Goal: Task Accomplishment & Management: Use online tool/utility

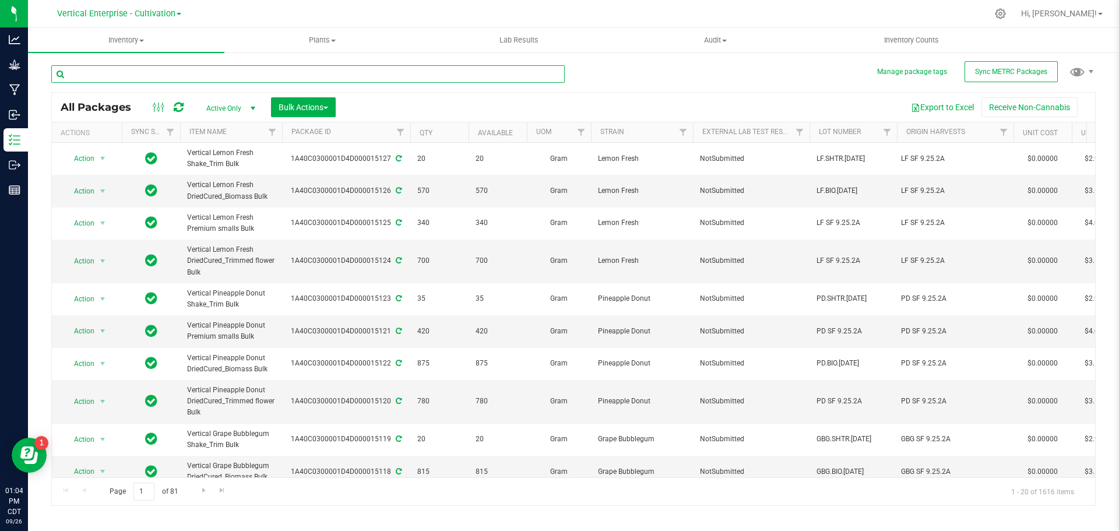
click at [105, 72] on input "text" at bounding box center [307, 73] width 513 height 17
click at [0, 0] on p "Grow" at bounding box center [0, 0] width 0 height 0
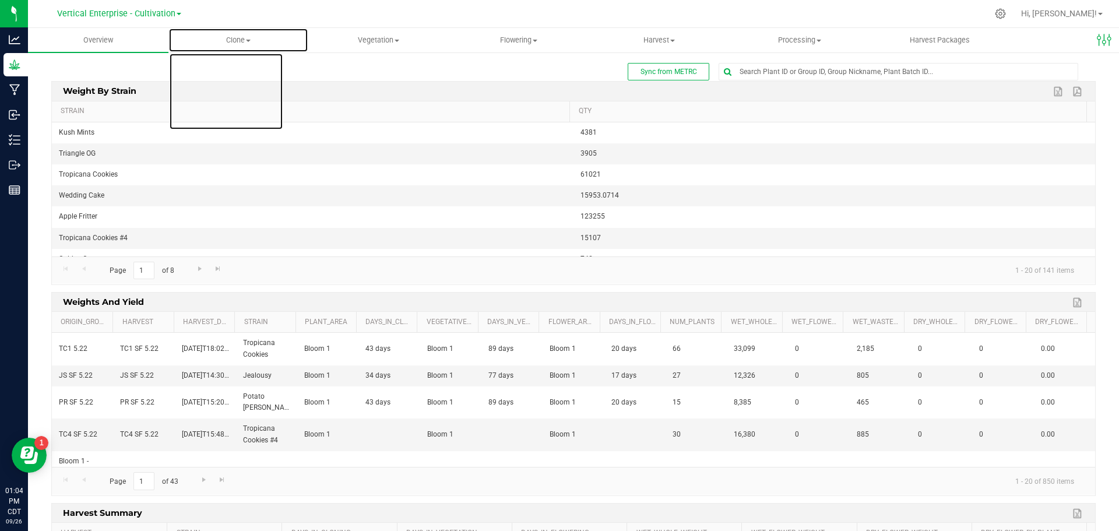
click at [253, 40] on span "Clone" at bounding box center [238, 40] width 139 height 10
click at [241, 69] on span "Create plants" at bounding box center [209, 70] width 82 height 10
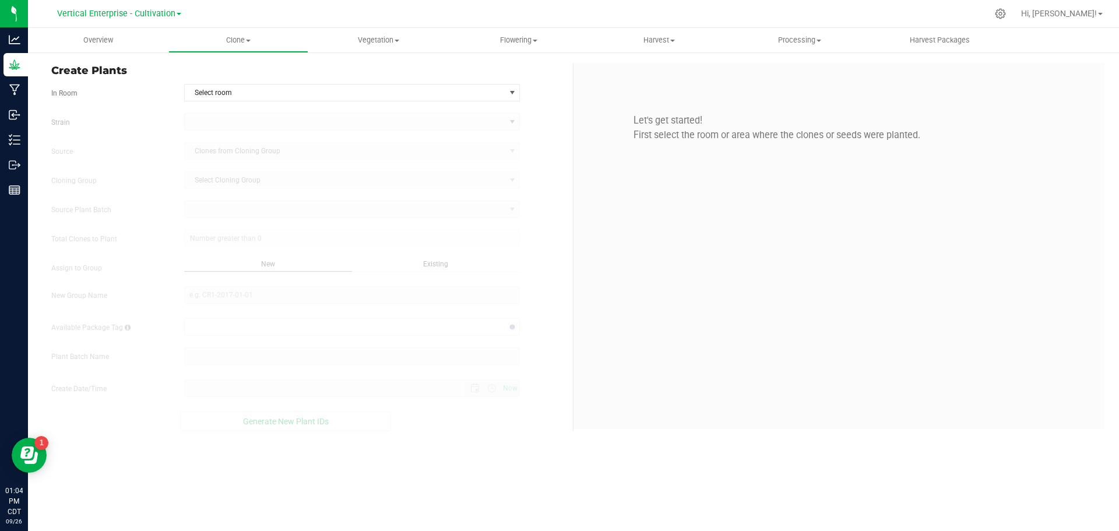
type input "9/26/2025 1:04 PM"
click at [214, 95] on span "Select room" at bounding box center [345, 93] width 321 height 16
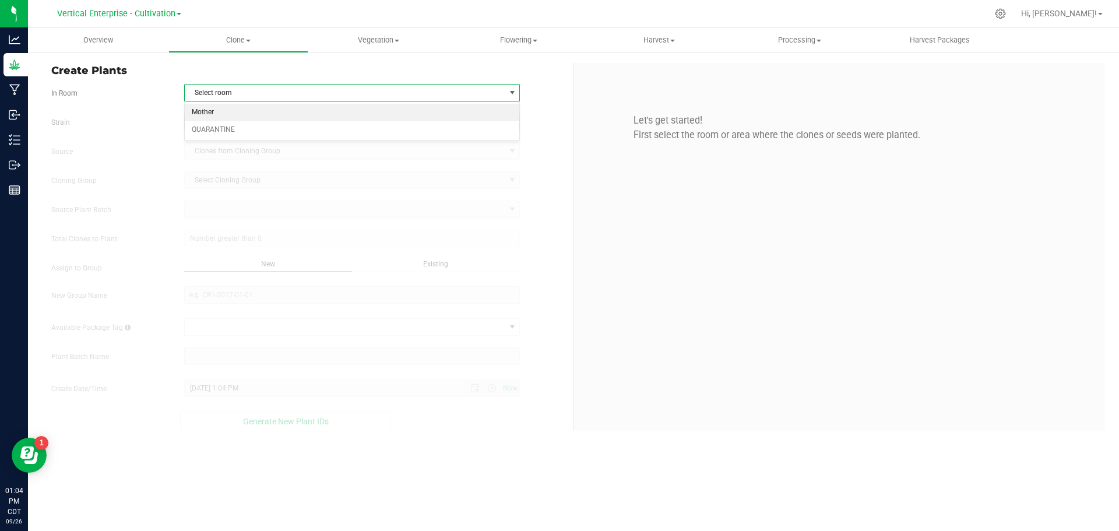
click at [219, 112] on li "Mother" at bounding box center [352, 112] width 335 height 17
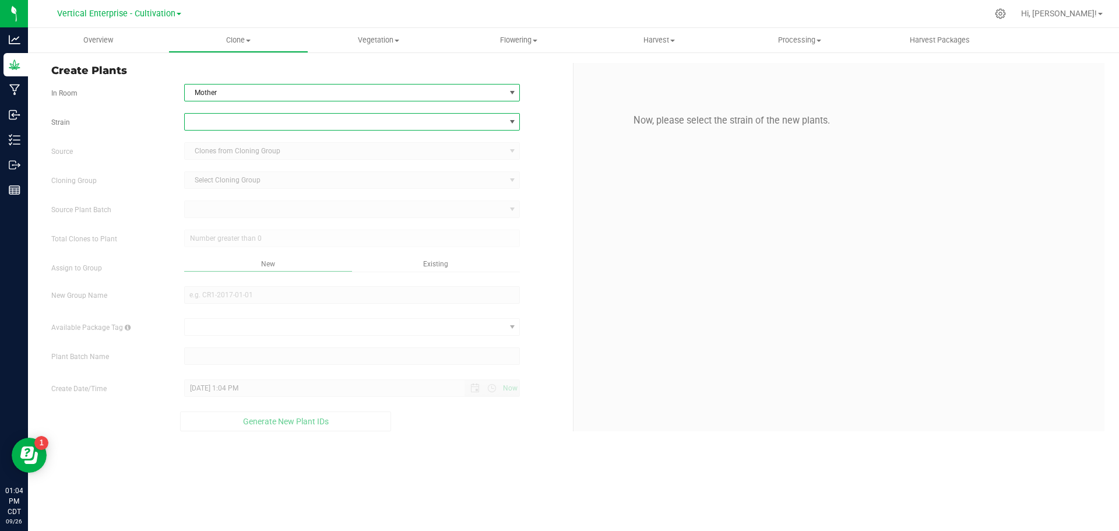
click at [206, 121] on span at bounding box center [345, 122] width 321 height 16
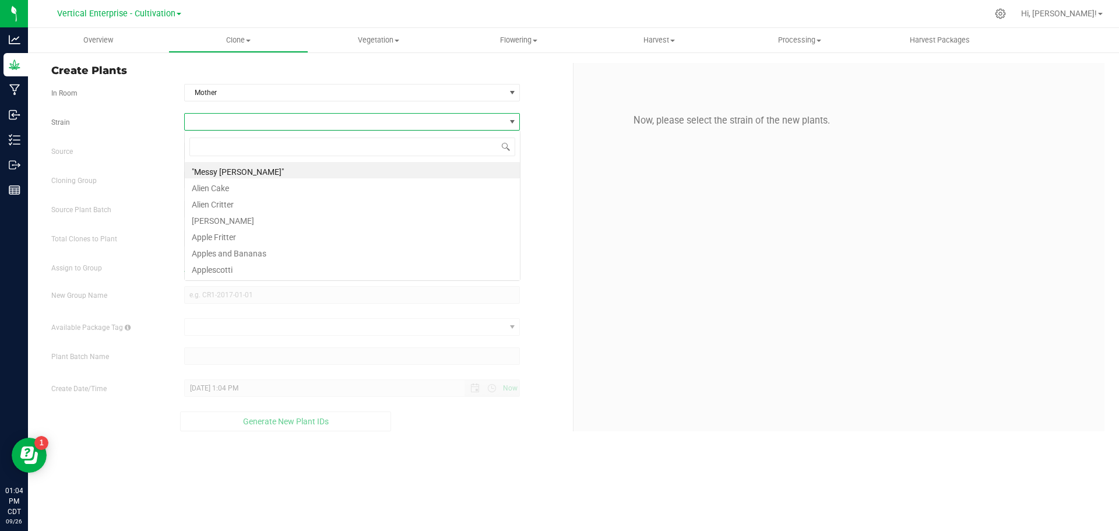
scroll to position [17, 336]
type input "pinya"
click at [199, 167] on li "Pinyatti" at bounding box center [352, 170] width 335 height 16
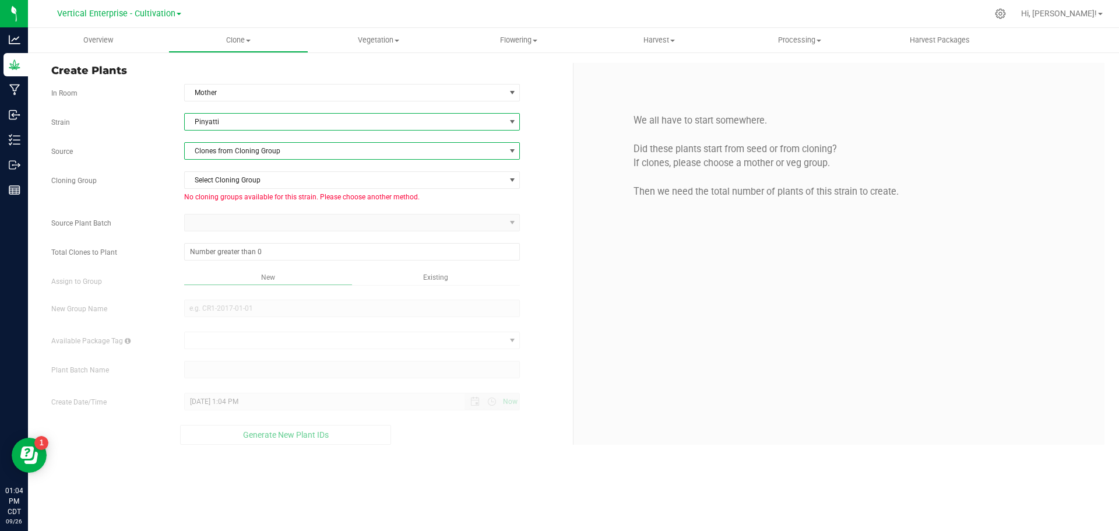
click at [204, 144] on span "Clones from Cloning Group" at bounding box center [345, 151] width 321 height 16
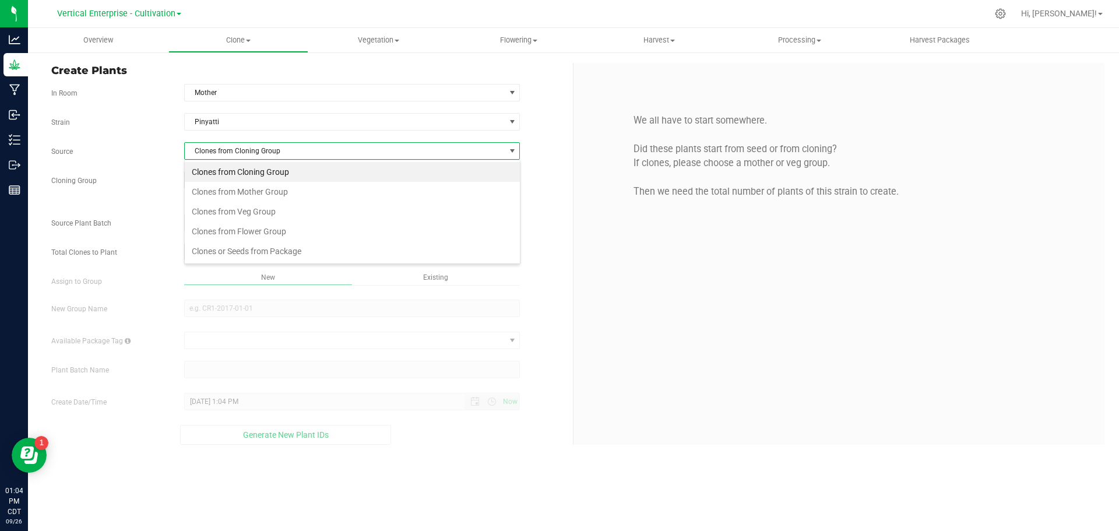
scroll to position [17, 336]
click at [233, 185] on li "Clones from Mother Group" at bounding box center [352, 192] width 335 height 20
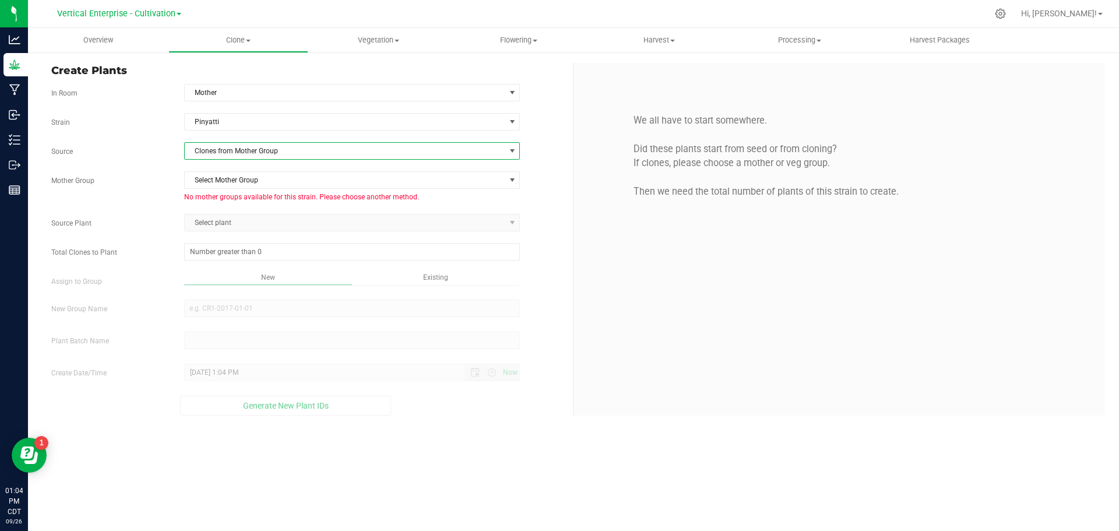
click at [228, 147] on span "Clones from Mother Group" at bounding box center [345, 151] width 321 height 16
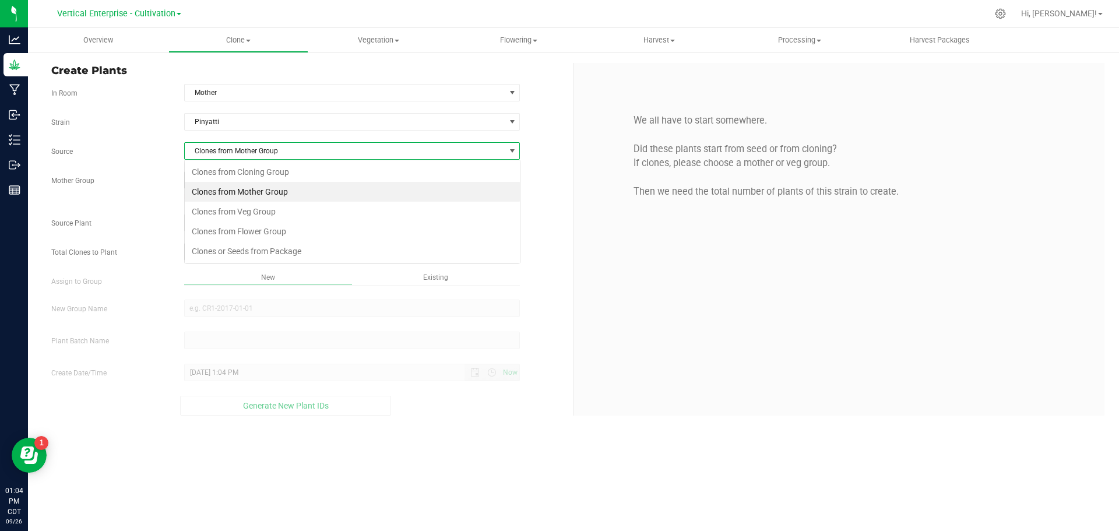
scroll to position [17, 336]
click at [242, 211] on li "Clones from Veg Group" at bounding box center [352, 212] width 335 height 20
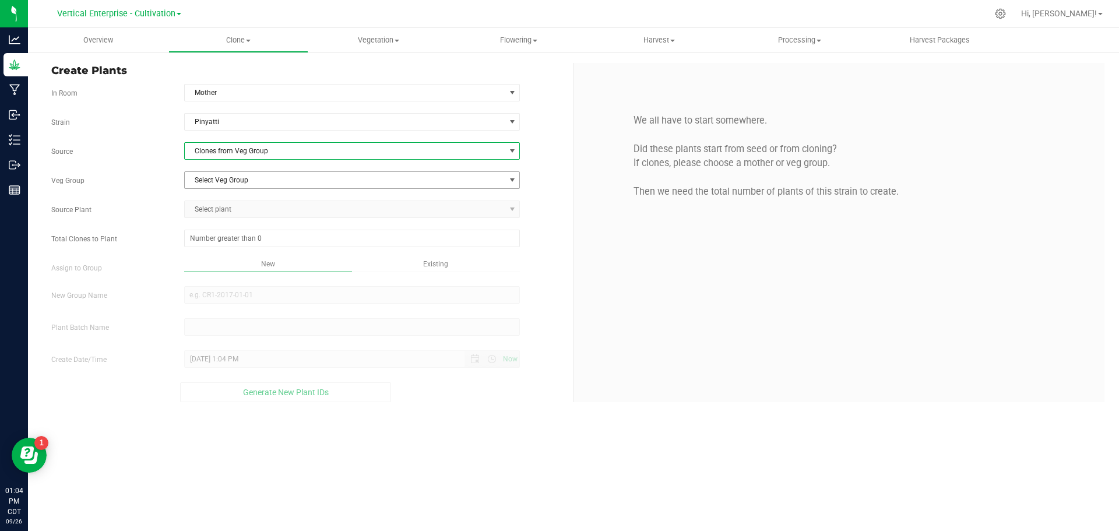
click at [217, 179] on span "Select Veg Group" at bounding box center [345, 180] width 321 height 16
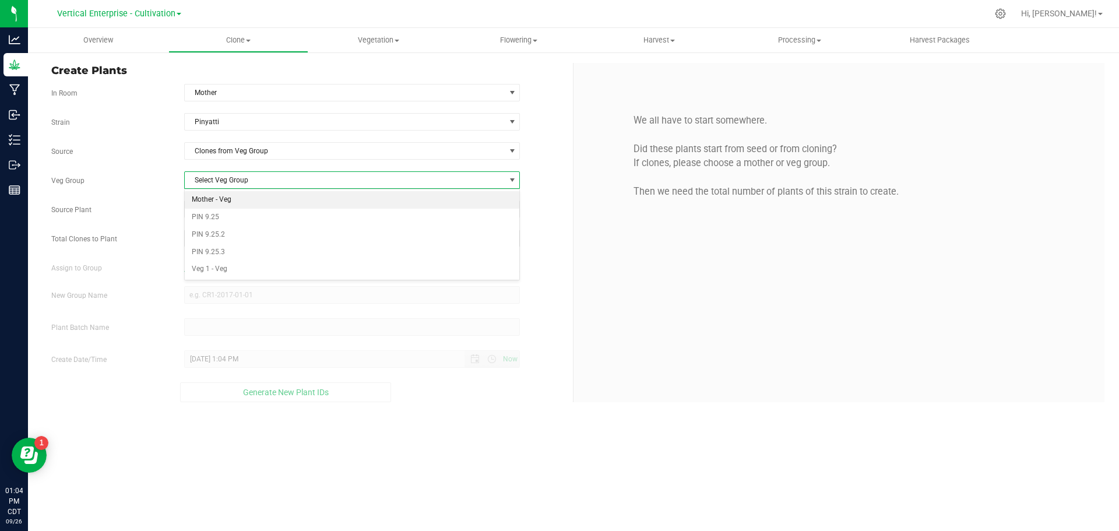
click at [218, 198] on li "Mother - Veg" at bounding box center [352, 199] width 335 height 17
click at [221, 206] on span "Select plant" at bounding box center [345, 209] width 321 height 16
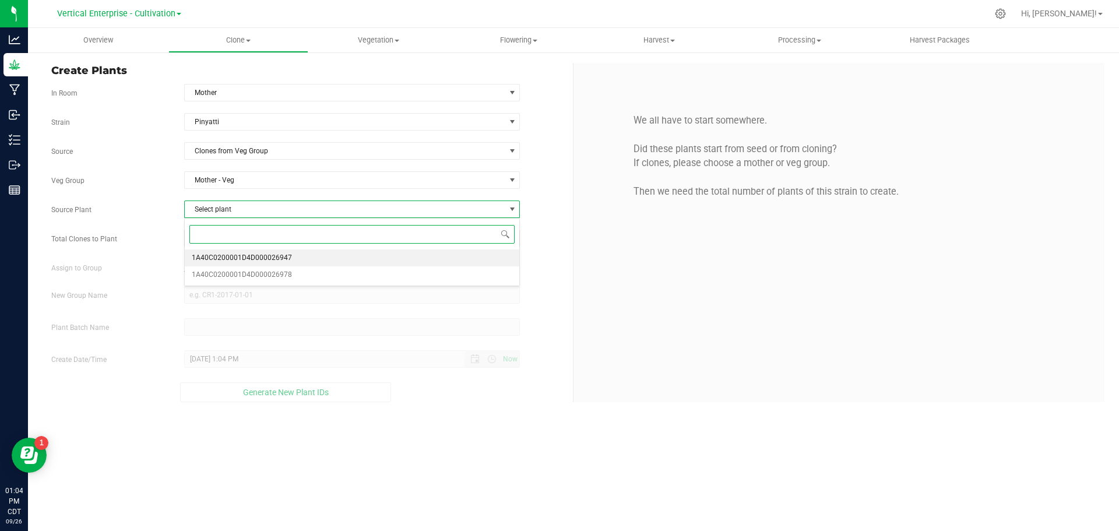
click at [226, 262] on span "1A40C0200001D4D000026947" at bounding box center [242, 258] width 100 height 15
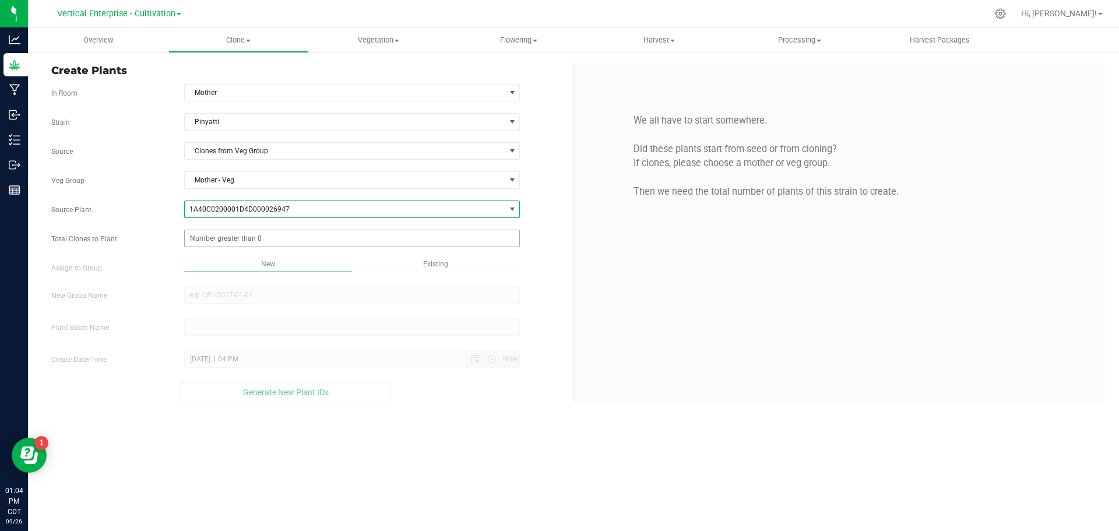
click at [209, 239] on span at bounding box center [352, 238] width 336 height 17
type input "7"
click at [205, 297] on div "Overview Clone Create plants Cloning groups Cloning plant batches Apply to plan…" at bounding box center [573, 279] width 1091 height 503
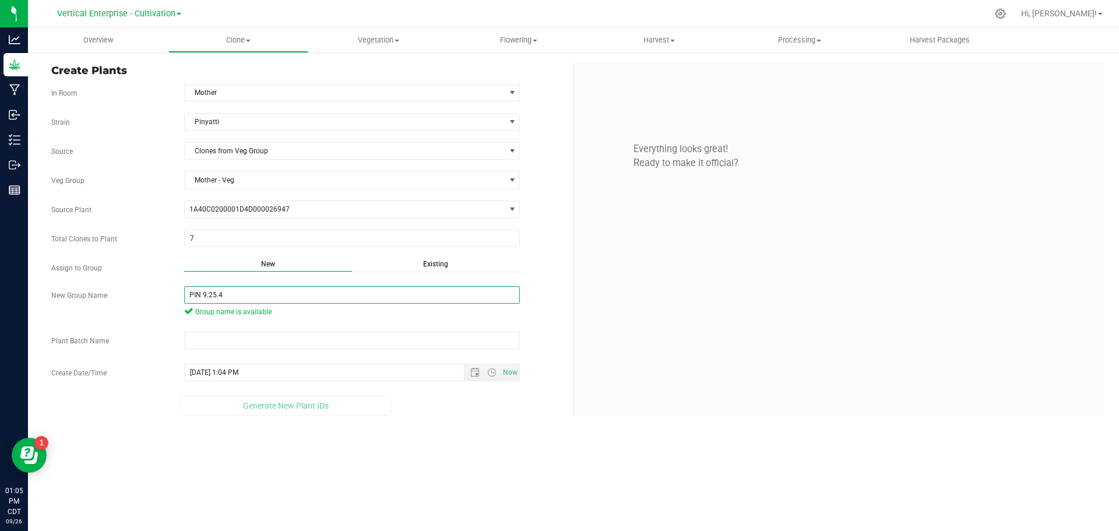
type input "PIN 9.25.4"
click at [210, 342] on input "text" at bounding box center [352, 340] width 336 height 17
drag, startPoint x: 249, startPoint y: 295, endPoint x: 138, endPoint y: 295, distance: 111.9
click at [138, 295] on div "New Group Name PIN 9.25.4 Group name is available" at bounding box center [308, 303] width 530 height 34
click at [227, 342] on input "text" at bounding box center [352, 340] width 336 height 17
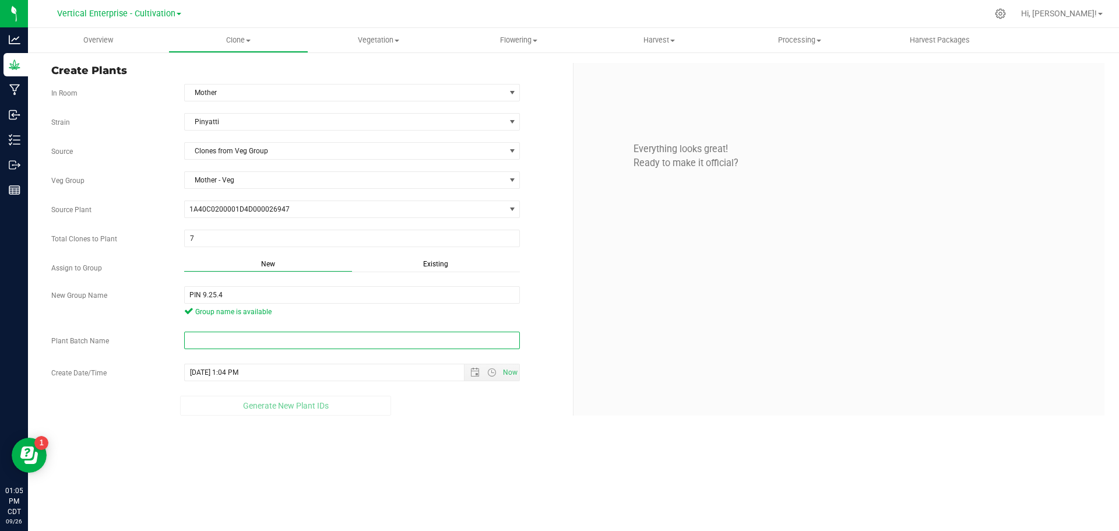
paste input "PIN 9.25.4"
type input "PIN 9.25.4"
click at [261, 415] on span "Generate New Plant IDs" at bounding box center [286, 415] width 86 height 9
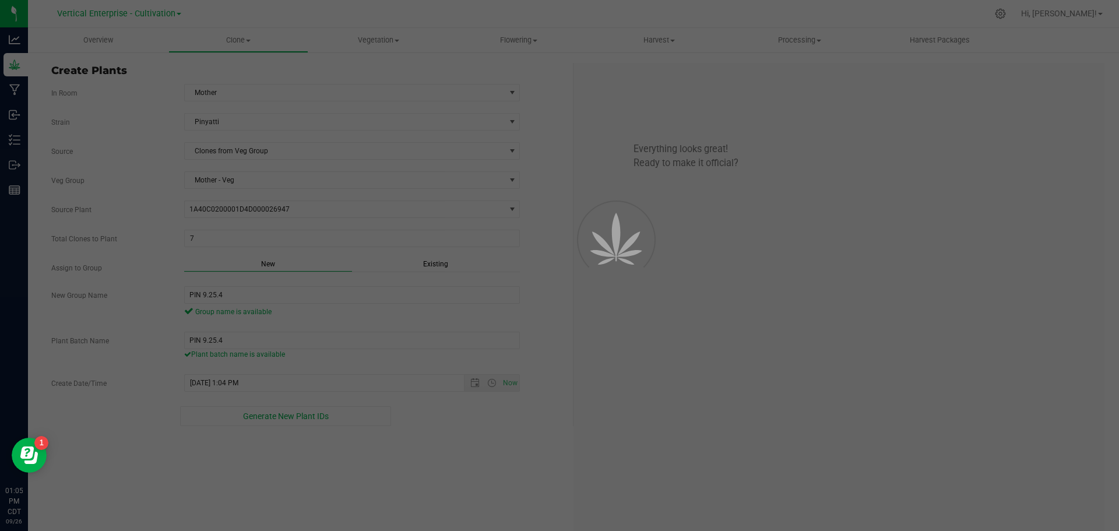
scroll to position [35, 0]
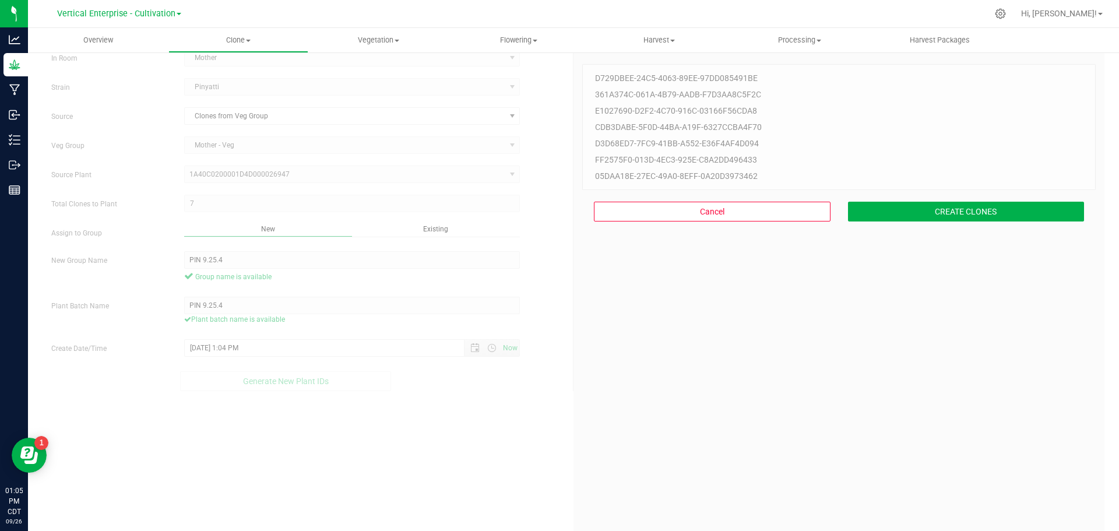
click at [975, 194] on div "Cancel CREATE CLONES" at bounding box center [838, 211] width 513 height 43
click at [997, 207] on button "CREATE CLONES" at bounding box center [966, 212] width 237 height 20
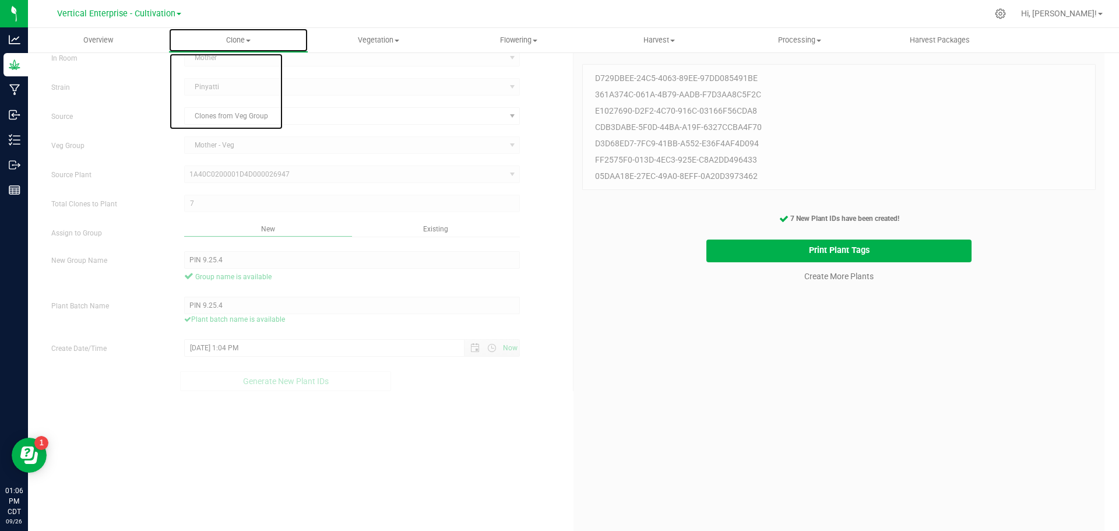
click at [248, 40] on span at bounding box center [248, 41] width 5 height 2
click at [249, 83] on span "Cloning groups" at bounding box center [212, 84] width 88 height 10
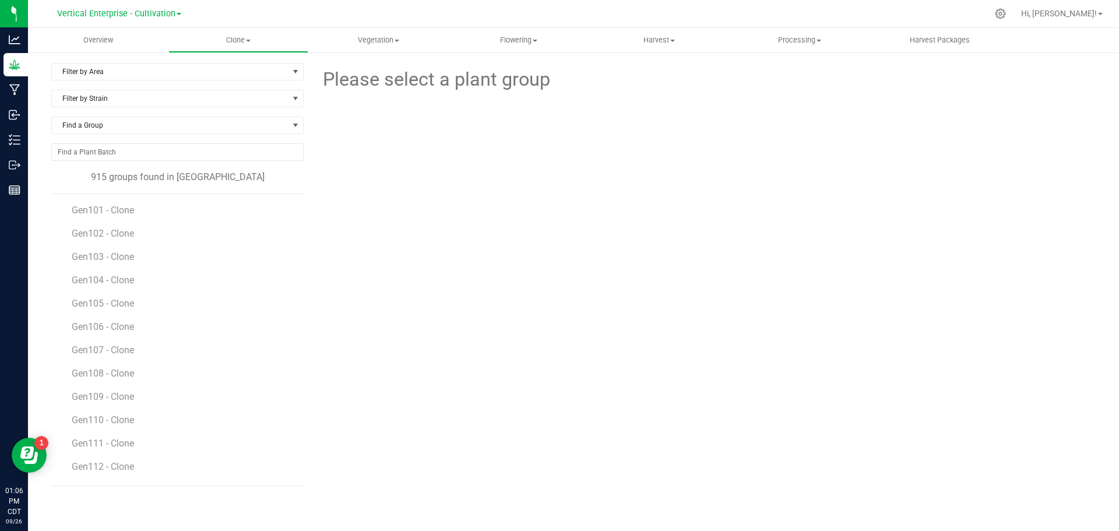
click at [94, 113] on div "Filter by Strain" at bounding box center [177, 103] width 252 height 27
click at [108, 127] on span "Find a Group" at bounding box center [170, 125] width 237 height 16
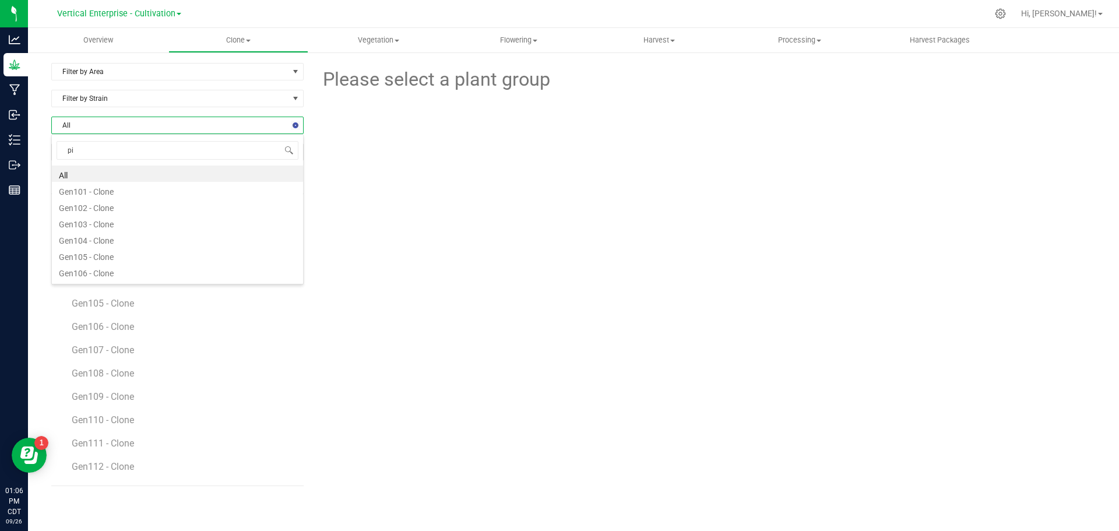
type input "pin"
click at [110, 175] on li "PIN 9.25.4" at bounding box center [177, 174] width 251 height 16
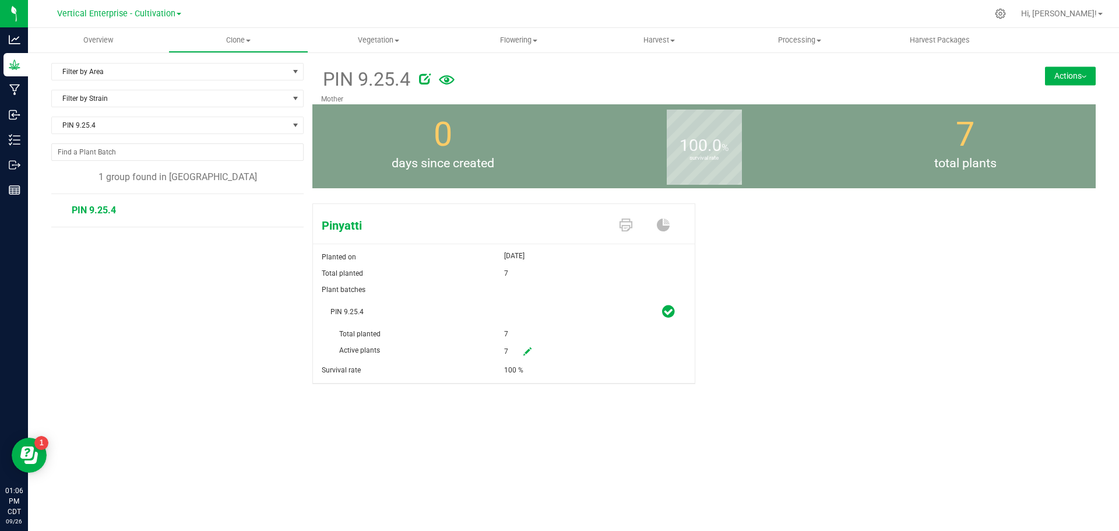
click at [1093, 73] on button "Actions" at bounding box center [1070, 75] width 51 height 19
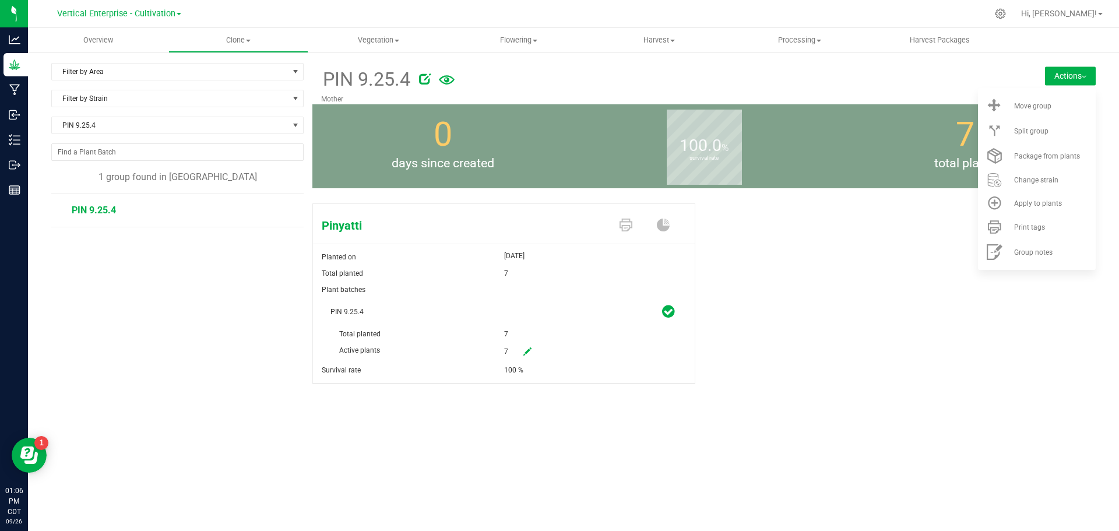
click at [1087, 108] on div "Move group" at bounding box center [1053, 106] width 79 height 8
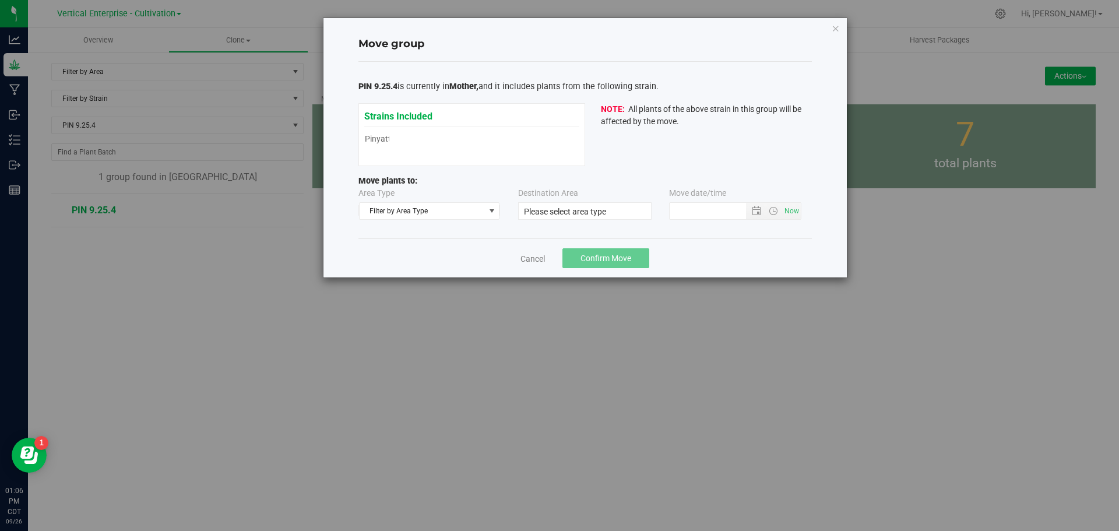
type input "9/26/2025 1:05 PM"
click at [429, 212] on span "Filter by Area Type" at bounding box center [422, 211] width 125 height 16
click at [414, 268] on li "Vegetative" at bounding box center [430, 265] width 140 height 17
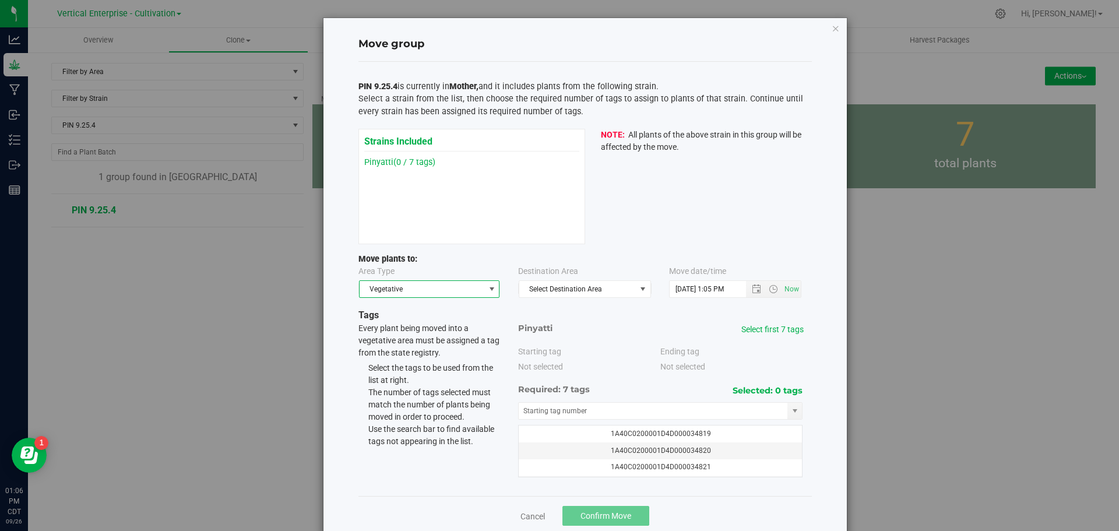
click at [575, 274] on div "Destination Area Select Destination Area Select Destination Area Bloom 1 Mother…" at bounding box center [584, 281] width 133 height 33
click at [580, 296] on span "Select Destination Area" at bounding box center [577, 289] width 117 height 16
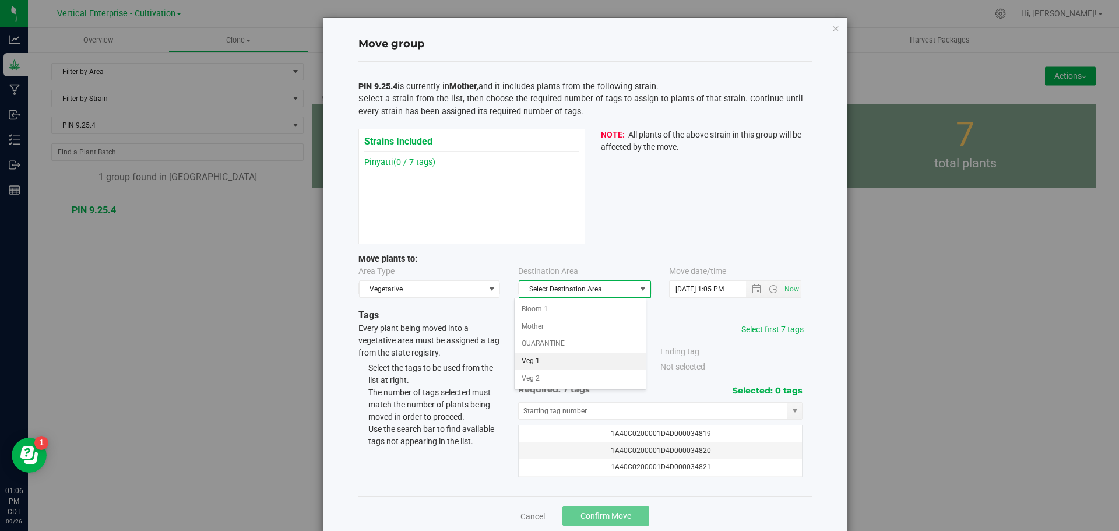
click at [574, 362] on li "Veg 1" at bounding box center [580, 361] width 131 height 17
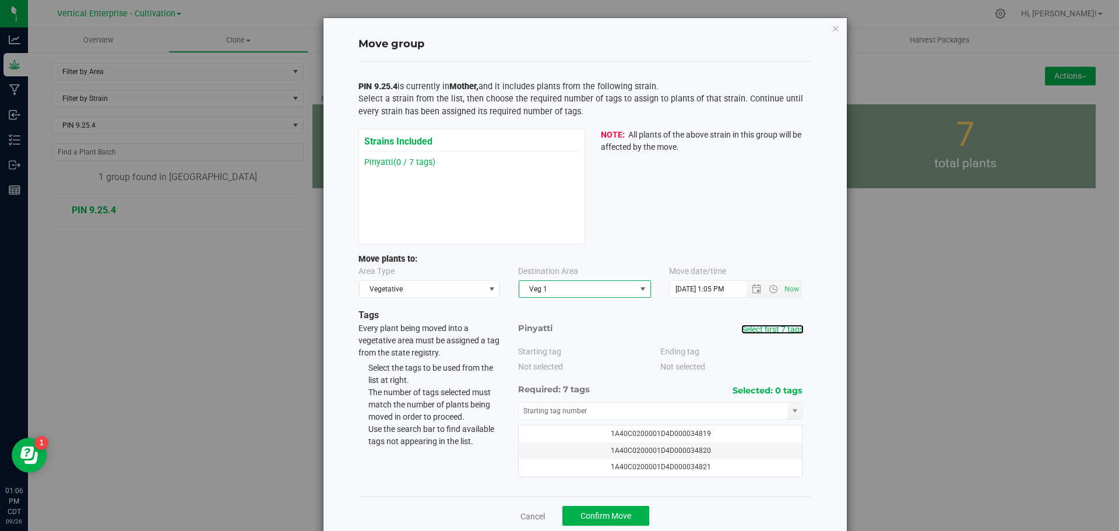
click at [781, 326] on link "Select first 7 tags" at bounding box center [772, 329] width 62 height 9
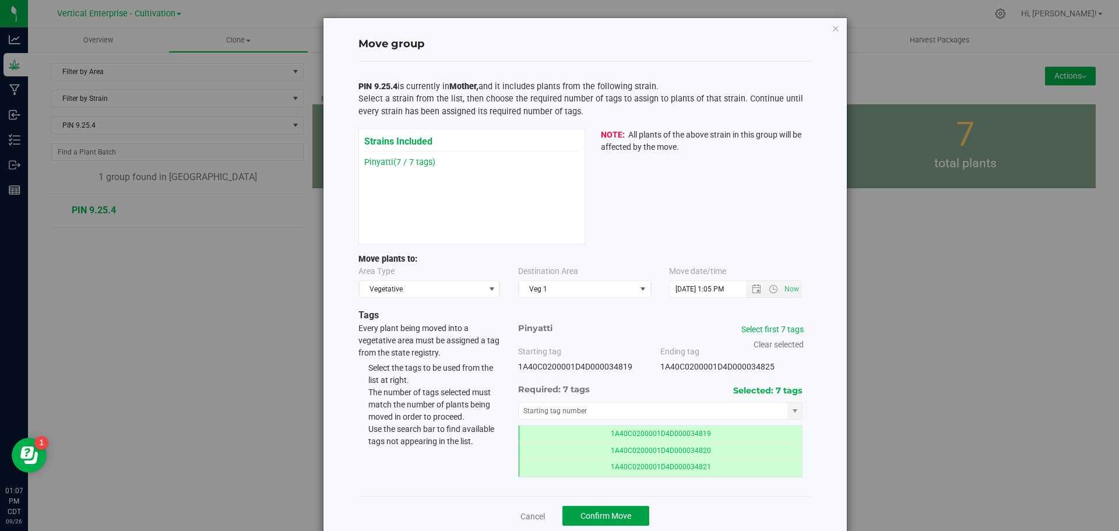
click at [628, 513] on button "Confirm Move" at bounding box center [605, 516] width 87 height 20
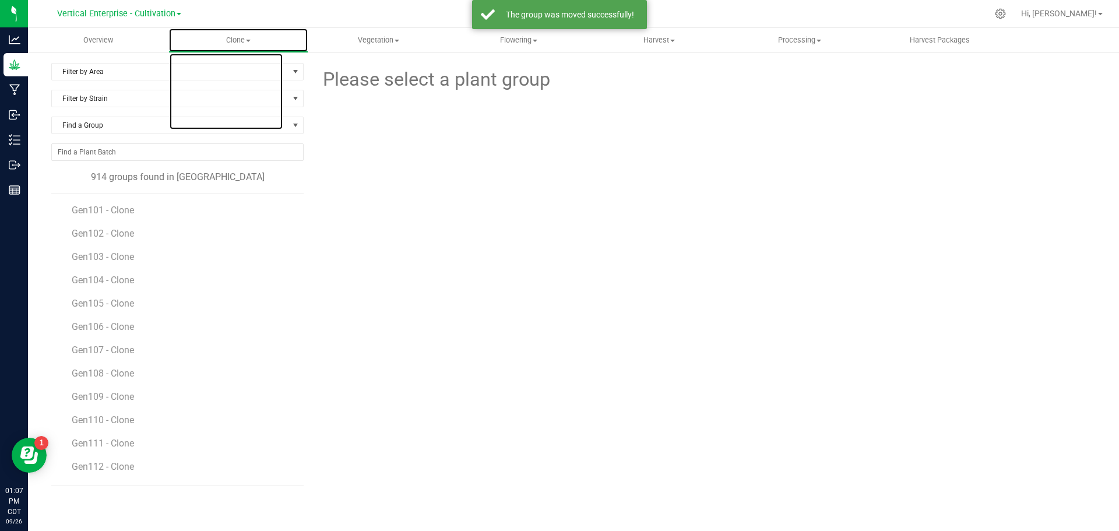
click at [248, 44] on span "Clone" at bounding box center [238, 40] width 139 height 10
click at [238, 65] on span "Create plants" at bounding box center [209, 70] width 82 height 10
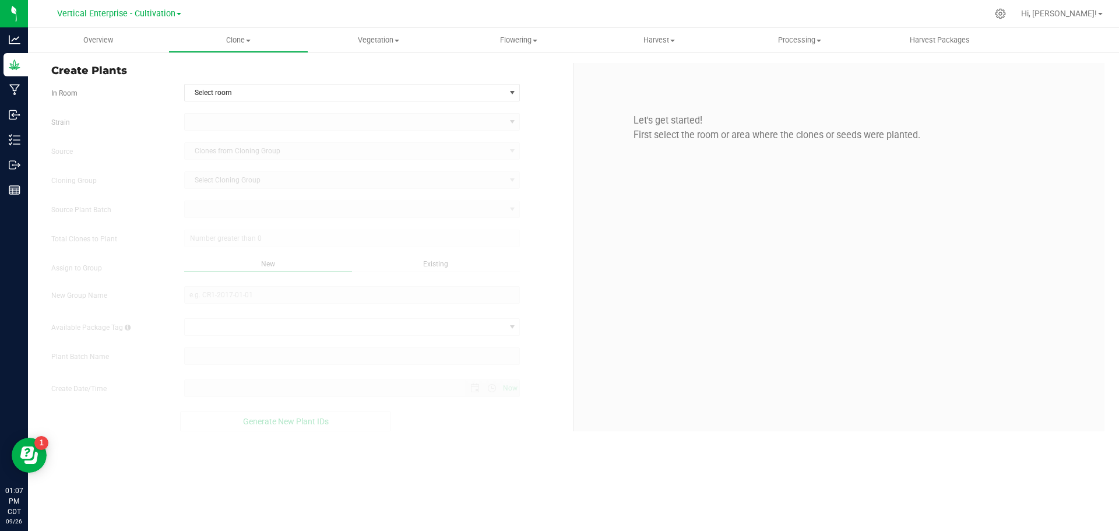
type input "9/26/2025 1:07 PM"
click at [256, 88] on span "Select room" at bounding box center [345, 93] width 321 height 16
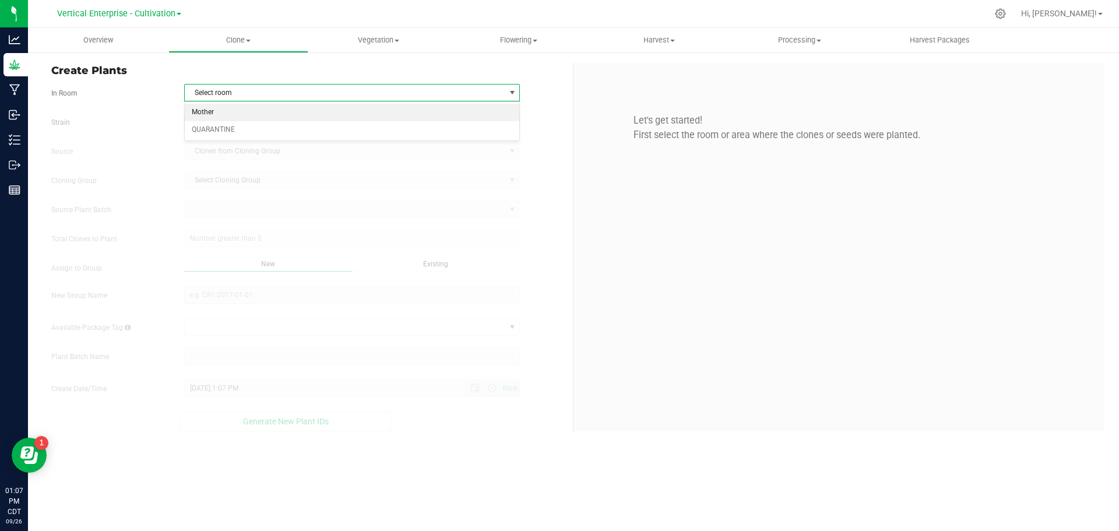
click at [241, 109] on li "Mother" at bounding box center [352, 112] width 335 height 17
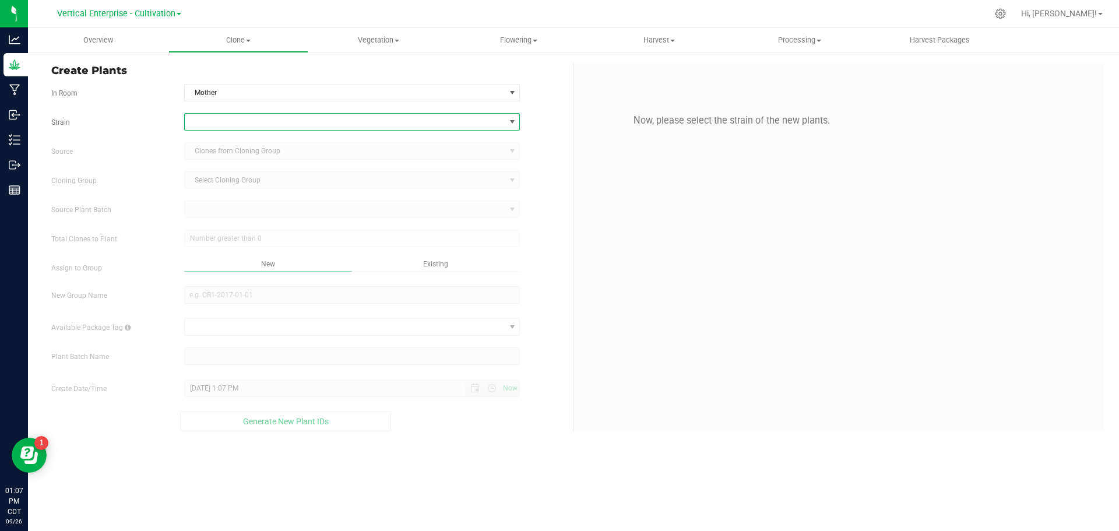
click at [220, 125] on span at bounding box center [345, 122] width 321 height 16
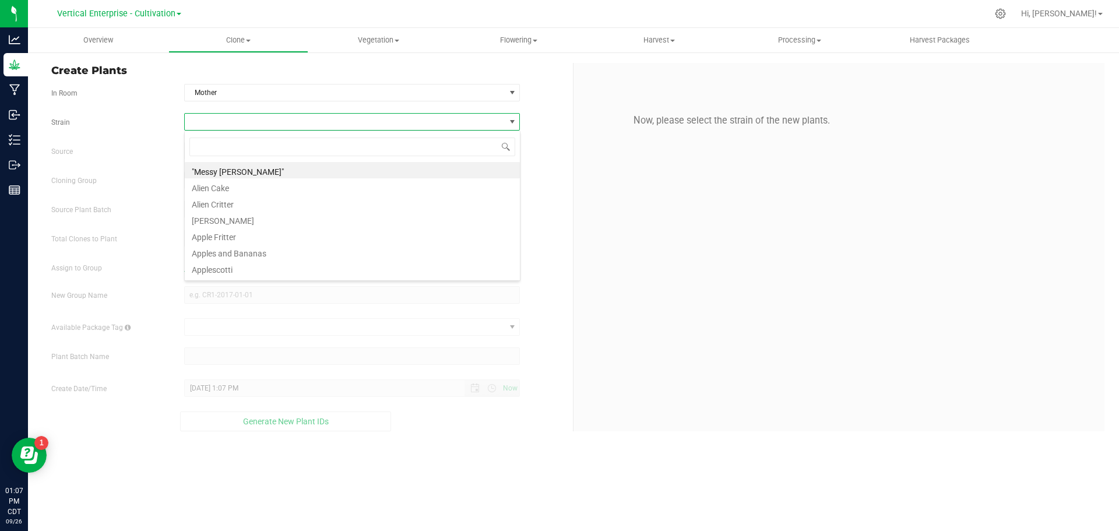
scroll to position [17, 336]
type input "gel"
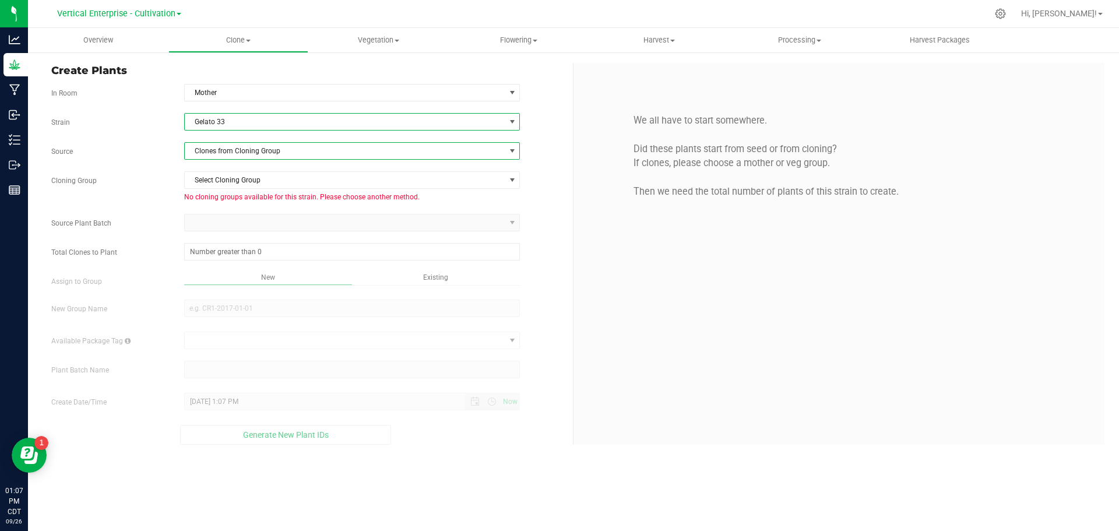
click at [235, 143] on span "Clones from Cloning Group" at bounding box center [345, 151] width 321 height 16
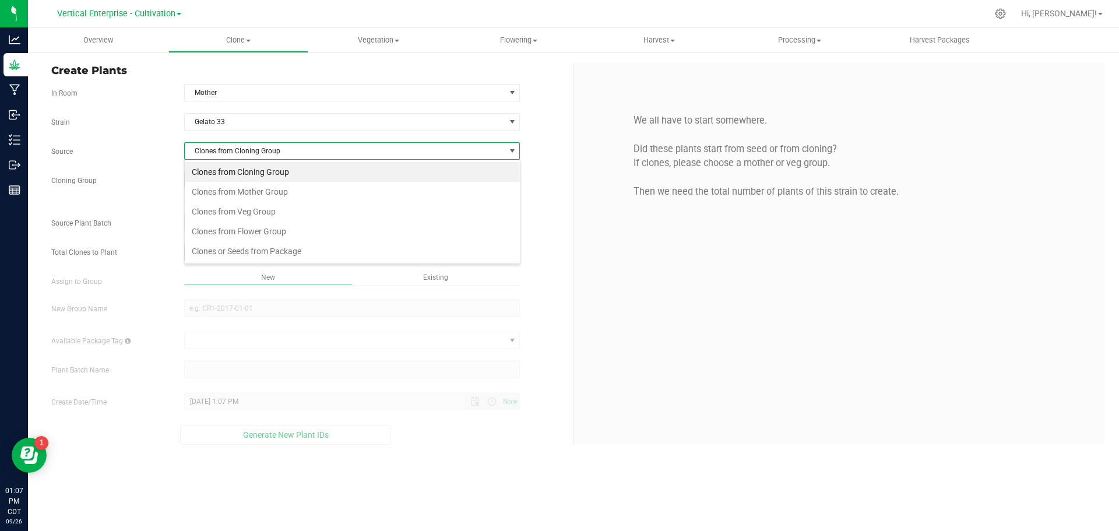
scroll to position [17, 336]
click at [281, 211] on li "Clones from Veg Group" at bounding box center [352, 212] width 335 height 20
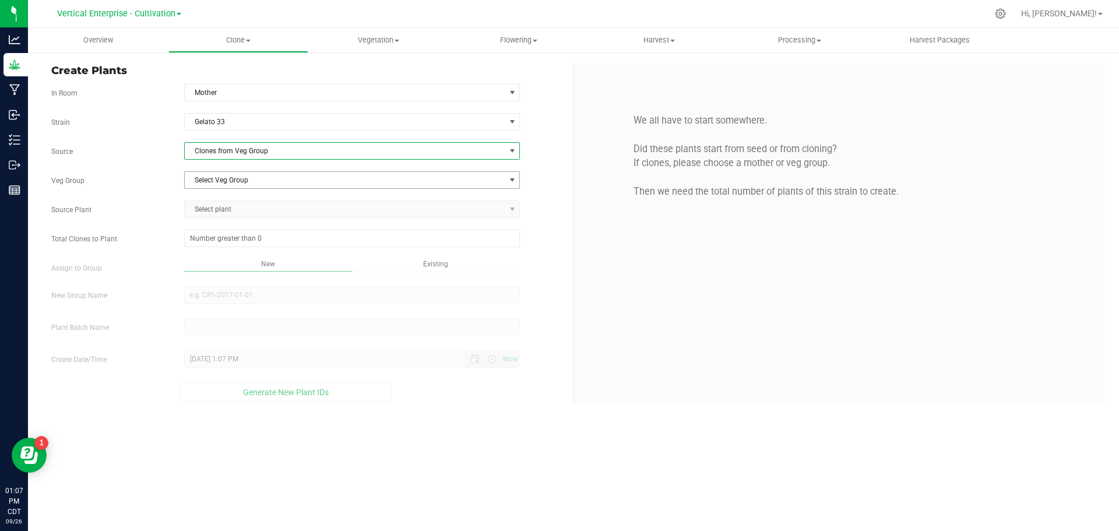
click at [247, 178] on span "Select Veg Group" at bounding box center [345, 180] width 321 height 16
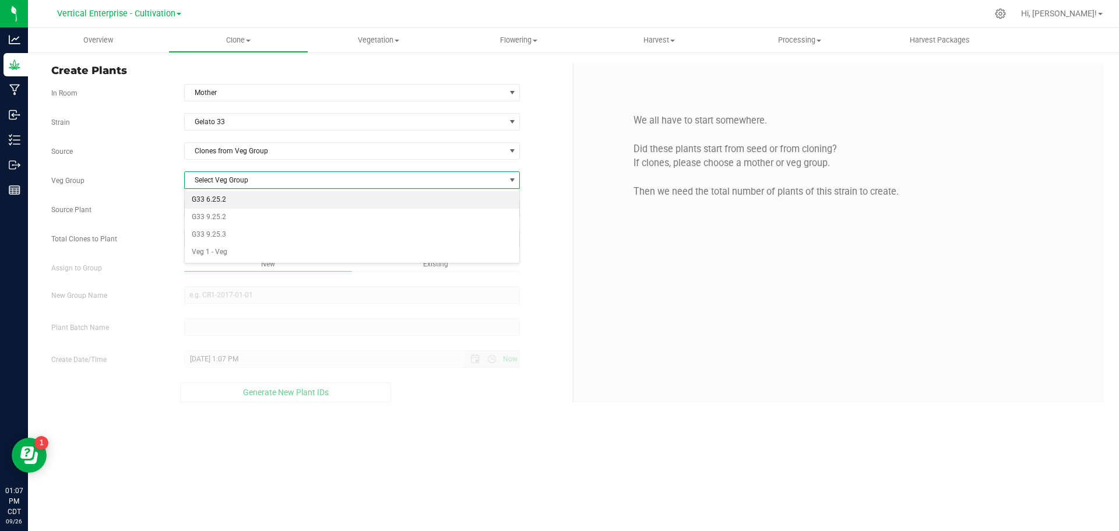
click at [231, 199] on li "G33 6.25.2" at bounding box center [352, 199] width 335 height 17
click at [230, 210] on span "Select plant" at bounding box center [345, 209] width 321 height 16
click at [227, 175] on span "G33 6.25.2" at bounding box center [345, 180] width 321 height 16
click at [229, 234] on li "G33 9.25.3" at bounding box center [352, 234] width 335 height 17
click at [227, 180] on span "G33 9.25.3" at bounding box center [345, 180] width 321 height 16
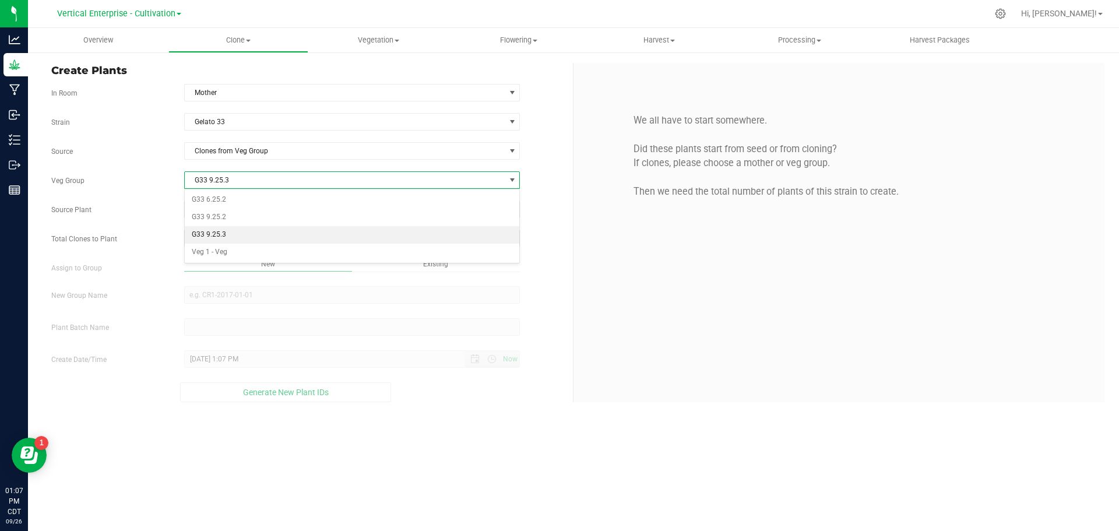
click at [227, 180] on span "G33 9.25.3" at bounding box center [345, 180] width 321 height 16
click at [231, 209] on span "Select plant" at bounding box center [345, 209] width 321 height 16
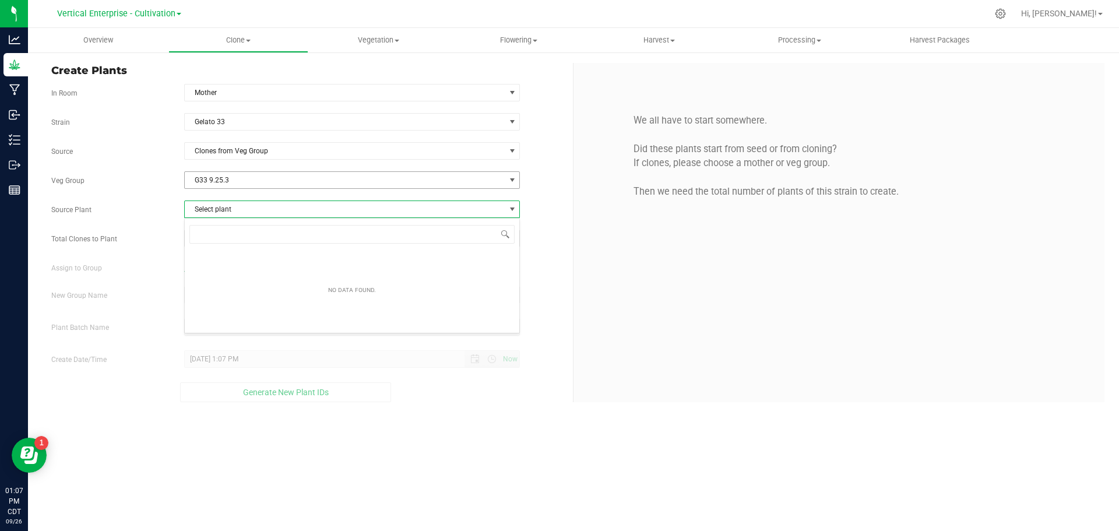
click at [224, 180] on span "G33 9.25.3" at bounding box center [345, 180] width 321 height 16
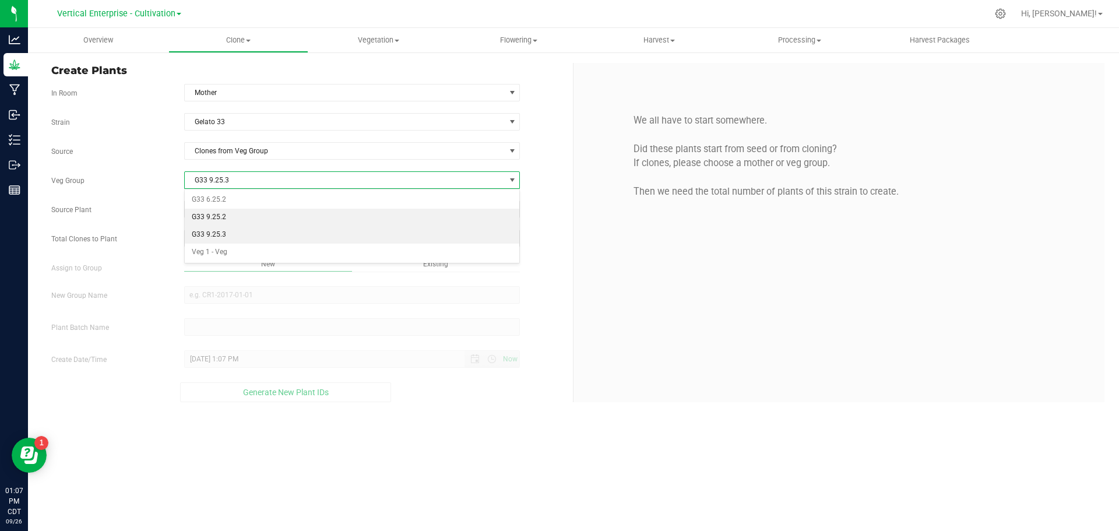
click at [226, 219] on li "G33 9.25.2" at bounding box center [352, 217] width 335 height 17
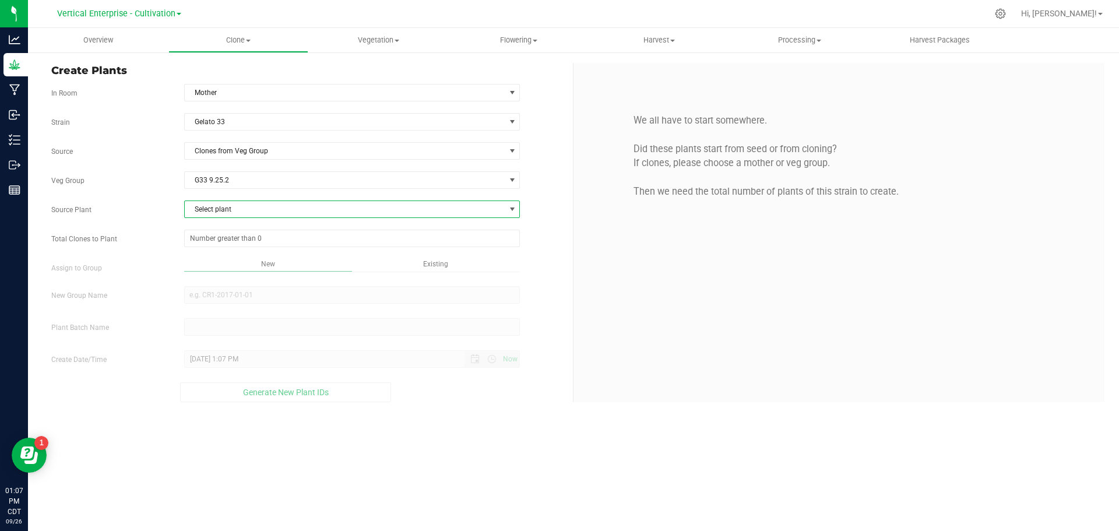
click at [227, 216] on span "Select plant" at bounding box center [345, 209] width 321 height 16
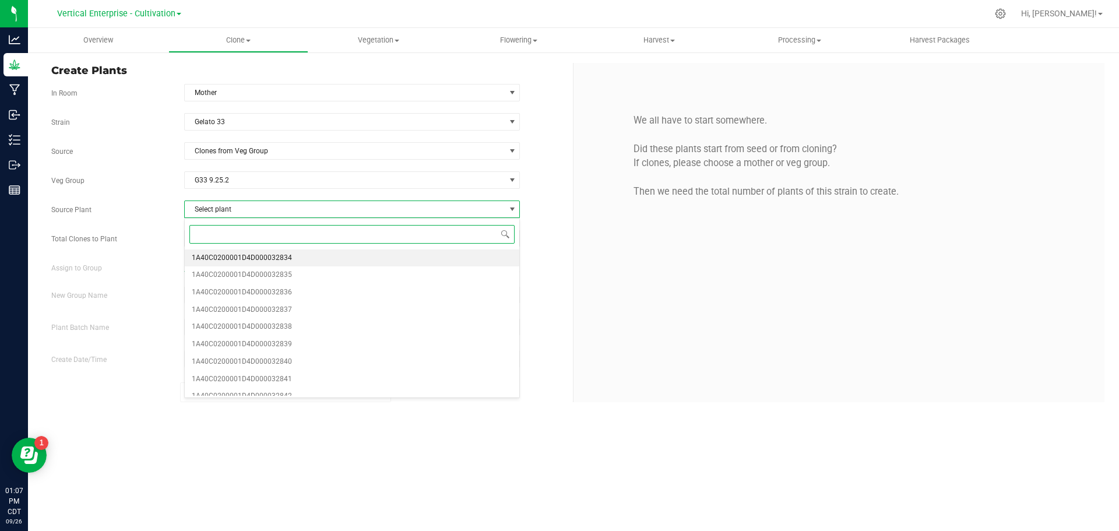
click at [234, 251] on span "1A40C0200001D4D000032834" at bounding box center [242, 258] width 100 height 15
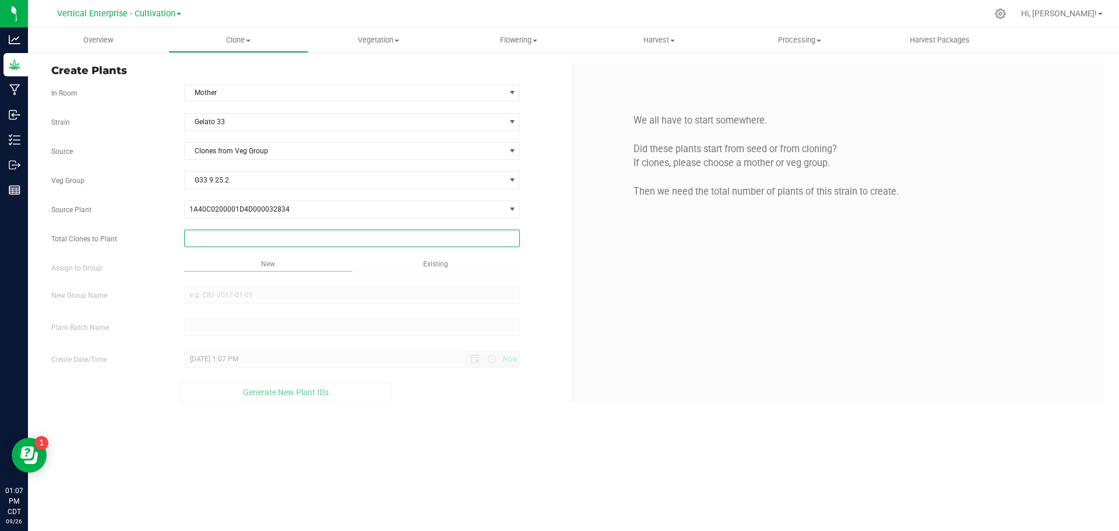
click at [224, 235] on span at bounding box center [352, 238] width 336 height 17
type input "9"
click at [238, 296] on div "Overview Clone Create plants Cloning groups Cloning plant batches Apply to plan…" at bounding box center [573, 279] width 1091 height 503
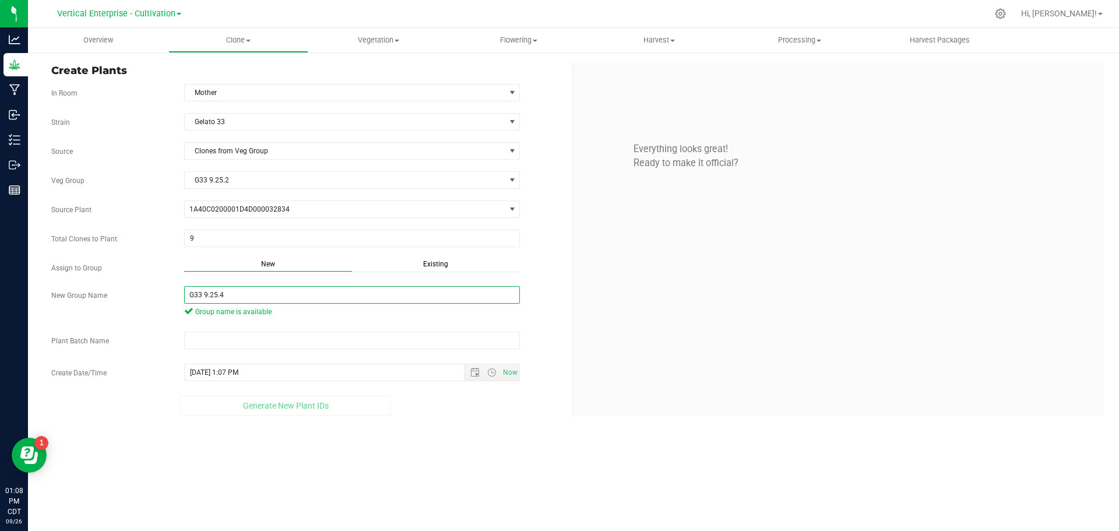
drag, startPoint x: 234, startPoint y: 297, endPoint x: 126, endPoint y: 297, distance: 107.8
click at [126, 297] on div "New Group Name G33 9.25.4 Group name is available" at bounding box center [308, 303] width 530 height 34
type input "G33 9.25.4"
click at [237, 336] on input "text" at bounding box center [352, 340] width 336 height 17
paste input "G33 9.25.4"
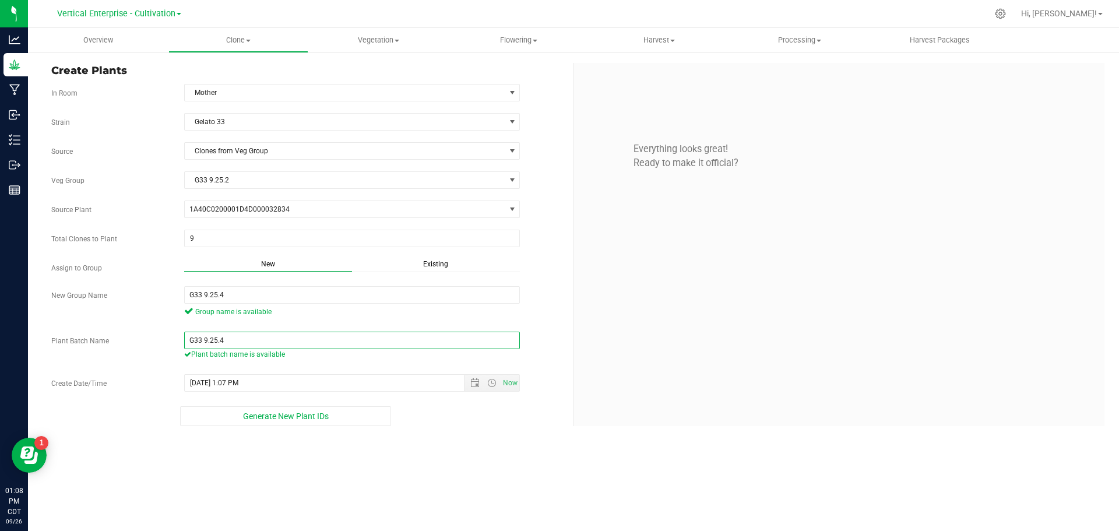
type input "G33 9.25.4"
click at [284, 425] on button "Generate New Plant IDs" at bounding box center [285, 416] width 211 height 20
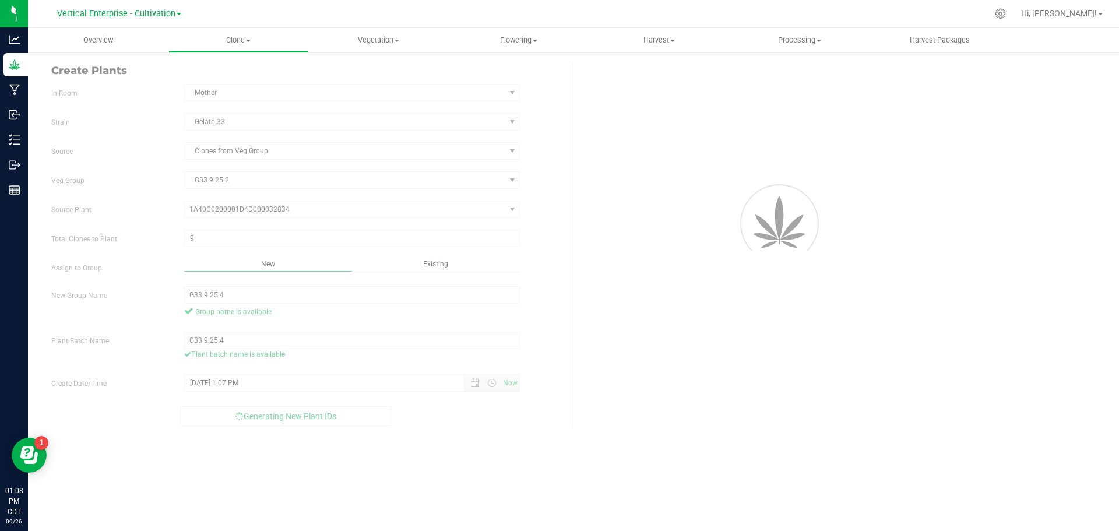
scroll to position [35, 0]
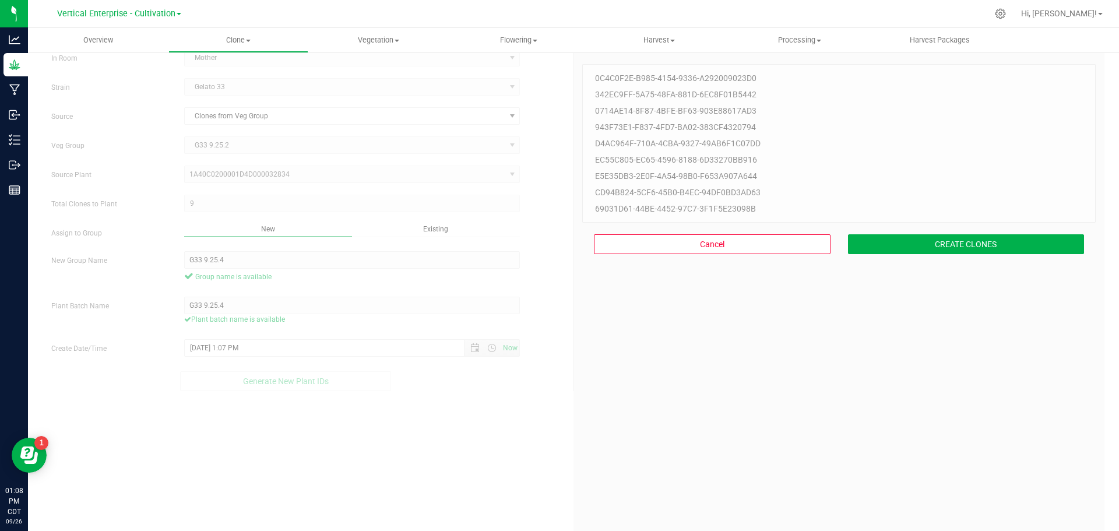
click at [988, 257] on div "Cancel CREATE CLONES" at bounding box center [838, 244] width 513 height 43
click at [984, 244] on button "CREATE CLONES" at bounding box center [966, 244] width 237 height 20
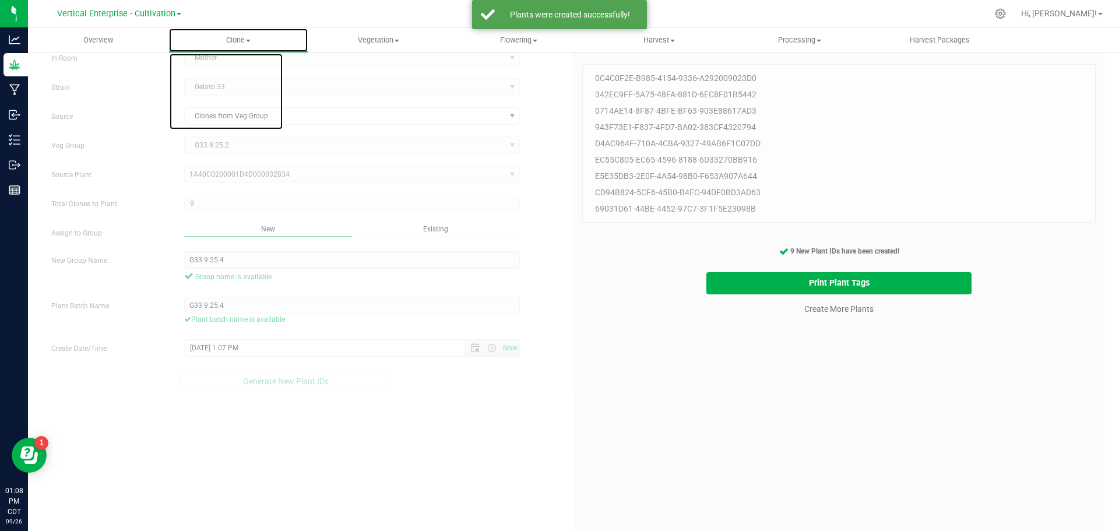
click at [255, 43] on span "Clone" at bounding box center [238, 40] width 139 height 10
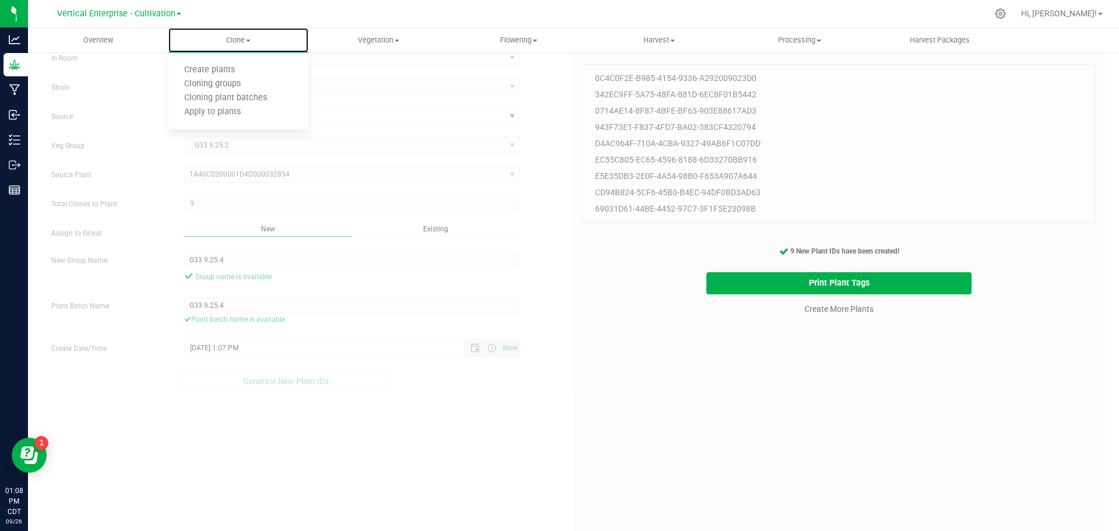
click at [255, 82] on span "Cloning groups" at bounding box center [212, 84] width 88 height 10
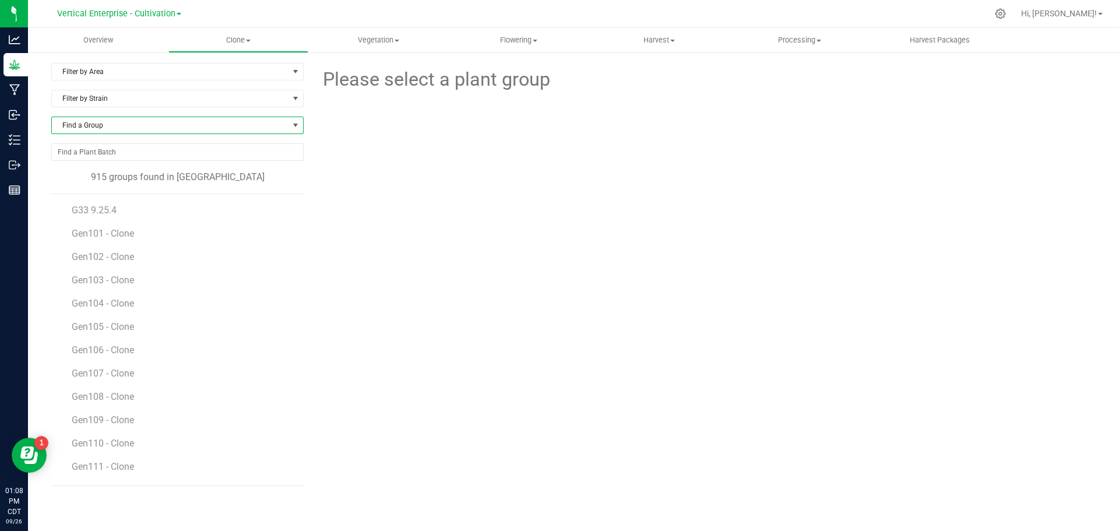
click at [138, 129] on span "Find a Group" at bounding box center [170, 125] width 237 height 16
click at [105, 189] on li "G33 9.25.4" at bounding box center [177, 190] width 251 height 16
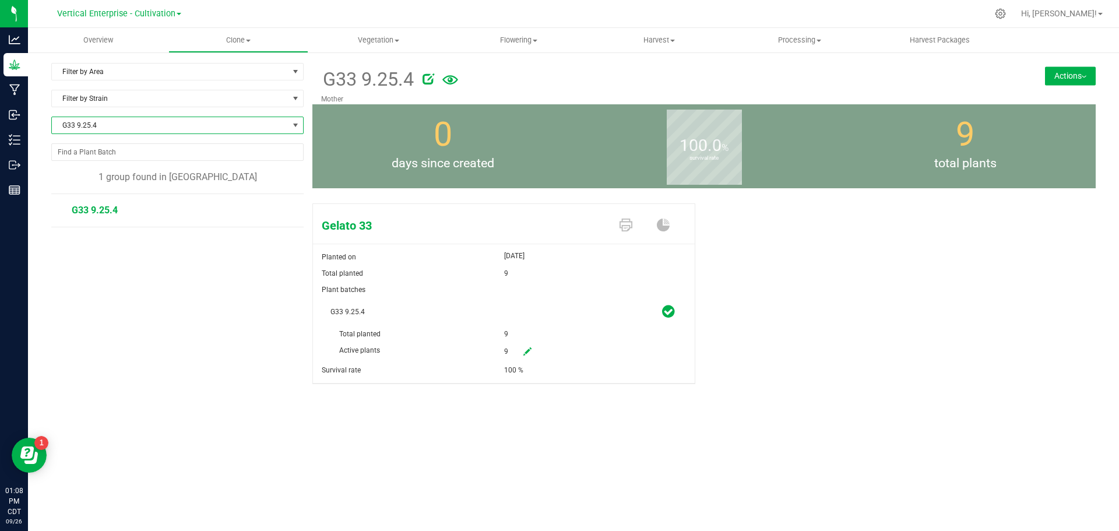
click at [1072, 76] on button "Actions" at bounding box center [1070, 75] width 51 height 19
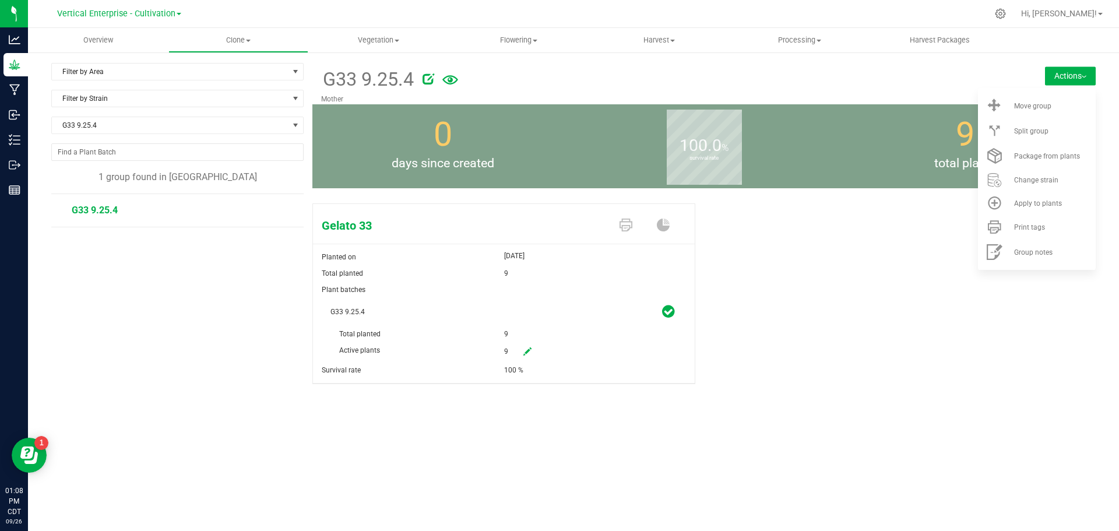
click at [1068, 107] on div "Move group" at bounding box center [1053, 106] width 79 height 8
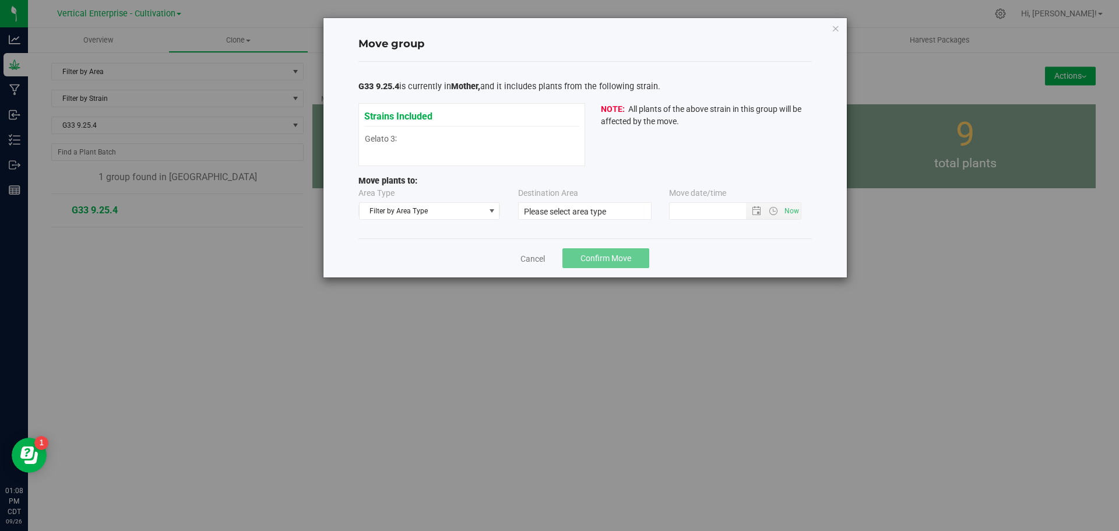
type input "9/26/2025 1:07 PM"
click at [452, 215] on span "Filter by Area Type" at bounding box center [422, 211] width 125 height 16
click at [417, 272] on li "Vegetative" at bounding box center [430, 265] width 140 height 17
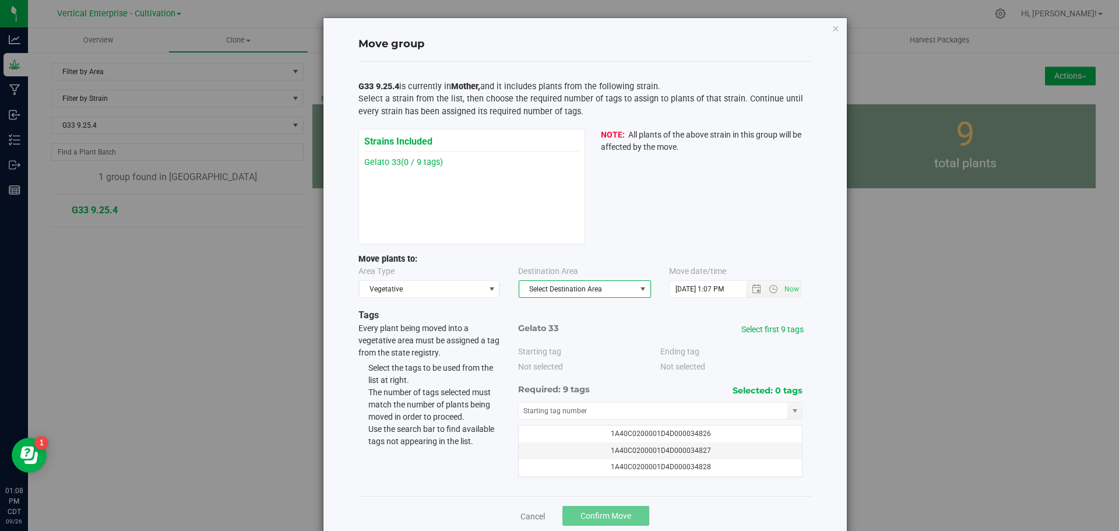
click at [552, 295] on span "Select Destination Area" at bounding box center [577, 289] width 117 height 16
click at [569, 359] on li "Veg 1" at bounding box center [580, 361] width 131 height 17
click at [780, 327] on link "Select first 9 tags" at bounding box center [772, 329] width 62 height 9
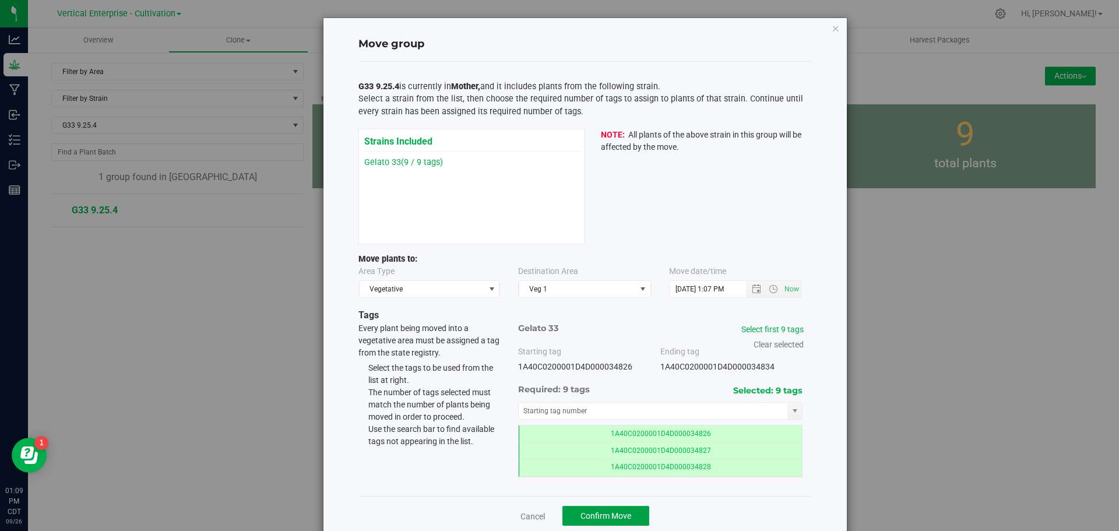
click at [617, 513] on span "Confirm Move" at bounding box center [605, 515] width 51 height 9
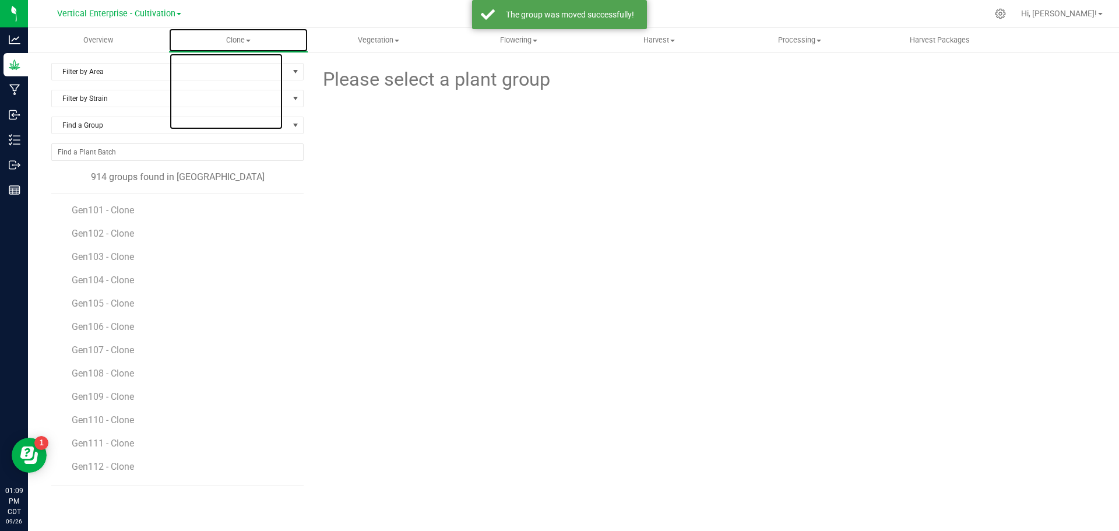
click at [252, 43] on span "Clone" at bounding box center [238, 40] width 139 height 10
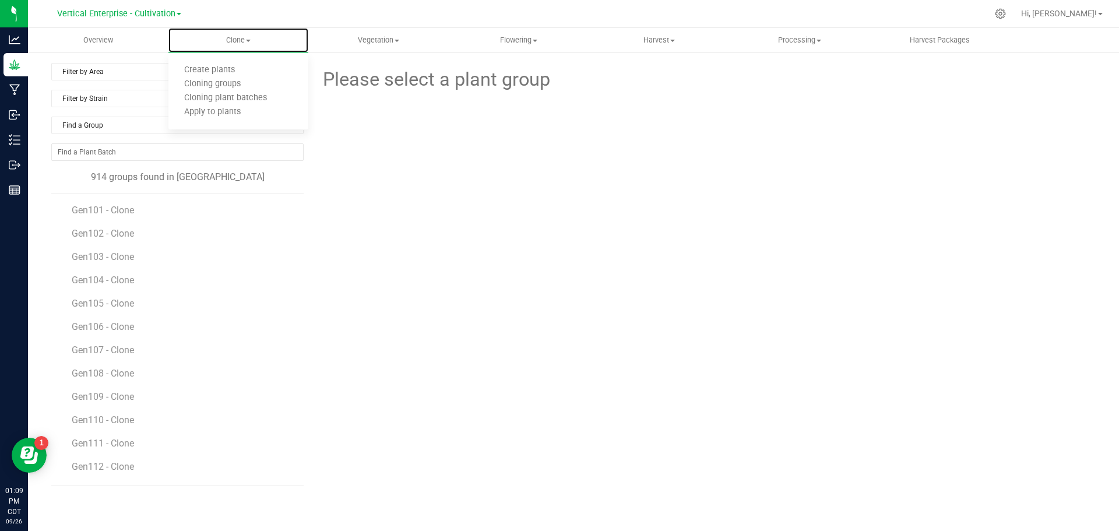
click at [226, 74] on span "Create plants" at bounding box center [209, 70] width 82 height 10
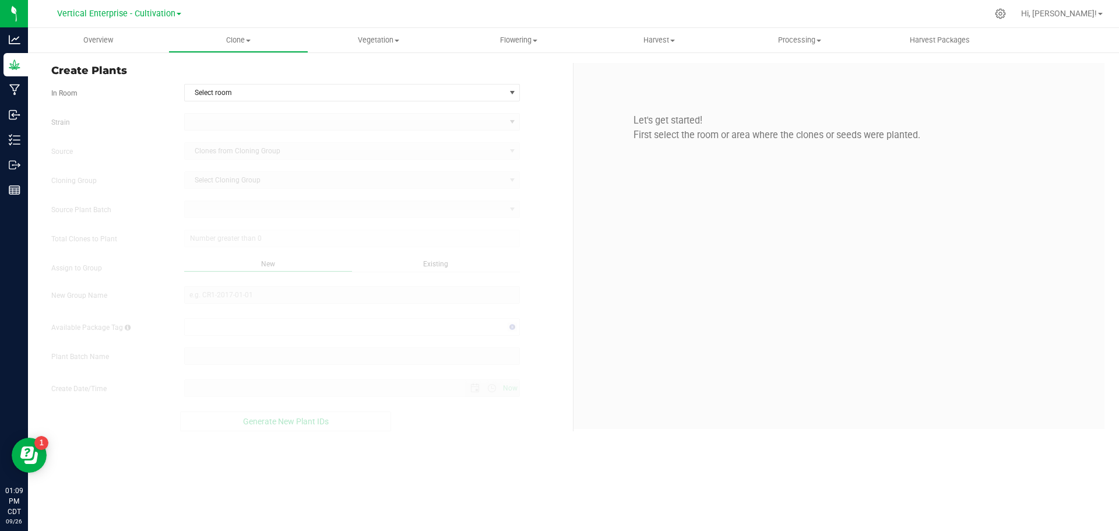
type input "9/26/2025 1:09 PM"
click at [231, 94] on span "Select room" at bounding box center [345, 93] width 321 height 16
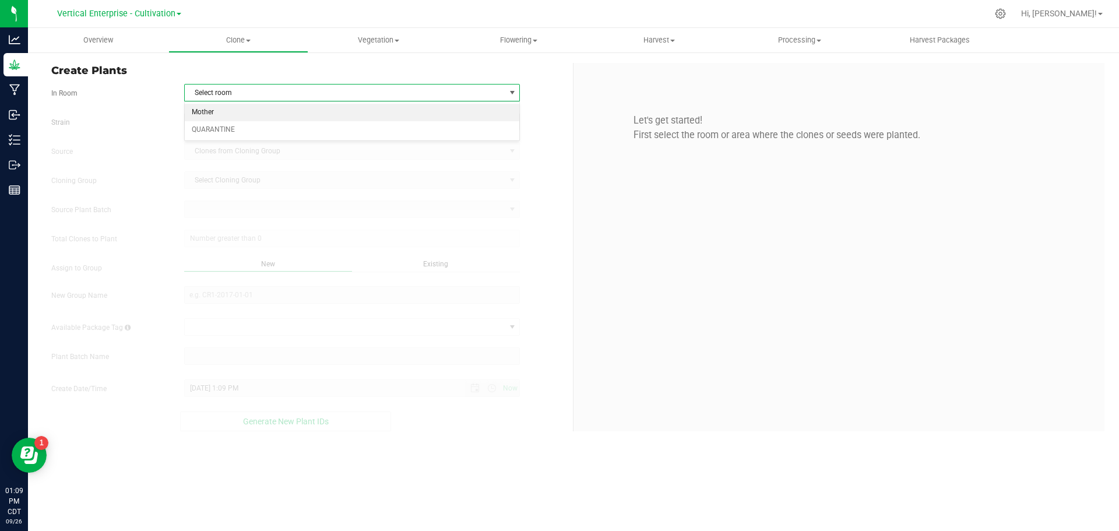
click at [220, 115] on li "Mother" at bounding box center [352, 112] width 335 height 17
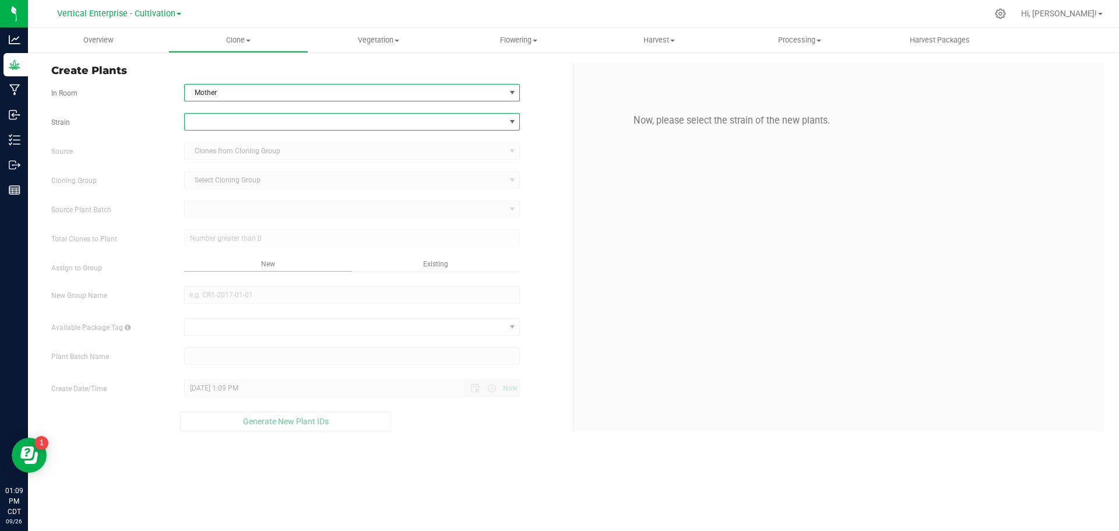
click at [211, 121] on span at bounding box center [345, 122] width 321 height 16
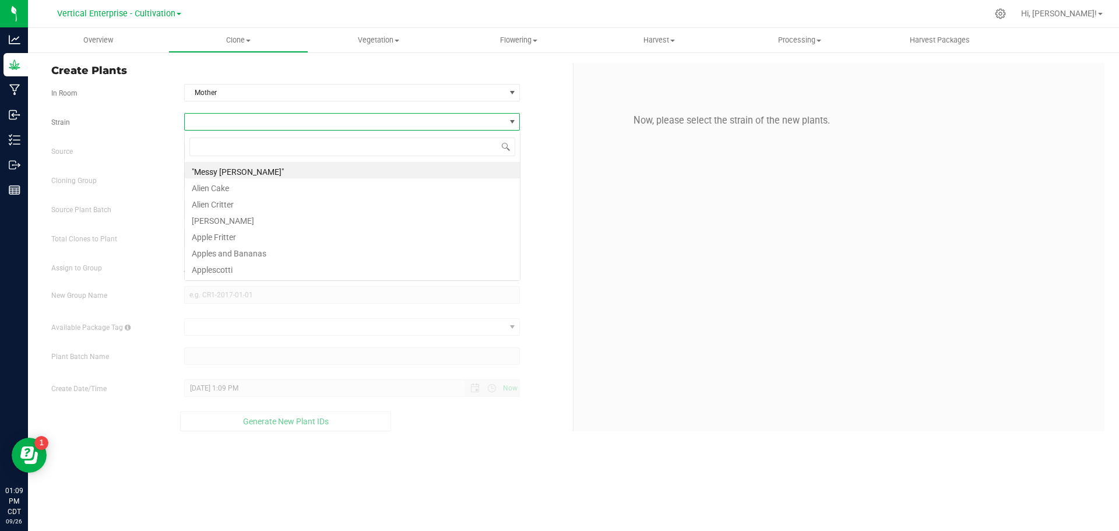
scroll to position [17, 336]
type input "joker"
click at [258, 172] on li "Jokerz Candy" at bounding box center [352, 170] width 335 height 16
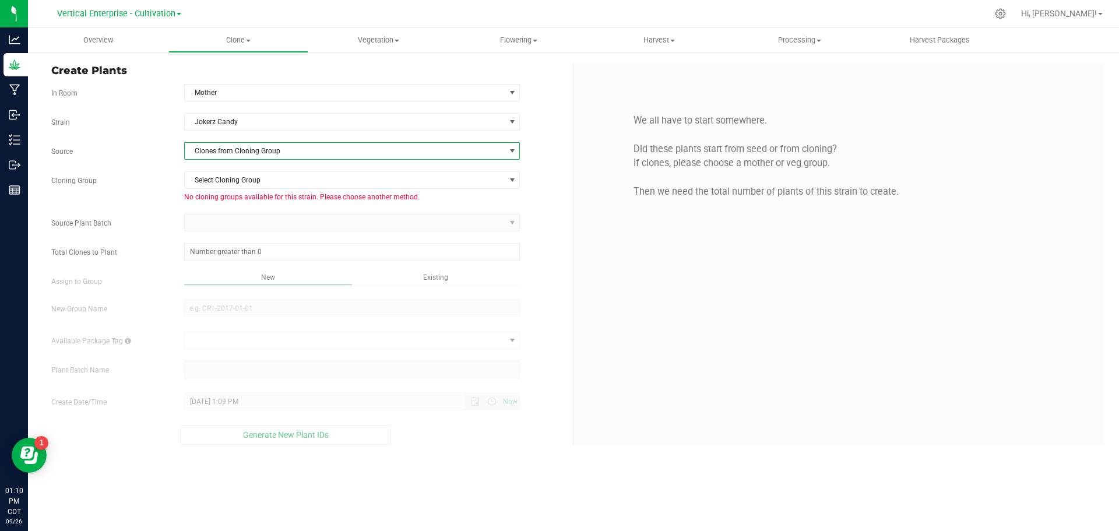
click at [235, 154] on span "Clones from Cloning Group" at bounding box center [345, 151] width 321 height 16
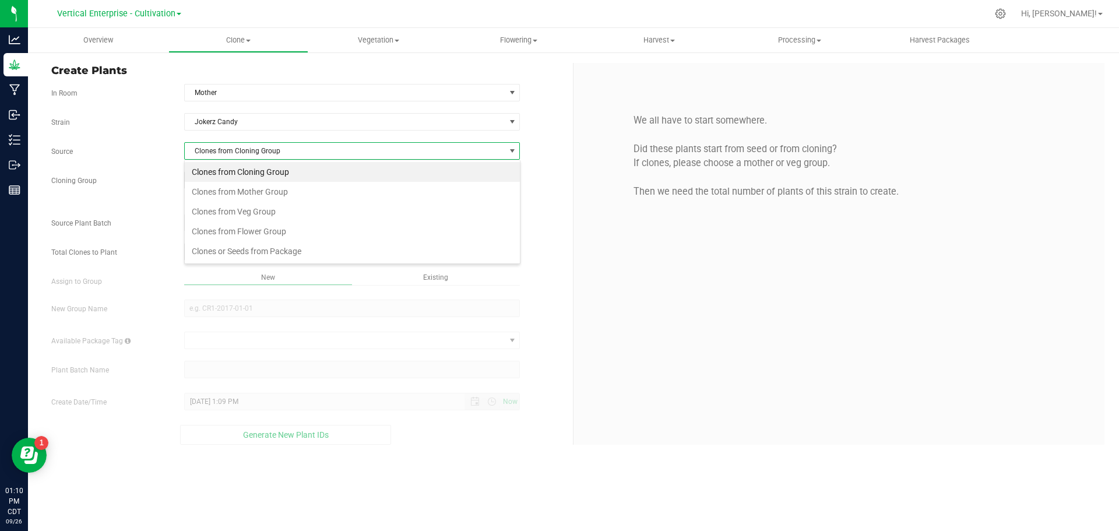
scroll to position [17, 336]
click at [231, 214] on li "Clones from Veg Group" at bounding box center [352, 212] width 335 height 20
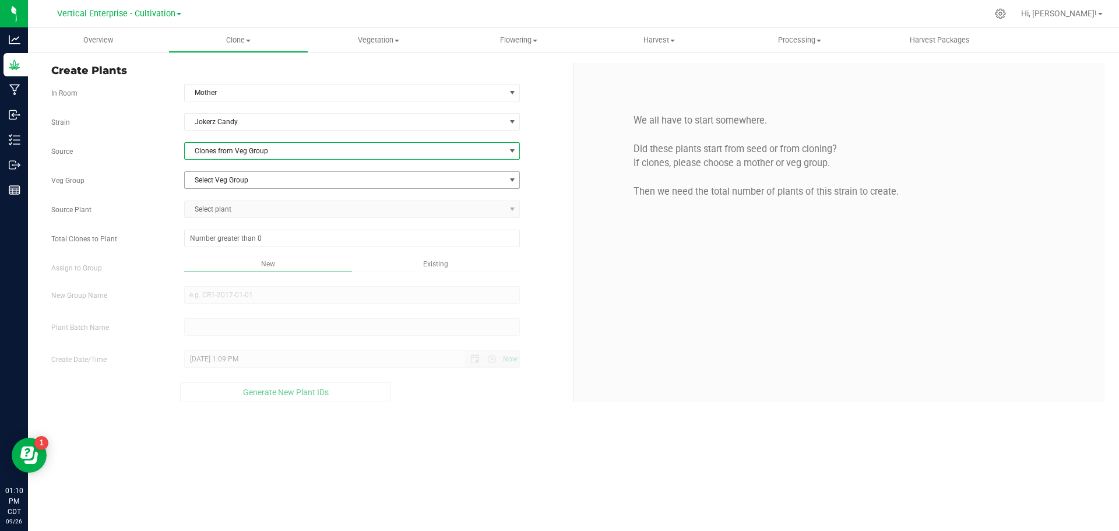
click at [214, 175] on span "Select Veg Group" at bounding box center [345, 180] width 321 height 16
click at [208, 216] on li "JC 9.25" at bounding box center [352, 217] width 335 height 17
click at [207, 203] on div "Strain Jokerz Candy Source Clones from Veg Group Veg Group JC 9.25 Select Veg G…" at bounding box center [307, 257] width 513 height 289
click at [207, 206] on span "Select plant" at bounding box center [345, 209] width 321 height 16
click at [220, 182] on span "JC 9.25" at bounding box center [345, 180] width 321 height 16
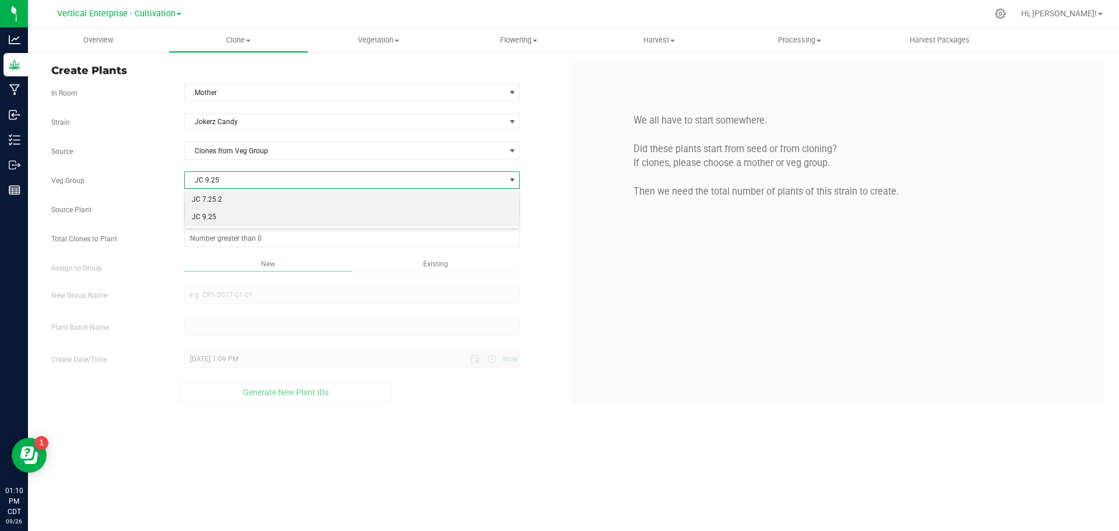
click at [221, 197] on li "JC 7.25.2" at bounding box center [352, 199] width 335 height 17
click at [211, 238] on span at bounding box center [352, 238] width 336 height 17
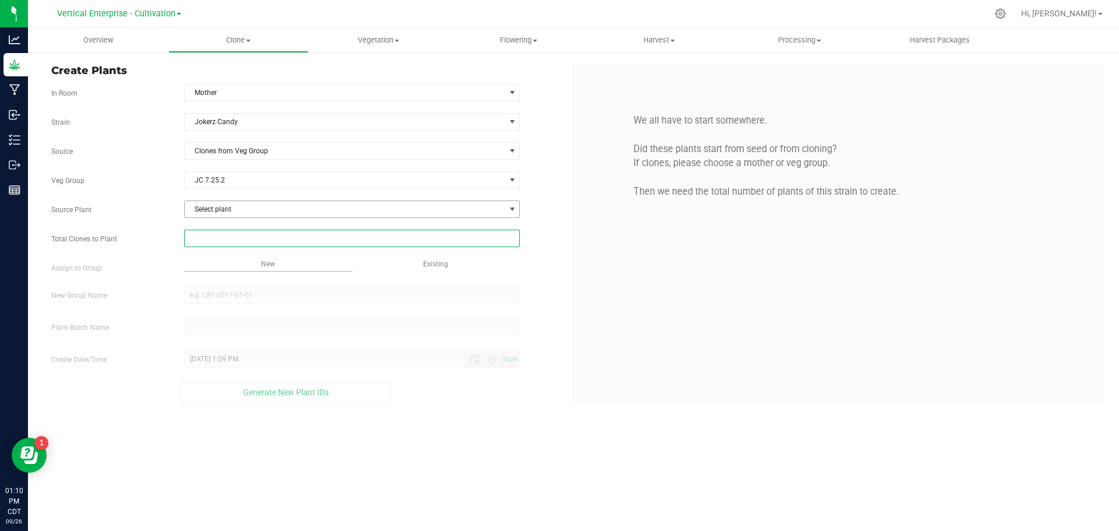
type input "0"
click at [216, 205] on span "Select plant" at bounding box center [345, 209] width 321 height 16
click at [227, 254] on span "1A40C0200001D4D000028526" at bounding box center [242, 258] width 100 height 15
click at [223, 235] on span at bounding box center [352, 238] width 336 height 17
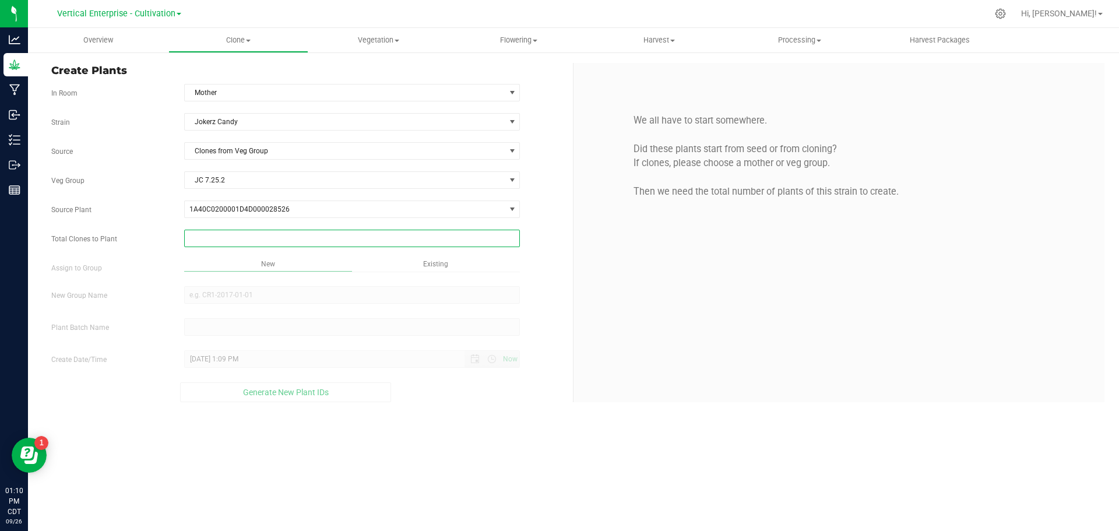
type input "1"
click at [218, 300] on div "Overview Clone Create plants Cloning groups Cloning plant batches Apply to plan…" at bounding box center [573, 279] width 1091 height 503
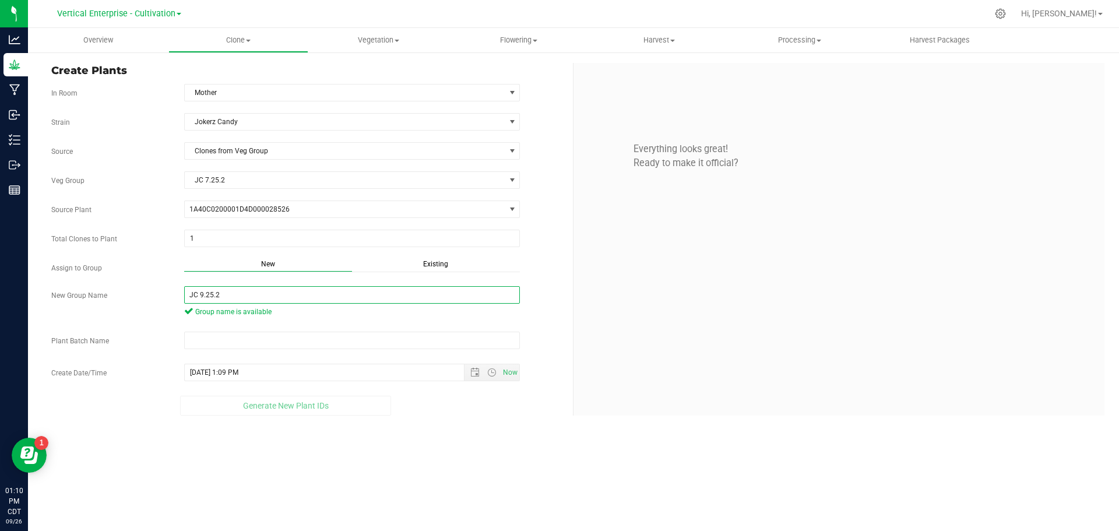
drag, startPoint x: 249, startPoint y: 293, endPoint x: 91, endPoint y: 298, distance: 158.6
click at [91, 298] on div "New Group Name JC 9.25.2 Group name is available" at bounding box center [308, 303] width 530 height 34
type input "JC 9.25.2"
click at [265, 344] on input "text" at bounding box center [352, 340] width 336 height 17
paste input "JC 9.25.2"
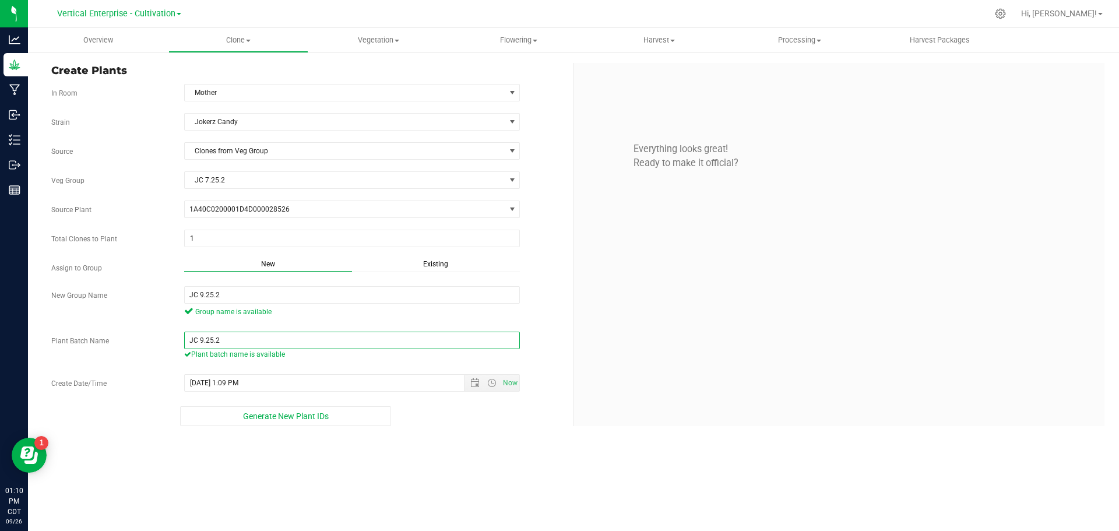
type input "JC 9.25.2"
click at [353, 400] on div "Strain Jokerz Candy Source Clones from Veg Group Veg Group JC 7.25.2 Select Veg…" at bounding box center [307, 269] width 513 height 313
click at [333, 423] on button "Generate New Plant IDs" at bounding box center [285, 416] width 211 height 20
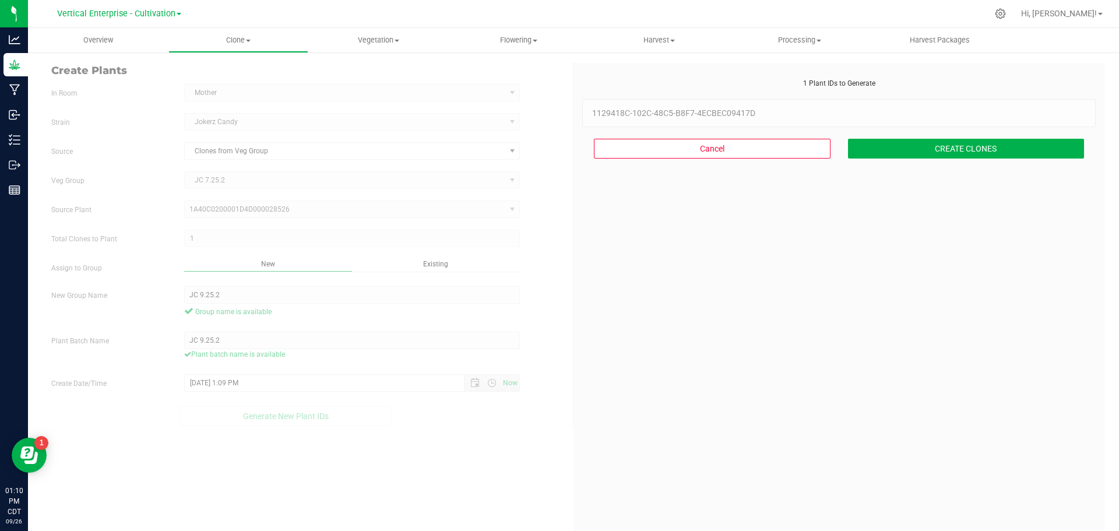
scroll to position [35, 0]
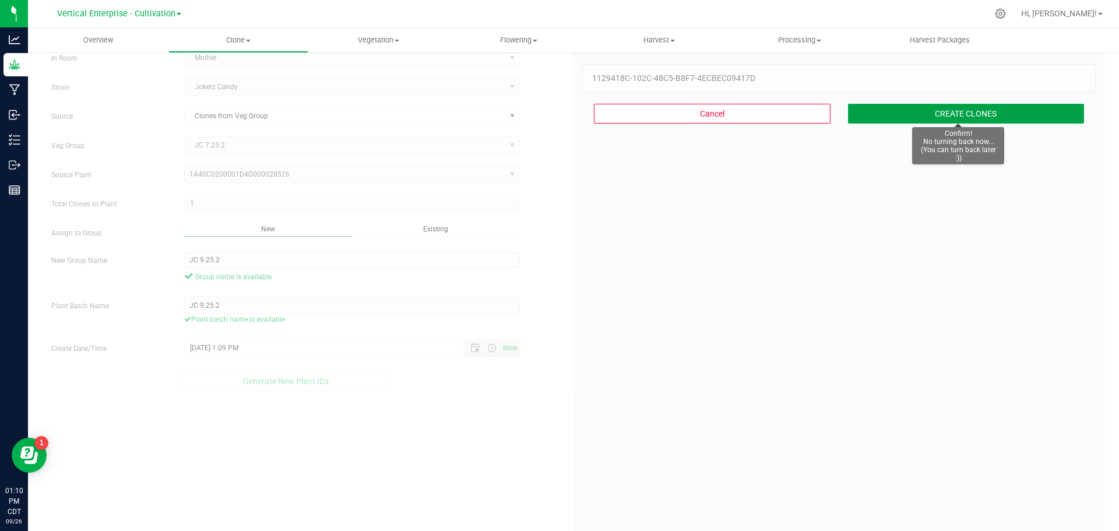
click at [959, 108] on button "CREATE CLONES" at bounding box center [966, 114] width 237 height 20
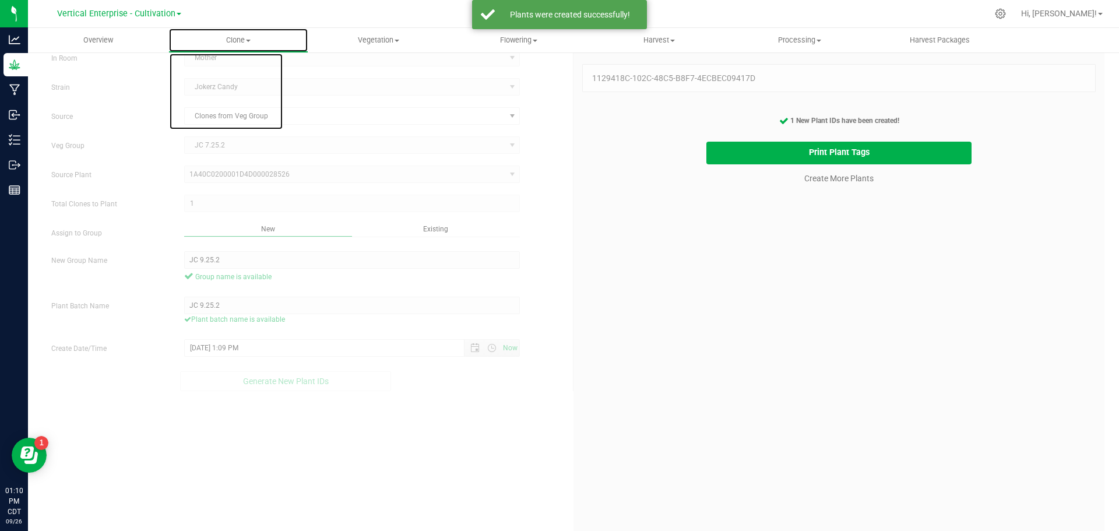
click at [246, 44] on span "Clone" at bounding box center [238, 40] width 139 height 10
click at [243, 83] on span "Cloning groups" at bounding box center [212, 84] width 88 height 10
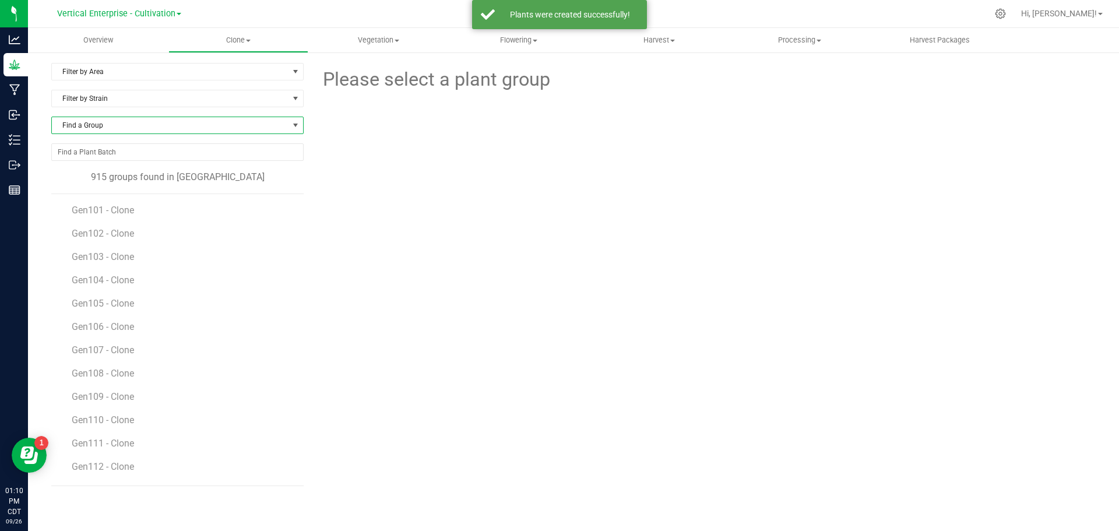
click at [106, 126] on span "Find a Group" at bounding box center [170, 125] width 237 height 16
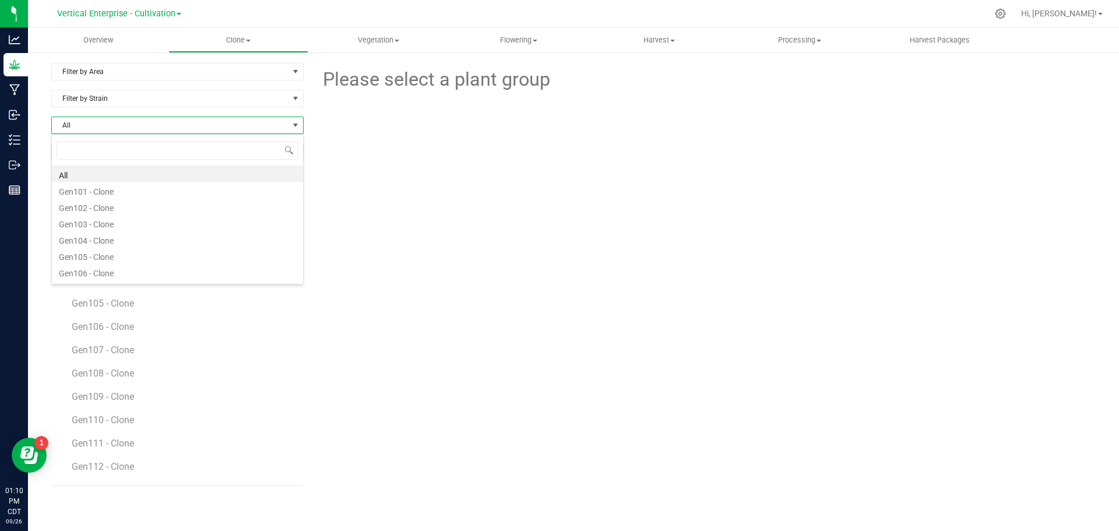
type input "j"
click at [89, 166] on li "JC 9.25.2" at bounding box center [177, 174] width 251 height 16
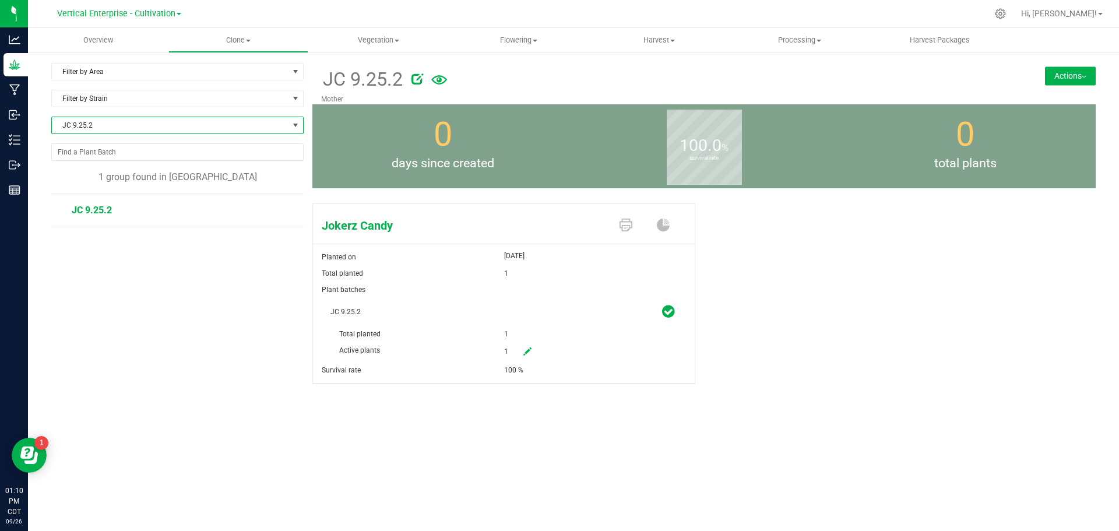
click at [1071, 74] on button "Actions" at bounding box center [1070, 75] width 51 height 19
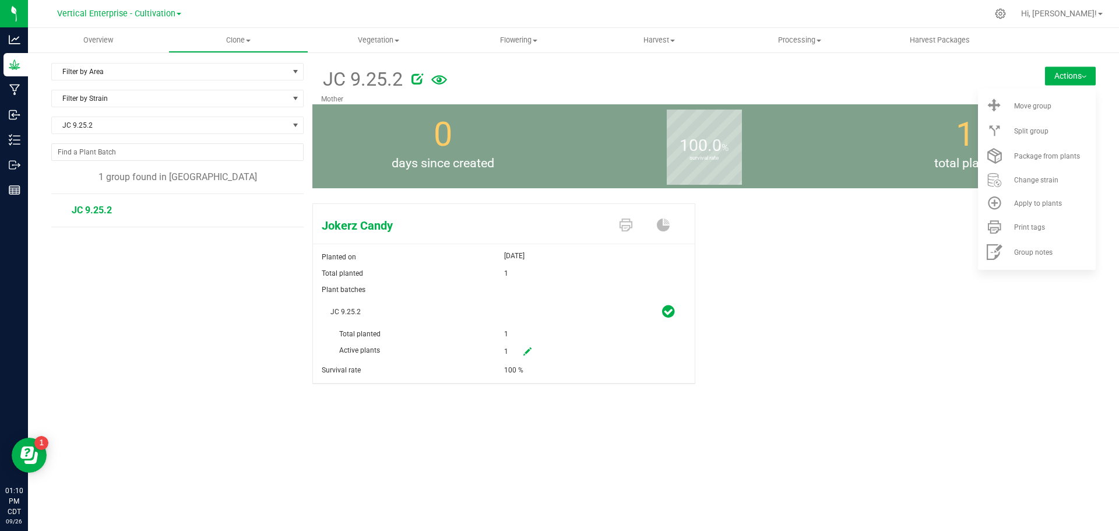
click at [1056, 105] on div "Move group" at bounding box center [1053, 106] width 79 height 8
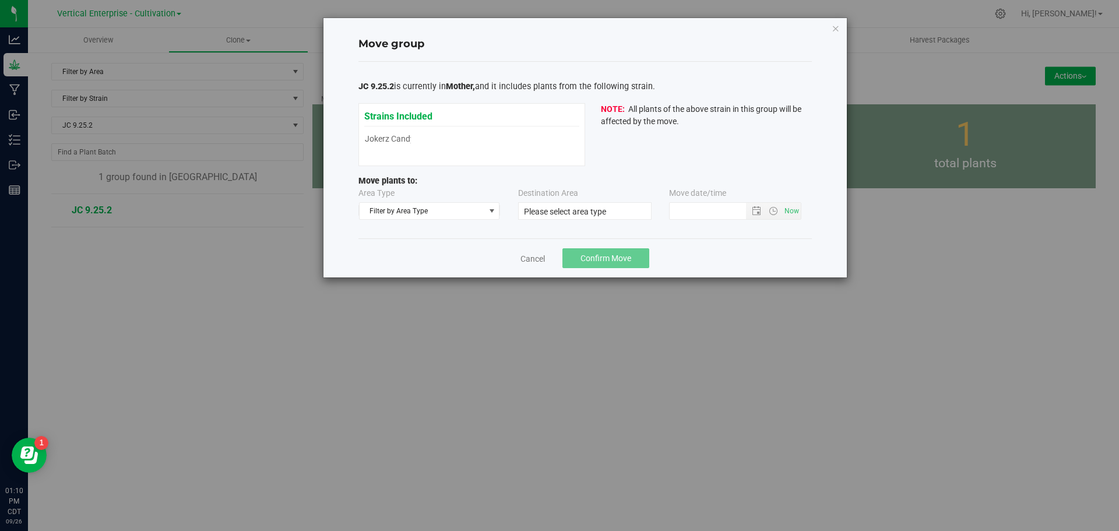
type input "9/26/2025 1:09 PM"
click at [431, 207] on span "Filter by Area Type" at bounding box center [422, 211] width 125 height 16
click at [396, 266] on li "Vegetative" at bounding box center [430, 265] width 140 height 17
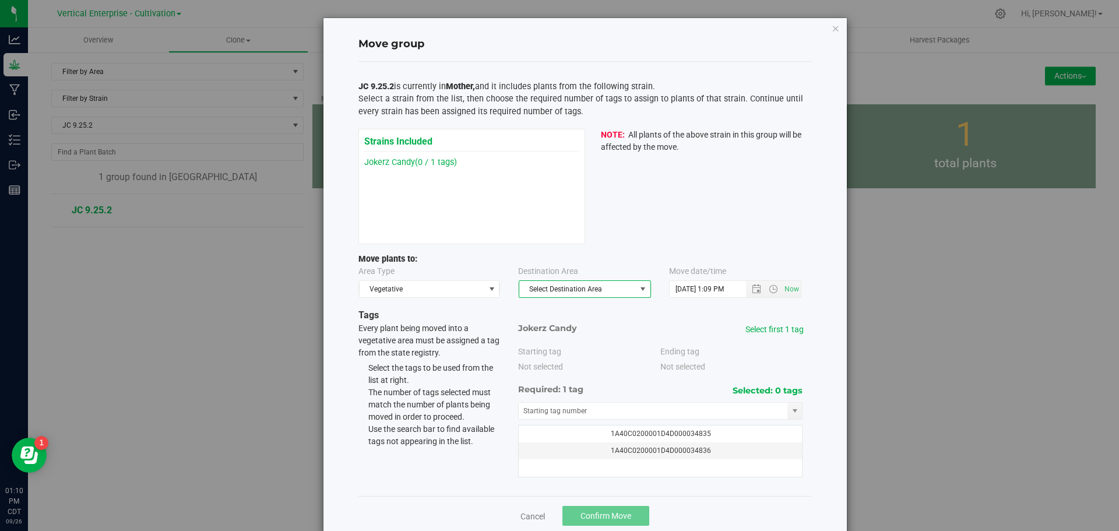
click at [540, 285] on span "Select Destination Area" at bounding box center [577, 289] width 117 height 16
click at [557, 364] on li "Veg 1" at bounding box center [580, 361] width 131 height 17
click at [765, 327] on link "Select first 1 tag" at bounding box center [774, 329] width 58 height 9
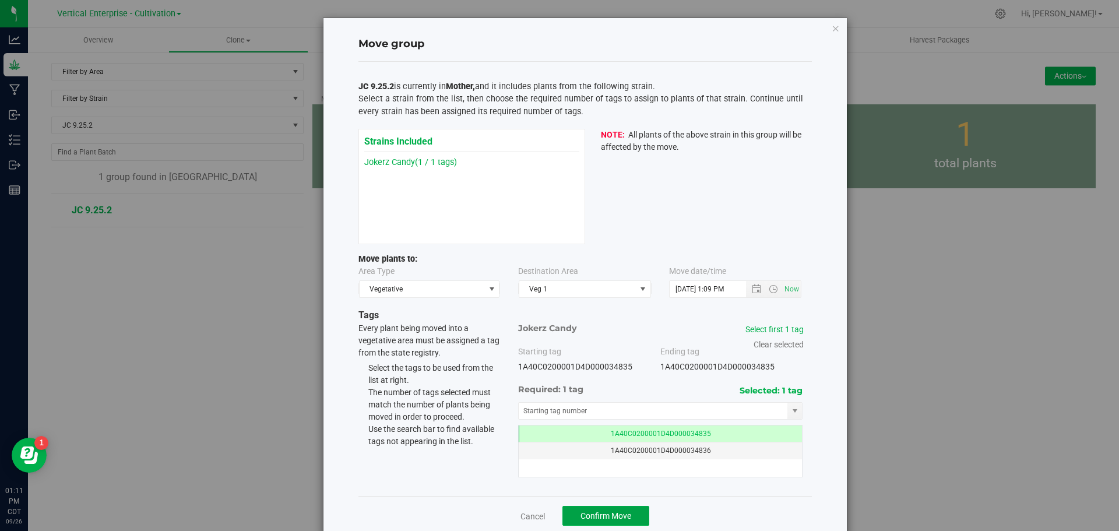
click at [618, 512] on span "Confirm Move" at bounding box center [605, 515] width 51 height 9
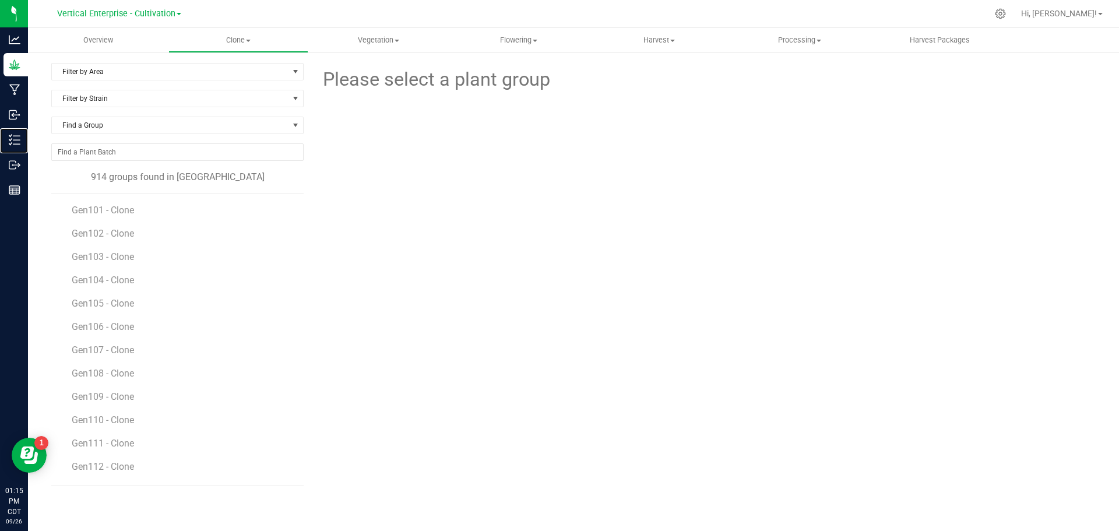
click at [0, 0] on p "Inventory" at bounding box center [0, 0] width 0 height 0
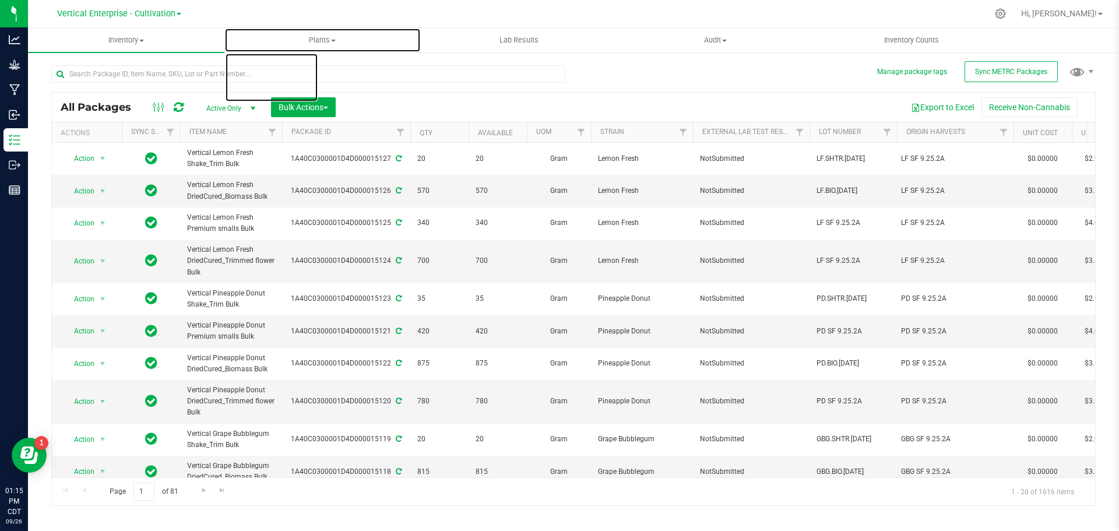
click at [332, 42] on span "Plants" at bounding box center [322, 40] width 195 height 10
click at [319, 69] on li "All plants" at bounding box center [322, 71] width 196 height 14
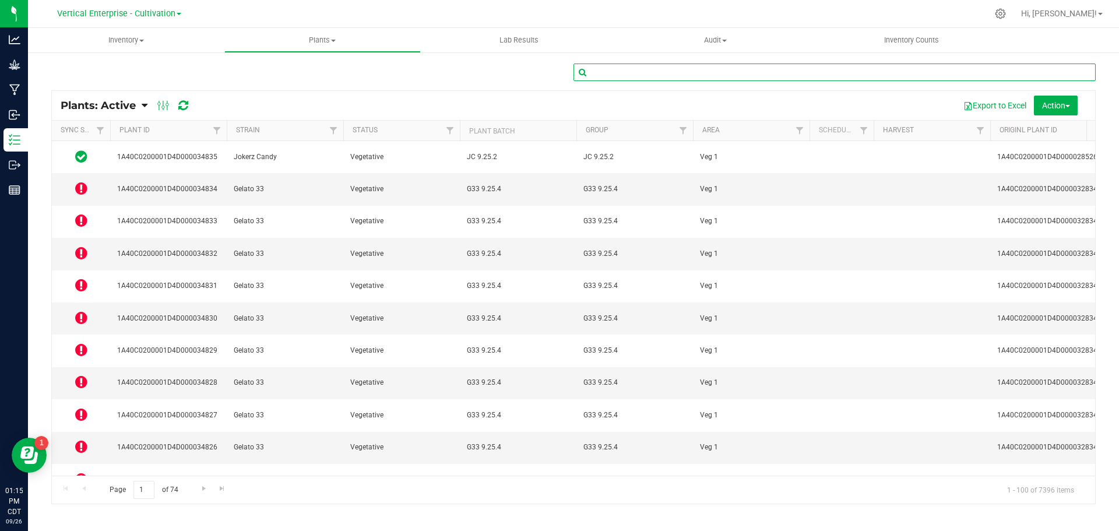
click at [689, 75] on input "text" at bounding box center [834, 72] width 522 height 17
click at [86, 181] on icon at bounding box center [81, 188] width 12 height 14
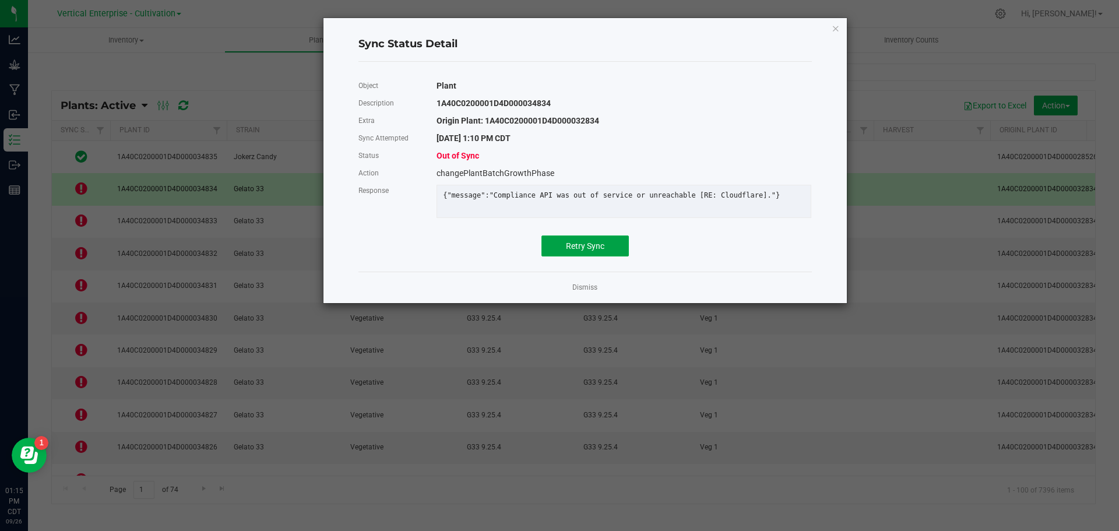
click at [593, 251] on span "Retry Sync" at bounding box center [585, 245] width 38 height 9
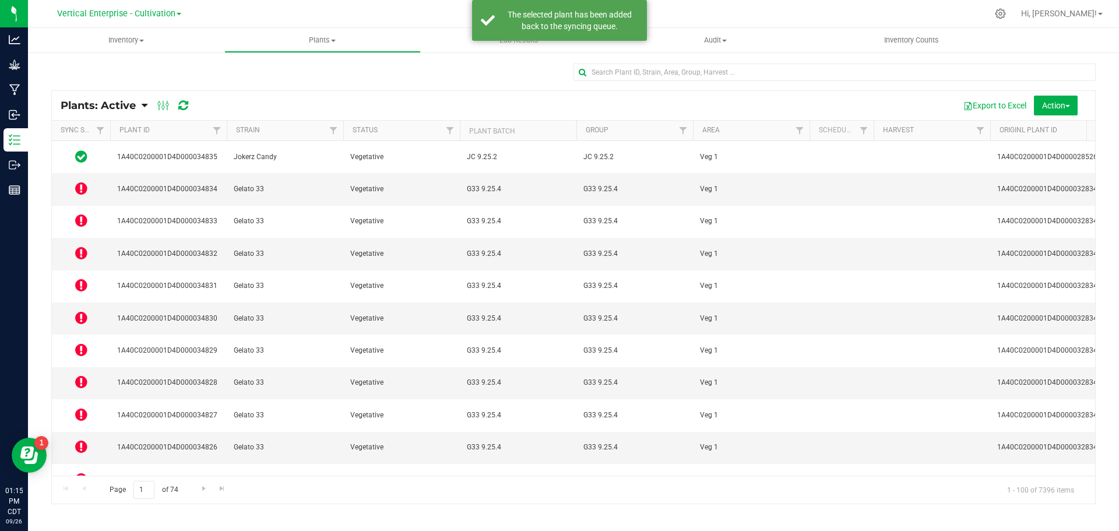
click at [82, 181] on icon at bounding box center [81, 188] width 12 height 14
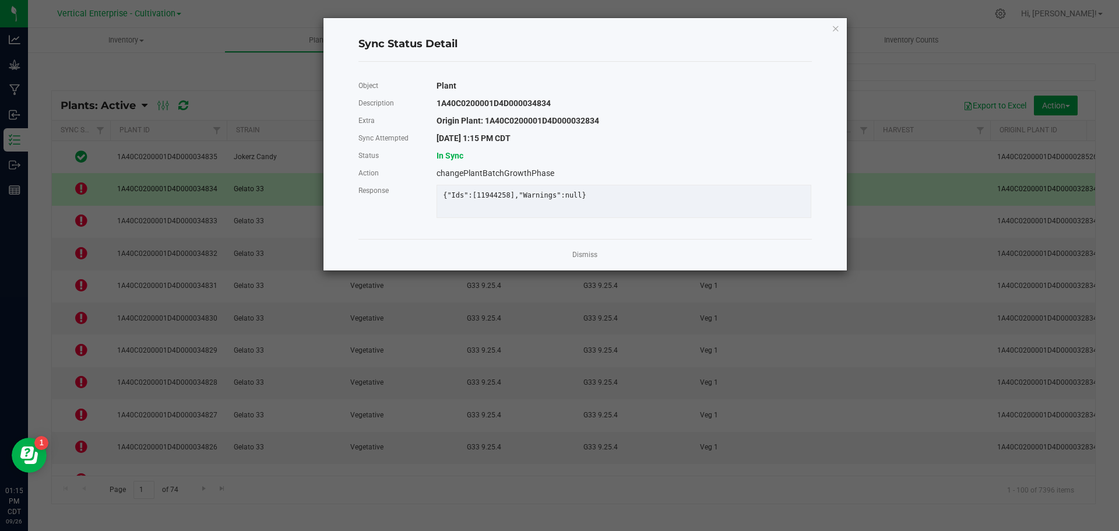
click at [245, 83] on ngb-modal-window "Sync Status Detail Object Plant Description 1A40C0200001D4D000034834 Extra Orig…" at bounding box center [564, 265] width 1128 height 531
click at [587, 260] on link "Dismiss" at bounding box center [584, 255] width 25 height 10
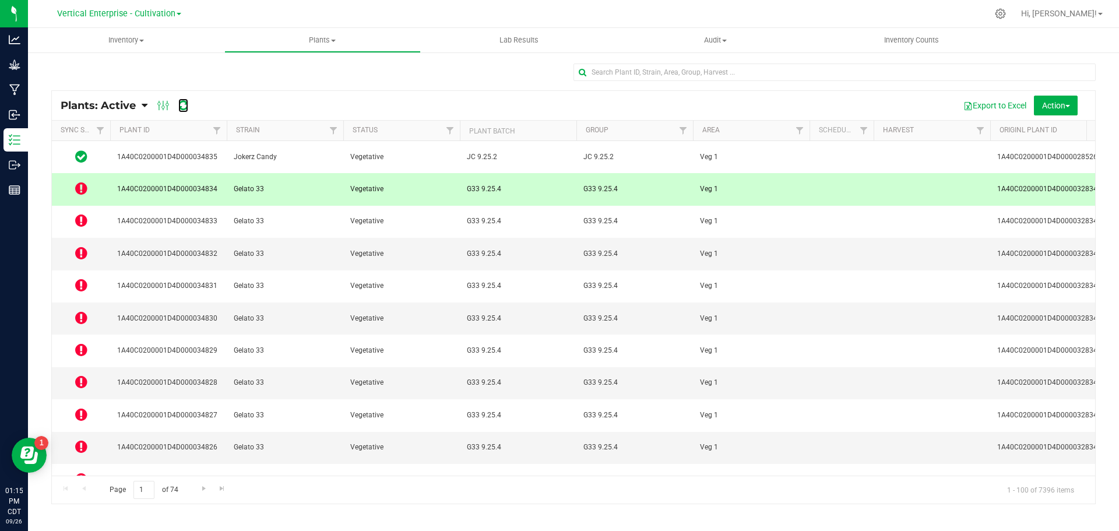
click at [188, 108] on icon at bounding box center [183, 106] width 10 height 12
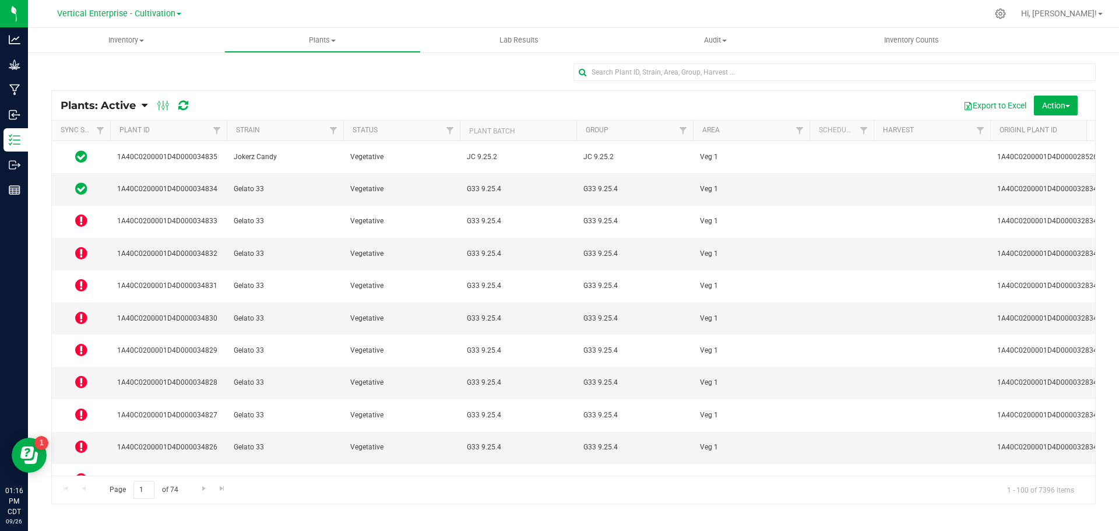
click at [82, 213] on icon at bounding box center [81, 220] width 12 height 14
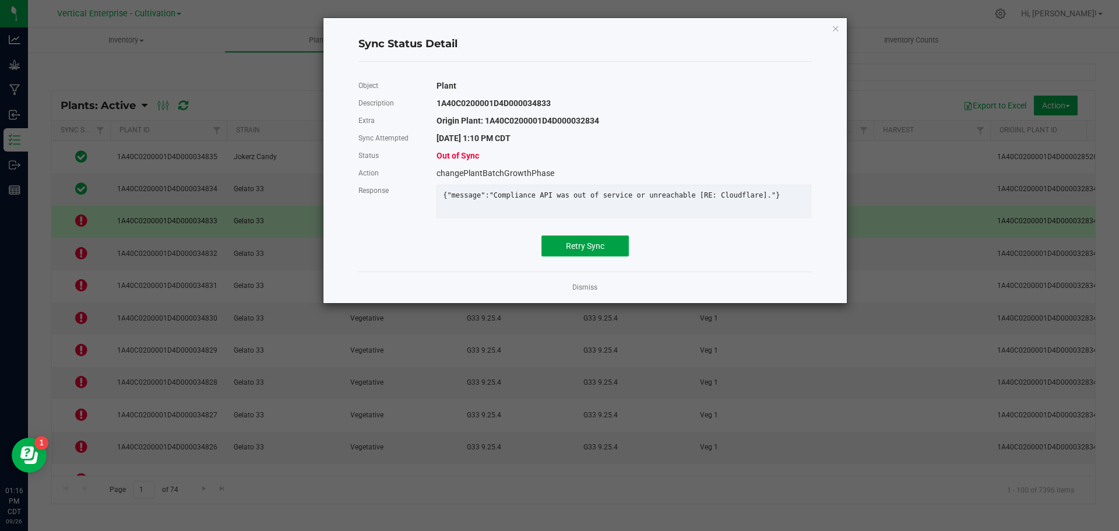
click at [585, 251] on span "Retry Sync" at bounding box center [585, 245] width 38 height 9
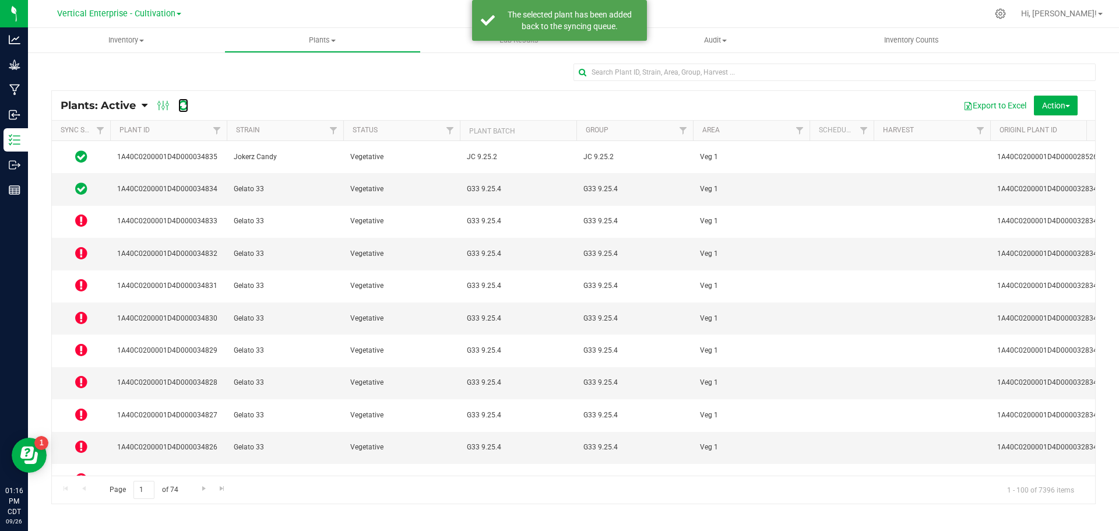
click at [183, 108] on icon at bounding box center [183, 106] width 10 height 12
click at [79, 246] on icon at bounding box center [81, 253] width 12 height 14
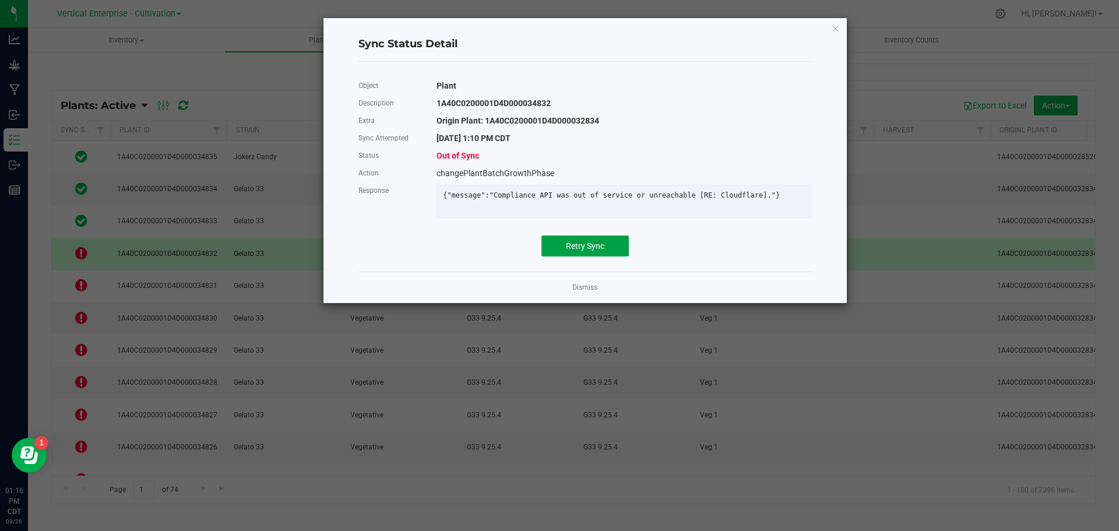
click at [592, 251] on span "Retry Sync" at bounding box center [585, 245] width 38 height 9
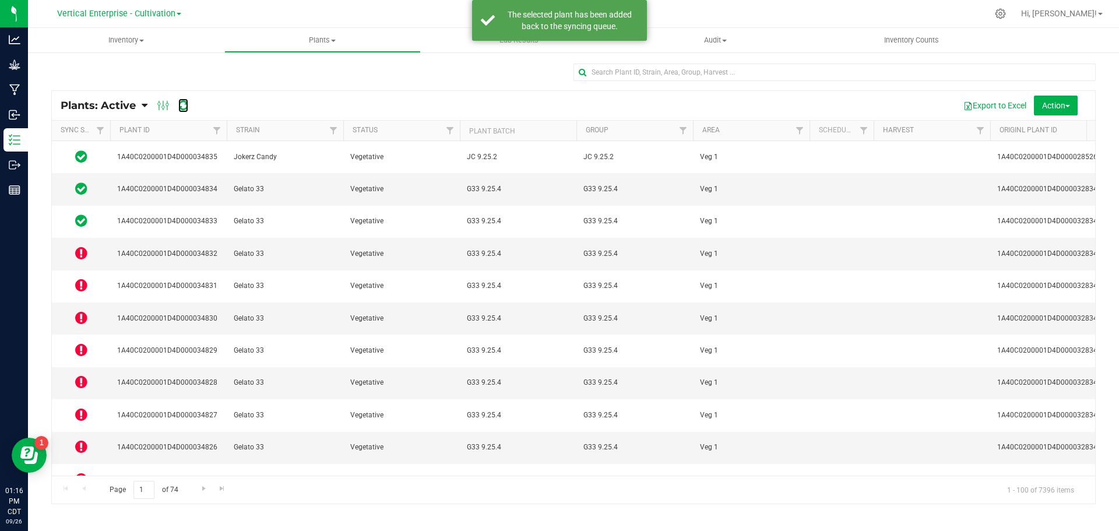
click at [185, 109] on icon at bounding box center [183, 106] width 10 height 12
click at [78, 278] on icon at bounding box center [81, 285] width 12 height 14
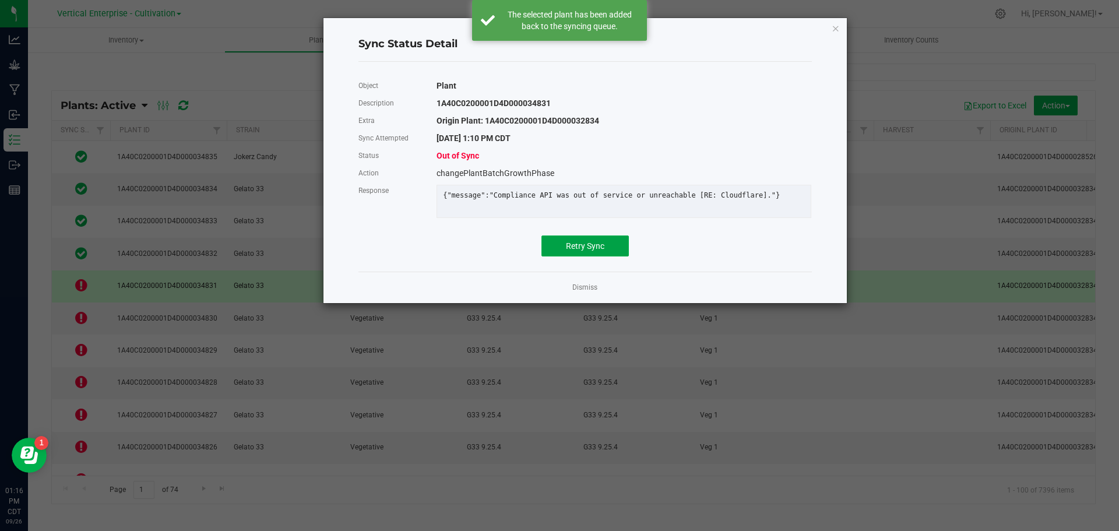
click at [573, 251] on span "Retry Sync" at bounding box center [585, 245] width 38 height 9
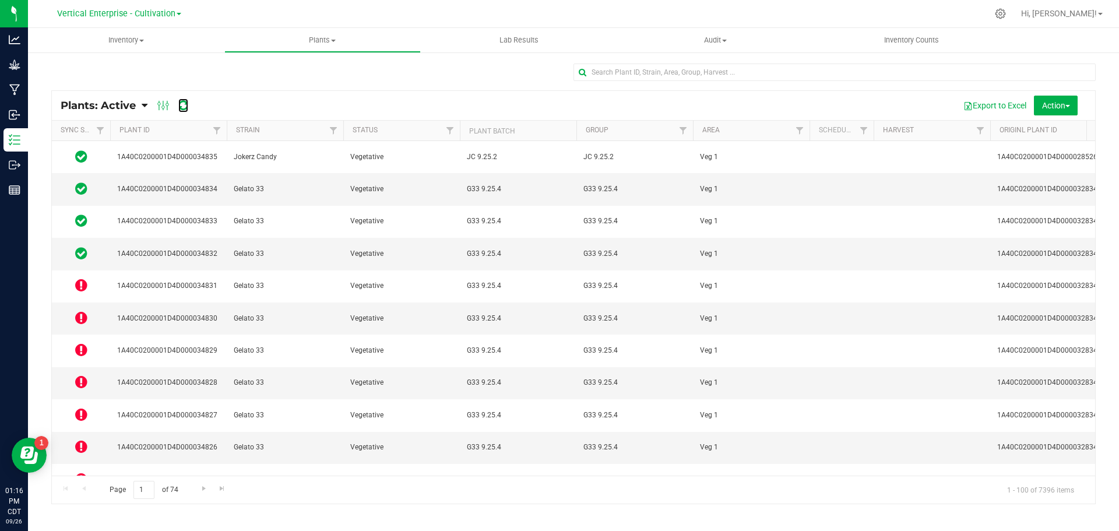
click at [182, 107] on icon at bounding box center [183, 106] width 10 height 12
click at [86, 311] on icon at bounding box center [81, 318] width 12 height 14
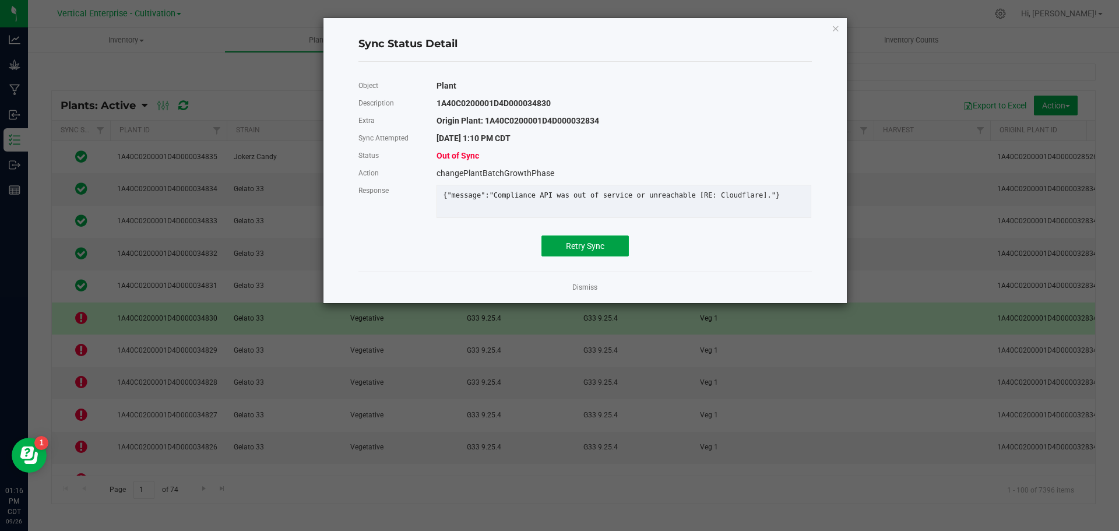
click at [593, 251] on span "Retry Sync" at bounding box center [585, 245] width 38 height 9
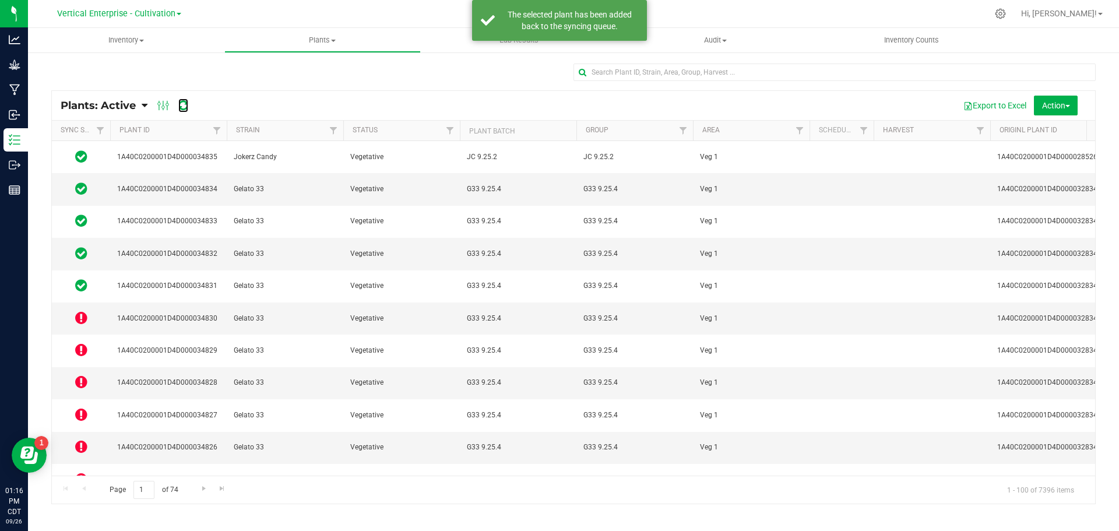
click at [180, 110] on icon at bounding box center [183, 106] width 10 height 12
click at [90, 335] on td at bounding box center [81, 351] width 58 height 32
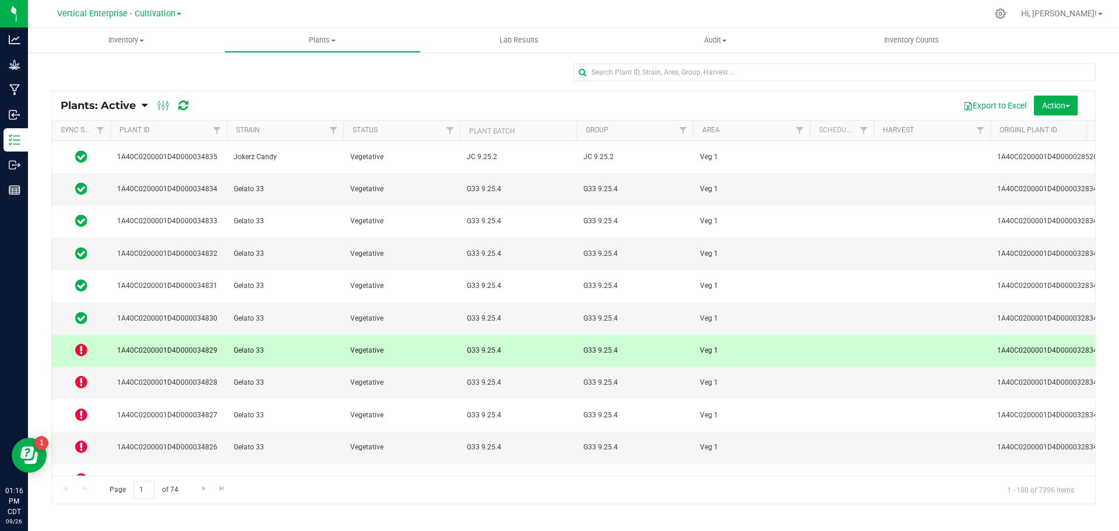
click at [83, 343] on icon at bounding box center [81, 350] width 12 height 14
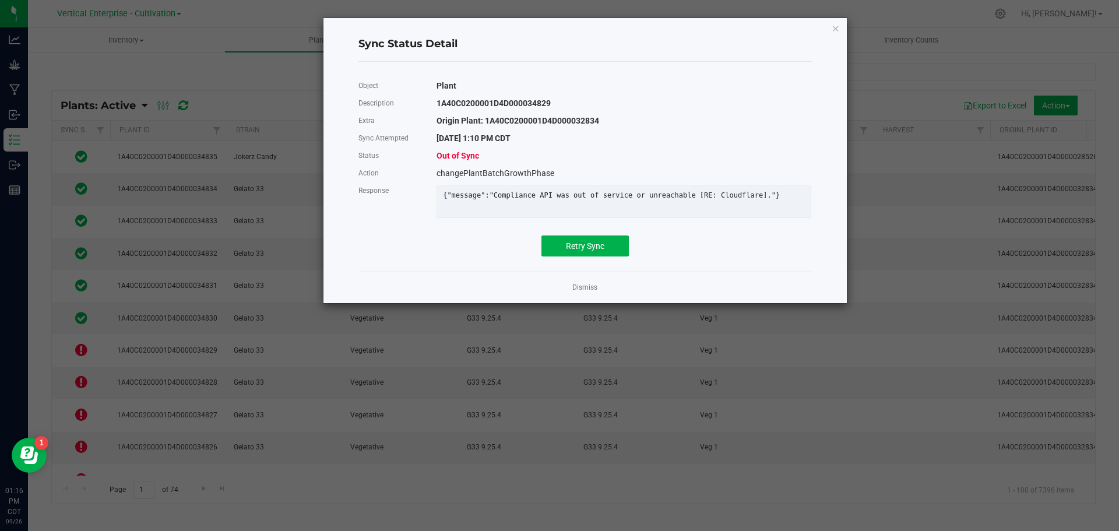
click at [603, 262] on div "Object Plant Description 1A40C0200001D4D000034829 Extra Origin Plant: 1A40C0200…" at bounding box center [585, 166] width 471 height 191
click at [595, 251] on span "Retry Sync" at bounding box center [585, 245] width 38 height 9
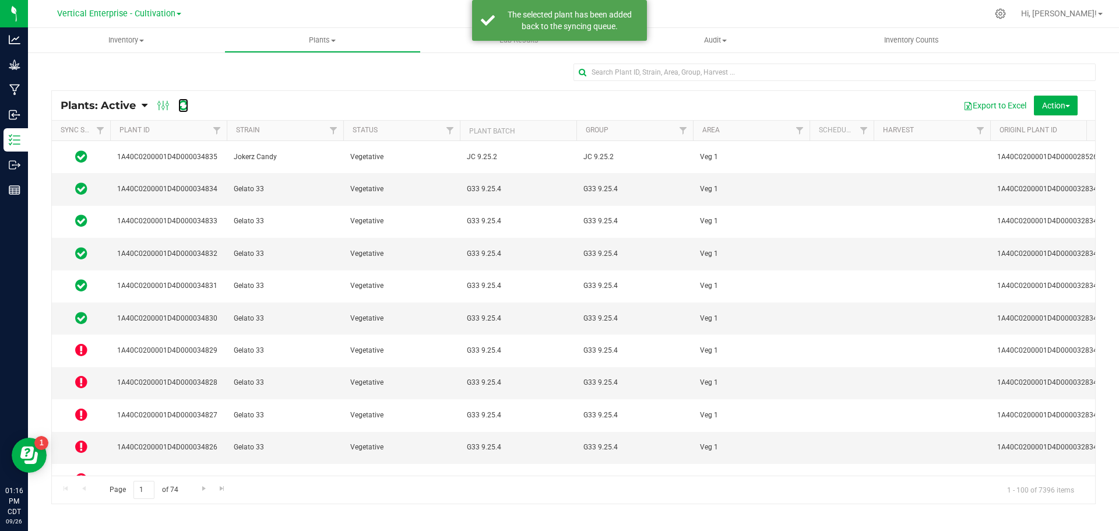
click at [186, 108] on icon at bounding box center [183, 106] width 10 height 12
click at [78, 375] on icon at bounding box center [81, 382] width 12 height 14
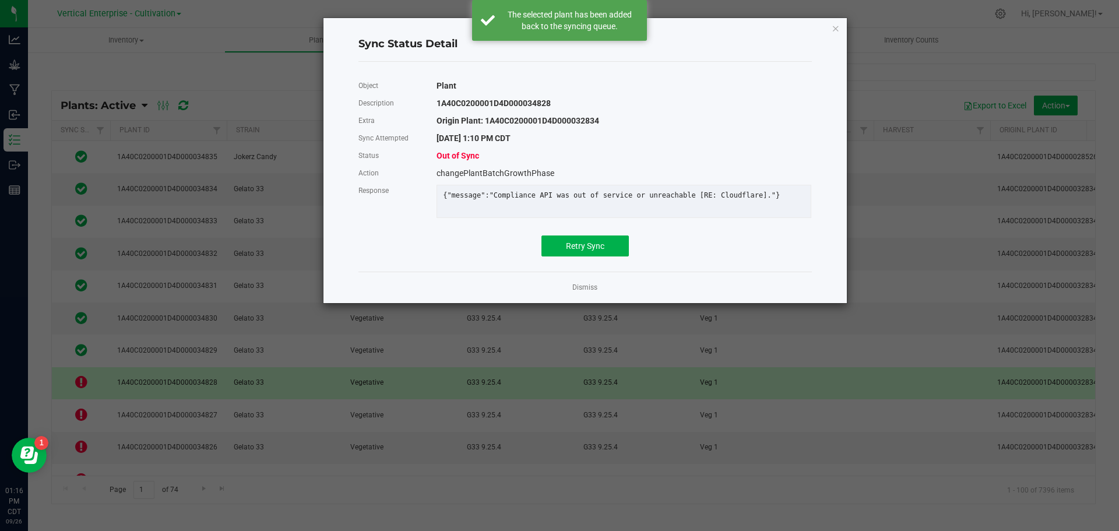
click at [589, 242] on div "Object Plant Description 1A40C0200001D4D000034828 Extra Origin Plant: 1A40C0200…" at bounding box center [584, 166] width 453 height 179
click at [602, 251] on span "Retry Sync" at bounding box center [585, 245] width 38 height 9
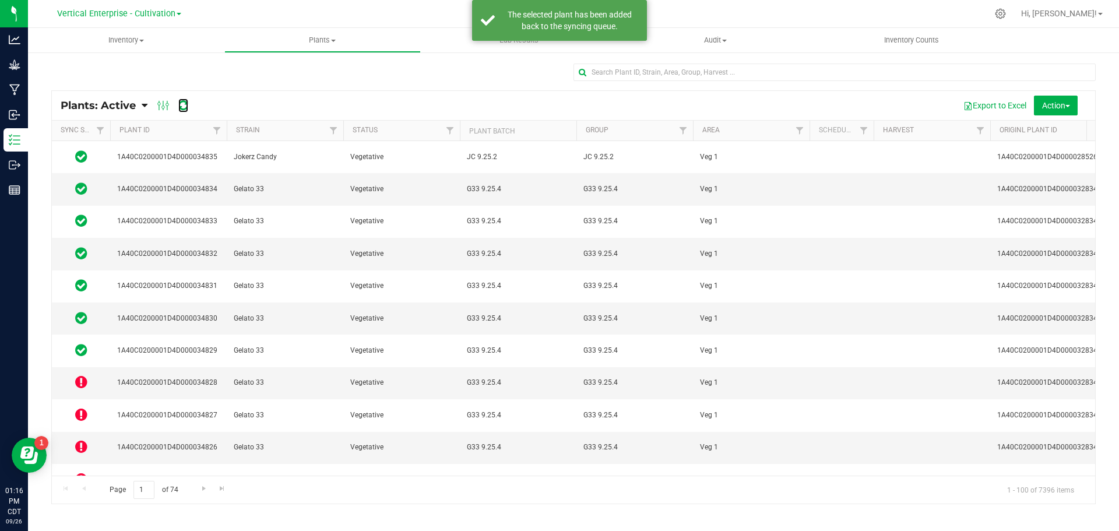
click at [182, 109] on icon at bounding box center [183, 106] width 10 height 12
click at [81, 407] on icon at bounding box center [81, 414] width 12 height 14
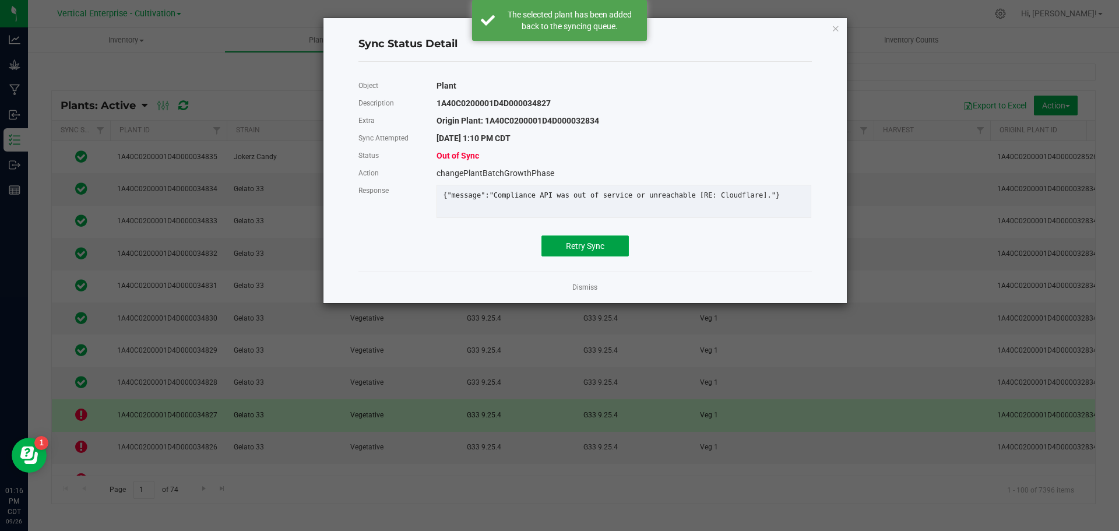
click at [581, 251] on span "Retry Sync" at bounding box center [585, 245] width 38 height 9
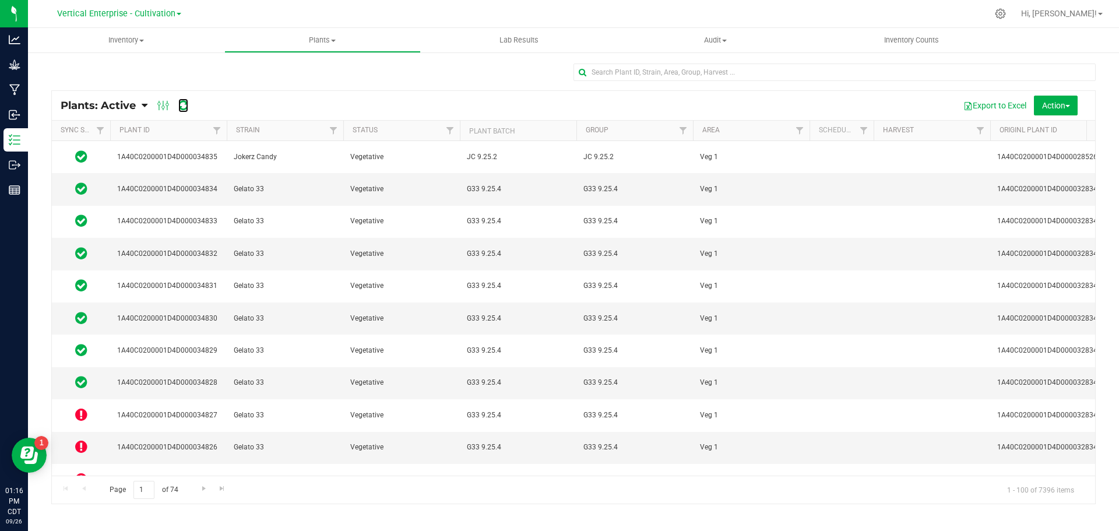
click at [182, 110] on icon at bounding box center [183, 106] width 10 height 12
click at [78, 439] on icon at bounding box center [81, 446] width 12 height 14
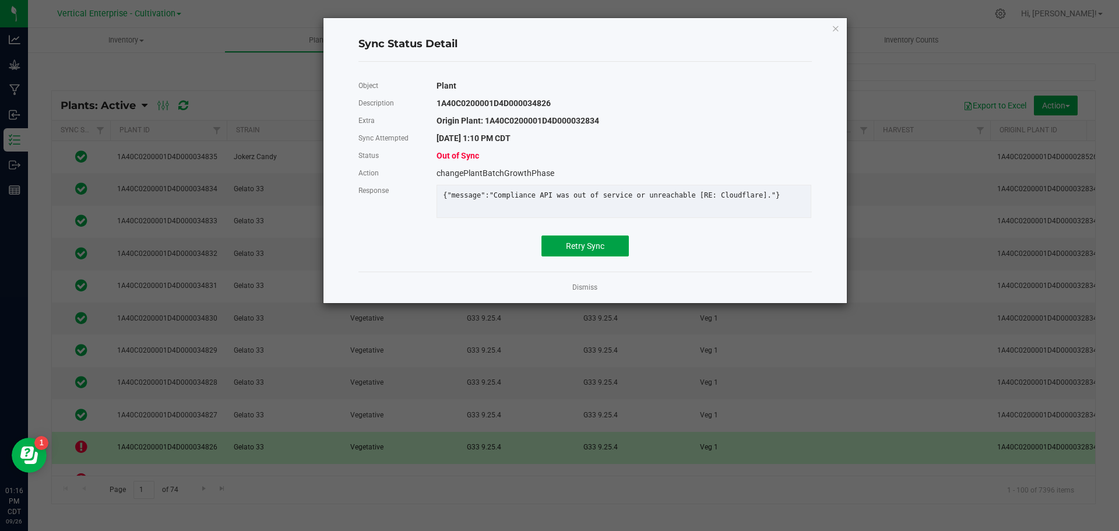
click at [586, 251] on span "Retry Sync" at bounding box center [585, 245] width 38 height 9
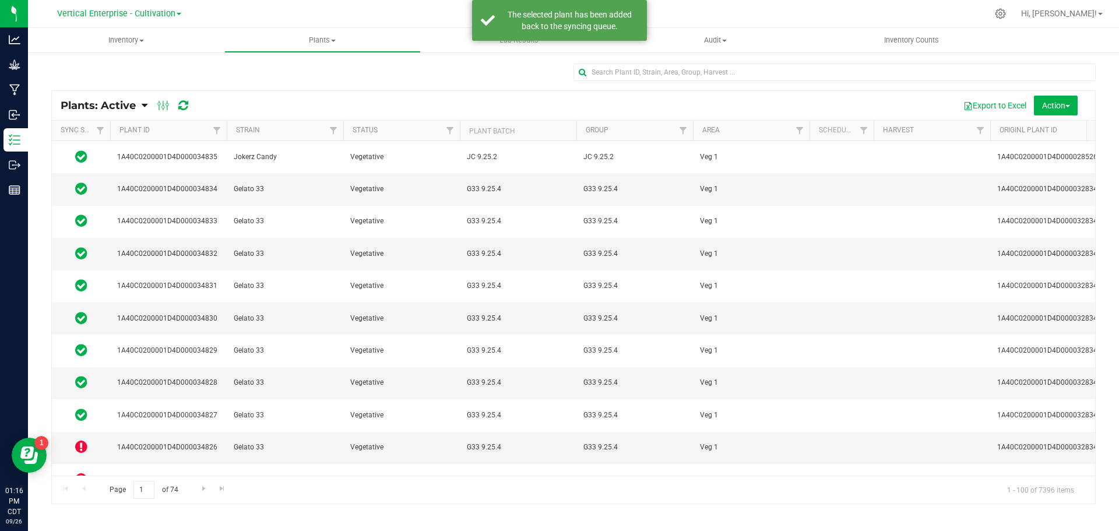
click at [178, 107] on div at bounding box center [172, 105] width 39 height 14
click at [181, 107] on icon at bounding box center [183, 106] width 10 height 12
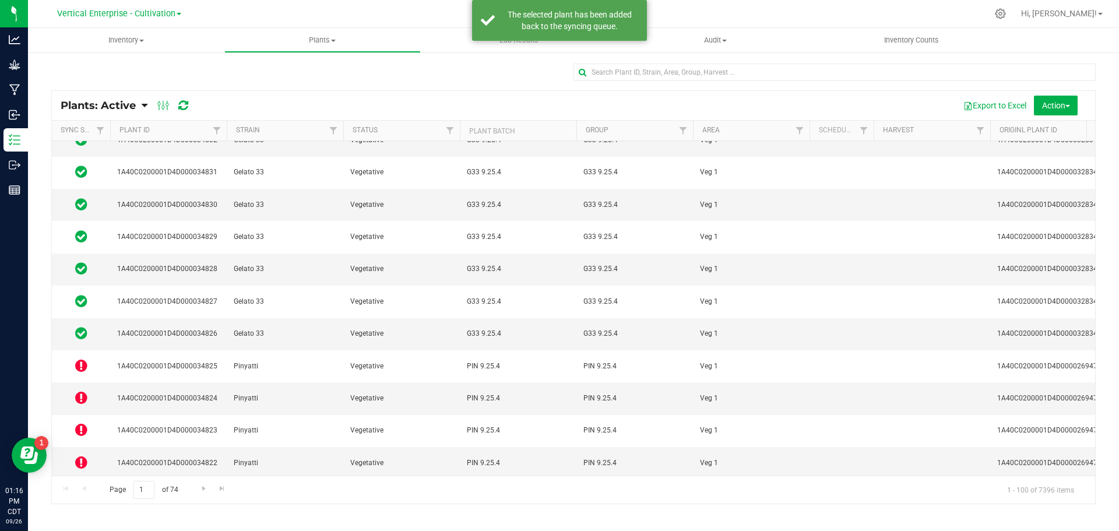
scroll to position [117, 0]
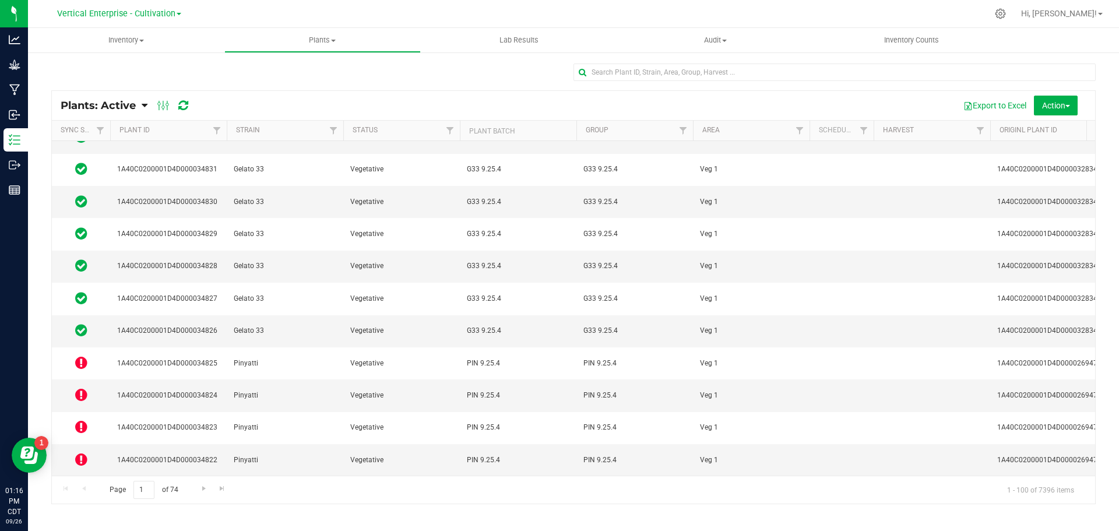
click at [75, 356] on icon at bounding box center [81, 363] width 12 height 14
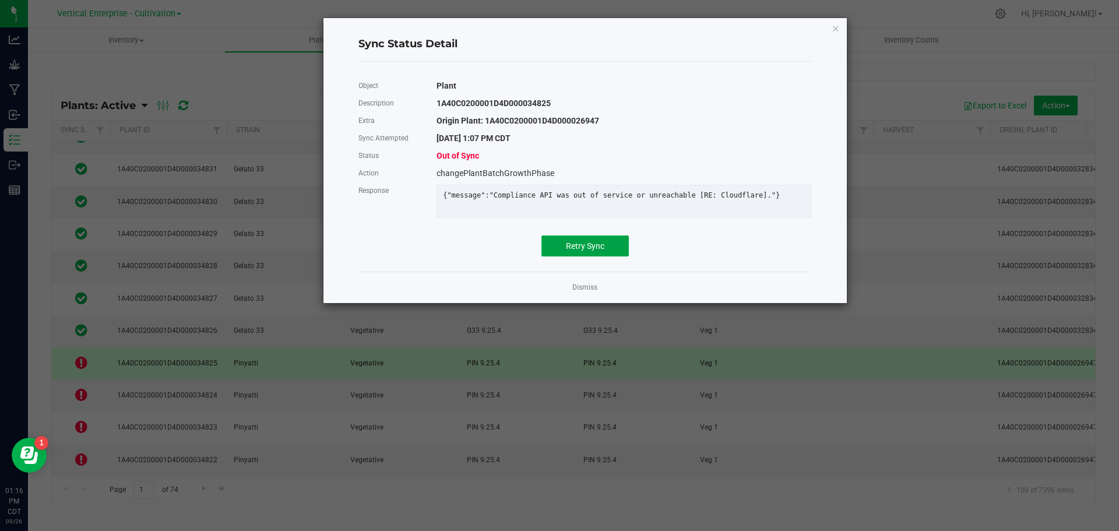
click at [583, 251] on span "Retry Sync" at bounding box center [585, 245] width 38 height 9
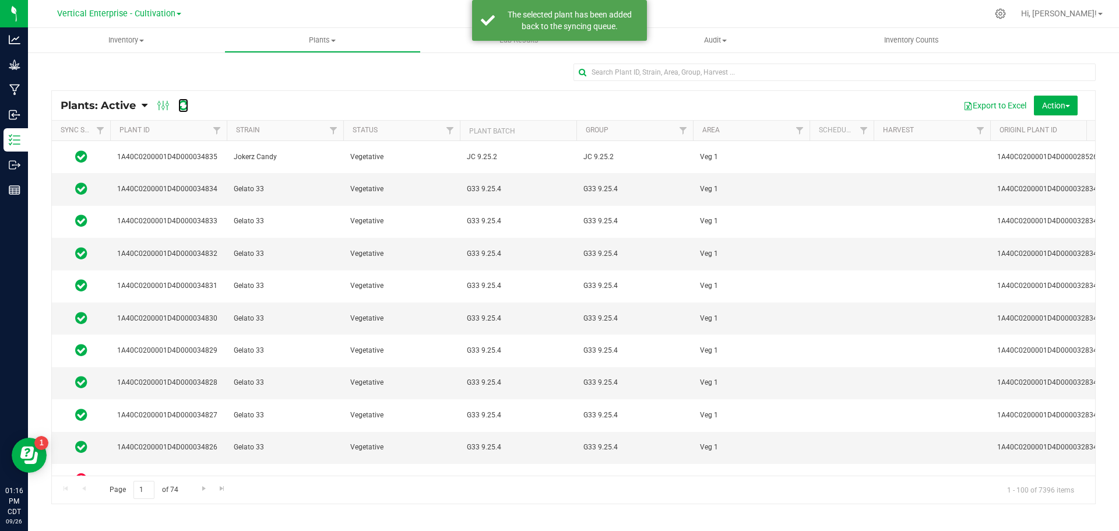
click at [186, 103] on icon at bounding box center [183, 106] width 10 height 12
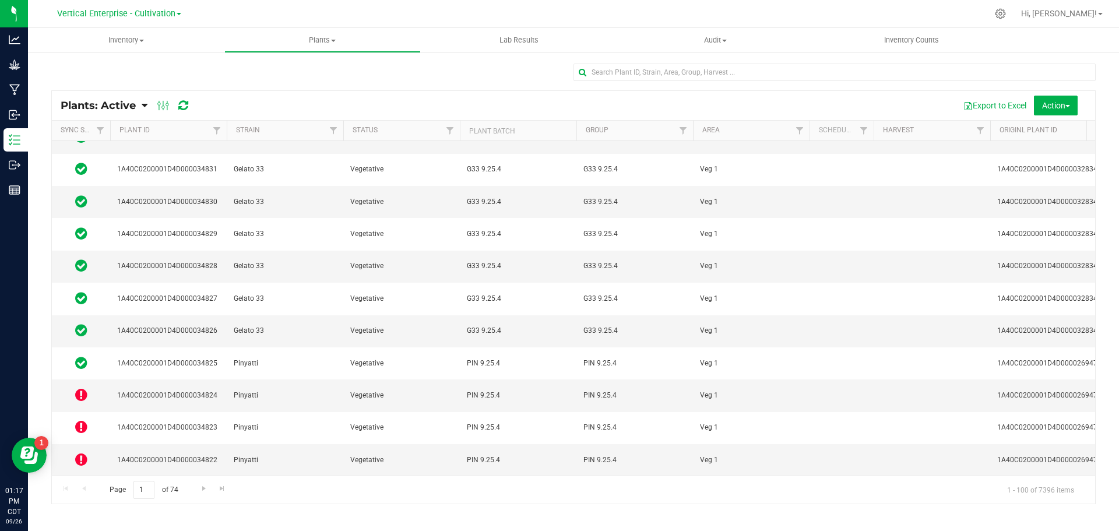
click at [83, 388] on icon at bounding box center [81, 395] width 12 height 14
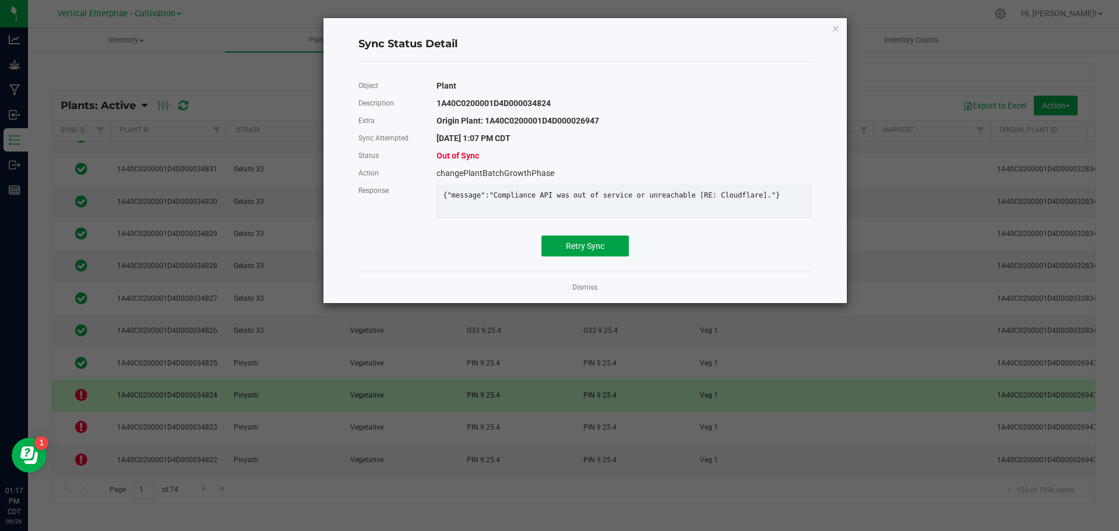
click at [580, 250] on span "Retry Sync" at bounding box center [585, 245] width 38 height 9
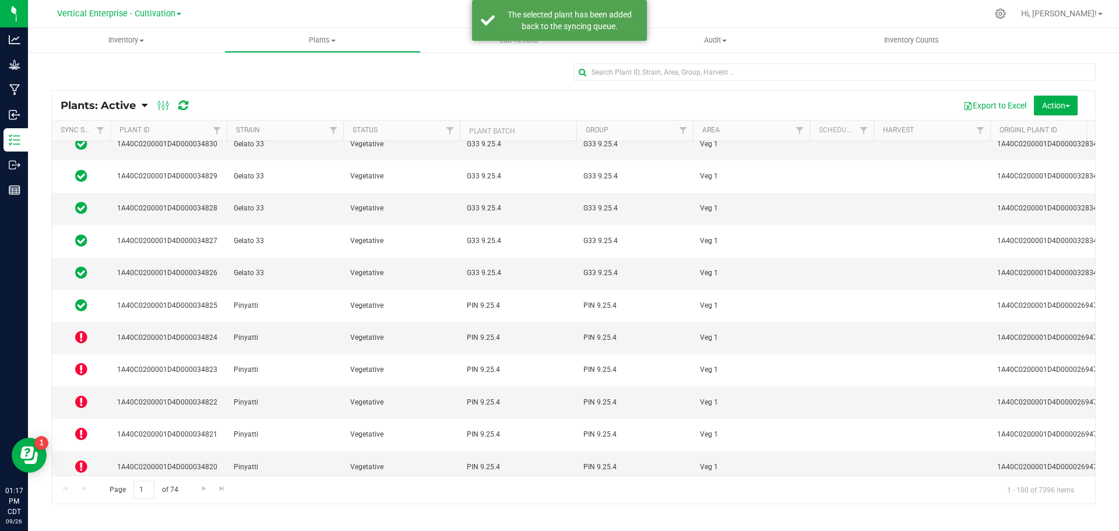
scroll to position [175, 0]
click at [83, 329] on icon at bounding box center [81, 336] width 12 height 14
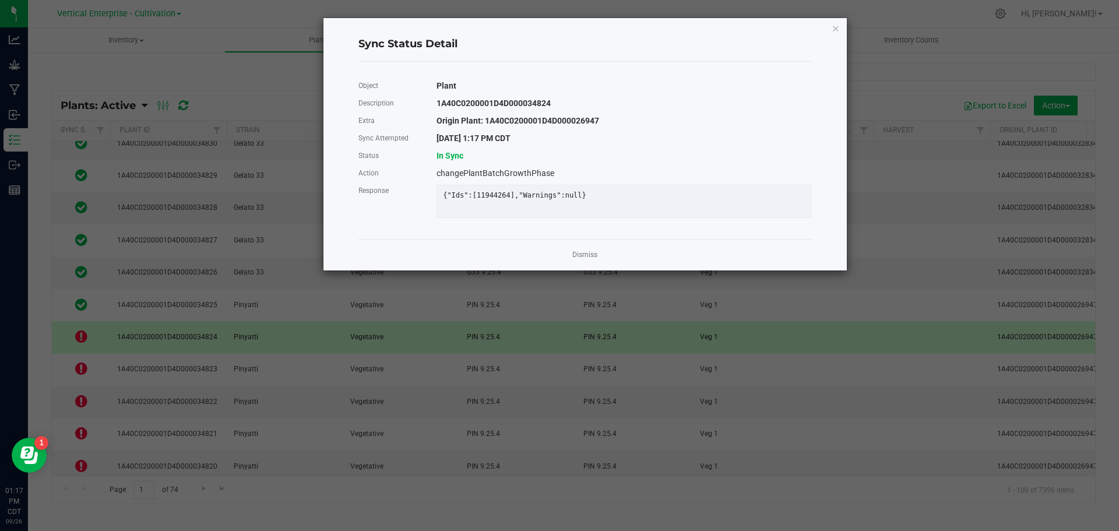
click at [580, 260] on link "Dismiss" at bounding box center [584, 255] width 25 height 10
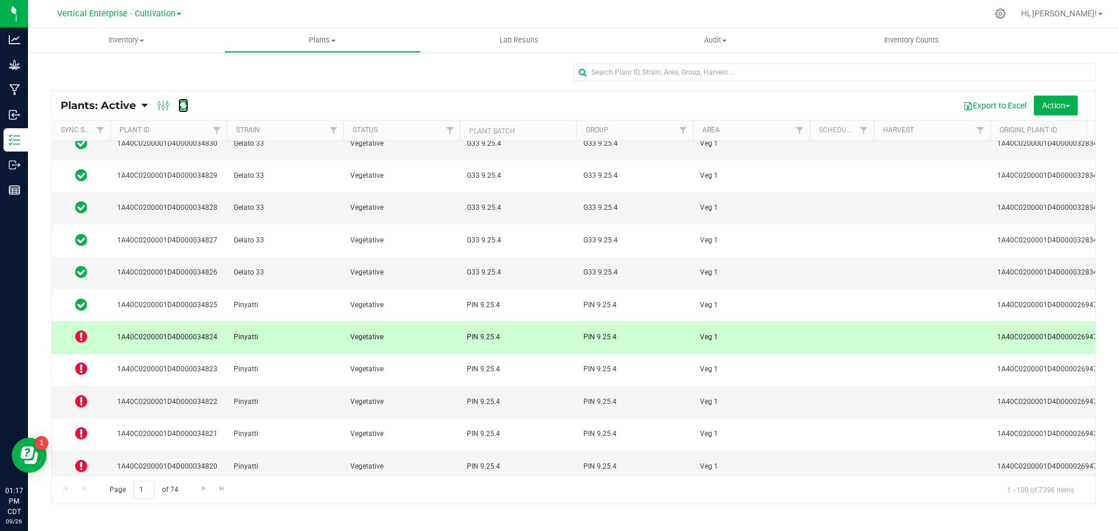
click at [185, 108] on icon at bounding box center [183, 106] width 10 height 12
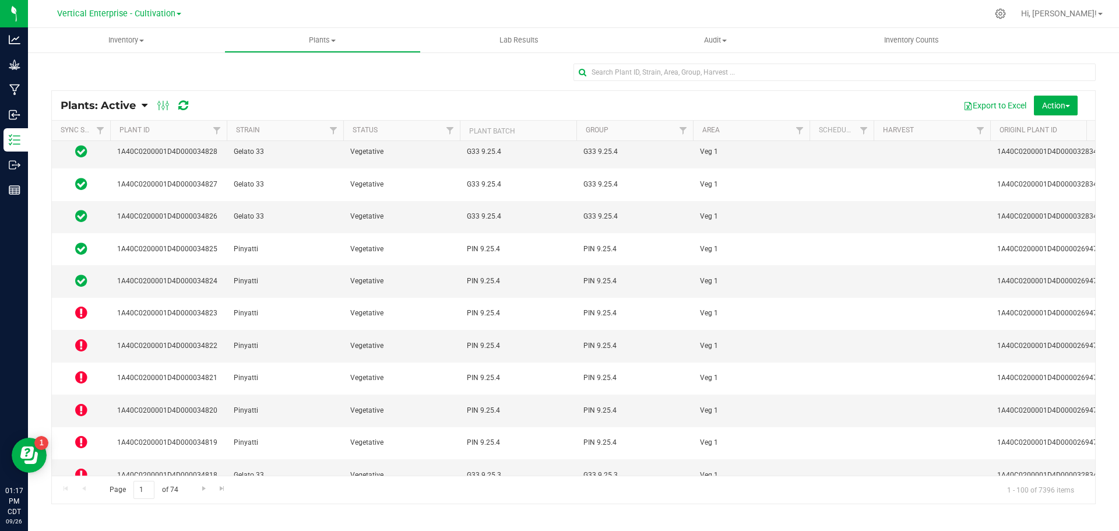
scroll to position [233, 0]
click at [82, 303] on icon at bounding box center [81, 310] width 12 height 14
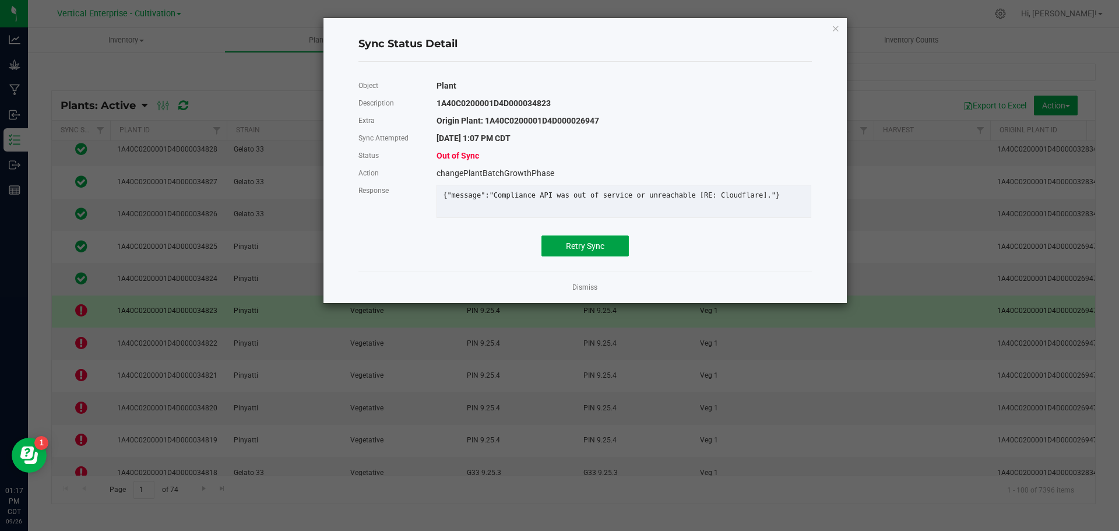
click at [588, 251] on span "Retry Sync" at bounding box center [585, 245] width 38 height 9
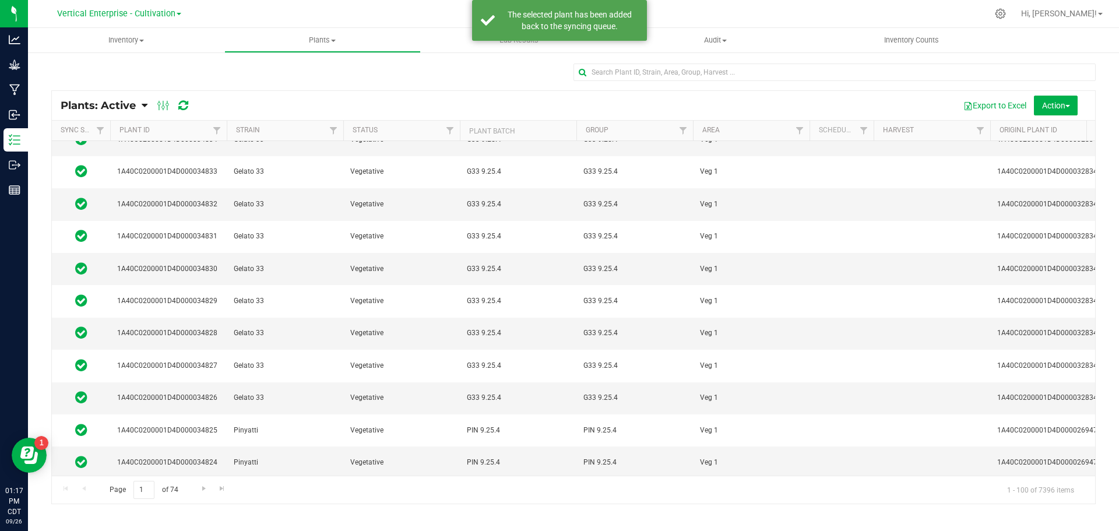
scroll to position [175, 0]
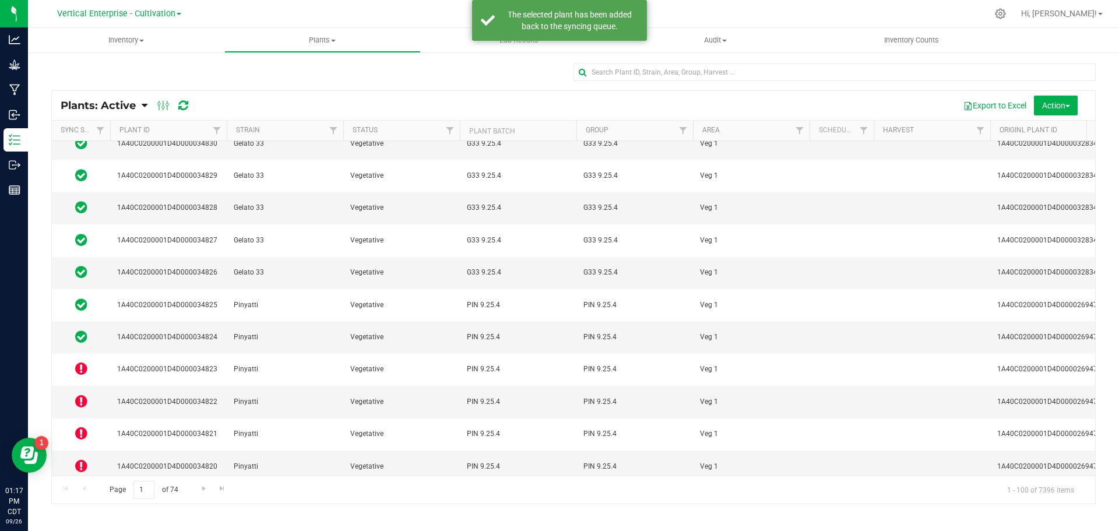
click at [86, 361] on icon at bounding box center [81, 368] width 12 height 14
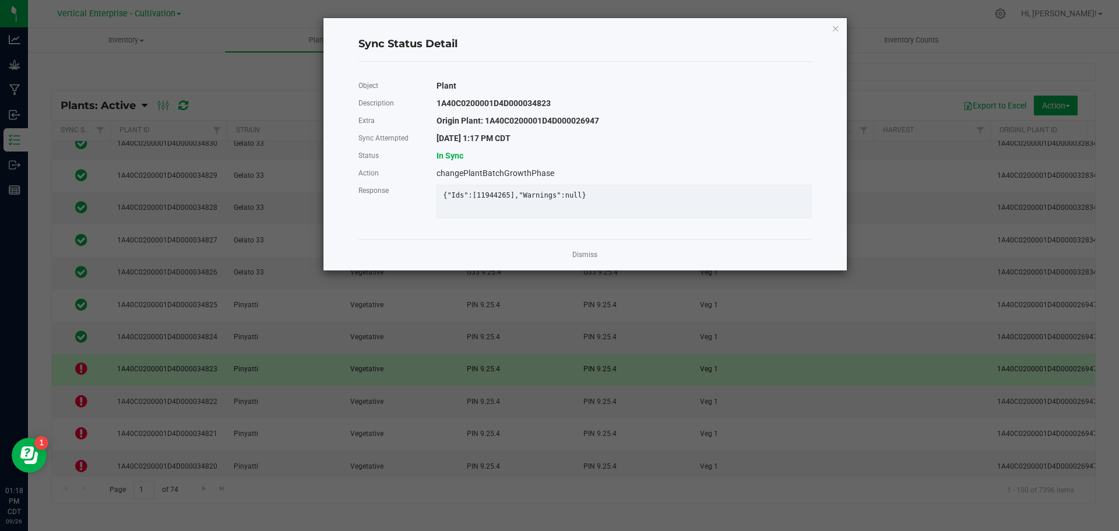
click at [578, 260] on link "Dismiss" at bounding box center [584, 255] width 25 height 10
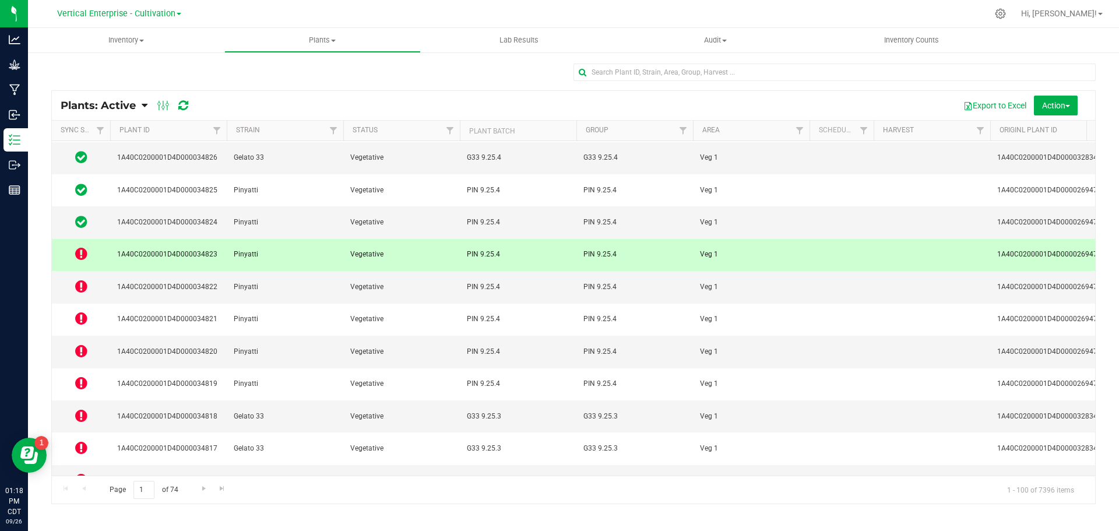
scroll to position [291, 0]
click at [85, 245] on icon at bounding box center [81, 252] width 12 height 14
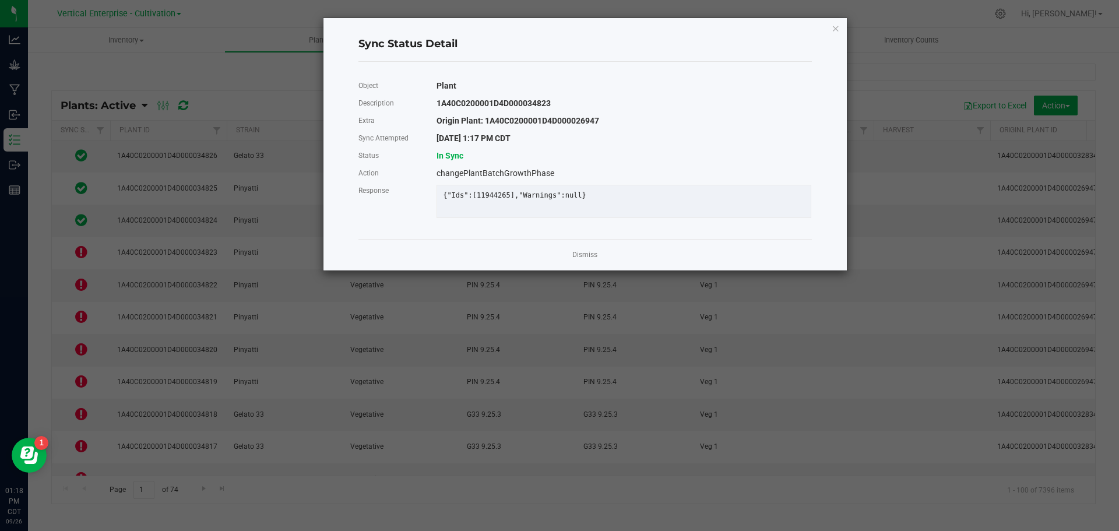
click at [590, 260] on link "Dismiss" at bounding box center [584, 255] width 25 height 10
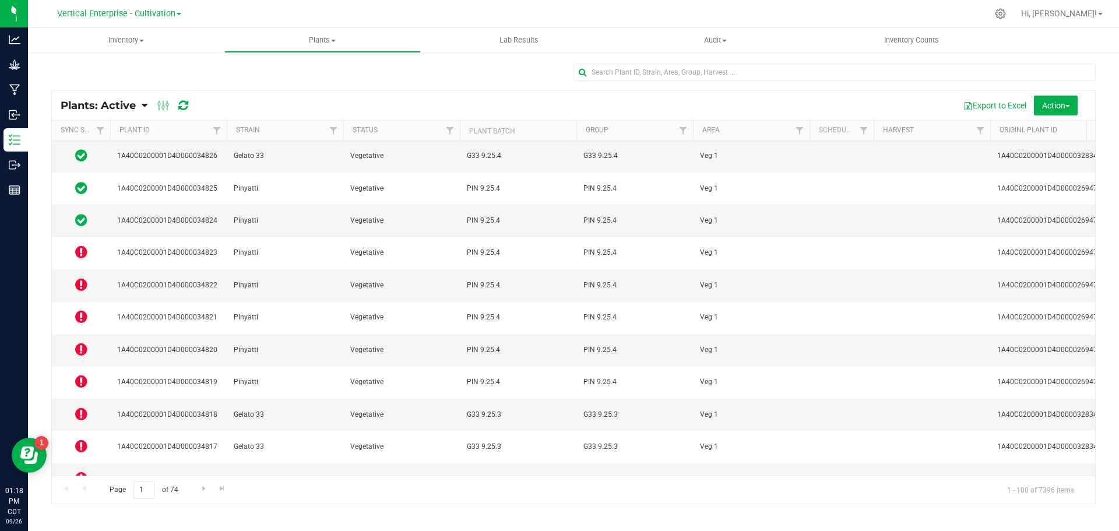
click at [82, 277] on icon at bounding box center [81, 284] width 12 height 14
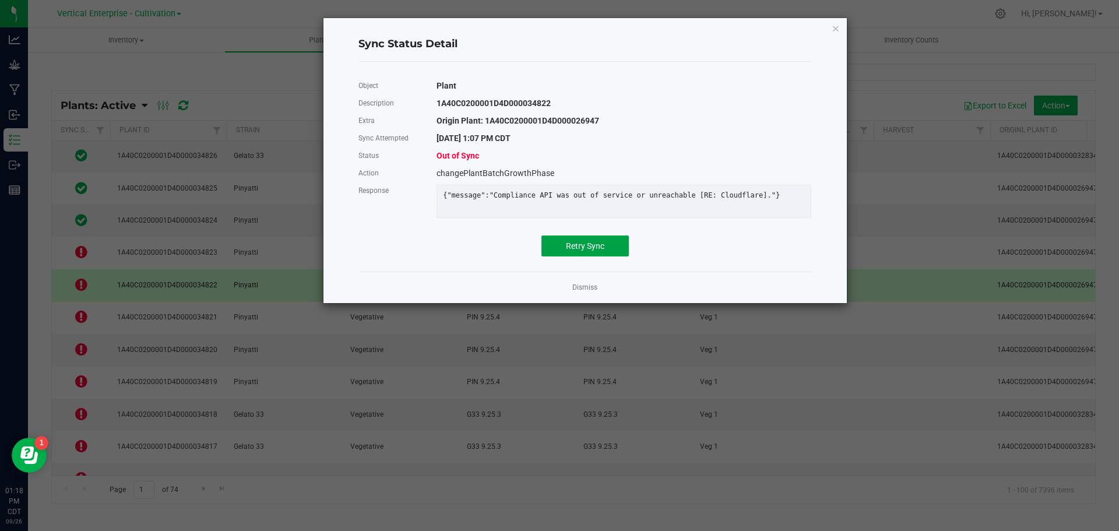
click at [580, 251] on span "Retry Sync" at bounding box center [585, 245] width 38 height 9
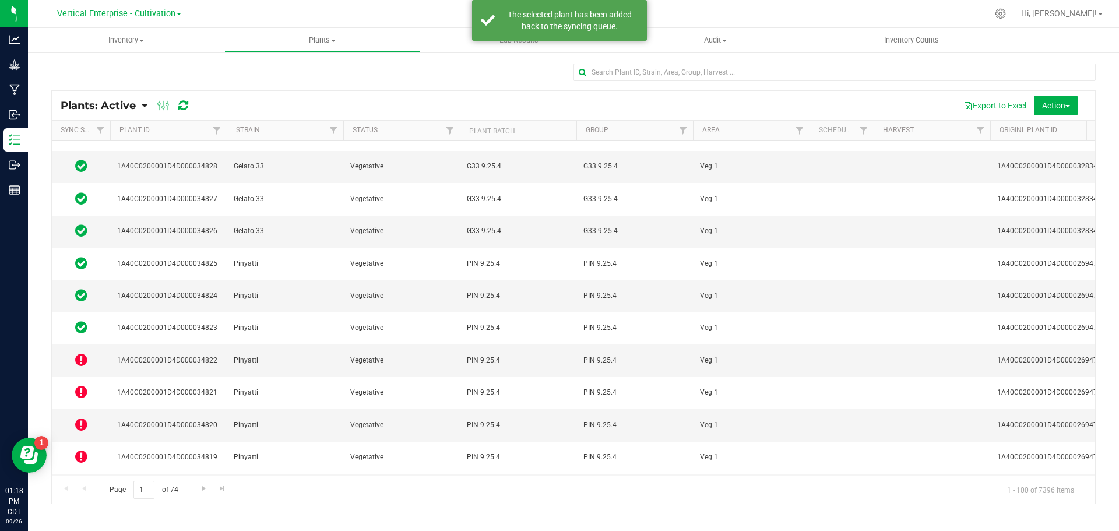
scroll to position [233, 0]
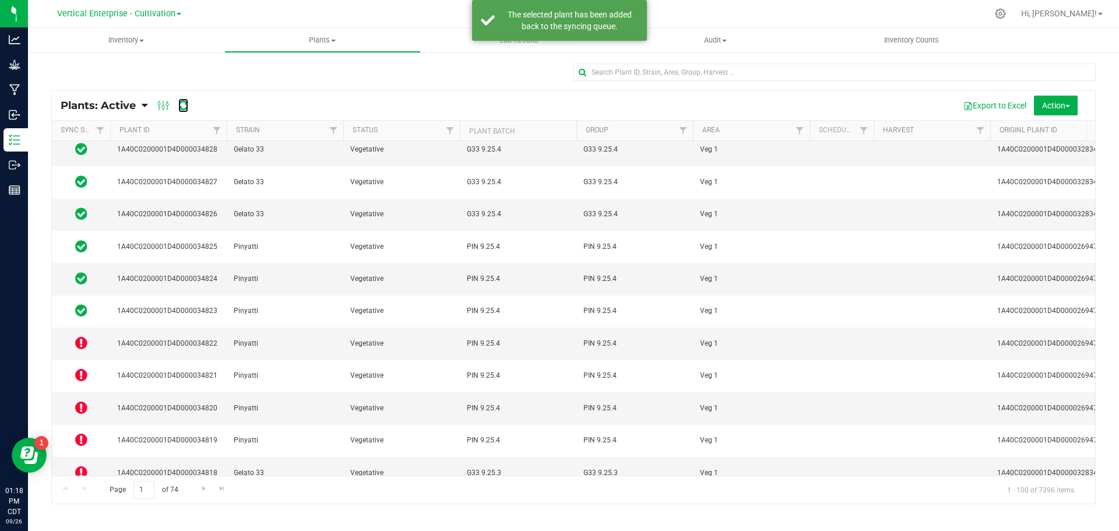
click at [186, 109] on icon at bounding box center [183, 106] width 10 height 12
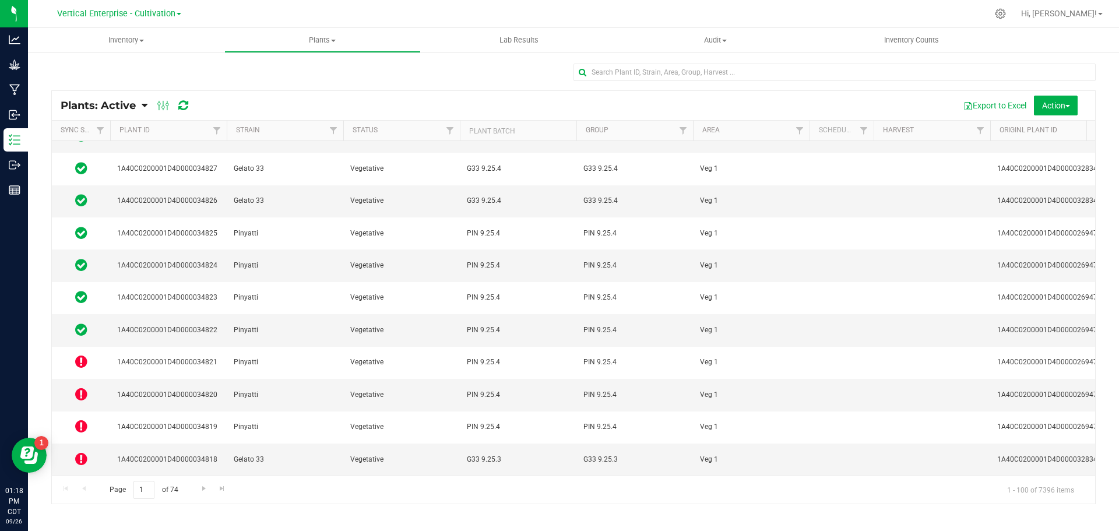
scroll to position [291, 0]
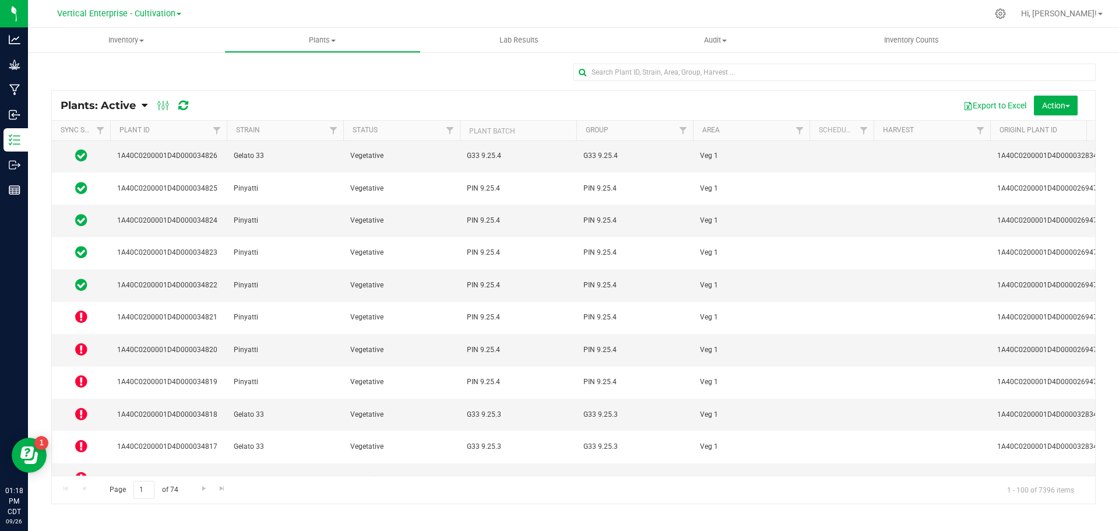
click at [78, 302] on td at bounding box center [81, 318] width 58 height 32
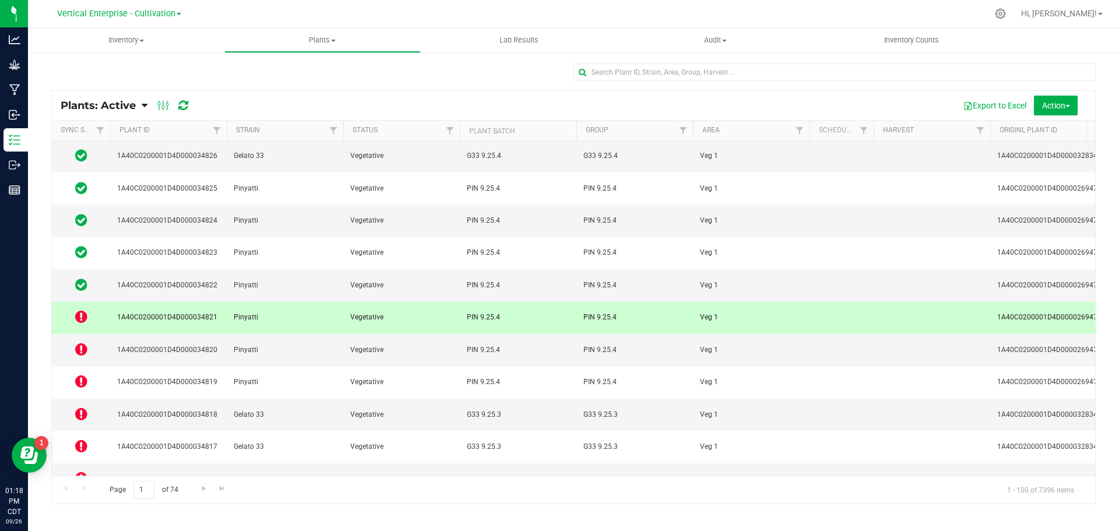
click at [78, 309] on icon at bounding box center [81, 316] width 12 height 14
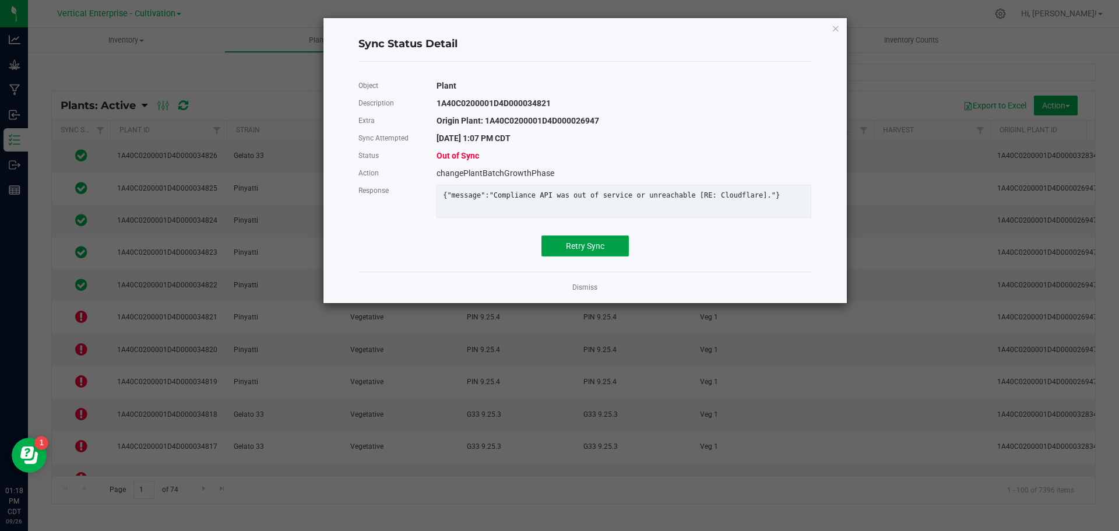
click at [586, 251] on span "Retry Sync" at bounding box center [585, 245] width 38 height 9
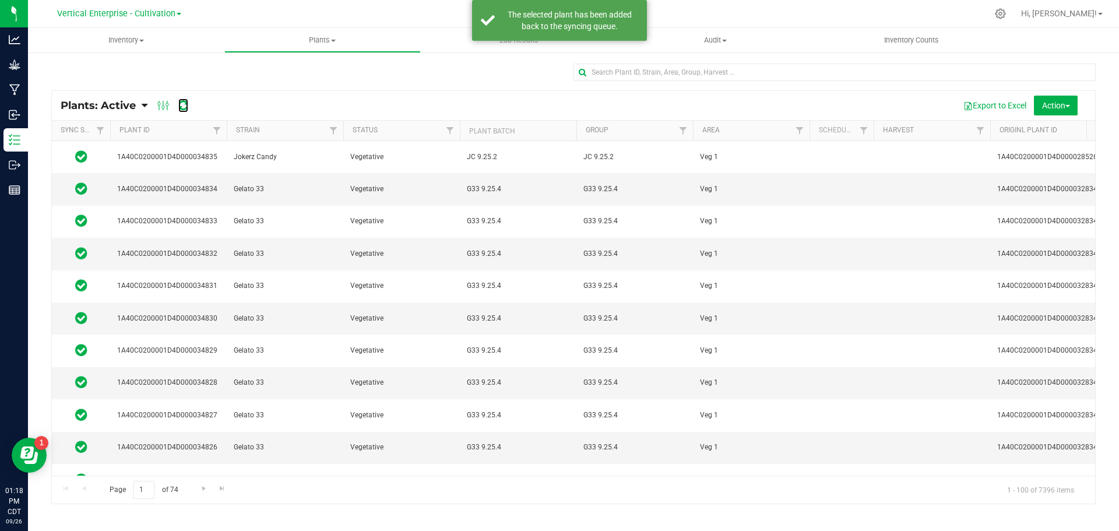
click at [179, 108] on icon at bounding box center [183, 106] width 10 height 12
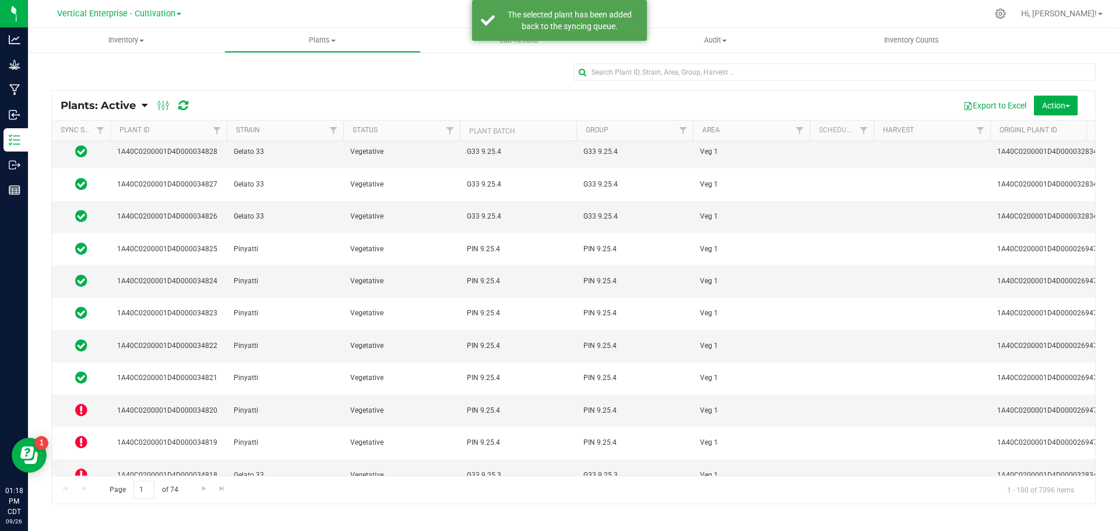
scroll to position [233, 0]
click at [79, 400] on icon at bounding box center [81, 407] width 12 height 14
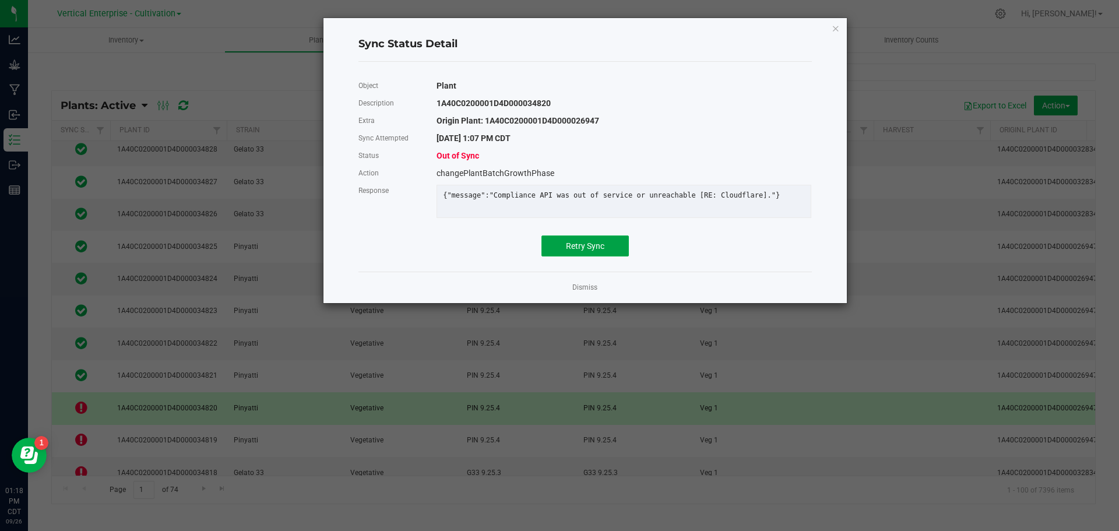
click at [592, 251] on span "Retry Sync" at bounding box center [585, 245] width 38 height 9
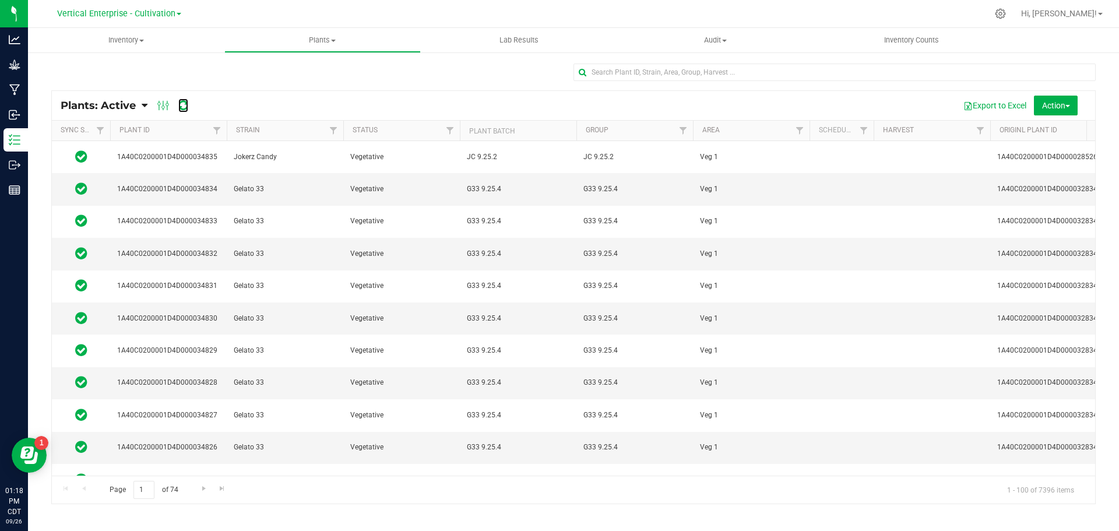
click at [184, 109] on icon at bounding box center [183, 106] width 10 height 12
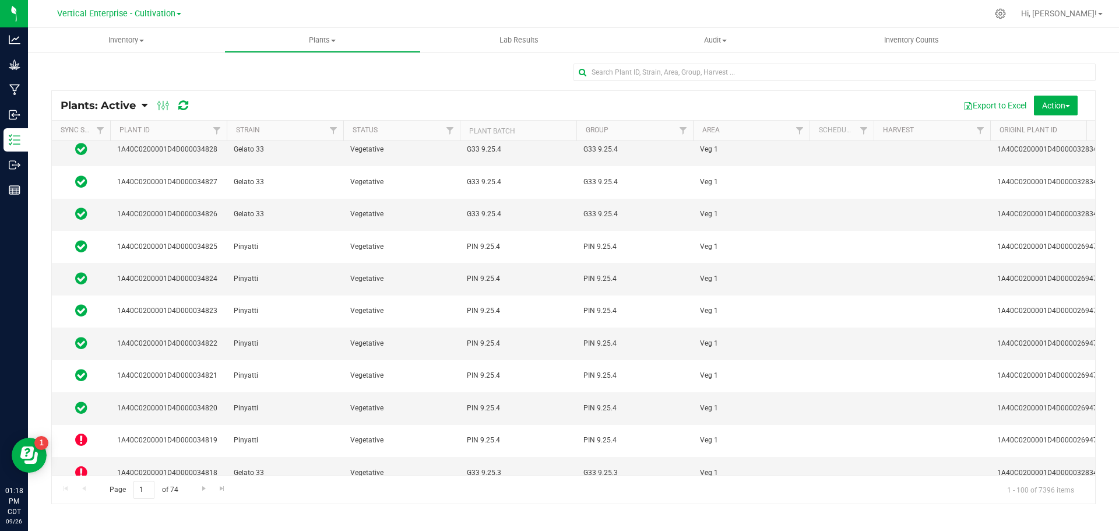
click at [80, 432] on icon at bounding box center [81, 439] width 12 height 14
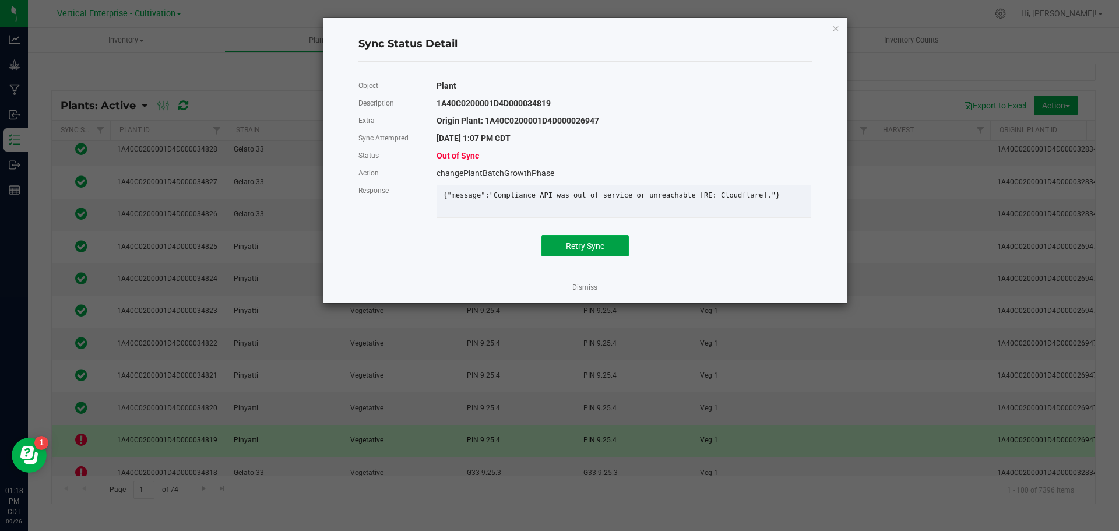
click at [571, 251] on span "Retry Sync" at bounding box center [585, 245] width 38 height 9
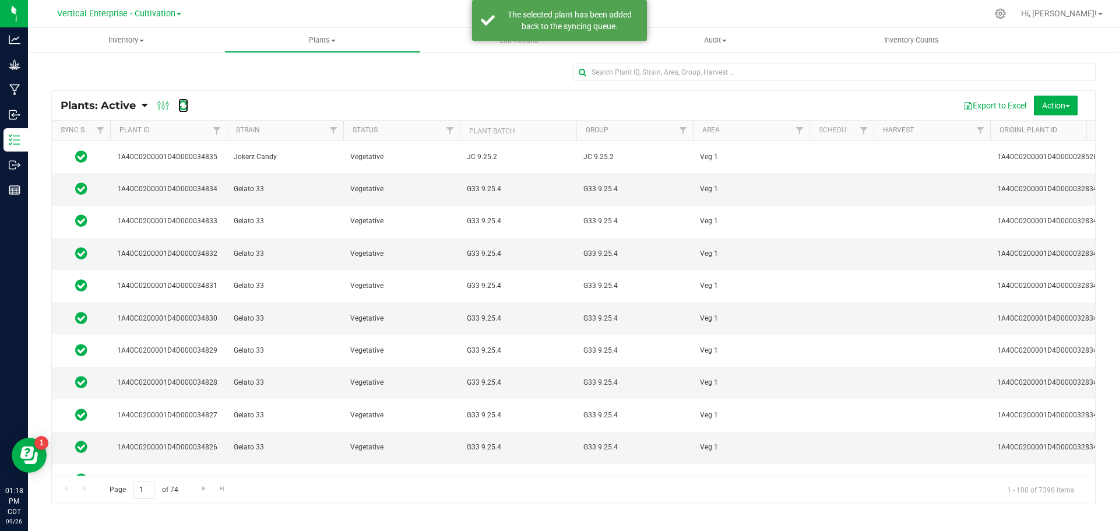
click at [185, 105] on icon at bounding box center [183, 106] width 10 height 12
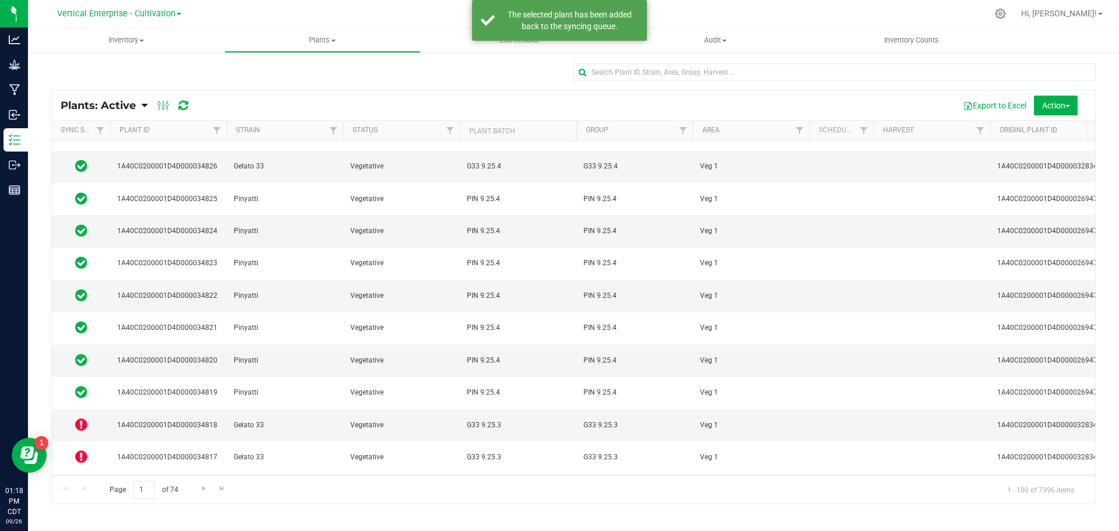
scroll to position [291, 0]
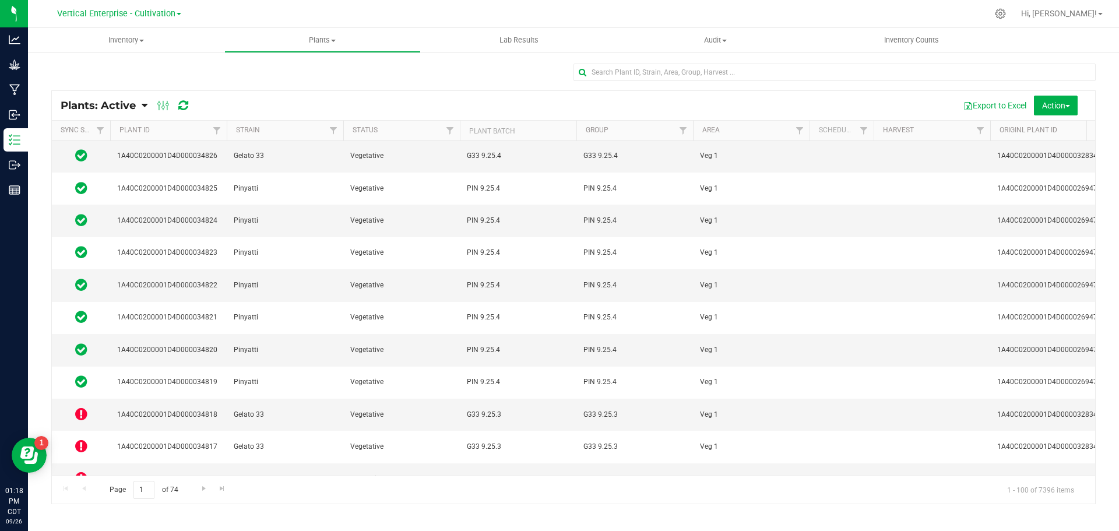
click at [78, 407] on icon at bounding box center [81, 414] width 12 height 14
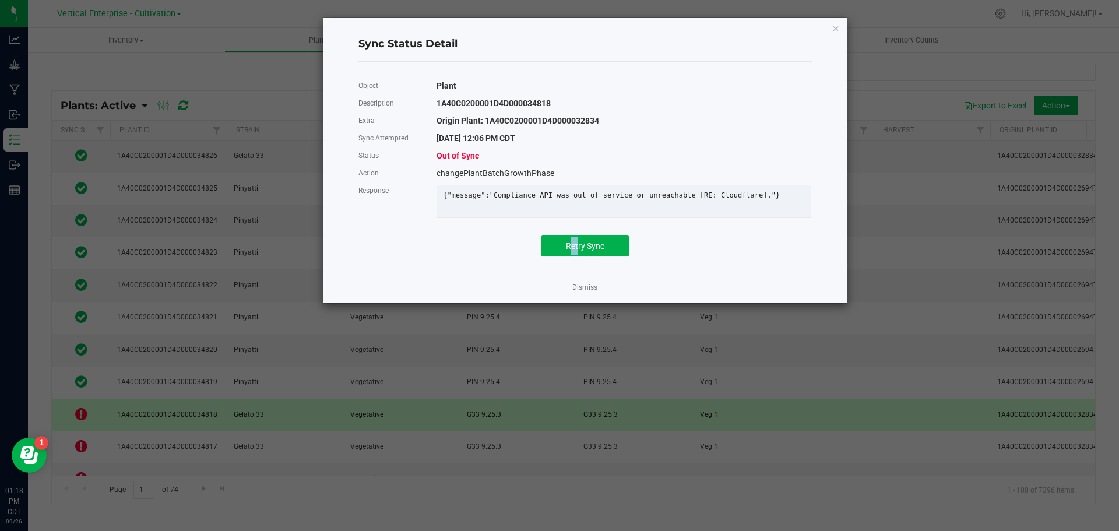
click at [574, 244] on div "Object Plant Description 1A40C0200001D4D000034818 Extra Origin Plant: 1A40C0200…" at bounding box center [584, 166] width 453 height 179
click at [573, 251] on span "Retry Sync" at bounding box center [585, 245] width 38 height 9
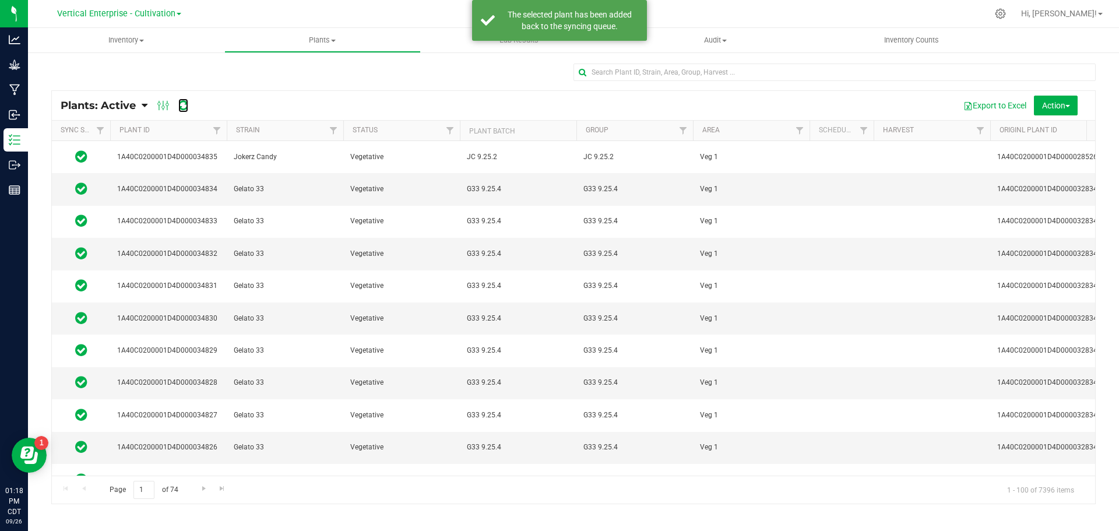
click at [183, 104] on icon at bounding box center [183, 106] width 10 height 12
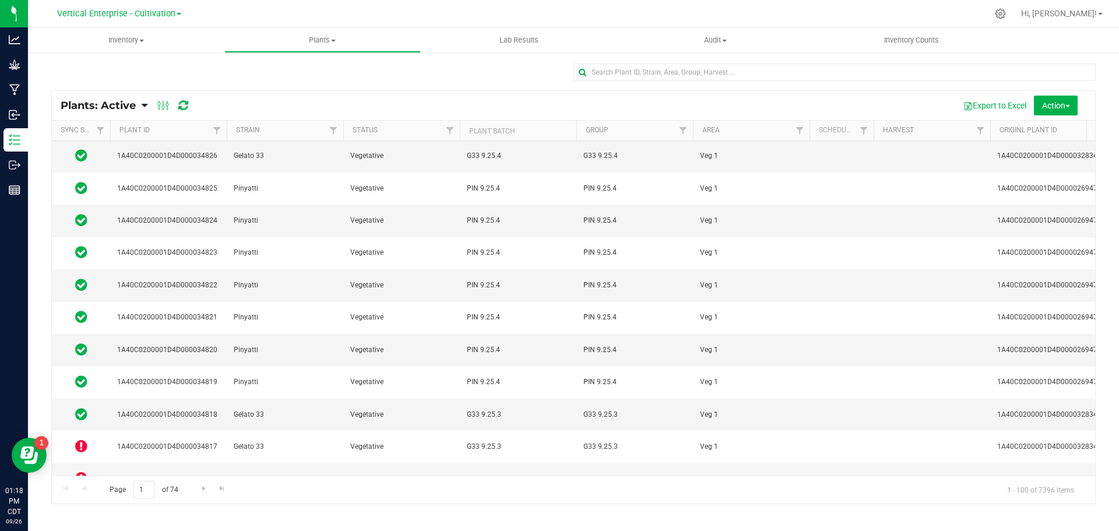
click at [80, 439] on icon at bounding box center [81, 446] width 12 height 14
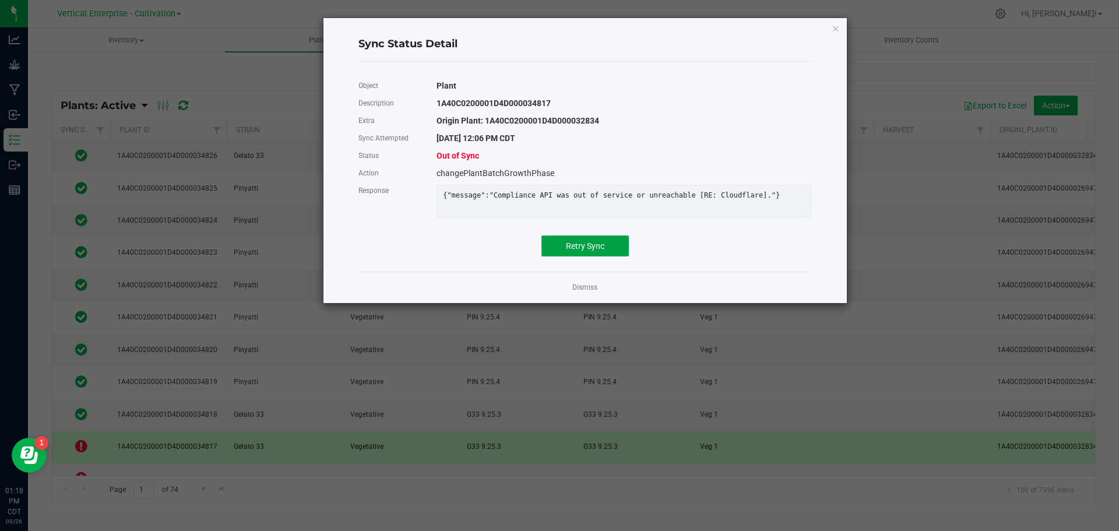
click at [595, 251] on span "Retry Sync" at bounding box center [585, 245] width 38 height 9
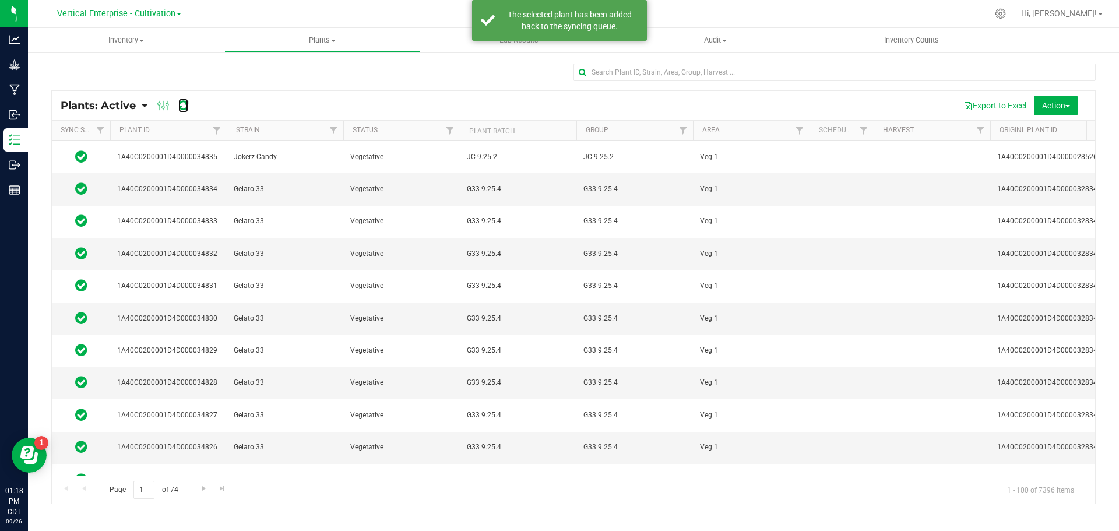
click at [184, 104] on icon at bounding box center [183, 106] width 10 height 12
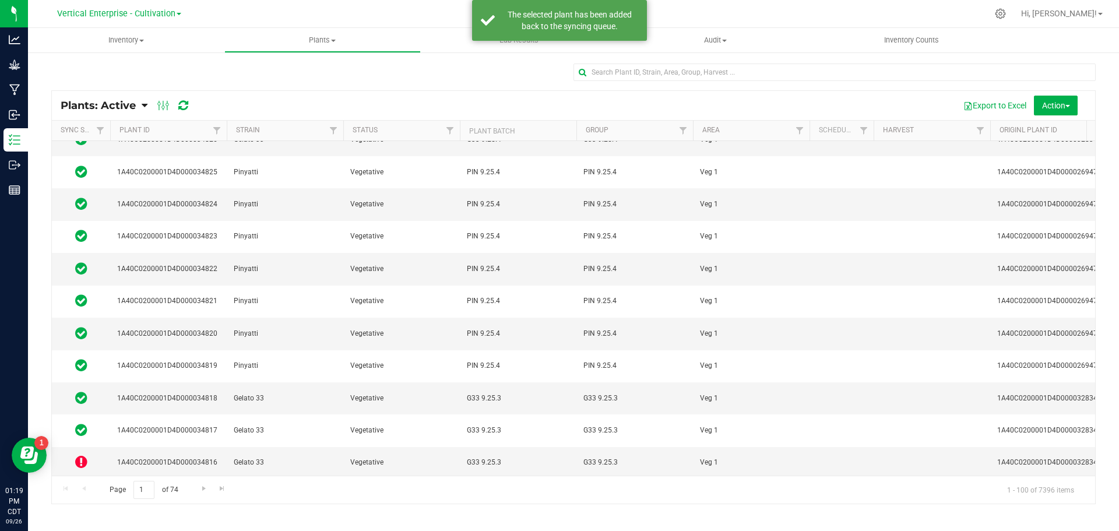
scroll to position [350, 0]
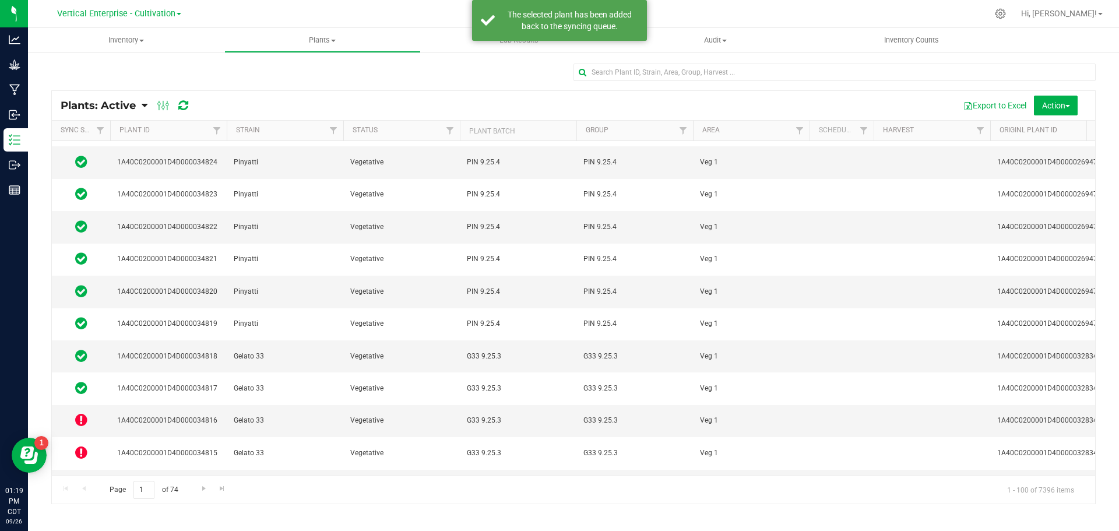
click at [82, 413] on icon at bounding box center [81, 420] width 12 height 14
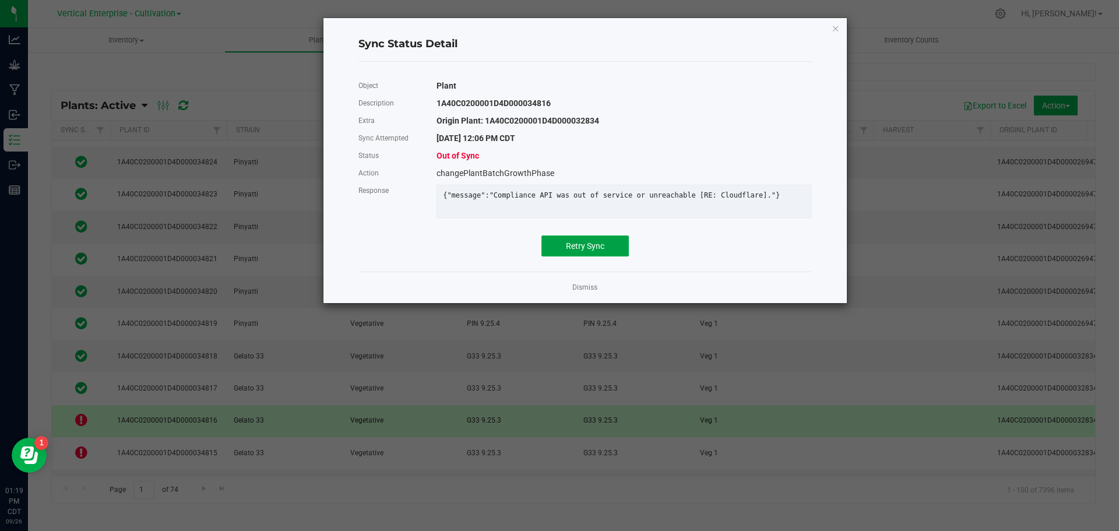
click at [558, 256] on button "Retry Sync" at bounding box center [584, 245] width 87 height 21
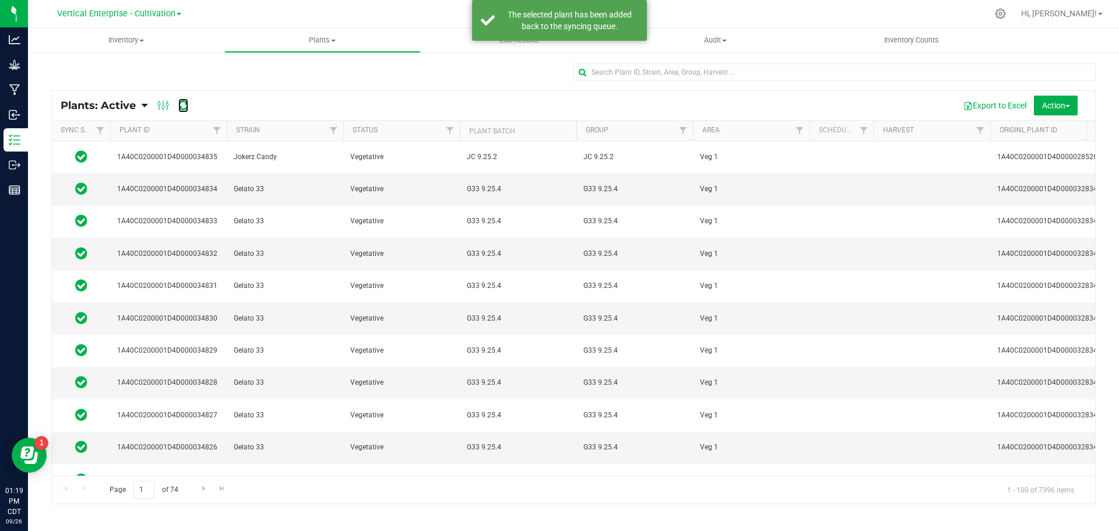
click at [185, 107] on icon at bounding box center [183, 106] width 10 height 12
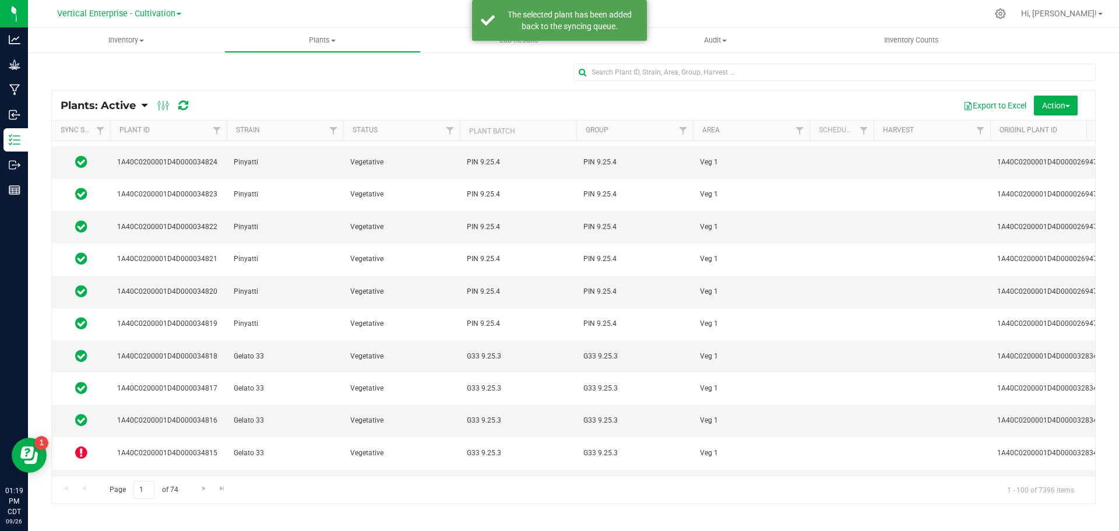
click at [81, 437] on td at bounding box center [81, 453] width 58 height 32
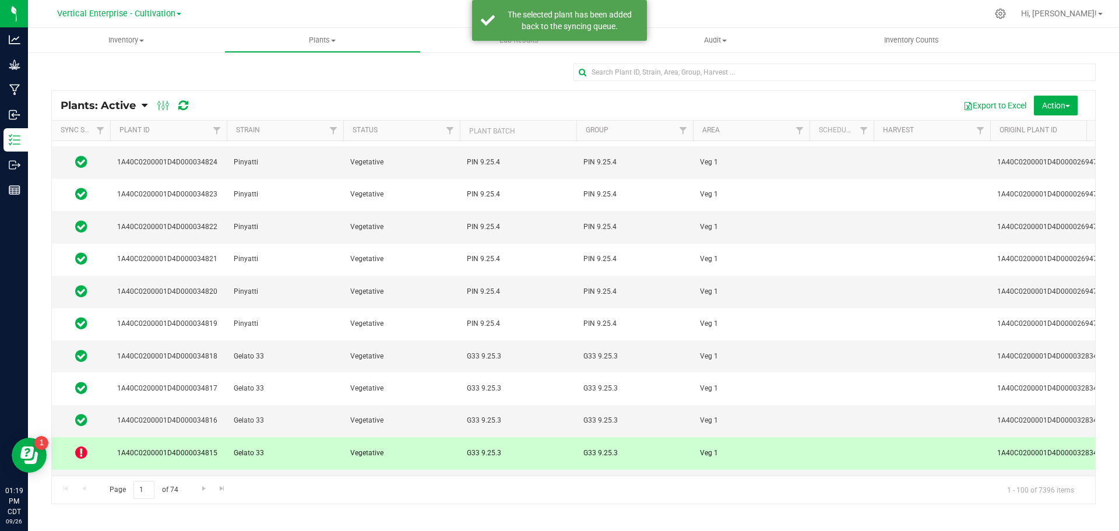
click at [76, 445] on icon at bounding box center [81, 452] width 12 height 14
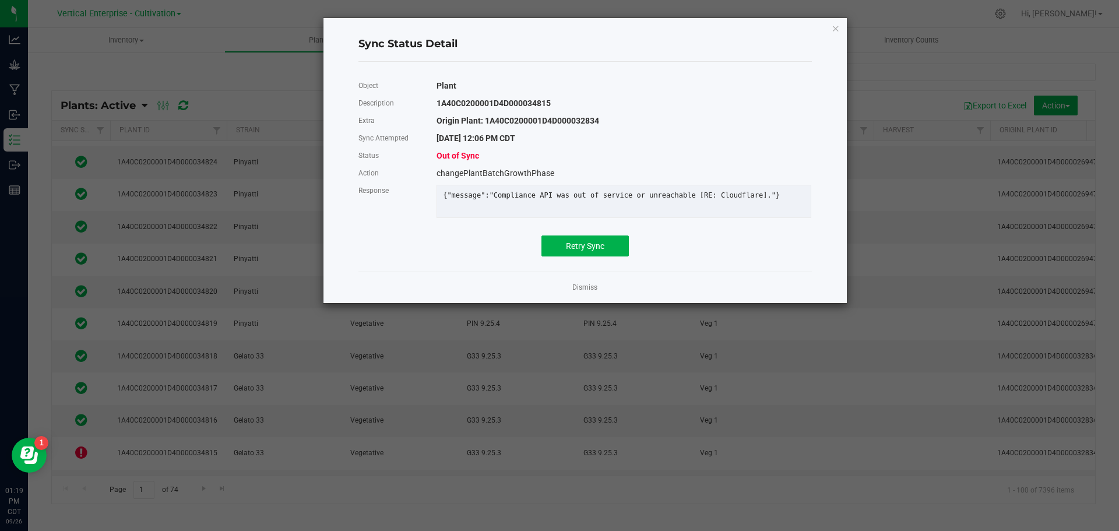
click at [593, 242] on div "Object Plant Description 1A40C0200001D4D000034815 Extra Origin Plant: 1A40C0200…" at bounding box center [584, 166] width 453 height 179
click at [593, 251] on span "Retry Sync" at bounding box center [585, 245] width 38 height 9
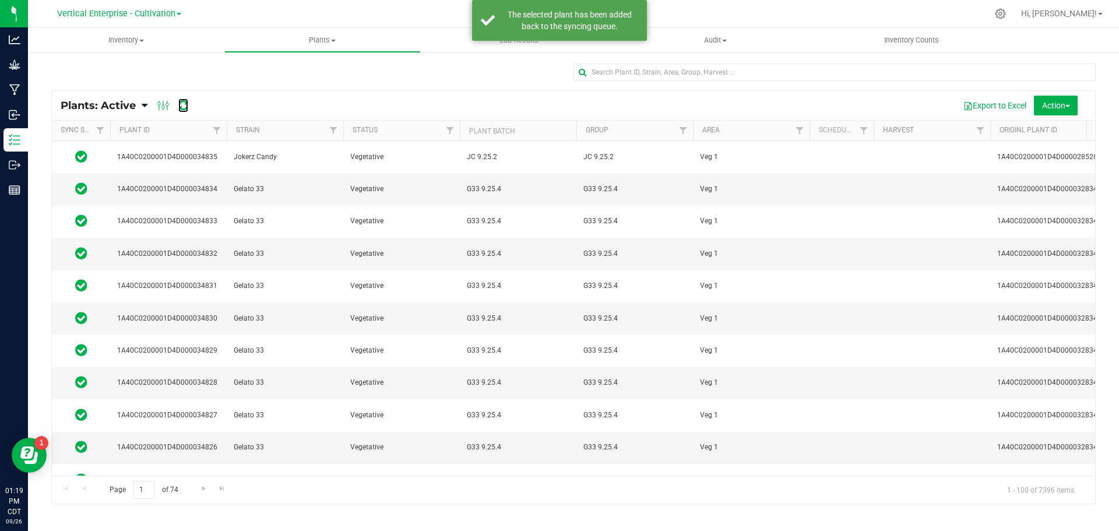
click at [183, 107] on icon at bounding box center [183, 106] width 10 height 12
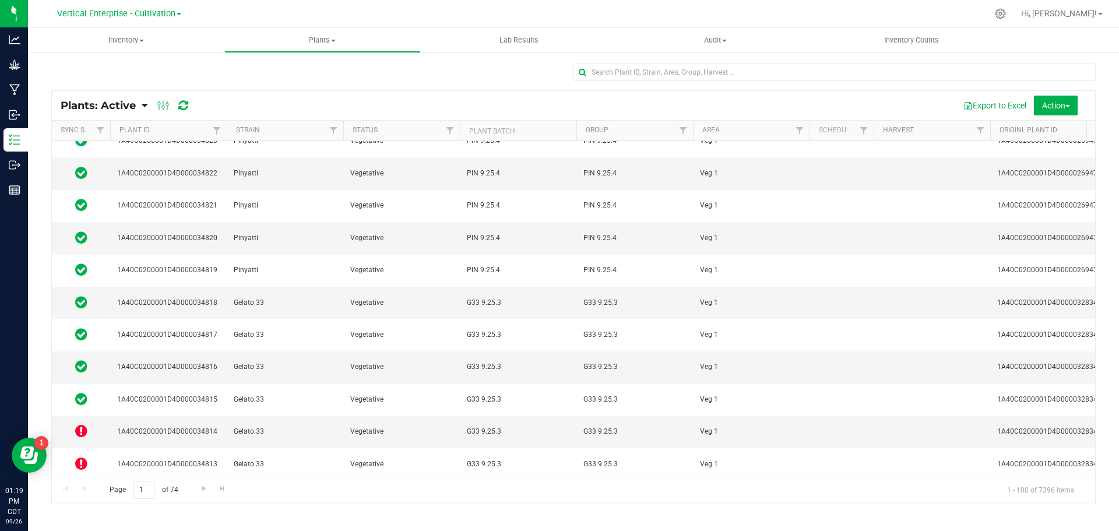
scroll to position [408, 0]
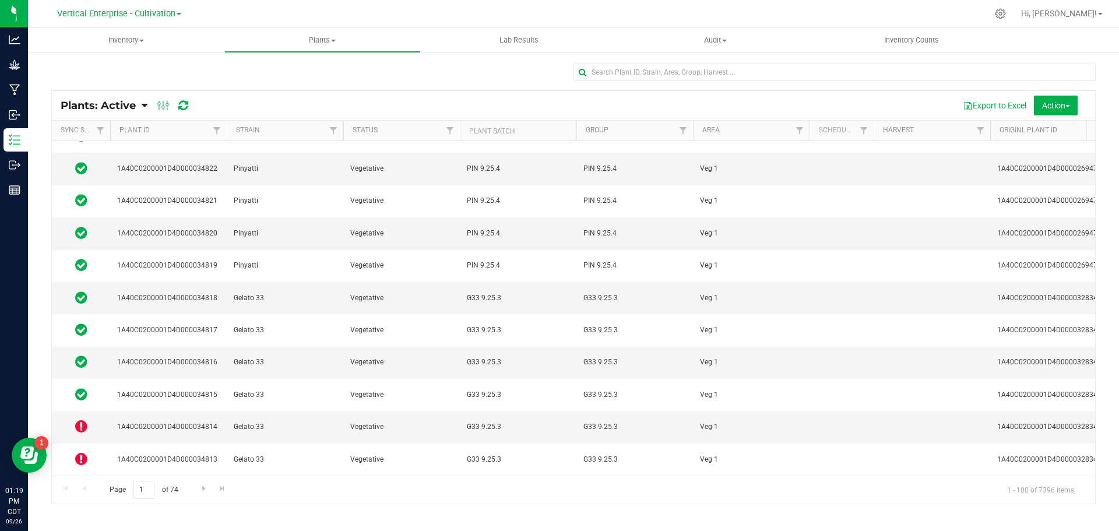
click at [79, 419] on icon at bounding box center [81, 426] width 12 height 14
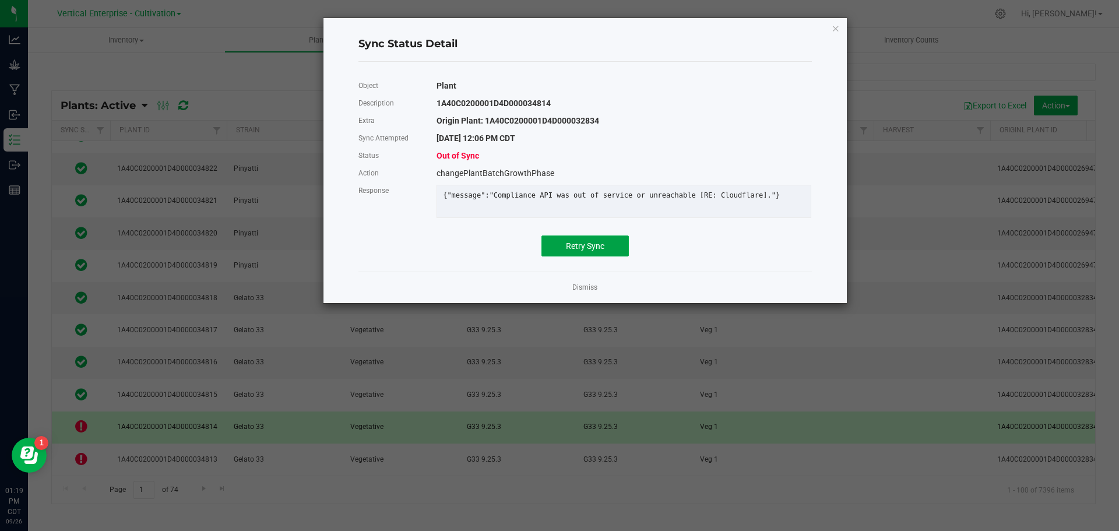
click at [619, 245] on button "Retry Sync" at bounding box center [584, 245] width 87 height 21
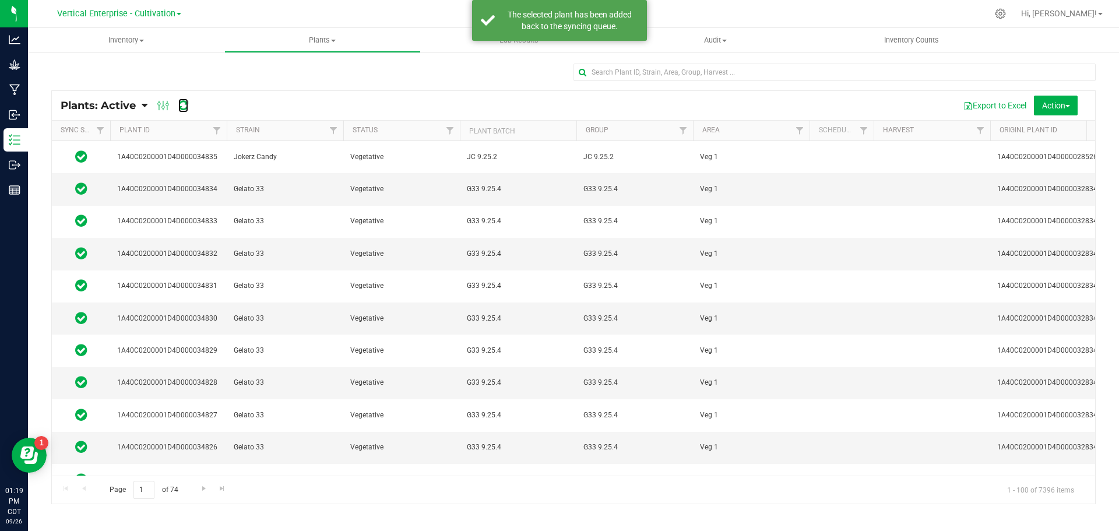
click at [182, 104] on icon at bounding box center [183, 106] width 10 height 12
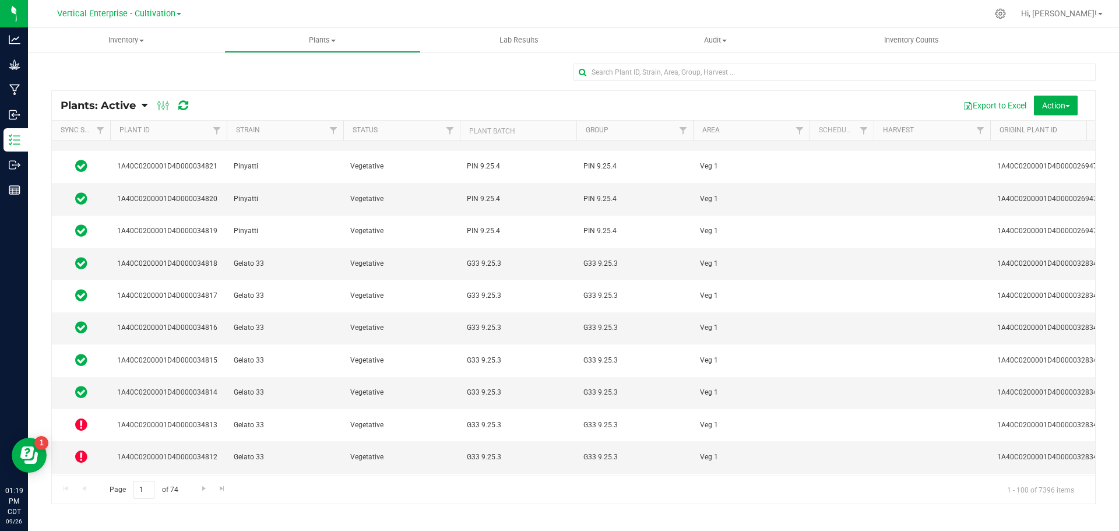
scroll to position [466, 0]
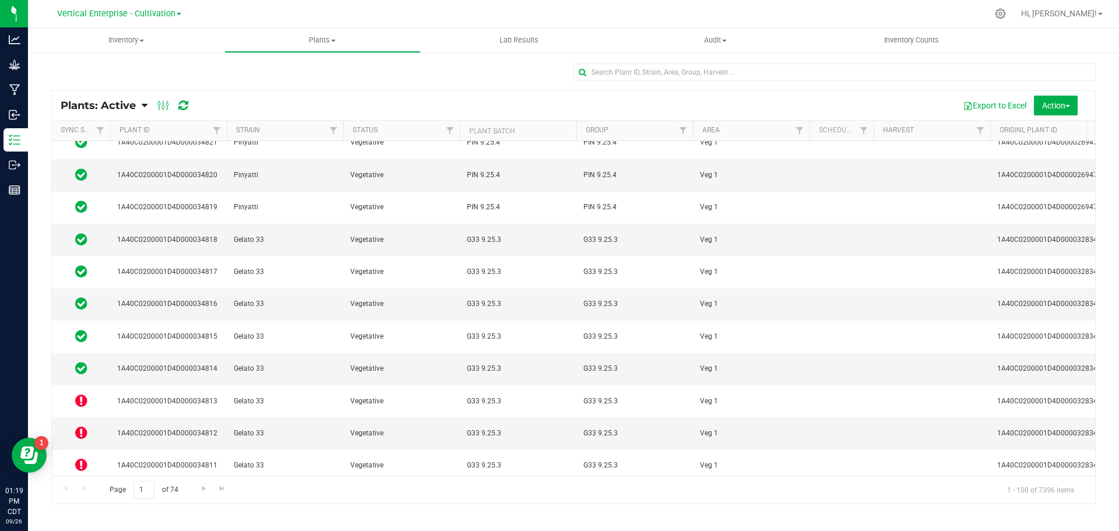
click at [75, 393] on icon at bounding box center [81, 400] width 12 height 14
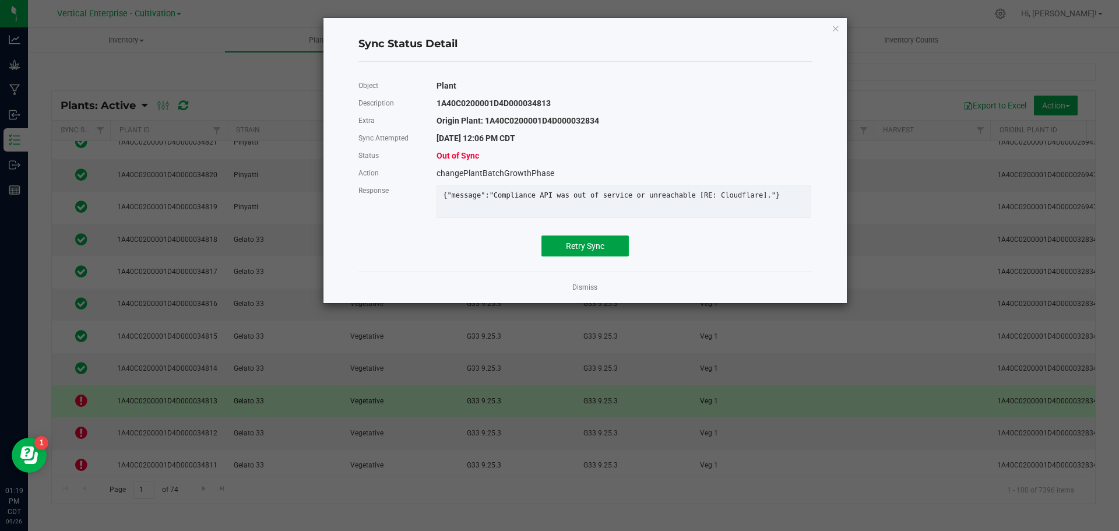
click at [587, 251] on span "Retry Sync" at bounding box center [585, 245] width 38 height 9
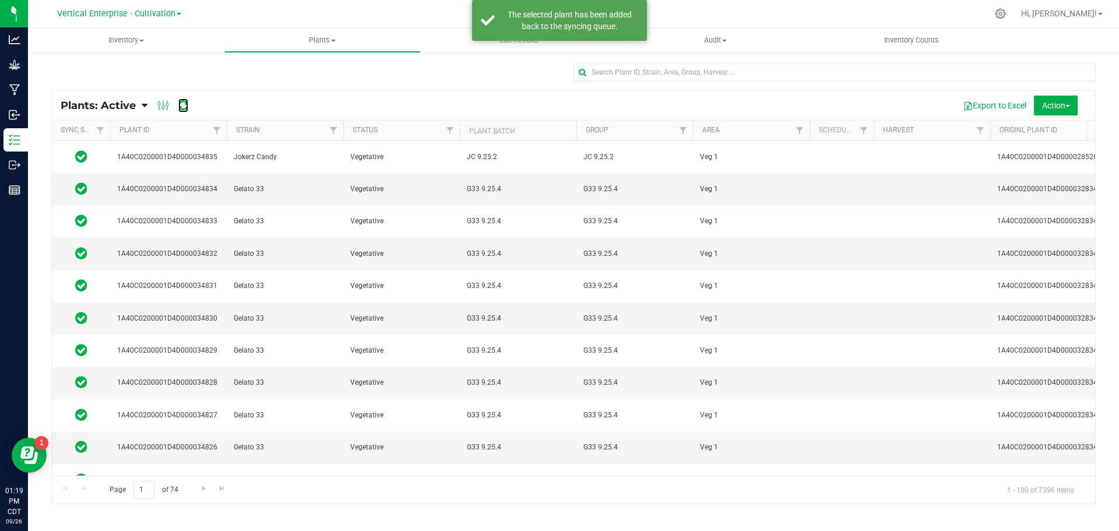
click at [184, 108] on icon at bounding box center [183, 106] width 10 height 12
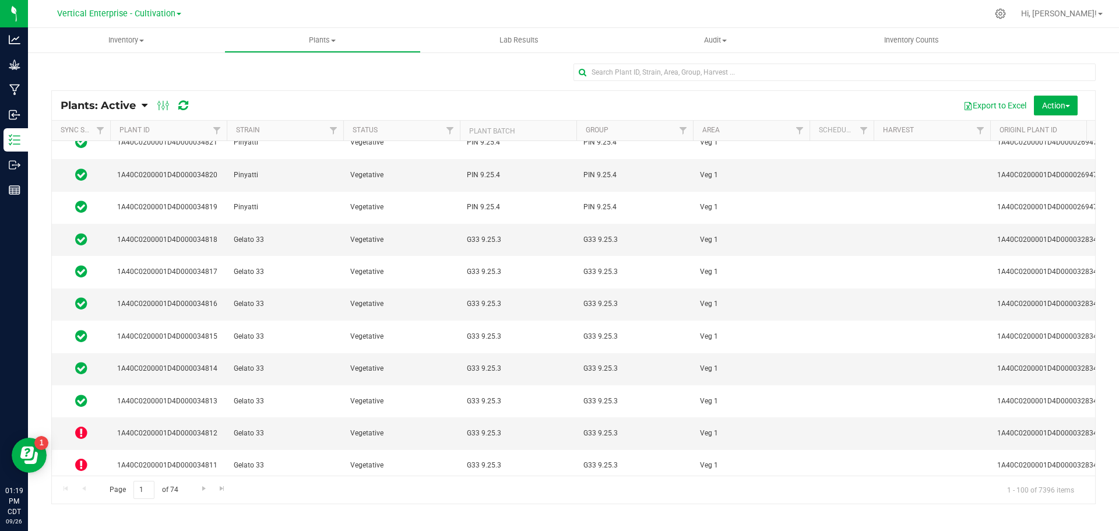
click at [84, 425] on span at bounding box center [81, 433] width 12 height 16
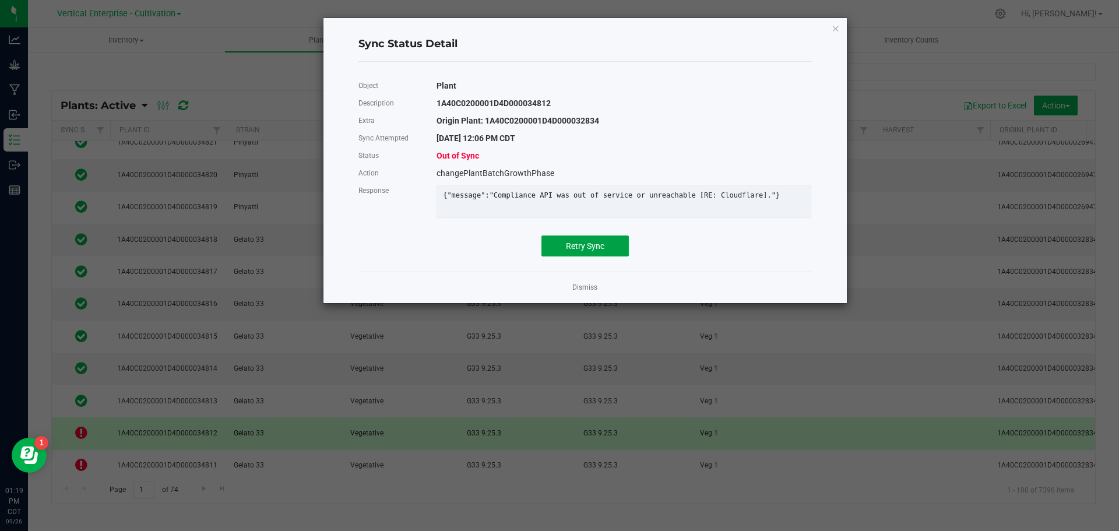
click at [596, 251] on span "Retry Sync" at bounding box center [585, 245] width 38 height 9
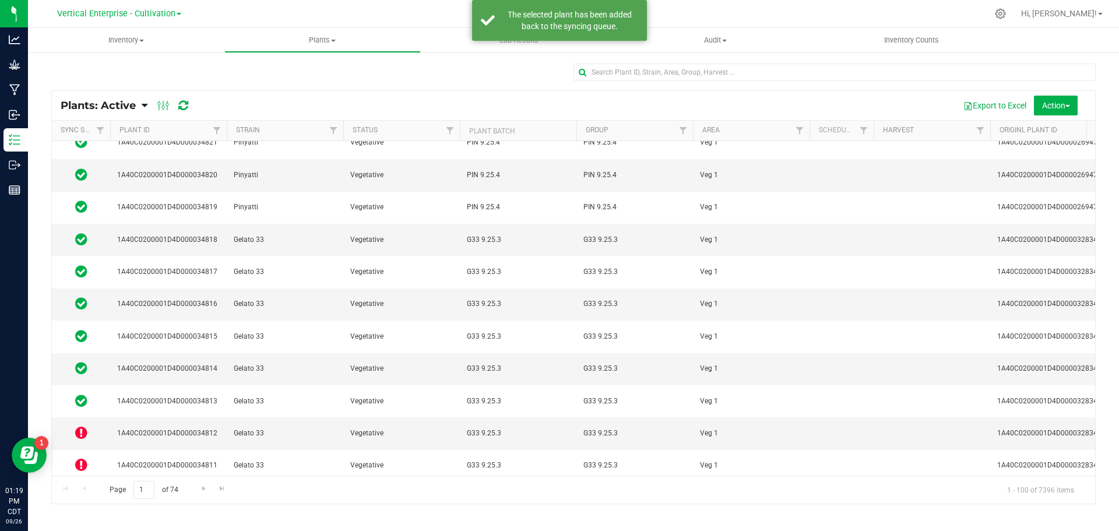
click at [89, 417] on td at bounding box center [81, 433] width 58 height 32
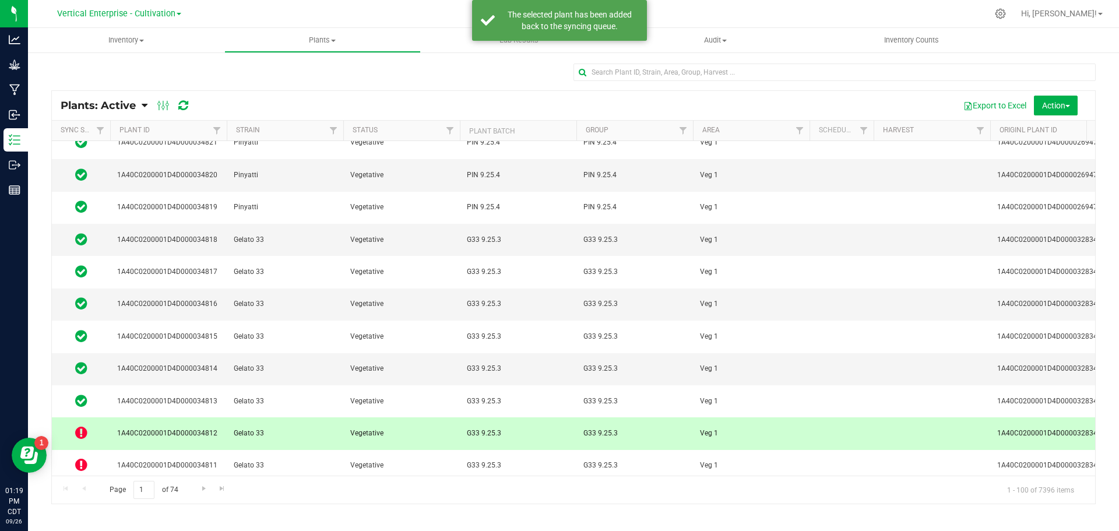
click at [83, 425] on icon at bounding box center [81, 432] width 12 height 14
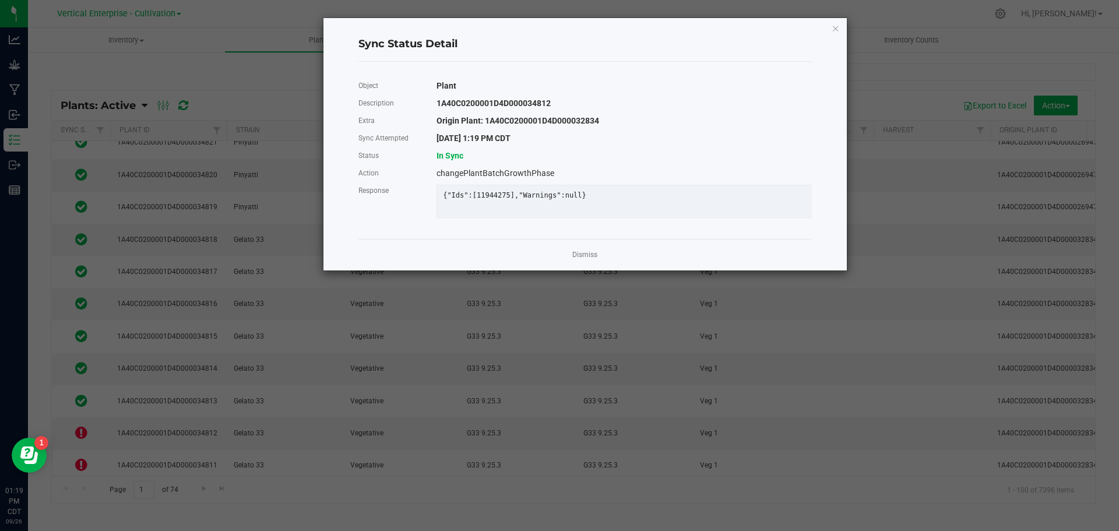
click at [590, 260] on link "Dismiss" at bounding box center [584, 255] width 25 height 10
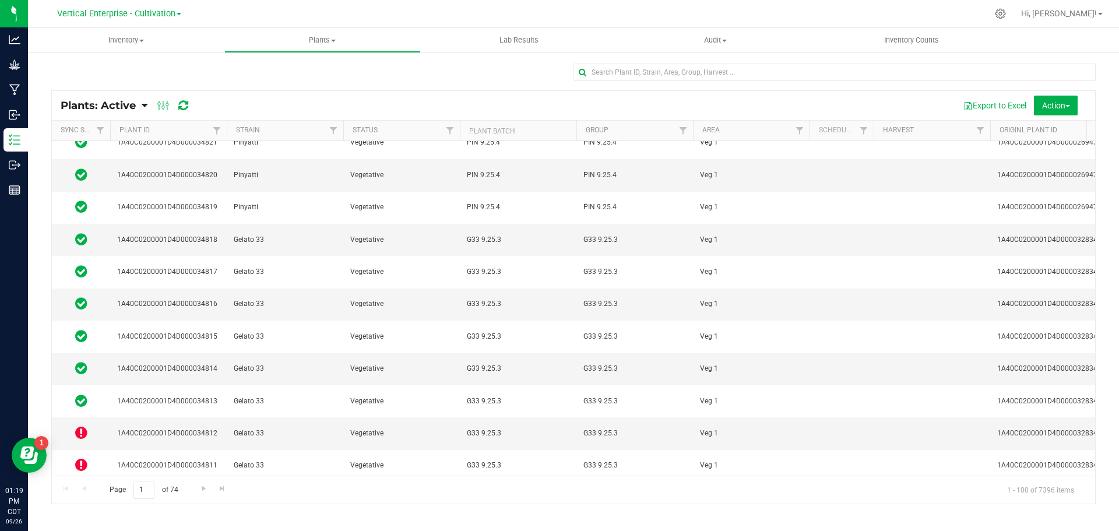
click at [79, 457] on icon at bounding box center [81, 464] width 12 height 14
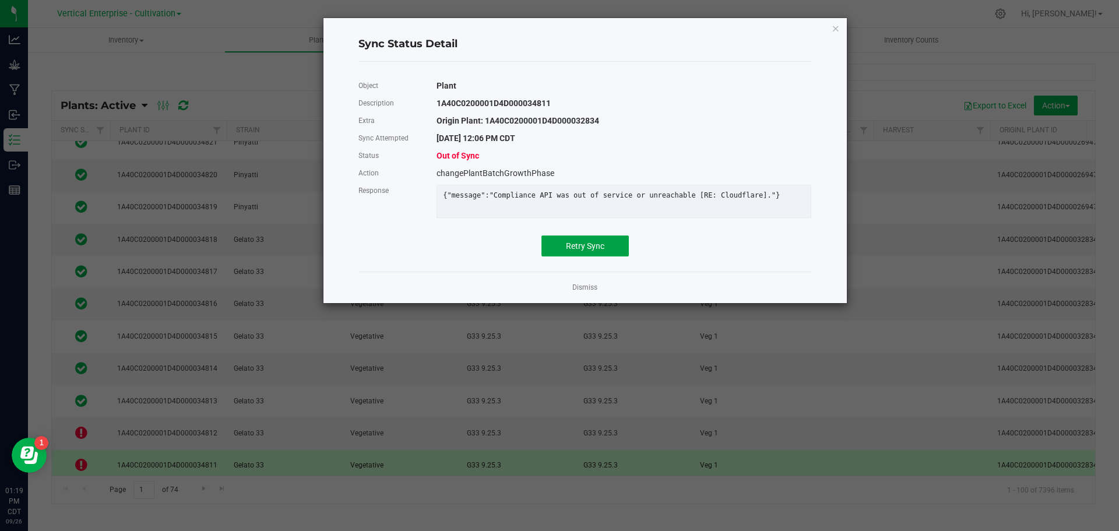
click at [587, 256] on button "Retry Sync" at bounding box center [584, 245] width 87 height 21
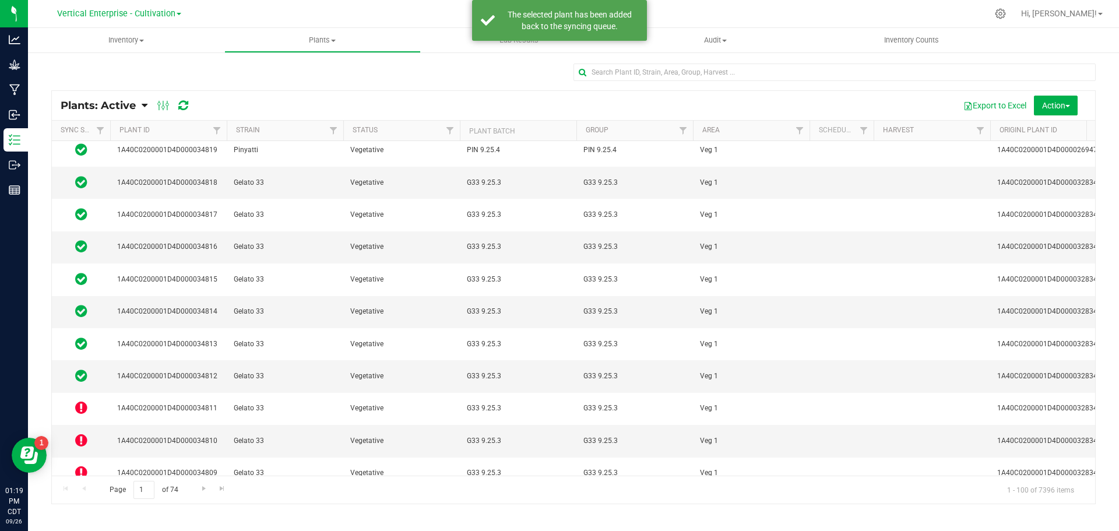
scroll to position [525, 0]
click at [86, 464] on icon at bounding box center [81, 471] width 12 height 14
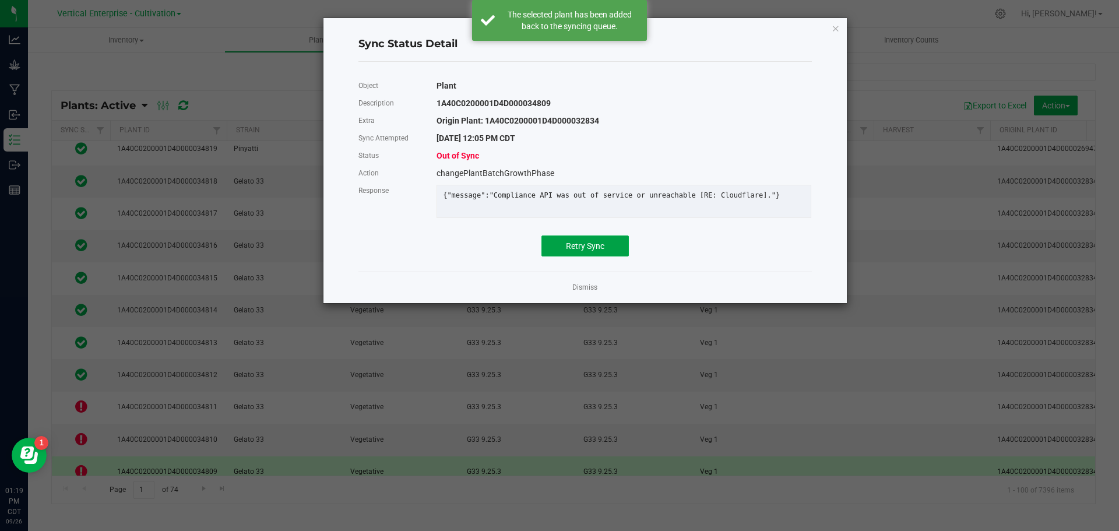
click at [591, 251] on span "Retry Sync" at bounding box center [585, 245] width 38 height 9
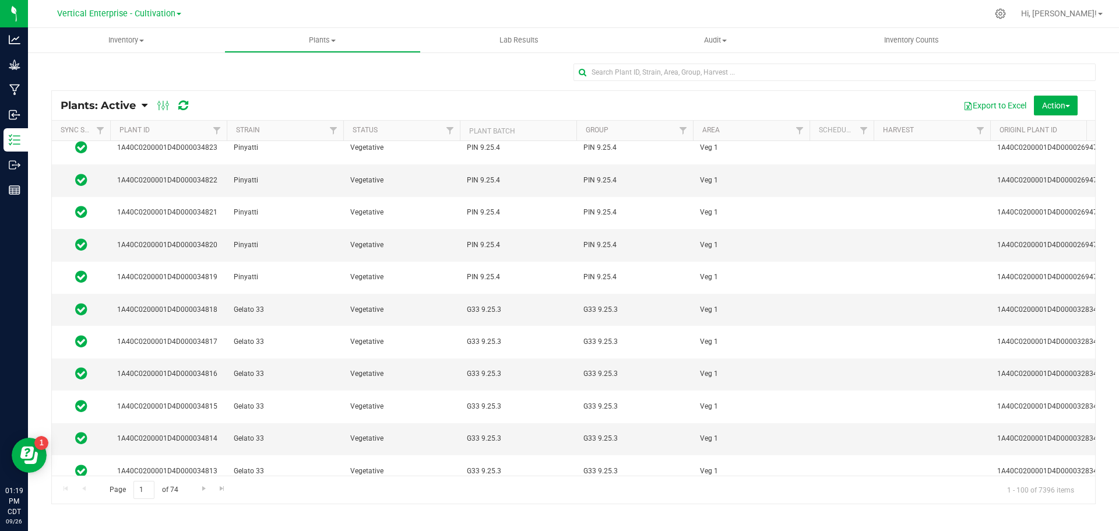
scroll to position [583, 0]
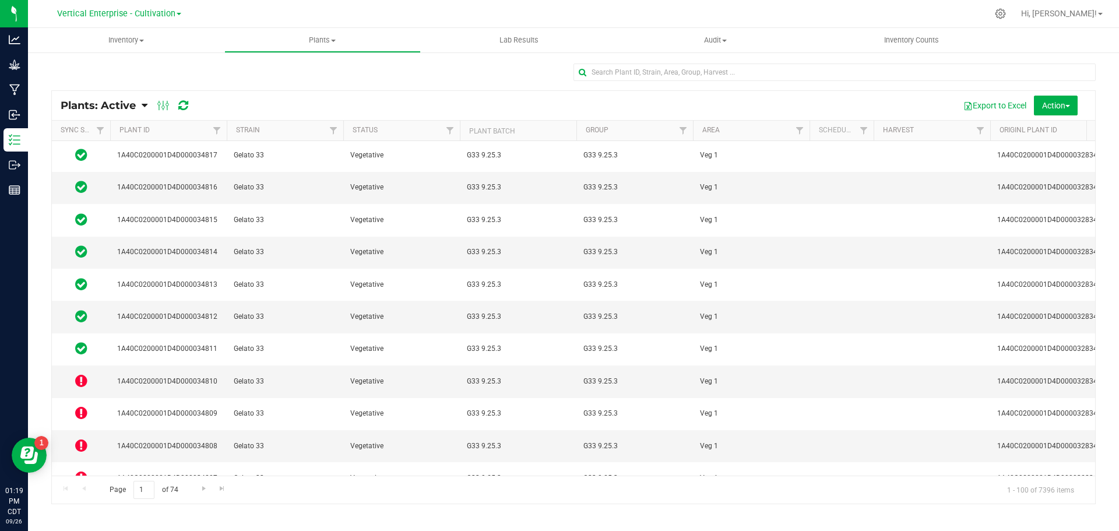
click at [78, 470] on icon at bounding box center [81, 477] width 12 height 14
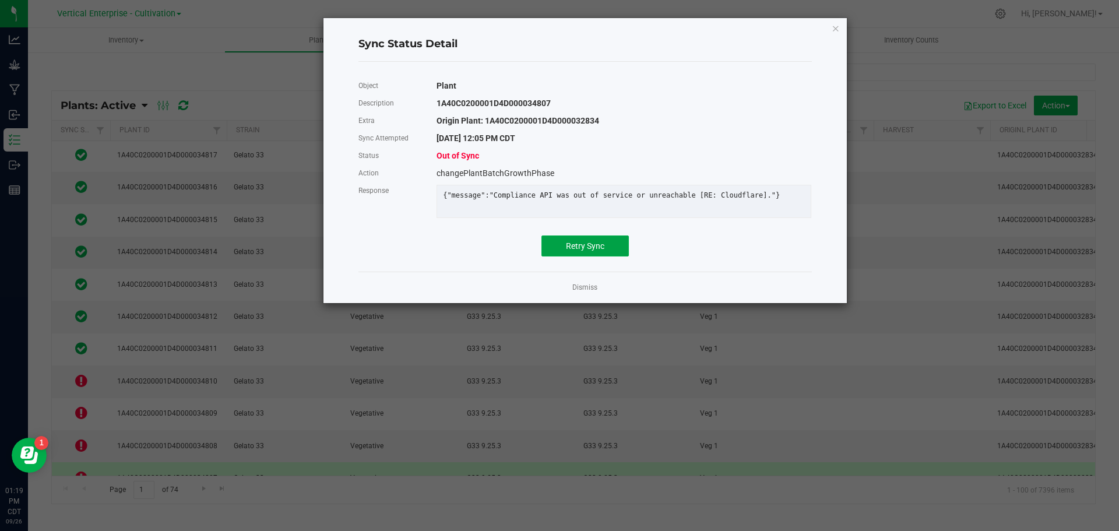
click at [594, 251] on span "Retry Sync" at bounding box center [585, 245] width 38 height 9
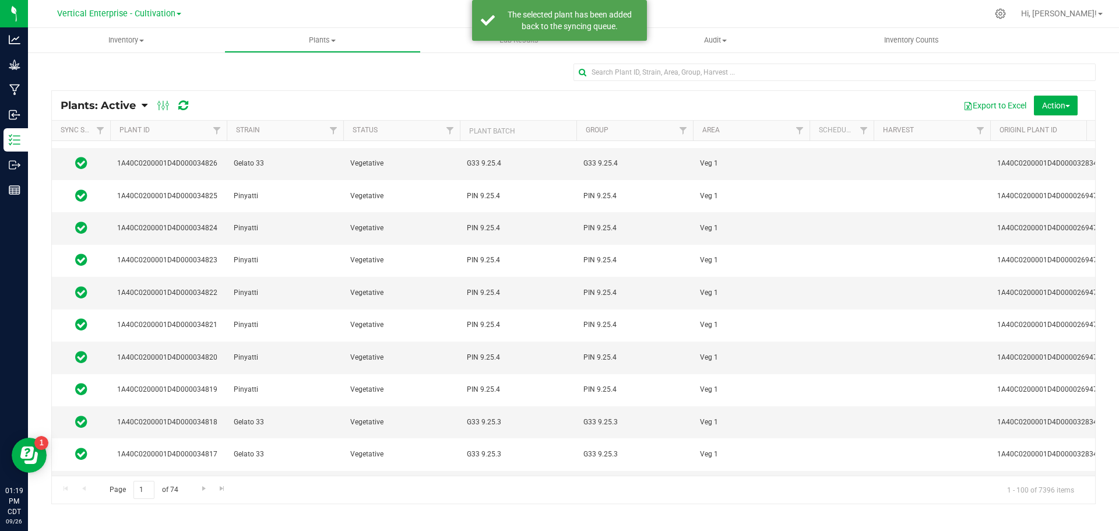
scroll to position [408, 0]
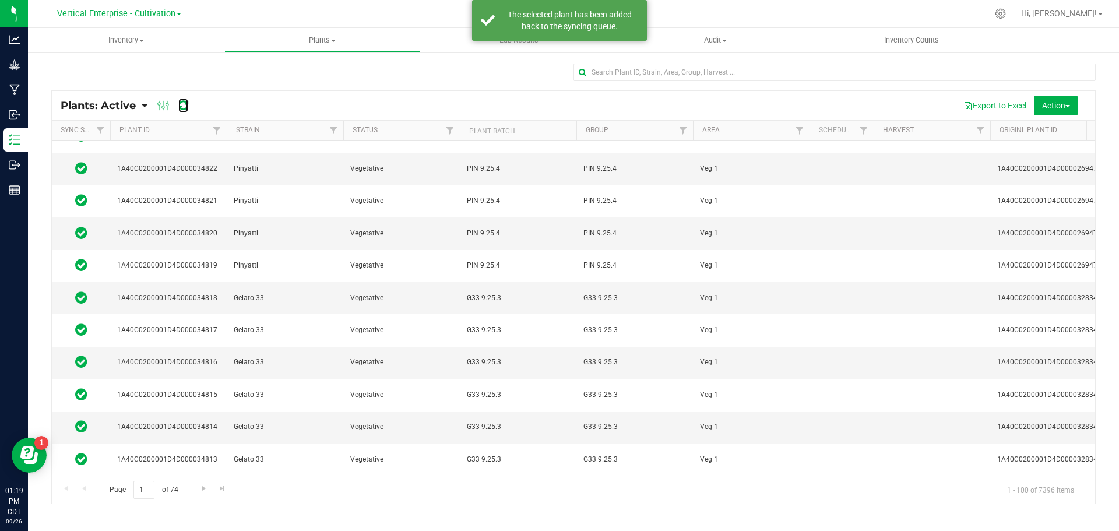
click at [185, 109] on icon at bounding box center [183, 106] width 10 height 12
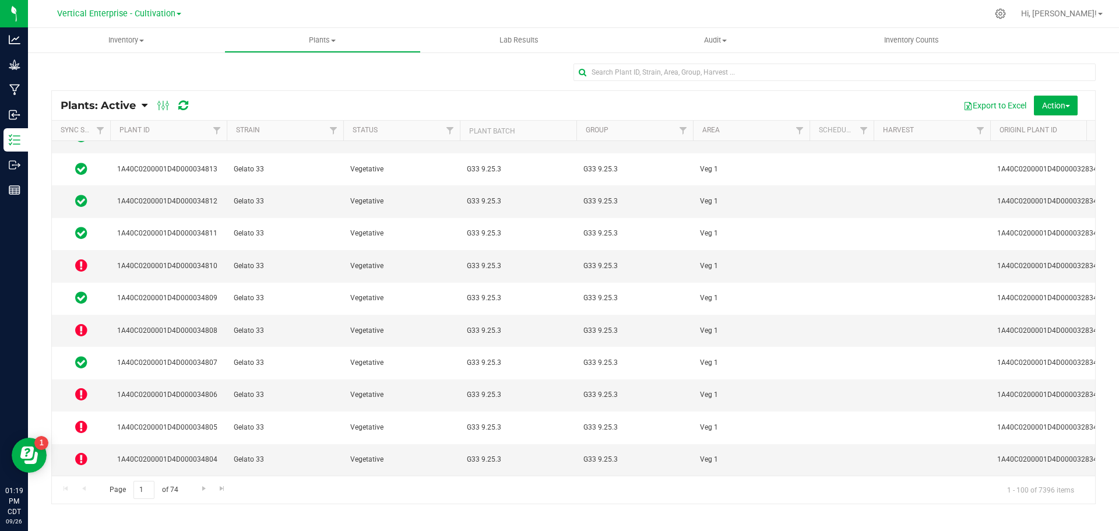
scroll to position [641, 0]
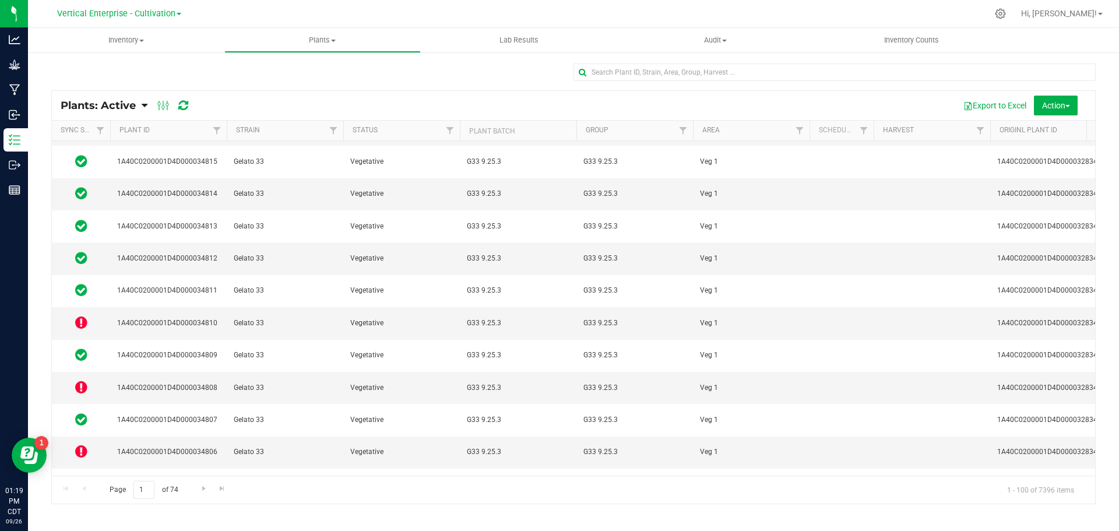
click at [75, 380] on icon at bounding box center [81, 387] width 12 height 14
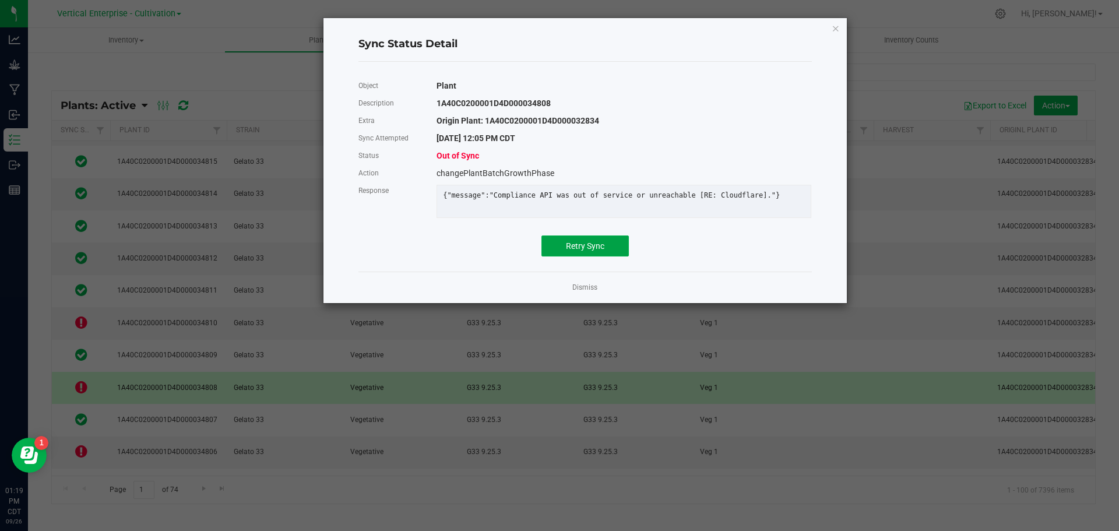
click at [571, 251] on span "Retry Sync" at bounding box center [585, 245] width 38 height 9
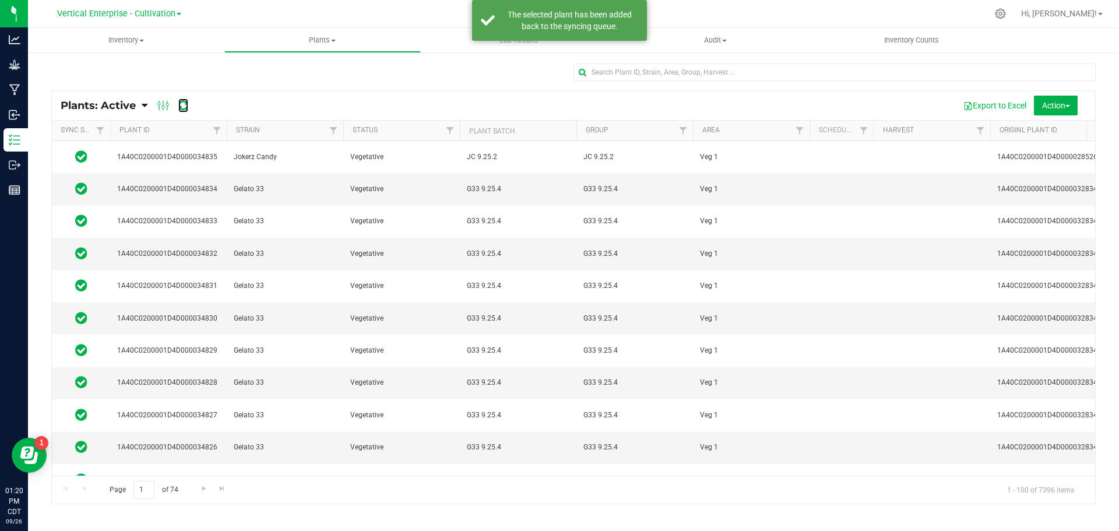
click at [184, 103] on icon at bounding box center [183, 106] width 10 height 12
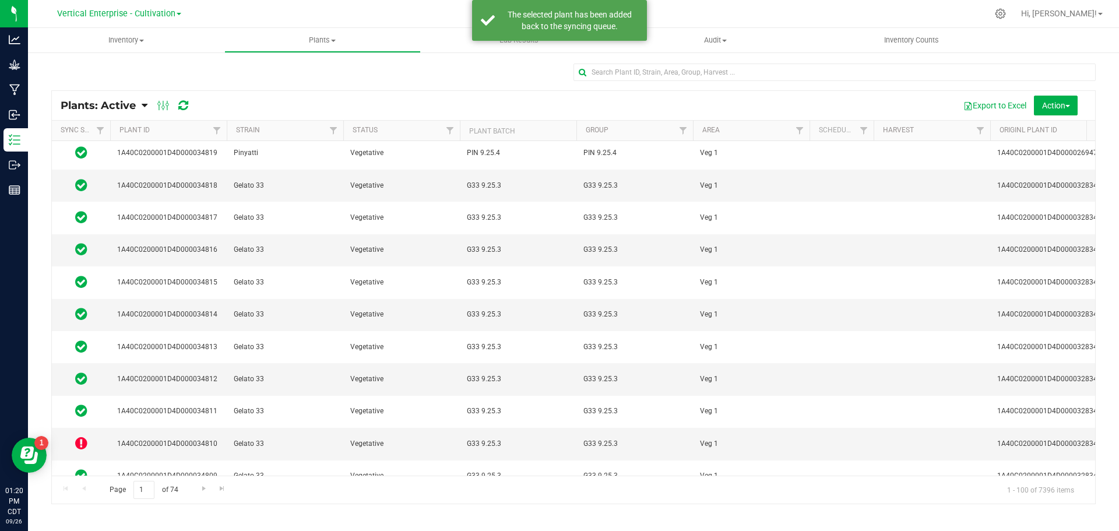
scroll to position [525, 0]
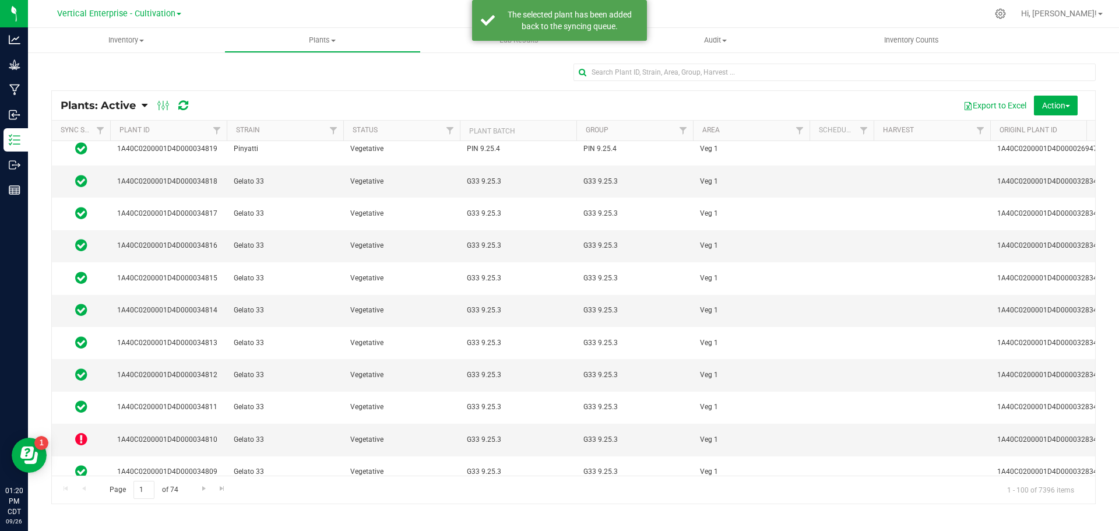
click at [76, 432] on icon at bounding box center [81, 439] width 12 height 14
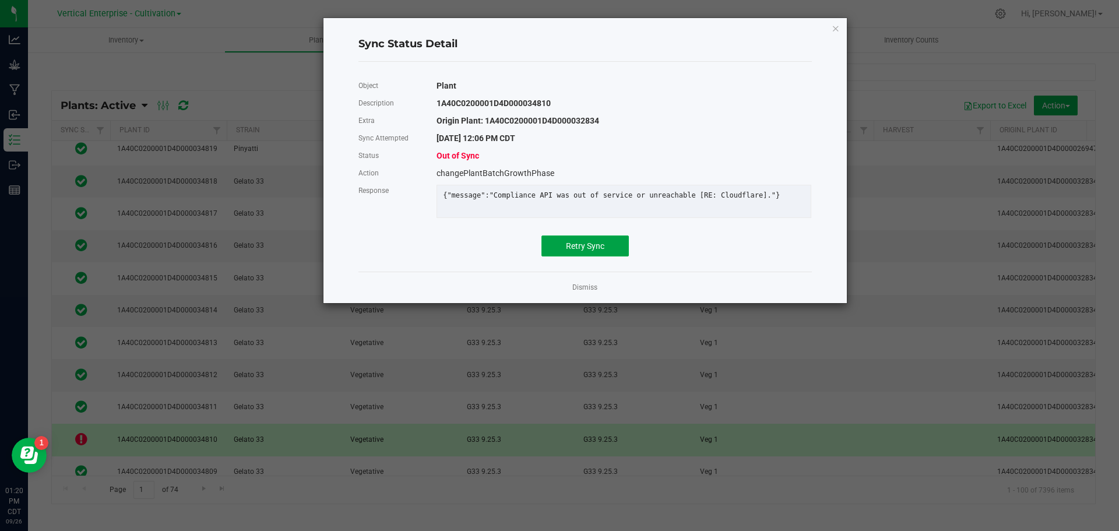
click at [575, 249] on span "Retry Sync" at bounding box center [585, 245] width 38 height 9
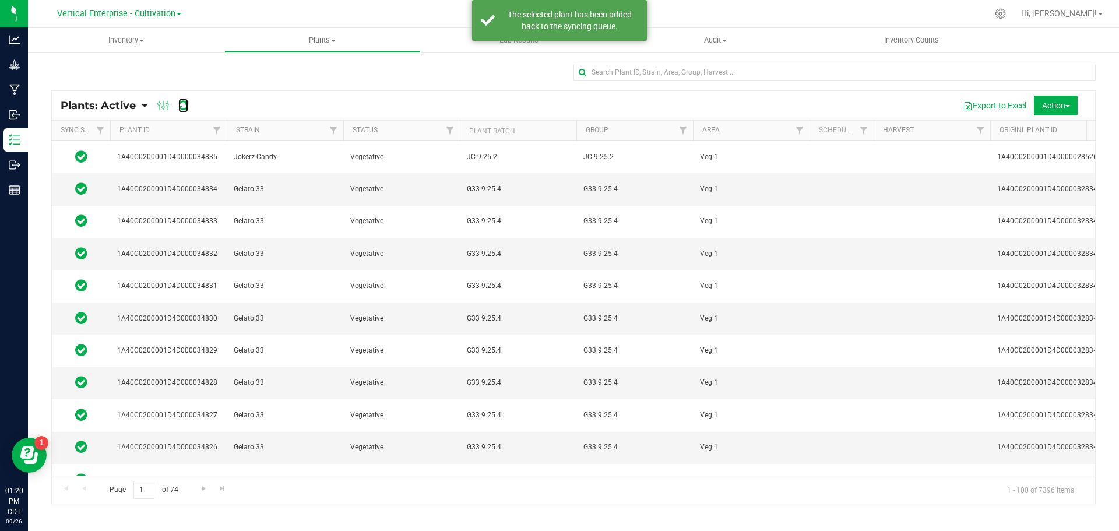
click at [183, 107] on icon at bounding box center [183, 106] width 10 height 12
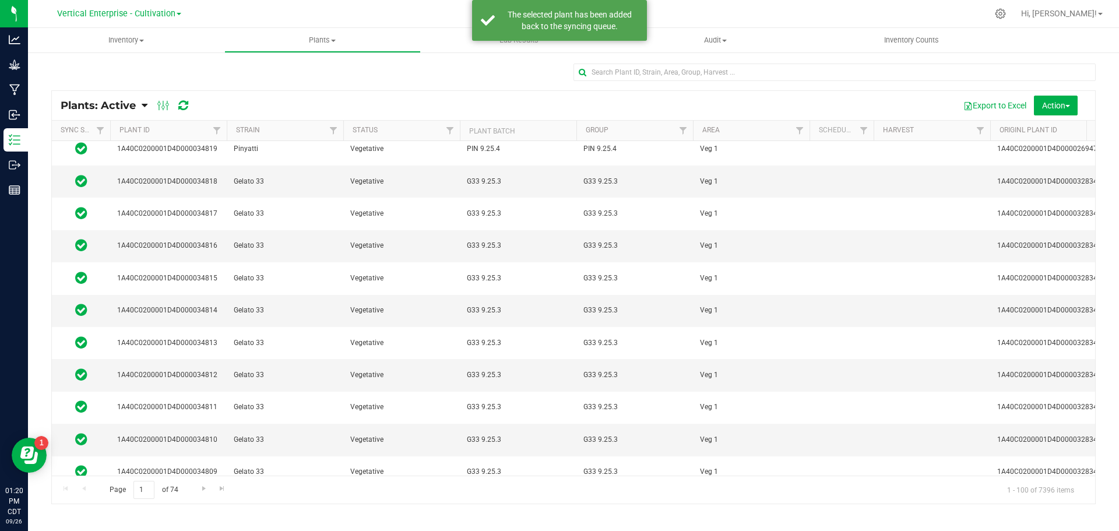
scroll to position [583, 0]
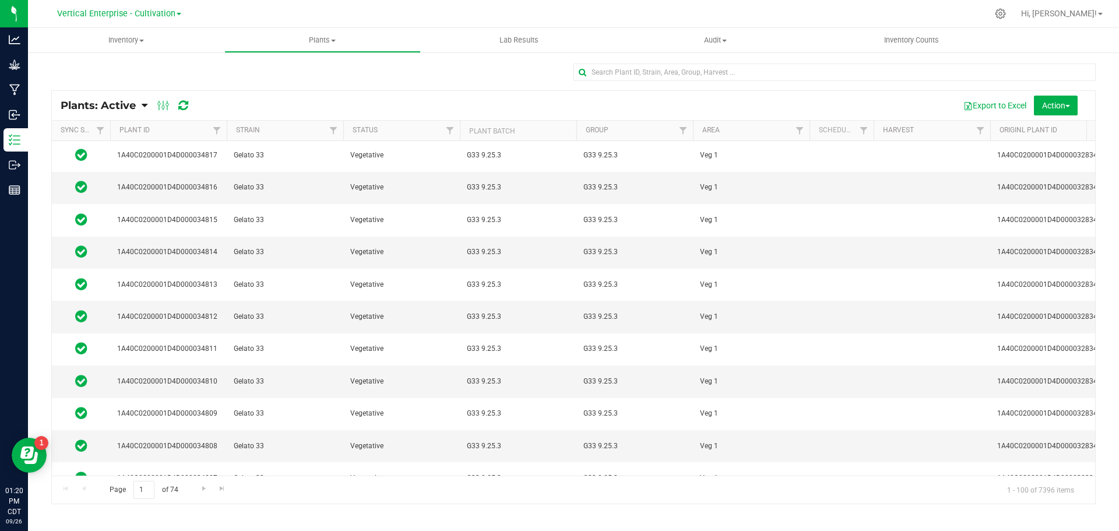
click at [79, 502] on icon at bounding box center [81, 509] width 12 height 14
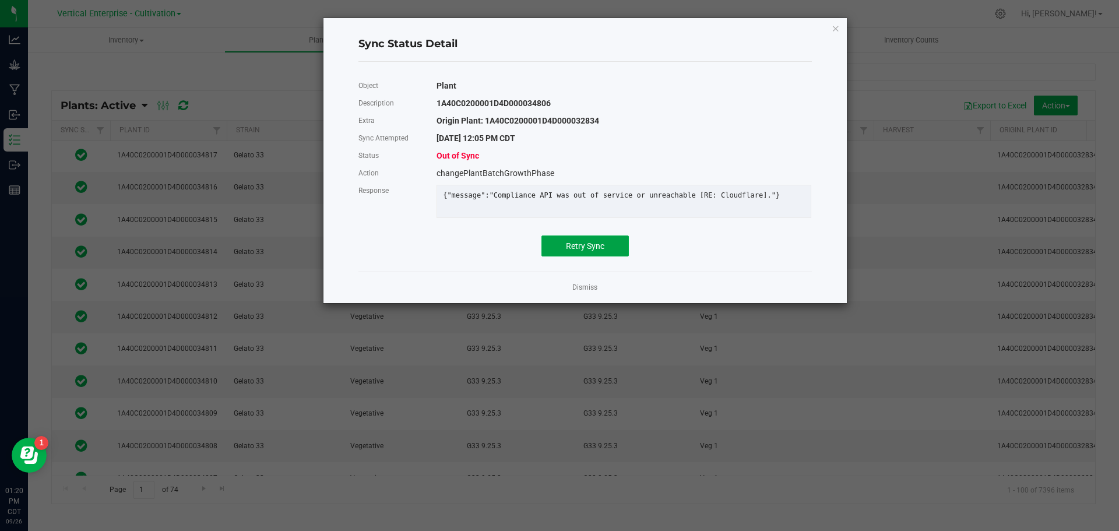
click at [576, 251] on span "Retry Sync" at bounding box center [585, 245] width 38 height 9
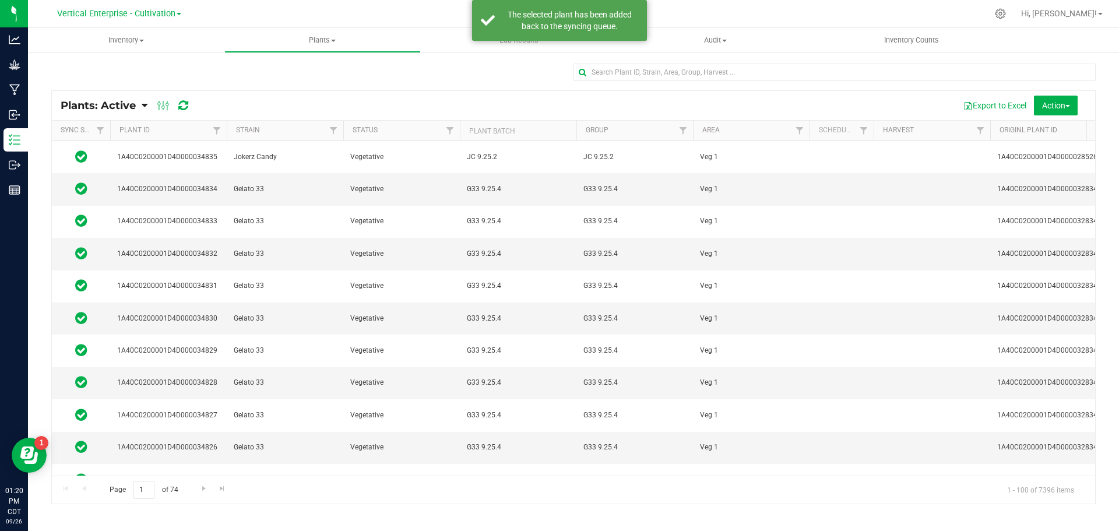
click at [176, 108] on div at bounding box center [172, 105] width 39 height 14
click at [179, 108] on icon at bounding box center [183, 106] width 10 height 12
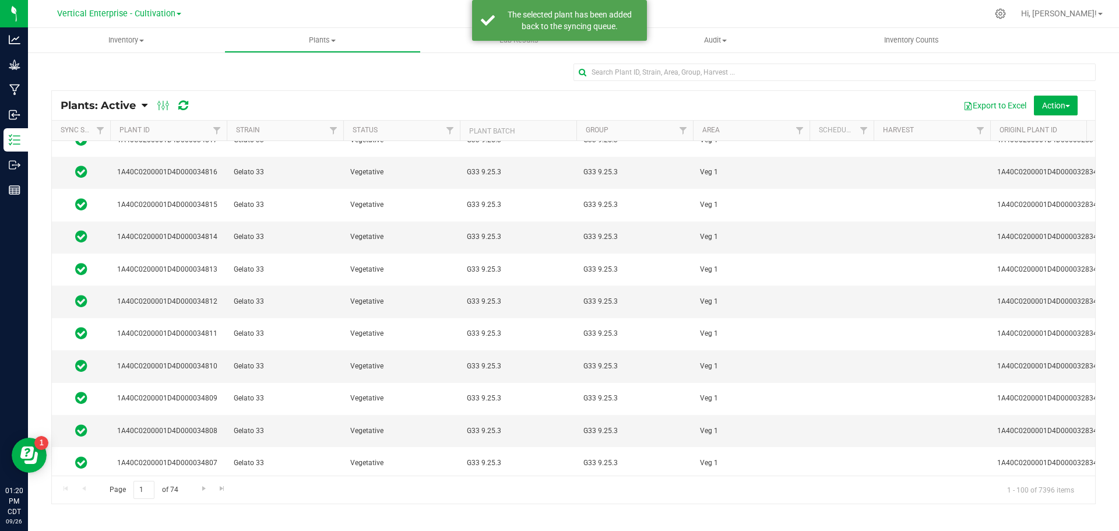
scroll to position [641, 0]
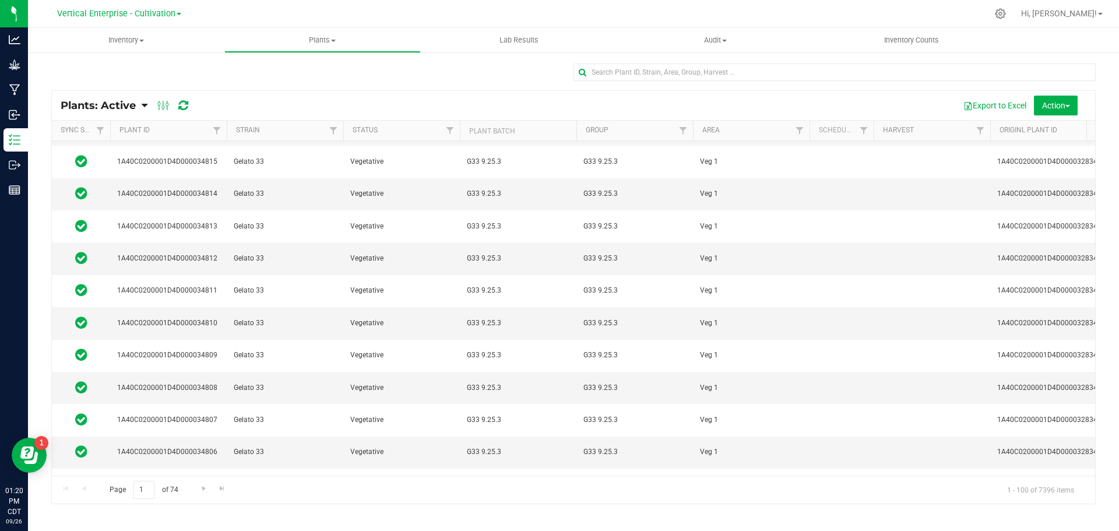
click at [79, 477] on icon at bounding box center [81, 484] width 12 height 14
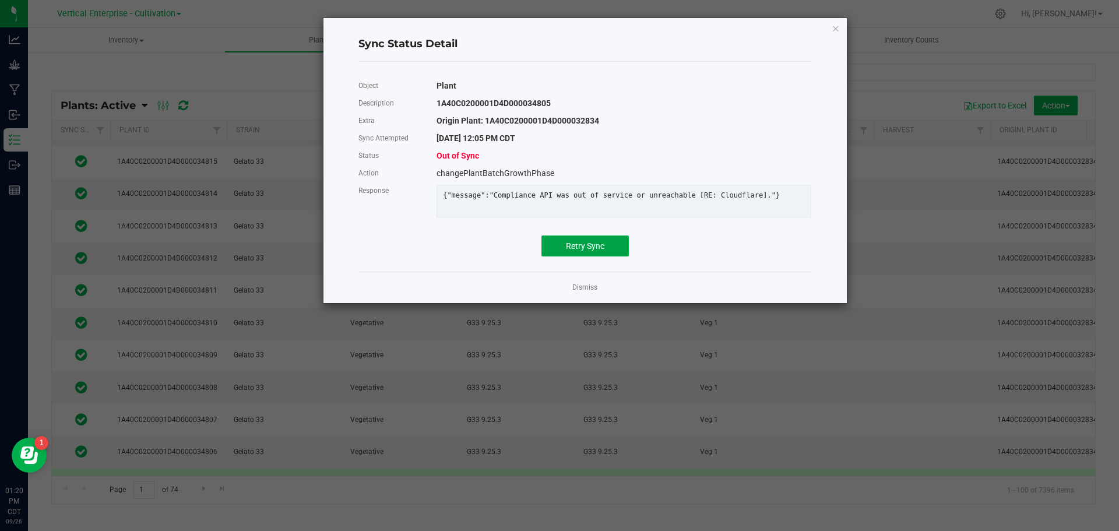
click at [578, 251] on span "Retry Sync" at bounding box center [585, 245] width 38 height 9
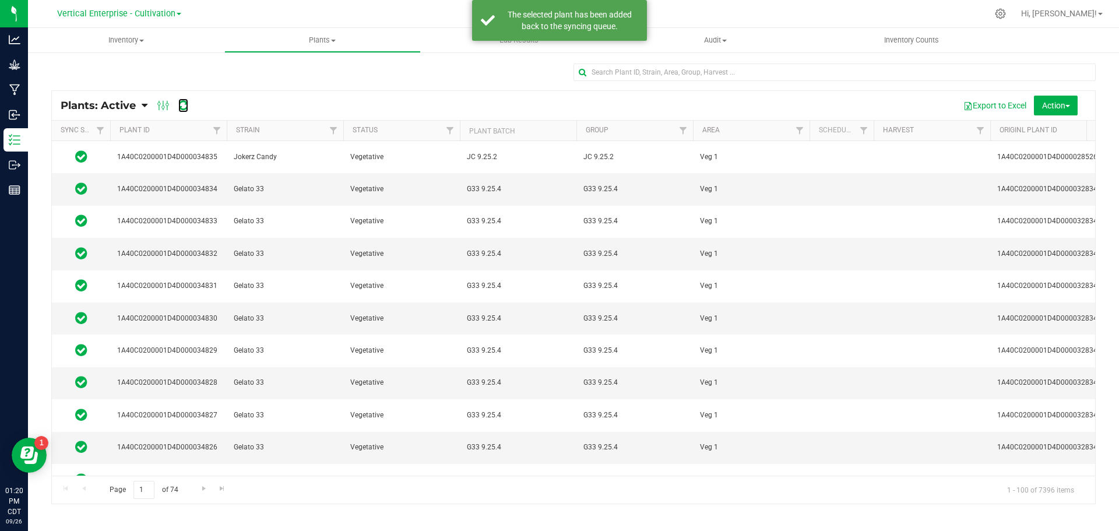
click at [188, 108] on icon at bounding box center [183, 106] width 10 height 12
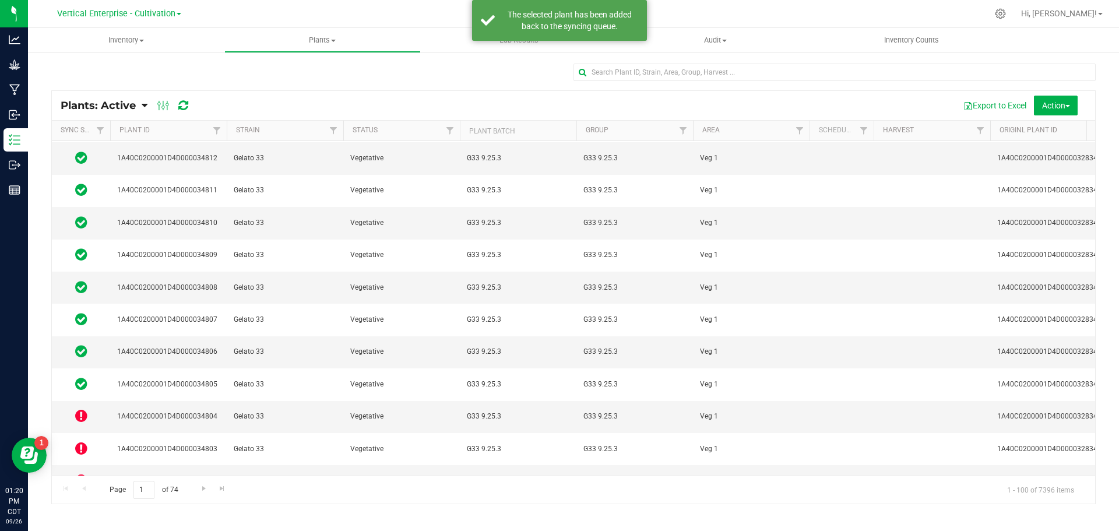
scroll to position [758, 0]
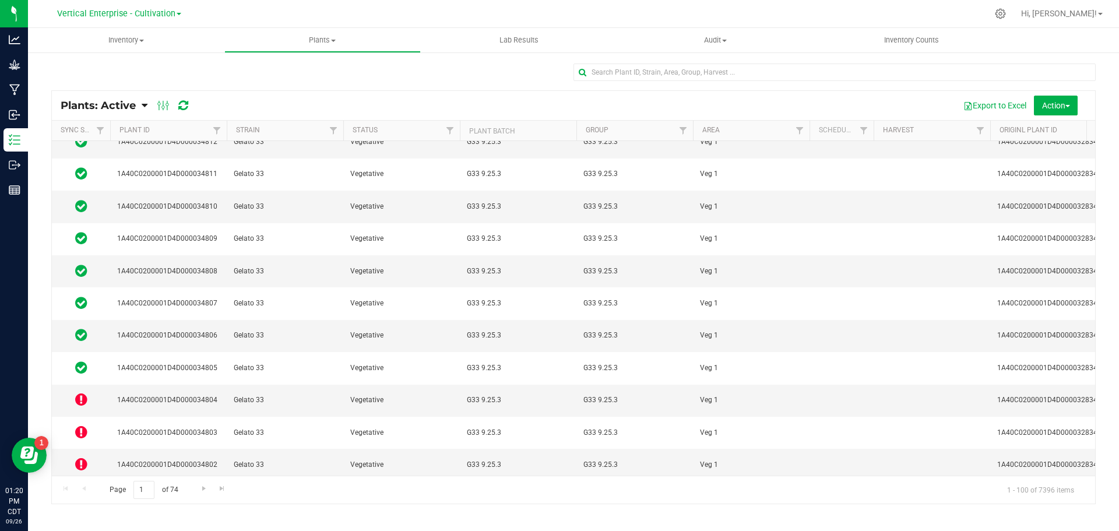
click at [81, 392] on icon at bounding box center [81, 399] width 12 height 14
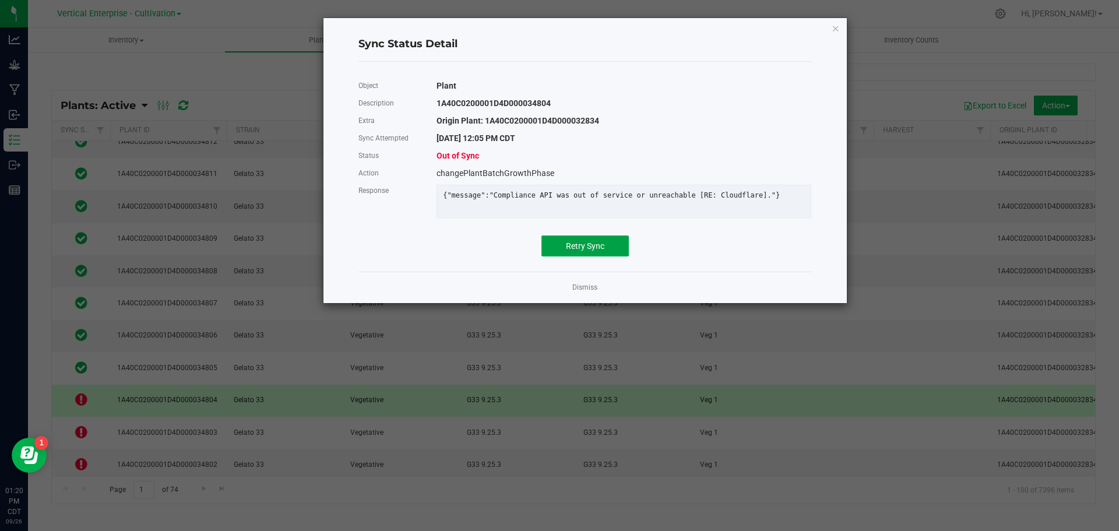
click at [625, 252] on button "Retry Sync" at bounding box center [584, 245] width 87 height 21
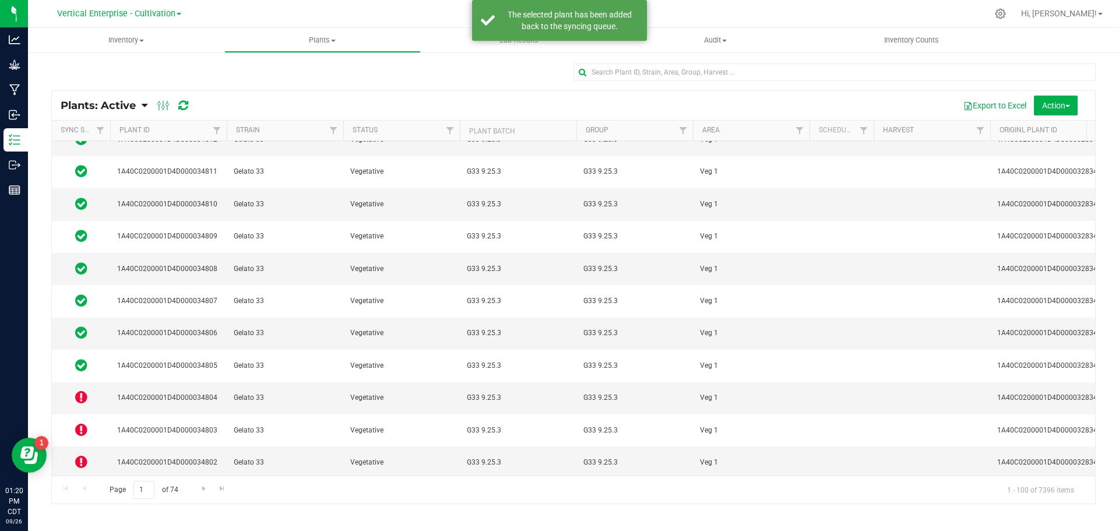
scroll to position [816, 0]
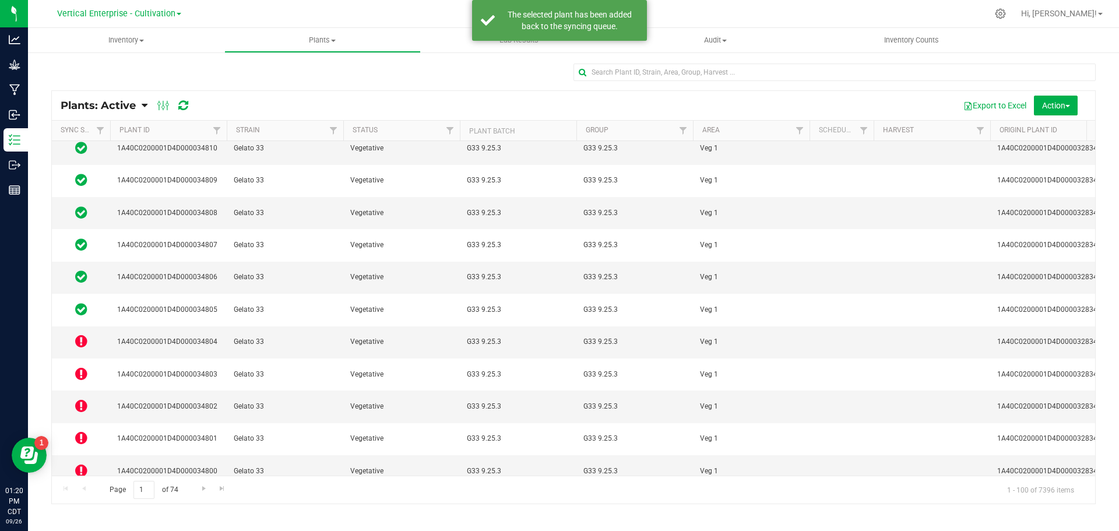
click at [85, 431] on icon at bounding box center [81, 438] width 12 height 14
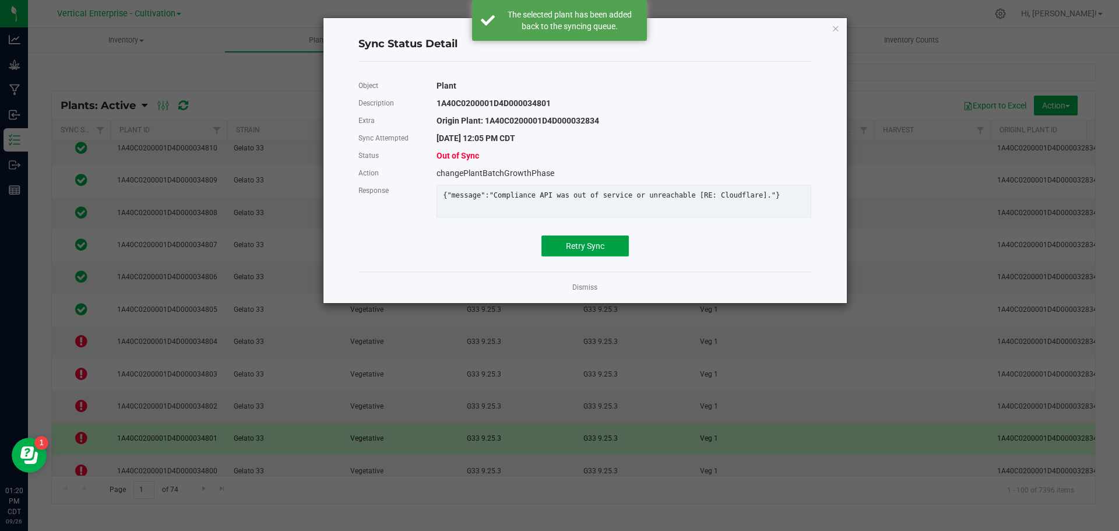
click at [595, 251] on span "Retry Sync" at bounding box center [585, 245] width 38 height 9
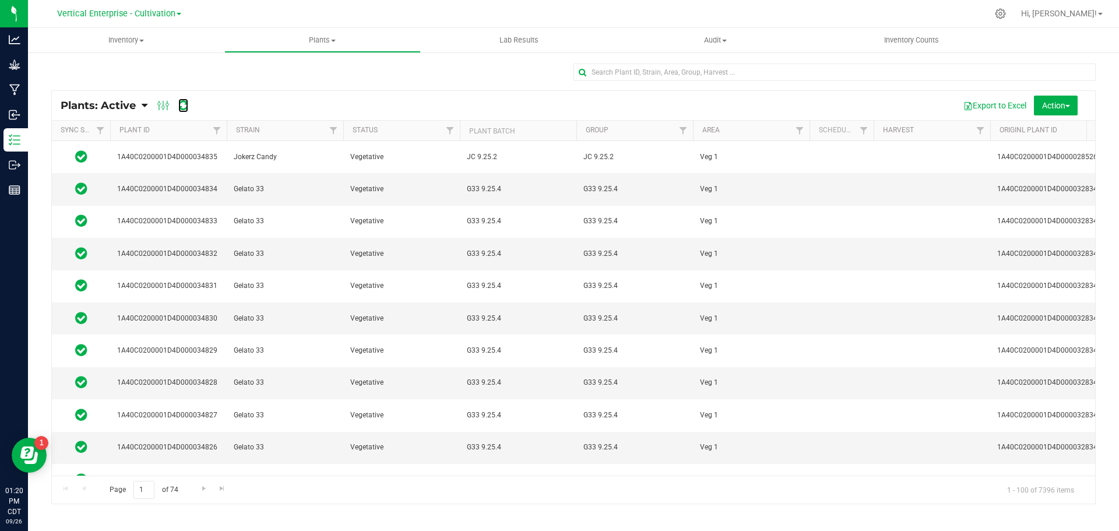
click at [185, 109] on icon at bounding box center [183, 106] width 10 height 12
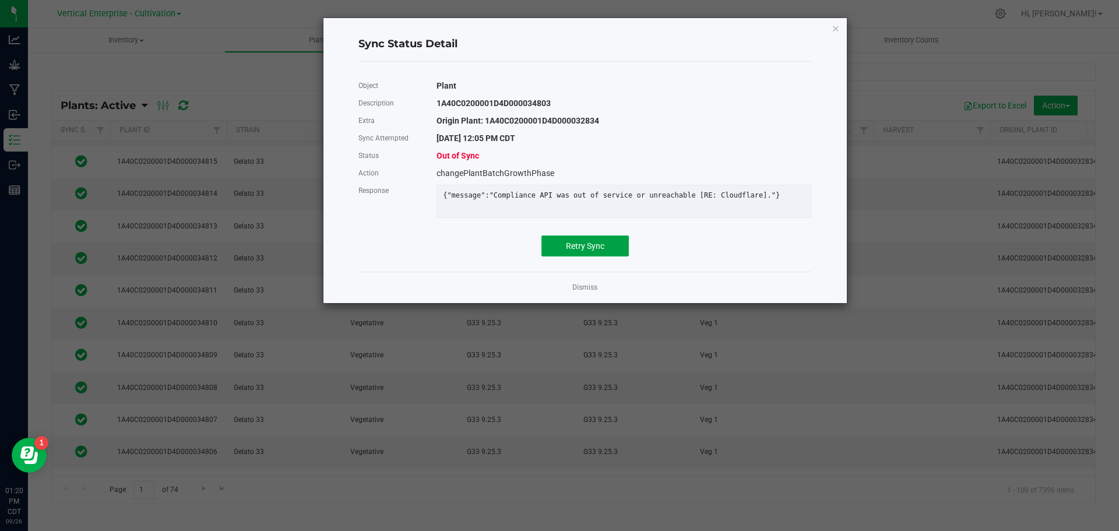
click at [578, 256] on button "Retry Sync" at bounding box center [584, 245] width 87 height 21
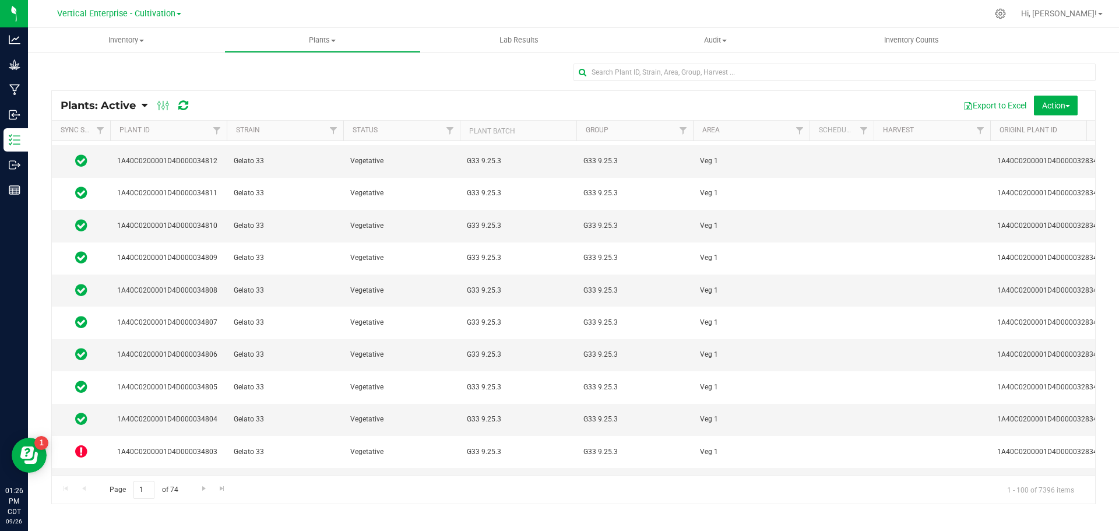
scroll to position [758, 0]
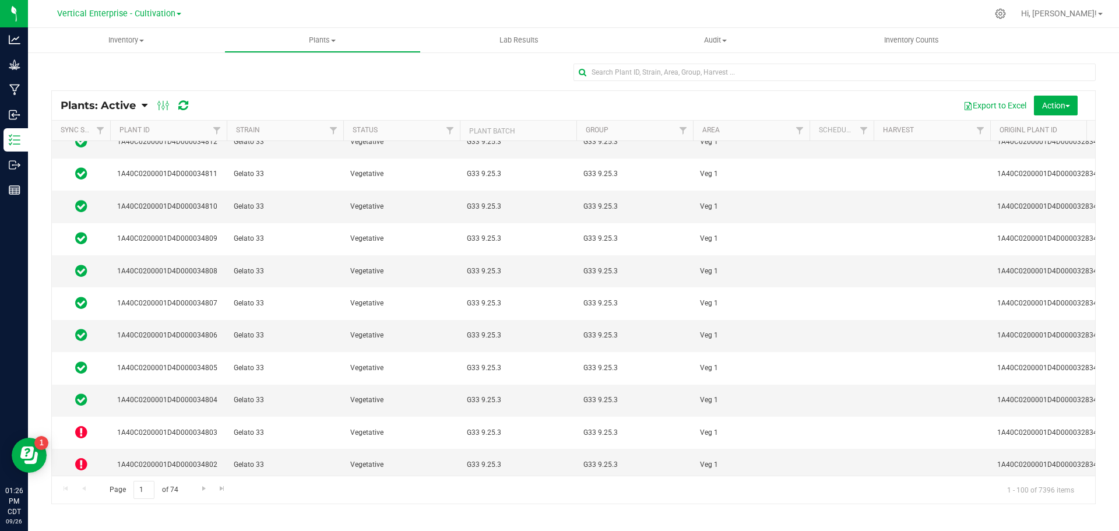
click at [86, 425] on icon at bounding box center [81, 432] width 12 height 14
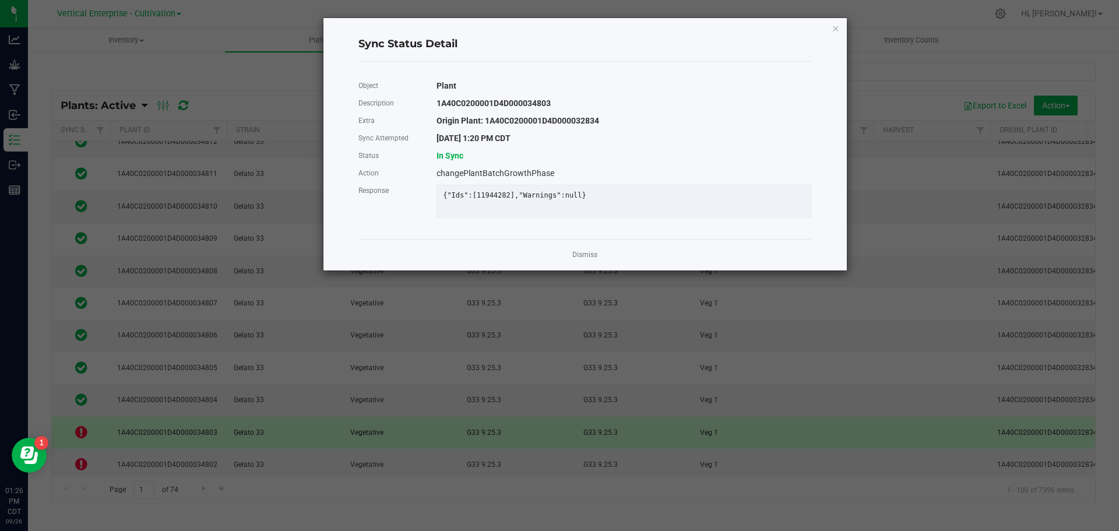
click at [594, 270] on div "Dismiss" at bounding box center [584, 254] width 453 height 31
click at [594, 260] on link "Dismiss" at bounding box center [584, 255] width 25 height 10
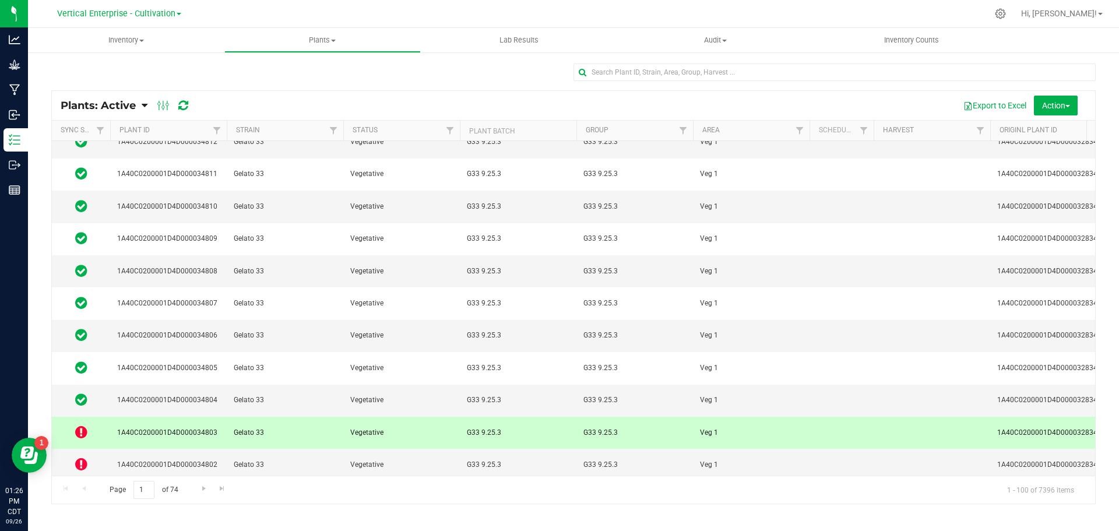
click at [195, 103] on div "Plants: Active Plants: Active Plants: Harvested Plants: Dead Plants: Dead + Out…" at bounding box center [131, 105] width 140 height 14
click at [183, 107] on icon at bounding box center [183, 106] width 10 height 12
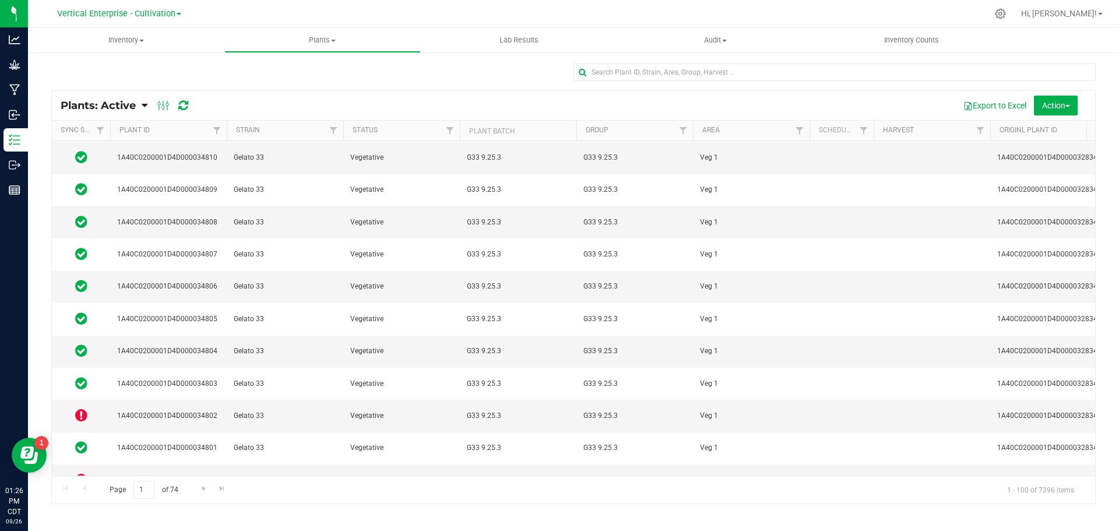
scroll to position [816, 0]
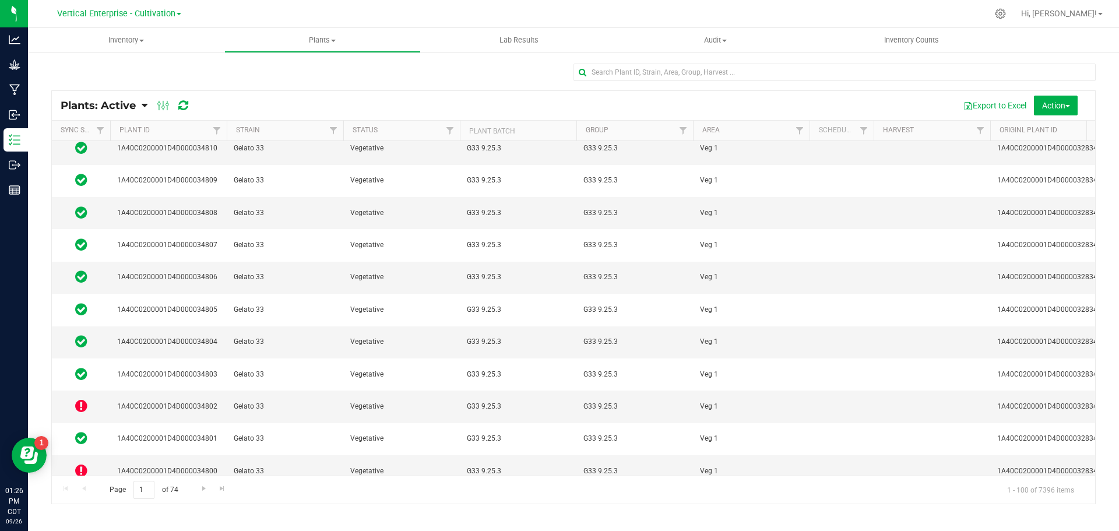
click at [83, 399] on icon at bounding box center [81, 406] width 12 height 14
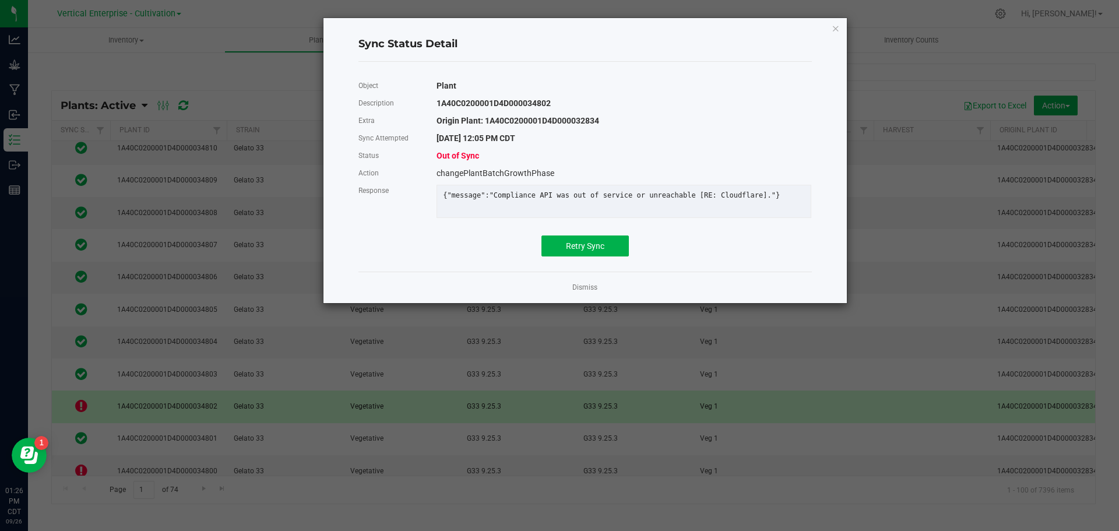
click at [570, 243] on div "Object Plant Description 1A40C0200001D4D000034802 Extra Origin Plant: 1A40C0200…" at bounding box center [584, 166] width 453 height 179
click at [571, 249] on button "Retry Sync" at bounding box center [584, 245] width 87 height 21
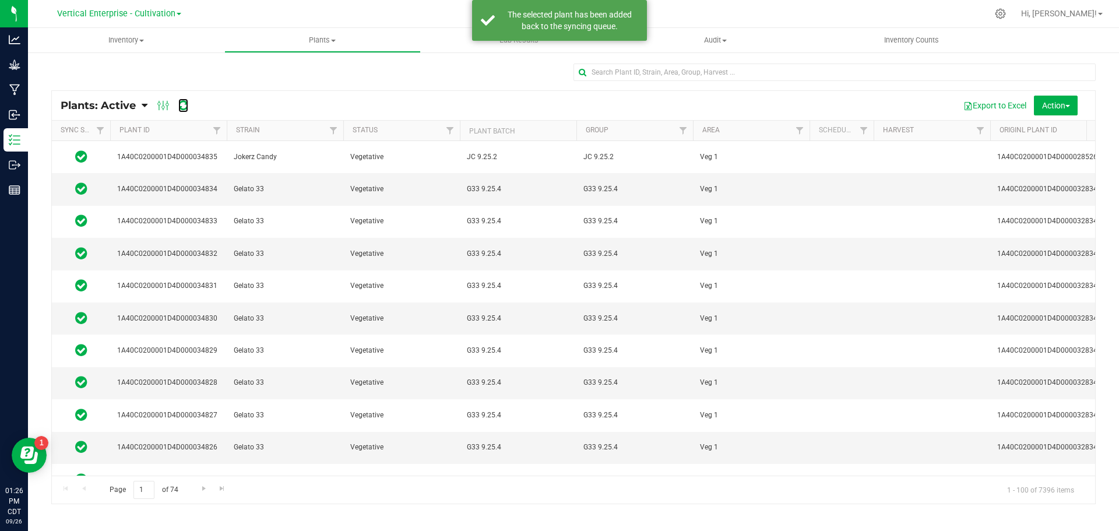
click at [182, 109] on icon at bounding box center [183, 106] width 10 height 12
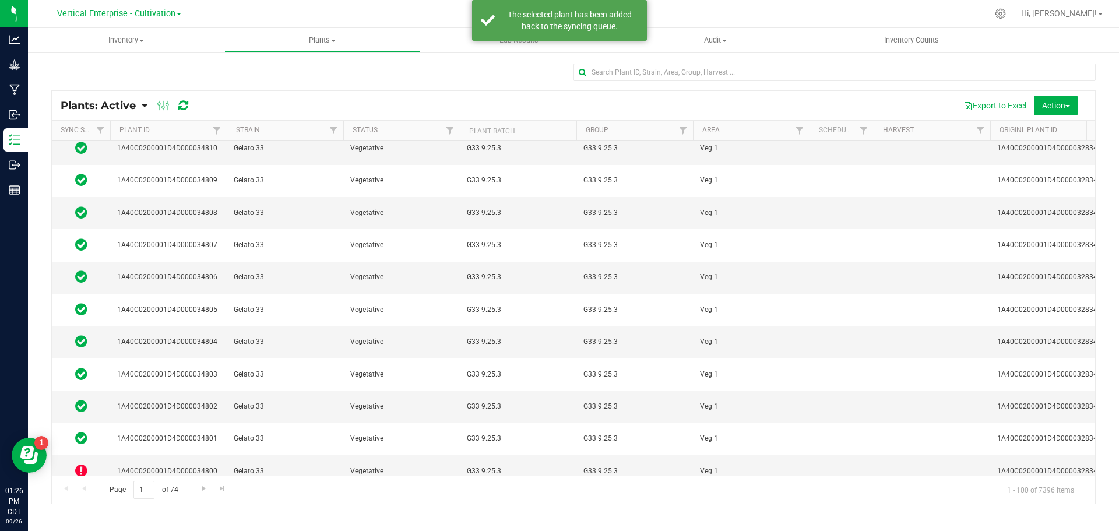
click at [86, 463] on icon at bounding box center [81, 470] width 12 height 14
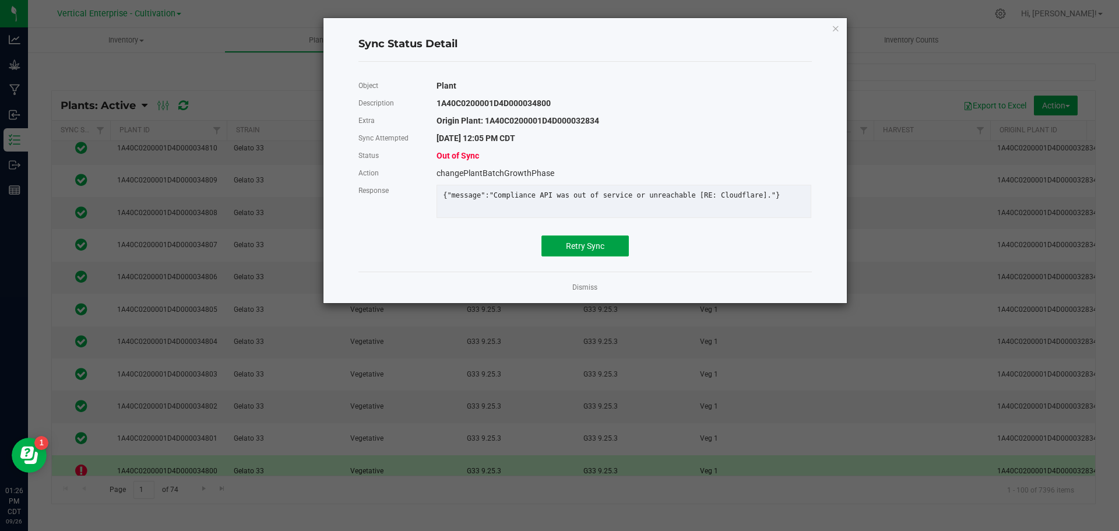
click at [553, 251] on button "Retry Sync" at bounding box center [584, 245] width 87 height 21
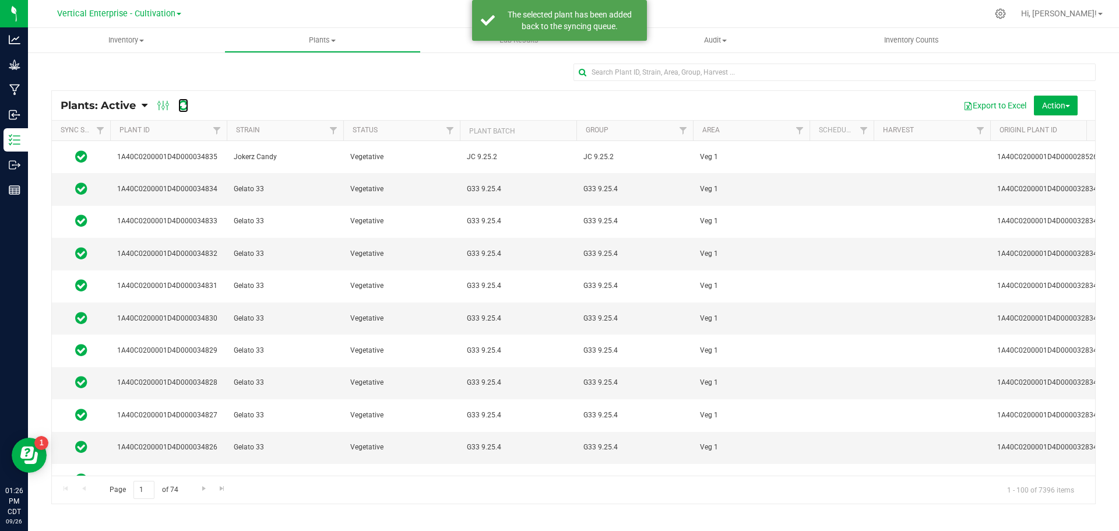
click at [184, 104] on icon at bounding box center [183, 106] width 10 height 12
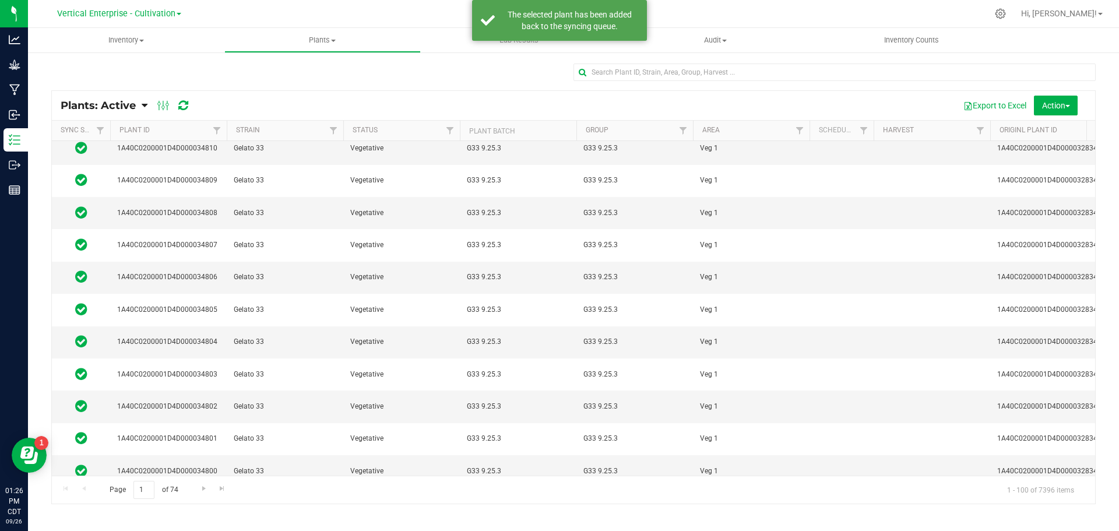
click at [84, 495] on icon at bounding box center [81, 502] width 12 height 14
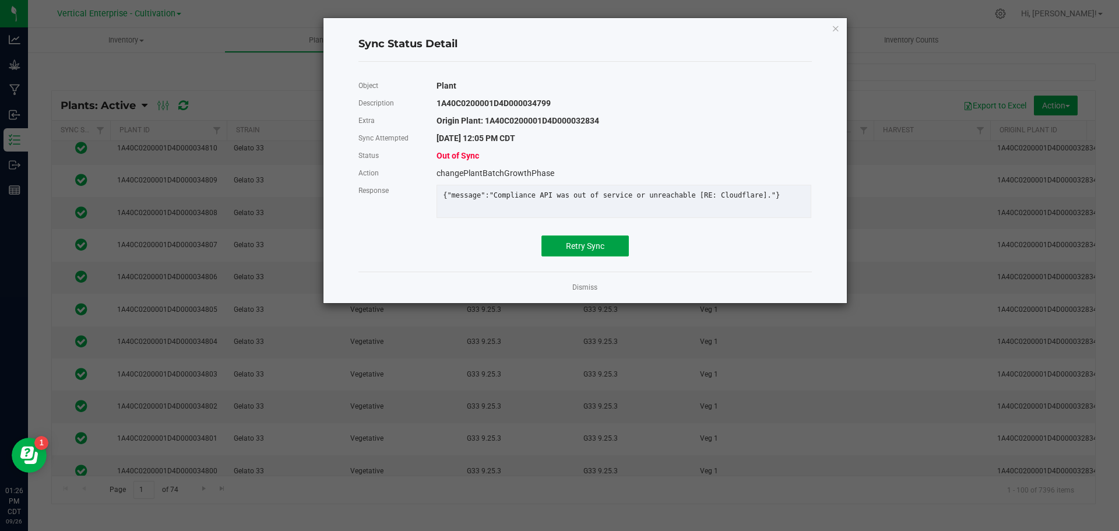
click at [575, 251] on span "Retry Sync" at bounding box center [585, 245] width 38 height 9
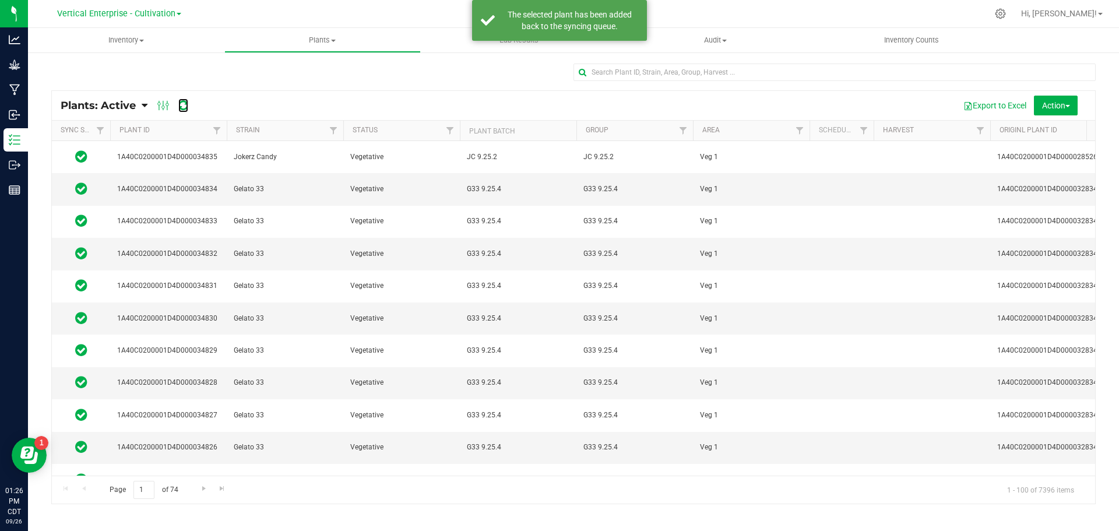
click at [180, 106] on icon at bounding box center [183, 106] width 10 height 12
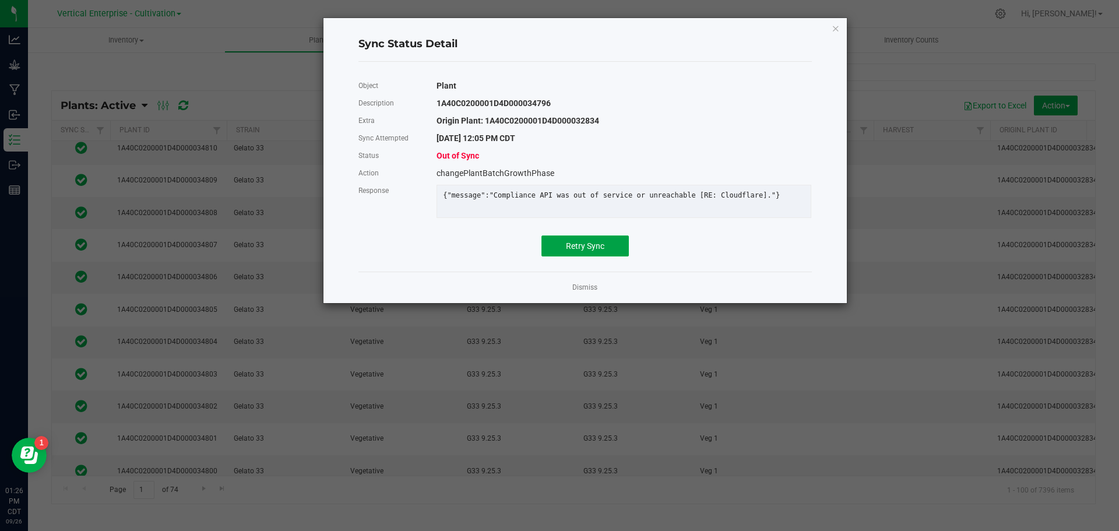
click at [580, 256] on button "Retry Sync" at bounding box center [584, 245] width 87 height 21
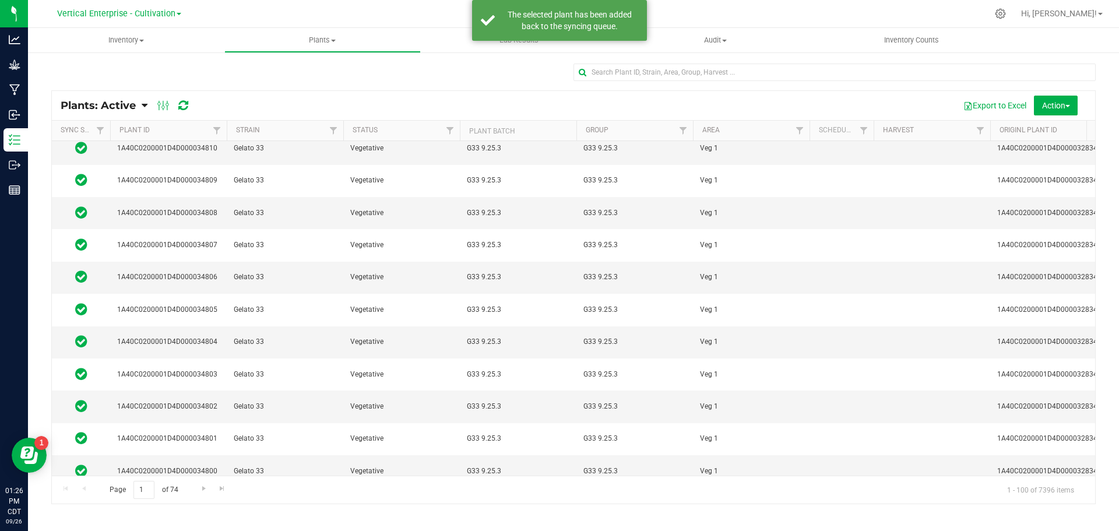
click at [79, 528] on icon at bounding box center [81, 535] width 12 height 14
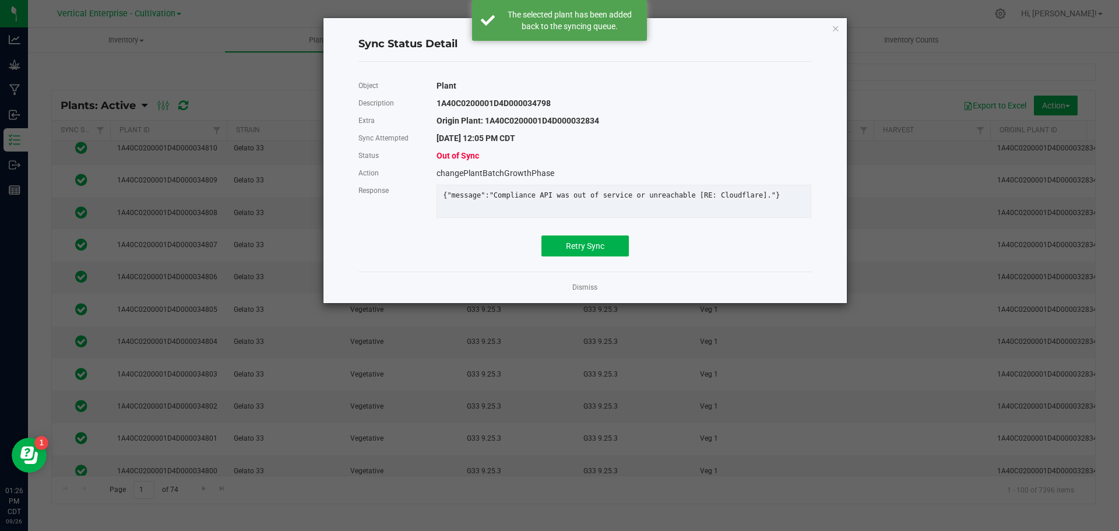
click at [577, 238] on div "Object Plant Description 1A40C0200001D4D000034798 Extra Origin Plant: 1A40C0200…" at bounding box center [584, 166] width 453 height 179
click at [586, 251] on span "Retry Sync" at bounding box center [585, 245] width 38 height 9
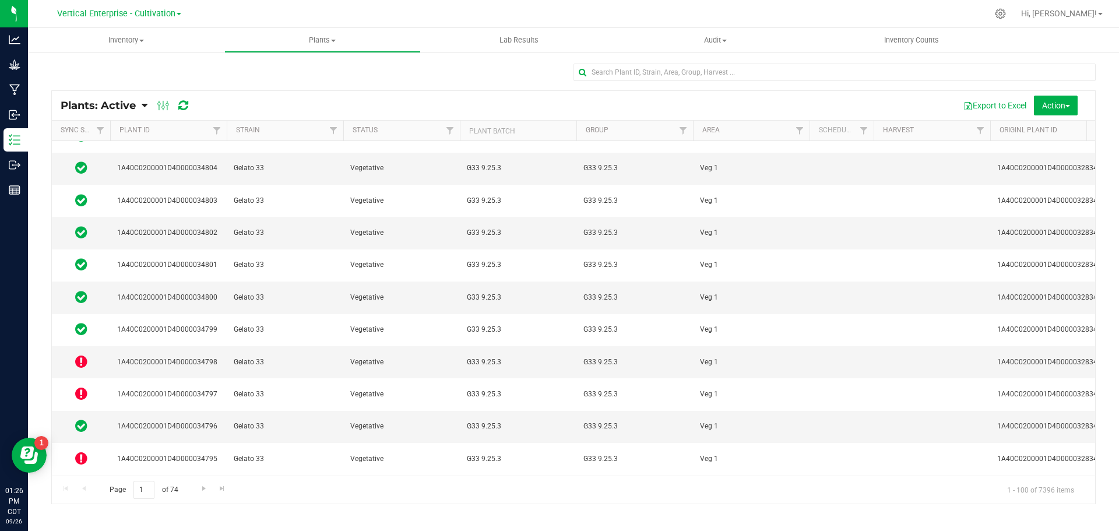
scroll to position [991, 0]
click at [78, 515] on icon at bounding box center [81, 522] width 12 height 14
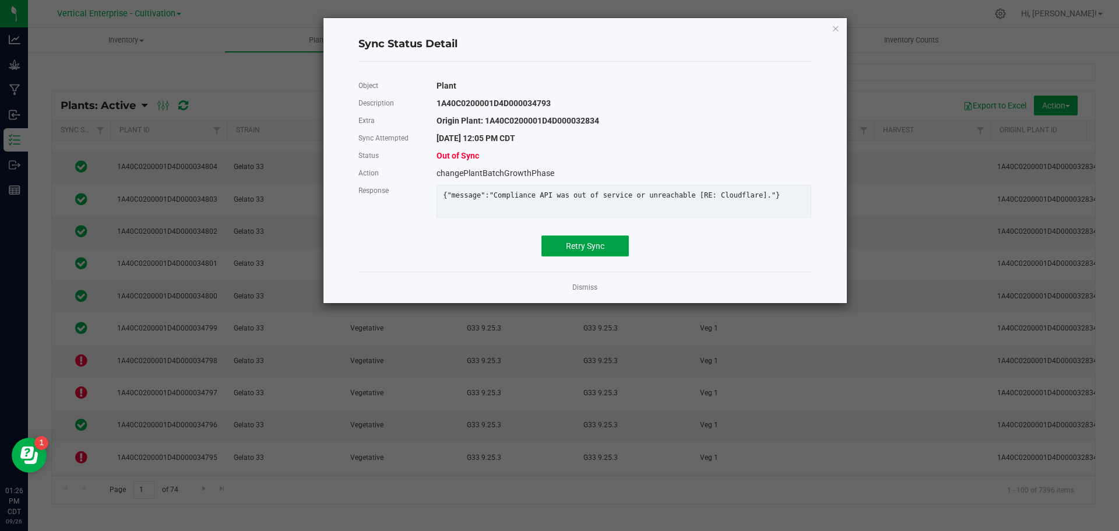
click at [559, 256] on button "Retry Sync" at bounding box center [584, 245] width 87 height 21
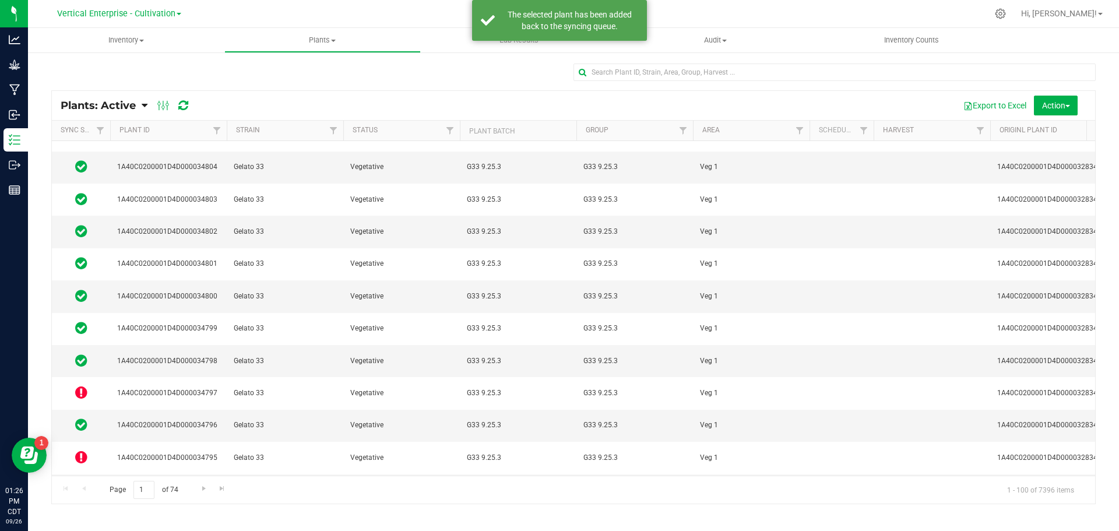
click at [82, 482] on icon at bounding box center [81, 489] width 12 height 14
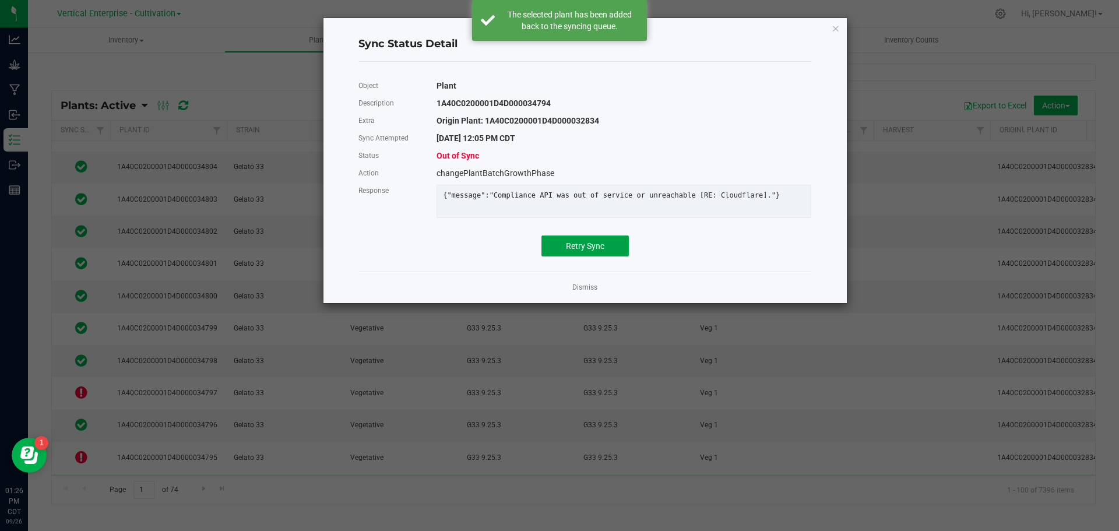
click at [596, 251] on span "Retry Sync" at bounding box center [585, 245] width 38 height 9
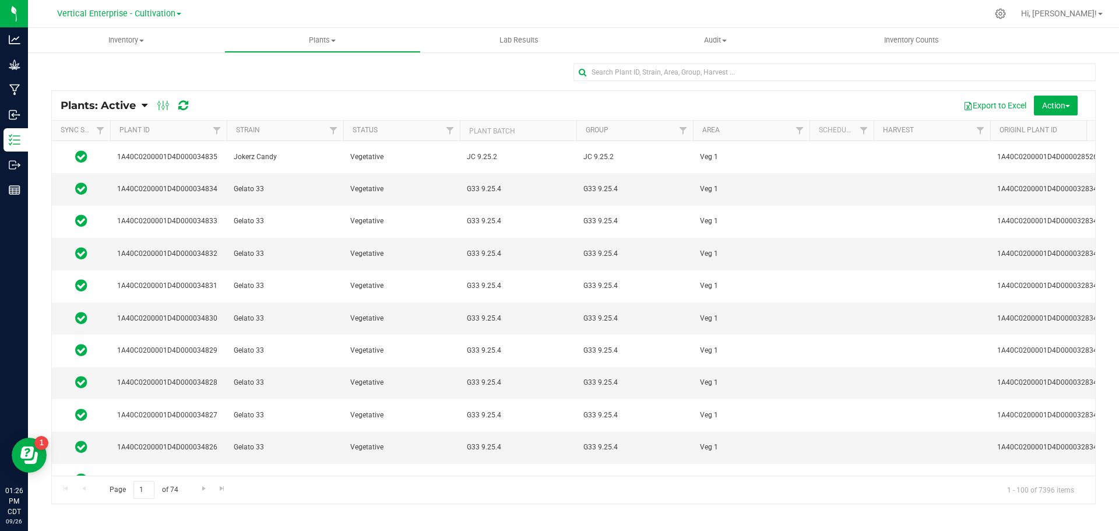
click at [177, 105] on div at bounding box center [172, 105] width 39 height 14
click at [184, 105] on icon at bounding box center [183, 106] width 10 height 12
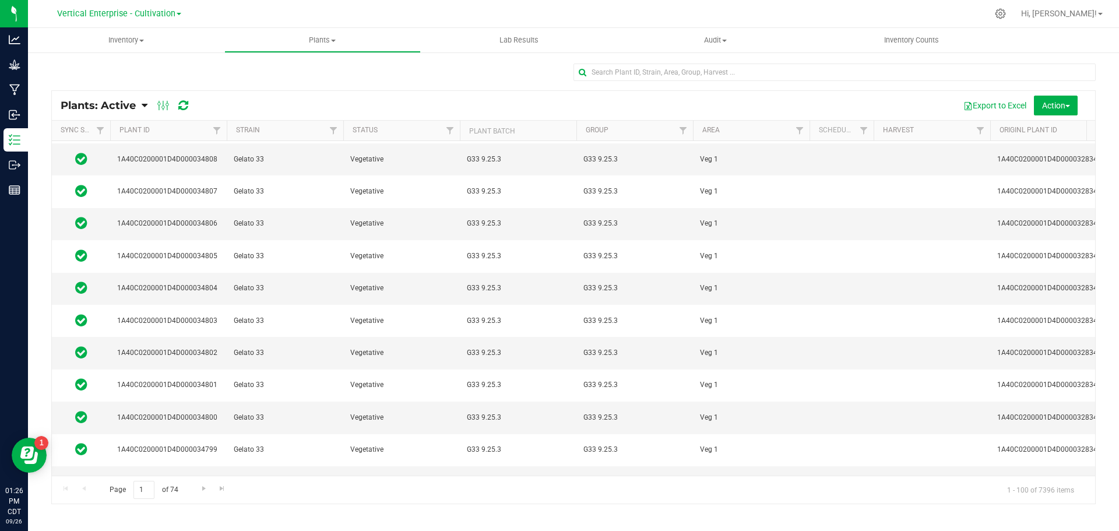
scroll to position [874, 0]
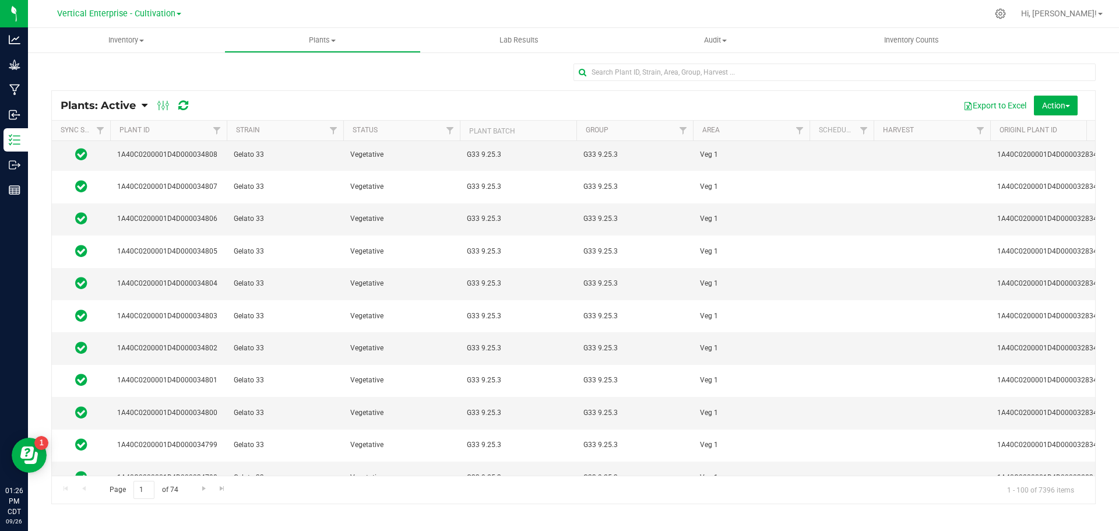
click at [82, 502] on icon at bounding box center [81, 509] width 12 height 14
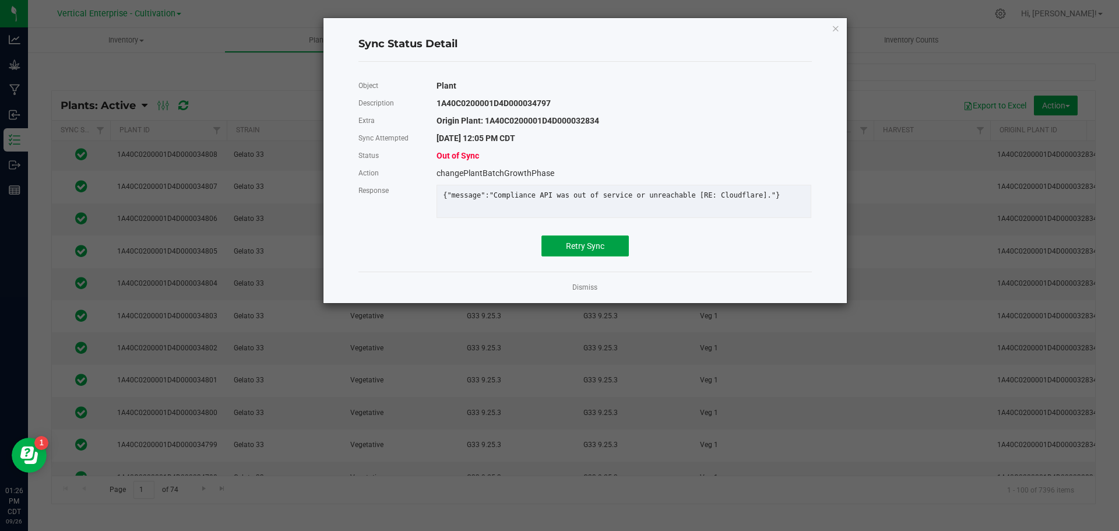
click at [593, 251] on span "Retry Sync" at bounding box center [585, 245] width 38 height 9
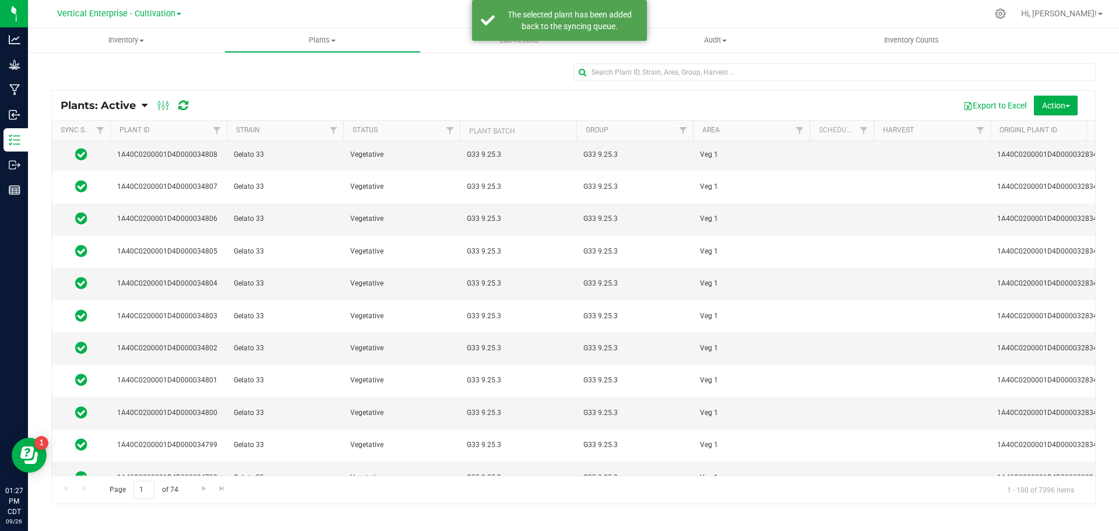
click at [79, 502] on icon at bounding box center [81, 509] width 12 height 14
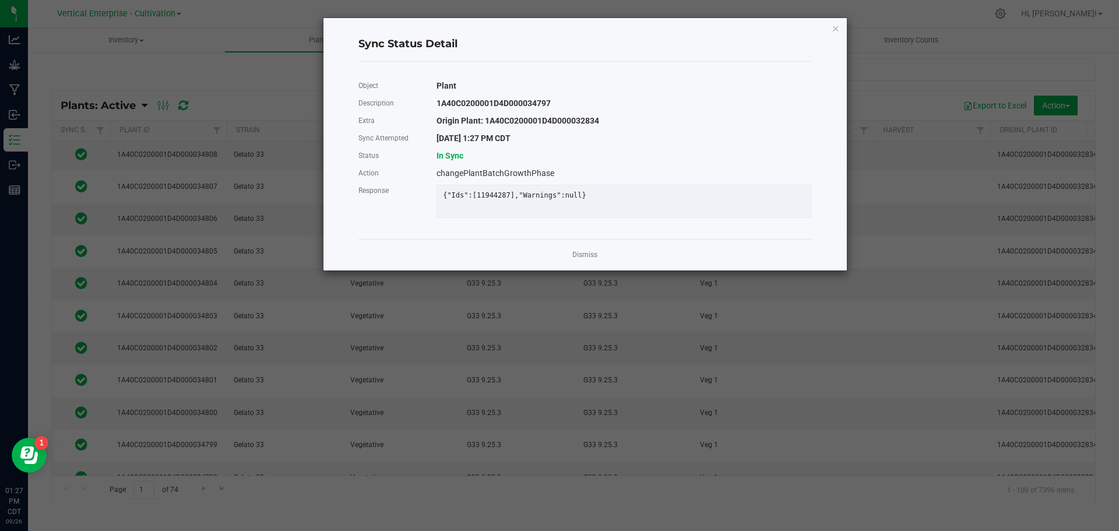
click at [590, 259] on link "Dismiss" at bounding box center [584, 255] width 25 height 10
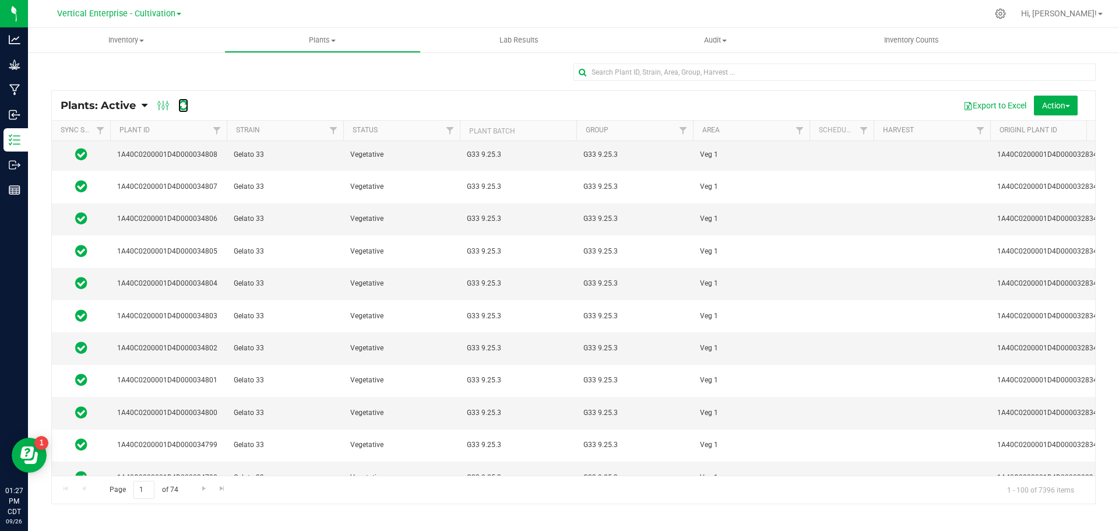
click at [183, 108] on icon at bounding box center [183, 106] width 10 height 12
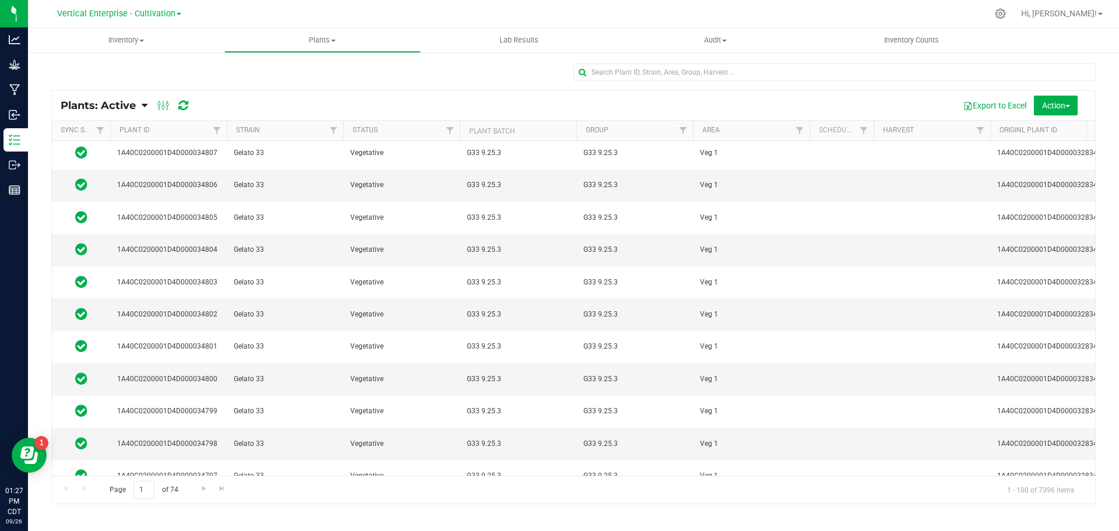
scroll to position [932, 0]
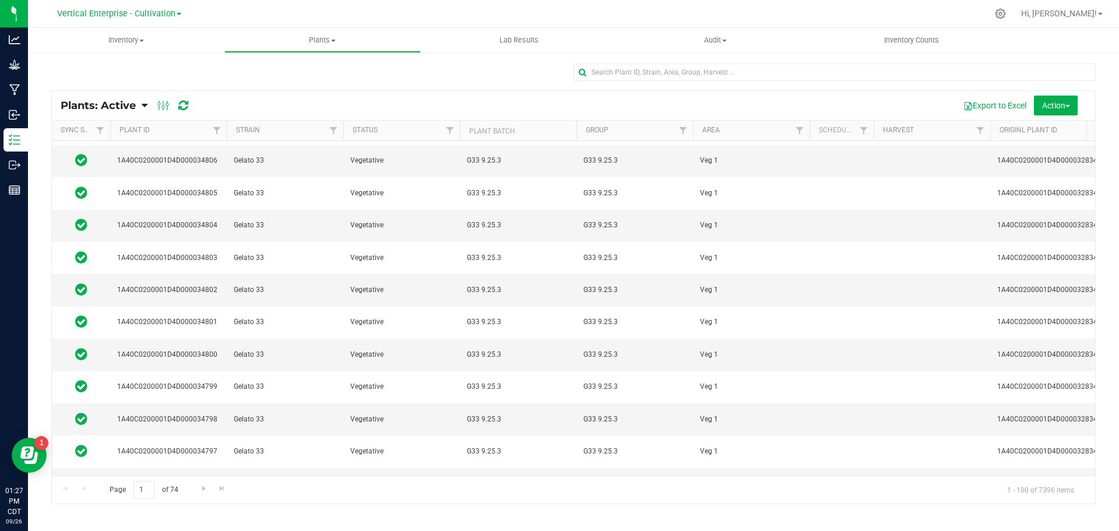
click at [83, 508] on icon at bounding box center [81, 515] width 12 height 14
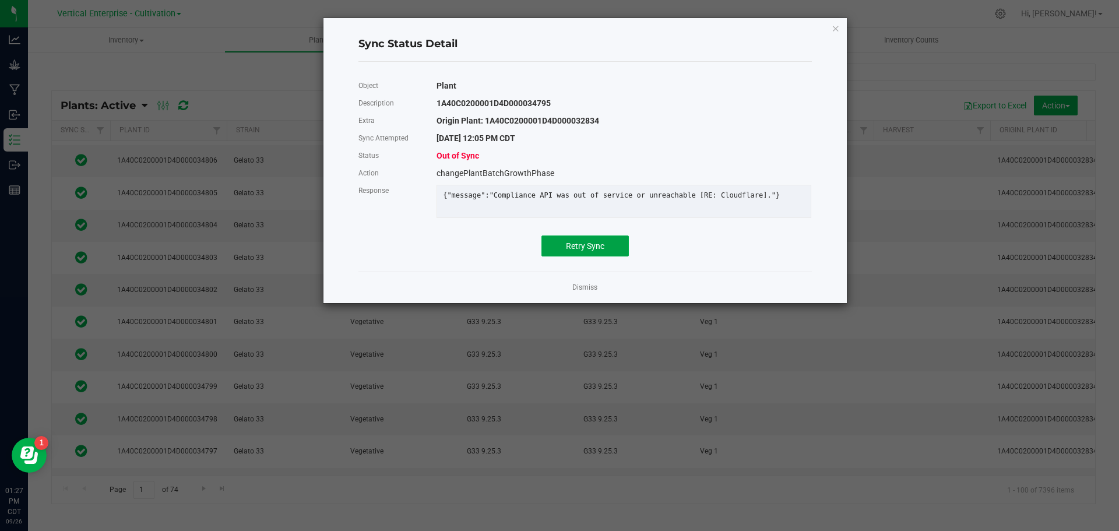
click at [599, 251] on span "Retry Sync" at bounding box center [585, 245] width 38 height 9
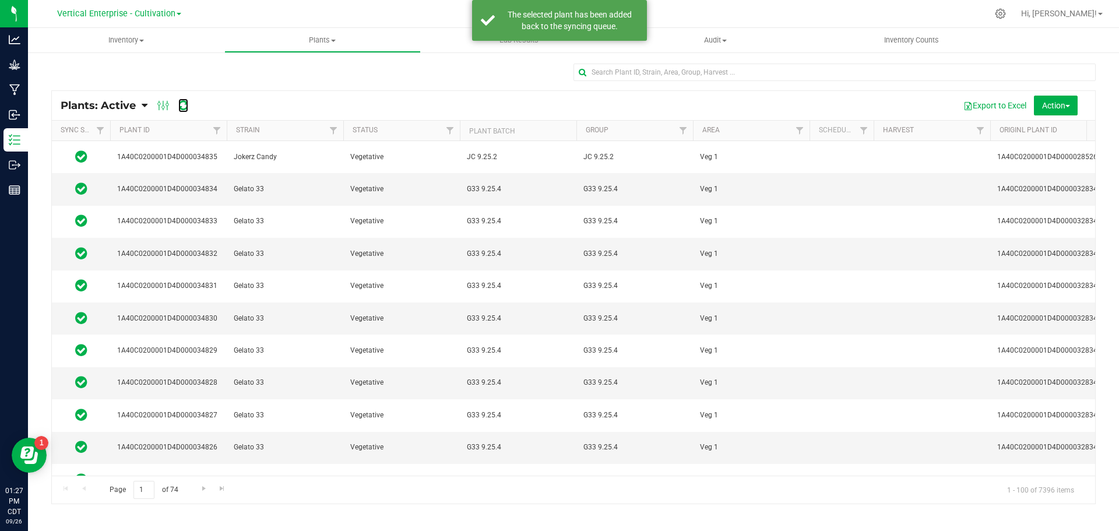
click at [182, 106] on icon at bounding box center [183, 106] width 10 height 12
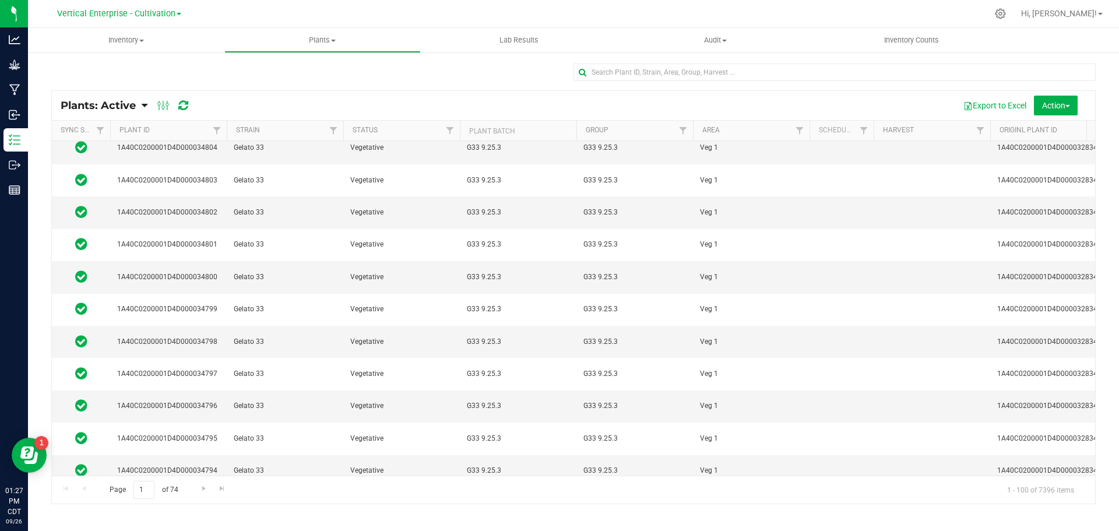
scroll to position [1049, 0]
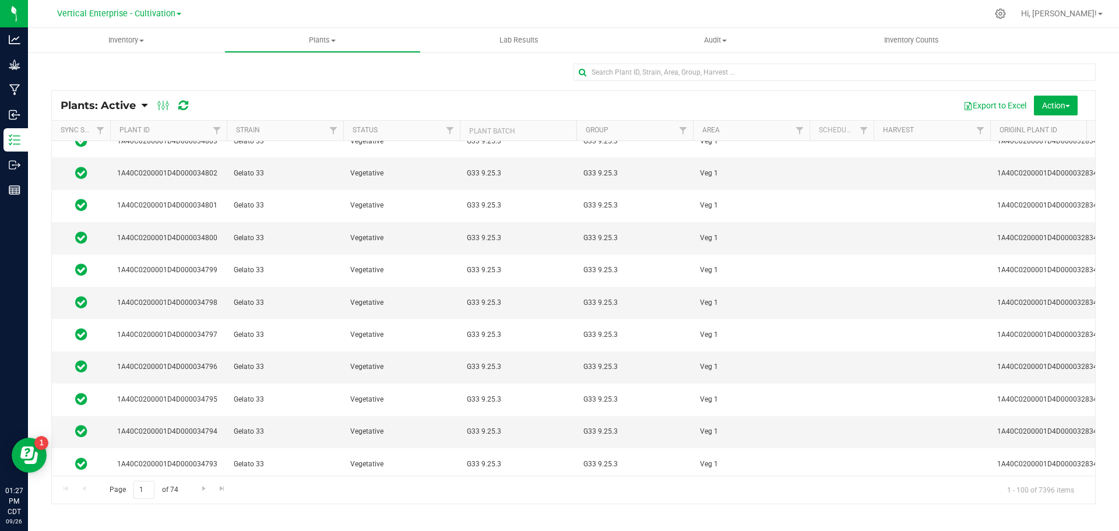
click at [76, 488] on icon at bounding box center [81, 495] width 12 height 14
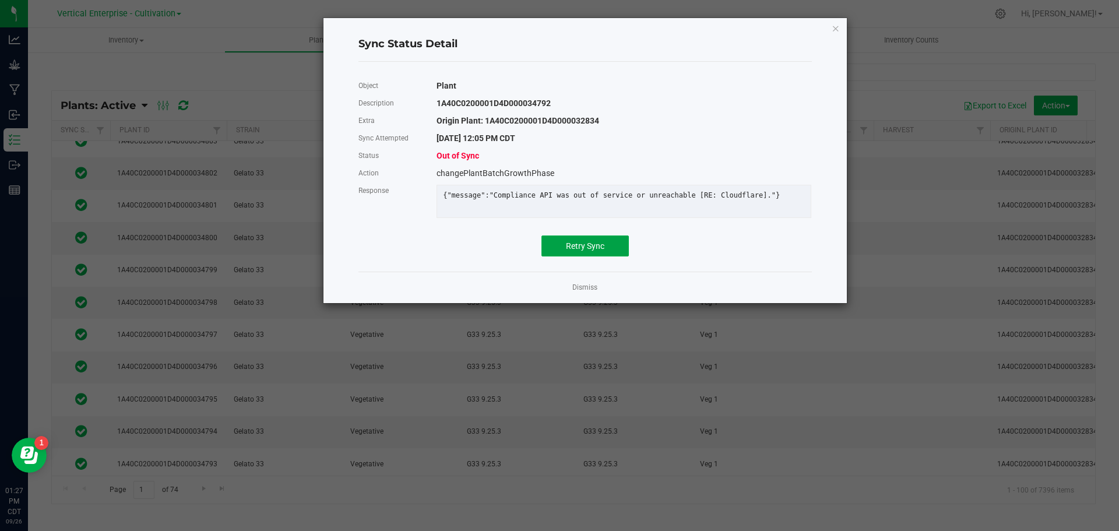
click at [597, 256] on button "Retry Sync" at bounding box center [584, 245] width 87 height 21
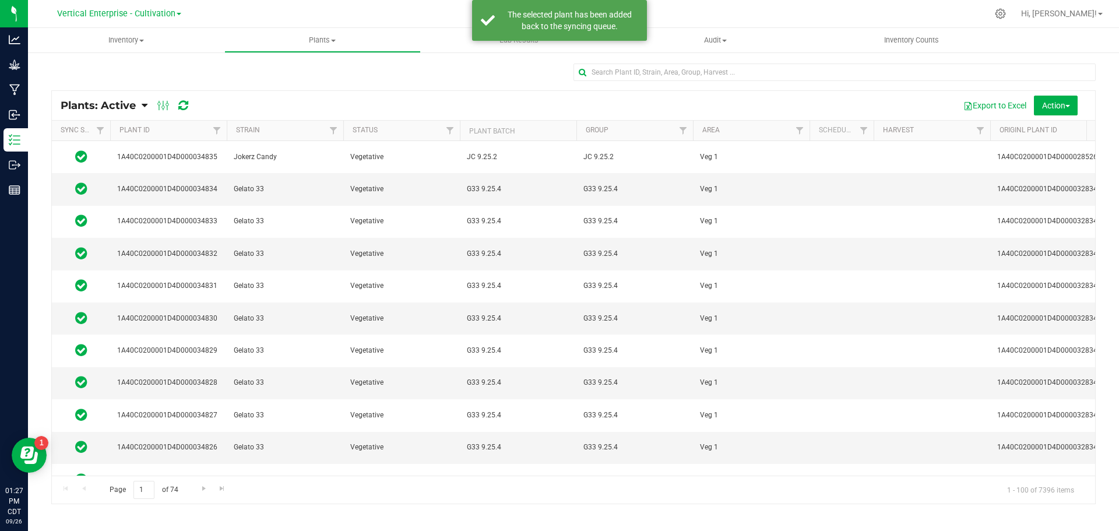
click at [189, 104] on div at bounding box center [172, 105] width 39 height 14
click at [185, 106] on icon at bounding box center [183, 106] width 10 height 12
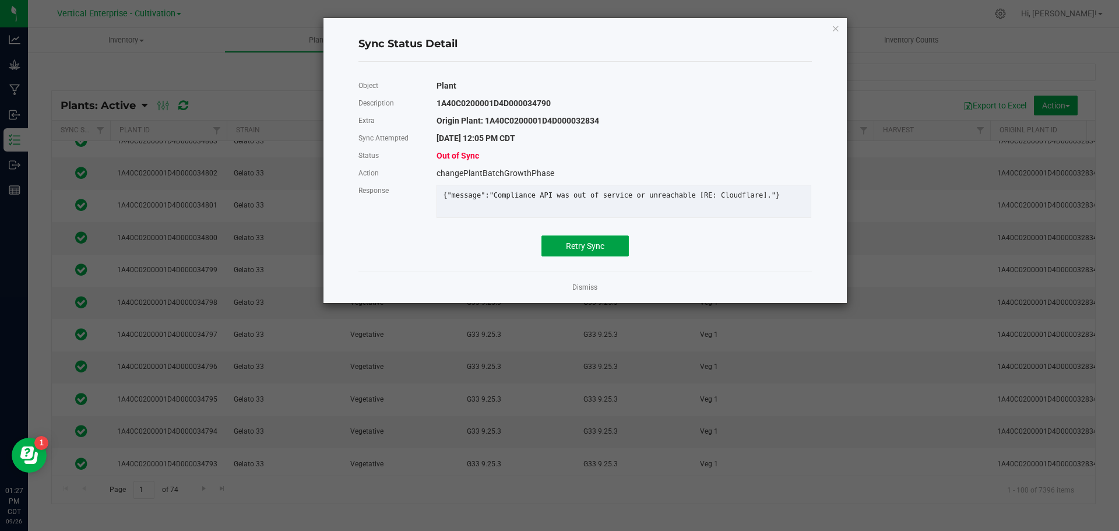
click at [568, 251] on span "Retry Sync" at bounding box center [585, 245] width 38 height 9
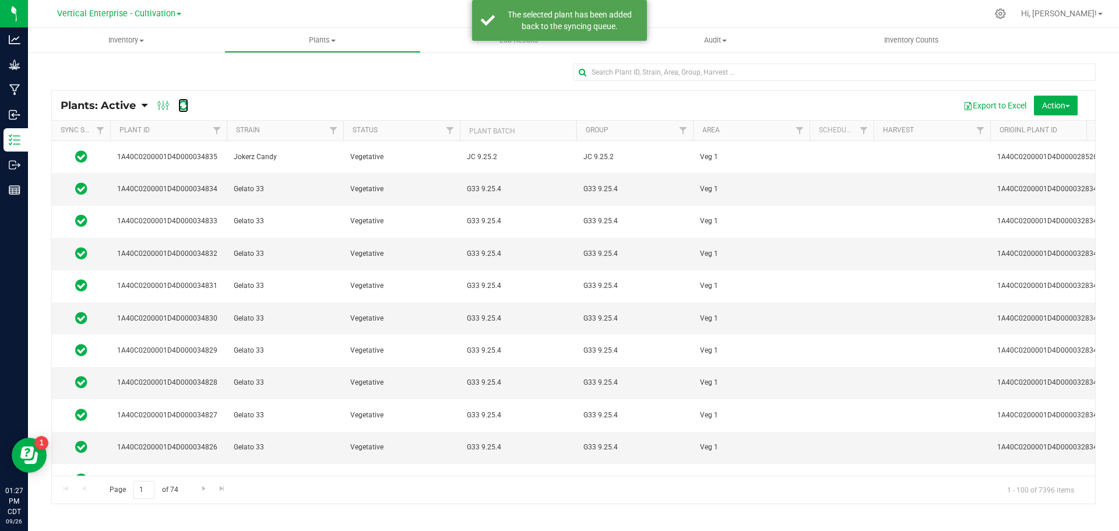
click at [181, 106] on icon at bounding box center [183, 106] width 10 height 12
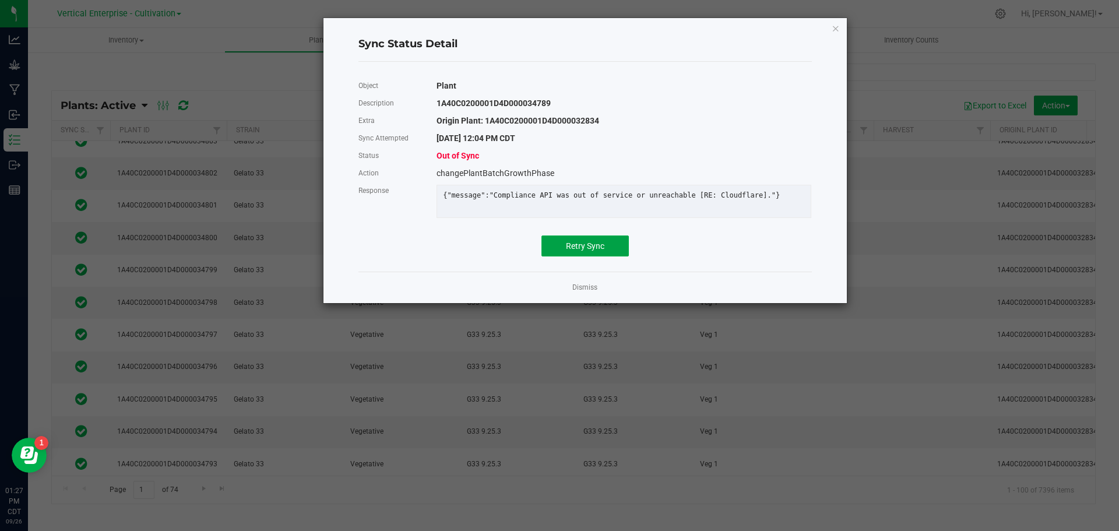
click at [590, 246] on button "Retry Sync" at bounding box center [584, 245] width 87 height 21
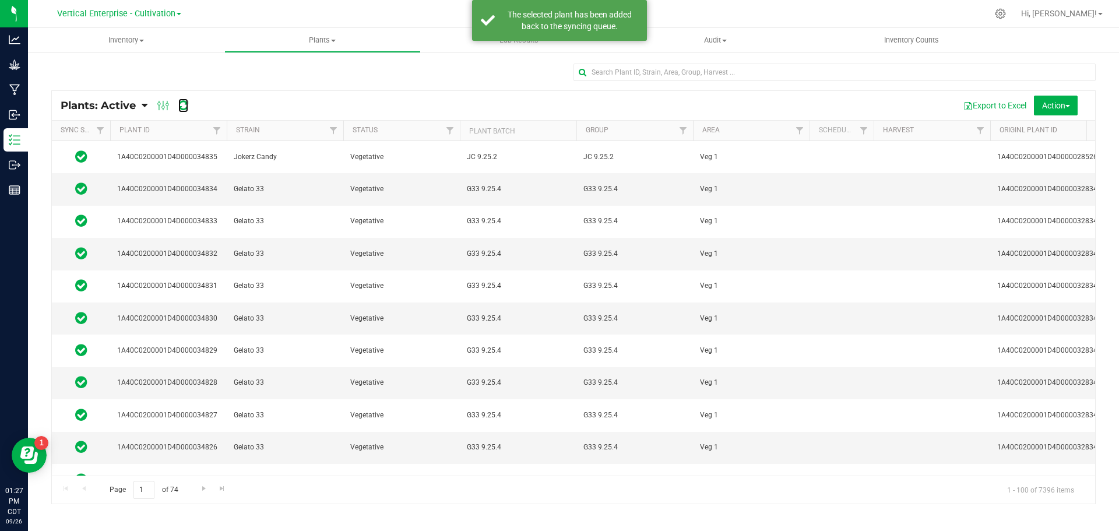
click at [184, 107] on icon at bounding box center [183, 106] width 10 height 12
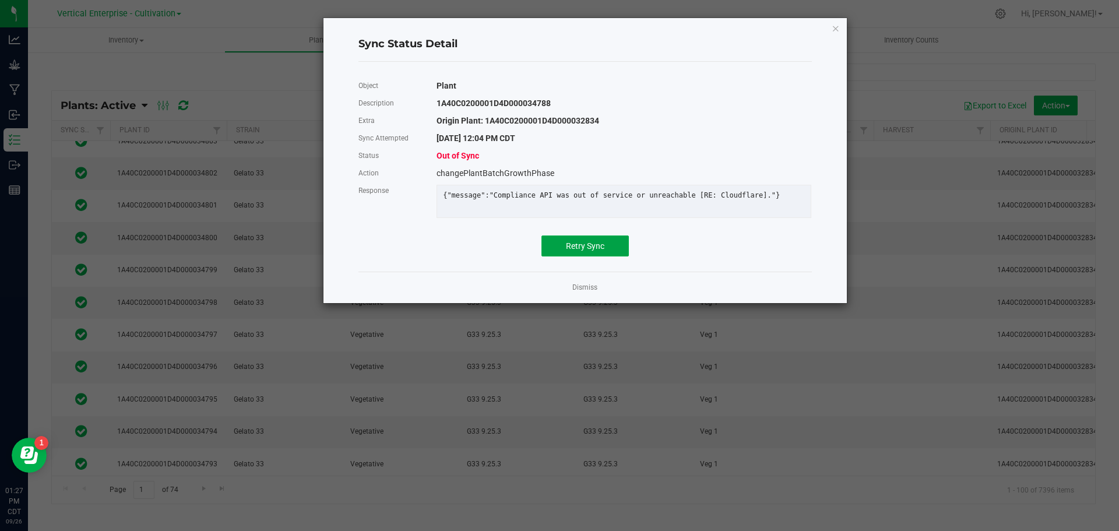
click at [593, 251] on span "Retry Sync" at bounding box center [585, 245] width 38 height 9
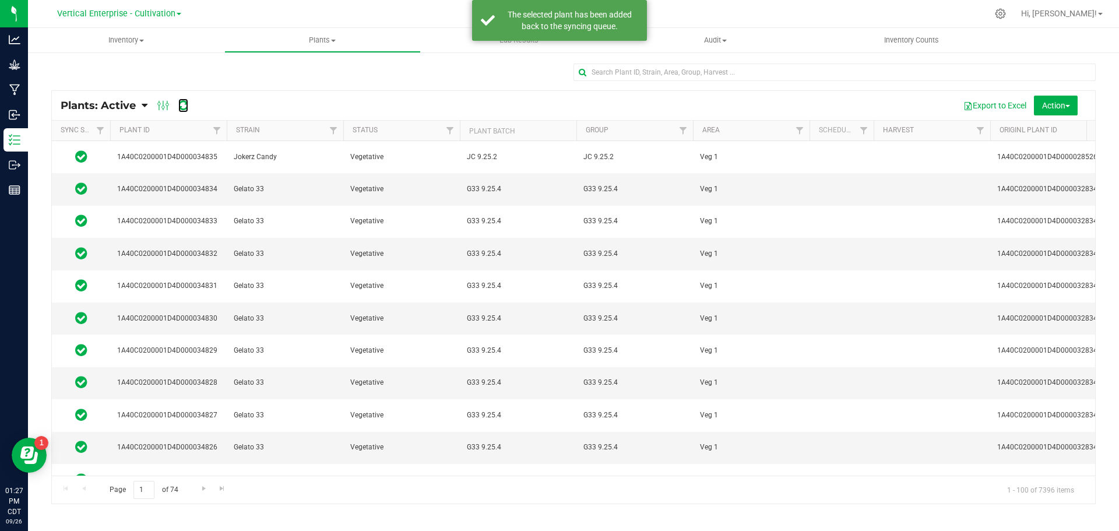
click at [181, 105] on icon at bounding box center [183, 106] width 10 height 12
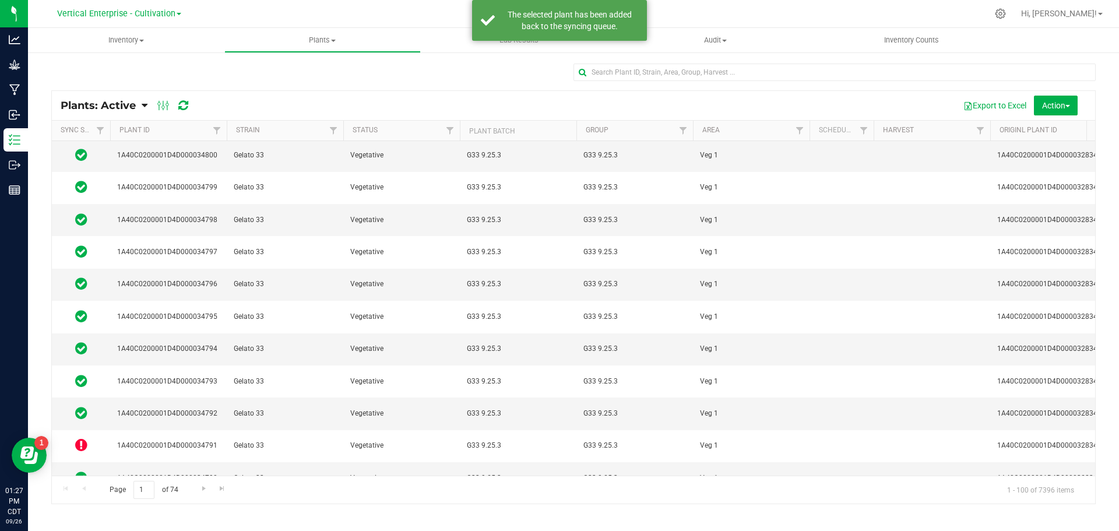
scroll to position [1166, 0]
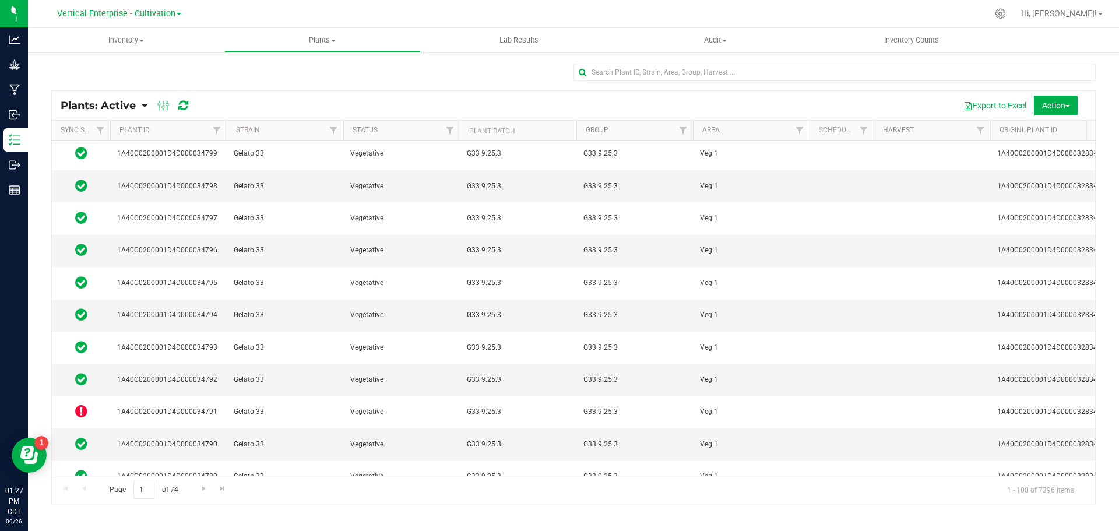
click at [82, 530] on icon at bounding box center [81, 540] width 12 height 14
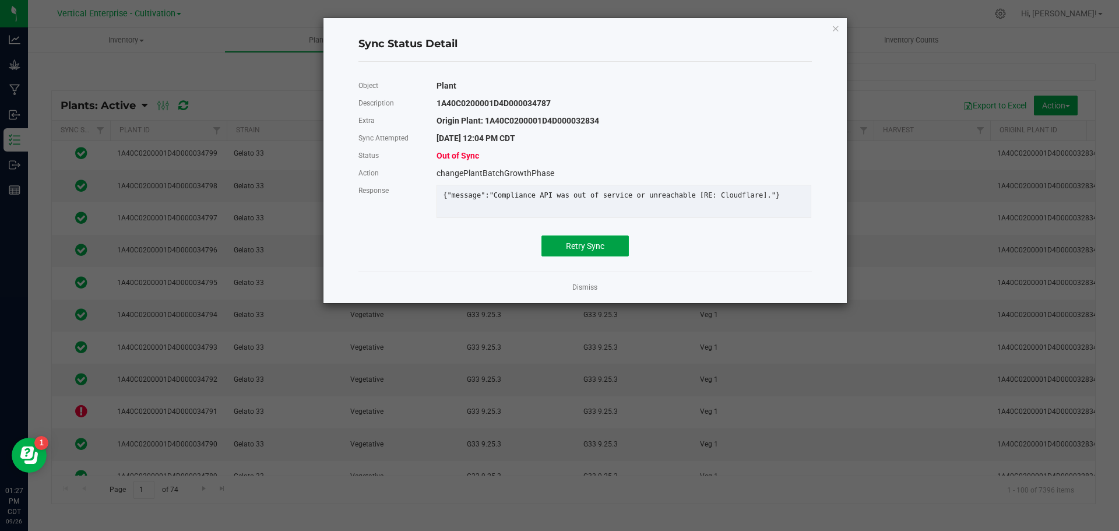
click at [594, 251] on span "Retry Sync" at bounding box center [585, 245] width 38 height 9
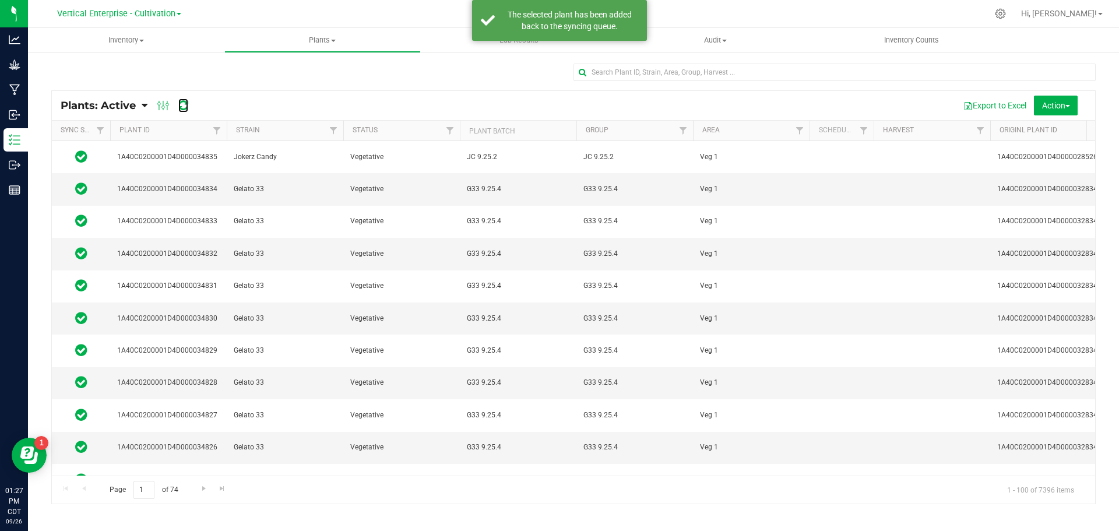
click at [179, 105] on icon at bounding box center [183, 106] width 10 height 12
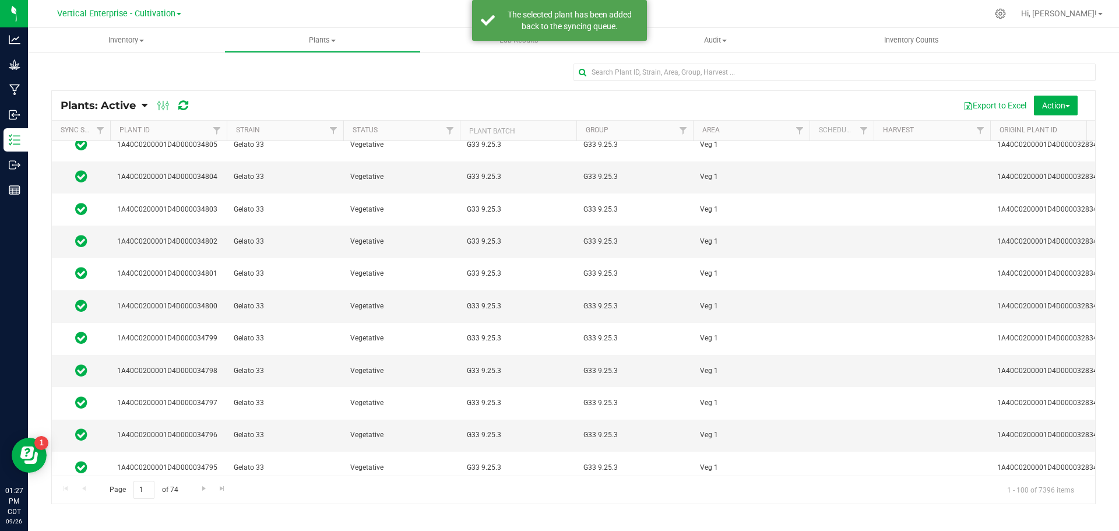
scroll to position [991, 0]
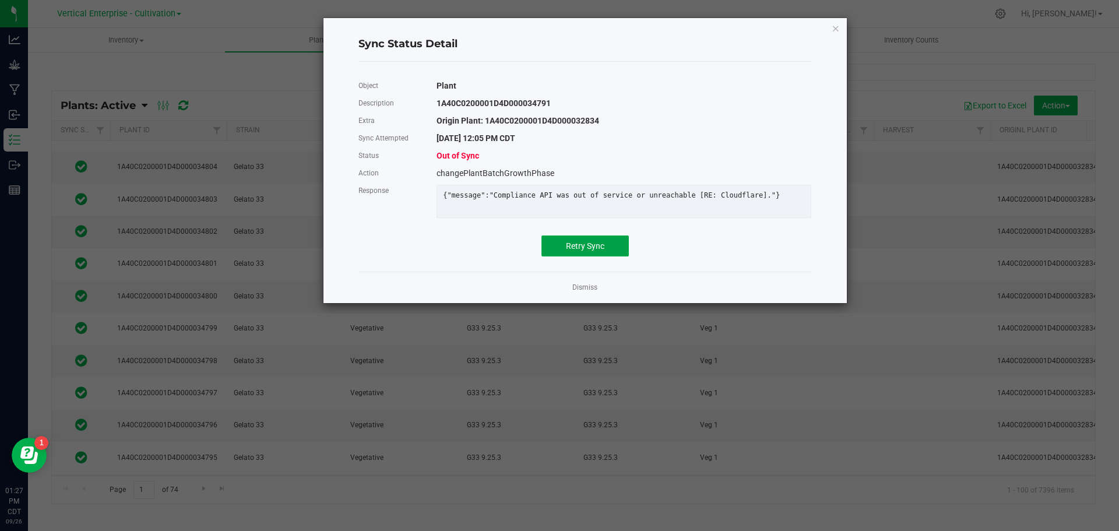
click at [599, 250] on span "Retry Sync" at bounding box center [585, 245] width 38 height 9
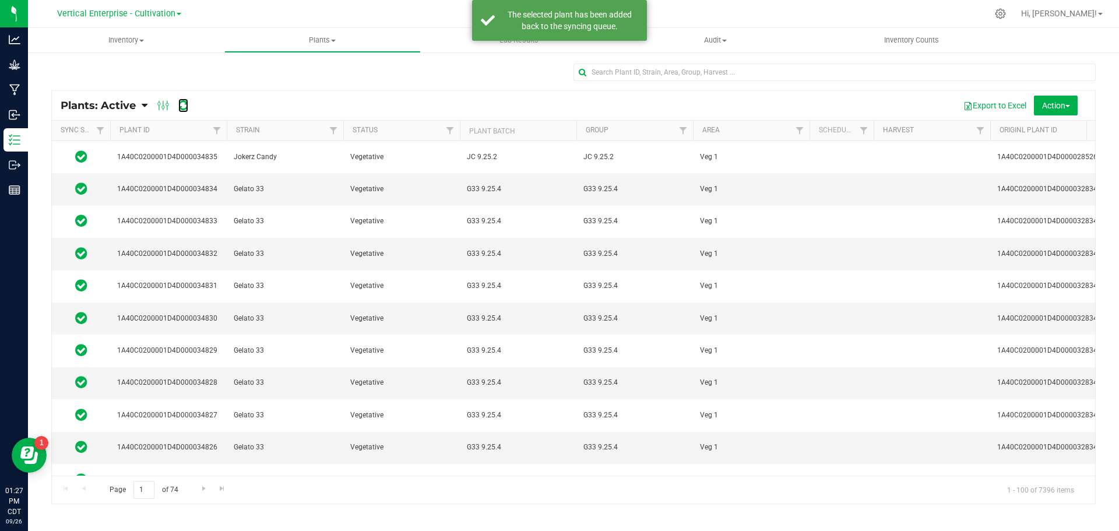
click at [184, 108] on icon at bounding box center [183, 106] width 10 height 12
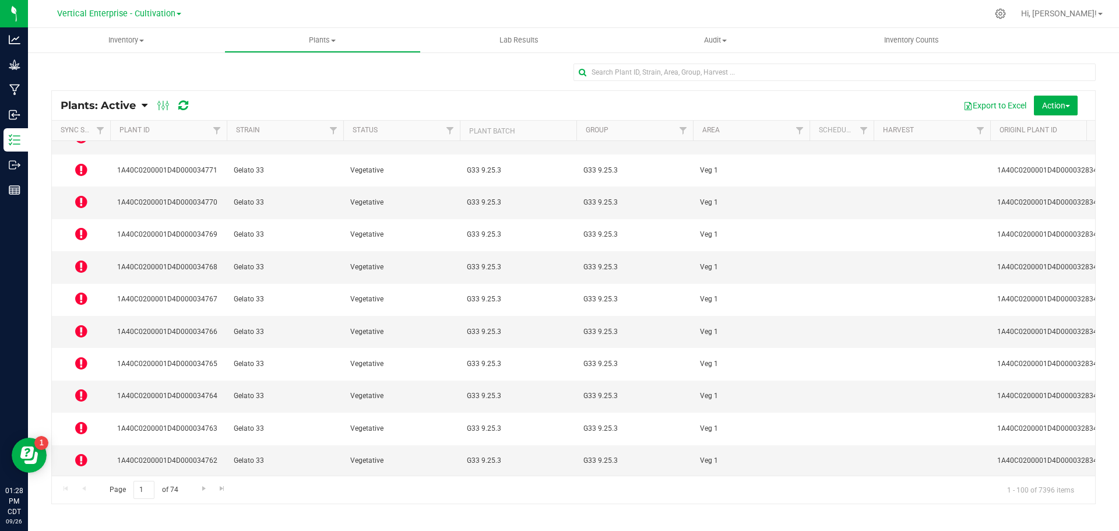
scroll to position [2250, 0]
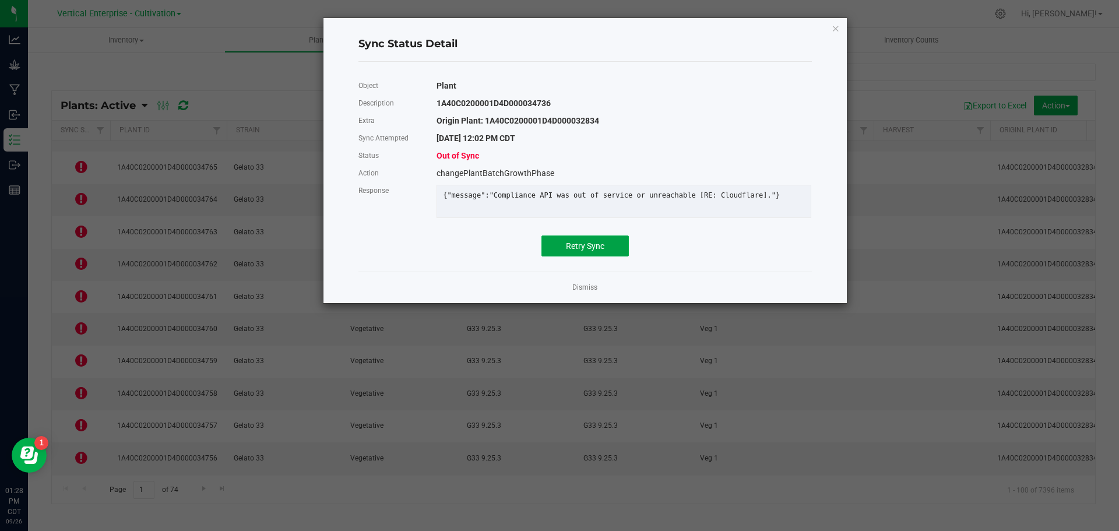
click at [589, 256] on button "Retry Sync" at bounding box center [584, 245] width 87 height 21
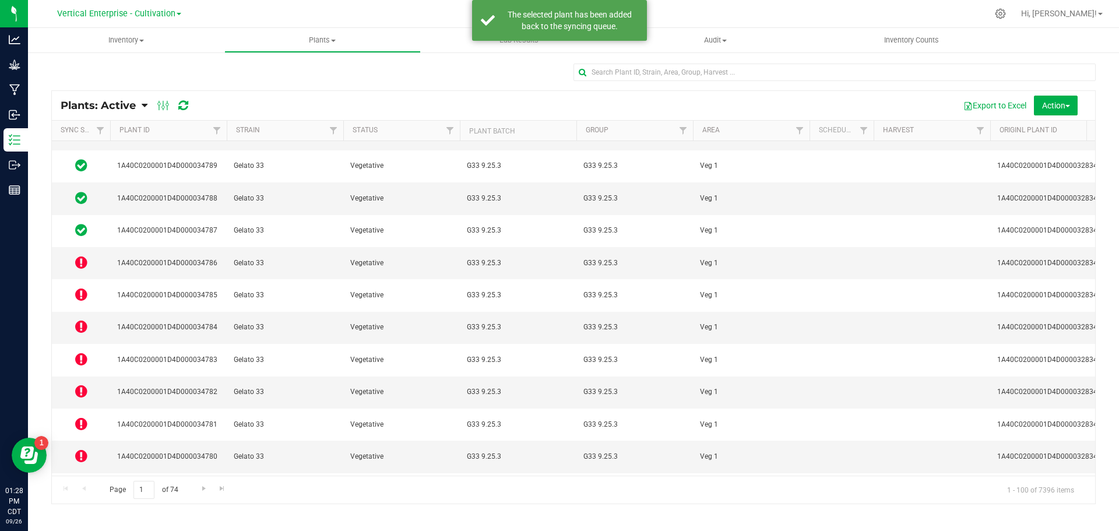
scroll to position [1515, 0]
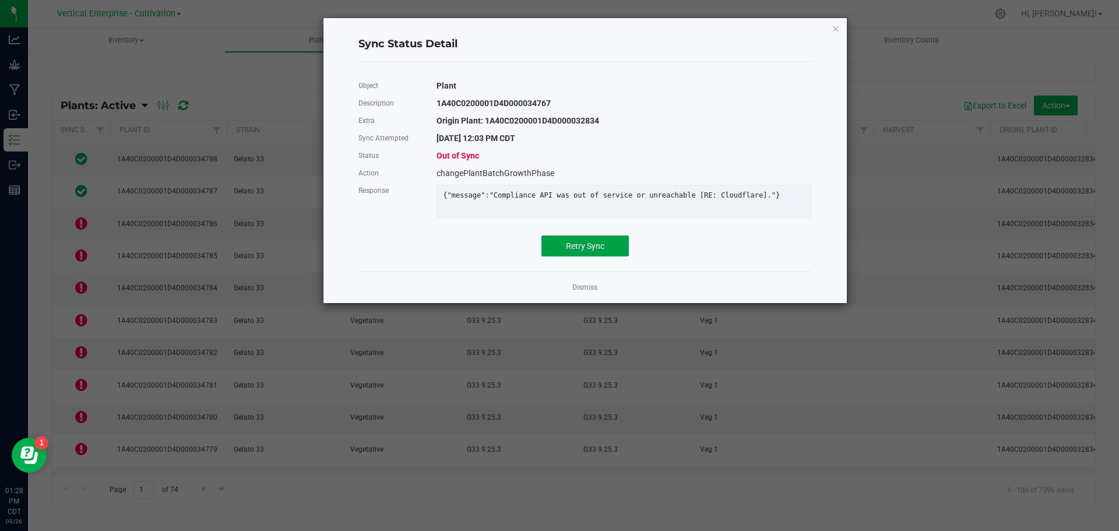
click at [574, 256] on button "Retry Sync" at bounding box center [584, 245] width 87 height 21
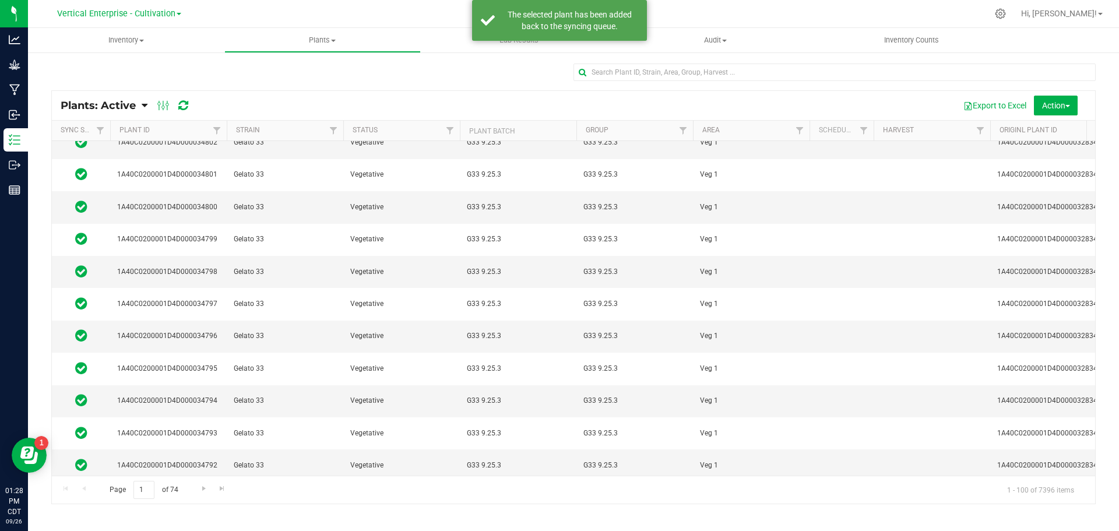
scroll to position [1107, 0]
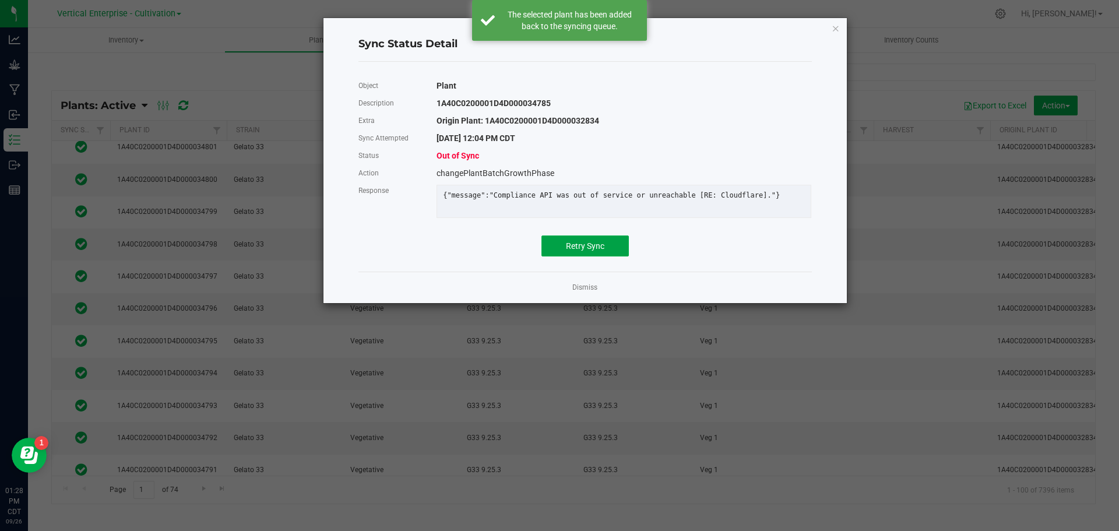
click at [551, 254] on button "Retry Sync" at bounding box center [584, 245] width 87 height 21
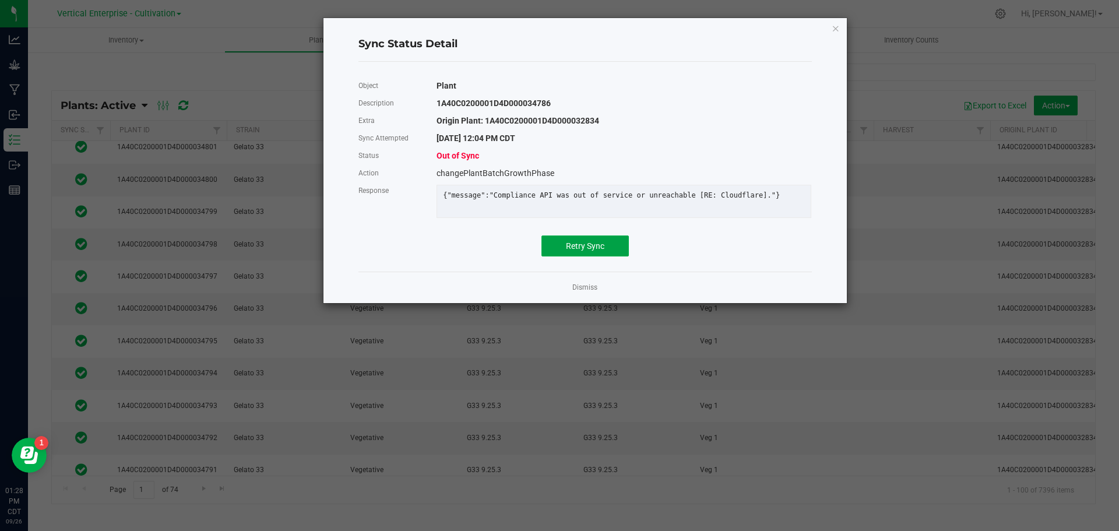
click at [606, 247] on button "Retry Sync" at bounding box center [584, 245] width 87 height 21
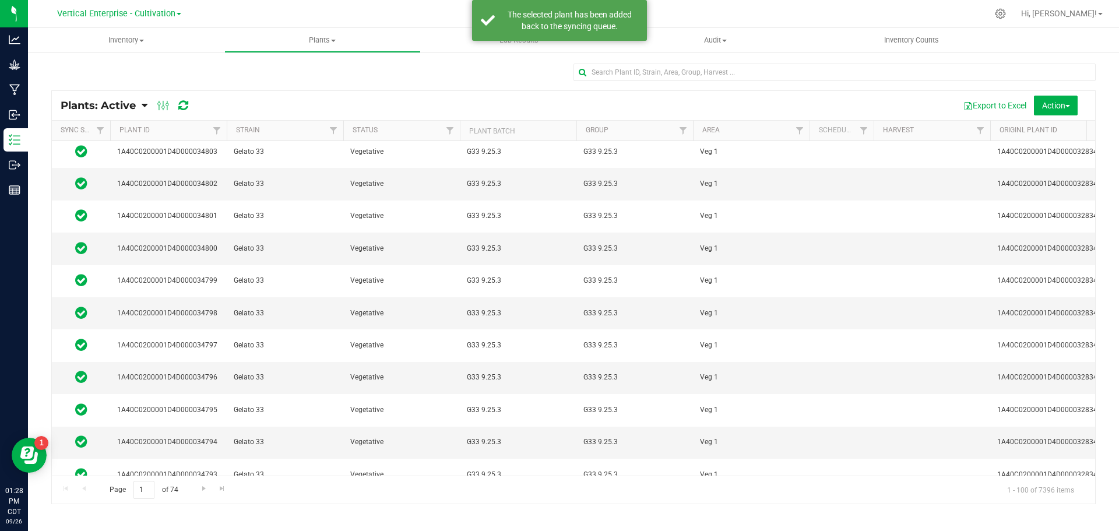
scroll to position [1049, 0]
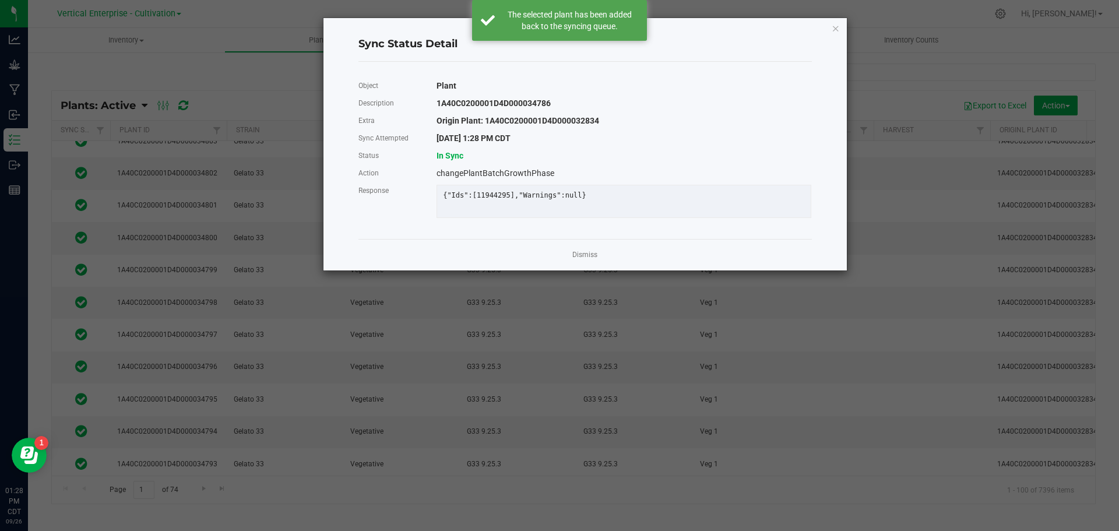
click at [586, 260] on link "Dismiss" at bounding box center [584, 255] width 25 height 10
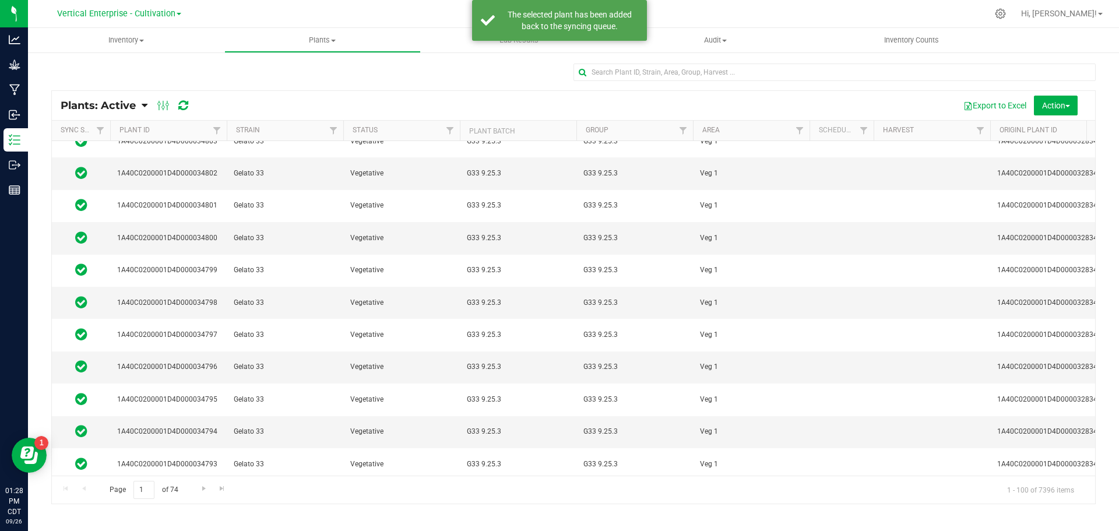
click at [193, 103] on div "Plants: Active Plants: Active Plants: Harvested Plants: Dead Plants: Dead + Out…" at bounding box center [131, 105] width 140 height 14
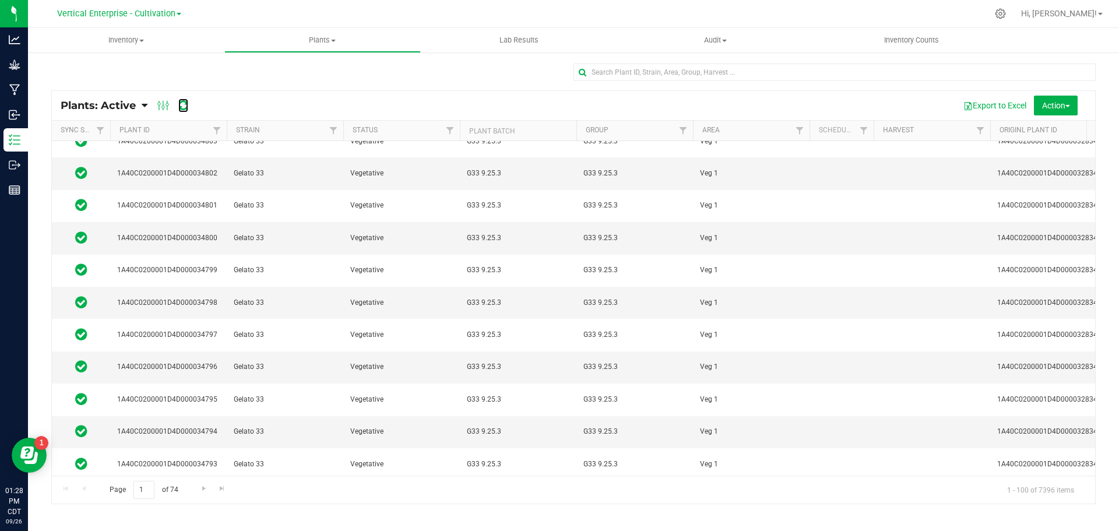
click at [184, 105] on icon at bounding box center [183, 106] width 10 height 12
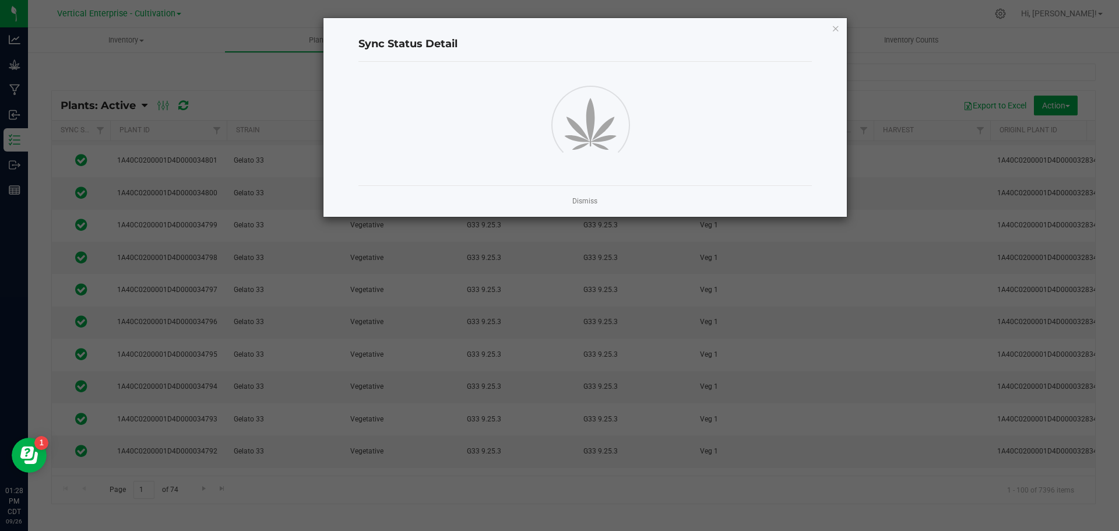
scroll to position [1107, 0]
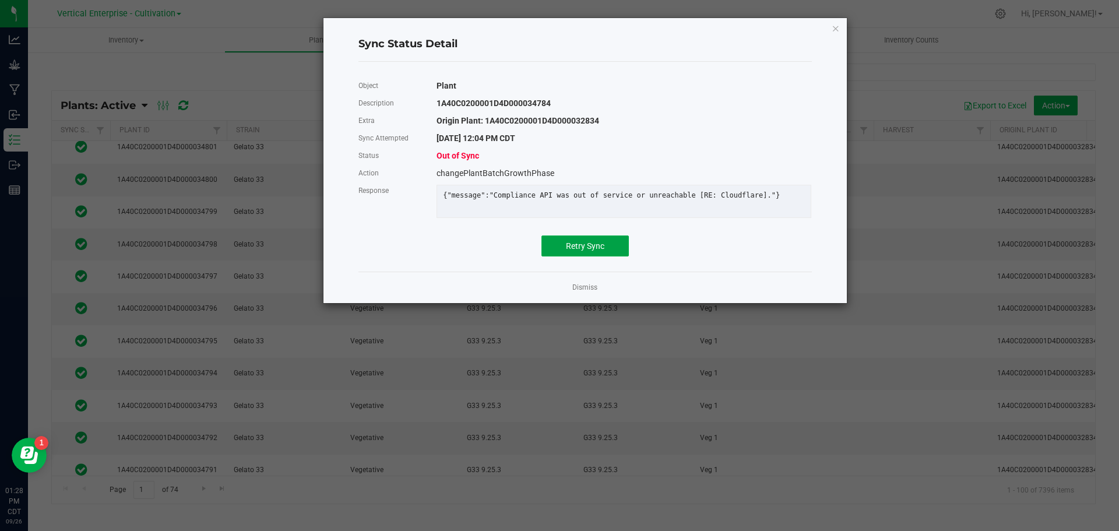
click at [606, 256] on button "Retry Sync" at bounding box center [584, 245] width 87 height 21
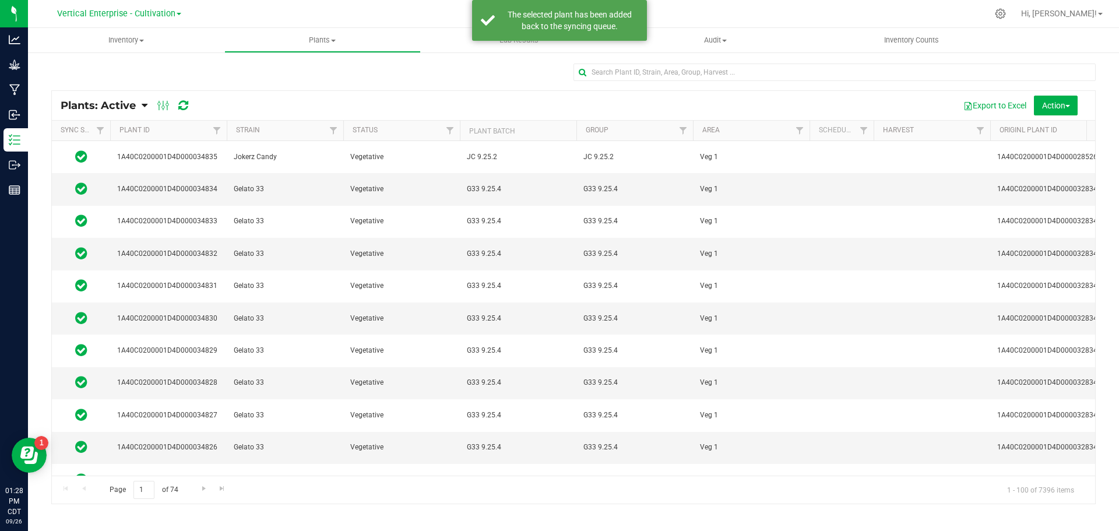
click at [177, 109] on div at bounding box center [172, 105] width 39 height 14
click at [186, 105] on icon at bounding box center [183, 106] width 10 height 12
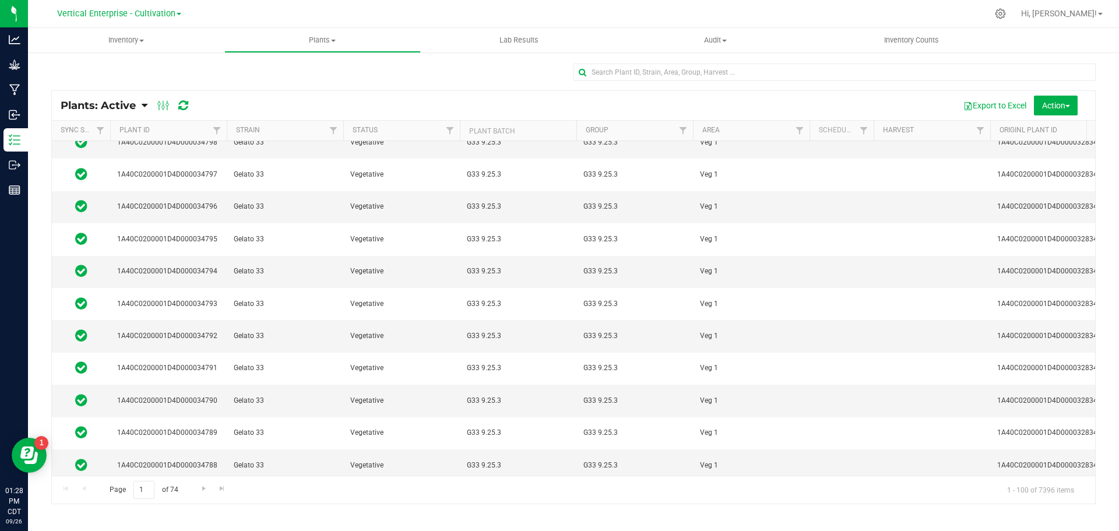
scroll to position [1282, 0]
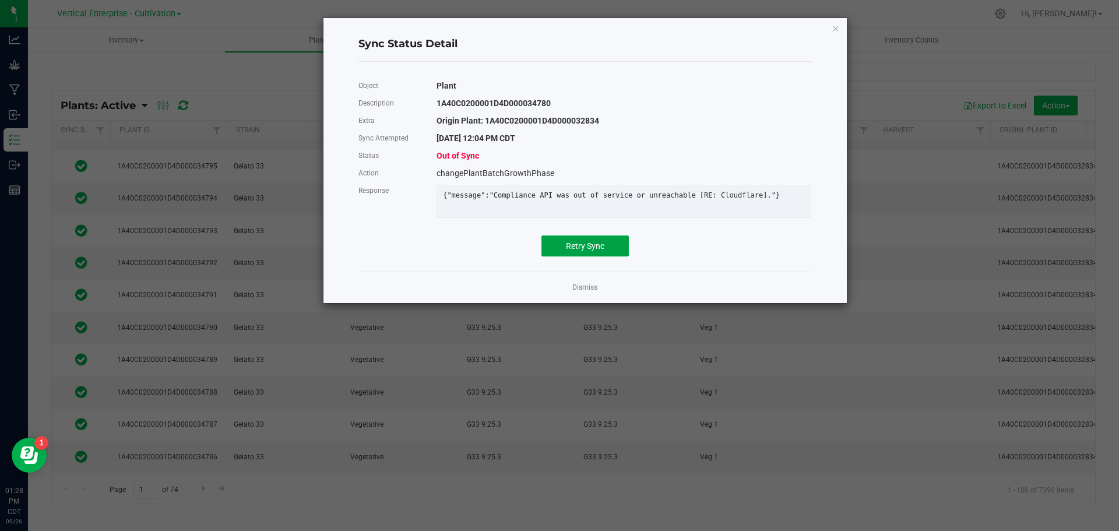
click at [588, 251] on span "Retry Sync" at bounding box center [585, 245] width 38 height 9
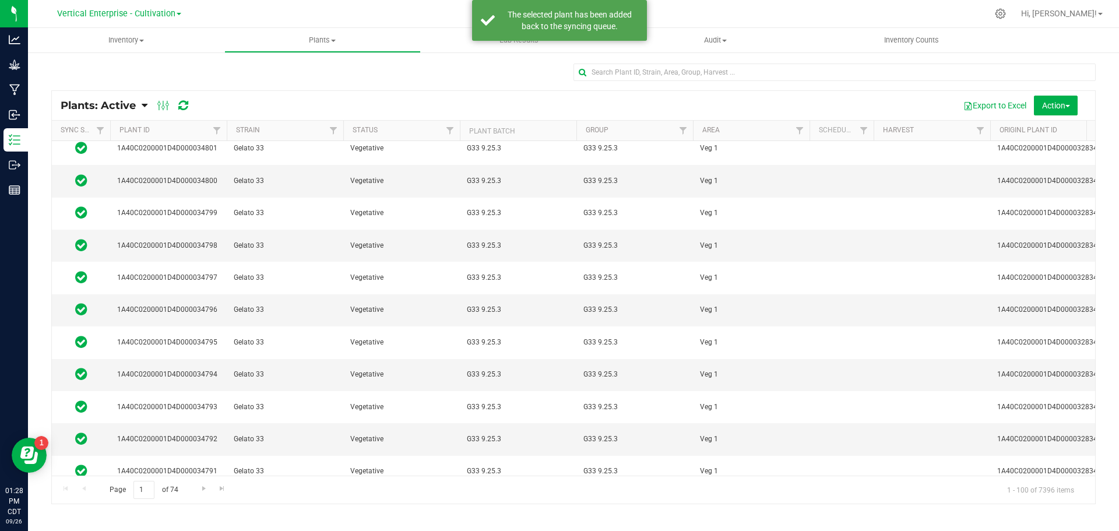
scroll to position [1107, 0]
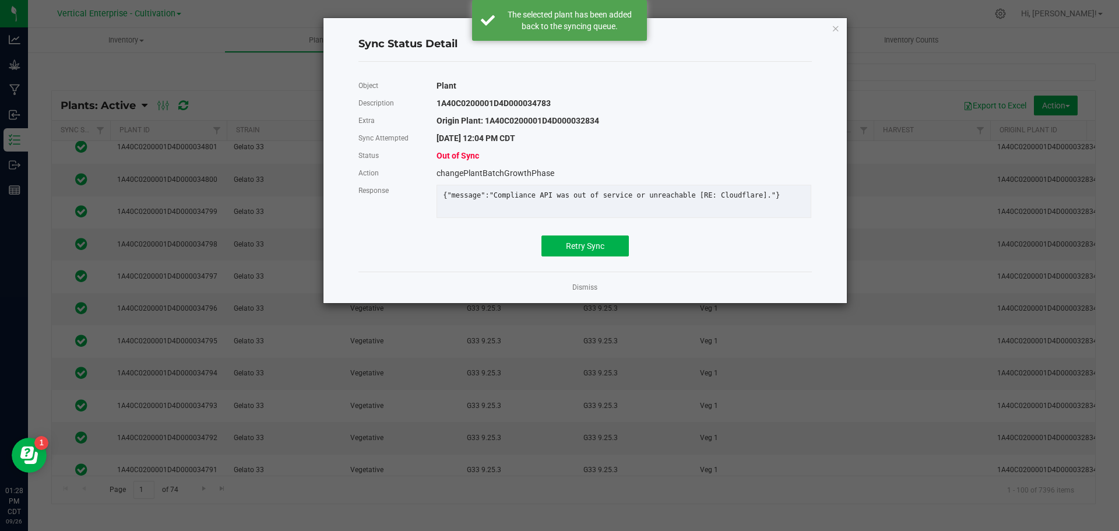
click at [585, 262] on div "Object Plant Description 1A40C0200001D4D000034783 Extra Origin Plant: 1A40C0200…" at bounding box center [585, 166] width 471 height 191
click at [585, 251] on span "Retry Sync" at bounding box center [585, 245] width 38 height 9
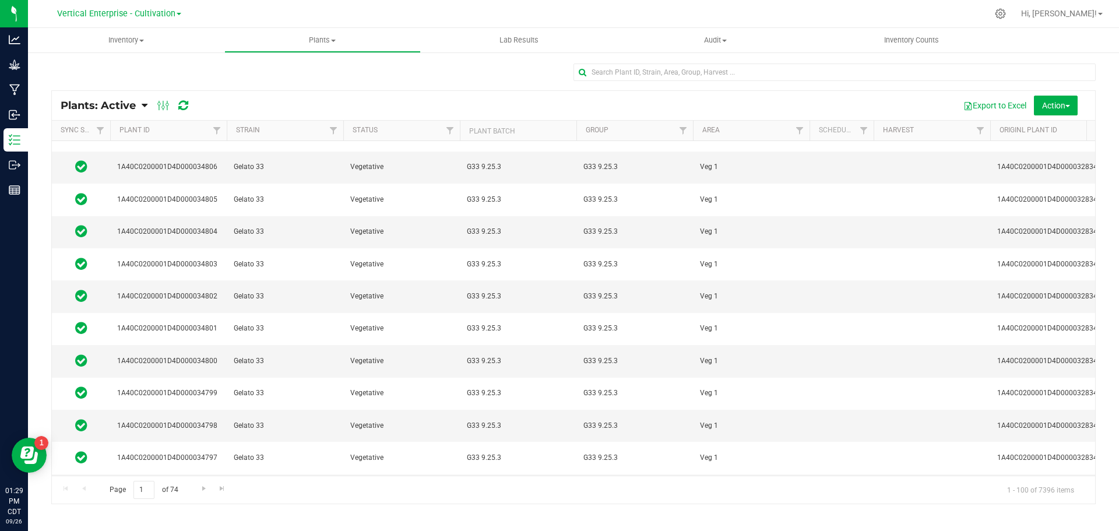
scroll to position [1166, 0]
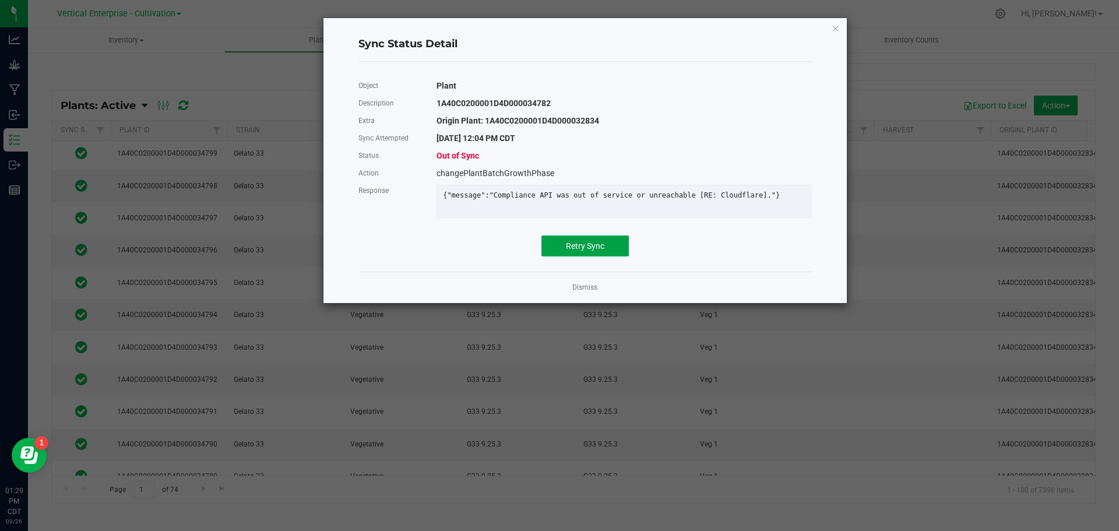
click at [594, 251] on span "Retry Sync" at bounding box center [585, 245] width 38 height 9
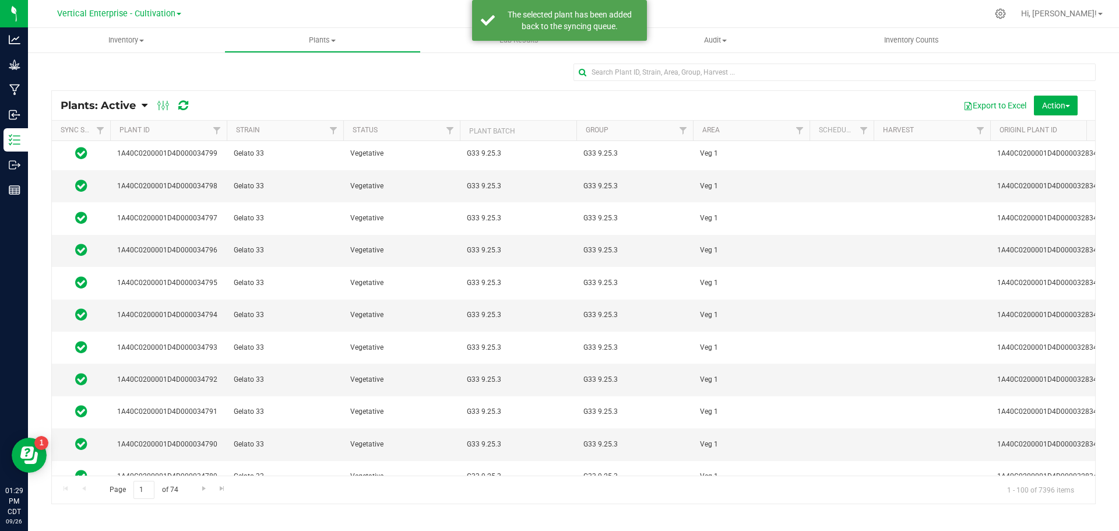
scroll to position [1282, 0]
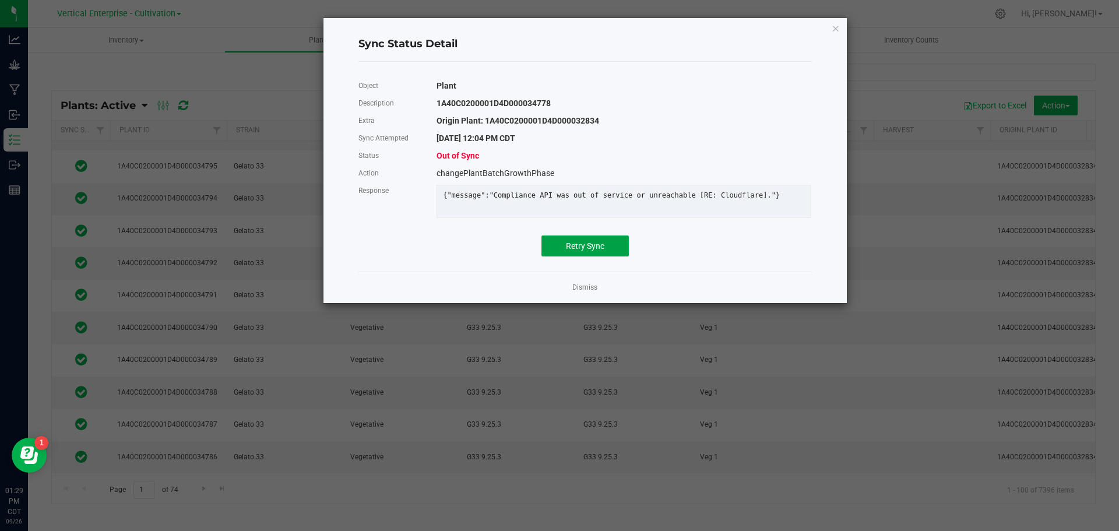
click at [568, 251] on span "Retry Sync" at bounding box center [585, 245] width 38 height 9
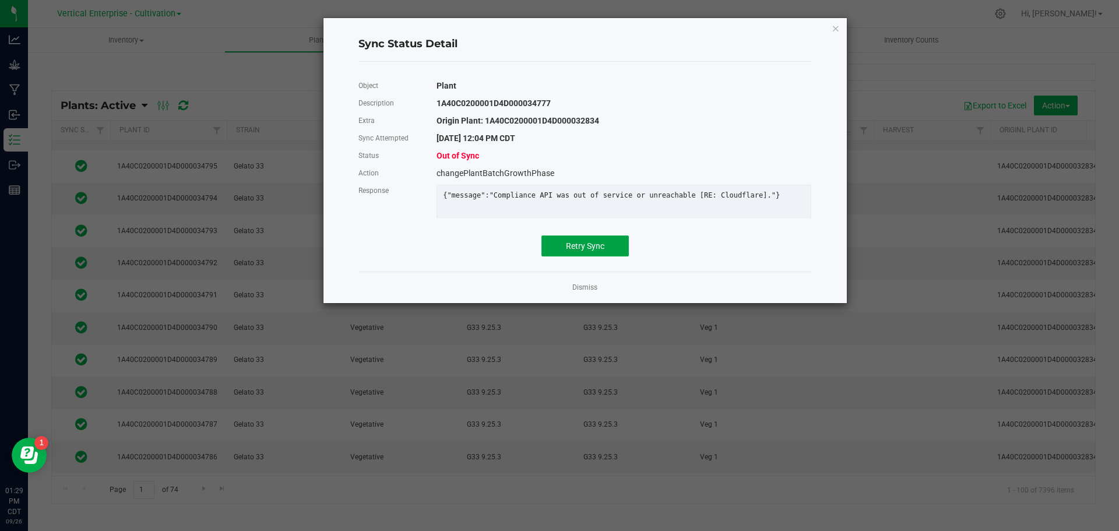
click at [572, 256] on button "Retry Sync" at bounding box center [584, 245] width 87 height 21
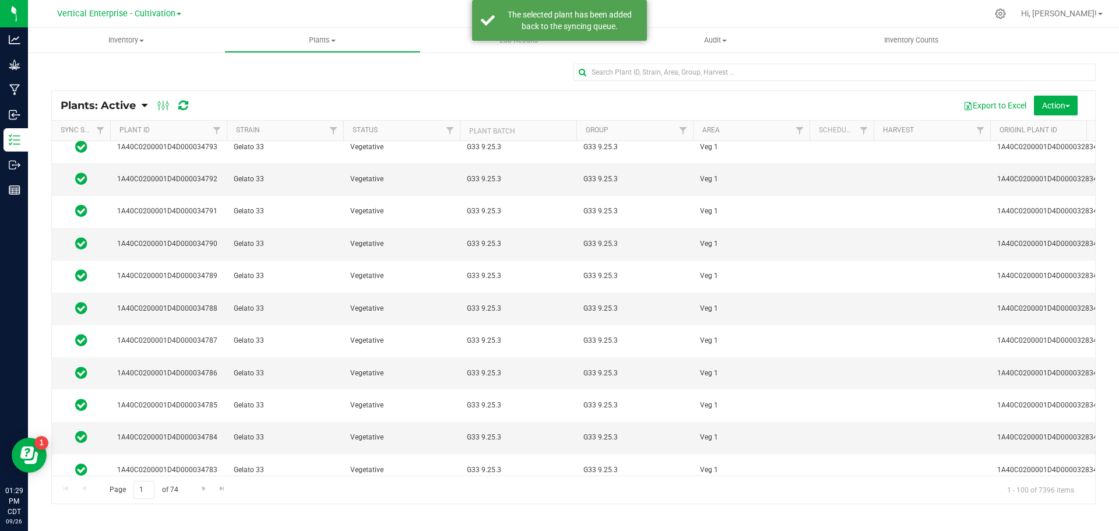
scroll to position [1457, 0]
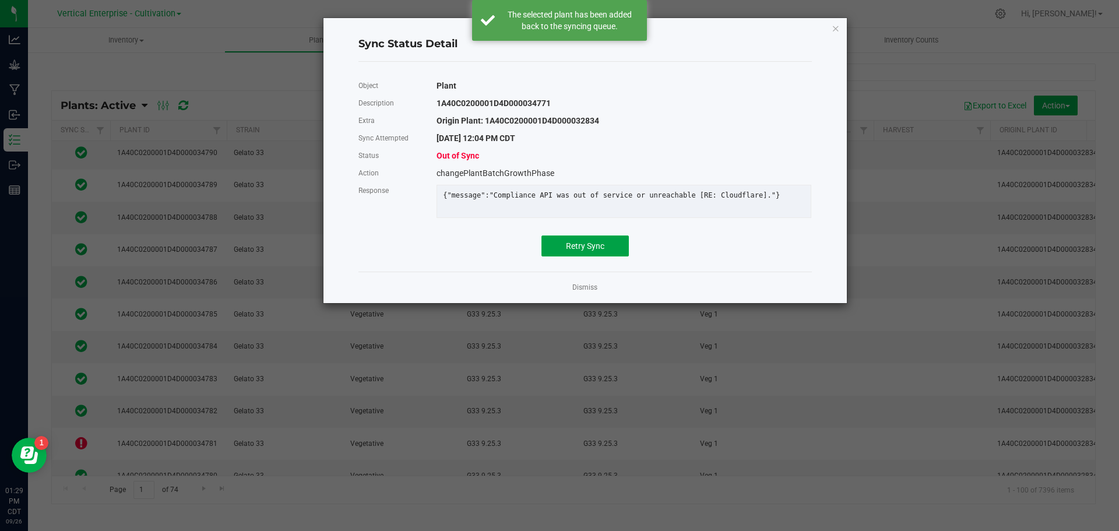
click at [604, 252] on button "Retry Sync" at bounding box center [584, 245] width 87 height 21
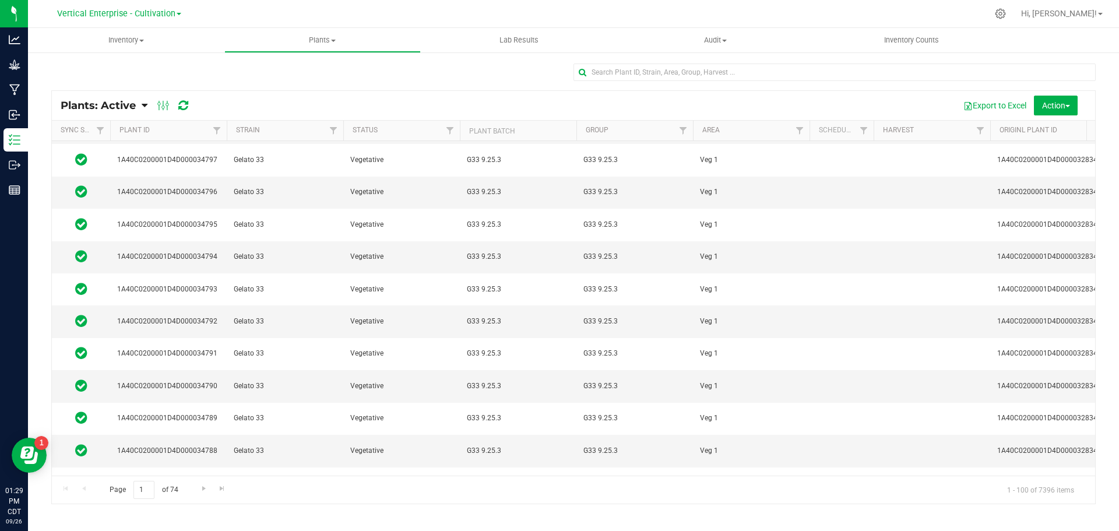
scroll to position [1340, 0]
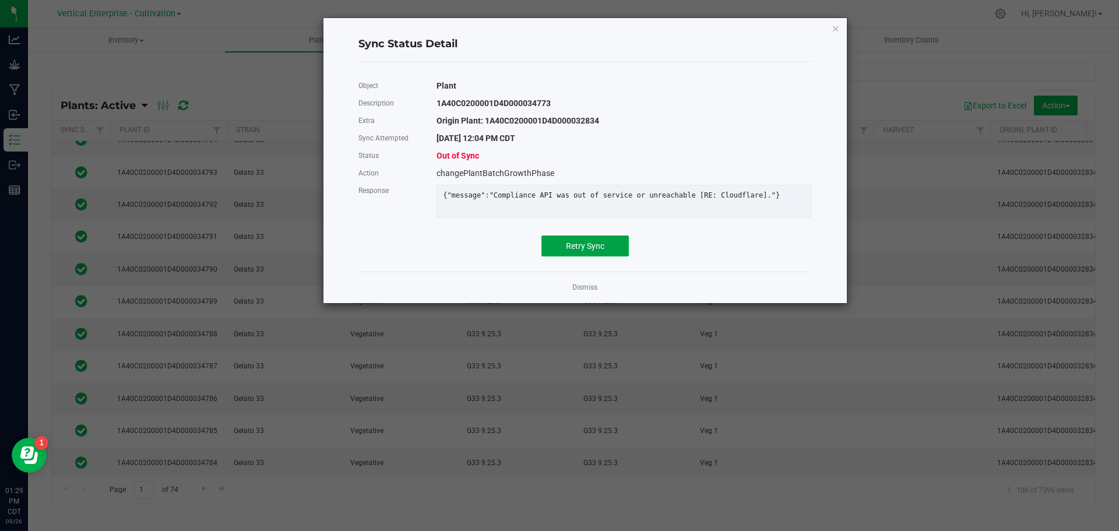
click at [604, 256] on button "Retry Sync" at bounding box center [584, 245] width 87 height 21
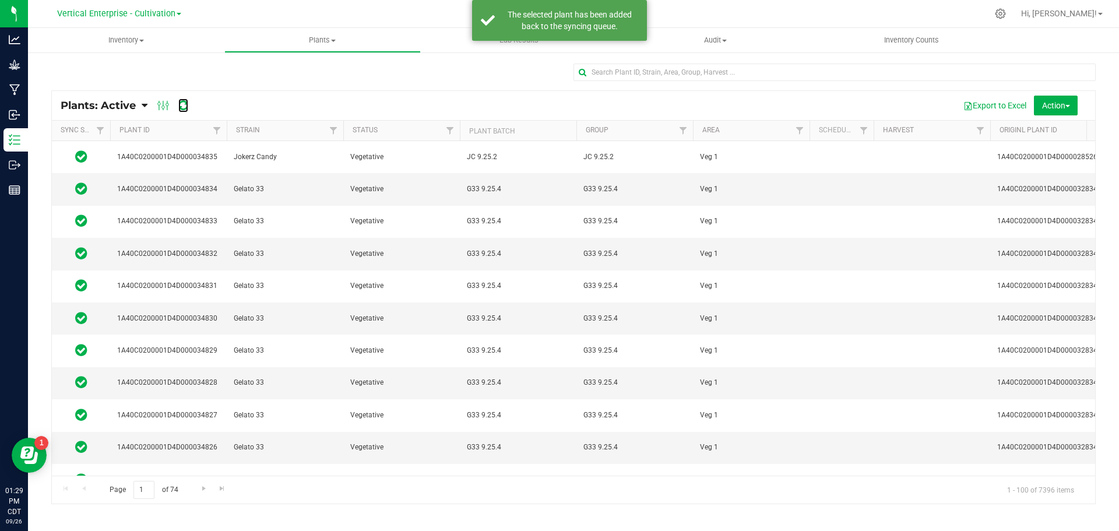
click at [183, 103] on icon at bounding box center [183, 106] width 10 height 12
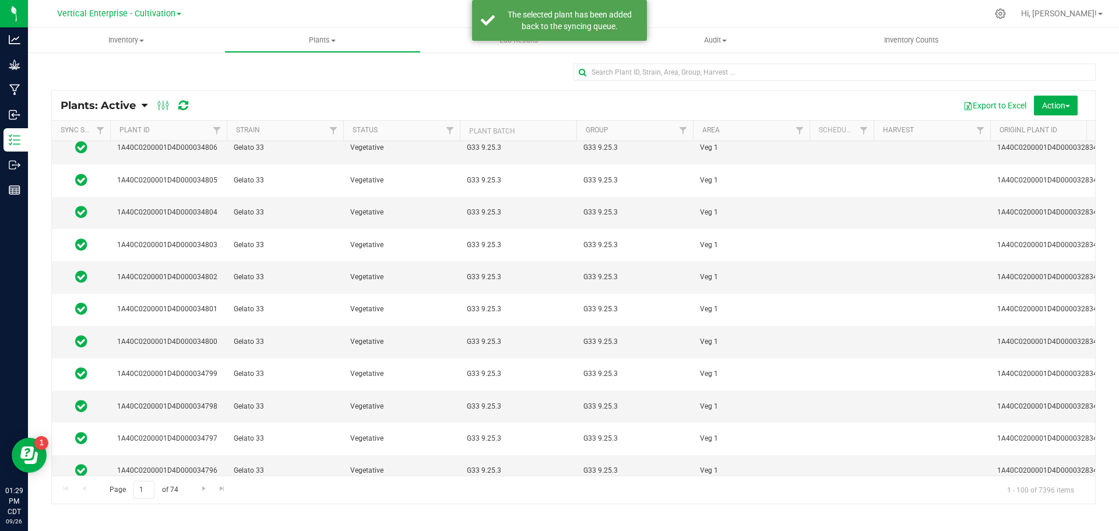
scroll to position [1282, 0]
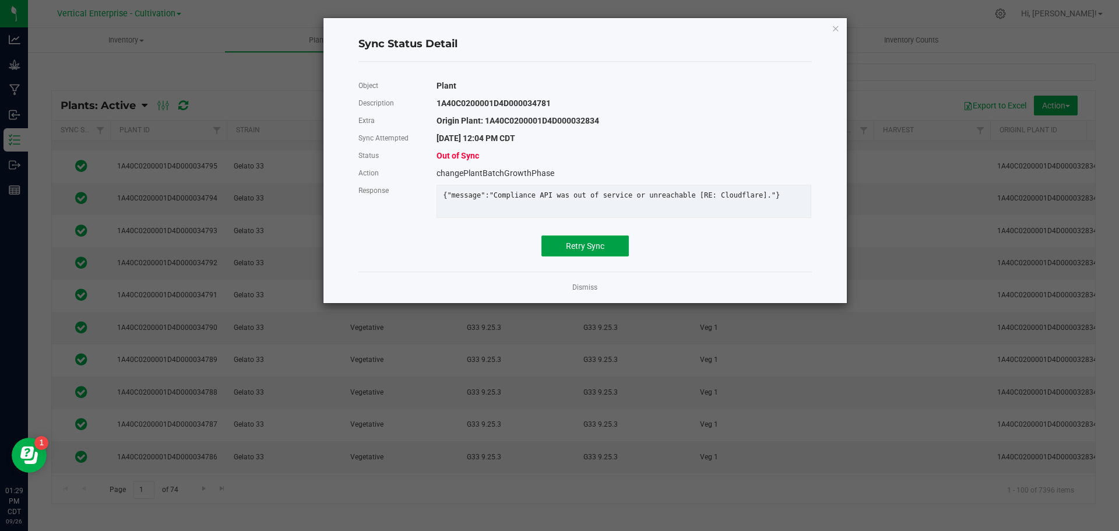
click at [578, 251] on span "Retry Sync" at bounding box center [585, 245] width 38 height 9
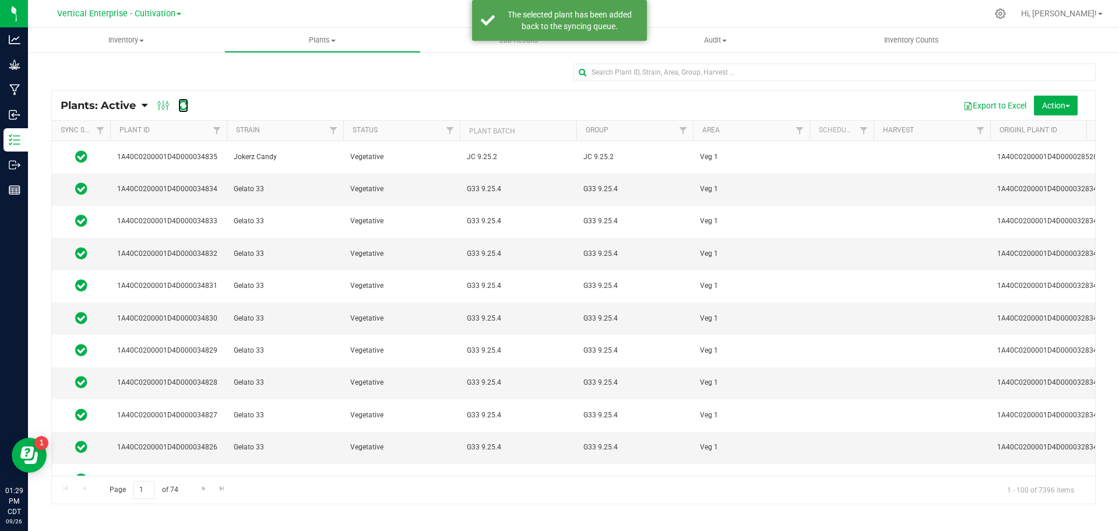
click at [188, 108] on icon at bounding box center [183, 106] width 10 height 12
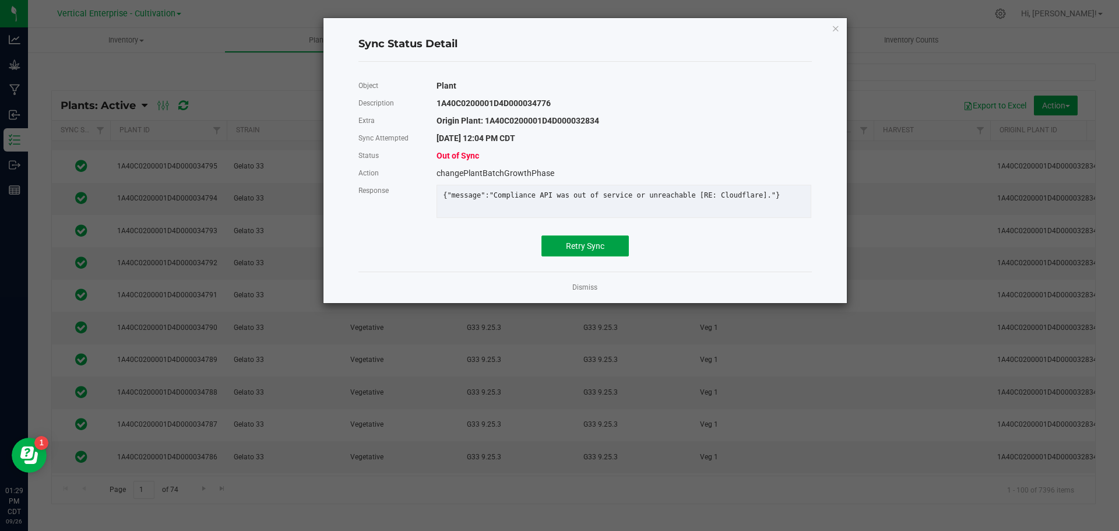
click at [564, 249] on button "Retry Sync" at bounding box center [584, 245] width 87 height 21
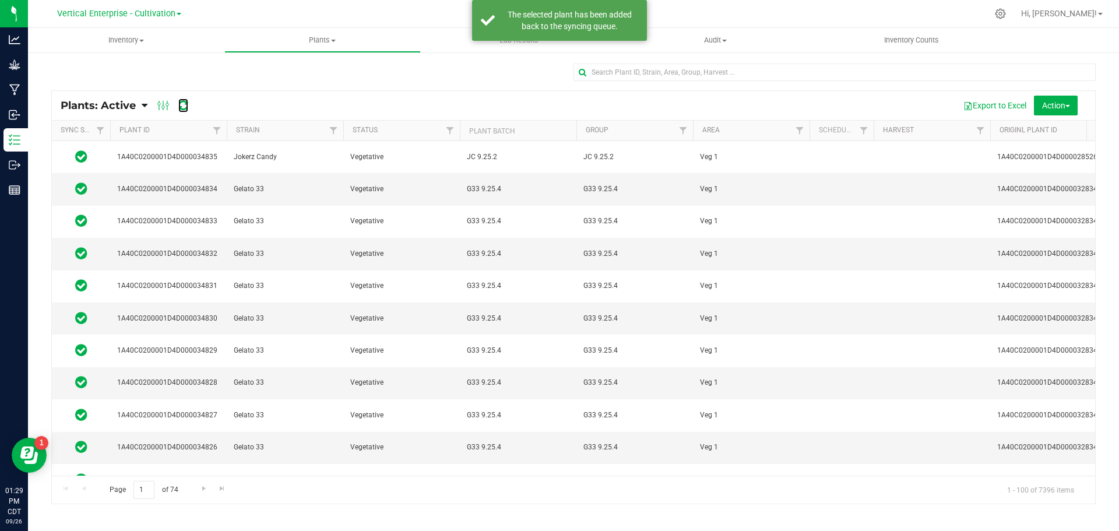
click at [178, 105] on icon at bounding box center [183, 106] width 10 height 12
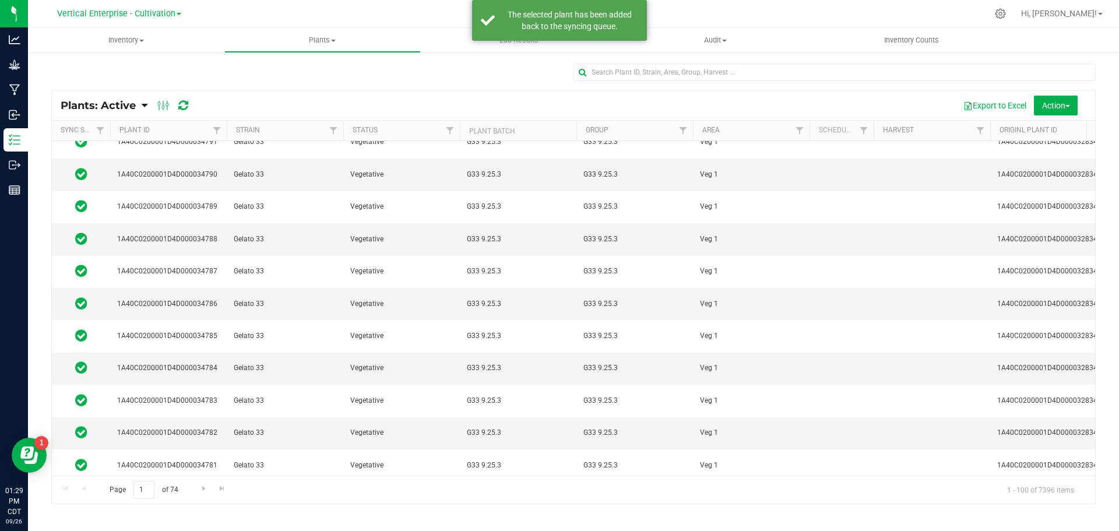
scroll to position [1457, 0]
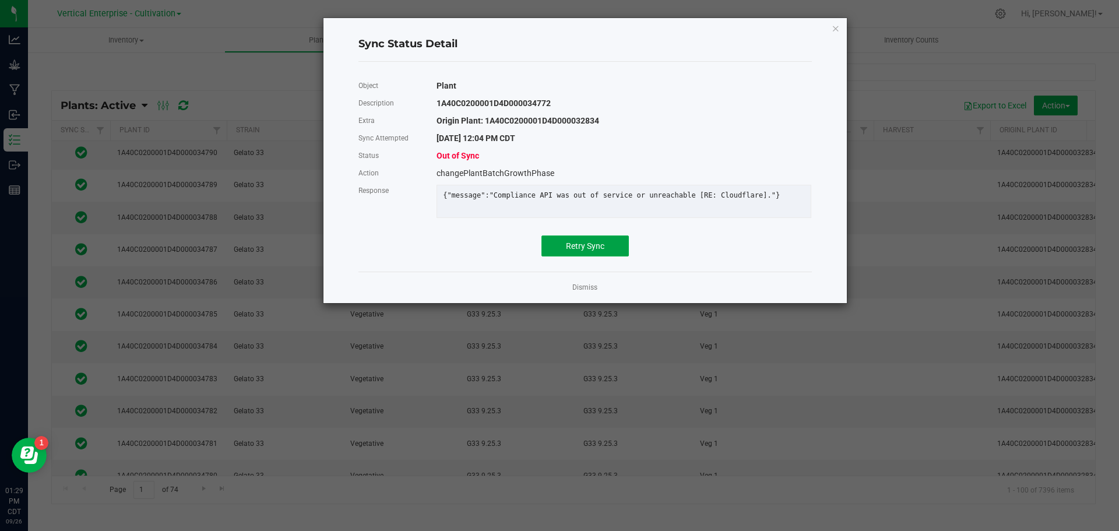
click at [566, 249] on span "Retry Sync" at bounding box center [585, 245] width 38 height 9
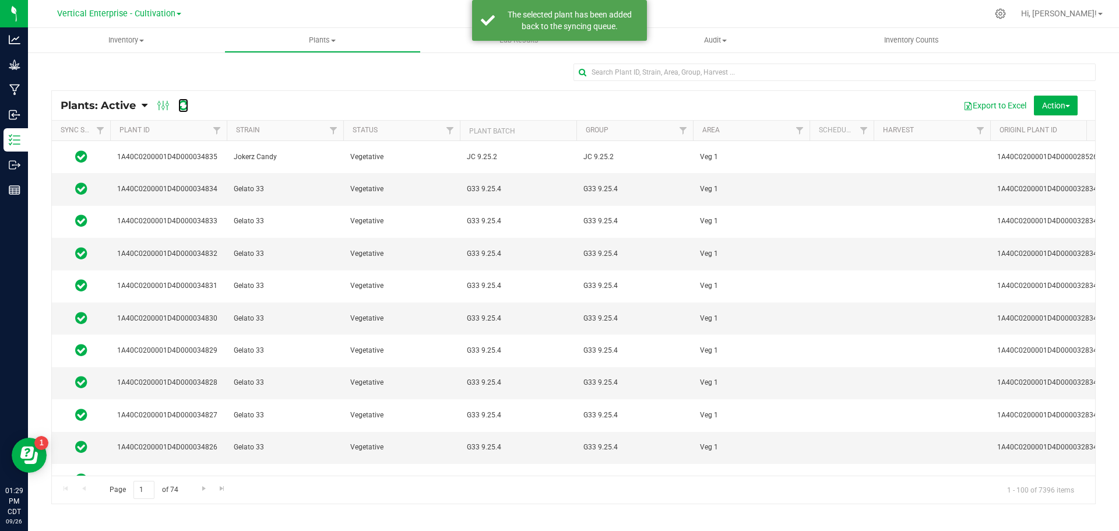
click at [183, 107] on icon at bounding box center [183, 106] width 10 height 12
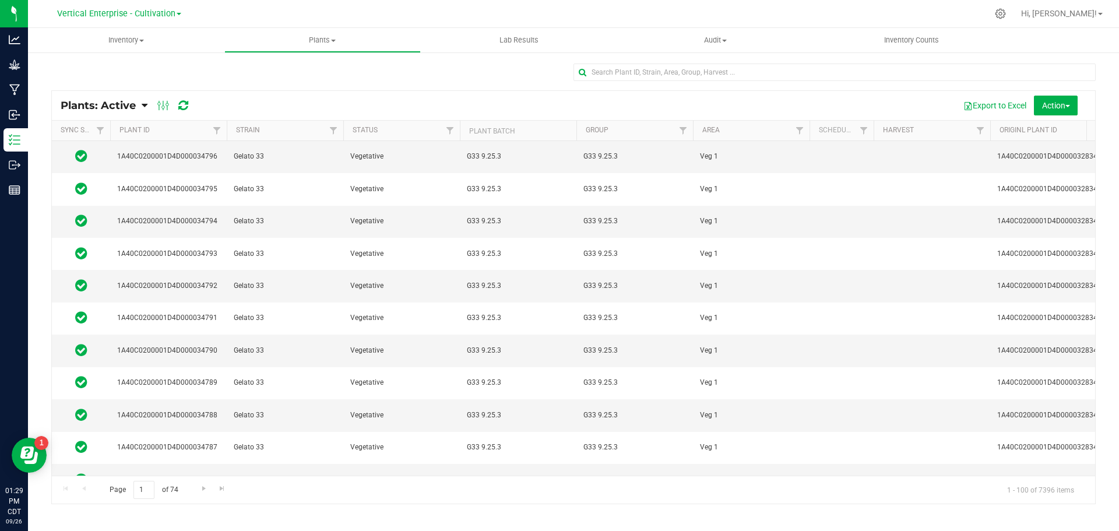
scroll to position [1282, 0]
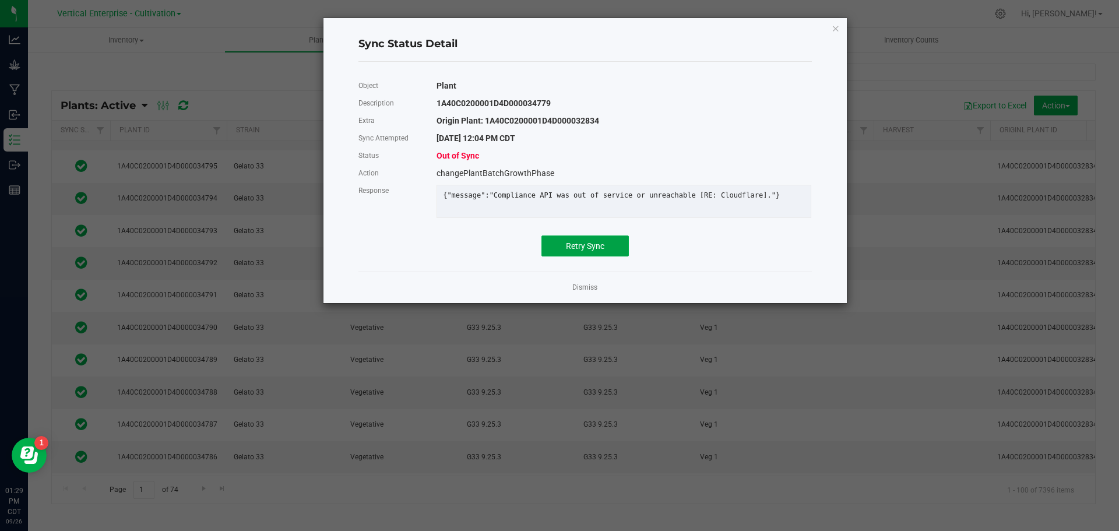
click at [591, 251] on span "Retry Sync" at bounding box center [585, 245] width 38 height 9
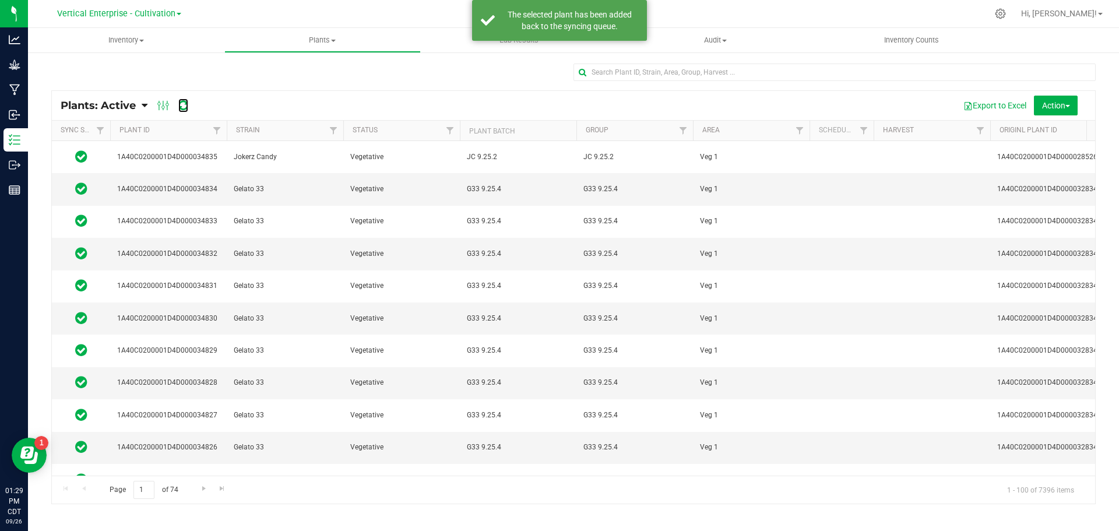
click at [179, 105] on icon at bounding box center [183, 106] width 10 height 12
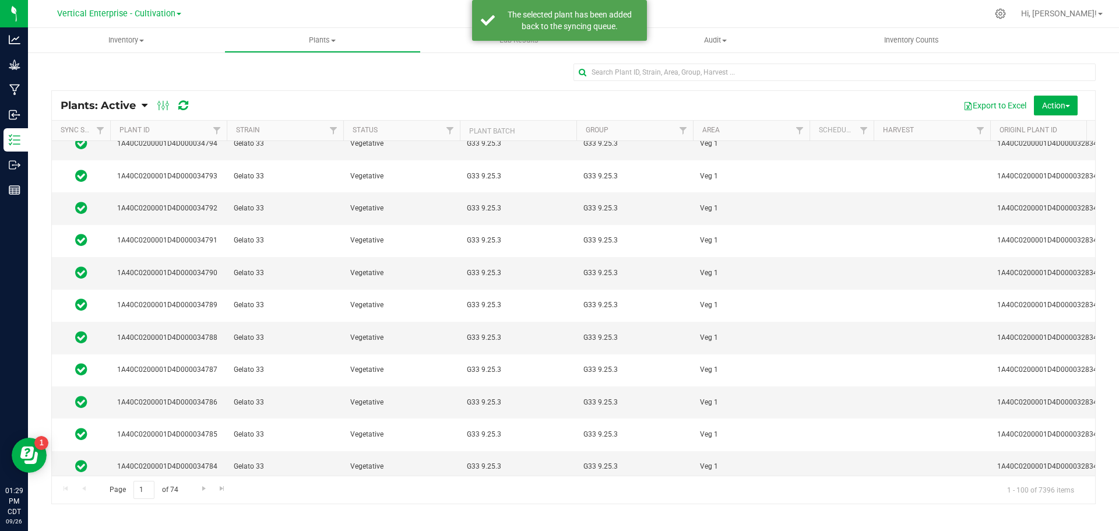
scroll to position [1340, 0]
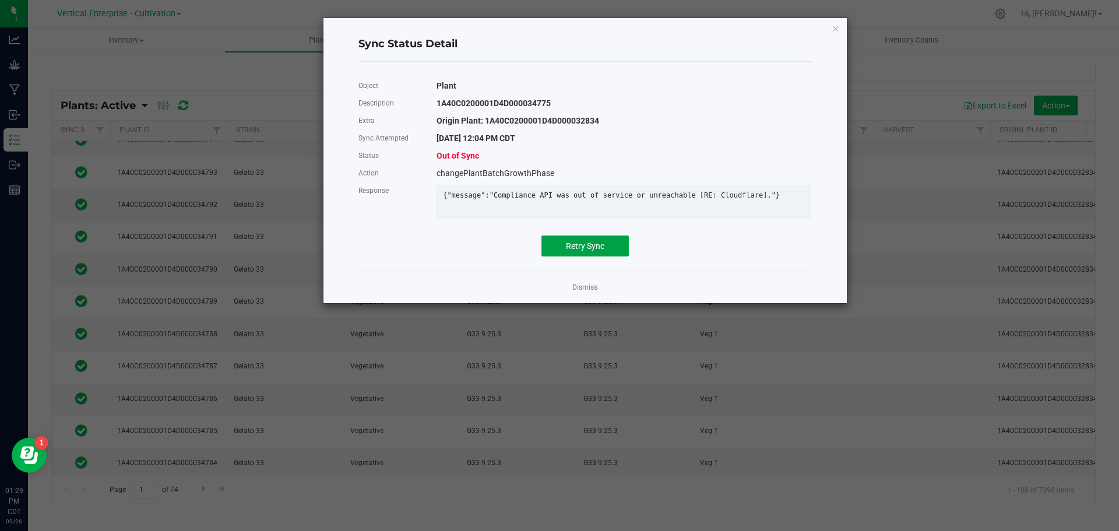
click at [584, 250] on span "Retry Sync" at bounding box center [585, 245] width 38 height 9
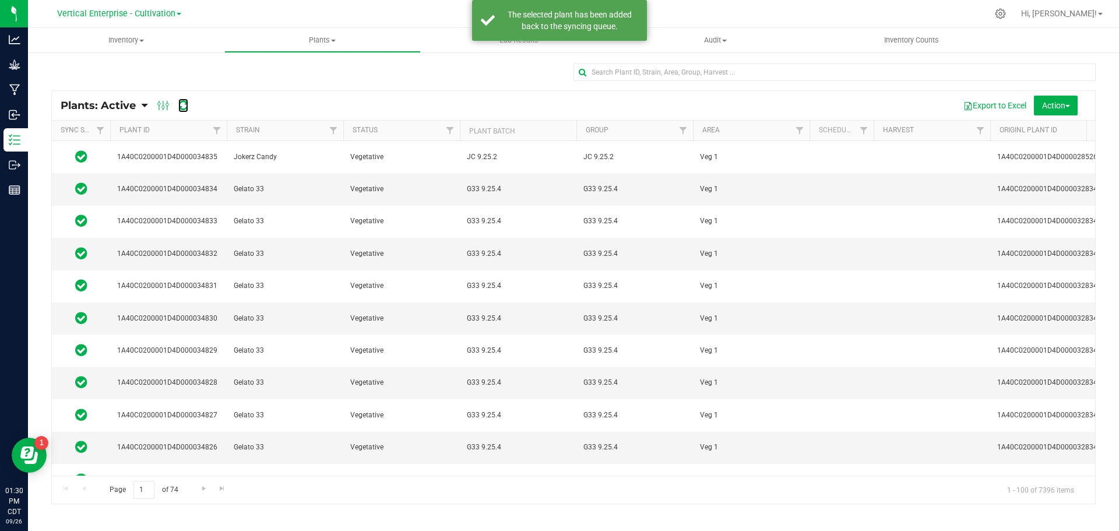
click at [186, 104] on icon at bounding box center [183, 106] width 10 height 12
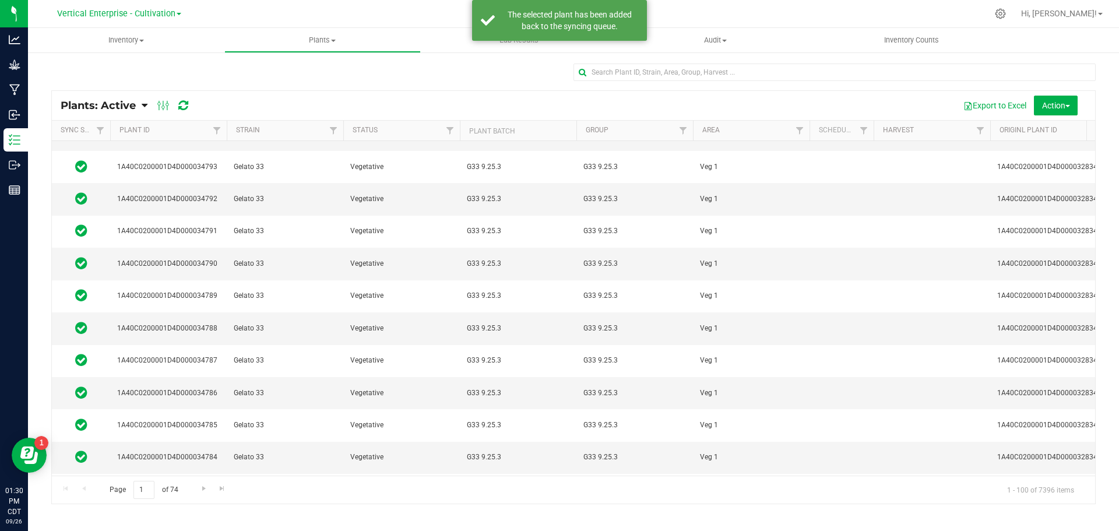
scroll to position [1399, 0]
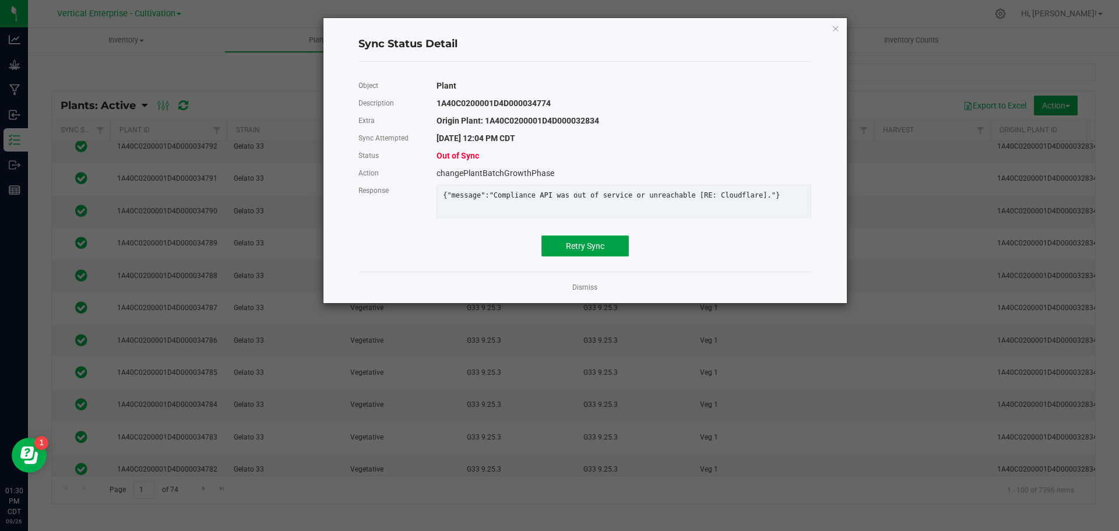
click at [585, 247] on button "Retry Sync" at bounding box center [584, 245] width 87 height 21
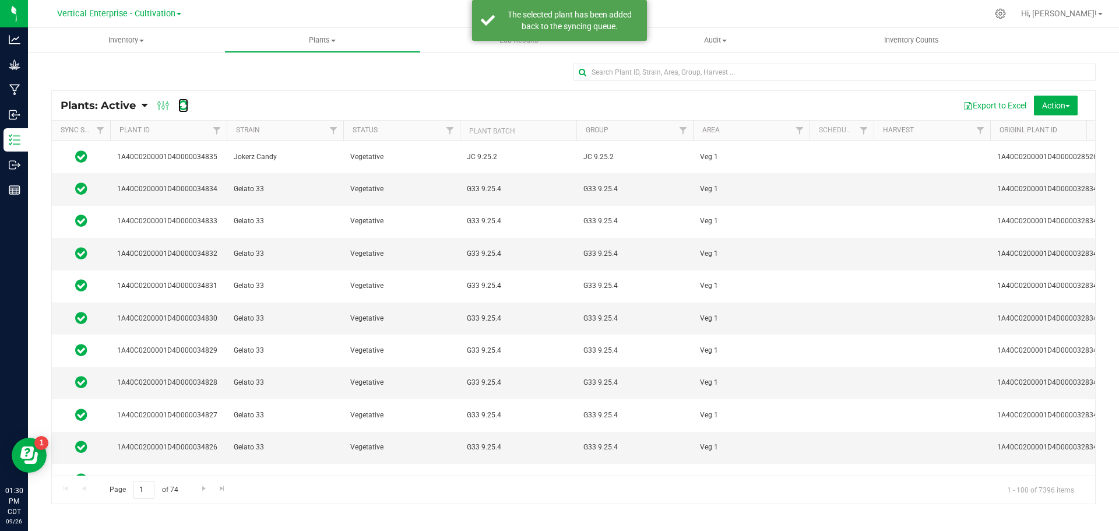
click at [181, 103] on icon at bounding box center [183, 106] width 10 height 12
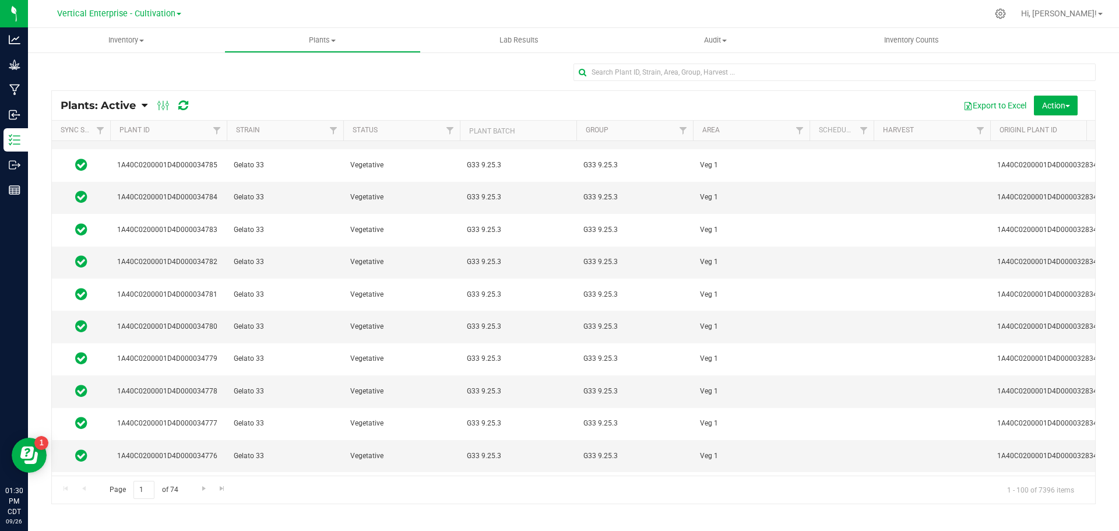
scroll to position [1574, 0]
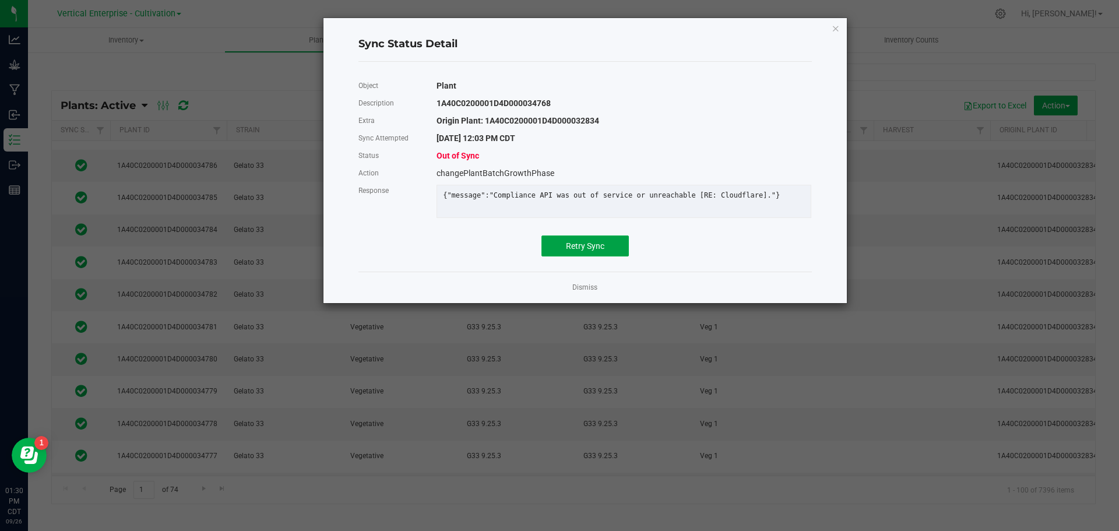
click at [586, 251] on span "Retry Sync" at bounding box center [585, 245] width 38 height 9
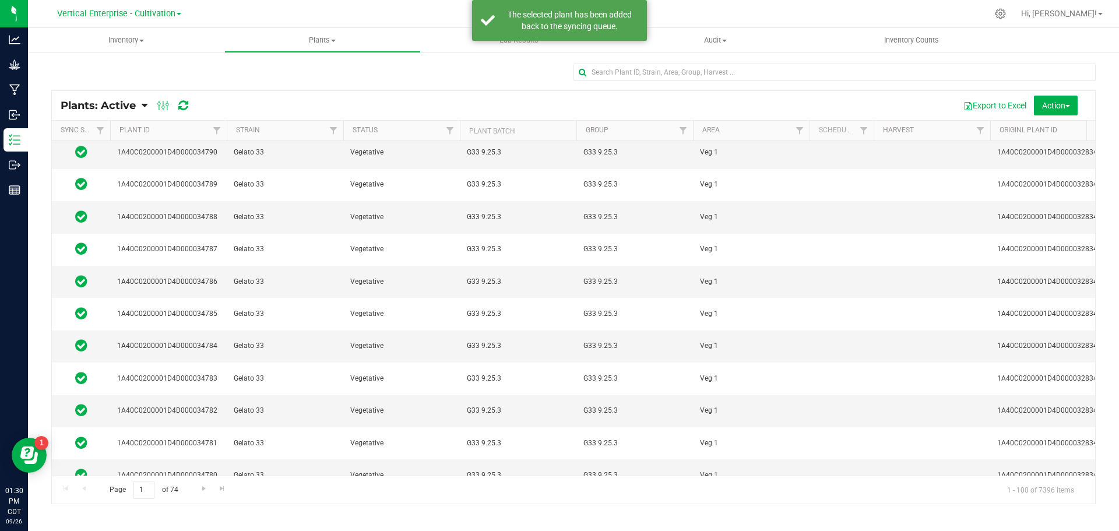
scroll to position [1457, 0]
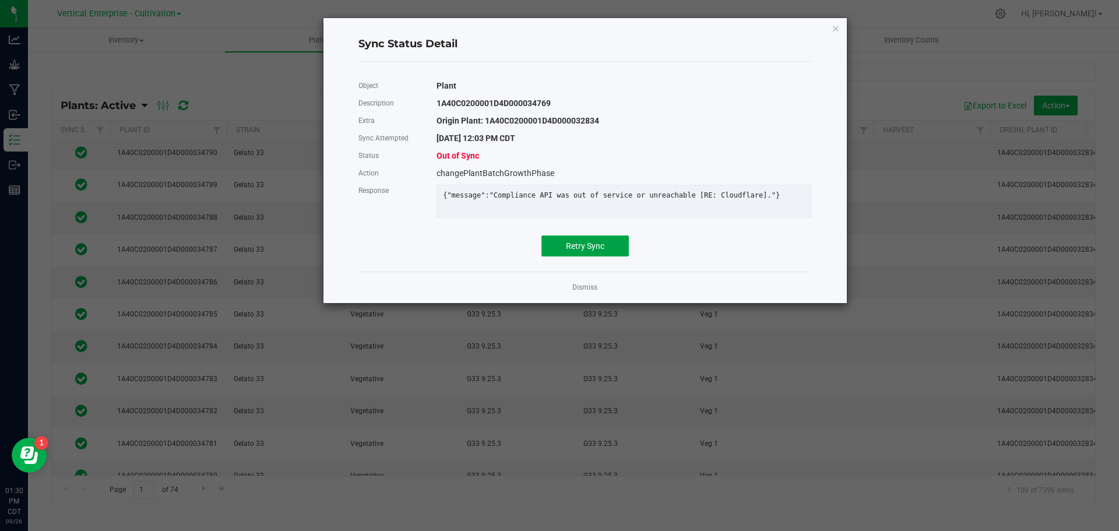
click at [603, 246] on button "Retry Sync" at bounding box center [584, 245] width 87 height 21
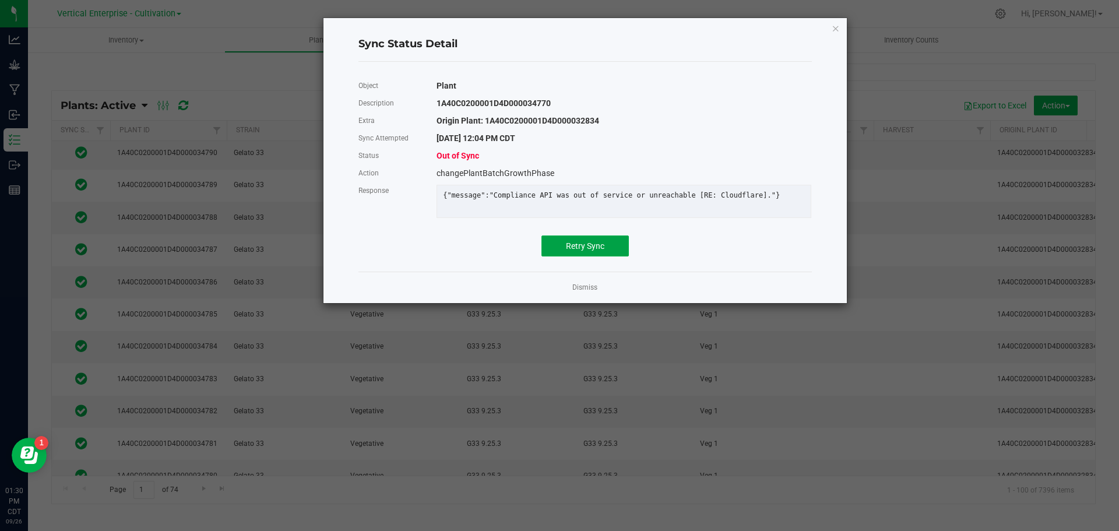
click at [587, 256] on button "Retry Sync" at bounding box center [584, 245] width 87 height 21
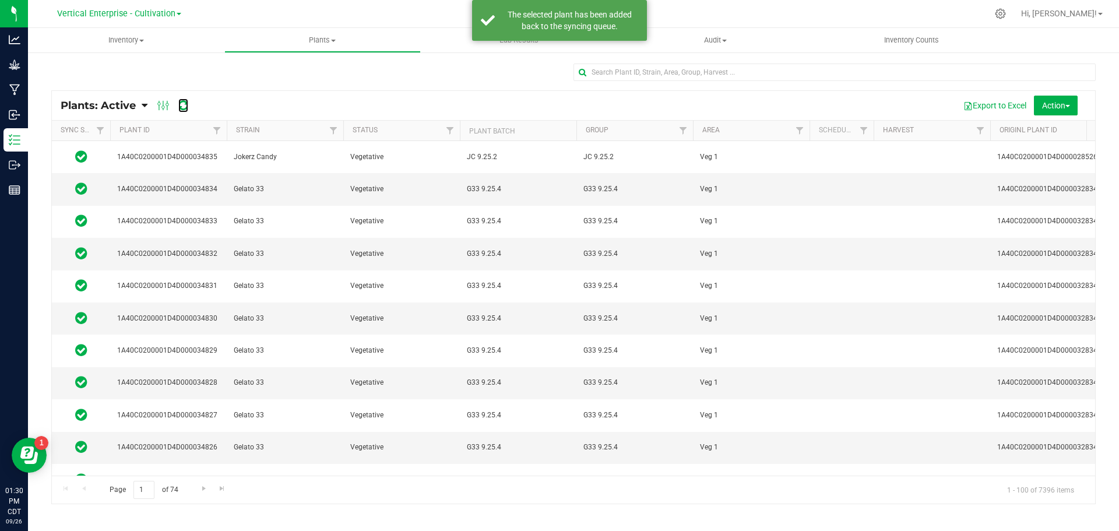
click at [182, 102] on icon at bounding box center [183, 106] width 10 height 12
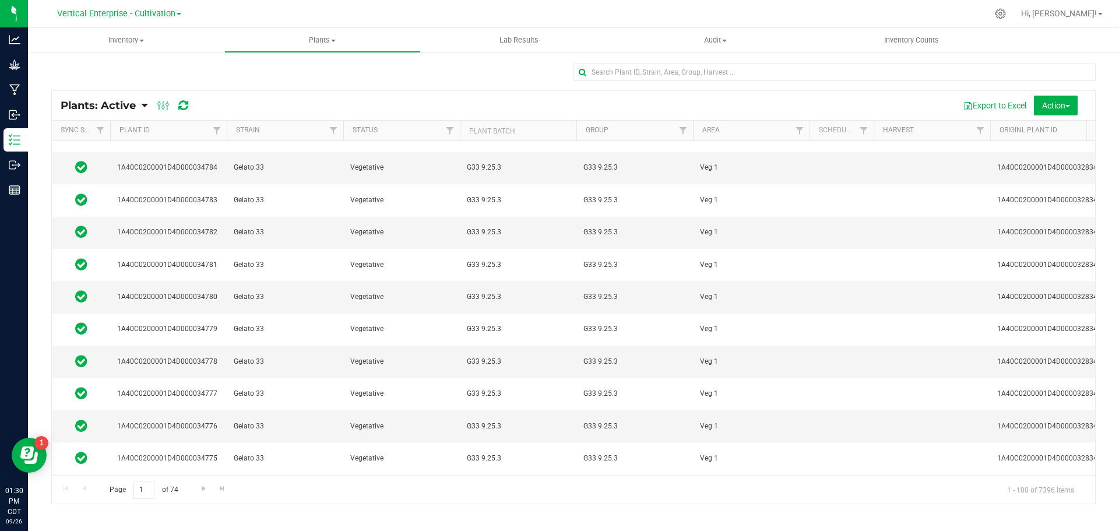
scroll to position [1690, 0]
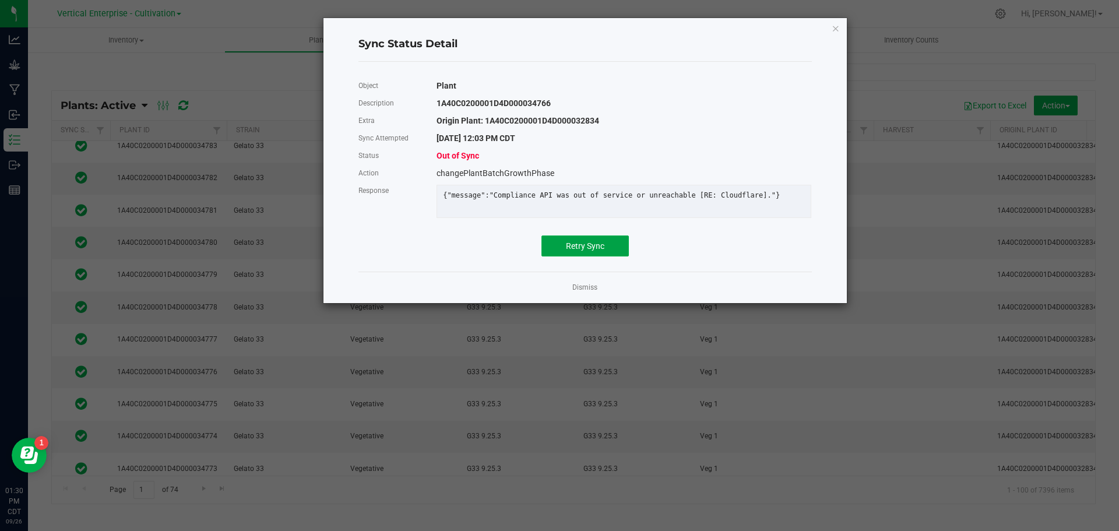
click at [580, 251] on span "Retry Sync" at bounding box center [585, 245] width 38 height 9
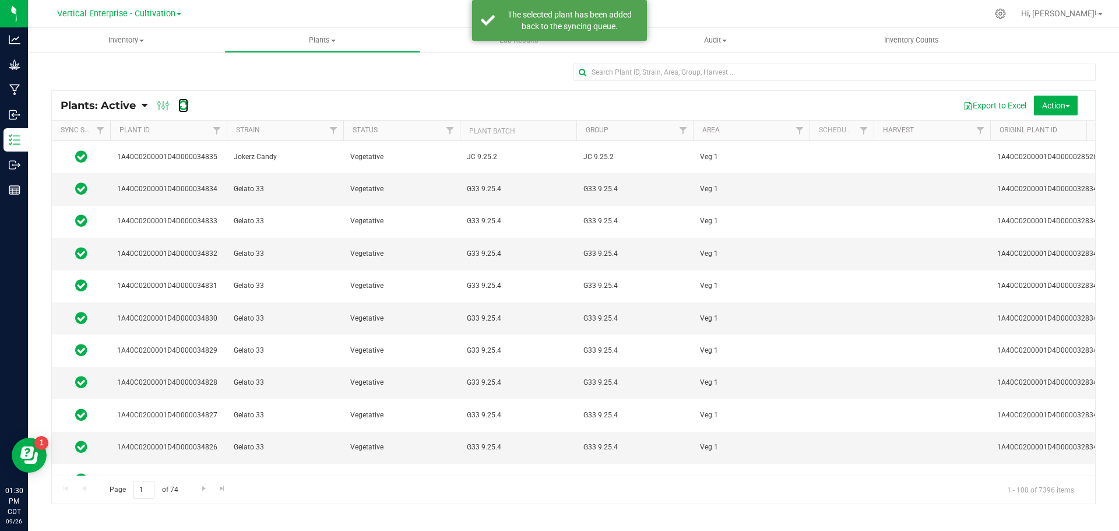
click at [182, 104] on icon at bounding box center [183, 106] width 10 height 12
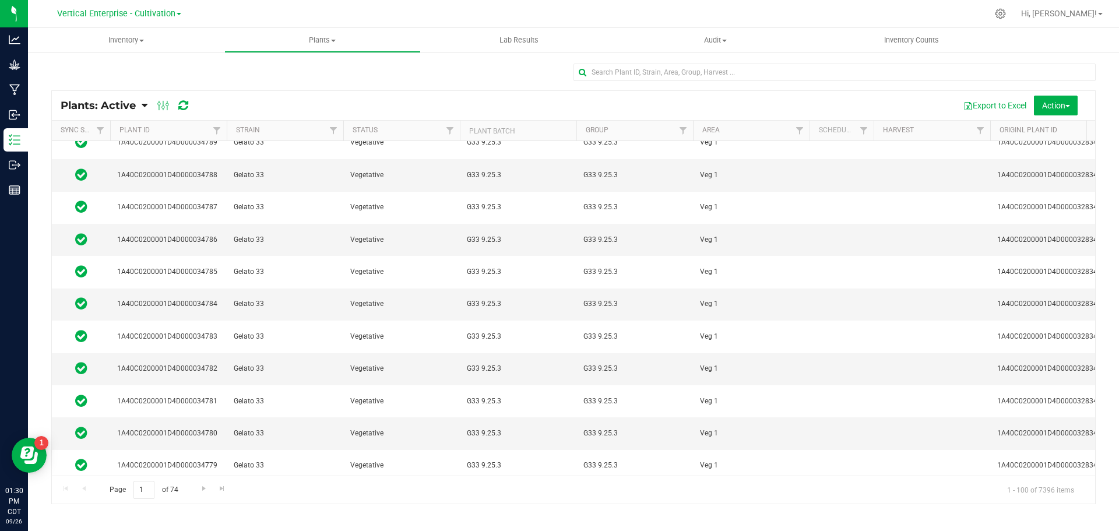
scroll to position [1574, 0]
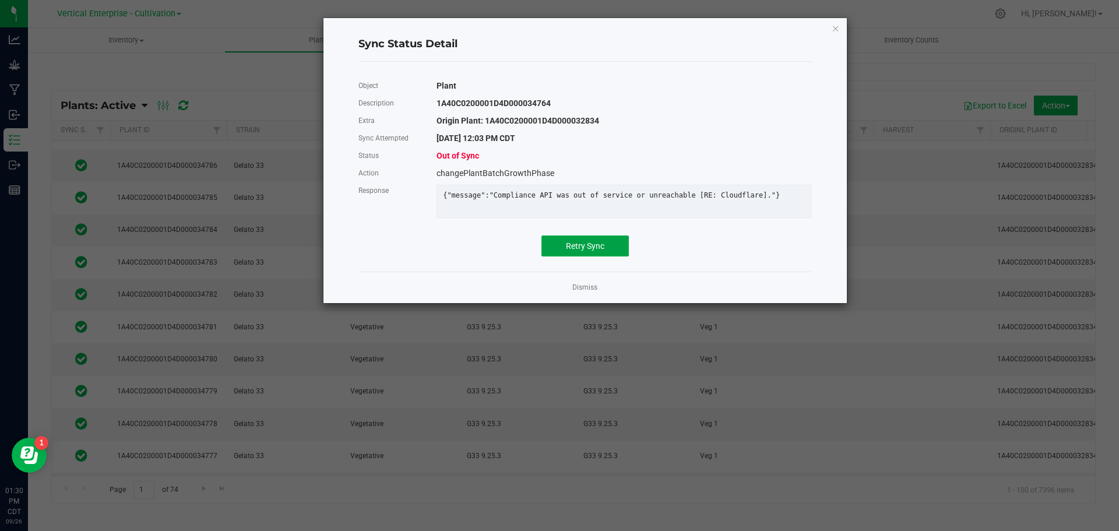
click at [585, 247] on button "Retry Sync" at bounding box center [584, 245] width 87 height 21
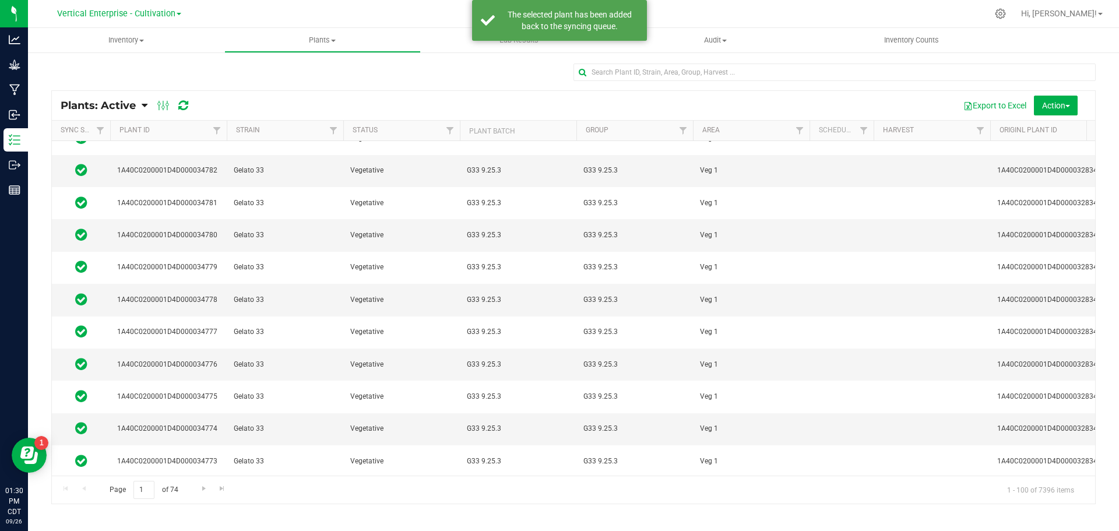
scroll to position [1748, 0]
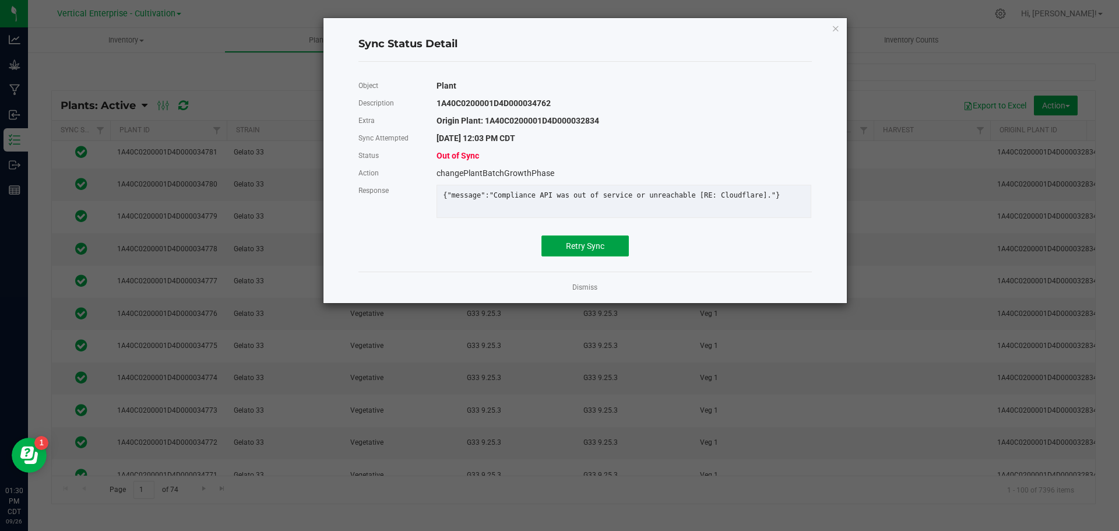
click at [585, 249] on span "Retry Sync" at bounding box center [585, 245] width 38 height 9
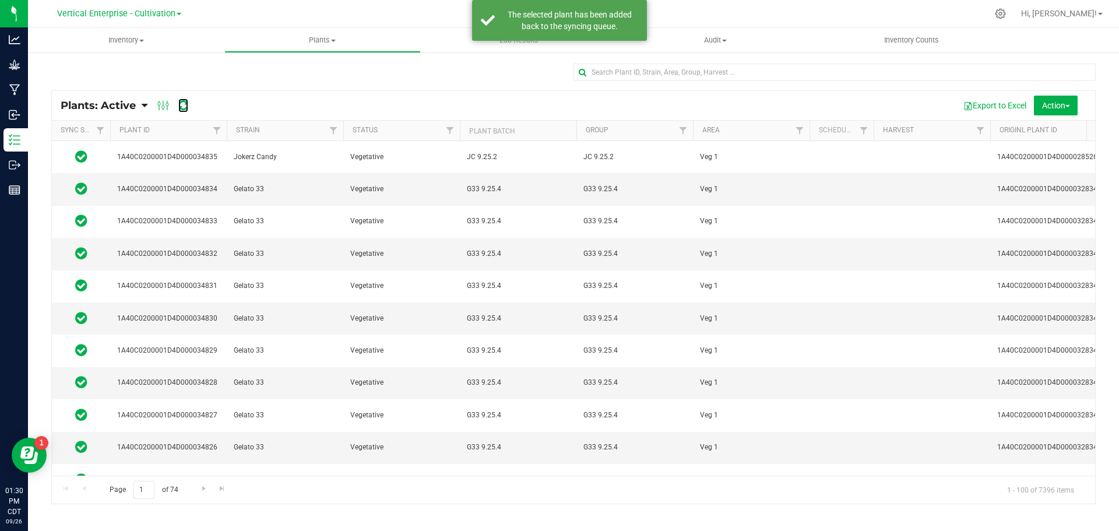
click at [186, 108] on icon at bounding box center [183, 106] width 10 height 12
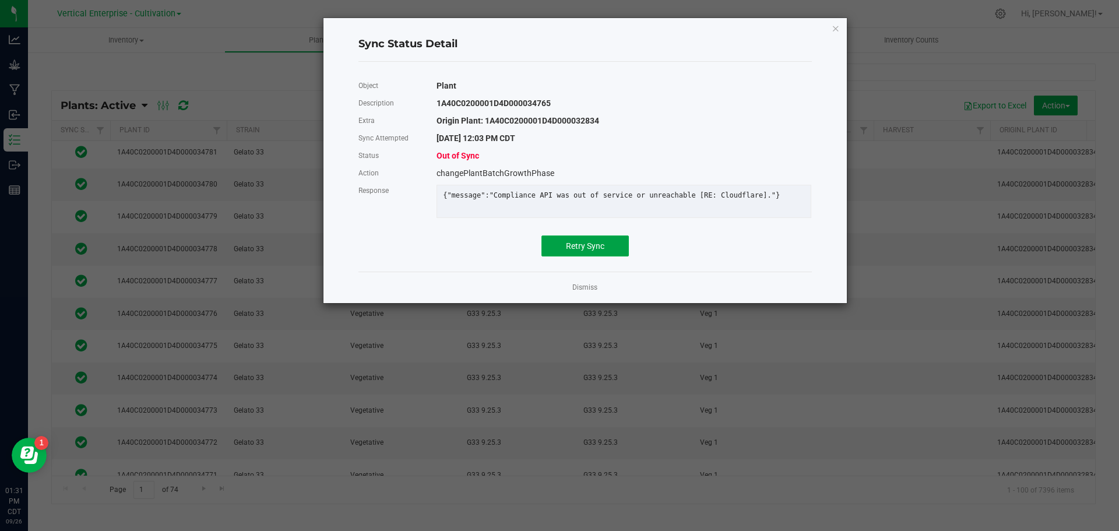
click at [583, 244] on button "Retry Sync" at bounding box center [584, 245] width 87 height 21
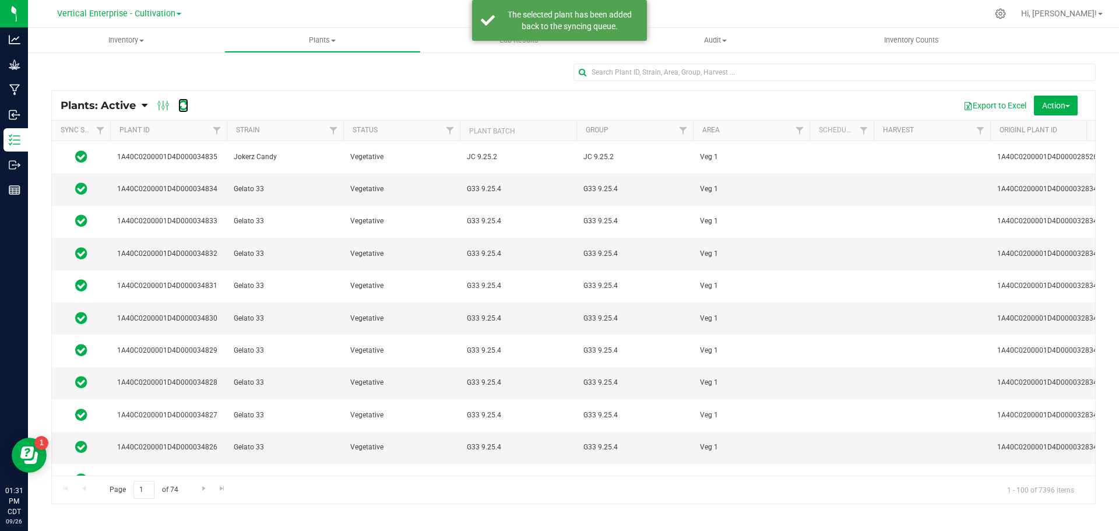
click at [179, 102] on icon at bounding box center [183, 106] width 10 height 12
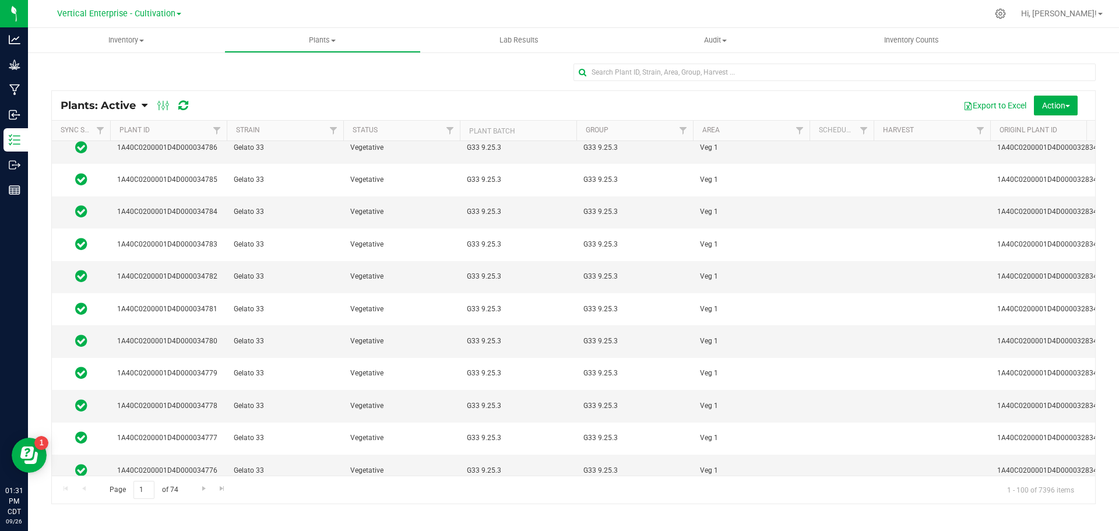
scroll to position [1632, 0]
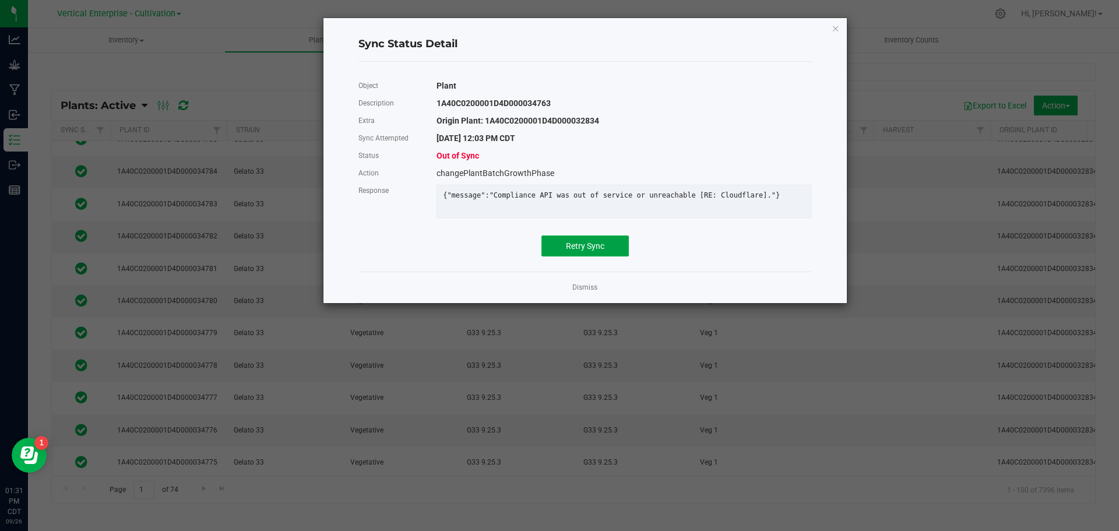
click at [579, 251] on span "Retry Sync" at bounding box center [585, 245] width 38 height 9
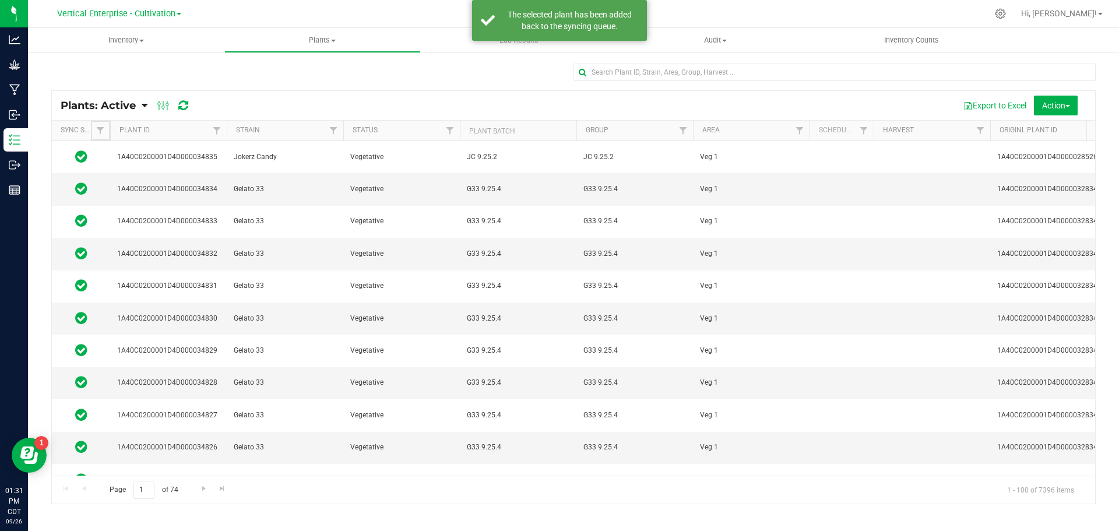
click at [101, 128] on span "Filter" at bounding box center [100, 130] width 9 height 9
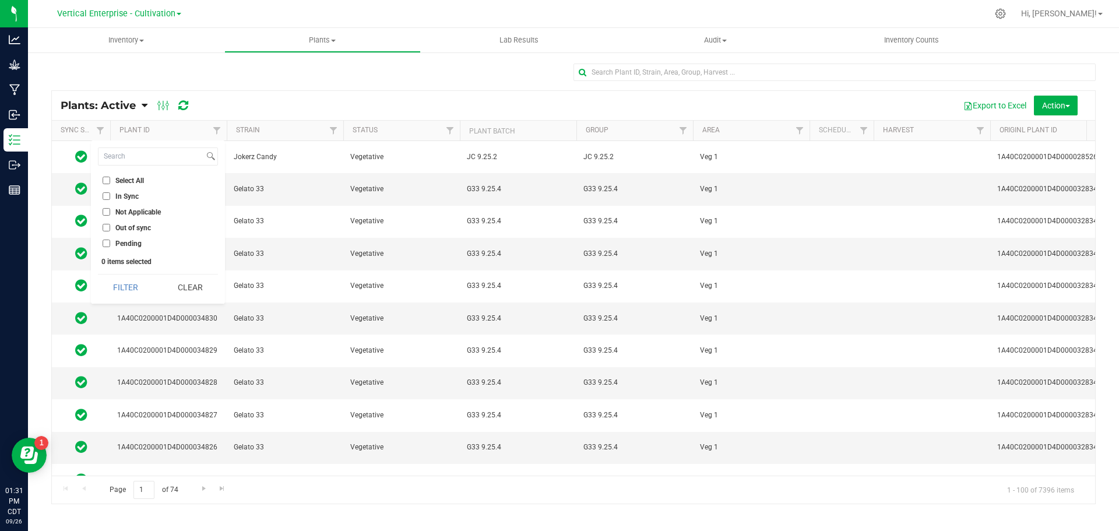
click at [106, 230] on input "Out of sync" at bounding box center [107, 228] width 8 height 8
checkbox input "true"
click at [120, 286] on button "Filter" at bounding box center [126, 287] width 56 height 26
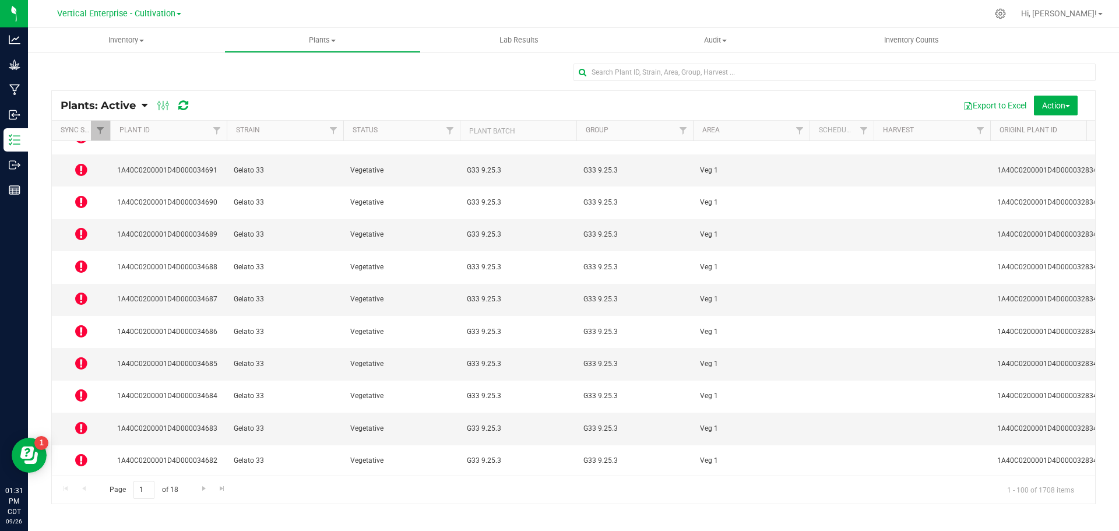
scroll to position [2250, 0]
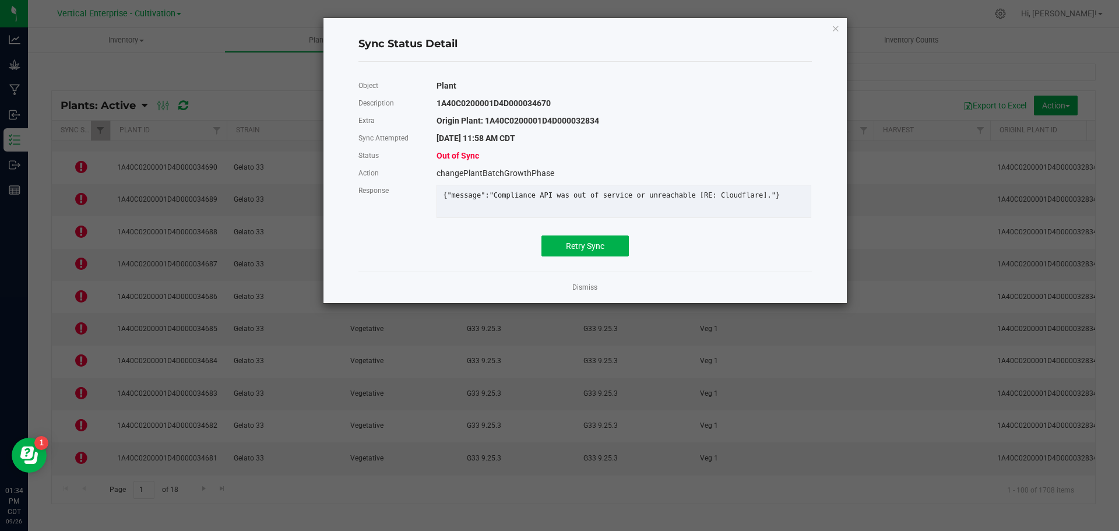
click at [593, 238] on div "Object Plant Description 1A40C0200001D4D000034670 Extra Origin Plant: 1A40C0200…" at bounding box center [584, 166] width 453 height 179
click at [596, 256] on button "Retry Sync" at bounding box center [584, 245] width 87 height 21
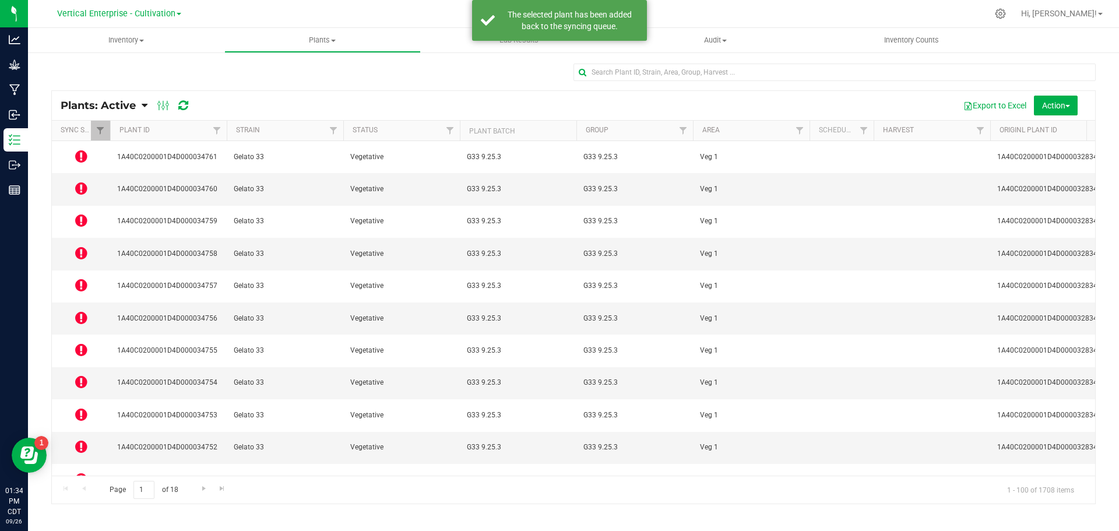
click at [84, 246] on icon at bounding box center [81, 253] width 12 height 14
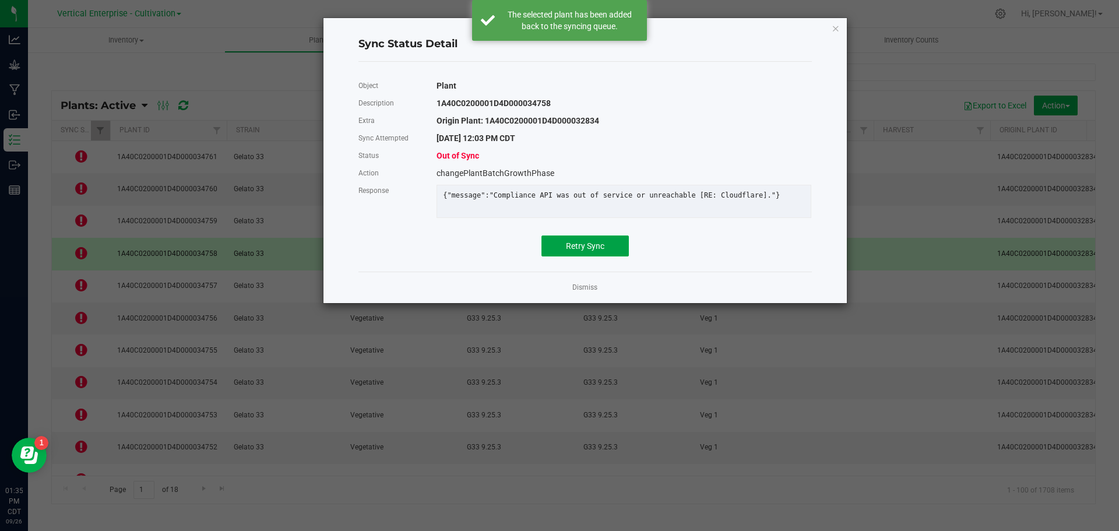
click at [615, 249] on button "Retry Sync" at bounding box center [584, 245] width 87 height 21
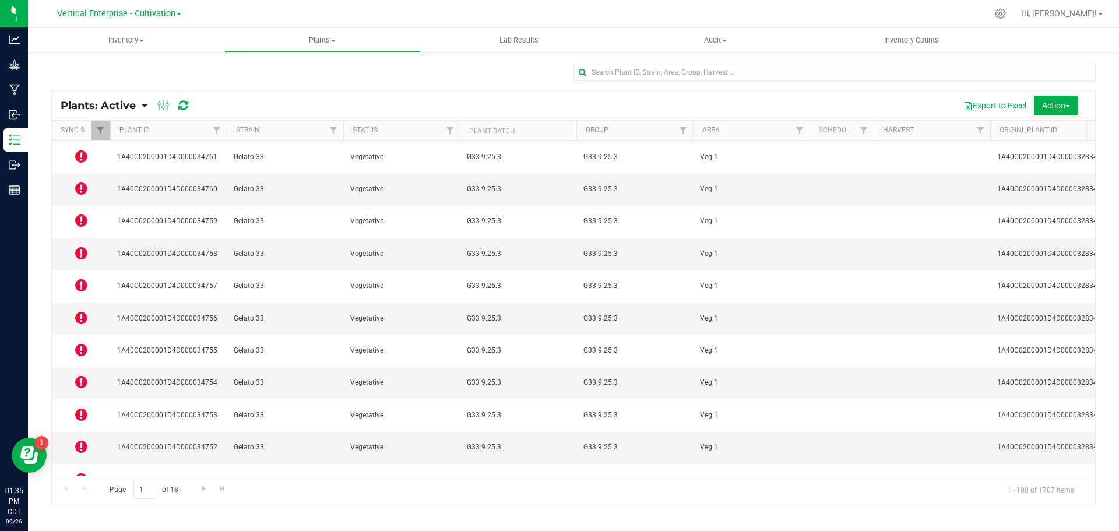
click at [76, 181] on icon at bounding box center [81, 188] width 12 height 14
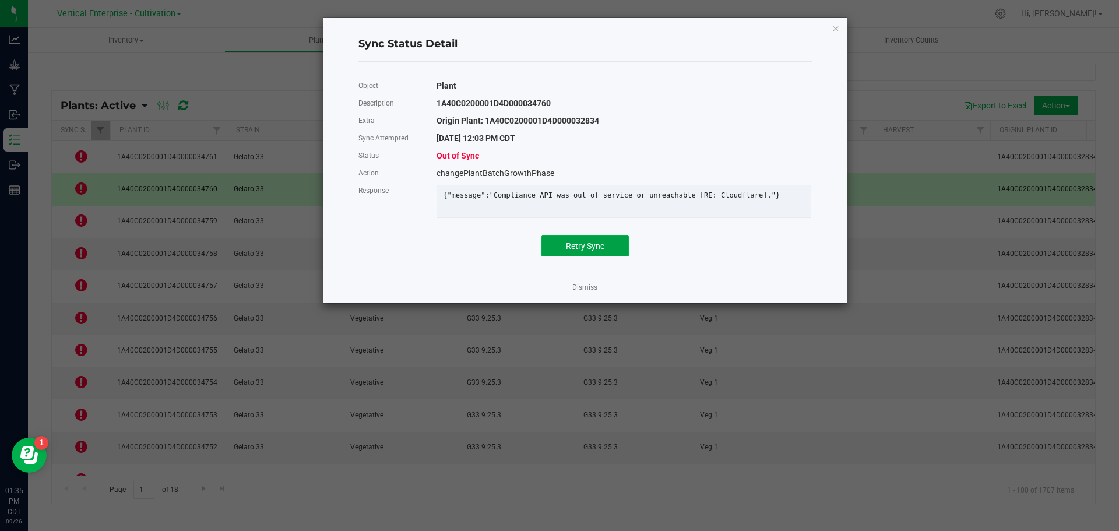
click at [575, 251] on span "Retry Sync" at bounding box center [585, 245] width 38 height 9
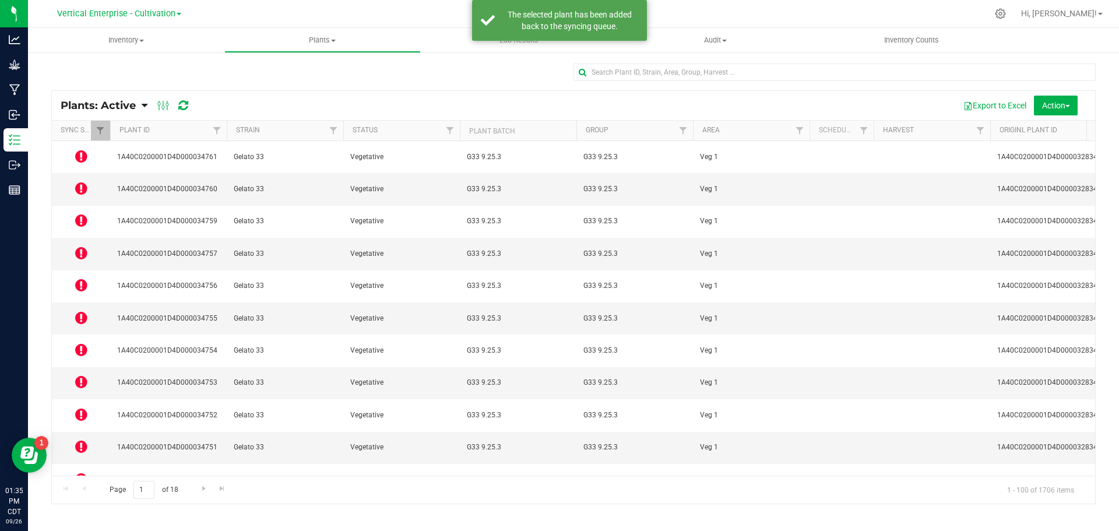
click at [82, 160] on span at bounding box center [81, 157] width 12 height 16
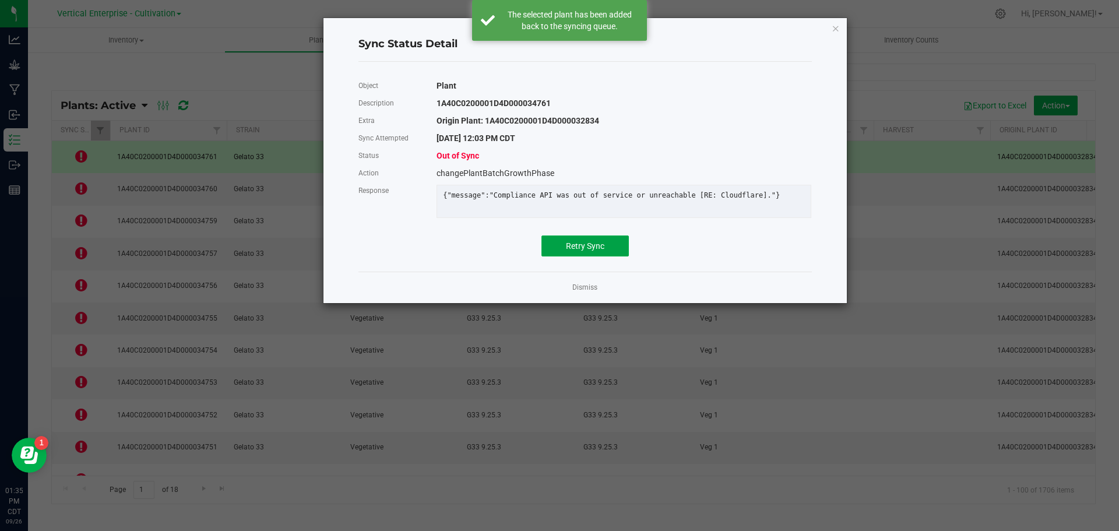
click at [560, 253] on button "Retry Sync" at bounding box center [584, 245] width 87 height 21
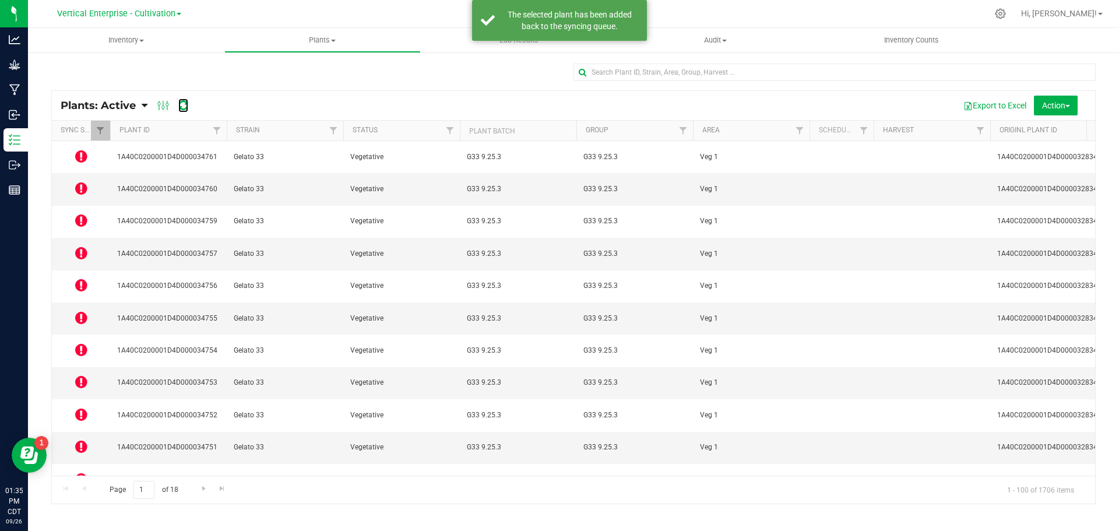
click at [183, 104] on icon at bounding box center [183, 106] width 10 height 12
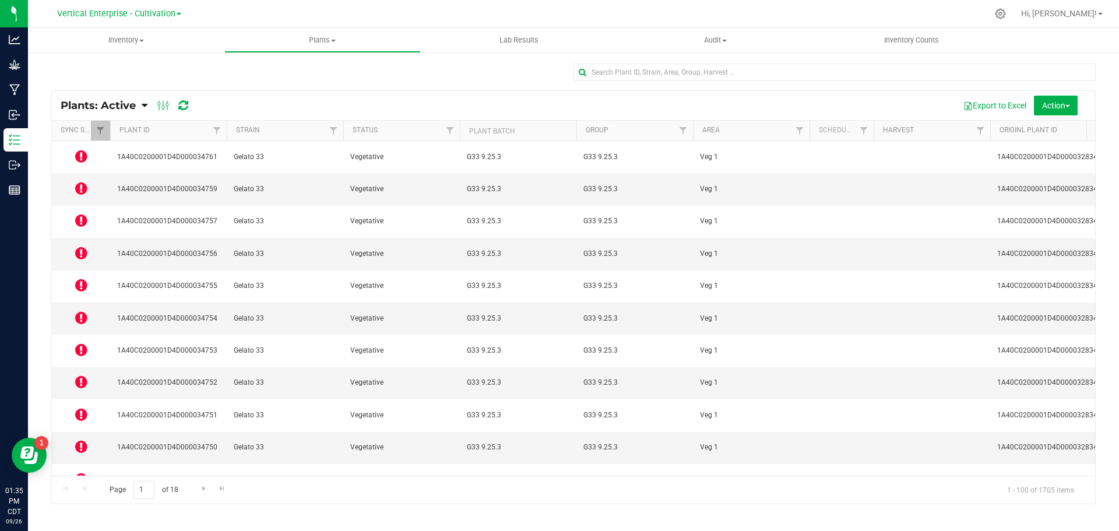
click at [73, 152] on td at bounding box center [81, 157] width 58 height 32
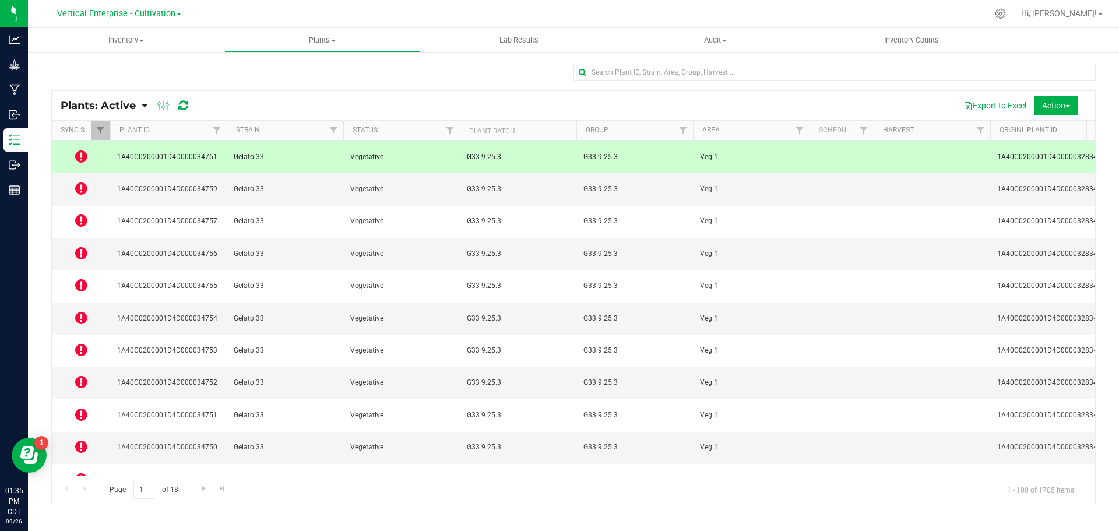
click at [83, 154] on icon at bounding box center [81, 156] width 12 height 14
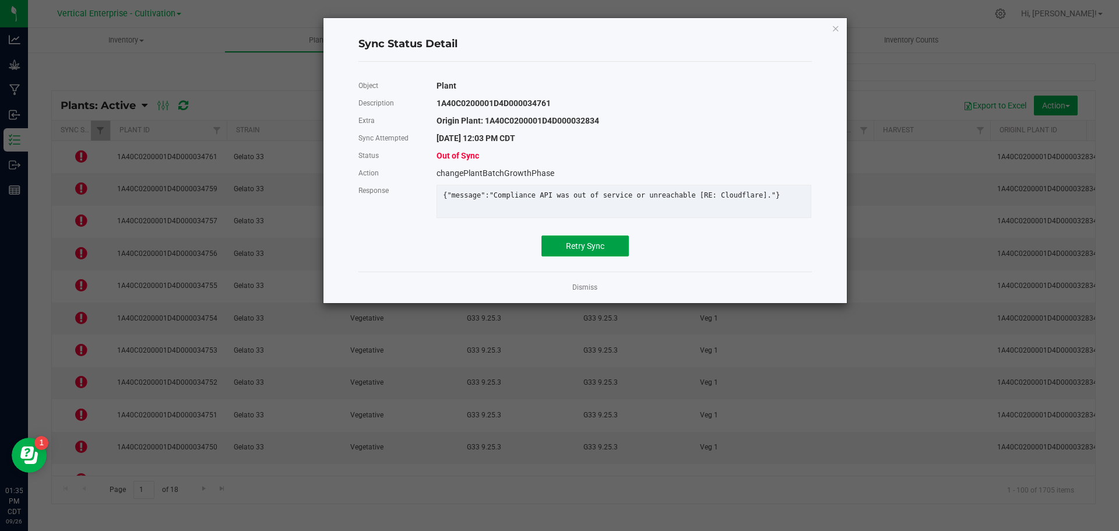
click at [603, 251] on span "Retry Sync" at bounding box center [585, 245] width 38 height 9
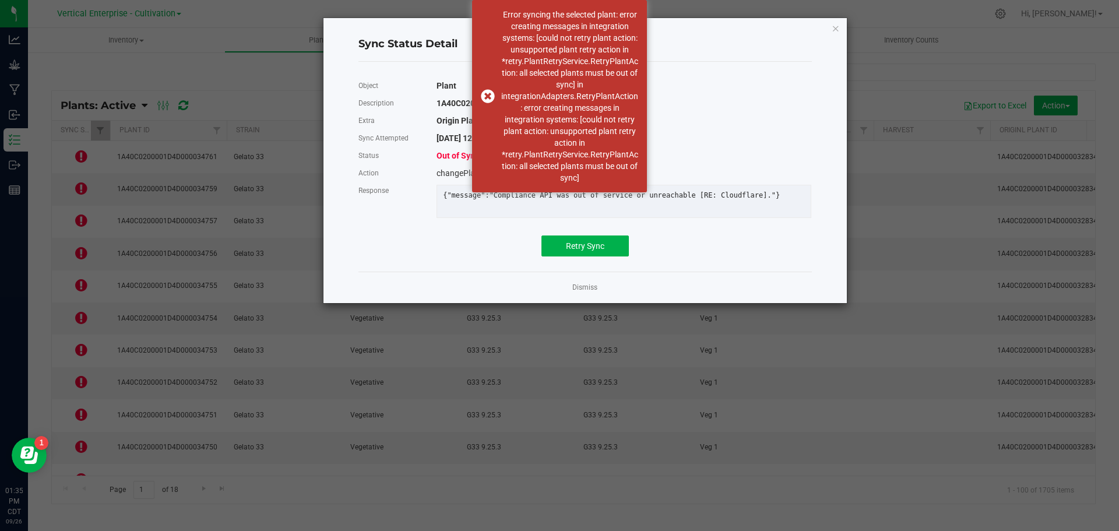
click at [590, 293] on link "Dismiss" at bounding box center [584, 288] width 25 height 10
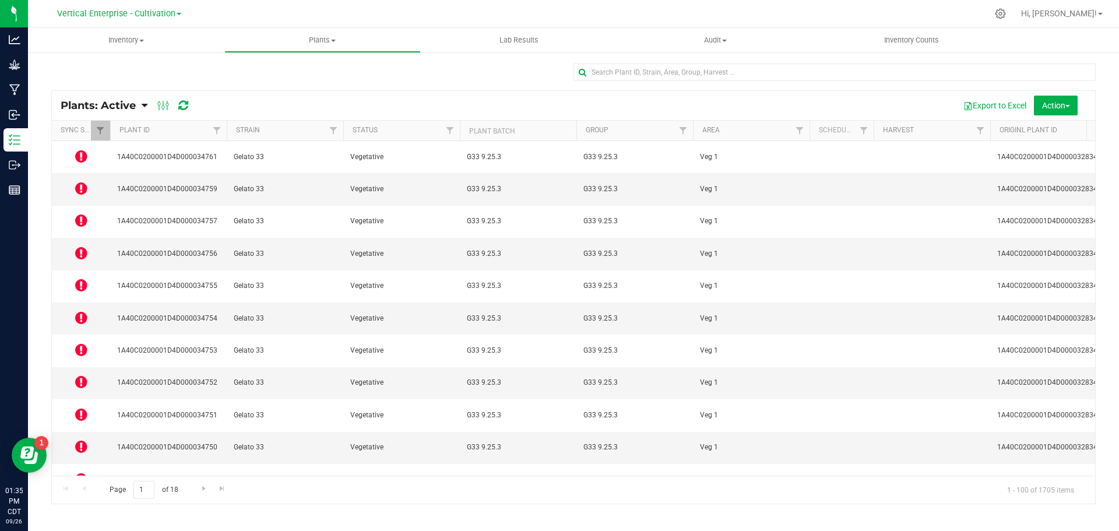
click at [81, 278] on icon at bounding box center [81, 285] width 12 height 14
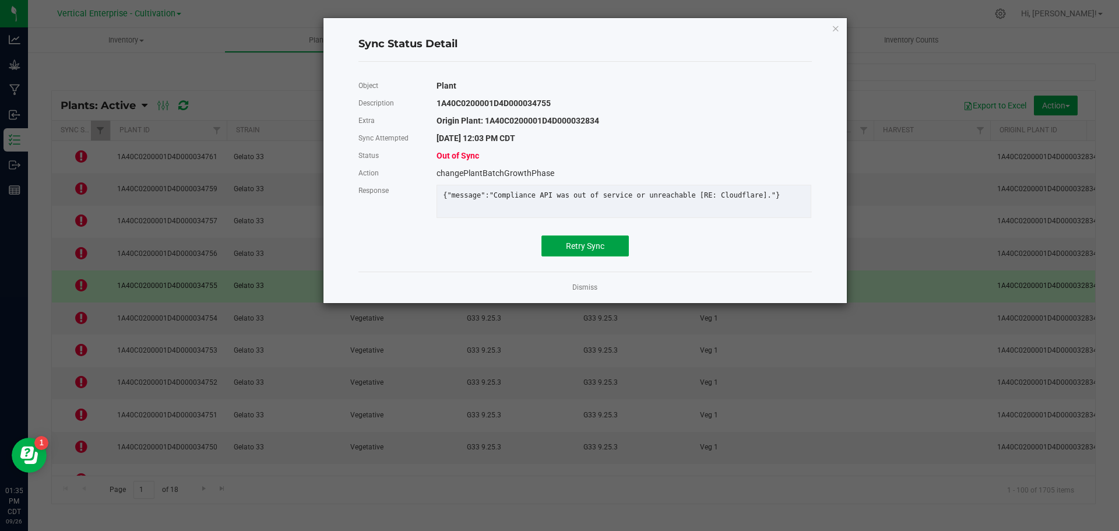
click at [590, 251] on span "Retry Sync" at bounding box center [585, 245] width 38 height 9
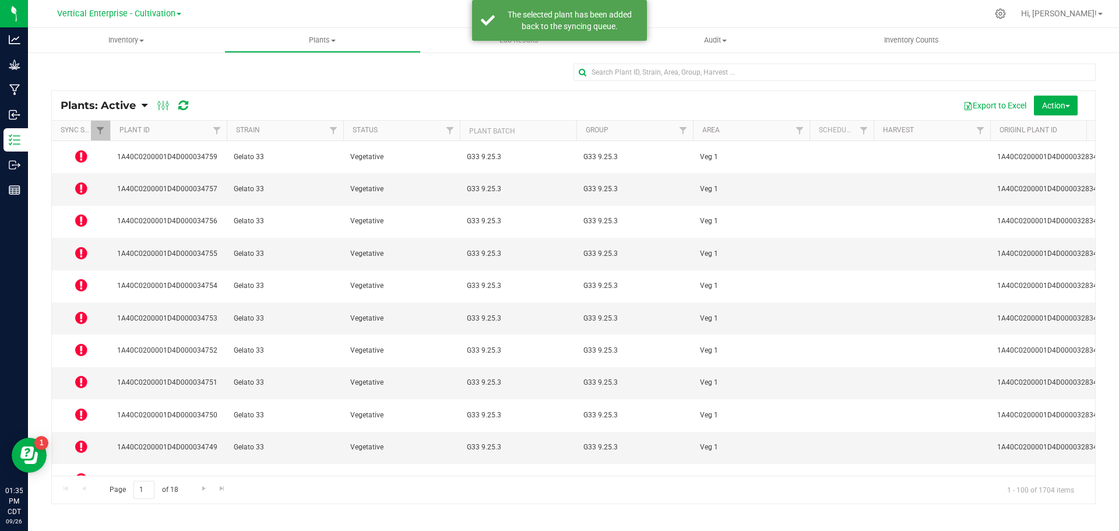
click at [81, 343] on icon at bounding box center [81, 350] width 12 height 14
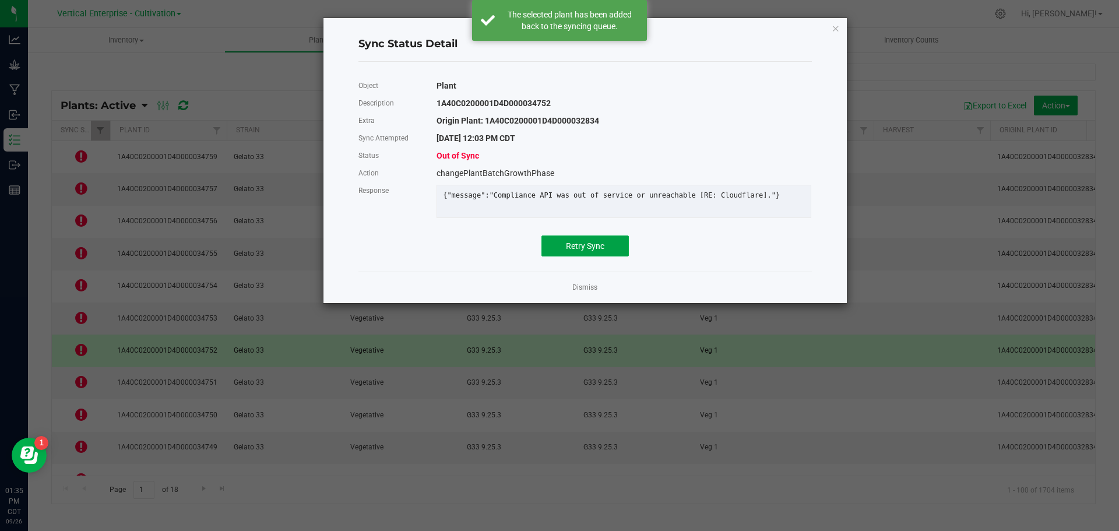
click at [579, 251] on span "Retry Sync" at bounding box center [585, 245] width 38 height 9
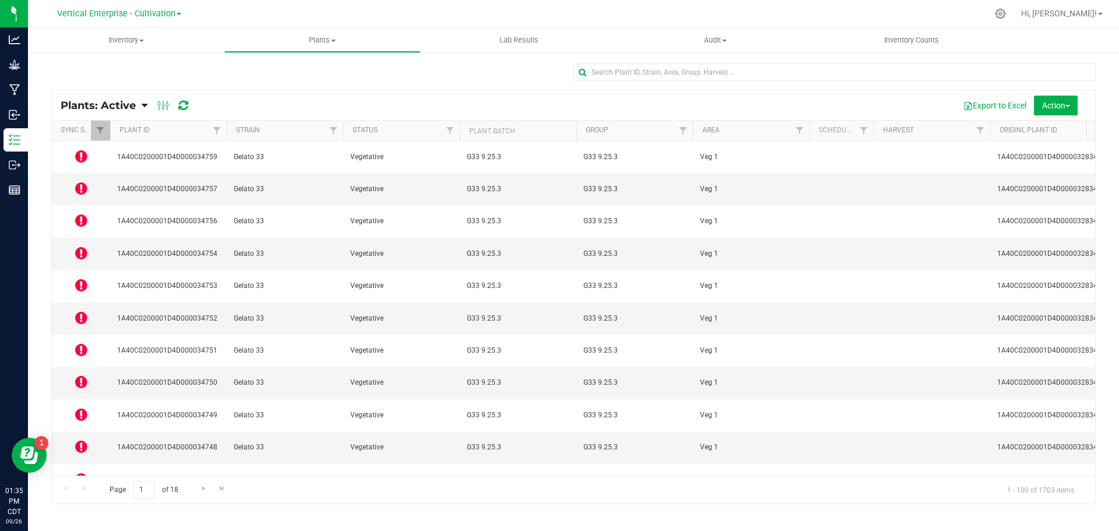
click at [85, 213] on icon at bounding box center [81, 220] width 12 height 14
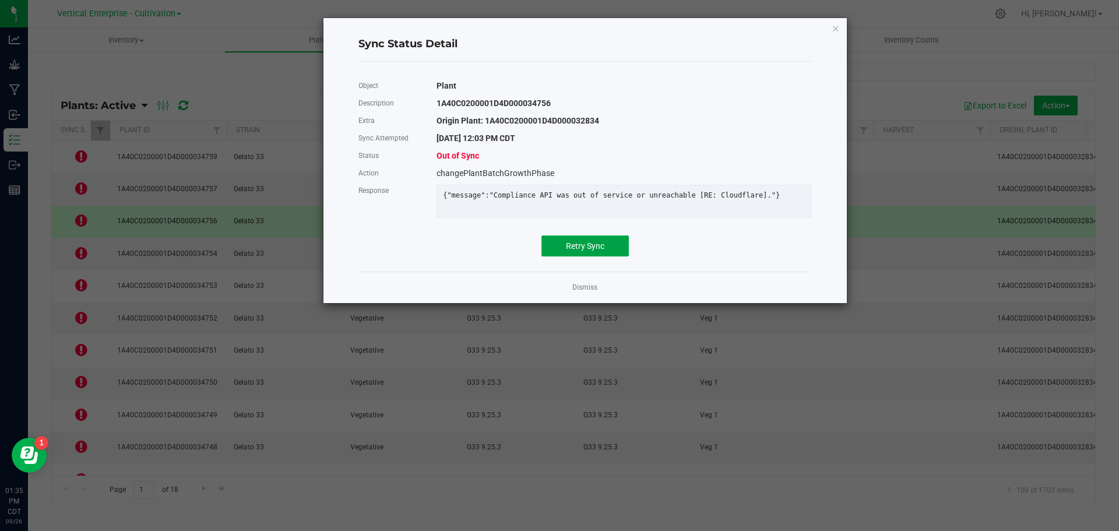
click at [569, 251] on span "Retry Sync" at bounding box center [585, 245] width 38 height 9
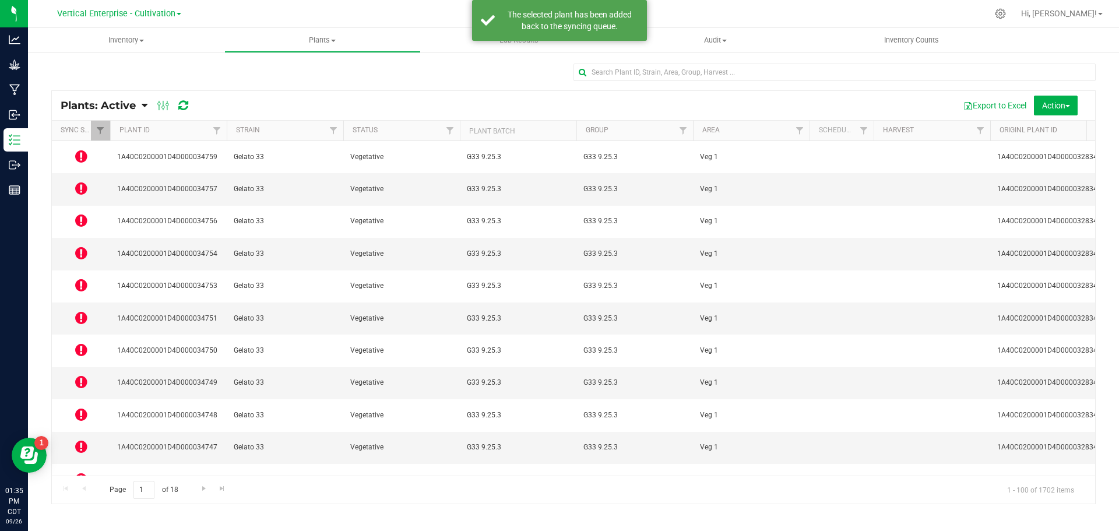
click at [79, 181] on icon at bounding box center [81, 188] width 12 height 14
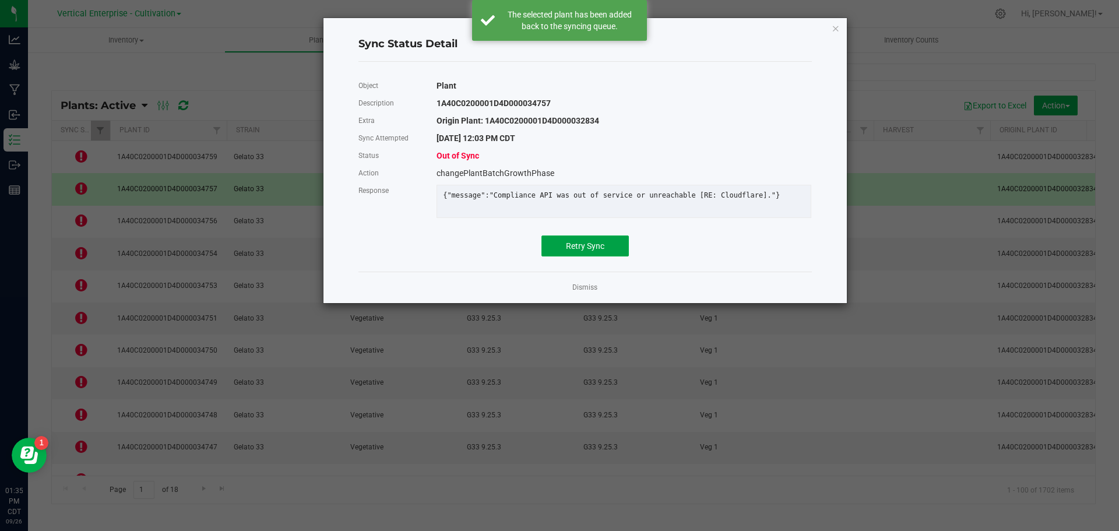
click at [596, 251] on span "Retry Sync" at bounding box center [585, 245] width 38 height 9
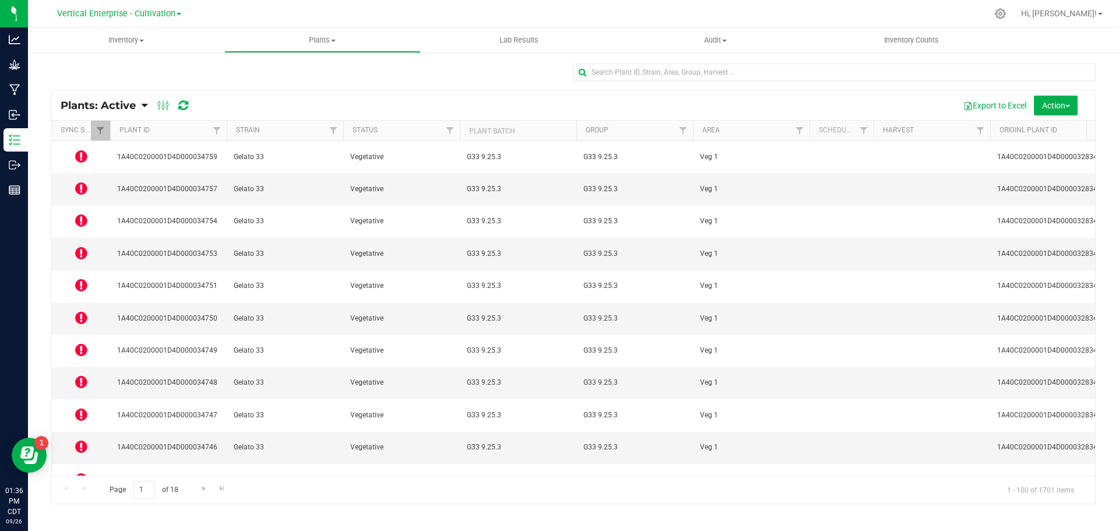
click at [81, 158] on icon at bounding box center [81, 156] width 12 height 14
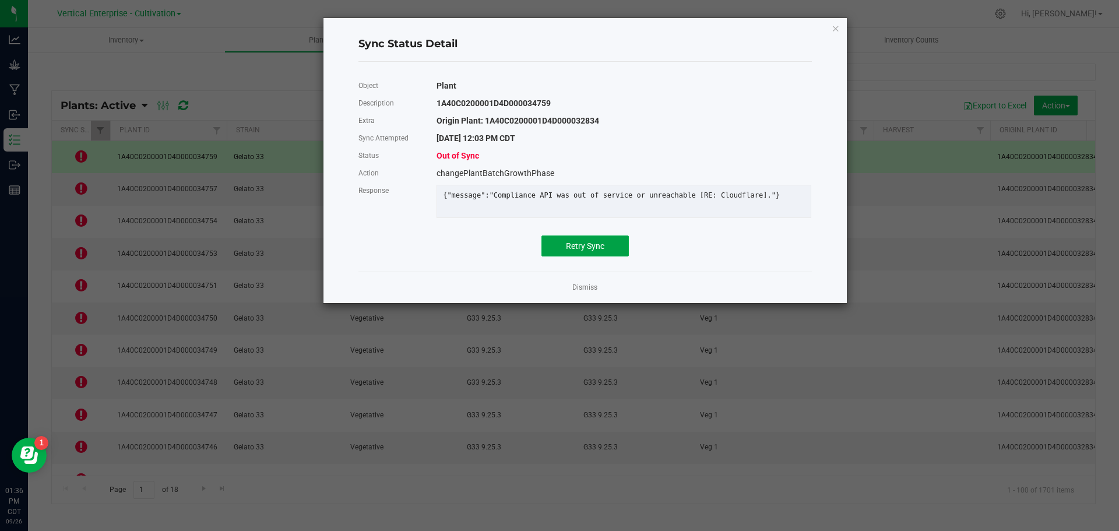
click at [624, 245] on button "Retry Sync" at bounding box center [584, 245] width 87 height 21
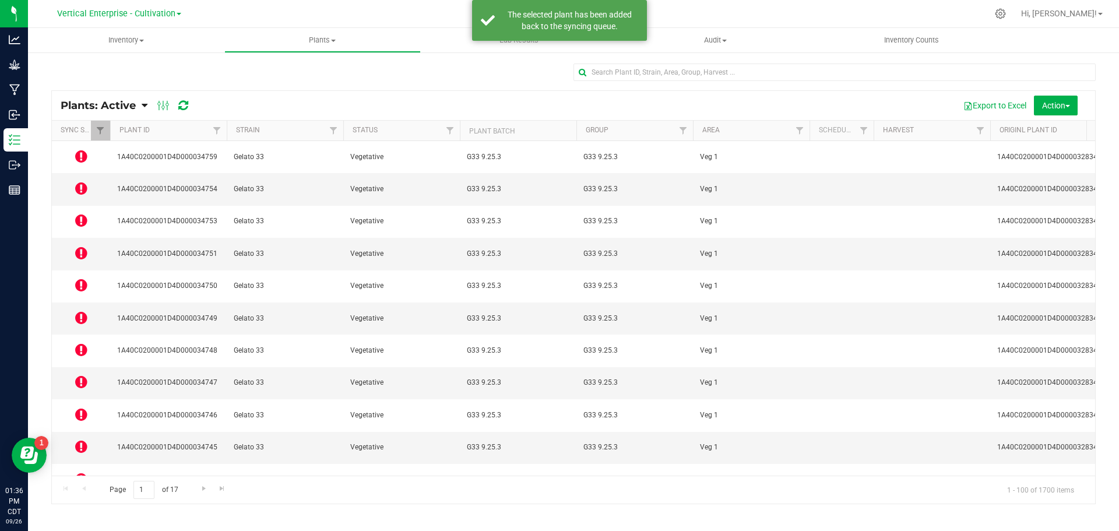
click at [78, 182] on icon at bounding box center [81, 188] width 12 height 14
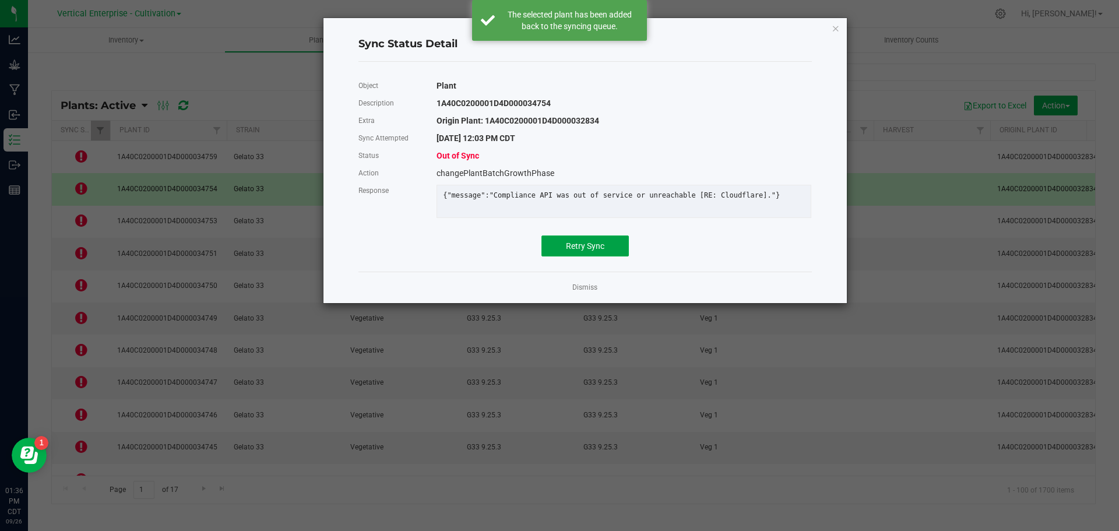
click at [580, 251] on span "Retry Sync" at bounding box center [585, 245] width 38 height 9
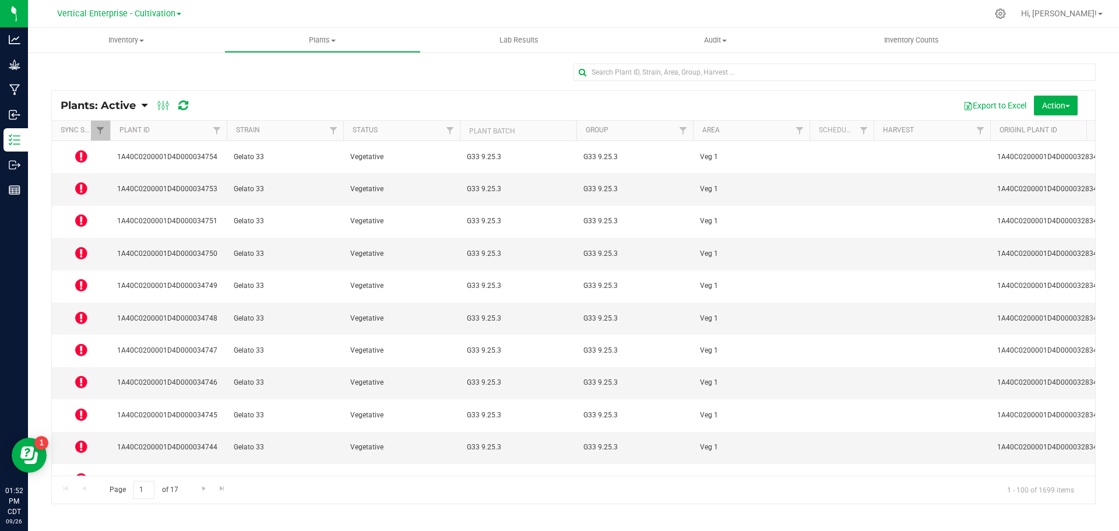
click at [82, 158] on icon at bounding box center [81, 156] width 12 height 14
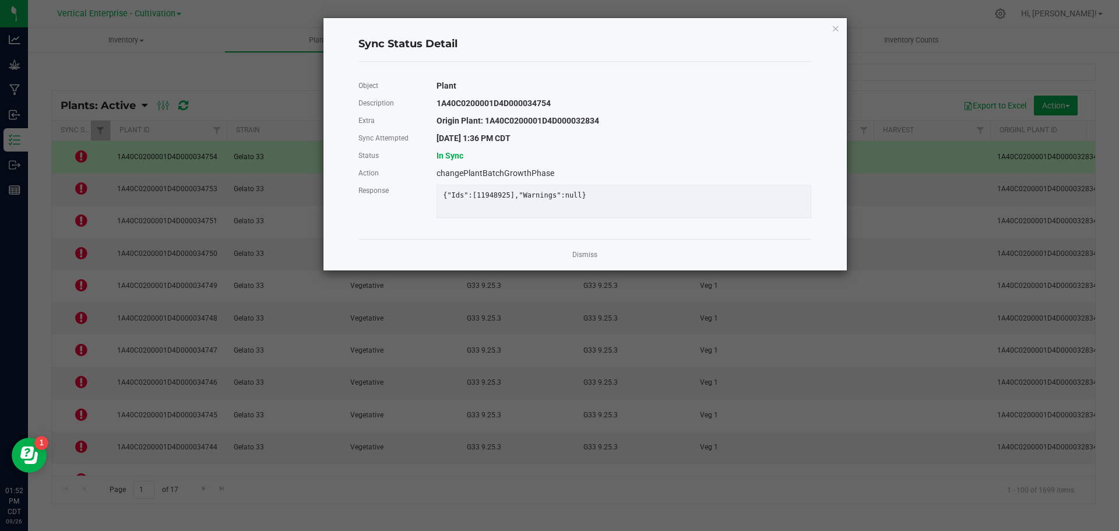
click at [575, 258] on app-cancel-button "Dismiss" at bounding box center [584, 255] width 25 height 12
click at [579, 261] on app-cancel-button "Dismiss" at bounding box center [584, 255] width 25 height 12
click at [579, 260] on link "Dismiss" at bounding box center [584, 255] width 25 height 10
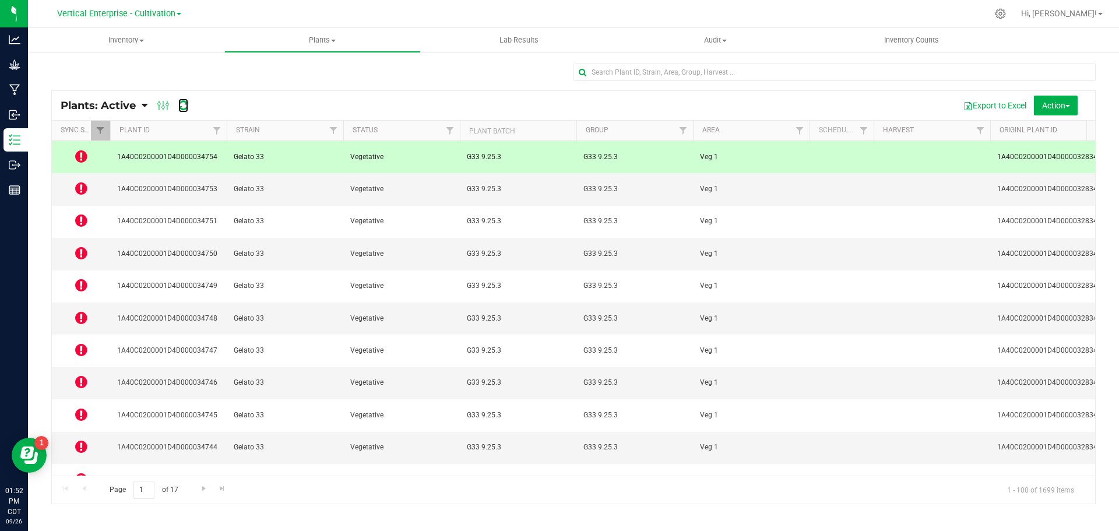
click at [185, 108] on icon at bounding box center [183, 106] width 10 height 12
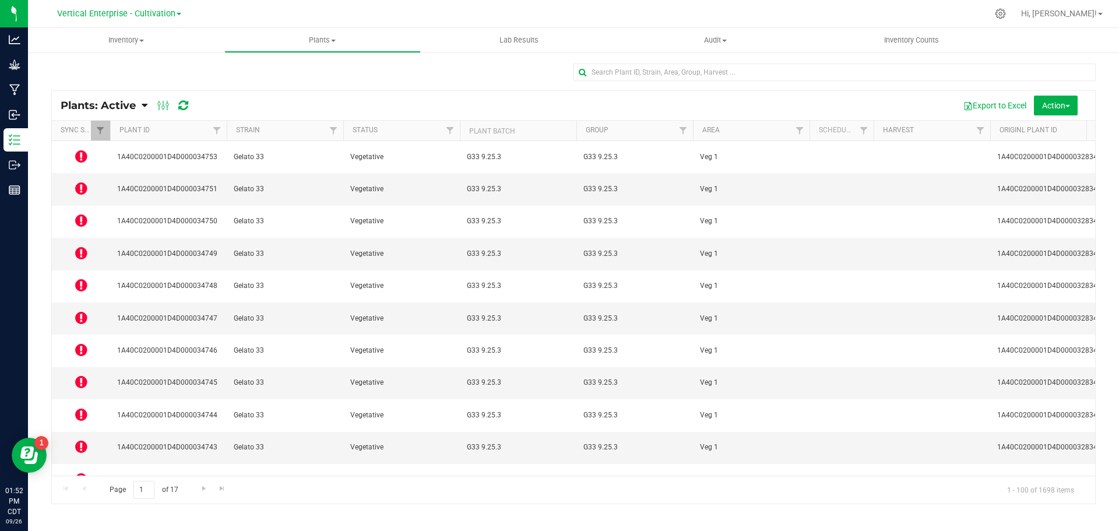
click at [79, 181] on icon at bounding box center [81, 188] width 12 height 14
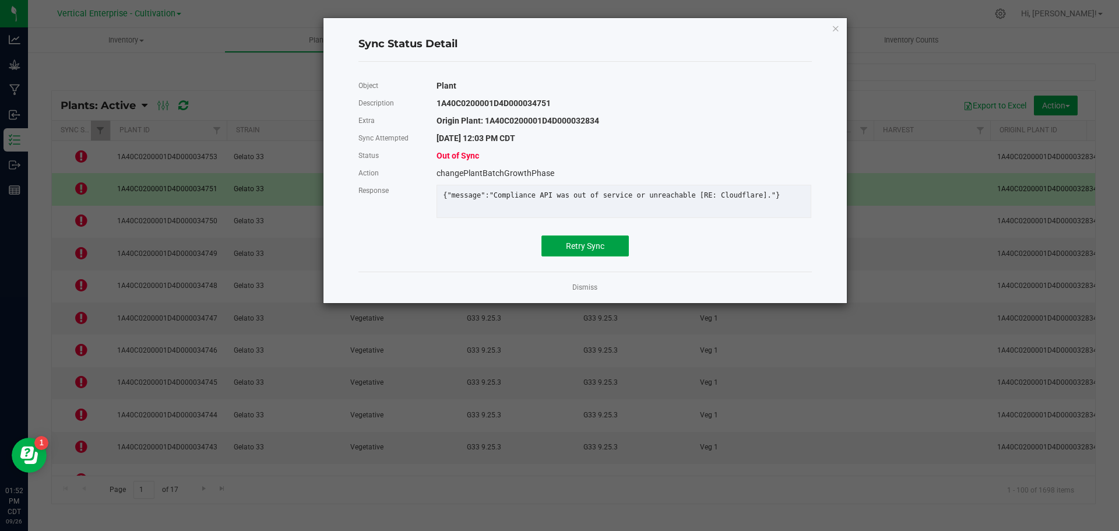
click at [583, 251] on span "Retry Sync" at bounding box center [585, 245] width 38 height 9
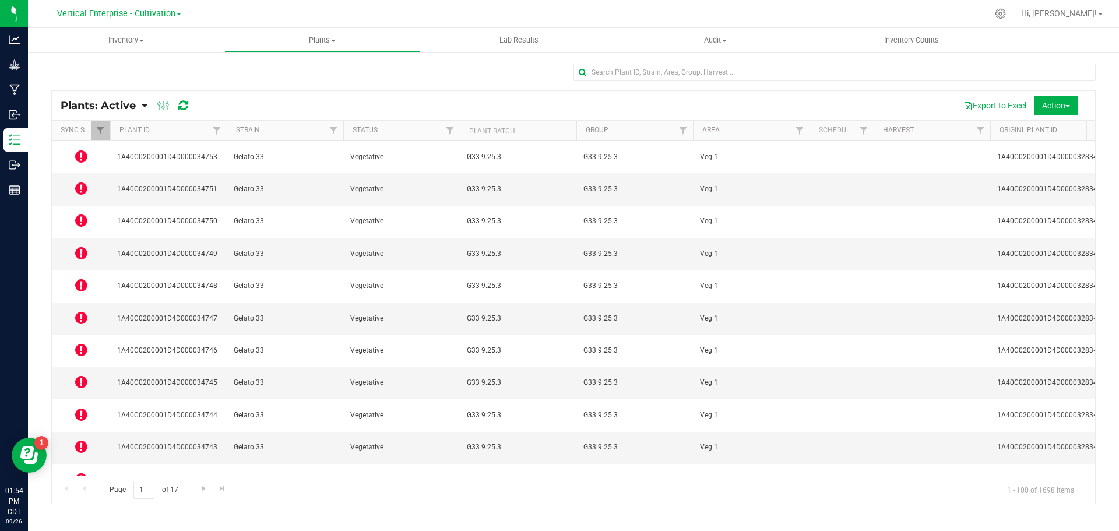
click at [81, 154] on icon at bounding box center [81, 156] width 12 height 14
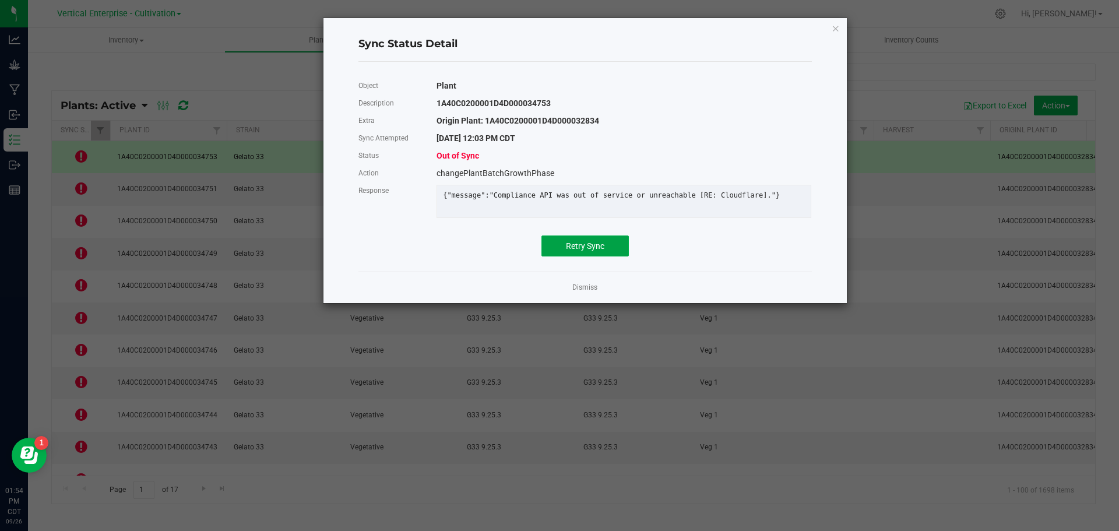
click at [628, 256] on button "Retry Sync" at bounding box center [584, 245] width 87 height 21
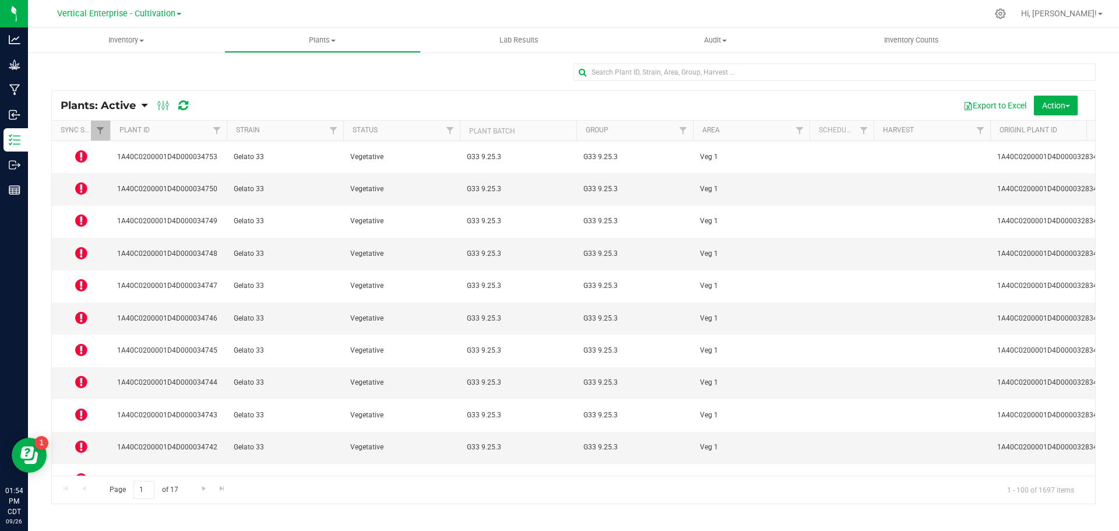
click at [78, 246] on icon at bounding box center [81, 253] width 12 height 14
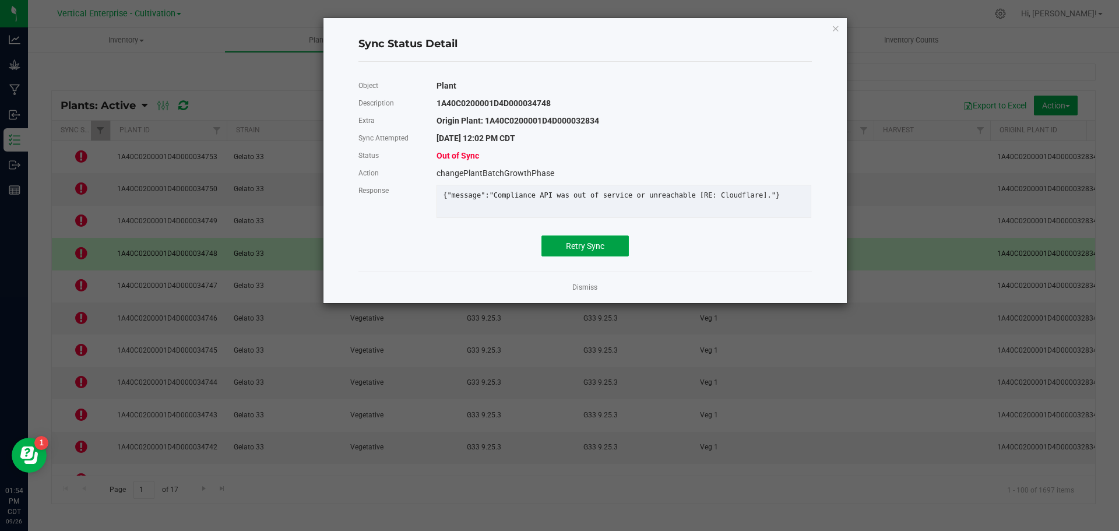
click at [604, 248] on button "Retry Sync" at bounding box center [584, 245] width 87 height 21
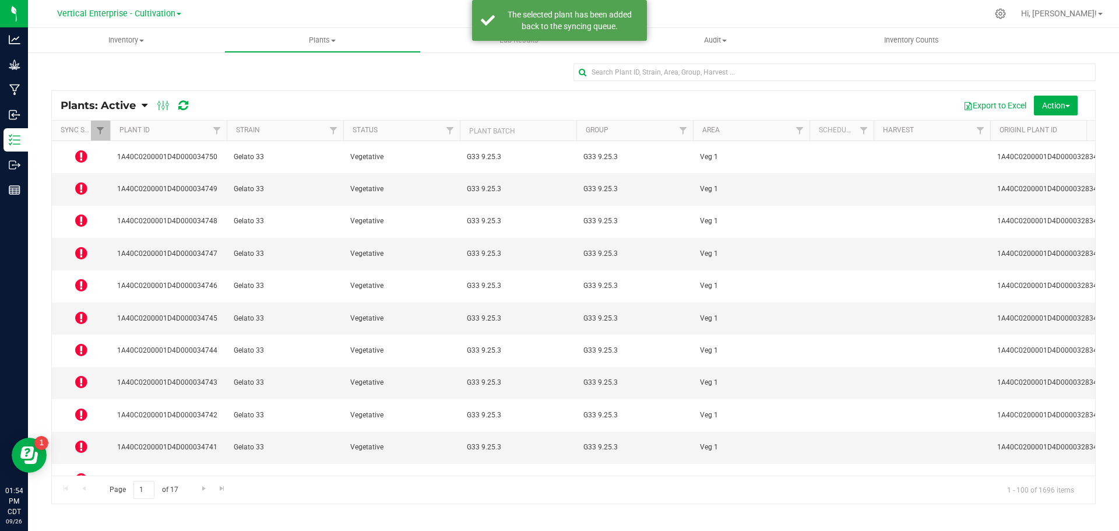
click at [83, 213] on icon at bounding box center [81, 220] width 12 height 14
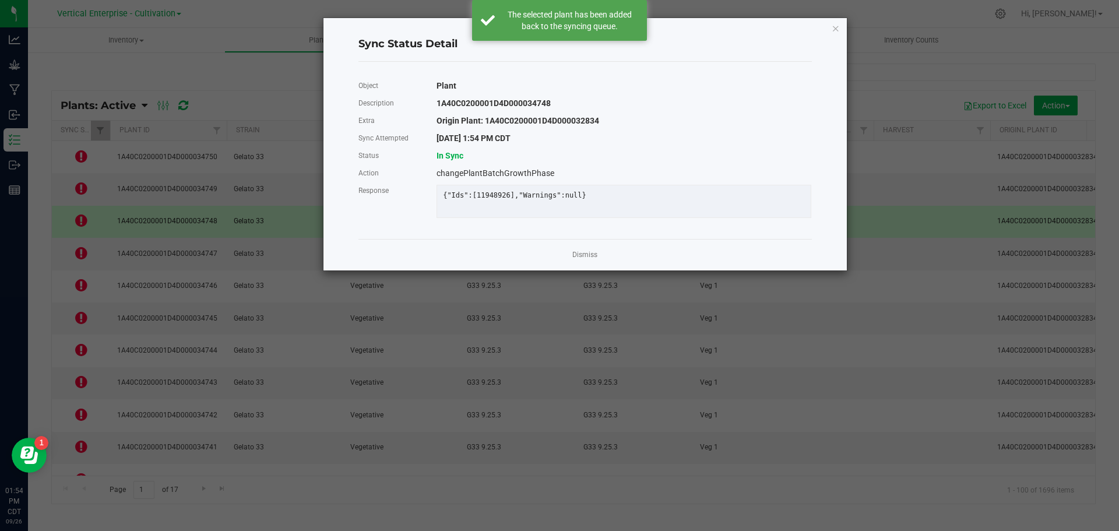
click at [582, 260] on link "Dismiss" at bounding box center [584, 255] width 25 height 10
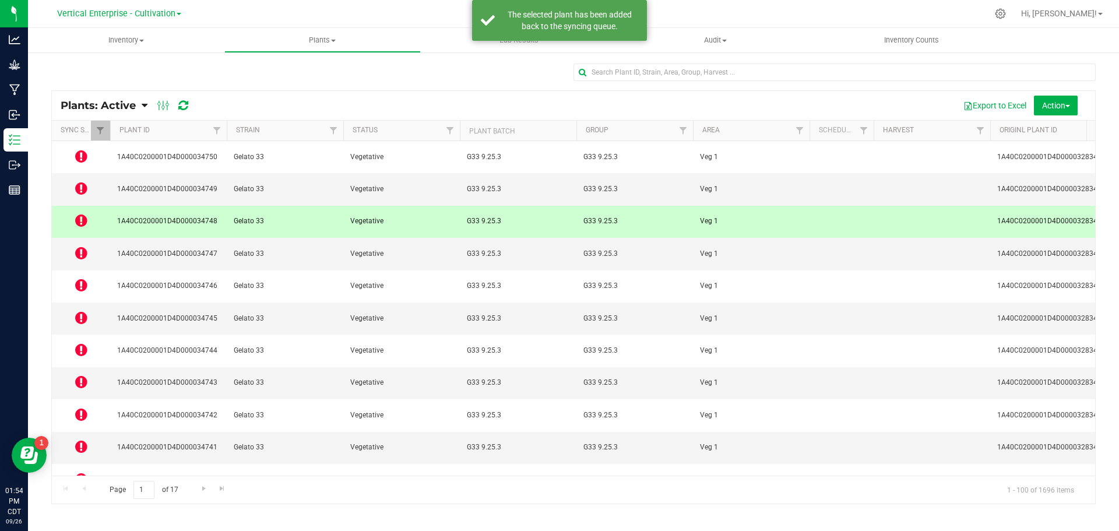
click at [77, 181] on icon at bounding box center [81, 188] width 12 height 14
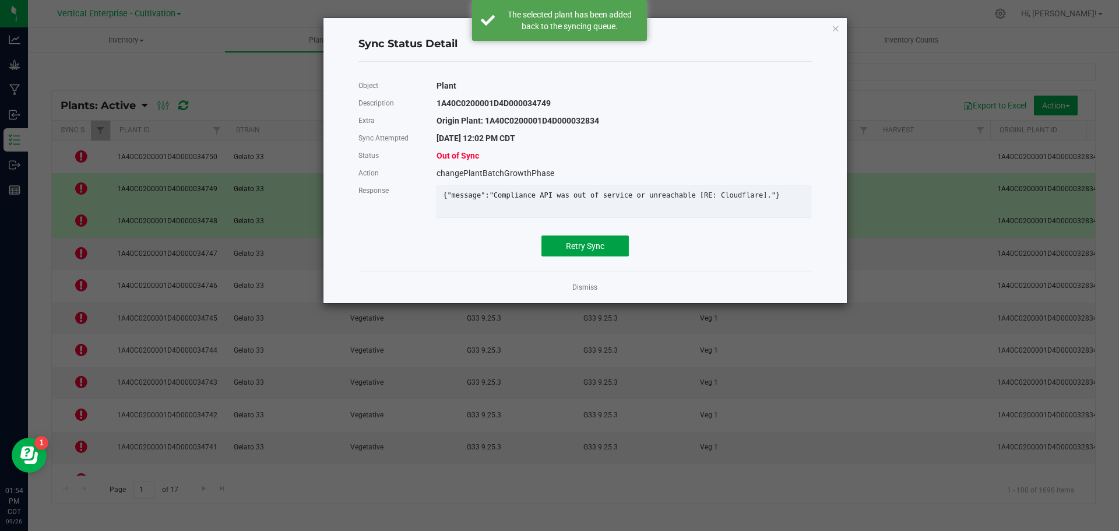
click at [587, 246] on button "Retry Sync" at bounding box center [584, 245] width 87 height 21
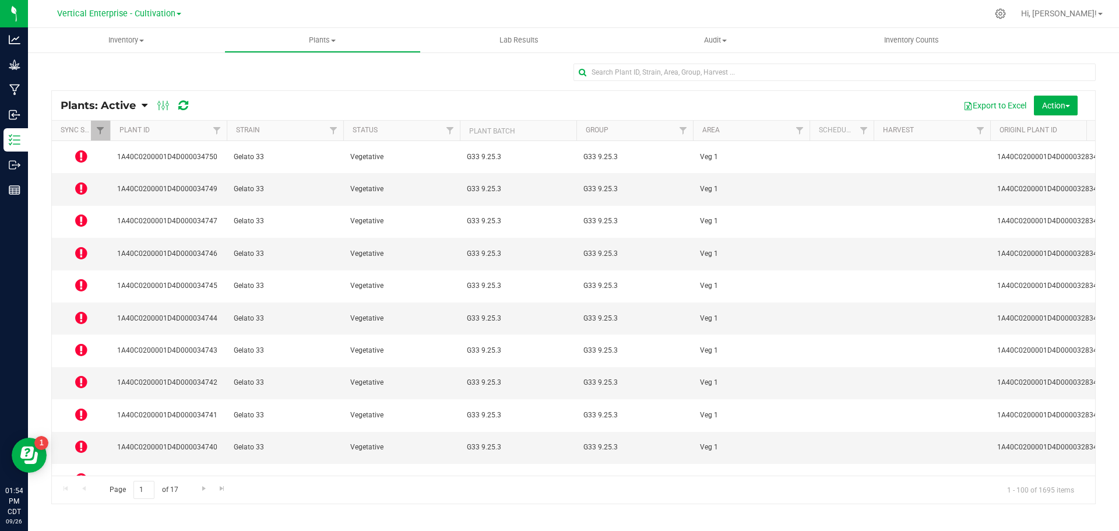
click at [76, 439] on icon at bounding box center [81, 446] width 12 height 14
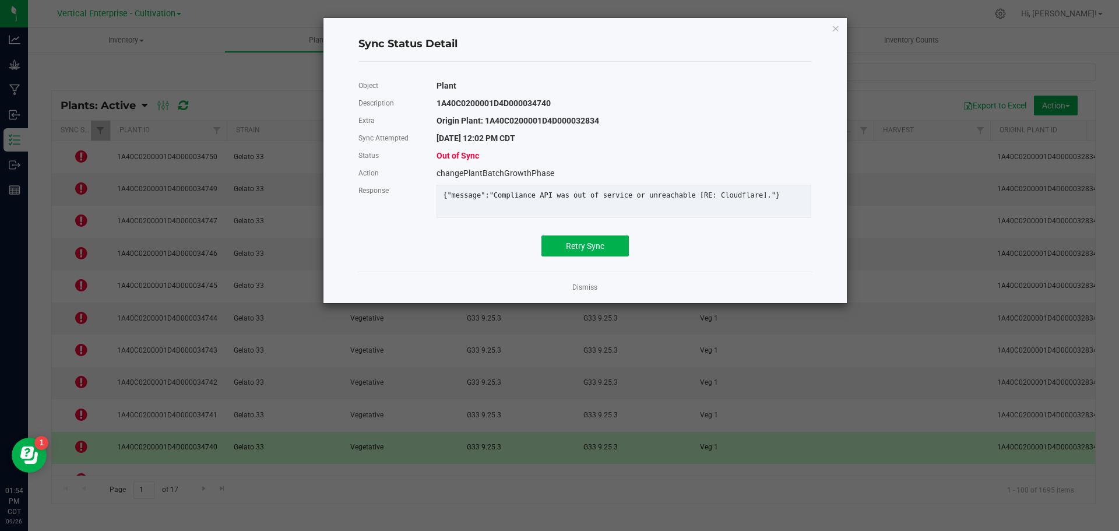
click at [592, 242] on div "Object Plant Description 1A40C0200001D4D000034740 Extra Origin Plant: 1A40C0200…" at bounding box center [584, 166] width 453 height 179
click at [593, 251] on span "Retry Sync" at bounding box center [585, 245] width 38 height 9
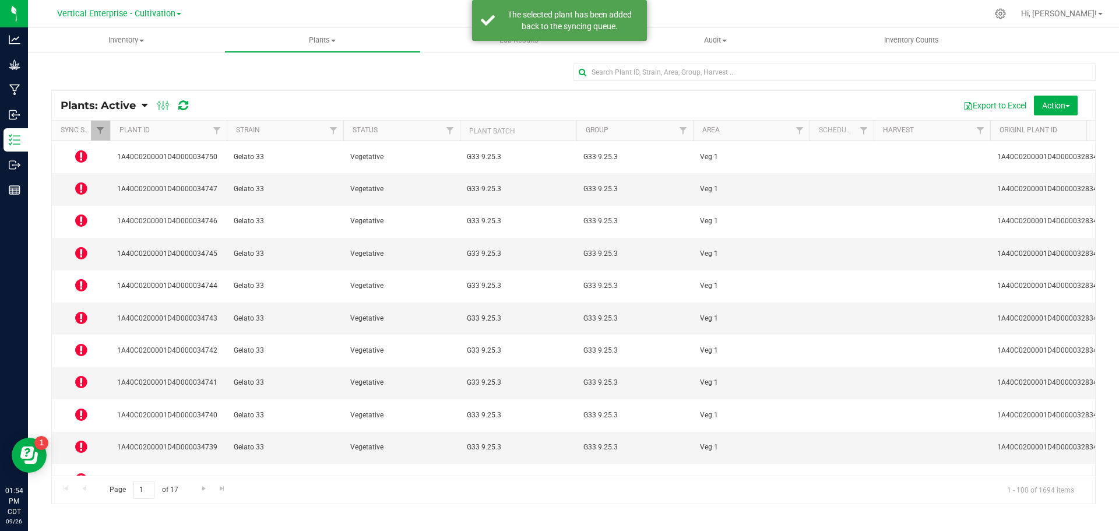
click at [74, 496] on td at bounding box center [81, 512] width 58 height 32
click at [98, 496] on td at bounding box center [81, 512] width 58 height 32
click at [82, 504] on icon at bounding box center [81, 511] width 12 height 14
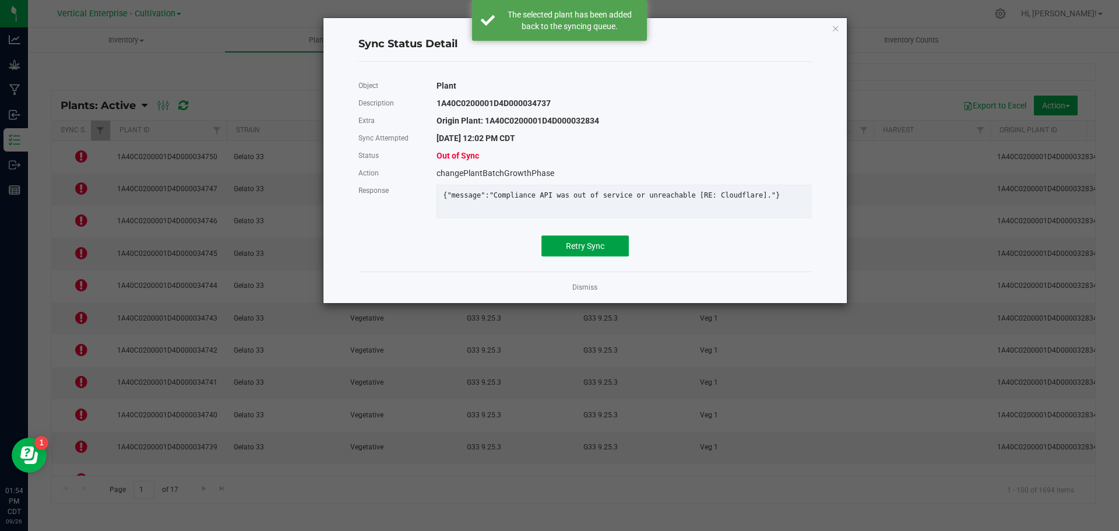
click at [586, 251] on span "Retry Sync" at bounding box center [585, 245] width 38 height 9
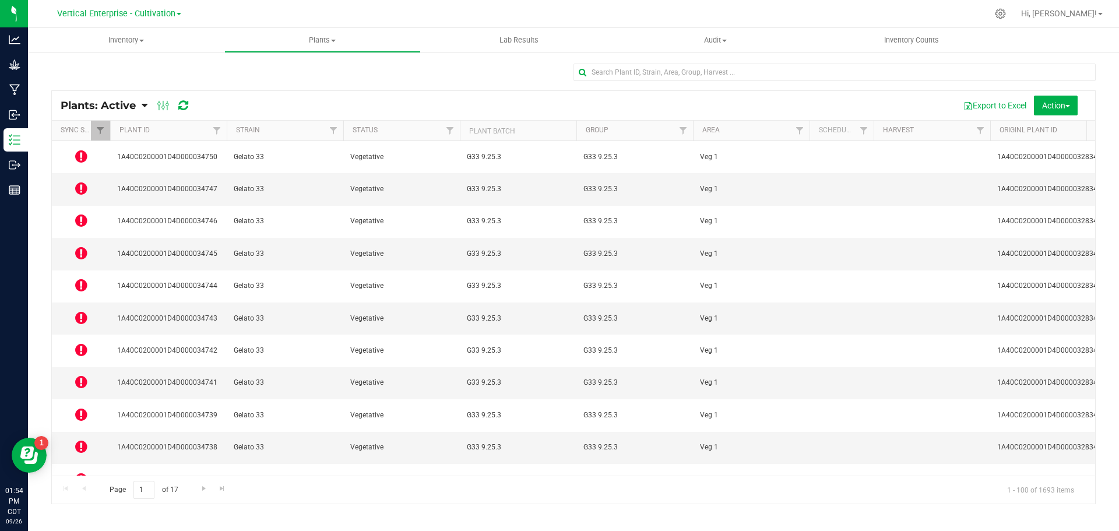
click at [82, 151] on icon at bounding box center [81, 156] width 12 height 14
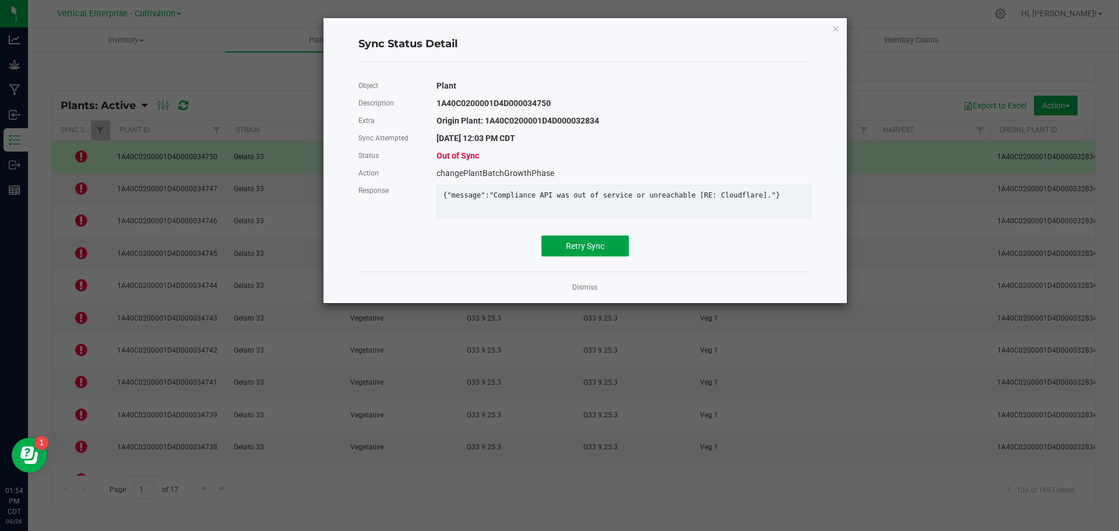
click at [566, 256] on button "Retry Sync" at bounding box center [584, 245] width 87 height 21
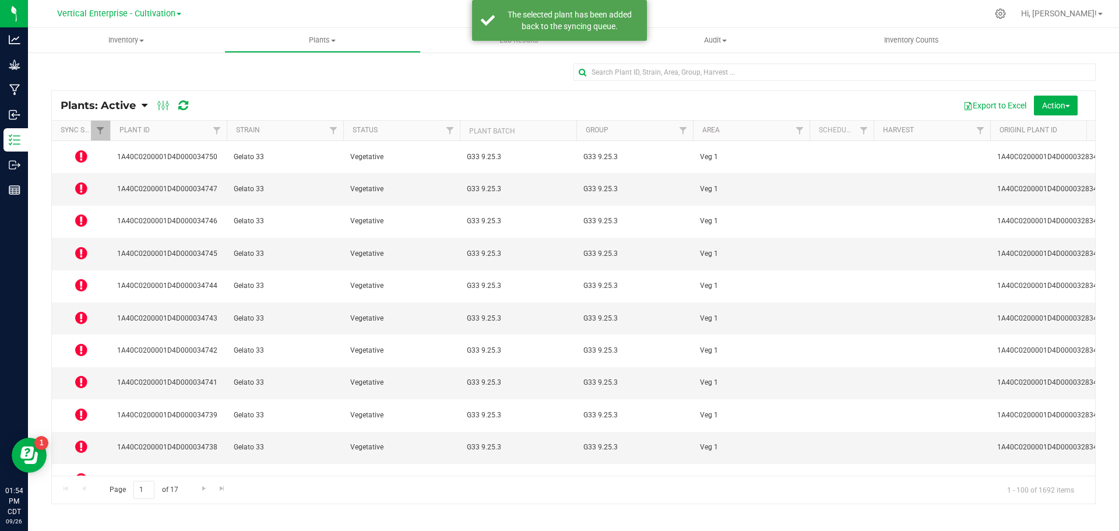
click at [83, 181] on icon at bounding box center [81, 188] width 12 height 14
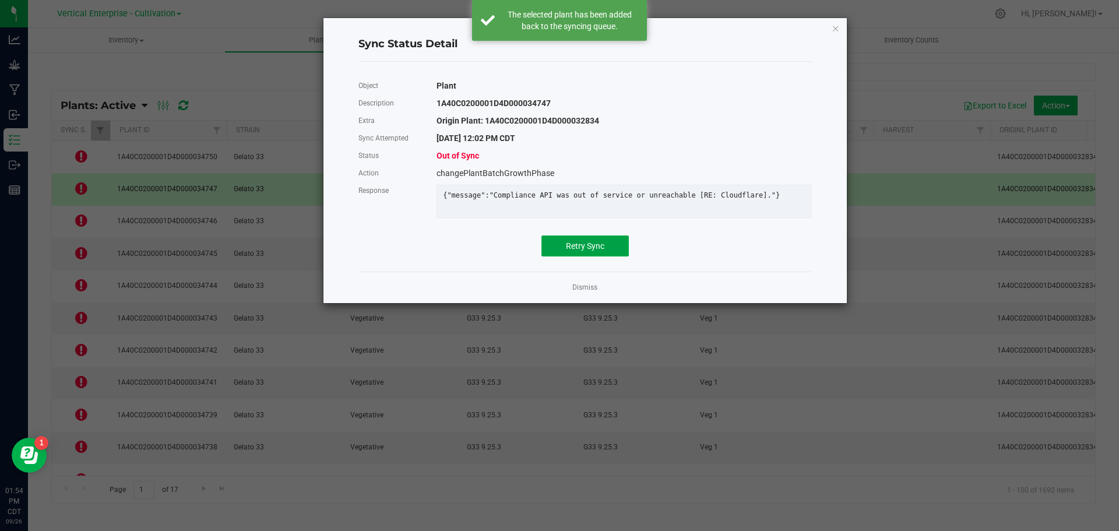
click at [585, 248] on button "Retry Sync" at bounding box center [584, 245] width 87 height 21
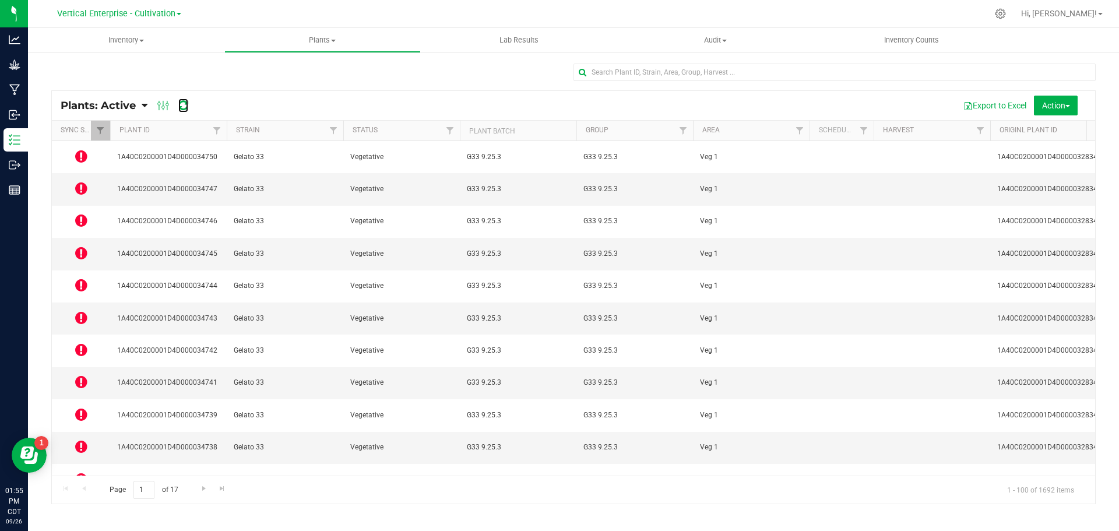
click at [183, 107] on icon at bounding box center [183, 106] width 10 height 12
click at [76, 181] on icon at bounding box center [81, 188] width 12 height 14
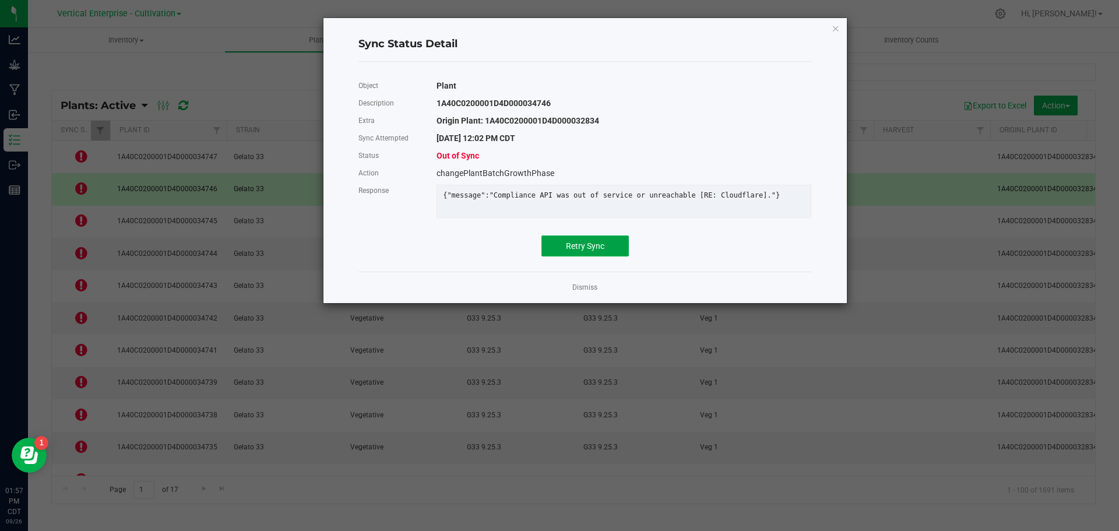
click at [582, 249] on span "Retry Sync" at bounding box center [585, 245] width 38 height 9
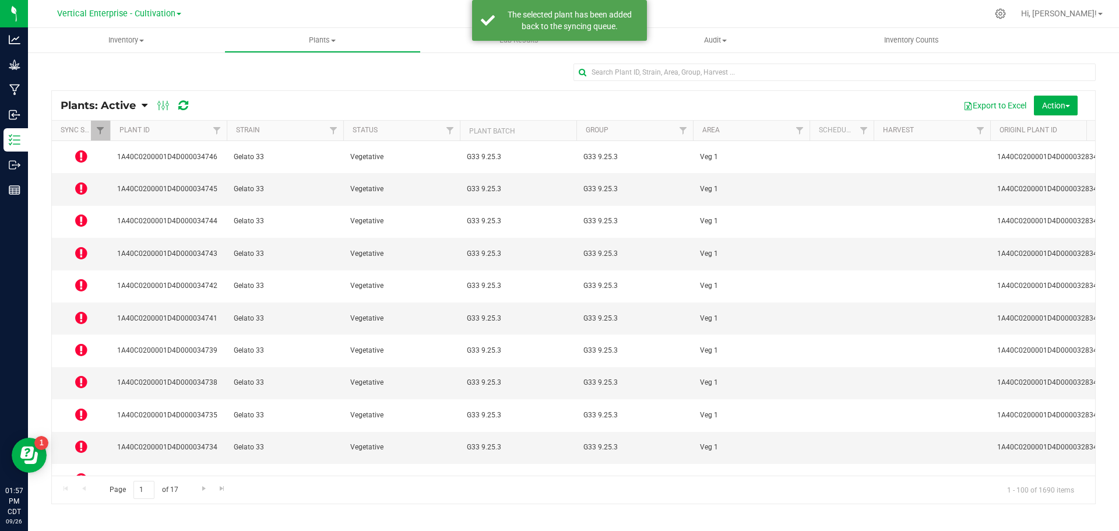
click at [83, 157] on icon at bounding box center [81, 156] width 12 height 14
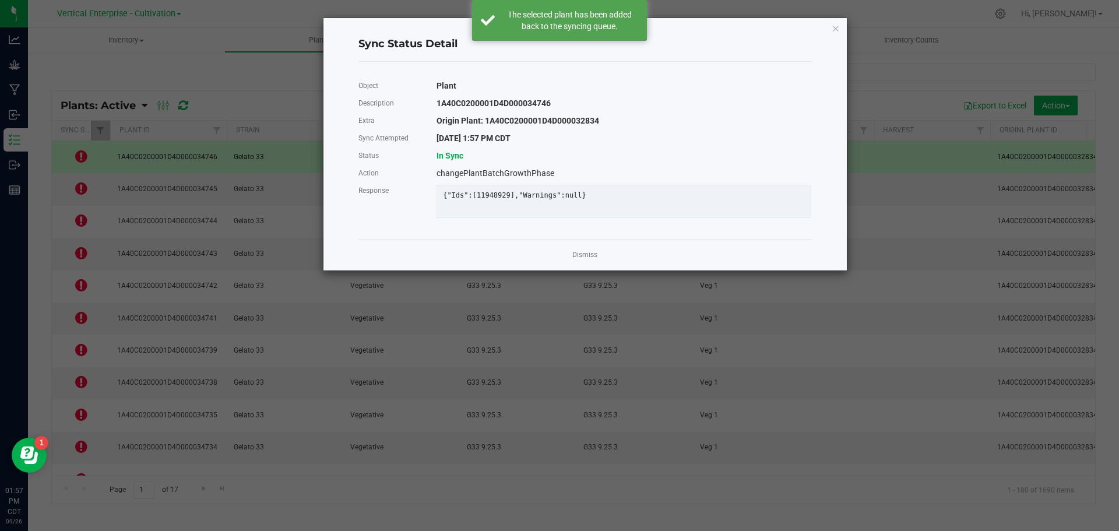
click at [574, 260] on link "Dismiss" at bounding box center [584, 255] width 25 height 10
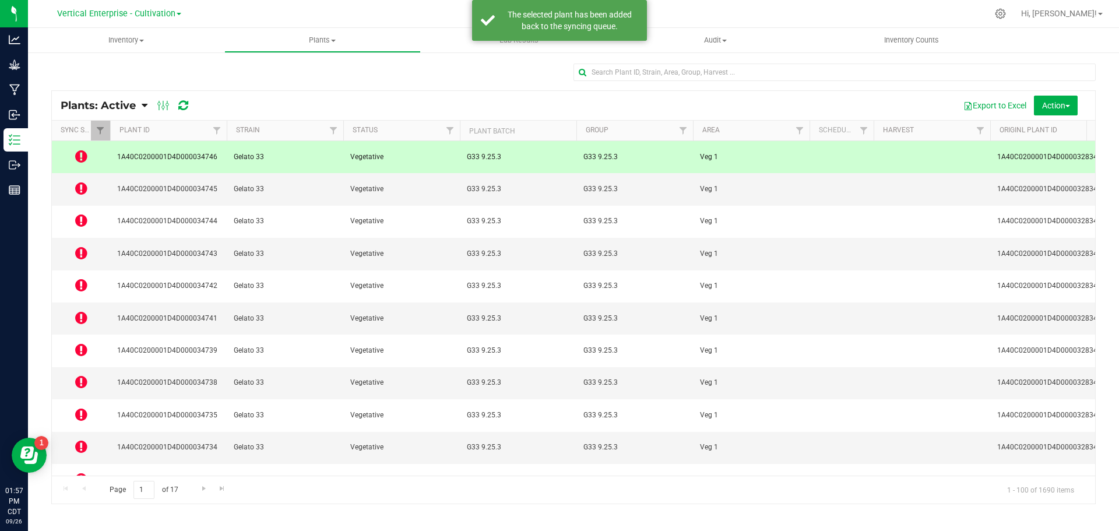
click at [77, 311] on icon at bounding box center [81, 318] width 12 height 14
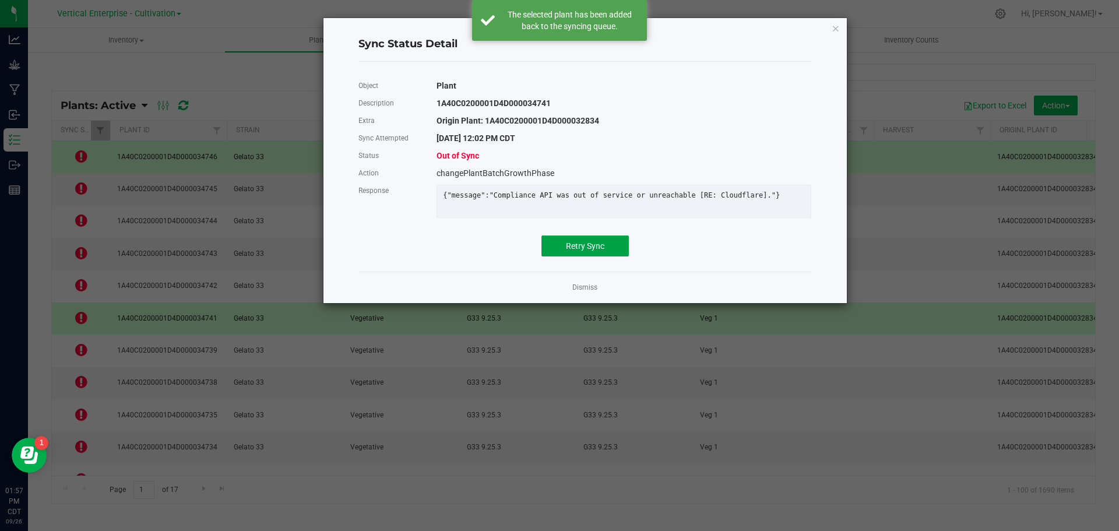
click at [589, 251] on span "Retry Sync" at bounding box center [585, 245] width 38 height 9
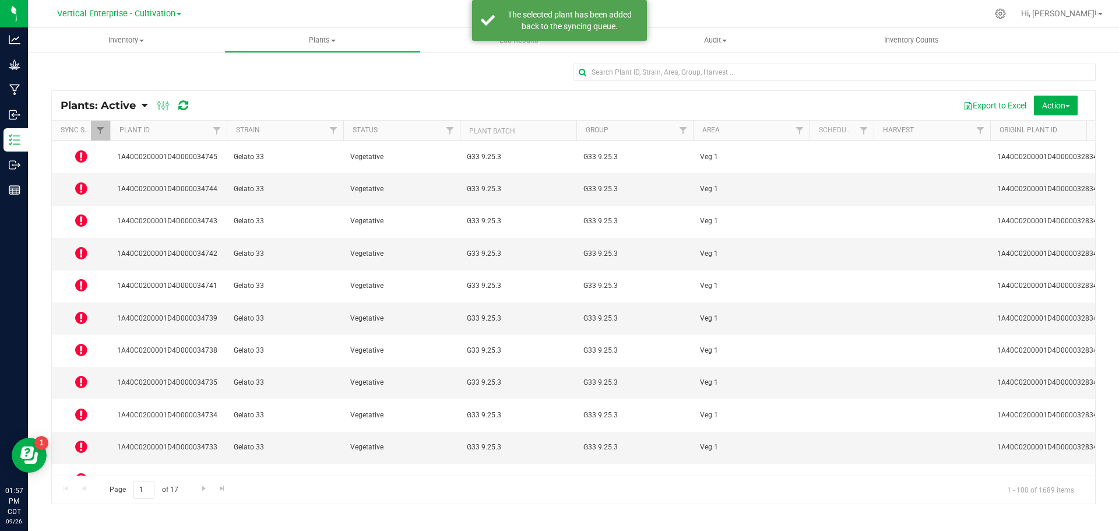
click at [86, 375] on icon at bounding box center [81, 382] width 12 height 14
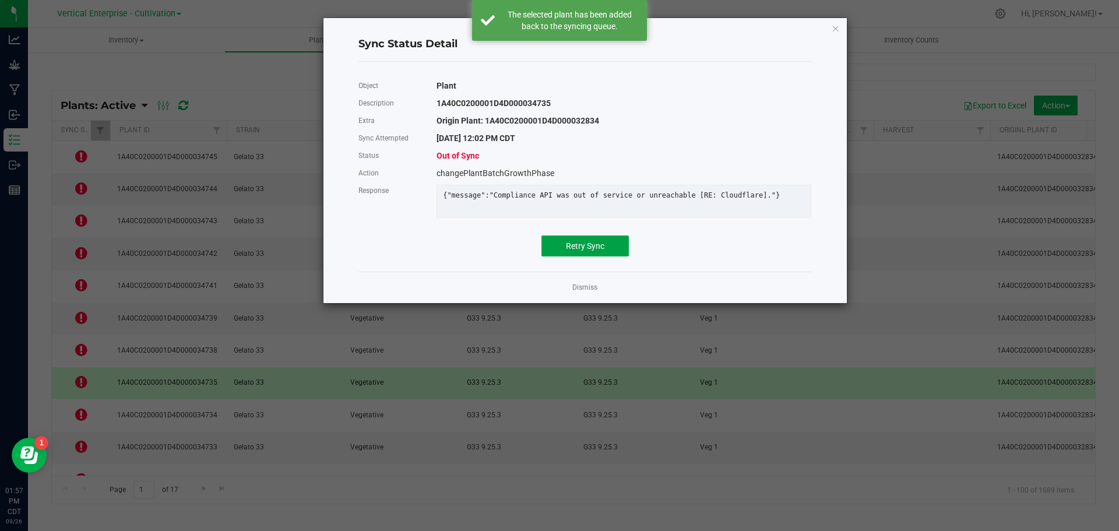
click at [597, 251] on span "Retry Sync" at bounding box center [585, 245] width 38 height 9
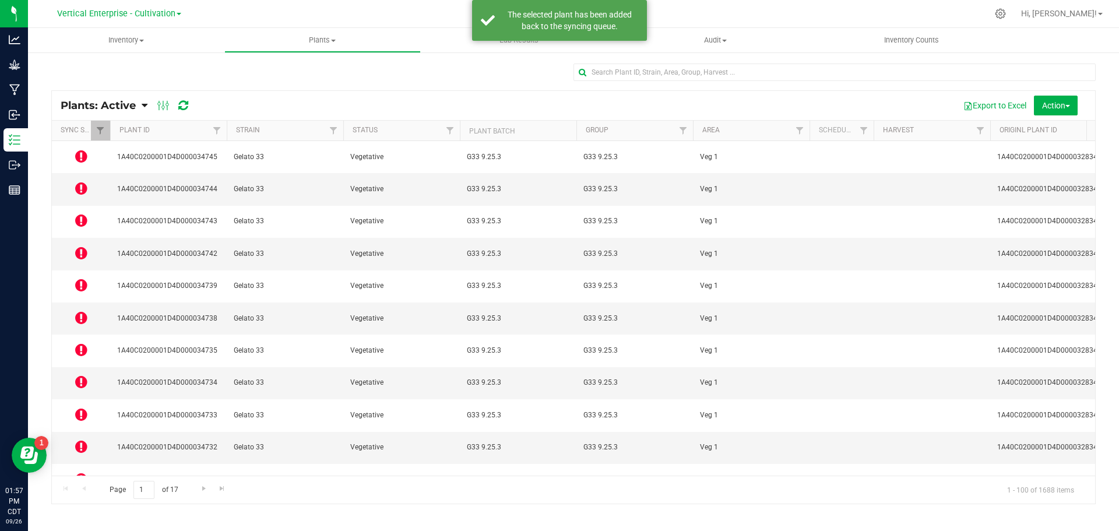
click at [83, 439] on icon at bounding box center [81, 446] width 12 height 14
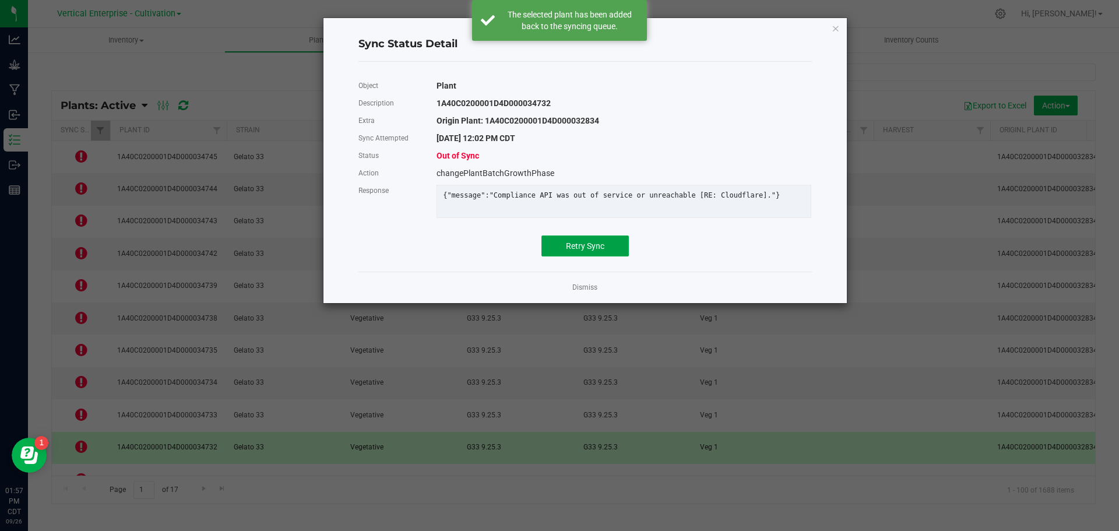
click at [598, 251] on span "Retry Sync" at bounding box center [585, 245] width 38 height 9
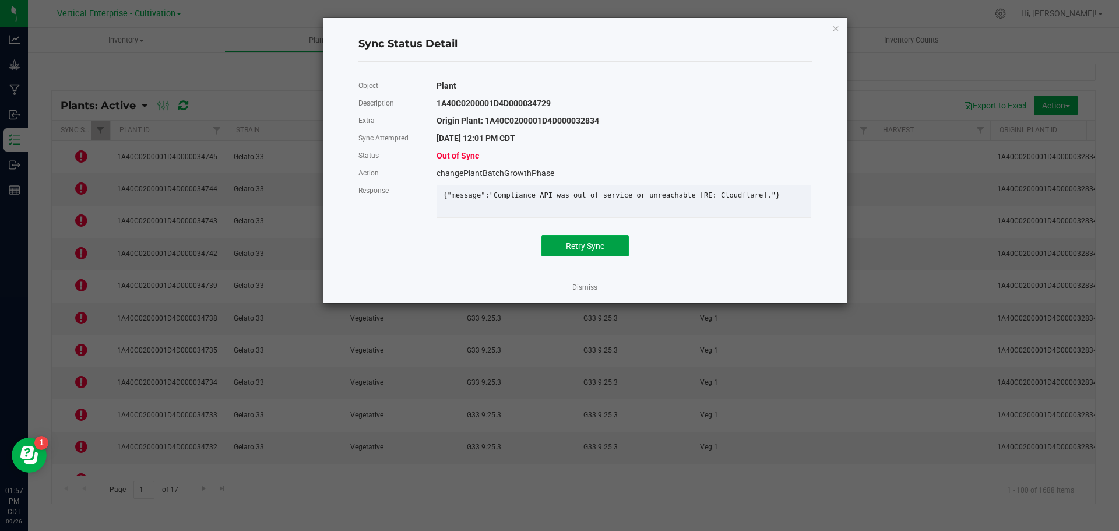
click at [624, 256] on button "Retry Sync" at bounding box center [584, 245] width 87 height 21
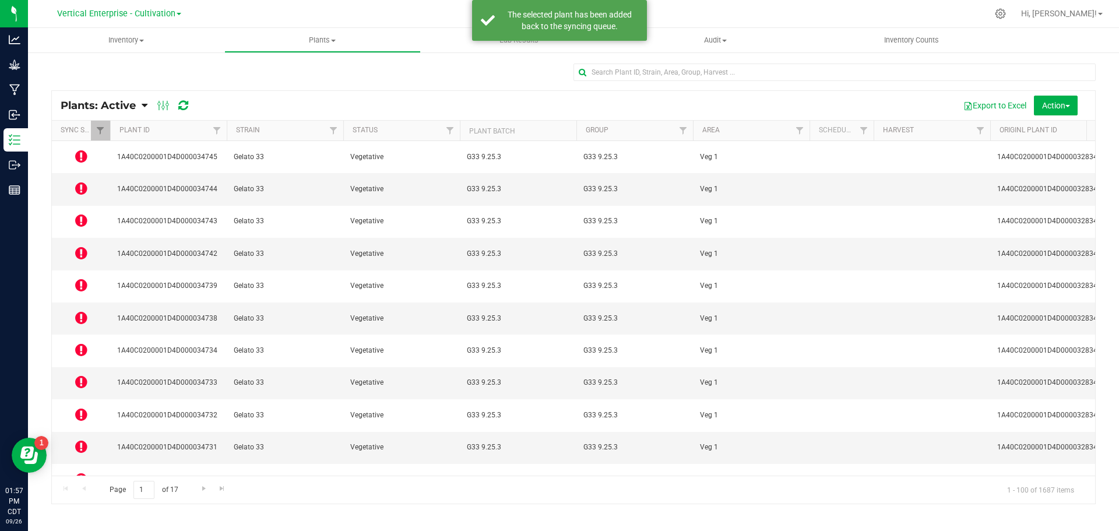
click at [83, 311] on icon at bounding box center [81, 318] width 12 height 14
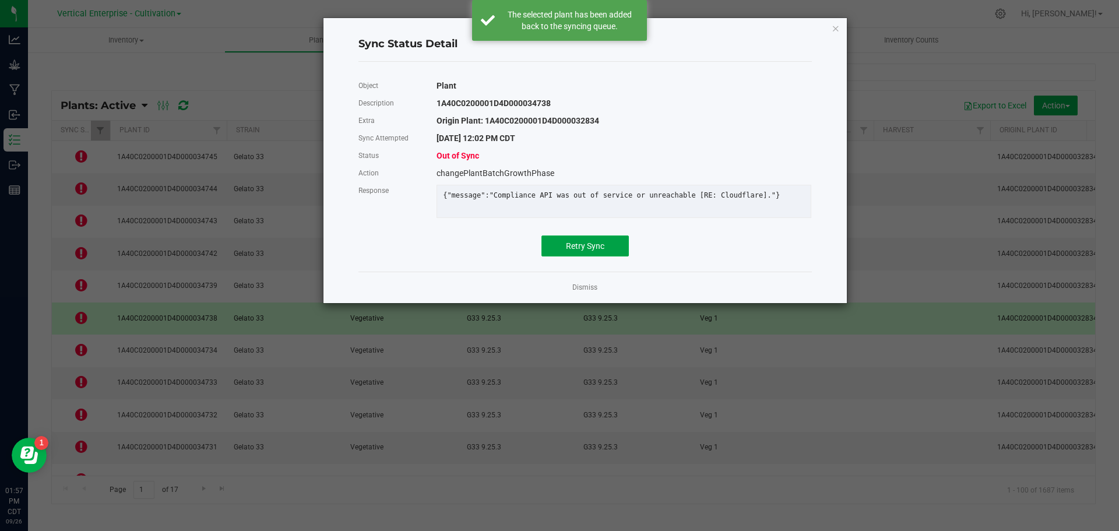
click at [577, 251] on span "Retry Sync" at bounding box center [585, 245] width 38 height 9
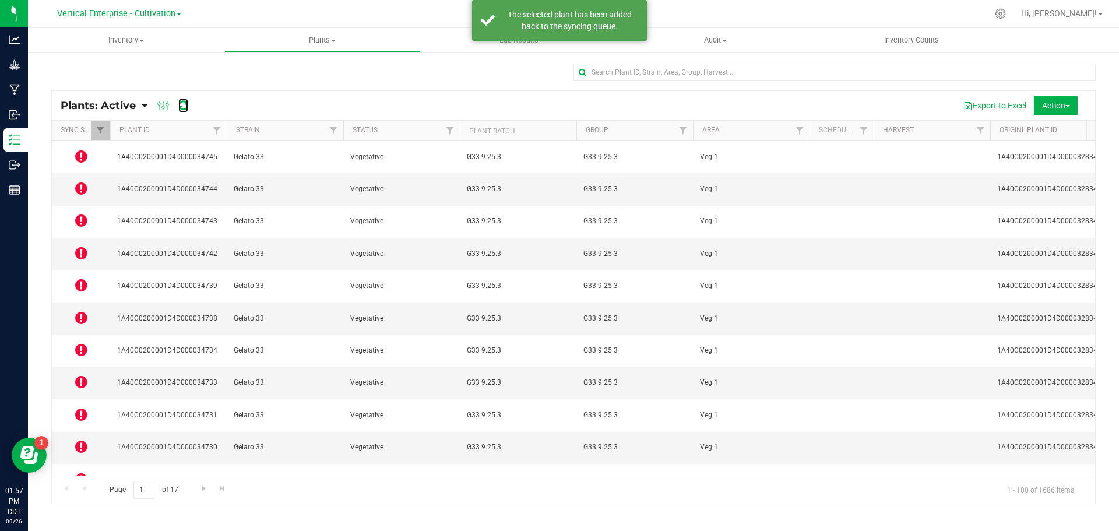
click at [181, 108] on icon at bounding box center [183, 106] width 10 height 12
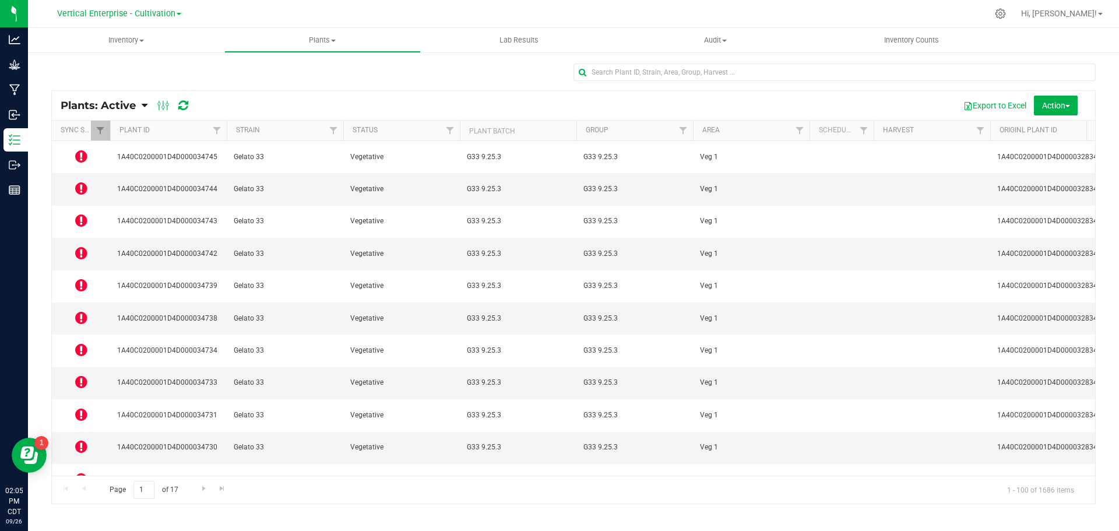
click at [78, 156] on icon at bounding box center [81, 156] width 12 height 14
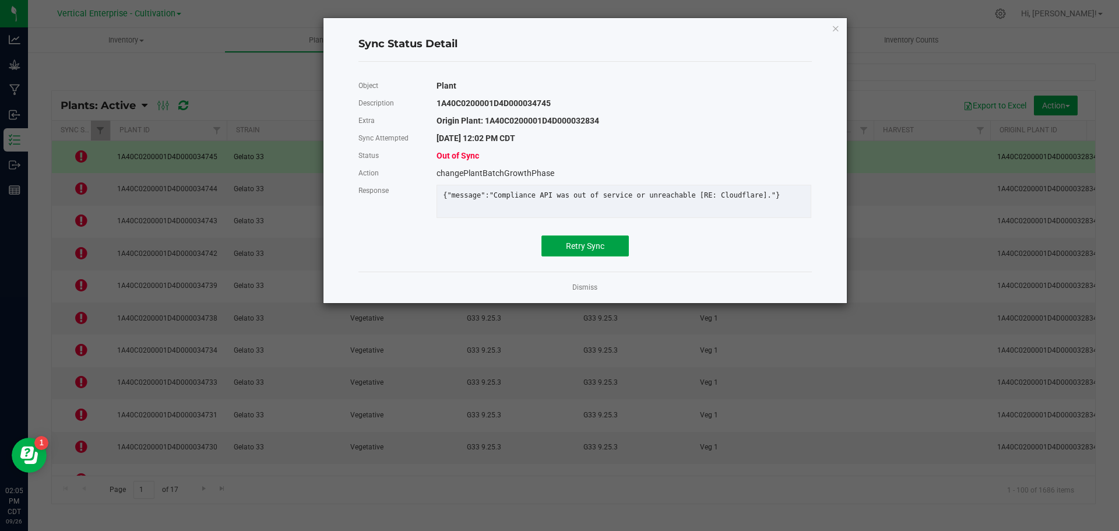
click at [593, 251] on span "Retry Sync" at bounding box center [585, 245] width 38 height 9
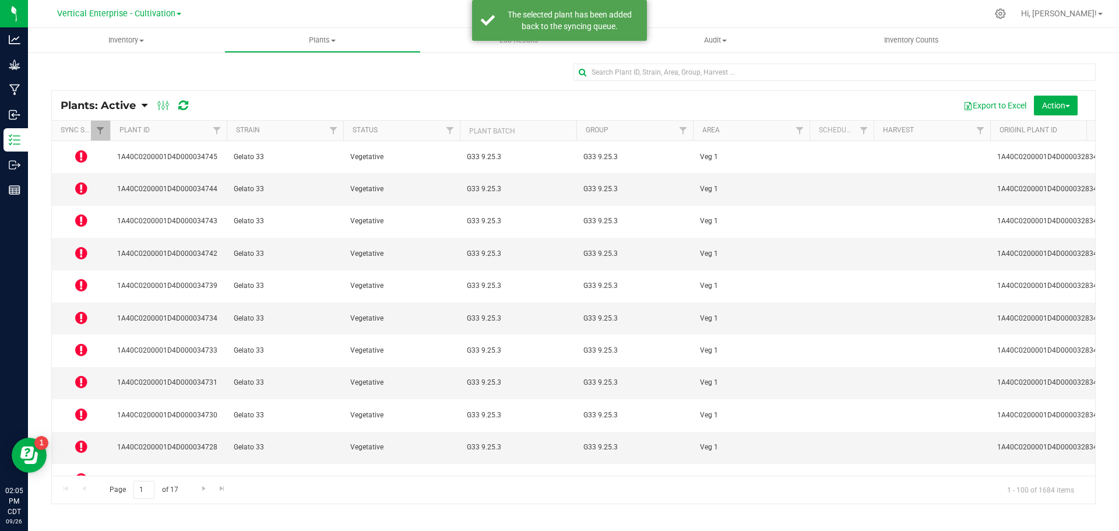
click at [79, 181] on icon at bounding box center [81, 188] width 12 height 14
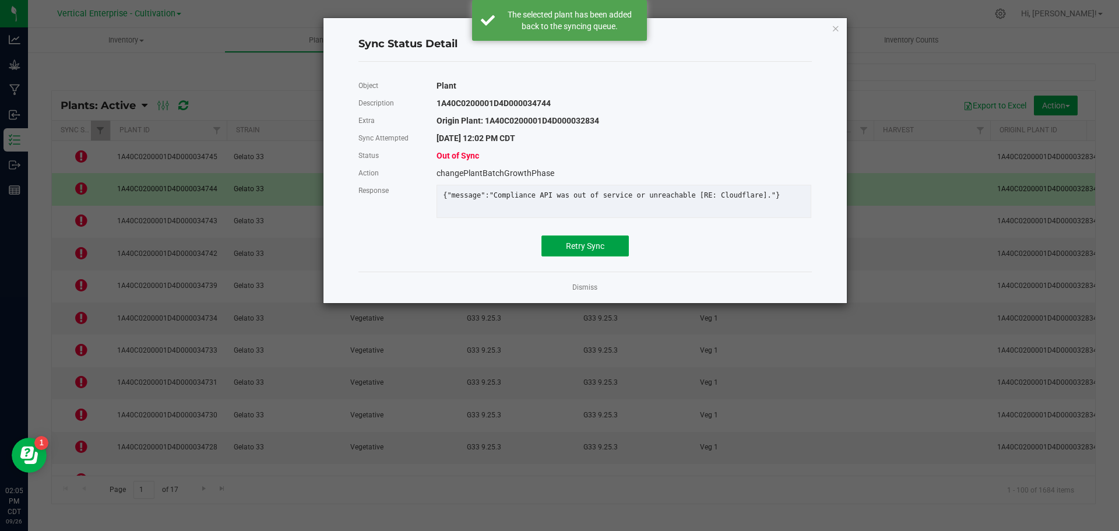
click at [590, 251] on span "Retry Sync" at bounding box center [585, 245] width 38 height 9
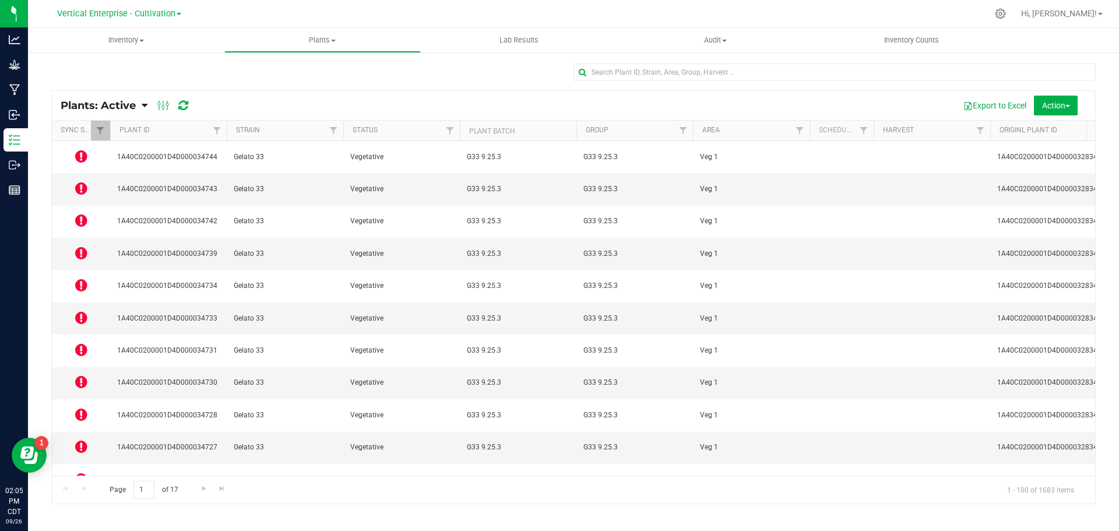
click at [81, 213] on icon at bounding box center [81, 220] width 12 height 14
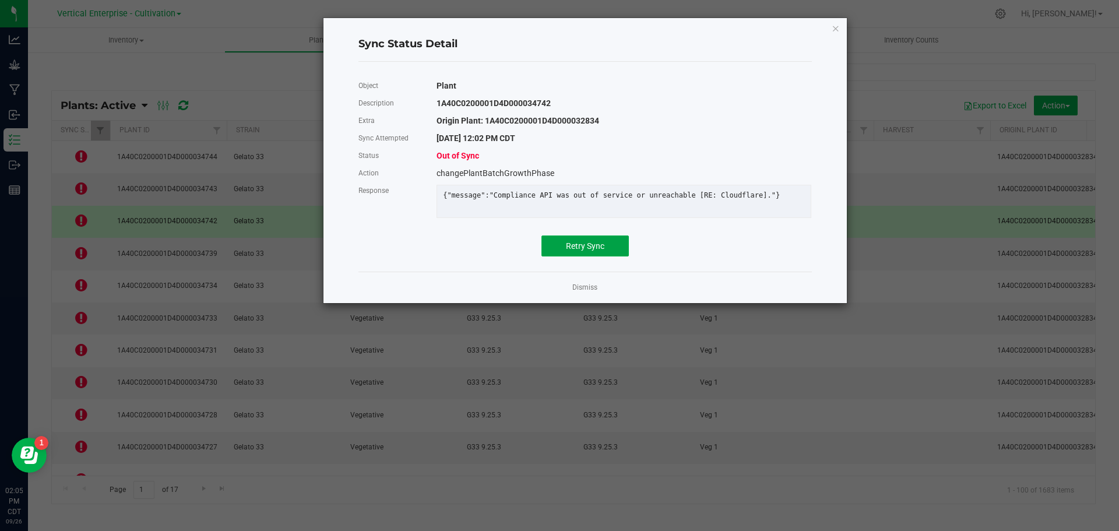
click at [605, 251] on button "Retry Sync" at bounding box center [584, 245] width 87 height 21
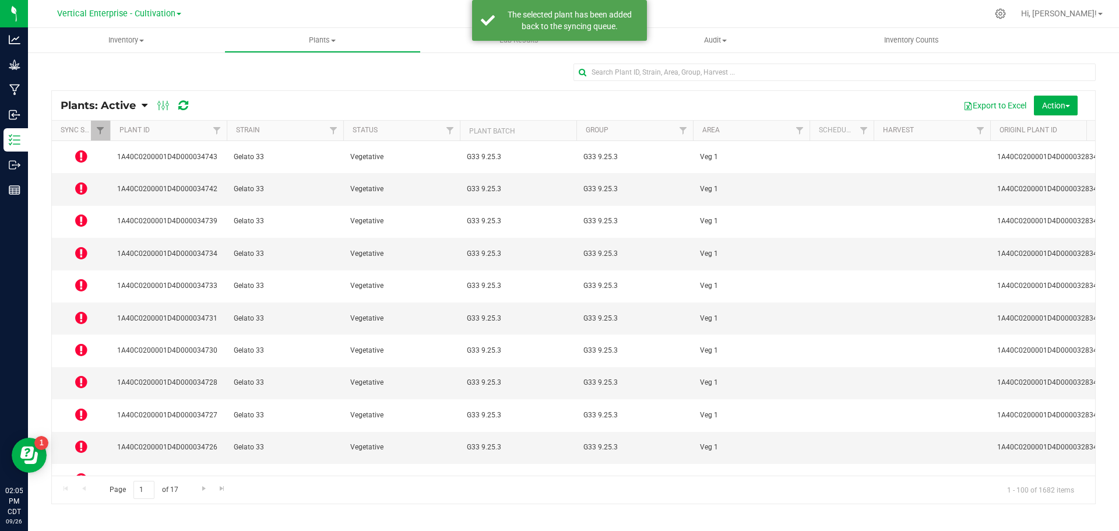
click at [84, 246] on icon at bounding box center [81, 253] width 12 height 14
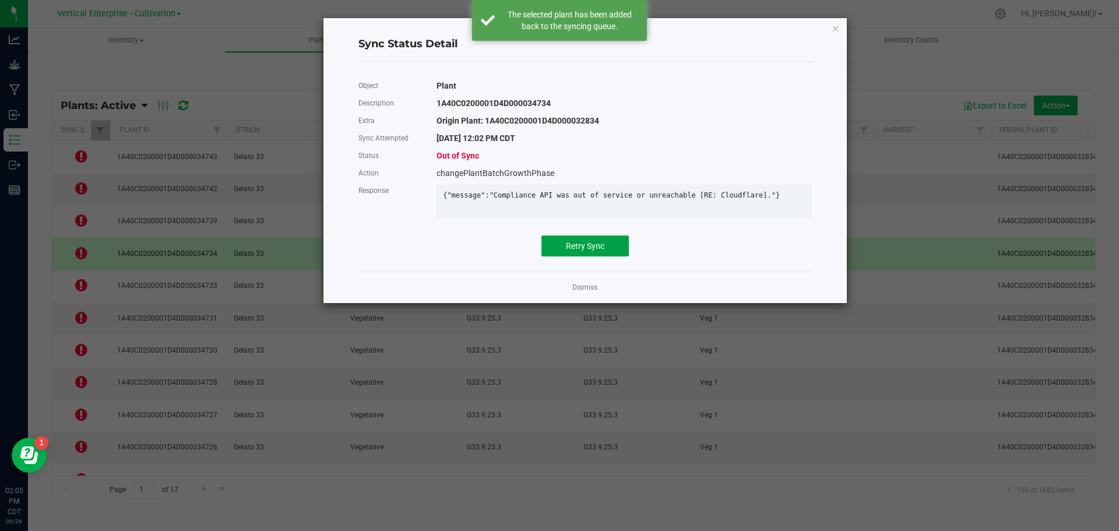
click at [593, 256] on button "Retry Sync" at bounding box center [584, 245] width 87 height 21
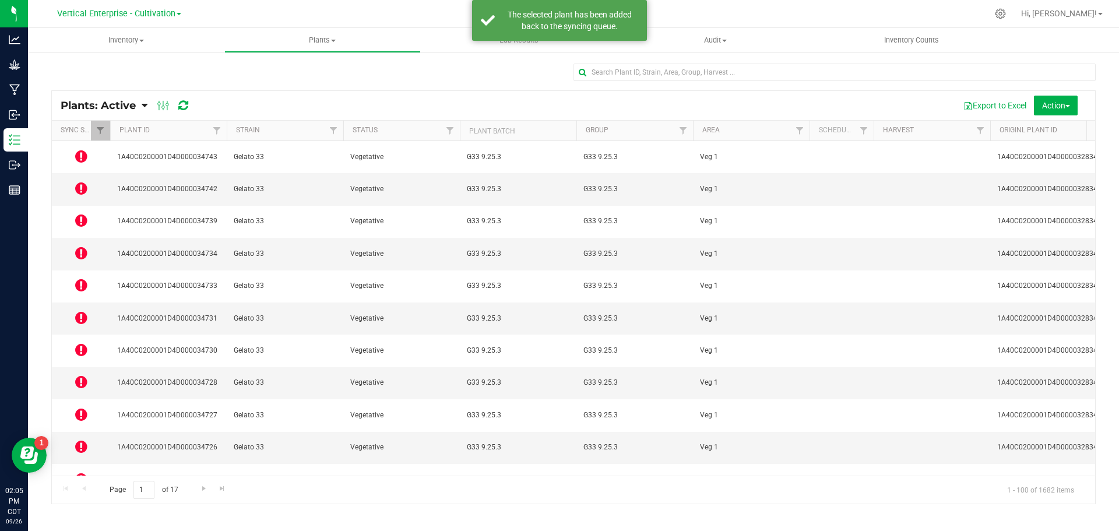
click at [80, 278] on icon at bounding box center [81, 285] width 12 height 14
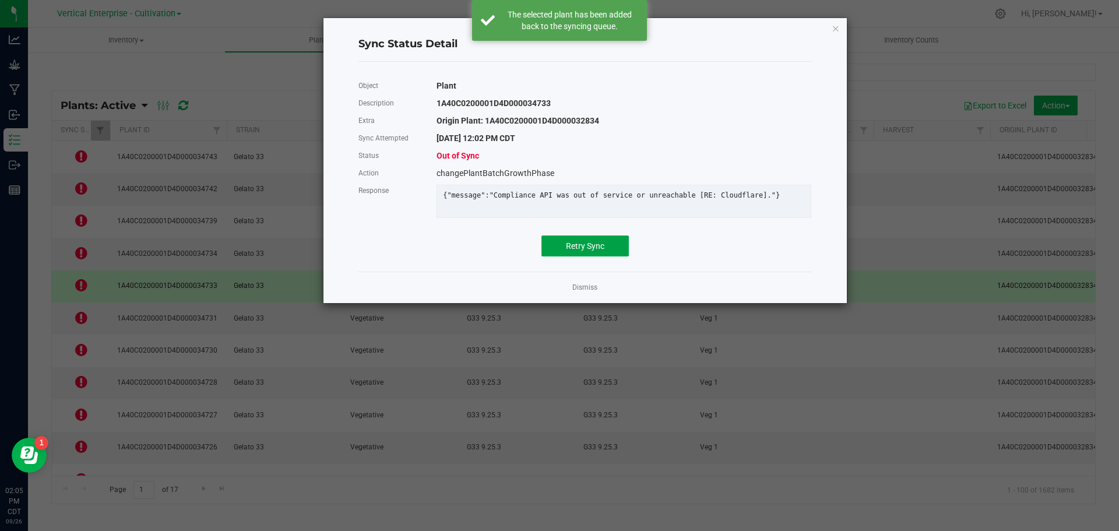
click at [599, 256] on button "Retry Sync" at bounding box center [584, 245] width 87 height 21
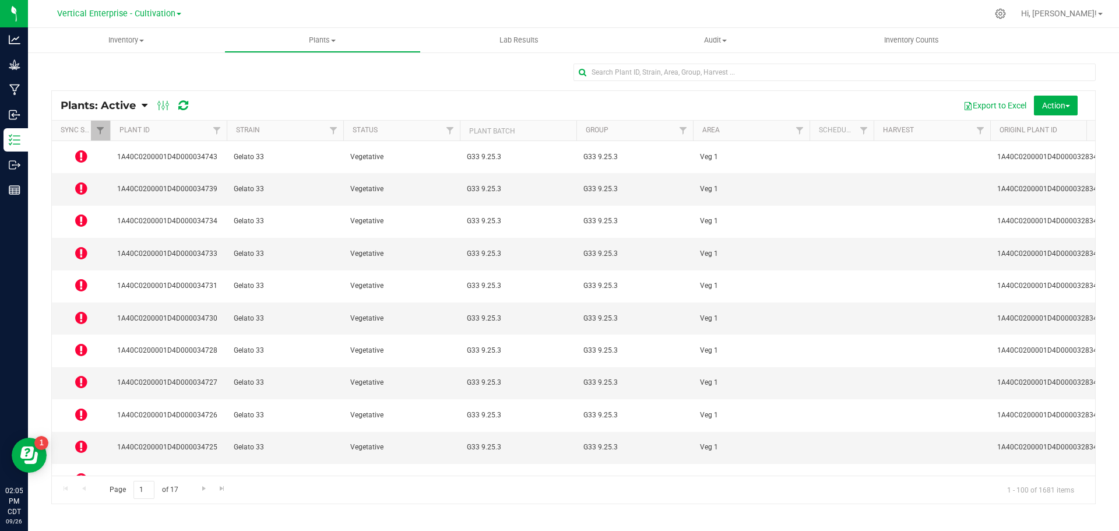
click at [77, 311] on icon at bounding box center [81, 318] width 12 height 14
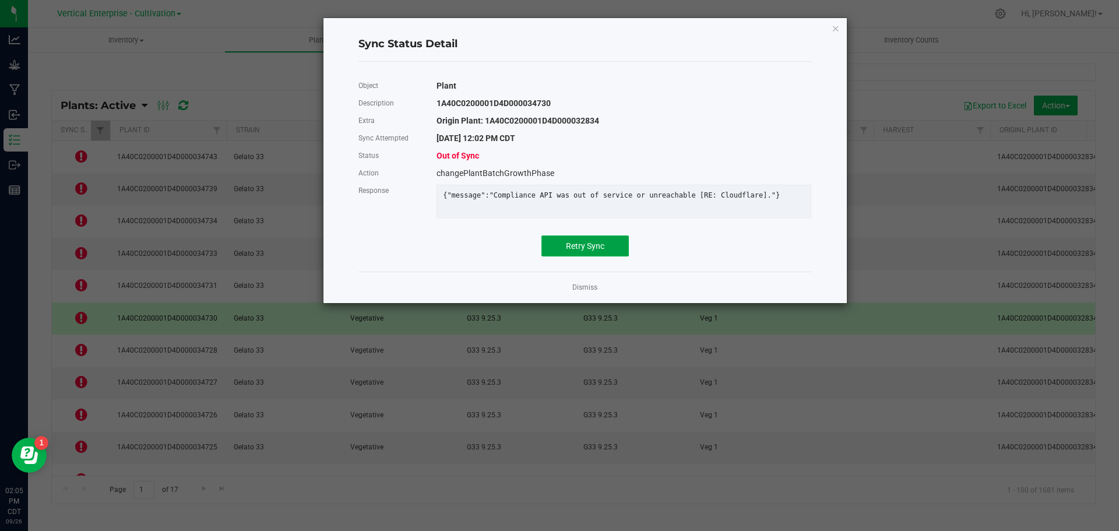
click at [575, 251] on span "Retry Sync" at bounding box center [585, 245] width 38 height 9
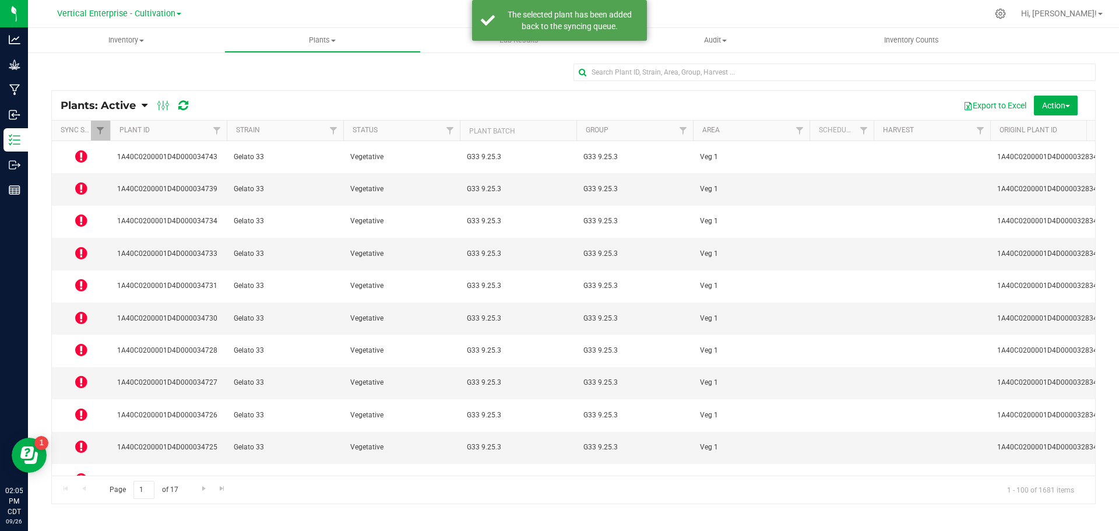
drag, startPoint x: 94, startPoint y: 337, endPoint x: 87, endPoint y: 336, distance: 7.1
click at [94, 367] on td at bounding box center [81, 383] width 58 height 32
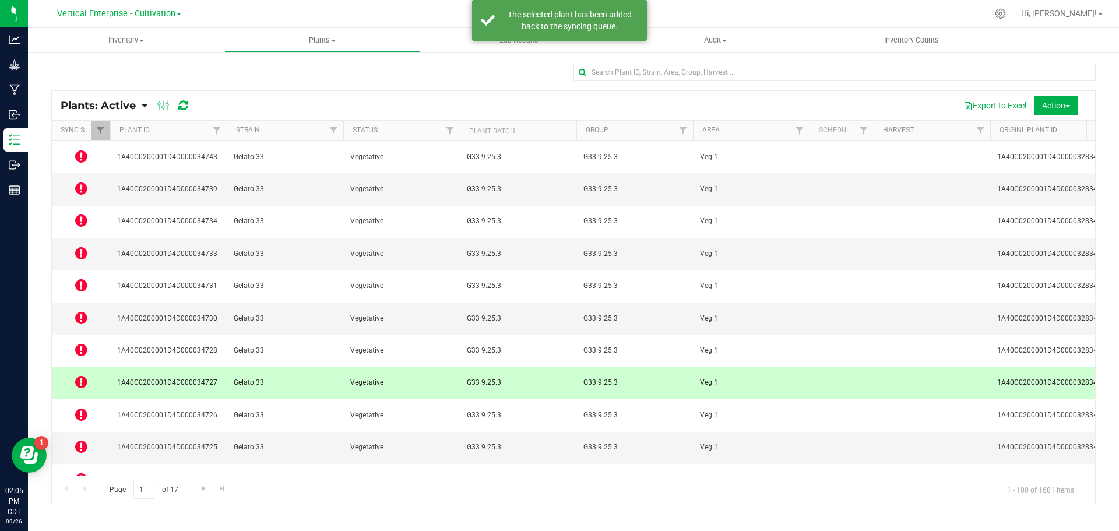
click at [85, 375] on icon at bounding box center [81, 382] width 12 height 14
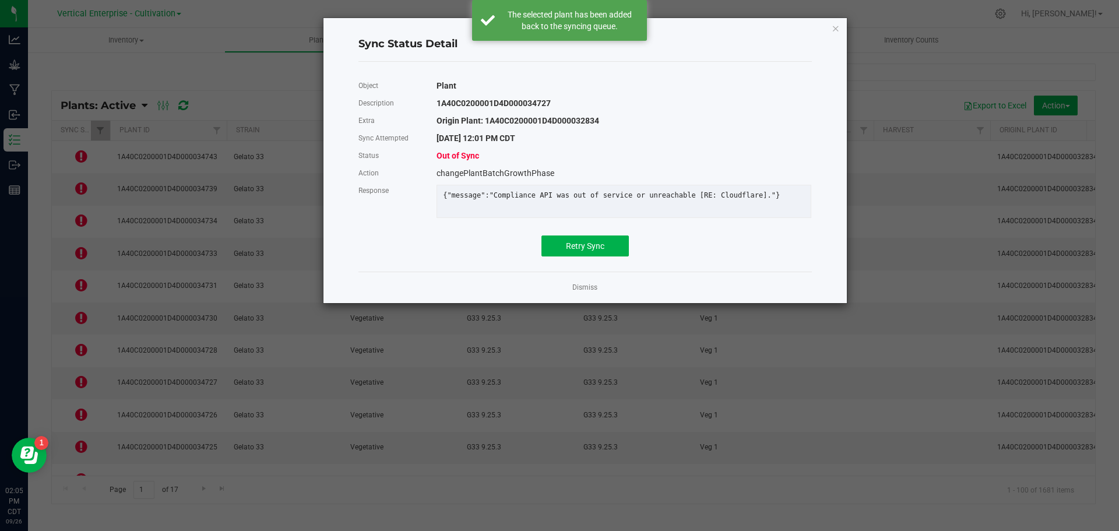
click at [592, 243] on div "Object Plant Description 1A40C0200001D4D000034727 Extra Origin Plant: 1A40C0200…" at bounding box center [584, 166] width 453 height 179
click at [603, 251] on span "Retry Sync" at bounding box center [585, 245] width 38 height 9
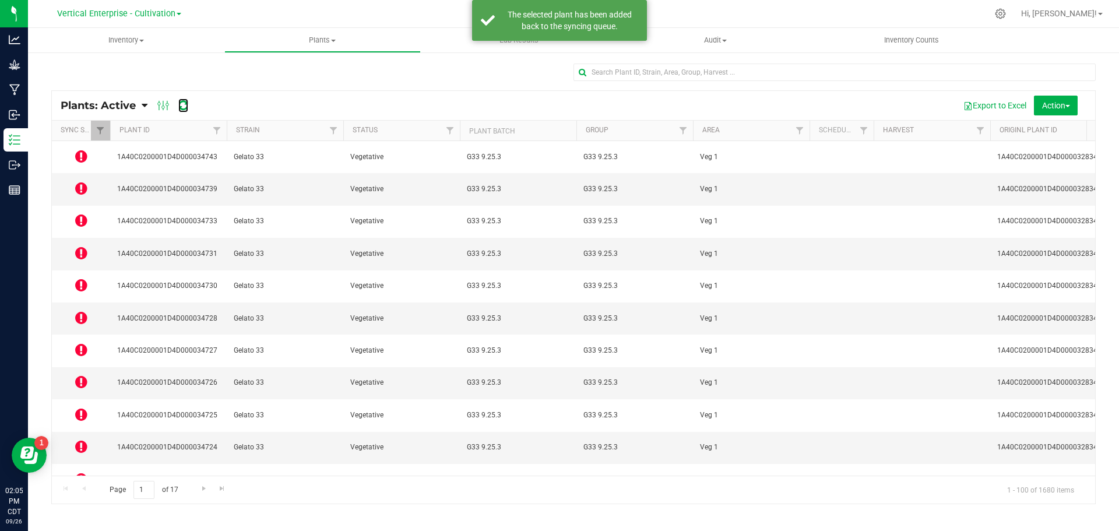
click at [180, 103] on icon at bounding box center [183, 106] width 10 height 12
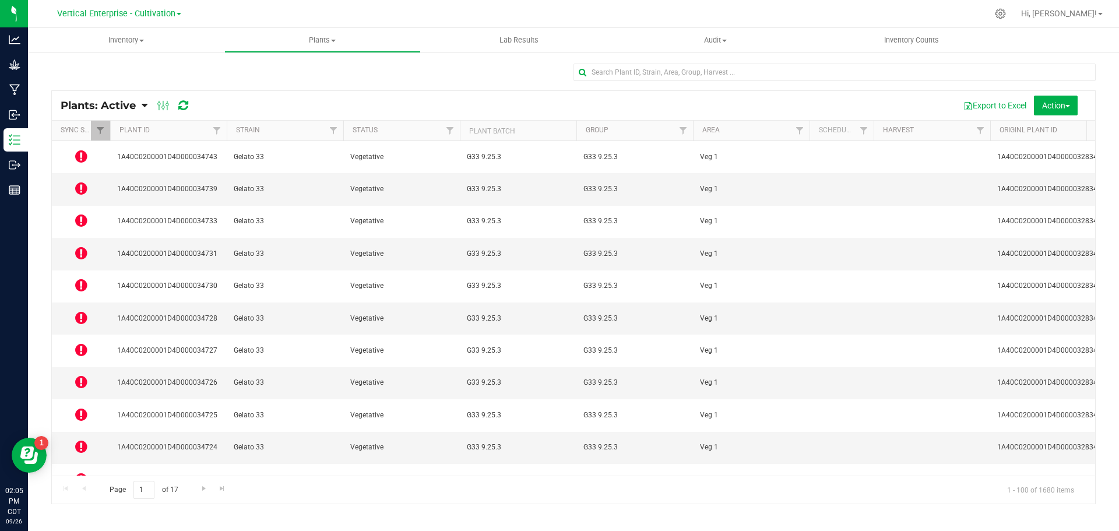
click at [68, 155] on td at bounding box center [81, 157] width 58 height 32
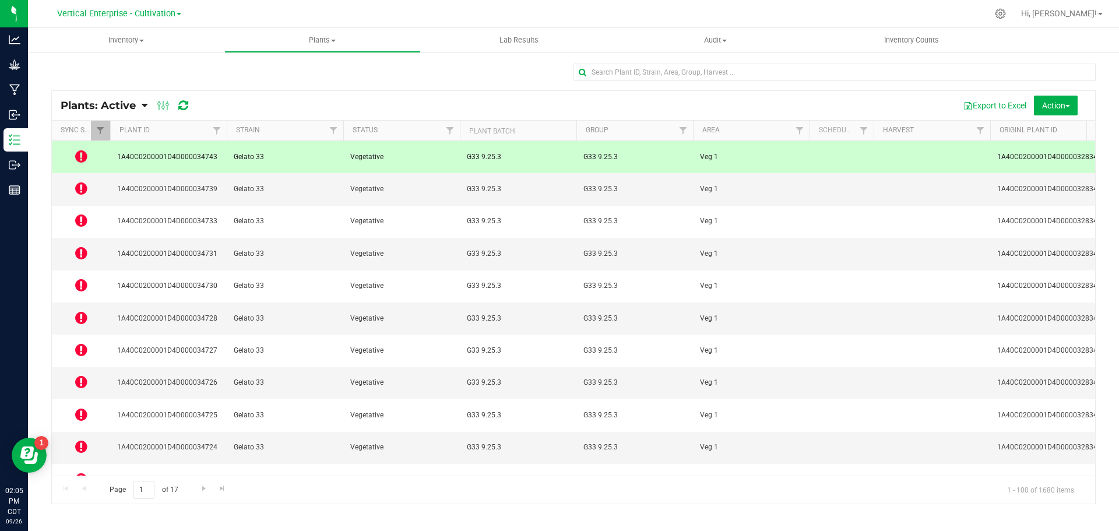
drag, startPoint x: 96, startPoint y: 147, endPoint x: 86, endPoint y: 150, distance: 10.2
click at [93, 148] on td at bounding box center [81, 157] width 58 height 32
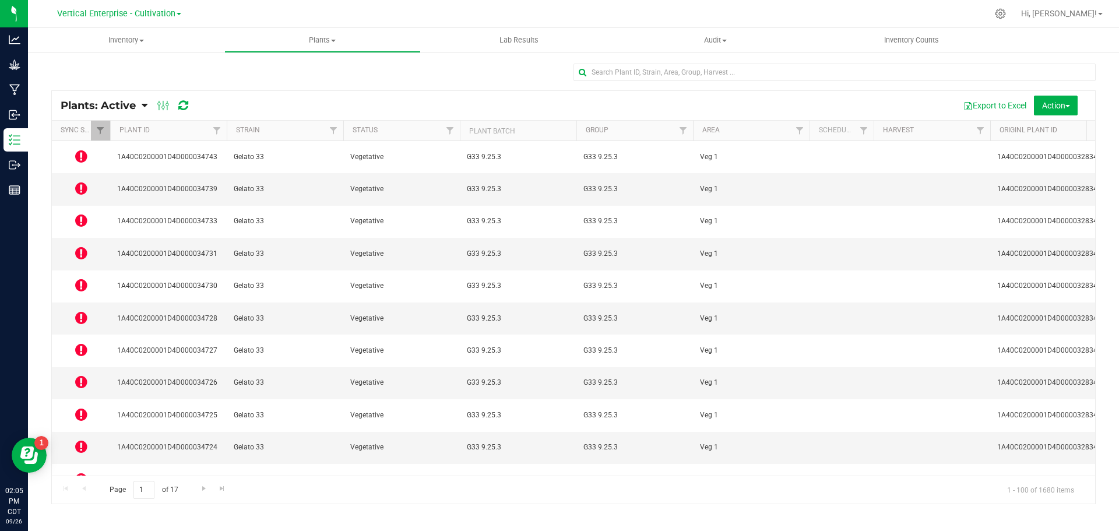
click at [80, 154] on icon at bounding box center [81, 156] width 12 height 14
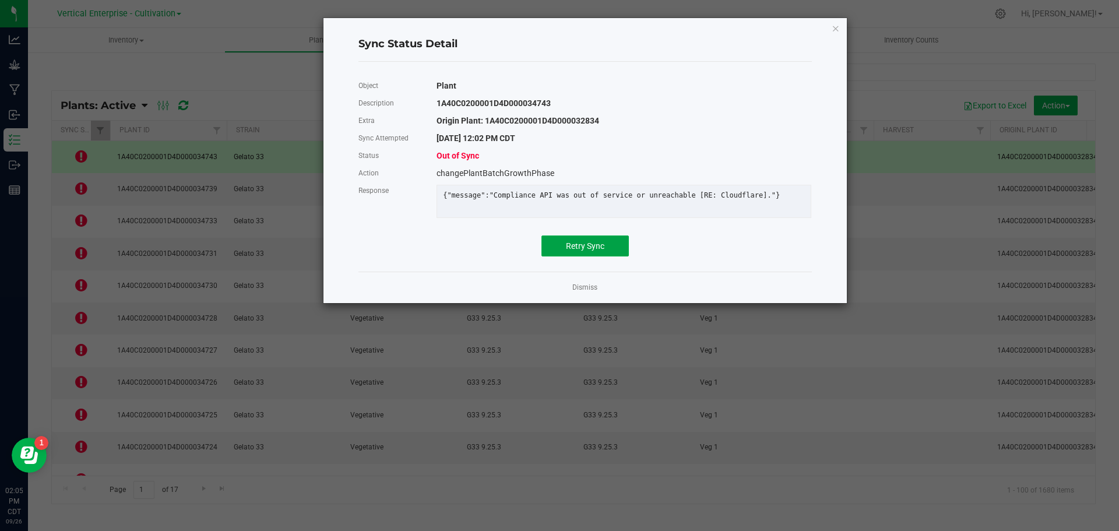
click at [599, 251] on span "Retry Sync" at bounding box center [585, 245] width 38 height 9
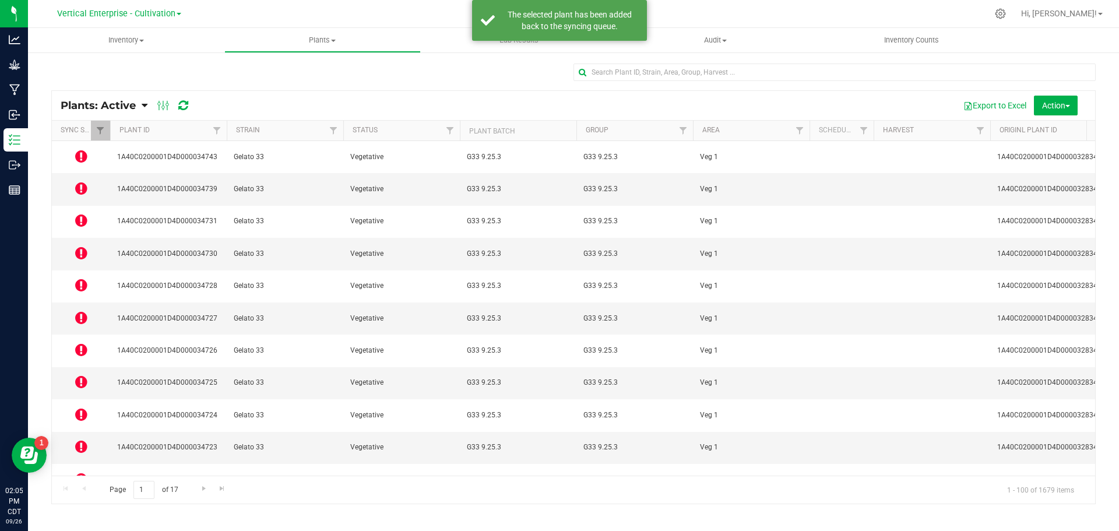
click at [83, 181] on icon at bounding box center [81, 188] width 12 height 14
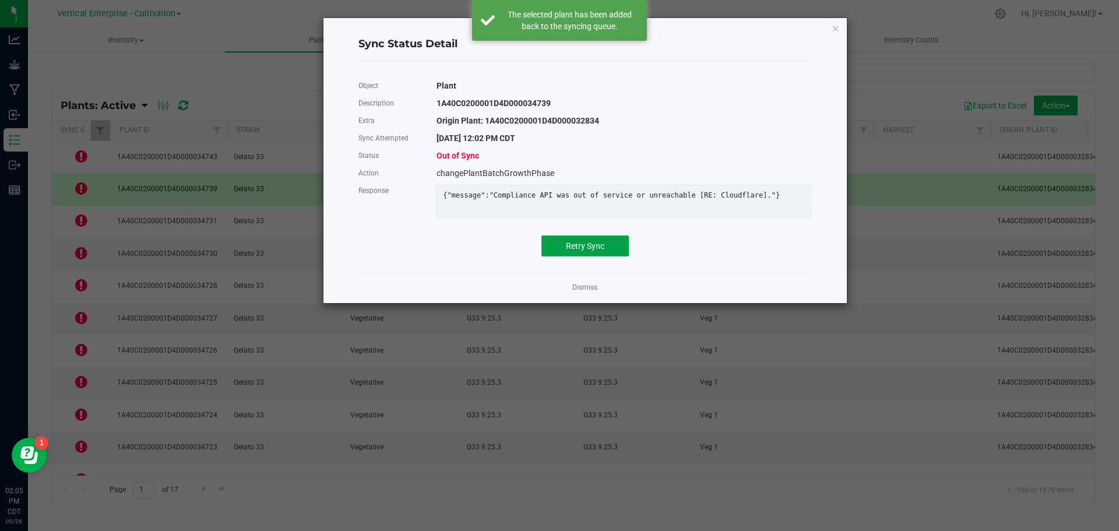
click at [599, 251] on span "Retry Sync" at bounding box center [585, 245] width 38 height 9
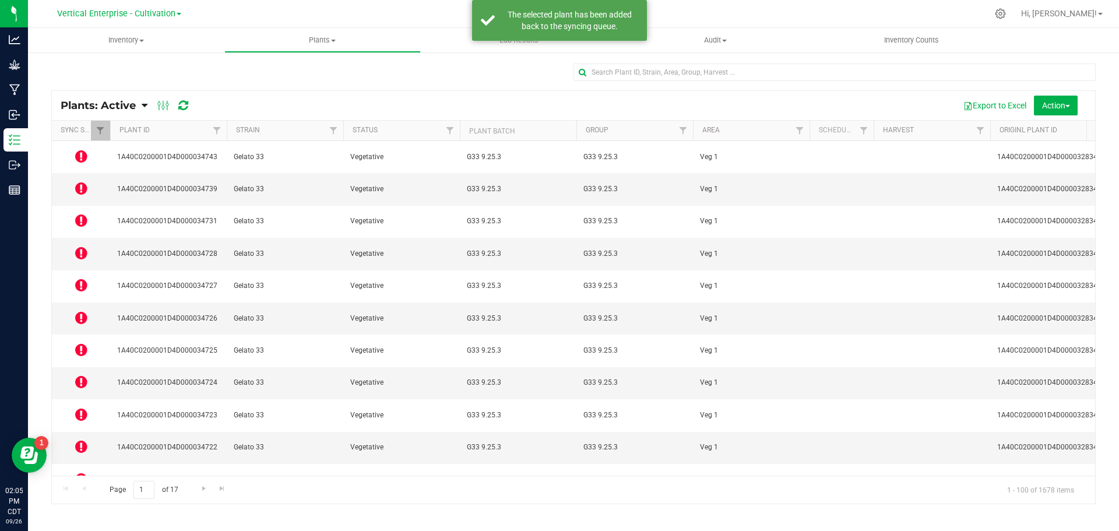
click at [82, 246] on icon at bounding box center [81, 253] width 12 height 14
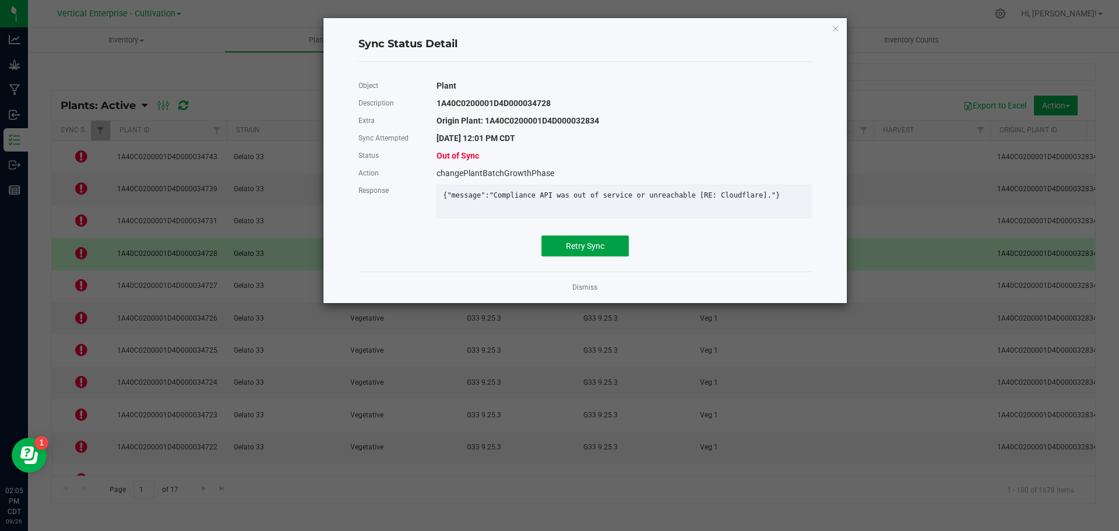
click at [599, 256] on button "Retry Sync" at bounding box center [584, 245] width 87 height 21
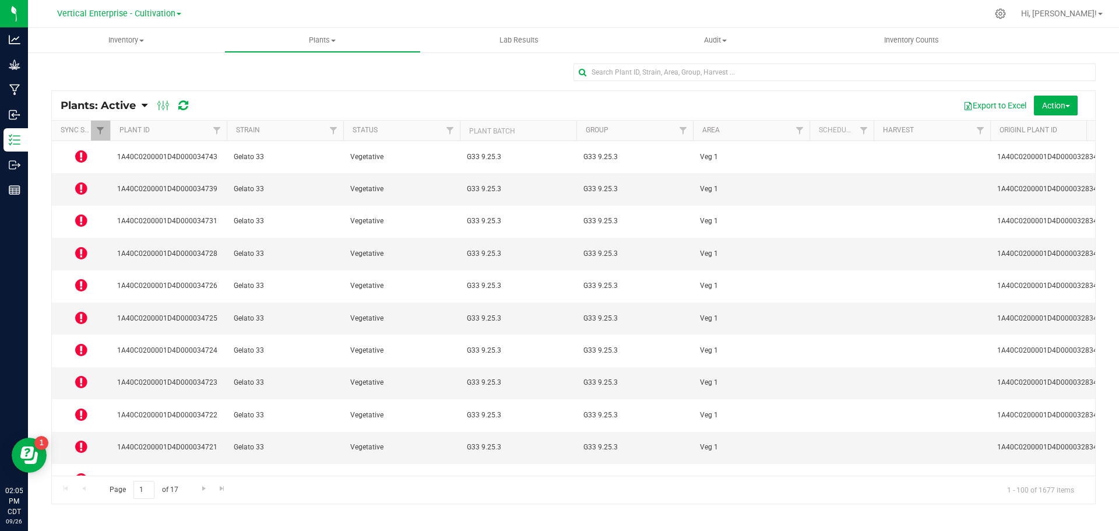
click at [85, 213] on icon at bounding box center [81, 220] width 12 height 14
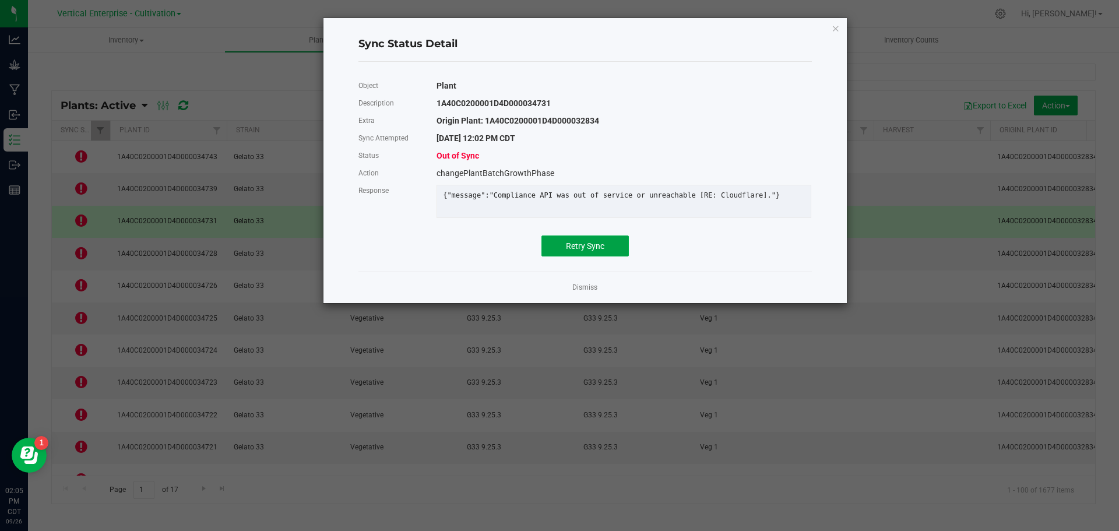
click at [608, 256] on button "Retry Sync" at bounding box center [584, 245] width 87 height 21
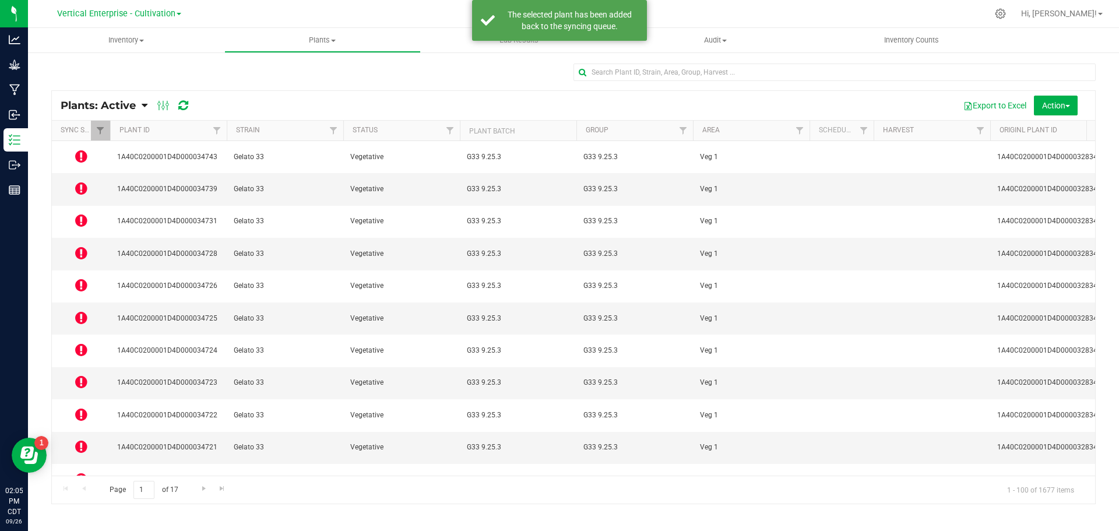
click at [82, 342] on span at bounding box center [81, 350] width 12 height 16
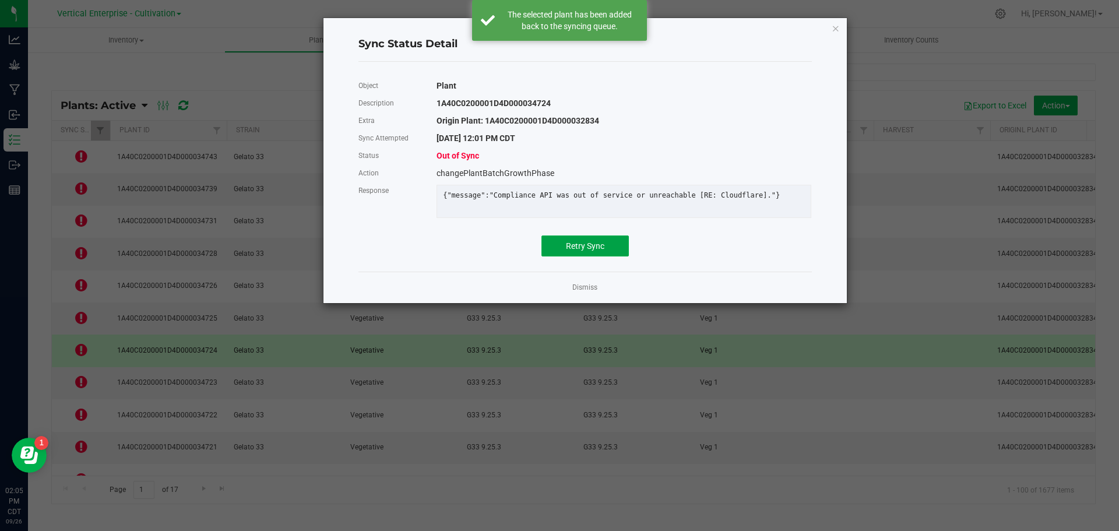
click at [590, 251] on span "Retry Sync" at bounding box center [585, 245] width 38 height 9
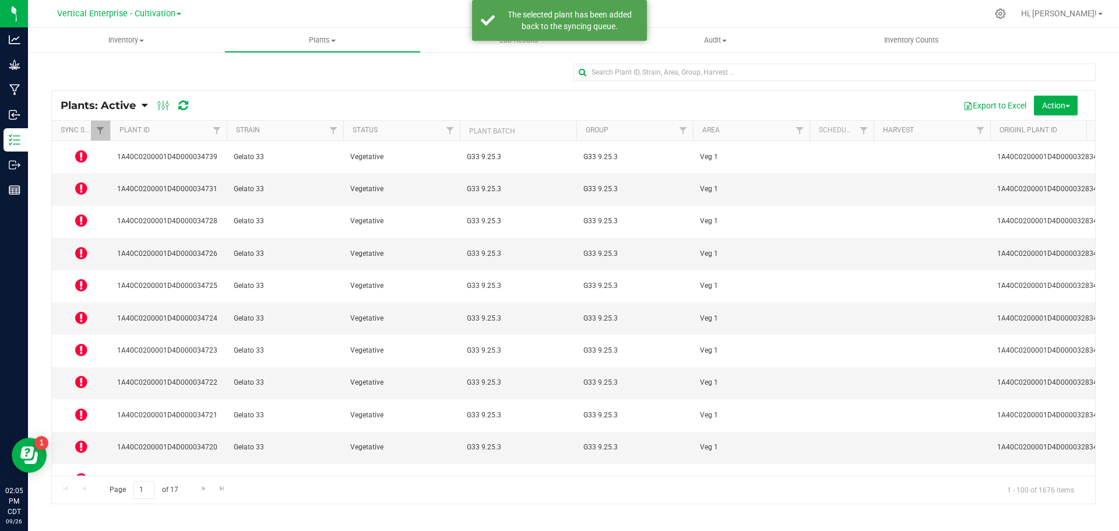
click at [80, 278] on icon at bounding box center [81, 285] width 12 height 14
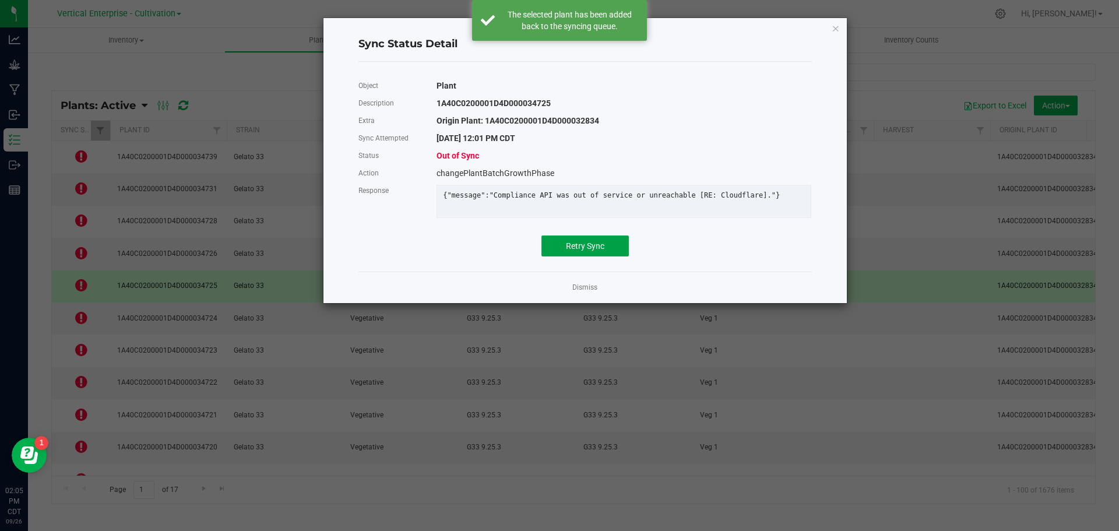
click at [608, 252] on button "Retry Sync" at bounding box center [584, 245] width 87 height 21
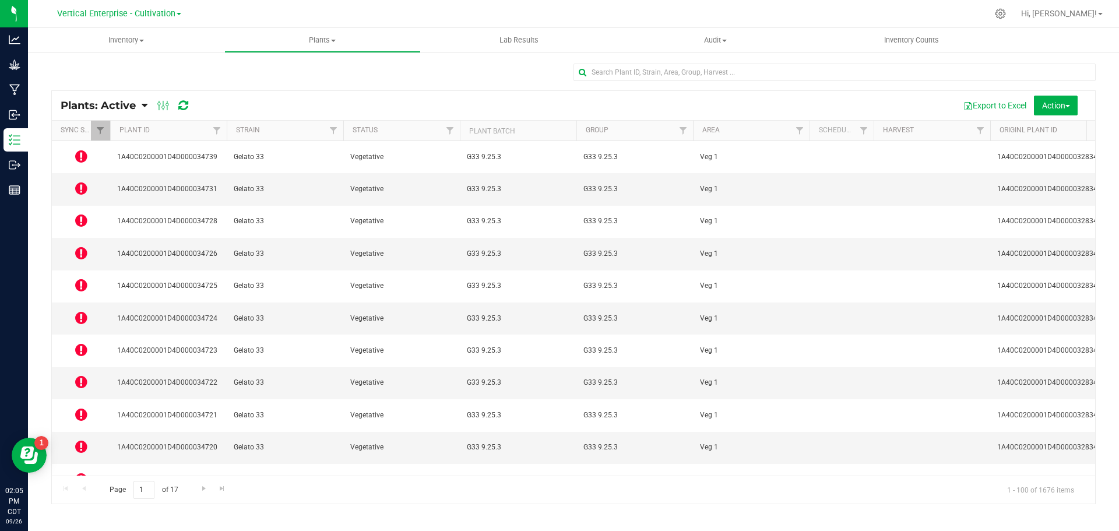
click at [80, 472] on icon at bounding box center [81, 479] width 12 height 14
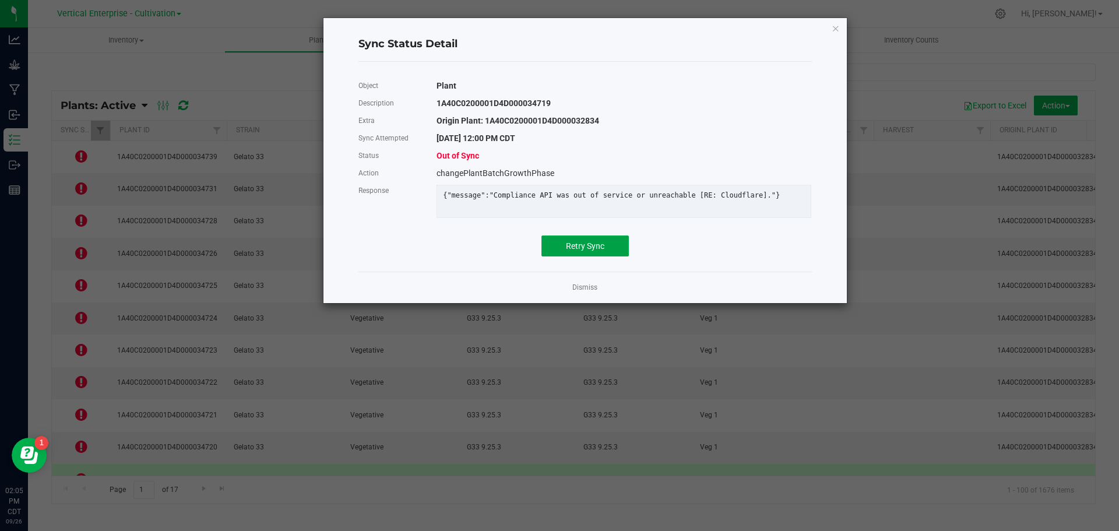
click at [599, 256] on button "Retry Sync" at bounding box center [584, 245] width 87 height 21
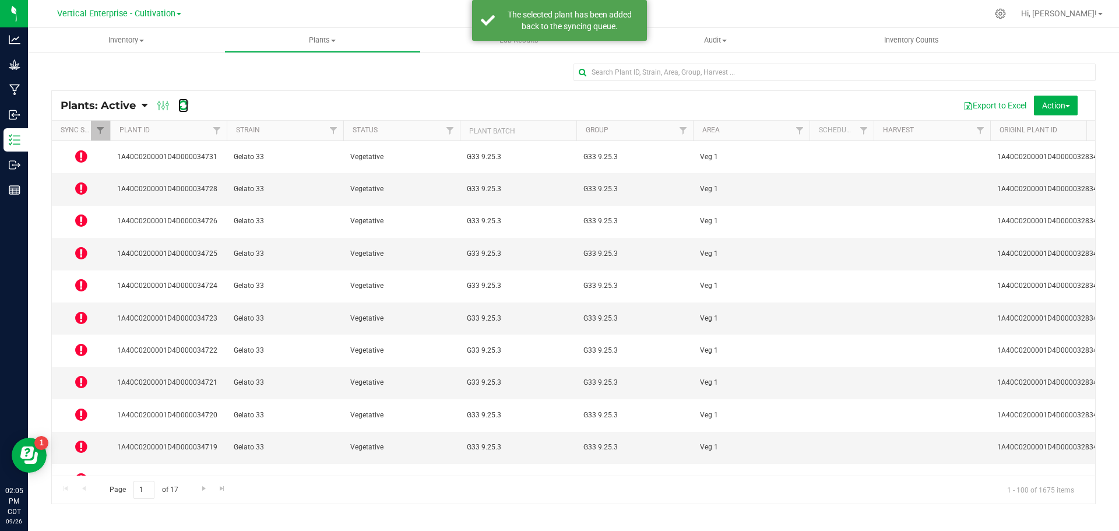
click at [184, 103] on icon at bounding box center [183, 106] width 10 height 12
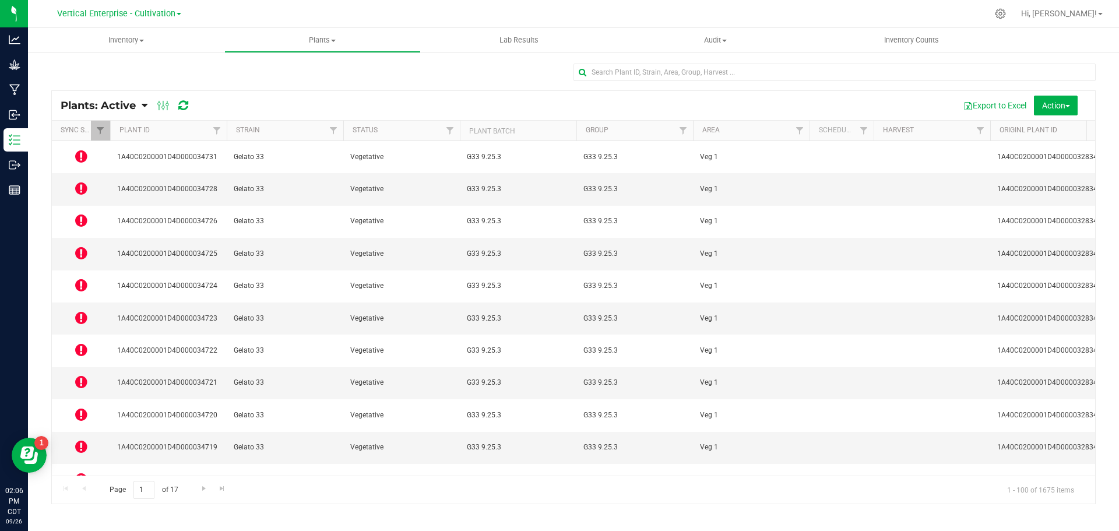
click at [85, 152] on icon at bounding box center [81, 156] width 12 height 14
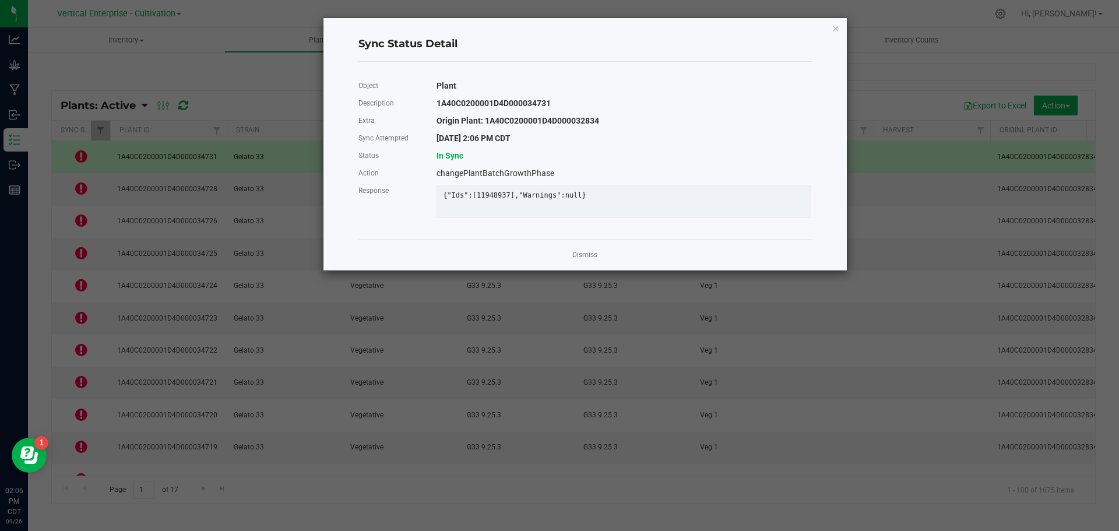
click at [580, 260] on link "Dismiss" at bounding box center [584, 255] width 25 height 10
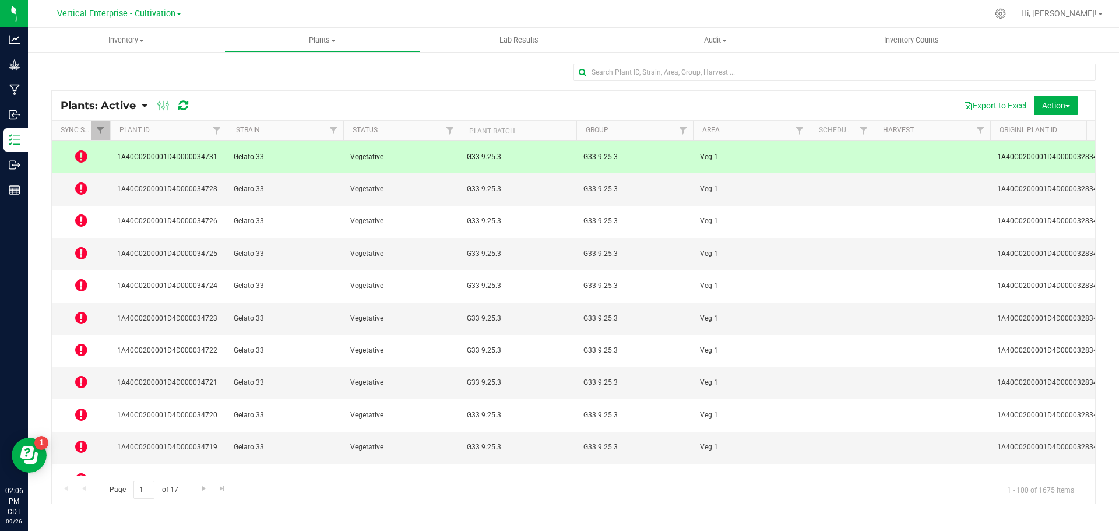
click at [195, 105] on div "Plants: Active Plants: Active Plants: Harvested Plants: Dead Plants: Dead + Out…" at bounding box center [131, 105] width 140 height 14
click at [181, 110] on icon at bounding box center [183, 106] width 10 height 12
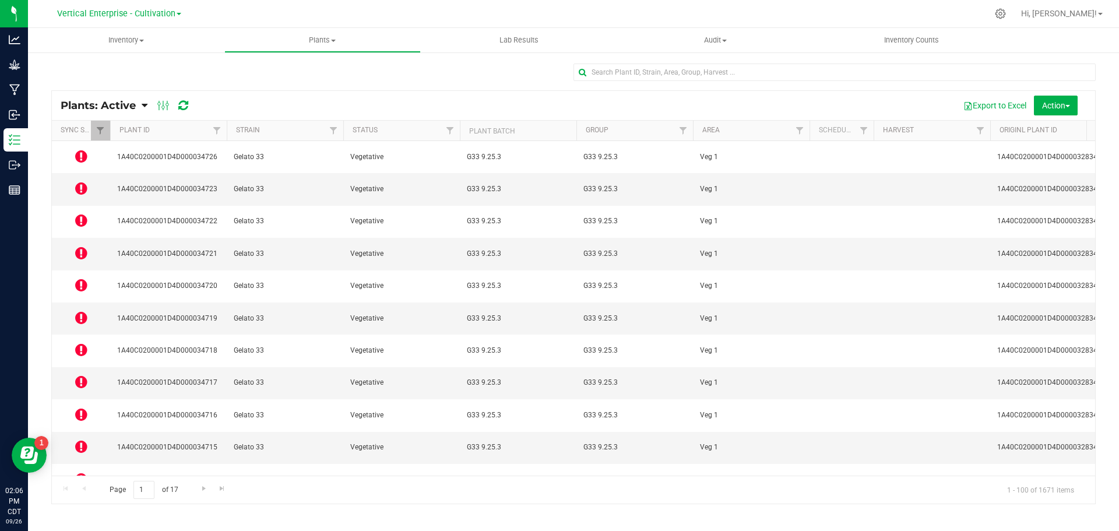
click at [74, 180] on td at bounding box center [81, 189] width 58 height 32
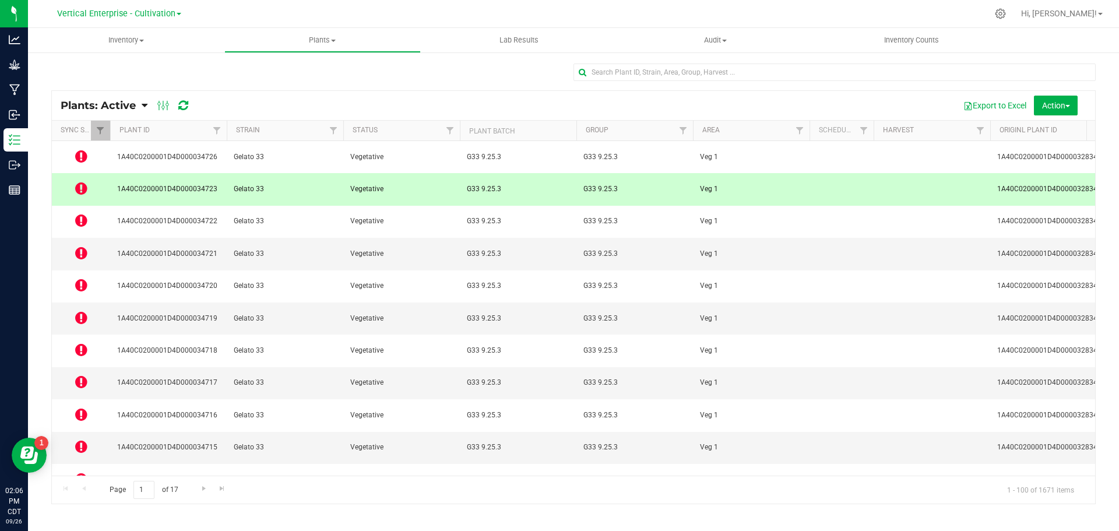
click at [89, 183] on td at bounding box center [81, 189] width 58 height 32
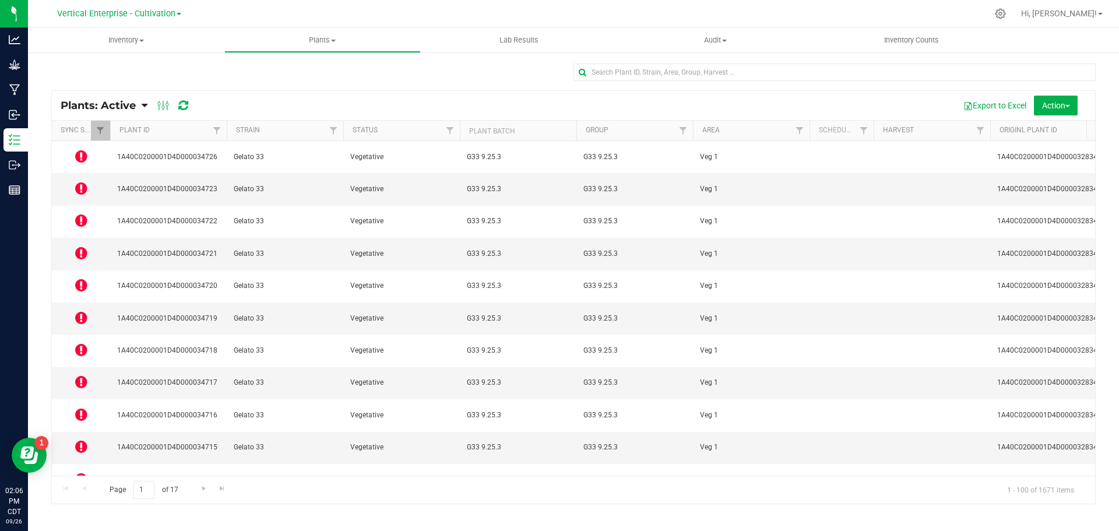
click at [80, 181] on icon at bounding box center [81, 188] width 12 height 14
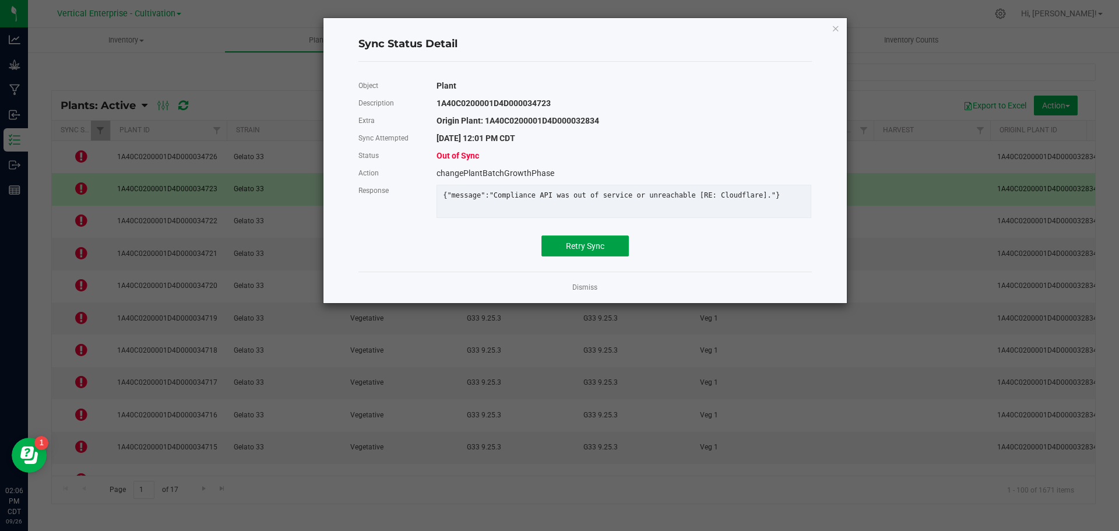
click at [602, 251] on span "Retry Sync" at bounding box center [585, 245] width 38 height 9
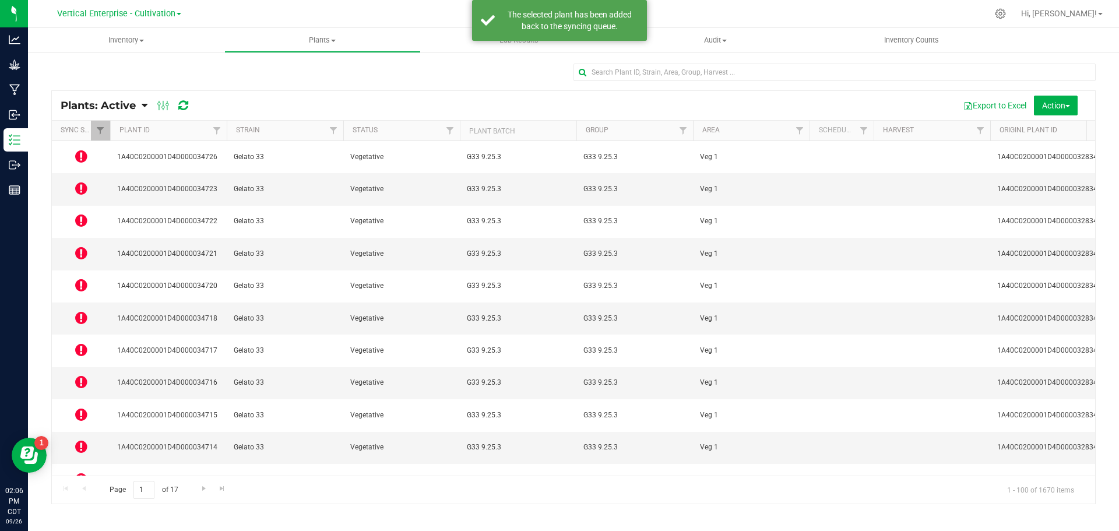
click at [80, 213] on icon at bounding box center [81, 220] width 12 height 14
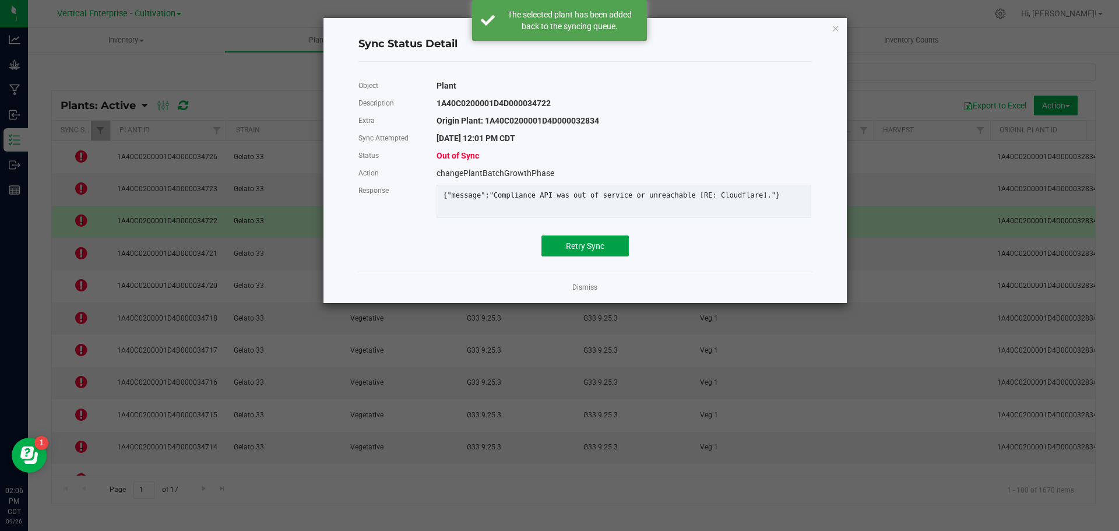
click at [590, 251] on span "Retry Sync" at bounding box center [585, 245] width 38 height 9
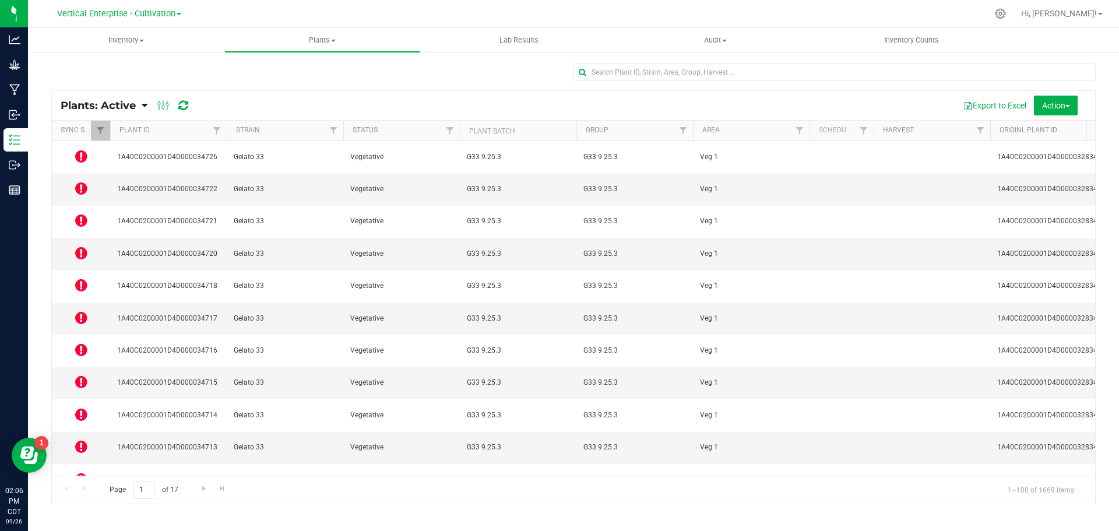
click at [85, 311] on icon at bounding box center [81, 318] width 12 height 14
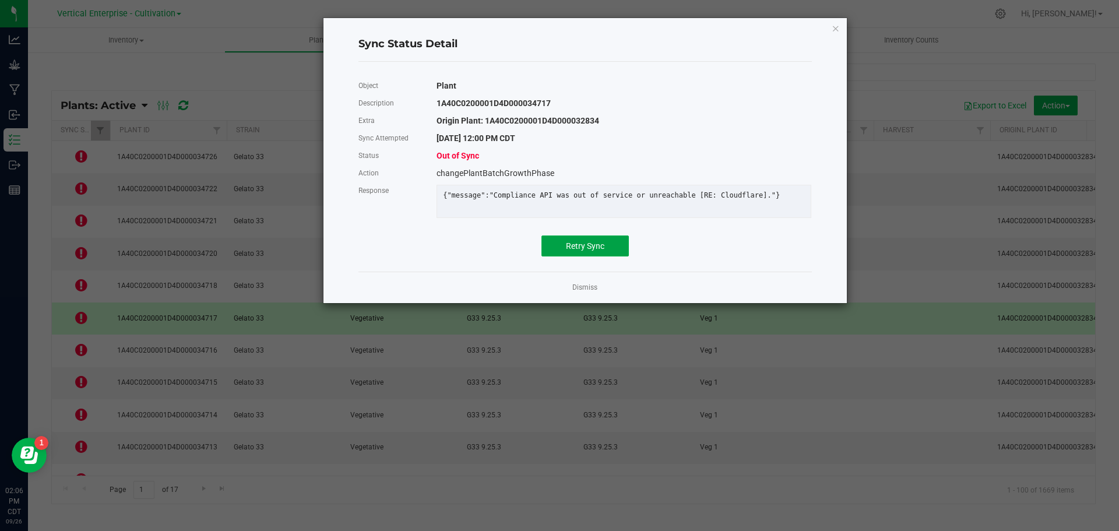
click at [578, 251] on span "Retry Sync" at bounding box center [585, 245] width 38 height 9
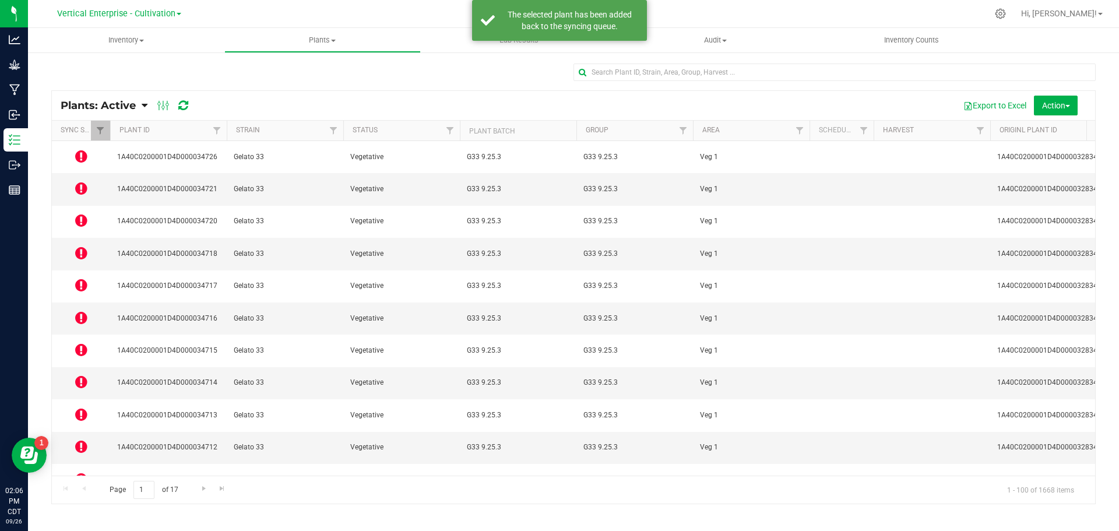
click at [77, 407] on span at bounding box center [81, 415] width 12 height 16
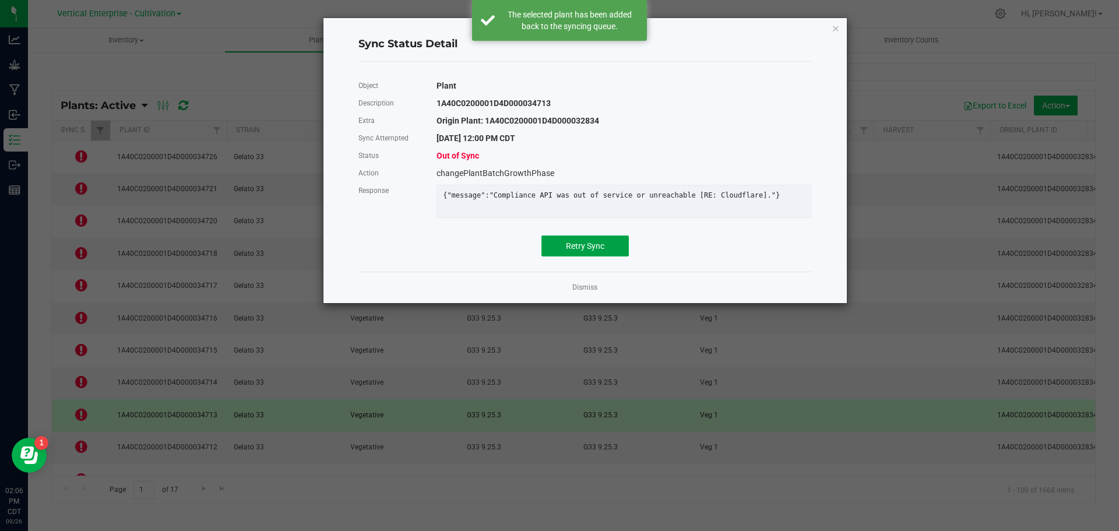
click at [621, 247] on button "Retry Sync" at bounding box center [584, 245] width 87 height 21
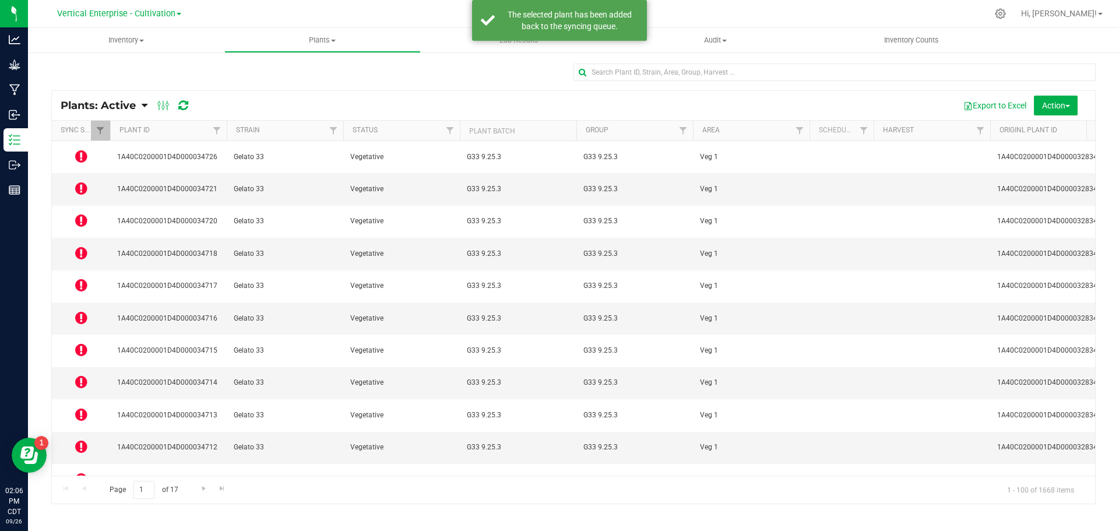
click at [78, 504] on icon at bounding box center [81, 511] width 12 height 14
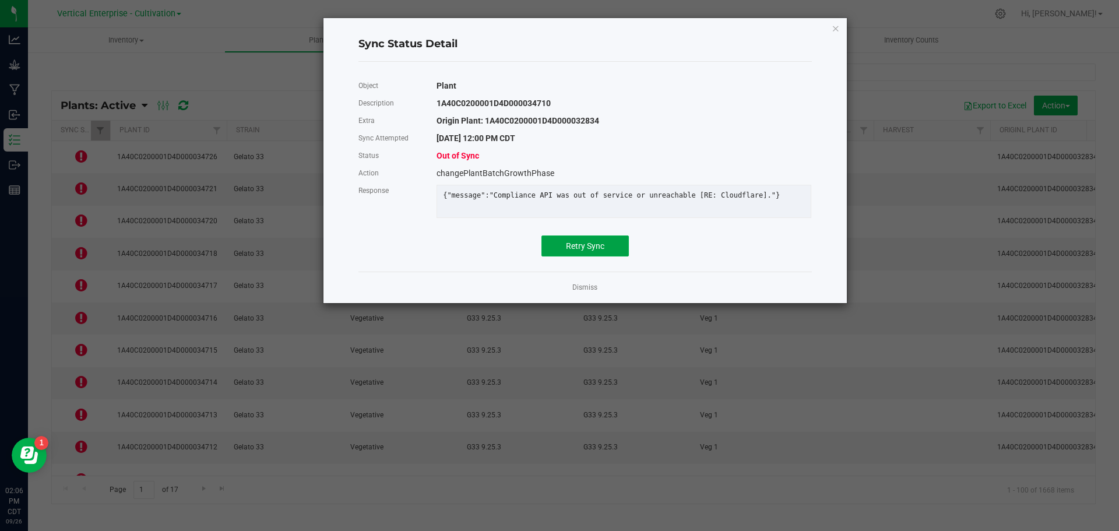
click at [595, 251] on span "Retry Sync" at bounding box center [585, 245] width 38 height 9
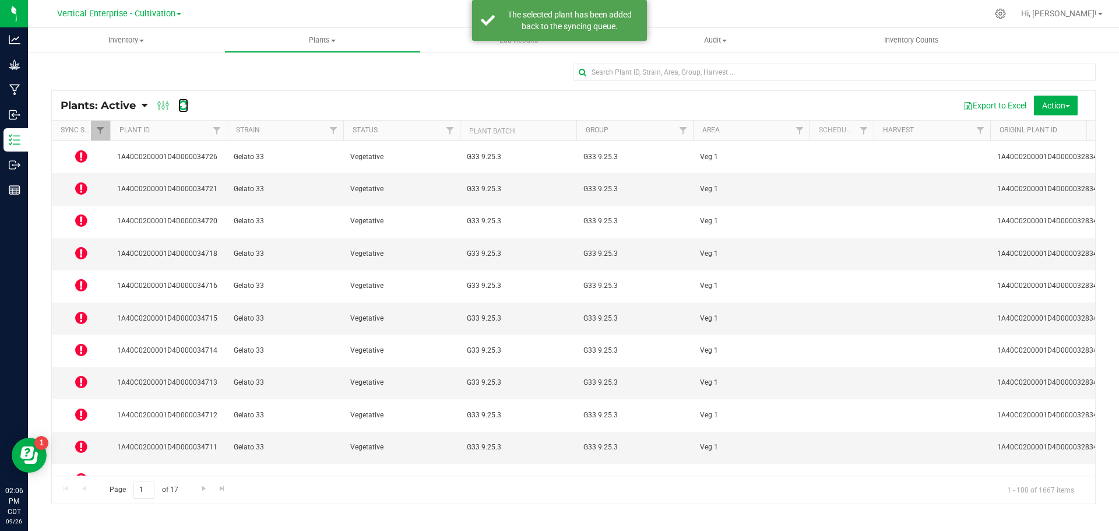
click at [183, 105] on icon at bounding box center [183, 106] width 10 height 12
click at [84, 154] on icon at bounding box center [81, 156] width 12 height 14
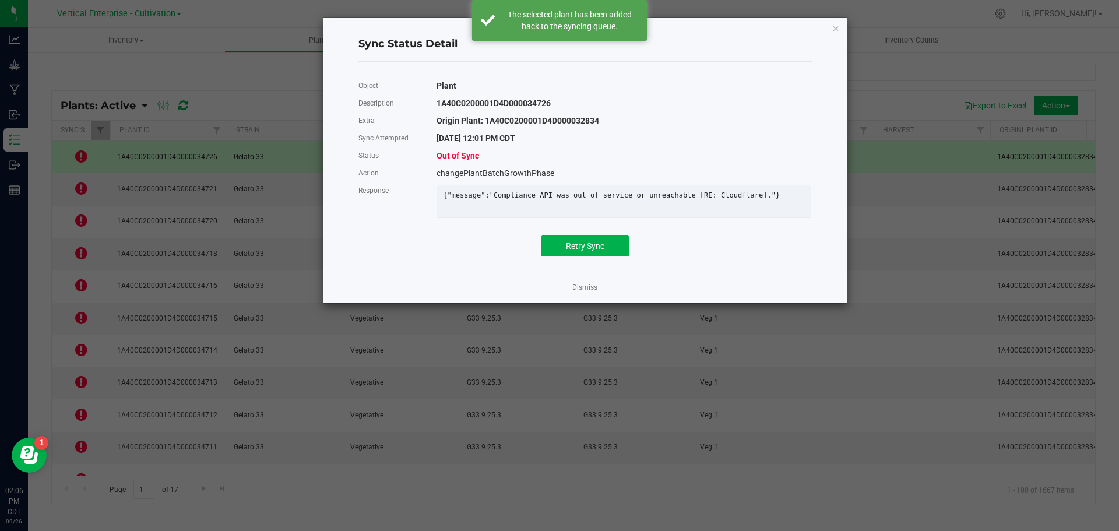
drag, startPoint x: 606, startPoint y: 242, endPoint x: 603, endPoint y: 250, distance: 8.3
click at [606, 245] on div "Object Plant Description 1A40C0200001D4D000034726 Extra Origin Plant: 1A40C0200…" at bounding box center [584, 166] width 453 height 179
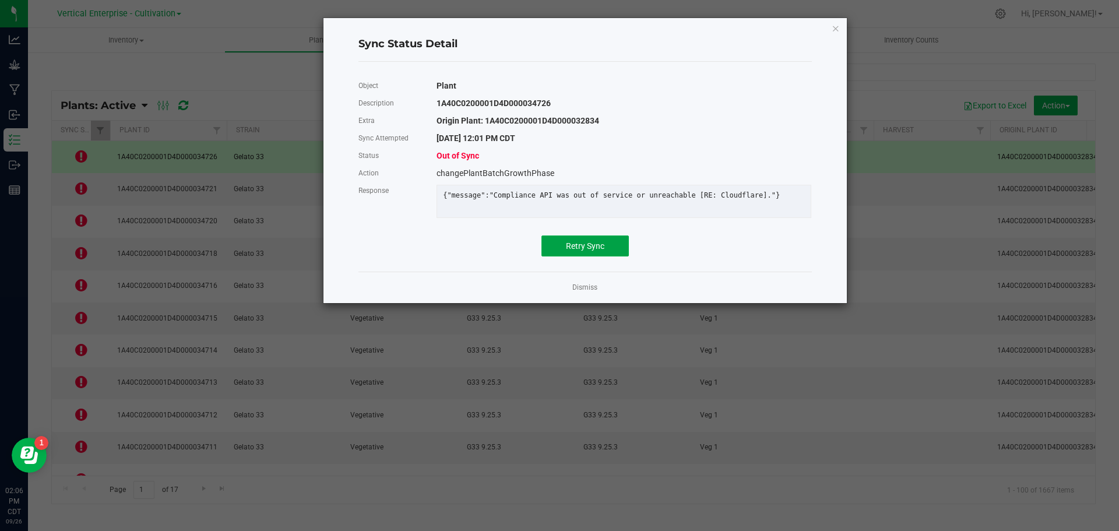
click at [604, 252] on button "Retry Sync" at bounding box center [584, 245] width 87 height 21
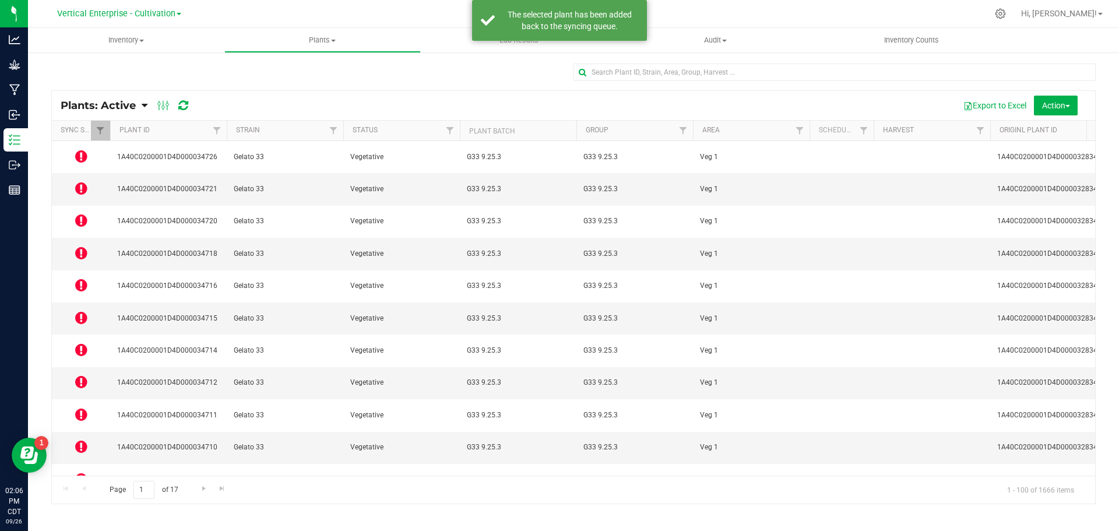
click at [81, 183] on icon at bounding box center [81, 188] width 12 height 14
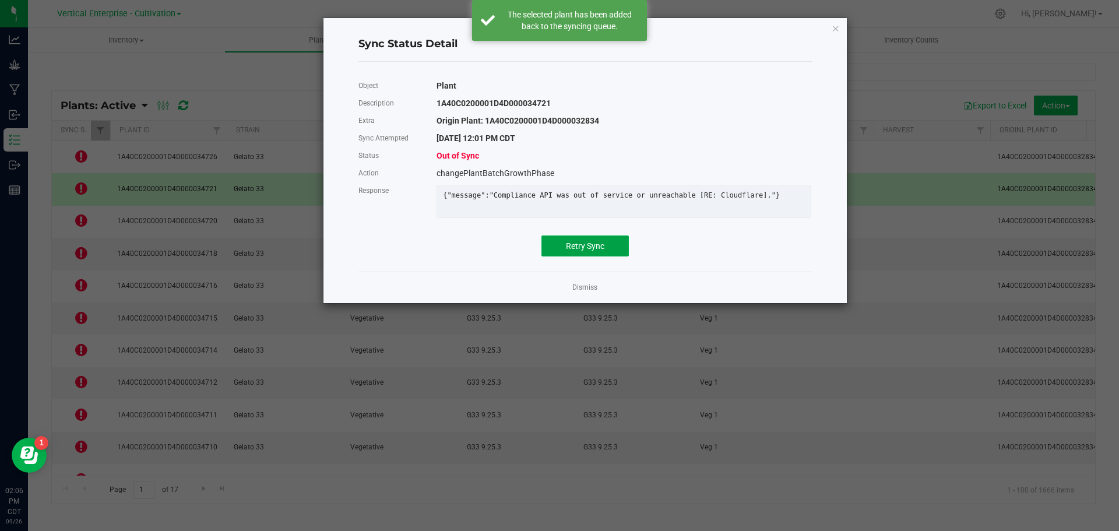
click at [594, 256] on button "Retry Sync" at bounding box center [584, 245] width 87 height 21
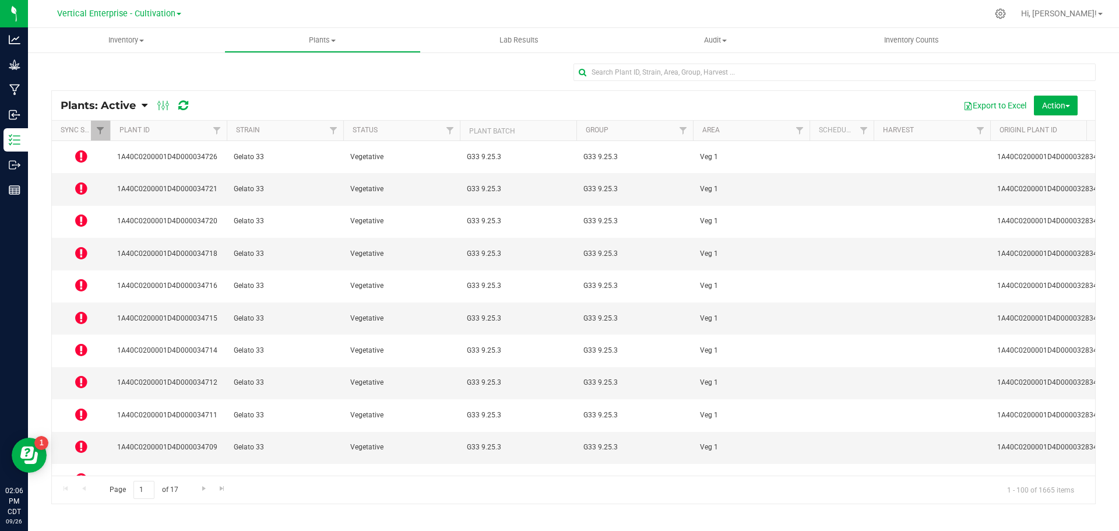
click at [79, 213] on icon at bounding box center [81, 220] width 12 height 14
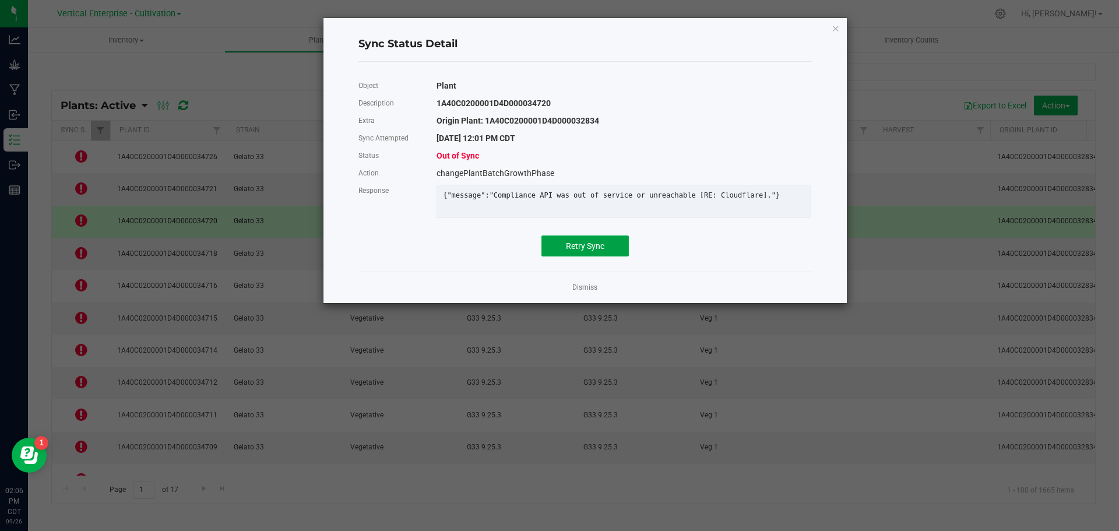
click at [614, 252] on button "Retry Sync" at bounding box center [584, 245] width 87 height 21
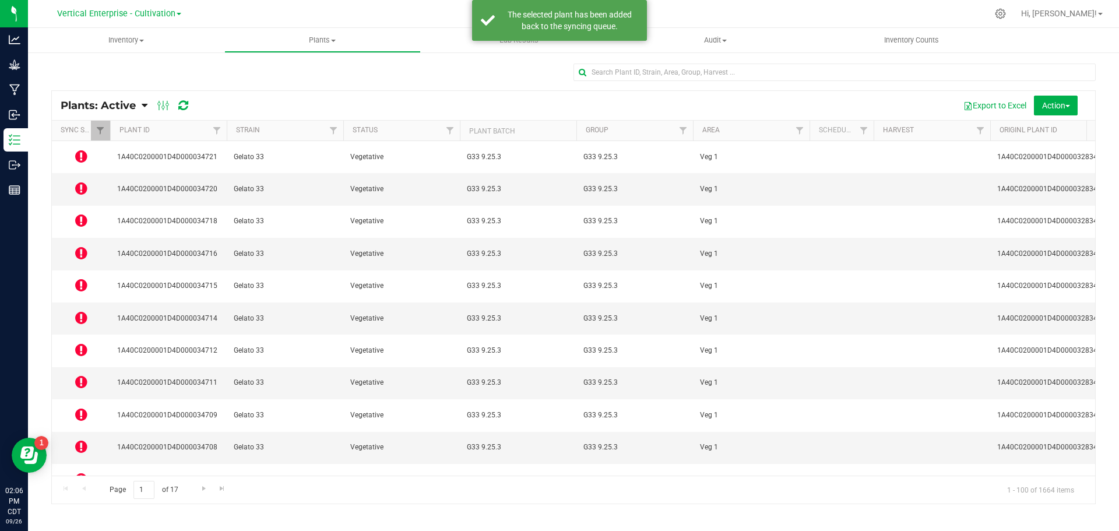
click at [85, 246] on icon at bounding box center [81, 253] width 12 height 14
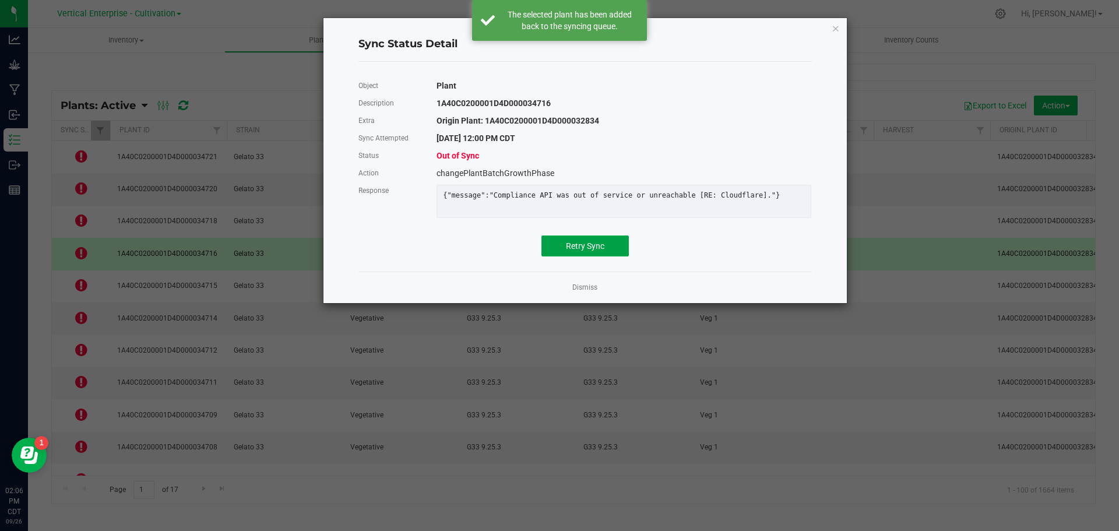
click at [561, 247] on button "Retry Sync" at bounding box center [584, 245] width 87 height 21
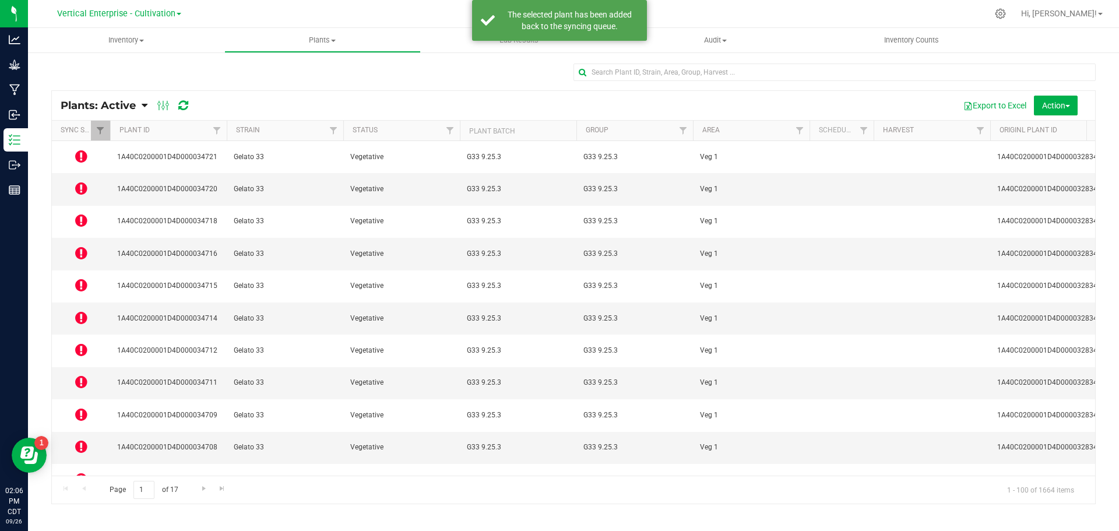
click at [82, 278] on icon at bounding box center [81, 285] width 12 height 14
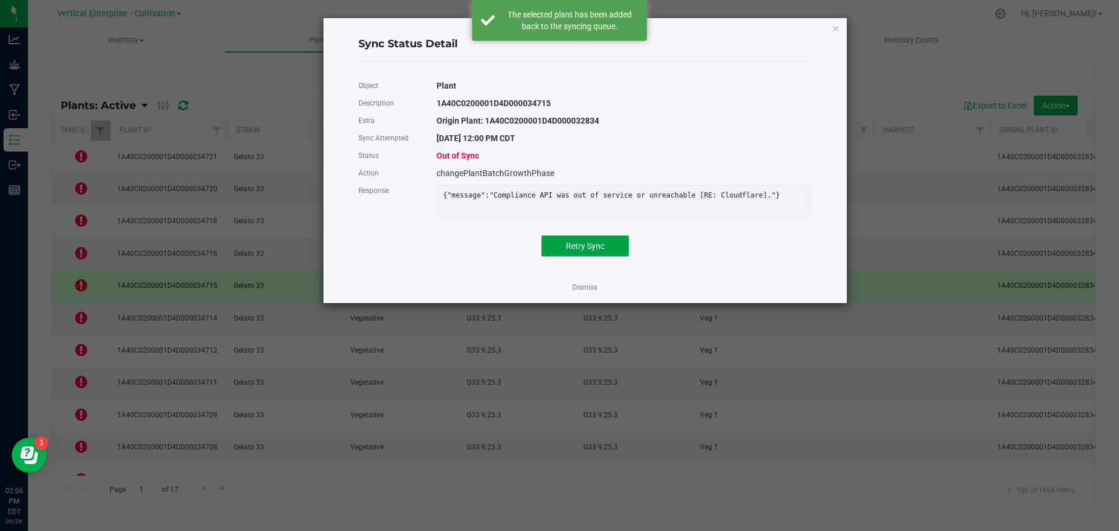
click at [617, 251] on button "Retry Sync" at bounding box center [584, 245] width 87 height 21
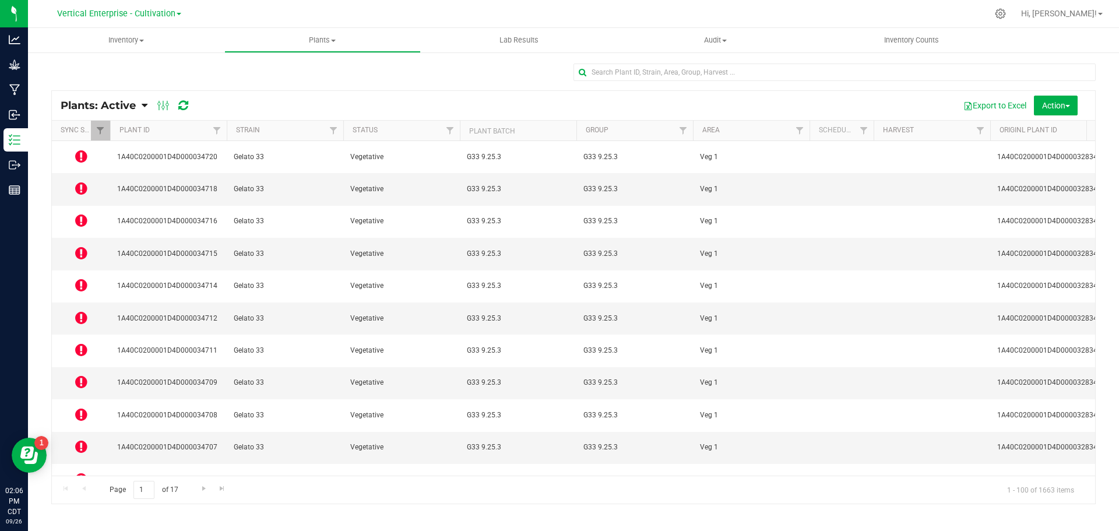
click at [82, 311] on icon at bounding box center [81, 318] width 12 height 14
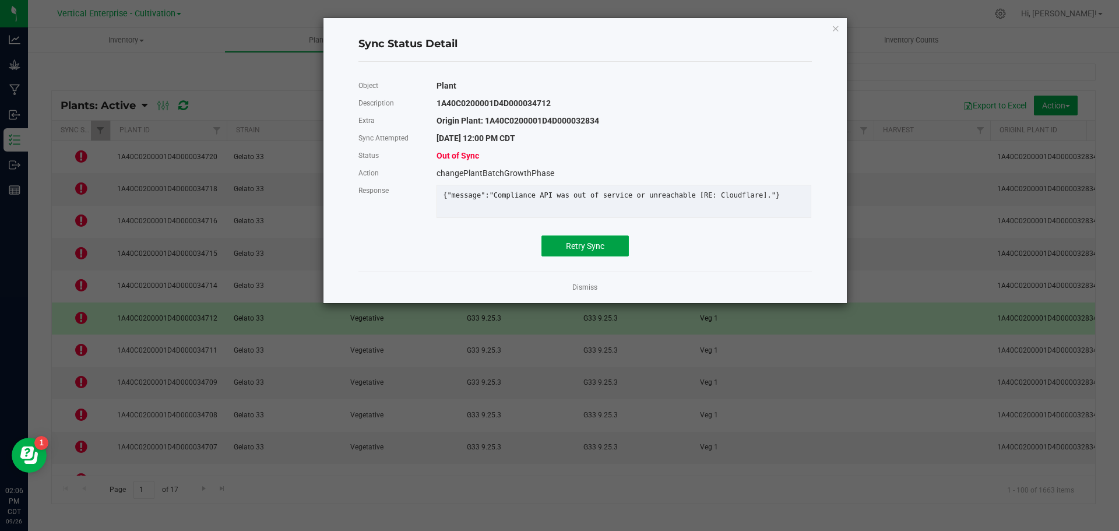
click at [596, 256] on button "Retry Sync" at bounding box center [584, 245] width 87 height 21
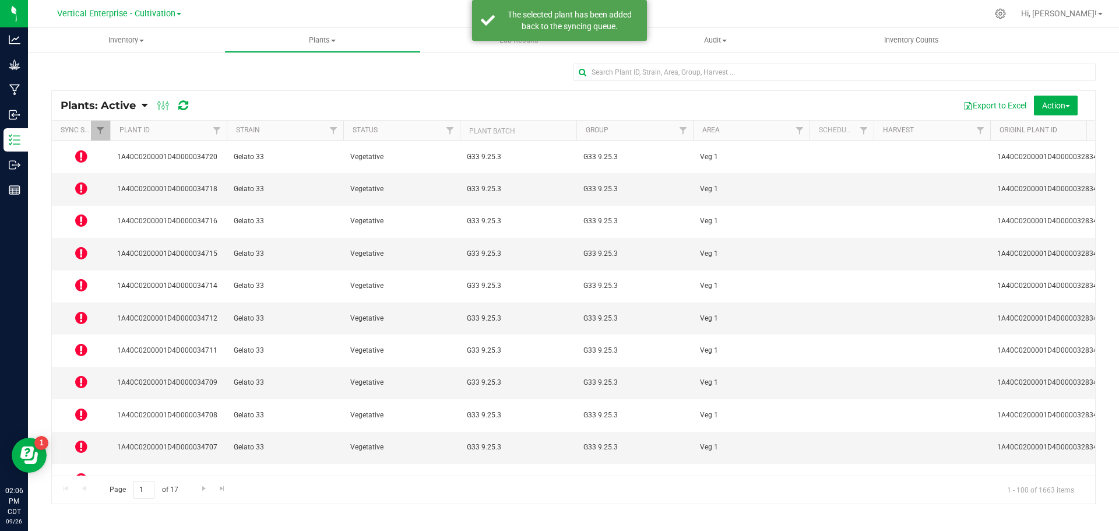
click at [80, 343] on icon at bounding box center [81, 350] width 12 height 14
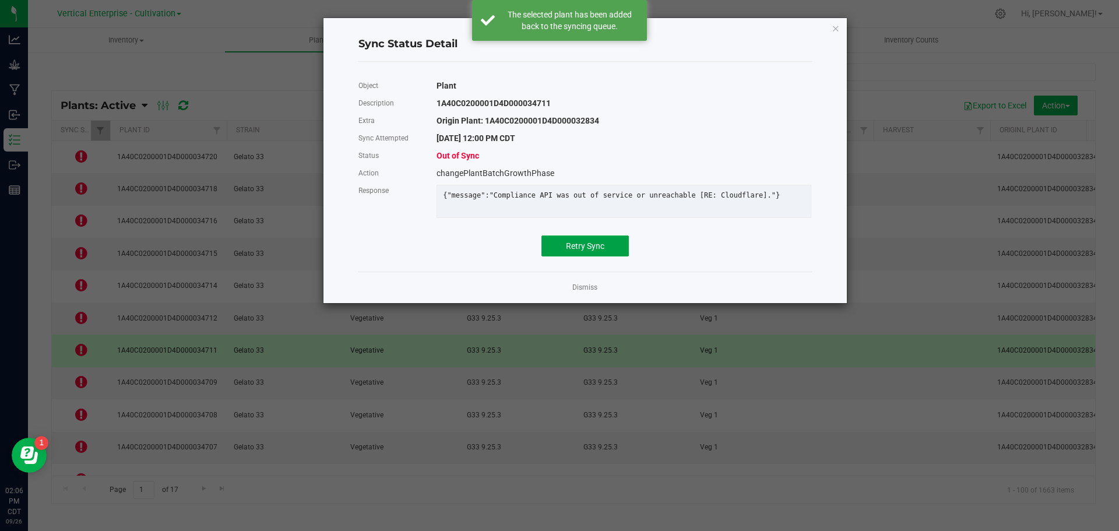
click at [557, 256] on button "Retry Sync" at bounding box center [584, 245] width 87 height 21
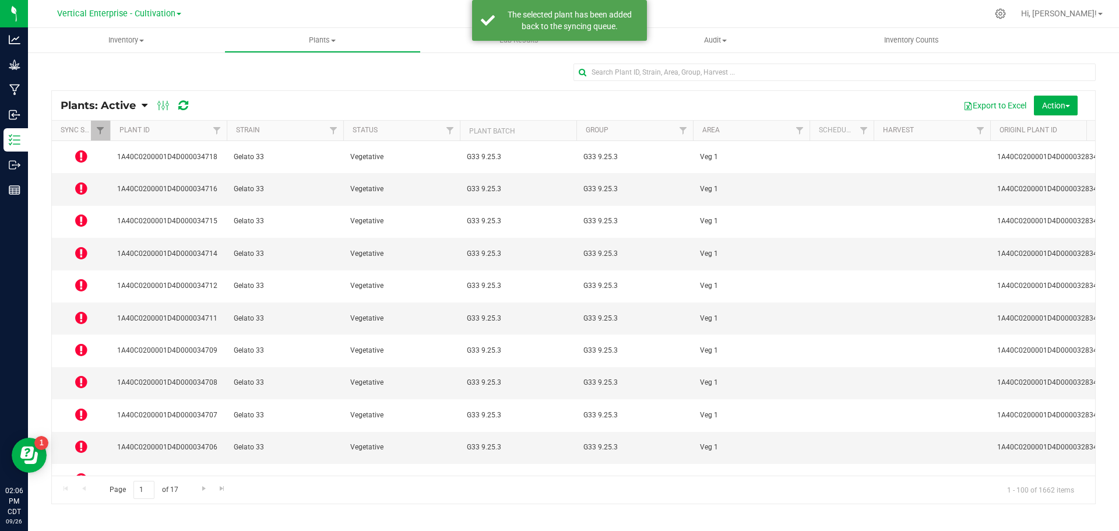
click at [80, 407] on icon at bounding box center [81, 414] width 12 height 14
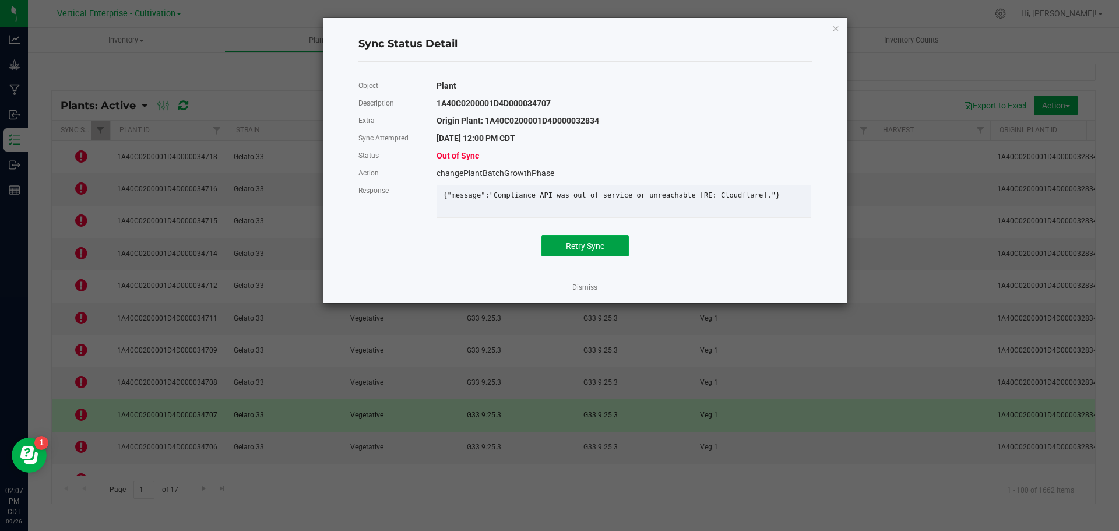
click at [588, 251] on span "Retry Sync" at bounding box center [585, 245] width 38 height 9
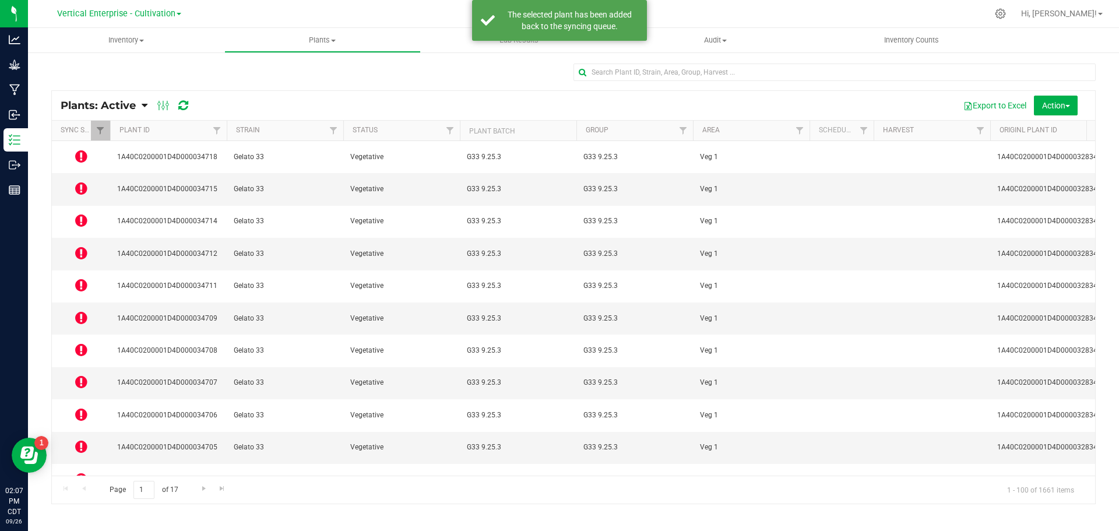
click at [80, 439] on icon at bounding box center [81, 446] width 12 height 14
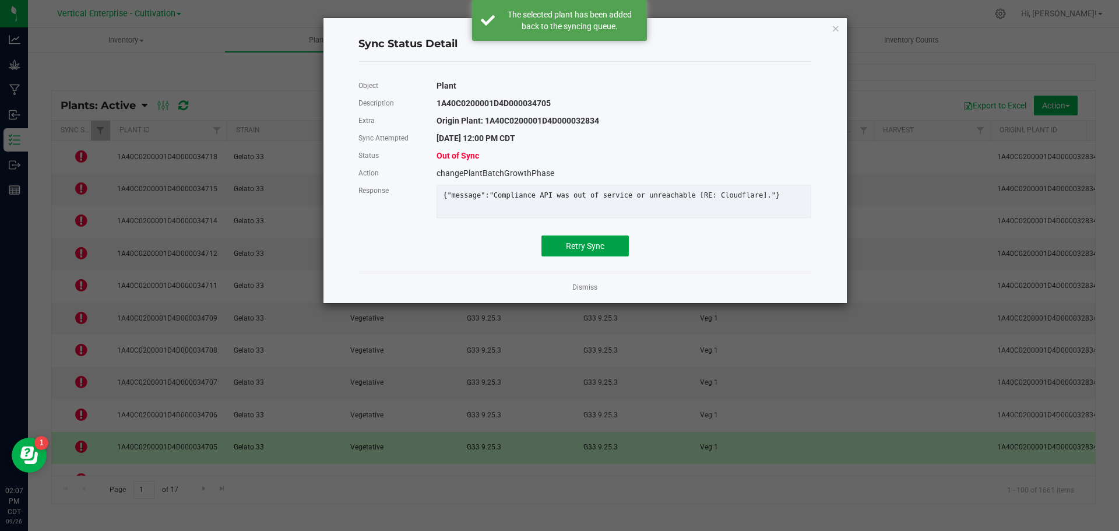
click at [579, 256] on button "Retry Sync" at bounding box center [584, 245] width 87 height 21
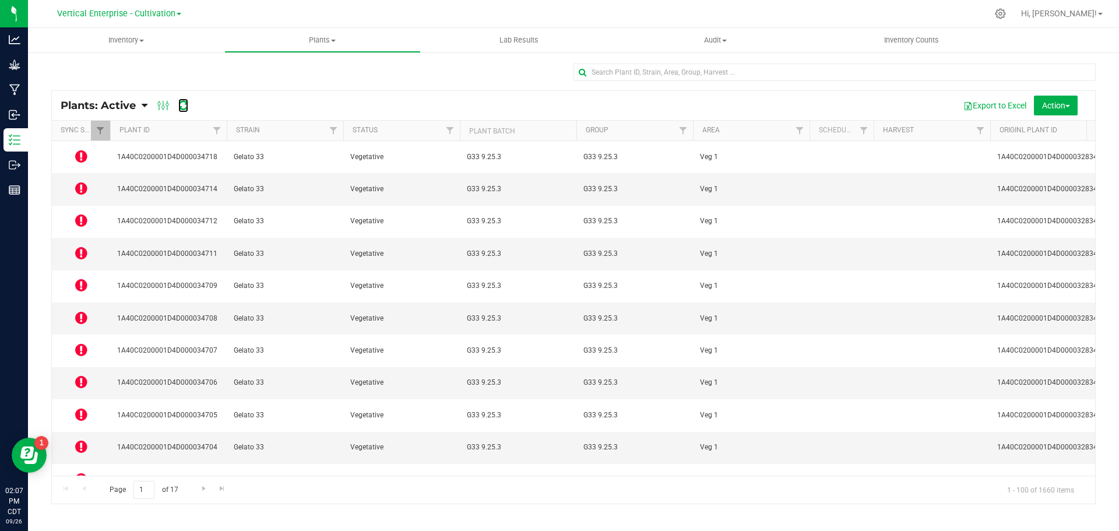
click at [186, 101] on icon at bounding box center [183, 106] width 10 height 12
click at [73, 152] on td at bounding box center [81, 157] width 58 height 32
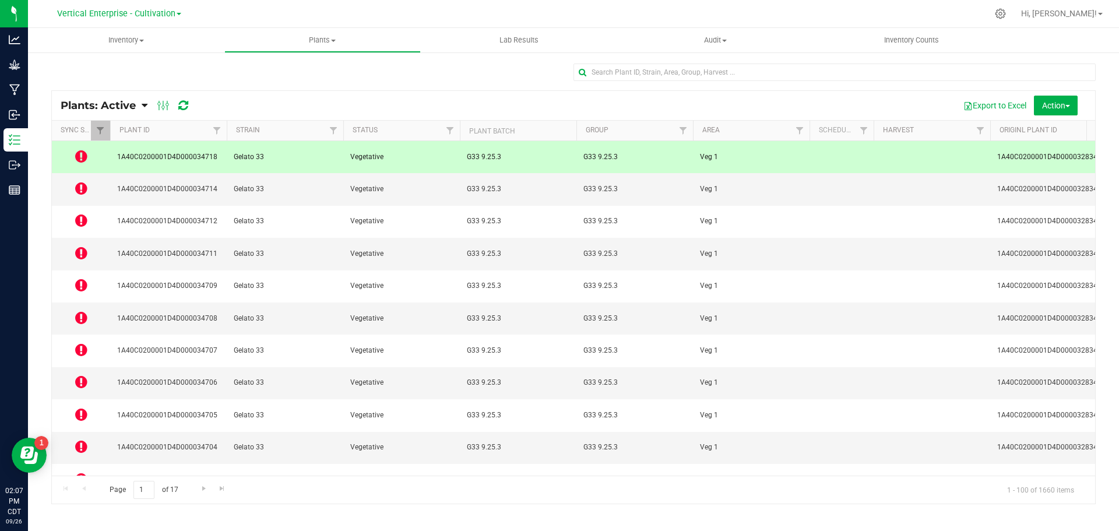
click at [80, 154] on icon at bounding box center [81, 156] width 12 height 14
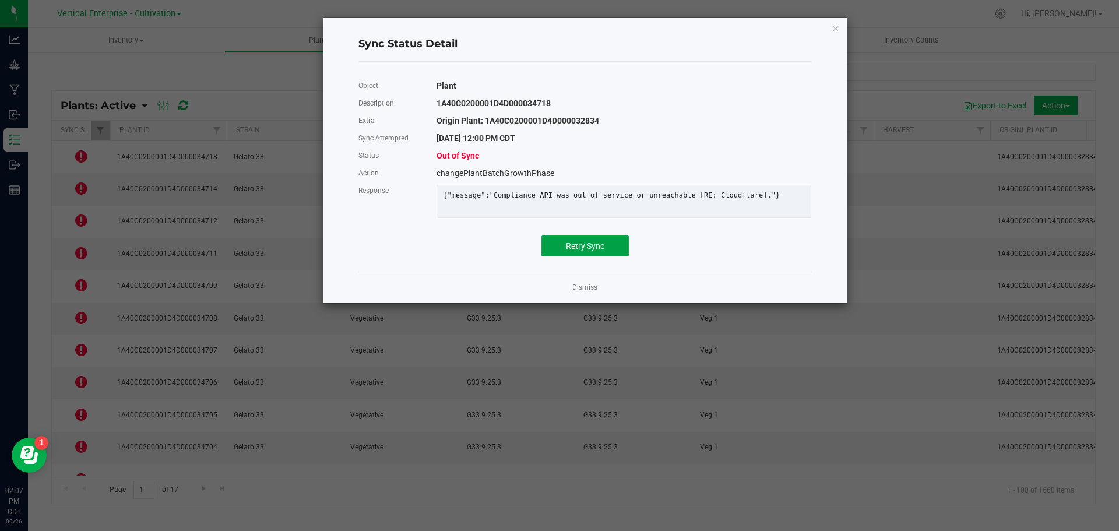
click at [599, 249] on span "Retry Sync" at bounding box center [585, 245] width 38 height 9
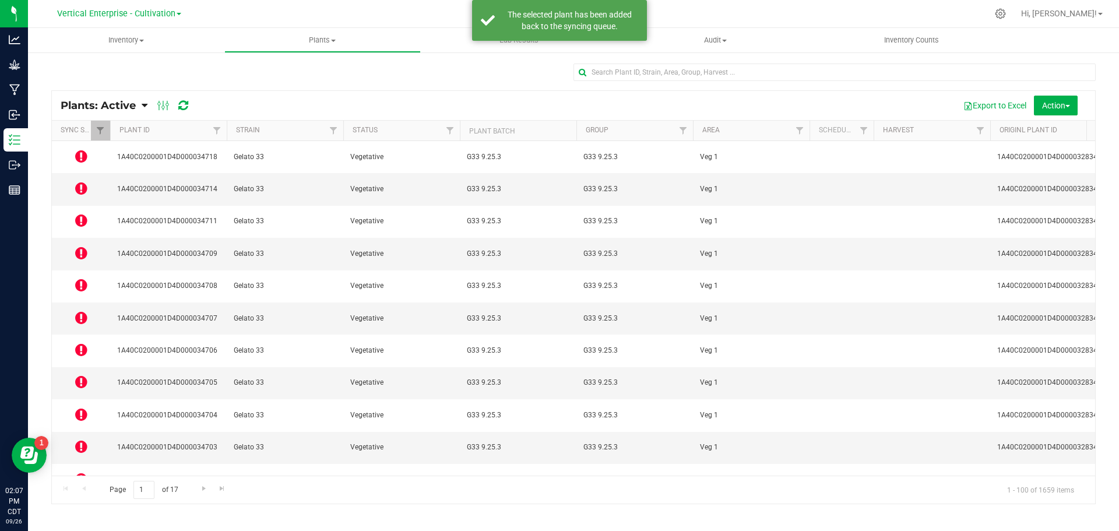
click at [75, 179] on td at bounding box center [81, 189] width 58 height 32
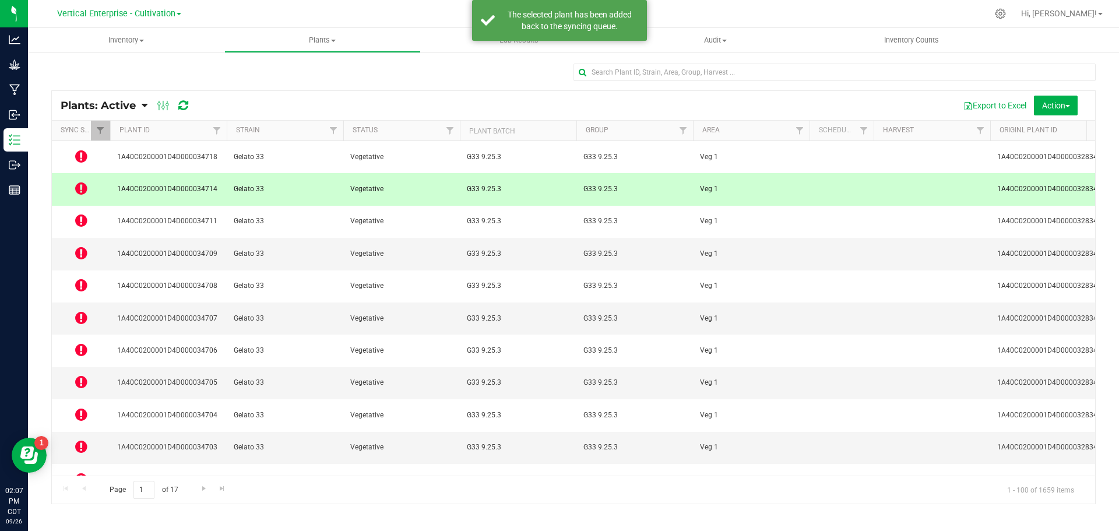
click at [85, 181] on icon at bounding box center [81, 188] width 12 height 14
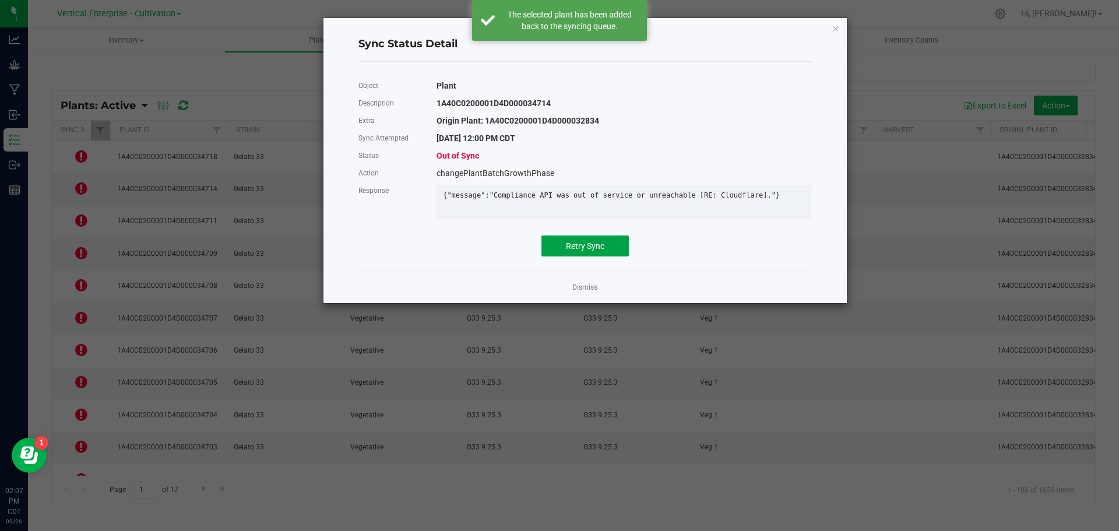
click at [603, 251] on span "Retry Sync" at bounding box center [585, 245] width 38 height 9
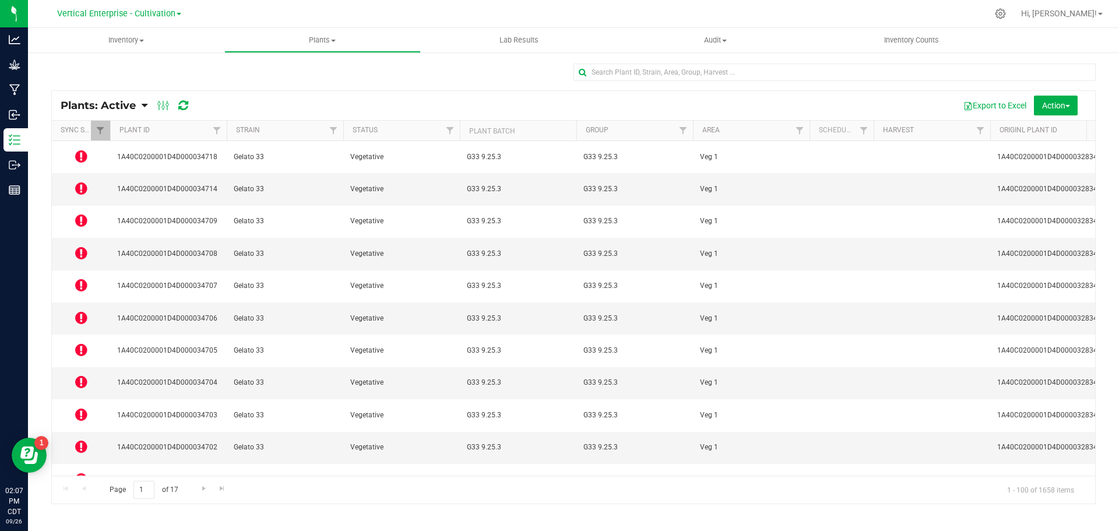
click at [80, 246] on icon at bounding box center [81, 253] width 12 height 14
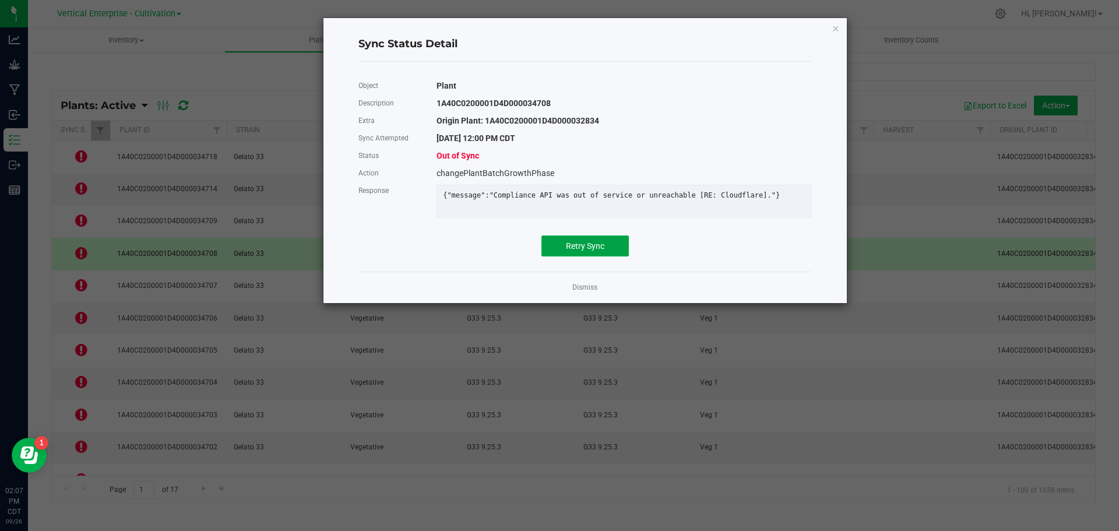
click at [610, 256] on button "Retry Sync" at bounding box center [584, 245] width 87 height 21
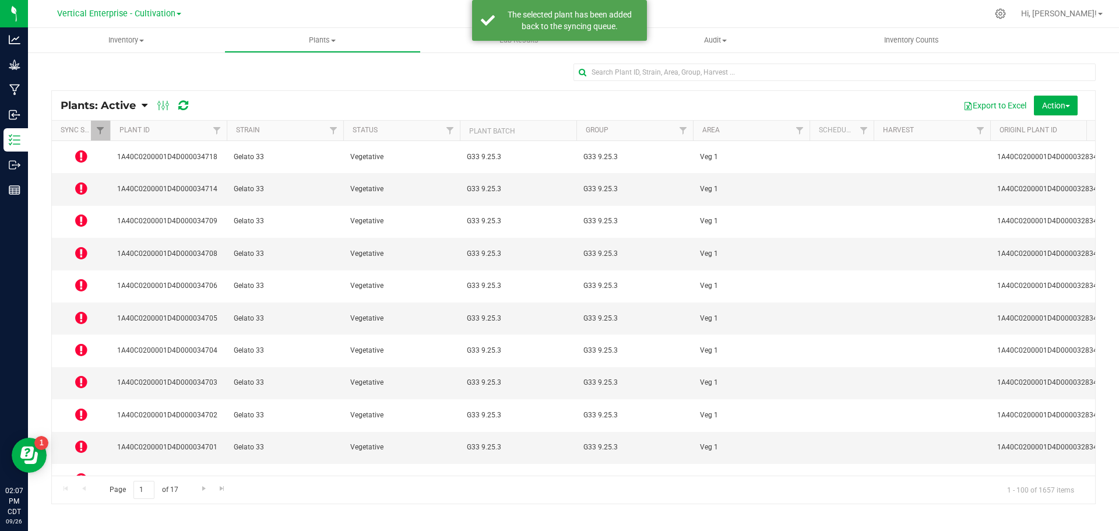
click at [83, 311] on icon at bounding box center [81, 318] width 12 height 14
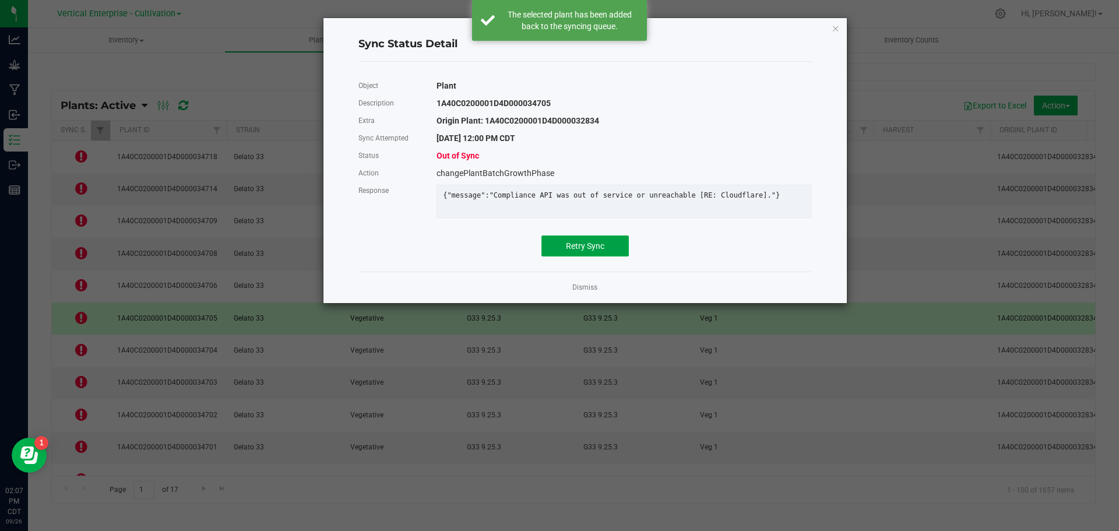
click at [601, 256] on button "Retry Sync" at bounding box center [584, 245] width 87 height 21
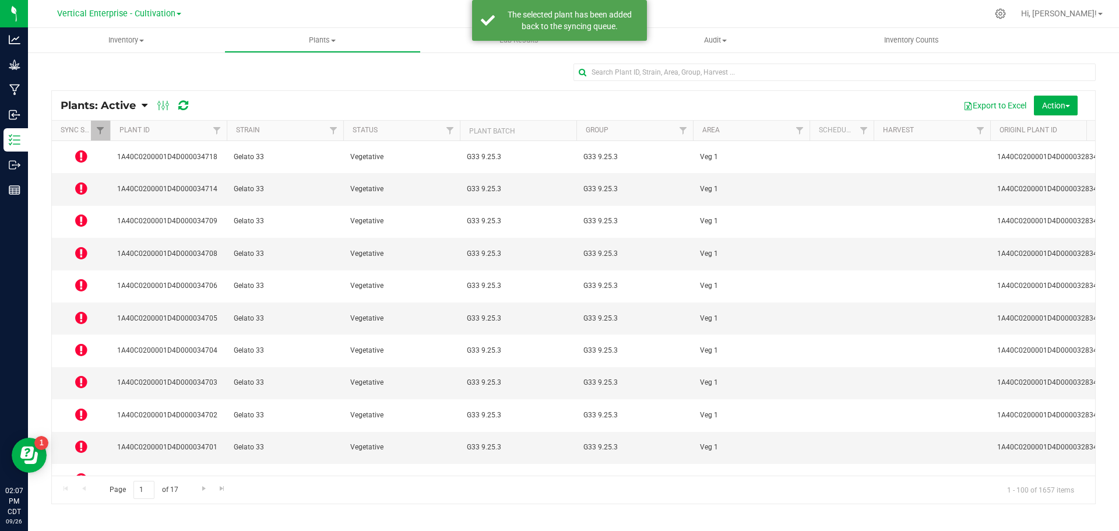
click at [86, 375] on icon at bounding box center [81, 382] width 12 height 14
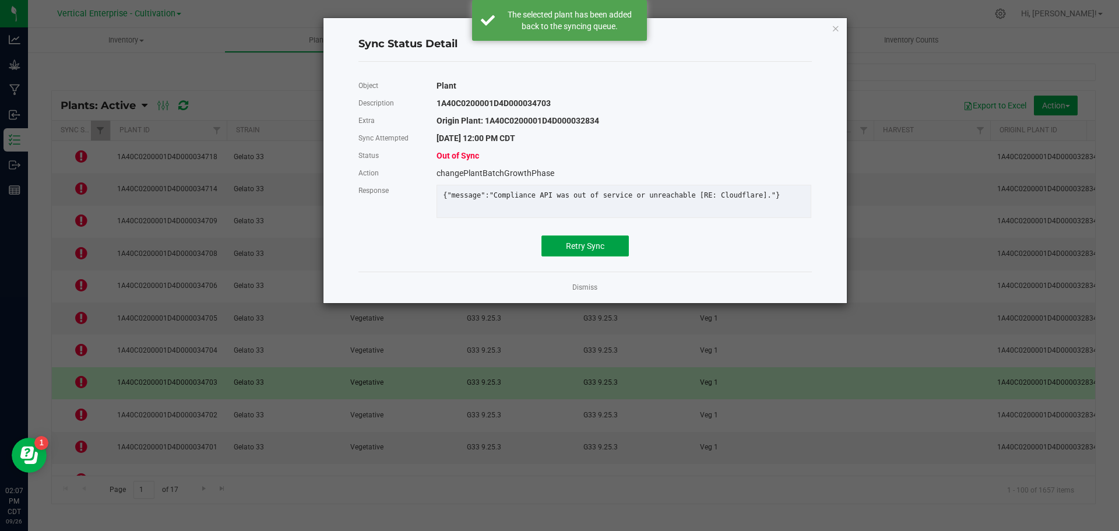
click at [603, 256] on button "Retry Sync" at bounding box center [584, 245] width 87 height 21
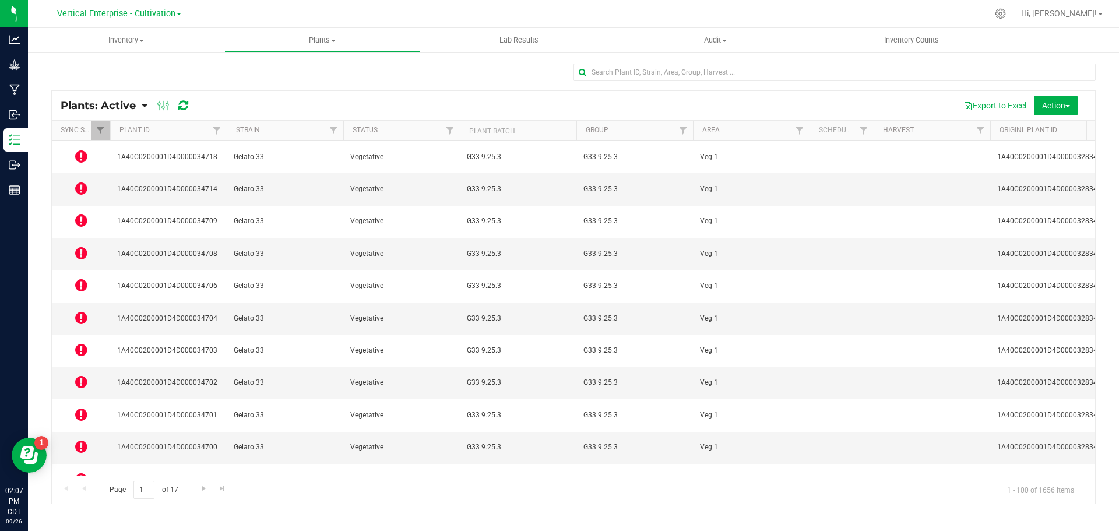
click at [81, 439] on icon at bounding box center [81, 446] width 12 height 14
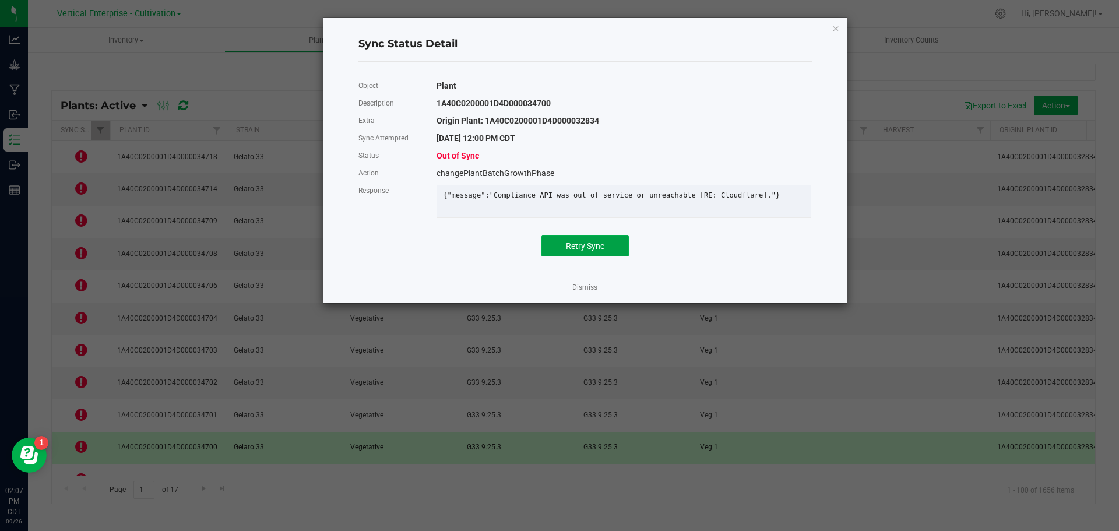
click at [598, 256] on button "Retry Sync" at bounding box center [584, 245] width 87 height 21
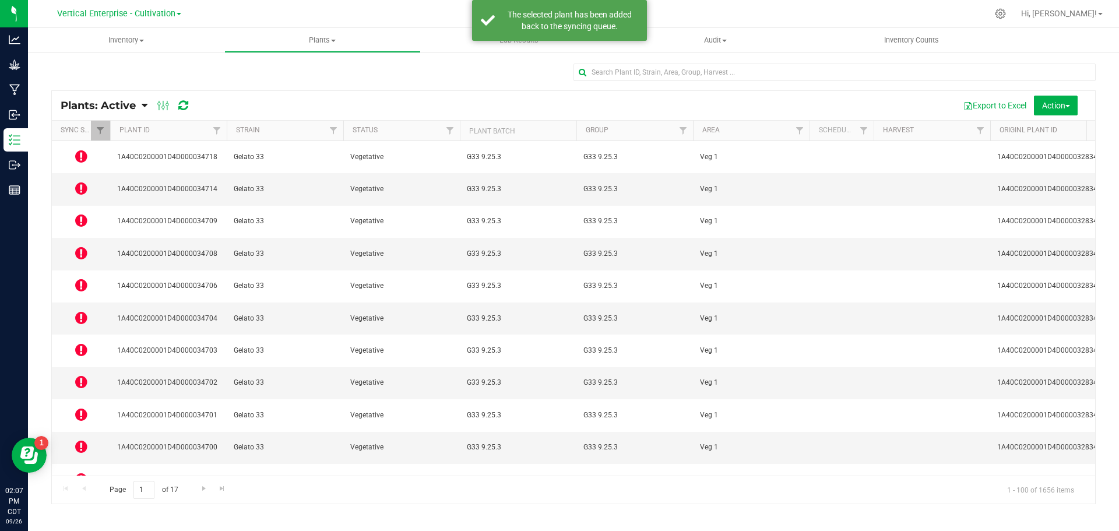
click at [82, 472] on icon at bounding box center [81, 479] width 12 height 14
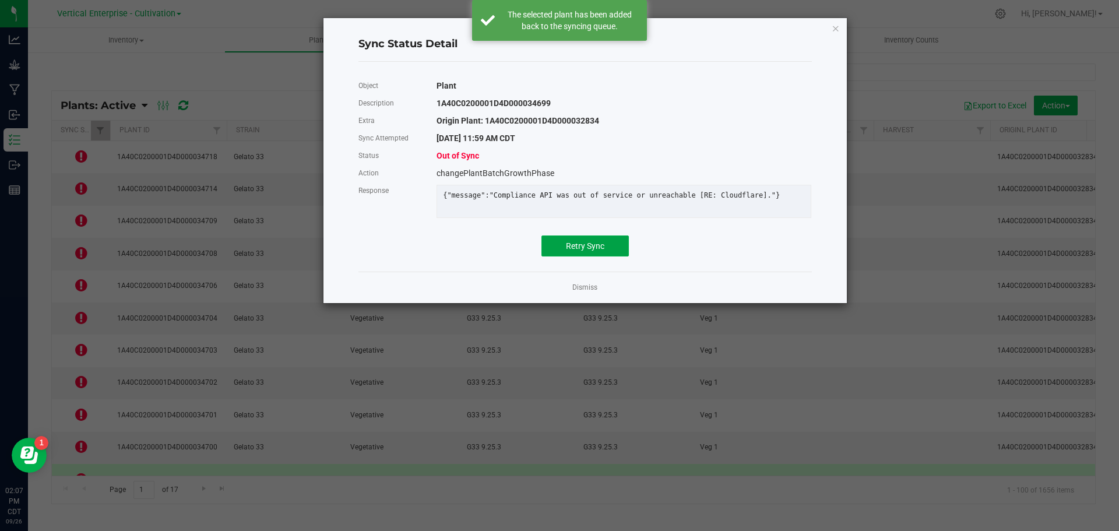
click at [596, 251] on span "Retry Sync" at bounding box center [585, 245] width 38 height 9
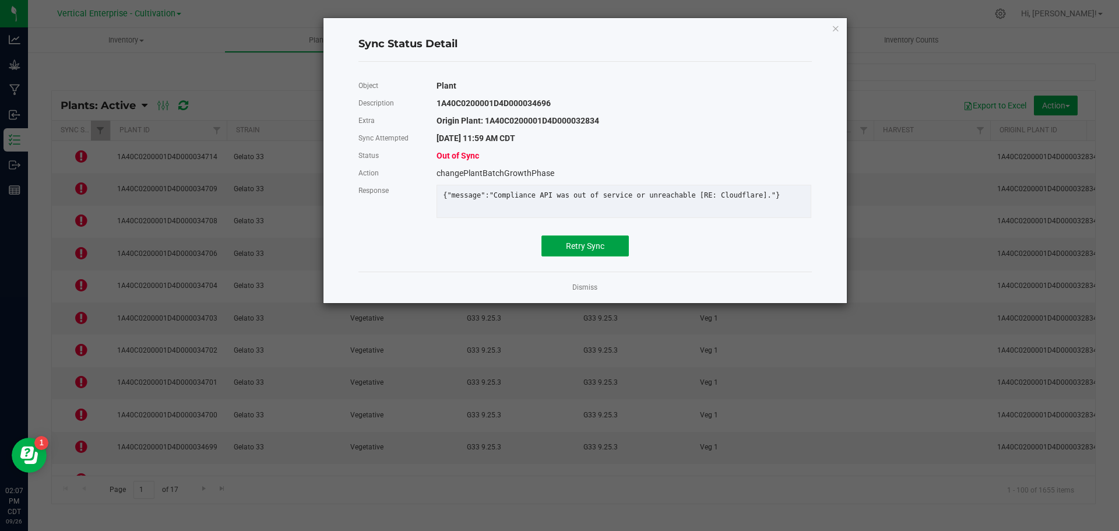
click at [586, 251] on span "Retry Sync" at bounding box center [585, 245] width 38 height 9
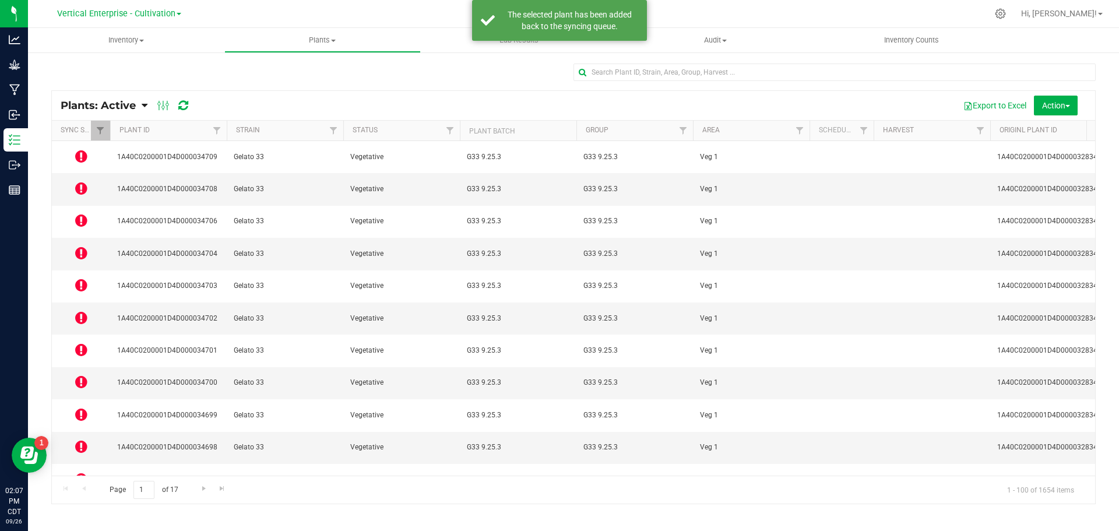
click at [80, 278] on icon at bounding box center [81, 285] width 12 height 14
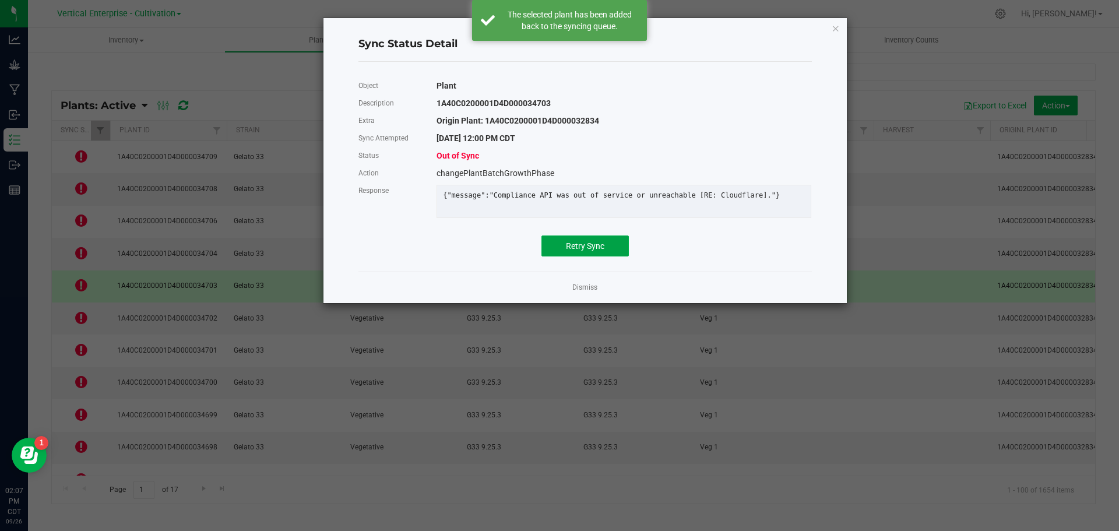
click at [591, 251] on span "Retry Sync" at bounding box center [585, 245] width 38 height 9
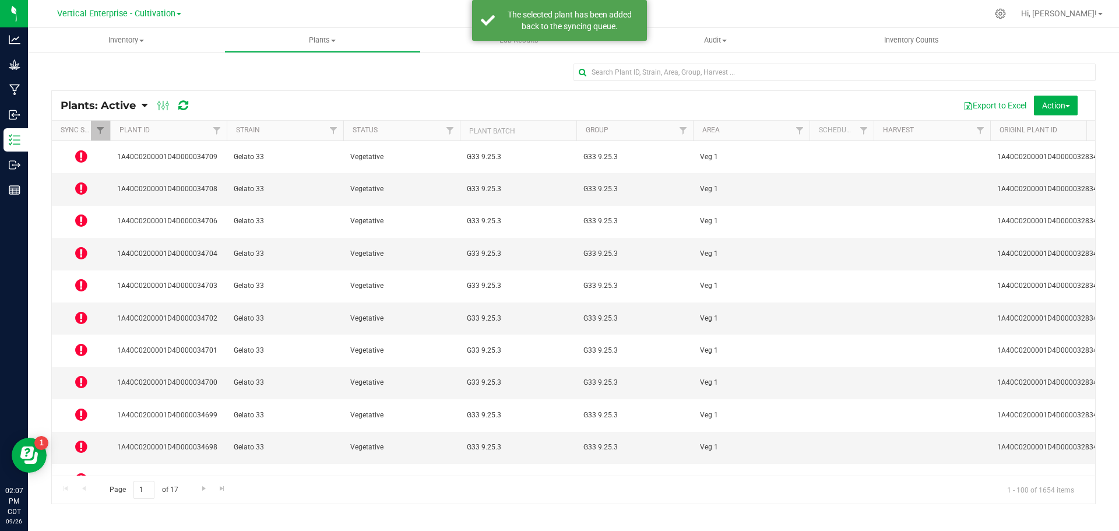
click at [78, 213] on icon at bounding box center [81, 220] width 12 height 14
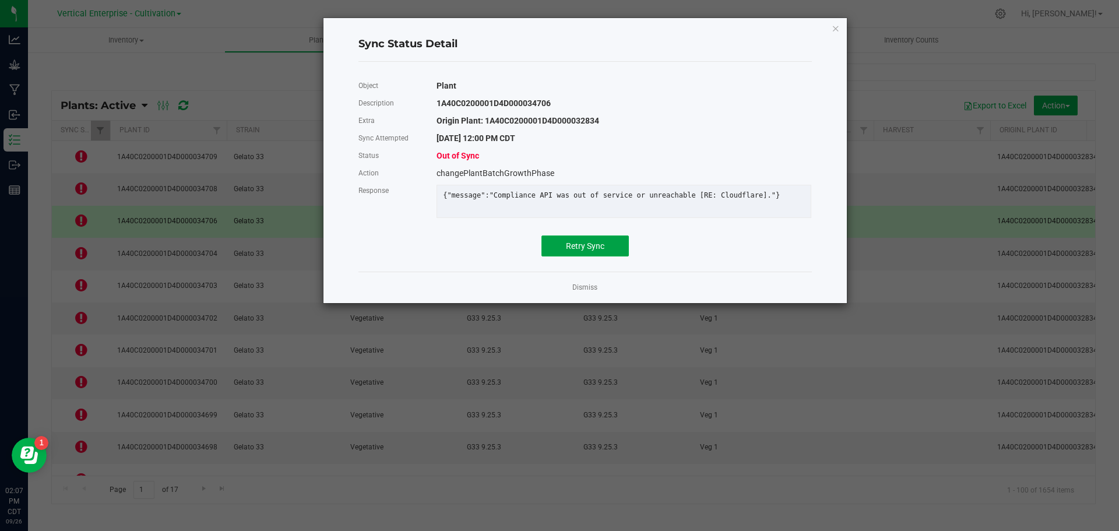
click at [592, 256] on button "Retry Sync" at bounding box center [584, 245] width 87 height 21
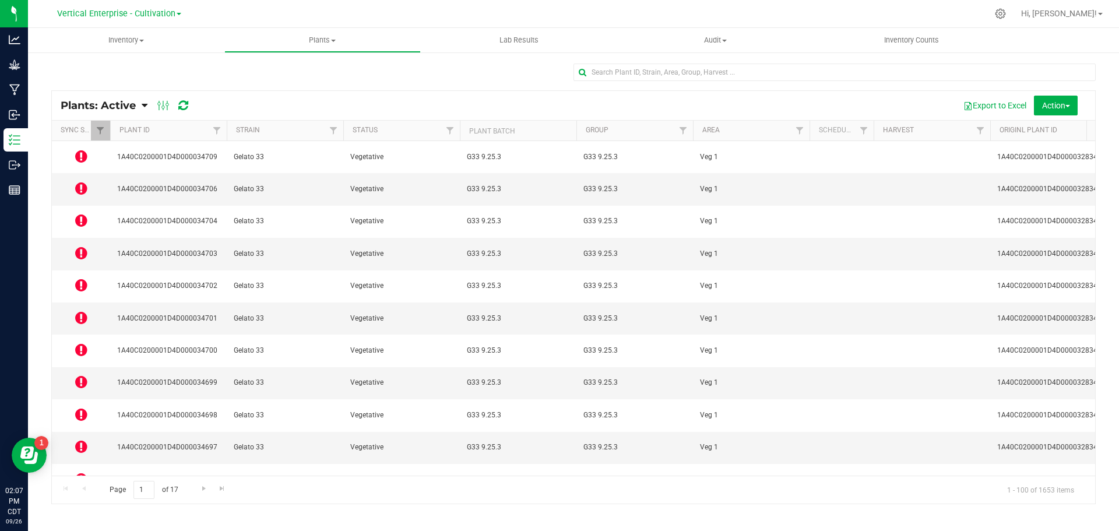
click at [84, 246] on icon at bounding box center [81, 253] width 12 height 14
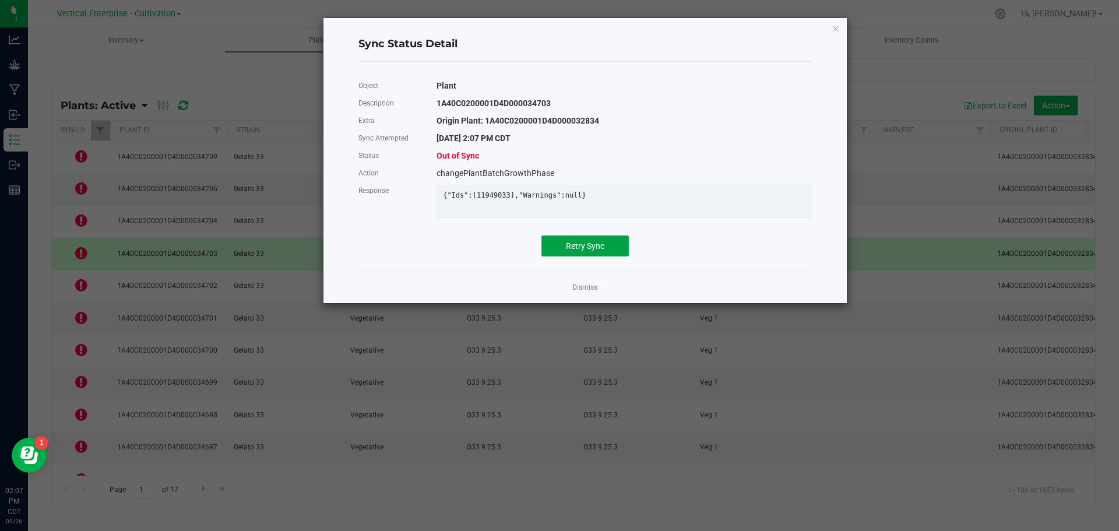
click at [562, 253] on button "Retry Sync" at bounding box center [584, 245] width 87 height 21
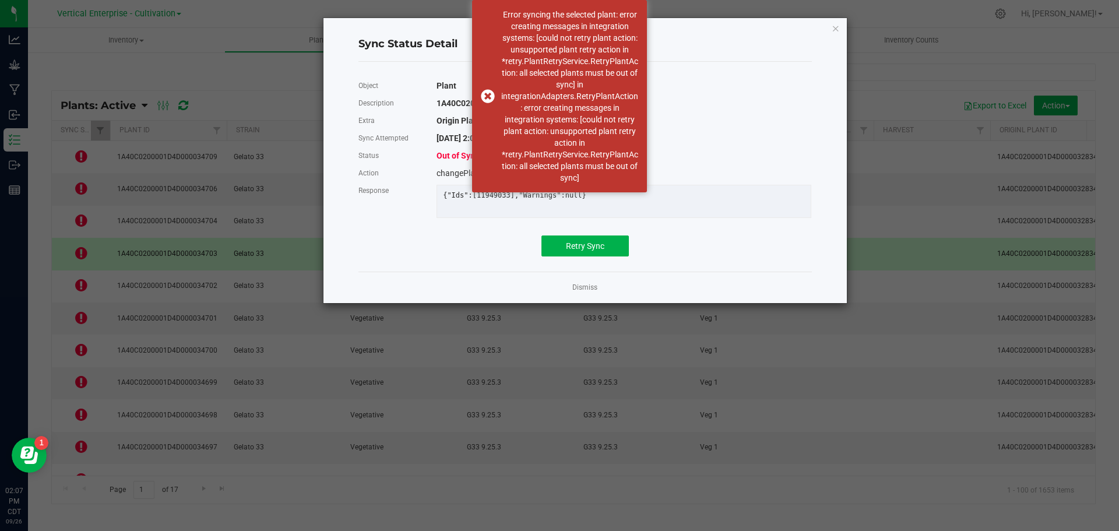
click at [593, 293] on link "Dismiss" at bounding box center [584, 288] width 25 height 10
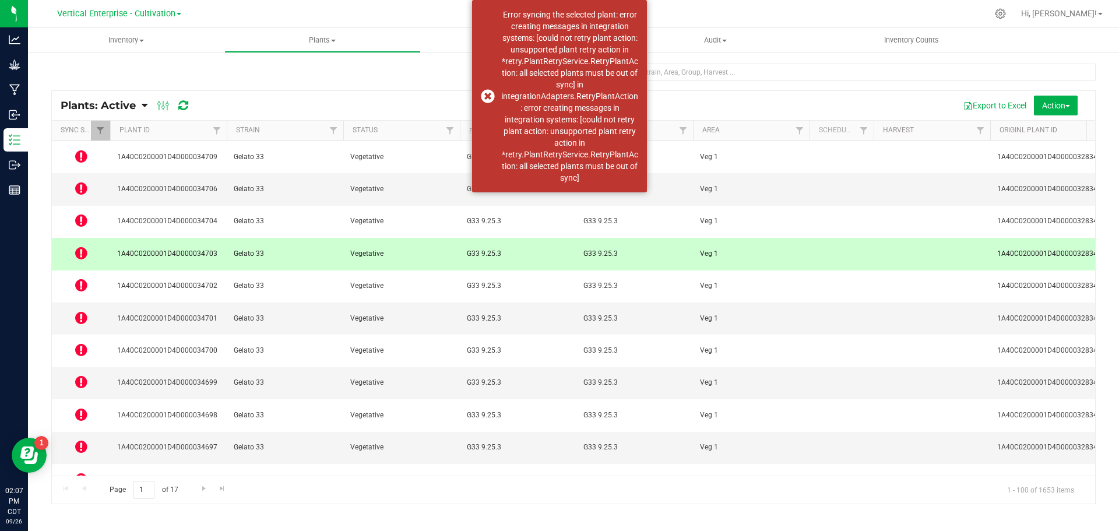
click at [490, 93] on div "Error syncing the selected plant: error creating messages in integration system…" at bounding box center [559, 96] width 175 height 192
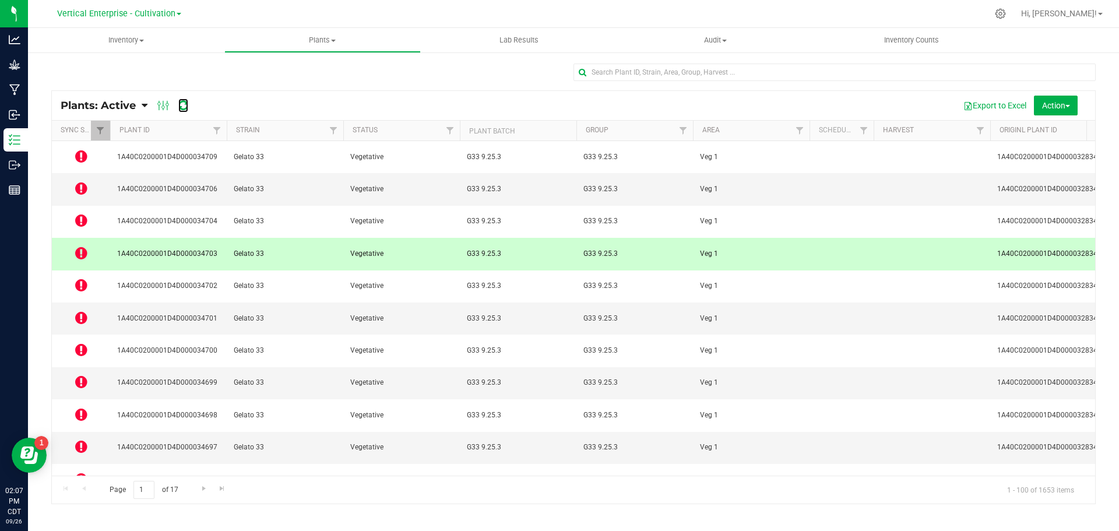
click at [181, 107] on icon at bounding box center [183, 106] width 10 height 12
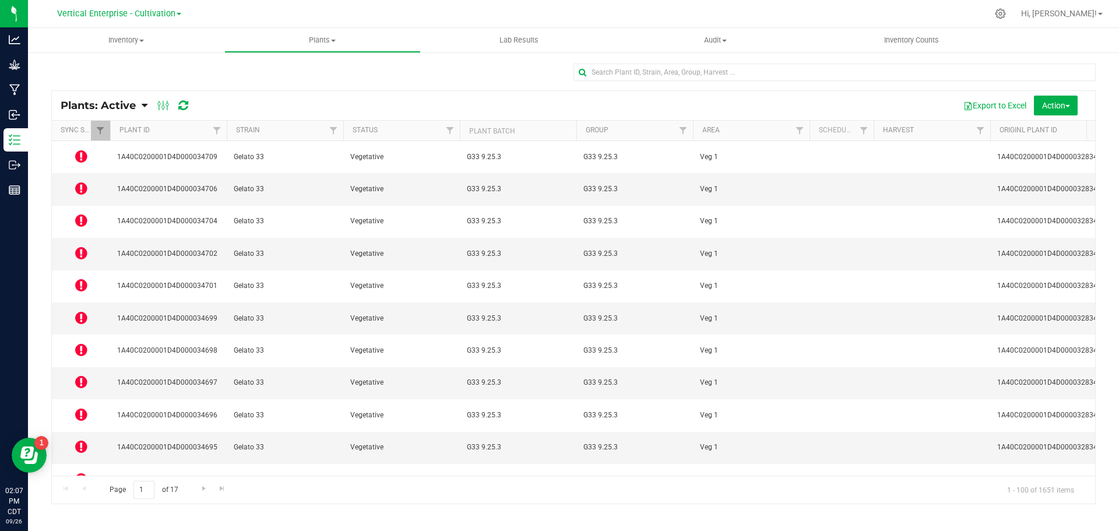
click at [81, 150] on icon at bounding box center [81, 156] width 12 height 14
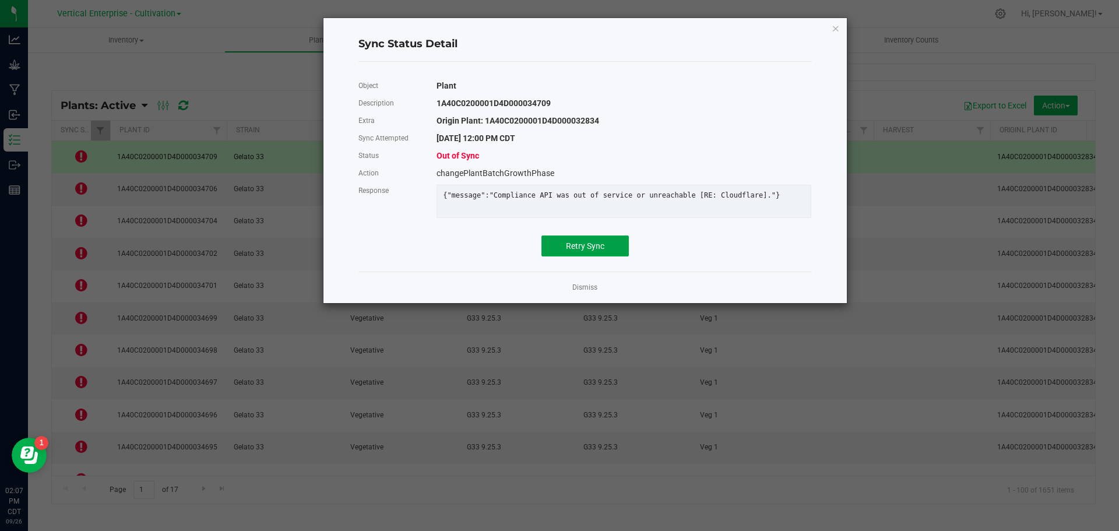
click at [557, 252] on button "Retry Sync" at bounding box center [584, 245] width 87 height 21
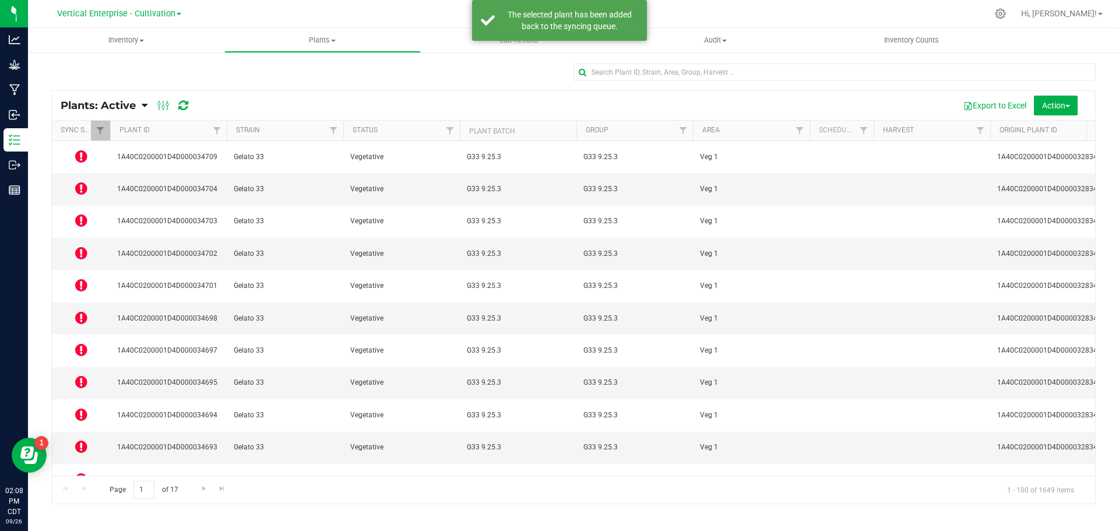
click at [86, 181] on icon at bounding box center [81, 188] width 12 height 14
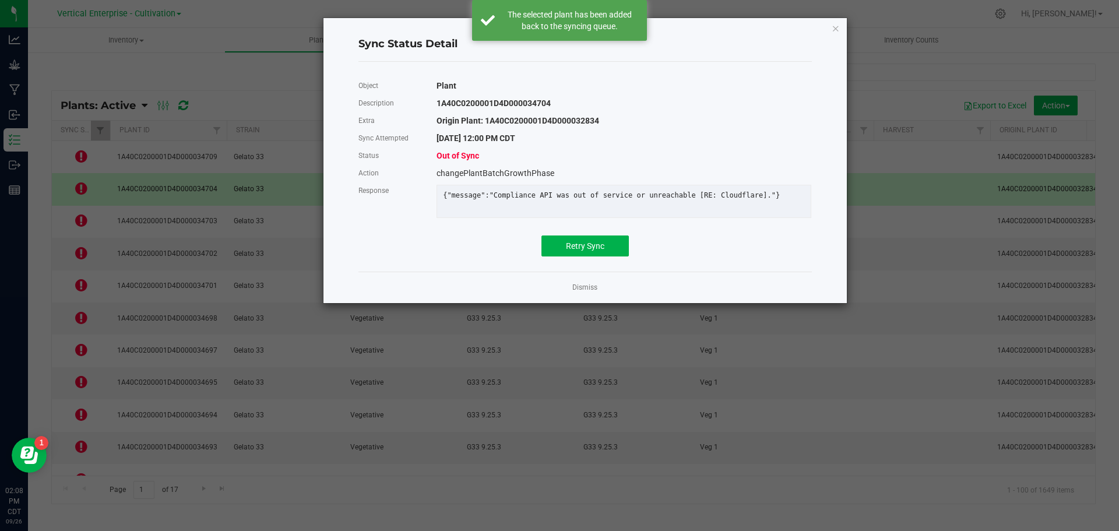
click at [578, 239] on div "Object Plant Description 1A40C0200001D4D000034704 Extra Origin Plant: 1A40C0200…" at bounding box center [584, 166] width 453 height 179
click at [610, 262] on div "Object Plant Description 1A40C0200001D4D000034704 Extra Origin Plant: 1A40C0200…" at bounding box center [585, 166] width 471 height 191
click at [610, 249] on button "Retry Sync" at bounding box center [584, 245] width 87 height 21
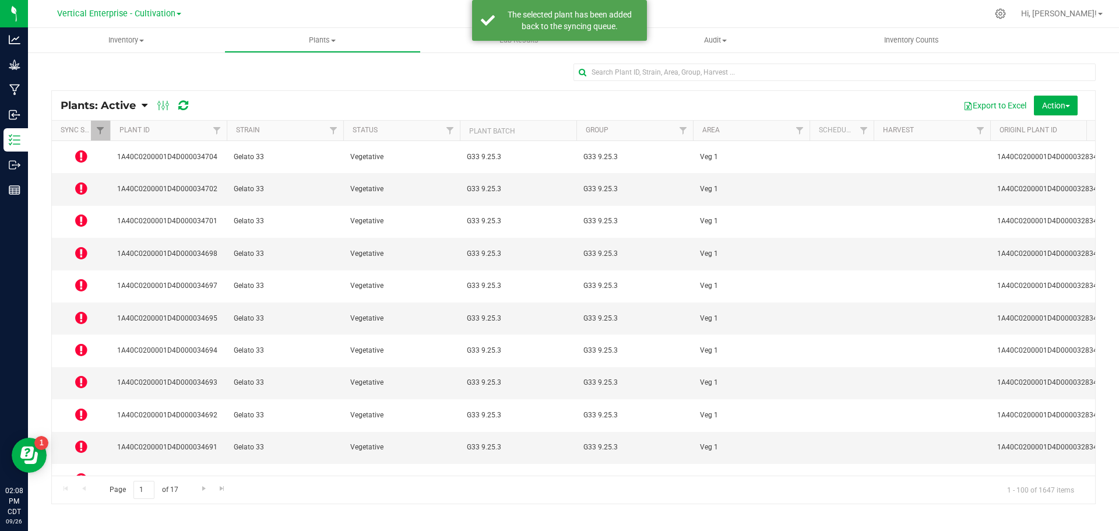
click at [84, 213] on icon at bounding box center [81, 220] width 12 height 14
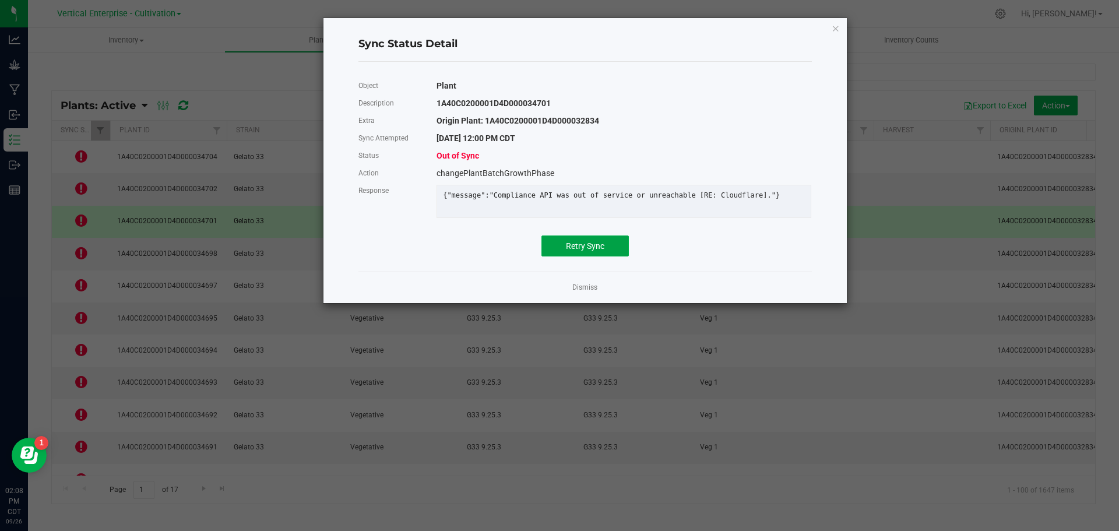
click at [541, 256] on button "Retry Sync" at bounding box center [584, 245] width 87 height 21
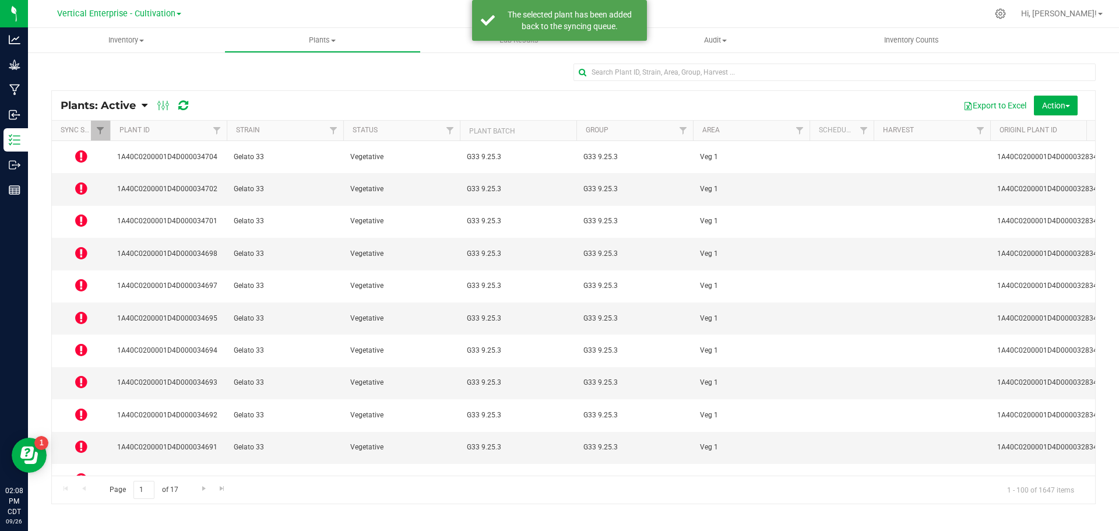
click at [83, 246] on icon at bounding box center [81, 253] width 12 height 14
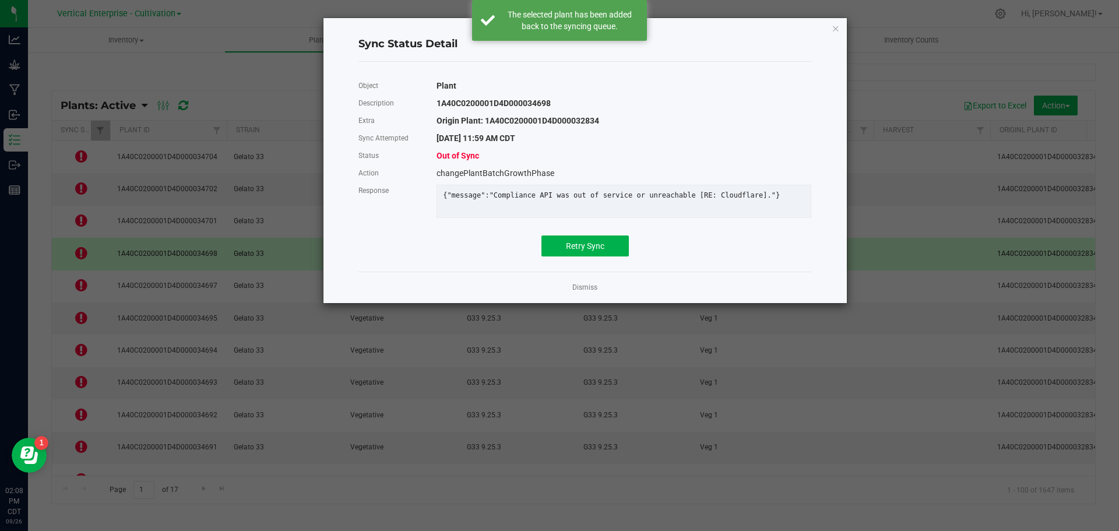
click at [622, 262] on div "Object Plant Description 1A40C0200001D4D000034698 Extra Origin Plant: 1A40C0200…" at bounding box center [585, 166] width 471 height 191
click at [604, 255] on button "Retry Sync" at bounding box center [584, 245] width 87 height 21
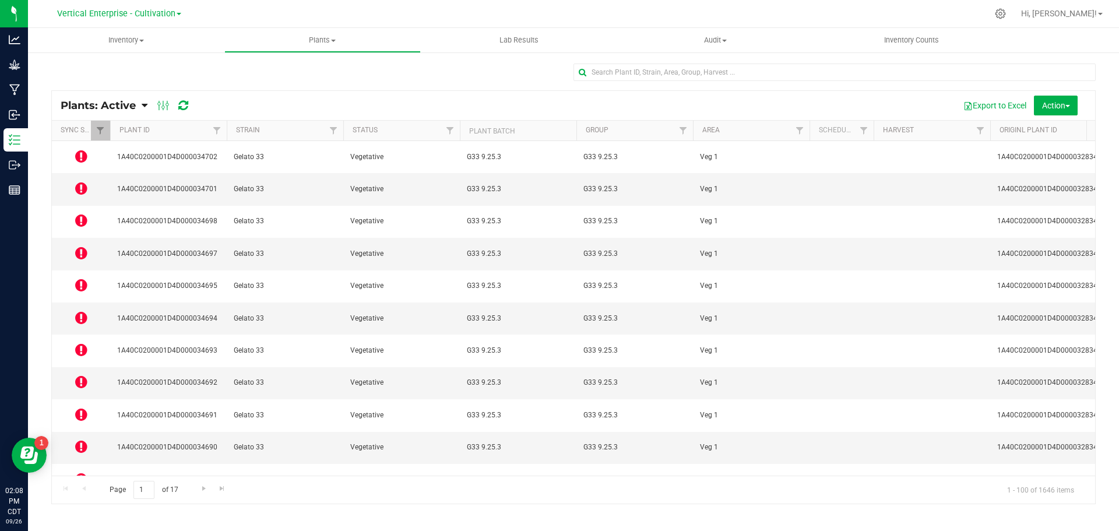
click at [77, 278] on icon at bounding box center [81, 285] width 12 height 14
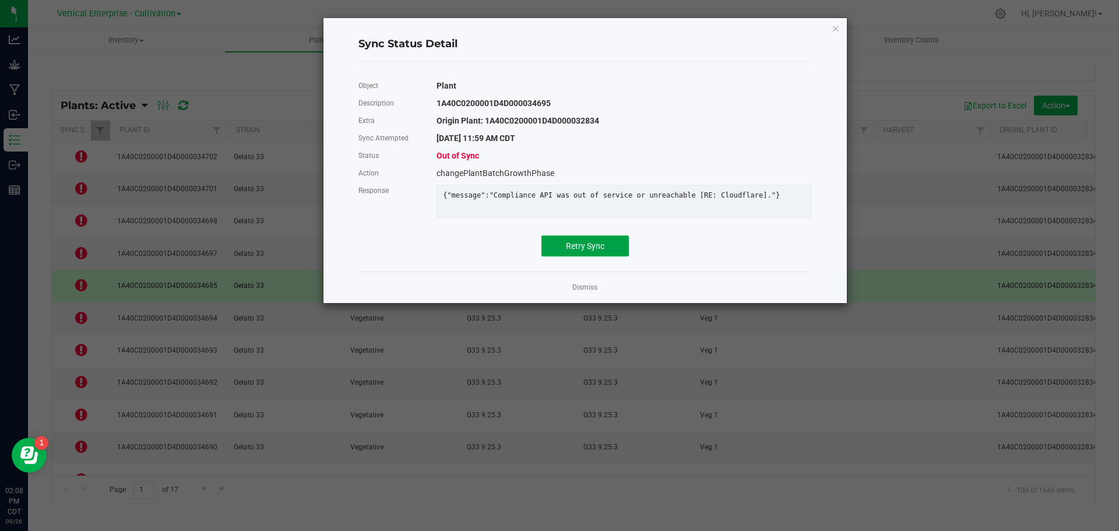
click at [600, 256] on button "Retry Sync" at bounding box center [584, 245] width 87 height 21
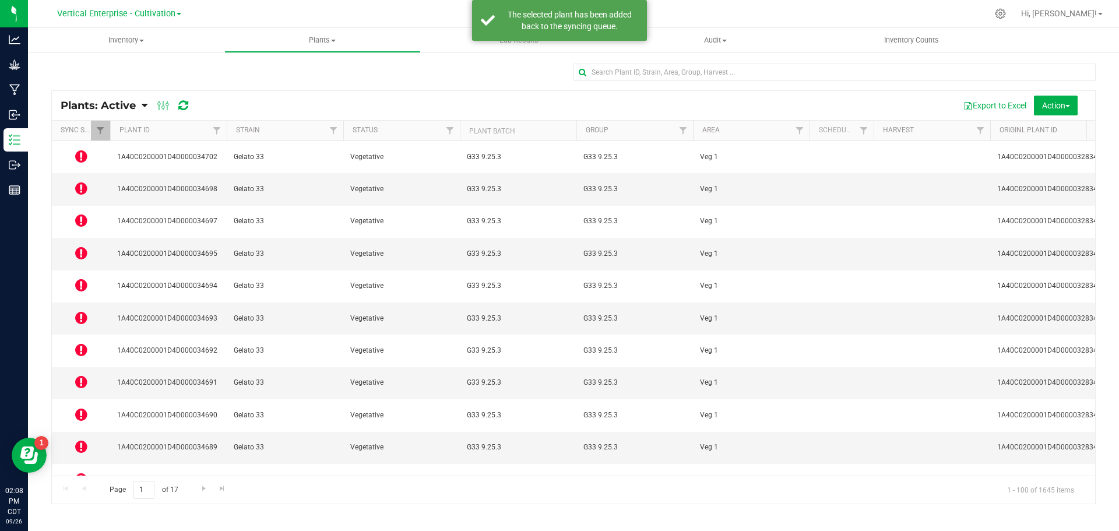
click at [79, 343] on icon at bounding box center [81, 350] width 12 height 14
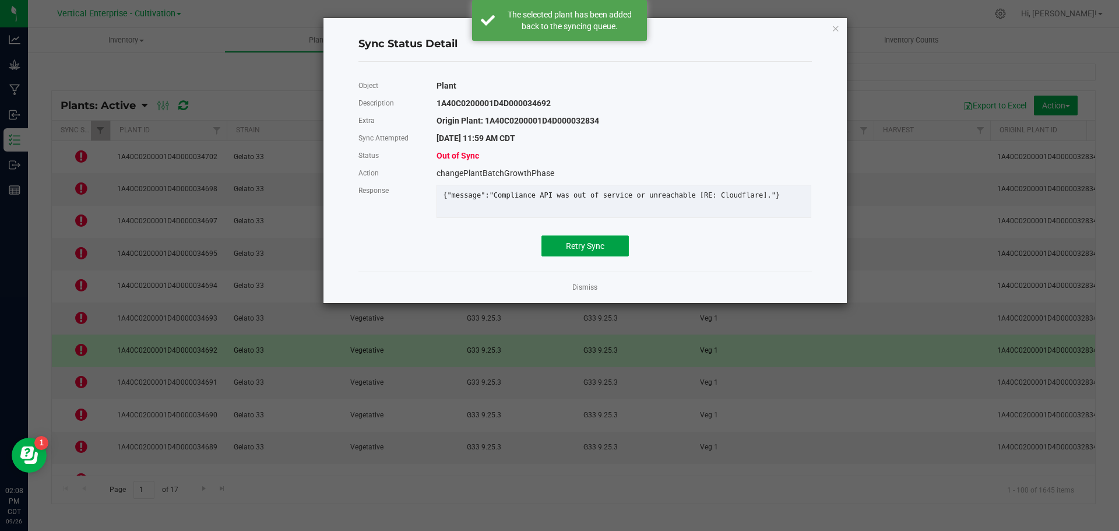
click at [568, 251] on span "Retry Sync" at bounding box center [585, 245] width 38 height 9
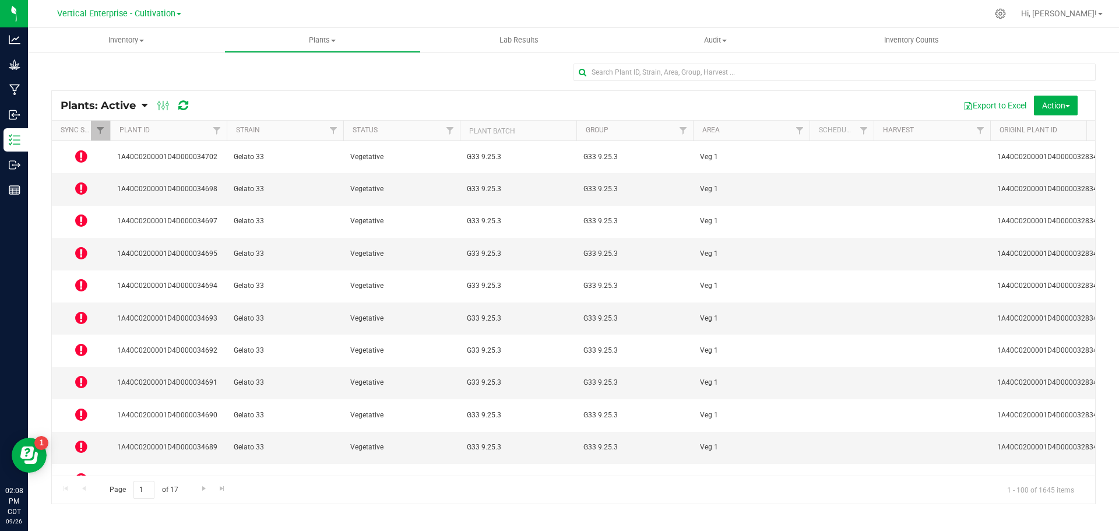
click at [80, 407] on icon at bounding box center [81, 414] width 12 height 14
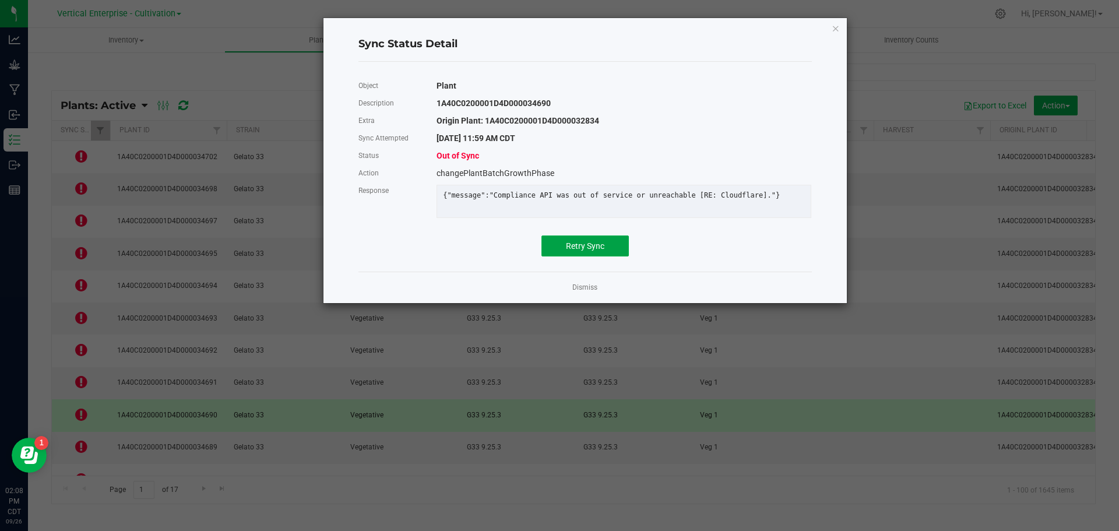
click at [594, 251] on span "Retry Sync" at bounding box center [585, 245] width 38 height 9
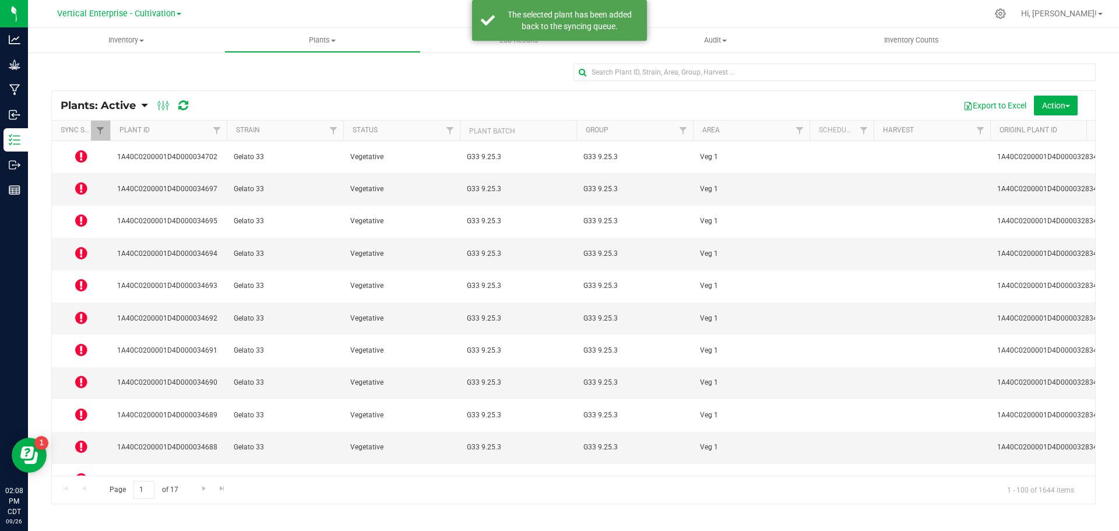
click at [75, 439] on icon at bounding box center [81, 446] width 12 height 14
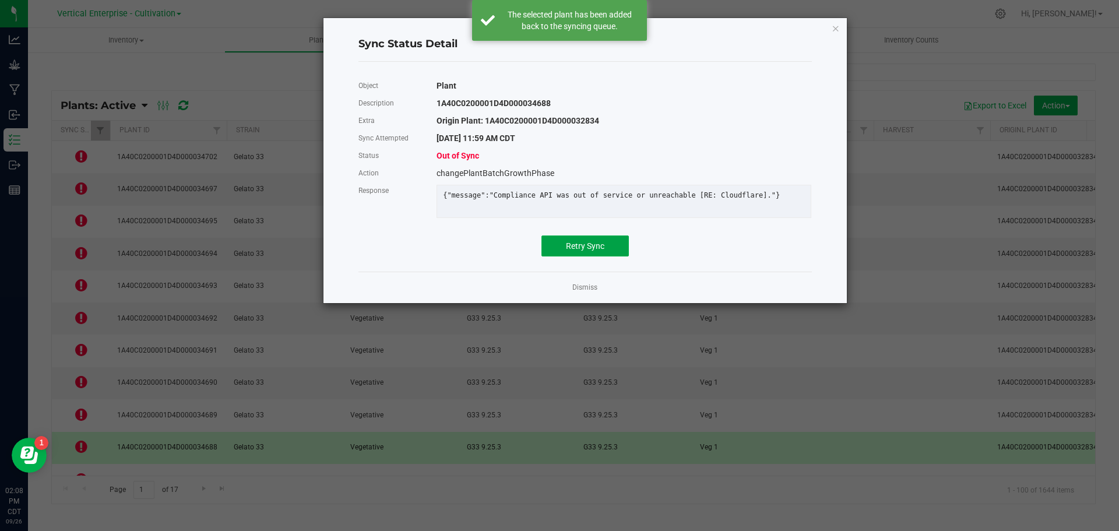
click at [576, 251] on span "Retry Sync" at bounding box center [585, 245] width 38 height 9
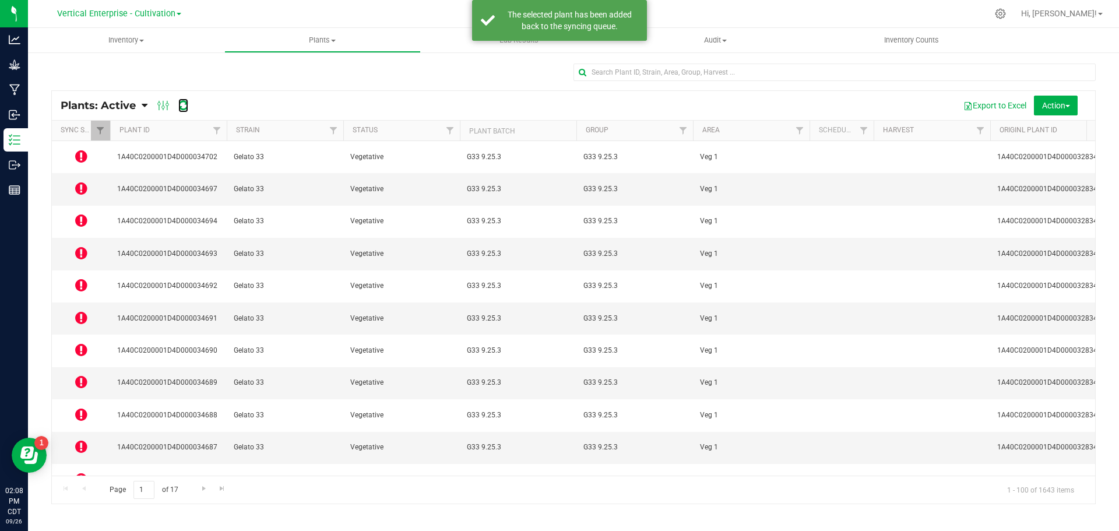
click at [182, 108] on icon at bounding box center [183, 106] width 10 height 12
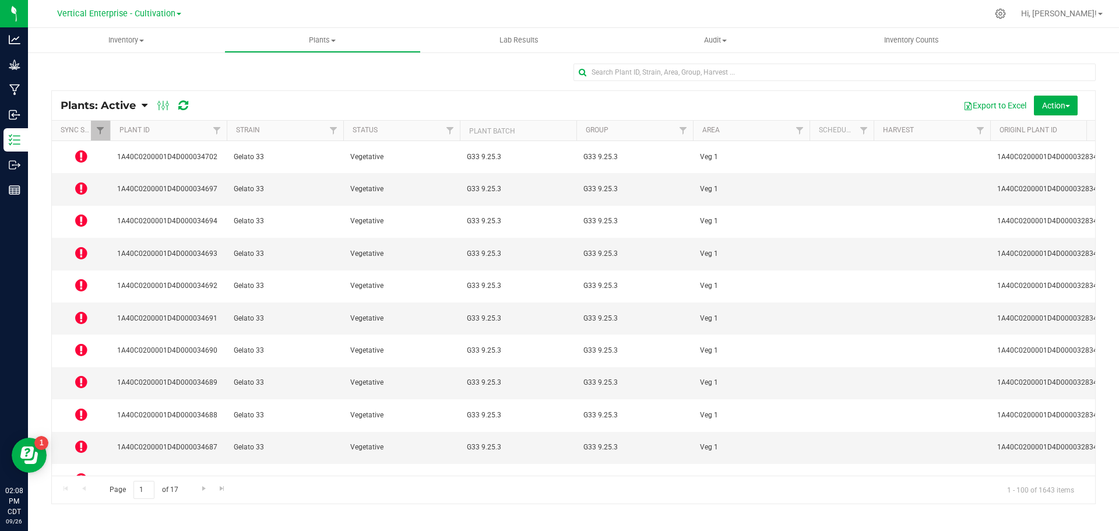
click at [79, 150] on icon at bounding box center [81, 156] width 12 height 14
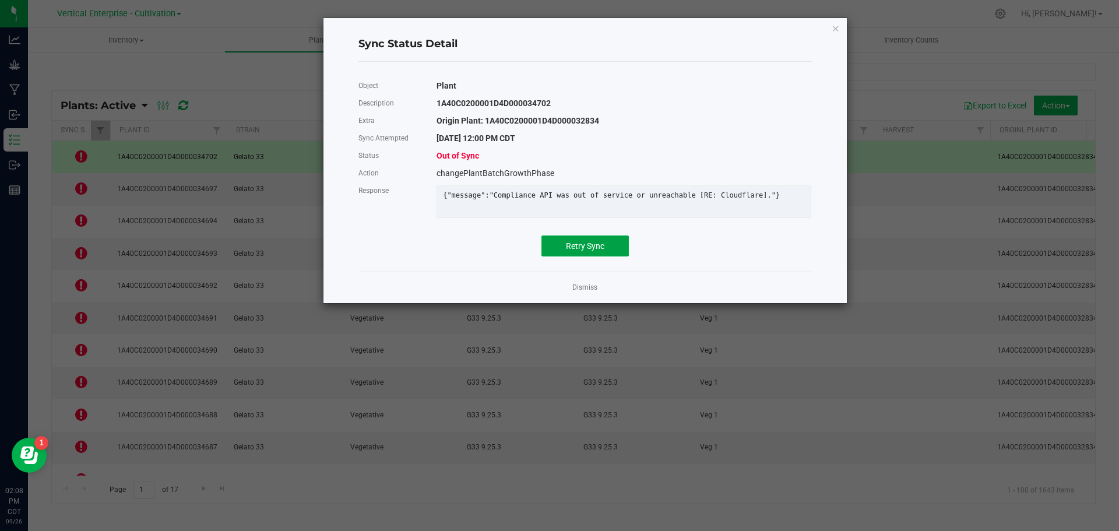
click at [625, 245] on button "Retry Sync" at bounding box center [584, 245] width 87 height 21
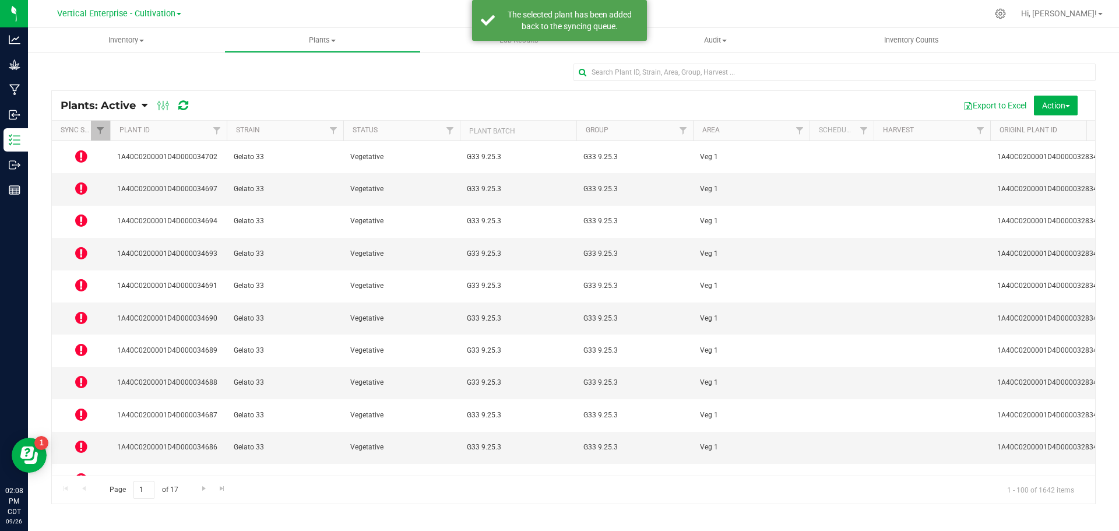
click at [76, 181] on icon at bounding box center [81, 188] width 12 height 14
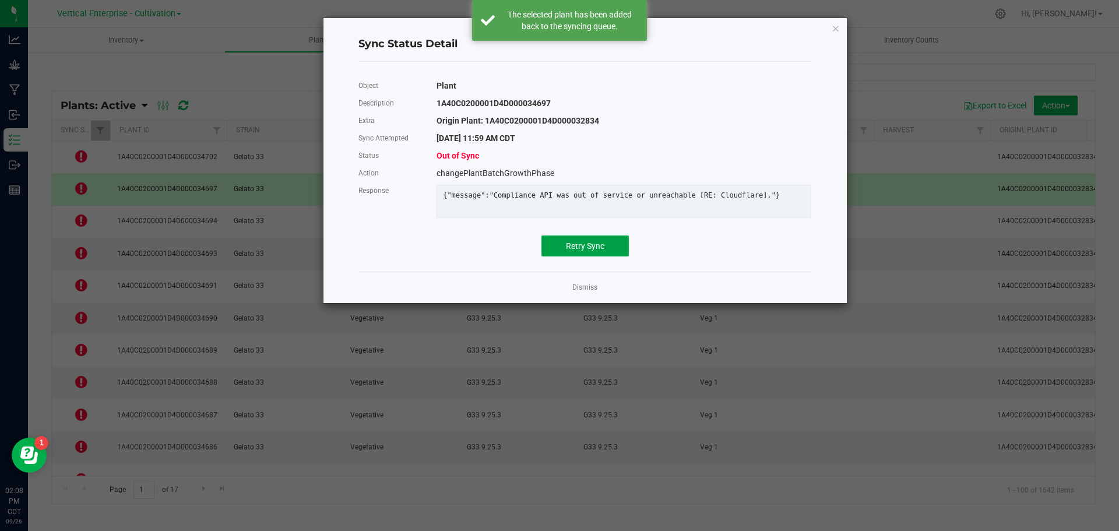
click at [591, 251] on span "Retry Sync" at bounding box center [585, 245] width 38 height 9
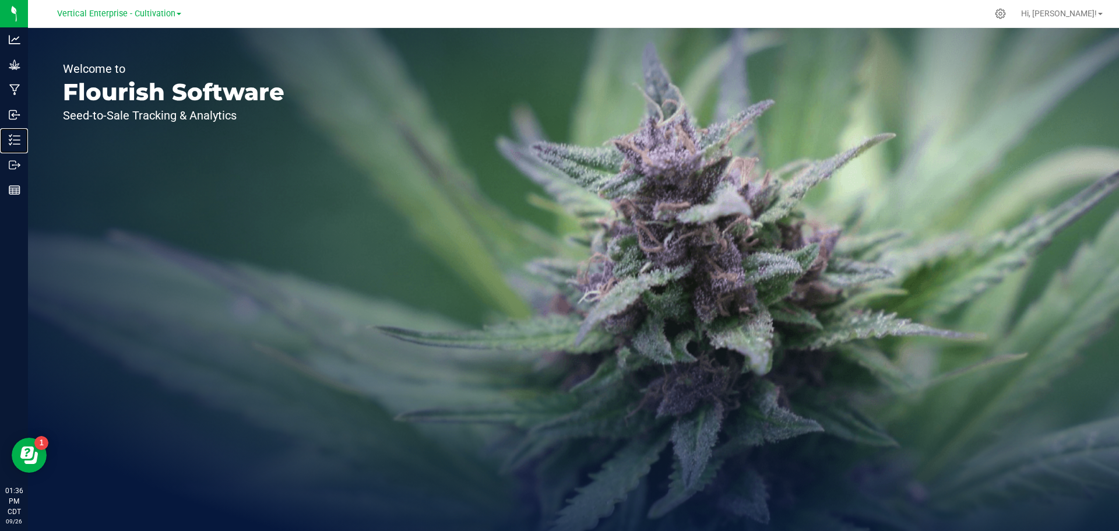
click at [0, 0] on p "Inventory" at bounding box center [0, 0] width 0 height 0
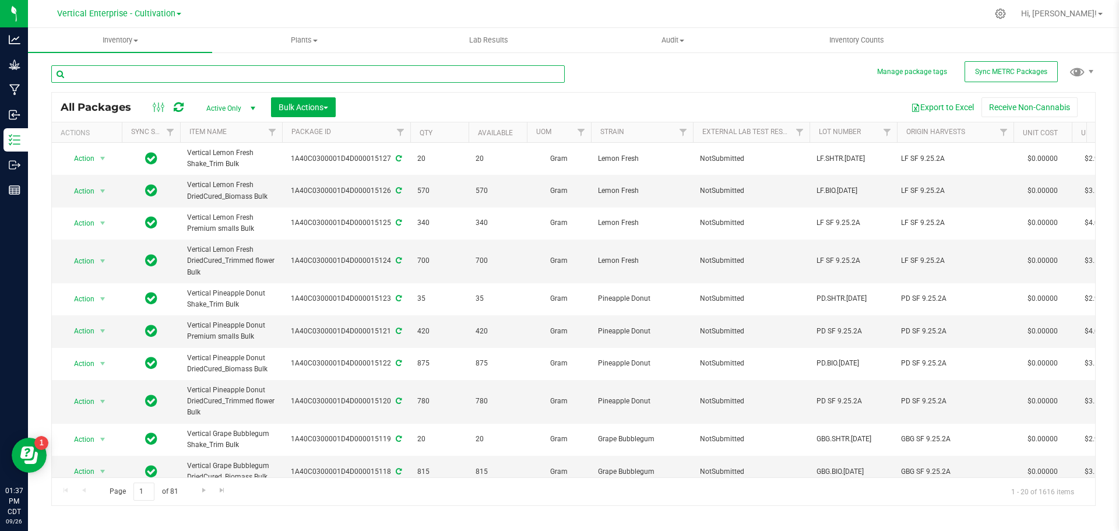
click at [132, 72] on input "text" at bounding box center [307, 73] width 513 height 17
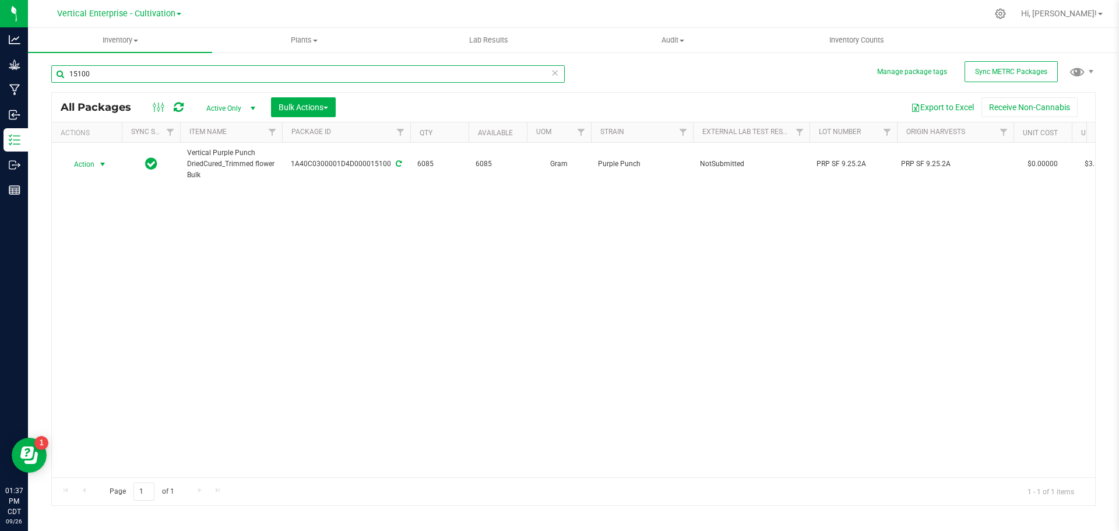
type input "15100"
click at [87, 165] on span "Action" at bounding box center [79, 164] width 31 height 16
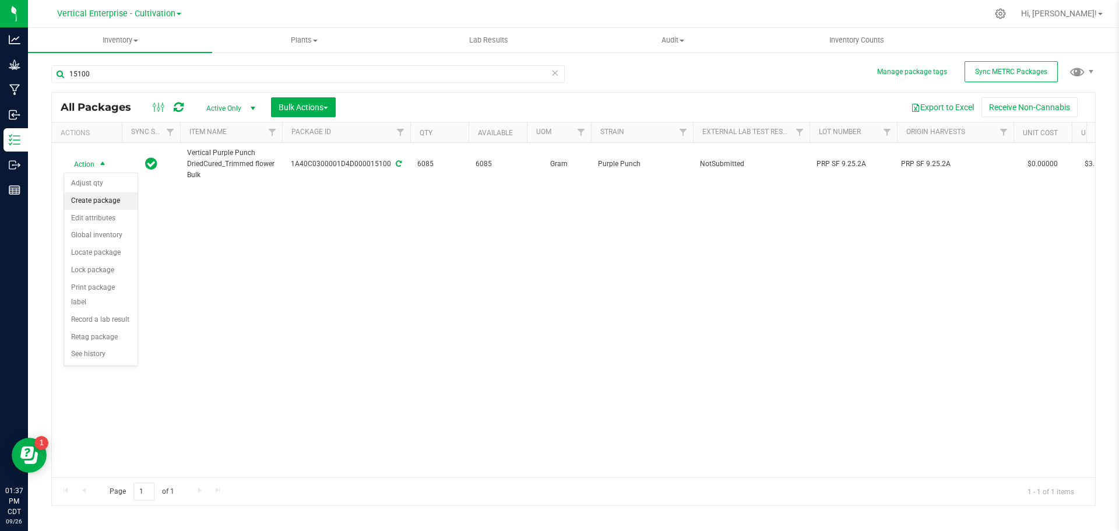
click at [96, 196] on li "Create package" at bounding box center [100, 200] width 73 height 17
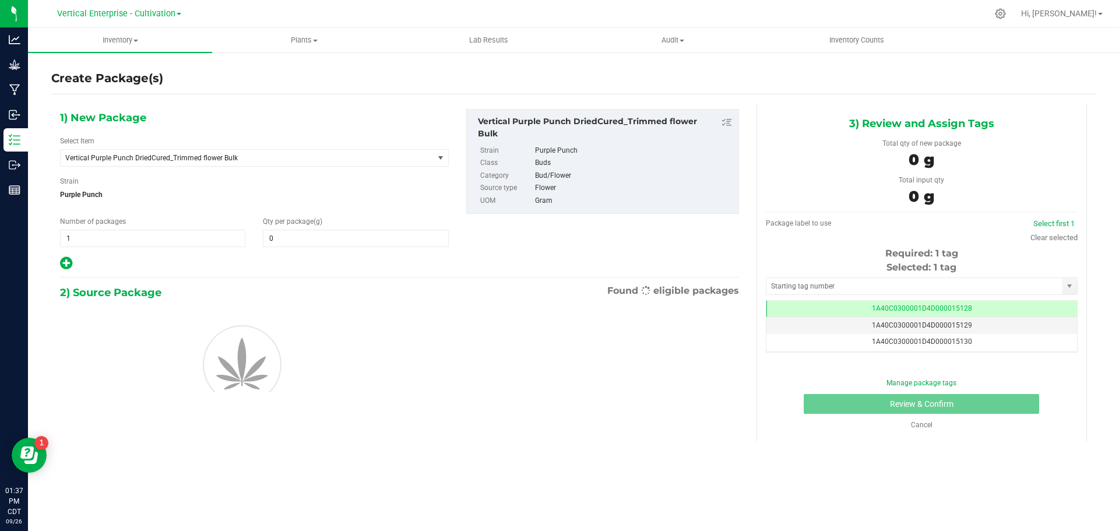
type input "0.0000"
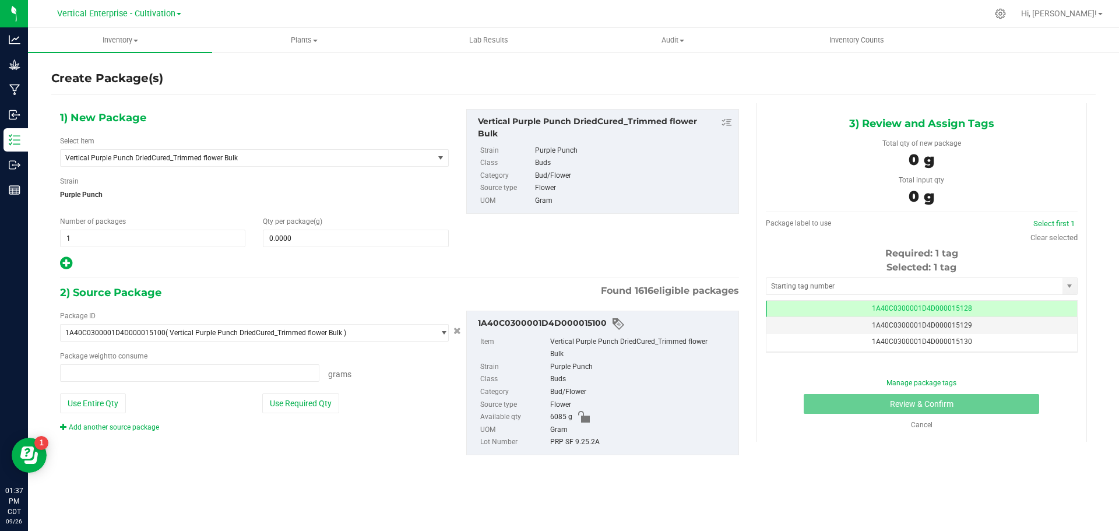
type input "0.0000 g"
click at [129, 143] on div "Select Item Vertical Purple Punch DriedCured_Trimmed flower Bulk Badder_NSS Bad…" at bounding box center [254, 151] width 389 height 31
click at [156, 162] on span "Vertical Purple Punch DriedCured_Trimmed flower Bulk" at bounding box center [247, 158] width 373 height 16
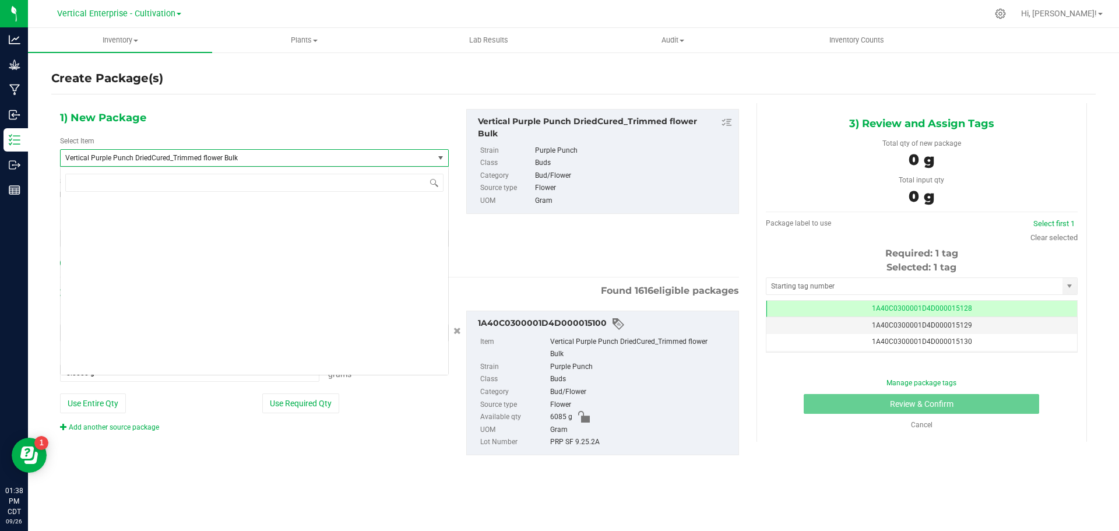
scroll to position [94499, 0]
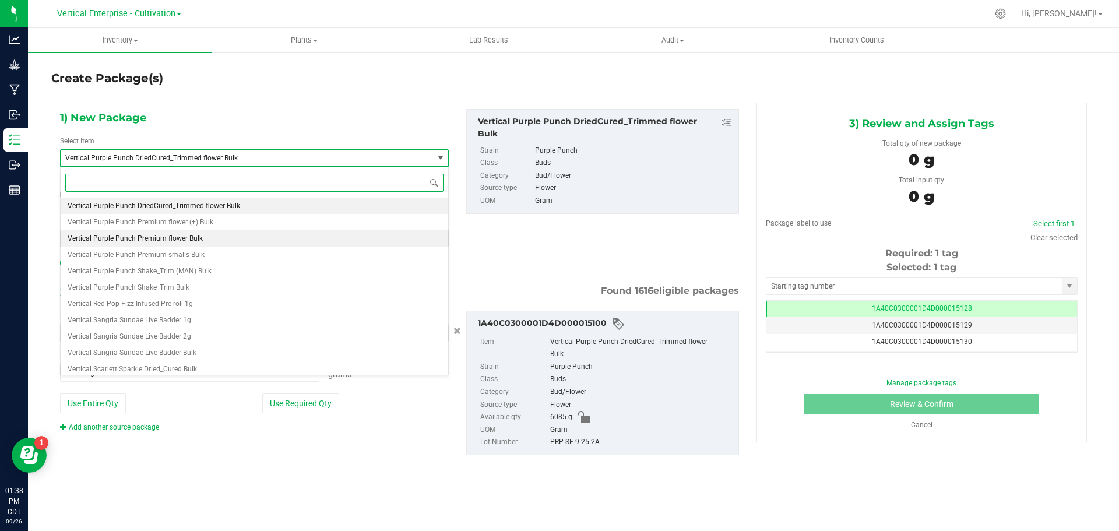
click at [152, 239] on span "Vertical Purple Punch Premium flower Bulk" at bounding box center [135, 238] width 135 height 8
type input "0.0000"
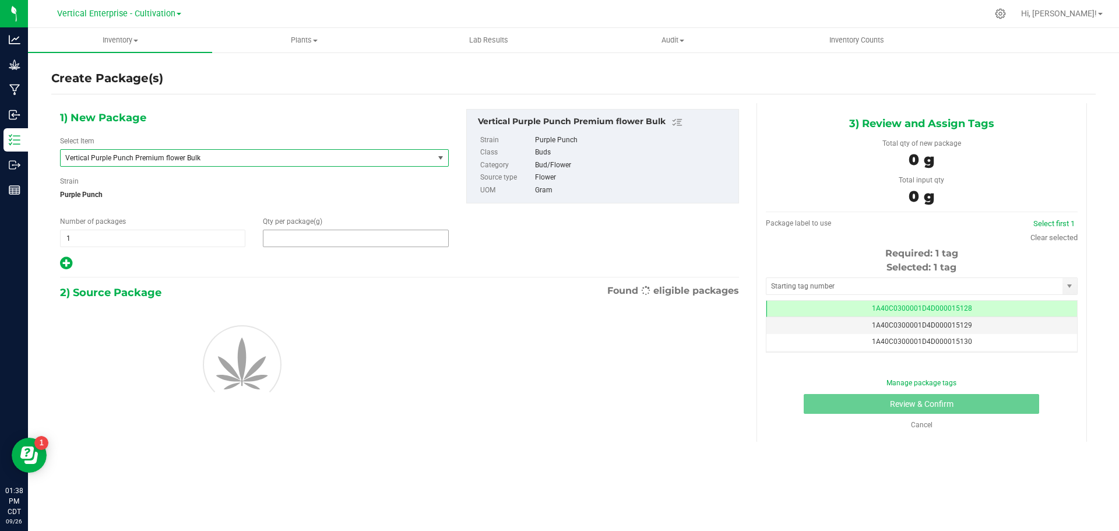
click at [321, 243] on span at bounding box center [355, 238] width 185 height 17
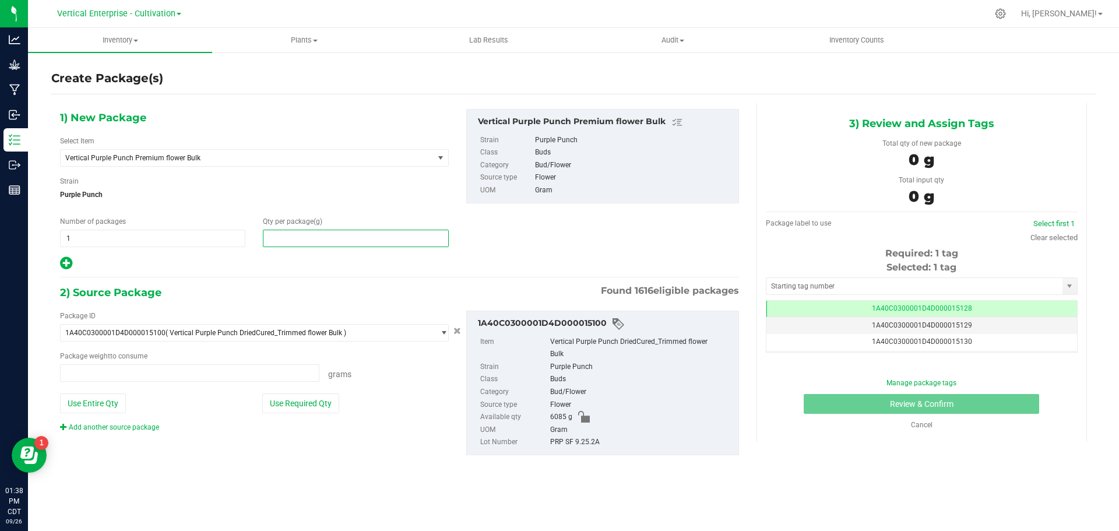
type input "0.0000 g"
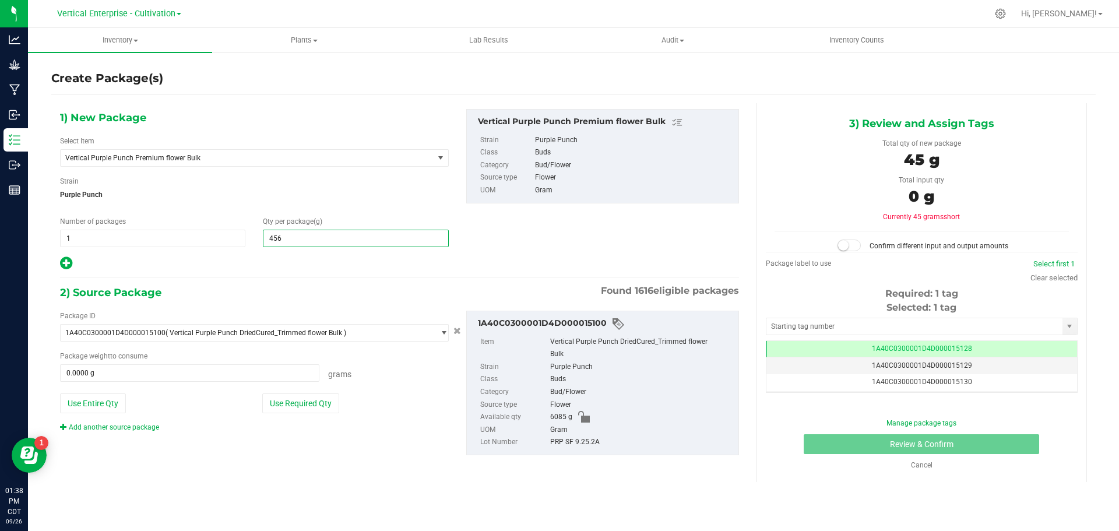
type input "4560"
type input "4,560.0000"
click at [307, 409] on button "Use Required Qty" at bounding box center [300, 403] width 77 height 20
type input "4560.0000 g"
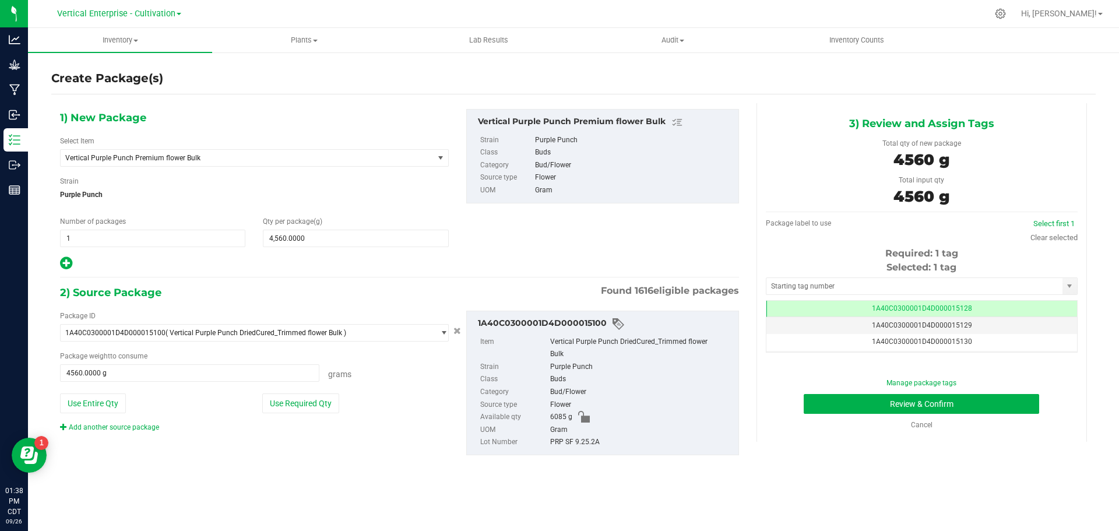
click at [978, 310] on td "1A40C0300001D4D000015128" at bounding box center [921, 309] width 311 height 17
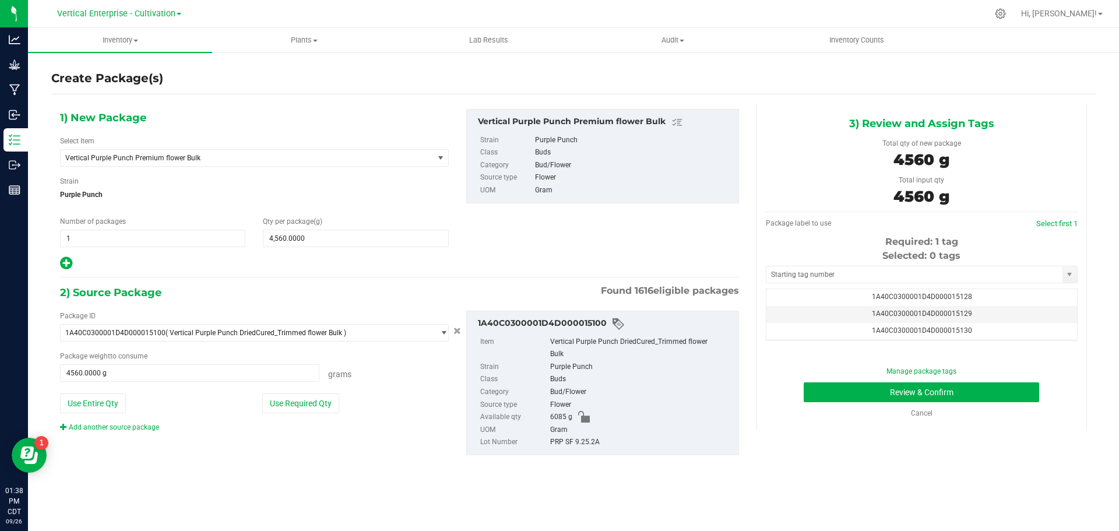
scroll to position [23, 0]
click at [965, 326] on span "1A40C0300001D4D000015131" at bounding box center [922, 324] width 100 height 8
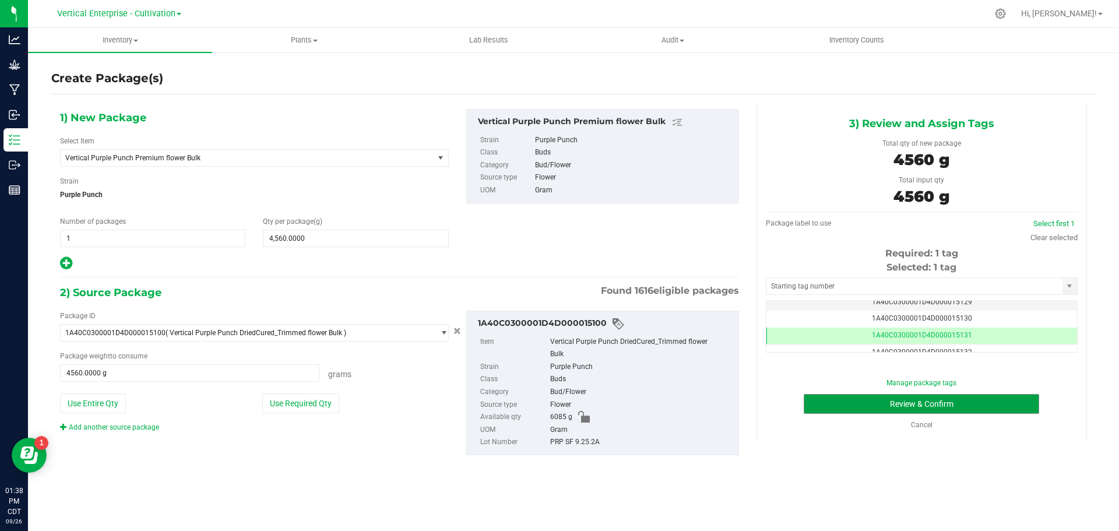
click at [987, 413] on button "Review & Confirm" at bounding box center [921, 404] width 235 height 20
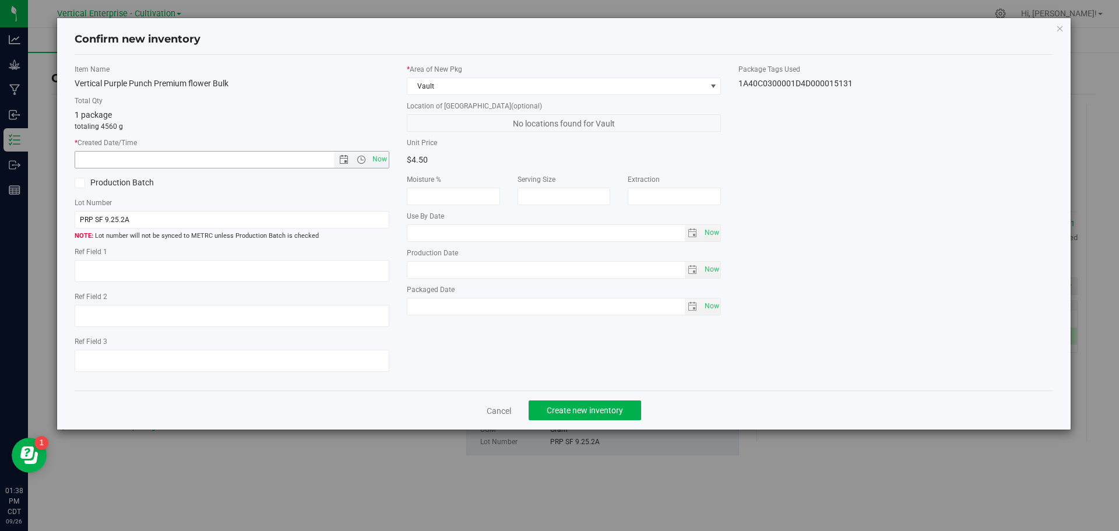
click at [382, 160] on span "Now" at bounding box center [379, 159] width 20 height 17
type input "9/26/2025 1:38 PM"
click at [80, 183] on icon at bounding box center [80, 183] width 8 height 0
click at [0, 0] on input "Production Batch" at bounding box center [0, 0] width 0 height 0
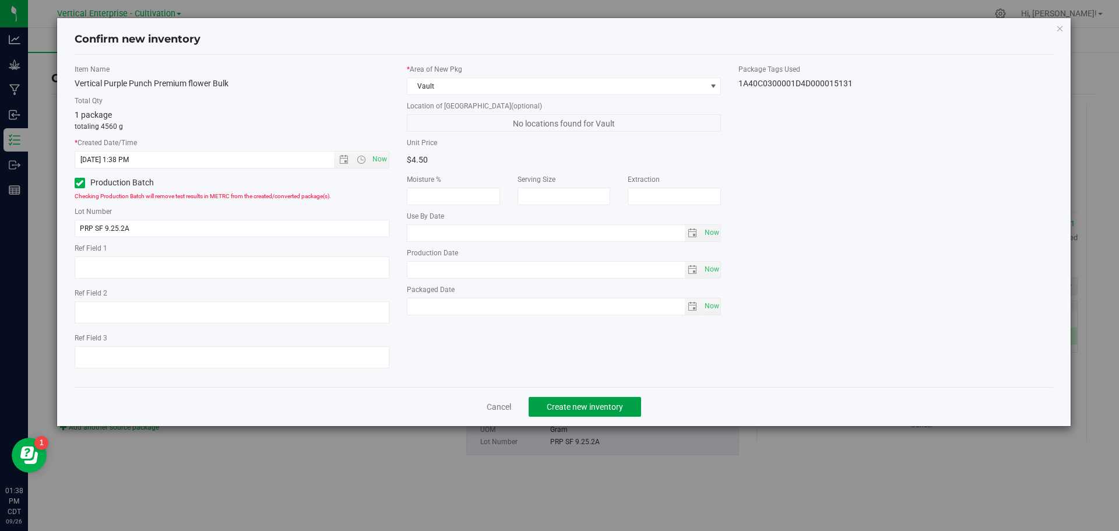
click at [612, 409] on span "Create new inventory" at bounding box center [585, 406] width 76 height 9
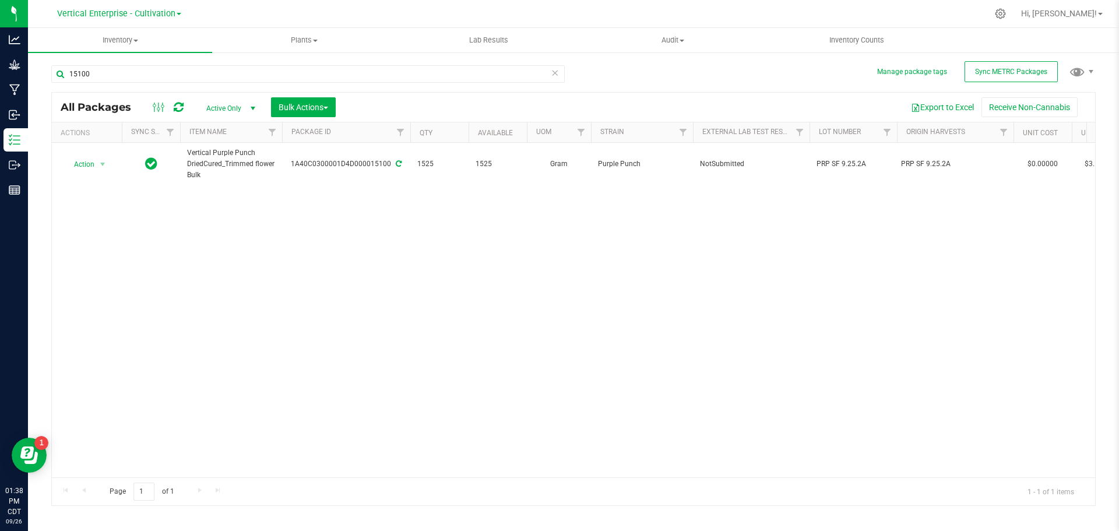
drag, startPoint x: 115, startPoint y: 64, endPoint x: 108, endPoint y: 73, distance: 12.0
click at [48, 65] on div "Manage package tags Sync METRC Packages 15100 All Packages Active Only Active O…" at bounding box center [573, 229] width 1091 height 356
drag, startPoint x: 130, startPoint y: 76, endPoint x: 2, endPoint y: 78, distance: 127.6
click at [2, 78] on div "Analytics Grow Manufacturing Inbound Inventory Outbound Reports 01:38 PM CDT 09…" at bounding box center [559, 265] width 1119 height 531
type input "\"
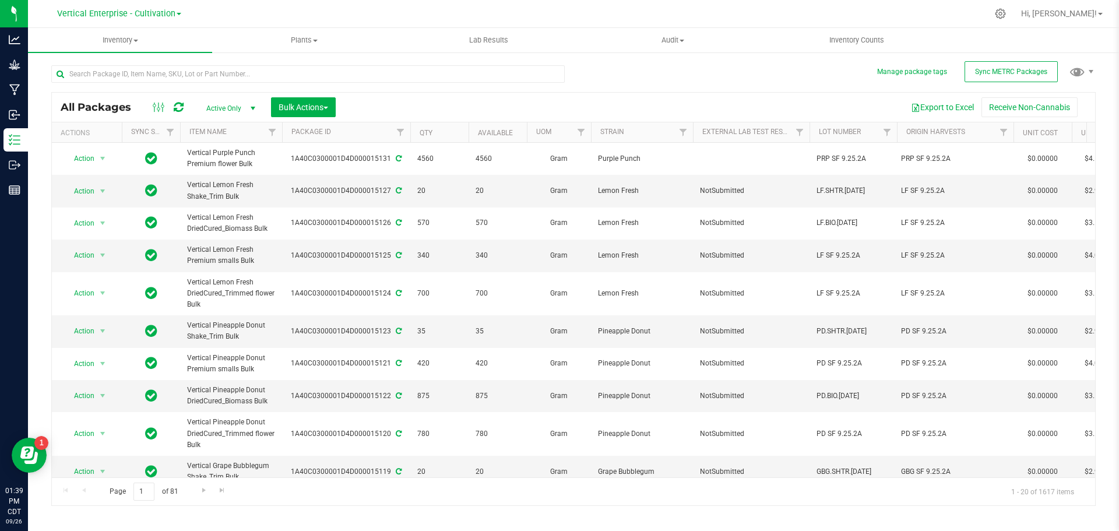
click at [872, 160] on span "PRP SF 9.25.2A" at bounding box center [852, 158] width 73 height 11
type input "PRP SF 9.25.2A.1"
click at [96, 71] on input "text" at bounding box center [307, 73] width 513 height 17
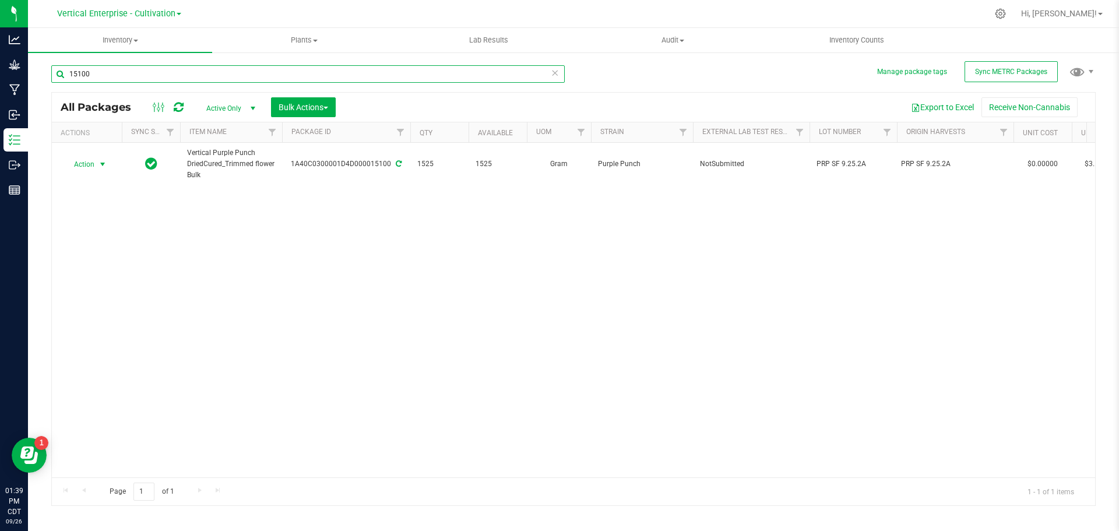
type input "15100"
click at [75, 161] on span "Action" at bounding box center [79, 164] width 31 height 16
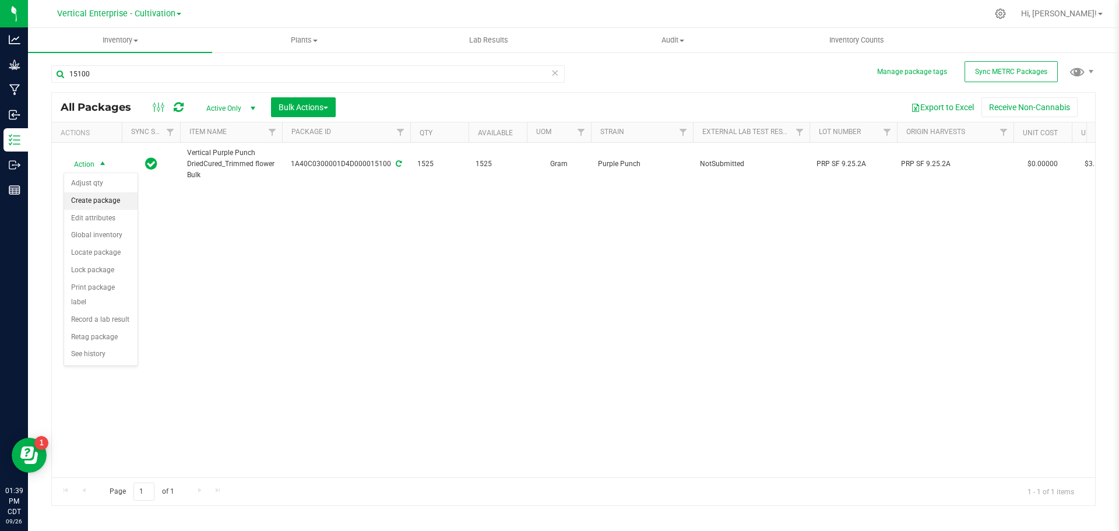
click at [90, 203] on li "Create package" at bounding box center [100, 200] width 73 height 17
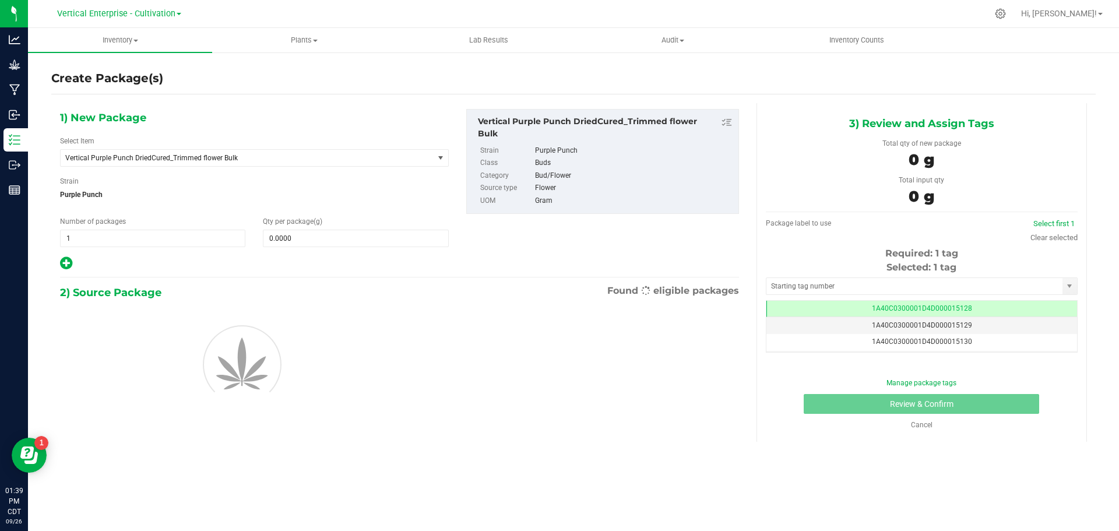
scroll to position [0, -1]
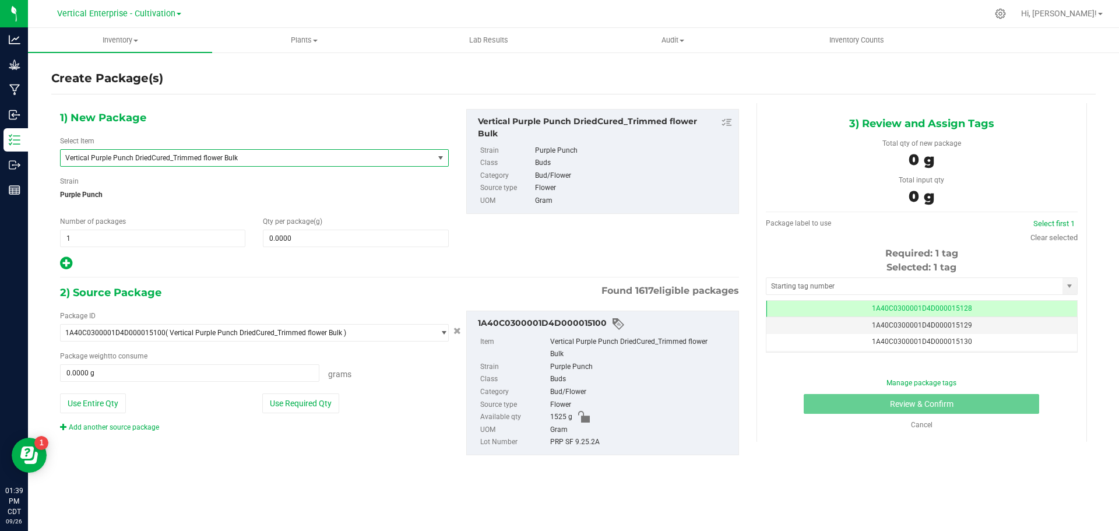
click at [143, 159] on span "Vertical Purple Punch DriedCured_Trimmed flower Bulk" at bounding box center [239, 158] width 349 height 8
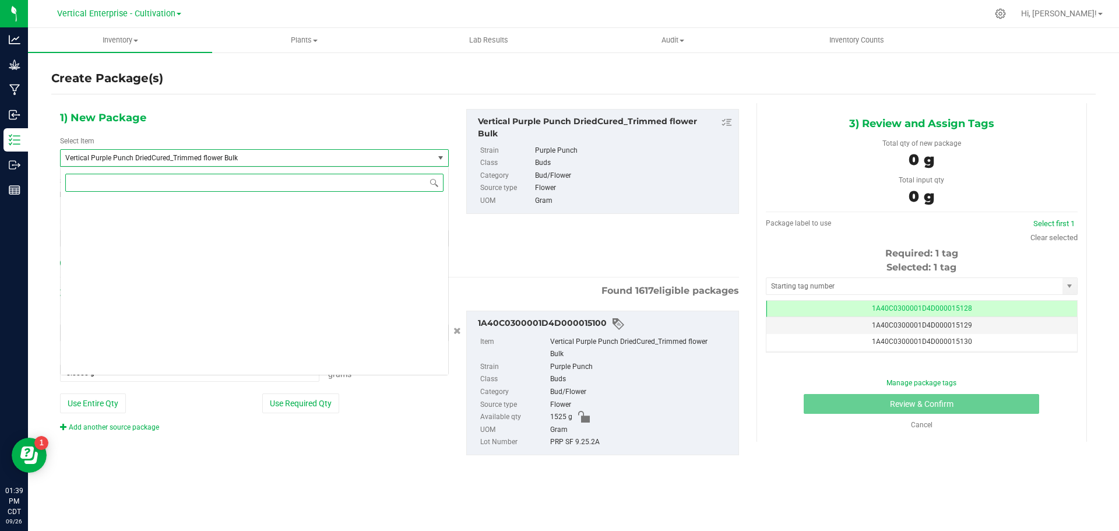
scroll to position [94499, 0]
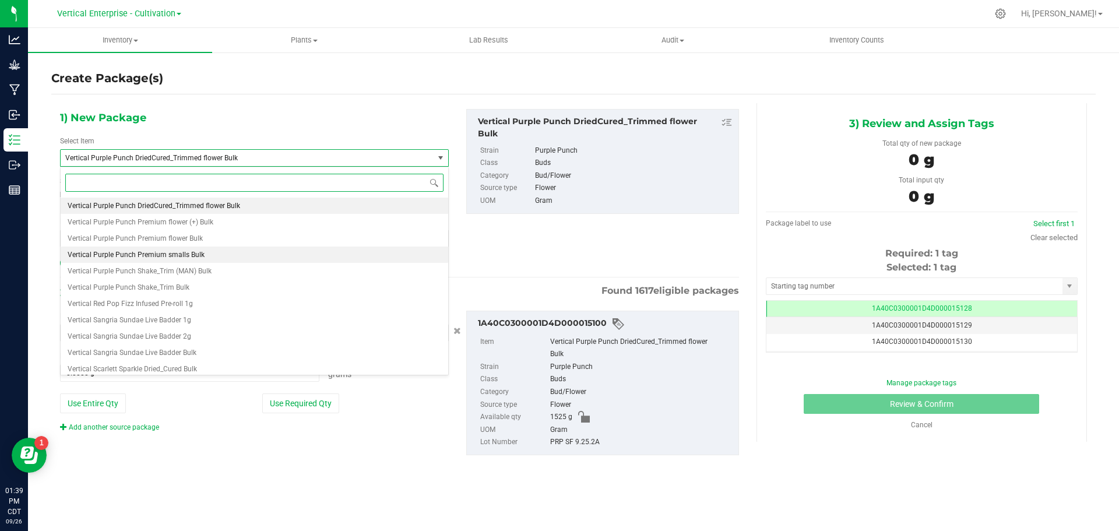
click at [157, 254] on span "Vertical Purple Punch Premium smalls Bulk" at bounding box center [136, 255] width 137 height 8
type input "0.0000"
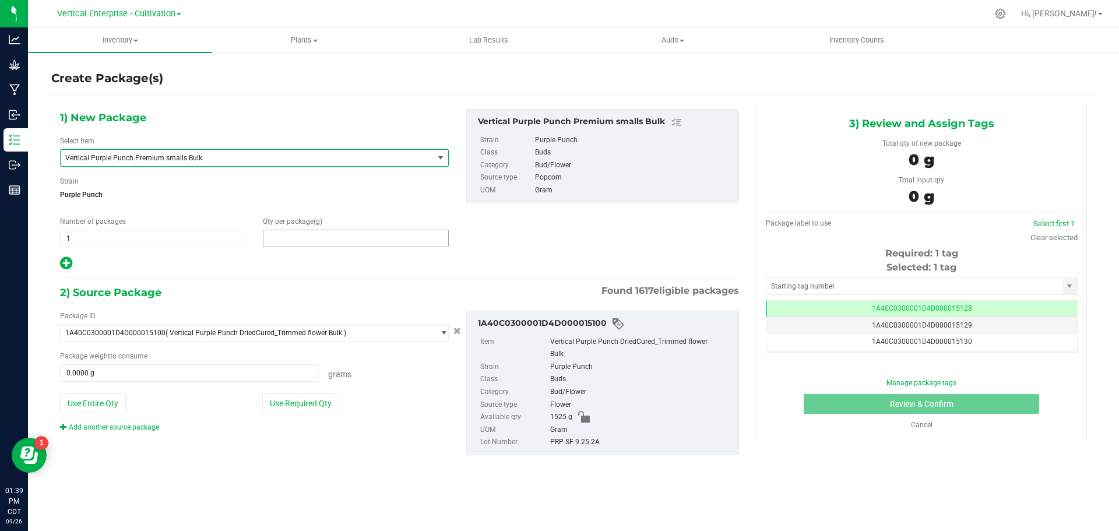
click at [304, 238] on span at bounding box center [355, 238] width 185 height 17
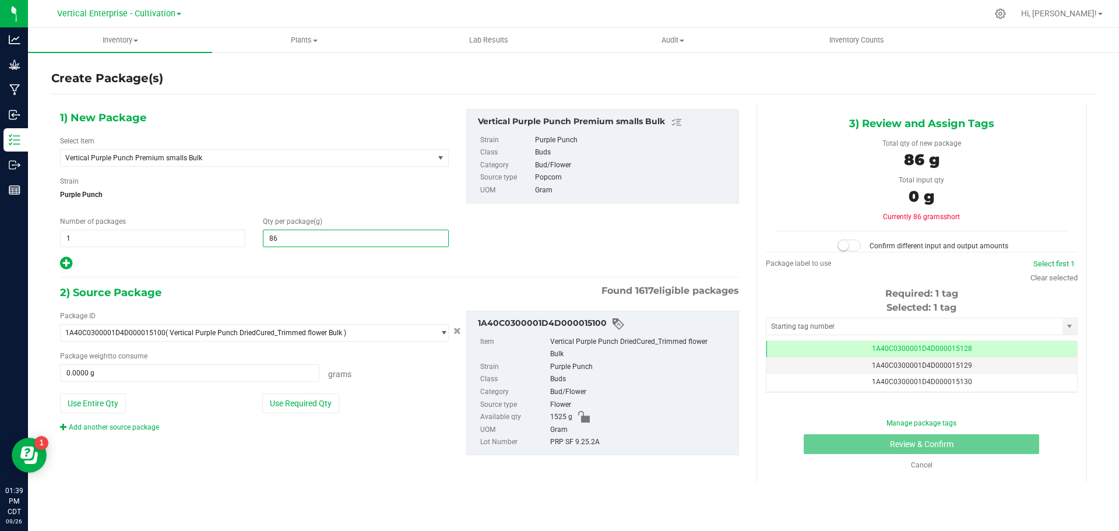
type input "865"
type input "865.0000"
click at [330, 404] on button "Use Required Qty" at bounding box center [300, 403] width 77 height 20
type input "865.0000 g"
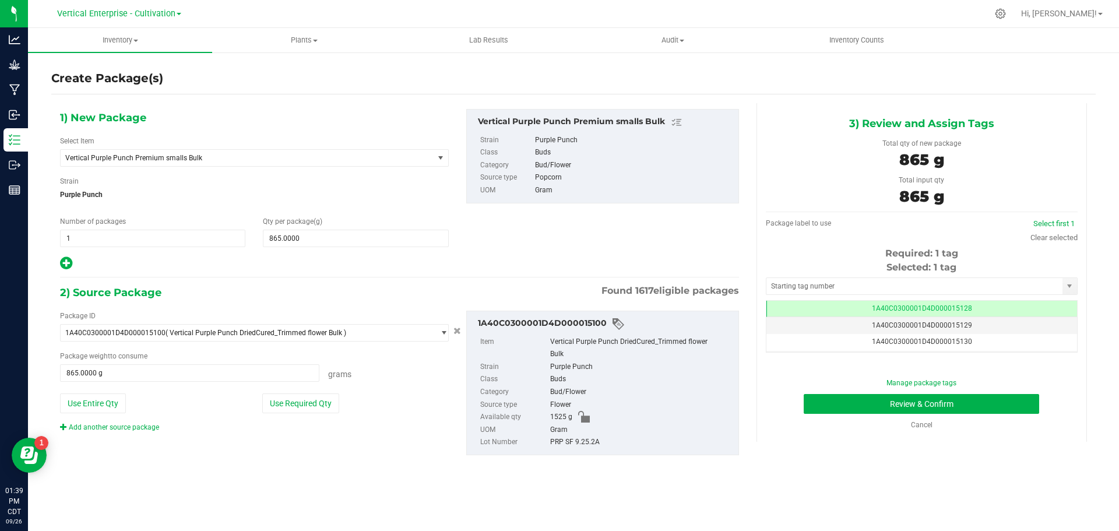
click at [942, 304] on span "1A40C0300001D4D000015128" at bounding box center [922, 308] width 100 height 8
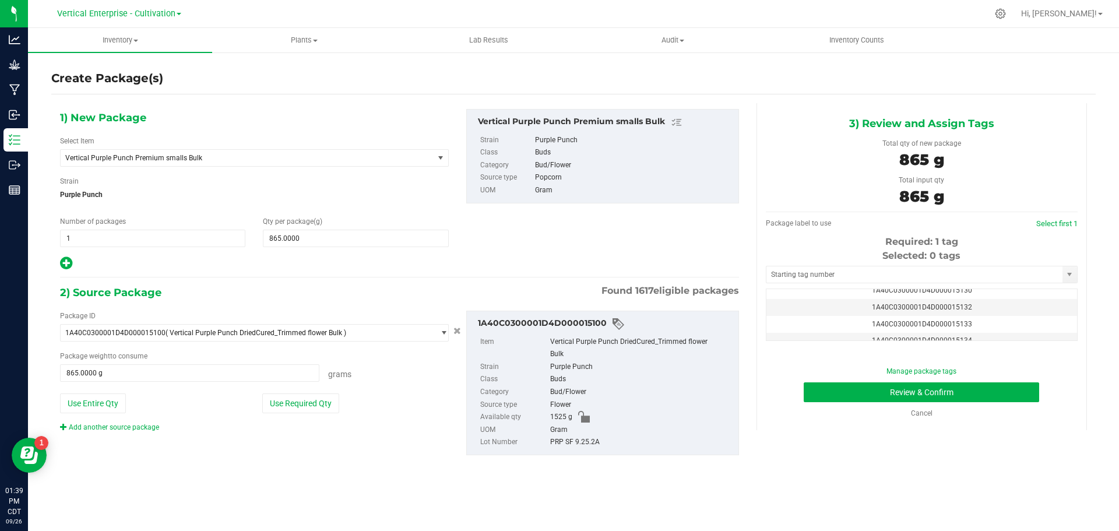
scroll to position [47, 0]
click at [987, 308] on td "1A40C0300001D4D000015132" at bounding box center [921, 301] width 311 height 17
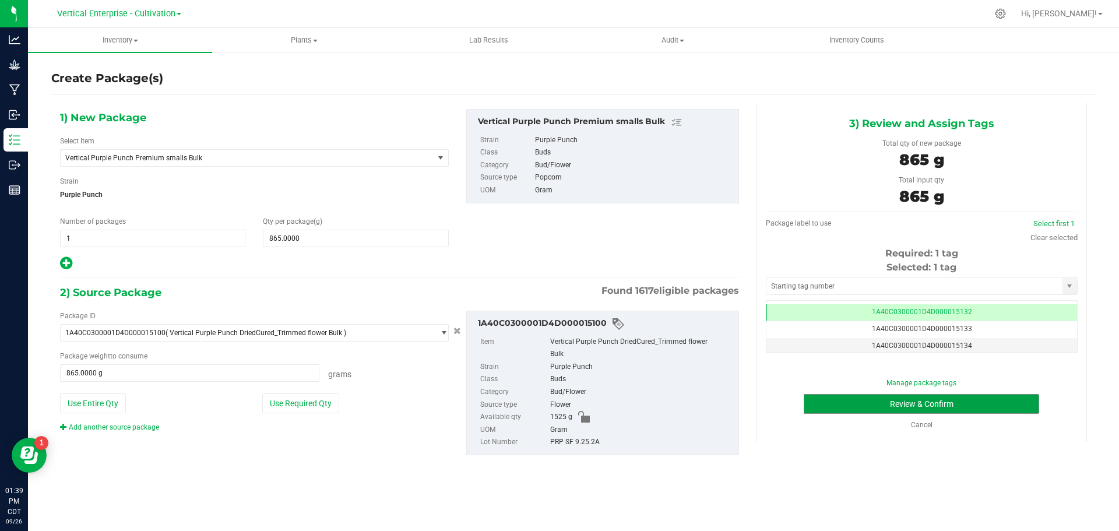
click at [1008, 405] on button "Review & Confirm" at bounding box center [921, 404] width 235 height 20
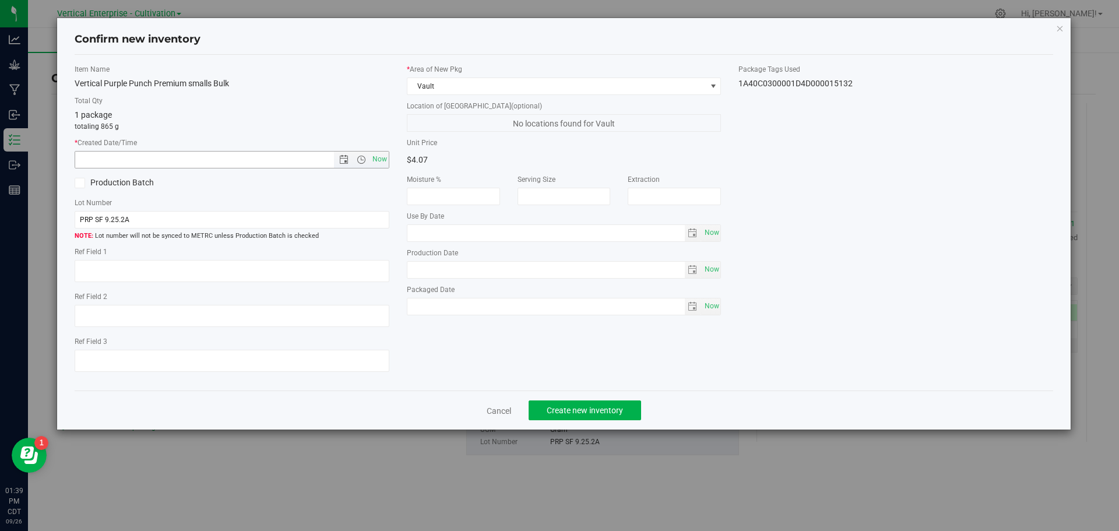
click at [383, 159] on span "Now" at bounding box center [379, 159] width 20 height 17
type input "9/26/2025 1:39 PM"
click at [93, 188] on label "Production Batch" at bounding box center [149, 183] width 149 height 12
click at [0, 0] on input "Production Batch" at bounding box center [0, 0] width 0 height 0
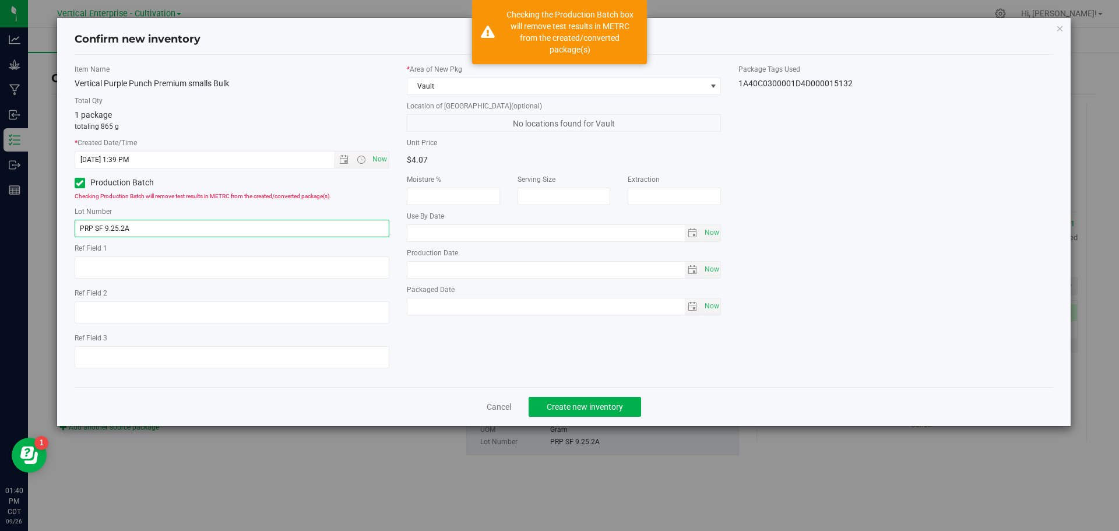
click at [203, 227] on input "PRP SF 9.25.2A" at bounding box center [232, 228] width 315 height 17
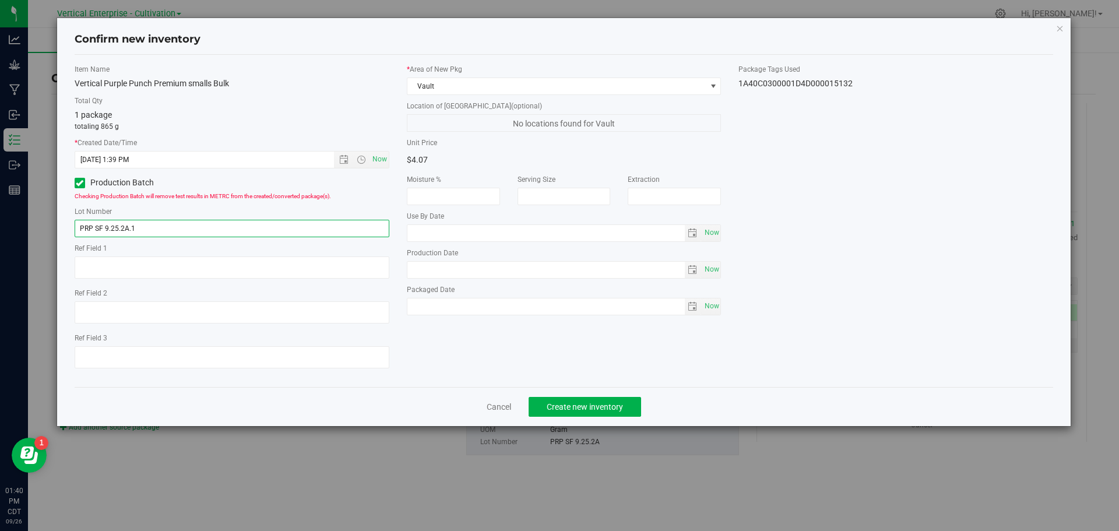
type input "PRP SF 9.25.2A.1"
click at [574, 405] on span "Create new inventory" at bounding box center [585, 406] width 76 height 9
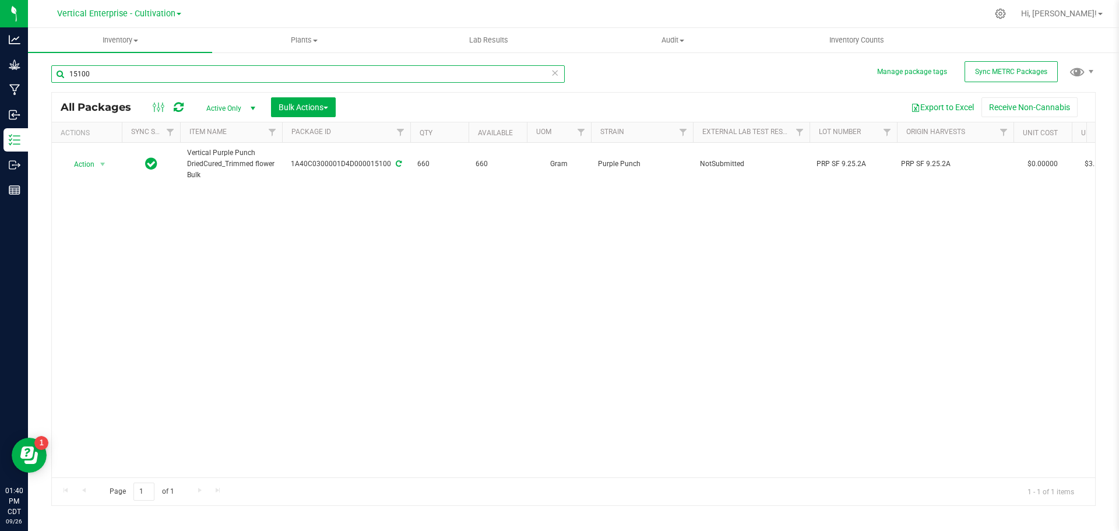
click at [129, 73] on input "15100" at bounding box center [307, 73] width 513 height 17
type input "1"
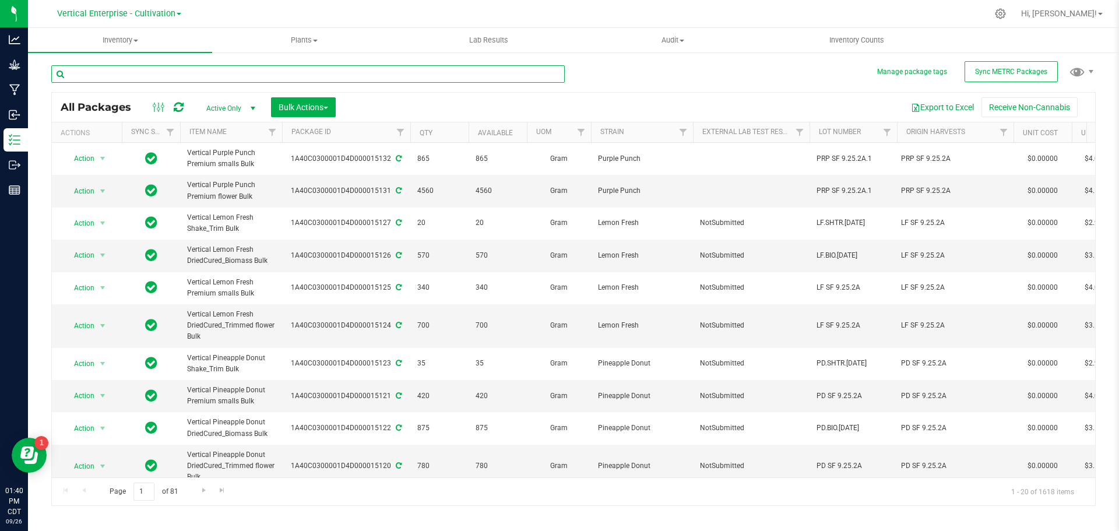
click at [87, 82] on input "text" at bounding box center [307, 73] width 513 height 17
type input "15100"
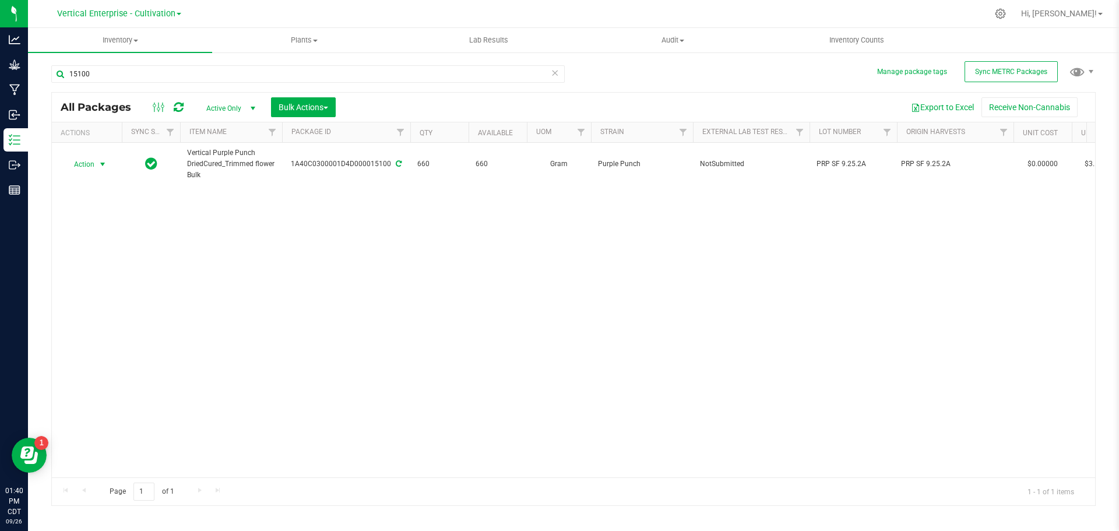
click at [79, 163] on span "Action" at bounding box center [79, 164] width 31 height 16
click at [80, 200] on li "Create package" at bounding box center [100, 200] width 73 height 17
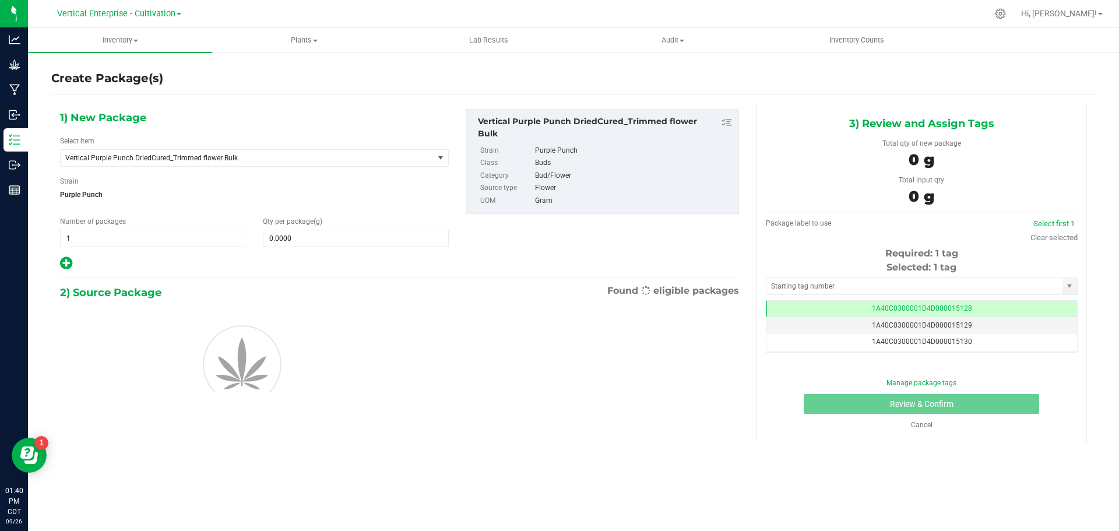
scroll to position [0, -1]
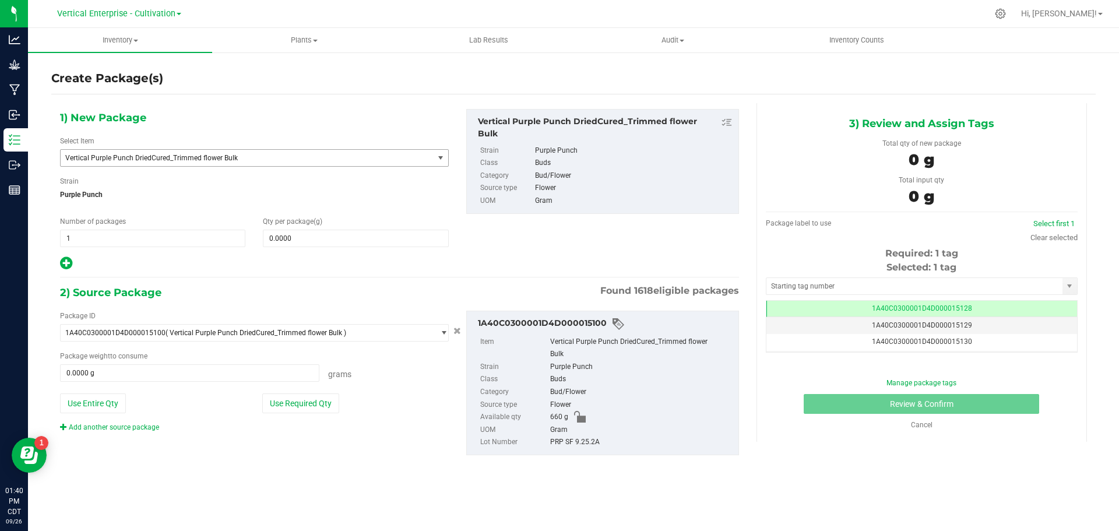
click at [160, 166] on span "Vertical Purple Punch DriedCured_Trimmed flower Bulk" at bounding box center [254, 157] width 389 height 17
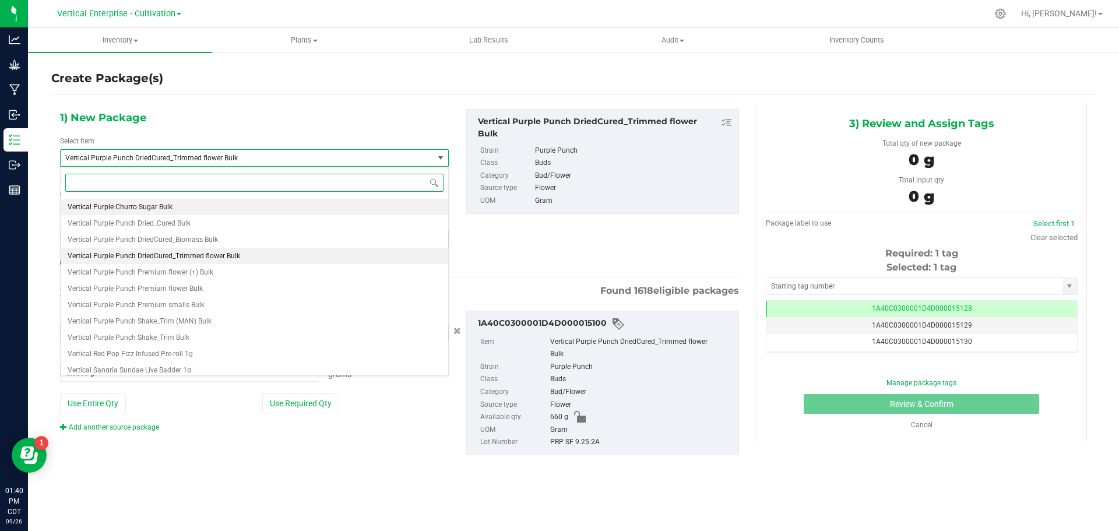
scroll to position [94440, 0]
click at [157, 244] on span "Vertical Purple Punch DriedCured_Biomass Bulk" at bounding box center [143, 248] width 150 height 8
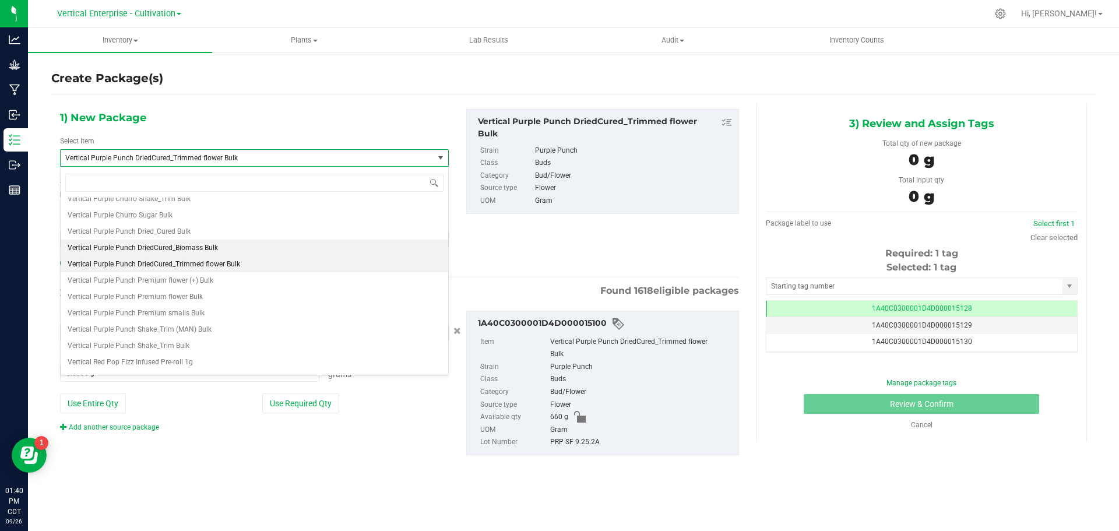
type input "0.0000"
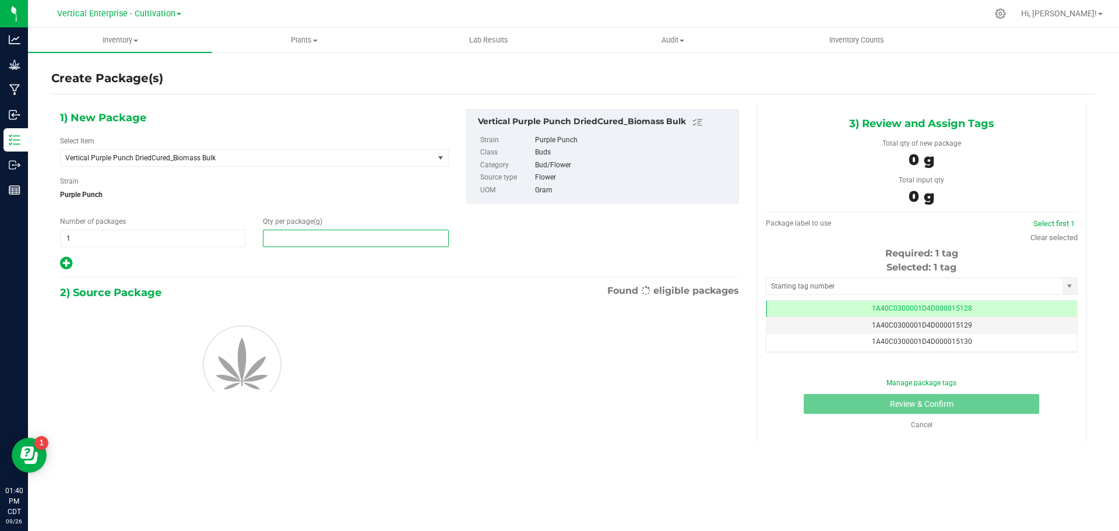
click at [360, 237] on span at bounding box center [355, 238] width 185 height 17
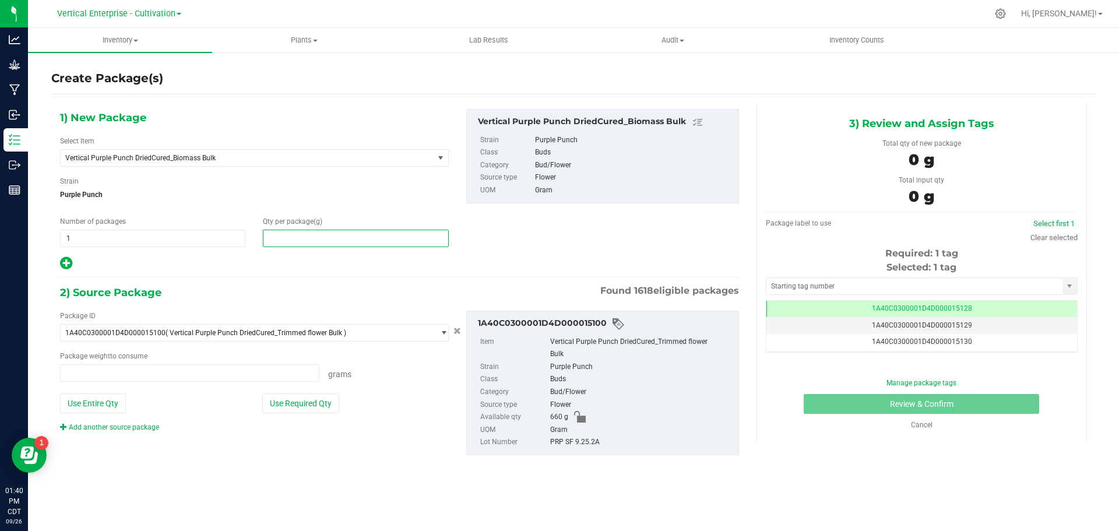
type input "0.0000 g"
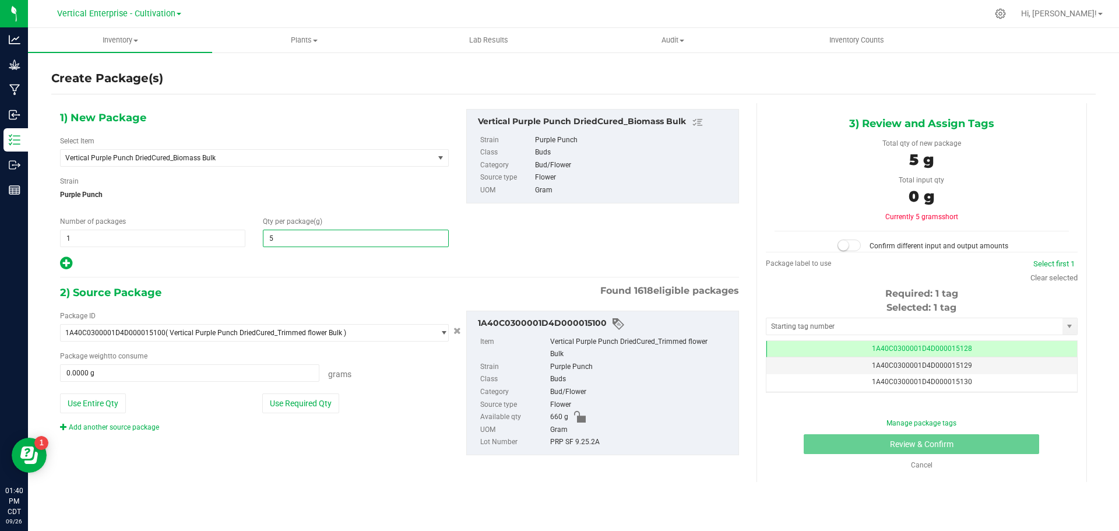
type input "50"
type input "50.0000"
click at [311, 403] on button "Use Required Qty" at bounding box center [300, 403] width 77 height 20
type input "50.0000 g"
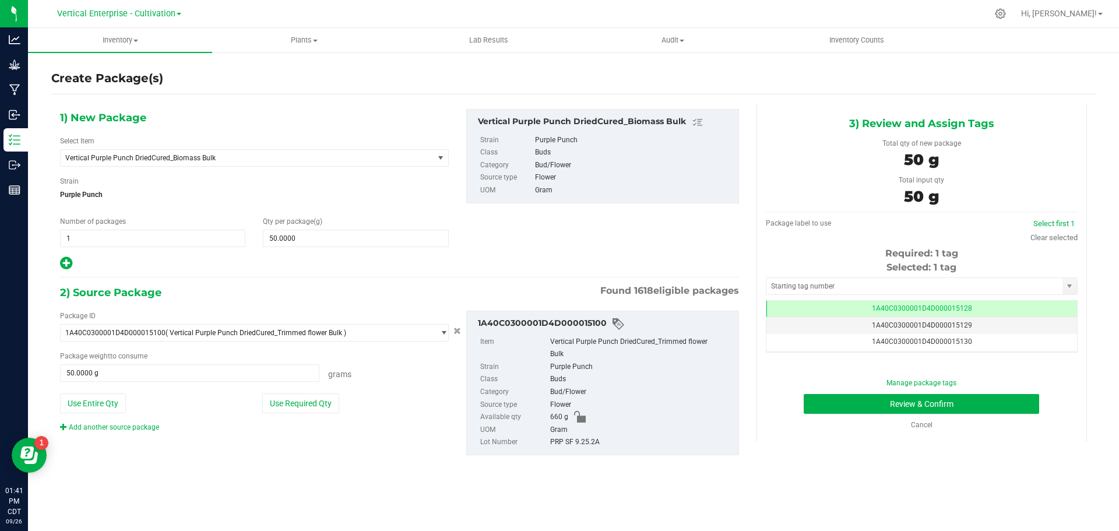
click at [977, 308] on td "1A40C0300001D4D000015128" at bounding box center [921, 309] width 311 height 17
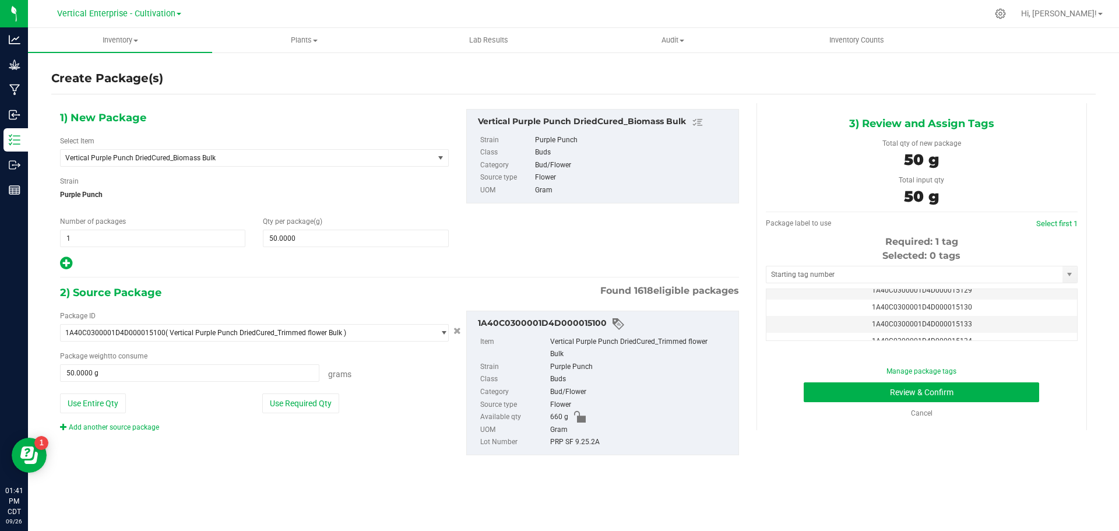
scroll to position [47, 0]
click at [990, 300] on td "1A40C0300001D4D000015133" at bounding box center [921, 301] width 311 height 17
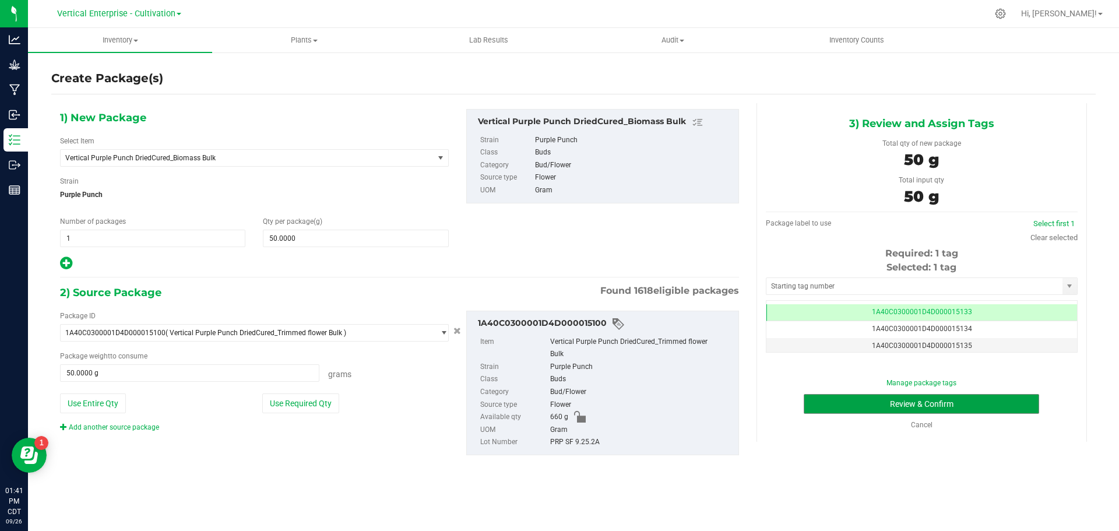
click at [1005, 406] on button "Review & Confirm" at bounding box center [921, 404] width 235 height 20
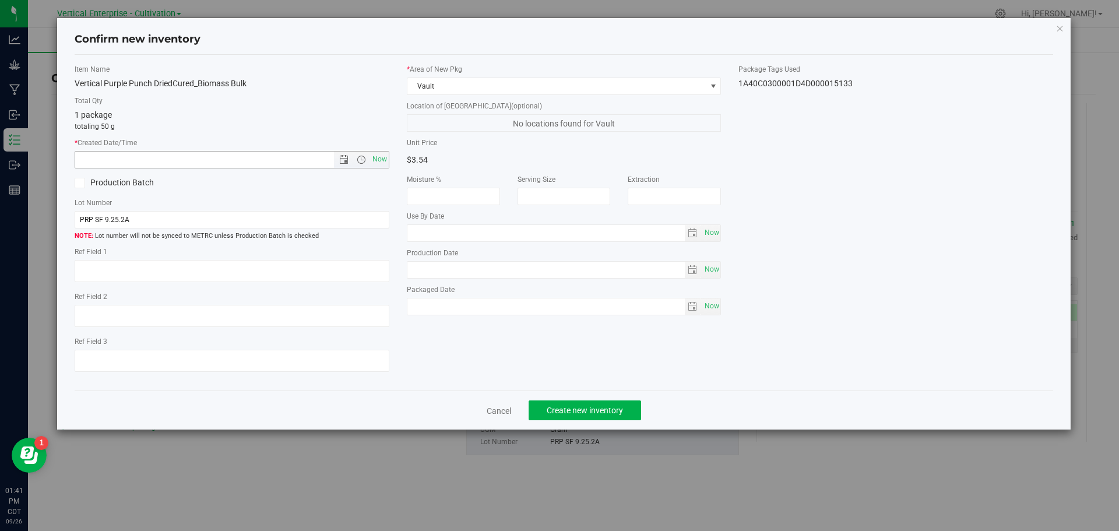
click at [375, 165] on span "Now" at bounding box center [379, 159] width 20 height 17
type input "9/26/2025 1:41 PM"
click at [83, 186] on span at bounding box center [80, 183] width 10 height 10
click at [0, 0] on input "Production Batch" at bounding box center [0, 0] width 0 height 0
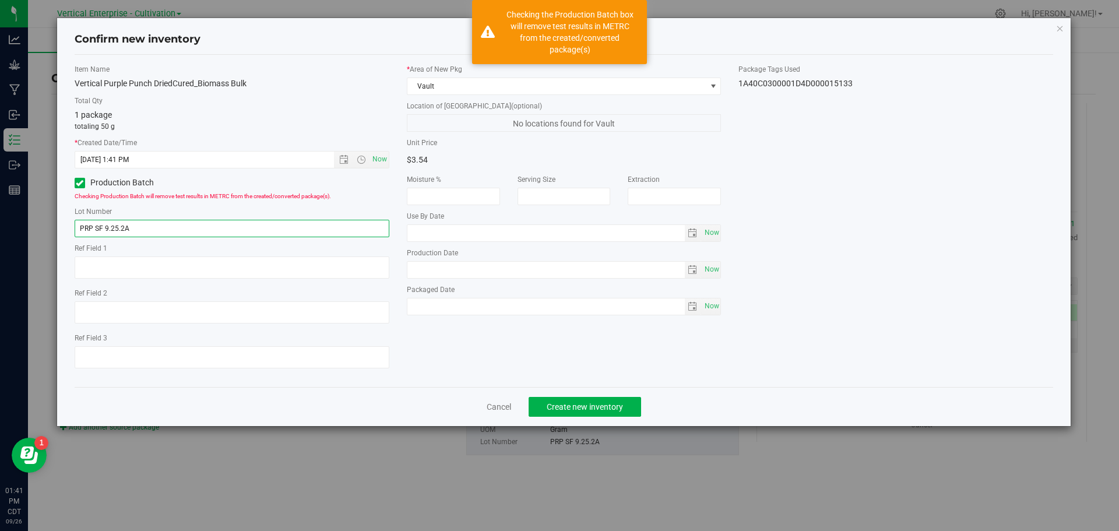
click at [140, 230] on input "PRP SF 9.25.2A" at bounding box center [232, 228] width 315 height 17
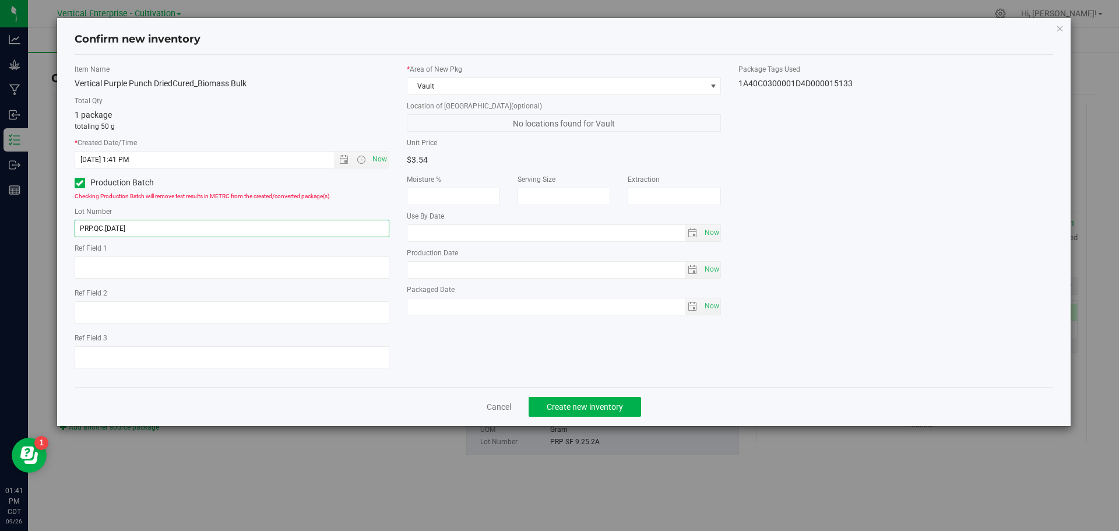
type input "PRP.QC.9.26.25"
click at [595, 408] on span "Create new inventory" at bounding box center [585, 406] width 76 height 9
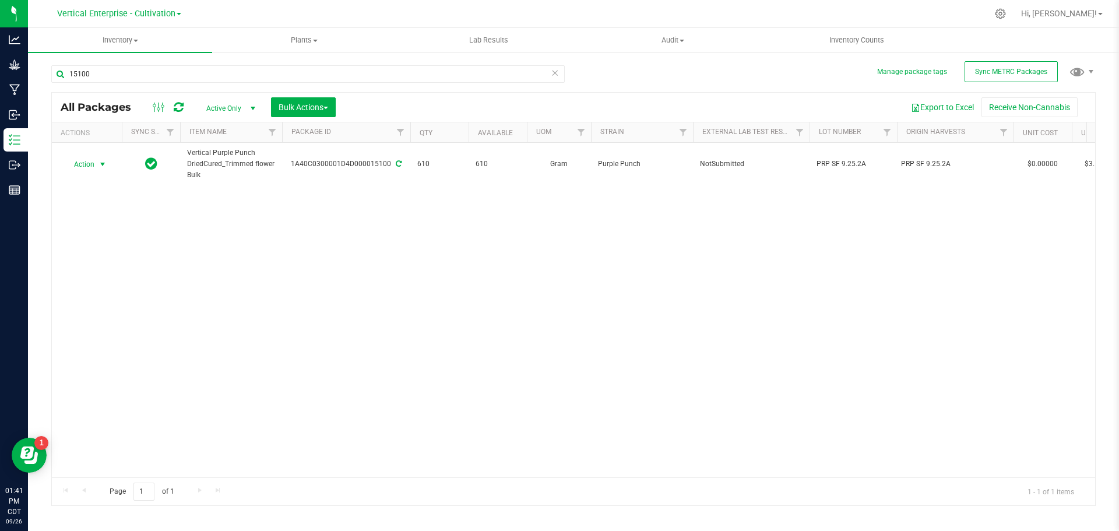
click at [71, 167] on span "Action" at bounding box center [79, 164] width 31 height 16
click at [74, 195] on li "Create package" at bounding box center [100, 200] width 73 height 17
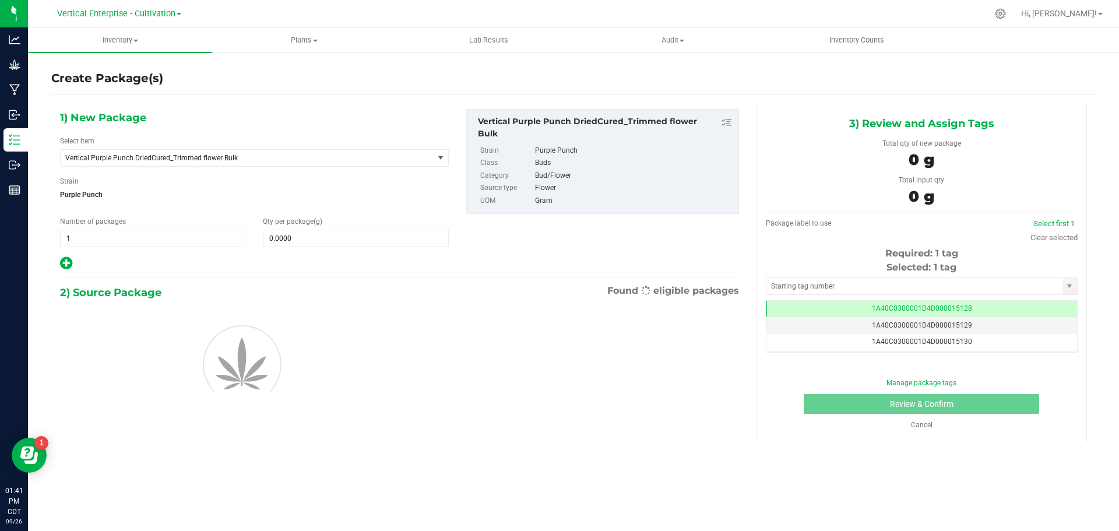
scroll to position [0, -1]
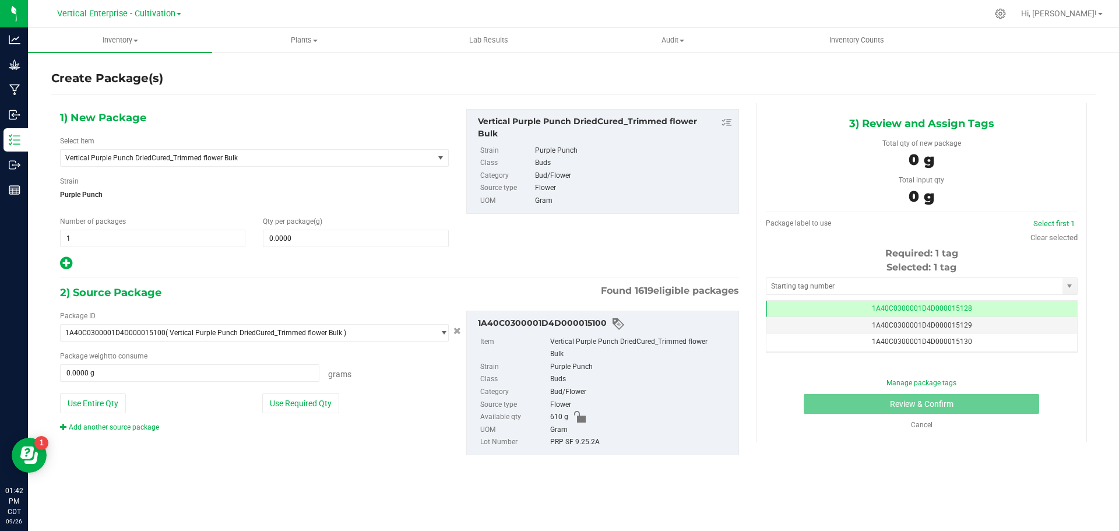
click at [946, 308] on span "1A40C0300001D4D000015128" at bounding box center [922, 308] width 100 height 8
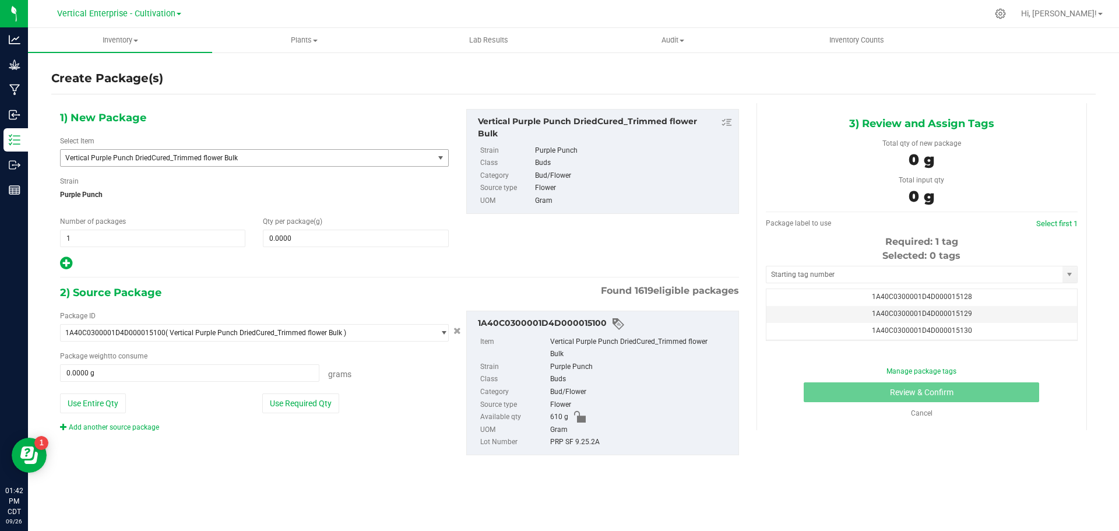
click at [259, 154] on span "Vertical Purple Punch DriedCured_Trimmed flower Bulk" at bounding box center [239, 158] width 349 height 8
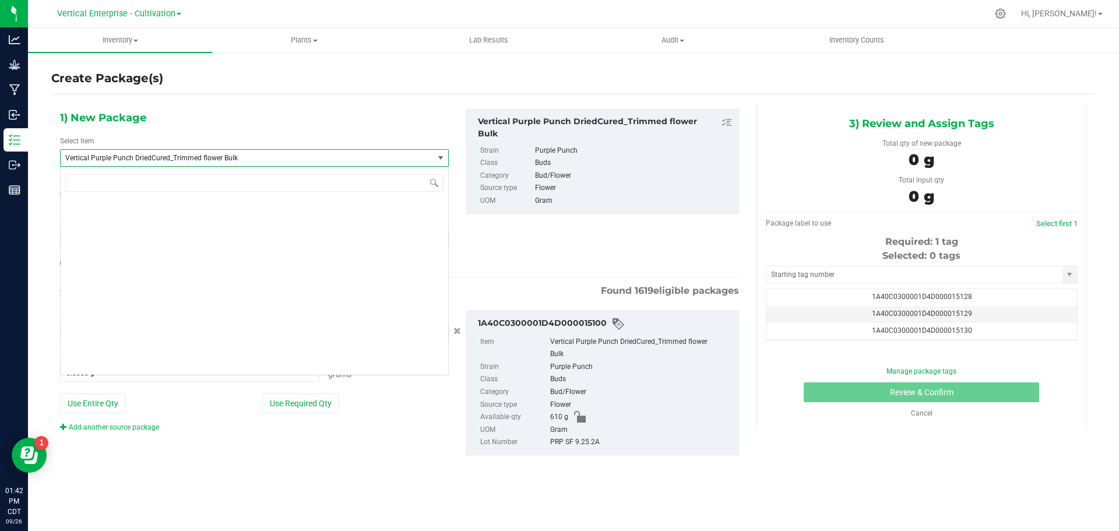
scroll to position [94499, 0]
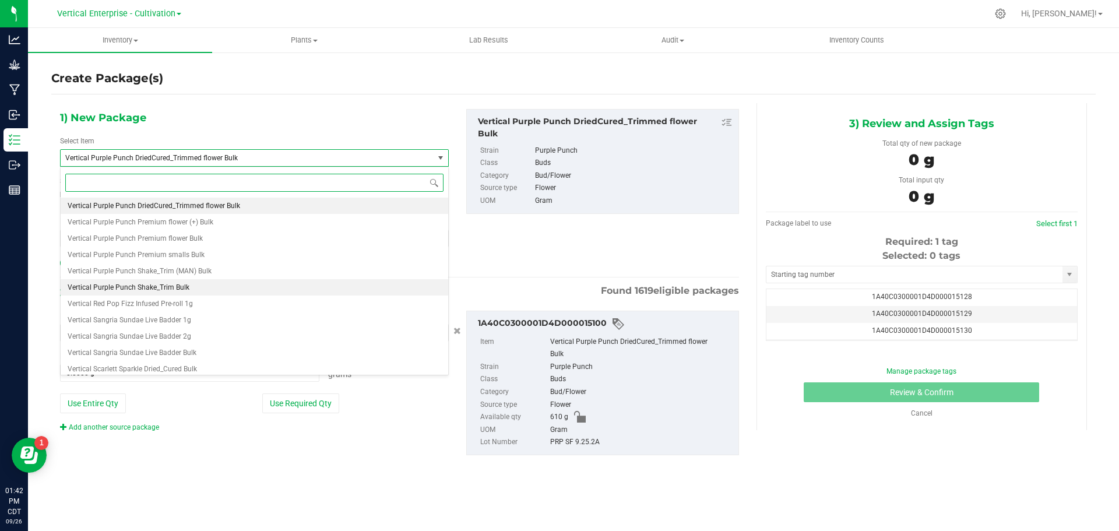
click at [175, 285] on span "Vertical Purple Punch Shake_Trim Bulk" at bounding box center [129, 287] width 122 height 8
type input "0.0000"
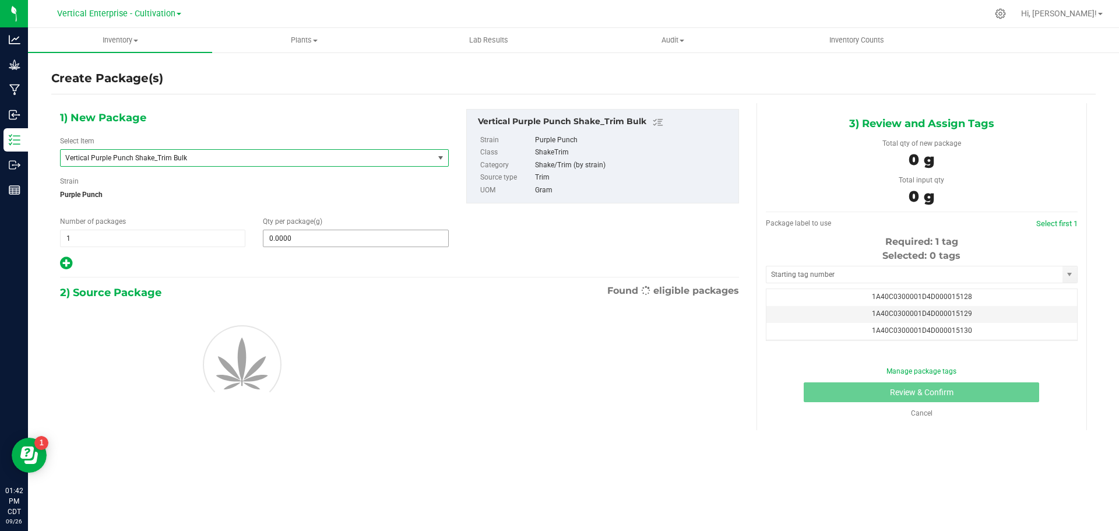
click at [329, 241] on input "0.0000" at bounding box center [355, 238] width 184 height 16
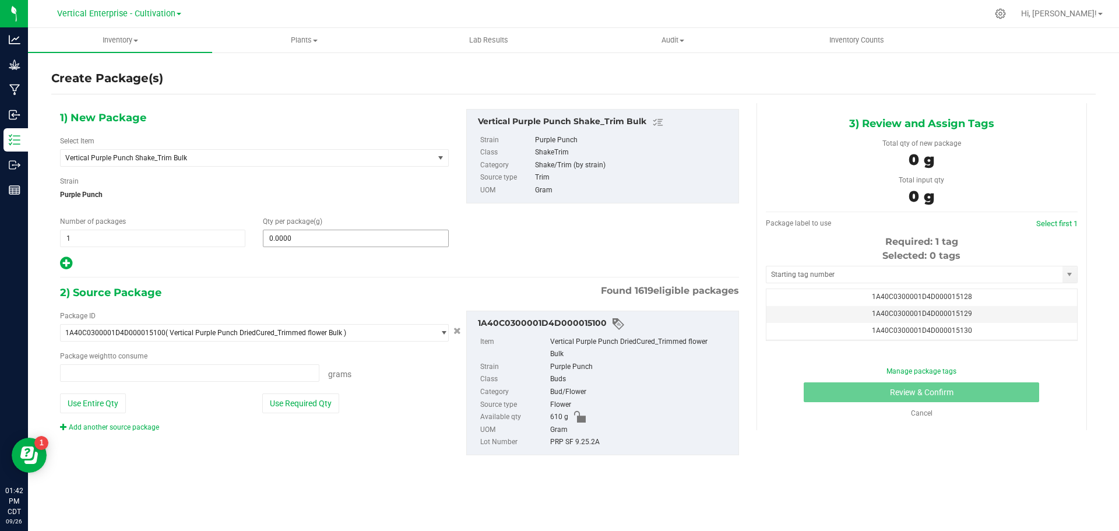
type input "0.0000 g"
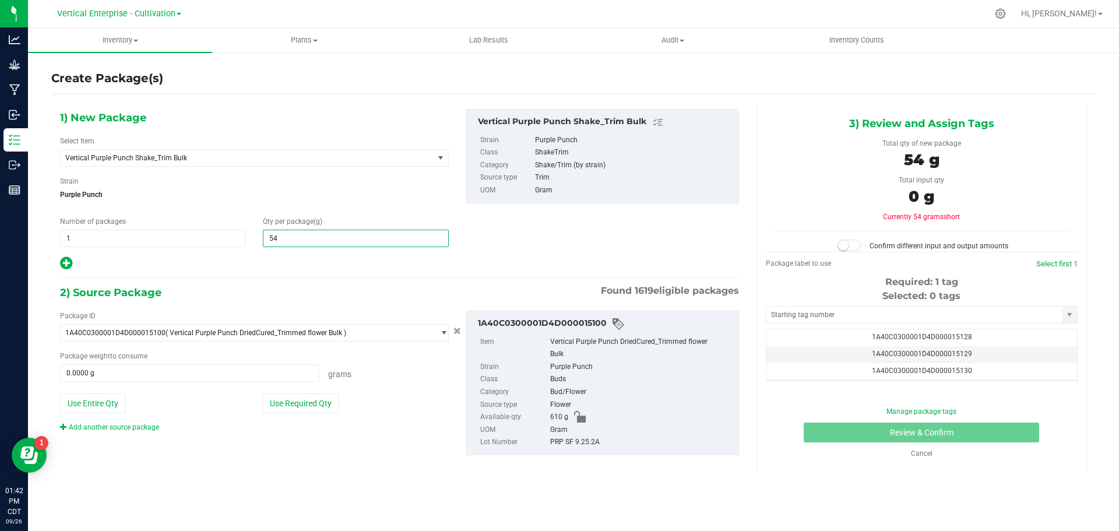
type input "540"
type input "540.0000"
click at [67, 403] on button "Use Entire Qty" at bounding box center [93, 403] width 66 height 20
type input "610.0000 g"
click at [846, 242] on small at bounding box center [843, 245] width 10 height 10
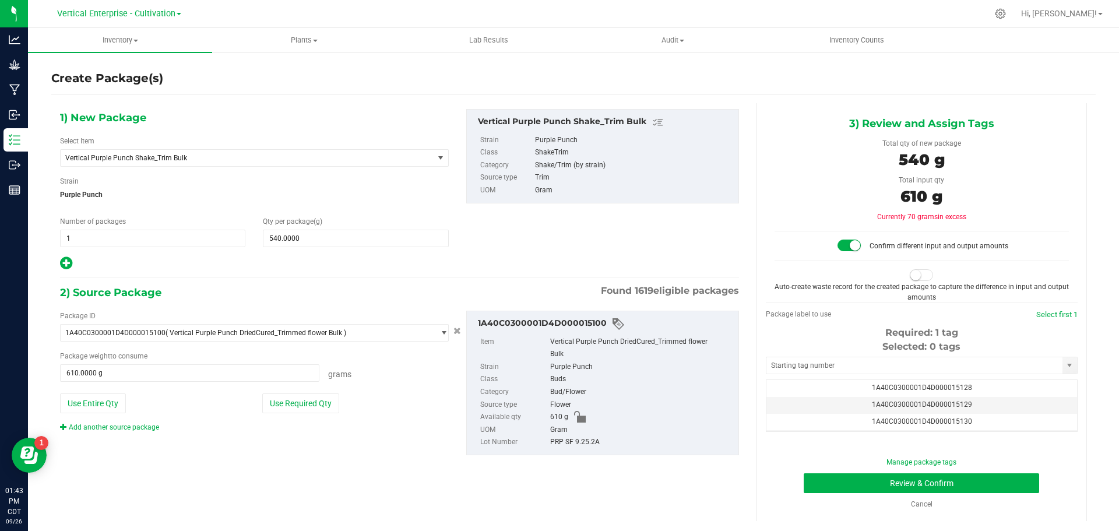
click at [928, 277] on span at bounding box center [921, 275] width 23 height 12
click at [998, 418] on td "1A40C0300001D4D000015134" at bounding box center [921, 415] width 311 height 17
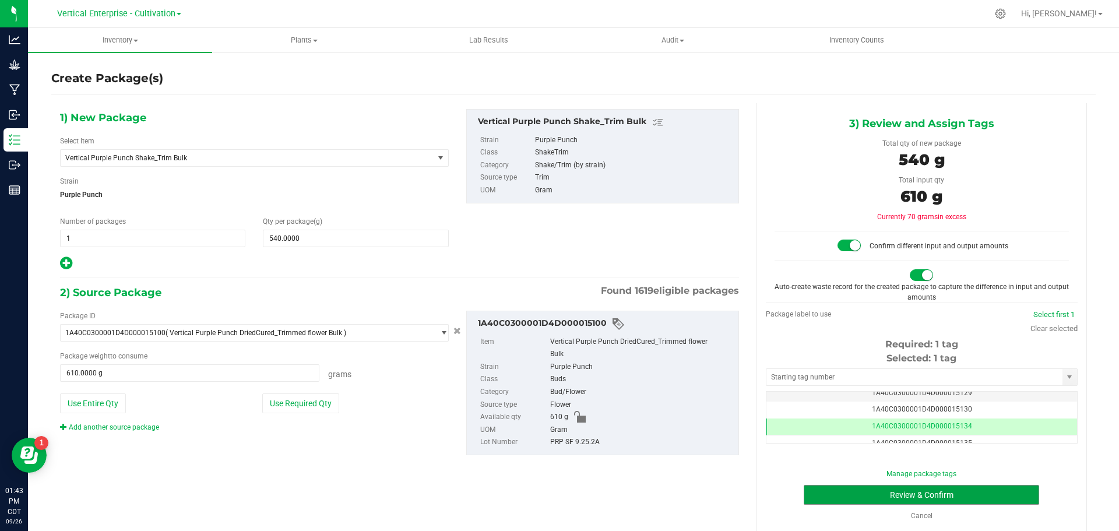
click at [979, 493] on button "Review & Confirm" at bounding box center [921, 495] width 235 height 20
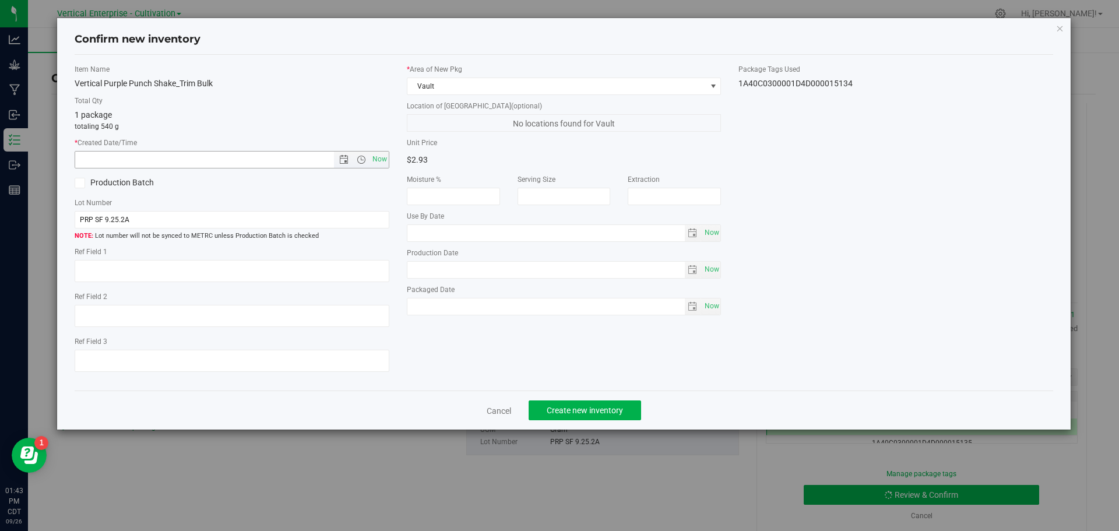
click at [385, 163] on span "Now" at bounding box center [379, 159] width 20 height 17
type input "9/26/2025 1:43 PM"
click at [142, 175] on div "Production Batch" at bounding box center [149, 182] width 166 height 17
click at [142, 181] on label "Production Batch" at bounding box center [149, 183] width 149 height 12
click at [0, 0] on input "Production Batch" at bounding box center [0, 0] width 0 height 0
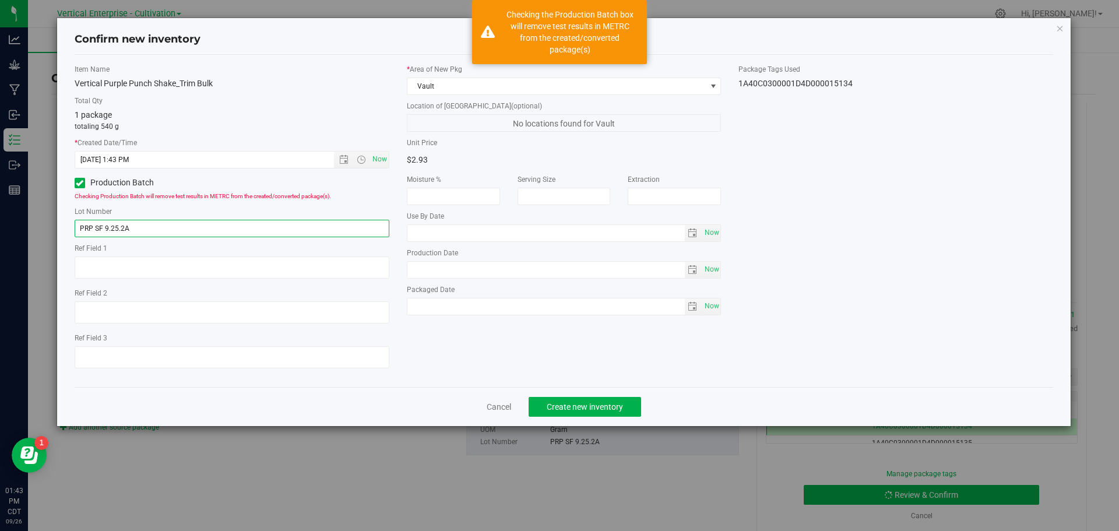
click at [170, 233] on input "PRP SF 9.25.2A" at bounding box center [232, 228] width 315 height 17
type input "PRP SF"
click at [494, 404] on link "Cancel" at bounding box center [499, 407] width 24 height 12
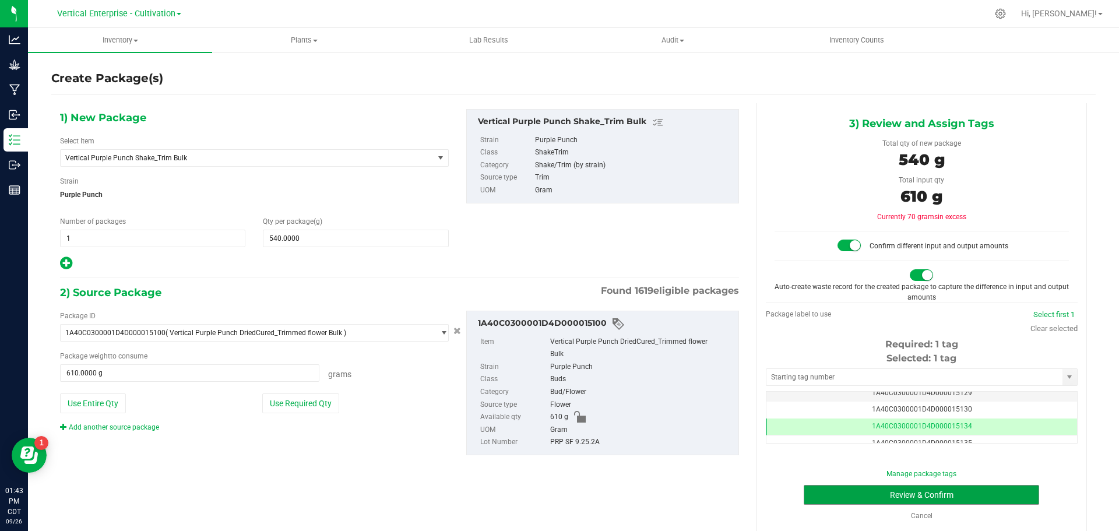
click at [946, 495] on button "Review & Confirm" at bounding box center [921, 495] width 235 height 20
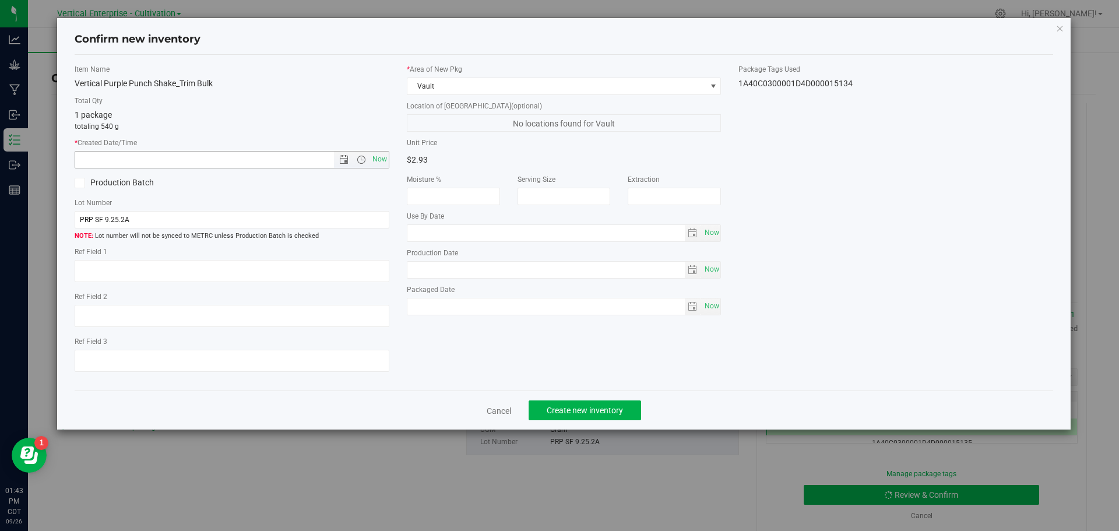
click at [376, 164] on span "Now" at bounding box center [379, 159] width 20 height 17
type input "9/26/2025 1:43 PM"
click at [90, 177] on label "Production Batch" at bounding box center [149, 183] width 149 height 12
click at [0, 0] on input "Production Batch" at bounding box center [0, 0] width 0 height 0
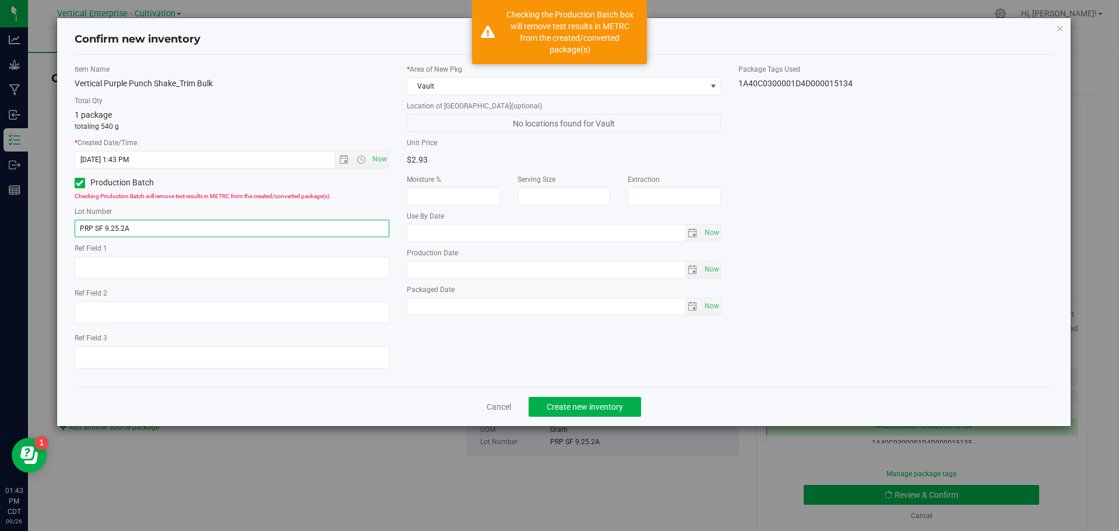
click at [162, 223] on input "PRP SF 9.25.2A" at bounding box center [232, 228] width 315 height 17
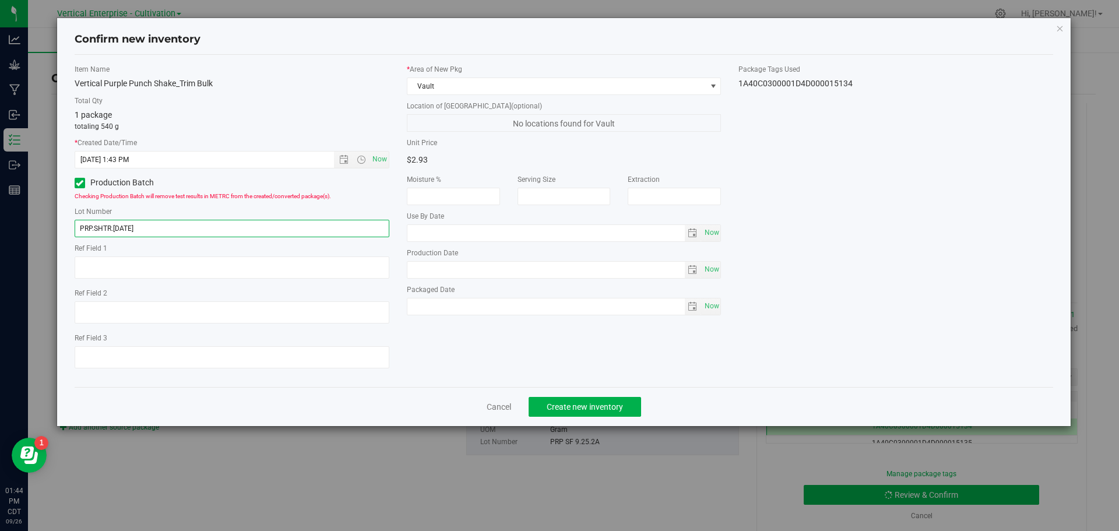
type input "PRP.SHTR.[DATE]"
click at [601, 409] on span "Create new inventory" at bounding box center [585, 406] width 76 height 9
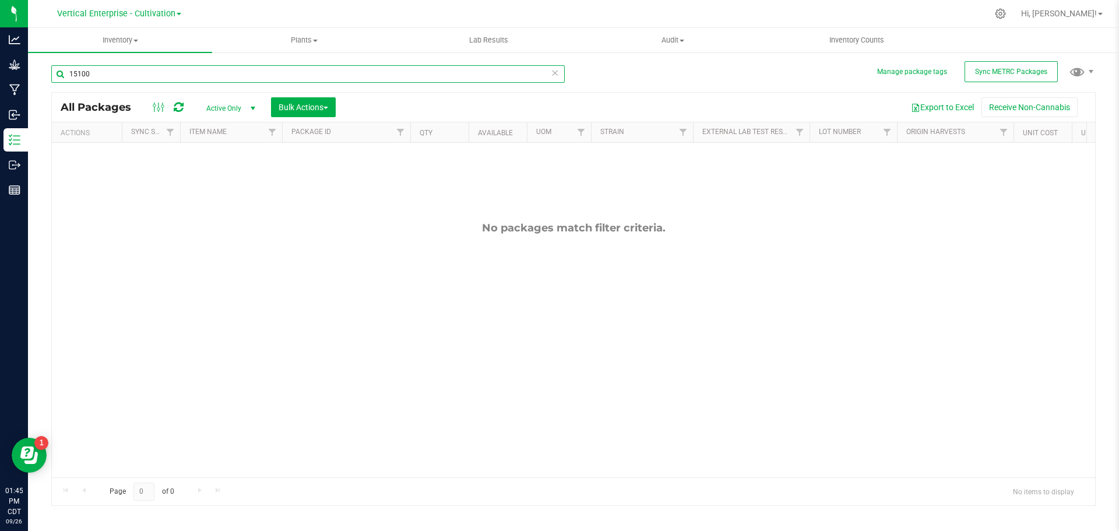
drag, startPoint x: 110, startPoint y: 69, endPoint x: 0, endPoint y: 75, distance: 110.3
click at [0, 75] on div "Analytics Grow Manufacturing Inbound Inventory Outbound Reports 01:45 PM CDT 09…" at bounding box center [559, 265] width 1119 height 531
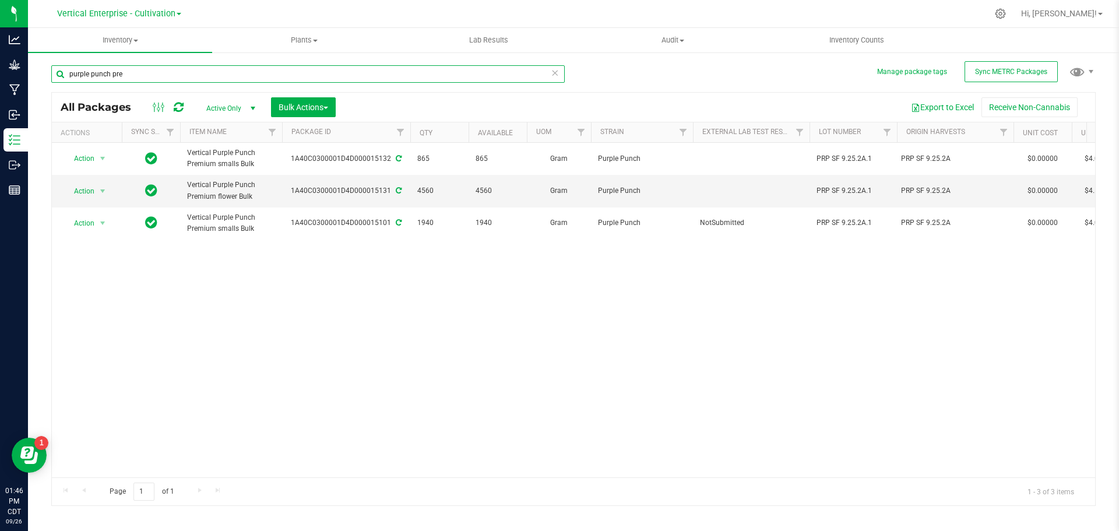
type input "purple punch pre"
click at [316, 110] on span "Bulk Actions" at bounding box center [304, 107] width 50 height 9
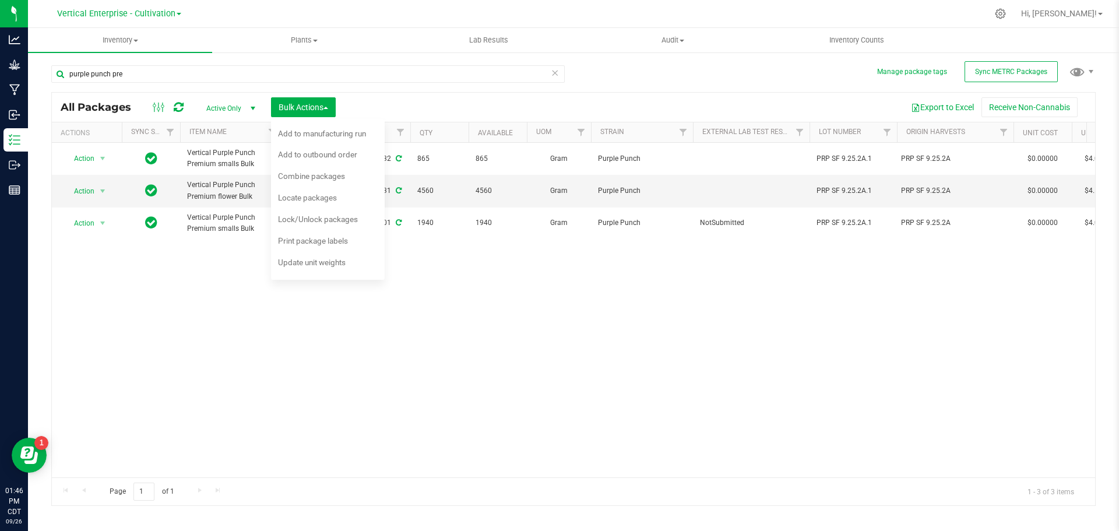
click at [310, 181] on div "Combine packages" at bounding box center [319, 177] width 83 height 19
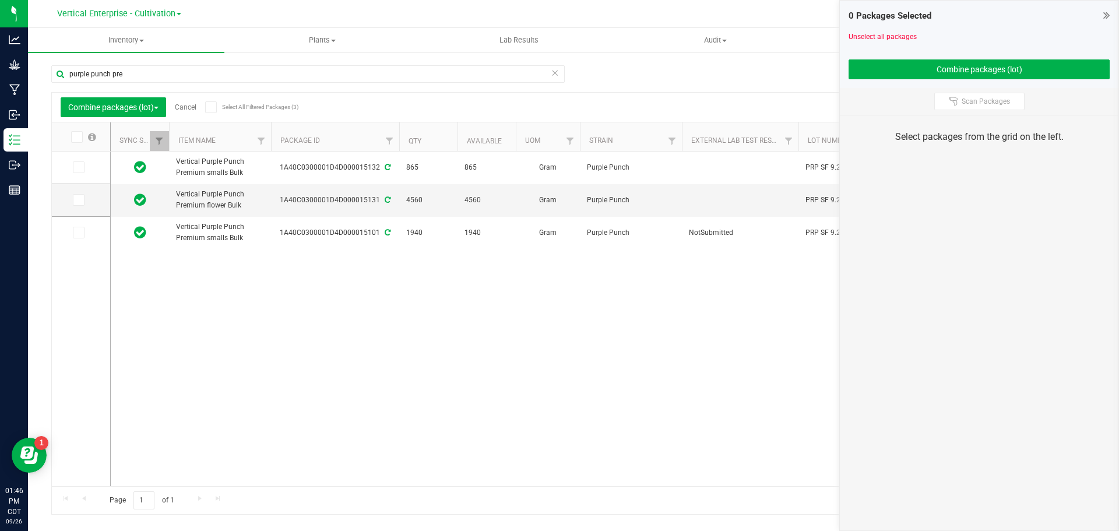
click at [78, 137] on icon at bounding box center [76, 137] width 8 height 0
click at [0, 0] on input "checkbox" at bounding box center [0, 0] width 0 height 0
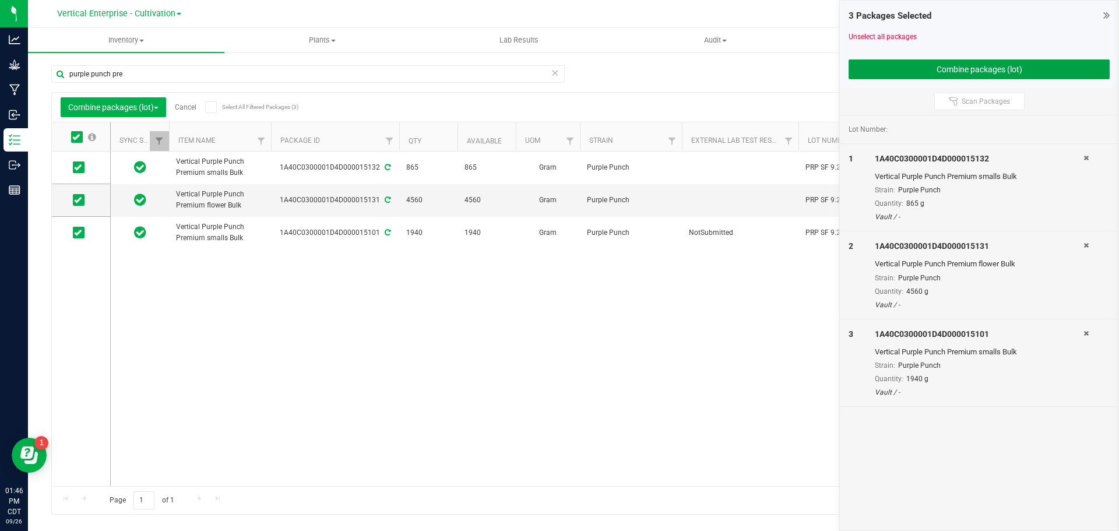
click at [991, 64] on button "Combine packages (lot)" at bounding box center [979, 69] width 261 height 20
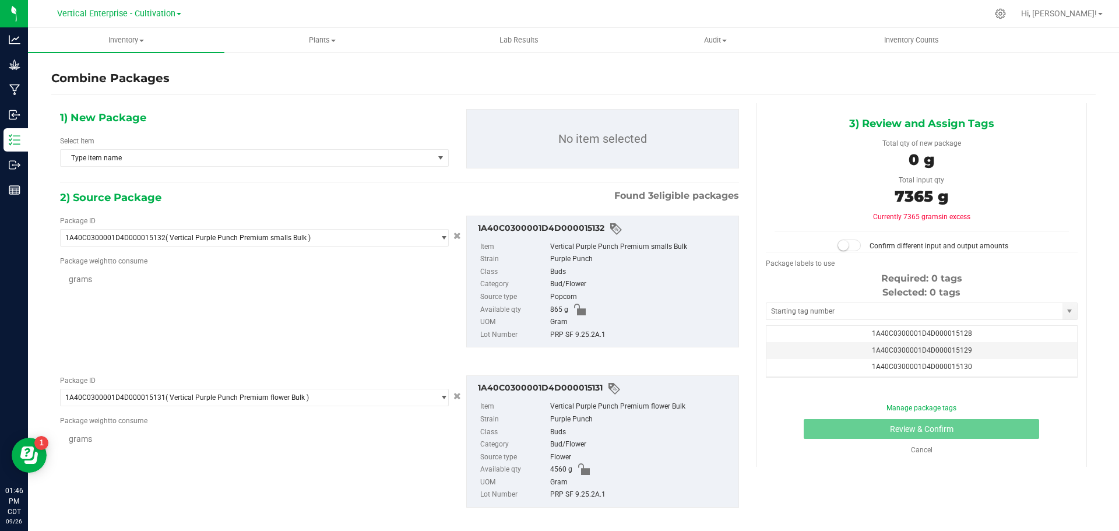
scroll to position [0, -1]
click at [139, 151] on span "Type item name" at bounding box center [247, 158] width 373 height 16
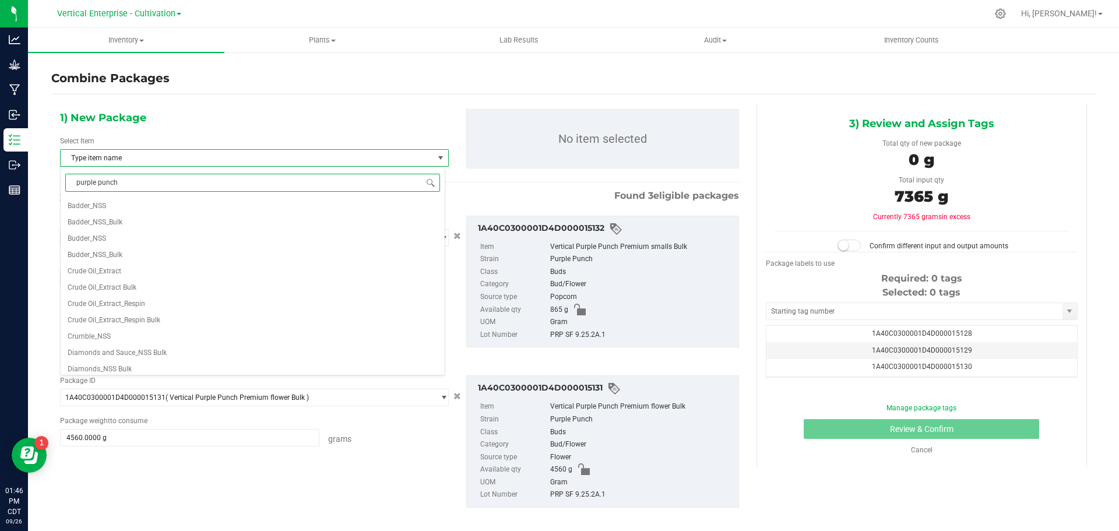
type input "purple punch"
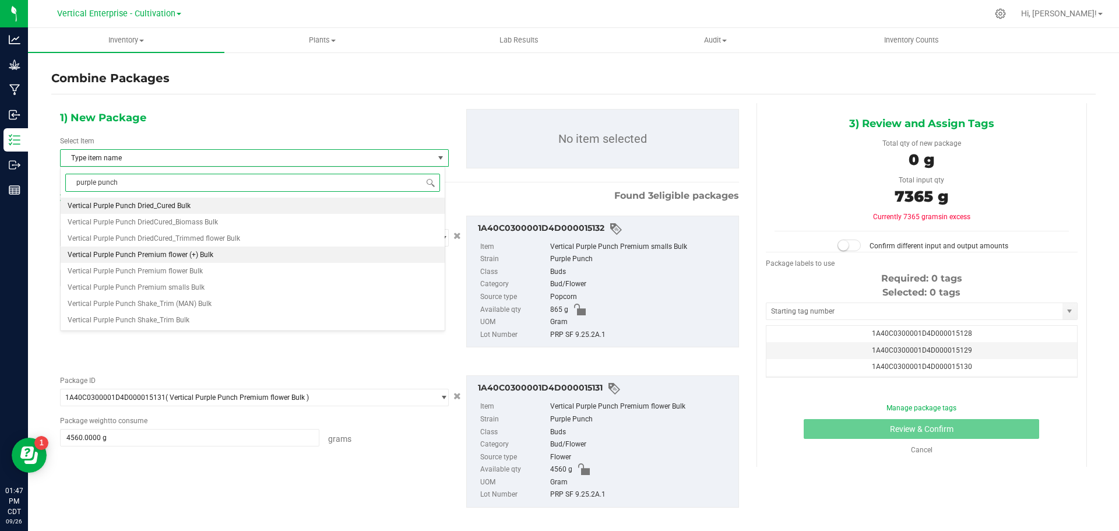
click at [158, 256] on span "Vertical Purple Punch Premium flower (+) Bulk" at bounding box center [141, 255] width 146 height 8
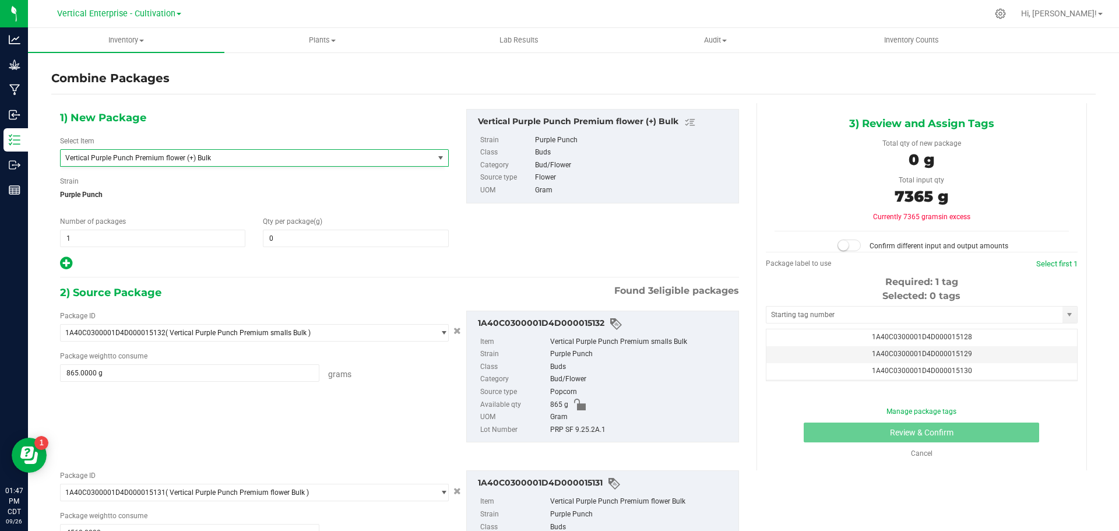
scroll to position [94515, 0]
click at [387, 241] on span at bounding box center [355, 238] width 185 height 17
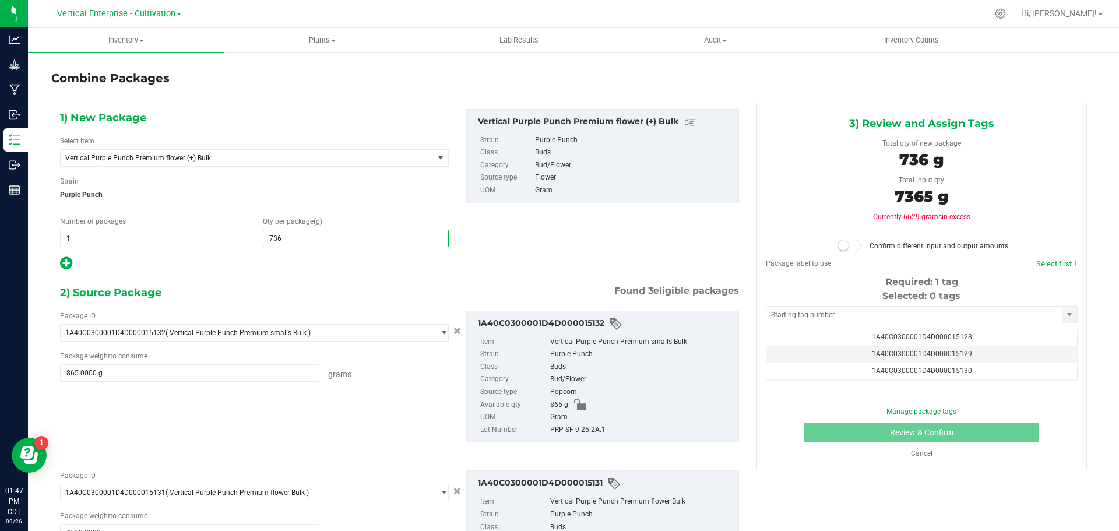
type input "7365"
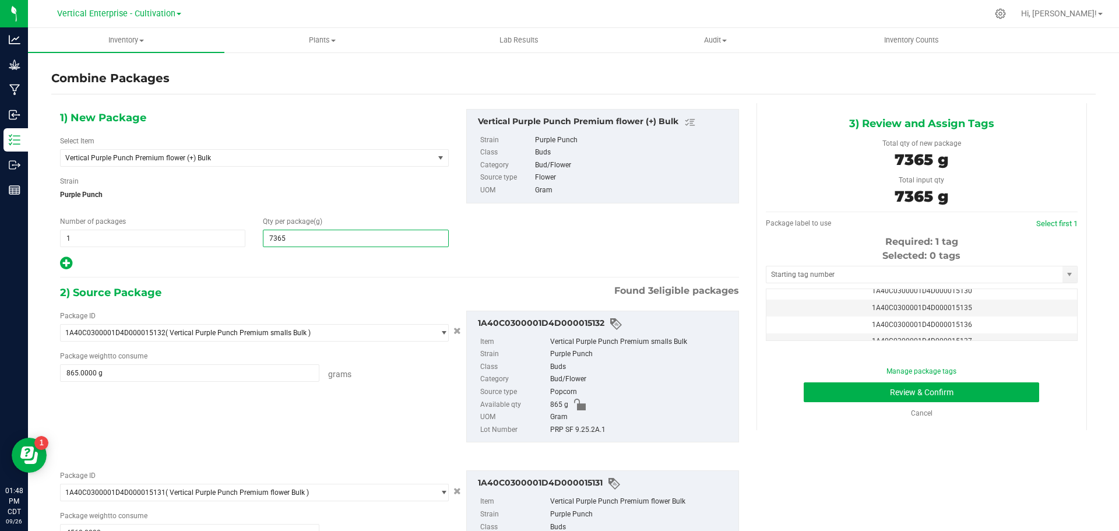
scroll to position [47, 0]
type input "7,365"
click at [981, 300] on td "1A40C0300001D4D000015135" at bounding box center [921, 301] width 311 height 17
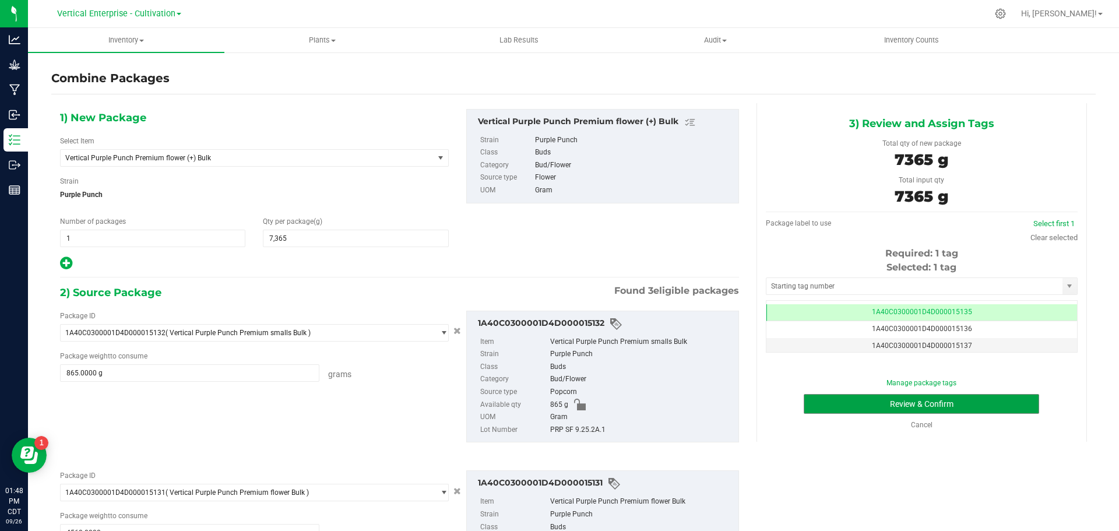
click at [980, 400] on button "Review & Confirm" at bounding box center [921, 404] width 235 height 20
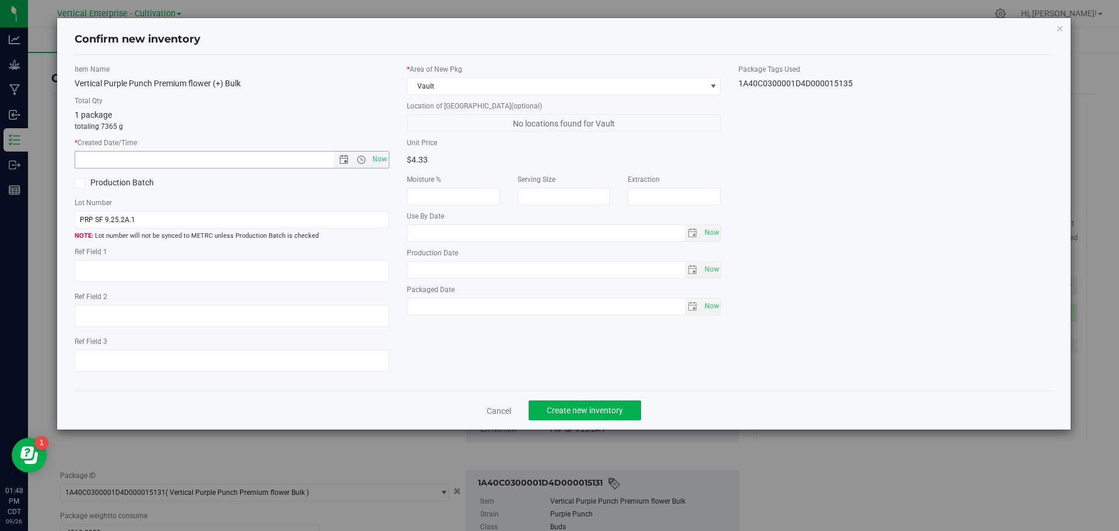
click at [383, 157] on span "Now" at bounding box center [379, 159] width 20 height 17
type input "9/26/2025 1:48 PM"
click at [92, 182] on label "Production Batch" at bounding box center [149, 183] width 149 height 12
click at [0, 0] on input "Production Batch" at bounding box center [0, 0] width 0 height 0
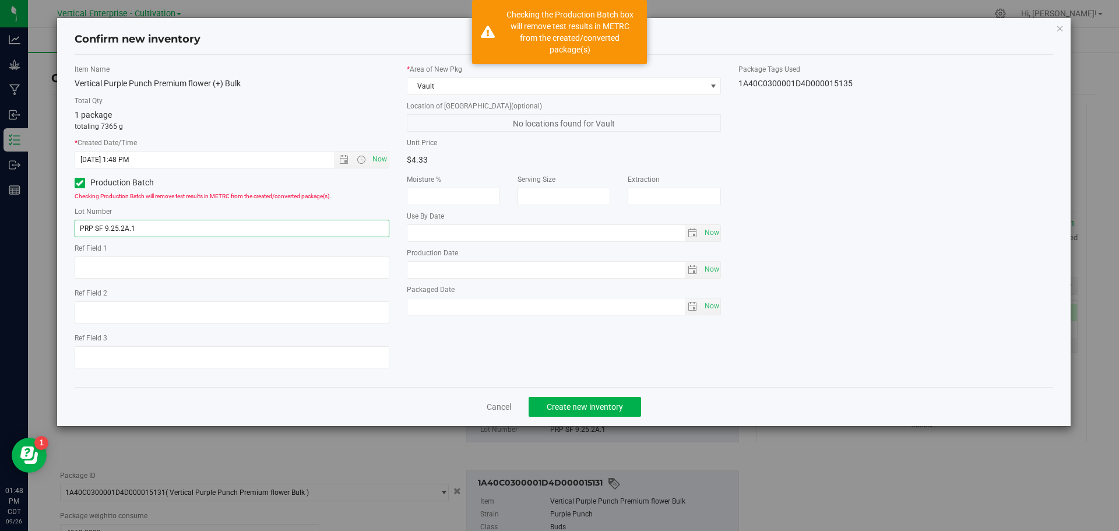
click at [160, 227] on input "PRP SF 9.25.2A.1" at bounding box center [232, 228] width 315 height 17
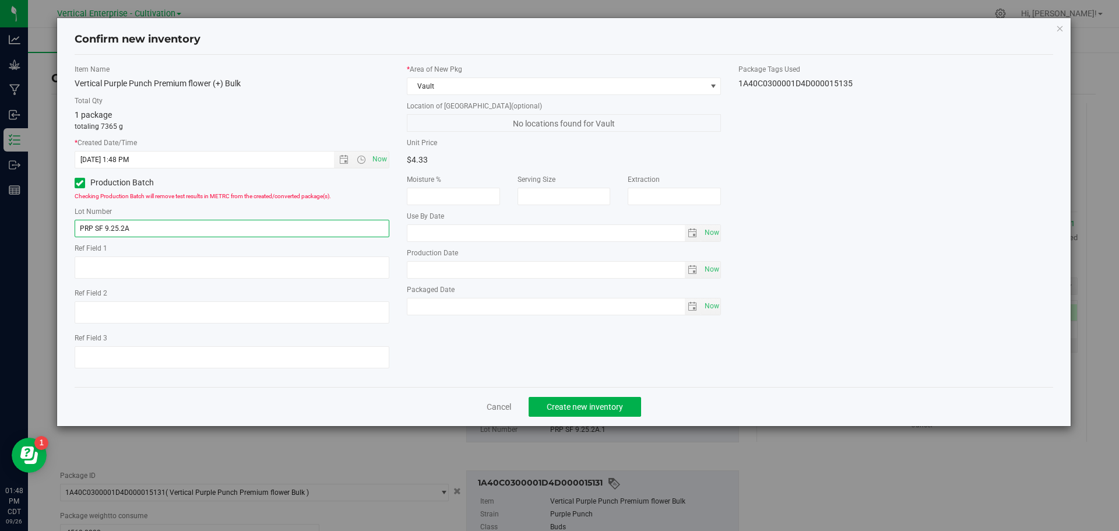
type input "PRP SF 9.25.2A"
click at [580, 398] on button "Create new inventory" at bounding box center [585, 407] width 112 height 20
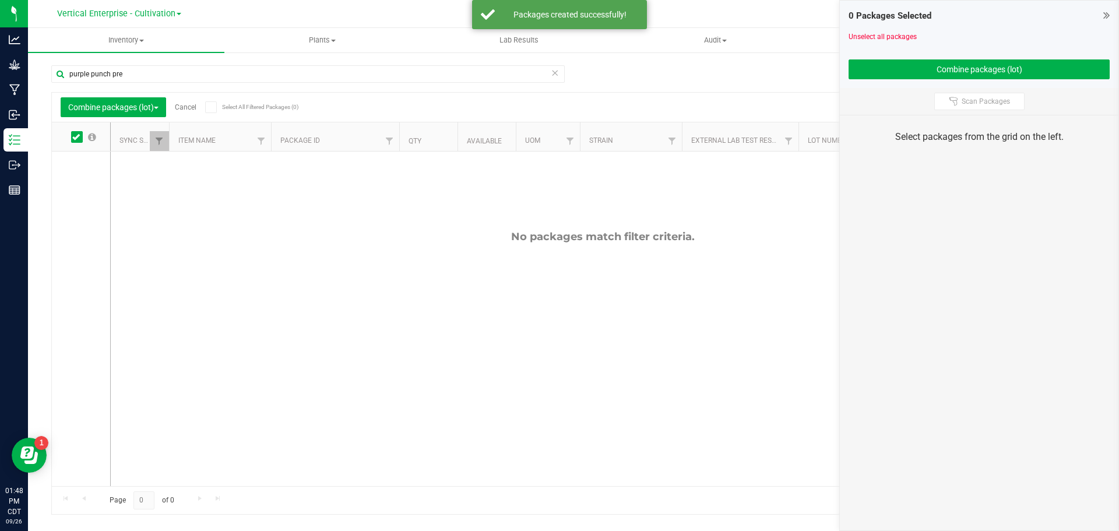
drag, startPoint x: 147, startPoint y: 87, endPoint x: 184, endPoint y: 72, distance: 40.3
click at [2, 75] on div "Analytics Grow Manufacturing Inbound Inventory Outbound Reports 01:48 PM CDT 09…" at bounding box center [559, 265] width 1119 height 531
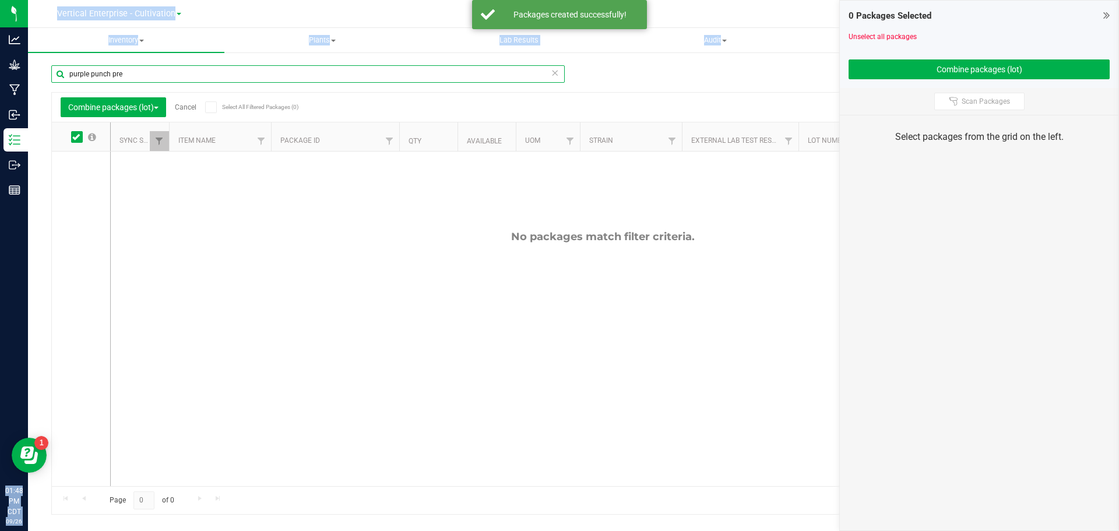
click at [265, 77] on input "purple punch pre" at bounding box center [307, 73] width 513 height 17
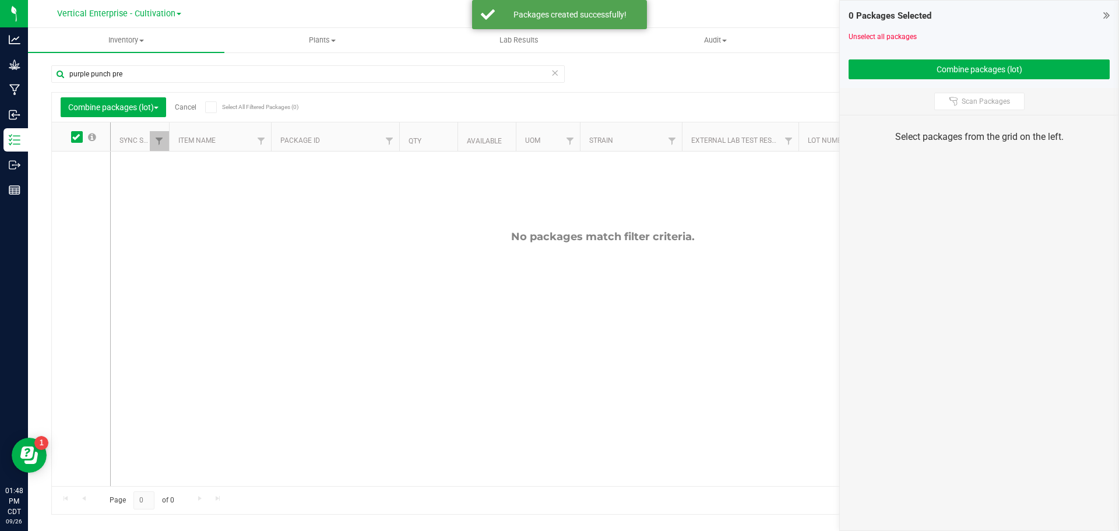
drag, startPoint x: 188, startPoint y: 85, endPoint x: 89, endPoint y: 74, distance: 99.7
click at [89, 74] on div "purple punch pre" at bounding box center [307, 78] width 513 height 27
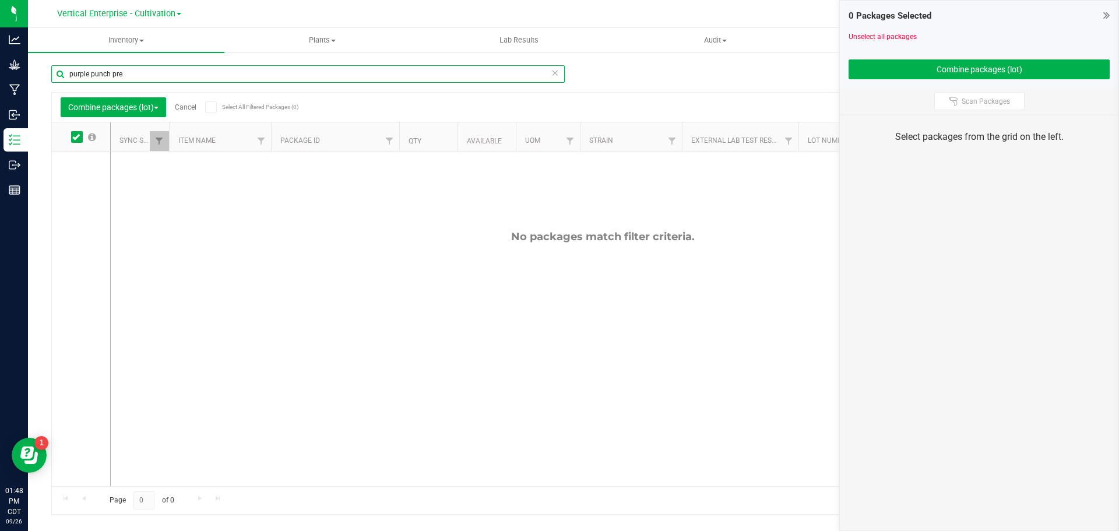
drag, startPoint x: 154, startPoint y: 72, endPoint x: 6, endPoint y: 81, distance: 148.3
click at [6, 81] on div "Analytics Grow Manufacturing Inbound Inventory Outbound Reports 01:48 PM CDT 09…" at bounding box center [559, 265] width 1119 height 531
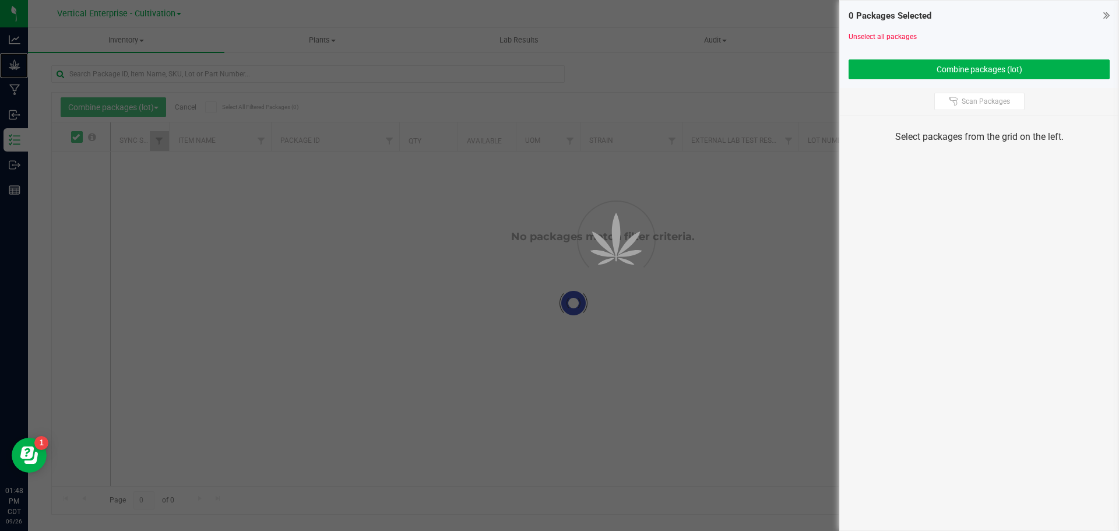
click at [0, 0] on p "Grow" at bounding box center [0, 0] width 0 height 0
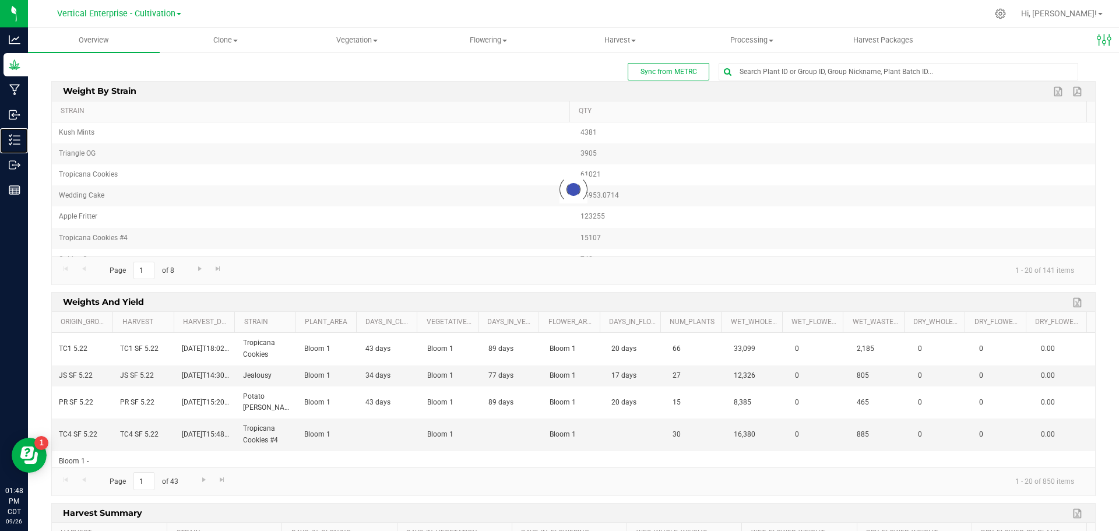
click at [0, 0] on p "Inventory" at bounding box center [0, 0] width 0 height 0
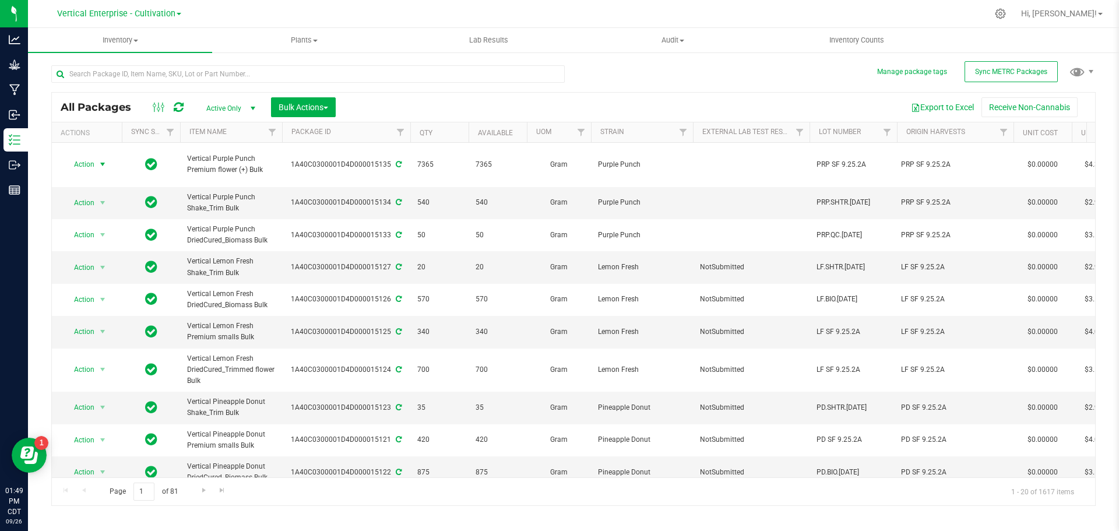
click at [75, 162] on span "Action" at bounding box center [79, 164] width 31 height 16
click at [85, 200] on li "Create package" at bounding box center [100, 200] width 73 height 17
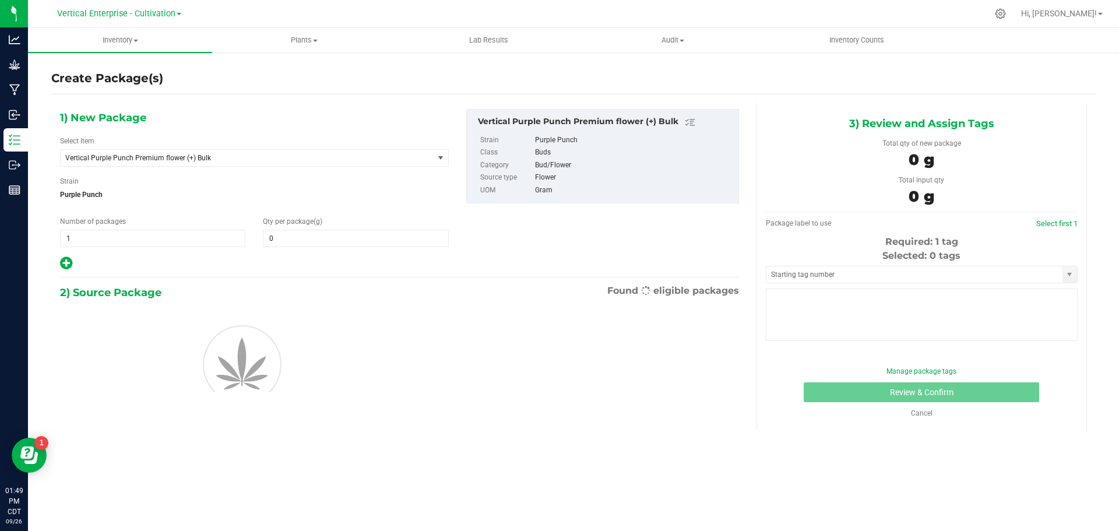
type input "0.0000"
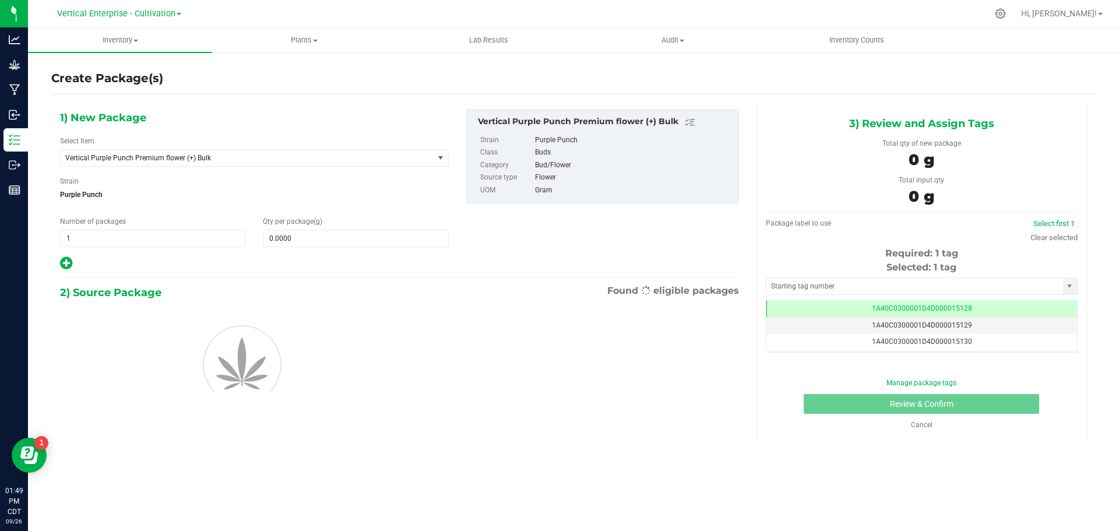
scroll to position [0, -1]
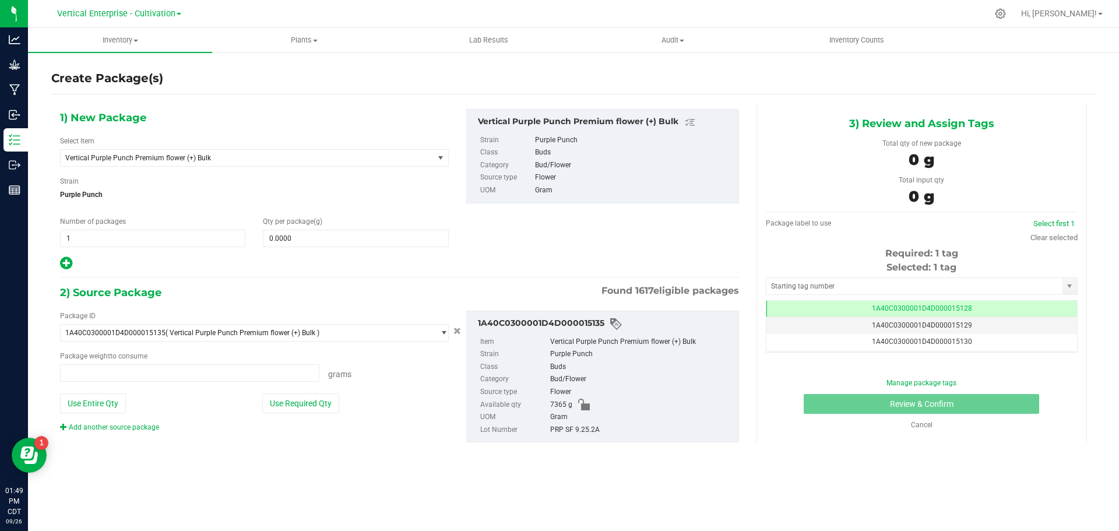
type input "0.0000 g"
click at [328, 242] on span at bounding box center [355, 238] width 185 height 17
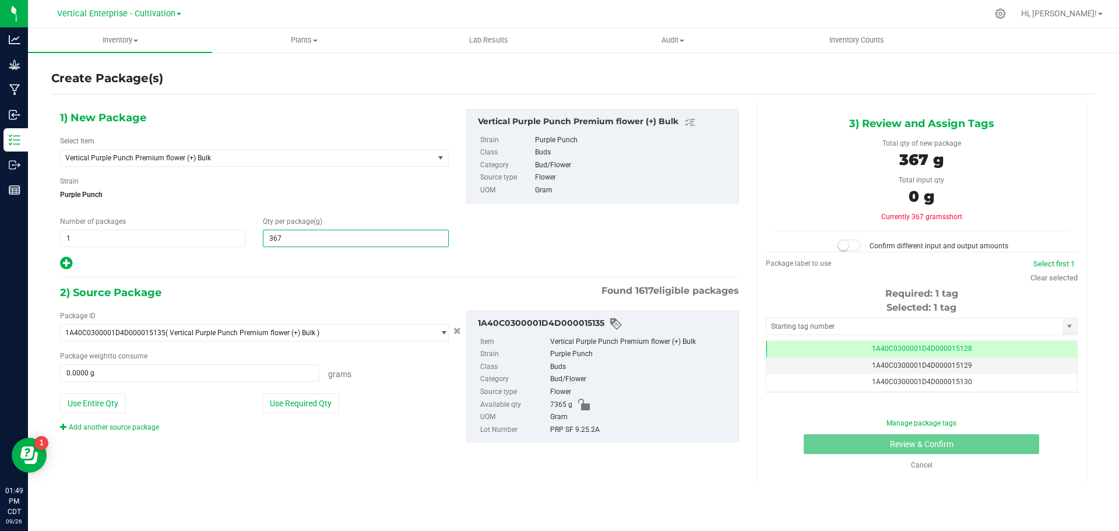
type input "3675"
type input "3,675.0000"
click at [297, 403] on button "Use Required Qty" at bounding box center [300, 403] width 77 height 20
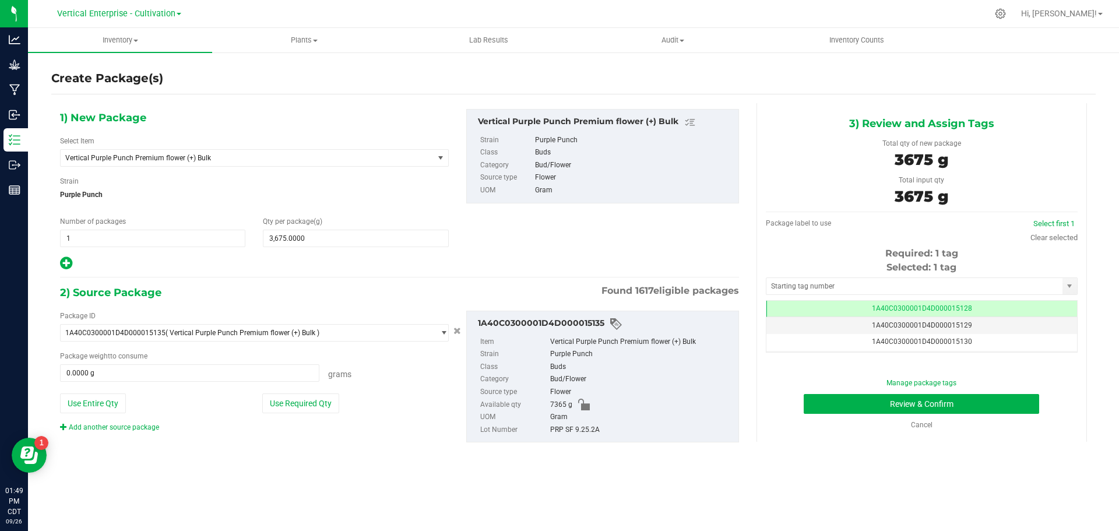
type input "3675.0000 g"
click at [964, 305] on span "1A40C0300001D4D000015128" at bounding box center [922, 308] width 100 height 8
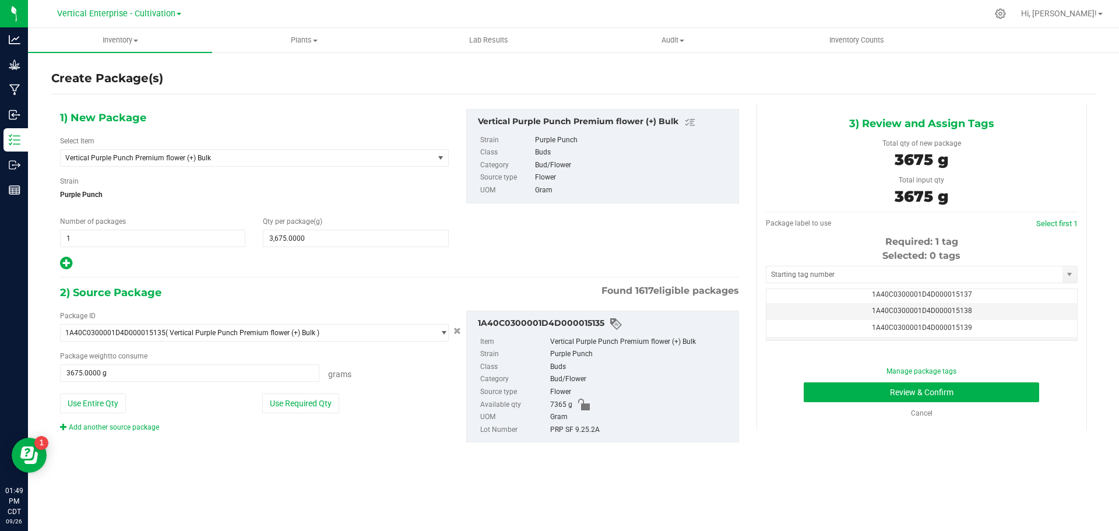
scroll to position [93, 0]
click at [329, 242] on span "3,675.0000 3675" at bounding box center [355, 238] width 185 height 17
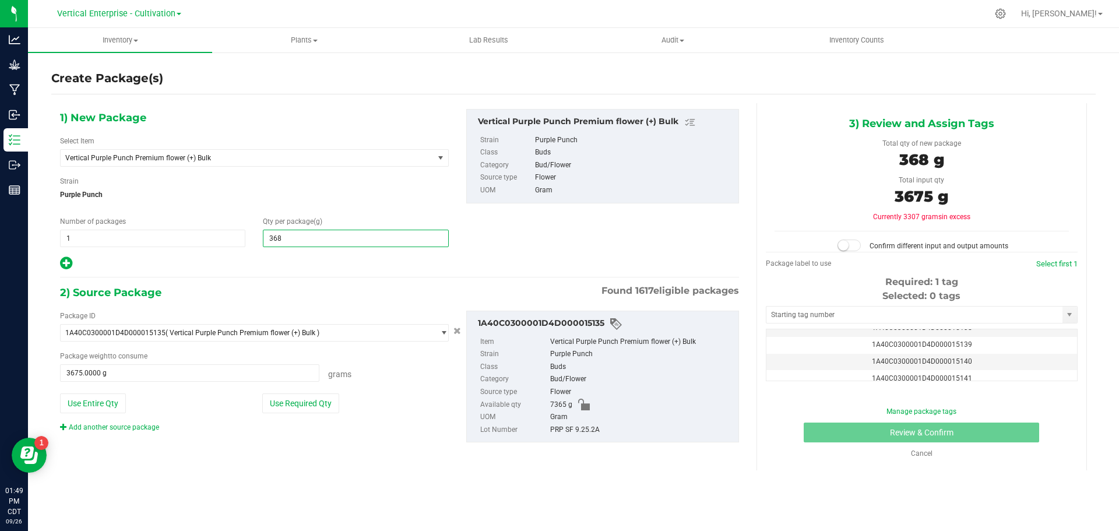
type input "3685"
type input "3,685.0000"
click at [306, 401] on button "Use Required Qty" at bounding box center [300, 403] width 77 height 20
type input "3685.0000 g"
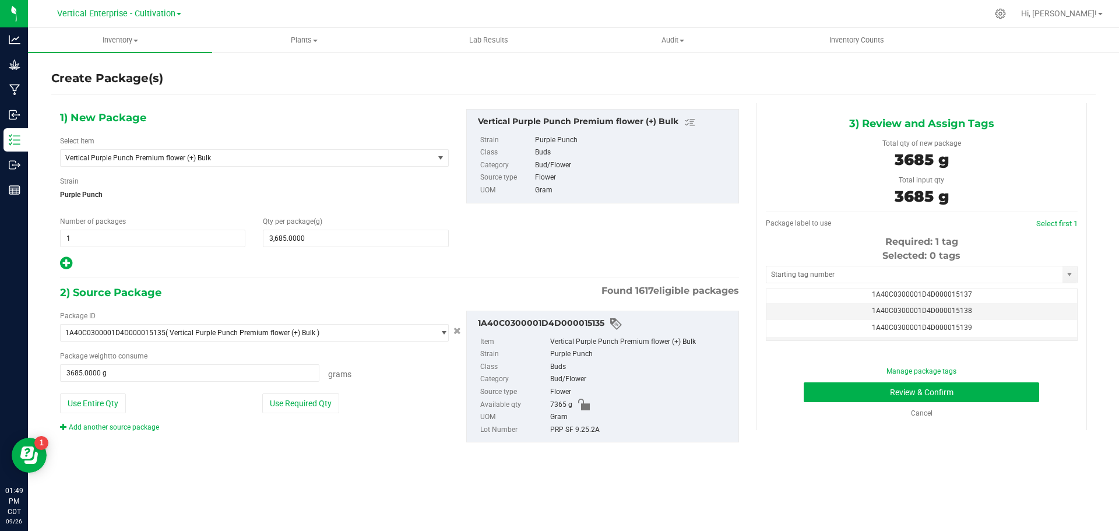
scroll to position [47, 0]
click at [976, 297] on td "1A40C0300001D4D000015136" at bounding box center [921, 301] width 311 height 17
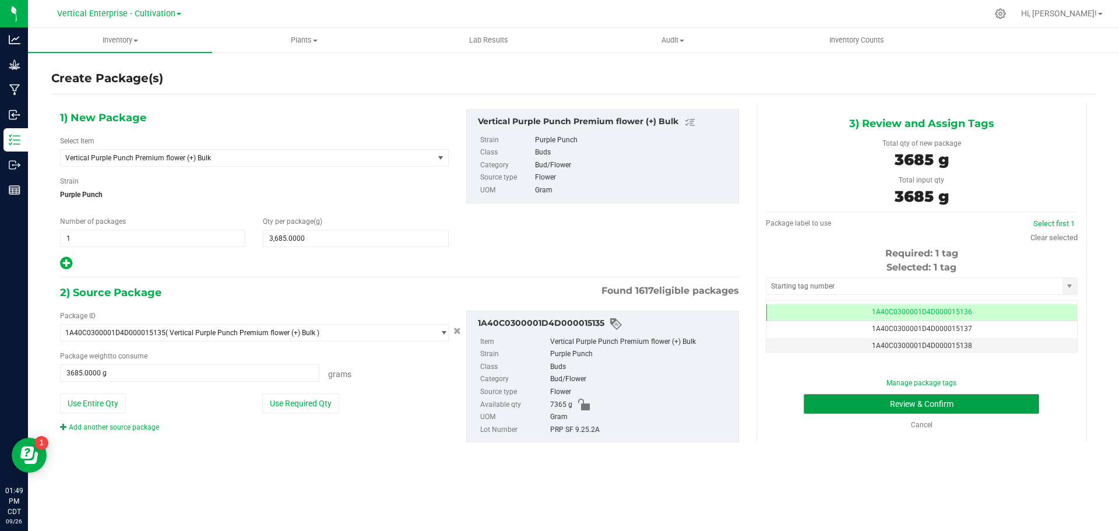
click at [966, 408] on button "Review & Confirm" at bounding box center [921, 404] width 235 height 20
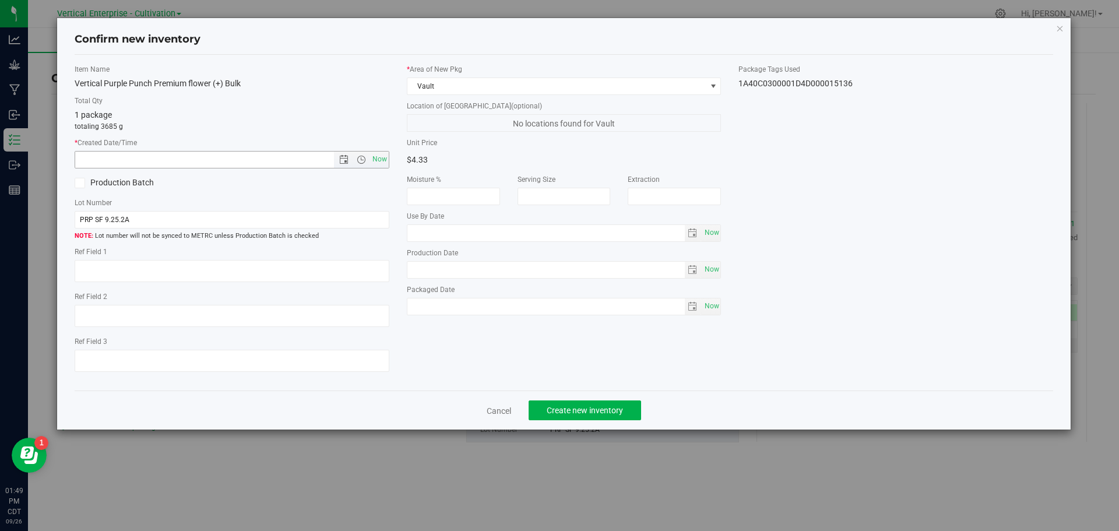
click at [382, 157] on span "Now" at bounding box center [379, 159] width 20 height 17
type input "9/26/2025 1:49 PM"
click at [79, 183] on icon at bounding box center [80, 183] width 8 height 0
click at [0, 0] on input "Production Batch" at bounding box center [0, 0] width 0 height 0
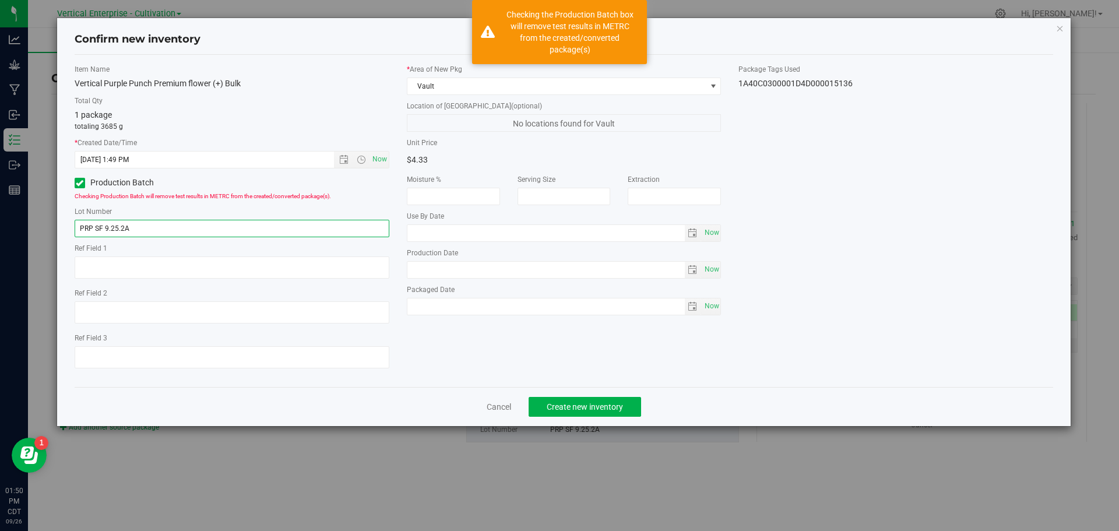
click at [149, 234] on input "PRP SF 9.25.2A" at bounding box center [232, 228] width 315 height 17
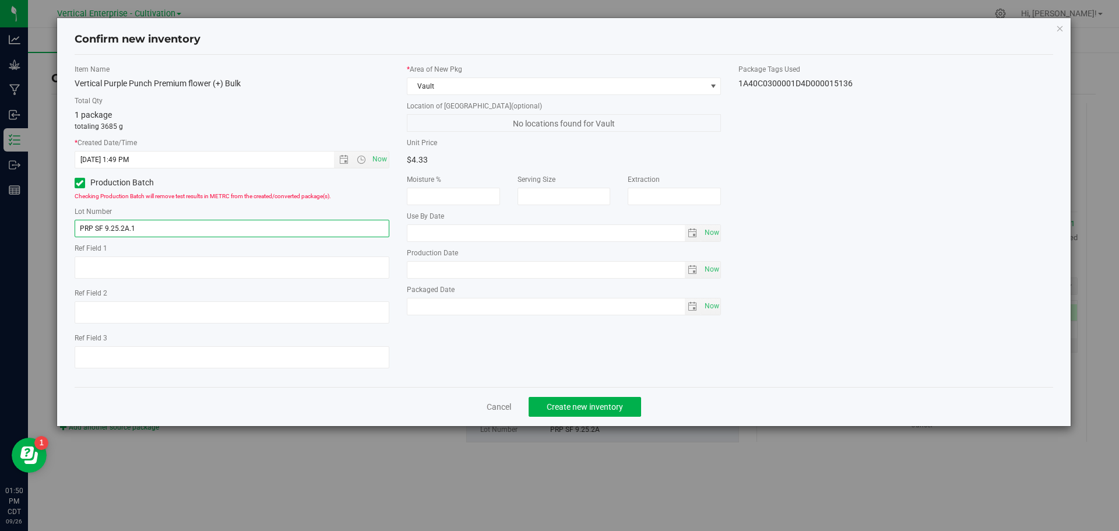
type input "PRP SF 9.25.2A.1"
click at [594, 406] on span "Create new inventory" at bounding box center [585, 406] width 76 height 9
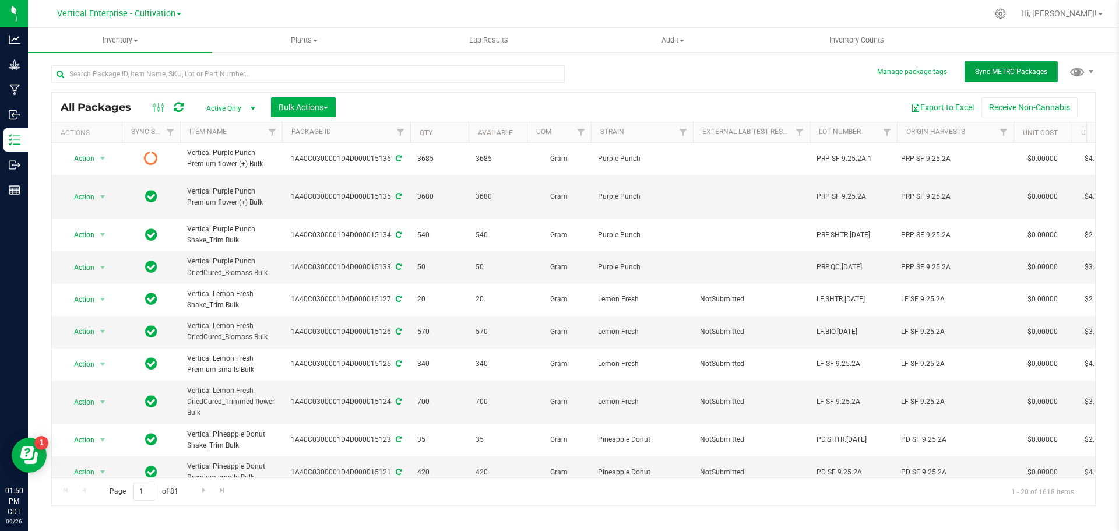
click at [1010, 68] on span "Sync METRC Packages" at bounding box center [1011, 72] width 72 height 8
click at [345, 161] on div "1A40C0300001D4D000015136" at bounding box center [346, 158] width 132 height 11
copy div "1A40C0300001D4D000015136"
drag, startPoint x: 252, startPoint y: 152, endPoint x: 216, endPoint y: 153, distance: 35.6
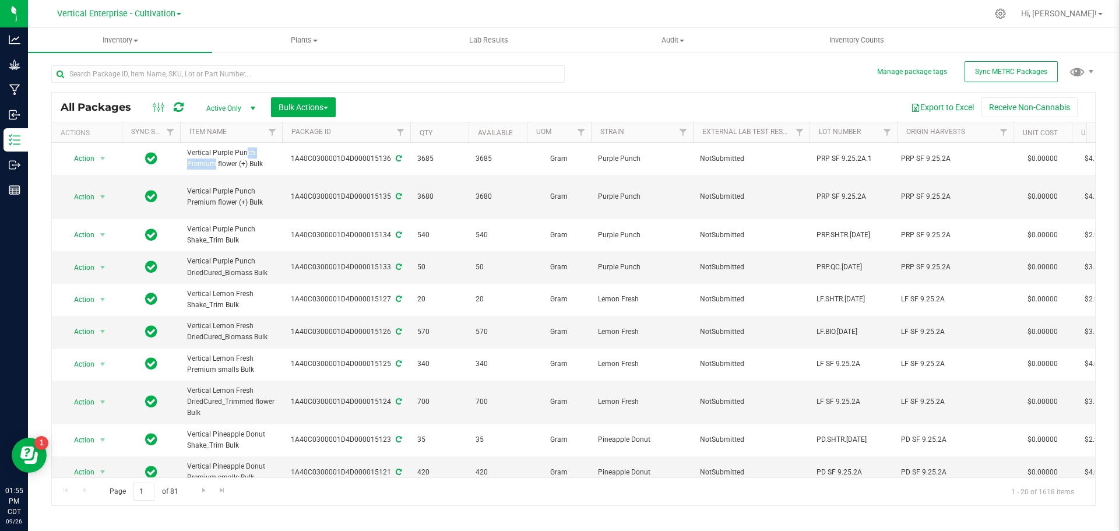
click at [216, 153] on span "Vertical Purple Punch Premium flower (+) Bulk" at bounding box center [231, 158] width 88 height 22
click at [251, 152] on span "Vertical Purple Punch Premium flower (+) Bulk" at bounding box center [231, 158] width 88 height 22
click at [261, 150] on span "Vertical Purple Punch Premium flower (+) Bulk" at bounding box center [231, 158] width 88 height 22
click at [262, 159] on span "Vertical Purple Punch Premium flower (+) Bulk" at bounding box center [231, 158] width 88 height 22
drag, startPoint x: 259, startPoint y: 153, endPoint x: 213, endPoint y: 154, distance: 46.0
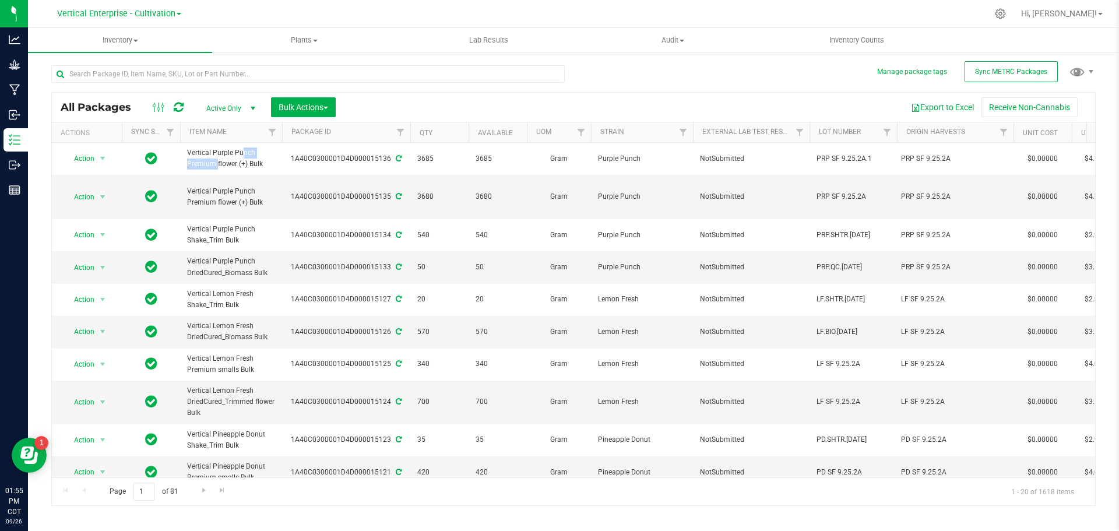
click at [213, 154] on span "Vertical Purple Punch Premium flower (+) Bulk" at bounding box center [231, 158] width 88 height 22
copy span "Purple Punch"
click at [949, 159] on div "PRP SF 9.25.2A" at bounding box center [955, 158] width 109 height 11
click at [864, 159] on span "PRP SF 9.25.2A.1" at bounding box center [852, 158] width 73 height 11
click at [871, 157] on input "PRP SF 9.25.2A.1" at bounding box center [850, 159] width 83 height 18
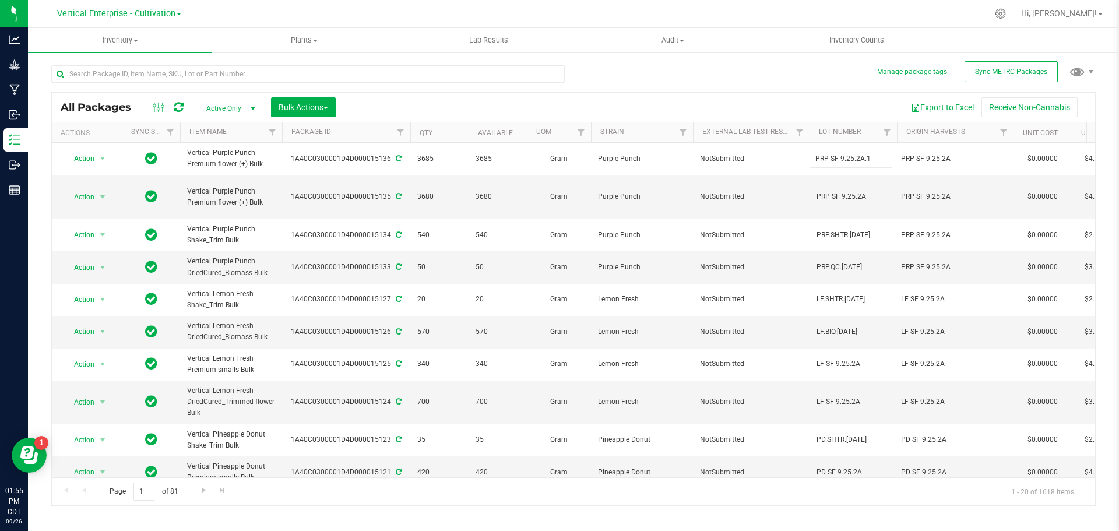
drag, startPoint x: 872, startPoint y: 159, endPoint x: 840, endPoint y: 159, distance: 32.1
click at [840, 159] on input "PRP SF 9.25.2A.1" at bounding box center [850, 159] width 83 height 18
click at [325, 198] on div "1A40C0300001D4D000015135" at bounding box center [346, 196] width 132 height 11
copy div "1A40C0300001D4D000015135"
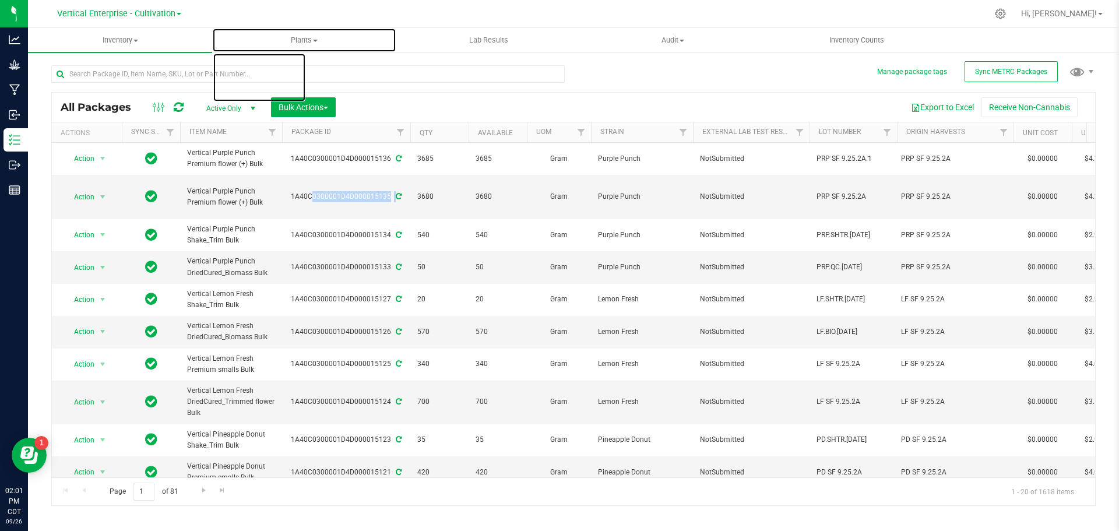
click at [312, 38] on span "Plants" at bounding box center [304, 40] width 183 height 10
click at [263, 74] on span "All plants" at bounding box center [245, 70] width 67 height 10
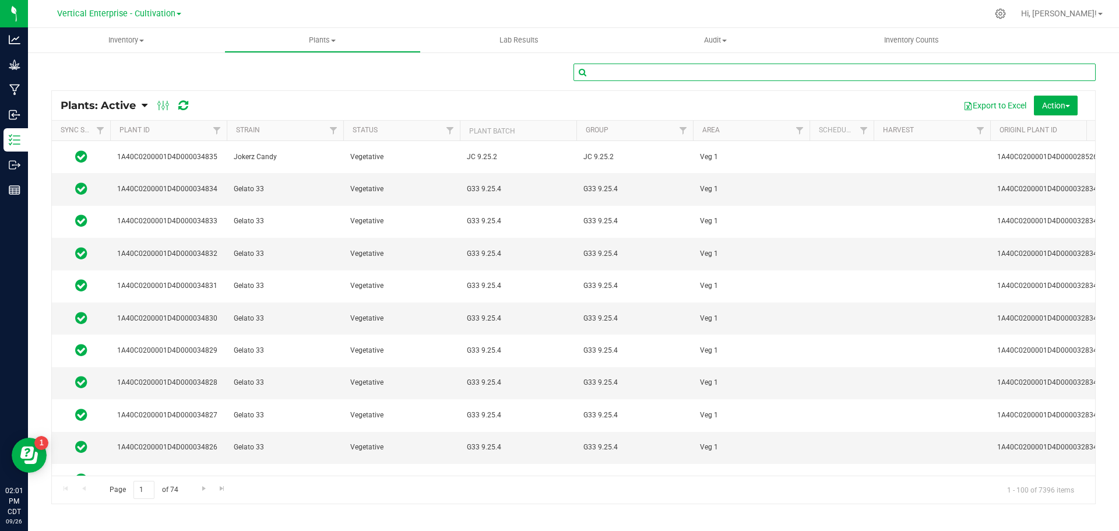
click at [646, 72] on input "text" at bounding box center [834, 72] width 522 height 17
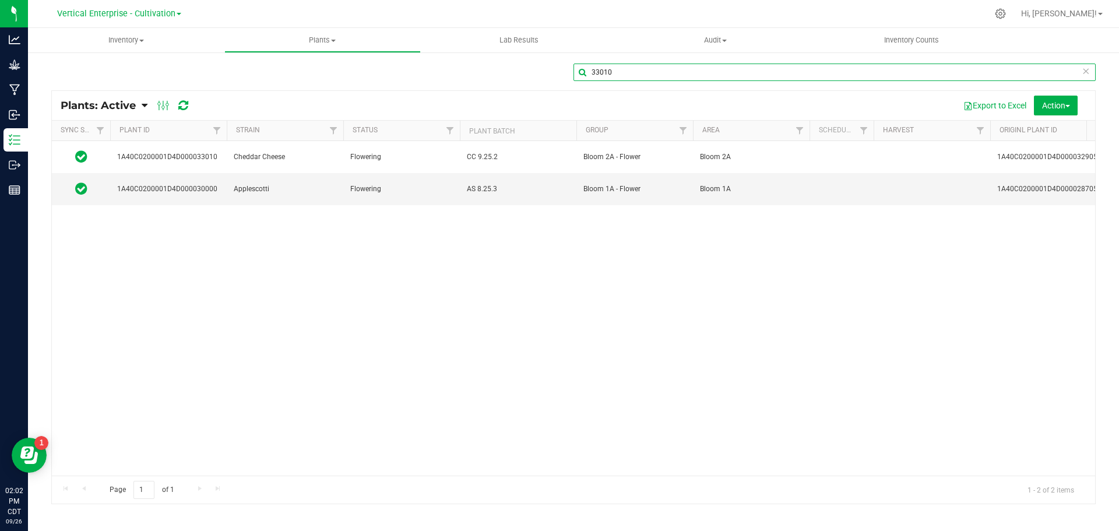
type input "33010"
click at [526, 156] on span "CC 9.25.2" at bounding box center [518, 157] width 103 height 11
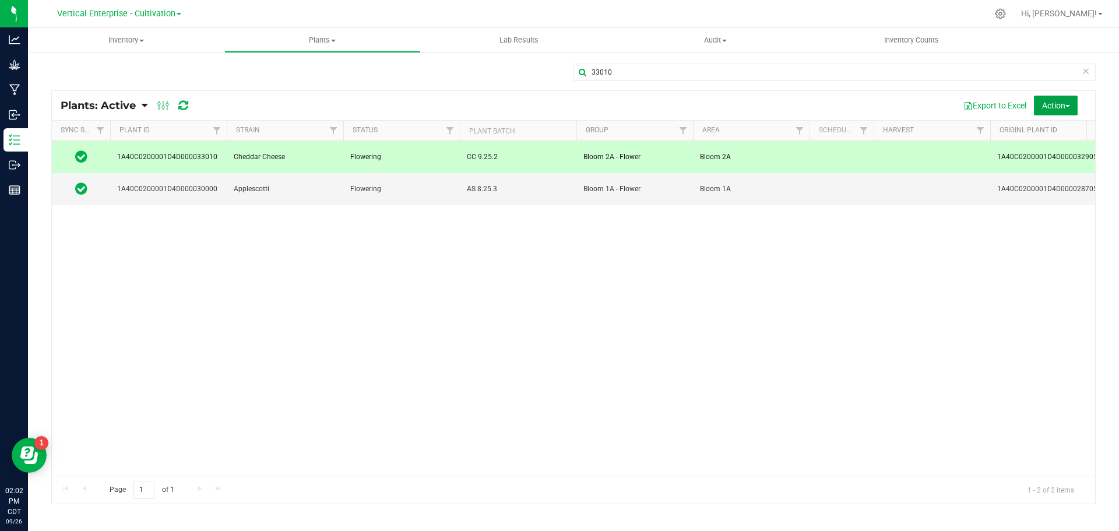
click at [1063, 110] on button "Action" at bounding box center [1056, 106] width 44 height 20
click at [1046, 127] on span "Destroy plants" at bounding box center [1030, 131] width 50 height 9
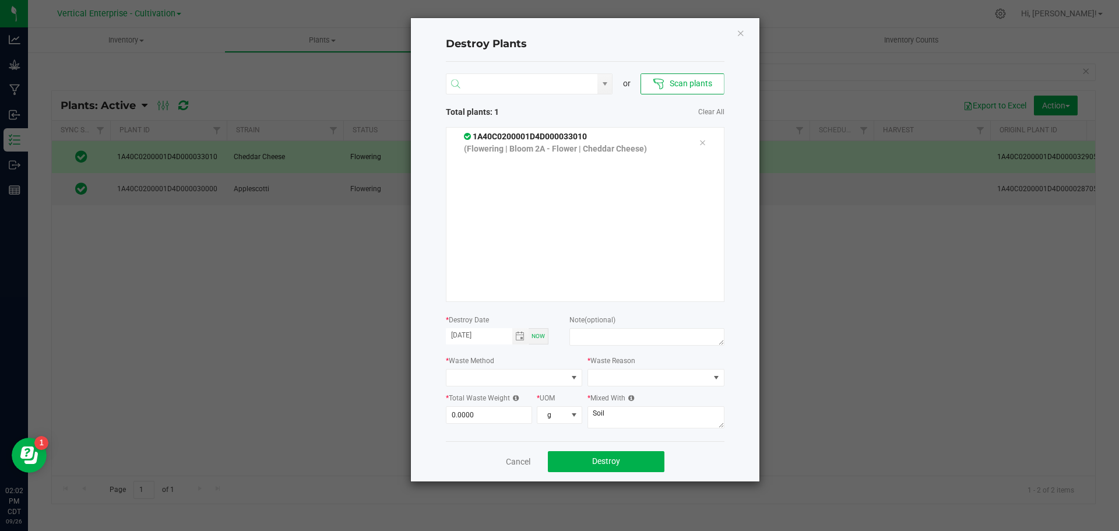
click at [477, 84] on input "NO DATA FOUND" at bounding box center [522, 84] width 152 height 21
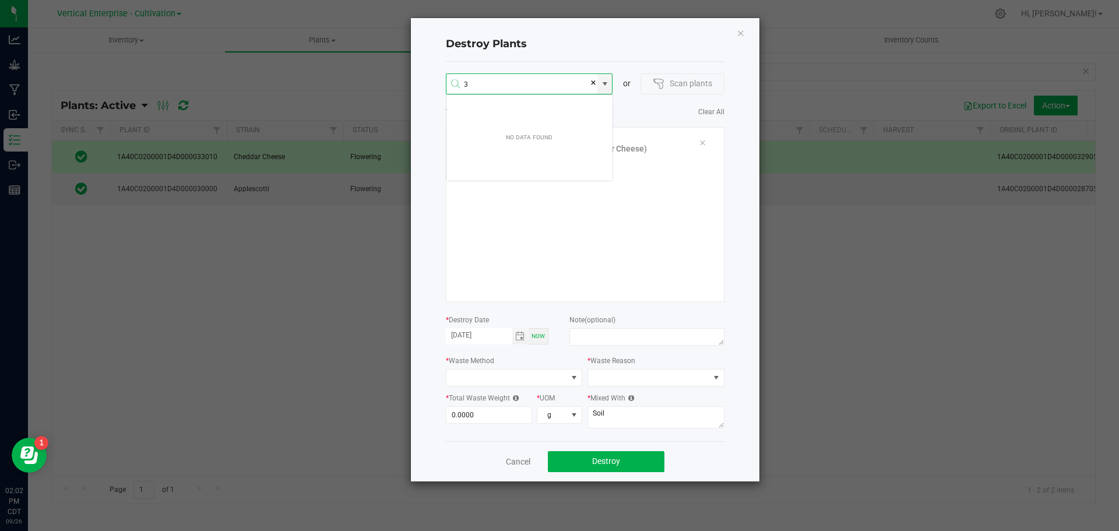
scroll to position [21, 167]
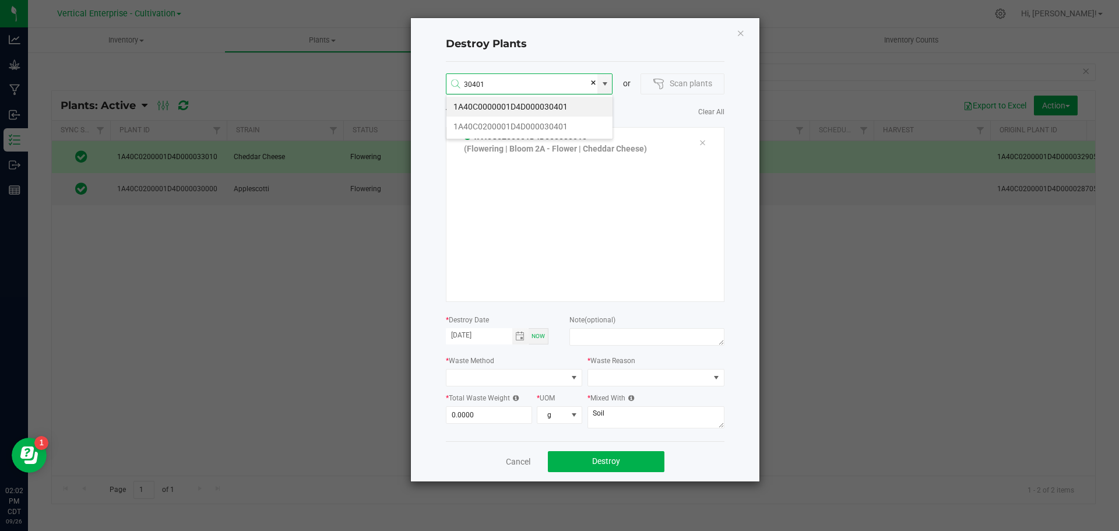
click at [499, 121] on li "1A40C0200001D4D000030401" at bounding box center [529, 127] width 166 height 20
type input "1A40C0200001D4D000030401"
click at [525, 102] on li "1A40C0200001D4D000032017" at bounding box center [529, 107] width 166 height 20
type input "1A40C0200001D4D000032017"
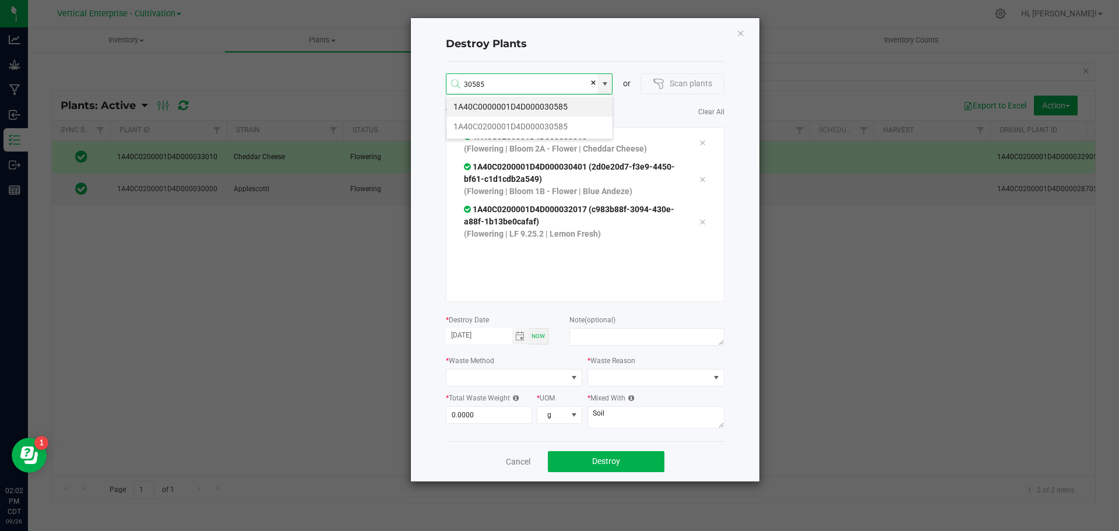
click at [561, 128] on li "1A40C0200001D4D000030585" at bounding box center [529, 127] width 166 height 20
type input "1A40C0200001D4D000030585"
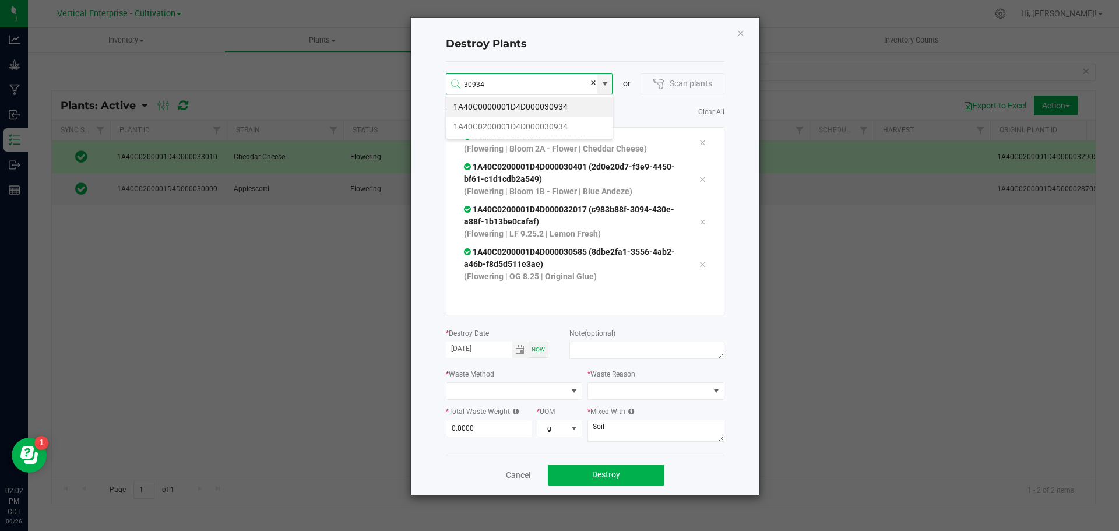
click at [532, 122] on li "1A40C0200001D4D000030934" at bounding box center [529, 127] width 166 height 20
type input "1A40C0200001D4D000030934"
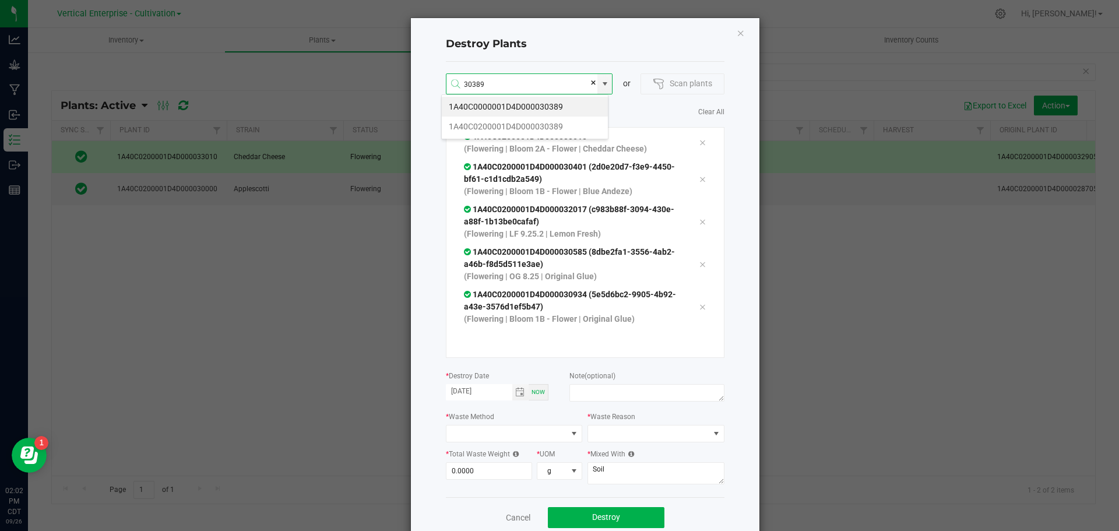
click at [515, 128] on li "1A40C0200001D4D000030389" at bounding box center [525, 127] width 166 height 20
type input "1A40C0200001D4D000030389"
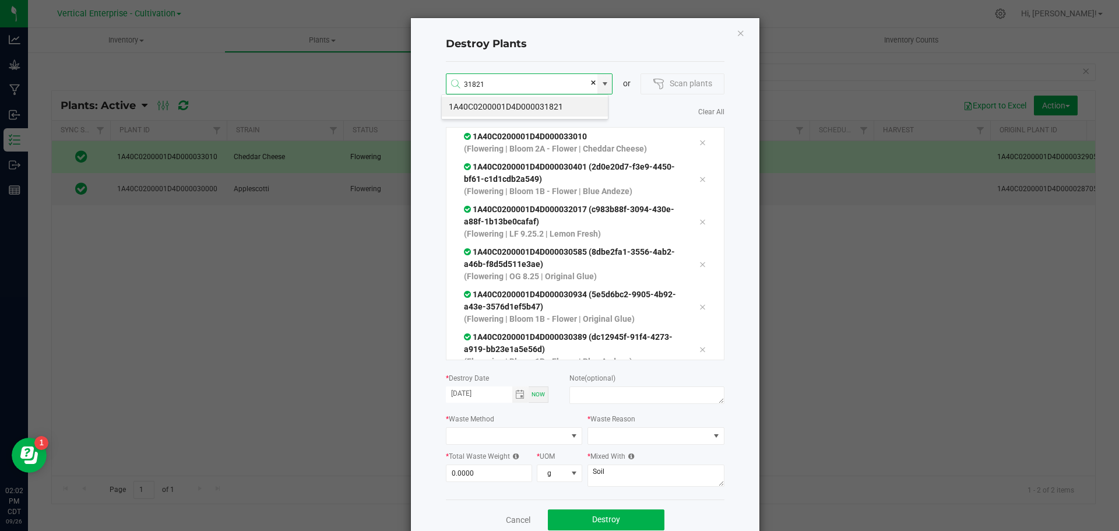
click at [545, 111] on li "1A40C0200001D4D000031821" at bounding box center [525, 107] width 166 height 20
type input "1A40C0200001D4D000031821"
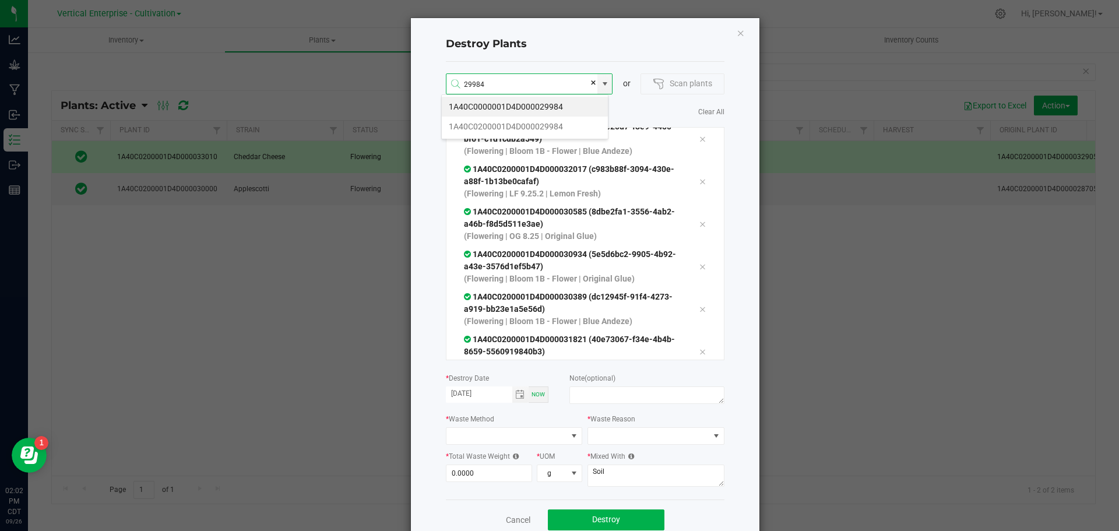
click at [524, 128] on li "1A40C0200001D4D000029984" at bounding box center [525, 127] width 166 height 20
type input "1A40C0200001D4D000029984"
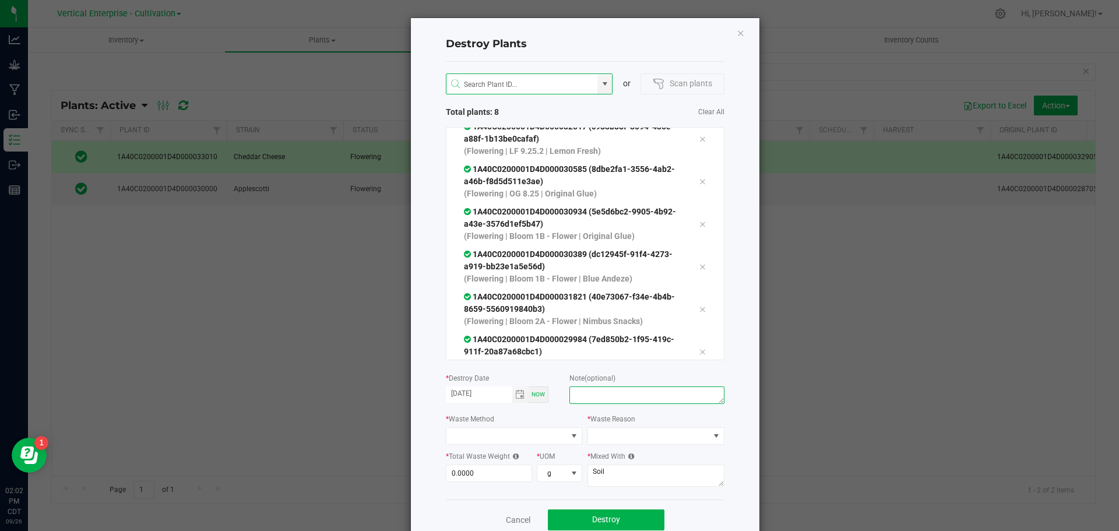
click at [597, 394] on textarea at bounding box center [646, 394] width 154 height 17
type textarea "plant died"
click at [501, 433] on span at bounding box center [506, 436] width 121 height 16
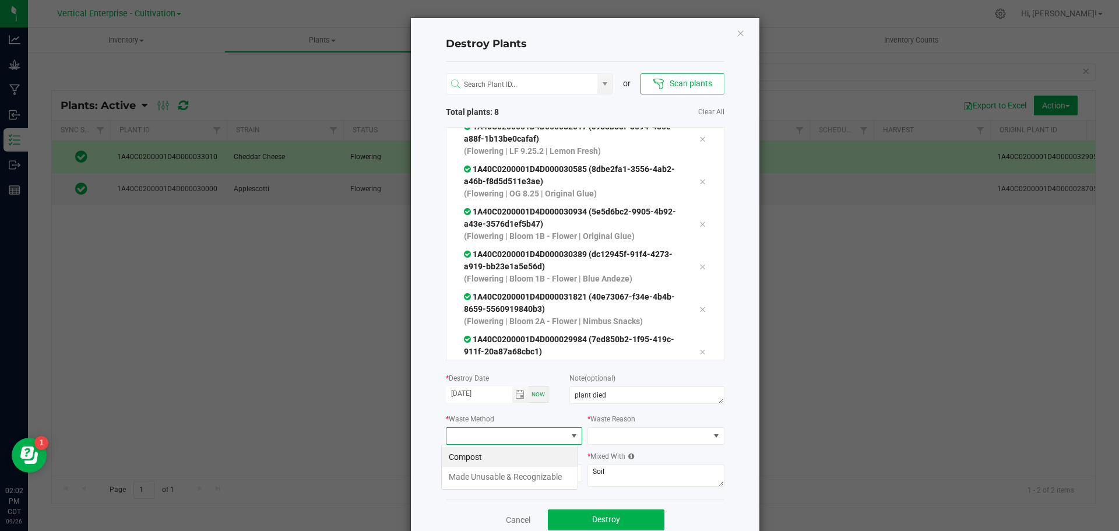
scroll to position [17, 136]
click at [492, 459] on li "Compost" at bounding box center [510, 457] width 136 height 20
click at [641, 431] on span at bounding box center [648, 436] width 121 height 16
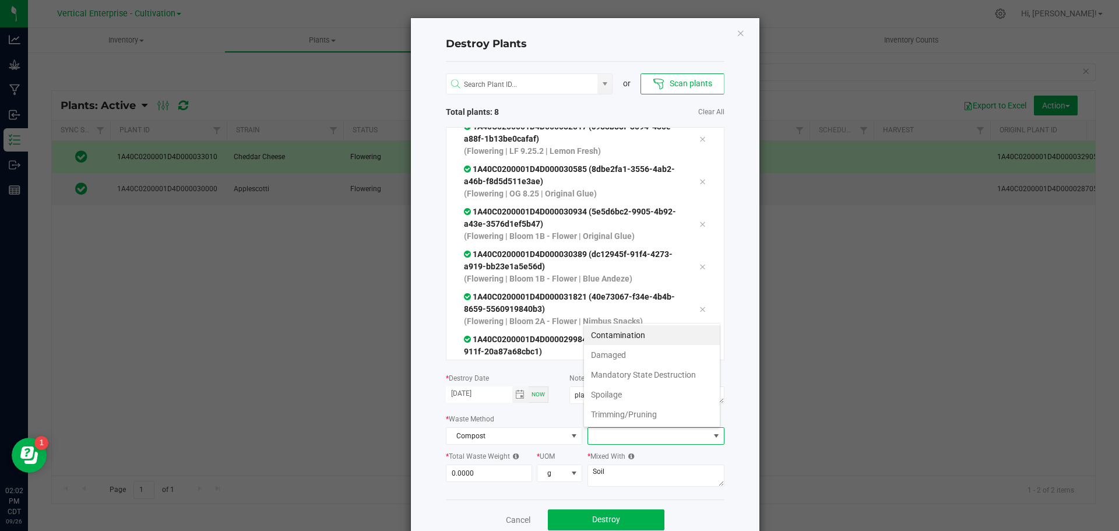
click at [621, 354] on li "Damaged" at bounding box center [652, 355] width 136 height 20
click at [491, 475] on input "0" at bounding box center [489, 473] width 86 height 16
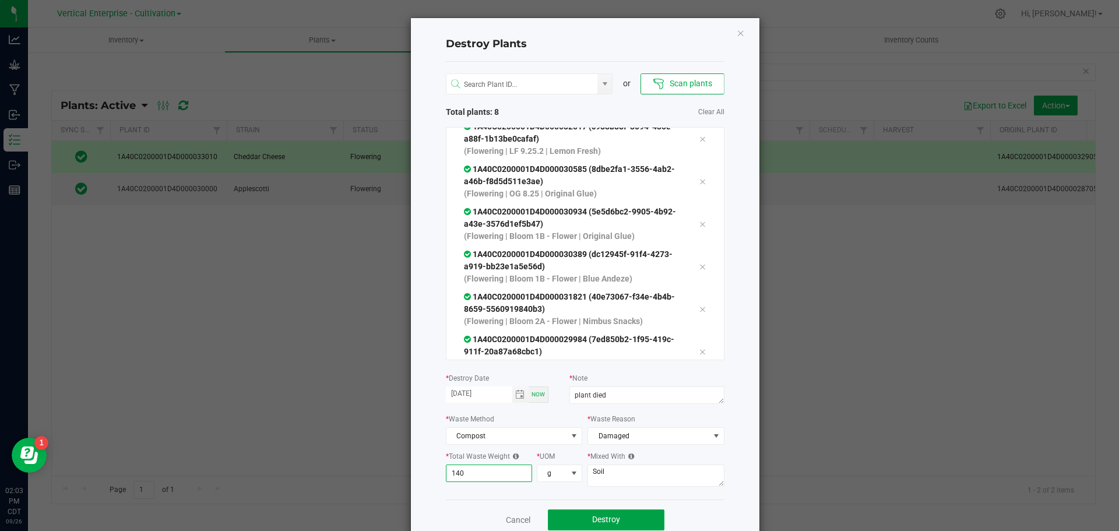
type input "140.0000"
click at [615, 519] on span "Destroy" at bounding box center [606, 519] width 28 height 9
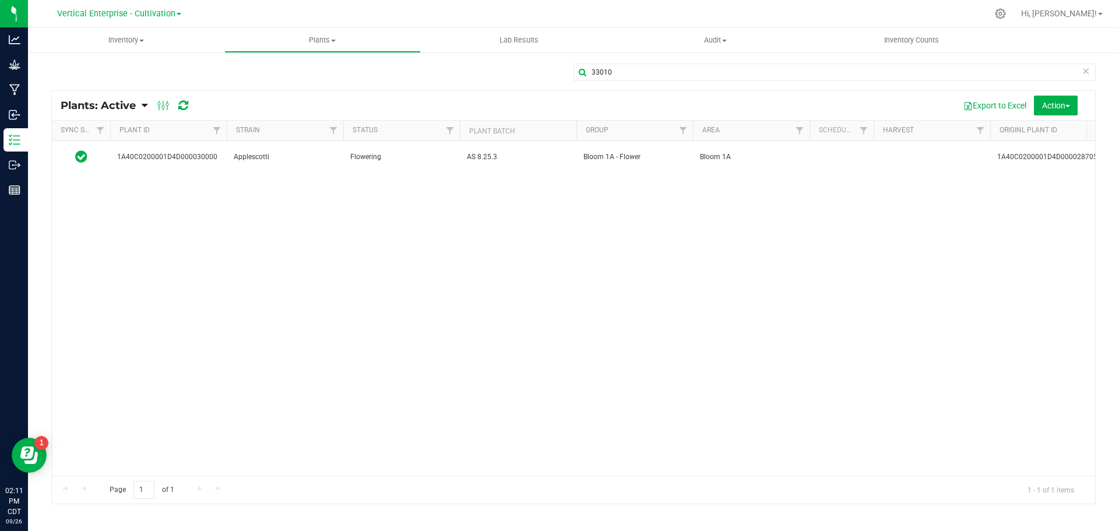
drag, startPoint x: 164, startPoint y: 3, endPoint x: 159, endPoint y: 15, distance: 12.5
click at [159, 14] on div "Vertical Enterprise - Cultivation" at bounding box center [121, 13] width 175 height 23
click at [159, 15] on span "Vertical Enterprise - Cultivation" at bounding box center [116, 14] width 118 height 10
click at [139, 54] on link "Vertical Enterprise - Manufacturing" at bounding box center [119, 57] width 170 height 16
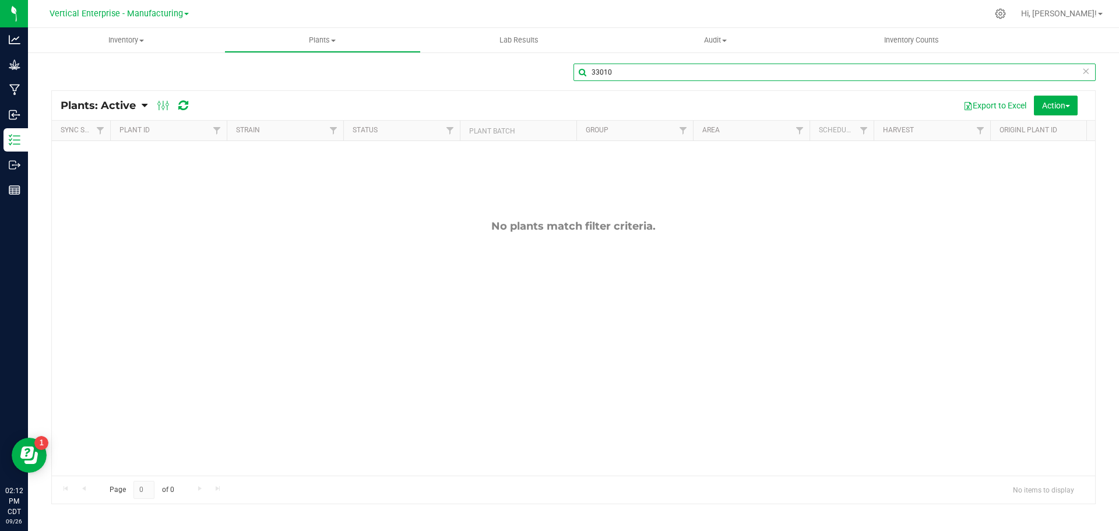
click at [646, 76] on input "33010" at bounding box center [834, 72] width 522 height 17
type input "3"
type input "10130"
drag, startPoint x: 627, startPoint y: 69, endPoint x: 465, endPoint y: 82, distance: 162.5
click at [465, 82] on div "10130" at bounding box center [573, 77] width 1044 height 27
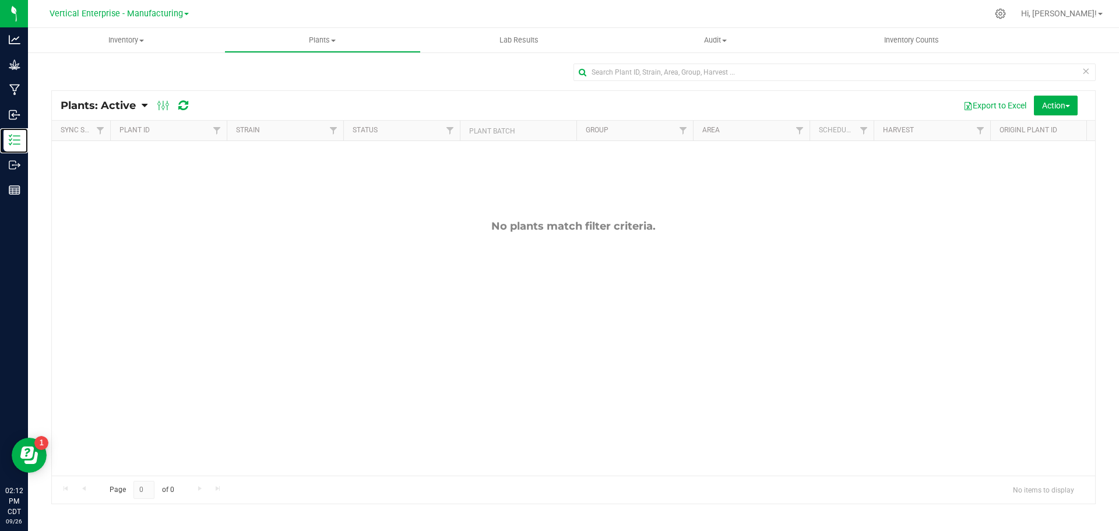
click at [0, 0] on p "Inventory" at bounding box center [0, 0] width 0 height 0
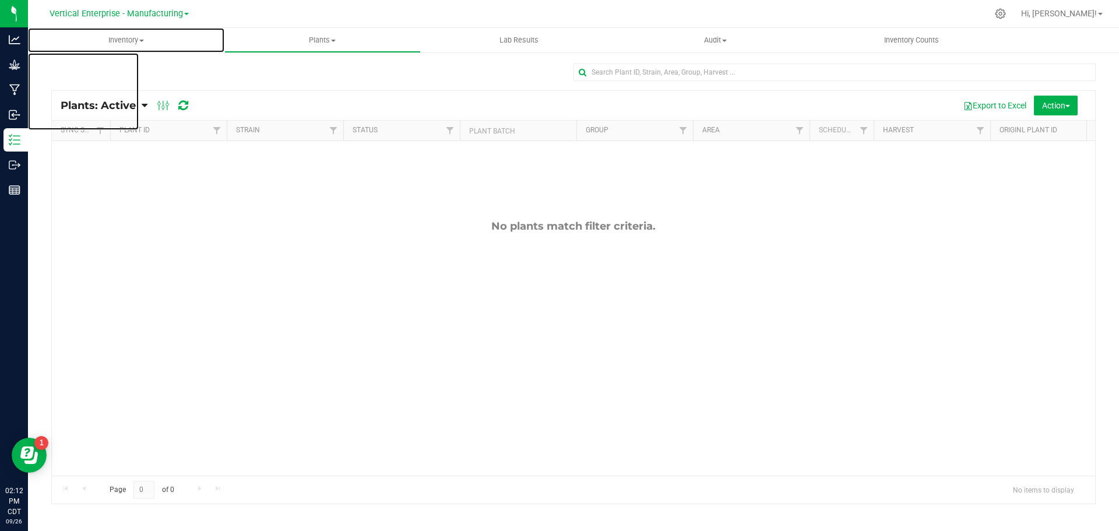
click at [115, 34] on uib-tab-heading "Inventory All packages All inventory Waste log Create inventory" at bounding box center [126, 40] width 196 height 24
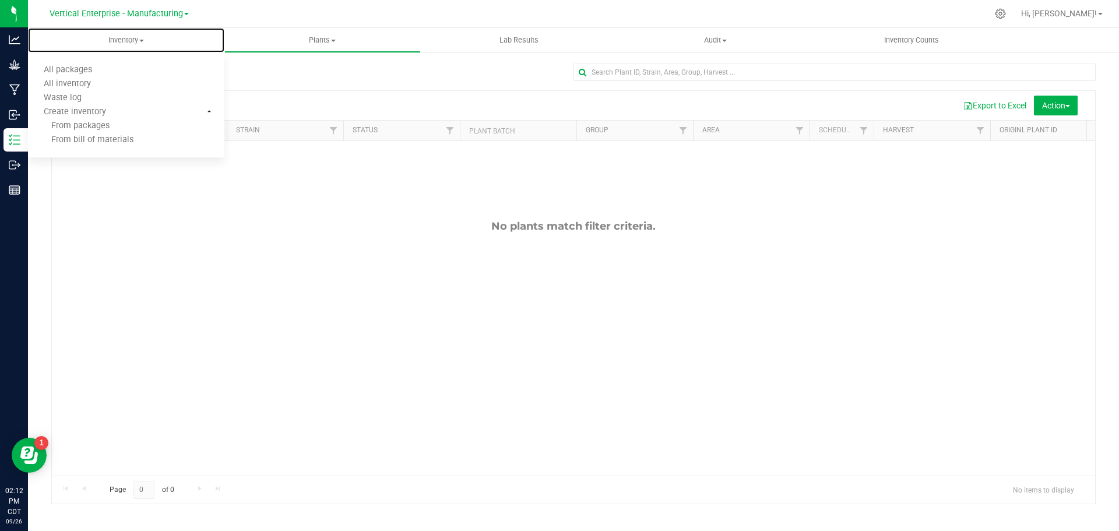
click at [58, 65] on span "All packages" at bounding box center [68, 70] width 80 height 10
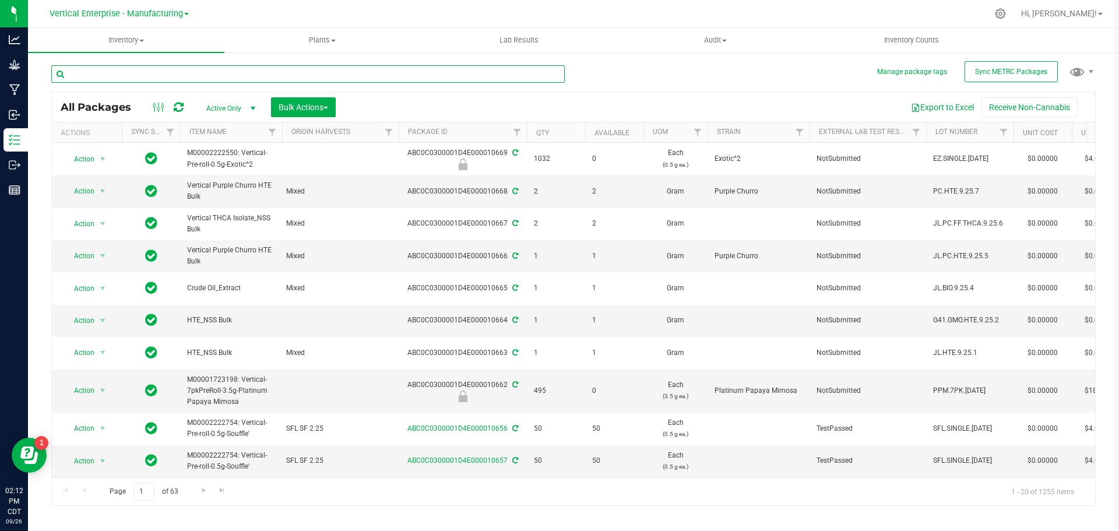
click at [107, 73] on input "text" at bounding box center [307, 73] width 513 height 17
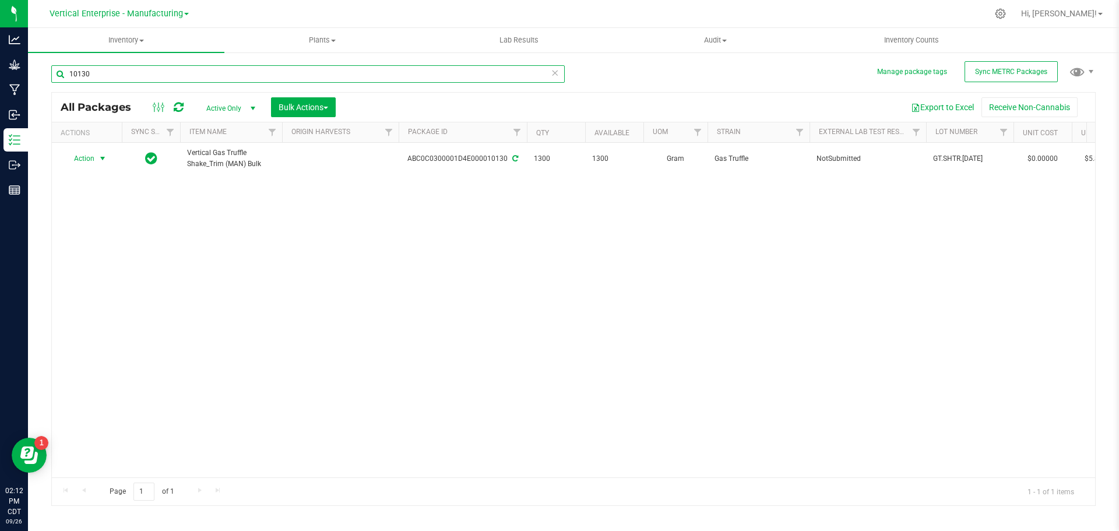
type input "10130"
click at [86, 157] on span "Action" at bounding box center [79, 158] width 31 height 16
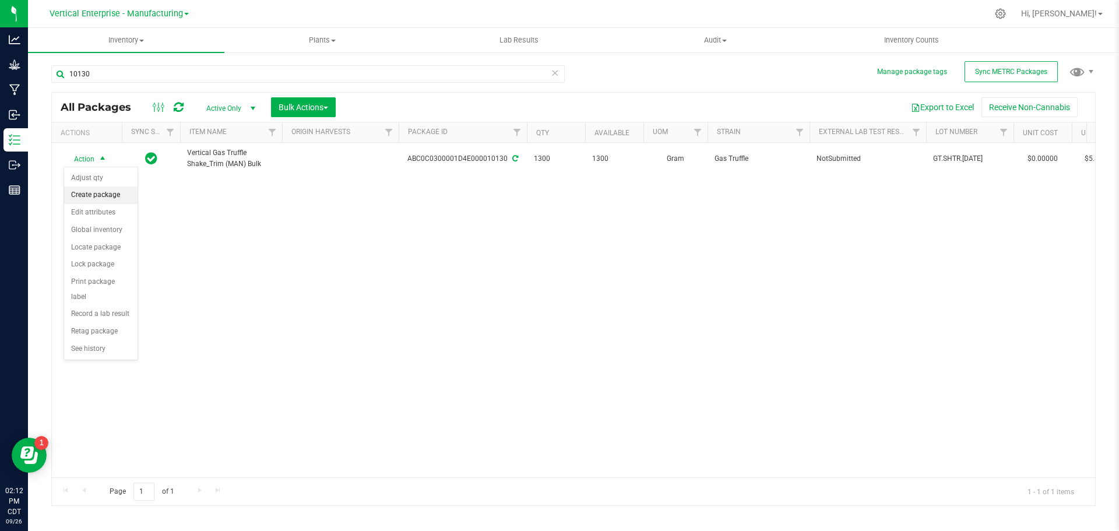
click at [86, 195] on li "Create package" at bounding box center [100, 194] width 73 height 17
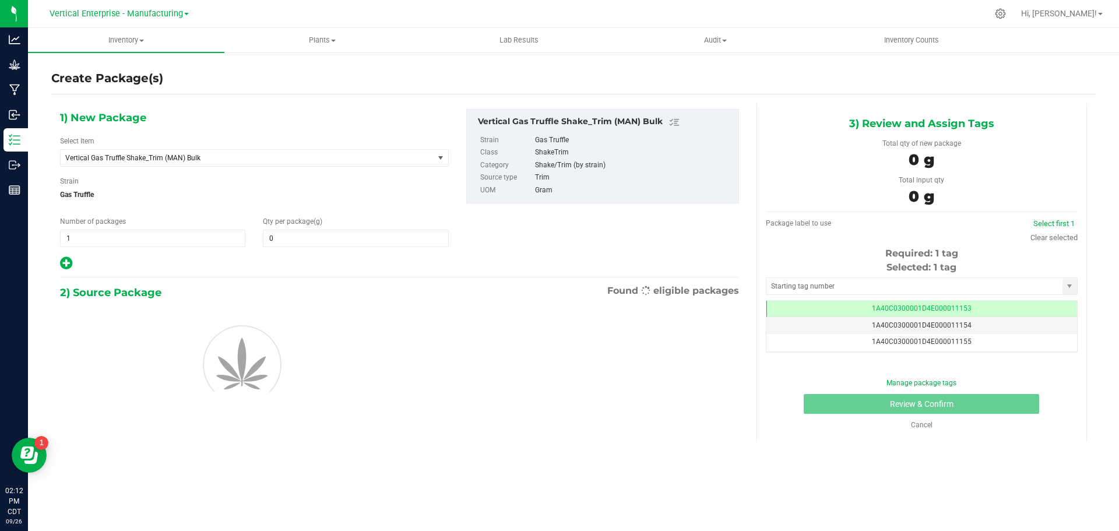
type input "0.0000"
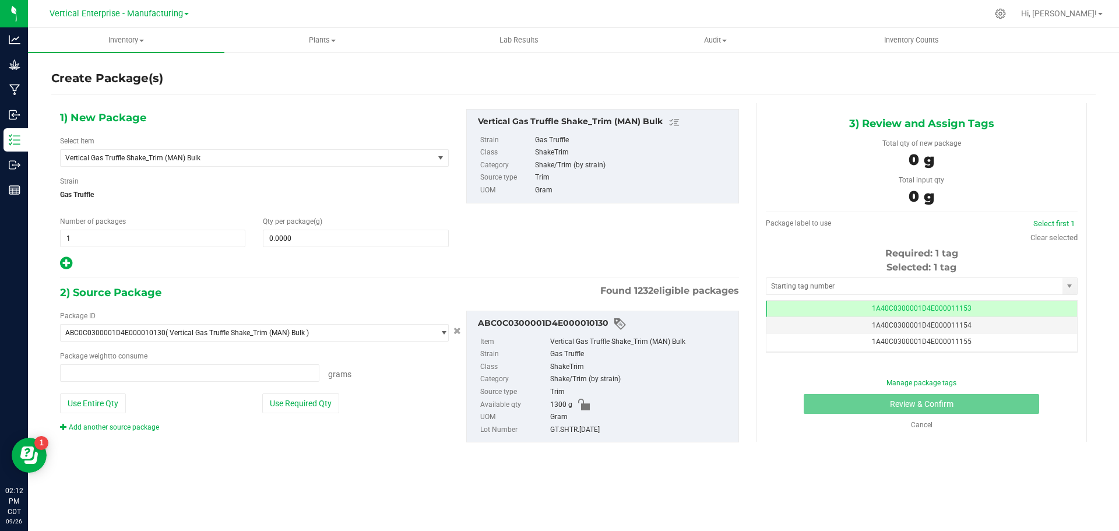
scroll to position [0, -1]
type input "0.0000 g"
click at [181, 156] on span "Vertical Gas Truffle Shake_Trim (MAN) Bulk" at bounding box center [239, 158] width 349 height 8
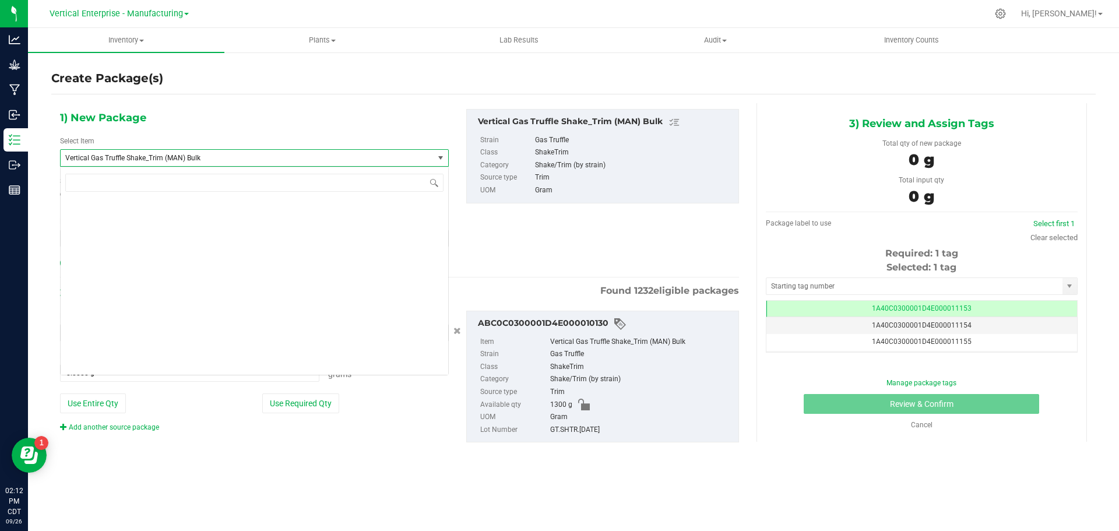
scroll to position [35361, 0]
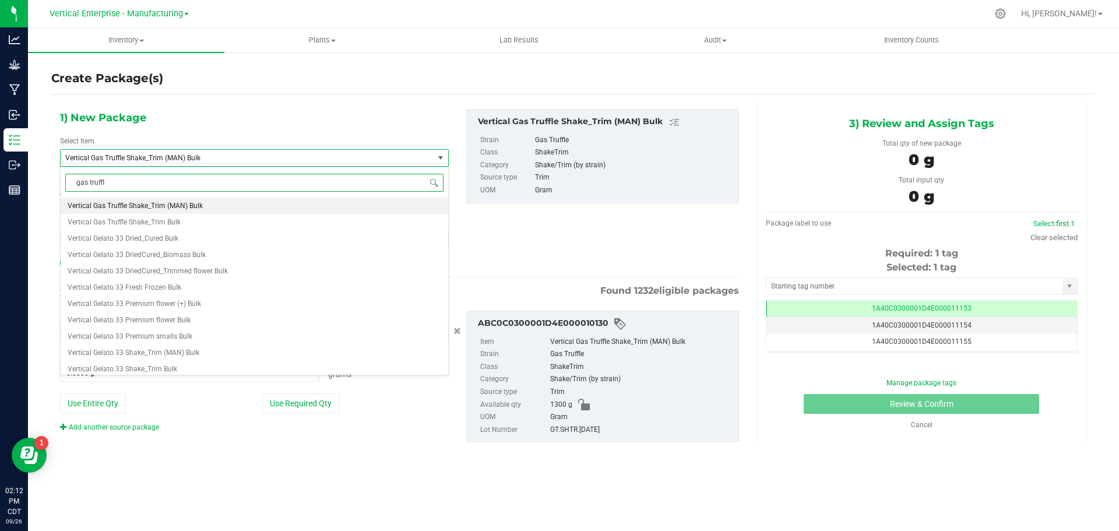
type input "gas truffle"
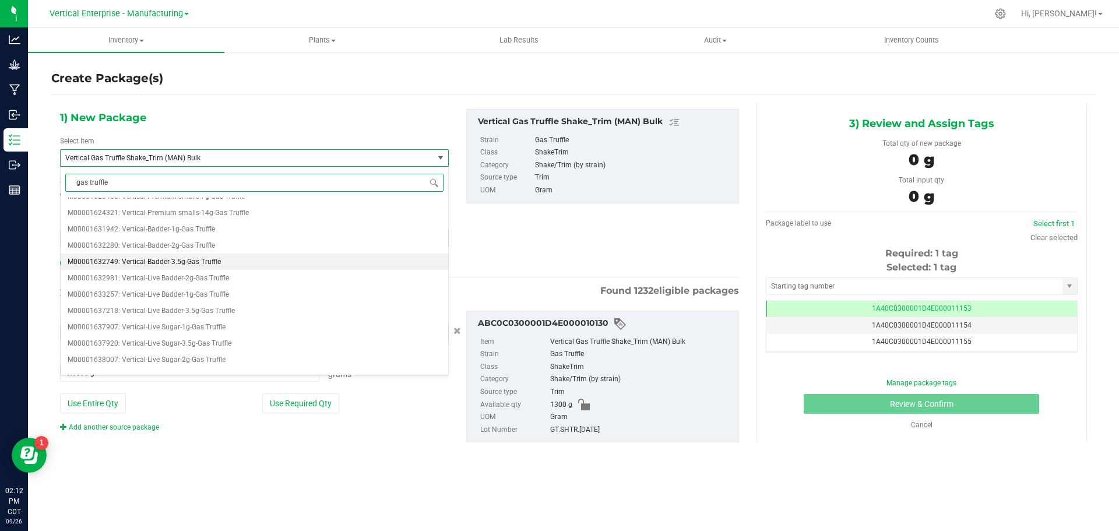
scroll to position [117, 0]
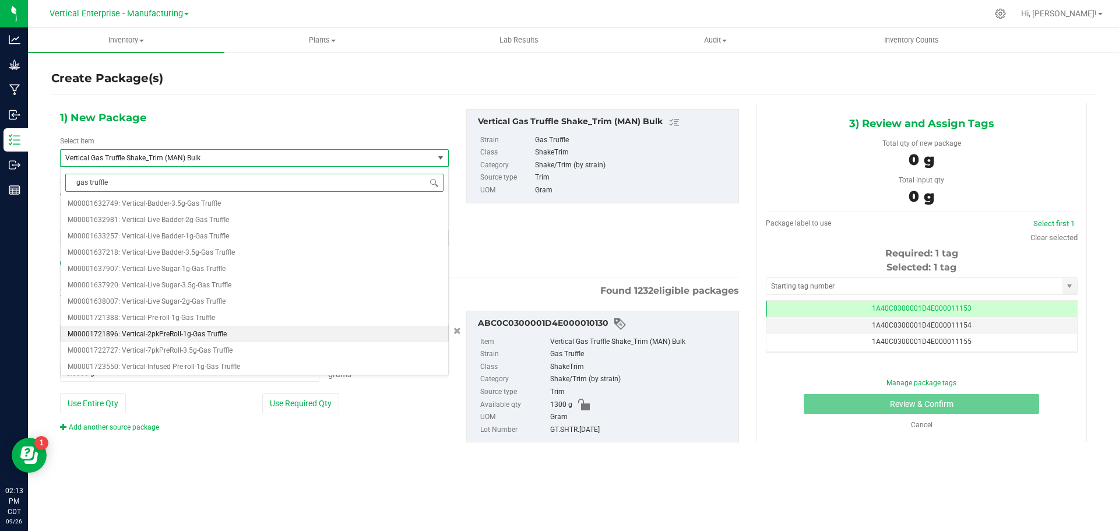
click at [181, 334] on span "M00001721896: Vertical-2pkPreRoll-1g-Gas Truffle" at bounding box center [147, 334] width 159 height 8
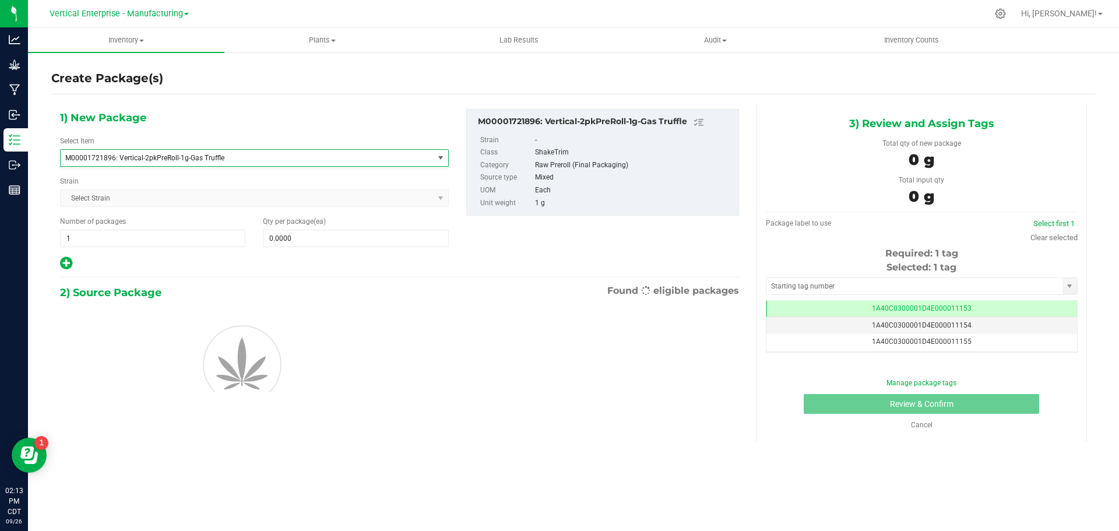
type input "0"
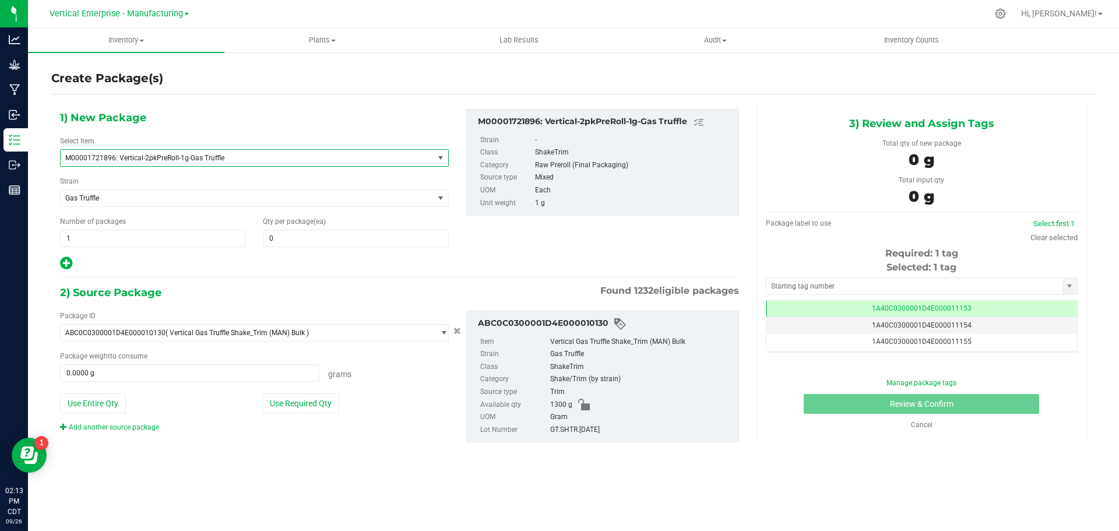
click at [284, 227] on div "Qty per package (ea) 0 0" at bounding box center [355, 231] width 203 height 31
click at [304, 244] on span at bounding box center [355, 238] width 185 height 17
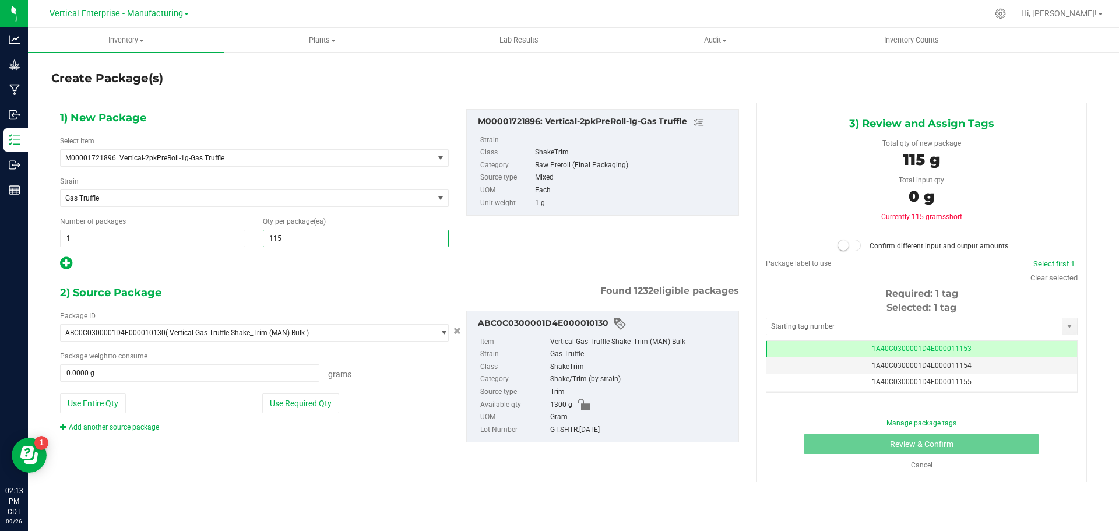
type input "1150"
type input "1,150"
click at [323, 399] on button "Use Required Qty" at bounding box center [300, 403] width 77 height 20
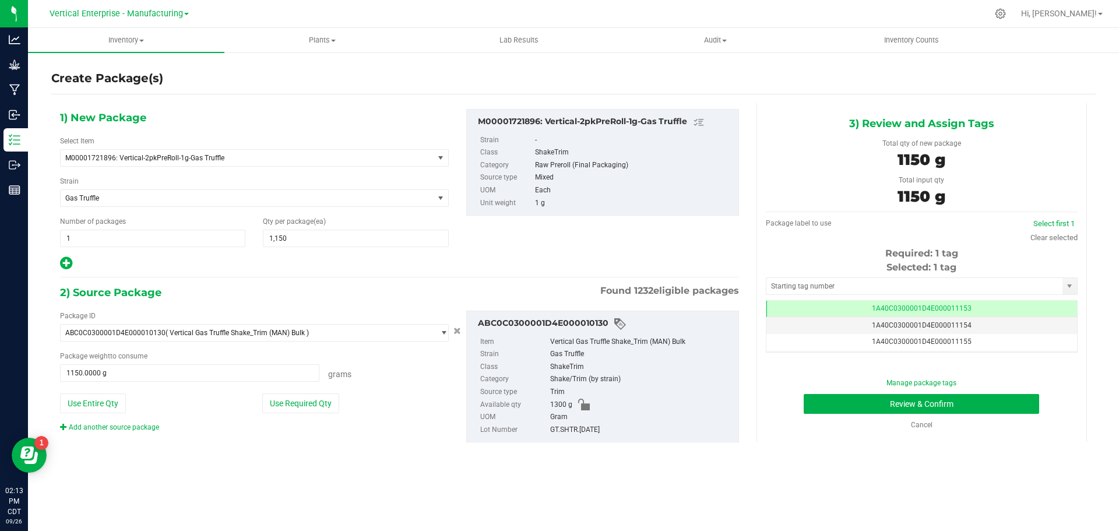
click at [90, 399] on button "Use Entire Qty" at bounding box center [93, 403] width 66 height 20
type input "1300.0000 g"
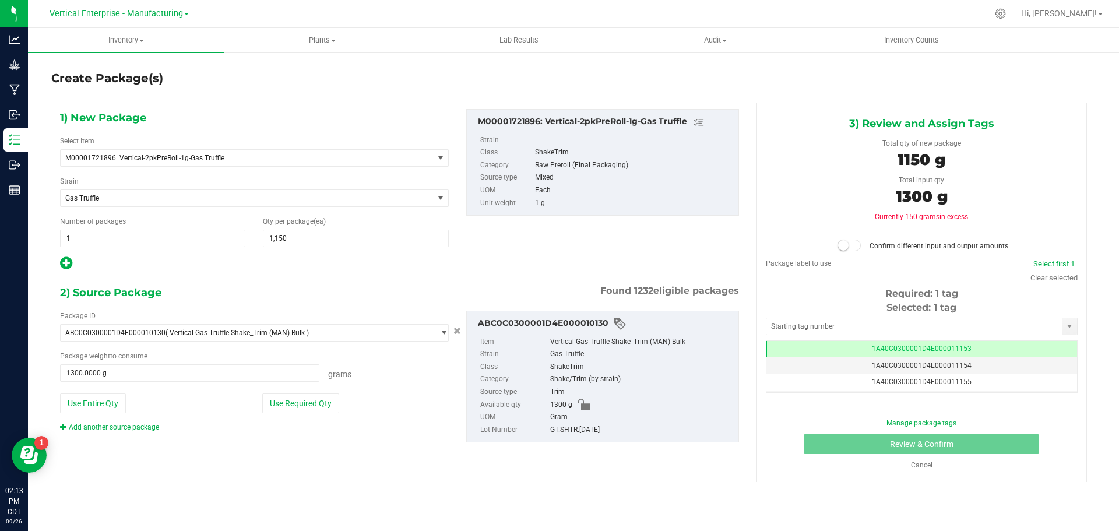
click at [849, 242] on small at bounding box center [843, 245] width 10 height 10
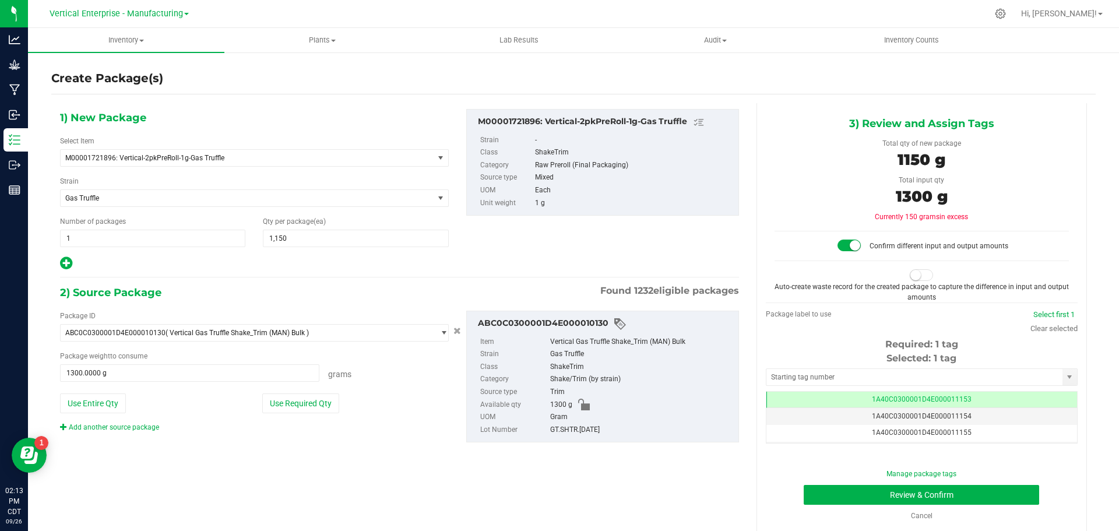
click at [849, 248] on span at bounding box center [848, 246] width 23 height 12
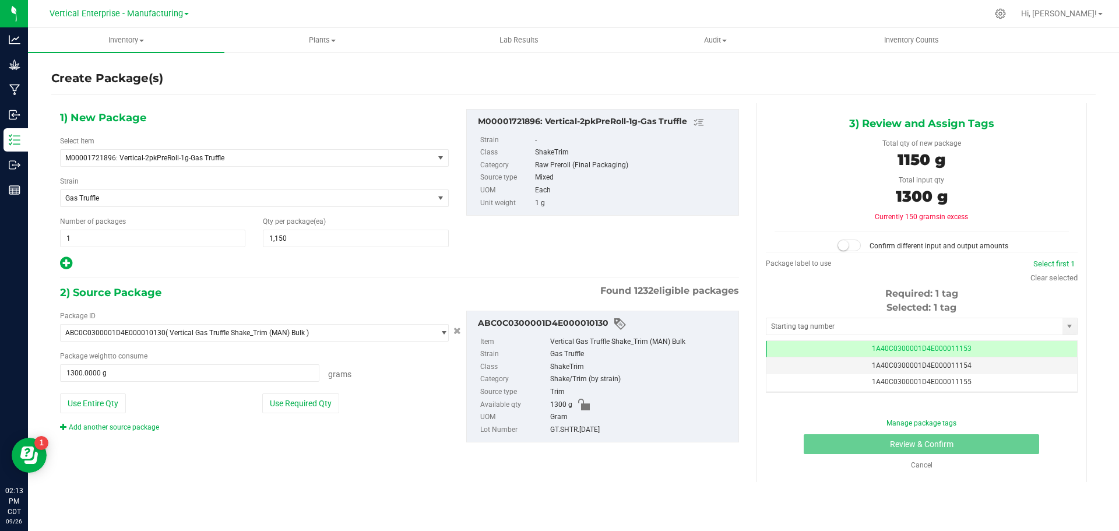
click at [848, 246] on small at bounding box center [843, 245] width 10 height 10
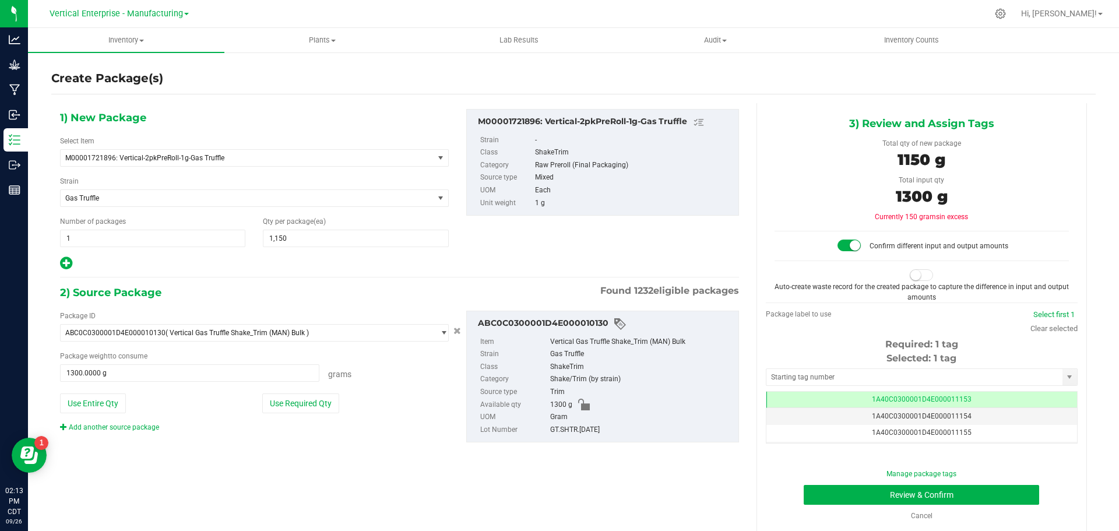
click at [921, 276] on span at bounding box center [921, 275] width 23 height 12
click at [912, 515] on link "Cancel" at bounding box center [922, 516] width 22 height 8
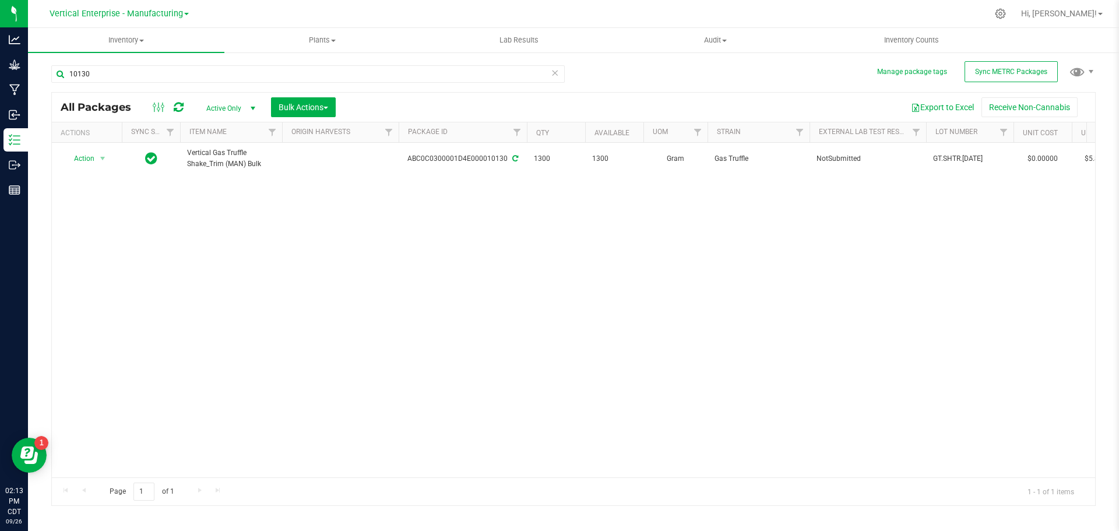
click at [897, 68] on button "Manage package tags" at bounding box center [912, 72] width 70 height 10
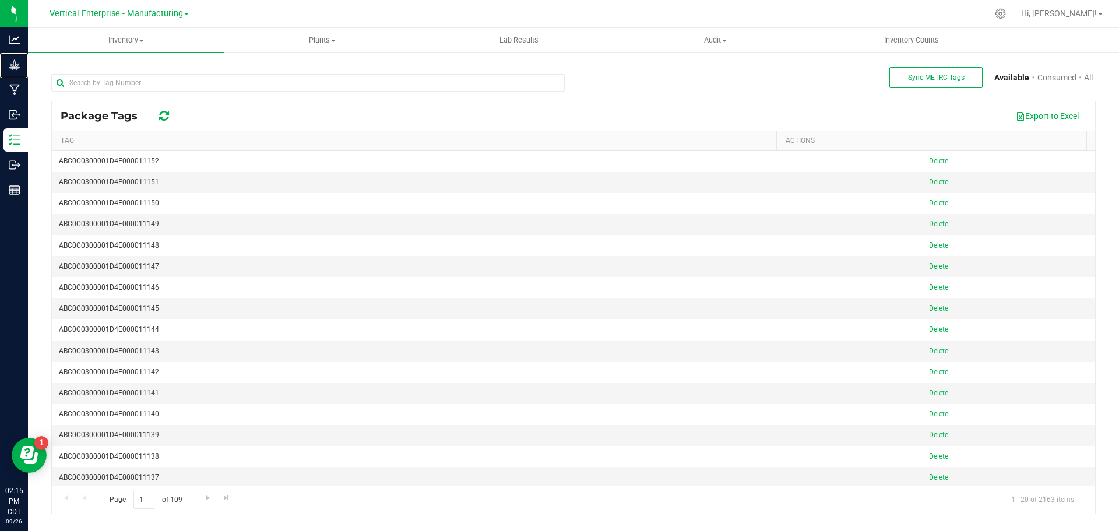
click at [0, 0] on p "Grow" at bounding box center [0, 0] width 0 height 0
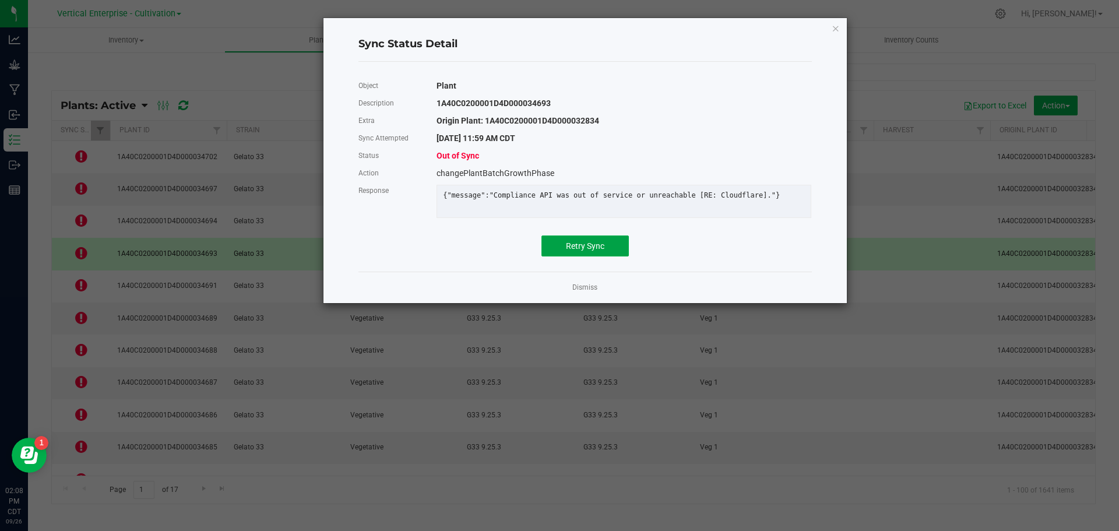
click at [590, 251] on span "Retry Sync" at bounding box center [585, 245] width 38 height 9
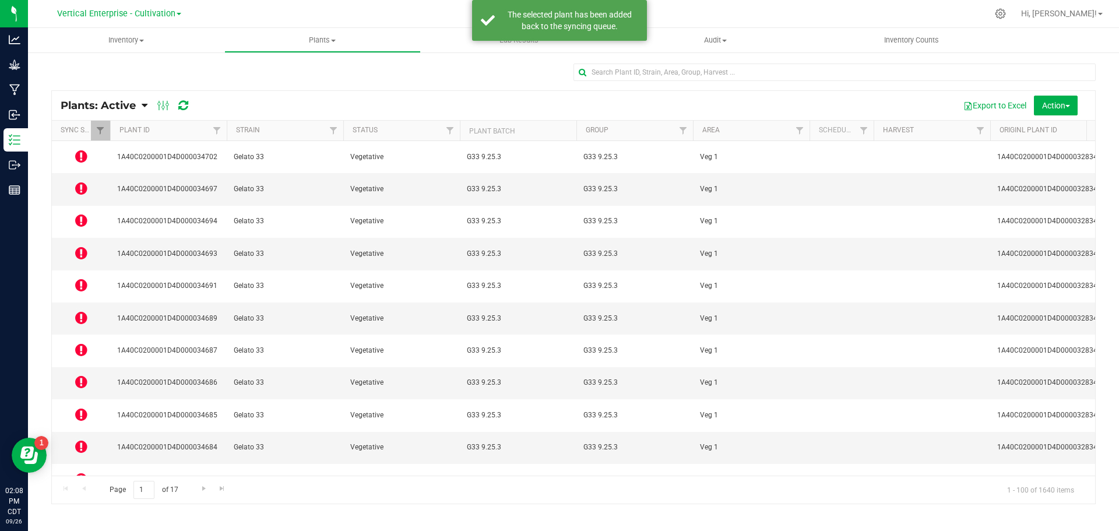
click at [82, 213] on icon at bounding box center [81, 220] width 12 height 14
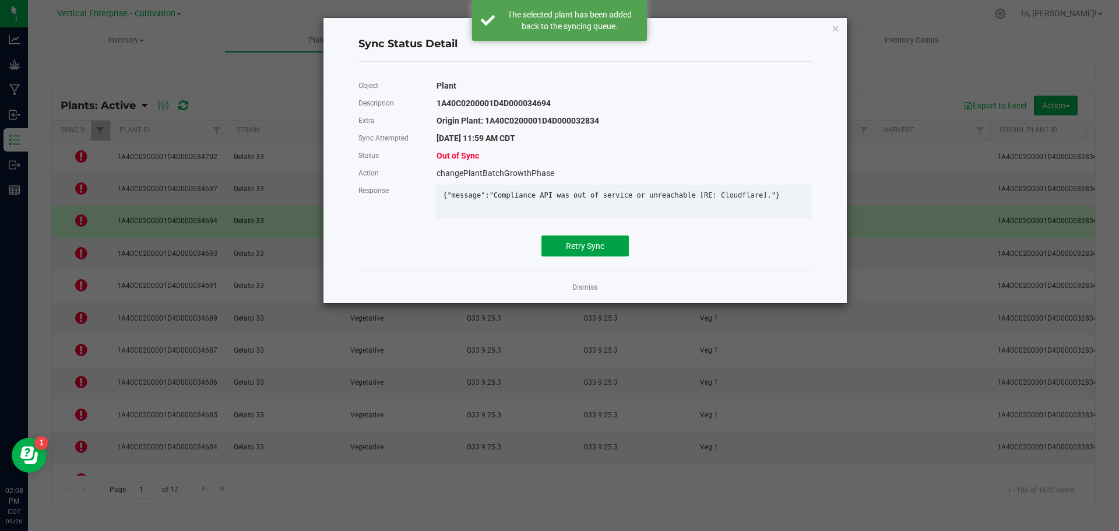
click at [621, 250] on button "Retry Sync" at bounding box center [584, 245] width 87 height 21
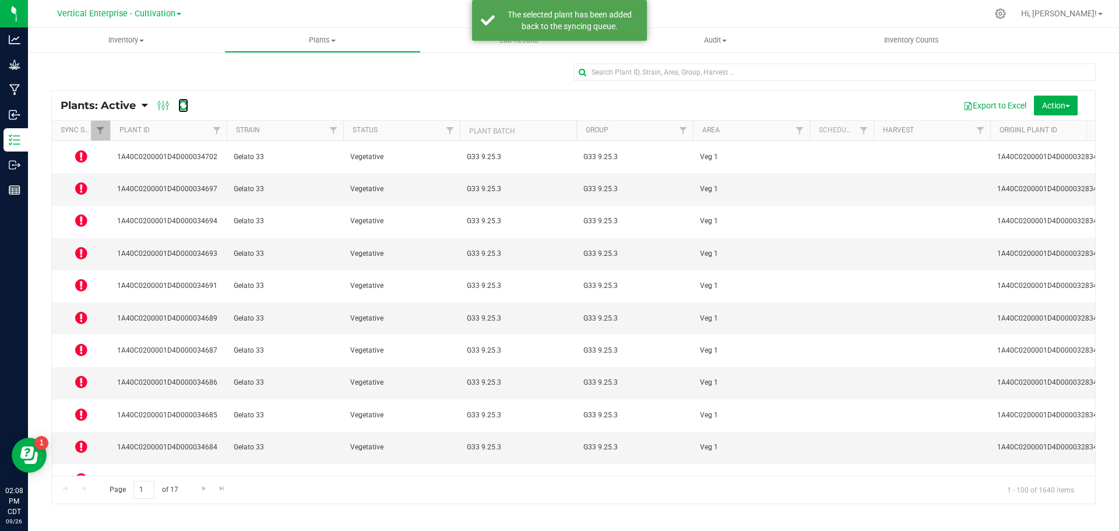
click at [186, 107] on icon at bounding box center [183, 106] width 10 height 12
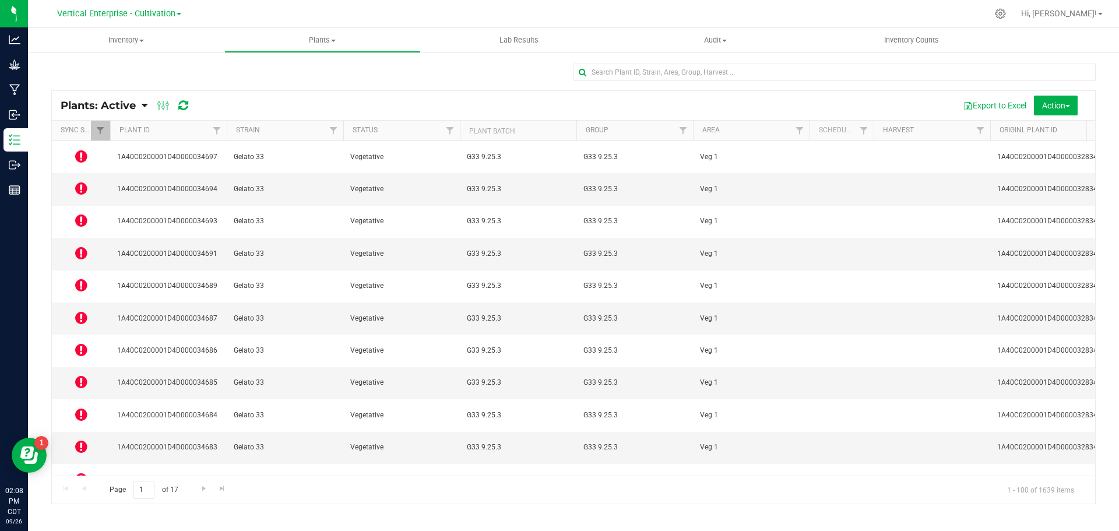
click at [76, 153] on icon at bounding box center [81, 156] width 12 height 14
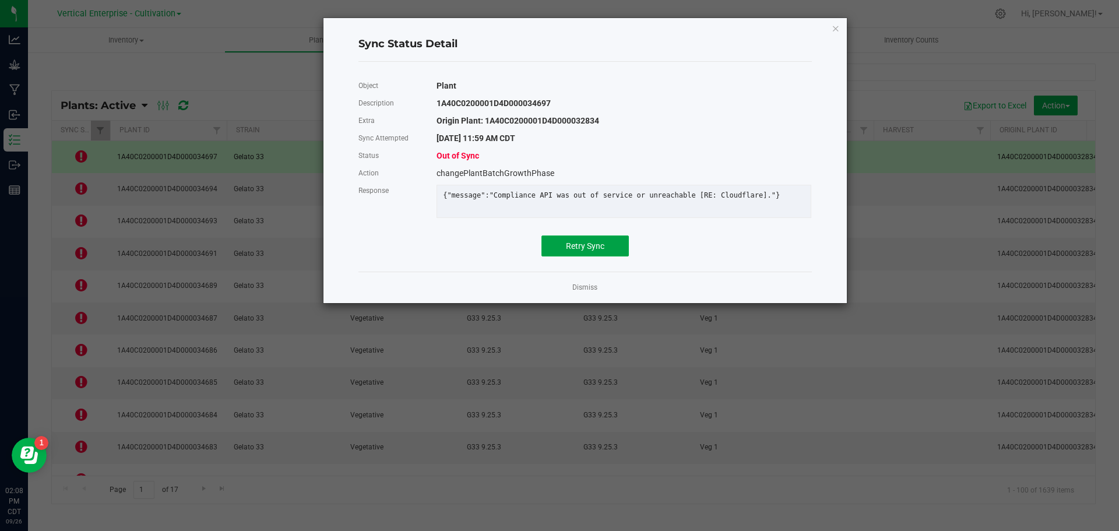
click at [618, 253] on button "Retry Sync" at bounding box center [584, 245] width 87 height 21
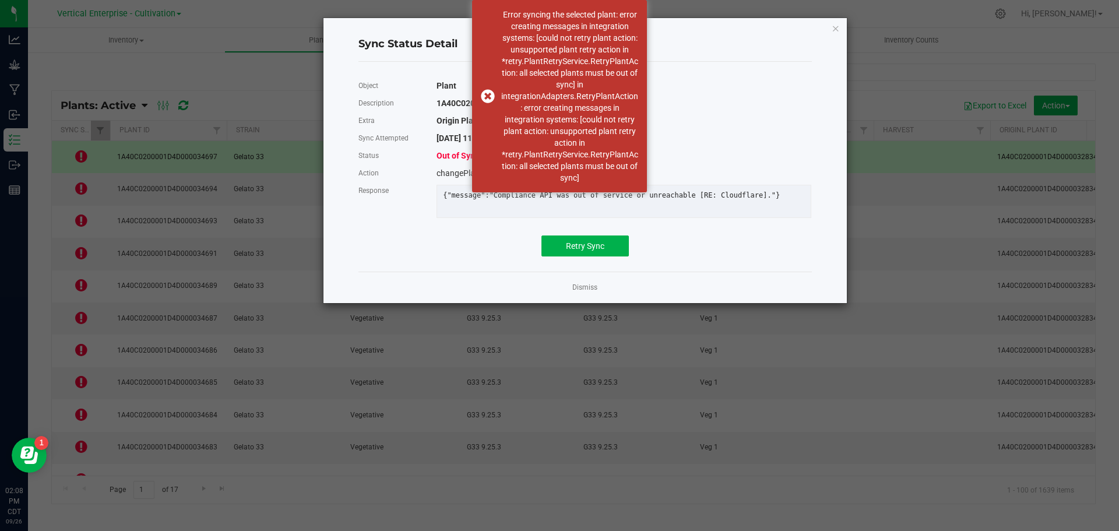
click at [590, 293] on link "Dismiss" at bounding box center [584, 288] width 25 height 10
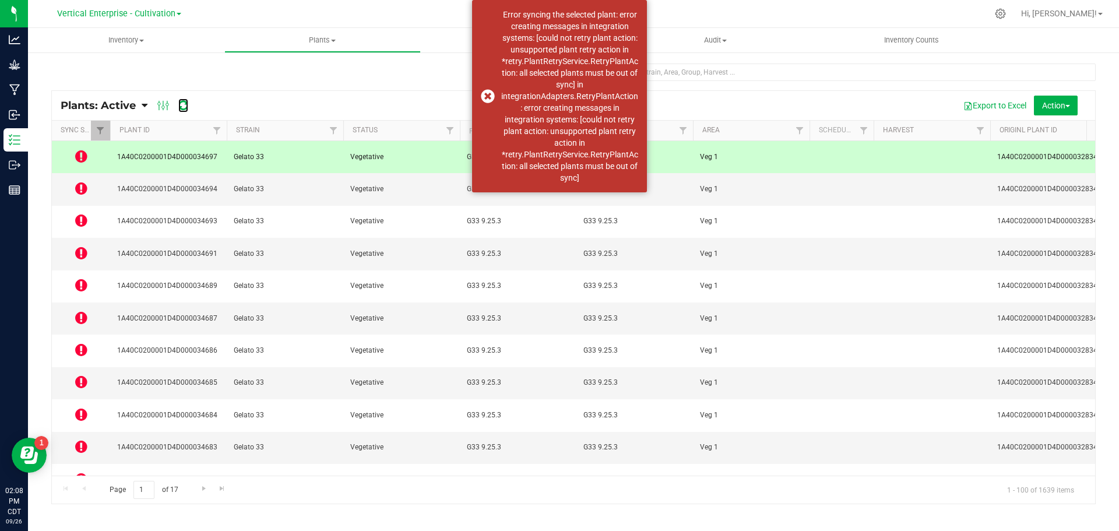
click at [186, 110] on icon at bounding box center [183, 106] width 10 height 12
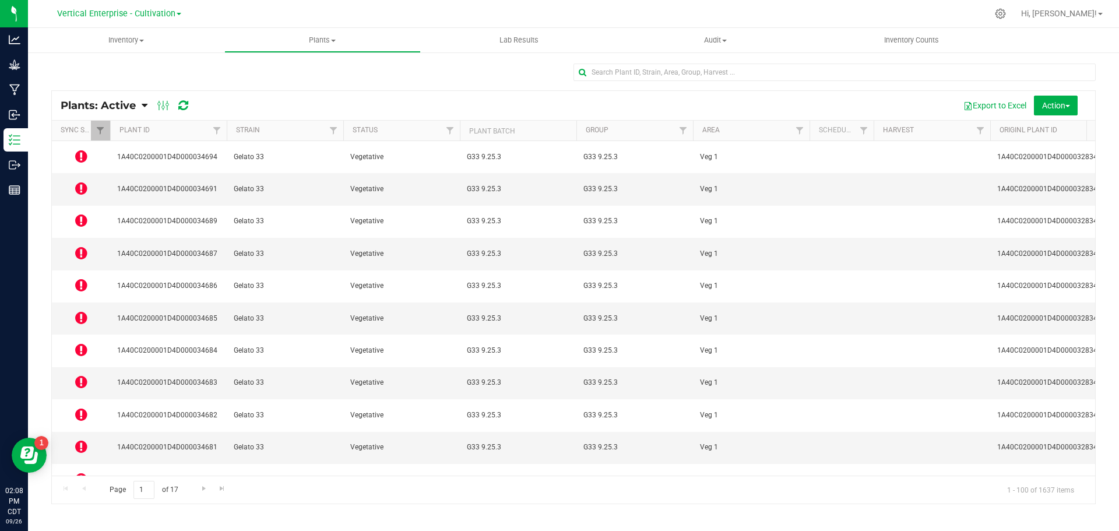
click at [83, 439] on icon at bounding box center [81, 446] width 12 height 14
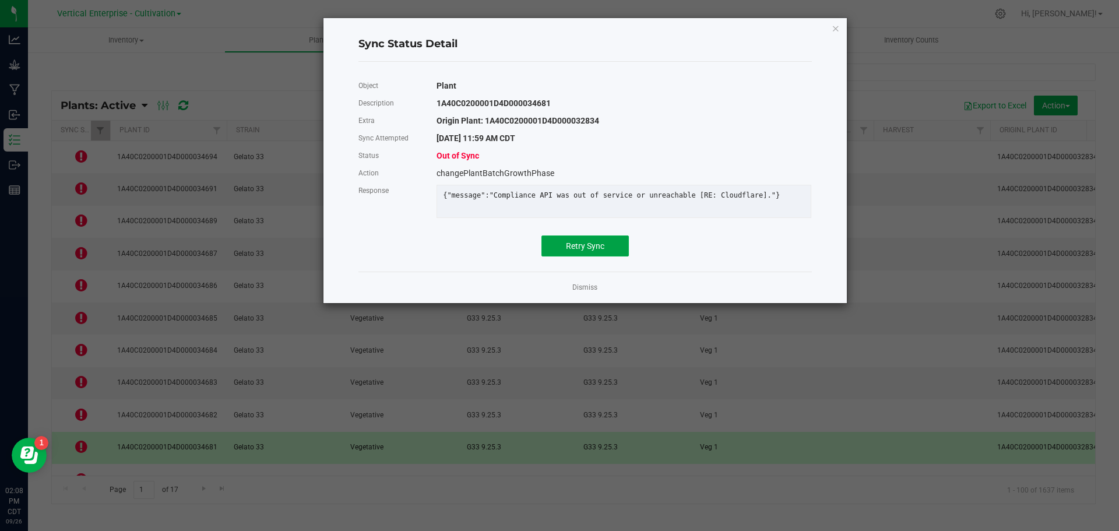
drag, startPoint x: 595, startPoint y: 249, endPoint x: 427, endPoint y: 255, distance: 168.5
click at [595, 250] on span "Retry Sync" at bounding box center [585, 245] width 38 height 9
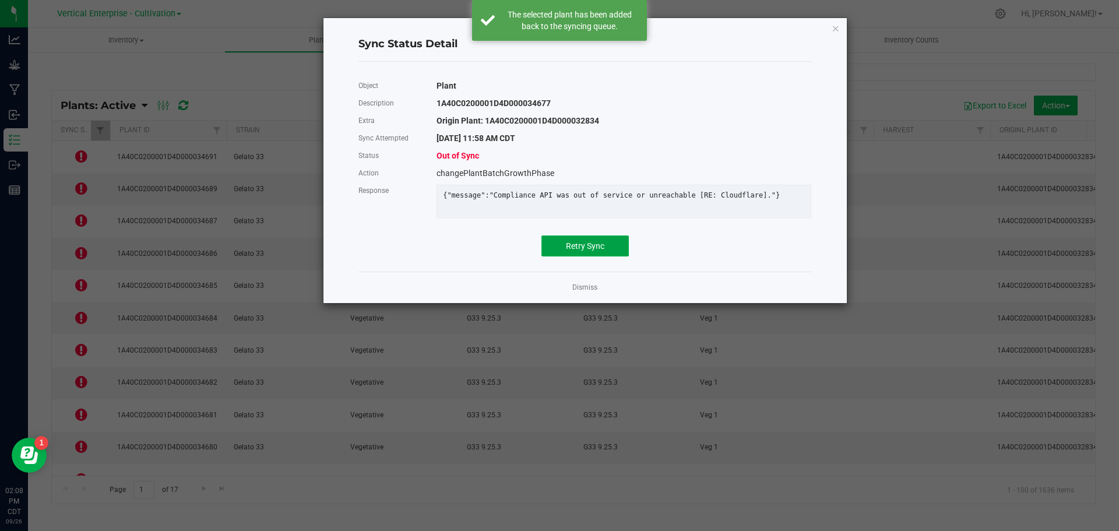
click at [578, 256] on button "Retry Sync" at bounding box center [584, 245] width 87 height 21
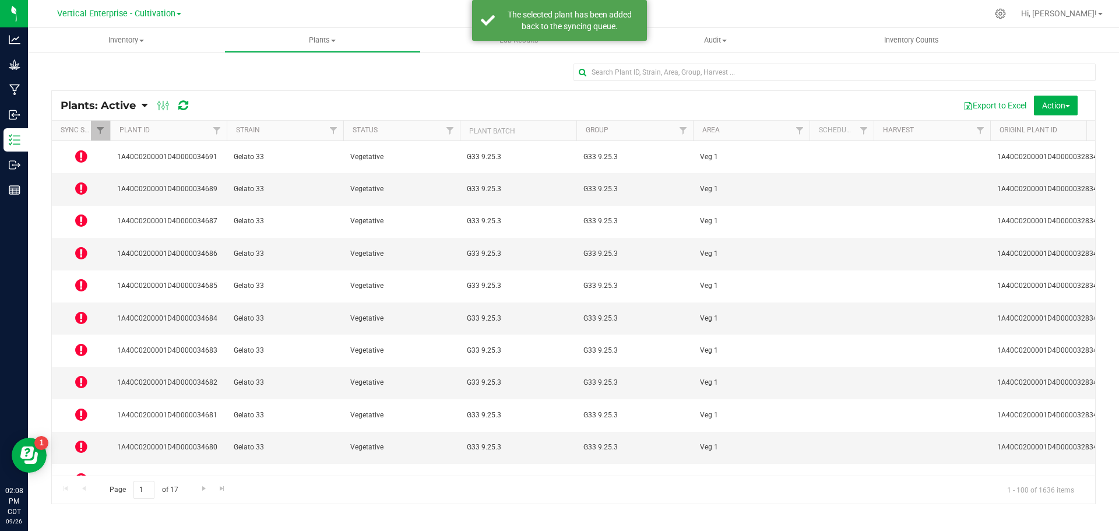
click at [80, 343] on icon at bounding box center [81, 350] width 12 height 14
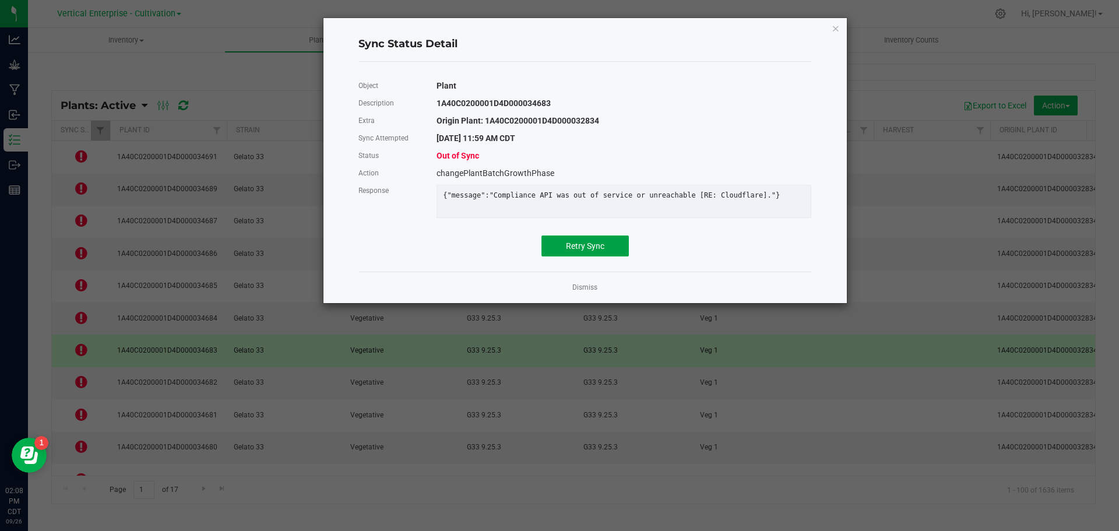
click at [599, 247] on button "Retry Sync" at bounding box center [584, 245] width 87 height 21
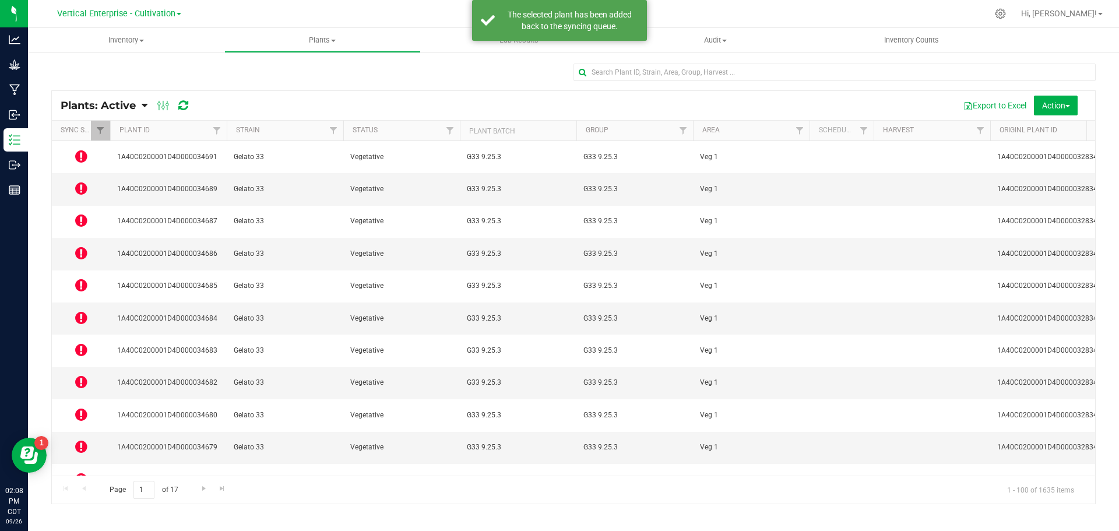
click at [76, 311] on icon at bounding box center [81, 318] width 12 height 14
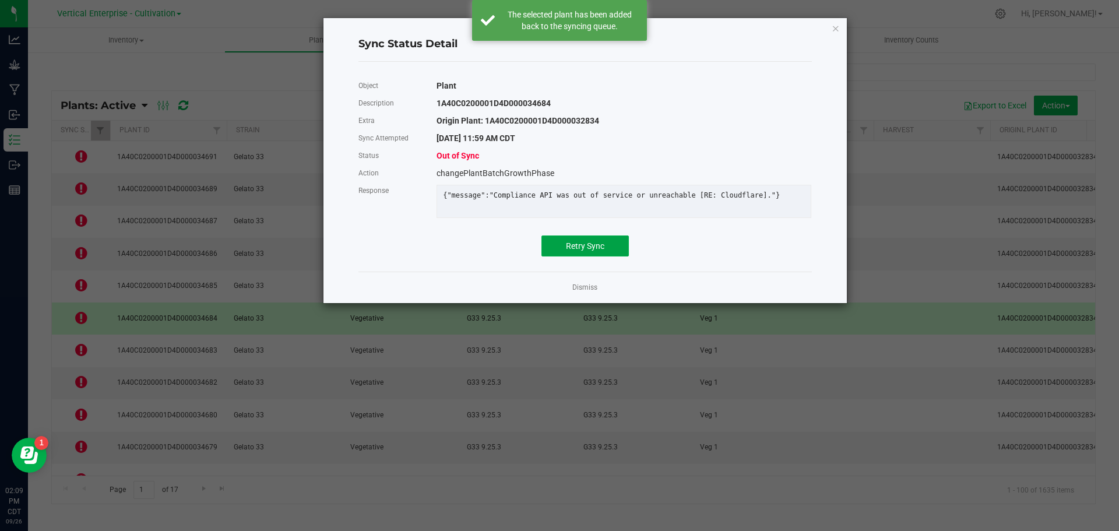
click at [598, 251] on span "Retry Sync" at bounding box center [585, 245] width 38 height 9
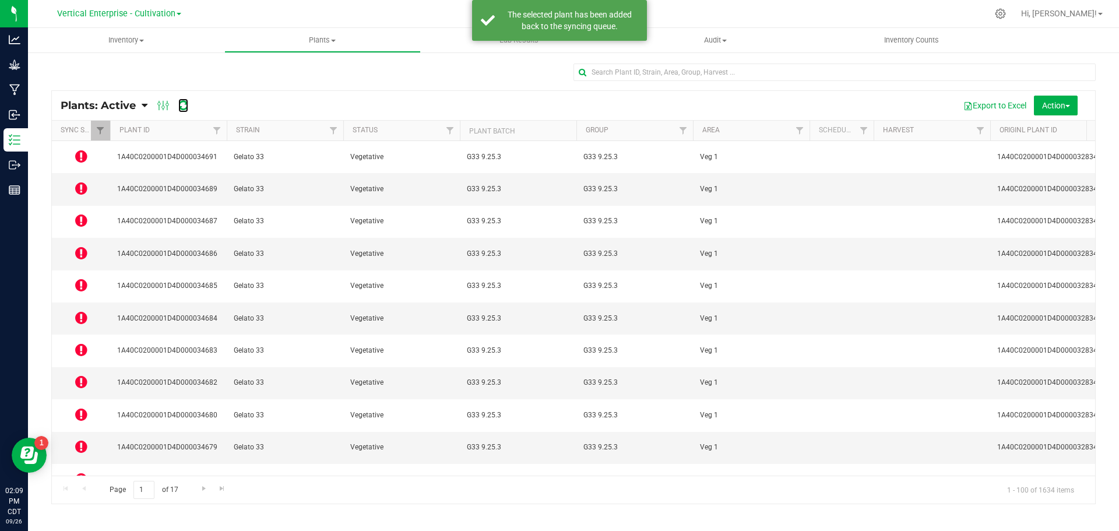
click at [181, 106] on icon at bounding box center [183, 106] width 10 height 12
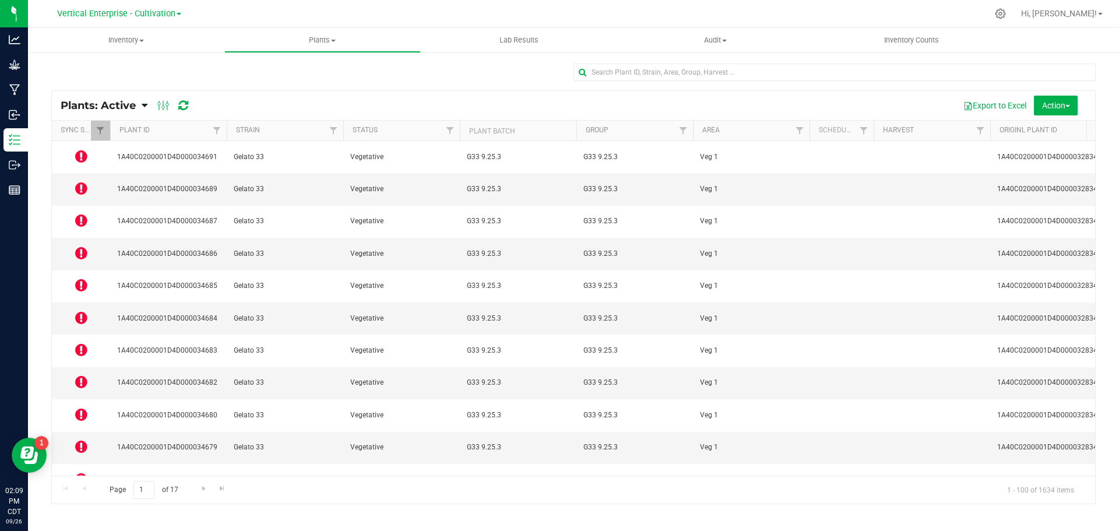
click at [82, 182] on icon at bounding box center [81, 188] width 12 height 14
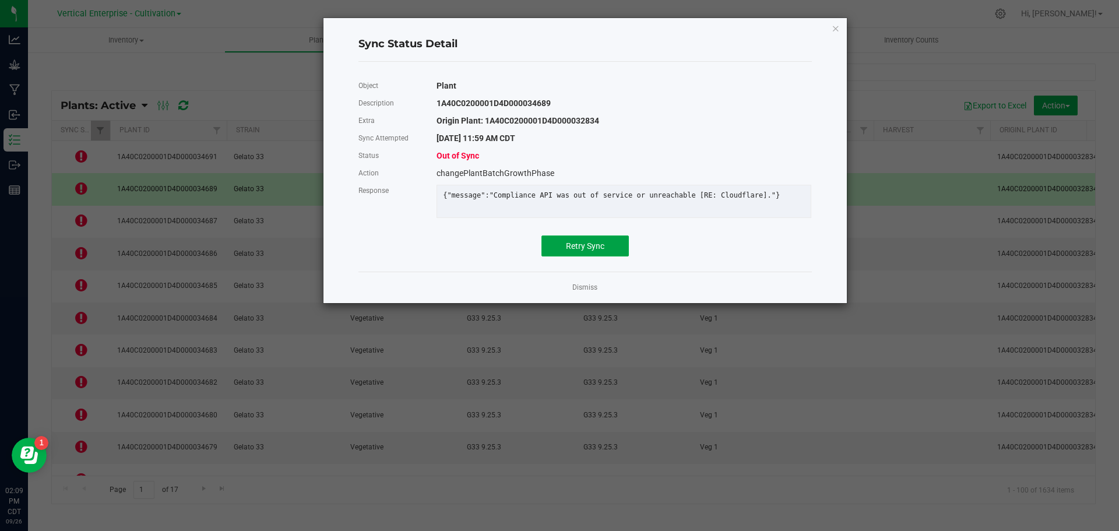
click at [579, 251] on span "Retry Sync" at bounding box center [585, 245] width 38 height 9
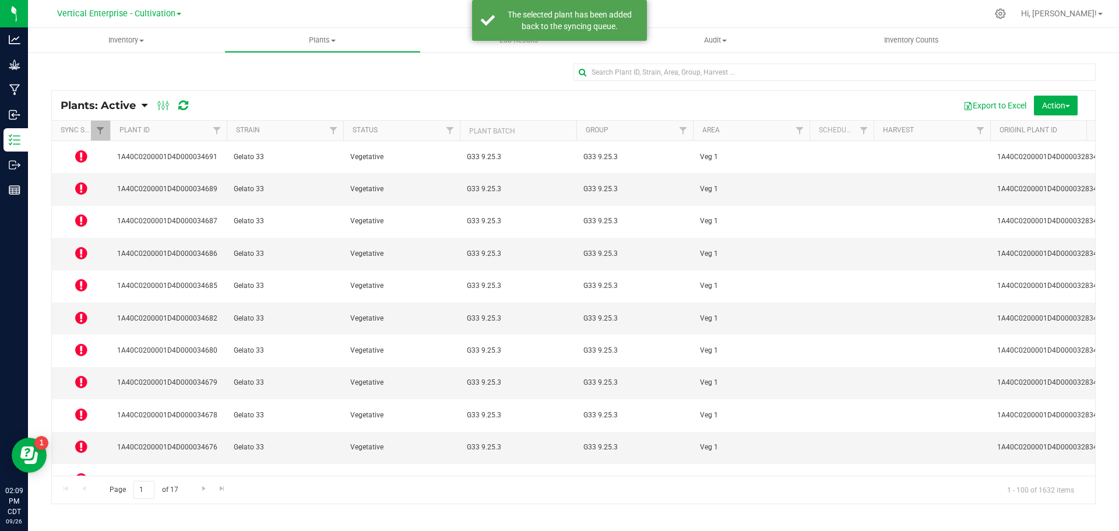
click at [83, 246] on icon at bounding box center [81, 253] width 12 height 14
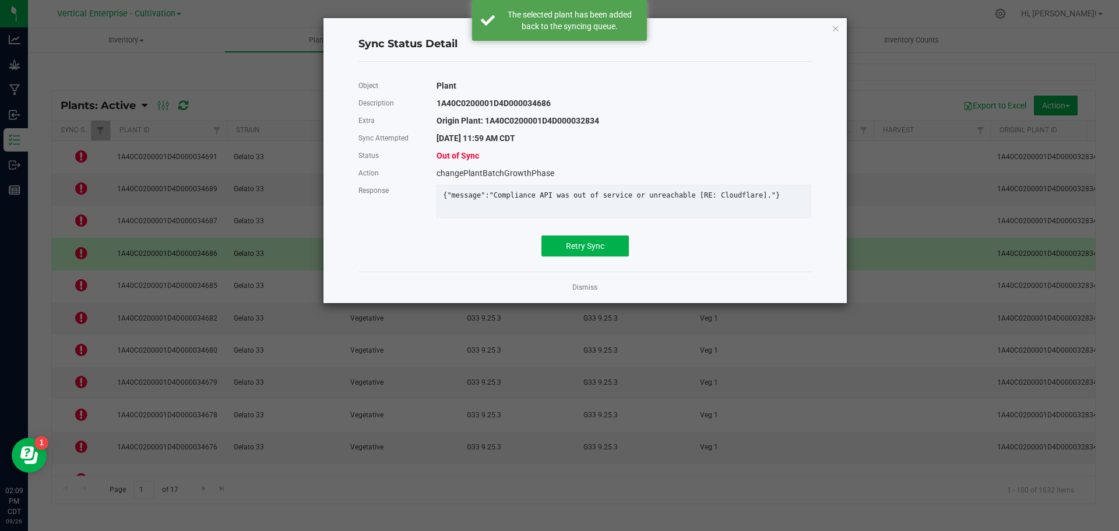
click at [553, 262] on div "Object Plant Description 1A40C0200001D4D000034686 Extra Origin Plant: 1A40C0200…" at bounding box center [585, 166] width 471 height 191
click at [562, 256] on button "Retry Sync" at bounding box center [584, 245] width 87 height 21
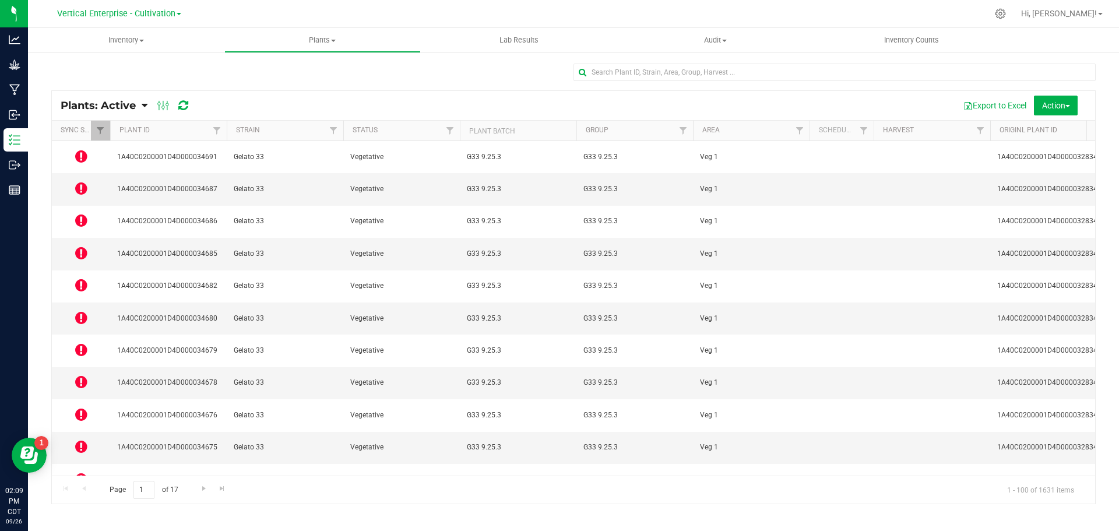
click at [86, 311] on icon at bounding box center [81, 318] width 12 height 14
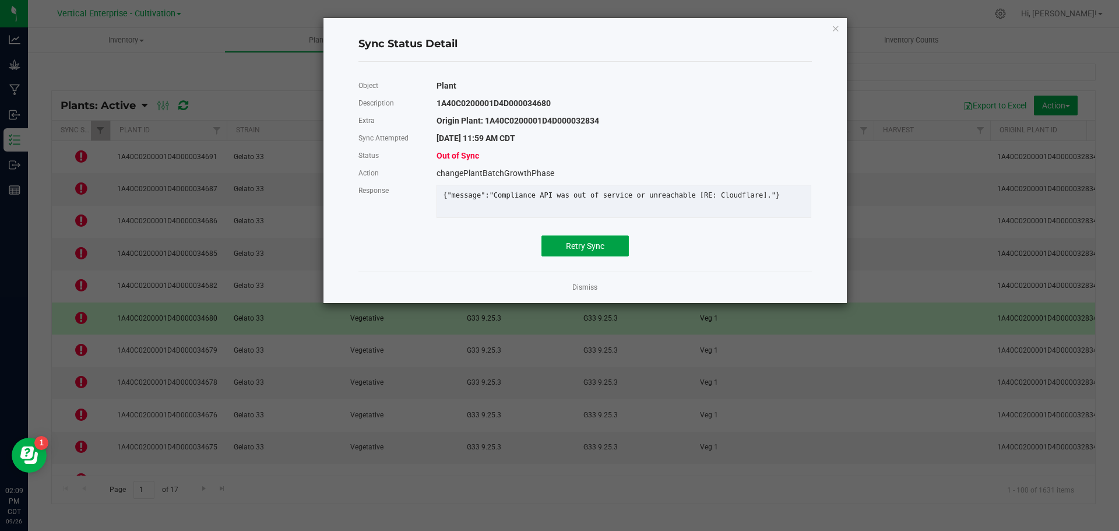
click at [580, 250] on span "Retry Sync" at bounding box center [585, 245] width 38 height 9
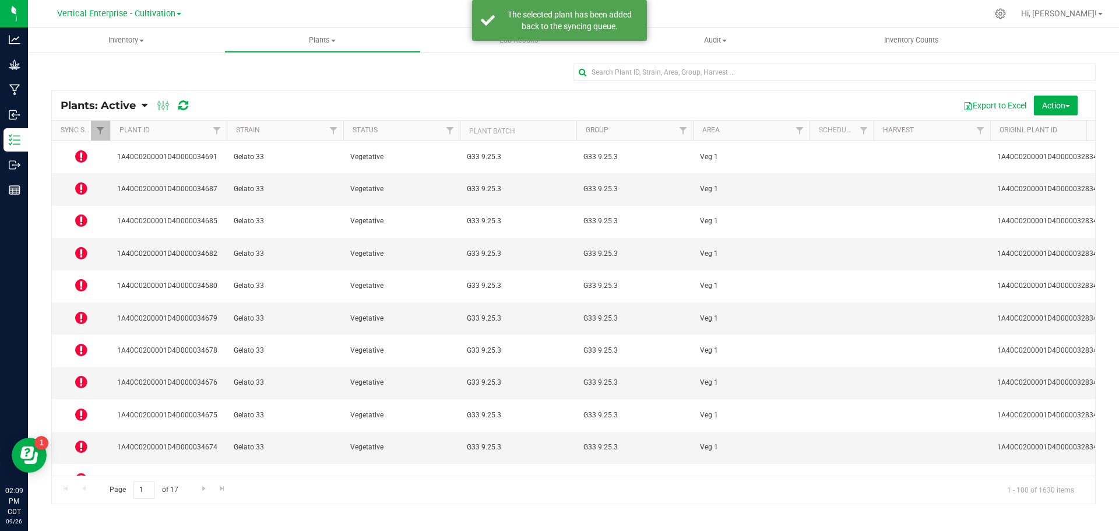
click at [78, 439] on icon at bounding box center [81, 446] width 12 height 14
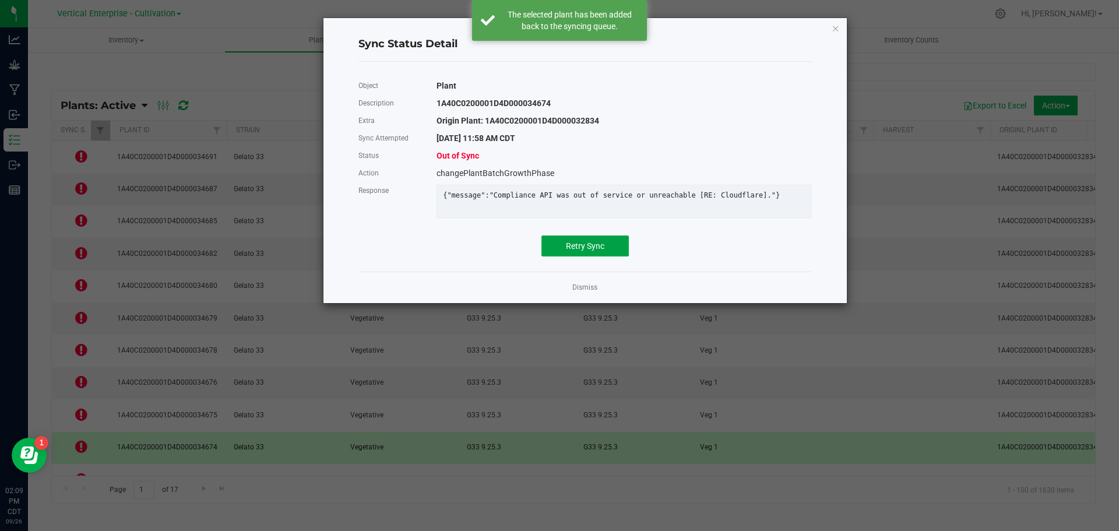
click at [578, 248] on button "Retry Sync" at bounding box center [584, 245] width 87 height 21
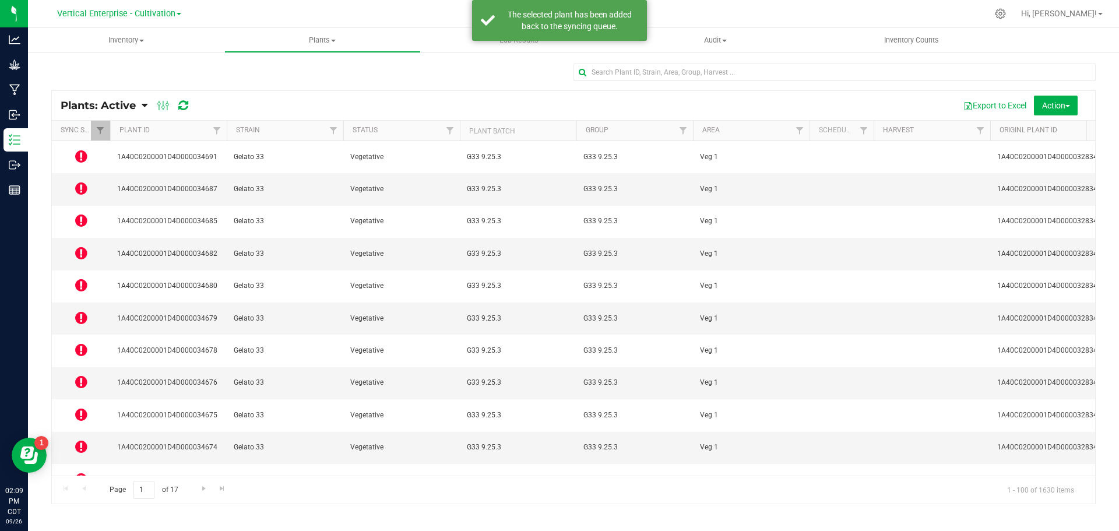
click at [67, 496] on td at bounding box center [81, 512] width 58 height 32
click at [82, 504] on icon at bounding box center [81, 511] width 12 height 14
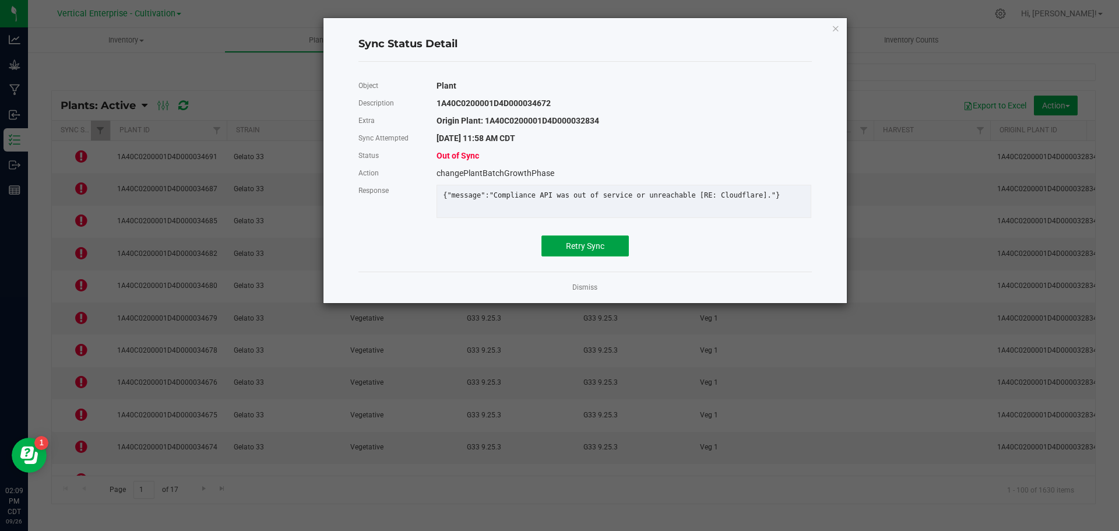
click at [592, 251] on span "Retry Sync" at bounding box center [585, 245] width 38 height 9
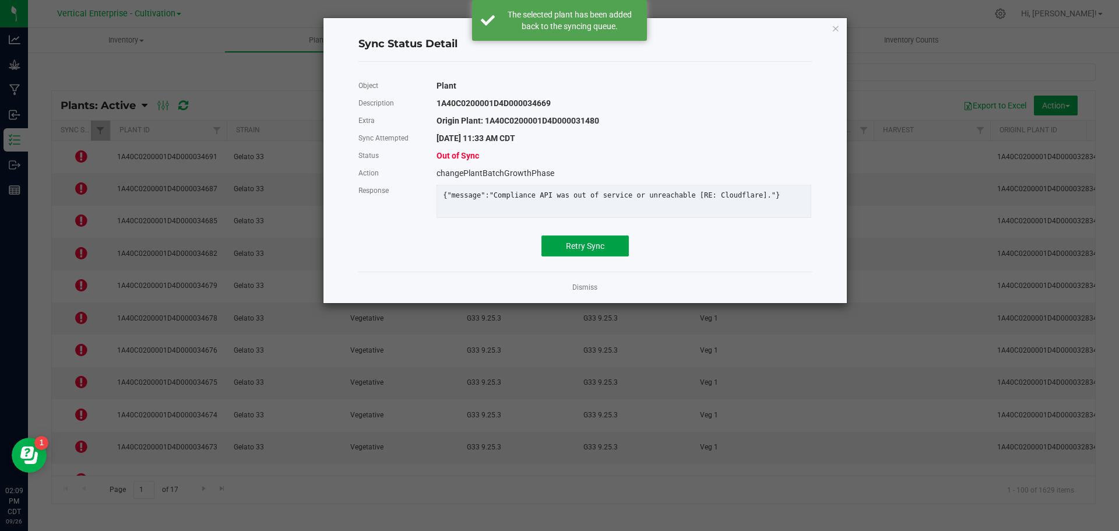
click at [601, 246] on button "Retry Sync" at bounding box center [584, 245] width 87 height 21
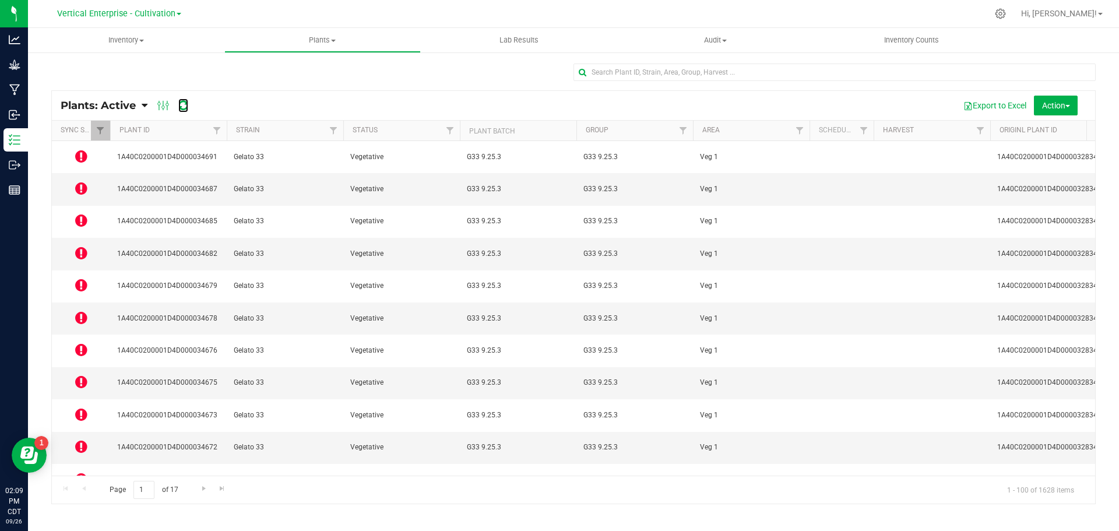
click at [184, 105] on icon at bounding box center [183, 106] width 10 height 12
click at [75, 151] on icon at bounding box center [81, 156] width 12 height 14
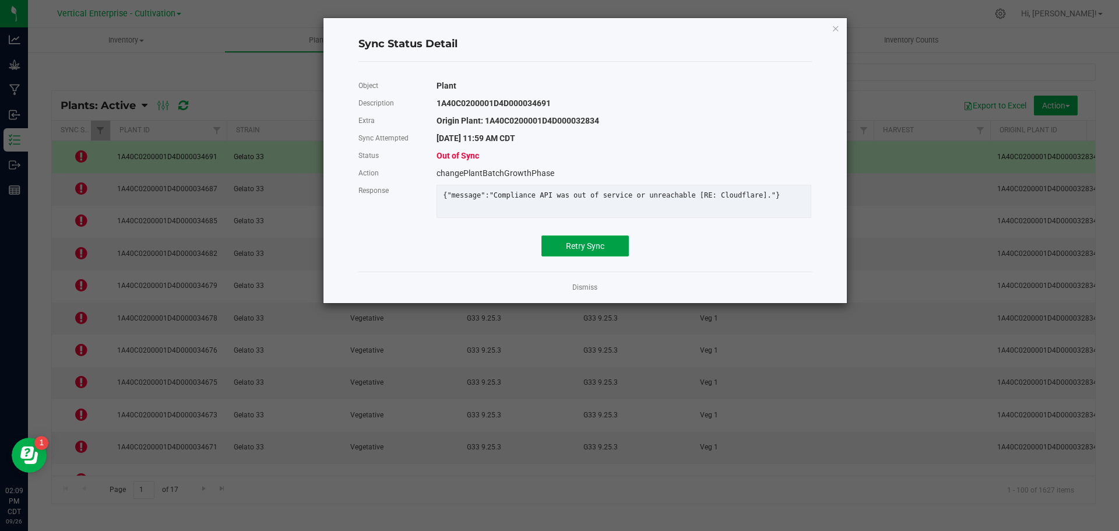
click at [618, 249] on button "Retry Sync" at bounding box center [584, 245] width 87 height 21
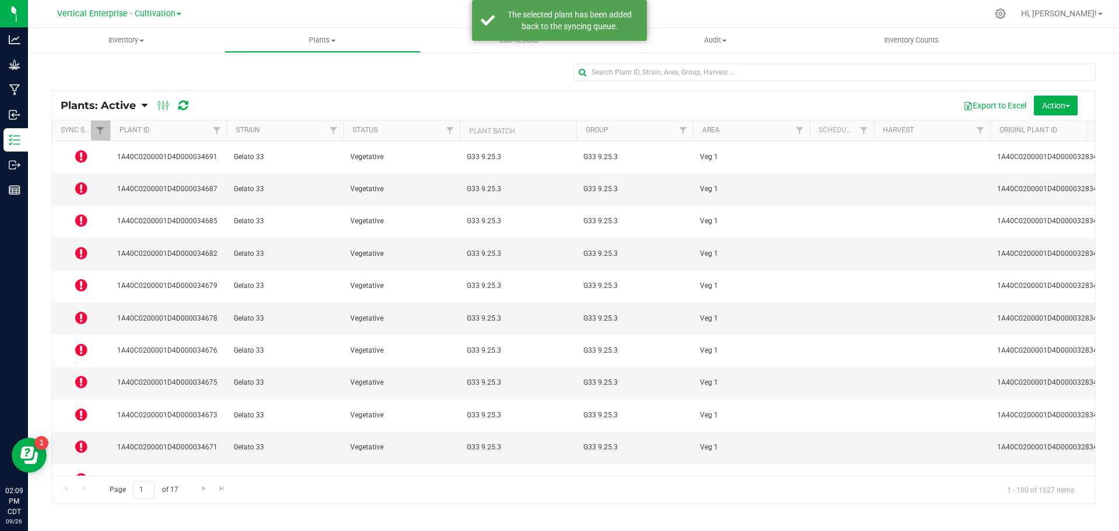
click at [81, 246] on icon at bounding box center [81, 253] width 12 height 14
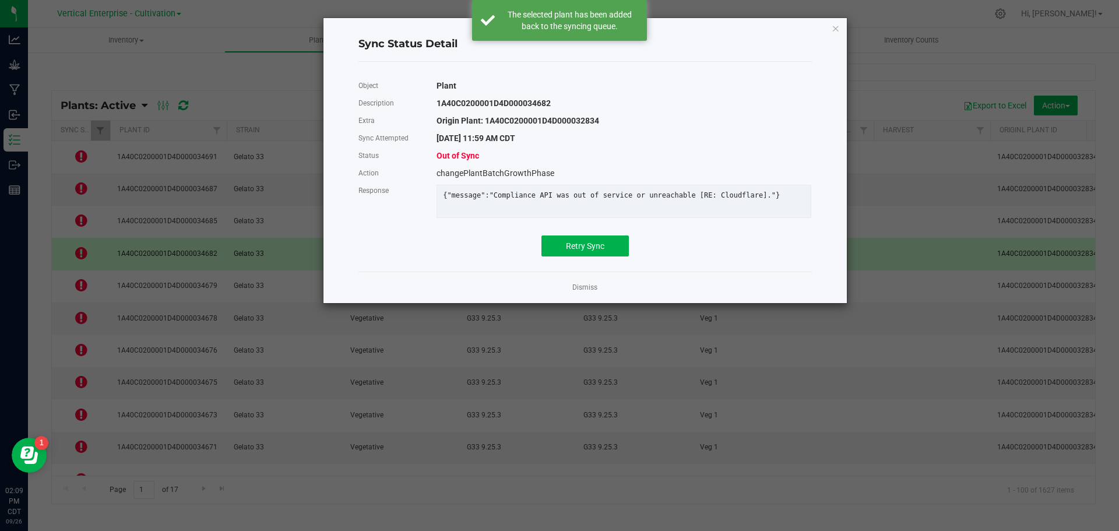
click at [585, 262] on div "Object Plant Description 1A40C0200001D4D000034682 Extra Origin Plant: 1A40C0200…" at bounding box center [585, 166] width 471 height 191
click at [585, 251] on span "Retry Sync" at bounding box center [585, 245] width 38 height 9
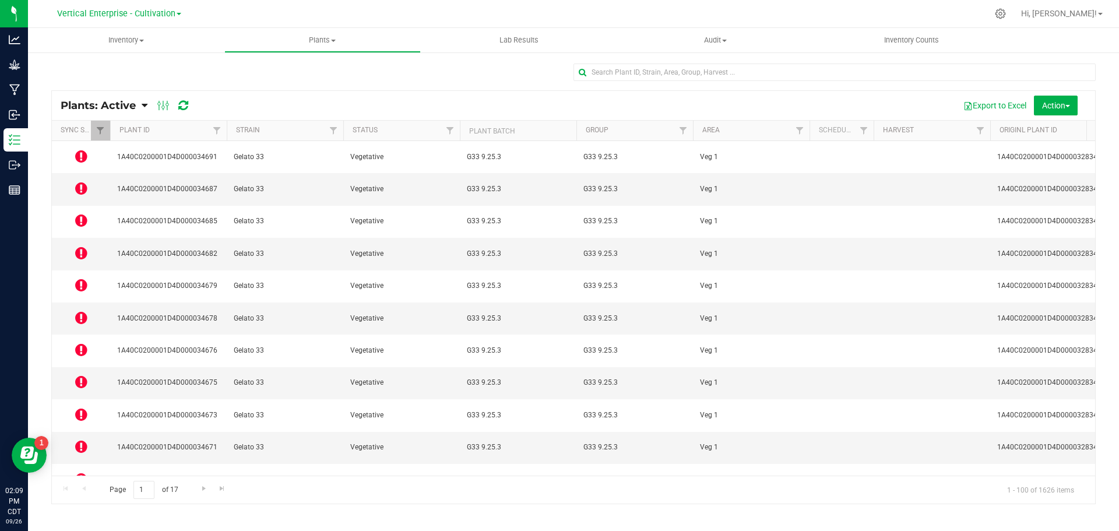
click at [79, 343] on icon at bounding box center [81, 350] width 12 height 14
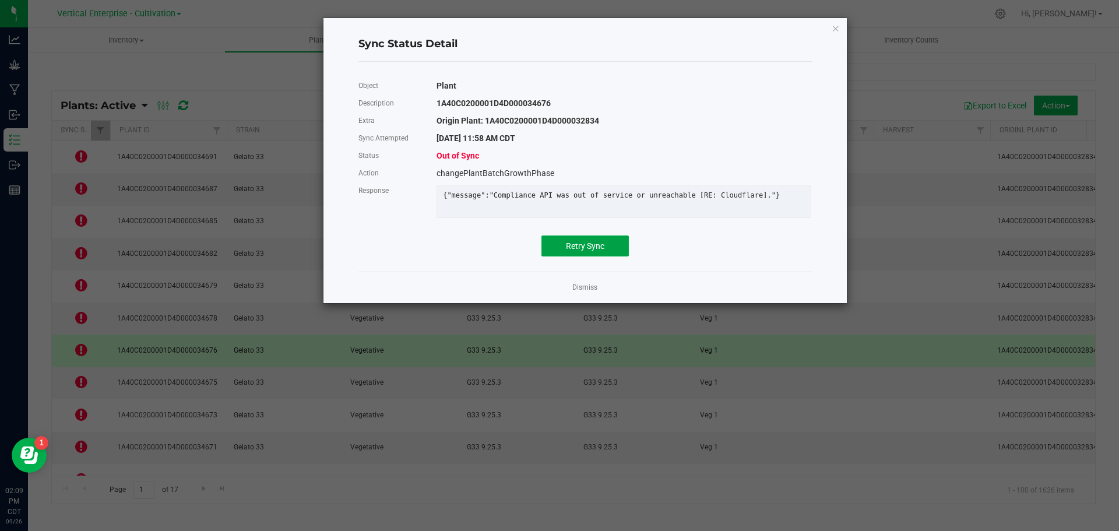
click at [595, 248] on button "Retry Sync" at bounding box center [584, 245] width 87 height 21
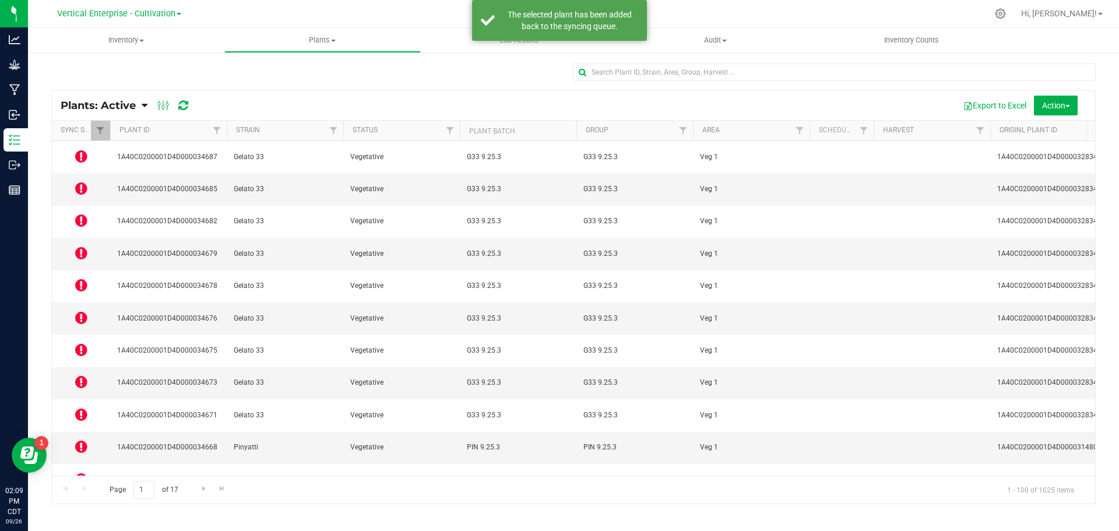
click at [82, 407] on icon at bounding box center [81, 414] width 12 height 14
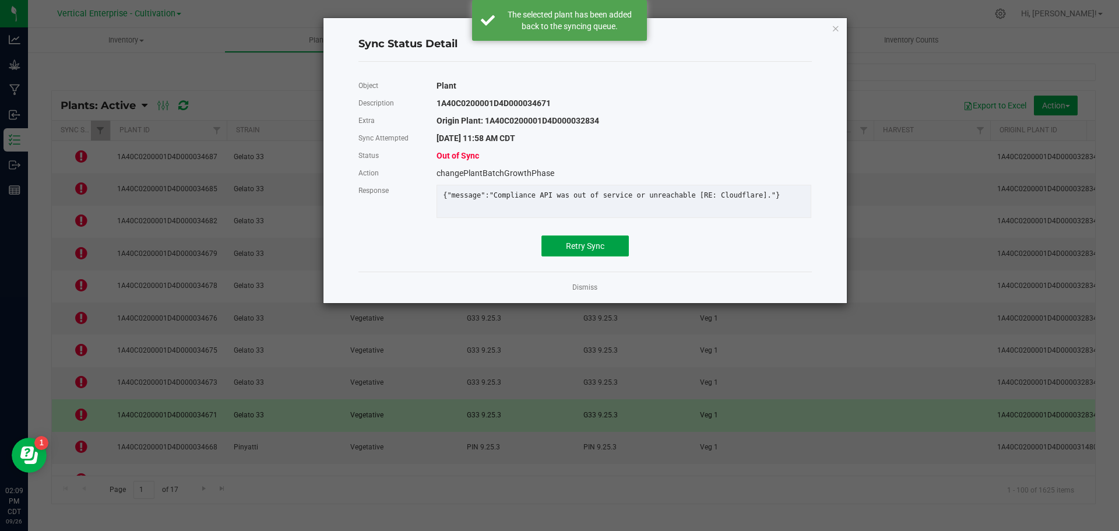
click at [618, 254] on button "Retry Sync" at bounding box center [584, 245] width 87 height 21
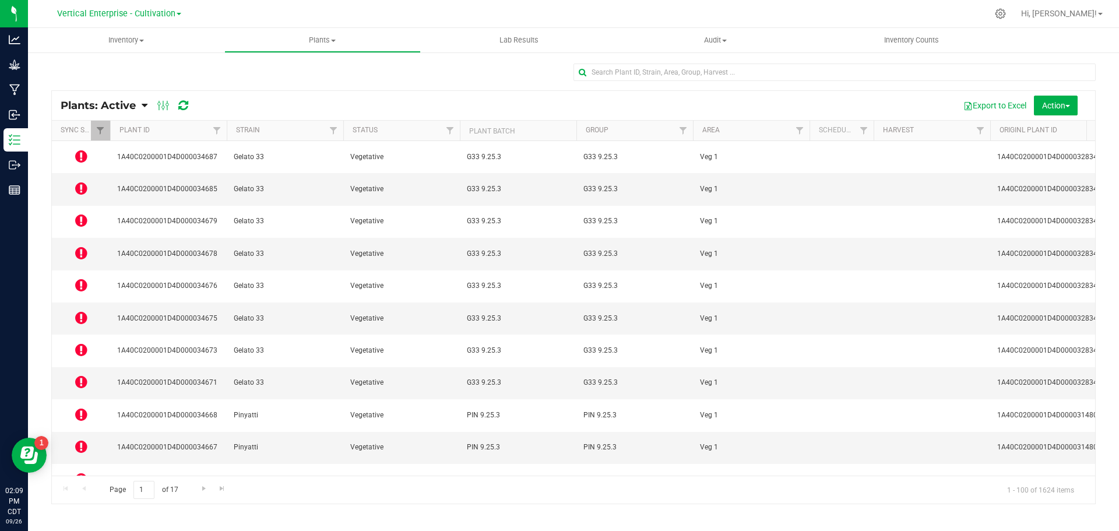
click at [78, 504] on icon at bounding box center [81, 511] width 12 height 14
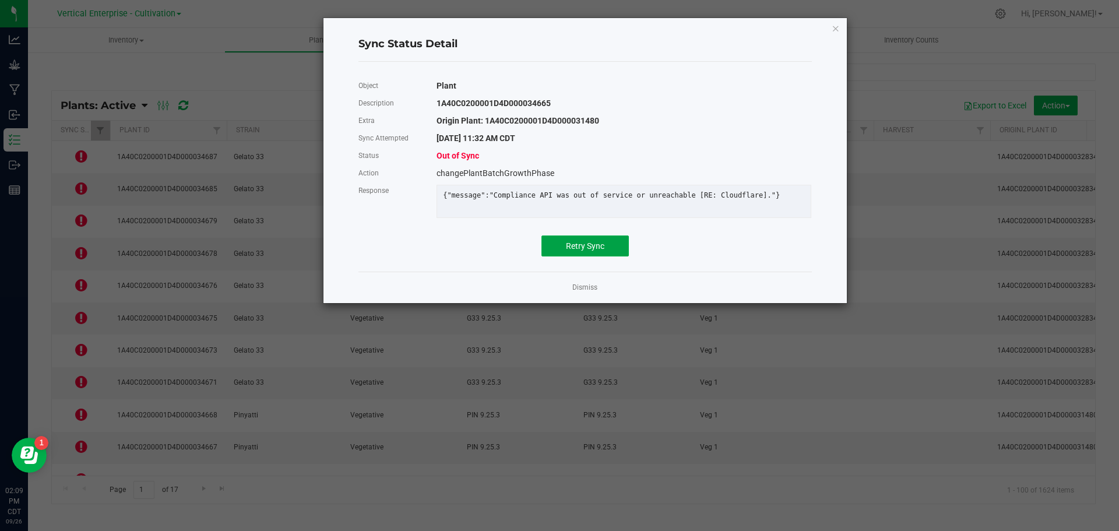
click at [582, 251] on span "Retry Sync" at bounding box center [585, 245] width 38 height 9
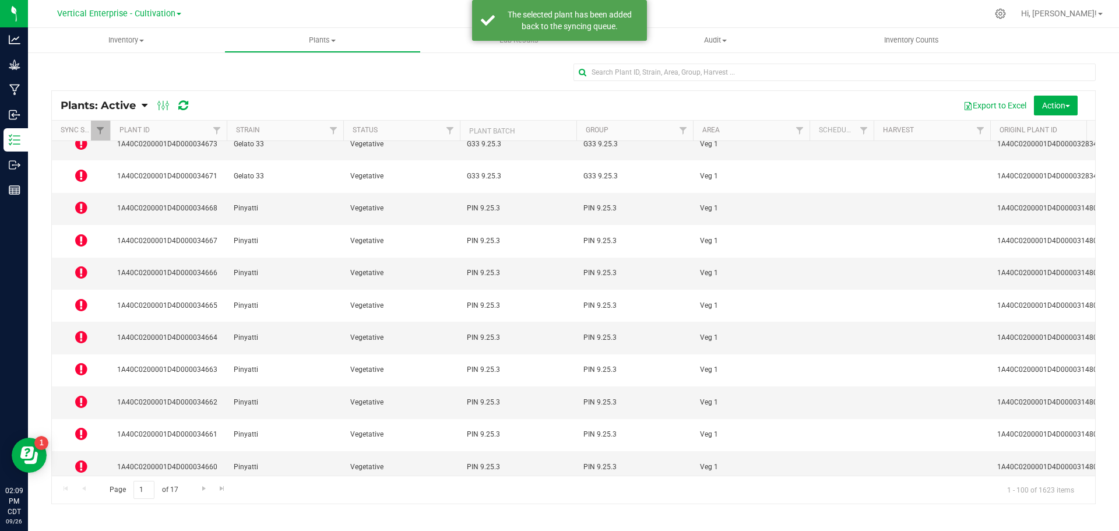
scroll to position [175, 0]
click at [78, 523] on icon at bounding box center [81, 530] width 12 height 14
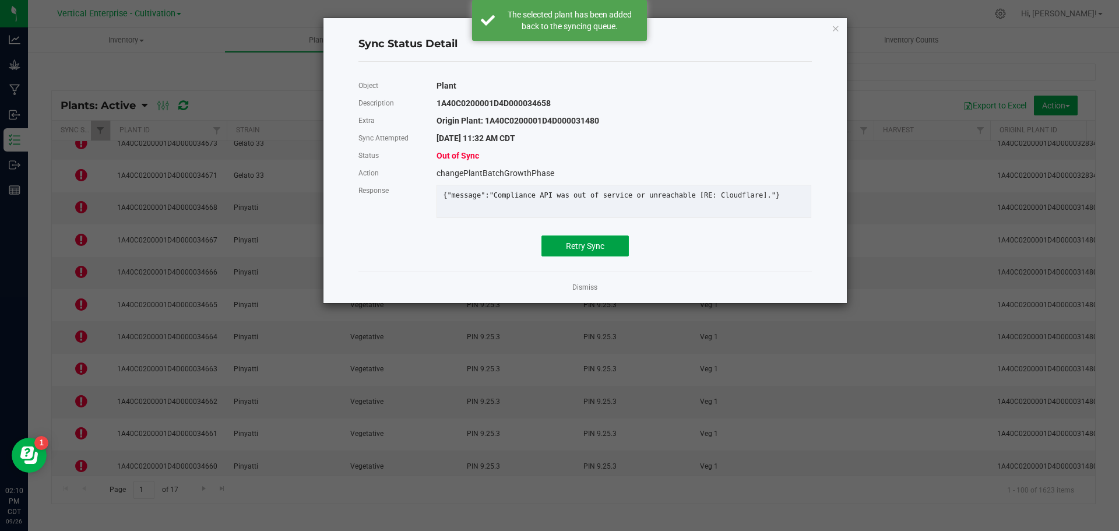
click at [601, 249] on span "Retry Sync" at bounding box center [585, 245] width 38 height 9
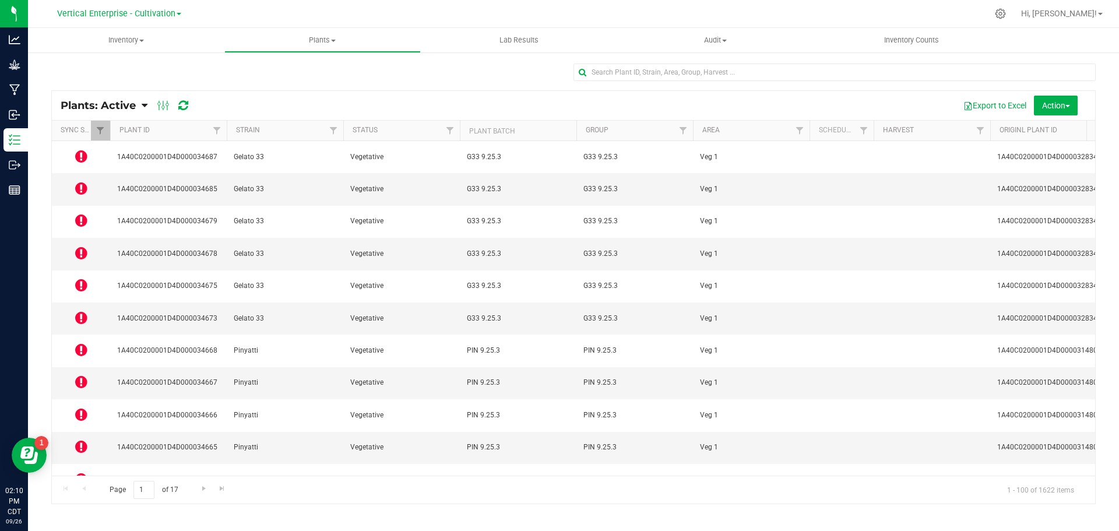
click at [85, 504] on icon at bounding box center [81, 511] width 12 height 14
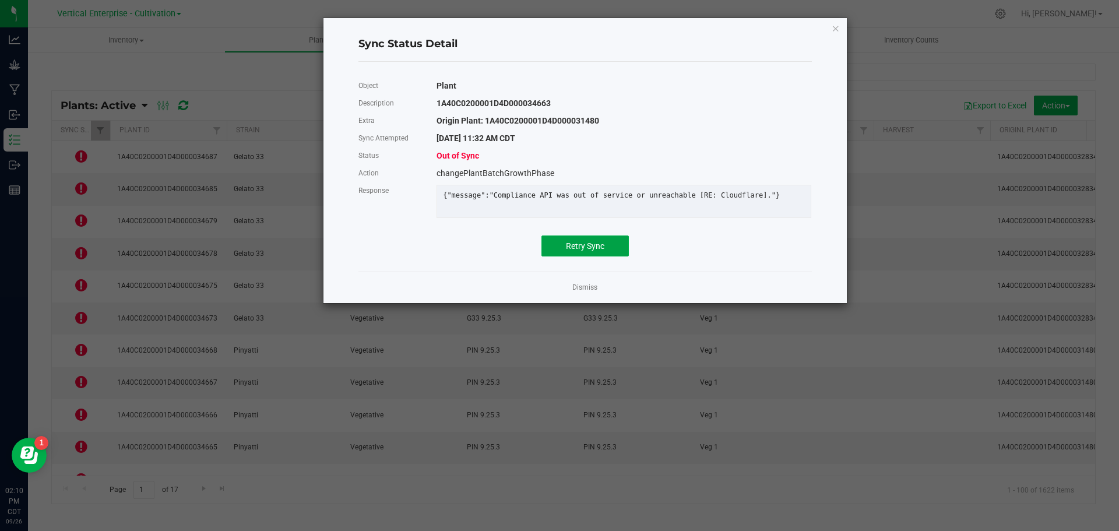
click at [593, 251] on span "Retry Sync" at bounding box center [585, 245] width 38 height 9
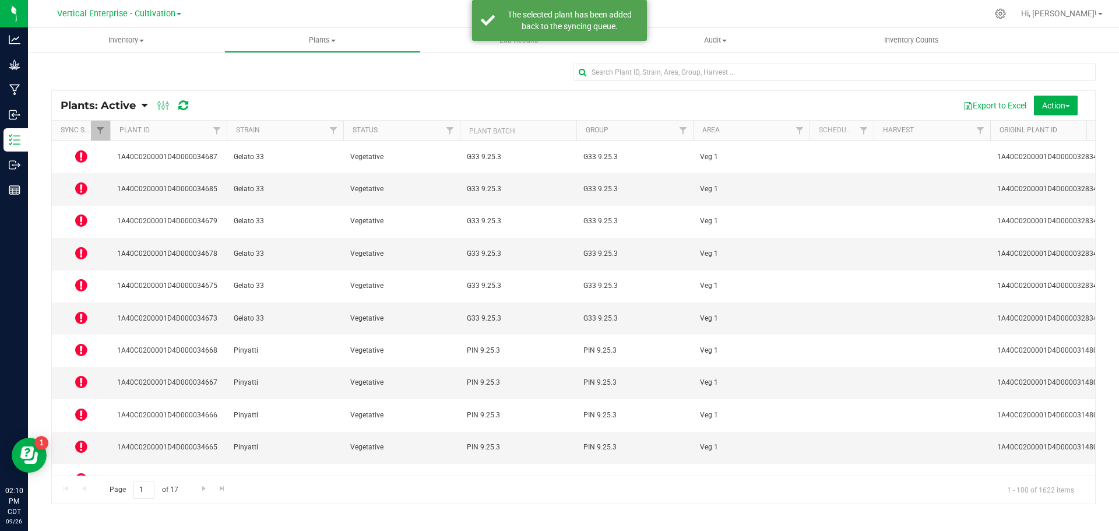
click at [82, 375] on icon at bounding box center [81, 382] width 12 height 14
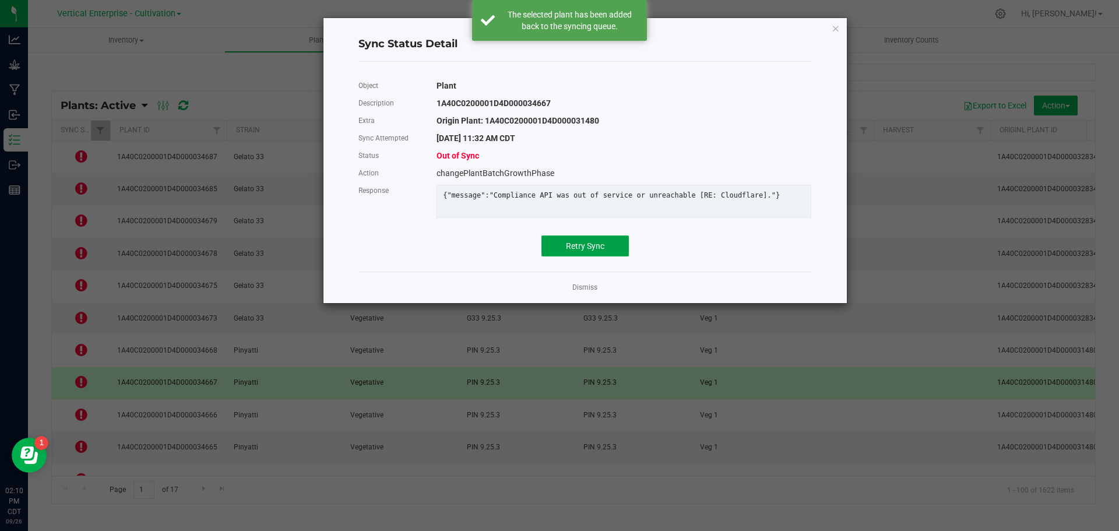
click at [583, 251] on span "Retry Sync" at bounding box center [585, 245] width 38 height 9
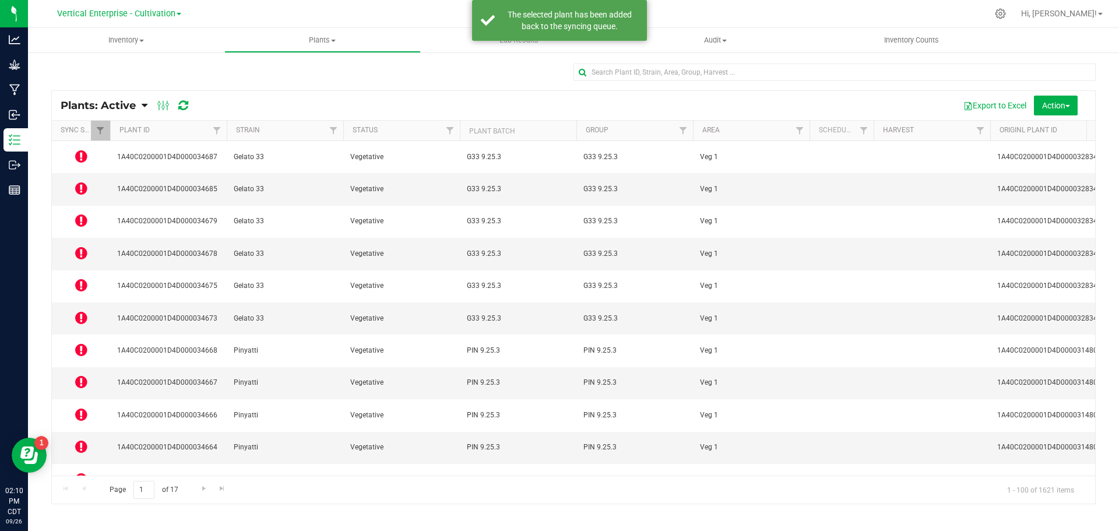
click at [86, 439] on icon at bounding box center [81, 446] width 12 height 14
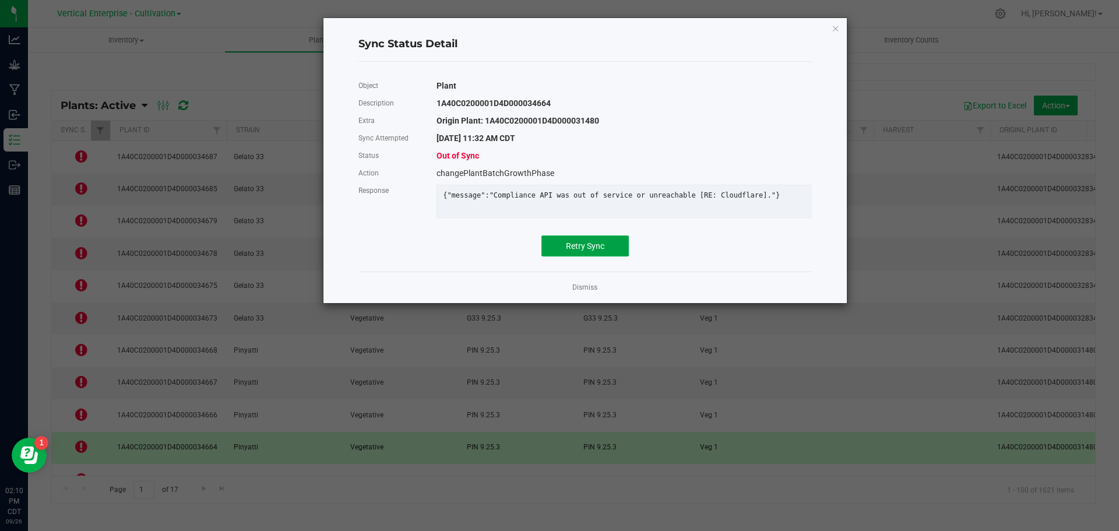
click at [596, 251] on span "Retry Sync" at bounding box center [585, 245] width 38 height 9
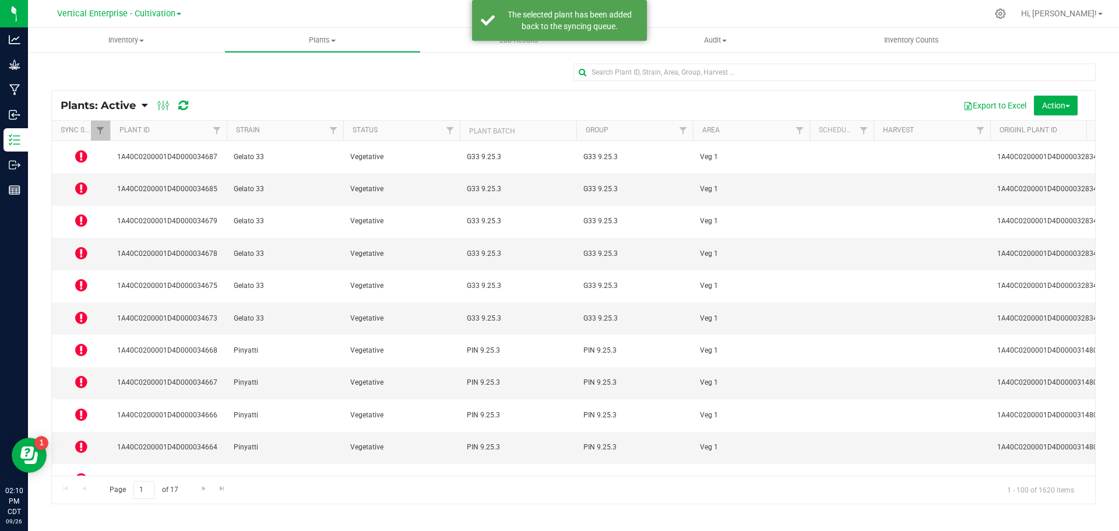
click at [82, 472] on icon at bounding box center [81, 479] width 12 height 14
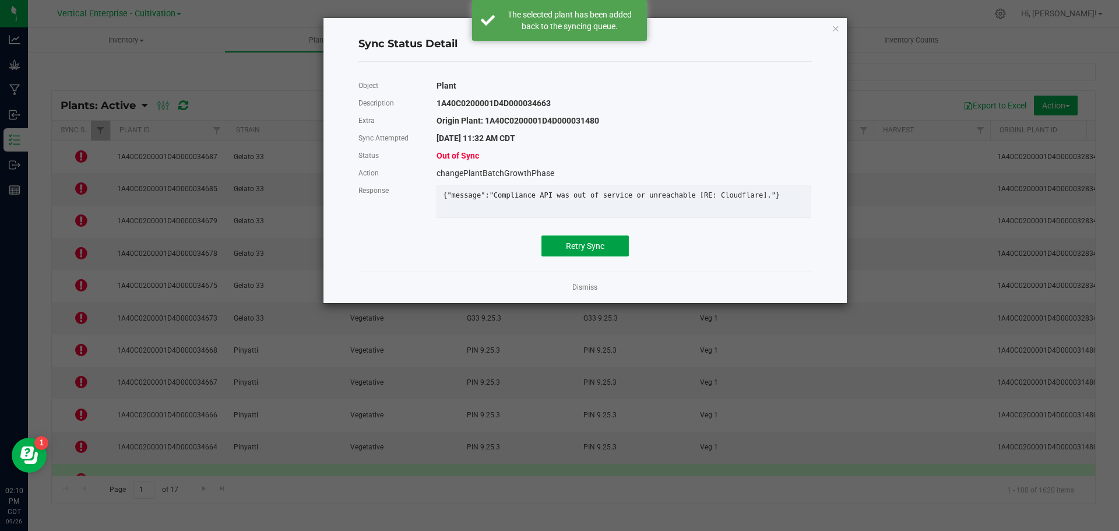
click at [607, 250] on button "Retry Sync" at bounding box center [584, 245] width 87 height 21
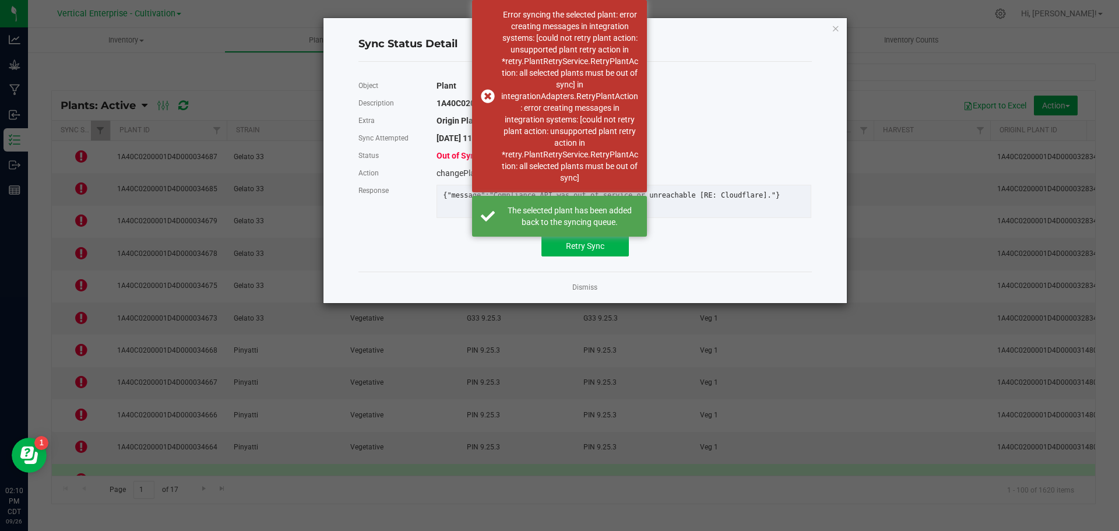
click at [577, 293] on link "Dismiss" at bounding box center [584, 288] width 25 height 10
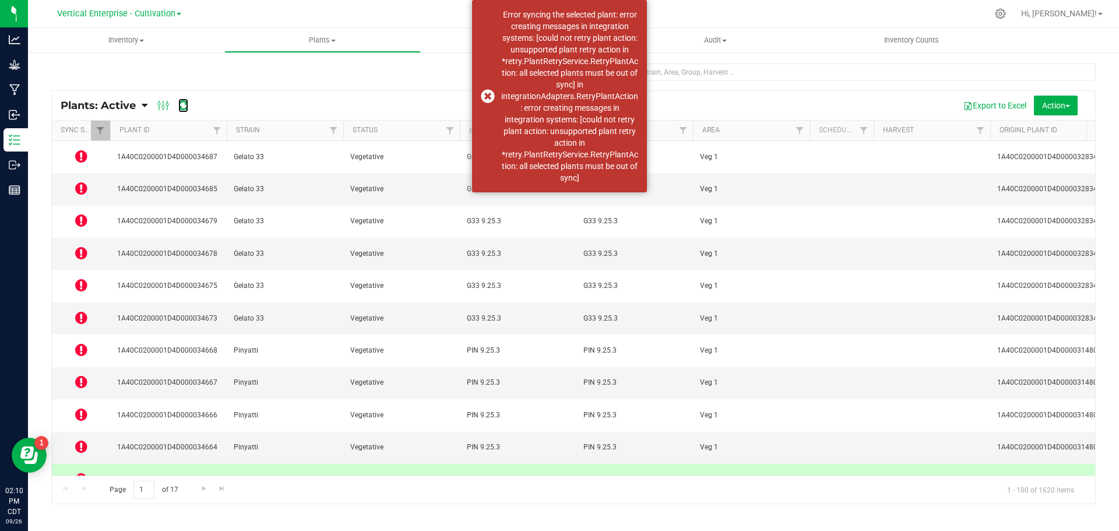
click at [185, 102] on icon at bounding box center [183, 106] width 10 height 12
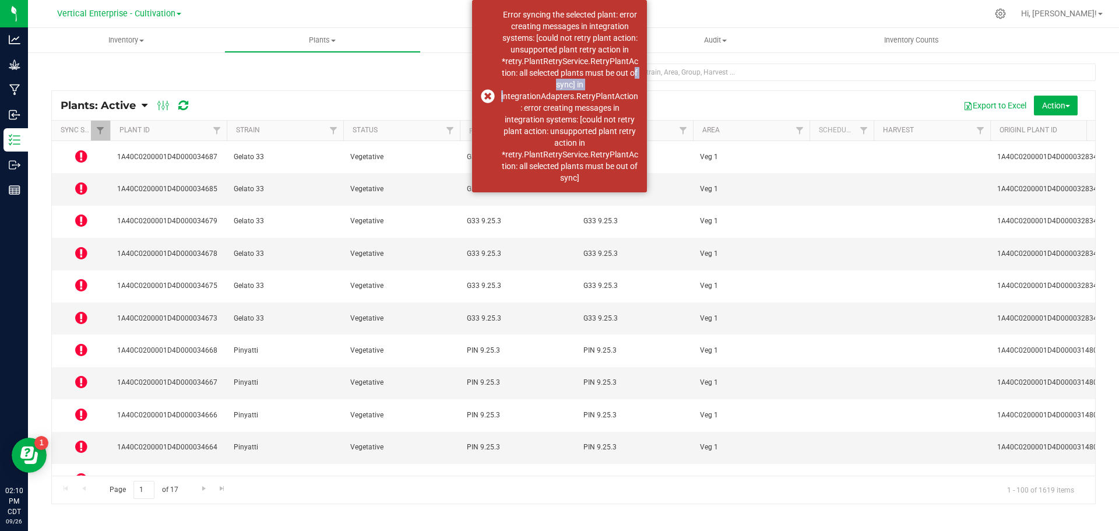
click at [492, 92] on div "Error syncing the selected plant: error creating messages in integration system…" at bounding box center [559, 96] width 175 height 192
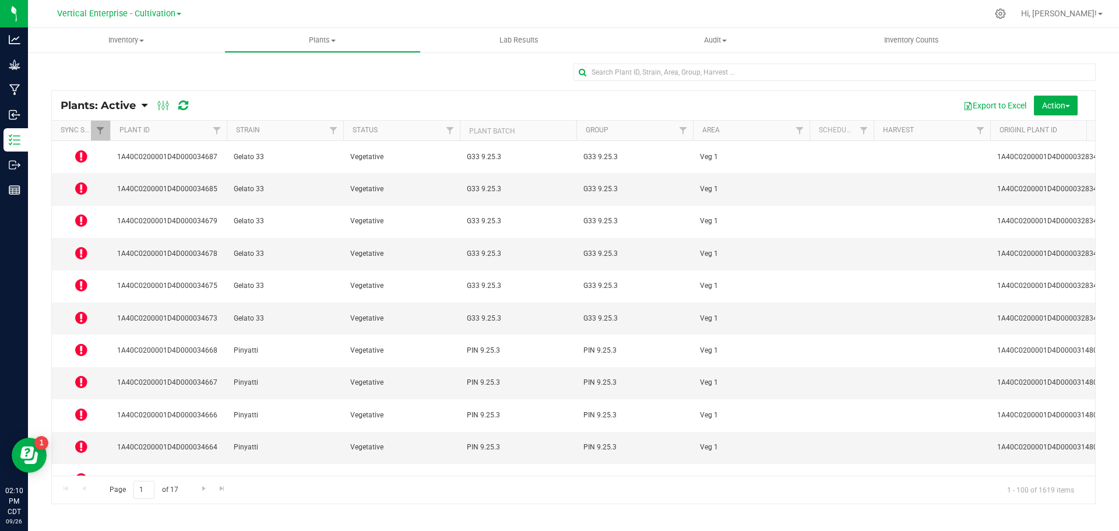
click at [85, 153] on icon at bounding box center [81, 156] width 12 height 14
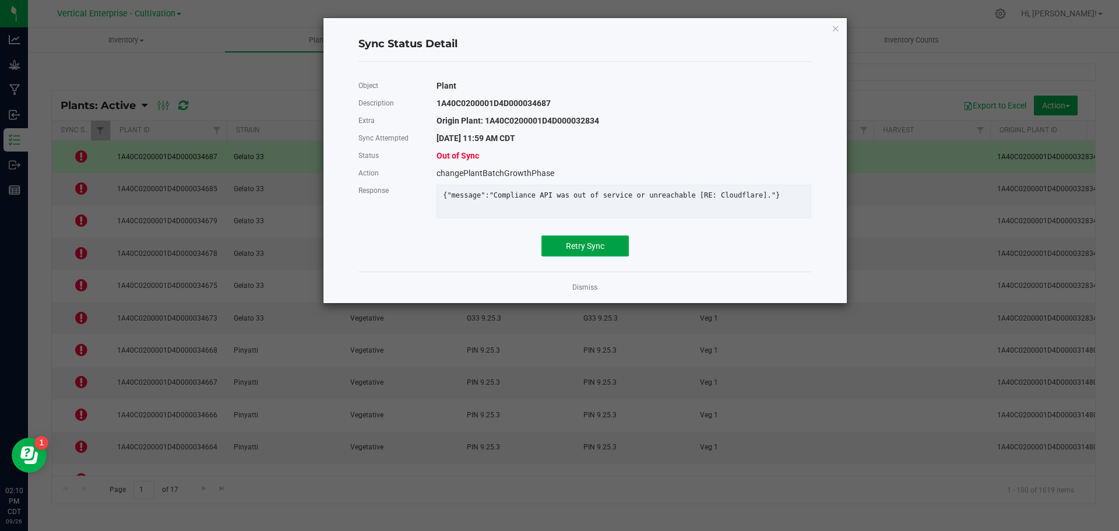
click at [593, 251] on span "Retry Sync" at bounding box center [585, 245] width 38 height 9
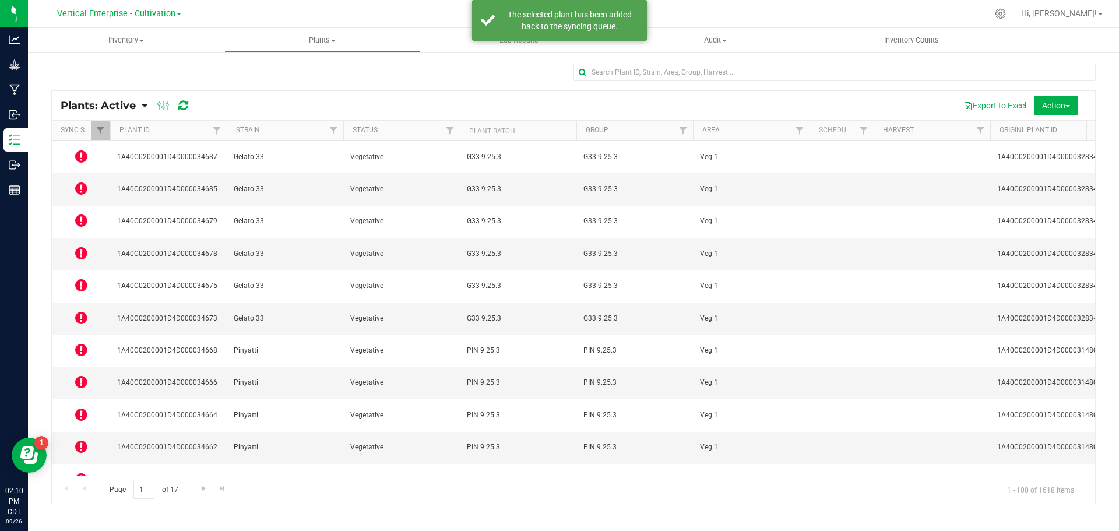
click at [77, 181] on icon at bounding box center [81, 188] width 12 height 14
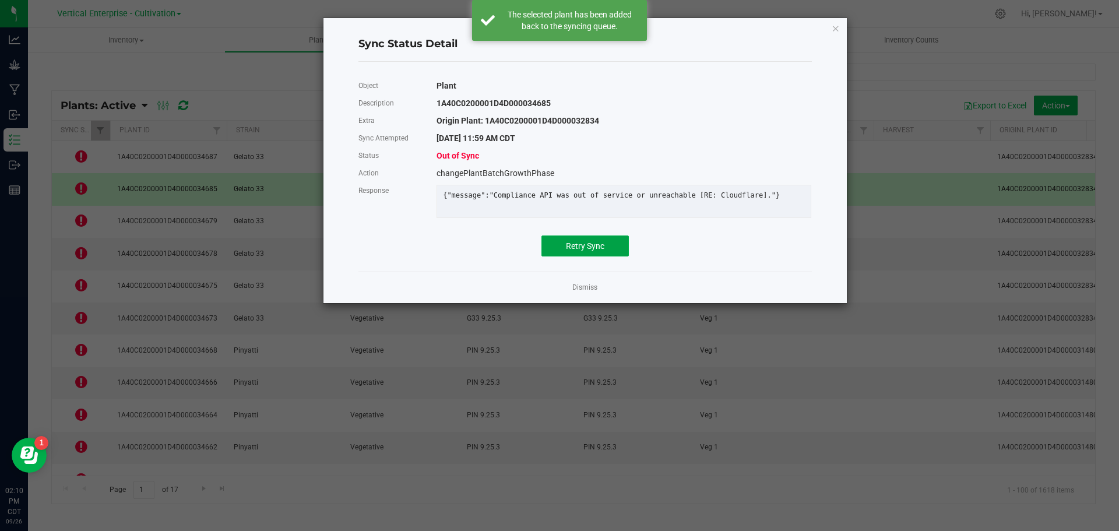
click at [598, 256] on button "Retry Sync" at bounding box center [584, 245] width 87 height 21
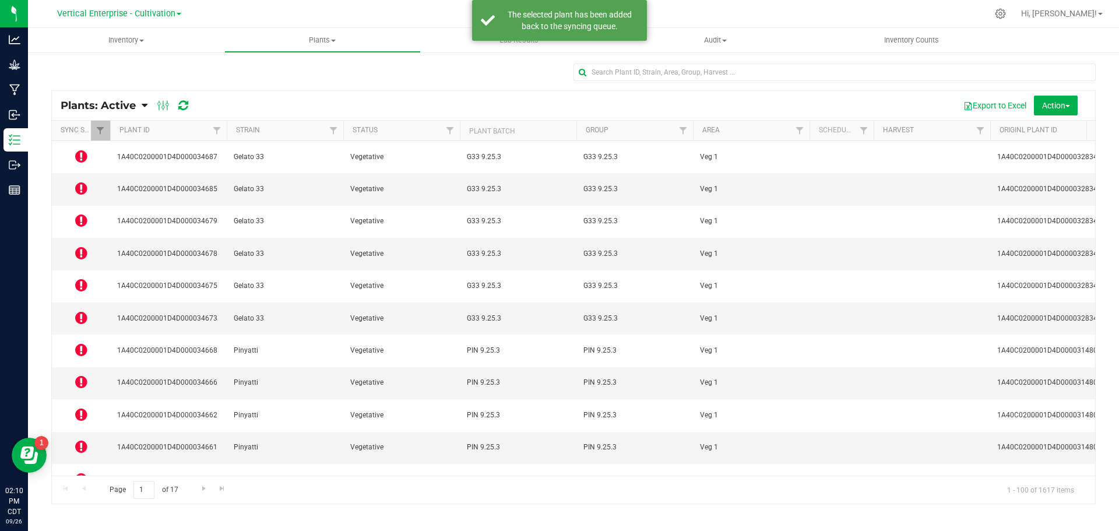
click at [79, 213] on icon at bounding box center [81, 220] width 12 height 14
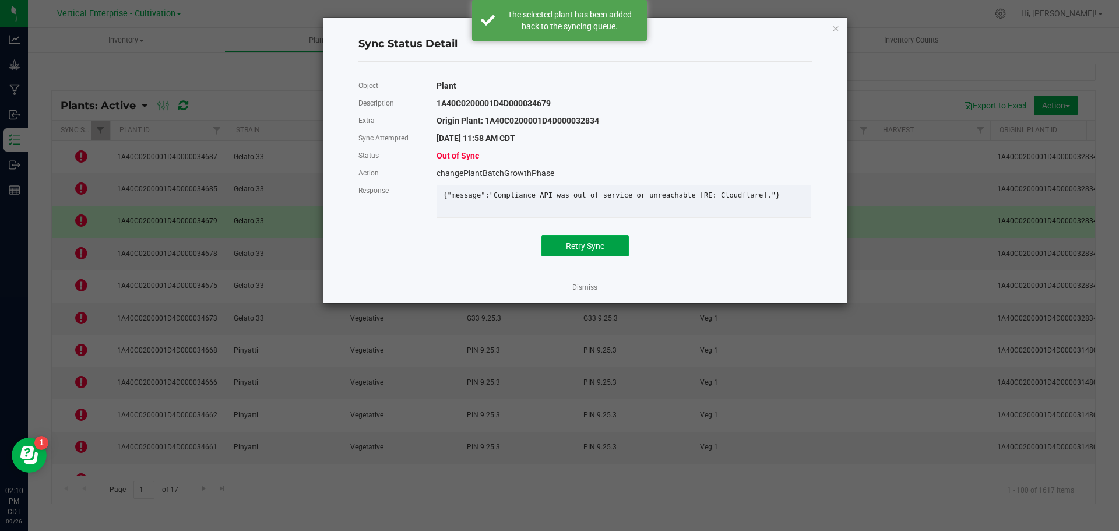
click at [578, 247] on button "Retry Sync" at bounding box center [584, 245] width 87 height 21
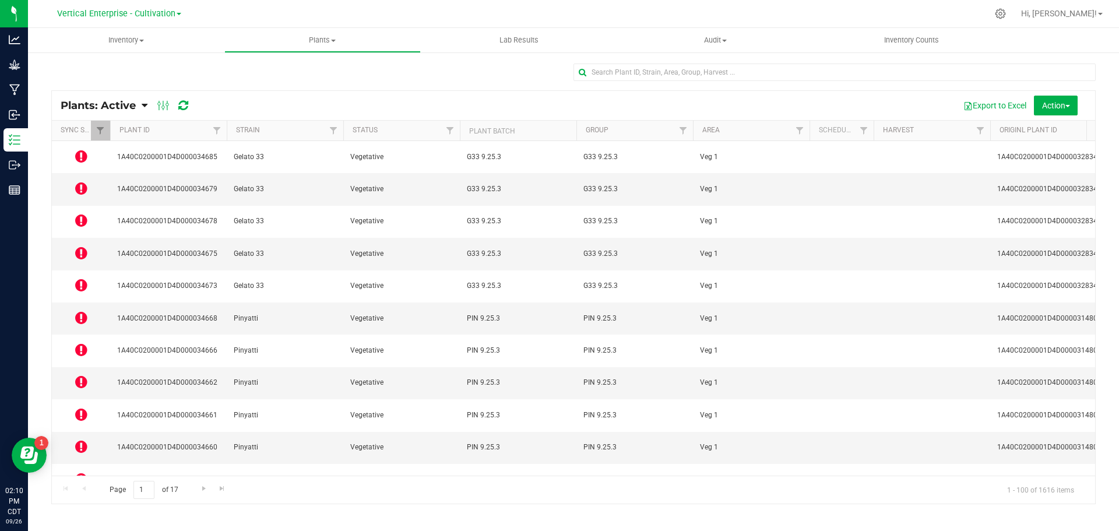
click at [85, 278] on icon at bounding box center [81, 285] width 12 height 14
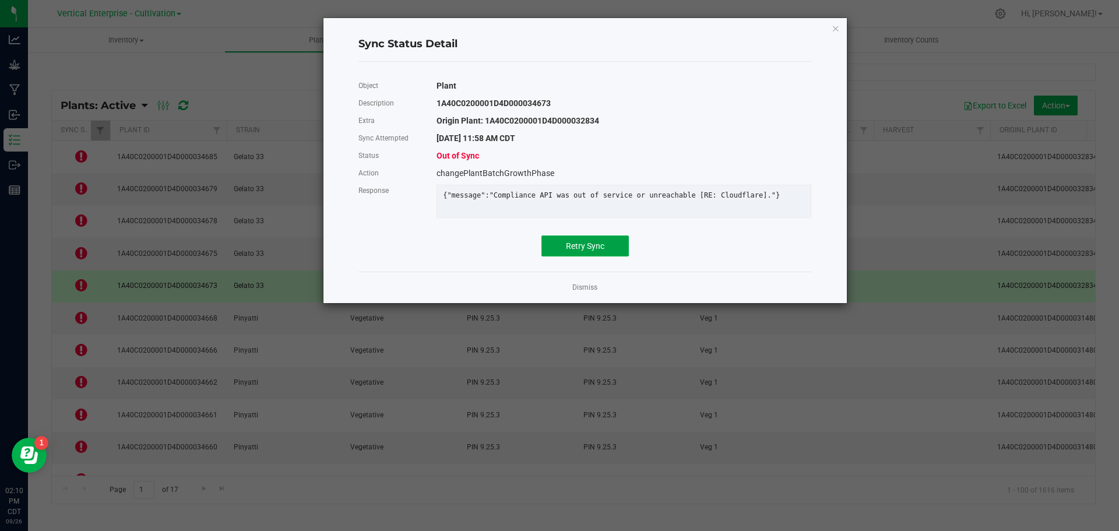
click at [596, 251] on span "Retry Sync" at bounding box center [585, 245] width 38 height 9
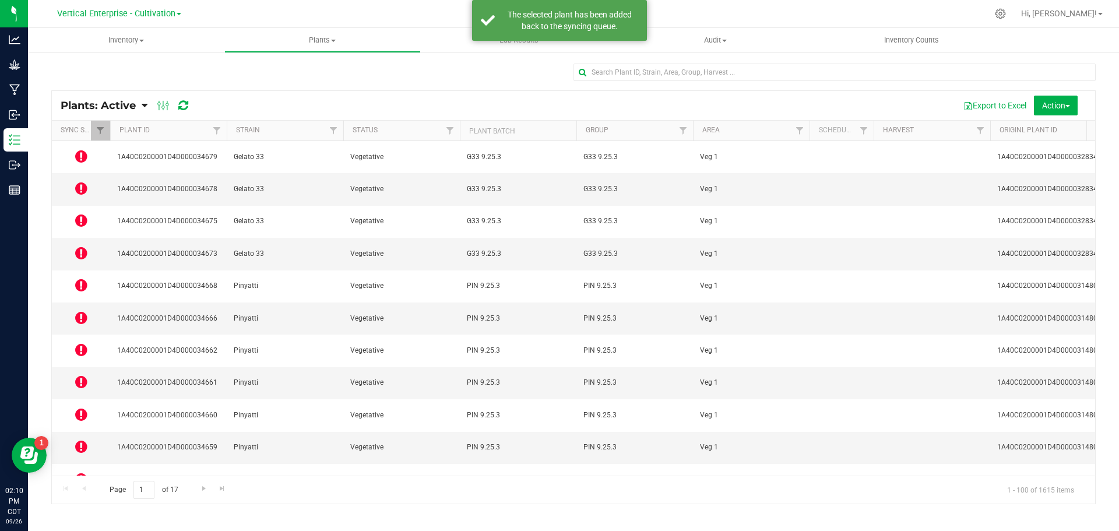
click at [78, 311] on icon at bounding box center [81, 318] width 12 height 14
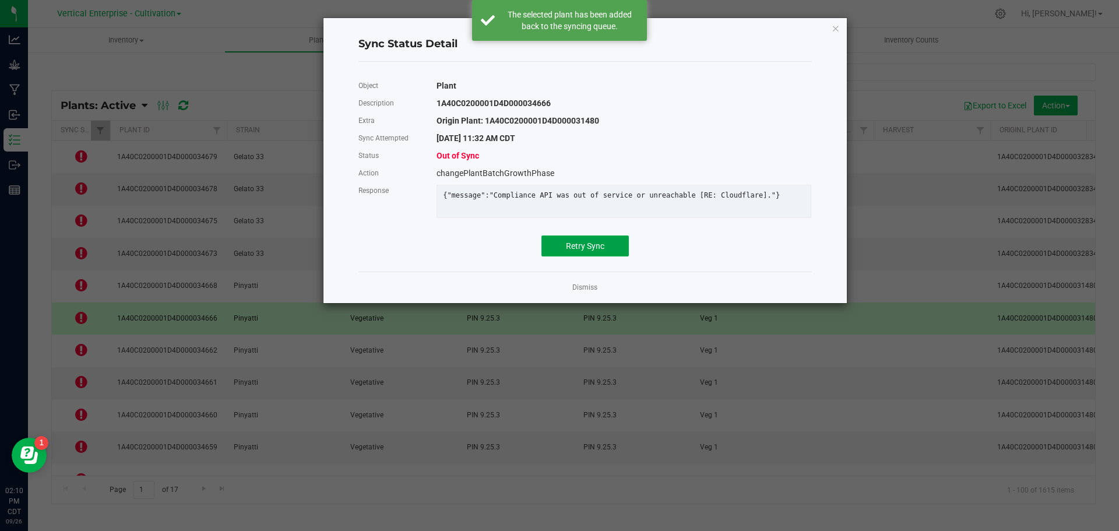
click at [606, 256] on button "Retry Sync" at bounding box center [584, 245] width 87 height 21
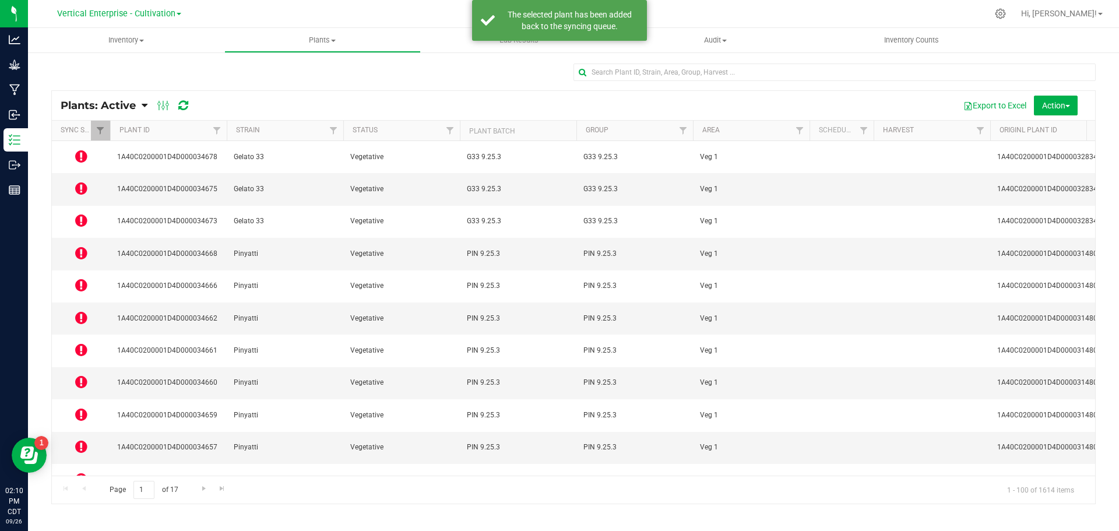
click at [84, 343] on icon at bounding box center [81, 350] width 12 height 14
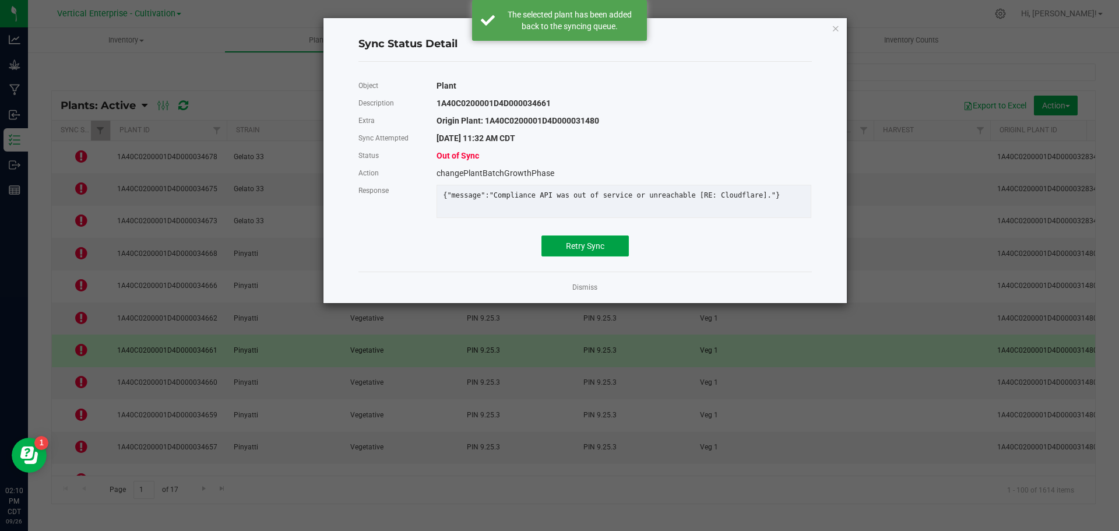
drag, startPoint x: 602, startPoint y: 262, endPoint x: 171, endPoint y: 328, distance: 436.3
click at [601, 256] on button "Retry Sync" at bounding box center [584, 245] width 87 height 21
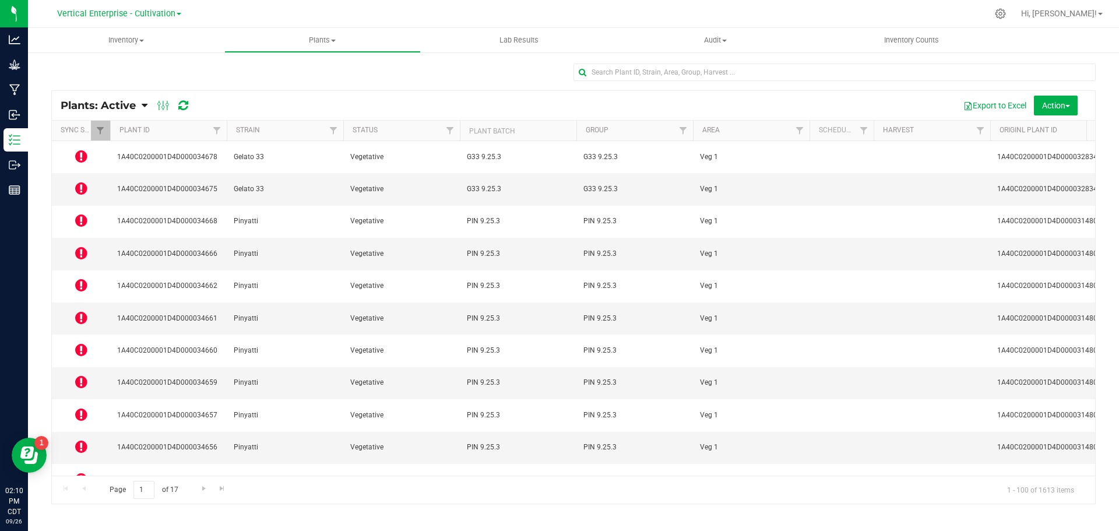
click at [83, 407] on icon at bounding box center [81, 414] width 12 height 14
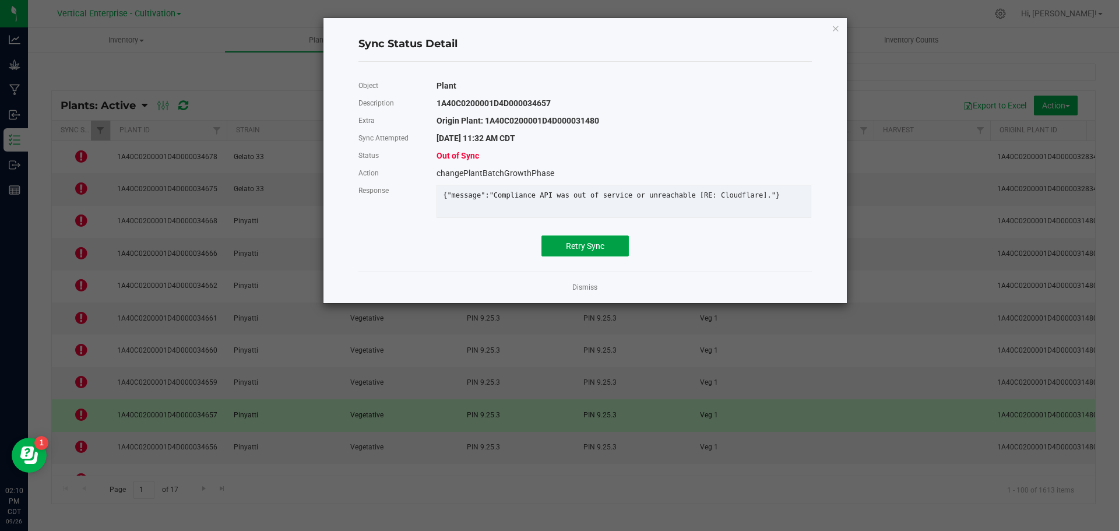
click at [578, 256] on button "Retry Sync" at bounding box center [584, 245] width 87 height 21
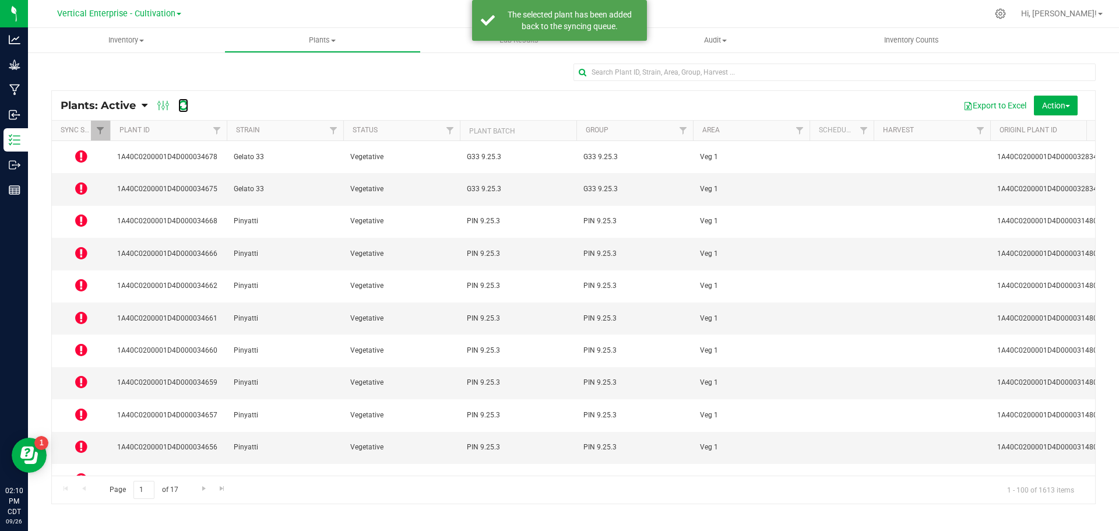
click at [186, 104] on icon at bounding box center [183, 106] width 10 height 12
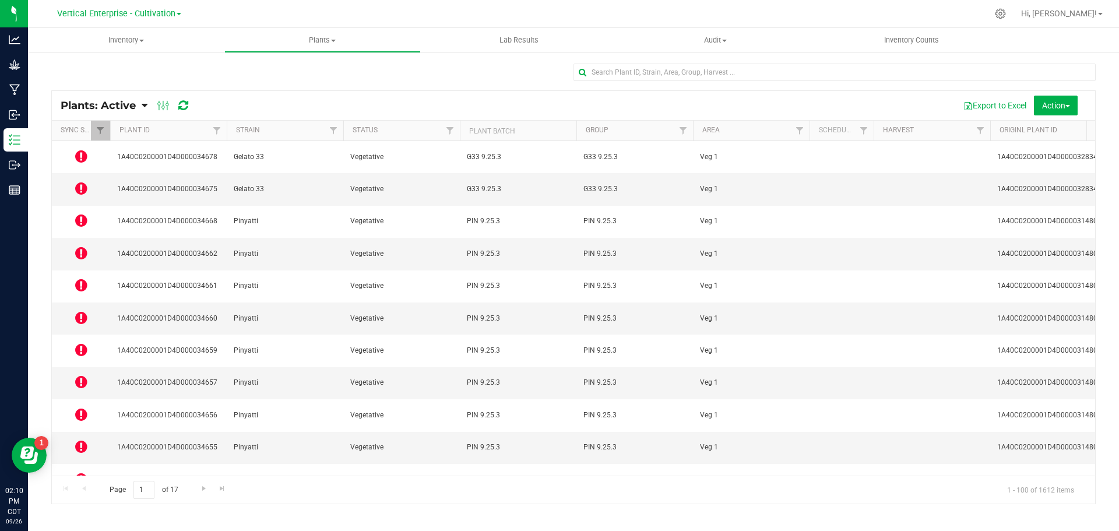
click at [81, 504] on icon at bounding box center [81, 511] width 12 height 14
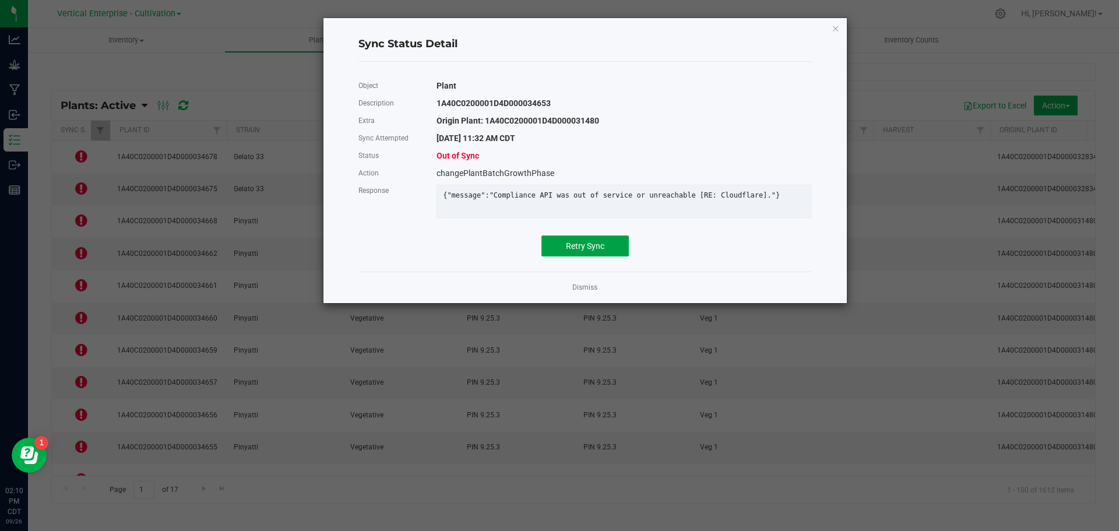
click at [581, 251] on span "Retry Sync" at bounding box center [585, 245] width 38 height 9
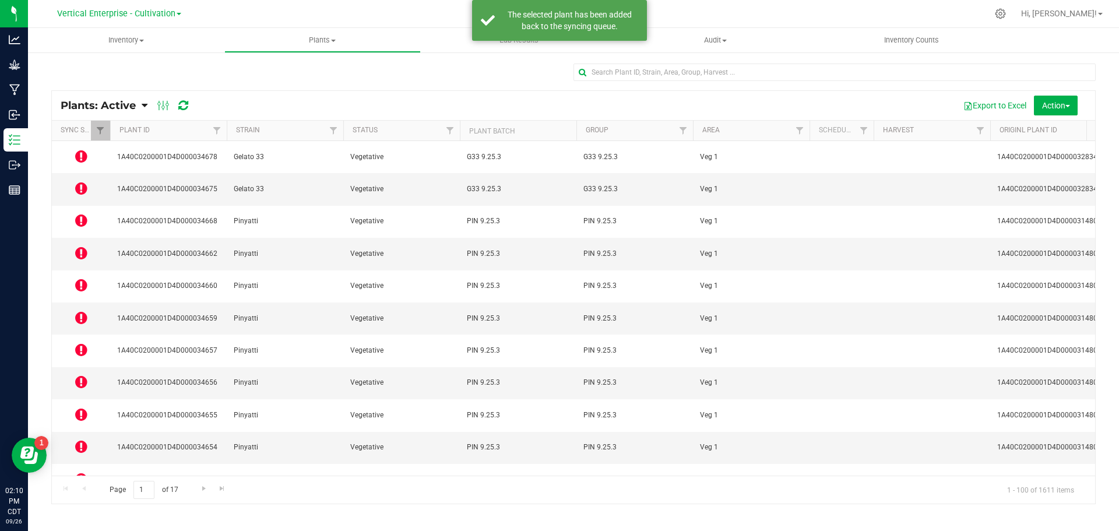
click at [81, 439] on icon at bounding box center [81, 446] width 12 height 14
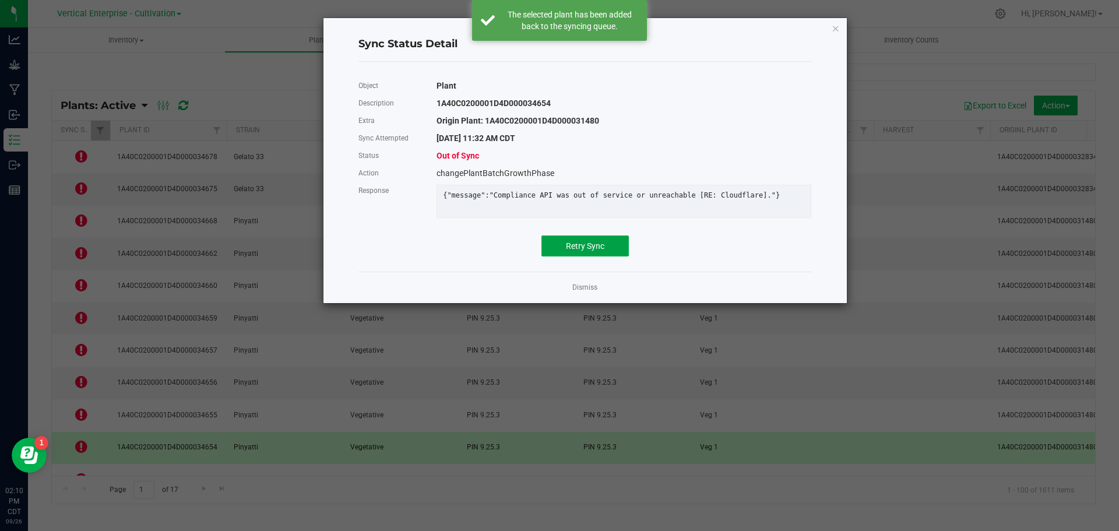
click at [587, 251] on span "Retry Sync" at bounding box center [585, 245] width 38 height 9
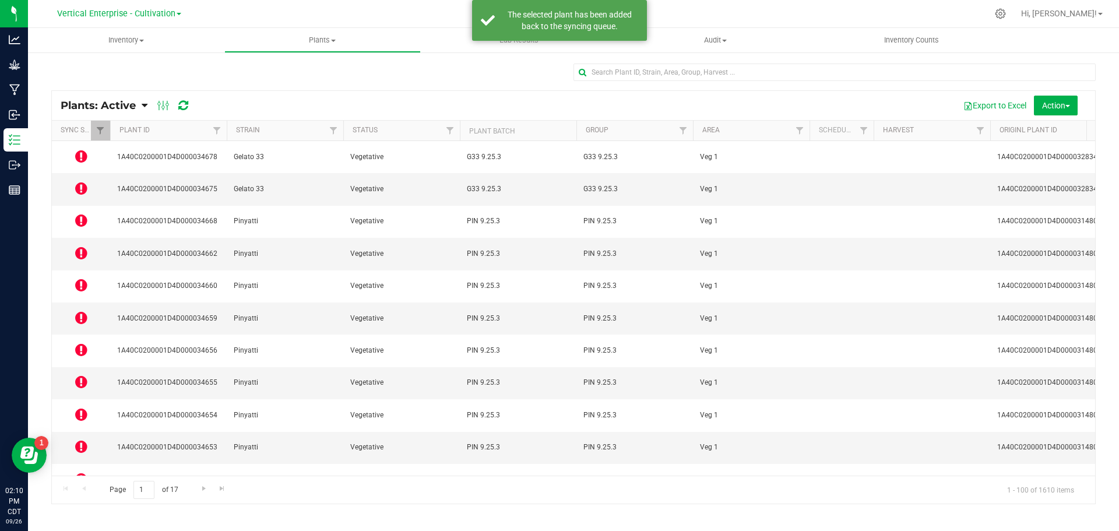
click at [81, 375] on icon at bounding box center [81, 382] width 12 height 14
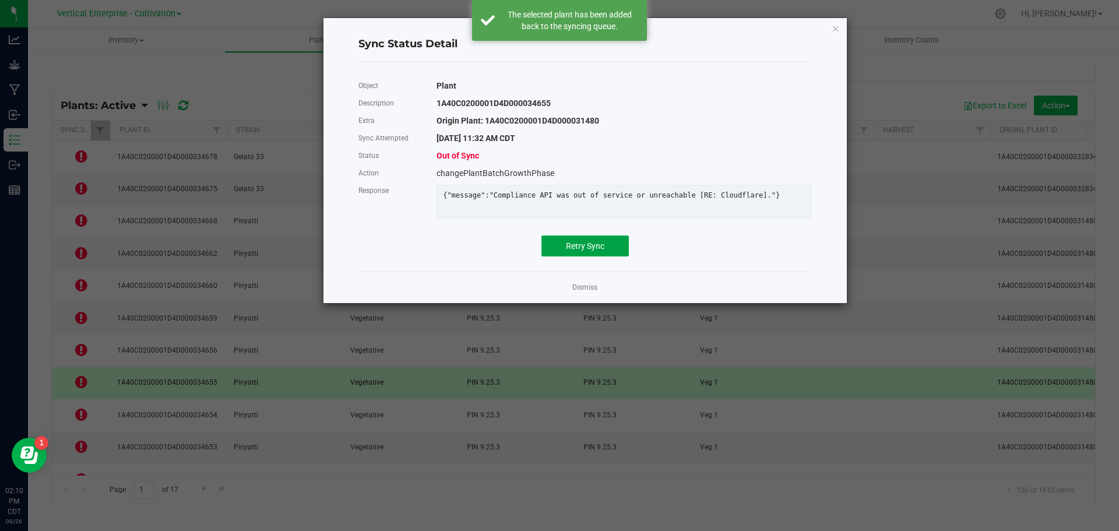
click at [574, 256] on button "Retry Sync" at bounding box center [584, 245] width 87 height 21
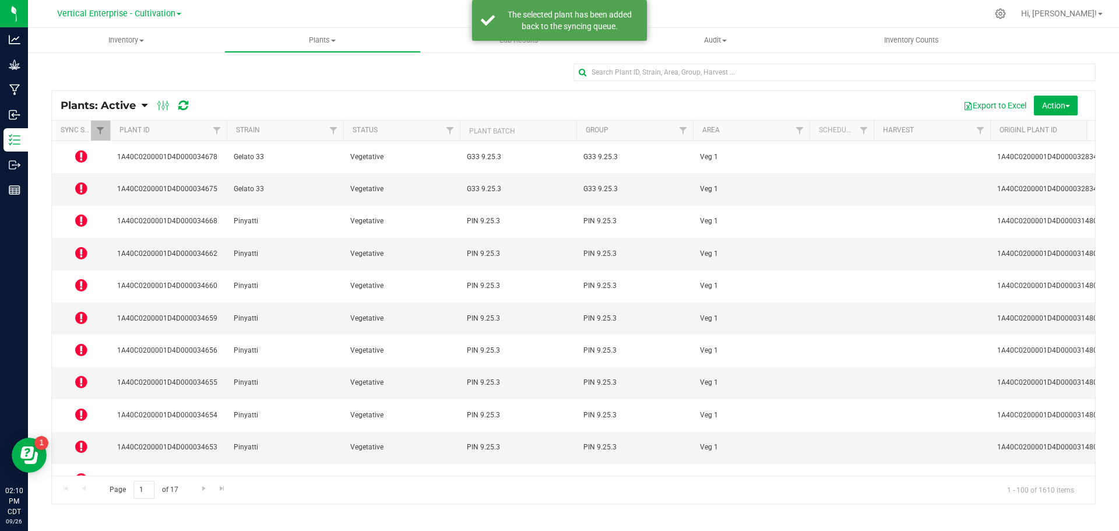
click at [74, 335] on td at bounding box center [81, 351] width 58 height 32
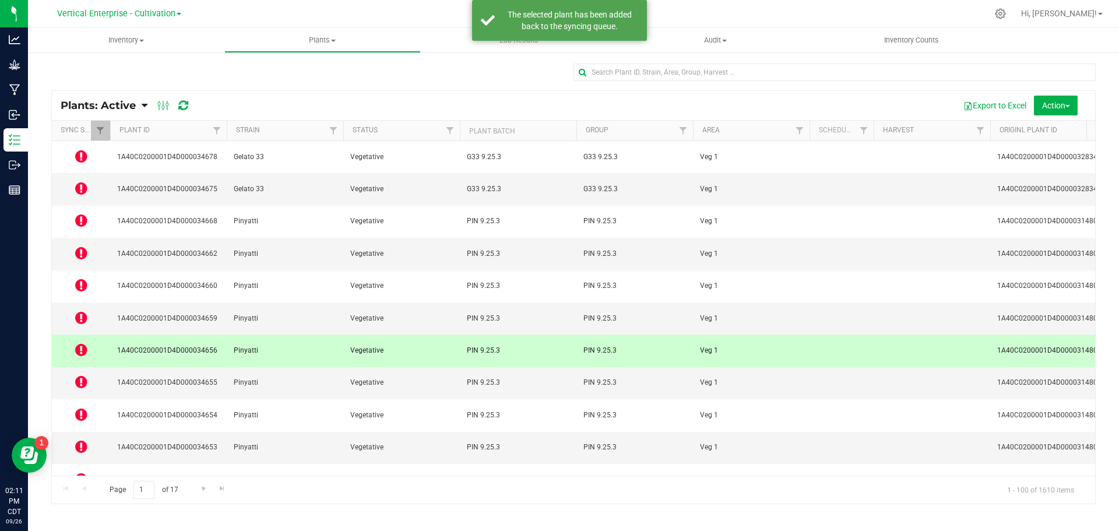
click at [81, 343] on icon at bounding box center [81, 350] width 12 height 14
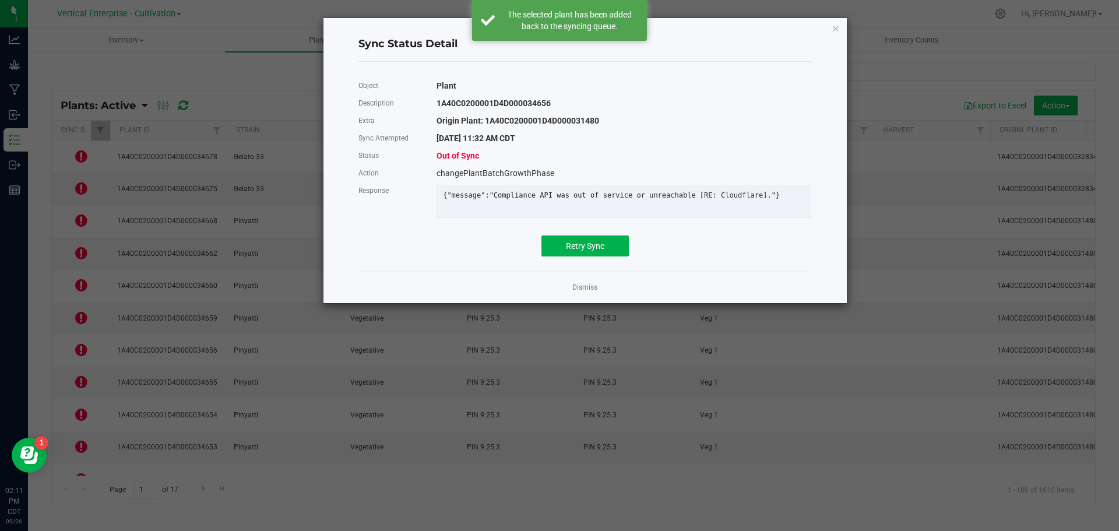
click at [587, 240] on div "Object Plant Description 1A40C0200001D4D000034656 Extra Origin Plant: 1A40C0200…" at bounding box center [584, 166] width 453 height 179
click at [603, 251] on span "Retry Sync" at bounding box center [585, 245] width 38 height 9
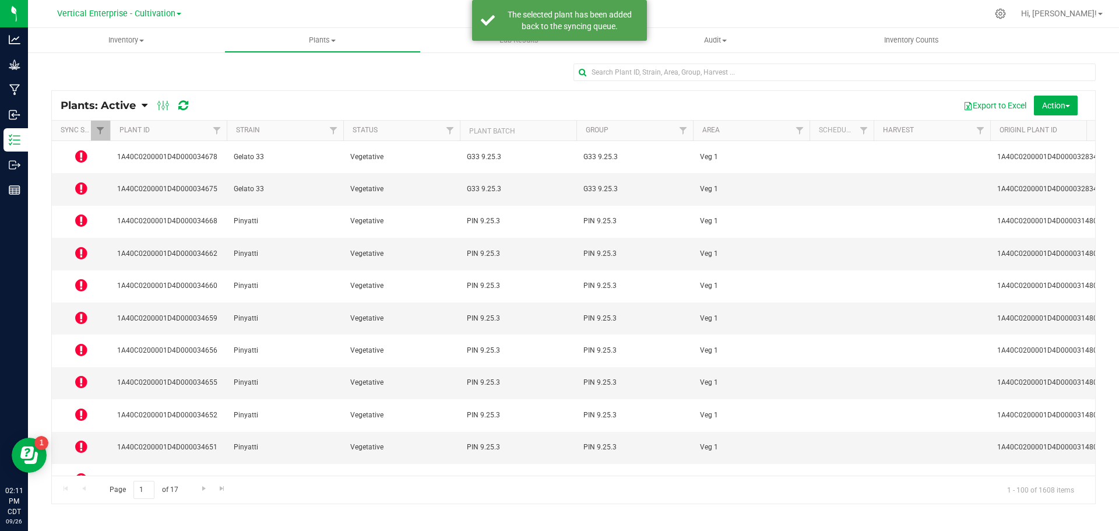
click at [82, 278] on icon at bounding box center [81, 285] width 12 height 14
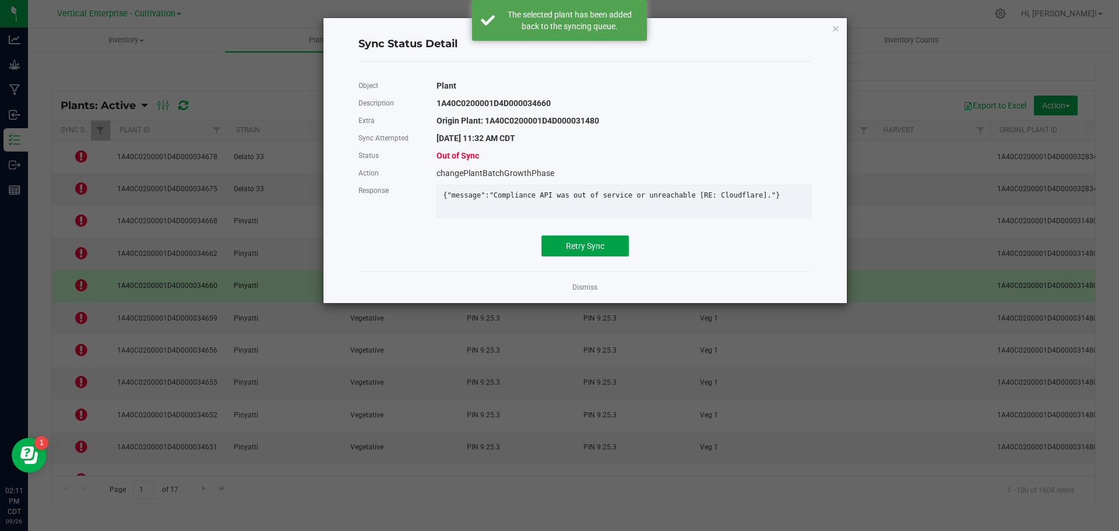
click at [586, 251] on span "Retry Sync" at bounding box center [585, 245] width 38 height 9
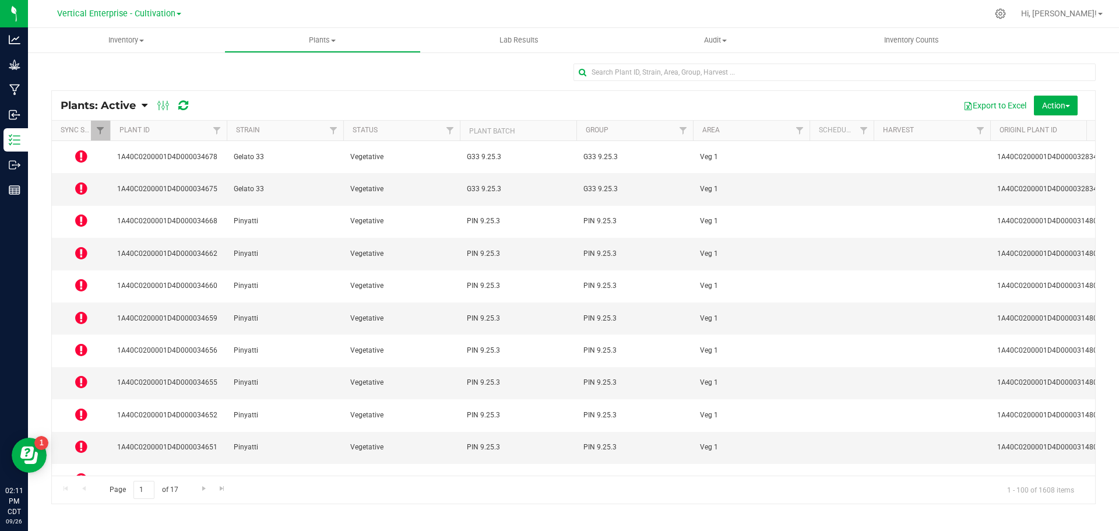
click at [80, 246] on icon at bounding box center [81, 253] width 12 height 14
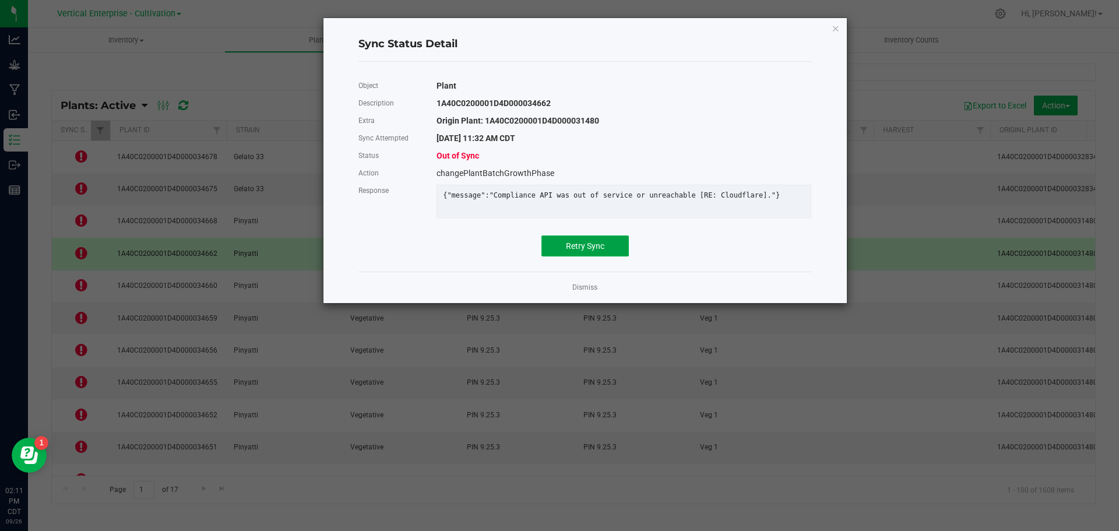
click at [572, 251] on span "Retry Sync" at bounding box center [585, 245] width 38 height 9
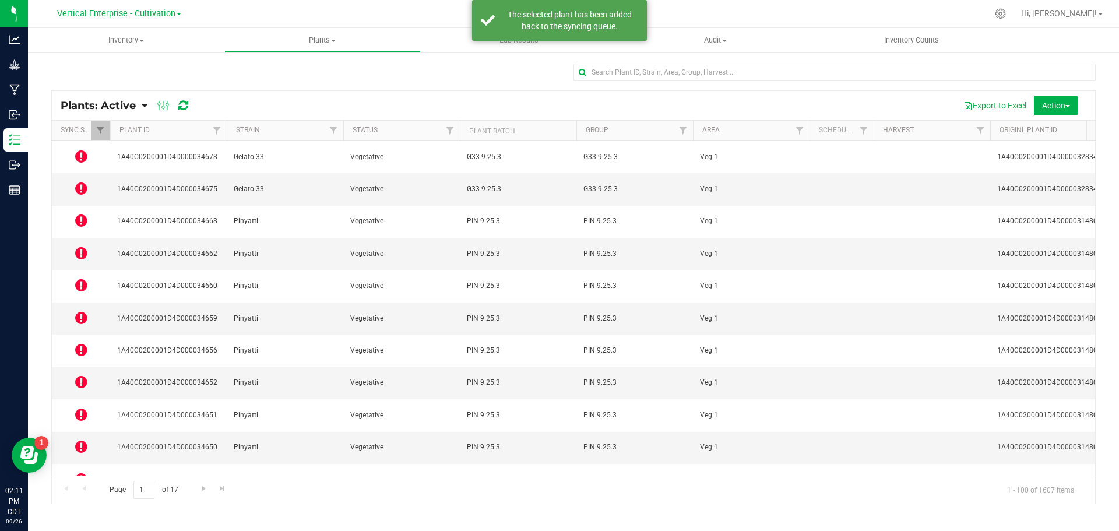
click at [83, 213] on icon at bounding box center [81, 220] width 12 height 14
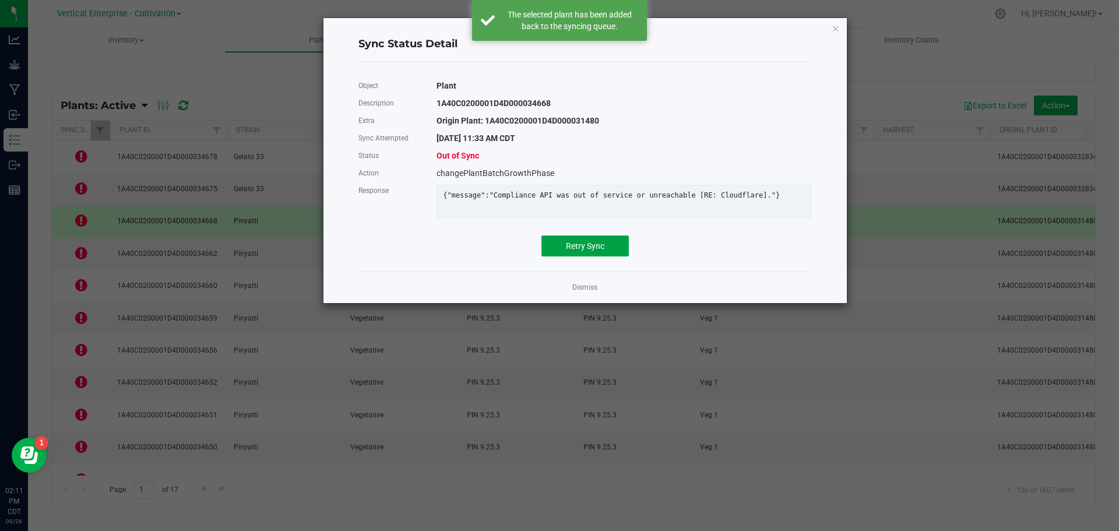
click at [607, 256] on button "Retry Sync" at bounding box center [584, 245] width 87 height 21
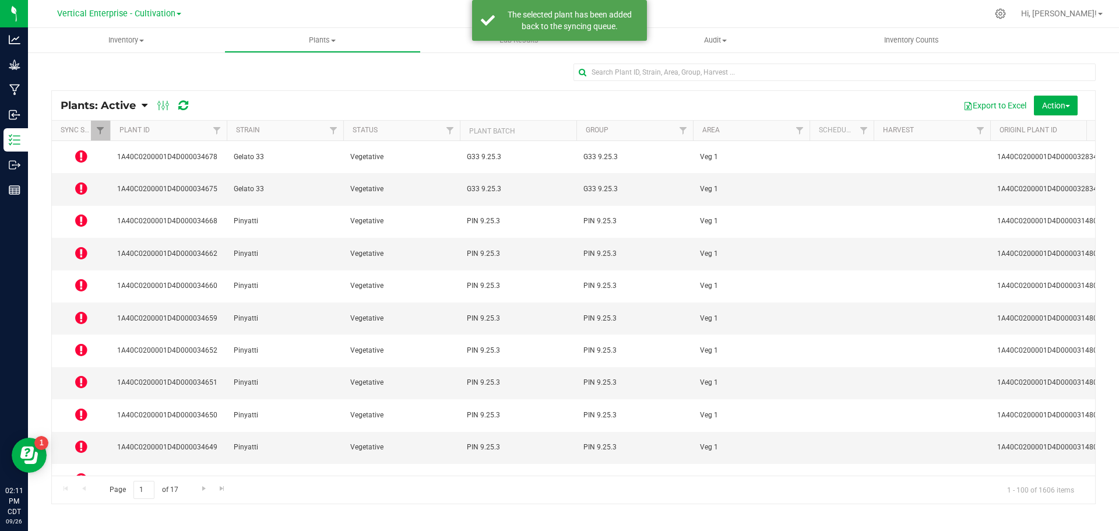
click at [83, 181] on icon at bounding box center [81, 188] width 12 height 14
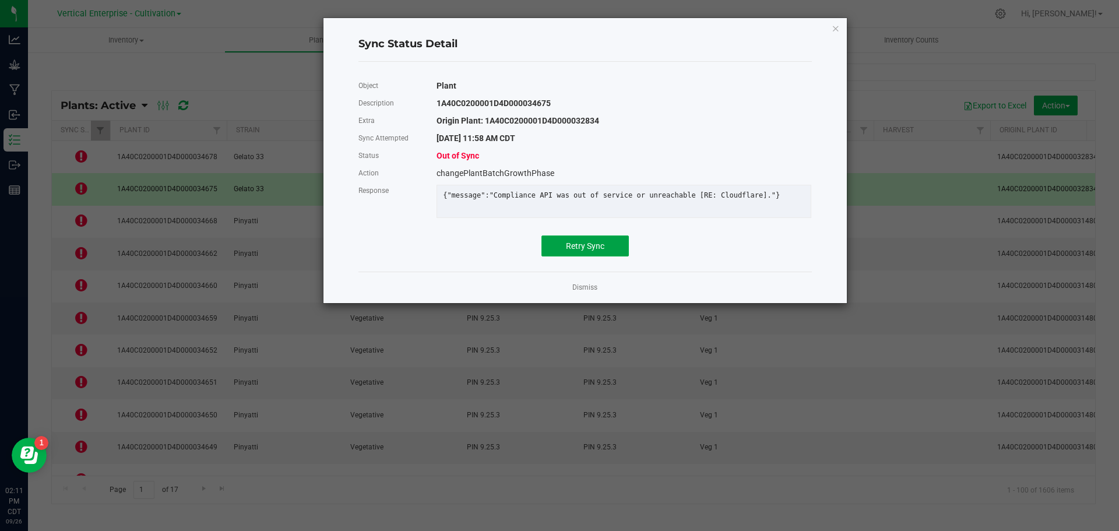
click at [587, 251] on span "Retry Sync" at bounding box center [585, 245] width 38 height 9
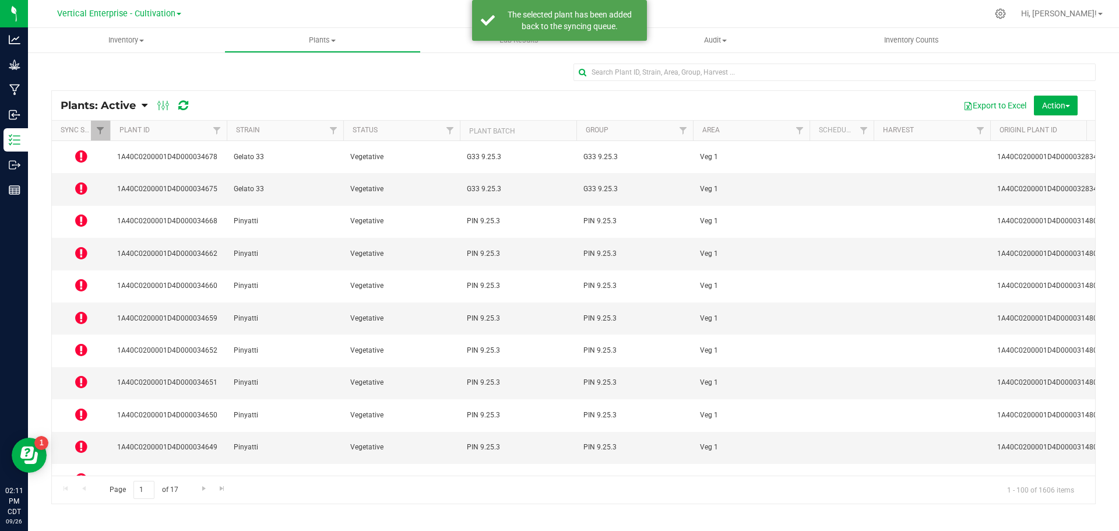
click at [81, 311] on icon at bounding box center [81, 318] width 12 height 14
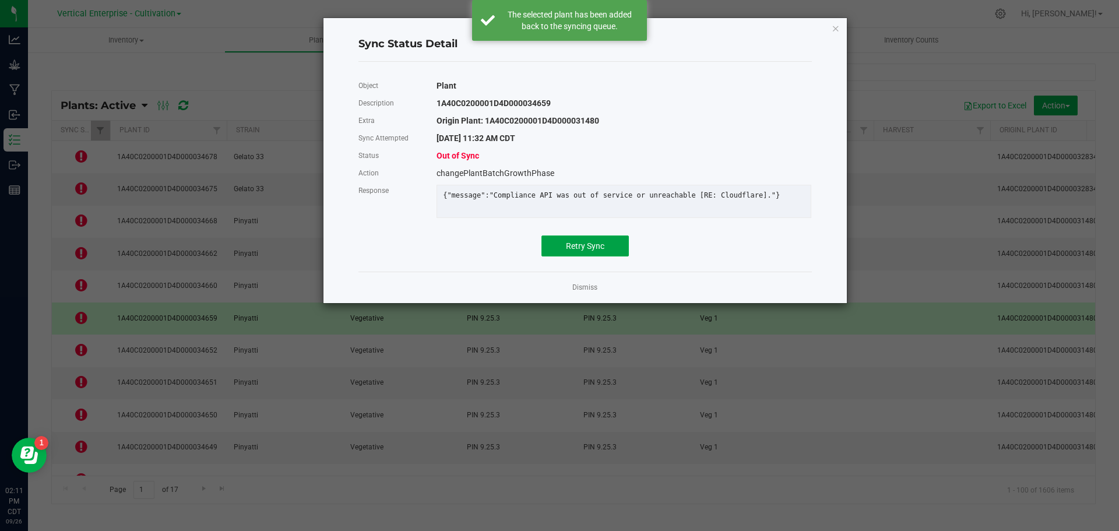
click at [600, 251] on span "Retry Sync" at bounding box center [585, 245] width 38 height 9
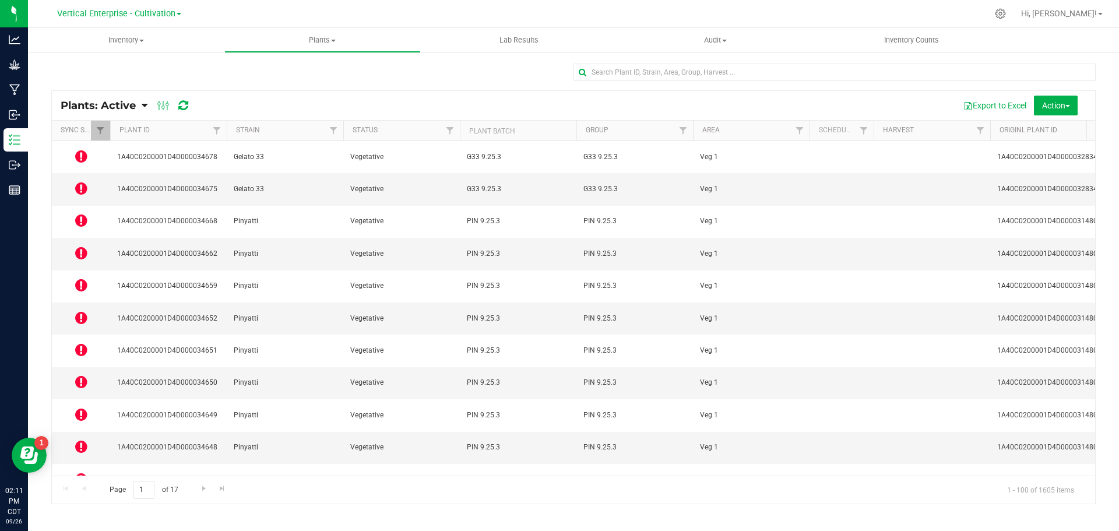
click at [85, 472] on icon at bounding box center [81, 479] width 12 height 14
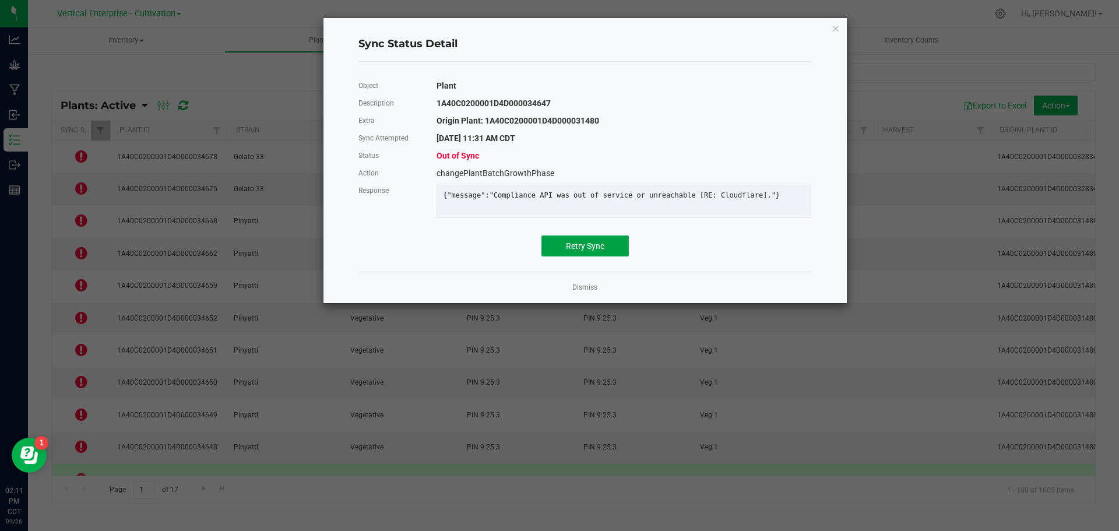
click at [596, 251] on span "Retry Sync" at bounding box center [585, 245] width 38 height 9
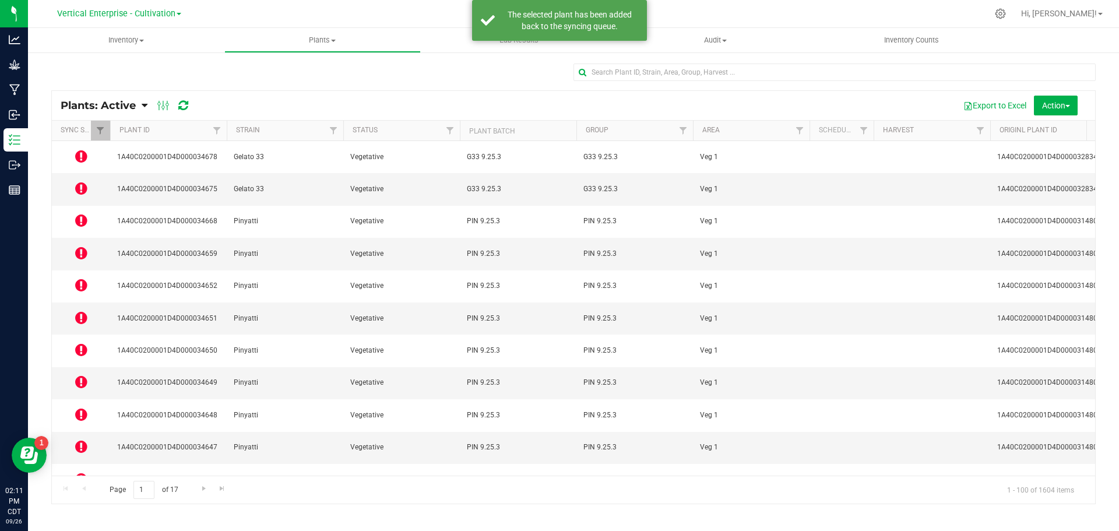
drag, startPoint x: 68, startPoint y: 437, endPoint x: 85, endPoint y: 436, distance: 16.3
click at [69, 496] on td at bounding box center [81, 512] width 58 height 32
click at [86, 504] on icon at bounding box center [81, 511] width 12 height 14
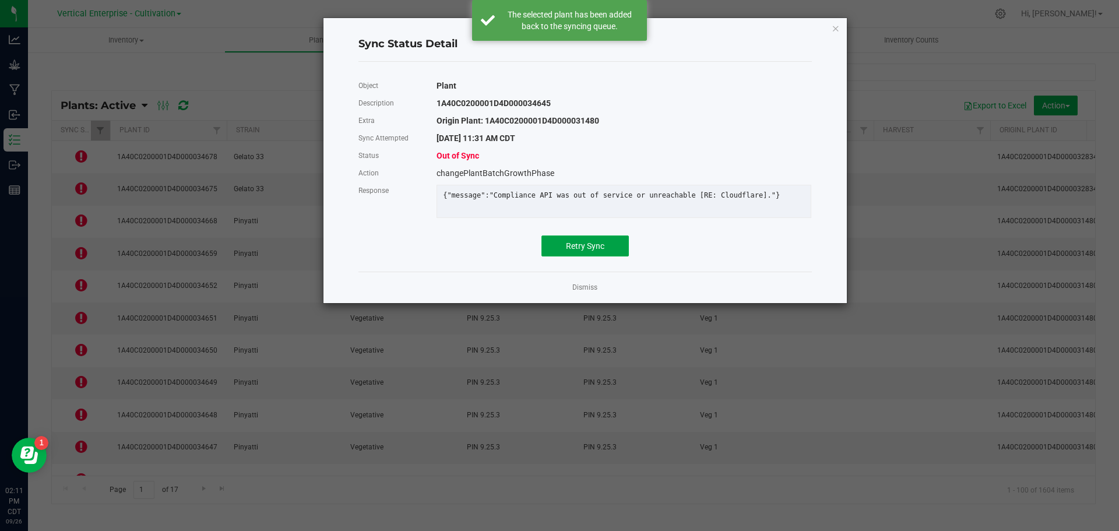
click at [584, 251] on span "Retry Sync" at bounding box center [585, 245] width 38 height 9
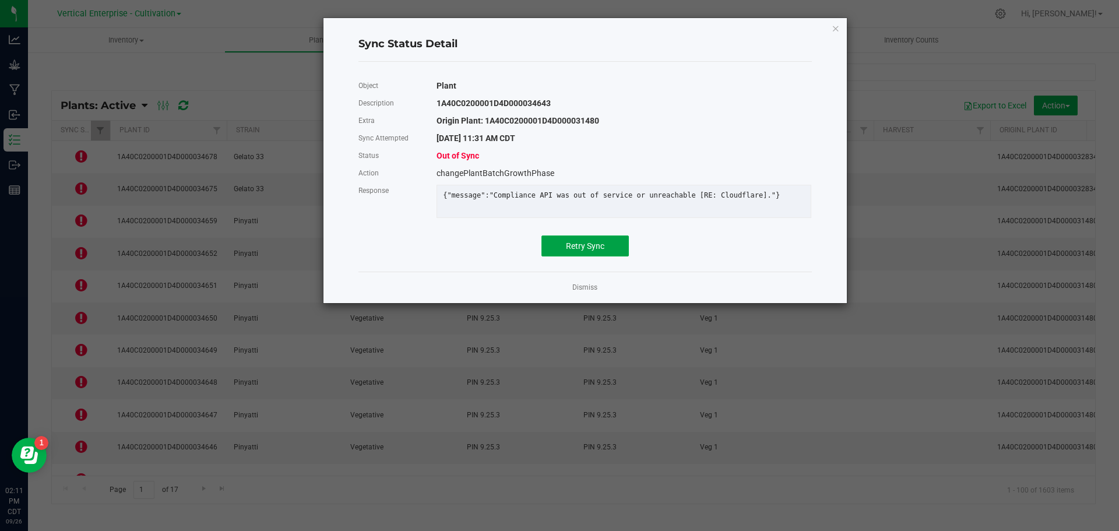
click at [599, 251] on span "Retry Sync" at bounding box center [585, 245] width 38 height 9
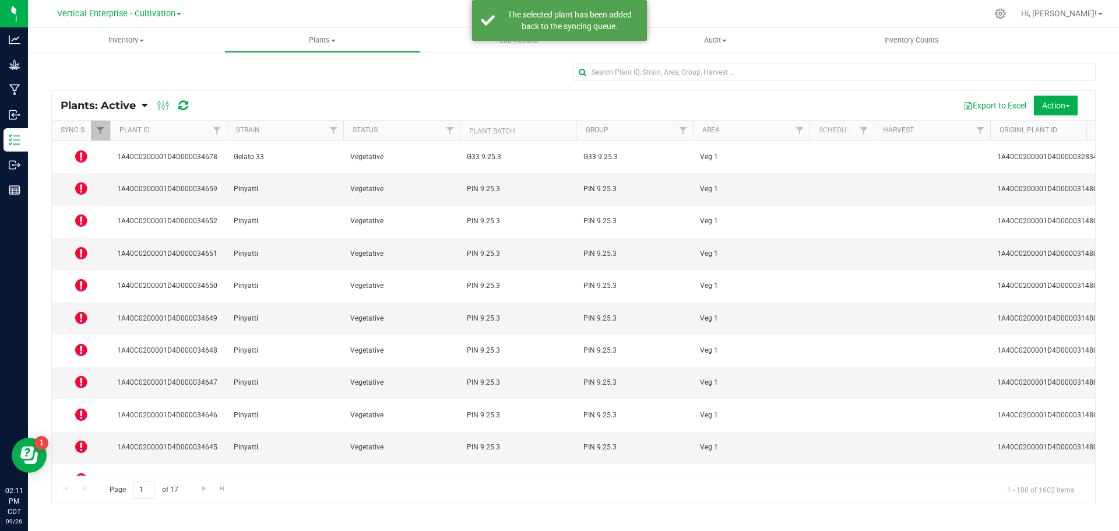
click at [91, 367] on td at bounding box center [81, 383] width 58 height 32
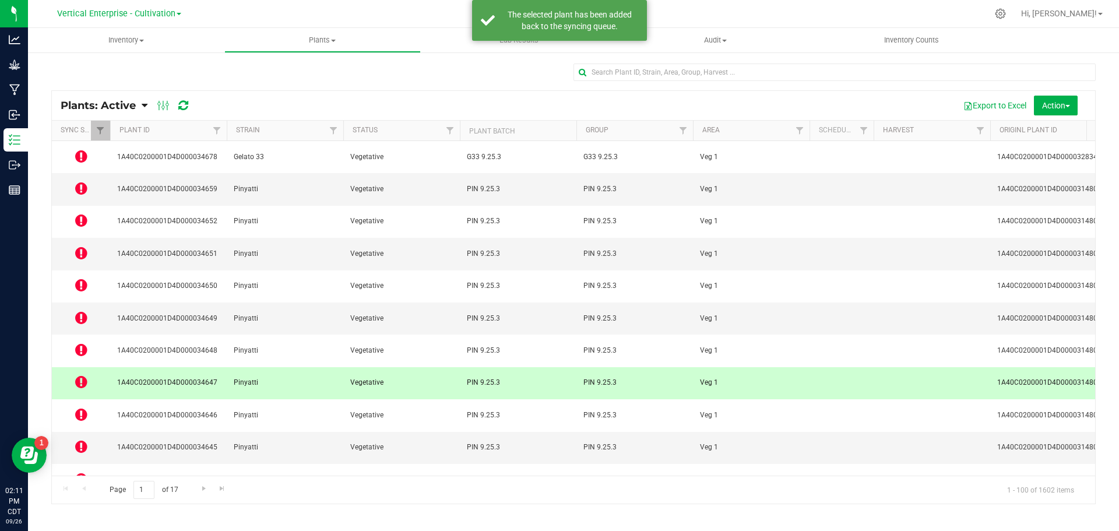
click at [80, 375] on icon at bounding box center [81, 382] width 12 height 14
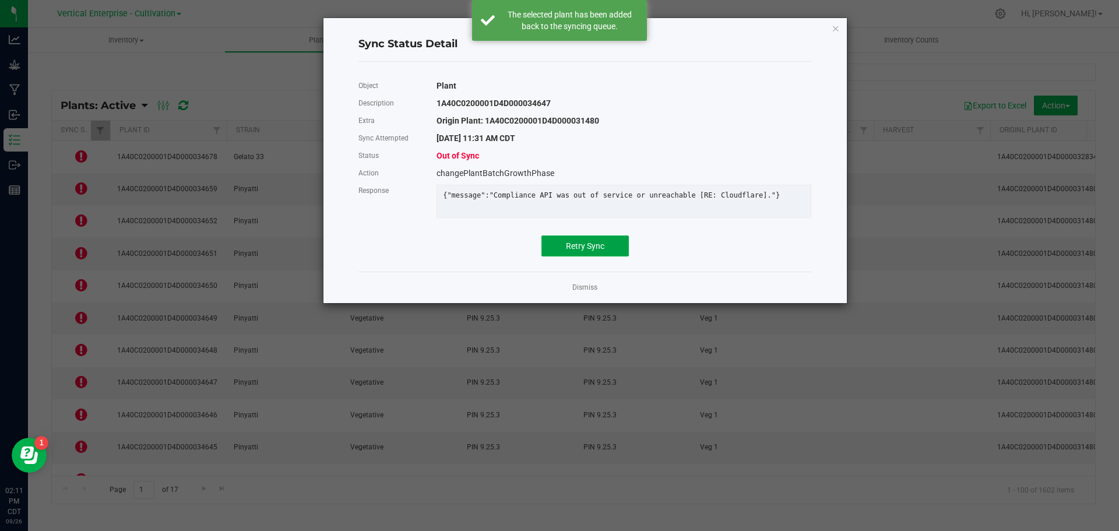
click at [597, 256] on button "Retry Sync" at bounding box center [584, 245] width 87 height 21
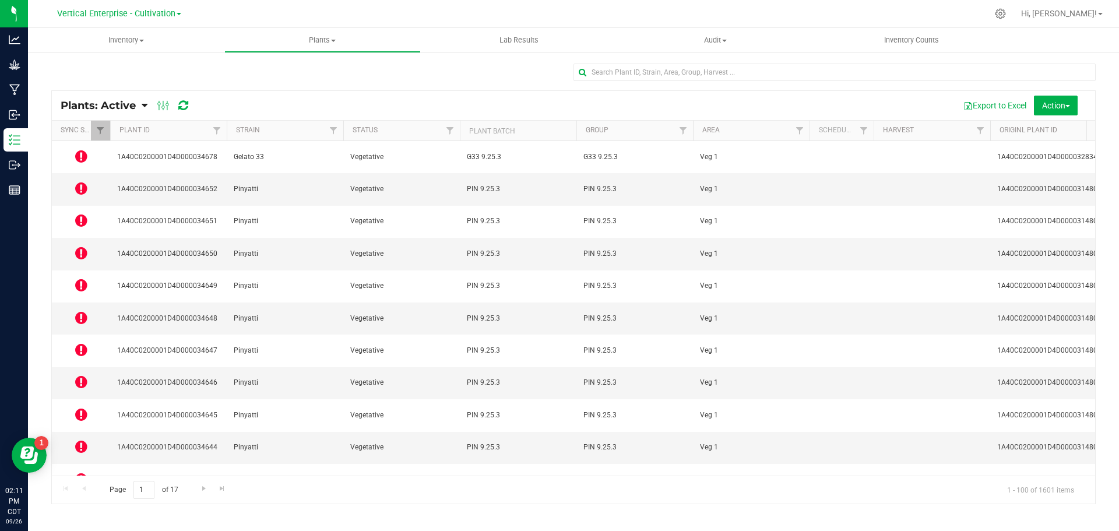
click at [77, 278] on icon at bounding box center [81, 285] width 12 height 14
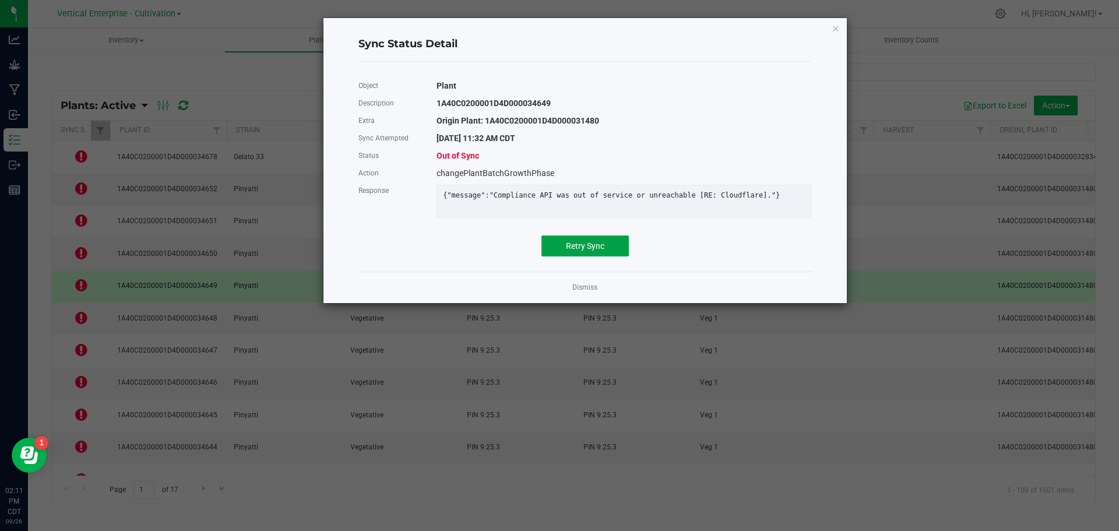
click at [615, 251] on button "Retry Sync" at bounding box center [584, 245] width 87 height 21
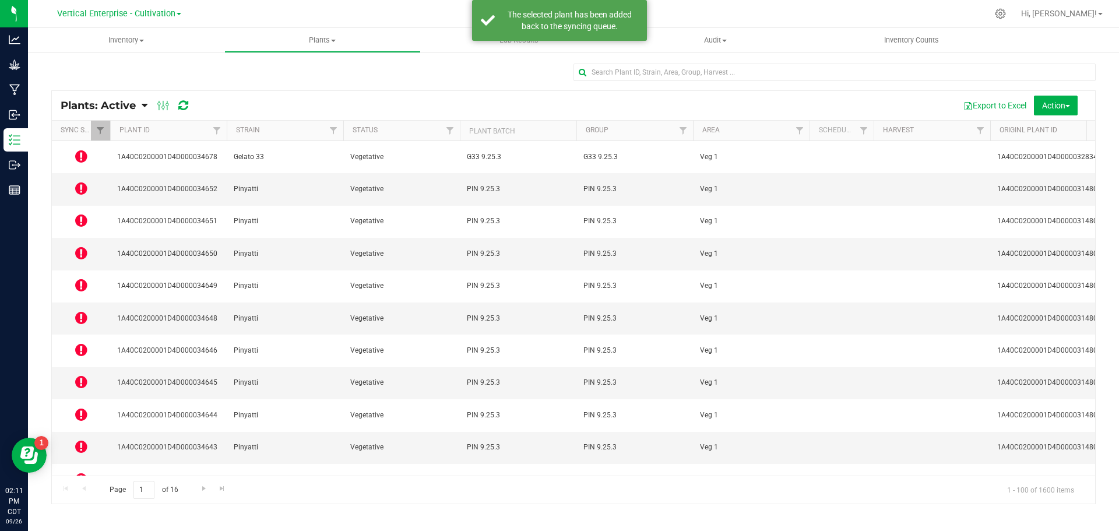
click at [82, 246] on icon at bounding box center [81, 253] width 12 height 14
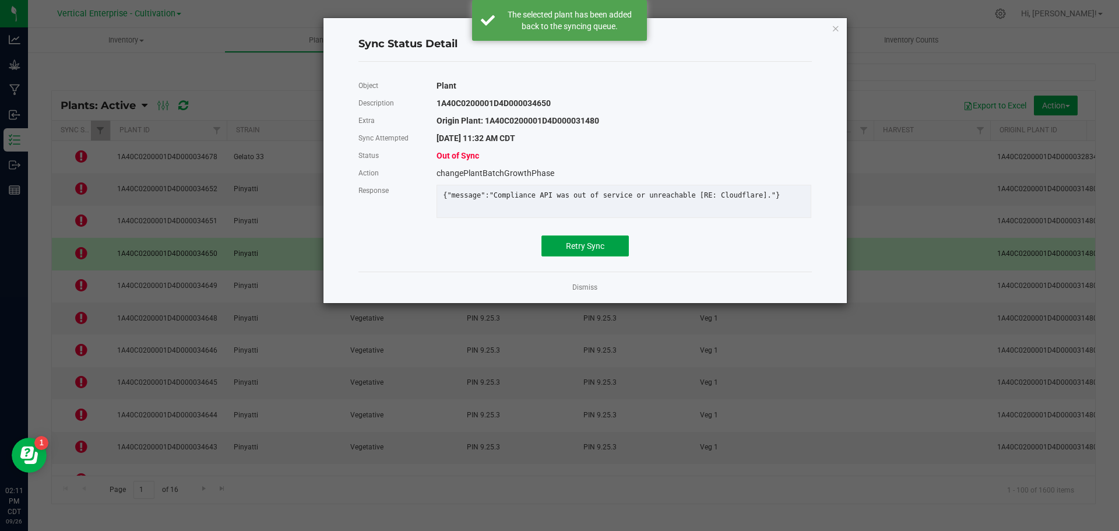
click at [594, 256] on button "Retry Sync" at bounding box center [584, 245] width 87 height 21
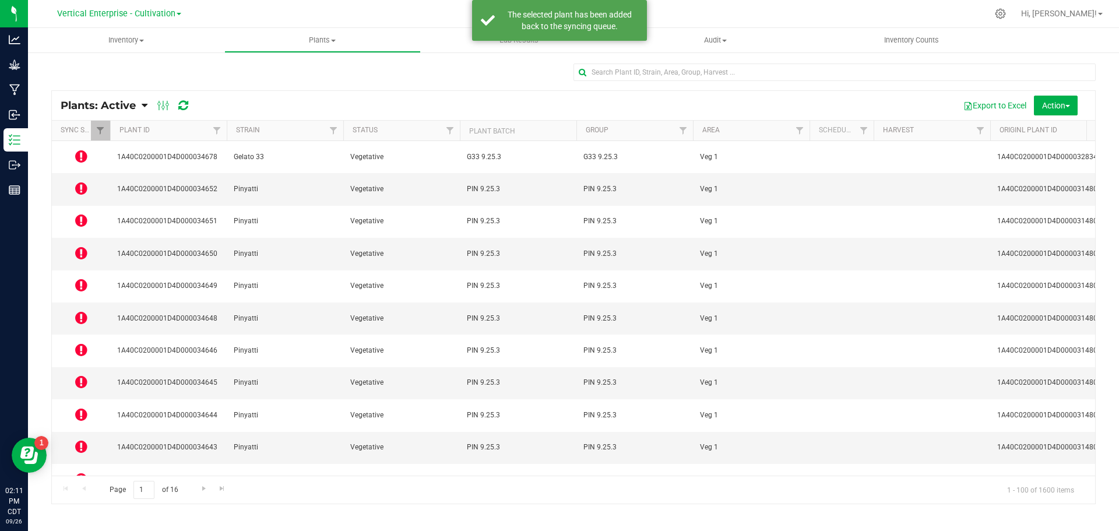
click at [82, 182] on icon at bounding box center [81, 188] width 12 height 14
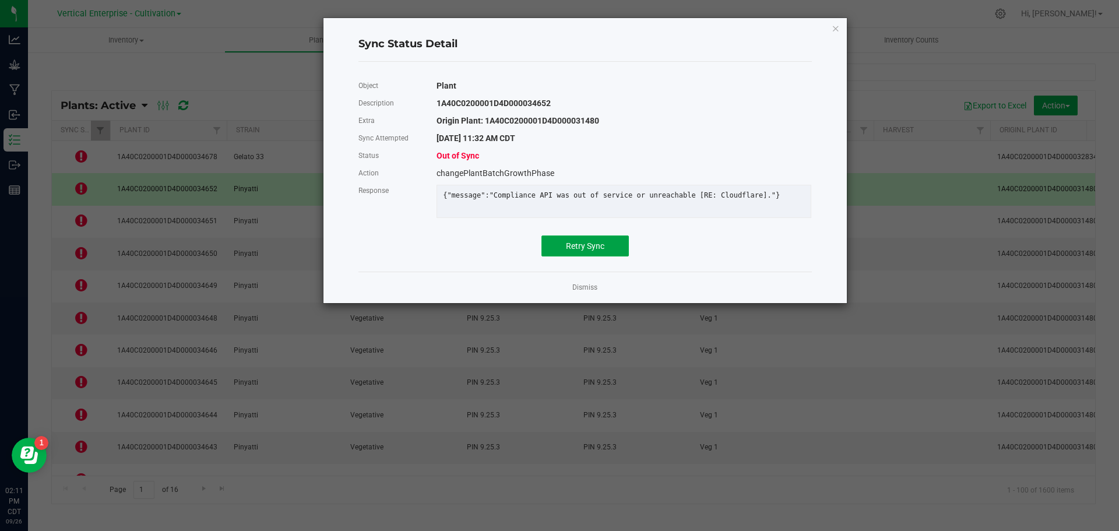
click at [589, 251] on span "Retry Sync" at bounding box center [585, 245] width 38 height 9
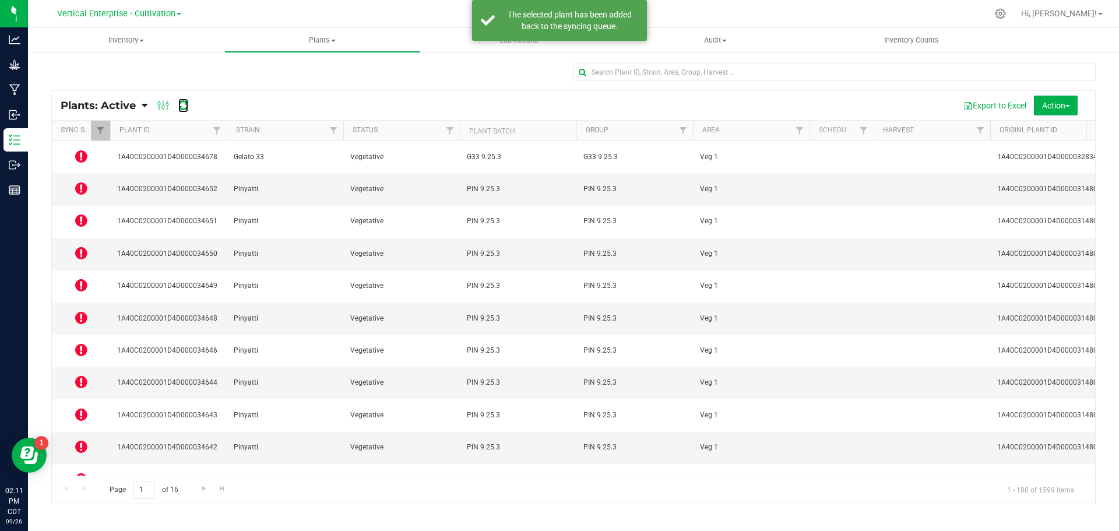
click at [181, 102] on icon at bounding box center [183, 106] width 10 height 12
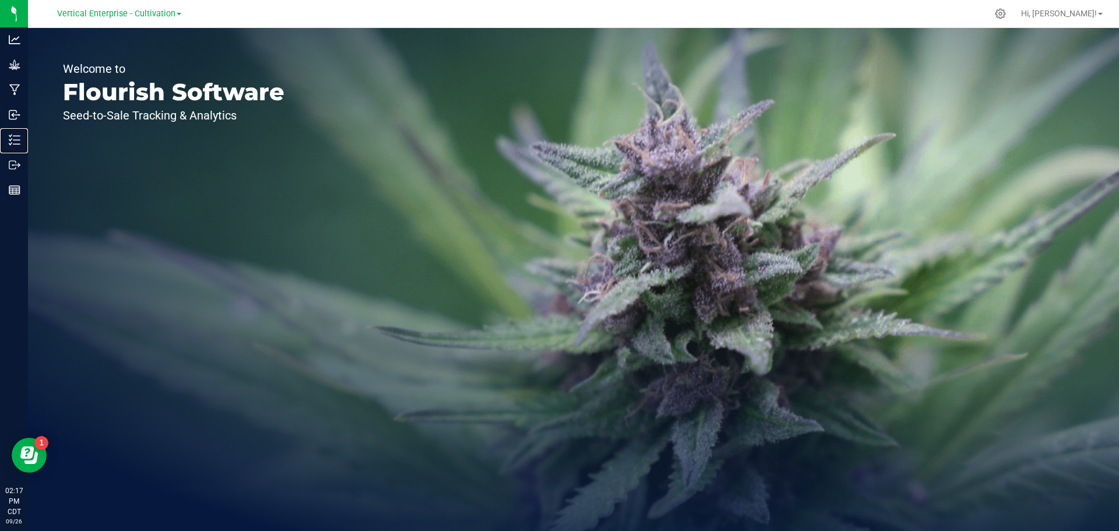
click at [28, 132] on div "Inventory" at bounding box center [15, 139] width 24 height 23
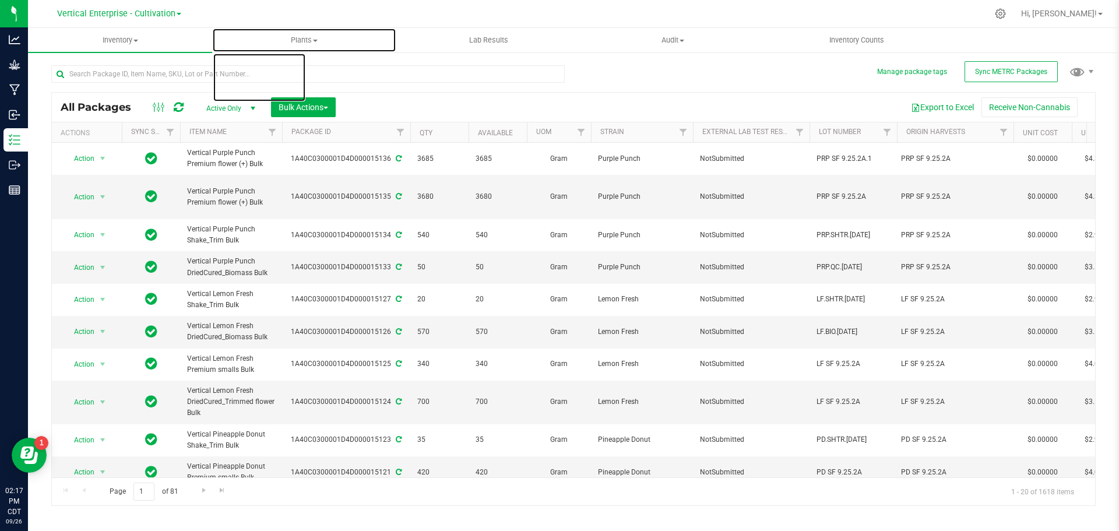
click at [315, 43] on span "Plants" at bounding box center [304, 40] width 183 height 10
click at [297, 75] on li "All plants" at bounding box center [304, 71] width 184 height 14
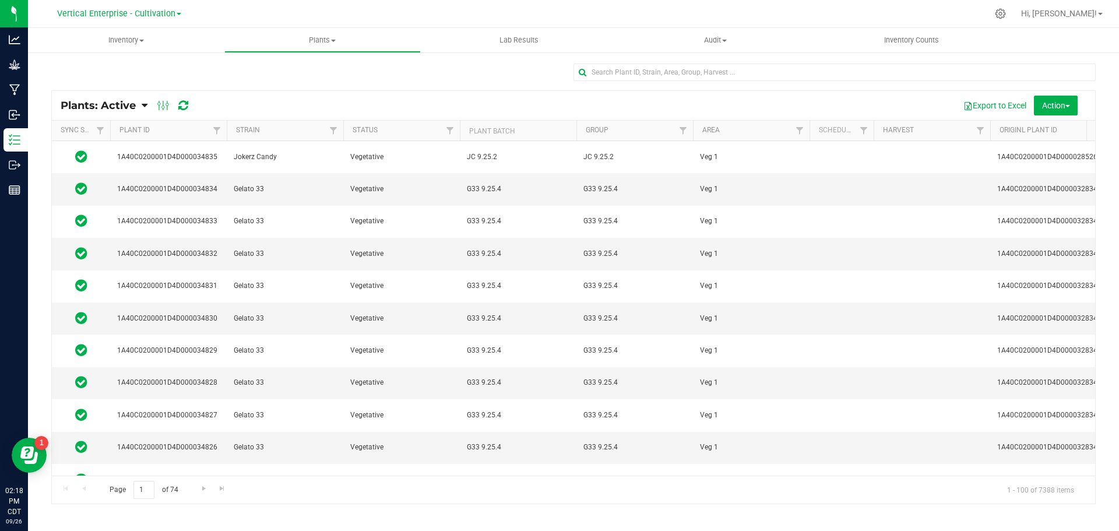
click at [118, 9] on span "Vertical Enterprise - Cultivation" at bounding box center [116, 14] width 118 height 10
click at [101, 59] on link "Vertical Enterprise - Manufacturing" at bounding box center [119, 57] width 170 height 16
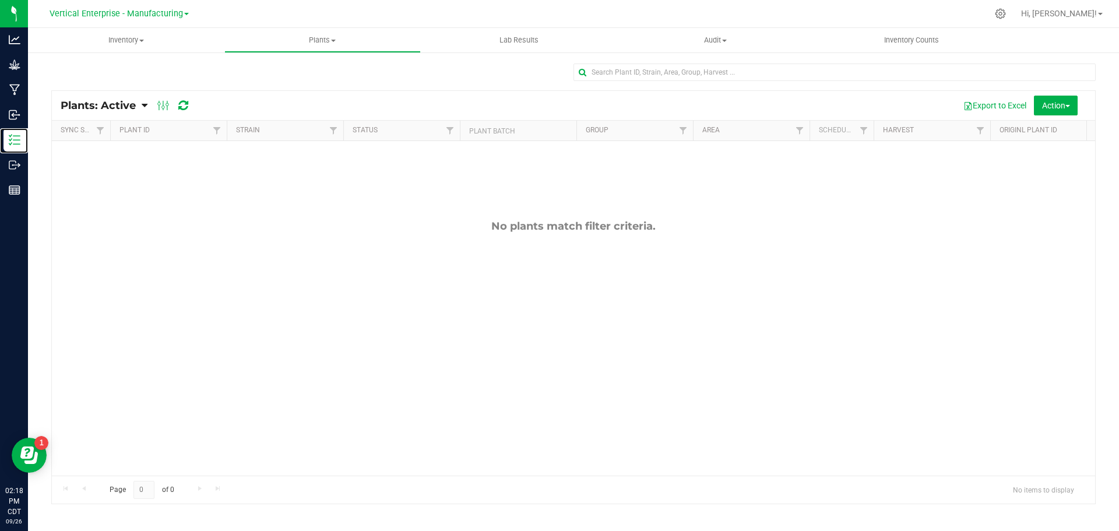
click at [0, 0] on p "Inventory" at bounding box center [0, 0] width 0 height 0
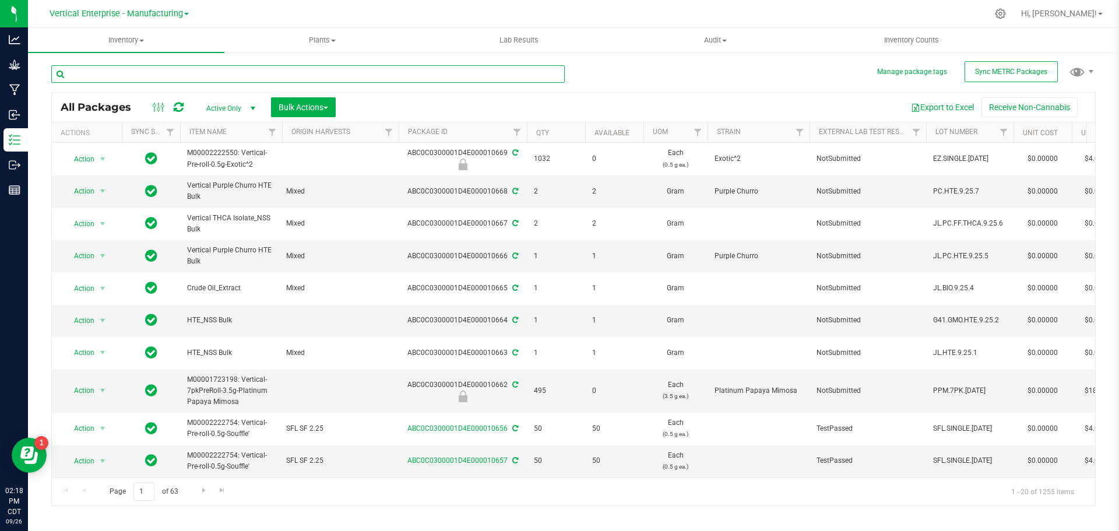
click at [106, 77] on input "text" at bounding box center [307, 73] width 513 height 17
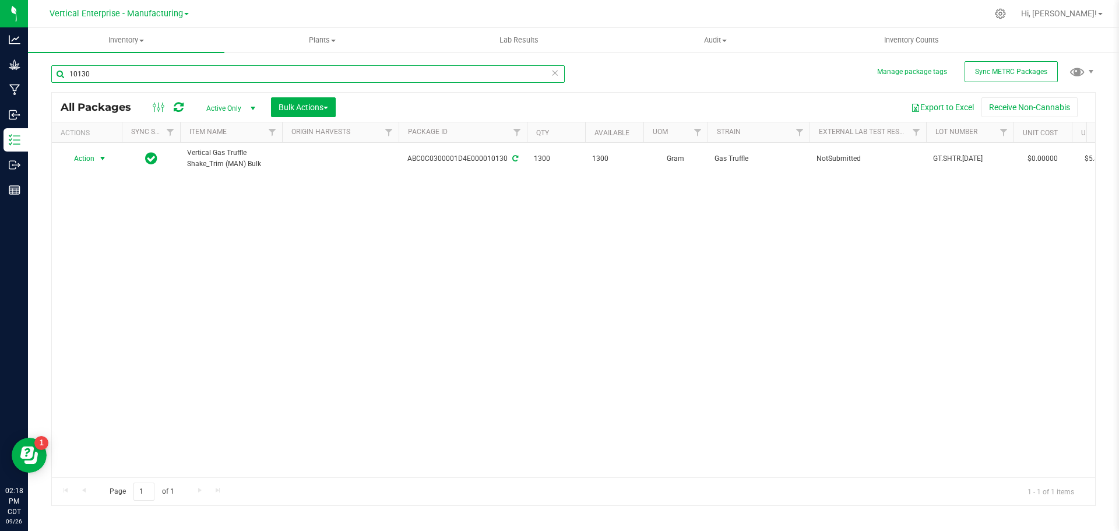
type input "10130"
click at [77, 154] on span "Action" at bounding box center [79, 158] width 31 height 16
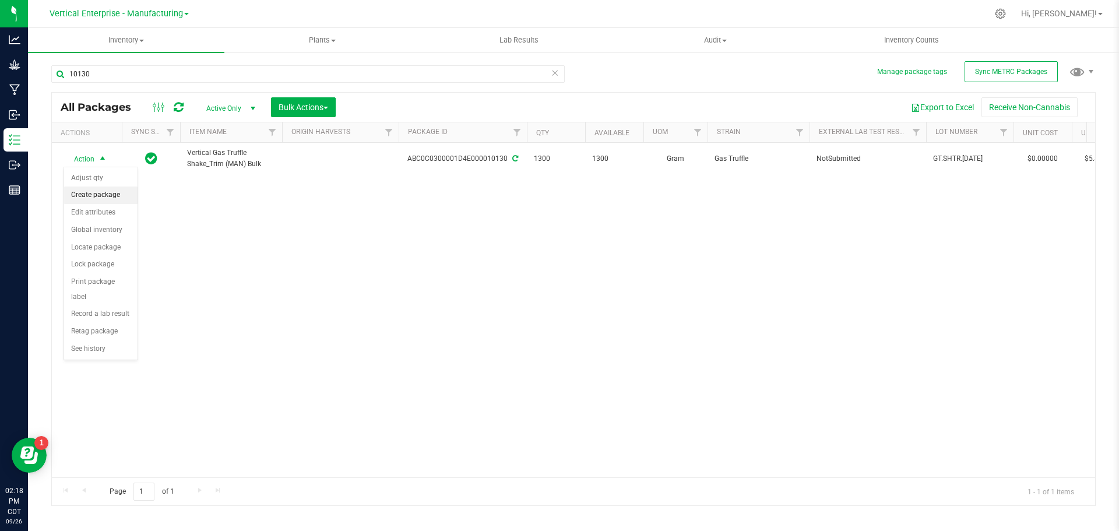
click at [78, 197] on li "Create package" at bounding box center [100, 194] width 73 height 17
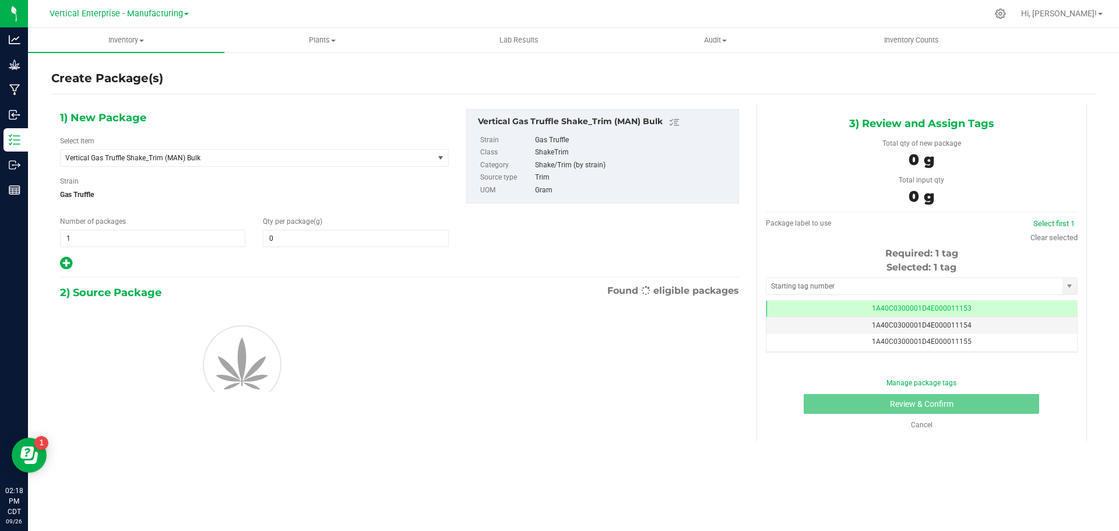
type input "0.0000"
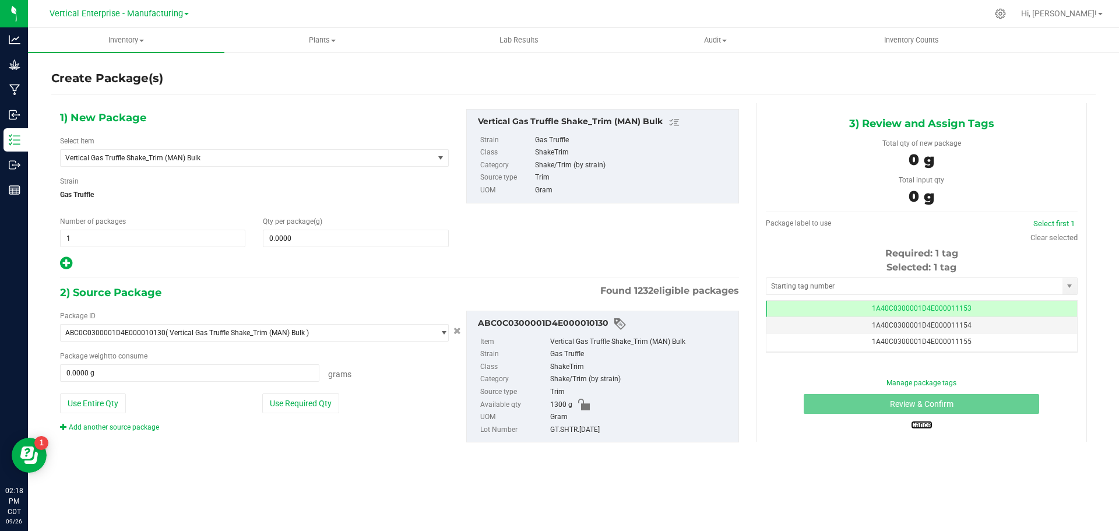
click at [921, 426] on link "Cancel" at bounding box center [922, 425] width 22 height 8
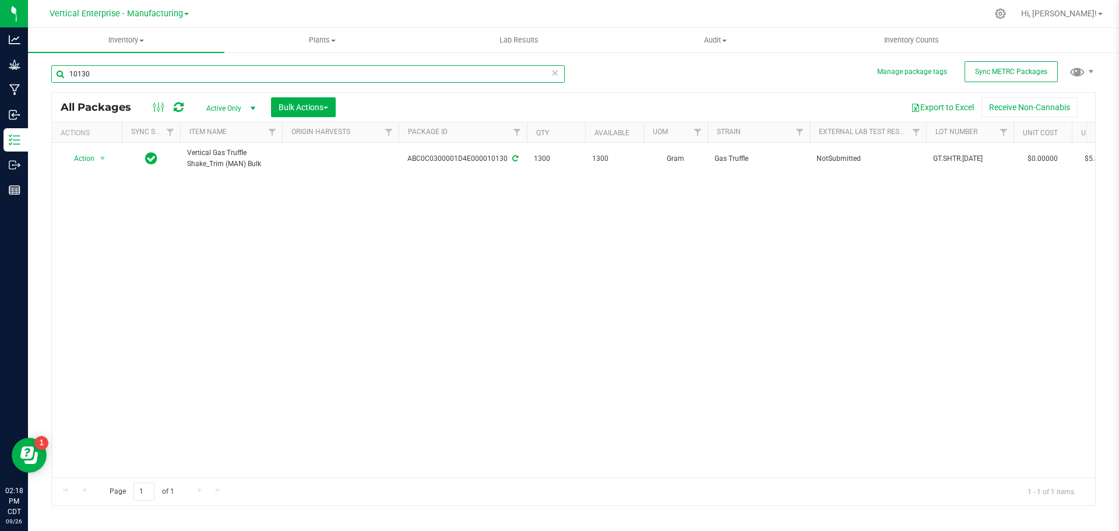
drag, startPoint x: 122, startPoint y: 66, endPoint x: 43, endPoint y: 71, distance: 79.9
click at [43, 71] on div "Manage package tags Sync METRC Packages 10130 All Packages Active Only Active O…" at bounding box center [573, 229] width 1091 height 356
click at [95, 18] on span "Vertical Enterprise - Manufacturing" at bounding box center [116, 14] width 133 height 10
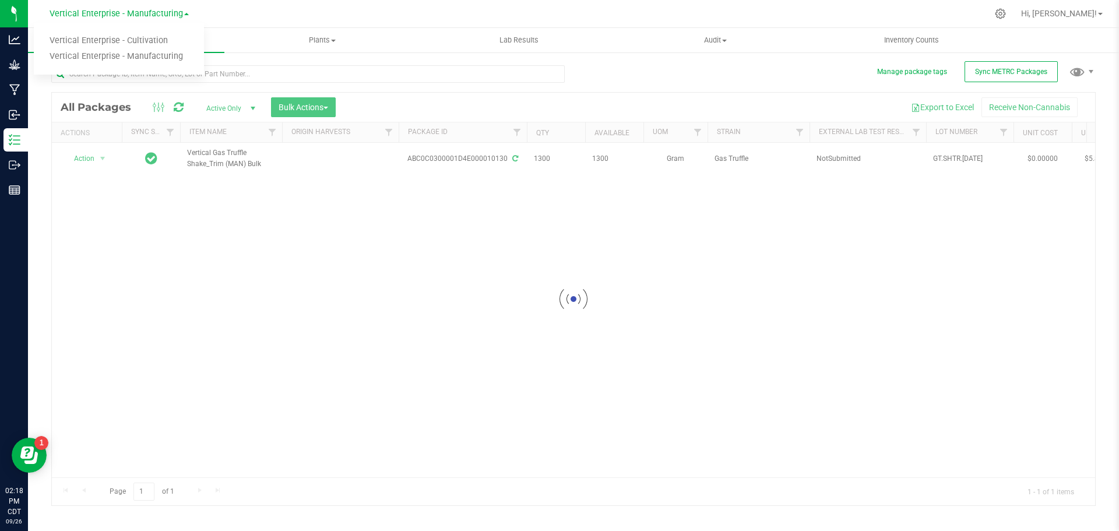
click at [97, 38] on link "Vertical Enterprise - Cultivation" at bounding box center [119, 41] width 170 height 16
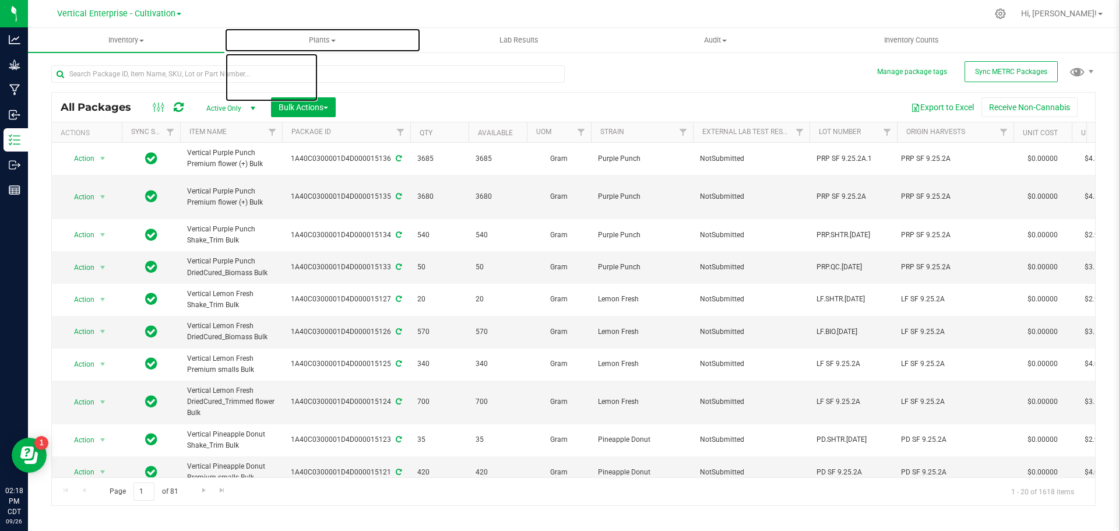
click at [332, 40] on span at bounding box center [333, 41] width 5 height 2
click at [317, 64] on li "All plants" at bounding box center [322, 71] width 196 height 14
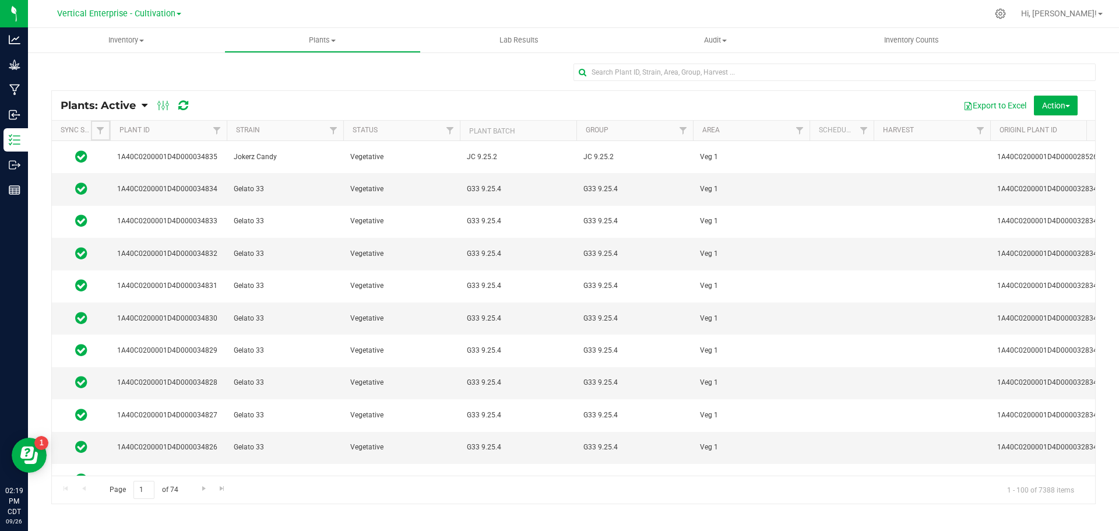
click at [105, 132] on span "Filter" at bounding box center [100, 130] width 9 height 9
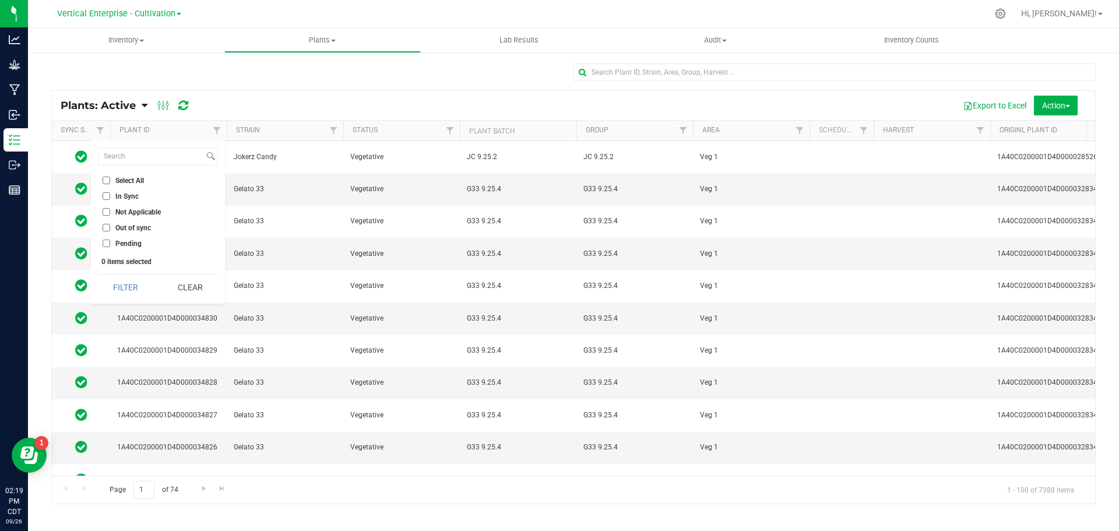
click at [119, 224] on span "Out of sync" at bounding box center [133, 227] width 36 height 7
click at [110, 224] on input "Out of sync" at bounding box center [107, 228] width 8 height 8
checkbox input "true"
click at [117, 284] on button "Filter" at bounding box center [126, 287] width 56 height 26
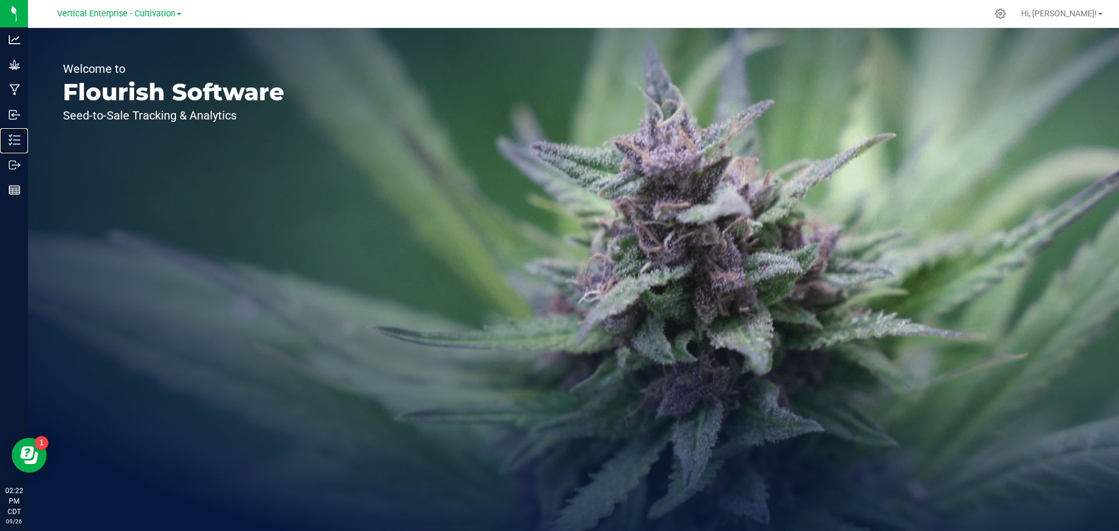
click at [0, 0] on p "Inventory" at bounding box center [0, 0] width 0 height 0
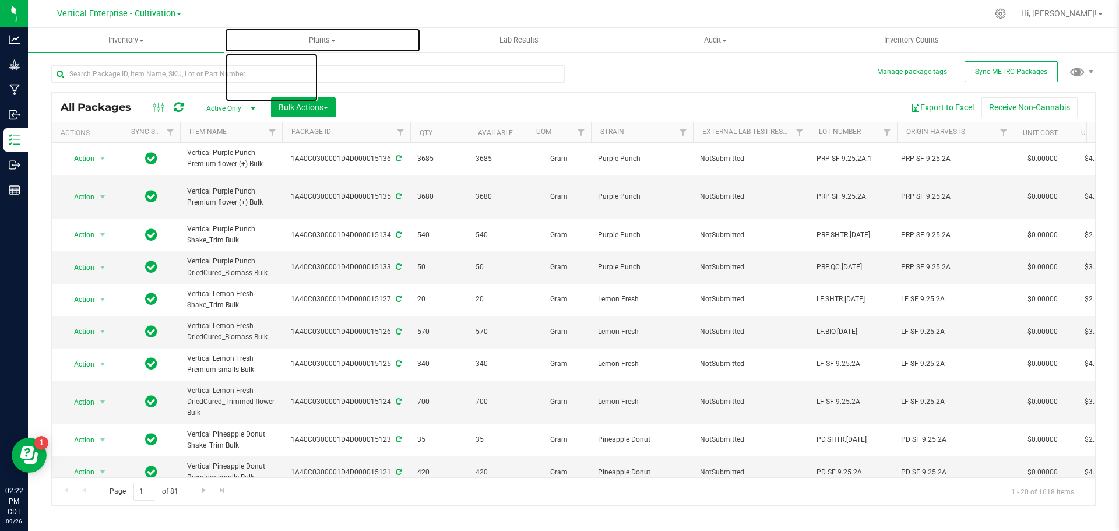
click at [338, 42] on span "Plants" at bounding box center [322, 40] width 195 height 10
click at [314, 69] on li "All plants" at bounding box center [322, 71] width 196 height 14
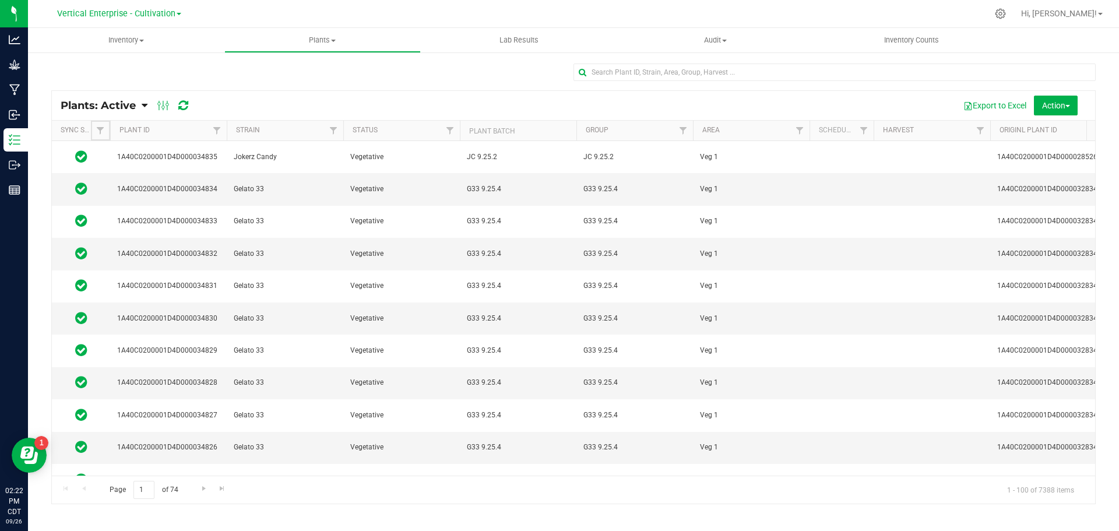
click at [103, 132] on span "Filter" at bounding box center [100, 130] width 9 height 9
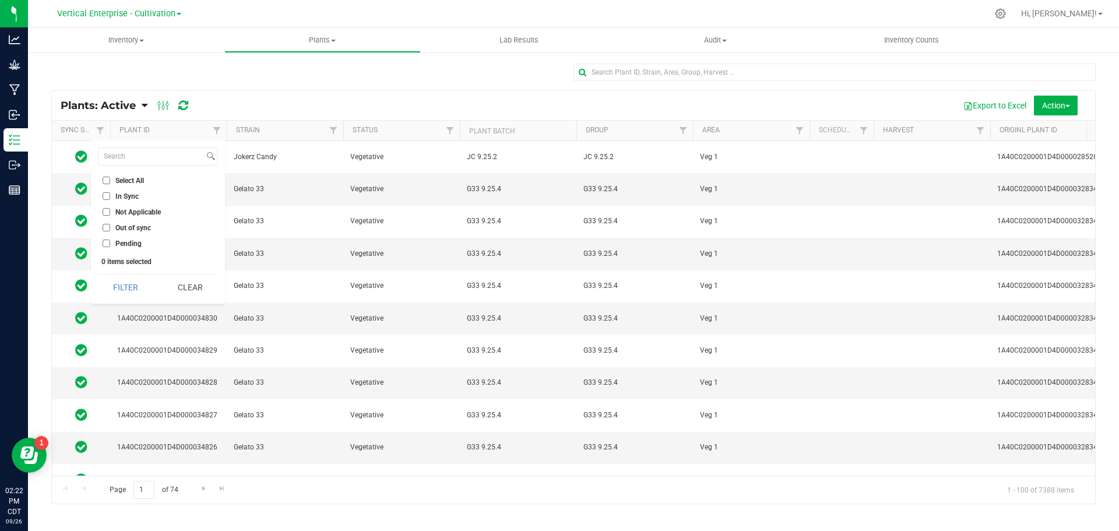
click at [130, 225] on span "Out of sync" at bounding box center [133, 227] width 36 height 7
click at [110, 225] on input "Out of sync" at bounding box center [107, 228] width 8 height 8
checkbox input "true"
click at [147, 291] on button "Filter" at bounding box center [126, 287] width 56 height 26
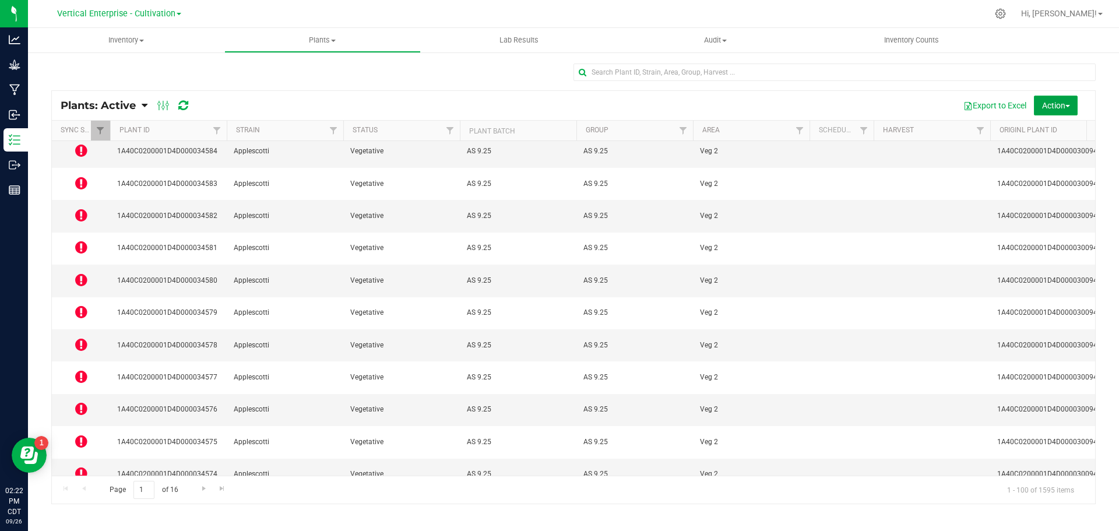
click at [1068, 97] on button "Action" at bounding box center [1056, 106] width 44 height 20
click at [305, 81] on div at bounding box center [573, 77] width 1044 height 27
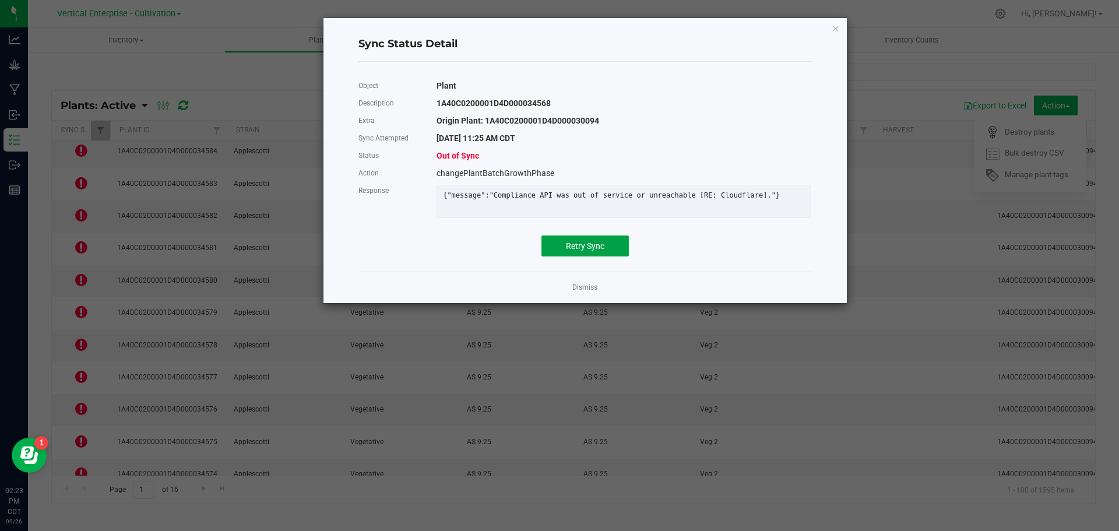
click at [596, 256] on button "Retry Sync" at bounding box center [584, 245] width 87 height 21
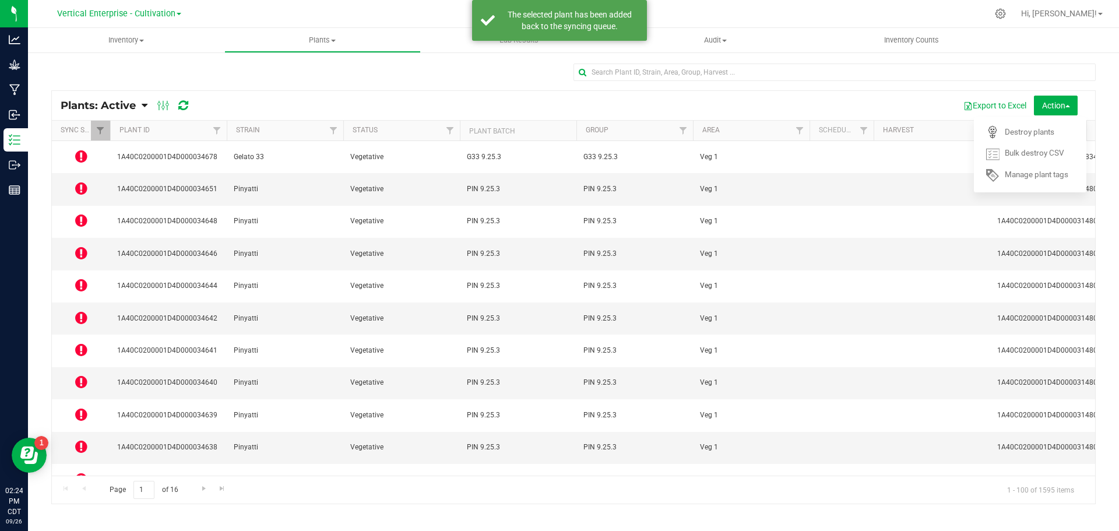
click at [87, 181] on icon at bounding box center [81, 188] width 12 height 14
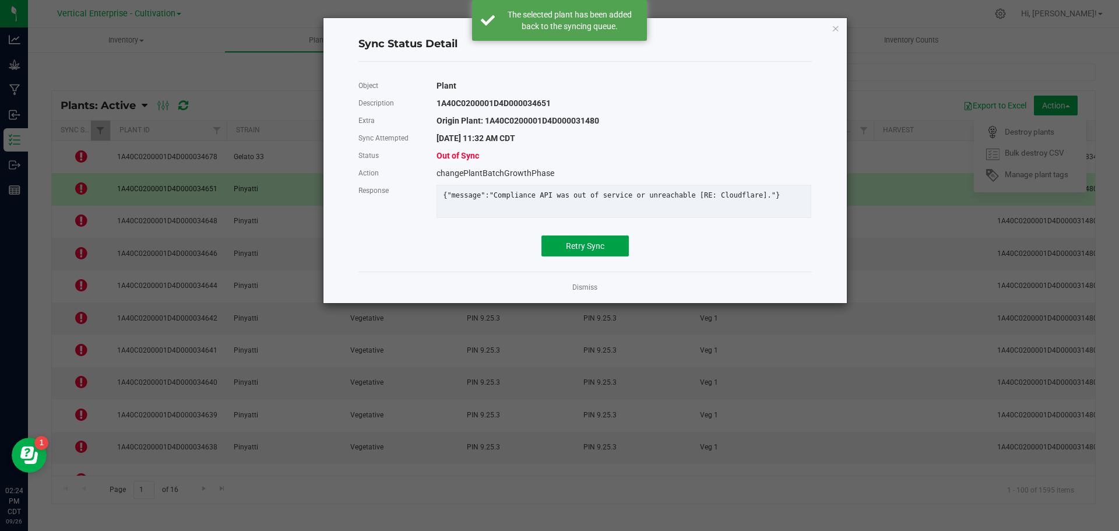
click at [625, 255] on button "Retry Sync" at bounding box center [584, 245] width 87 height 21
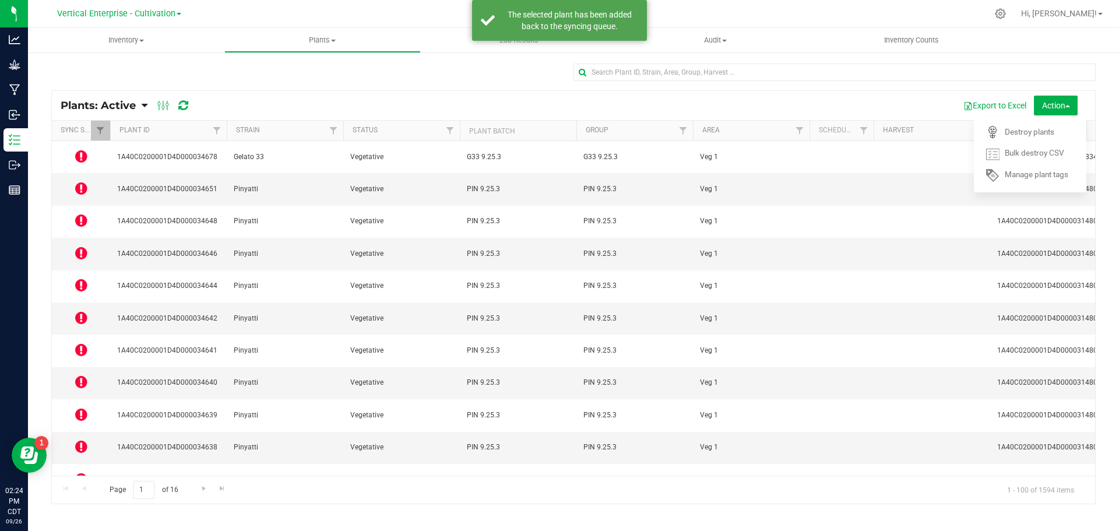
click at [83, 154] on icon at bounding box center [81, 156] width 12 height 14
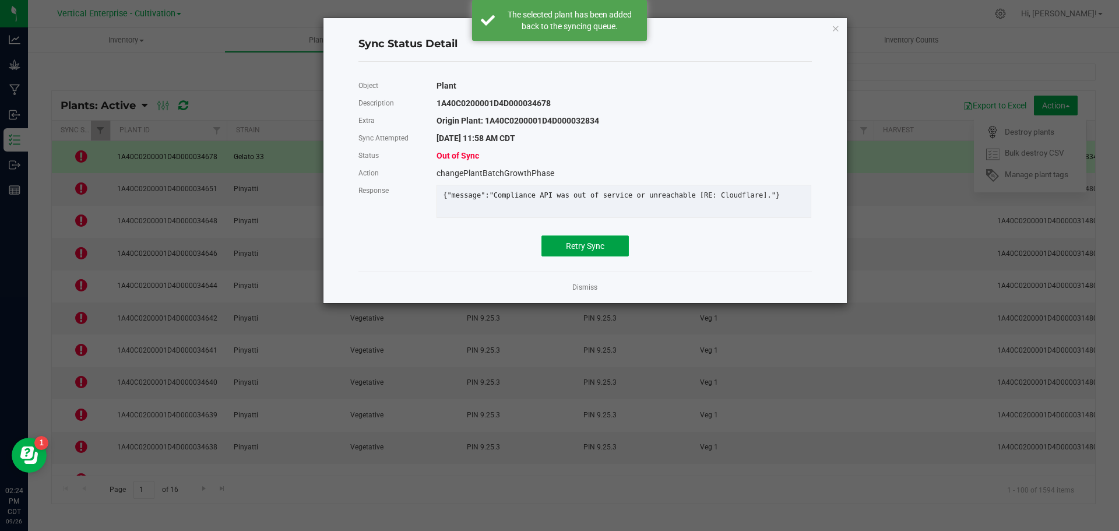
click at [589, 251] on span "Retry Sync" at bounding box center [585, 245] width 38 height 9
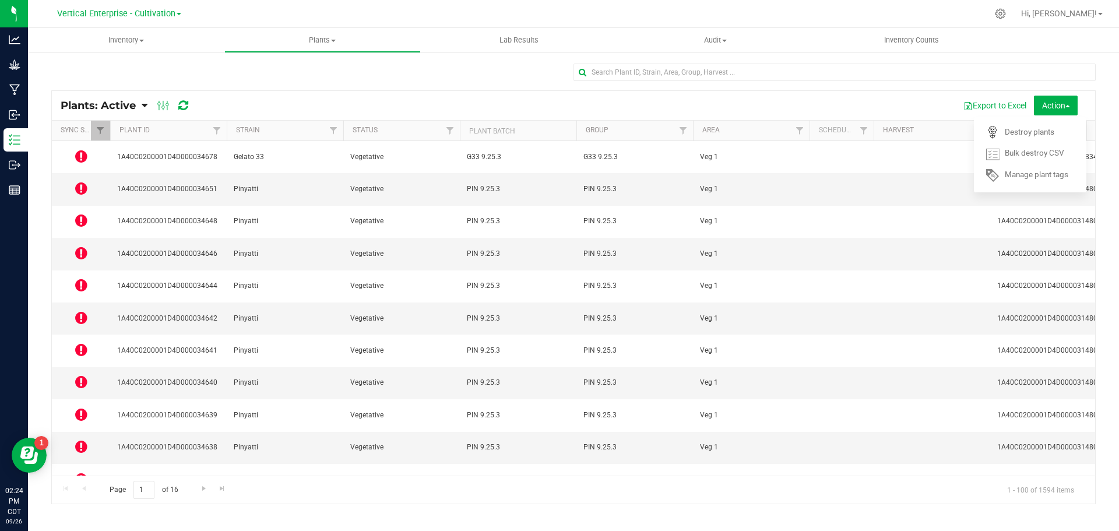
click at [82, 278] on icon at bounding box center [81, 285] width 12 height 14
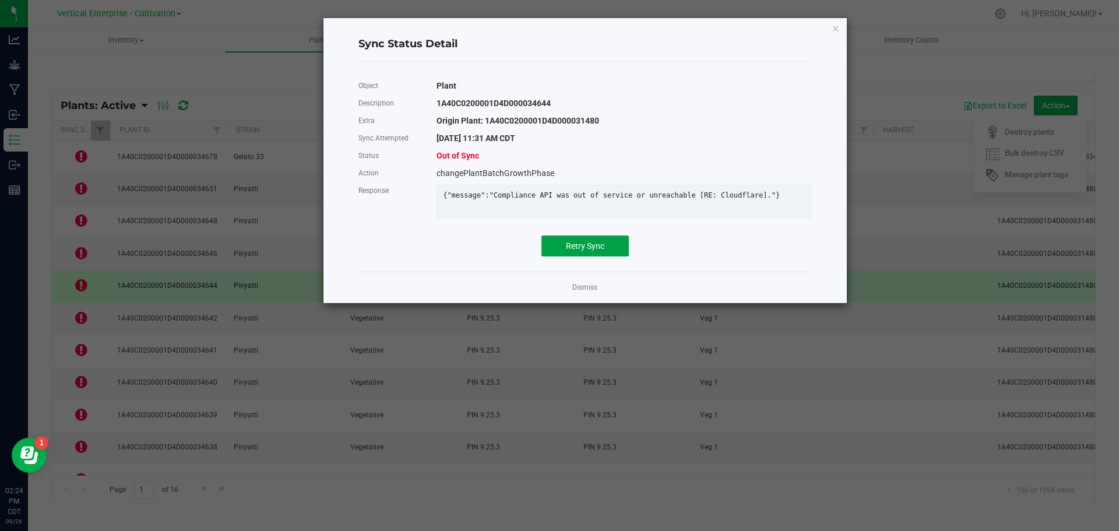
click at [597, 246] on button "Retry Sync" at bounding box center [584, 245] width 87 height 21
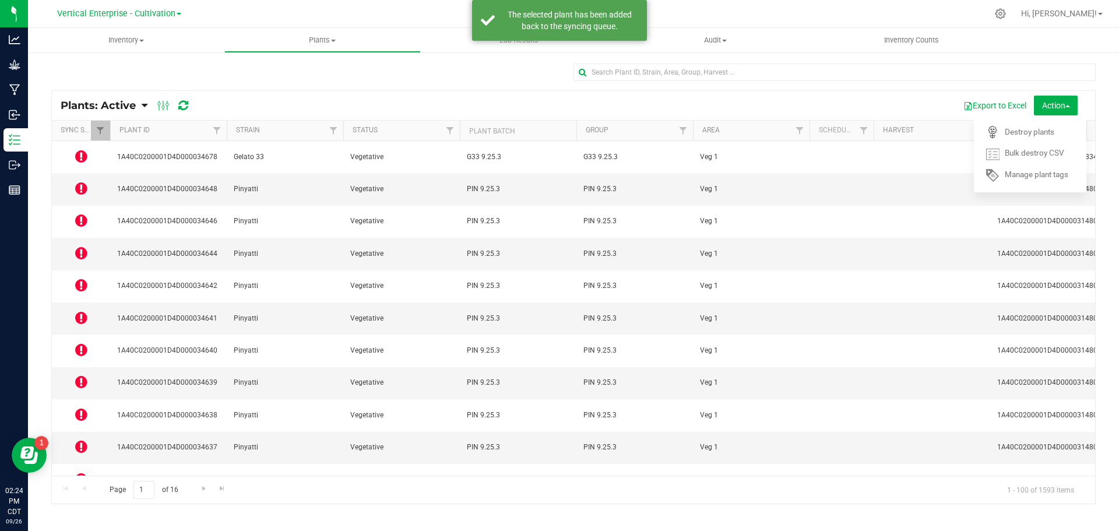
click at [78, 343] on icon at bounding box center [81, 350] width 12 height 14
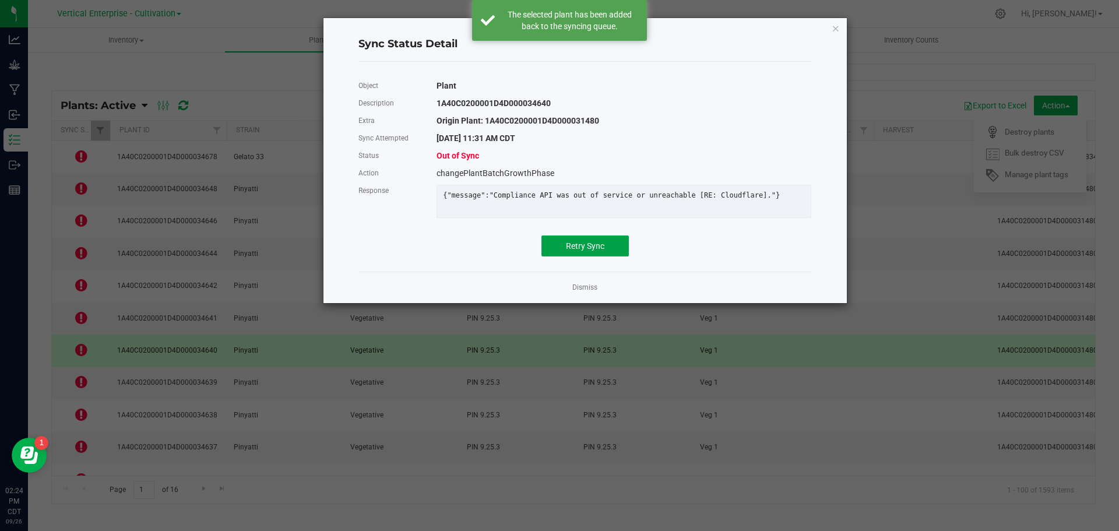
click at [587, 256] on button "Retry Sync" at bounding box center [584, 245] width 87 height 21
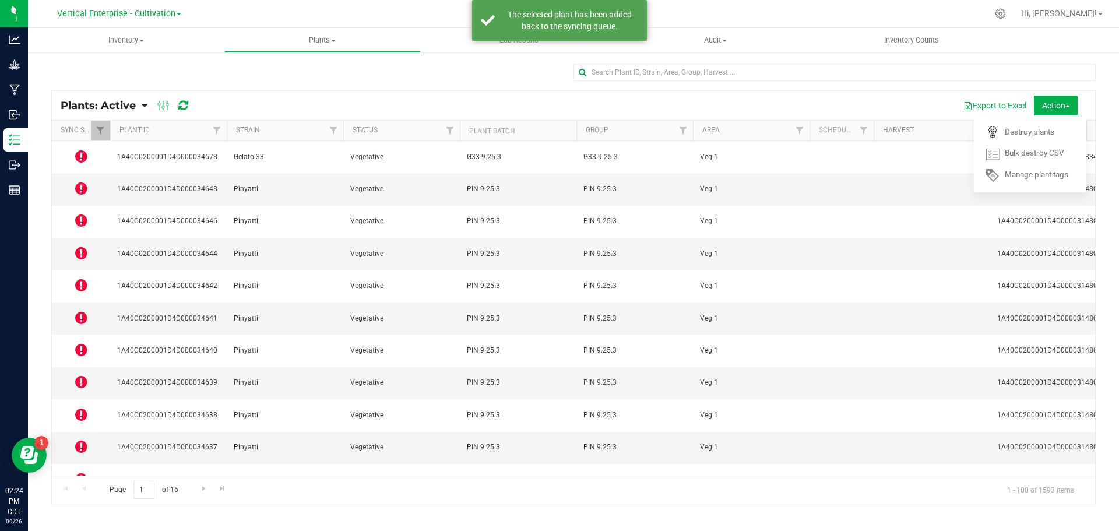
click at [83, 439] on icon at bounding box center [81, 446] width 12 height 14
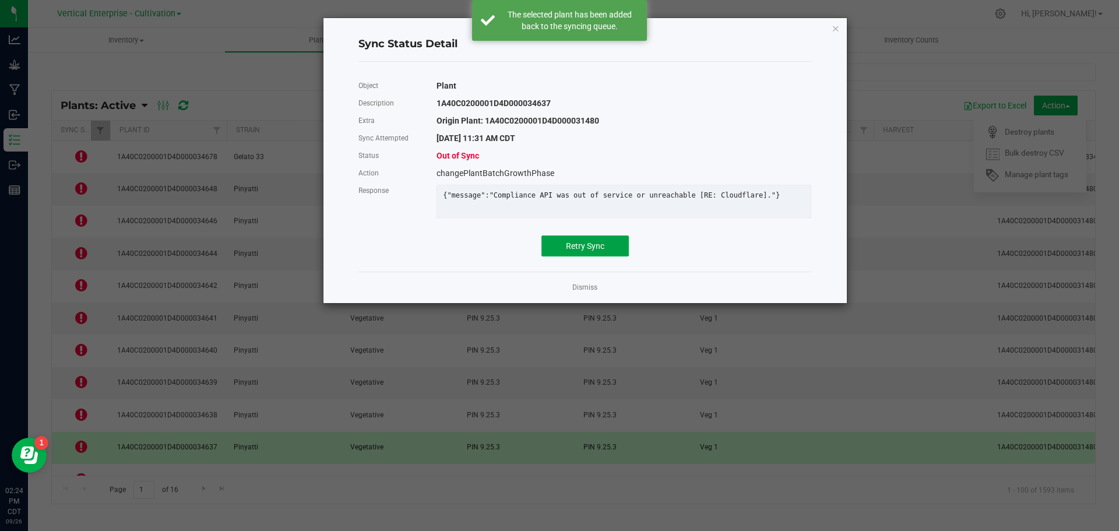
click at [600, 249] on span "Retry Sync" at bounding box center [585, 245] width 38 height 9
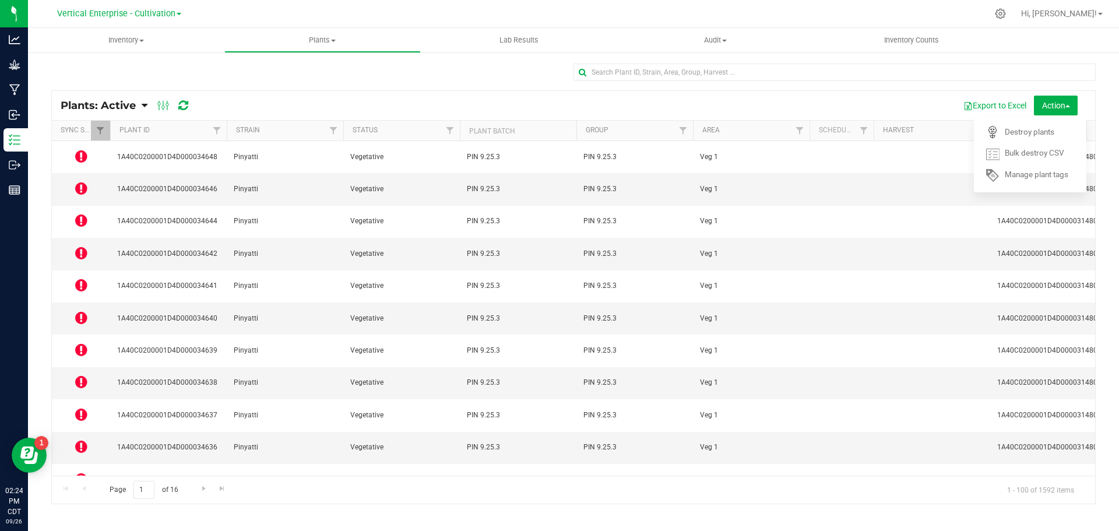
click at [83, 504] on icon at bounding box center [81, 511] width 12 height 14
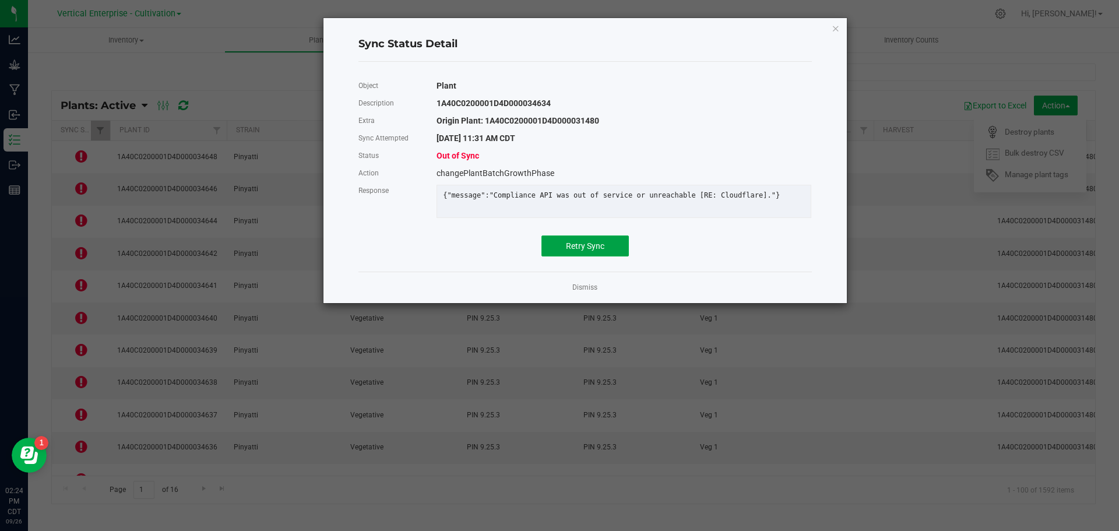
click at [574, 245] on button "Retry Sync" at bounding box center [584, 245] width 87 height 21
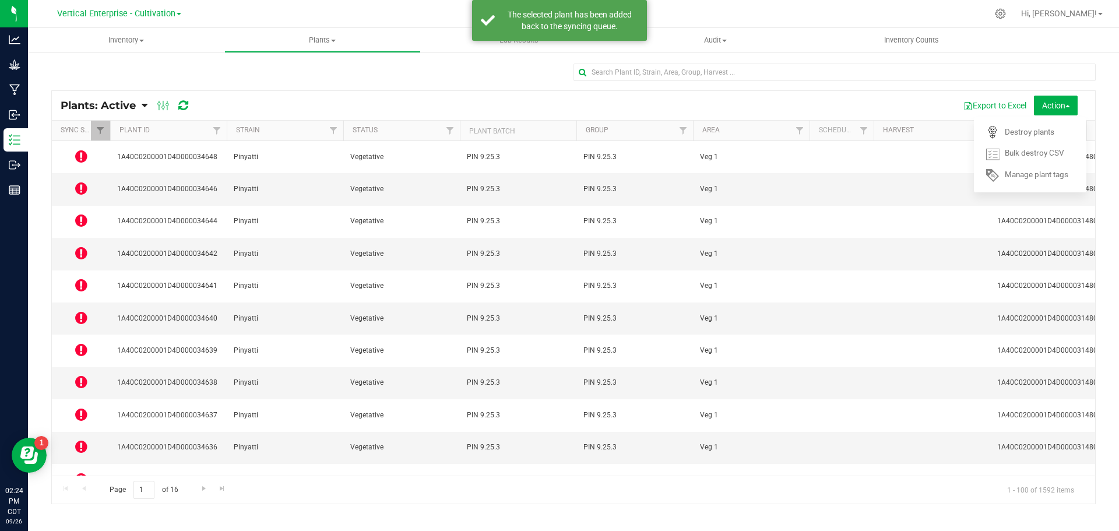
click at [80, 472] on icon at bounding box center [81, 479] width 12 height 14
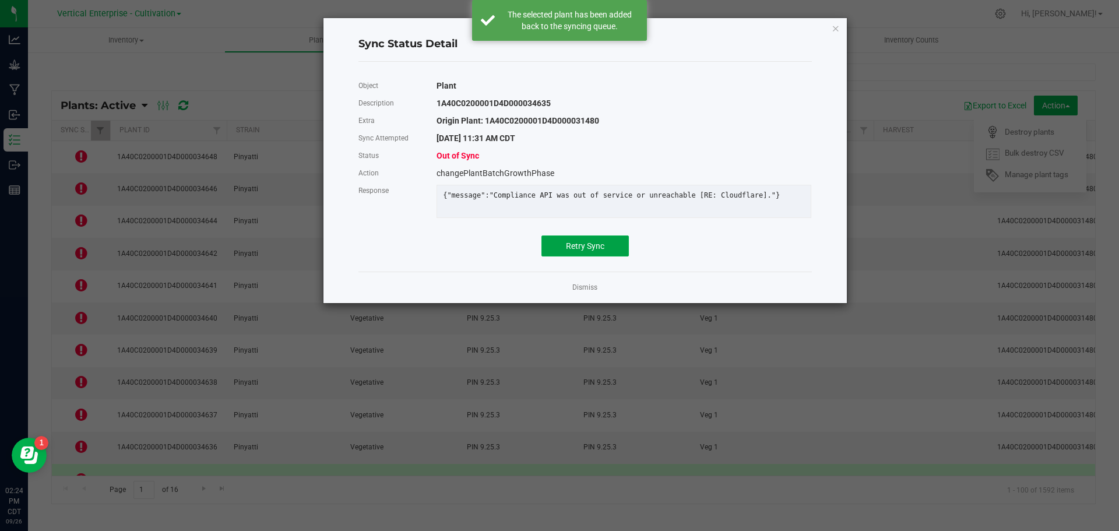
click at [594, 247] on button "Retry Sync" at bounding box center [584, 245] width 87 height 21
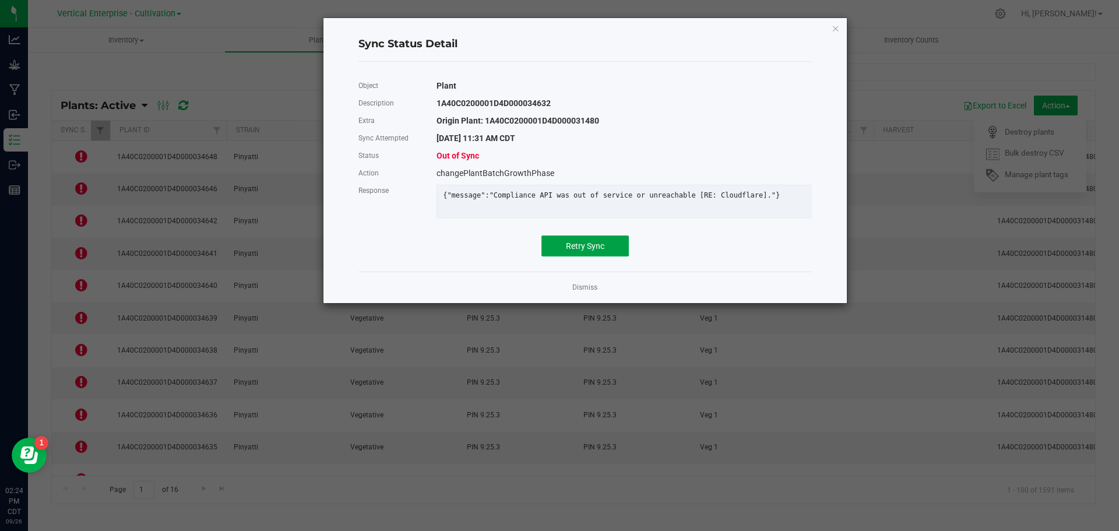
click at [572, 256] on button "Retry Sync" at bounding box center [584, 245] width 87 height 21
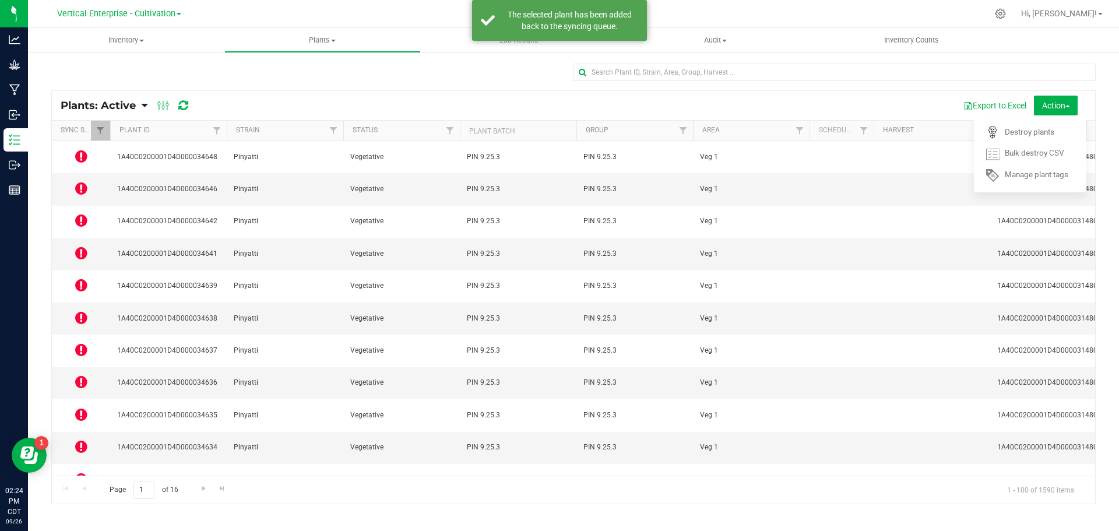
click at [79, 472] on icon at bounding box center [81, 479] width 12 height 14
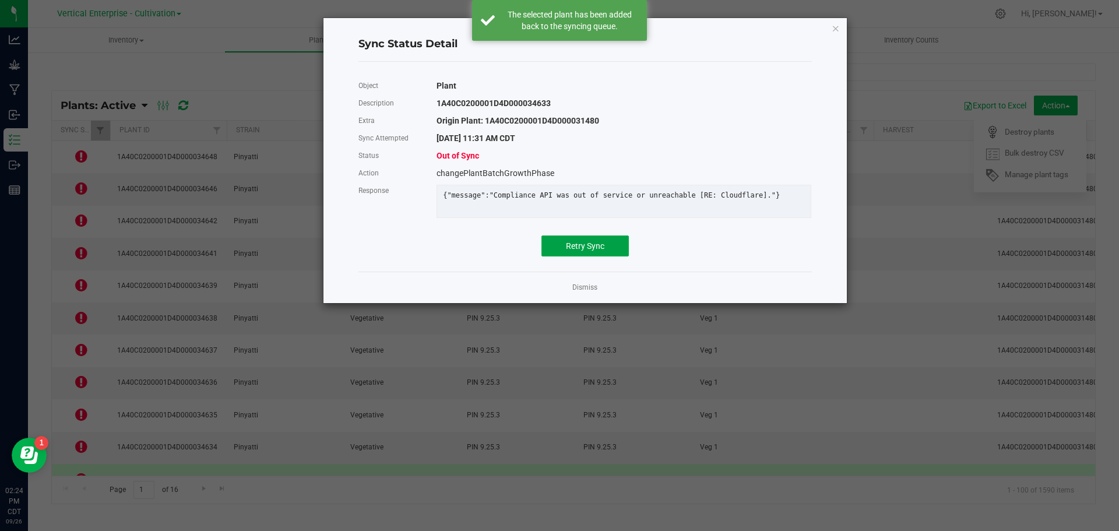
click at [579, 251] on span "Retry Sync" at bounding box center [585, 245] width 38 height 9
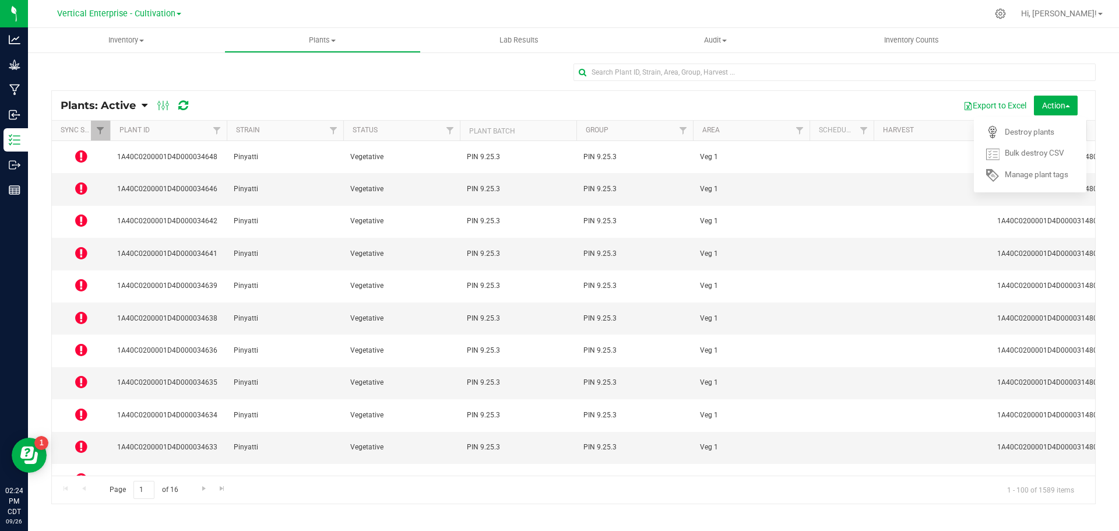
click at [79, 343] on icon at bounding box center [81, 350] width 12 height 14
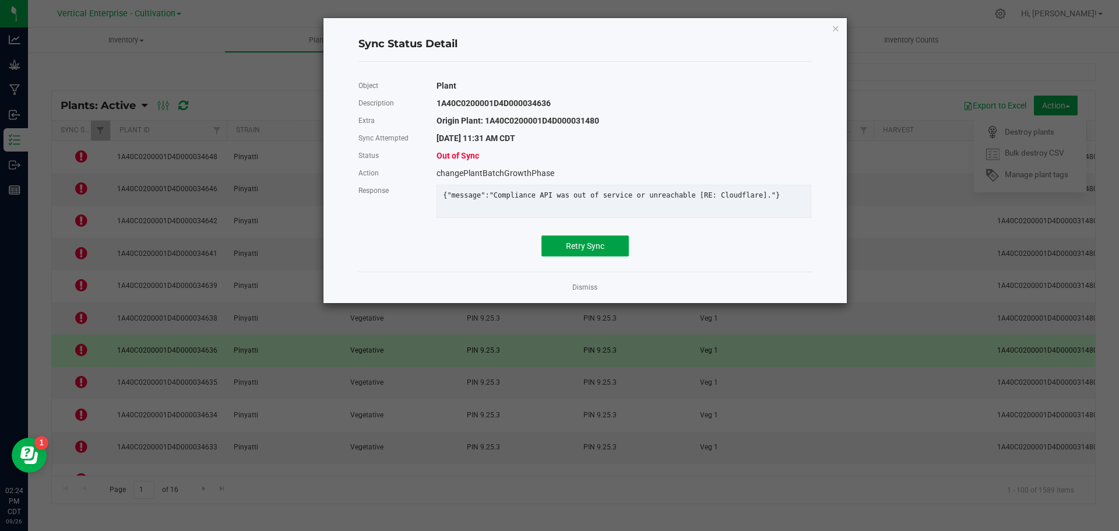
click at [563, 251] on button "Retry Sync" at bounding box center [584, 245] width 87 height 21
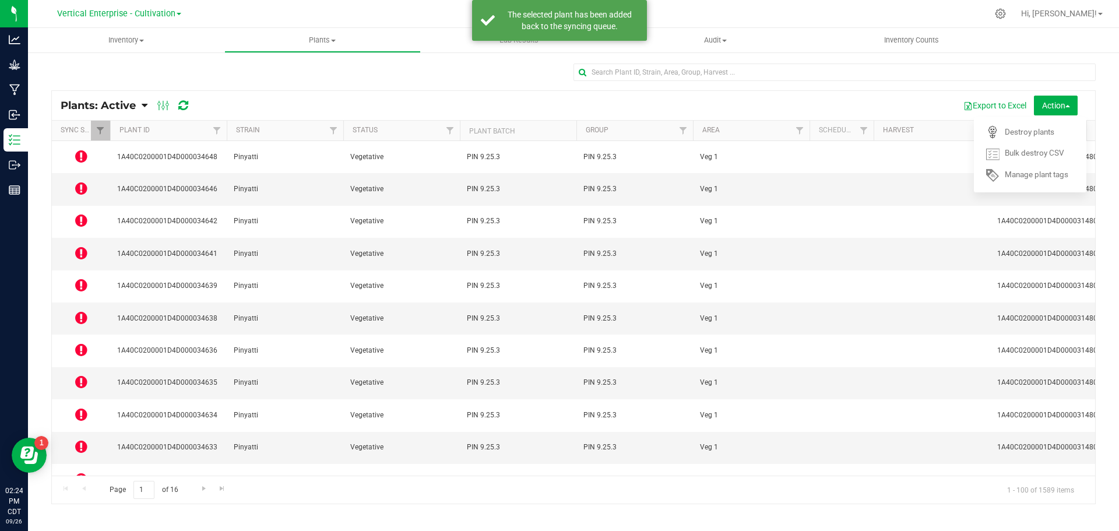
click at [91, 180] on td at bounding box center [81, 189] width 58 height 32
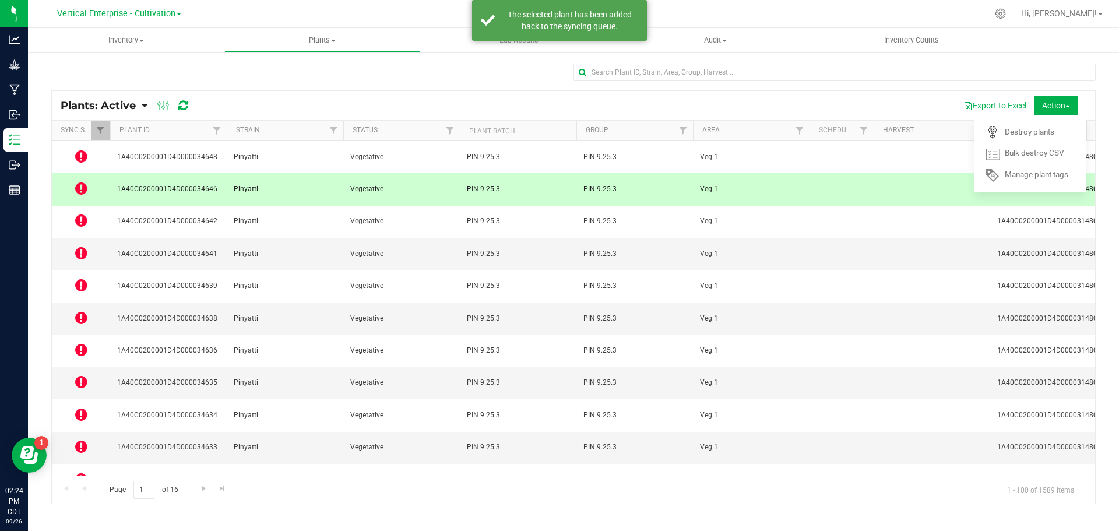
click at [82, 181] on icon at bounding box center [81, 188] width 12 height 14
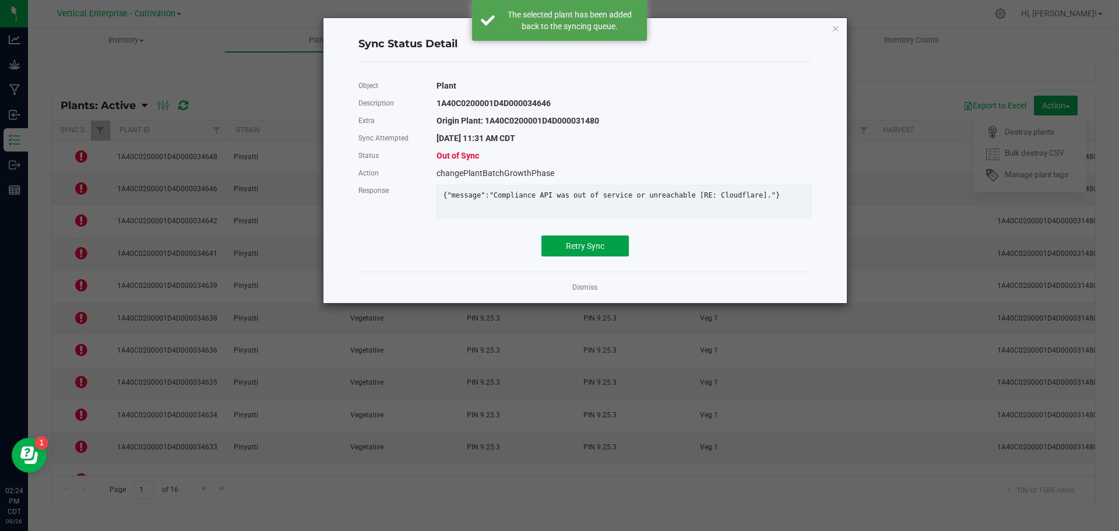
click at [600, 251] on span "Retry Sync" at bounding box center [585, 245] width 38 height 9
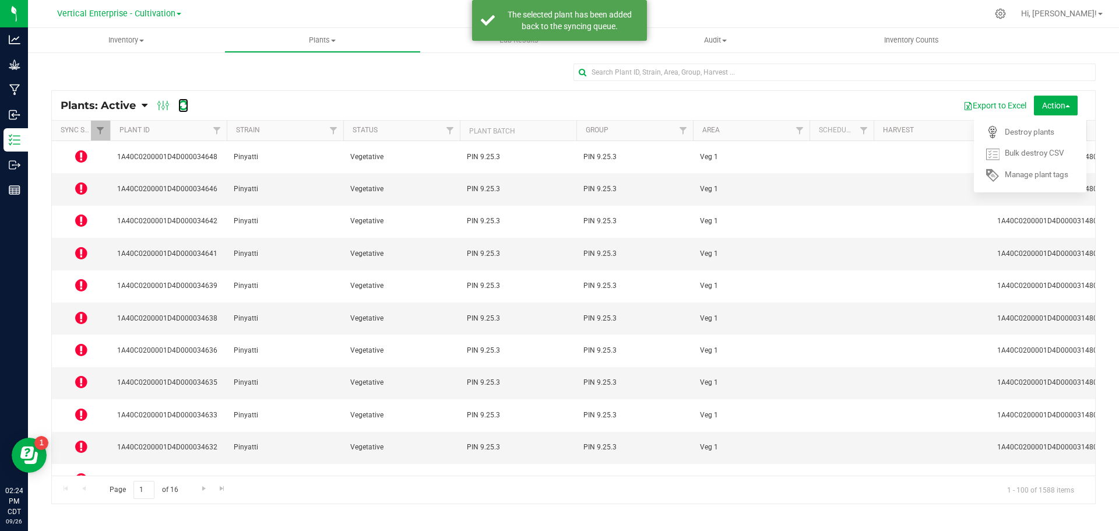
click at [181, 107] on icon at bounding box center [183, 106] width 10 height 12
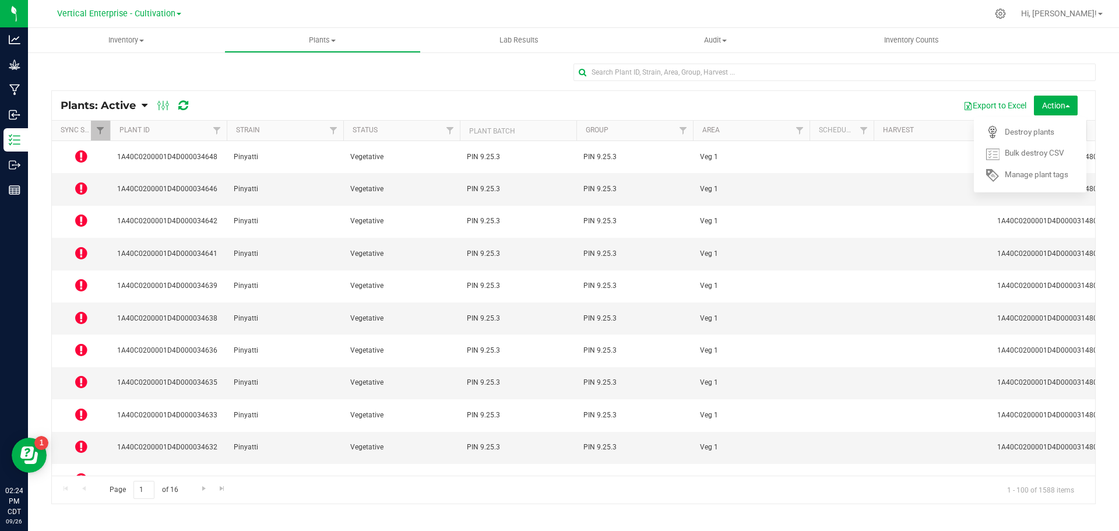
click at [79, 149] on icon at bounding box center [81, 156] width 12 height 14
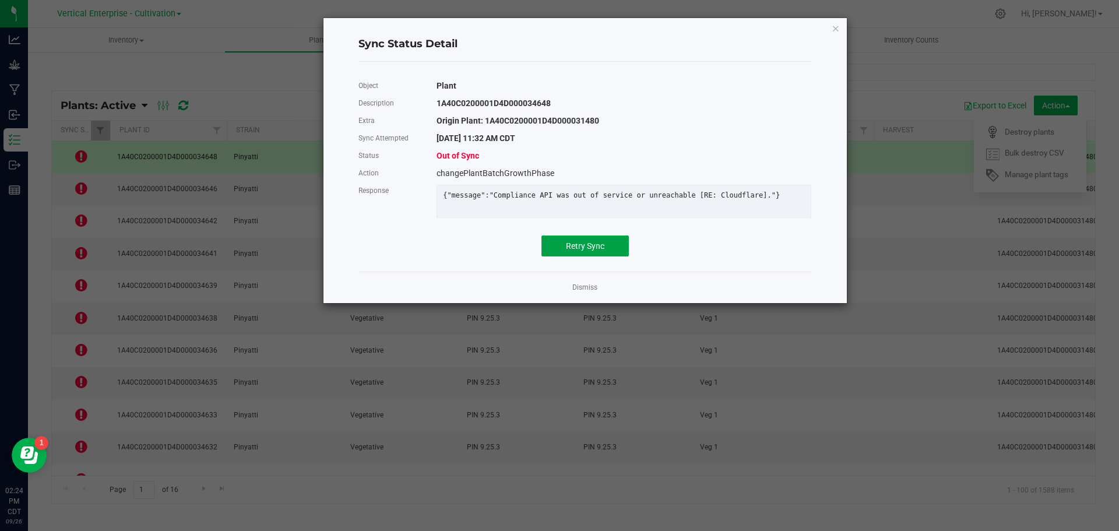
click at [569, 251] on span "Retry Sync" at bounding box center [585, 245] width 38 height 9
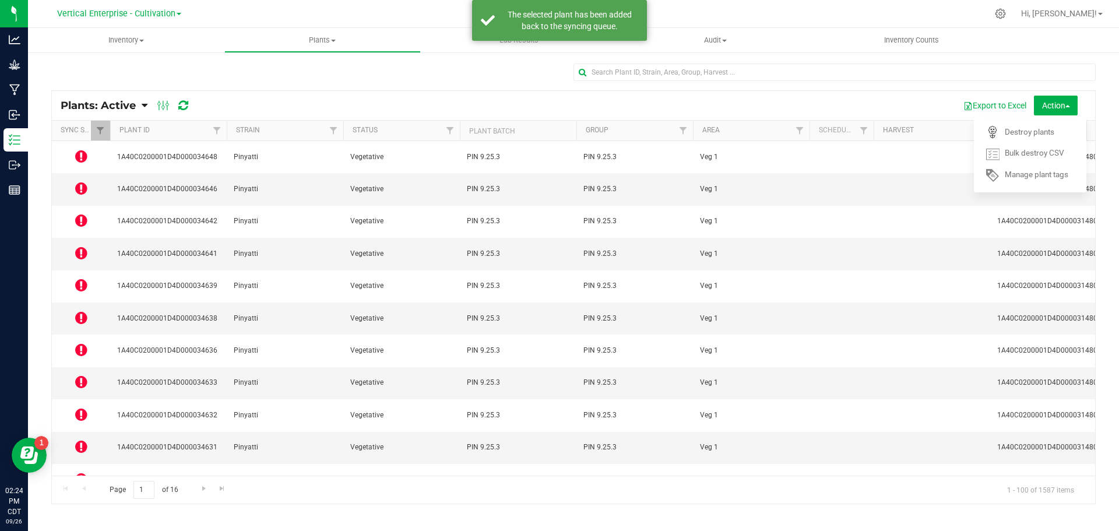
click at [76, 182] on icon at bounding box center [81, 188] width 12 height 14
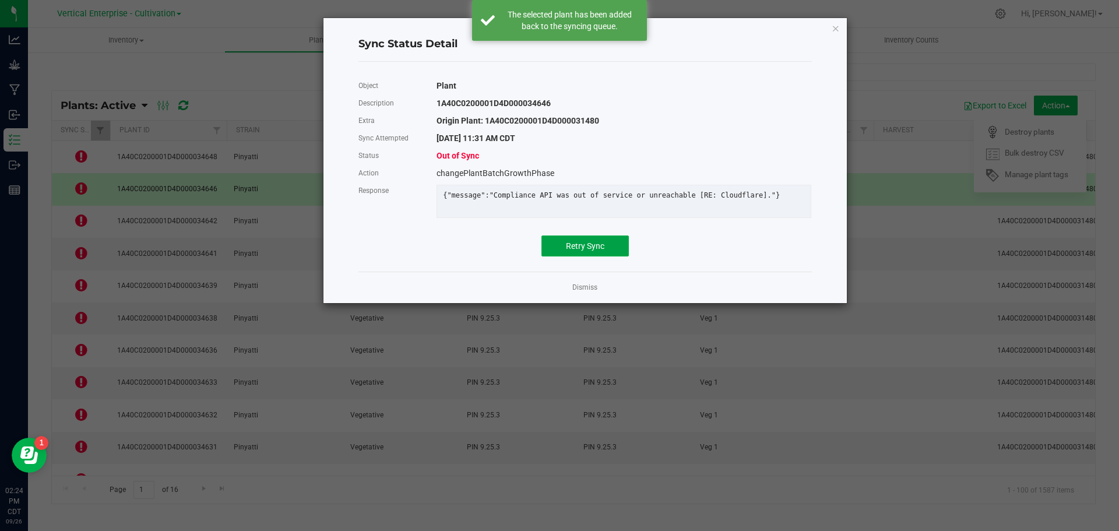
click at [568, 256] on button "Retry Sync" at bounding box center [584, 245] width 87 height 21
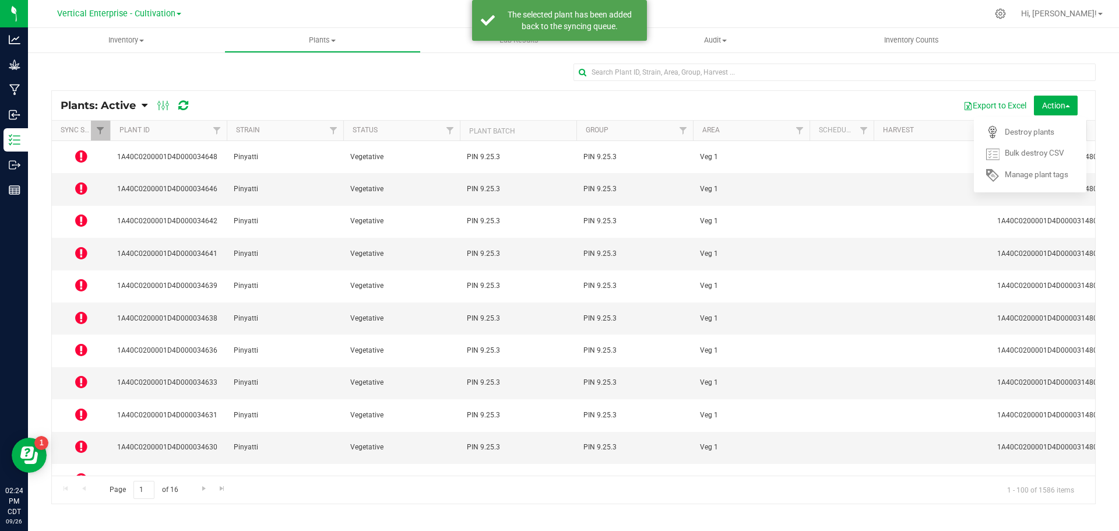
click at [78, 213] on icon at bounding box center [81, 220] width 12 height 14
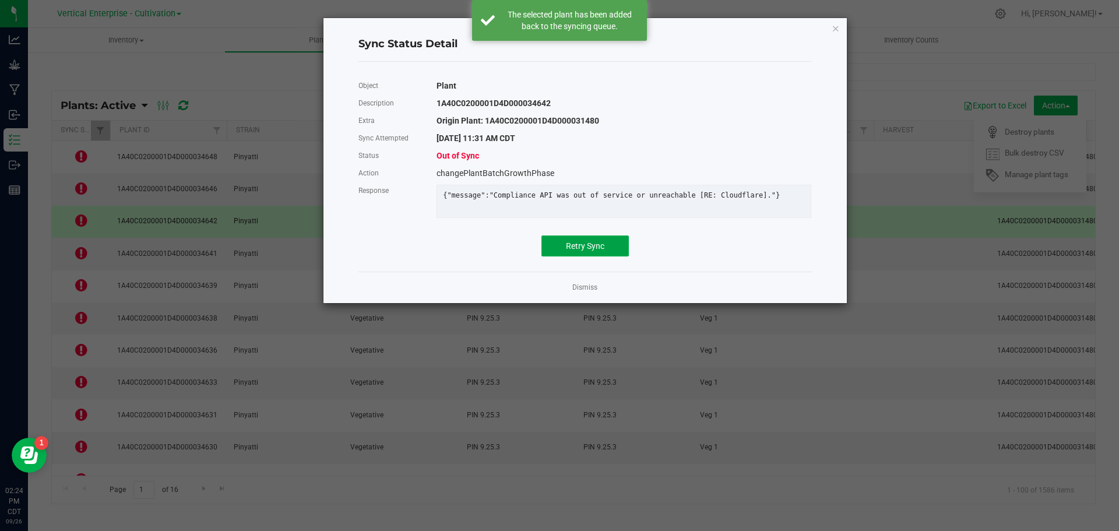
click at [582, 256] on button "Retry Sync" at bounding box center [584, 245] width 87 height 21
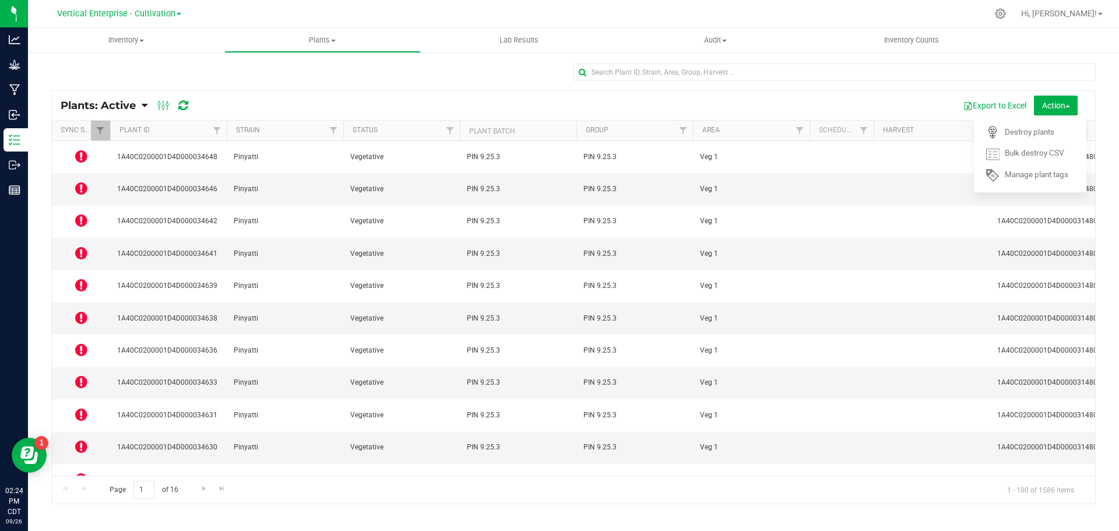
click at [76, 246] on icon at bounding box center [81, 253] width 12 height 14
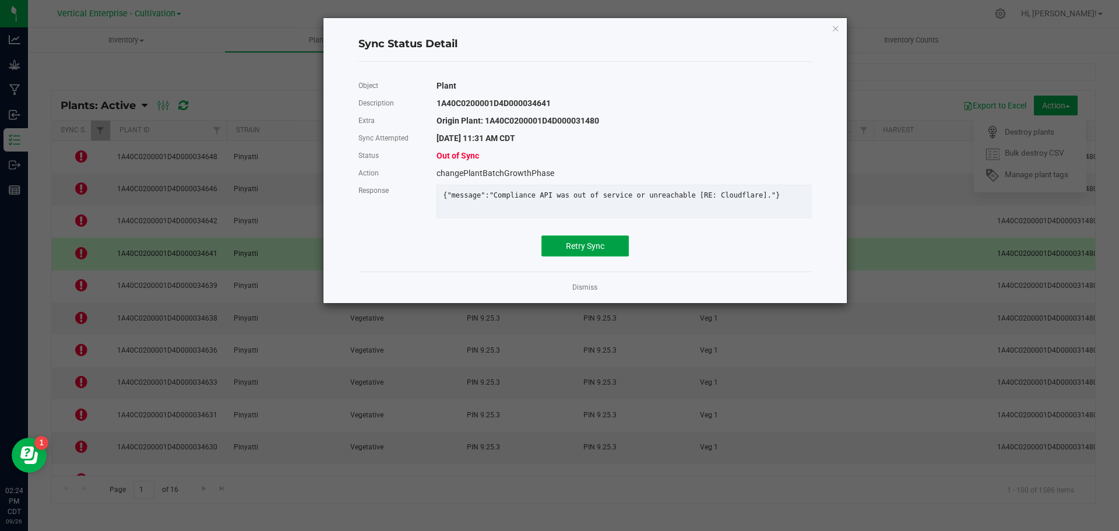
click at [578, 251] on span "Retry Sync" at bounding box center [585, 245] width 38 height 9
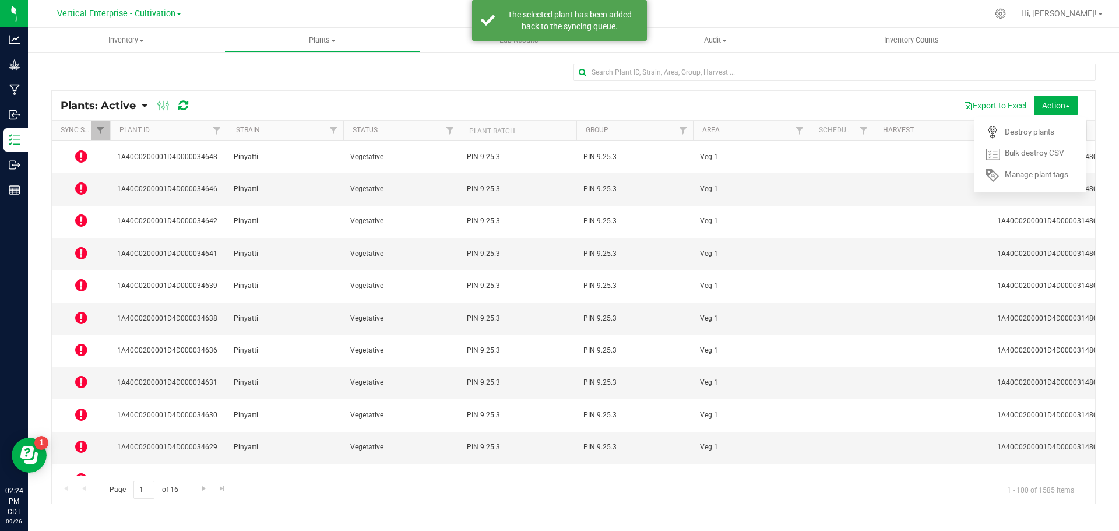
click at [83, 311] on icon at bounding box center [81, 318] width 12 height 14
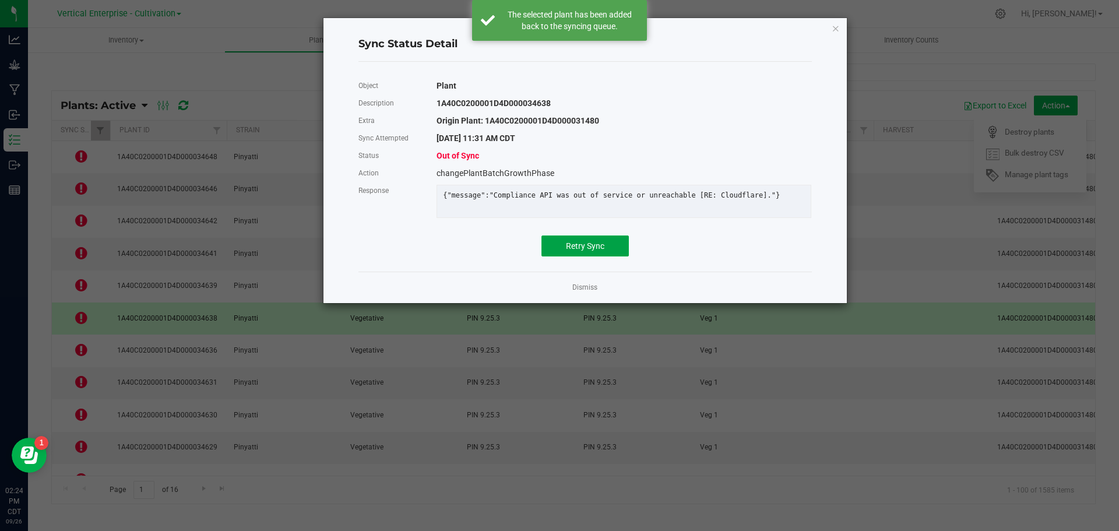
click at [603, 251] on span "Retry Sync" at bounding box center [585, 245] width 38 height 9
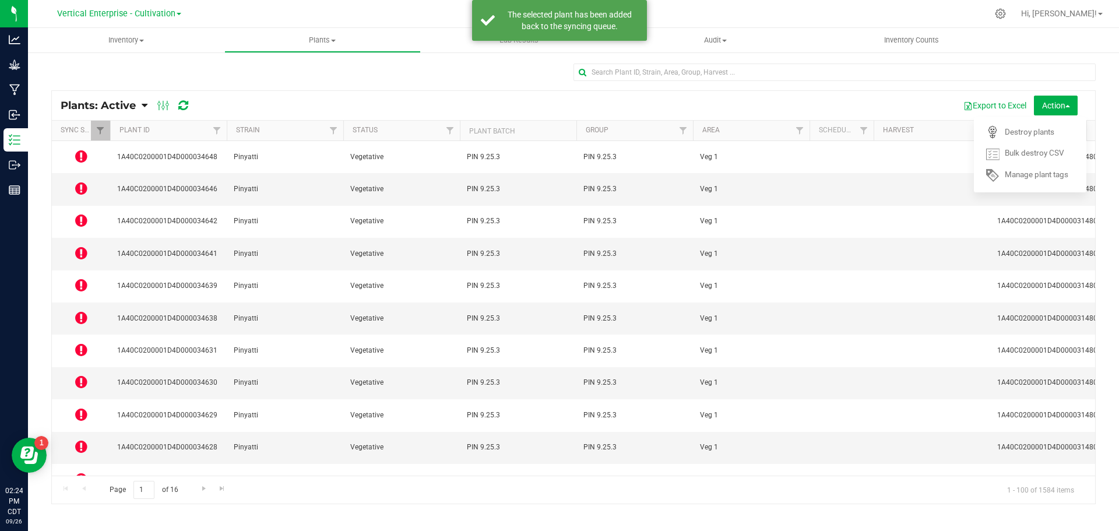
click at [85, 375] on icon at bounding box center [81, 382] width 12 height 14
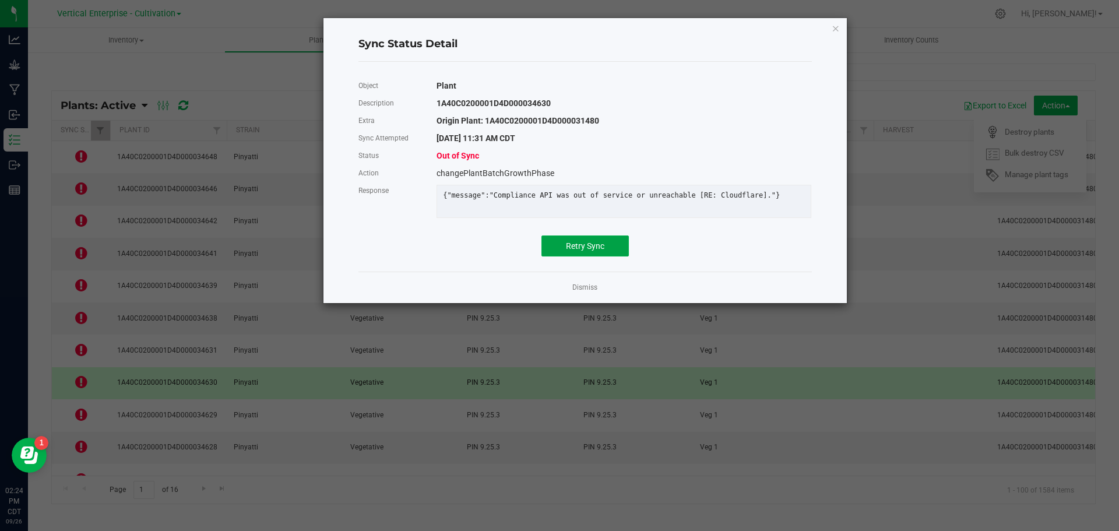
click at [607, 256] on button "Retry Sync" at bounding box center [584, 245] width 87 height 21
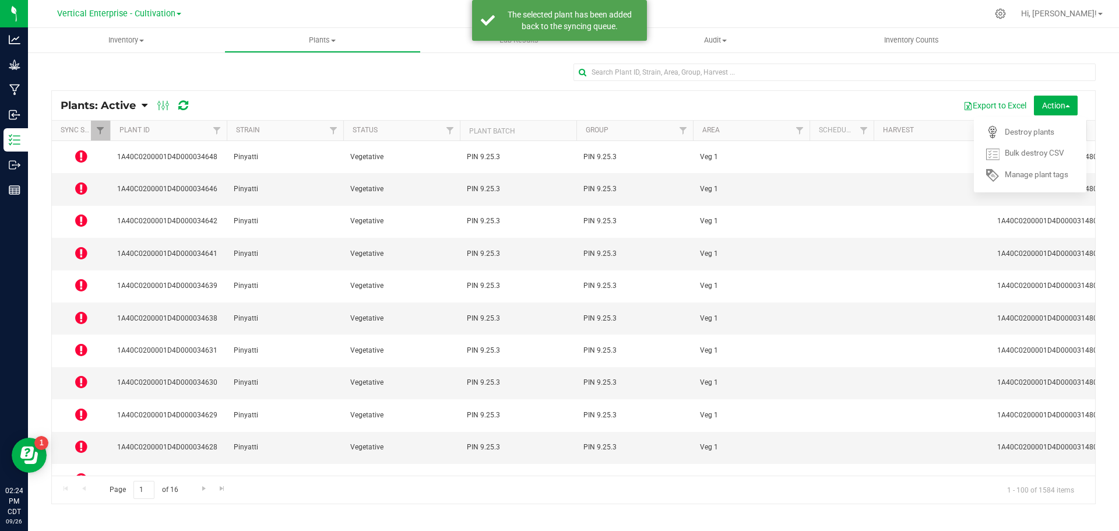
click at [76, 472] on icon at bounding box center [81, 479] width 12 height 14
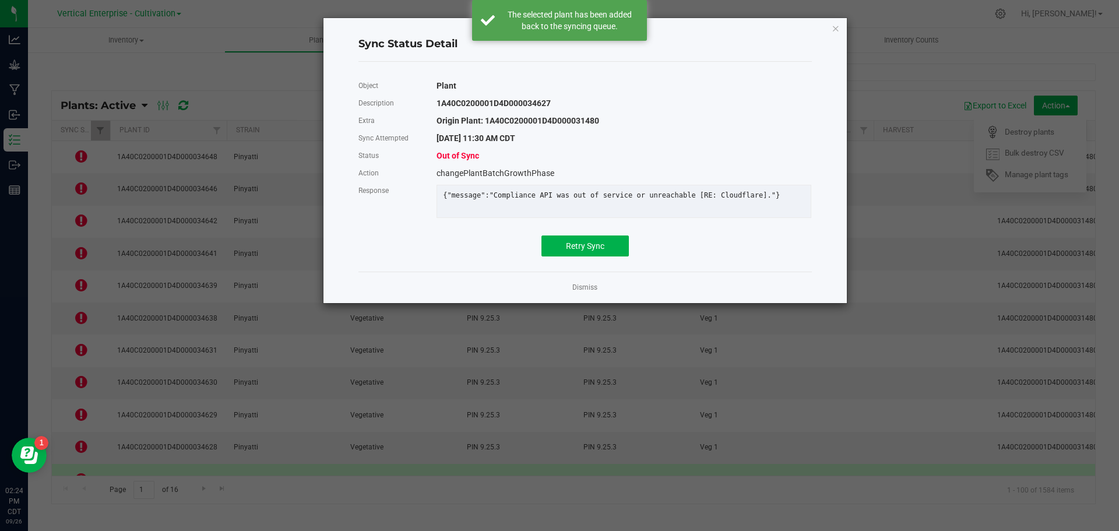
click at [616, 262] on div "Object Plant Description 1A40C0200001D4D000034627 Extra Origin Plant: 1A40C0200…" at bounding box center [585, 166] width 471 height 191
click at [610, 256] on button "Retry Sync" at bounding box center [584, 245] width 87 height 21
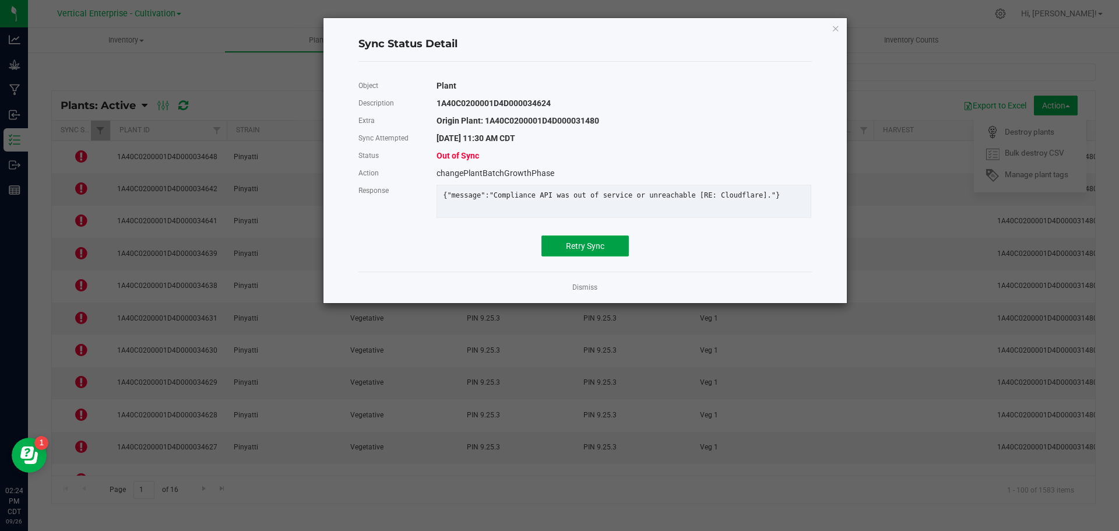
click at [597, 251] on span "Retry Sync" at bounding box center [585, 245] width 38 height 9
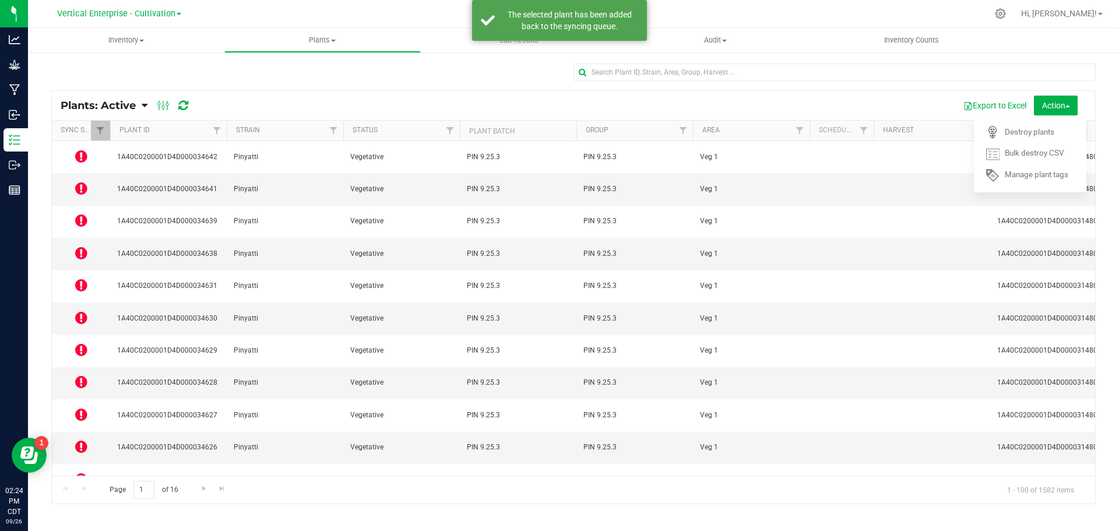
click at [82, 504] on icon at bounding box center [81, 511] width 12 height 14
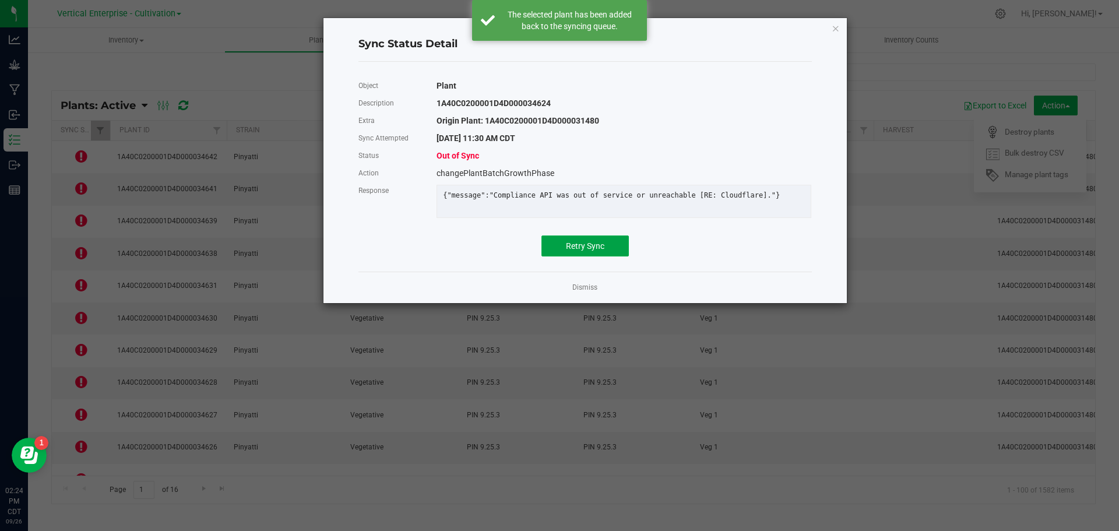
click at [590, 245] on button "Retry Sync" at bounding box center [584, 245] width 87 height 21
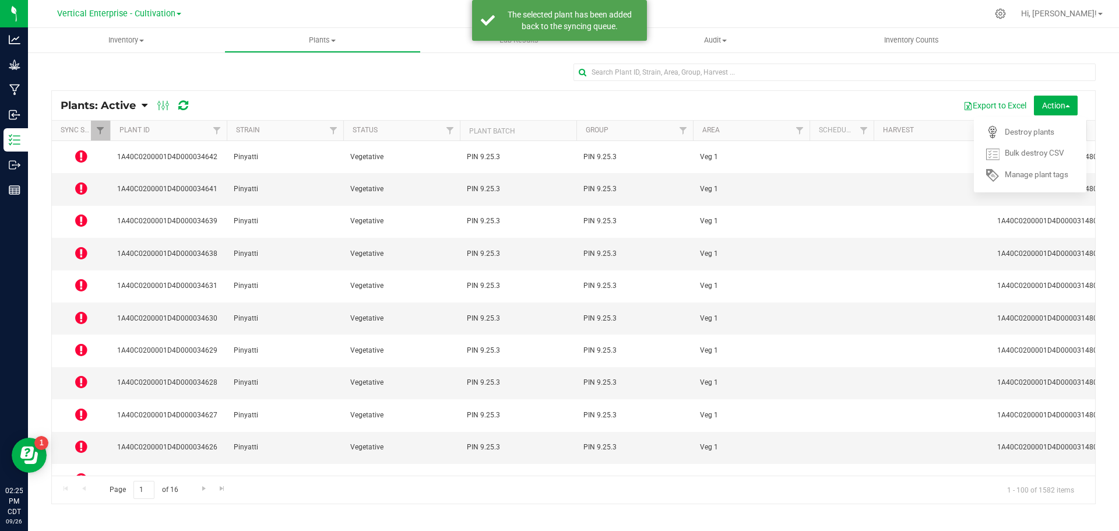
click at [84, 472] on icon at bounding box center [81, 479] width 12 height 14
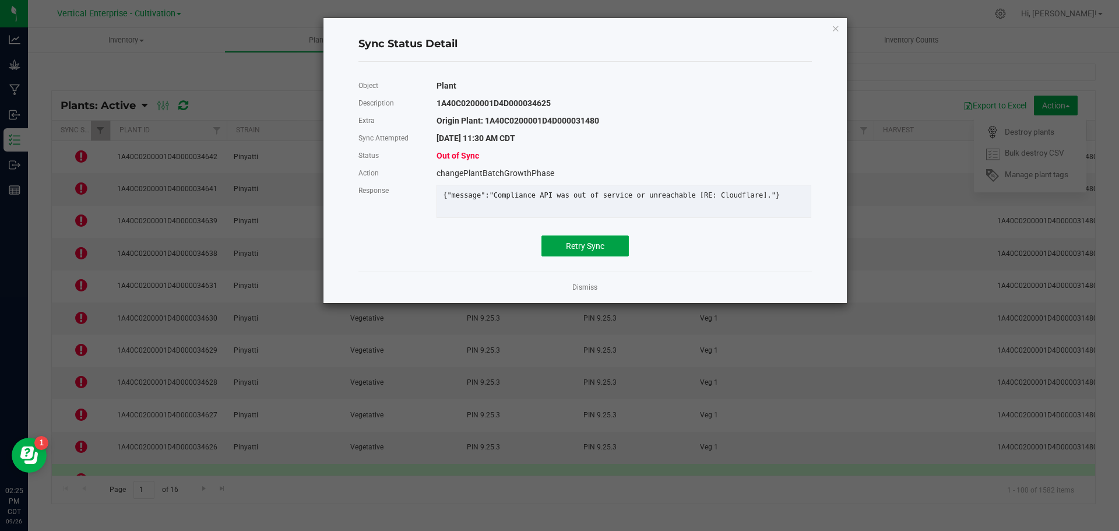
click at [585, 251] on span "Retry Sync" at bounding box center [585, 245] width 38 height 9
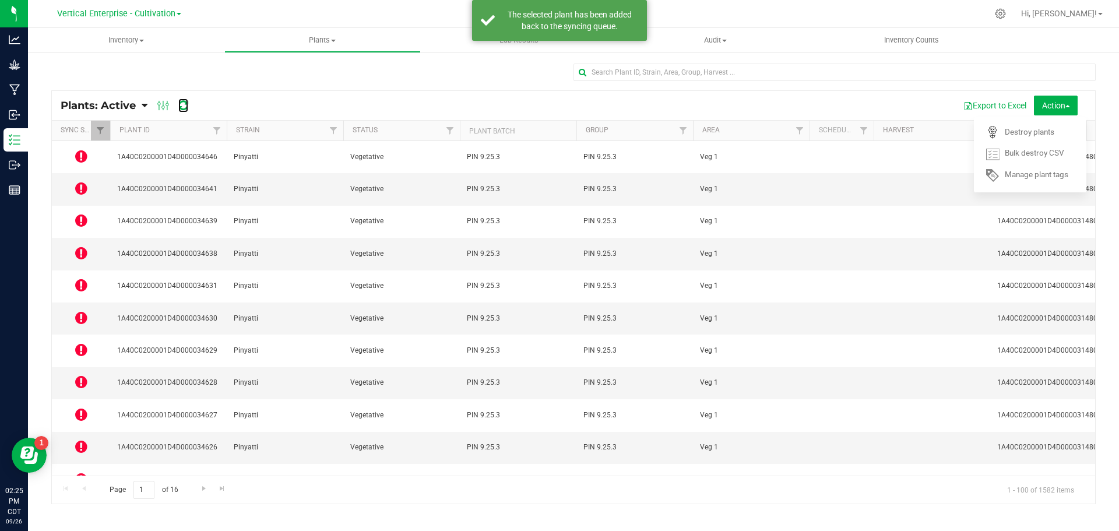
click at [186, 103] on icon at bounding box center [183, 106] width 10 height 12
click at [85, 157] on icon at bounding box center [81, 156] width 12 height 14
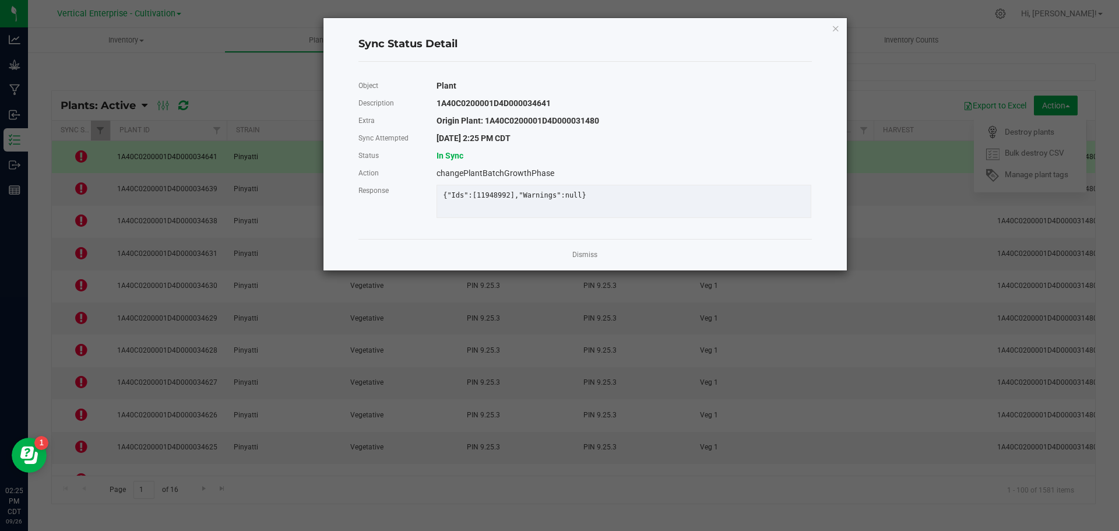
click at [591, 260] on link "Dismiss" at bounding box center [584, 255] width 25 height 10
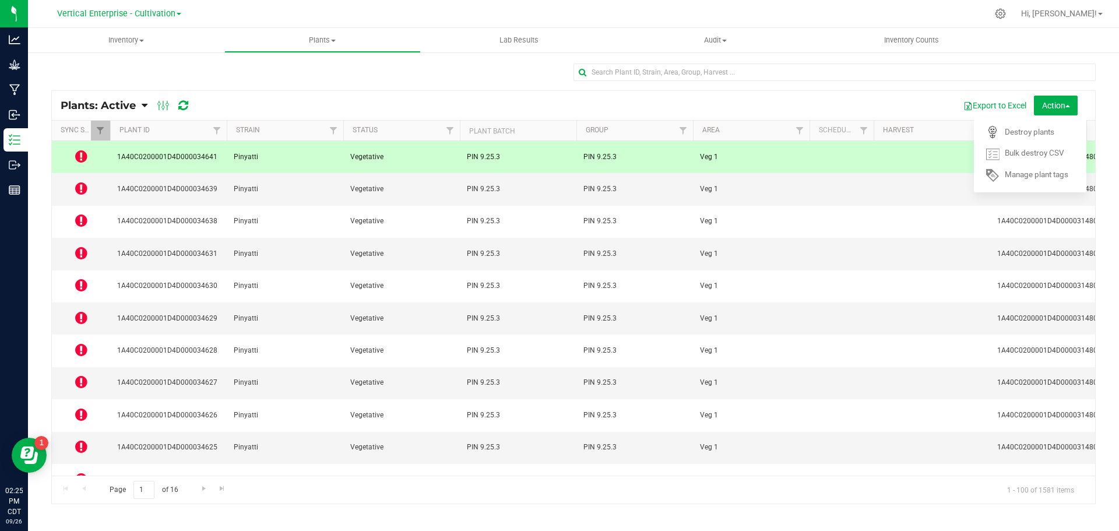
click at [87, 181] on icon at bounding box center [81, 188] width 12 height 14
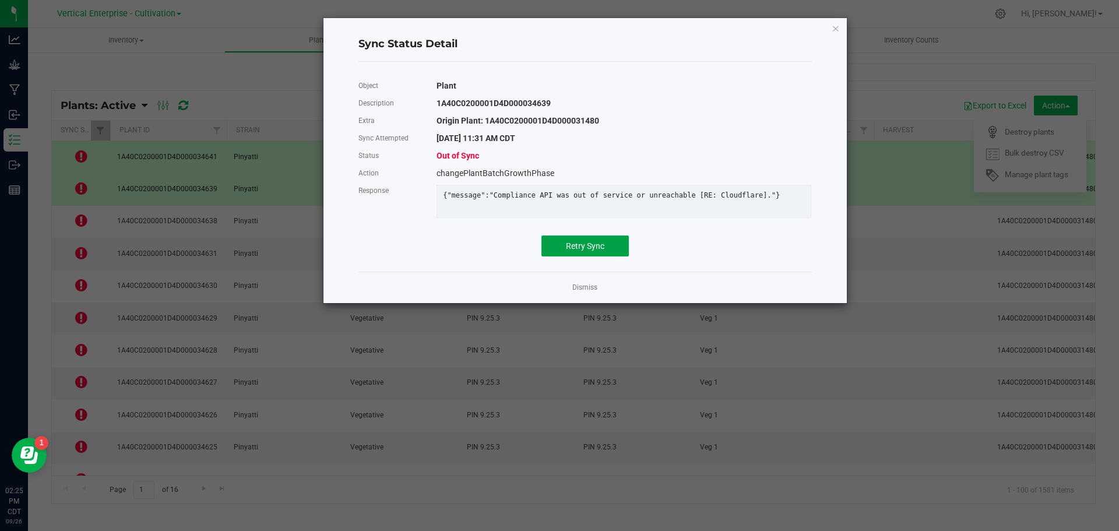
click at [601, 256] on button "Retry Sync" at bounding box center [584, 245] width 87 height 21
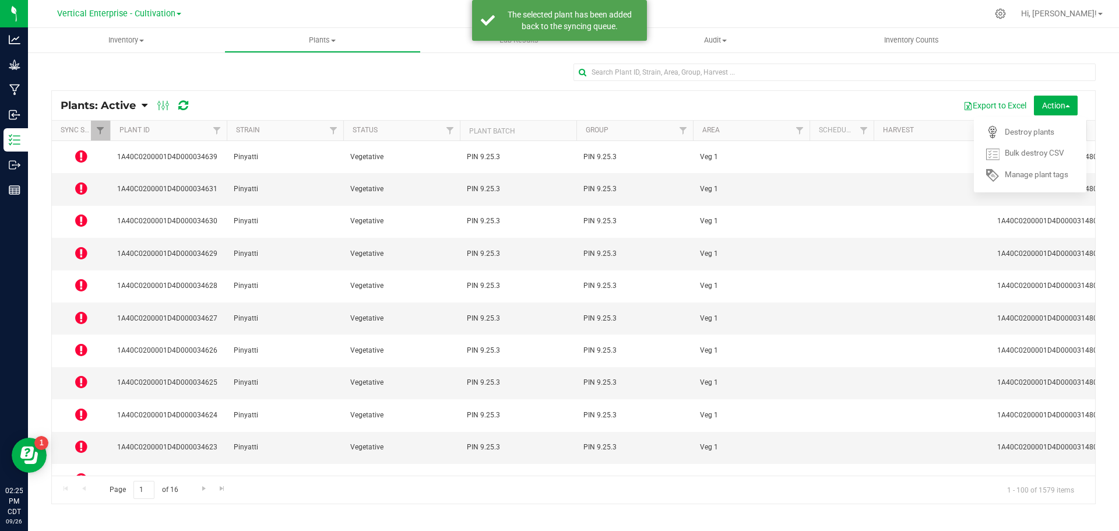
click at [80, 246] on icon at bounding box center [81, 253] width 12 height 14
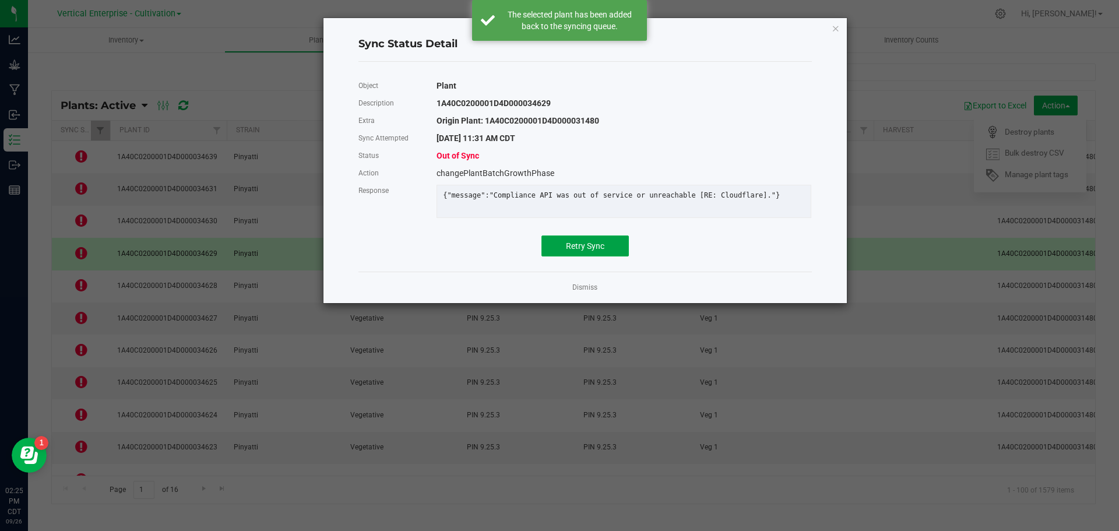
click at [603, 256] on button "Retry Sync" at bounding box center [584, 245] width 87 height 21
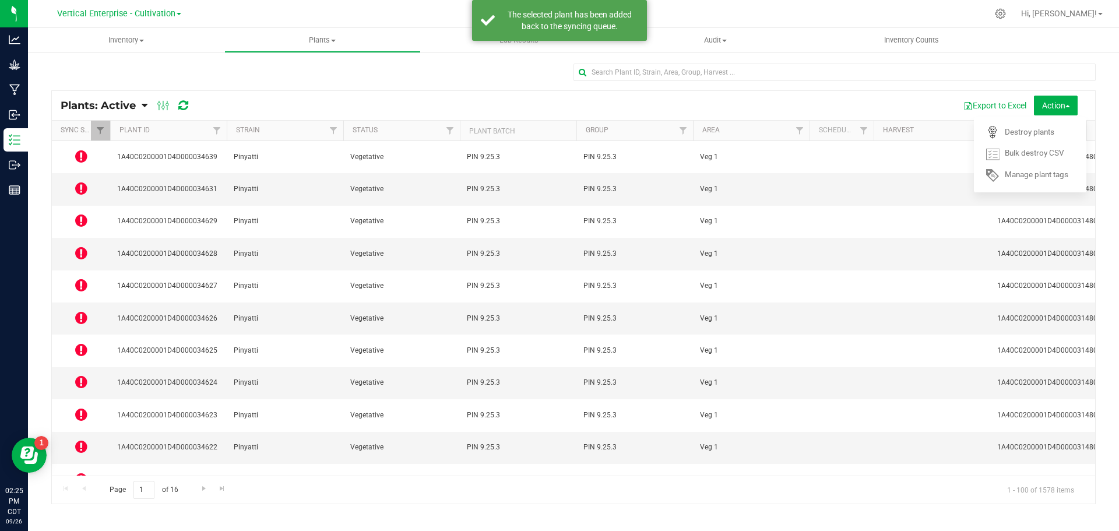
click at [78, 311] on icon at bounding box center [81, 318] width 12 height 14
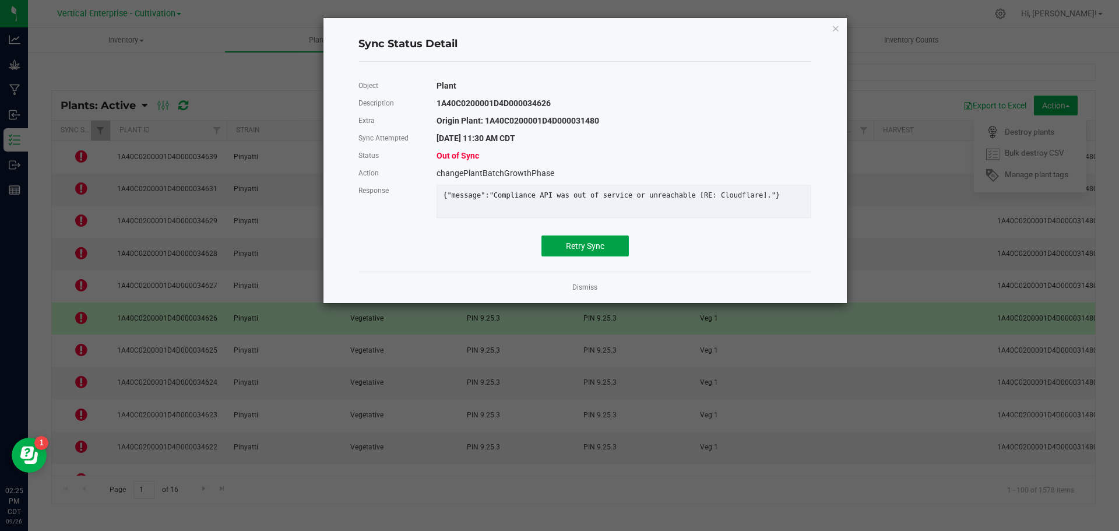
click at [580, 251] on span "Retry Sync" at bounding box center [585, 245] width 38 height 9
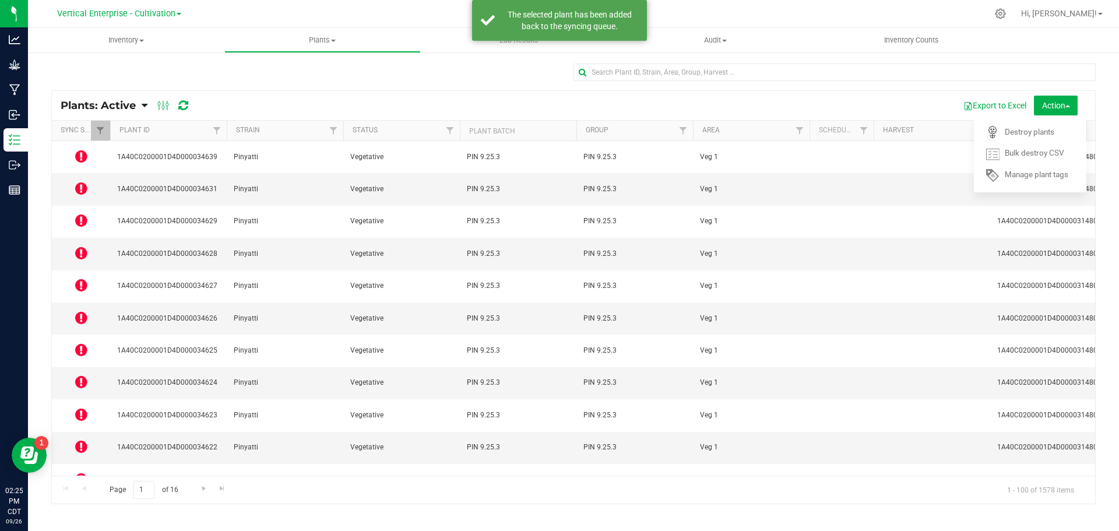
click at [82, 375] on icon at bounding box center [81, 382] width 12 height 14
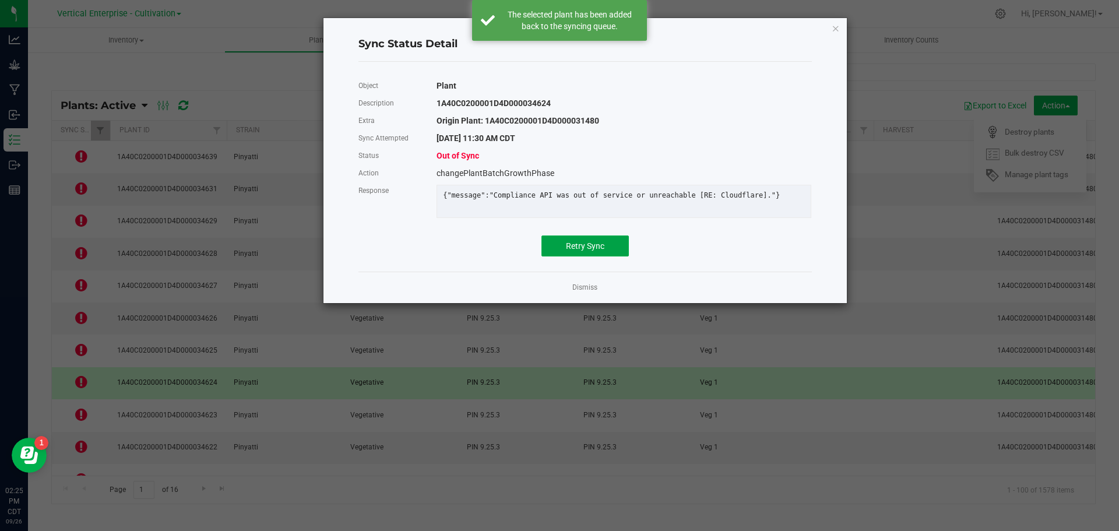
click at [600, 256] on button "Retry Sync" at bounding box center [584, 245] width 87 height 21
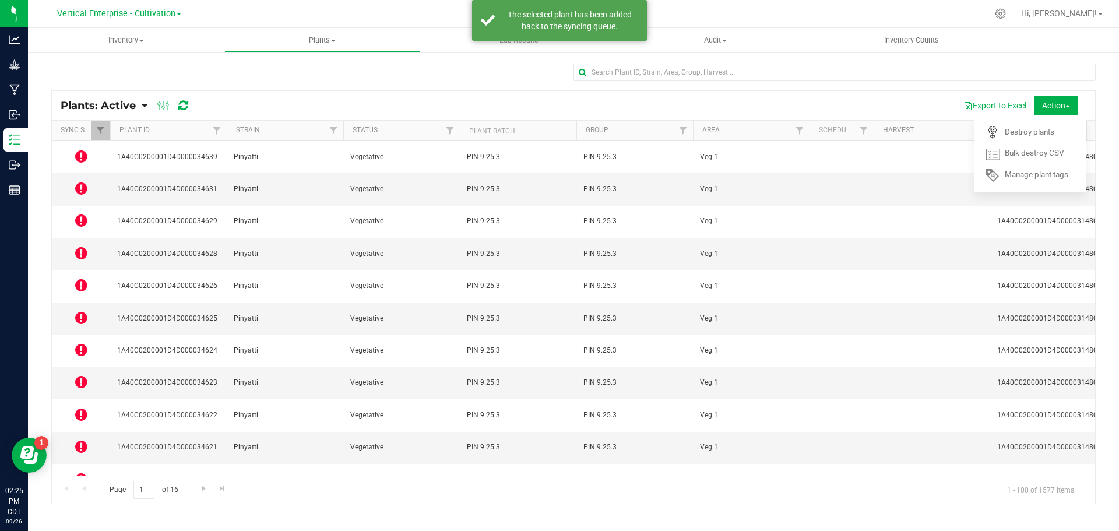
click at [80, 472] on icon at bounding box center [81, 479] width 12 height 14
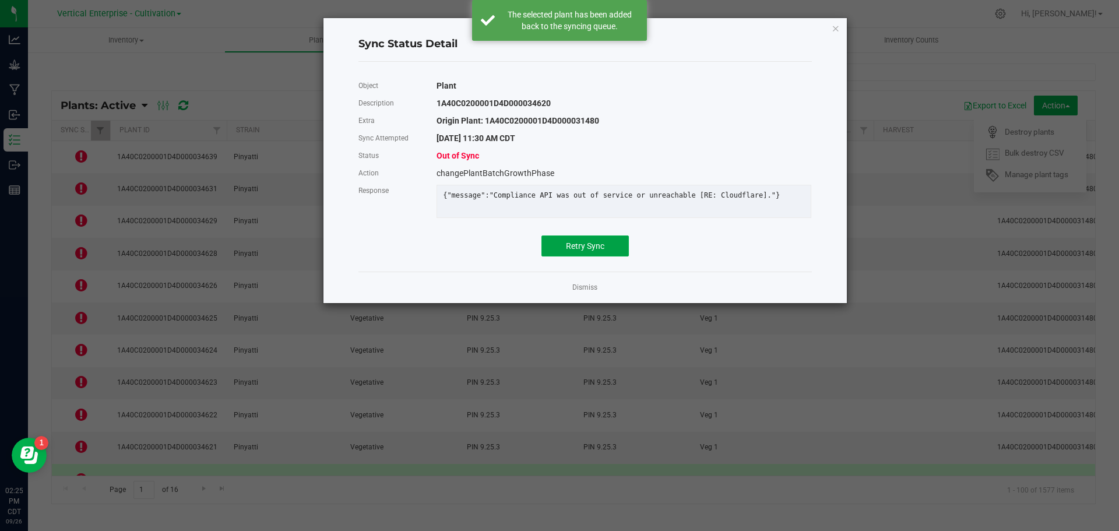
click at [610, 256] on button "Retry Sync" at bounding box center [584, 245] width 87 height 21
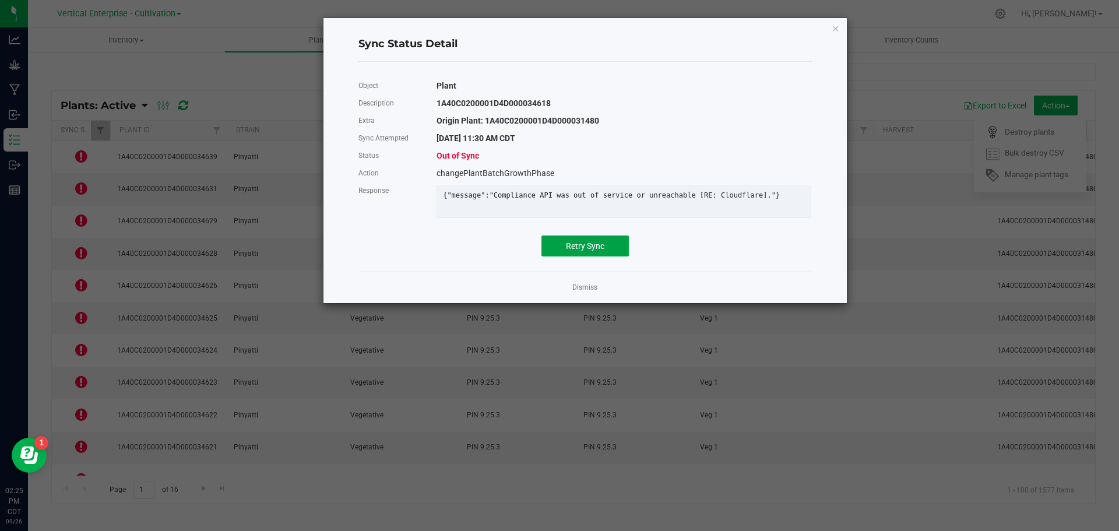
click at [580, 256] on button "Retry Sync" at bounding box center [584, 245] width 87 height 21
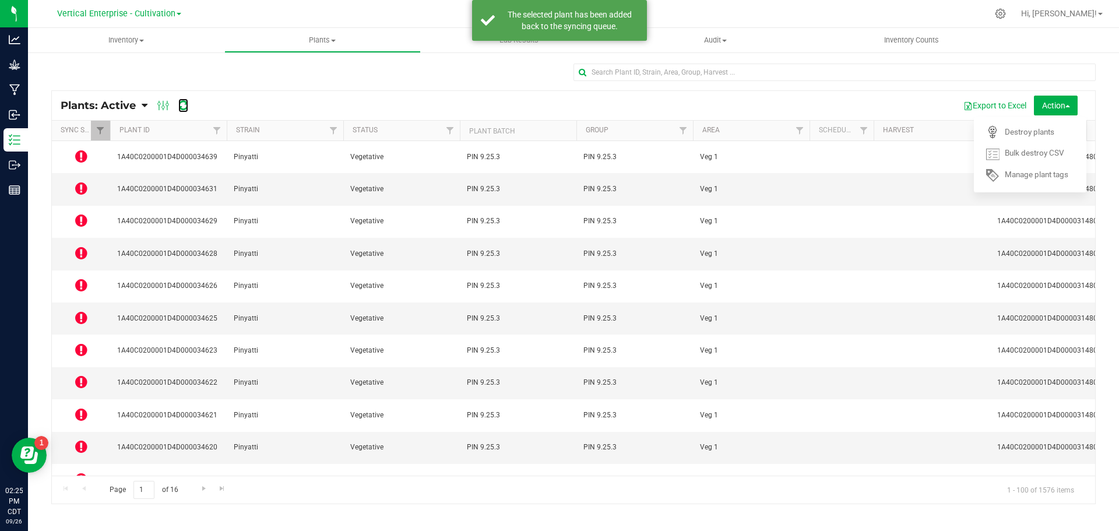
click at [187, 106] on icon at bounding box center [183, 106] width 10 height 12
click at [77, 156] on icon at bounding box center [81, 156] width 12 height 14
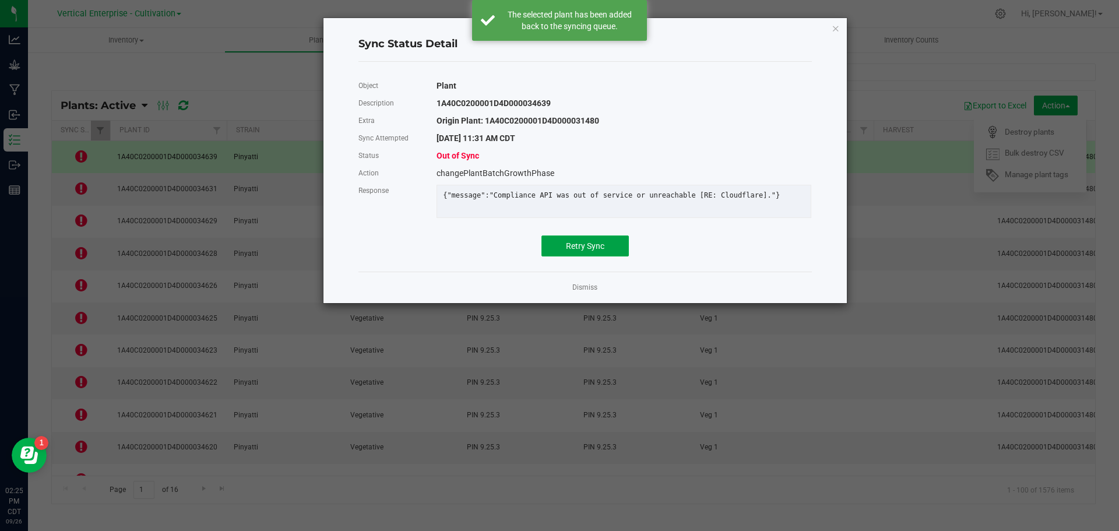
click at [547, 256] on button "Retry Sync" at bounding box center [584, 245] width 87 height 21
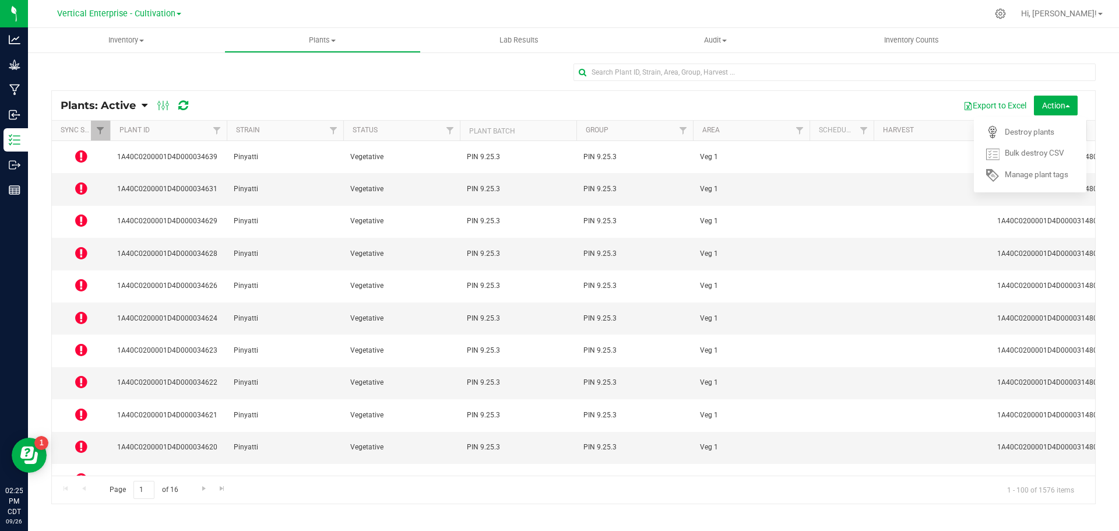
click at [78, 181] on icon at bounding box center [81, 188] width 12 height 14
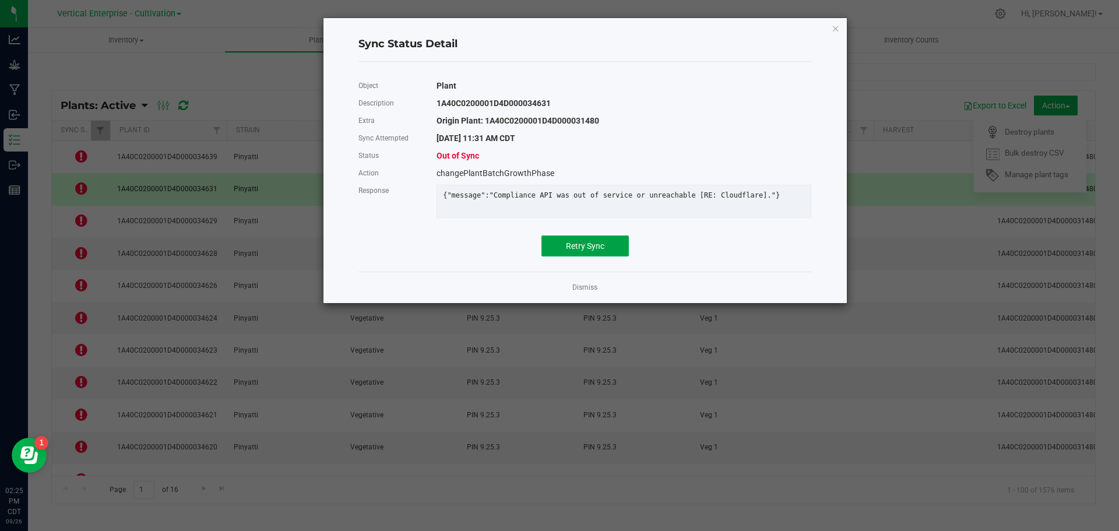
click at [603, 251] on span "Retry Sync" at bounding box center [585, 245] width 38 height 9
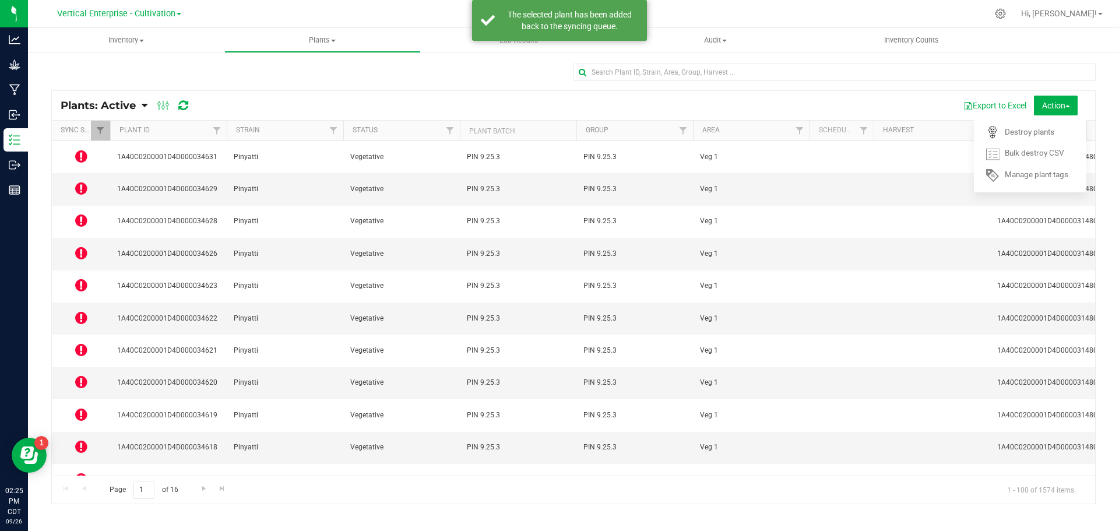
click at [78, 213] on icon at bounding box center [81, 220] width 12 height 14
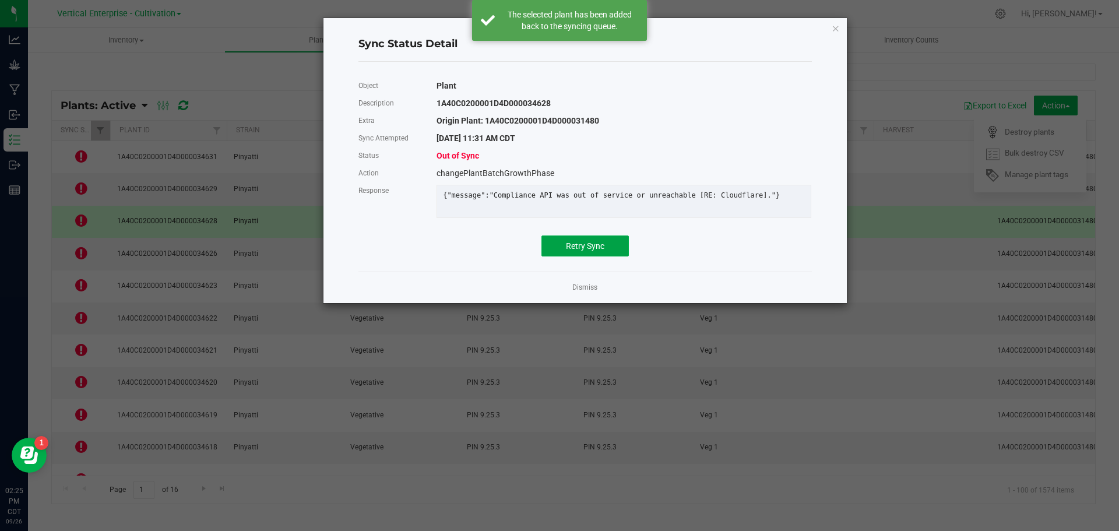
click at [592, 251] on span "Retry Sync" at bounding box center [585, 245] width 38 height 9
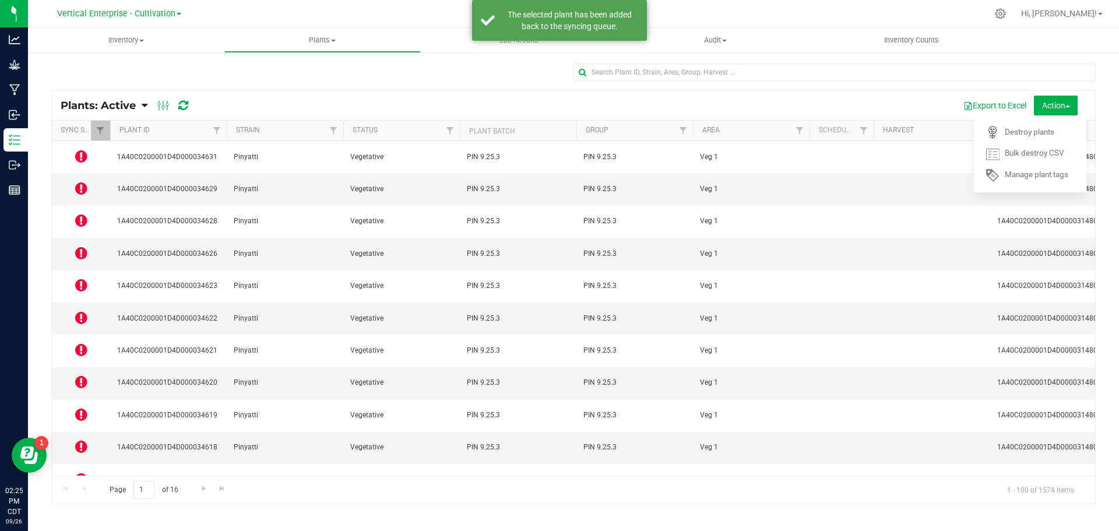
click at [77, 246] on icon at bounding box center [81, 253] width 12 height 14
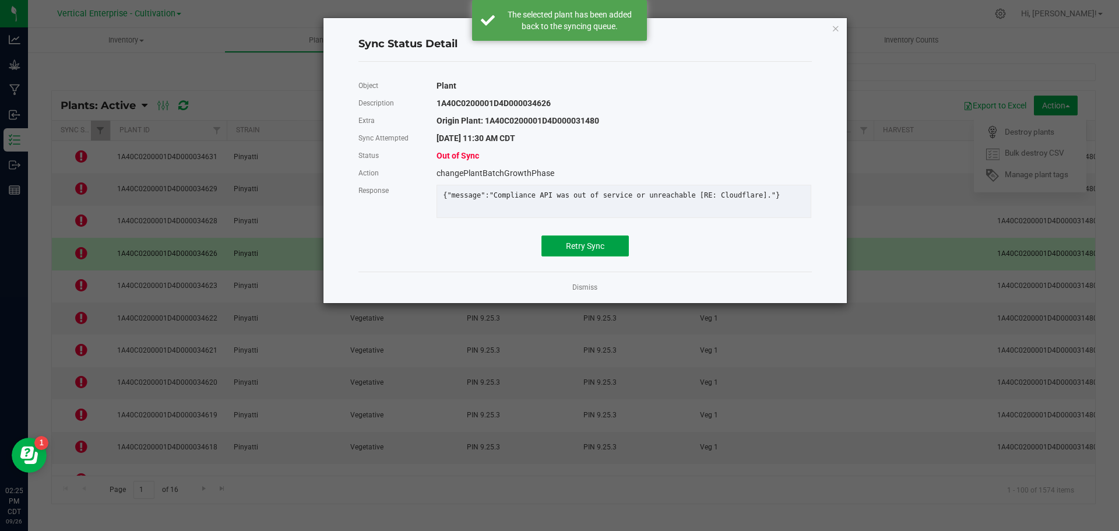
click at [592, 251] on span "Retry Sync" at bounding box center [585, 245] width 38 height 9
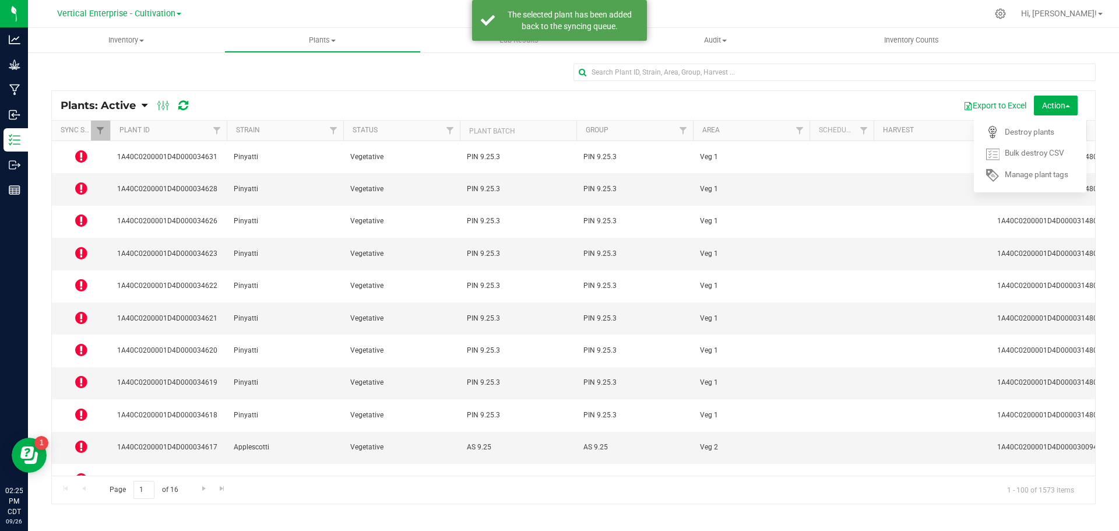
click at [82, 278] on icon at bounding box center [81, 285] width 12 height 14
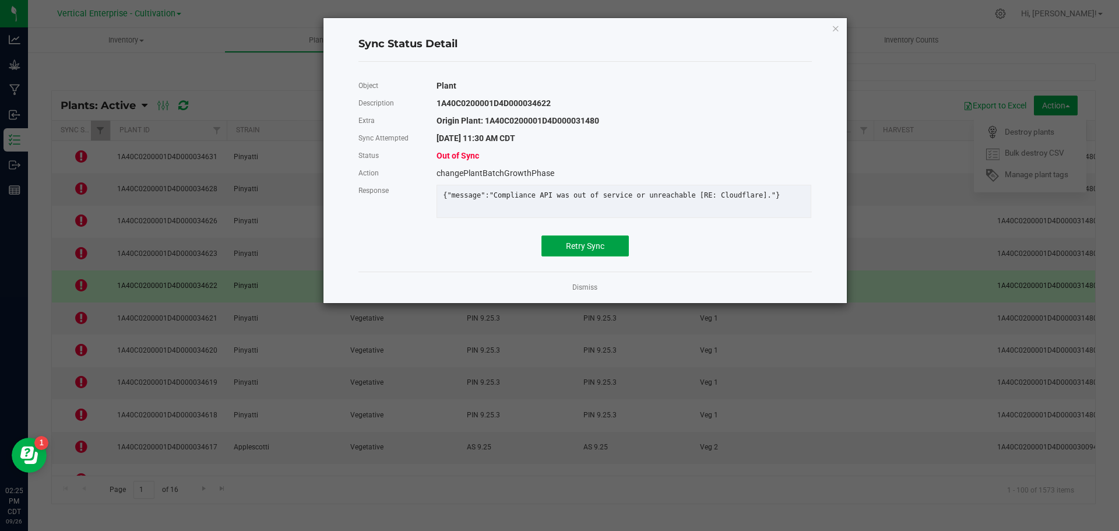
click at [586, 251] on span "Retry Sync" at bounding box center [585, 245] width 38 height 9
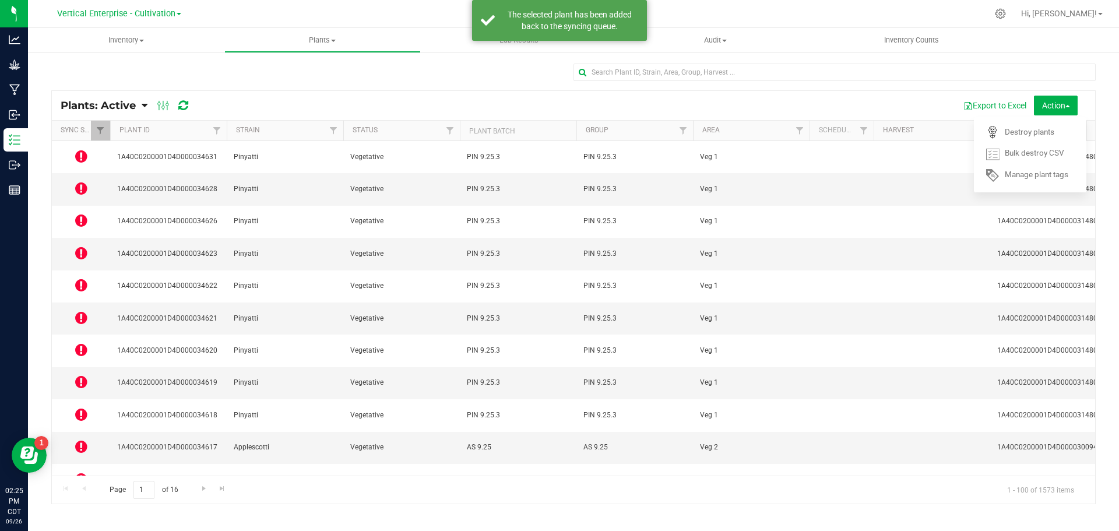
click at [85, 343] on icon at bounding box center [81, 350] width 12 height 14
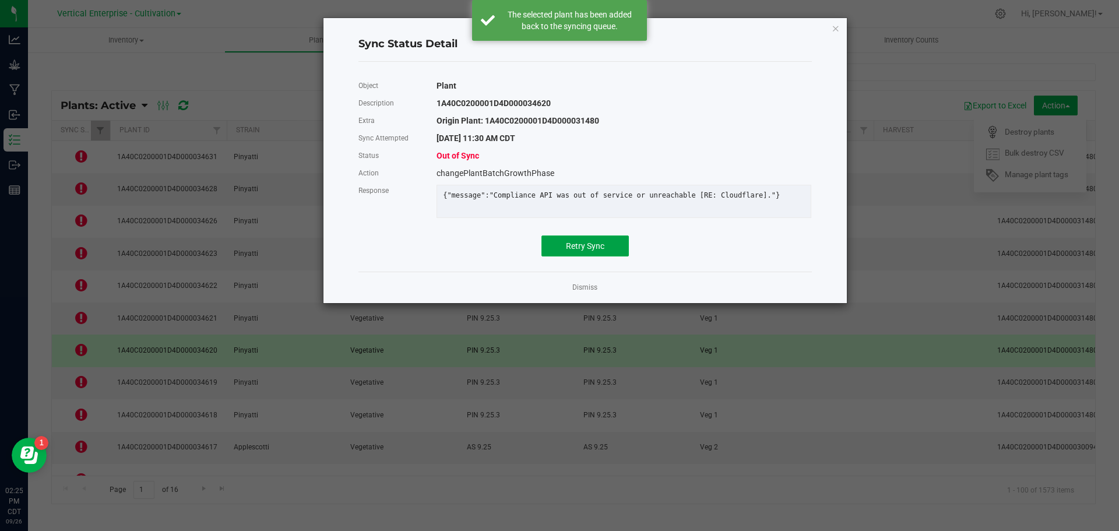
drag, startPoint x: 593, startPoint y: 251, endPoint x: 593, endPoint y: 257, distance: 6.4
click at [597, 251] on span "Retry Sync" at bounding box center [585, 245] width 38 height 9
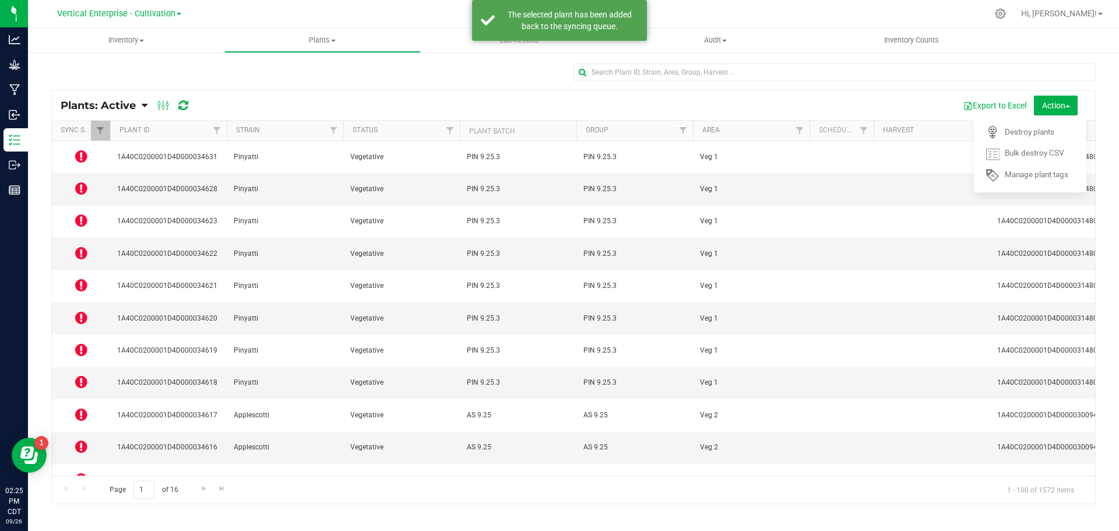
click at [85, 407] on icon at bounding box center [81, 414] width 12 height 14
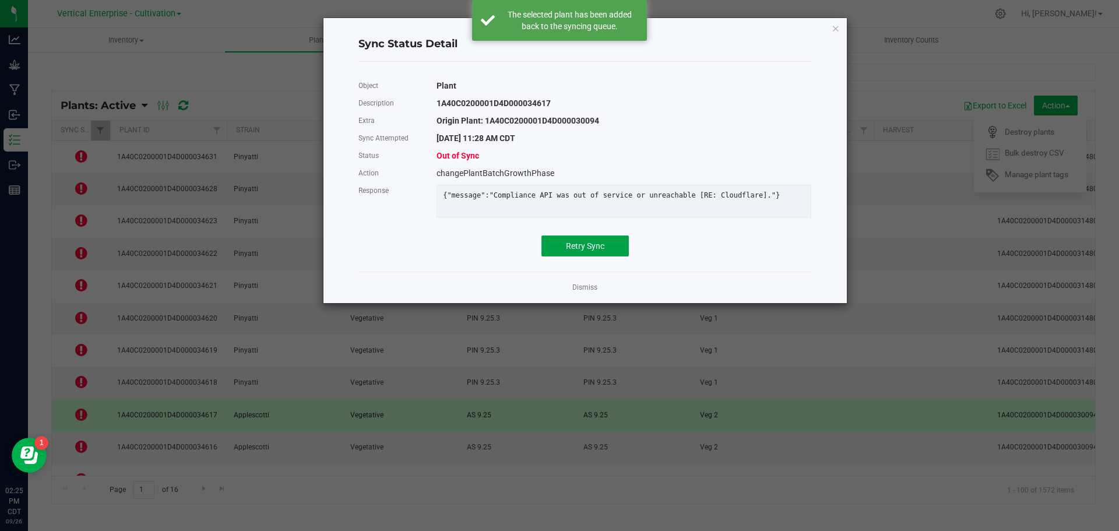
click at [580, 251] on span "Retry Sync" at bounding box center [585, 245] width 38 height 9
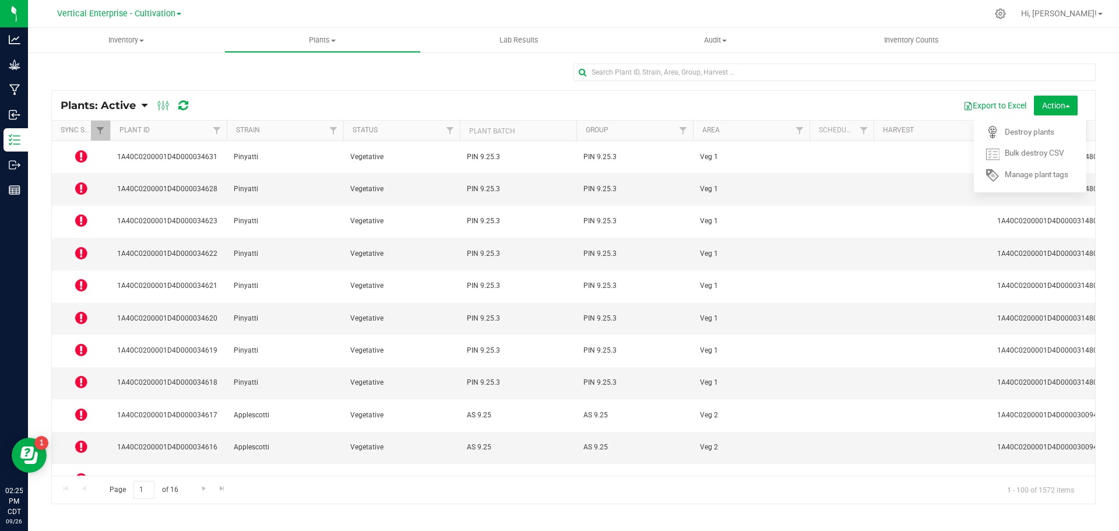
click at [86, 439] on icon at bounding box center [81, 446] width 12 height 14
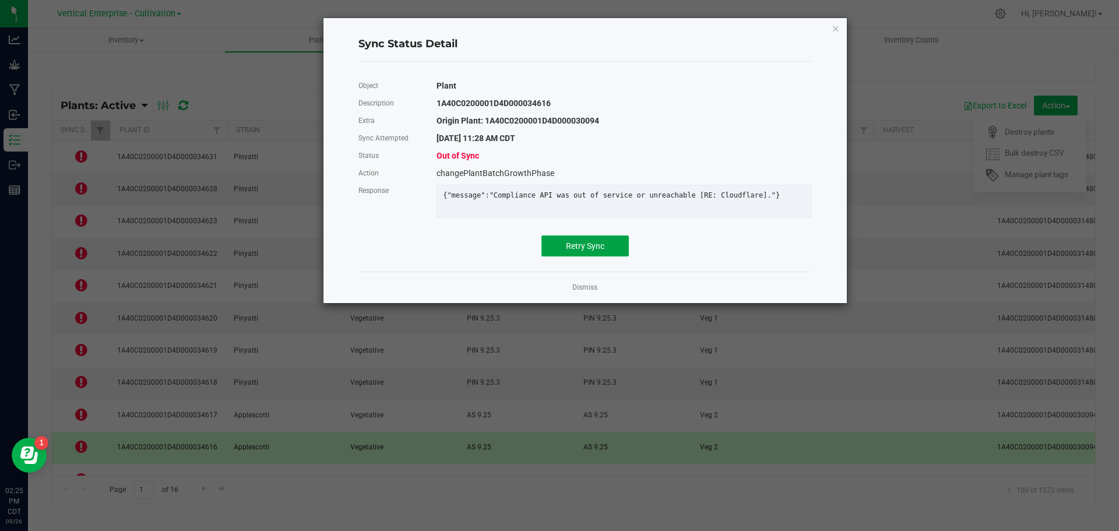
click at [617, 256] on button "Retry Sync" at bounding box center [584, 245] width 87 height 21
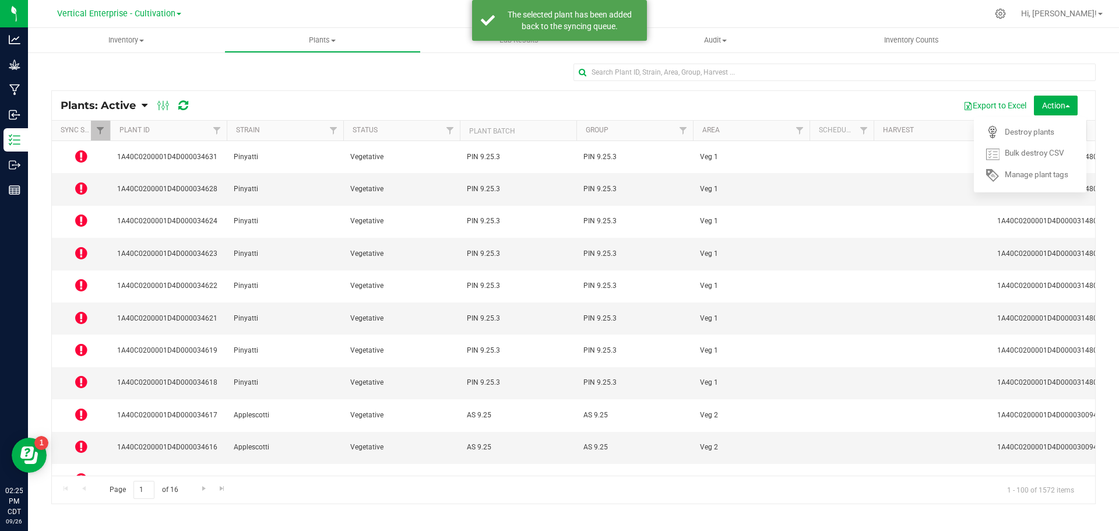
click at [82, 496] on td at bounding box center [81, 512] width 58 height 32
click at [81, 504] on icon at bounding box center [81, 511] width 12 height 14
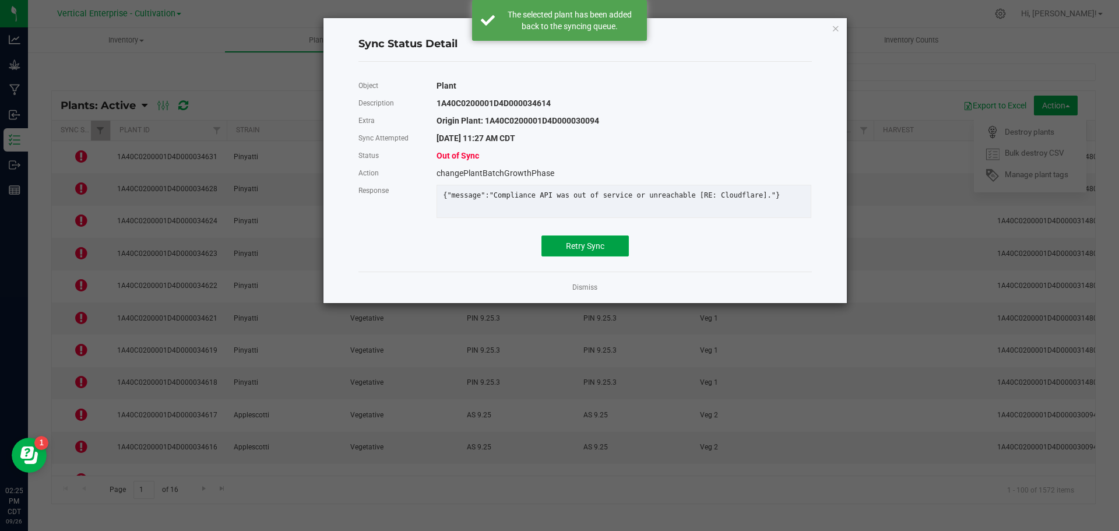
click at [612, 256] on button "Retry Sync" at bounding box center [584, 245] width 87 height 21
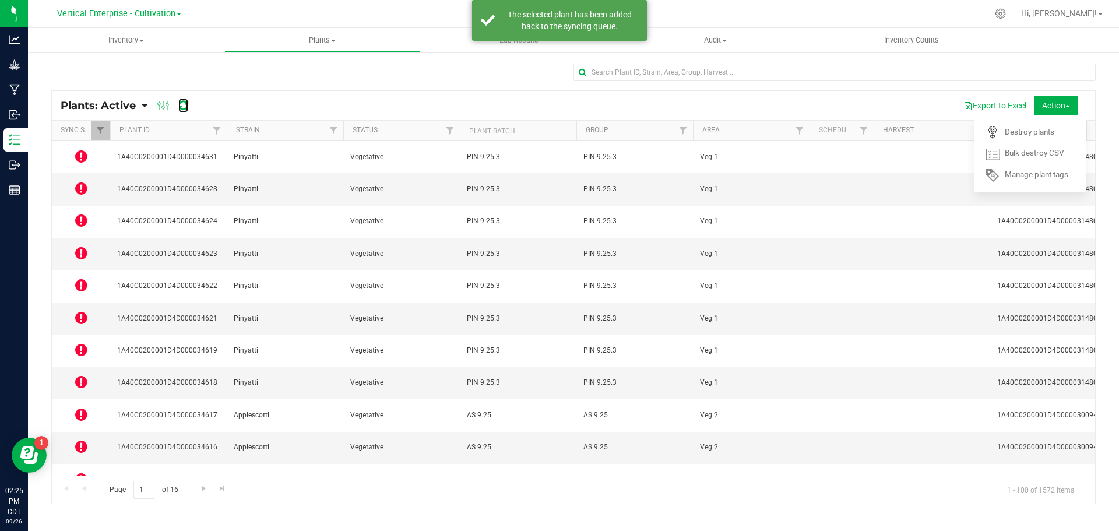
click at [183, 106] on icon at bounding box center [183, 106] width 10 height 12
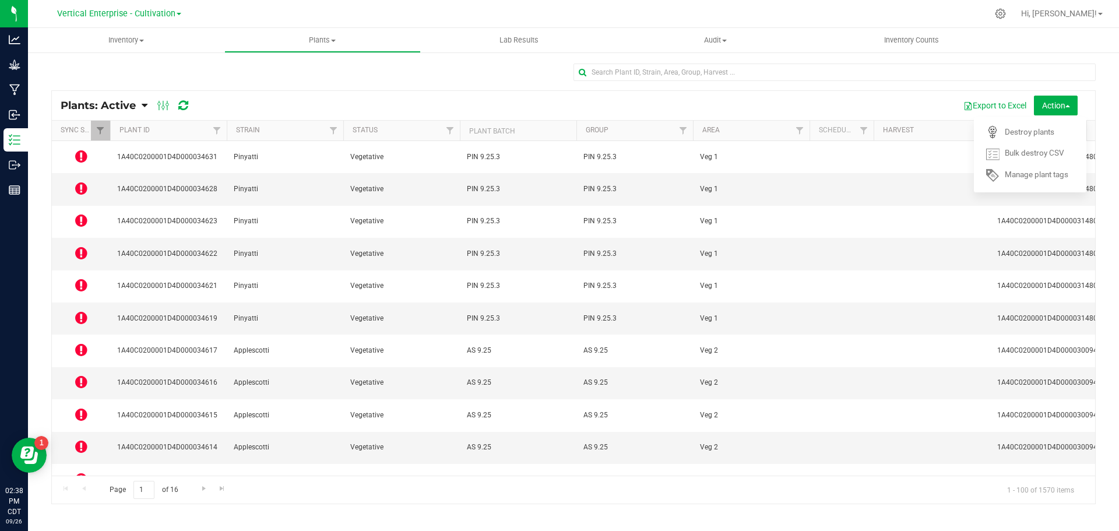
click at [76, 182] on icon at bounding box center [81, 188] width 12 height 14
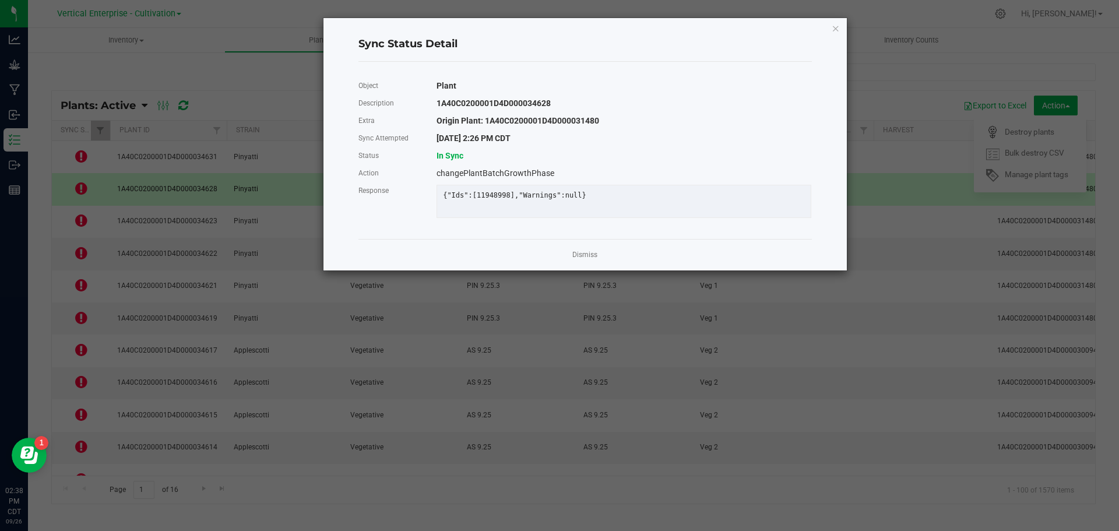
click at [604, 261] on div "Dismiss" at bounding box center [584, 254] width 453 height 31
click at [594, 260] on link "Dismiss" at bounding box center [584, 255] width 25 height 10
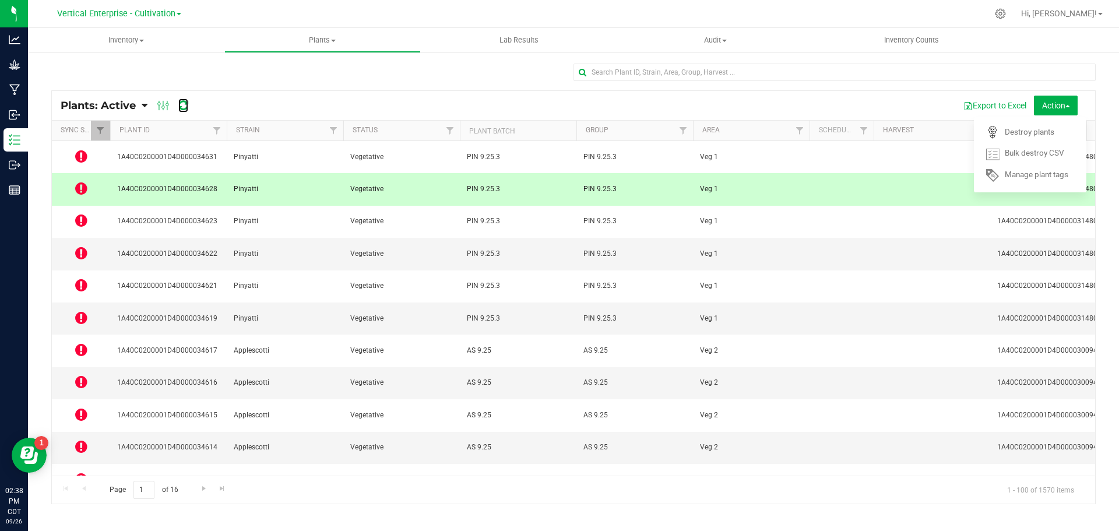
click at [181, 105] on icon at bounding box center [183, 106] width 10 height 12
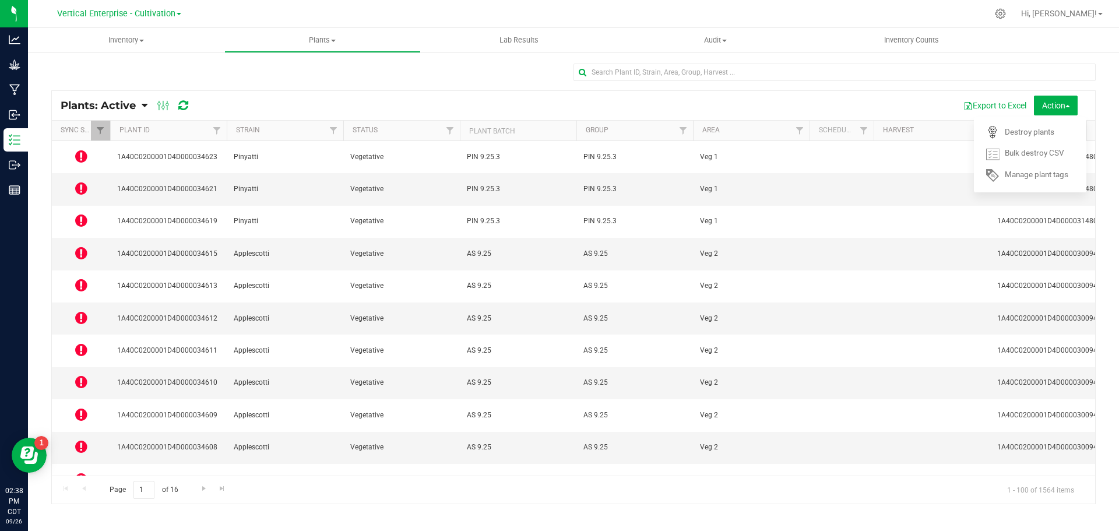
click at [78, 156] on icon at bounding box center [81, 156] width 12 height 14
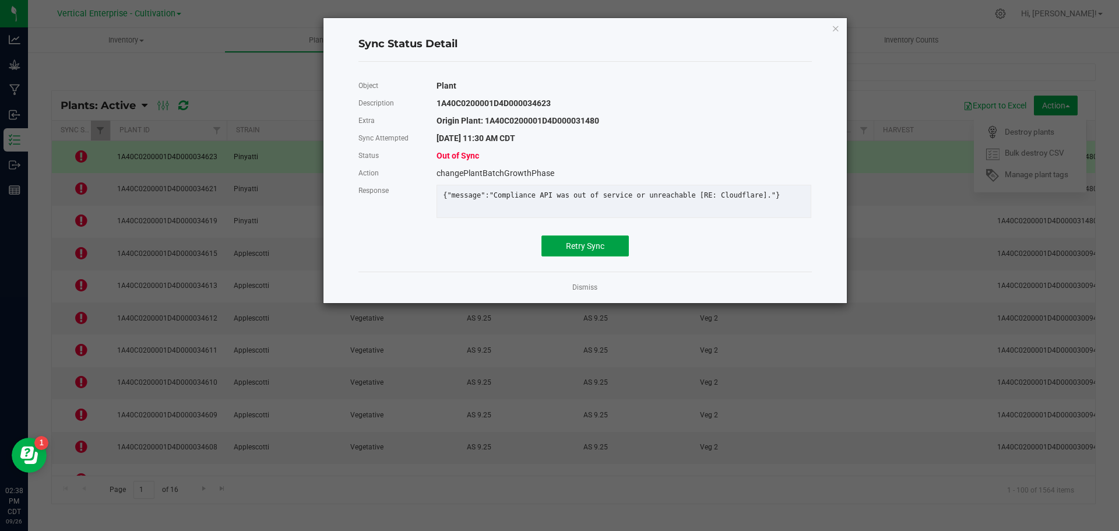
click at [582, 251] on span "Retry Sync" at bounding box center [585, 245] width 38 height 9
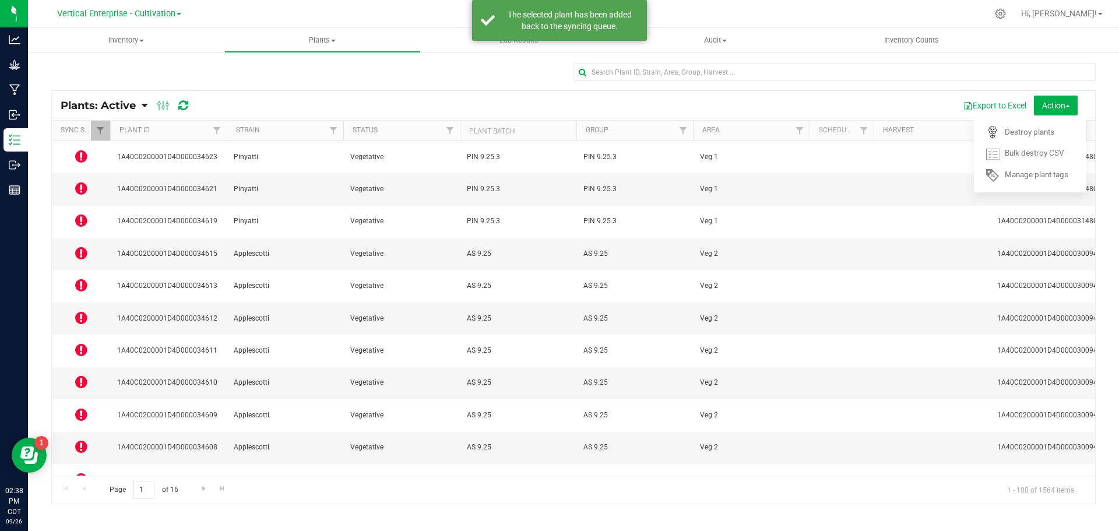
click at [86, 213] on icon at bounding box center [81, 220] width 12 height 14
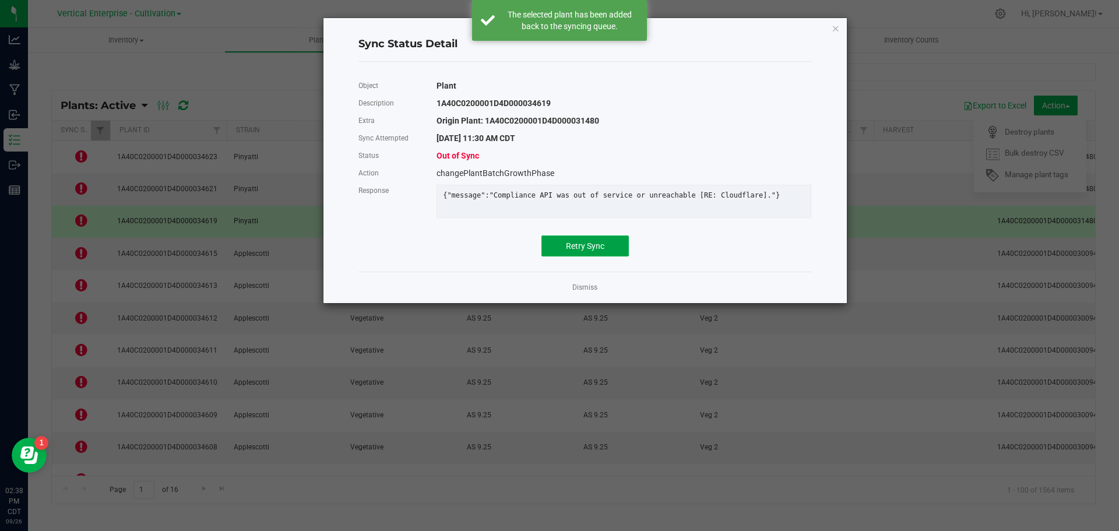
click at [595, 245] on button "Retry Sync" at bounding box center [584, 245] width 87 height 21
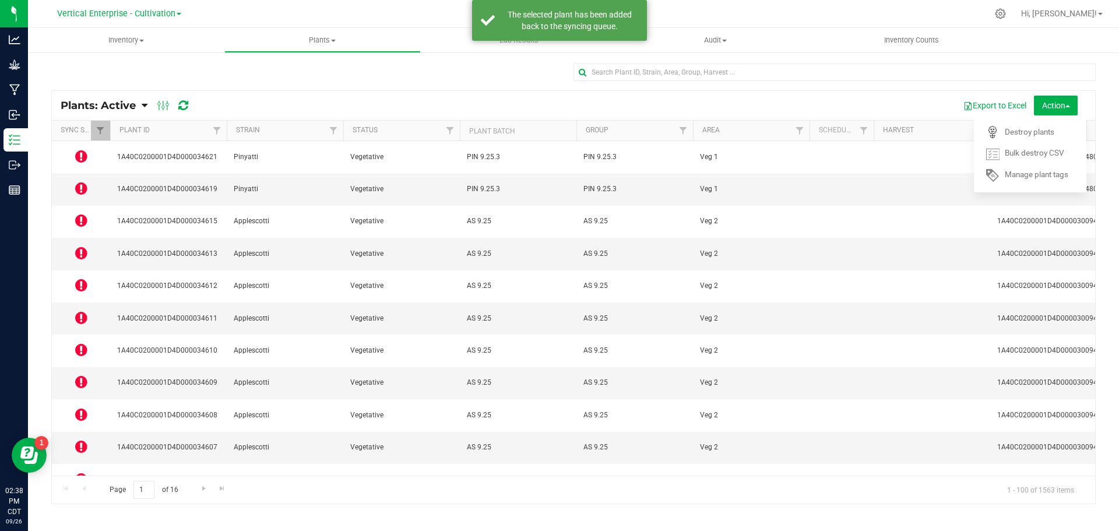
click at [78, 246] on icon at bounding box center [81, 253] width 12 height 14
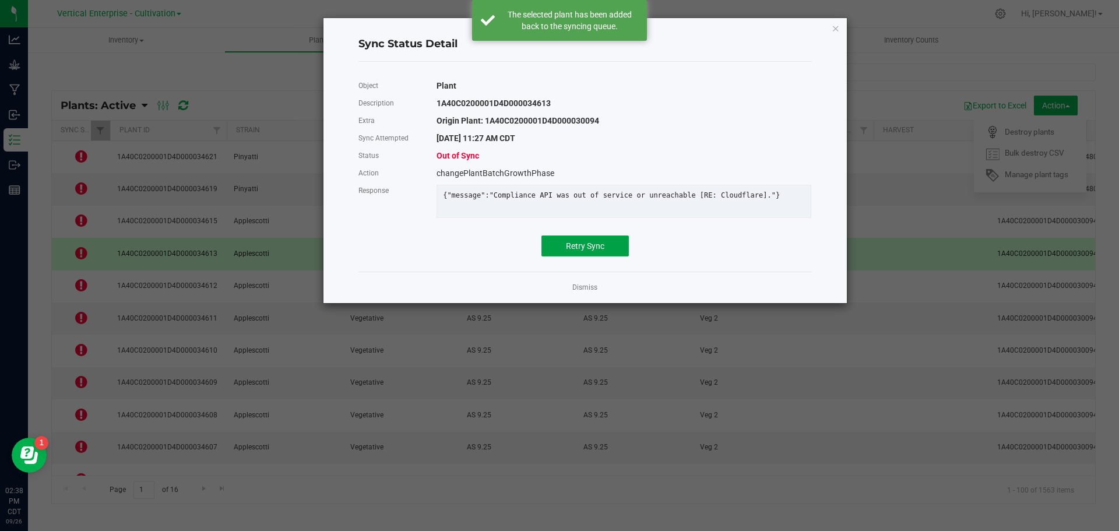
click at [592, 248] on button "Retry Sync" at bounding box center [584, 245] width 87 height 21
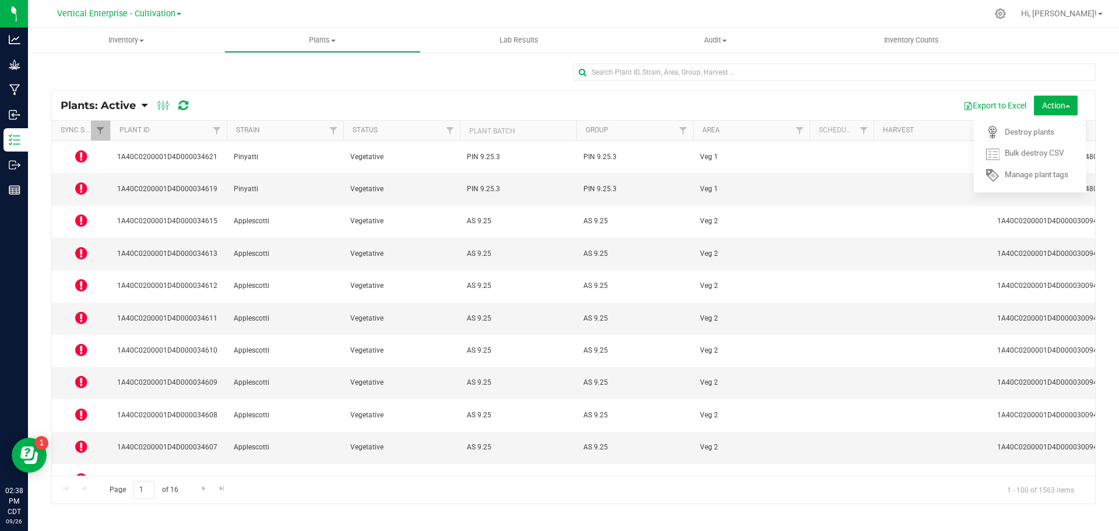
click at [81, 311] on icon at bounding box center [81, 318] width 12 height 14
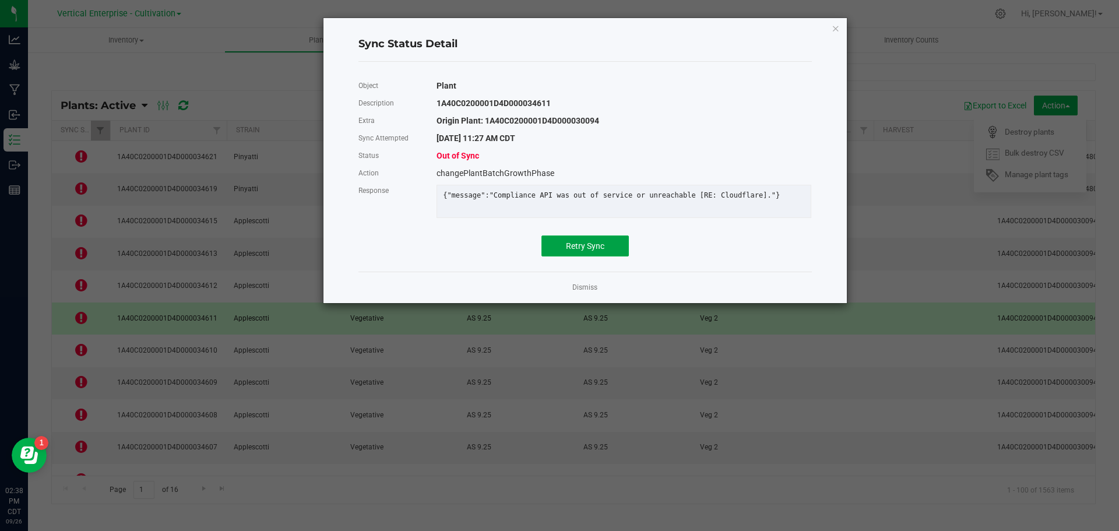
click at [567, 251] on span "Retry Sync" at bounding box center [585, 245] width 38 height 9
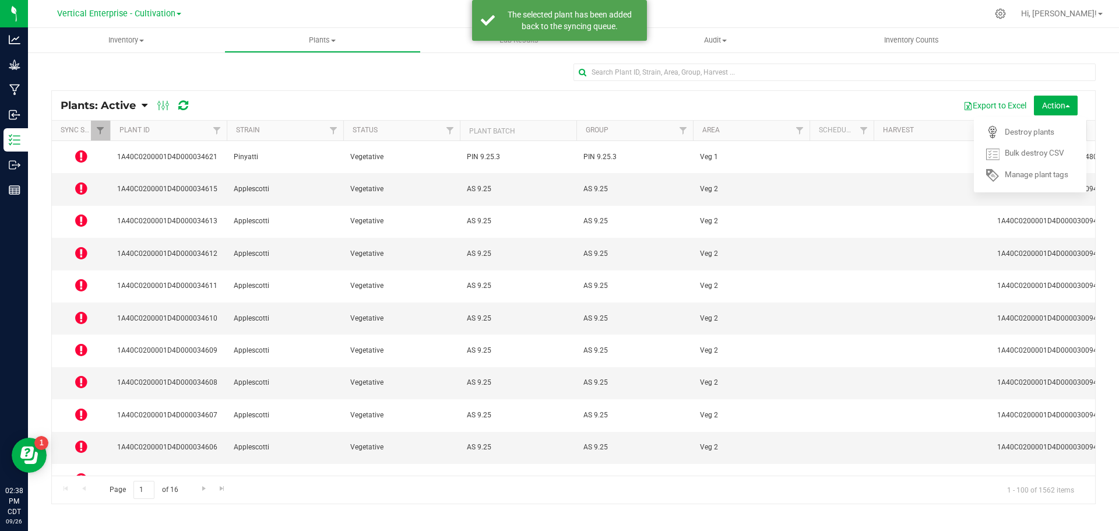
click at [80, 375] on icon at bounding box center [81, 382] width 12 height 14
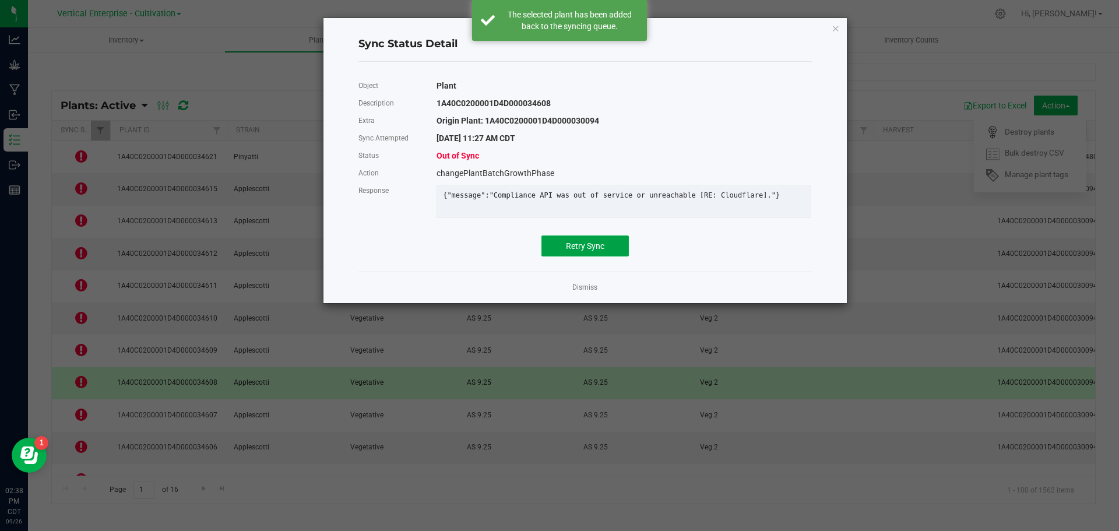
click at [601, 247] on button "Retry Sync" at bounding box center [584, 245] width 87 height 21
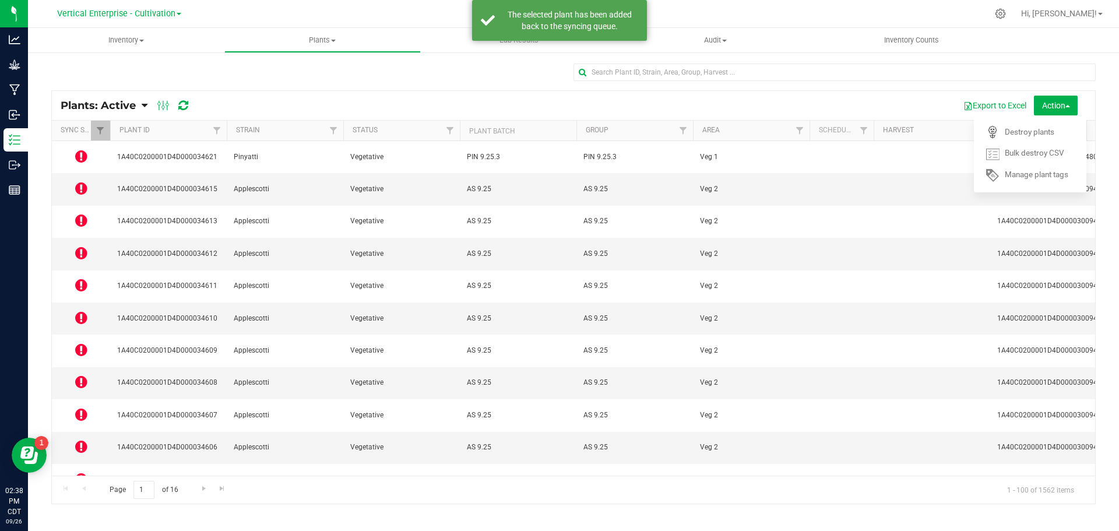
click at [83, 439] on icon at bounding box center [81, 446] width 12 height 14
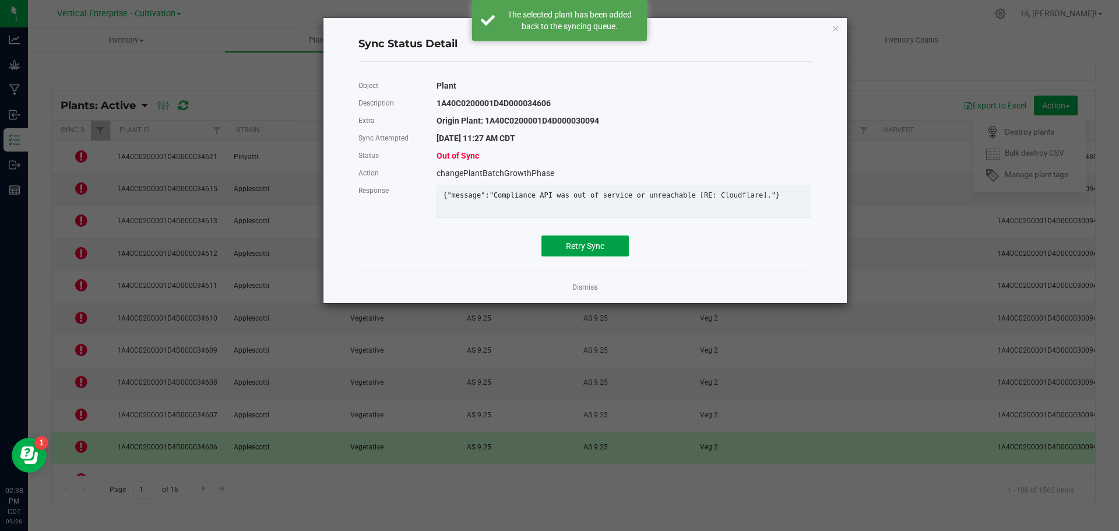
click at [591, 251] on span "Retry Sync" at bounding box center [585, 245] width 38 height 9
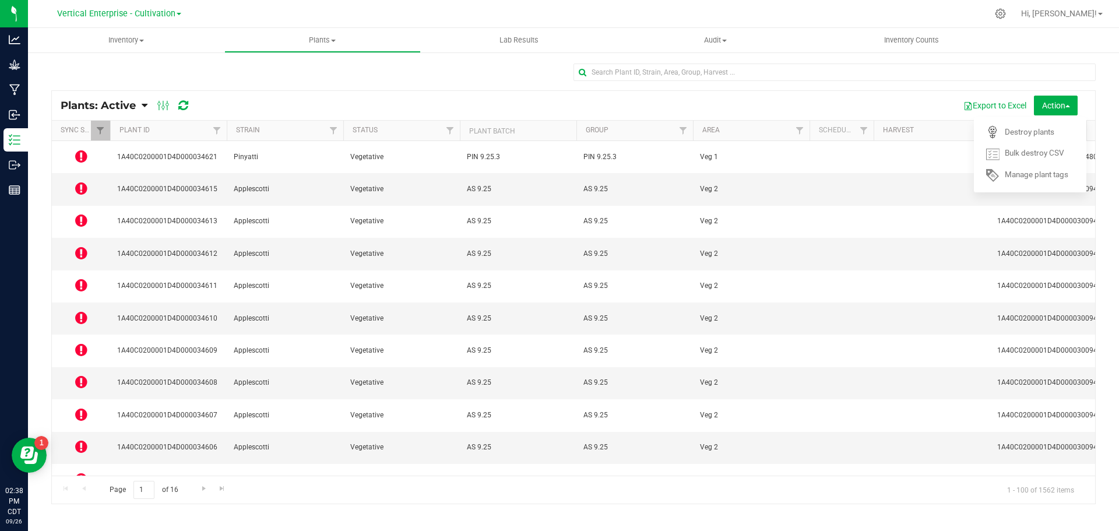
click at [83, 504] on icon at bounding box center [81, 511] width 12 height 14
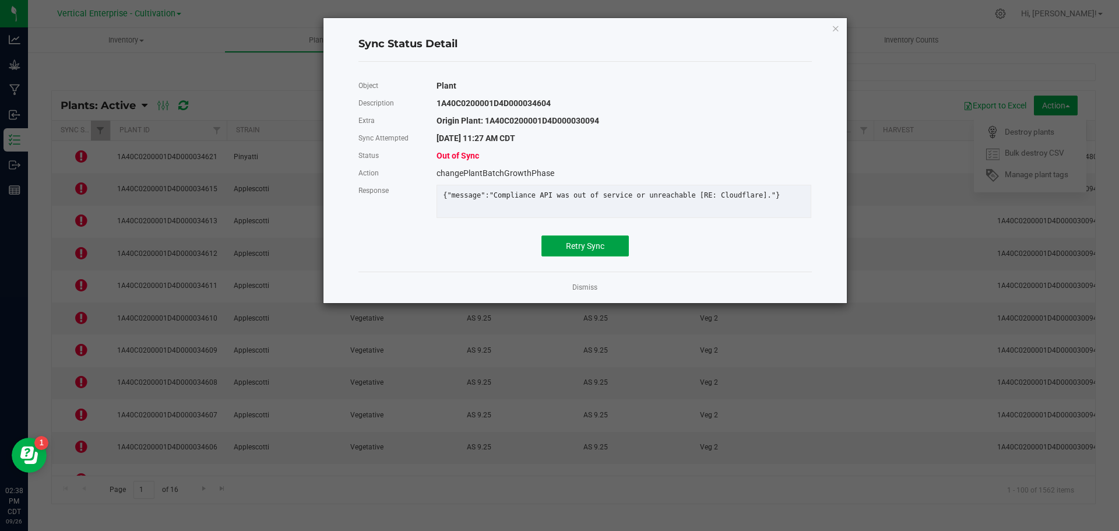
click at [599, 251] on span "Retry Sync" at bounding box center [585, 245] width 38 height 9
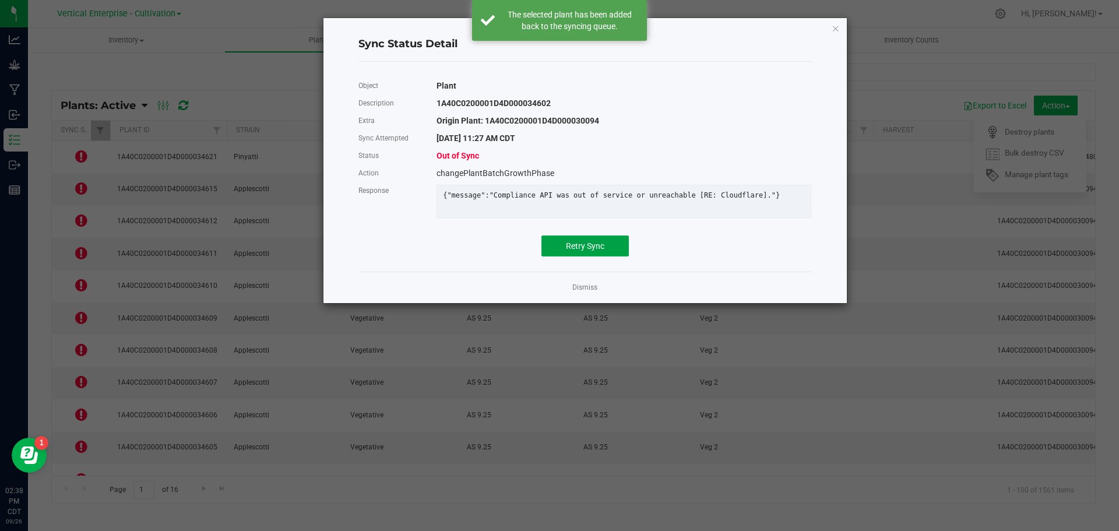
click at [583, 245] on button "Retry Sync" at bounding box center [584, 245] width 87 height 21
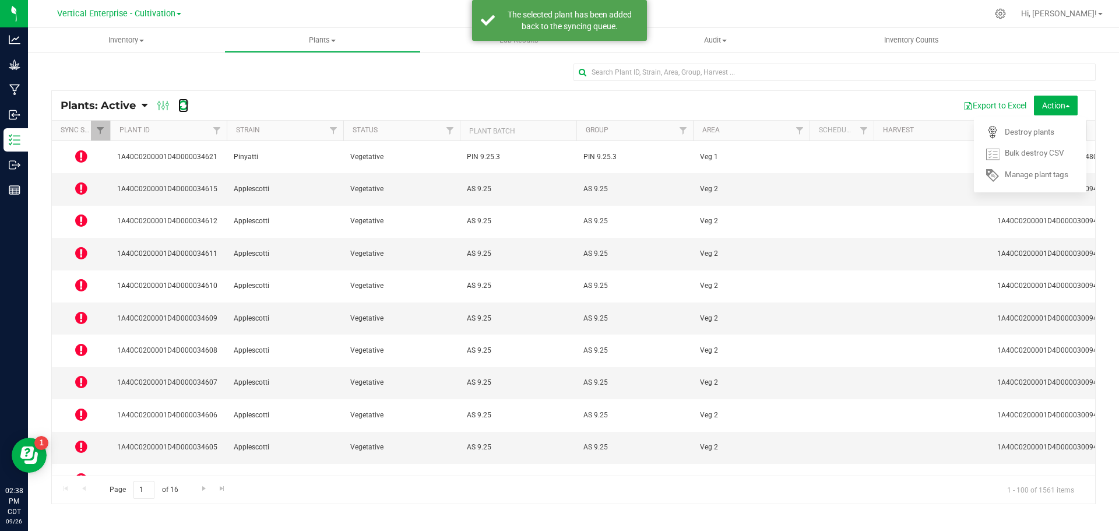
click at [188, 108] on icon at bounding box center [183, 106] width 10 height 12
click at [82, 183] on icon at bounding box center [81, 188] width 12 height 14
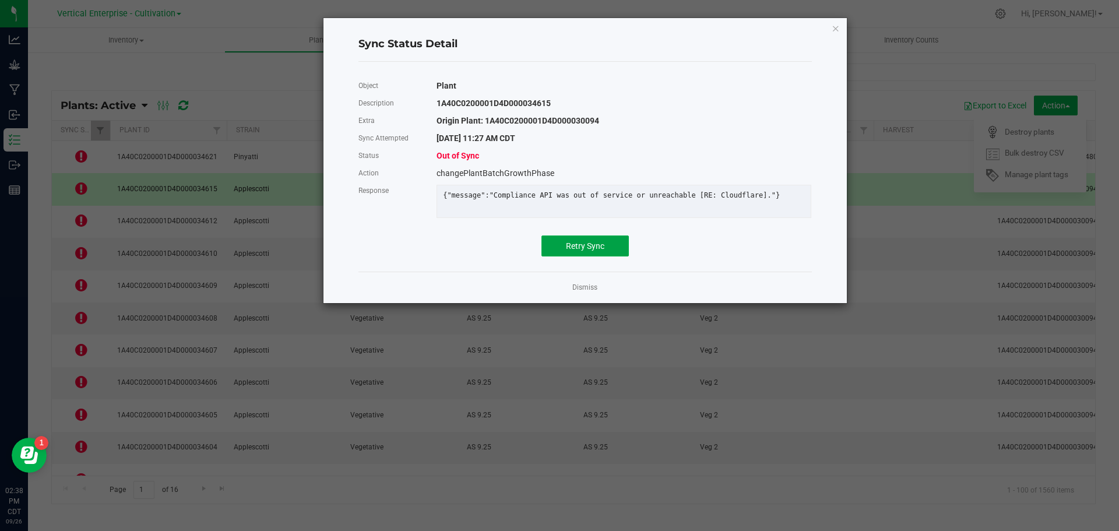
click at [581, 249] on span "Retry Sync" at bounding box center [585, 245] width 38 height 9
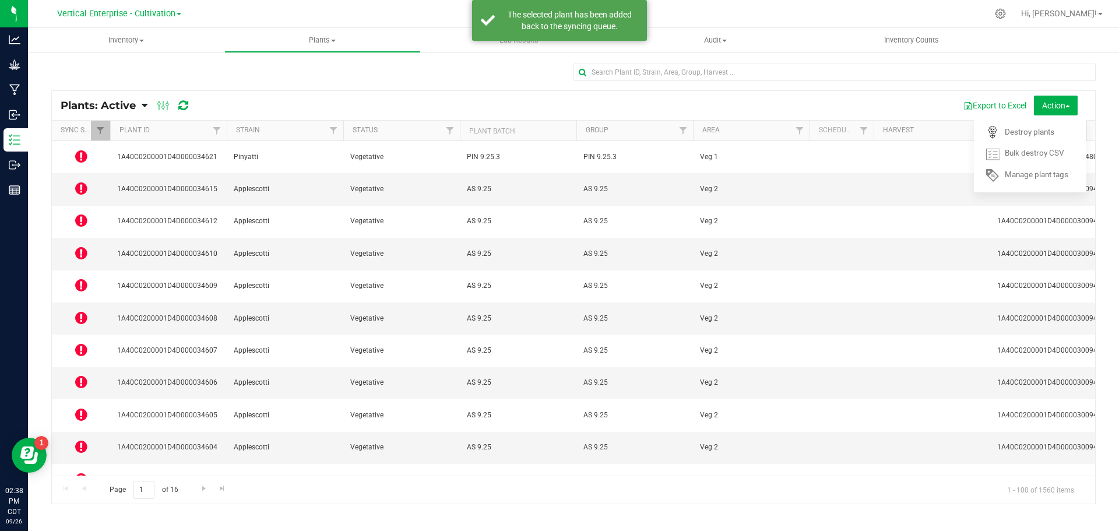
click at [79, 246] on icon at bounding box center [81, 253] width 12 height 14
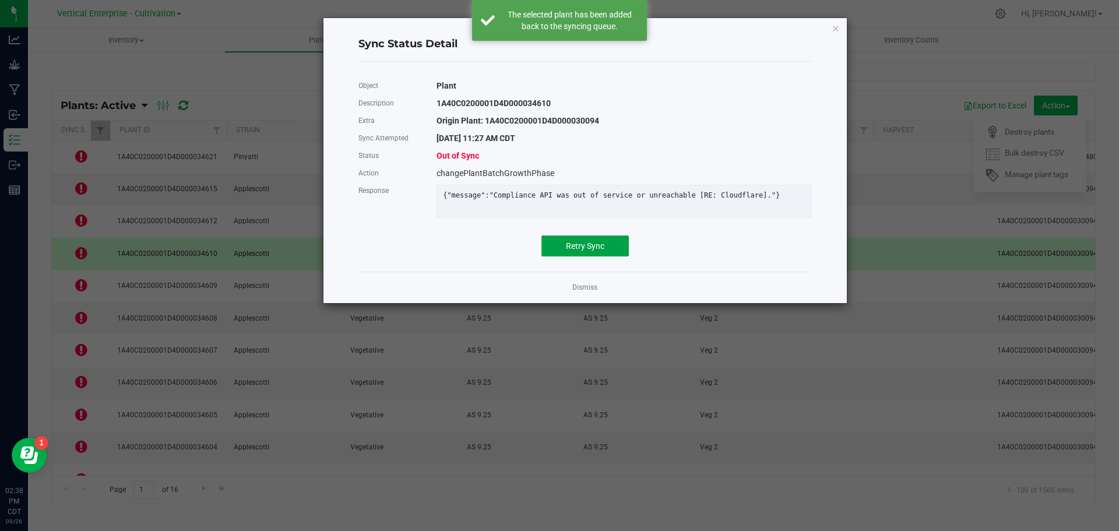
drag, startPoint x: 587, startPoint y: 248, endPoint x: 493, endPoint y: 252, distance: 93.9
click at [587, 247] on button "Retry Sync" at bounding box center [584, 245] width 87 height 21
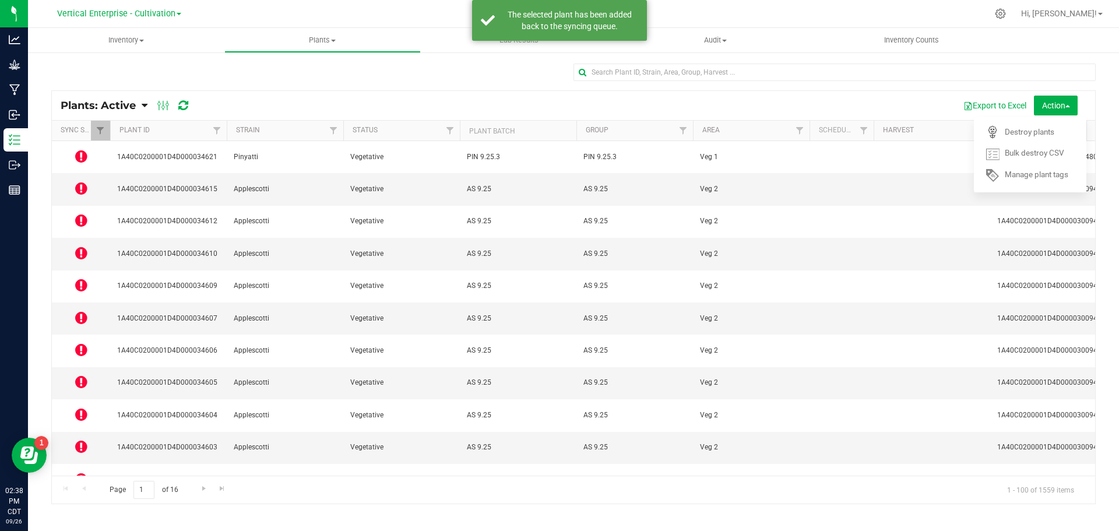
click at [79, 310] on span at bounding box center [81, 318] width 12 height 16
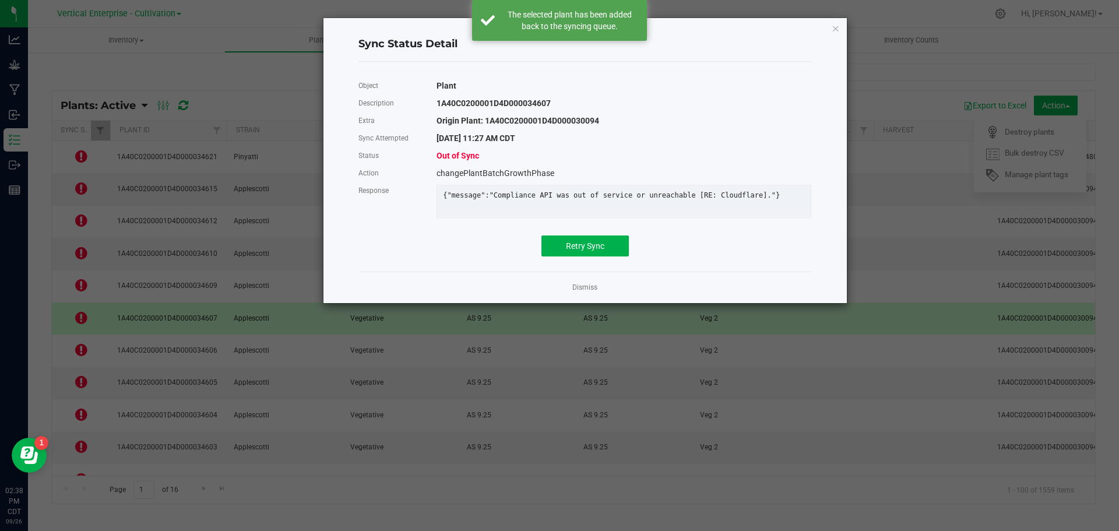
click at [592, 240] on div "Object Plant Description 1A40C0200001D4D000034607 Extra Origin Plant: 1A40C0200…" at bounding box center [584, 166] width 453 height 179
click at [586, 256] on button "Retry Sync" at bounding box center [584, 245] width 87 height 21
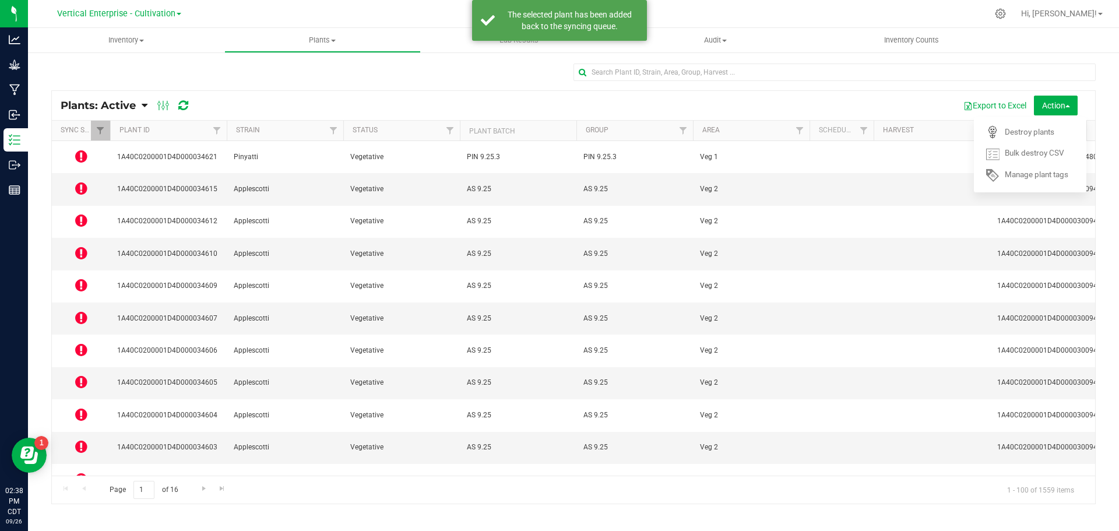
click at [84, 311] on icon at bounding box center [81, 318] width 12 height 14
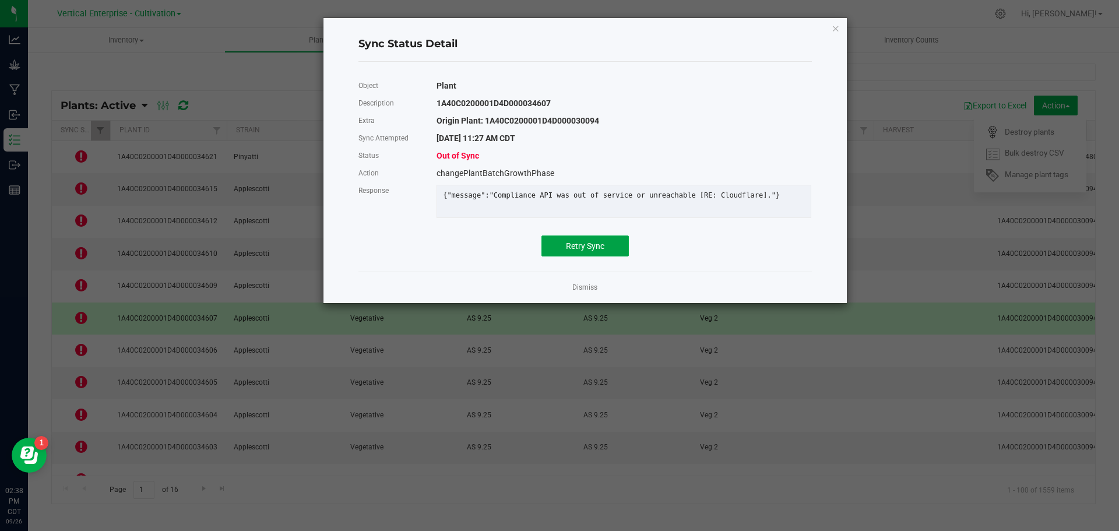
click at [602, 256] on button "Retry Sync" at bounding box center [584, 245] width 87 height 21
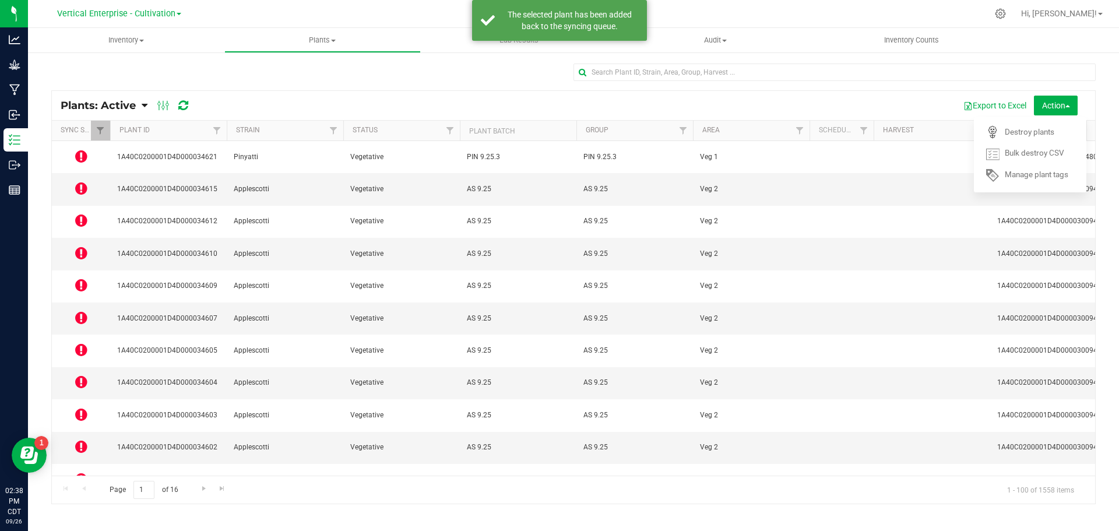
click at [87, 399] on td at bounding box center [81, 415] width 58 height 32
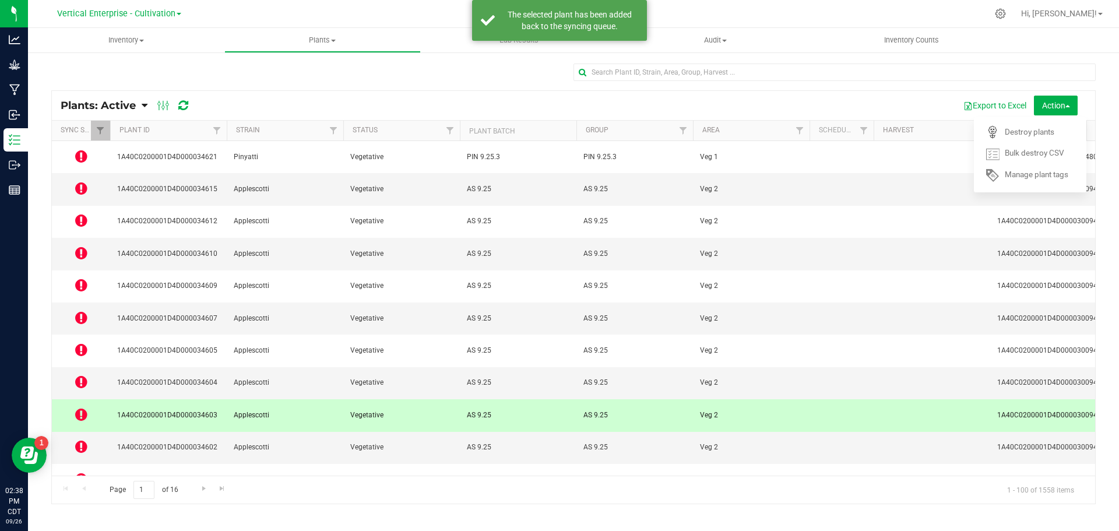
click at [85, 407] on icon at bounding box center [81, 414] width 12 height 14
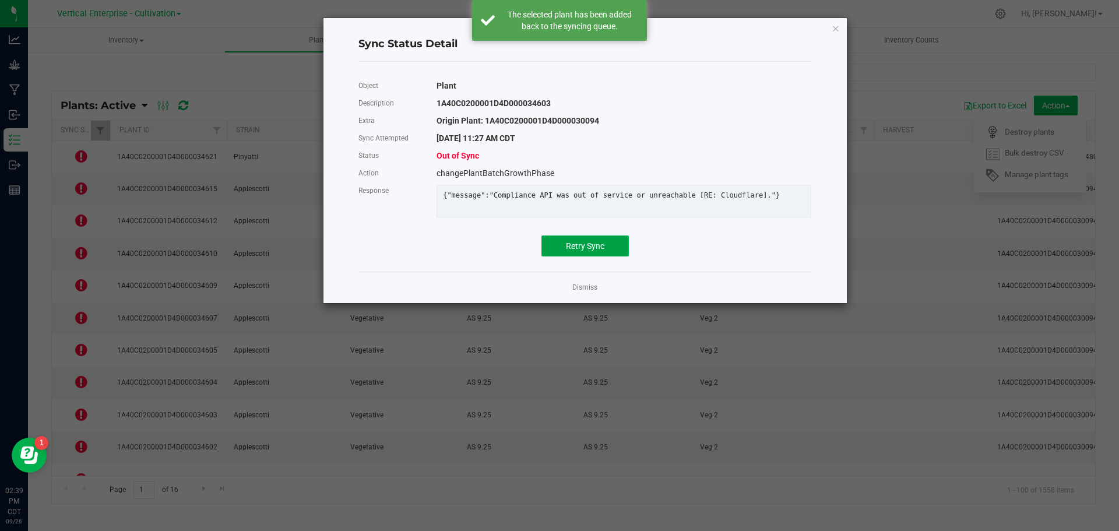
drag, startPoint x: 625, startPoint y: 258, endPoint x: 605, endPoint y: 258, distance: 20.4
click at [623, 256] on button "Retry Sync" at bounding box center [584, 245] width 87 height 21
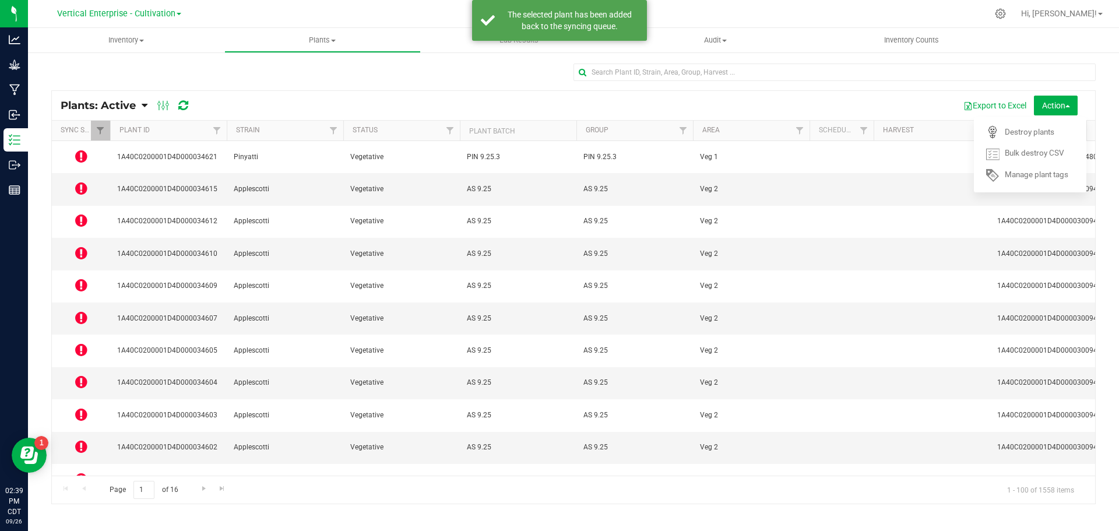
click at [84, 472] on icon at bounding box center [81, 479] width 12 height 14
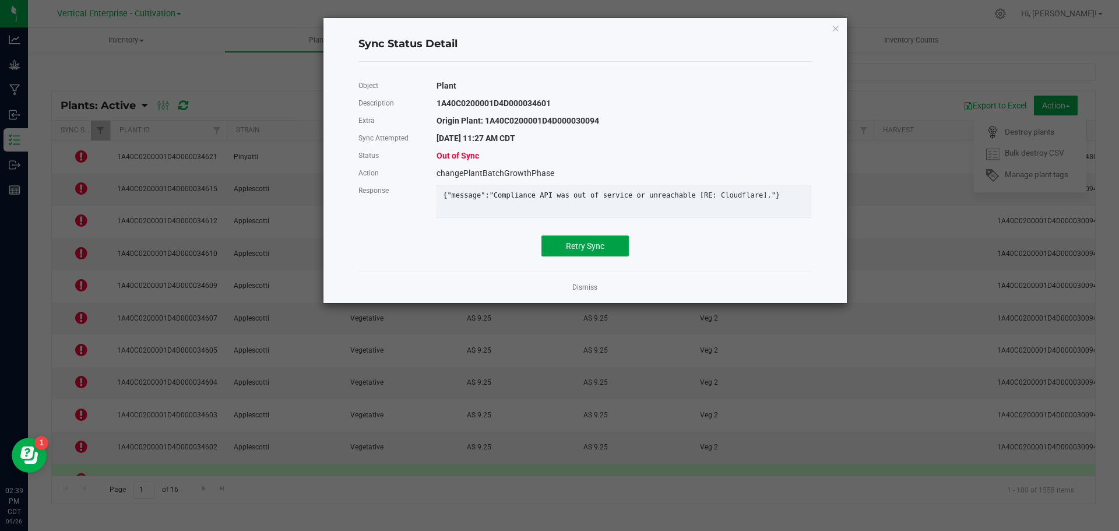
click at [616, 245] on button "Retry Sync" at bounding box center [584, 245] width 87 height 21
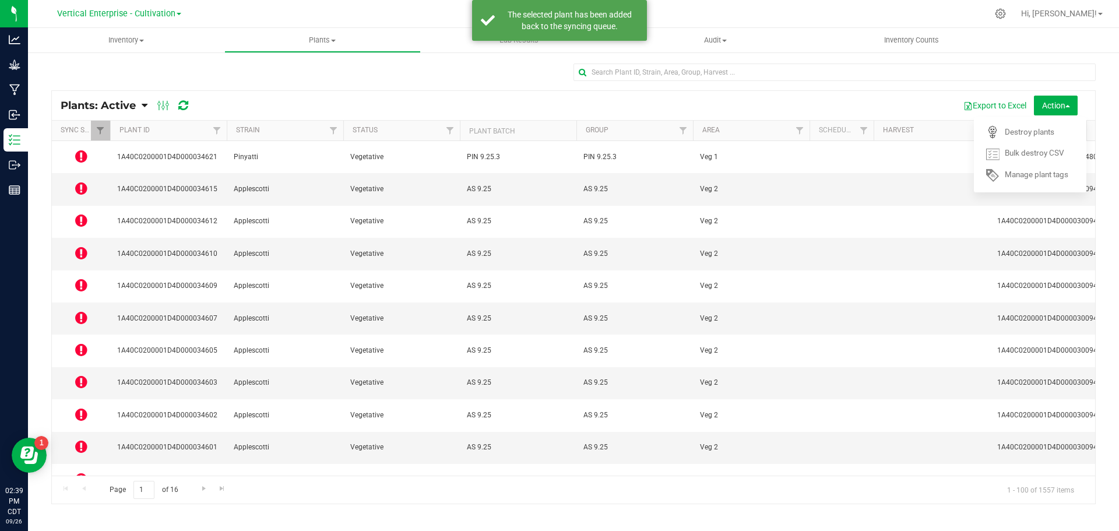
drag, startPoint x: 108, startPoint y: 439, endPoint x: 83, endPoint y: 435, distance: 25.4
click at [103, 496] on td at bounding box center [81, 512] width 58 height 32
click at [83, 504] on icon at bounding box center [81, 511] width 12 height 14
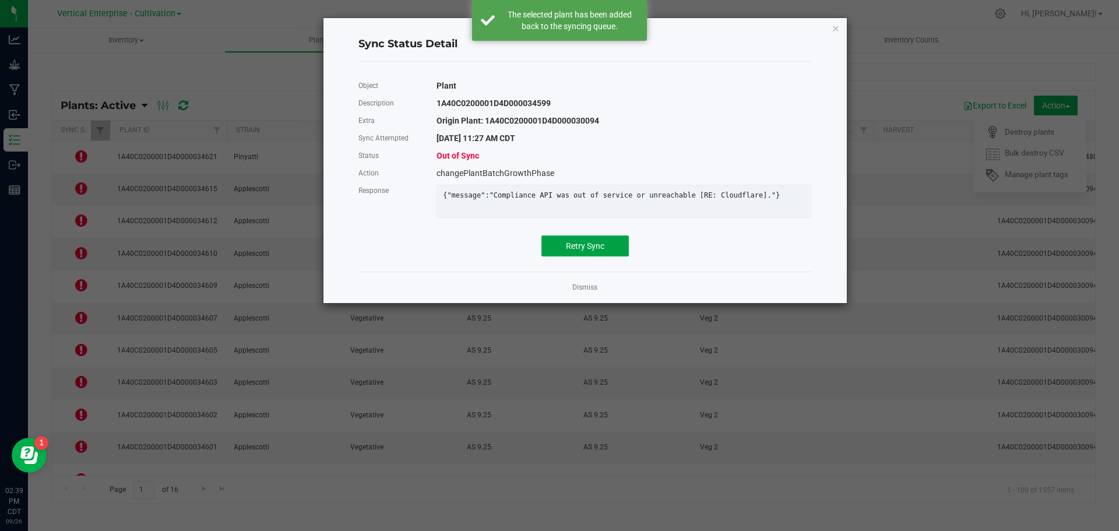
click at [587, 249] on span "Retry Sync" at bounding box center [585, 245] width 38 height 9
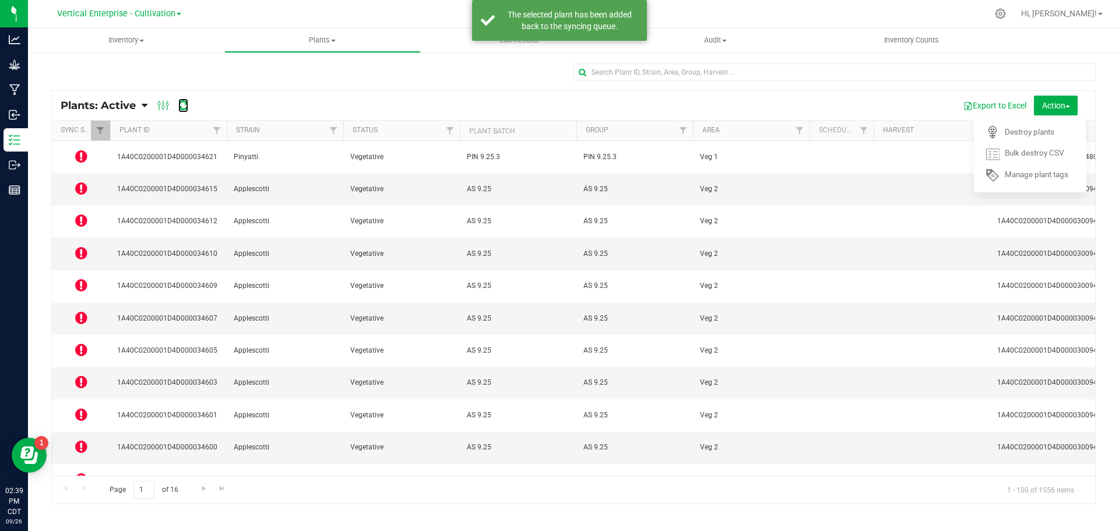
click at [184, 104] on icon at bounding box center [183, 106] width 10 height 12
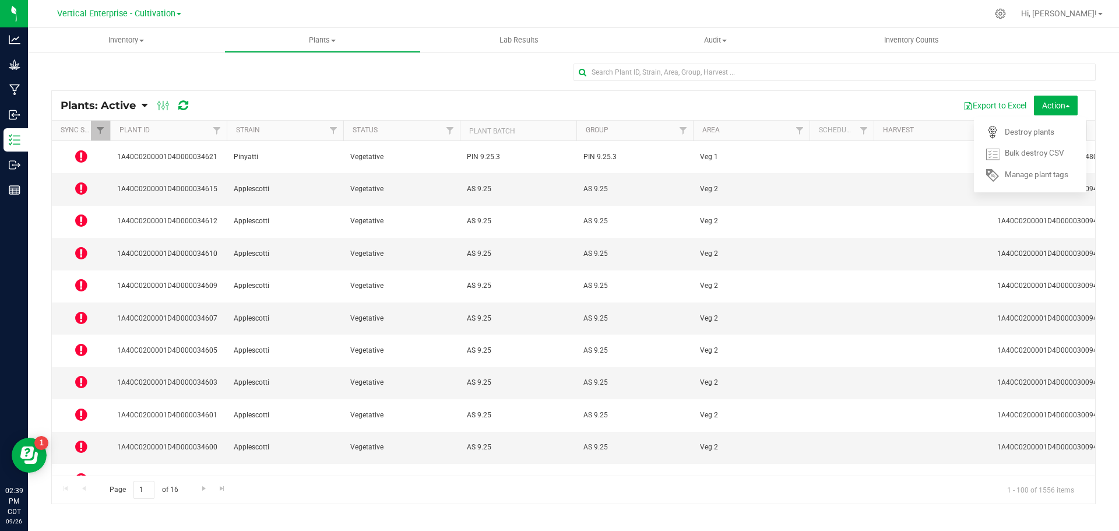
click at [87, 150] on icon at bounding box center [81, 156] width 12 height 14
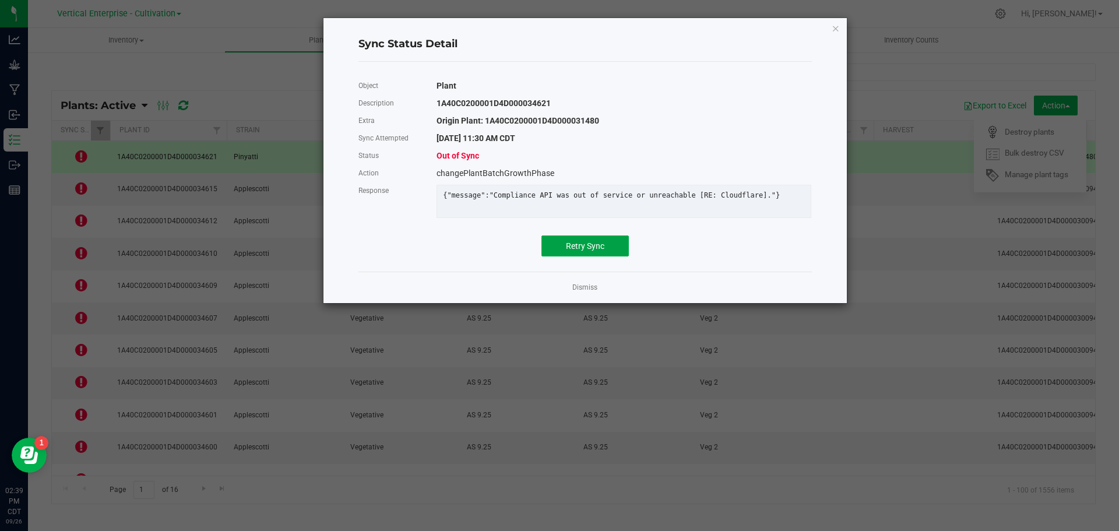
click at [615, 251] on button "Retry Sync" at bounding box center [584, 245] width 87 height 21
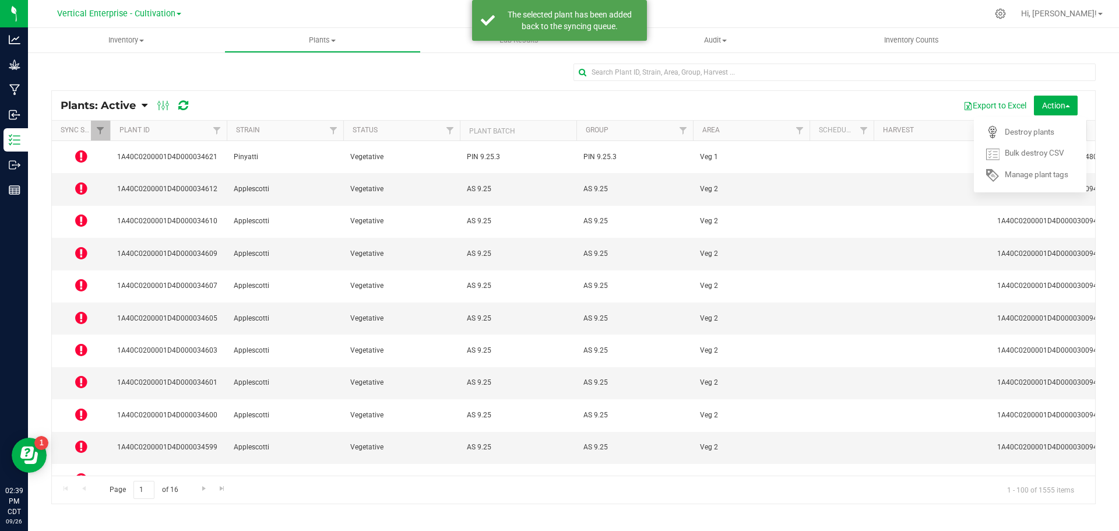
click at [79, 181] on icon at bounding box center [81, 188] width 12 height 14
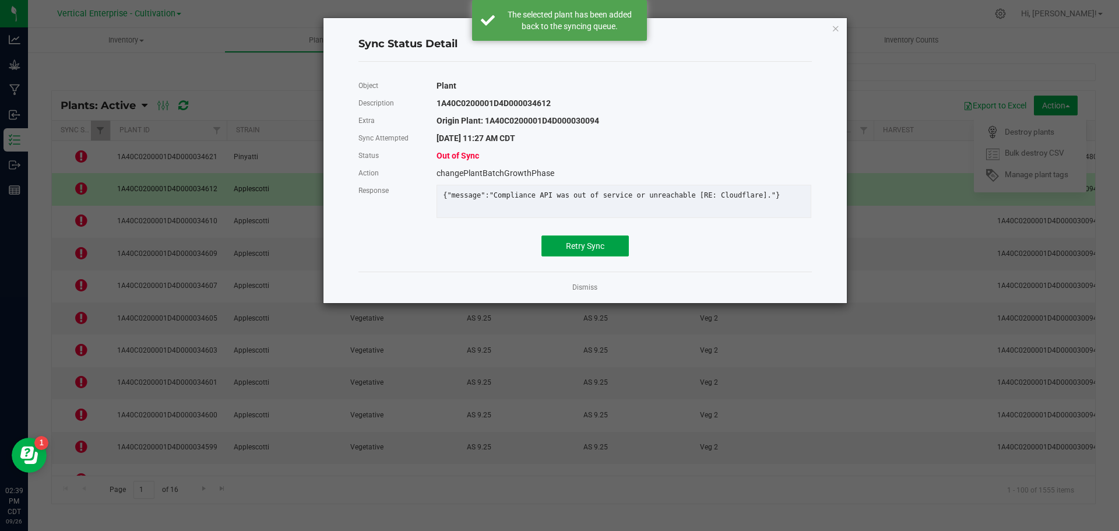
drag, startPoint x: 611, startPoint y: 255, endPoint x: 557, endPoint y: 258, distance: 54.3
click at [610, 255] on button "Retry Sync" at bounding box center [584, 245] width 87 height 21
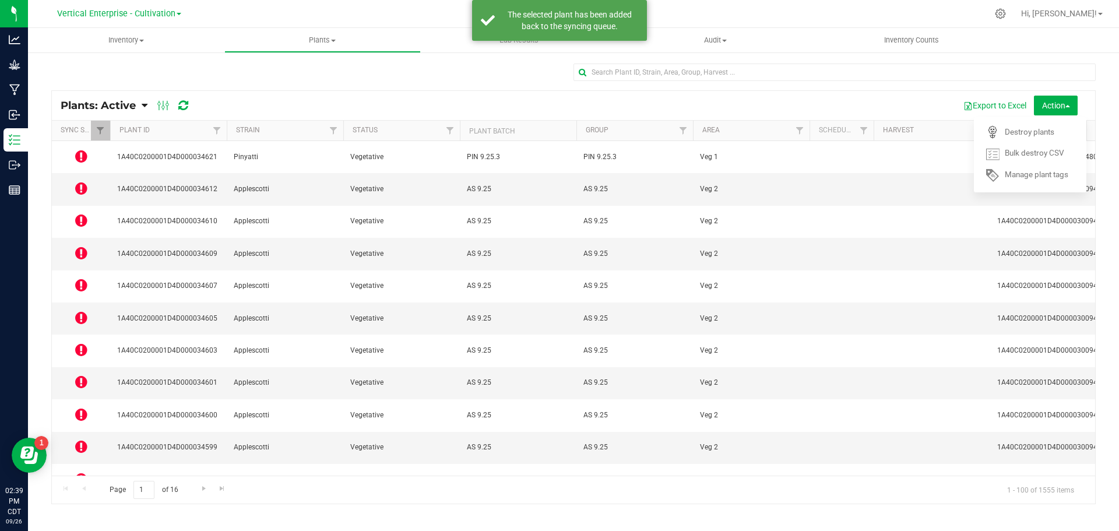
click at [79, 213] on icon at bounding box center [81, 220] width 12 height 14
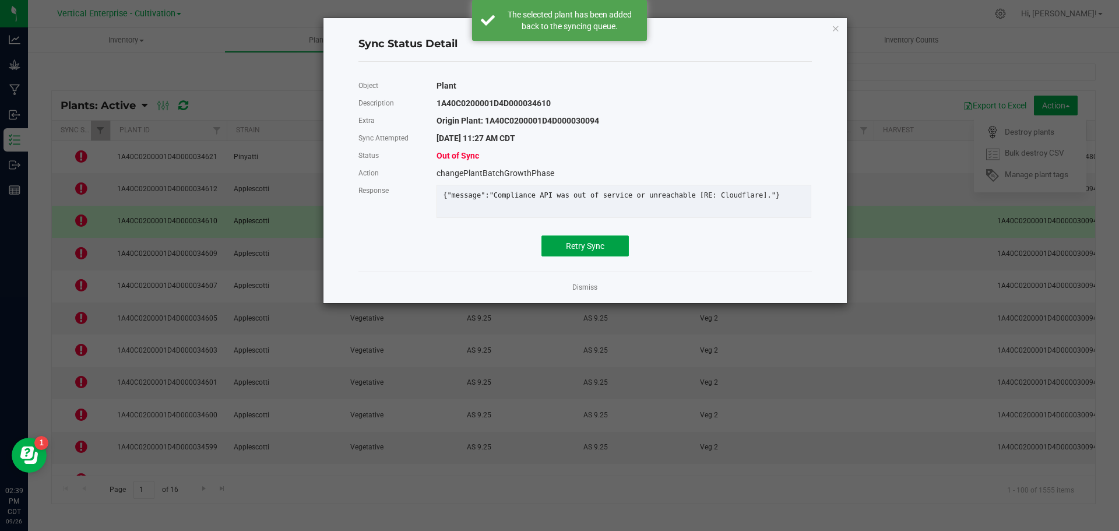
click at [604, 254] on button "Retry Sync" at bounding box center [584, 245] width 87 height 21
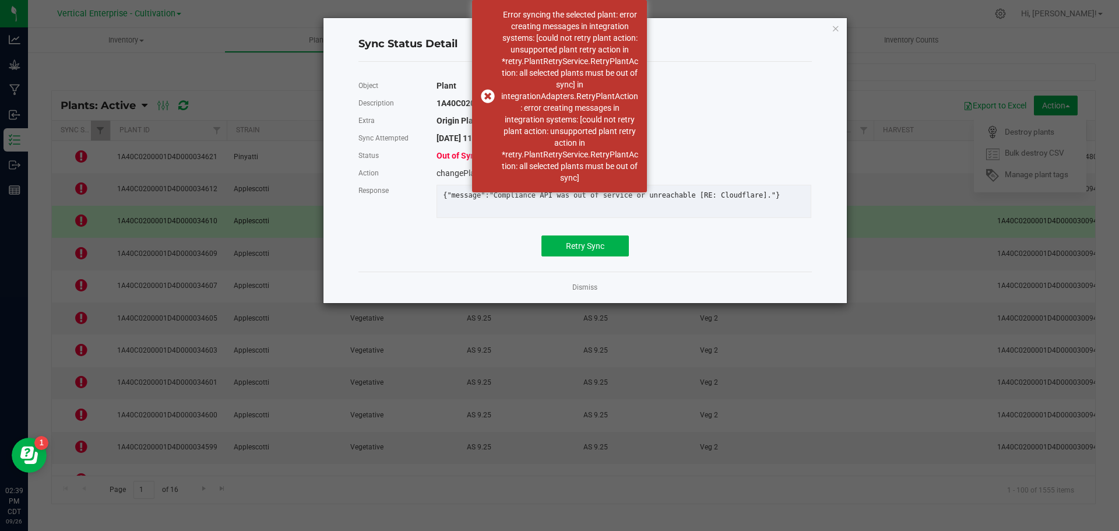
click at [577, 293] on link "Dismiss" at bounding box center [584, 288] width 25 height 10
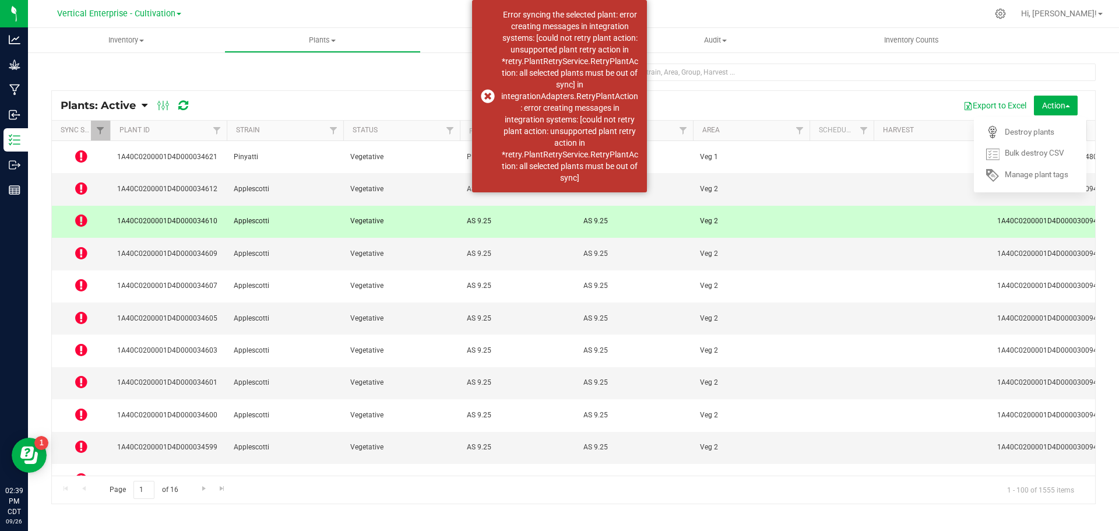
click at [486, 96] on div "Error syncing the selected plant: error creating messages in integration system…" at bounding box center [559, 96] width 175 height 192
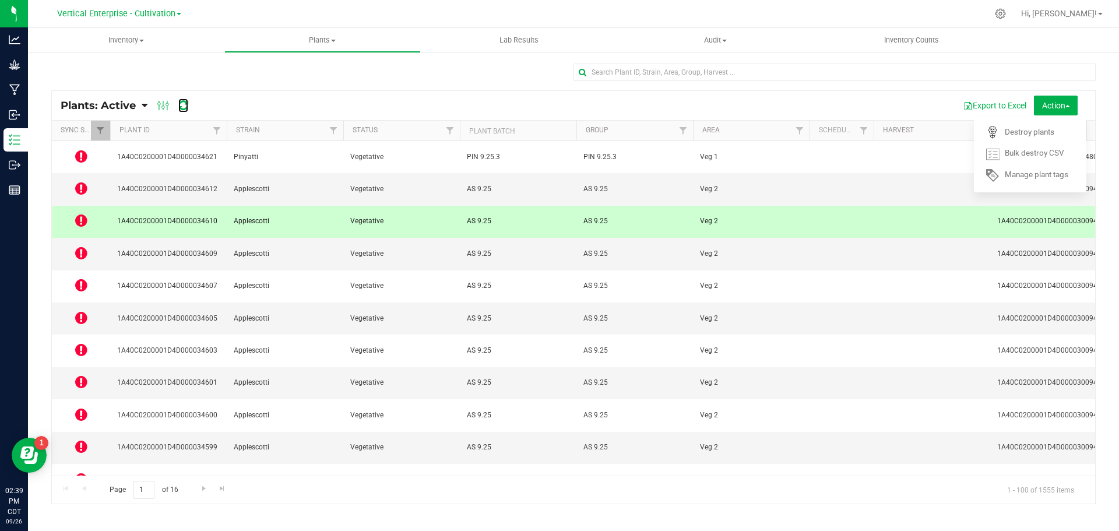
click at [182, 106] on icon at bounding box center [183, 106] width 10 height 12
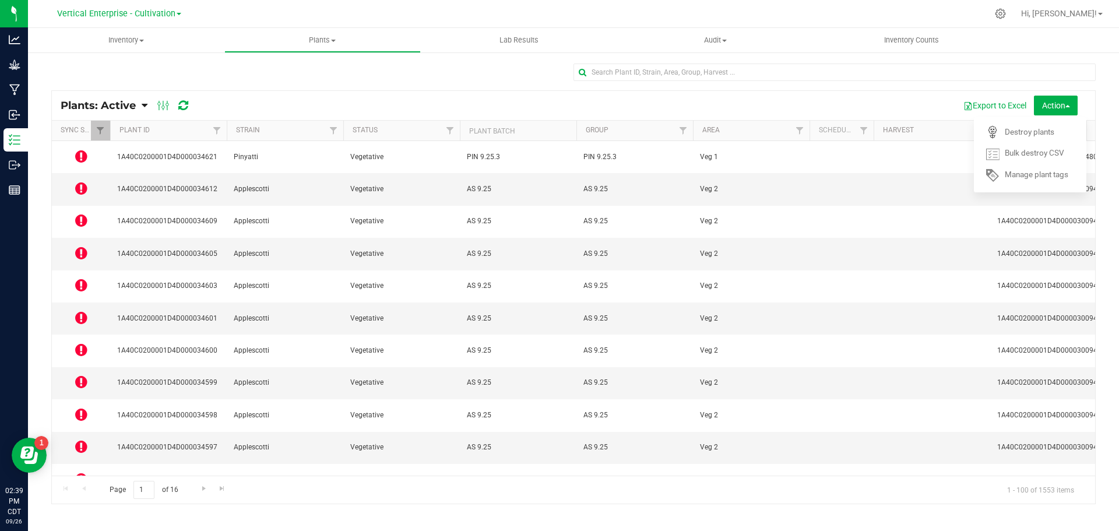
click at [85, 246] on icon at bounding box center [81, 253] width 12 height 14
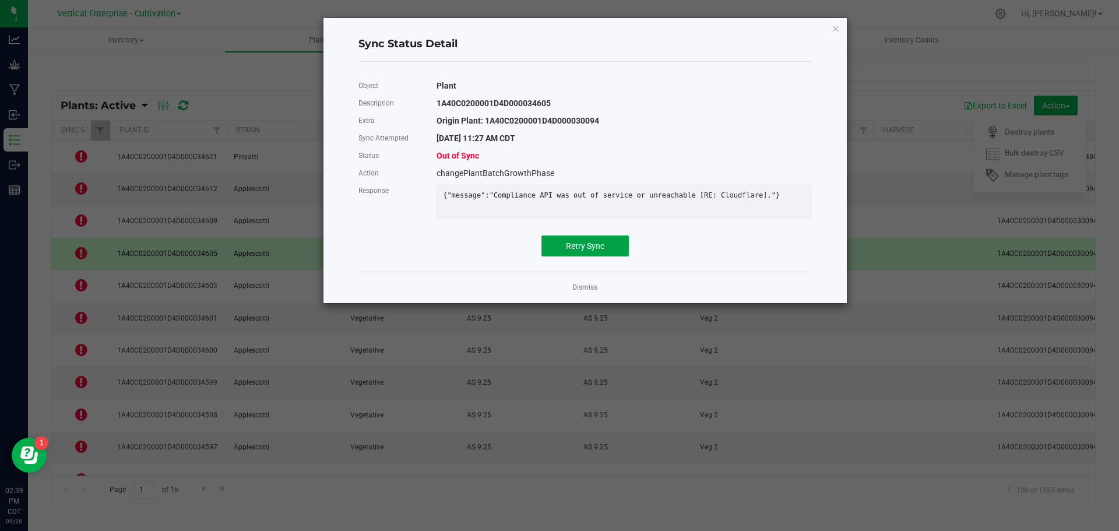
click at [599, 250] on span "Retry Sync" at bounding box center [585, 245] width 38 height 9
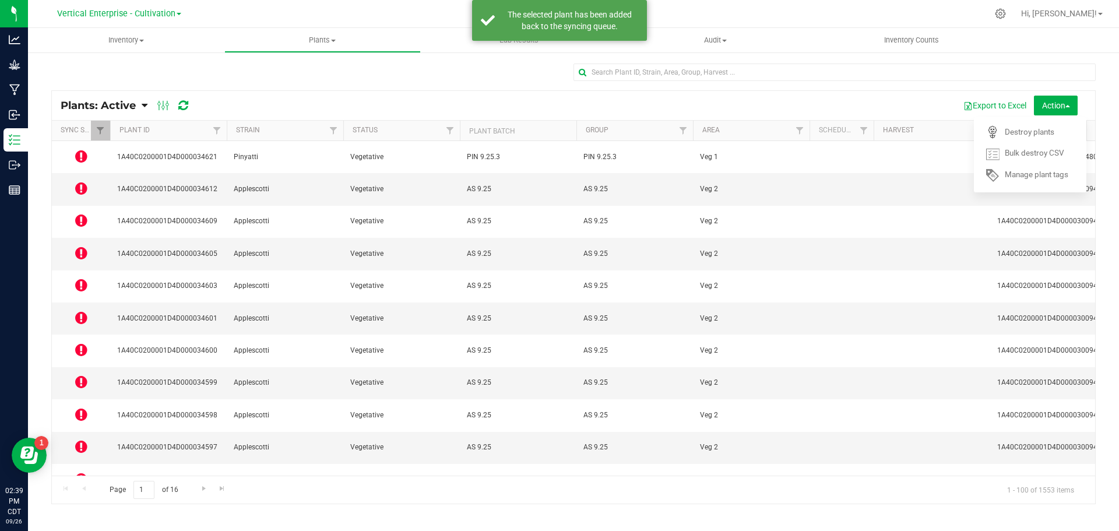
click at [77, 311] on icon at bounding box center [81, 318] width 12 height 14
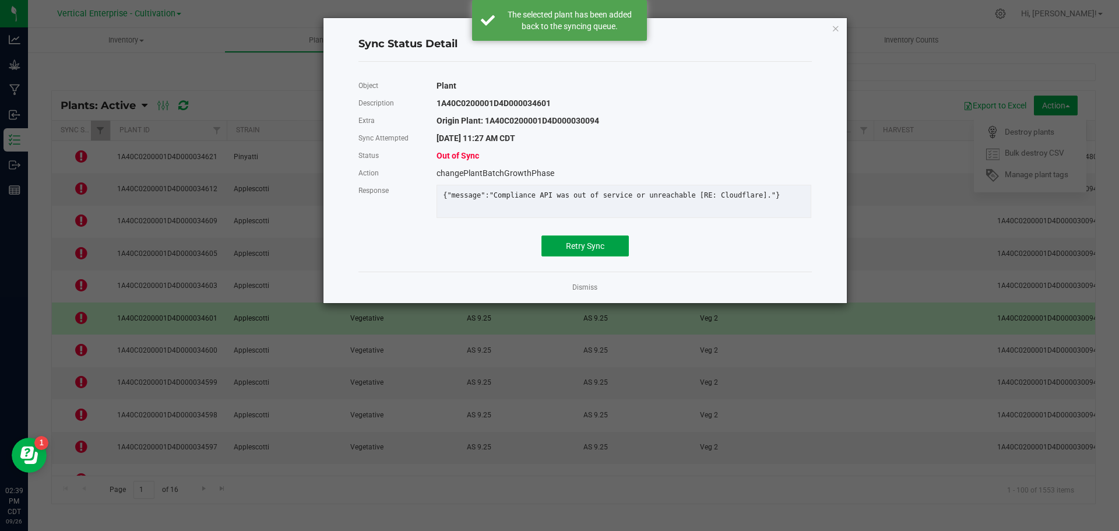
click at [593, 251] on span "Retry Sync" at bounding box center [585, 245] width 38 height 9
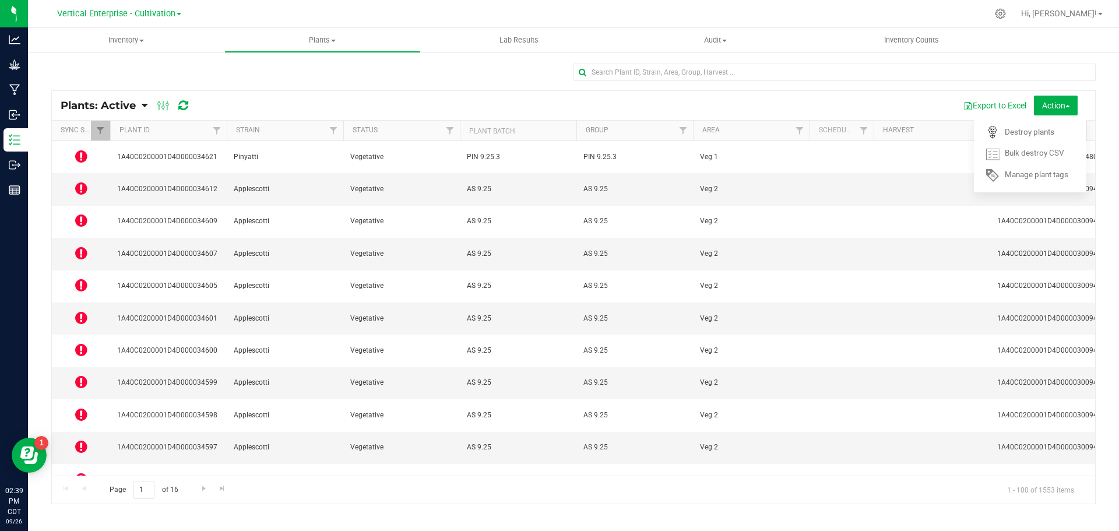
click at [81, 343] on icon at bounding box center [81, 350] width 12 height 14
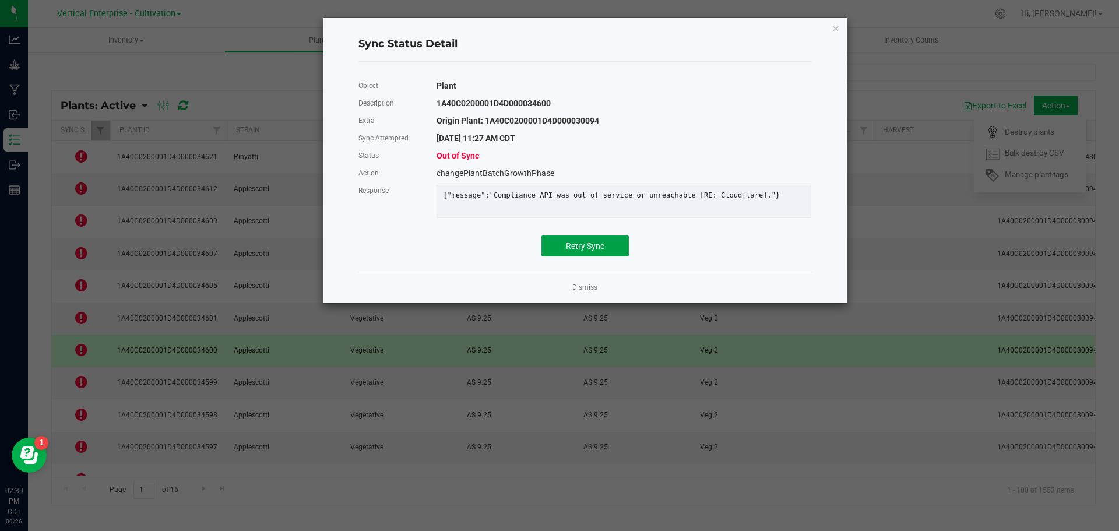
click at [566, 251] on span "Retry Sync" at bounding box center [585, 245] width 38 height 9
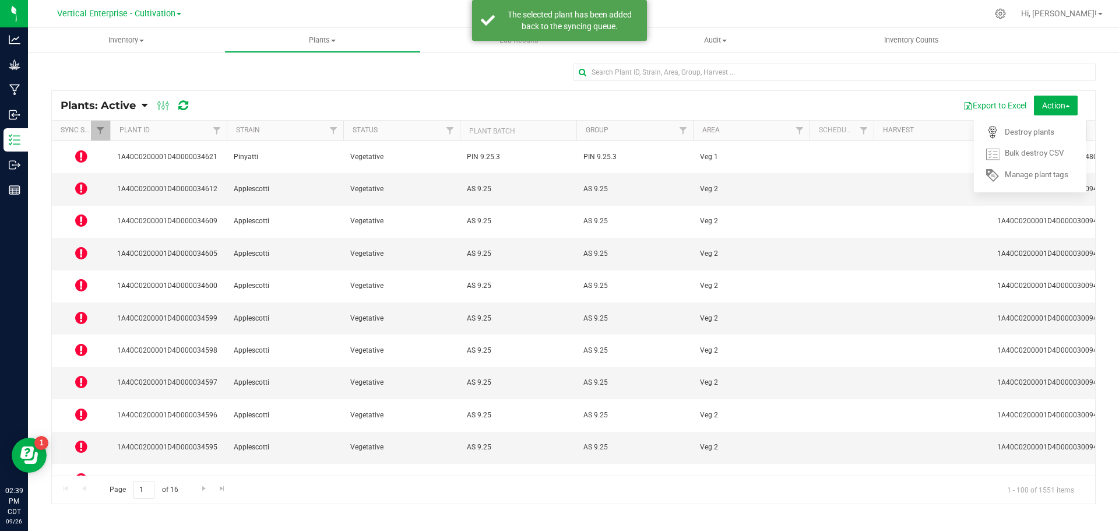
click at [80, 278] on icon at bounding box center [81, 285] width 12 height 14
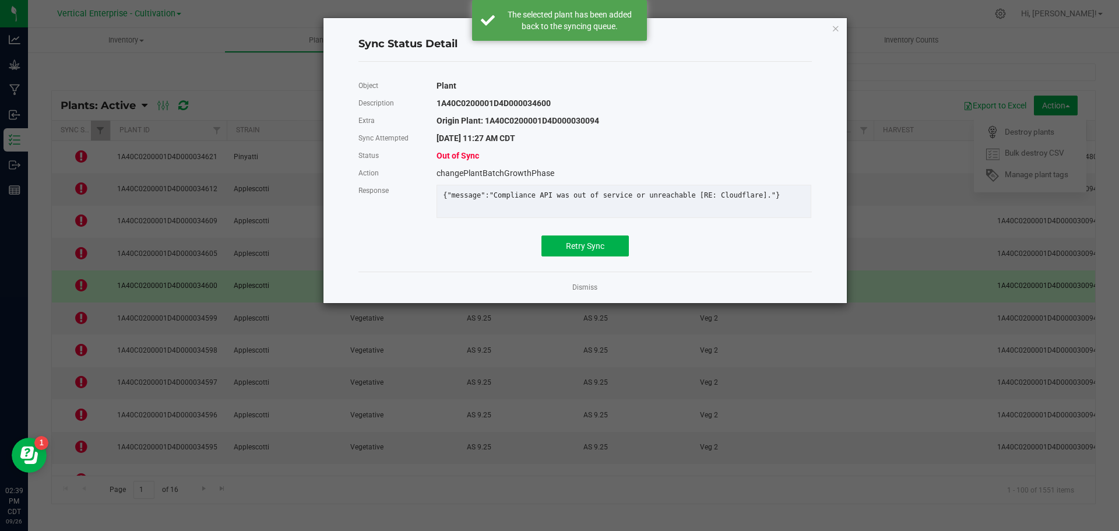
click at [566, 241] on div "Object Plant Description 1A40C0200001D4D000034600 Extra Origin Plant: 1A40C0200…" at bounding box center [584, 166] width 453 height 179
click at [565, 256] on button "Retry Sync" at bounding box center [584, 245] width 87 height 21
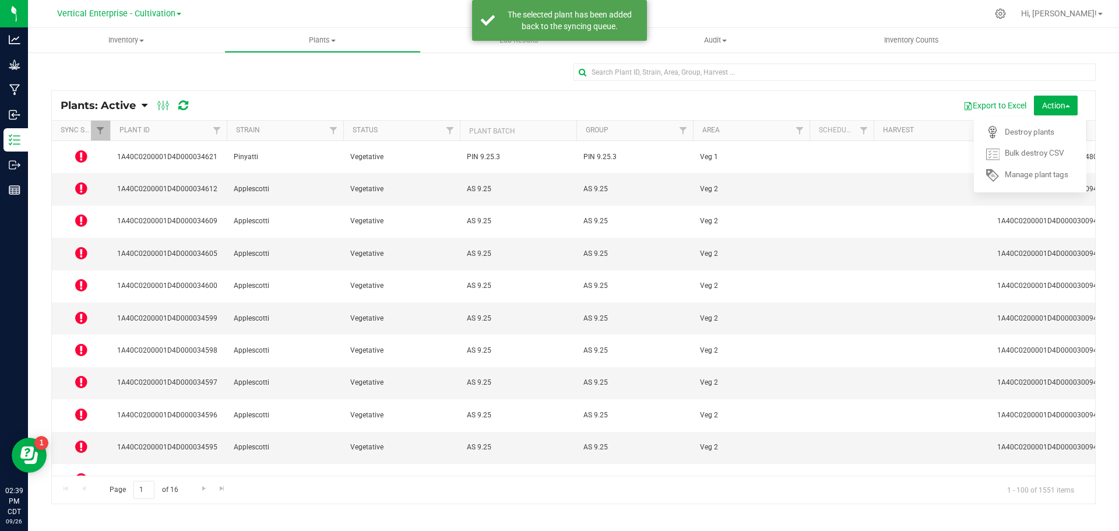
click at [78, 439] on icon at bounding box center [81, 446] width 12 height 14
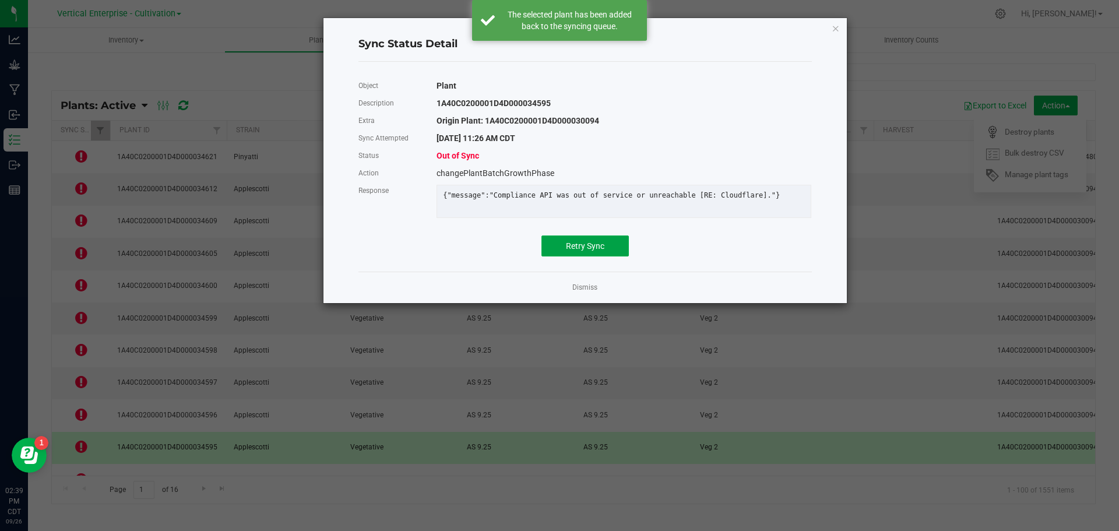
click at [570, 249] on span "Retry Sync" at bounding box center [585, 245] width 38 height 9
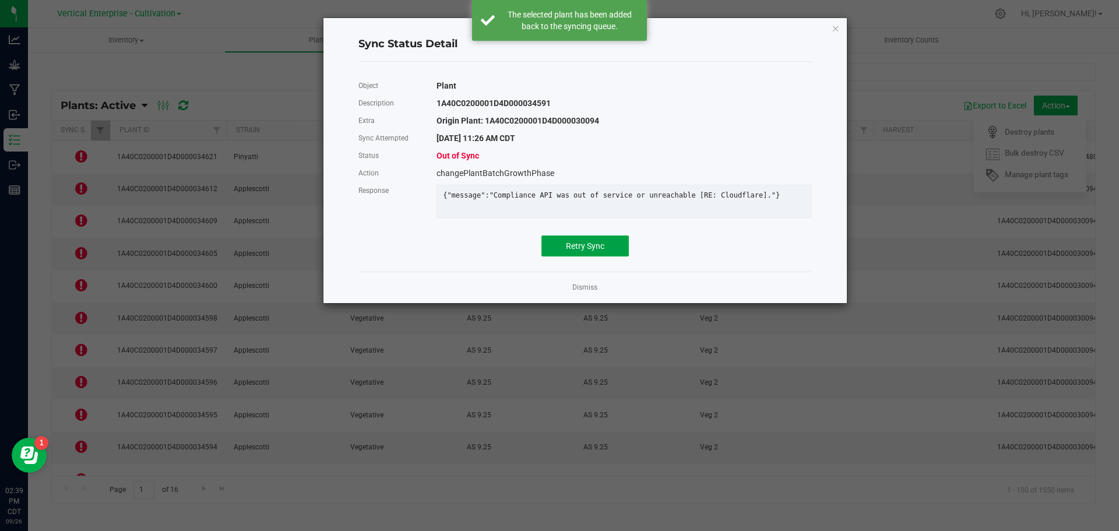
click at [581, 251] on span "Retry Sync" at bounding box center [585, 245] width 38 height 9
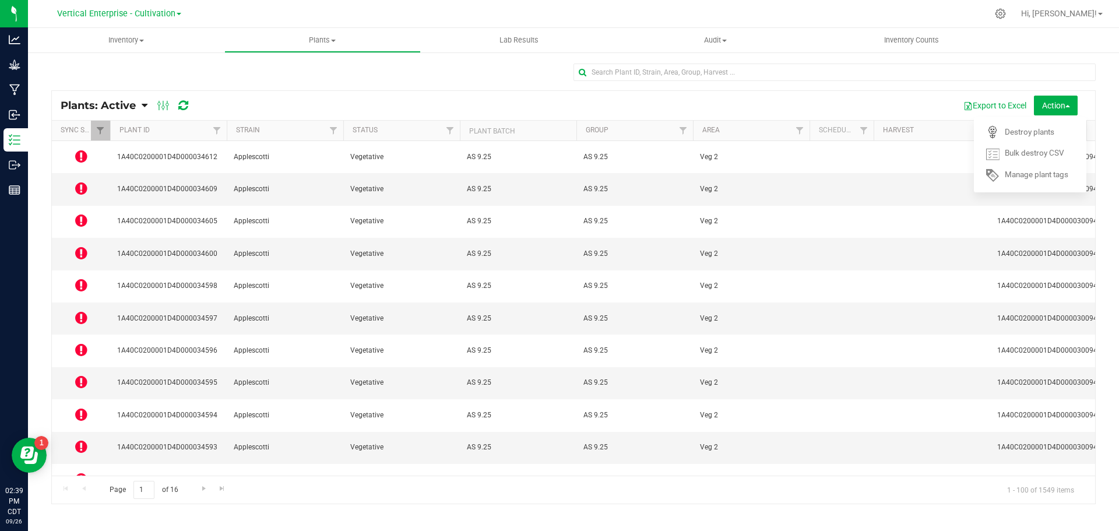
click at [85, 407] on icon at bounding box center [81, 414] width 12 height 14
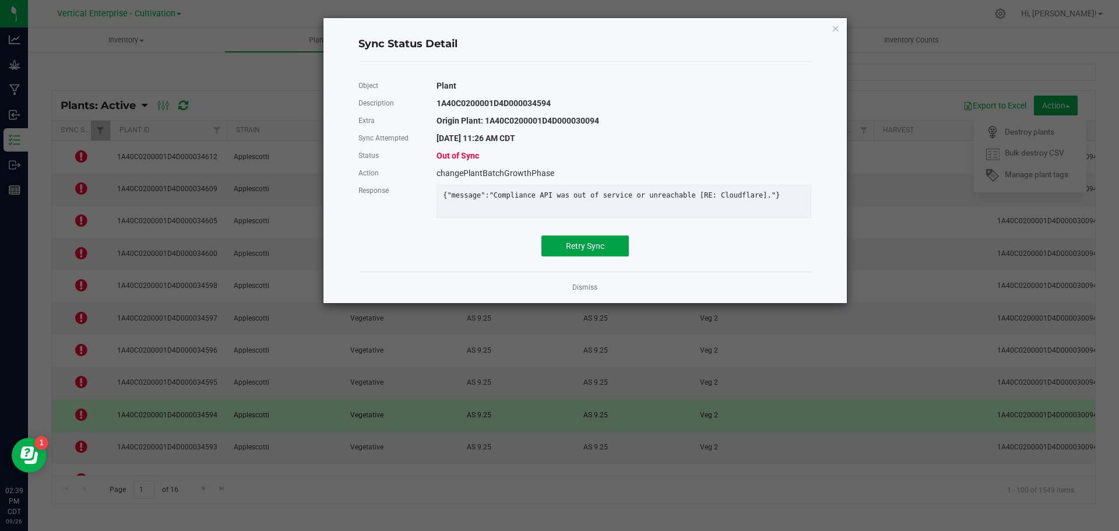
click at [611, 252] on button "Retry Sync" at bounding box center [584, 245] width 87 height 21
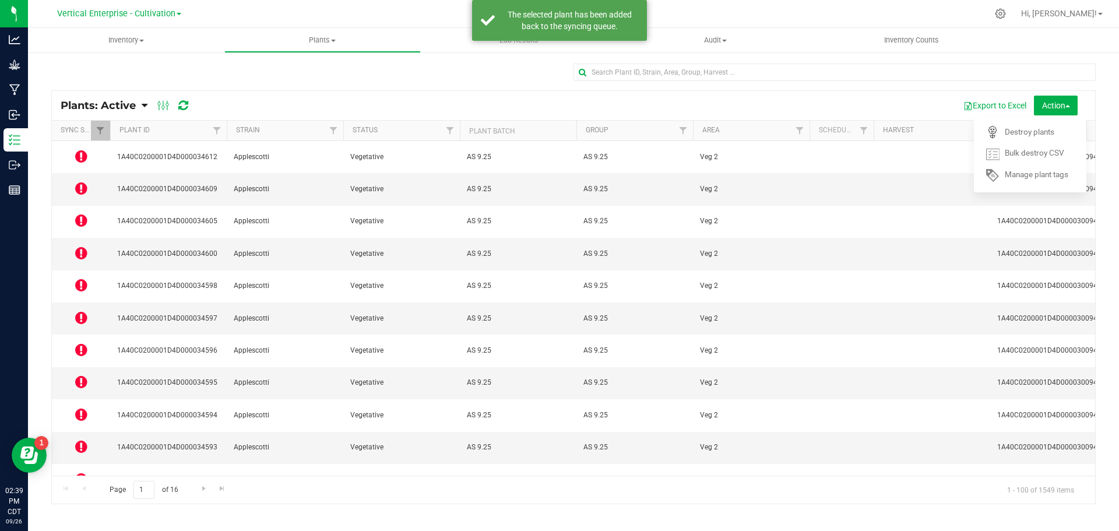
click at [79, 343] on icon at bounding box center [81, 350] width 12 height 14
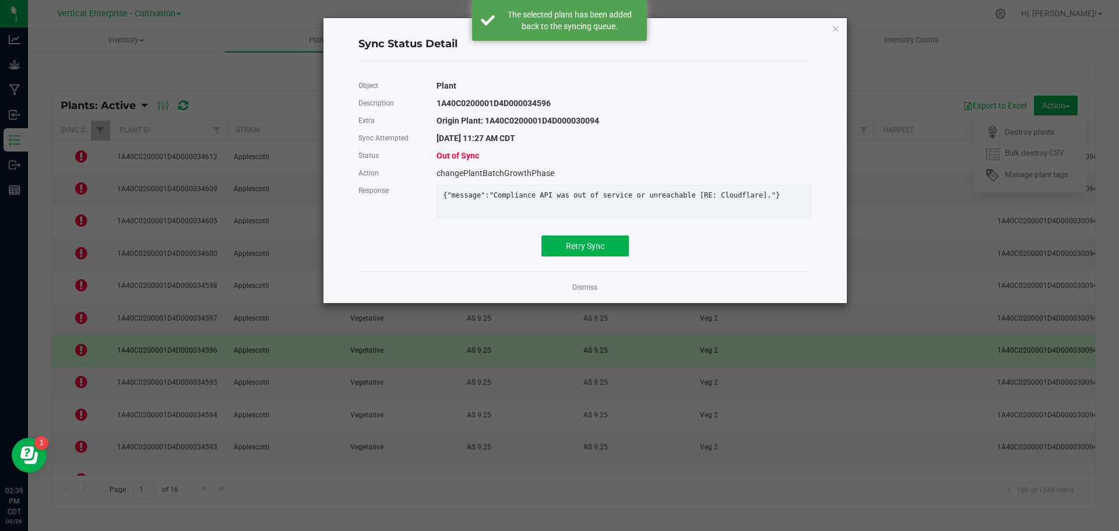
click at [555, 249] on div "Object Plant Description 1A40C0200001D4D000034596 Extra Origin Plant: 1A40C0200…" at bounding box center [584, 166] width 453 height 179
click at [555, 256] on button "Retry Sync" at bounding box center [584, 245] width 87 height 21
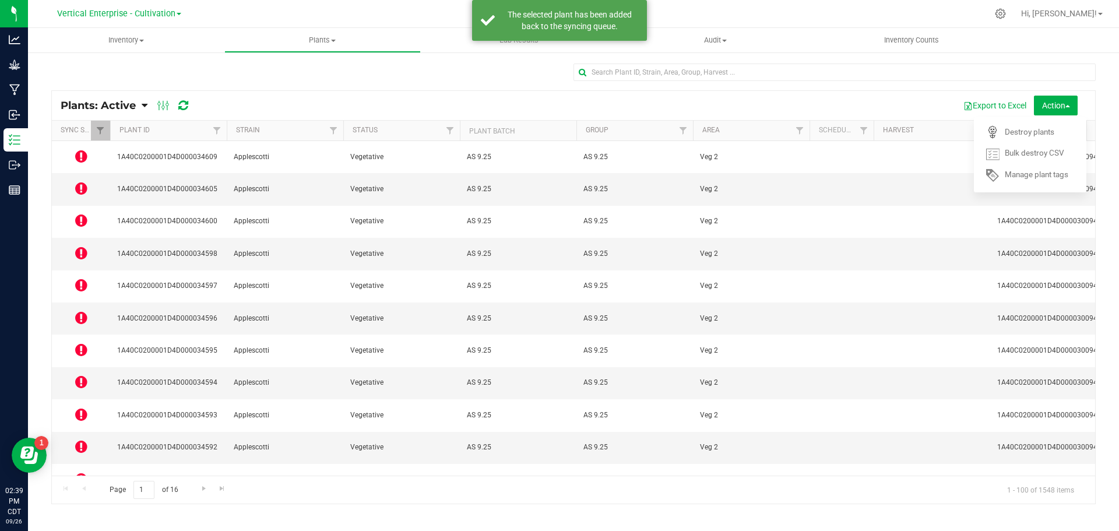
click at [83, 278] on icon at bounding box center [81, 285] width 12 height 14
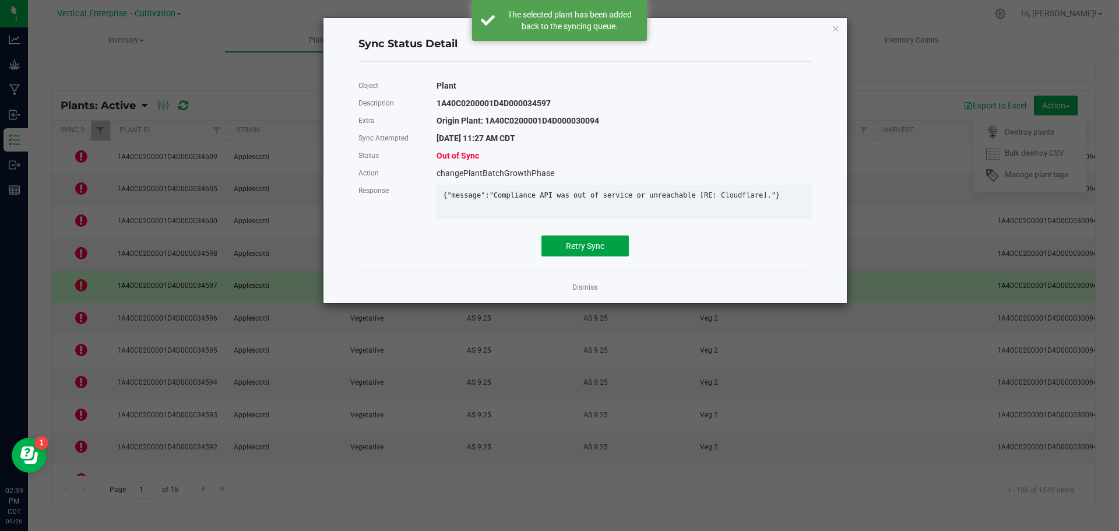
click at [593, 249] on span "Retry Sync" at bounding box center [585, 245] width 38 height 9
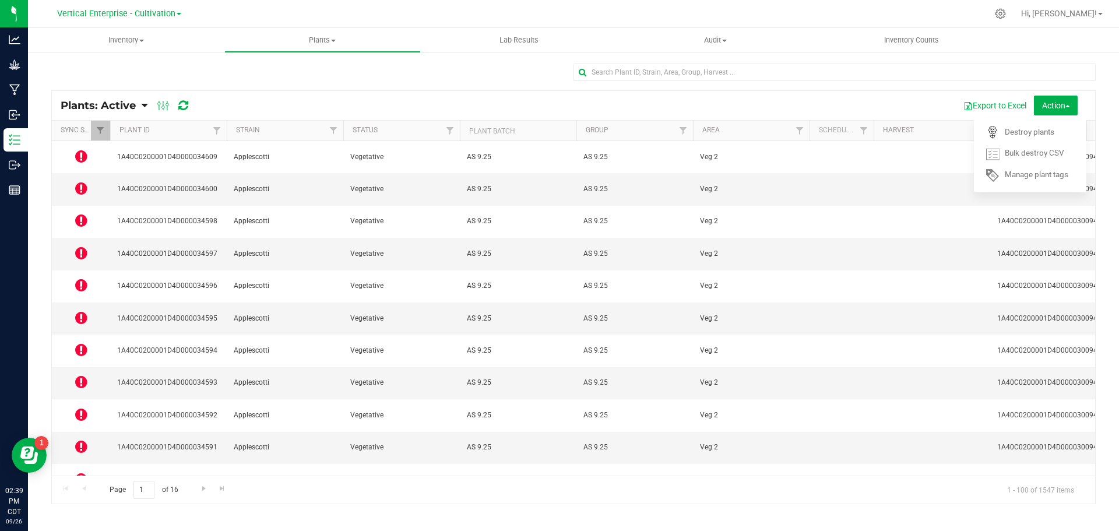
click at [84, 238] on td at bounding box center [81, 254] width 58 height 32
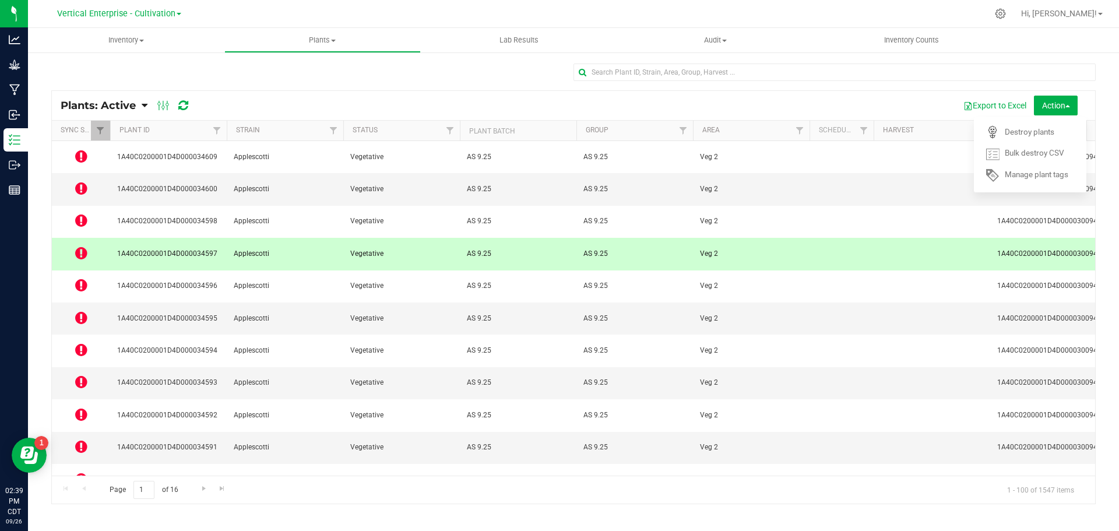
click at [85, 213] on icon at bounding box center [81, 220] width 12 height 14
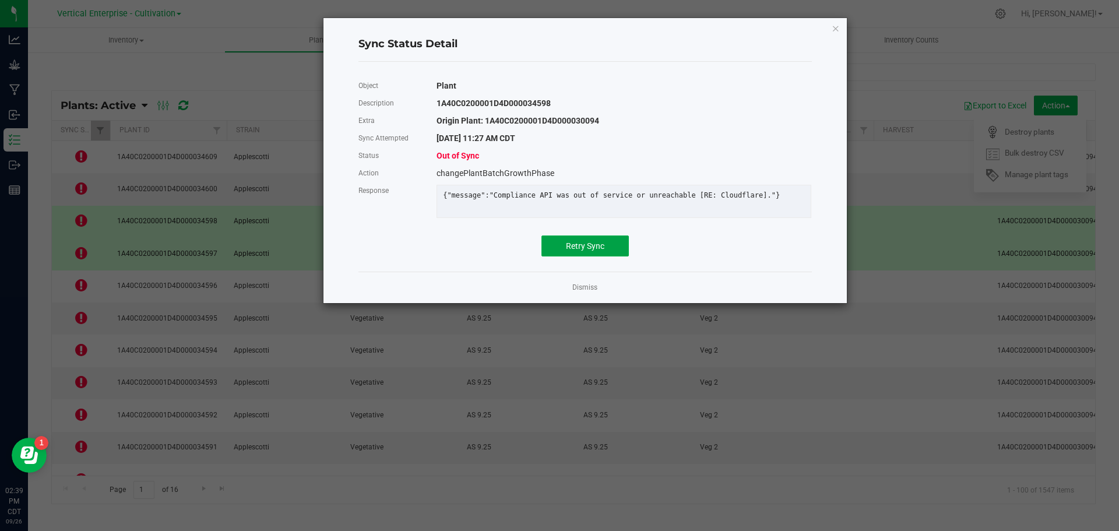
click at [593, 256] on button "Retry Sync" at bounding box center [584, 245] width 87 height 21
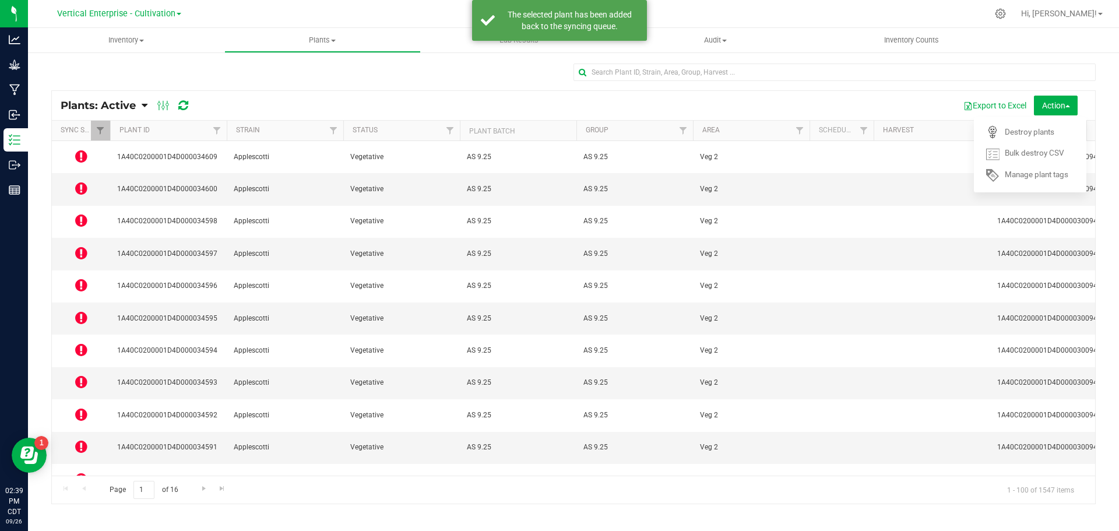
click at [79, 185] on icon at bounding box center [81, 188] width 12 height 14
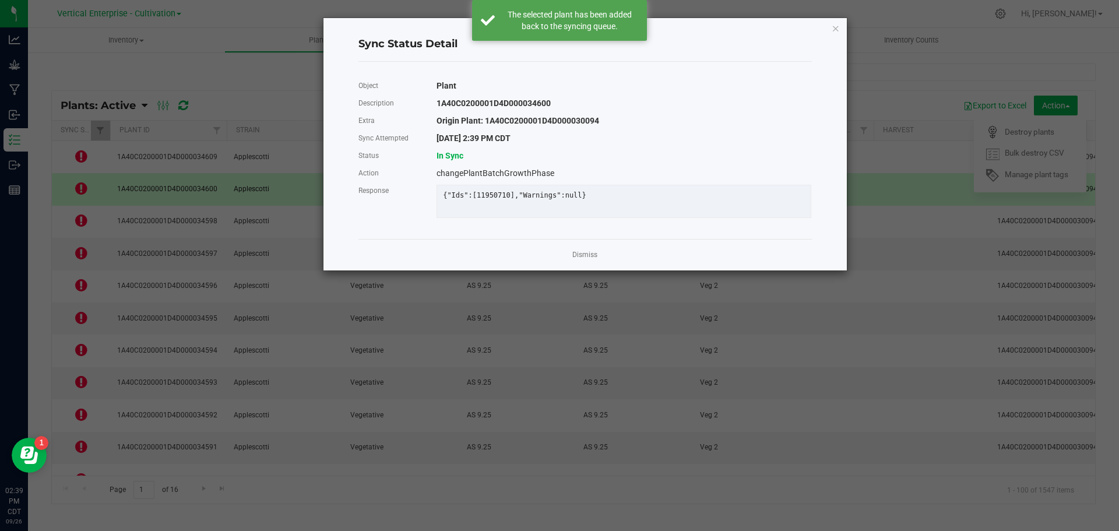
click at [576, 260] on link "Dismiss" at bounding box center [584, 255] width 25 height 10
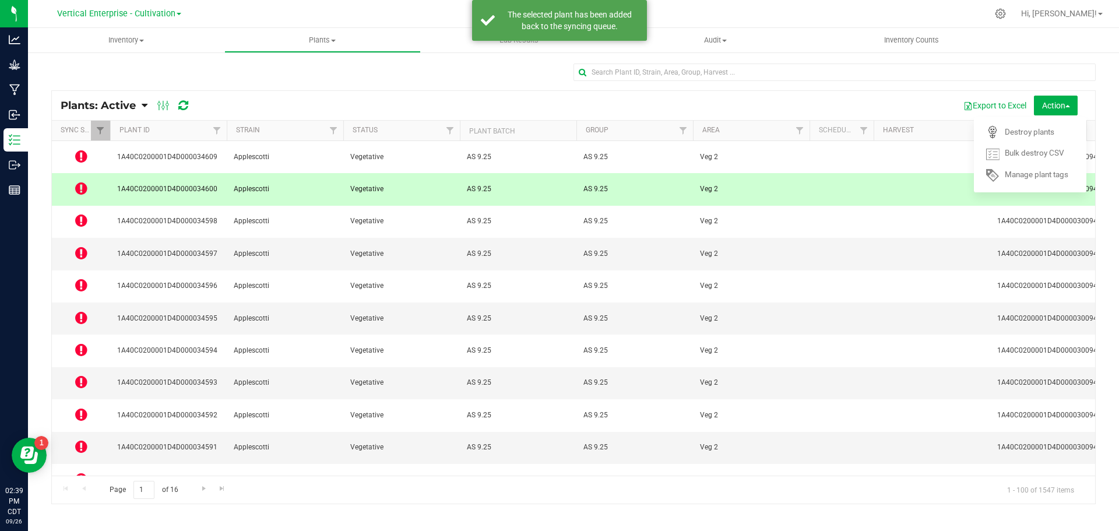
click at [83, 149] on icon at bounding box center [81, 156] width 12 height 14
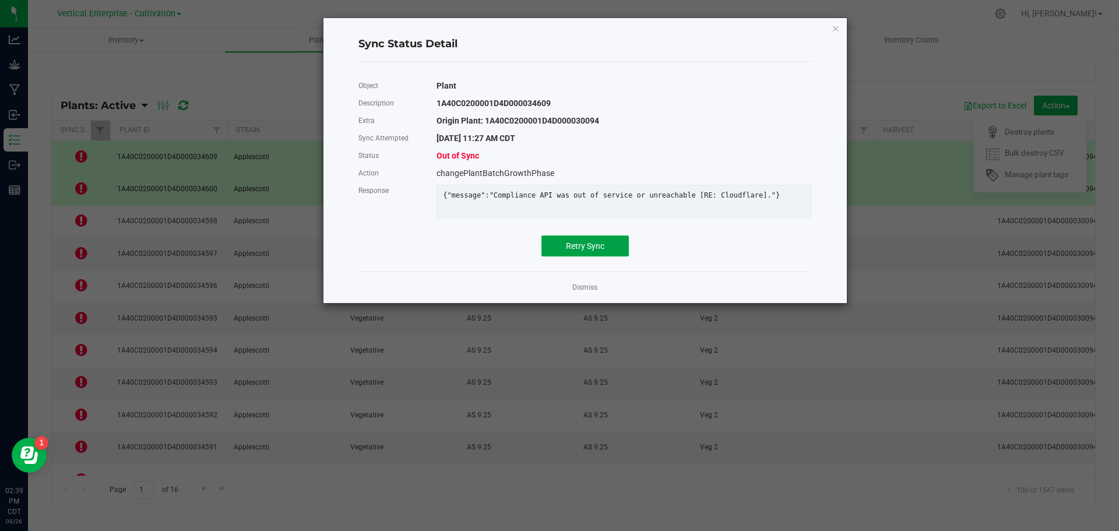
click at [563, 251] on button "Retry Sync" at bounding box center [584, 245] width 87 height 21
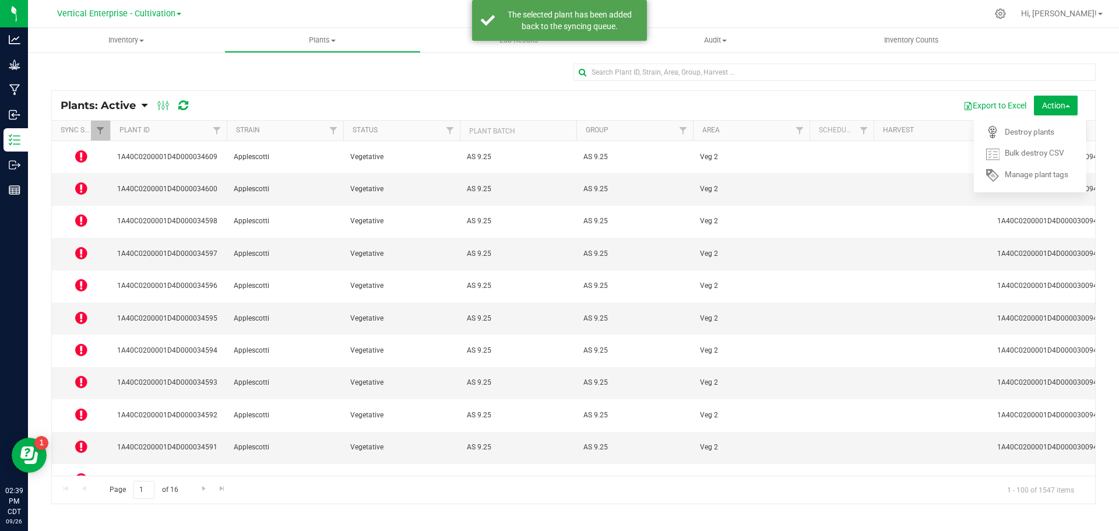
drag, startPoint x: 195, startPoint y: 105, endPoint x: 176, endPoint y: 107, distance: 18.8
click at [195, 105] on div "Plants: Active Plants: Active Plants: Harvested Plants: Dead Plants: Dead + Out…" at bounding box center [131, 105] width 140 height 14
click at [176, 107] on div at bounding box center [172, 105] width 39 height 14
click at [194, 101] on div "Plants: Active Plants: Active Plants: Harvested Plants: Dead Plants: Dead + Out…" at bounding box center [131, 105] width 140 height 14
click at [181, 108] on icon at bounding box center [183, 106] width 10 height 12
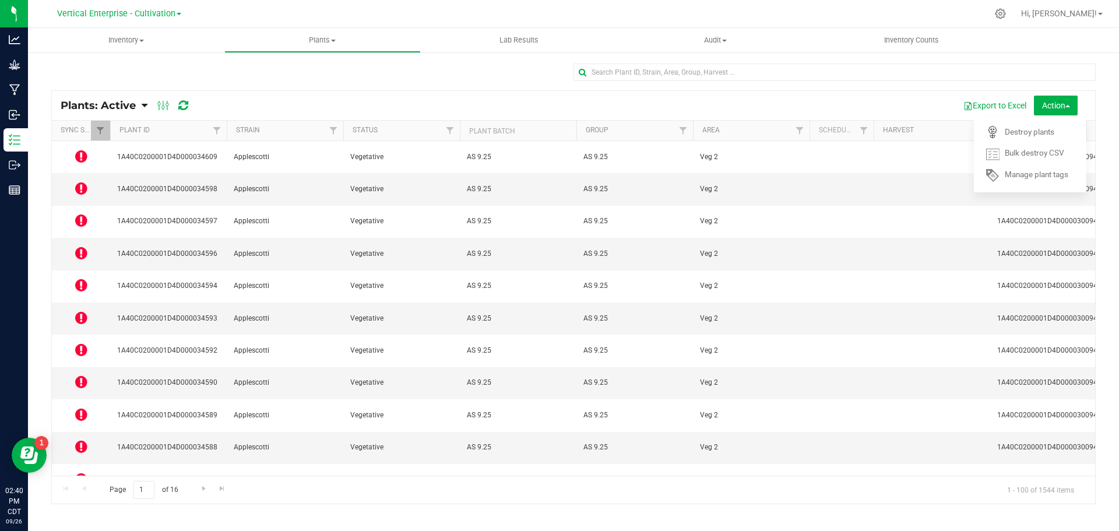
click at [81, 407] on icon at bounding box center [81, 414] width 12 height 14
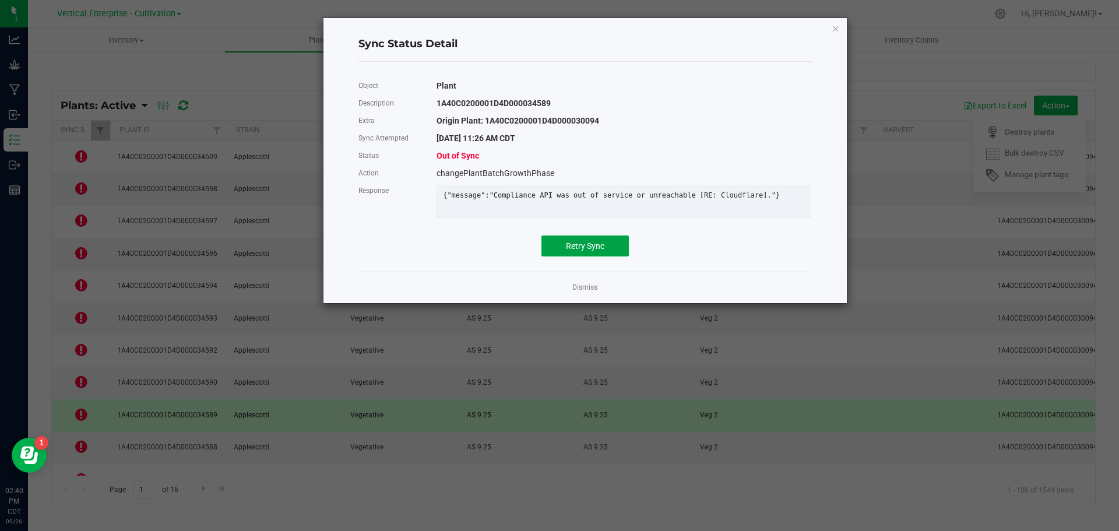
click at [576, 251] on span "Retry Sync" at bounding box center [585, 245] width 38 height 9
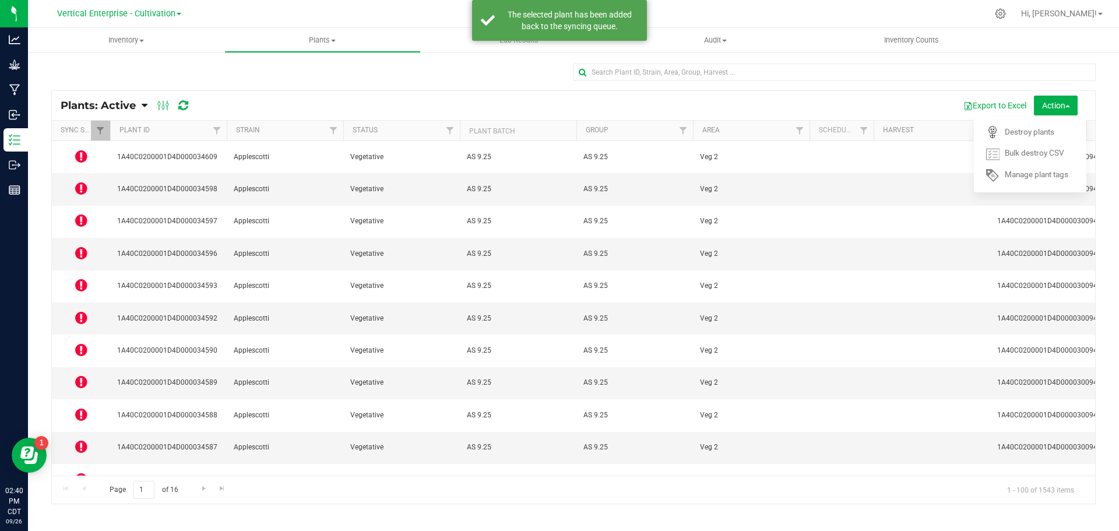
click at [79, 472] on icon at bounding box center [81, 479] width 12 height 14
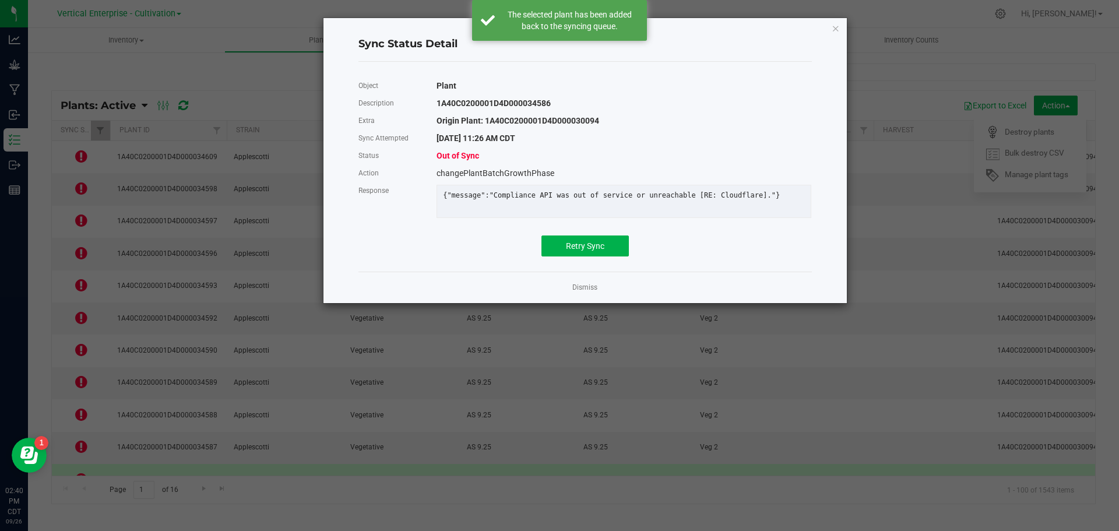
click at [585, 262] on div "Object Plant Description 1A40C0200001D4D000034586 Extra Origin Plant: 1A40C0200…" at bounding box center [585, 166] width 471 height 191
click at [587, 256] on button "Retry Sync" at bounding box center [584, 245] width 87 height 21
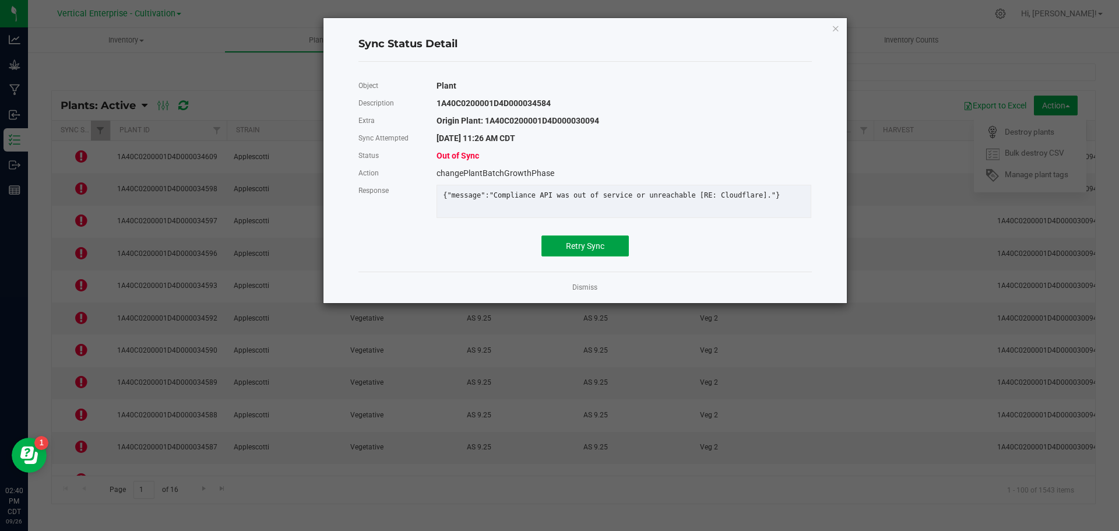
click at [604, 256] on button "Retry Sync" at bounding box center [584, 245] width 87 height 21
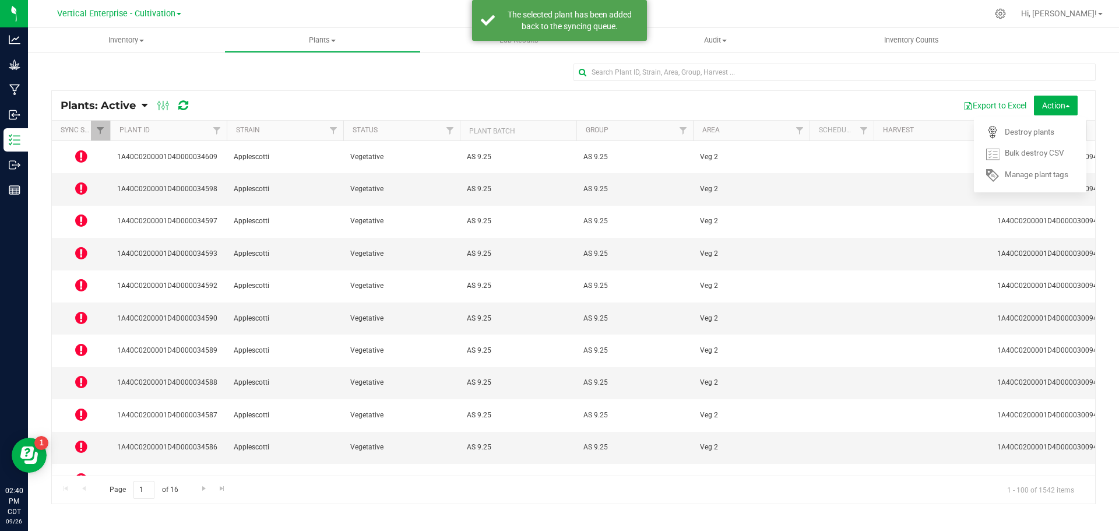
click at [86, 407] on icon at bounding box center [81, 414] width 12 height 14
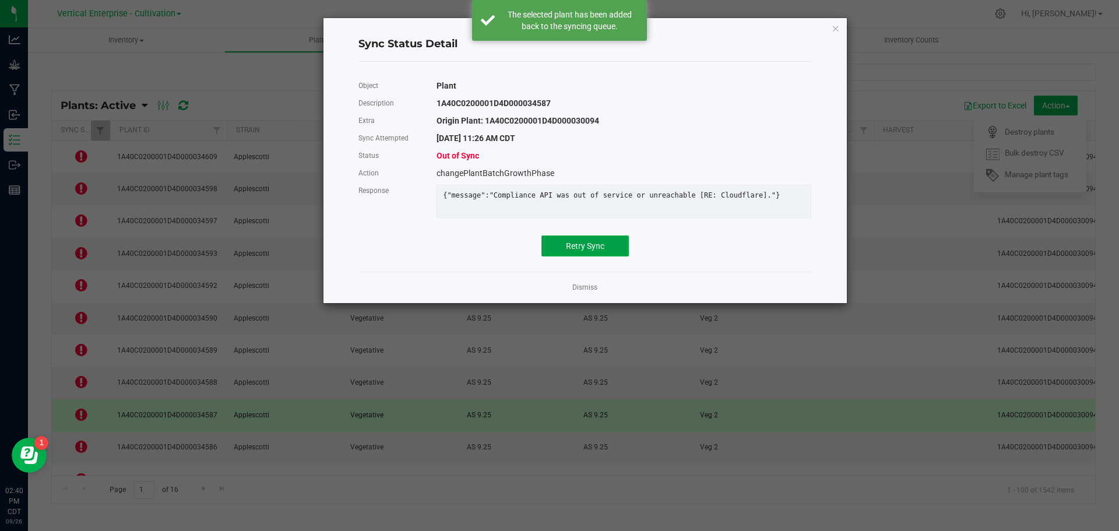
click at [586, 244] on button "Retry Sync" at bounding box center [584, 245] width 87 height 21
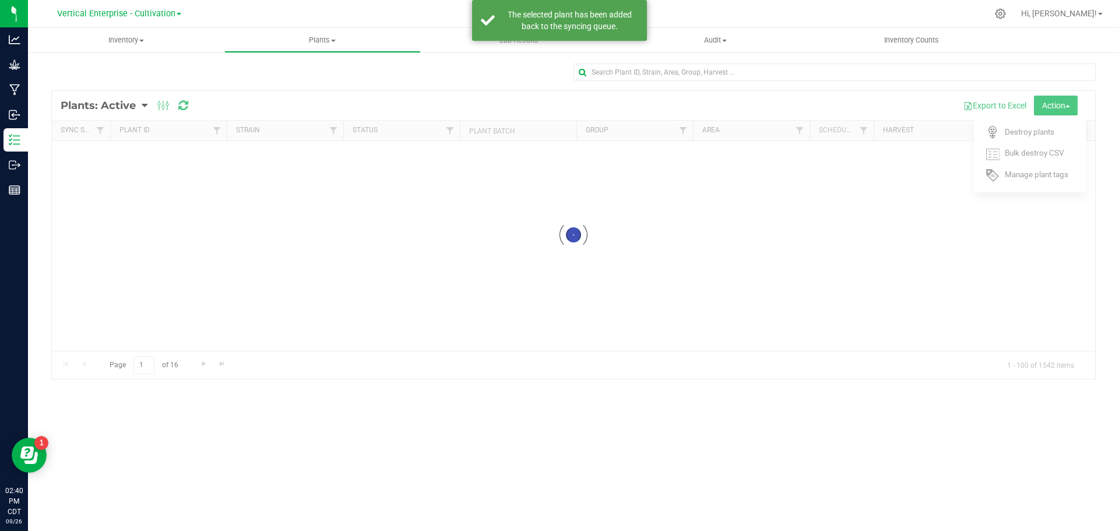
click at [589, 255] on div at bounding box center [573, 235] width 1043 height 288
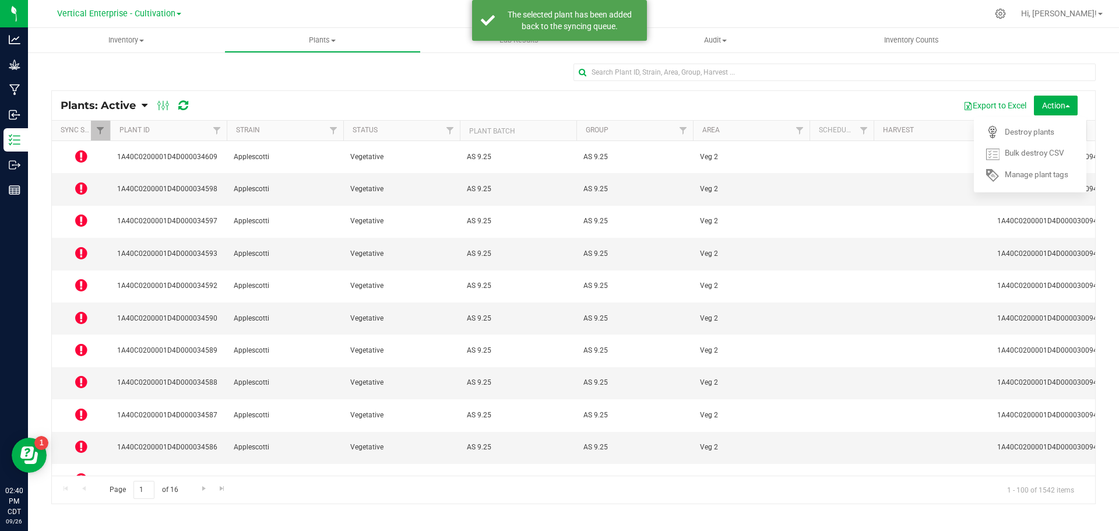
click at [85, 278] on icon at bounding box center [81, 285] width 12 height 14
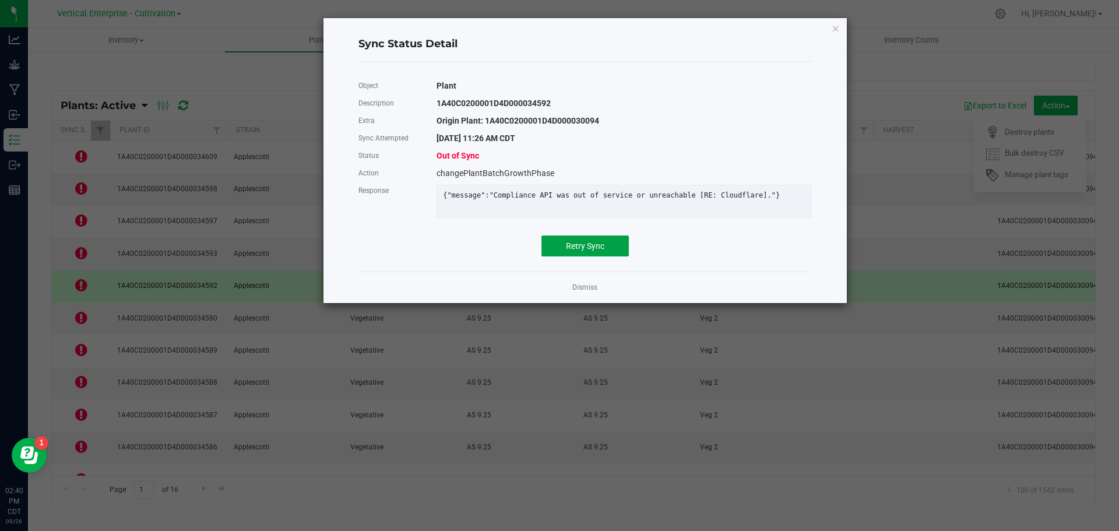
click at [592, 246] on button "Retry Sync" at bounding box center [584, 245] width 87 height 21
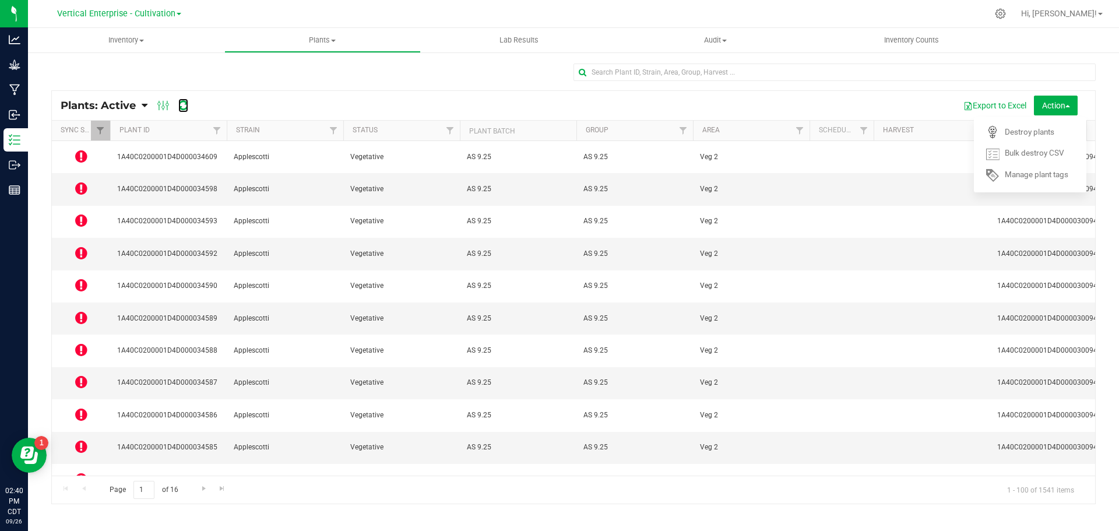
click at [179, 105] on icon at bounding box center [183, 106] width 10 height 12
click at [79, 153] on icon at bounding box center [81, 156] width 12 height 14
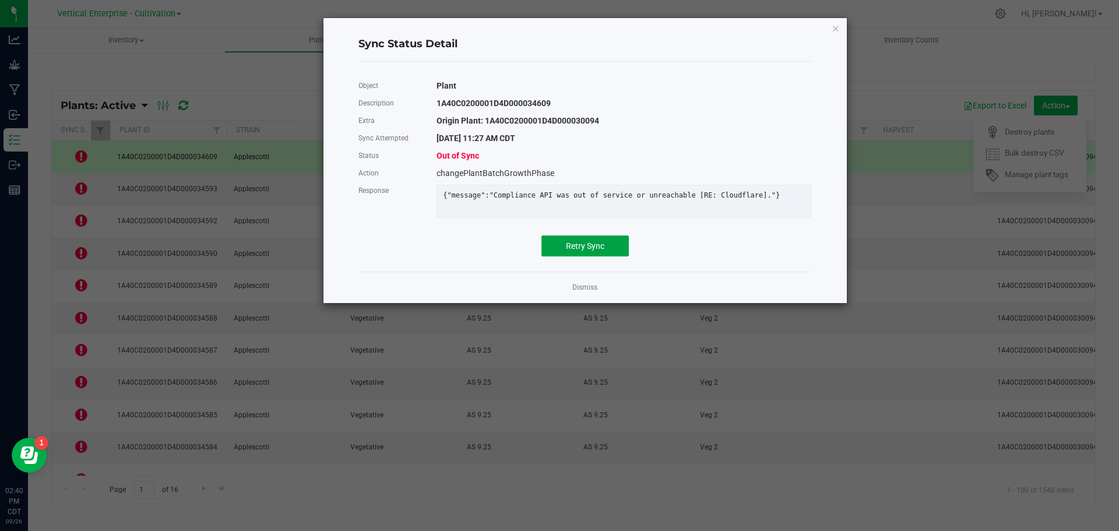
click at [616, 256] on button "Retry Sync" at bounding box center [584, 245] width 87 height 21
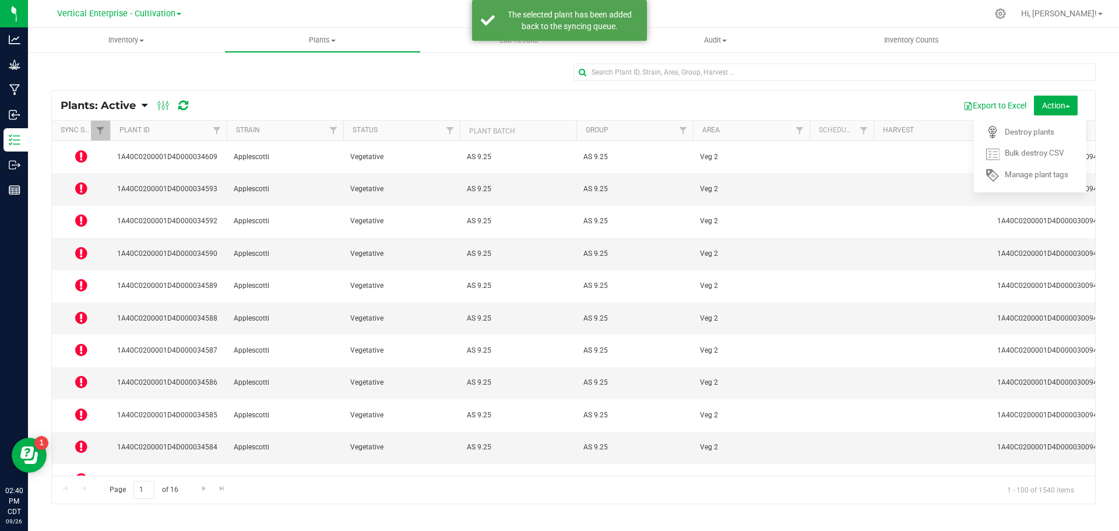
click at [81, 181] on icon at bounding box center [81, 188] width 12 height 14
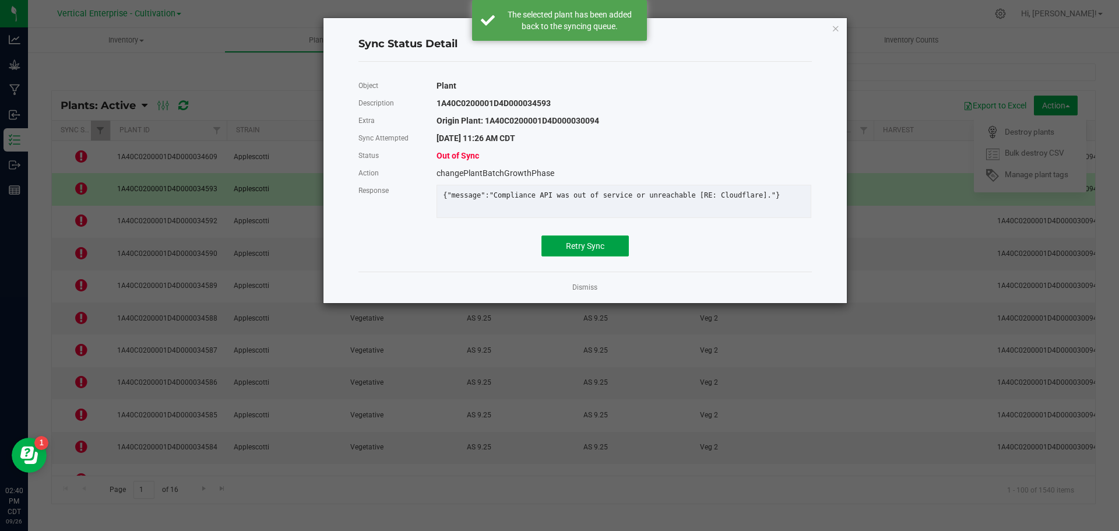
click at [608, 249] on button "Retry Sync" at bounding box center [584, 245] width 87 height 21
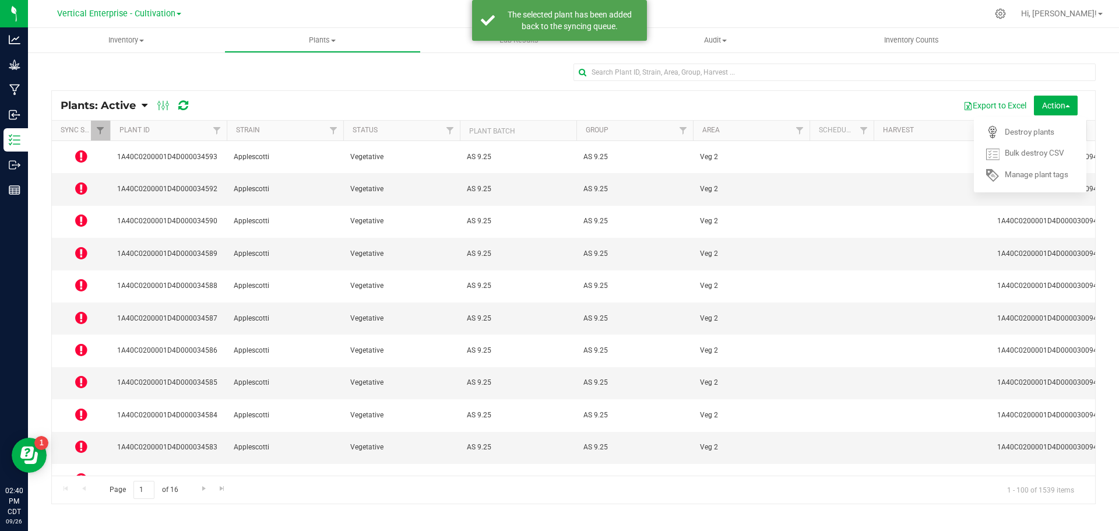
click at [80, 213] on icon at bounding box center [81, 220] width 12 height 14
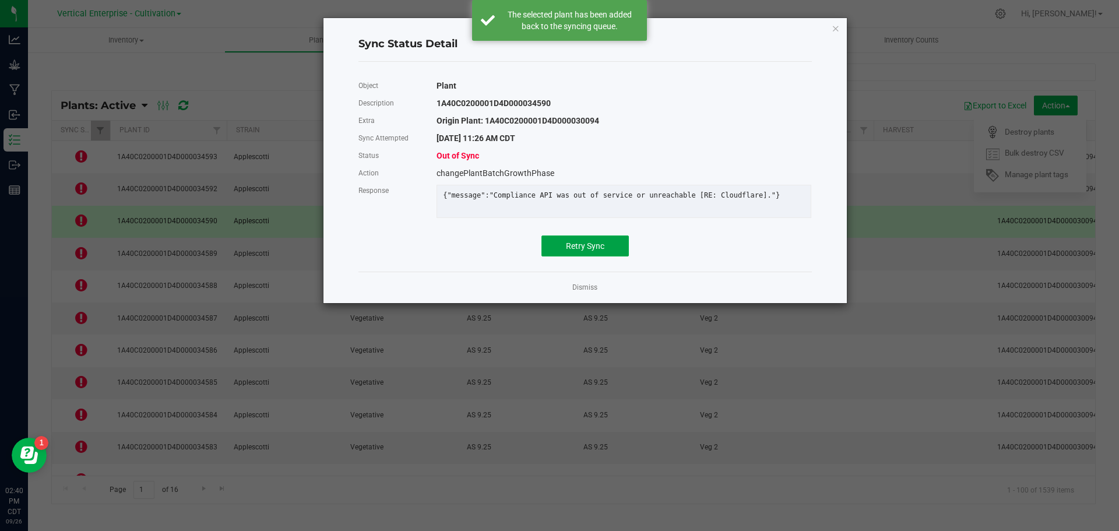
click at [575, 251] on span "Retry Sync" at bounding box center [585, 245] width 38 height 9
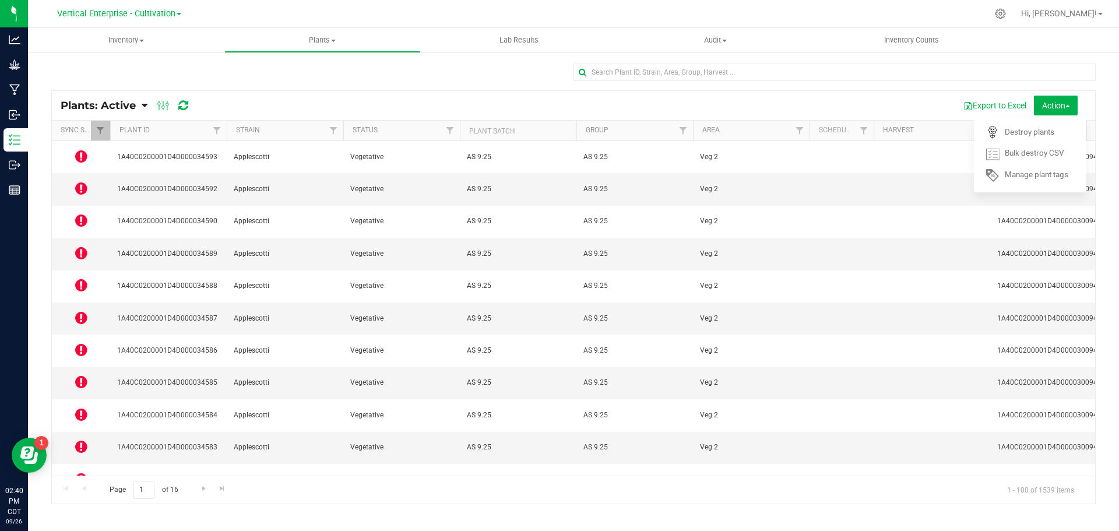
click at [83, 246] on icon at bounding box center [81, 253] width 12 height 14
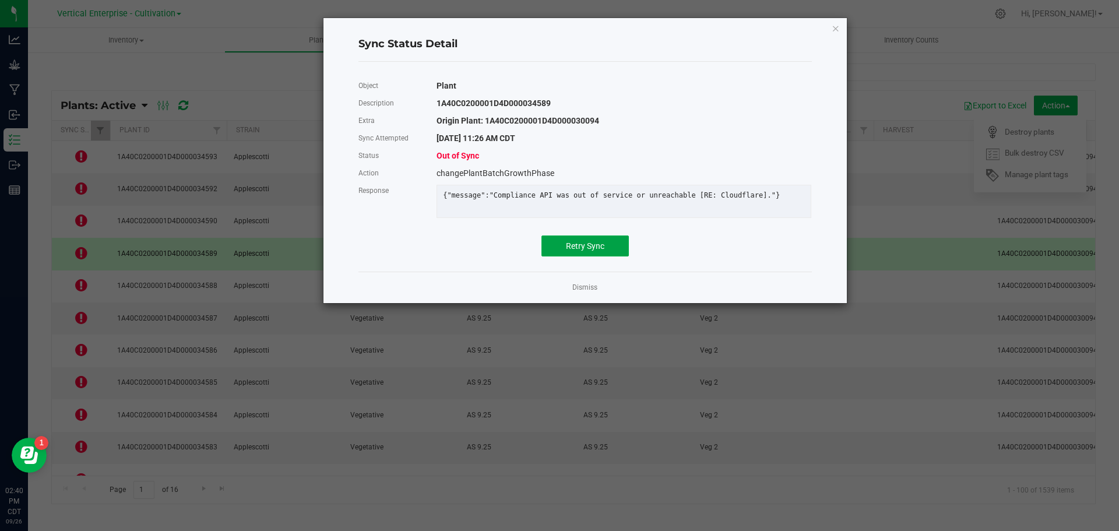
click at [564, 256] on button "Retry Sync" at bounding box center [584, 245] width 87 height 21
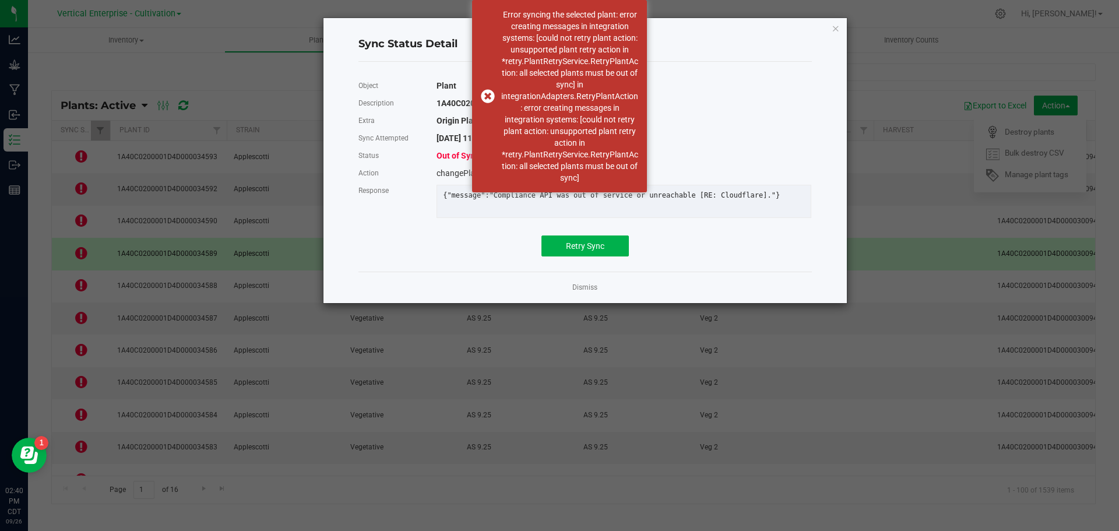
click at [581, 292] on link "Dismiss" at bounding box center [584, 288] width 25 height 10
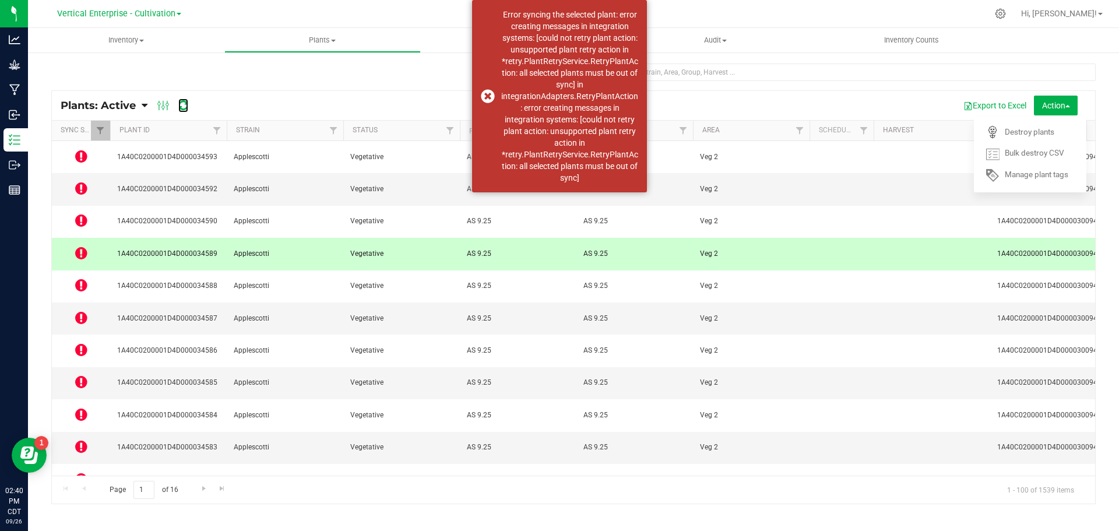
click at [182, 103] on icon at bounding box center [183, 106] width 10 height 12
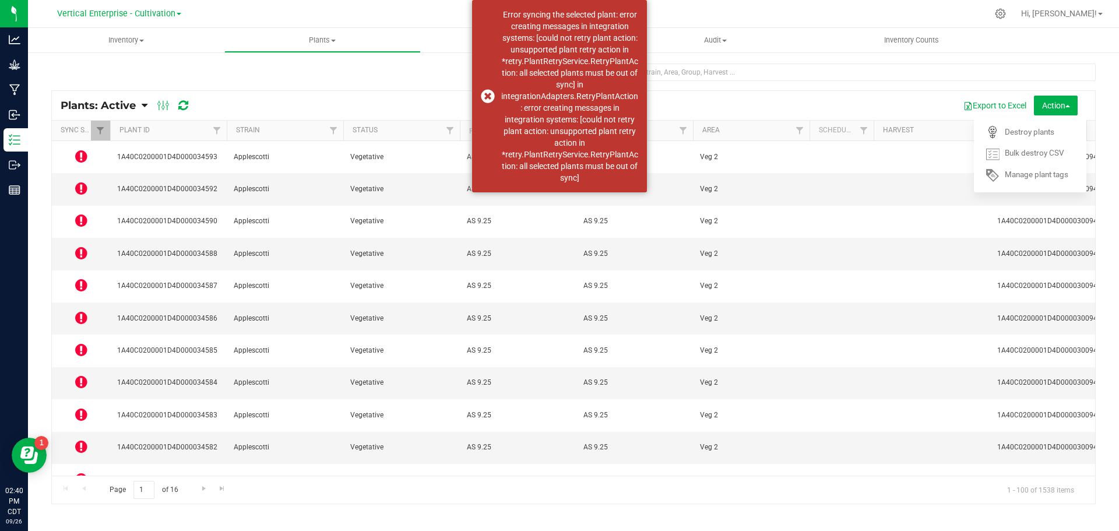
click at [487, 96] on div "Error syncing the selected plant: error creating messages in integration system…" at bounding box center [559, 96] width 175 height 192
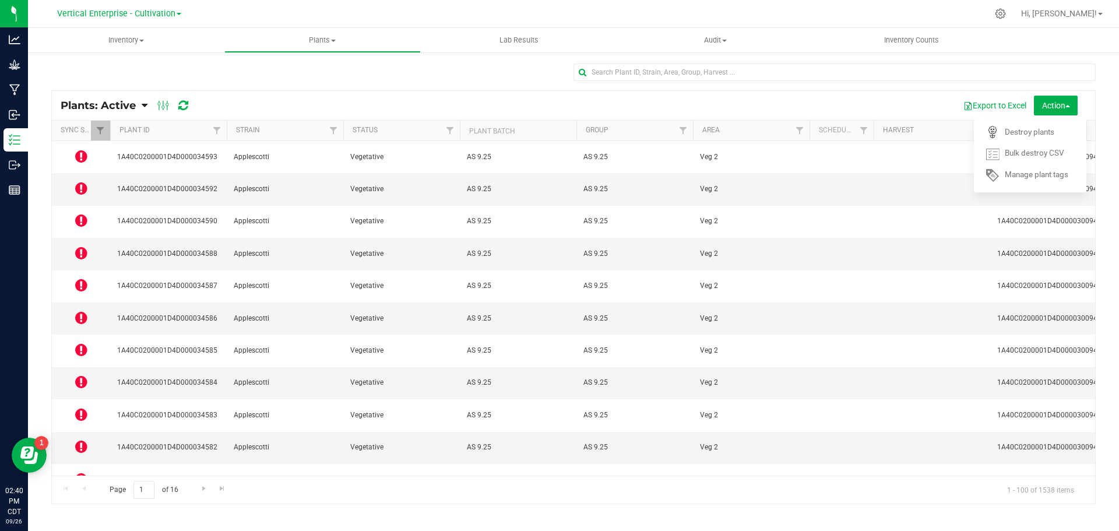
click at [79, 157] on icon at bounding box center [81, 156] width 12 height 14
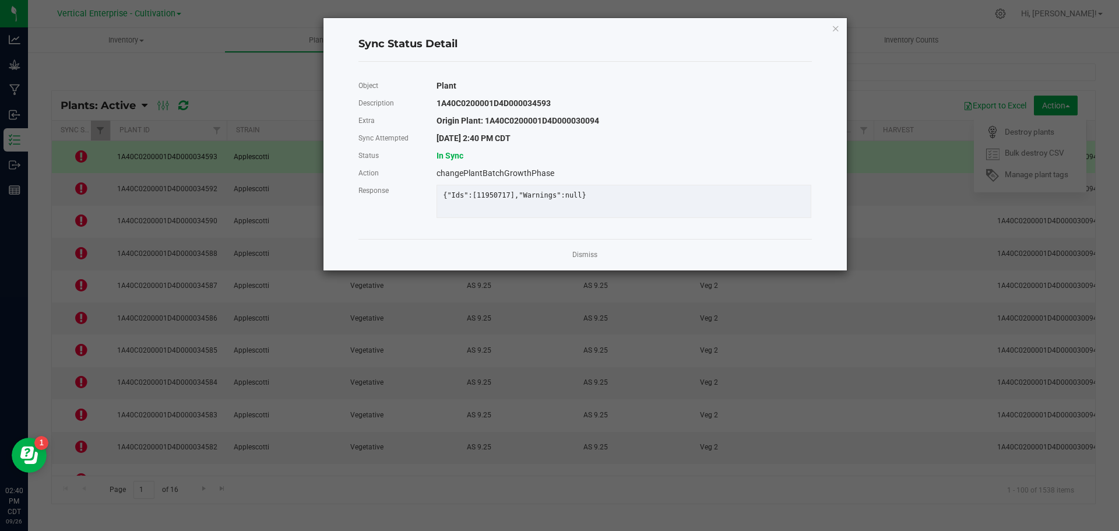
click at [587, 260] on link "Dismiss" at bounding box center [584, 255] width 25 height 10
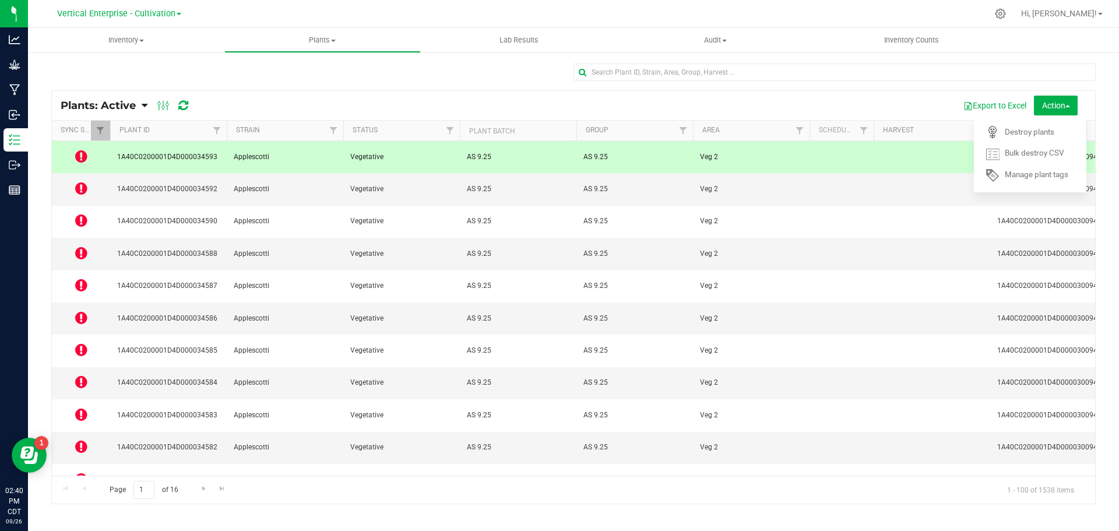
click at [80, 186] on span at bounding box center [81, 189] width 12 height 16
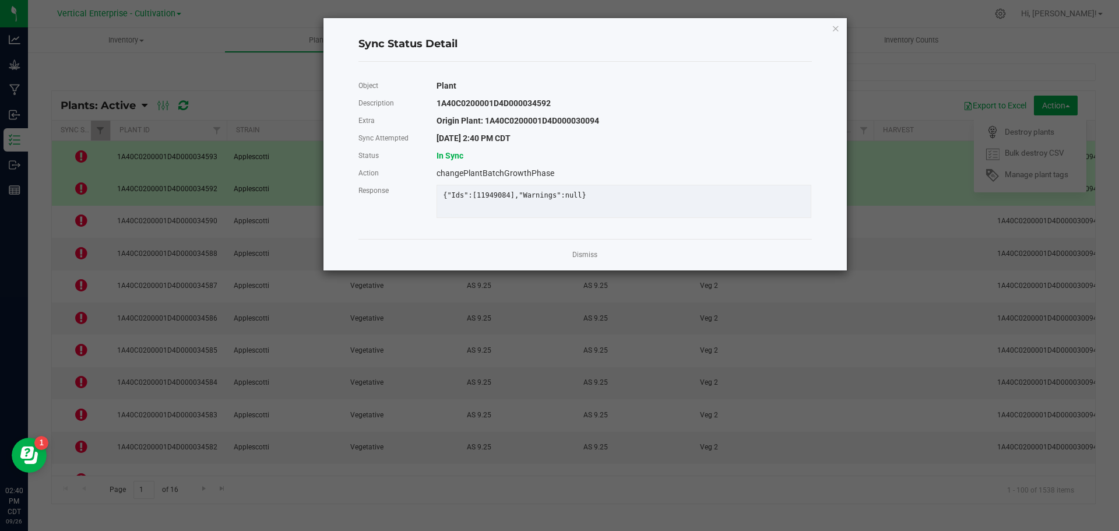
click at [568, 265] on div "Dismiss" at bounding box center [584, 254] width 453 height 31
click at [594, 260] on link "Dismiss" at bounding box center [584, 255] width 25 height 10
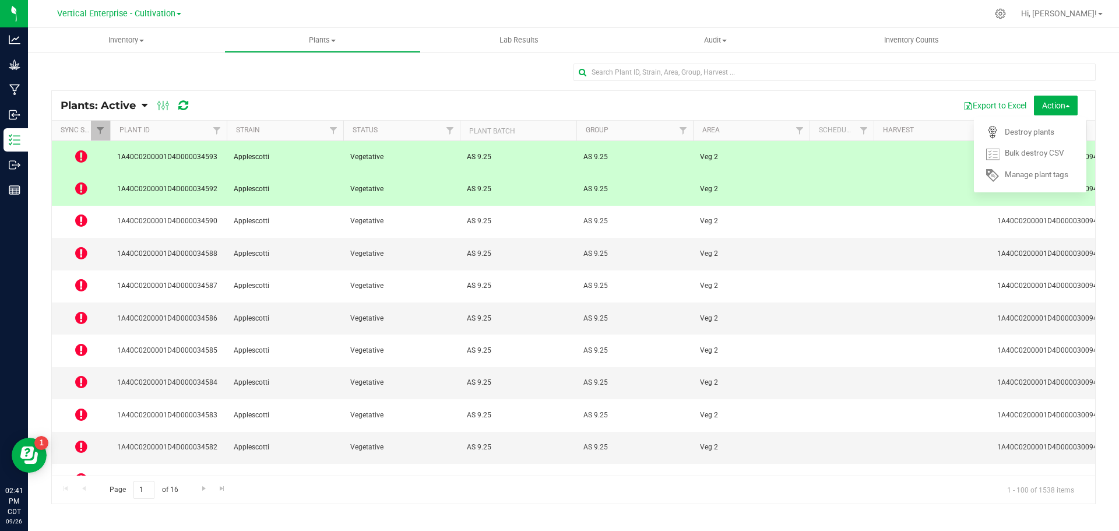
click at [73, 206] on td at bounding box center [81, 222] width 58 height 32
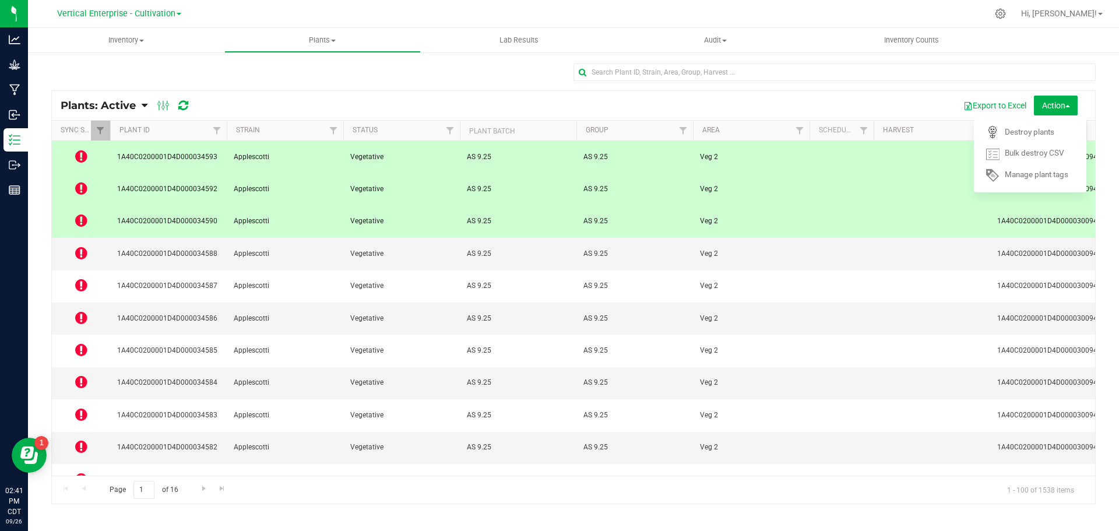
click at [178, 107] on div at bounding box center [172, 105] width 39 height 14
click at [181, 105] on icon at bounding box center [183, 106] width 10 height 12
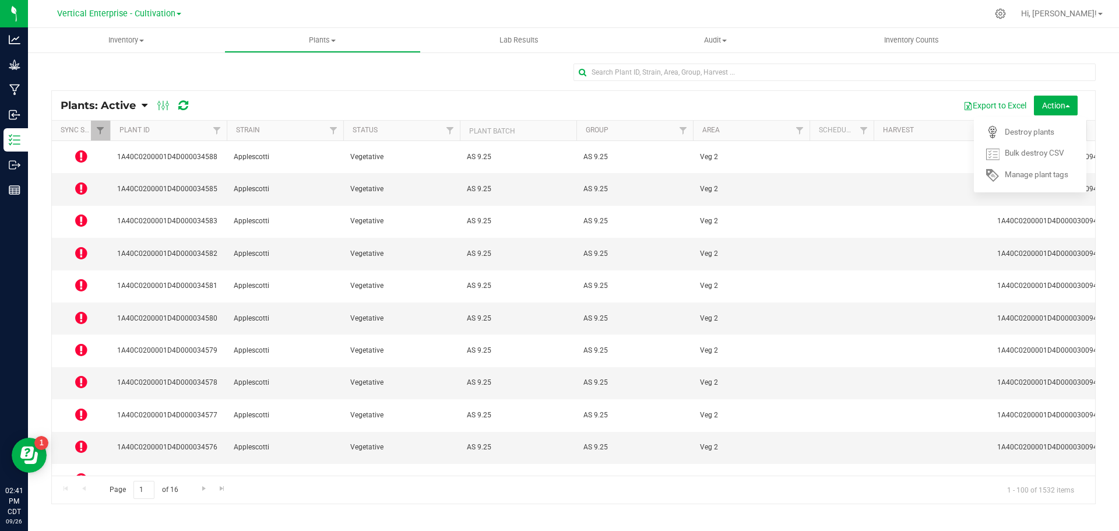
click at [79, 156] on icon at bounding box center [81, 156] width 12 height 14
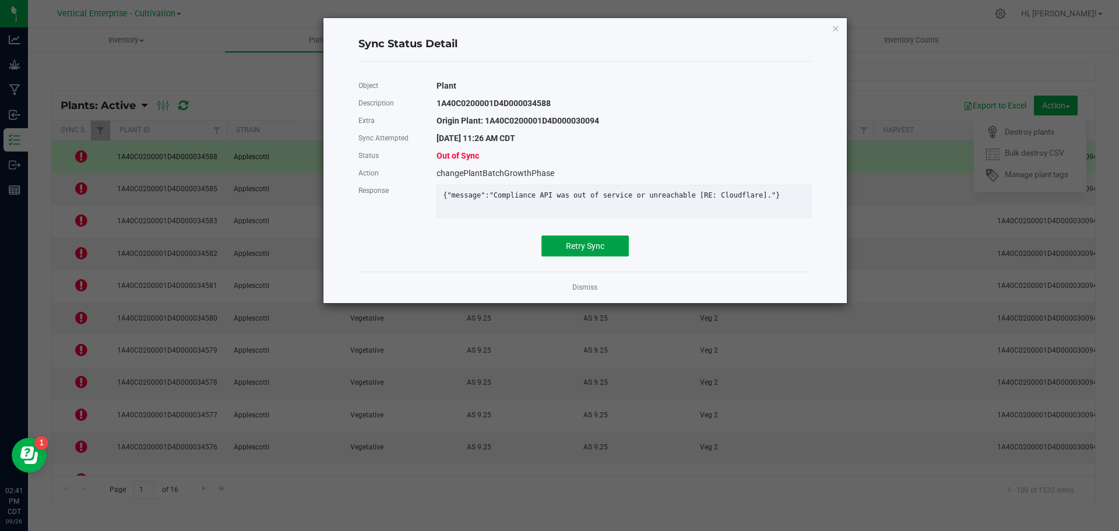
click at [582, 251] on span "Retry Sync" at bounding box center [585, 245] width 38 height 9
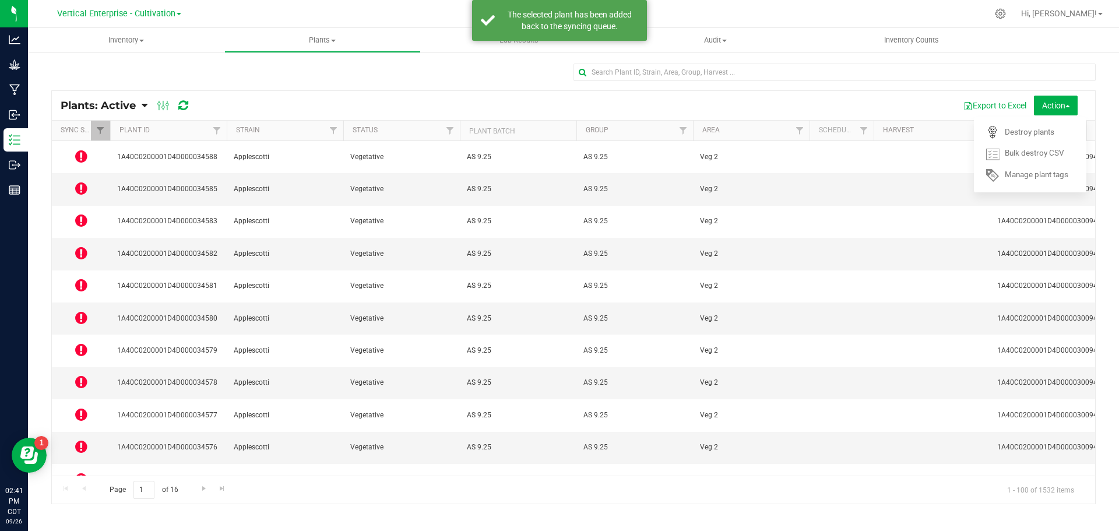
click at [80, 184] on icon at bounding box center [81, 188] width 12 height 14
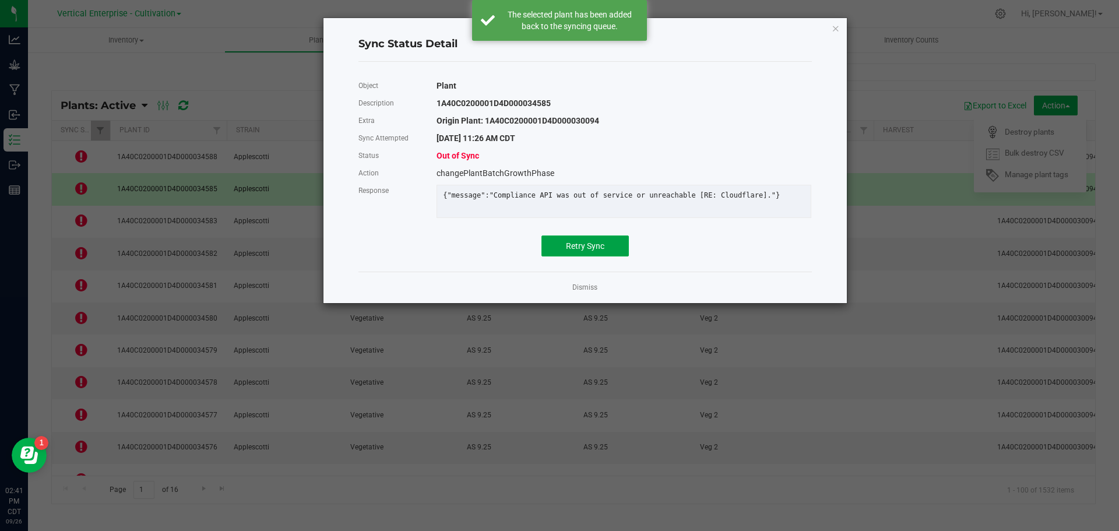
click at [594, 245] on button "Retry Sync" at bounding box center [584, 245] width 87 height 21
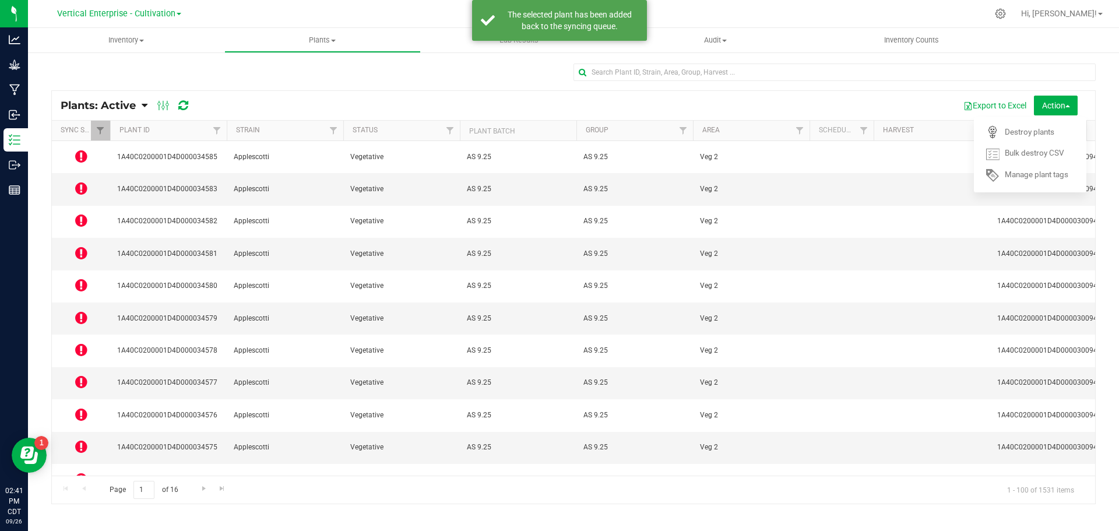
click at [81, 213] on icon at bounding box center [81, 220] width 12 height 14
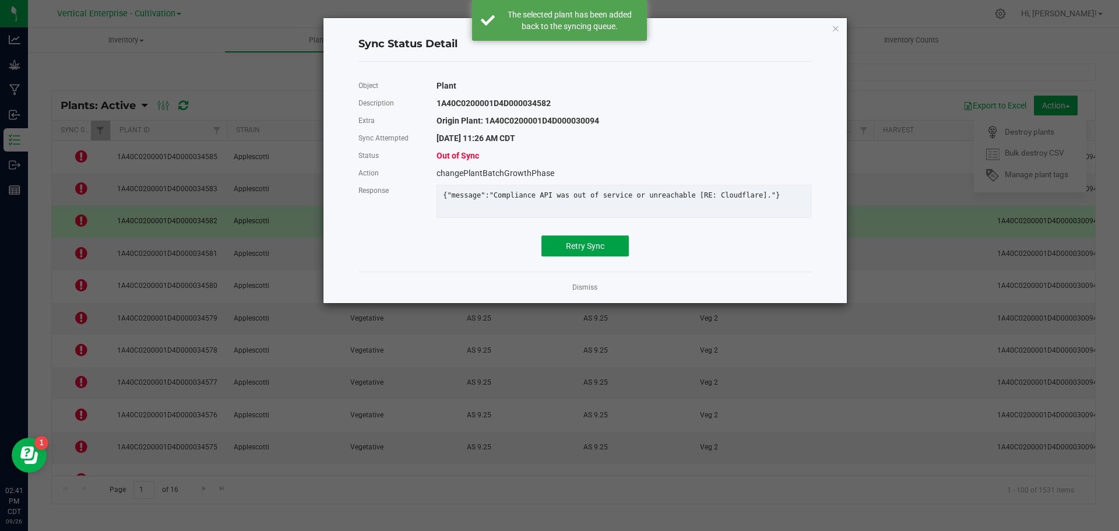
click at [604, 248] on button "Retry Sync" at bounding box center [584, 245] width 87 height 21
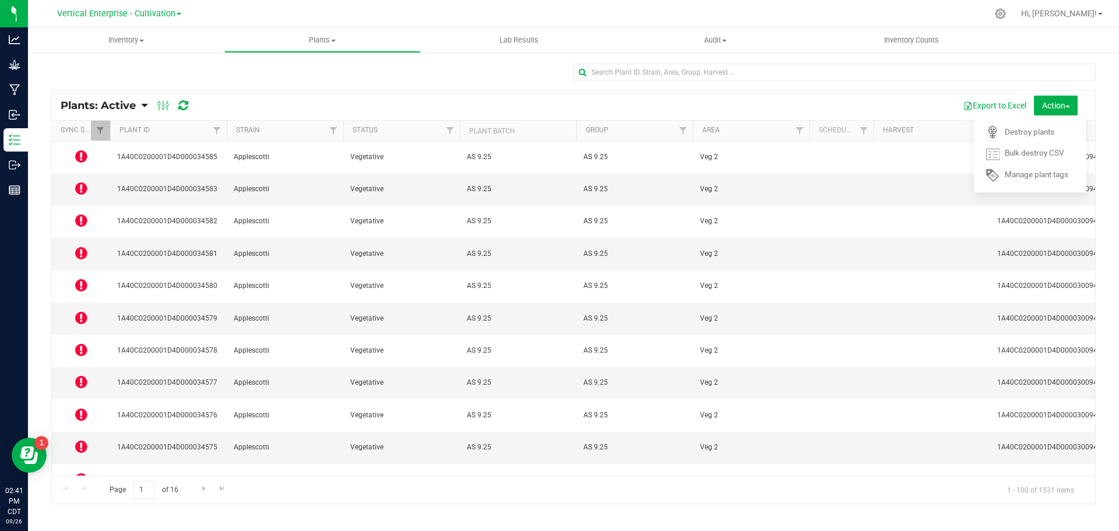
click at [80, 246] on icon at bounding box center [81, 253] width 12 height 14
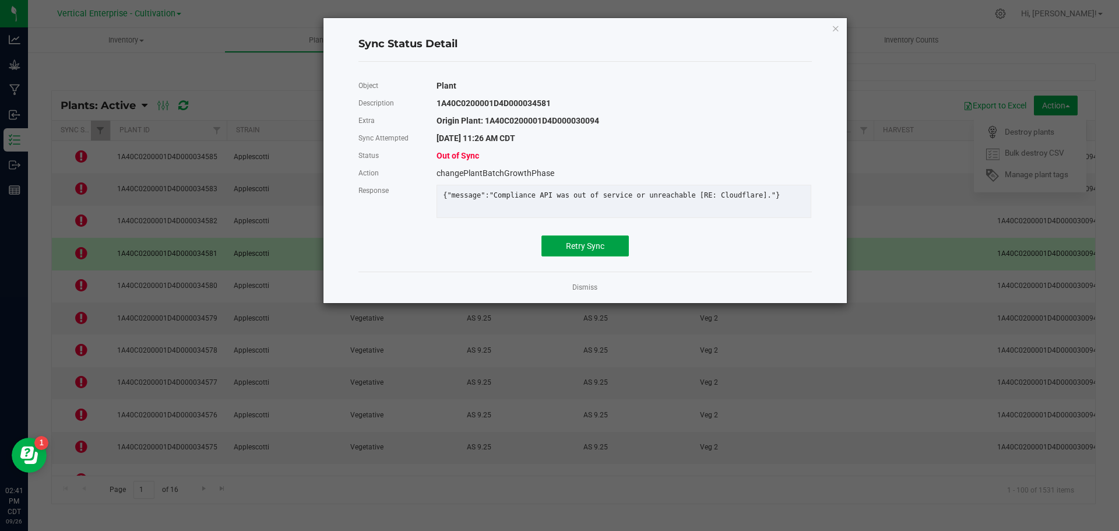
click at [585, 251] on span "Retry Sync" at bounding box center [585, 245] width 38 height 9
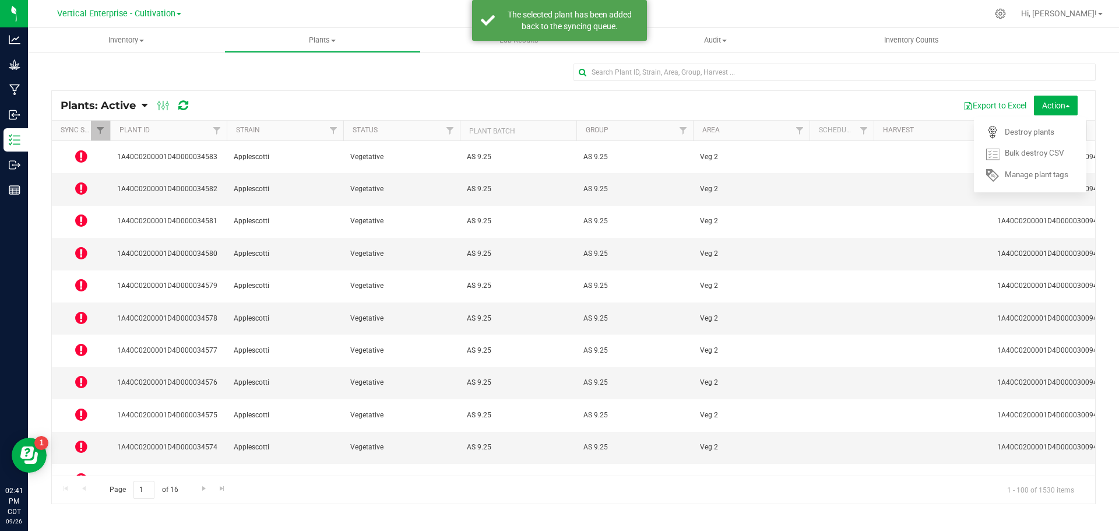
click at [76, 278] on icon at bounding box center [81, 285] width 12 height 14
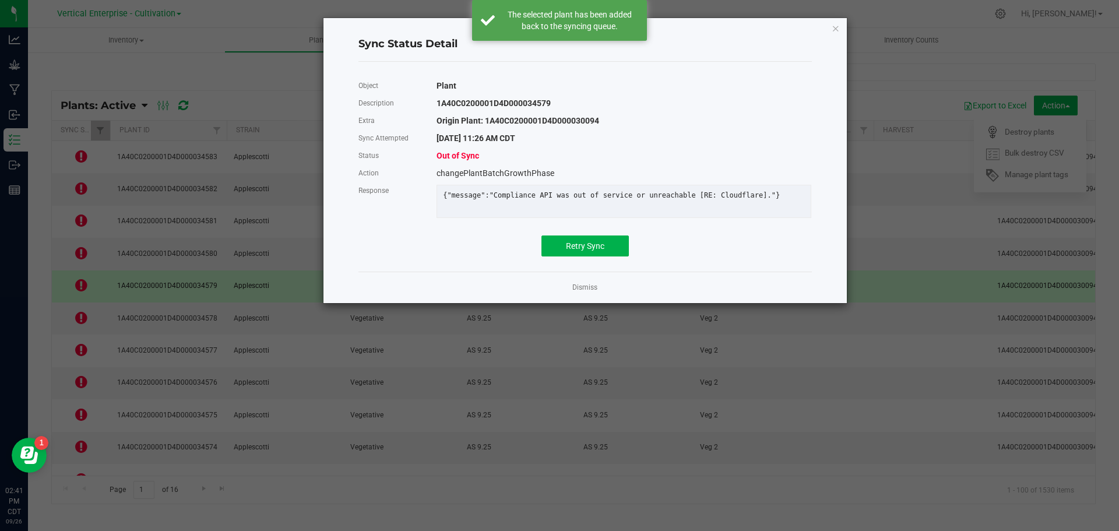
click at [593, 262] on div "Object Plant Description 1A40C0200001D4D000034579 Extra Origin Plant: 1A40C0200…" at bounding box center [585, 166] width 471 height 191
click at [588, 251] on span "Retry Sync" at bounding box center [585, 245] width 38 height 9
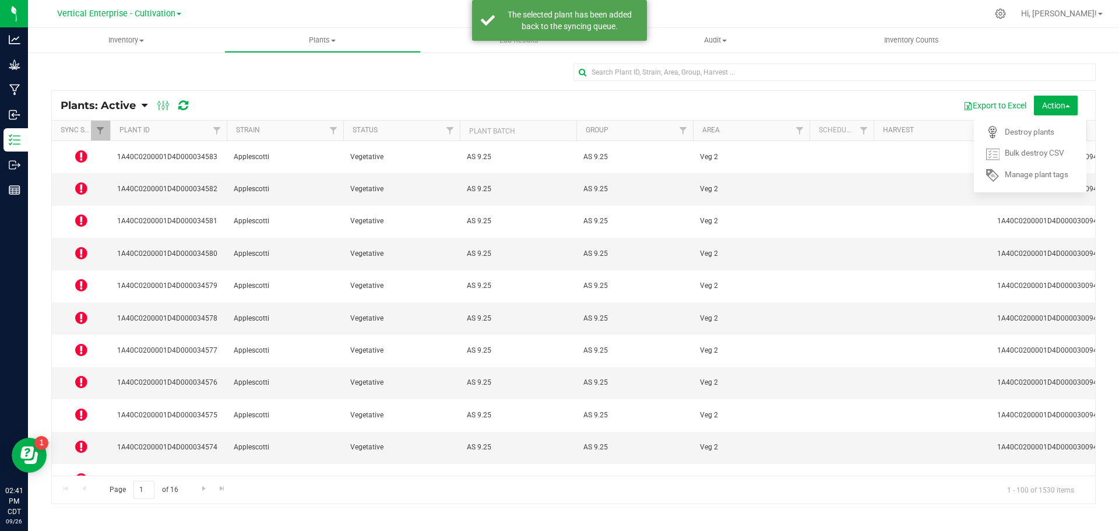
click at [76, 311] on icon at bounding box center [81, 318] width 12 height 14
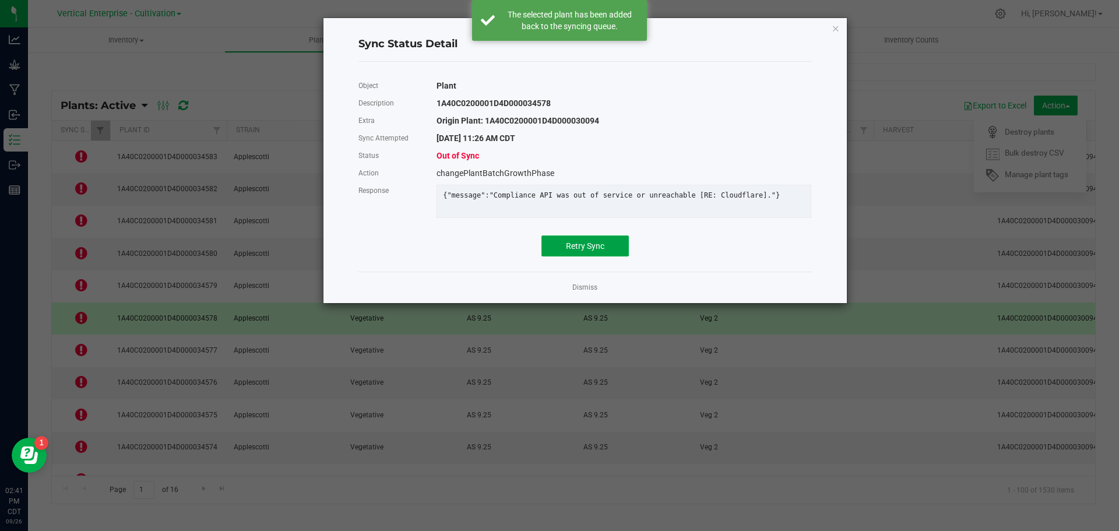
click at [618, 256] on button "Retry Sync" at bounding box center [584, 245] width 87 height 21
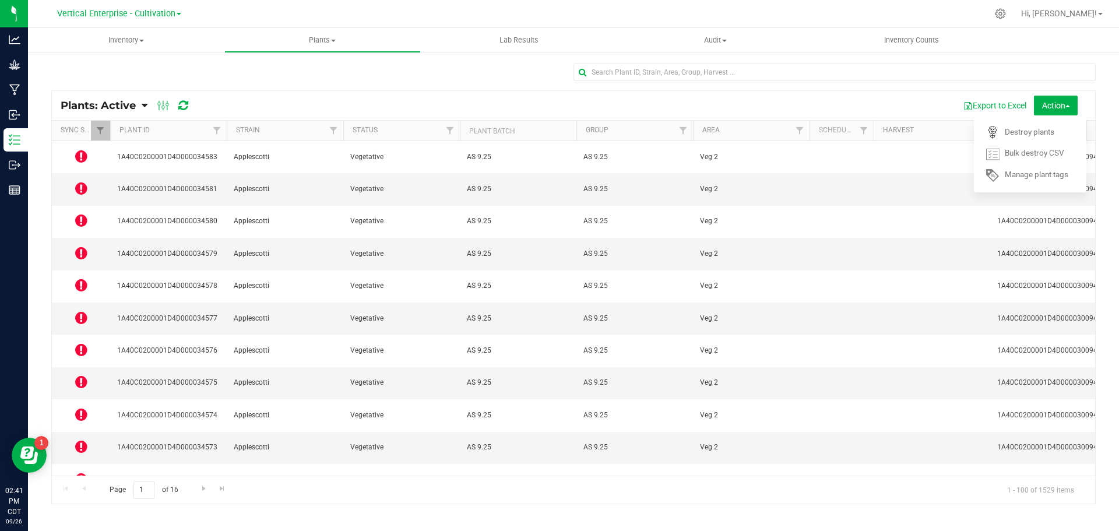
click at [85, 343] on icon at bounding box center [81, 350] width 12 height 14
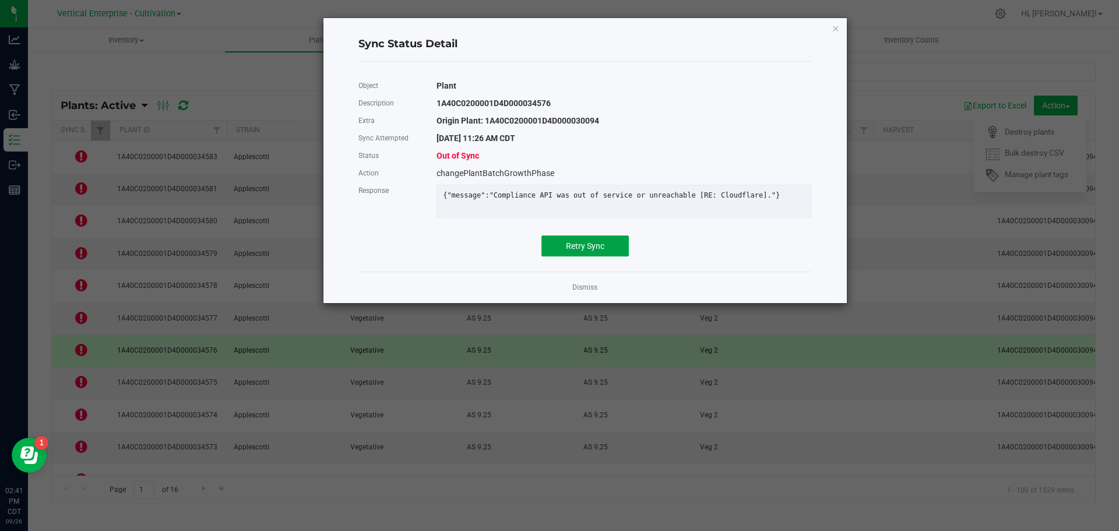
click at [603, 251] on span "Retry Sync" at bounding box center [585, 245] width 38 height 9
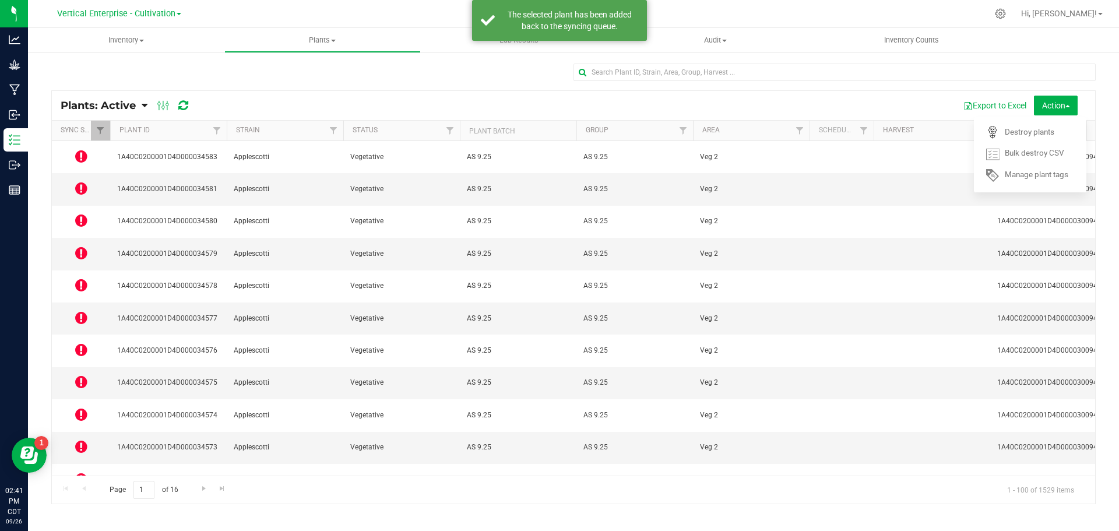
click at [86, 375] on icon at bounding box center [81, 382] width 12 height 14
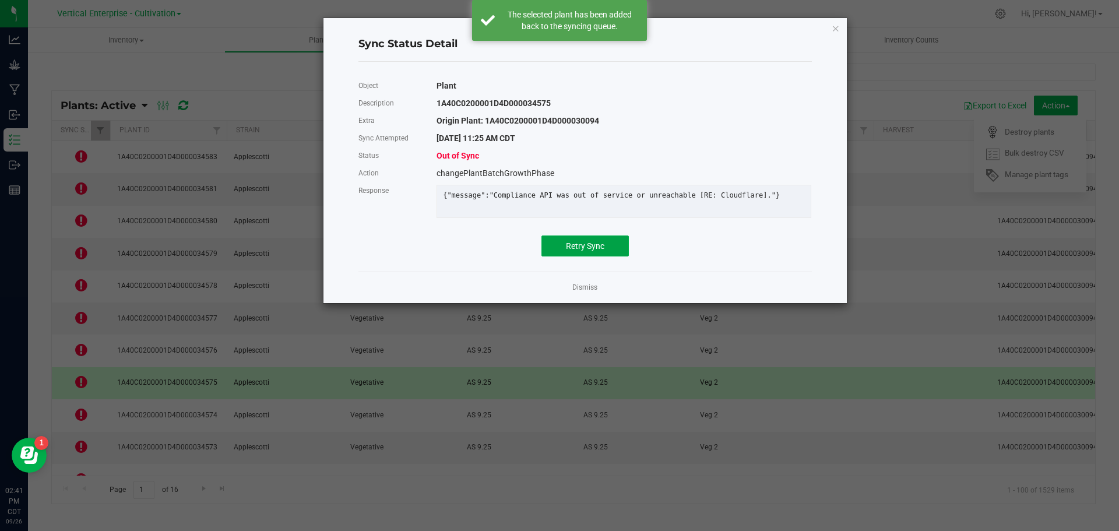
click at [578, 251] on span "Retry Sync" at bounding box center [585, 245] width 38 height 9
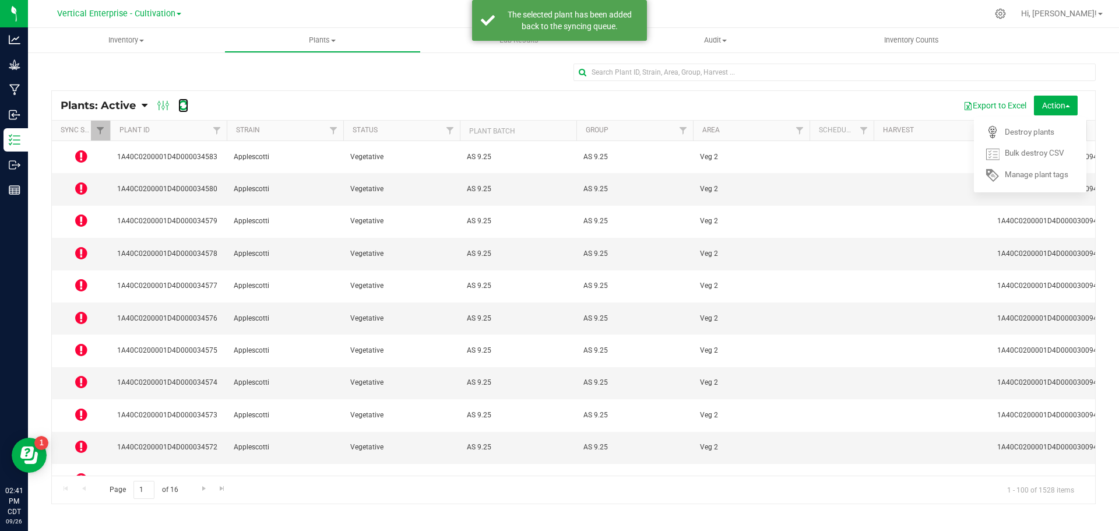
click at [185, 106] on icon at bounding box center [183, 106] width 10 height 12
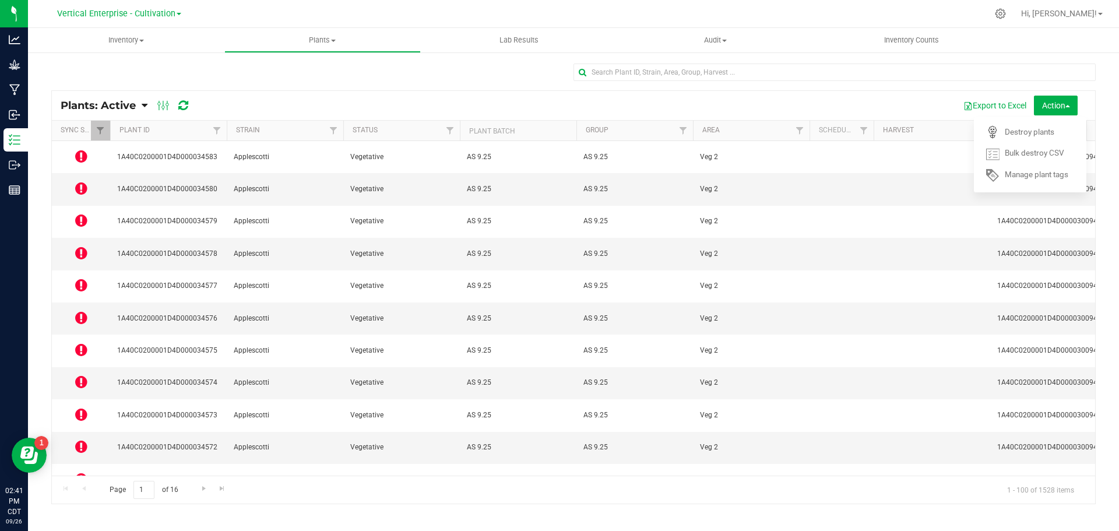
click at [82, 153] on icon at bounding box center [81, 156] width 12 height 14
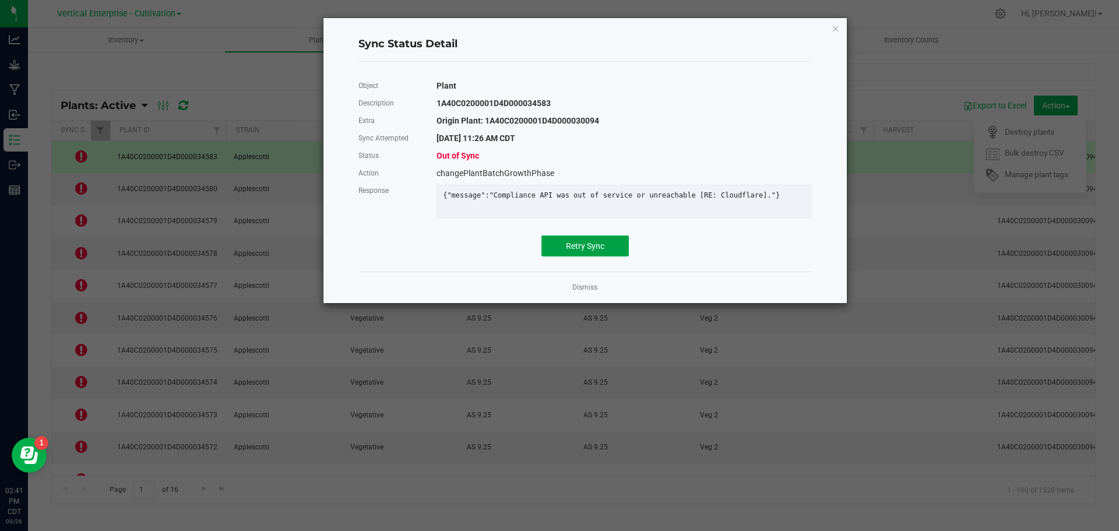
click at [569, 251] on span "Retry Sync" at bounding box center [585, 245] width 38 height 9
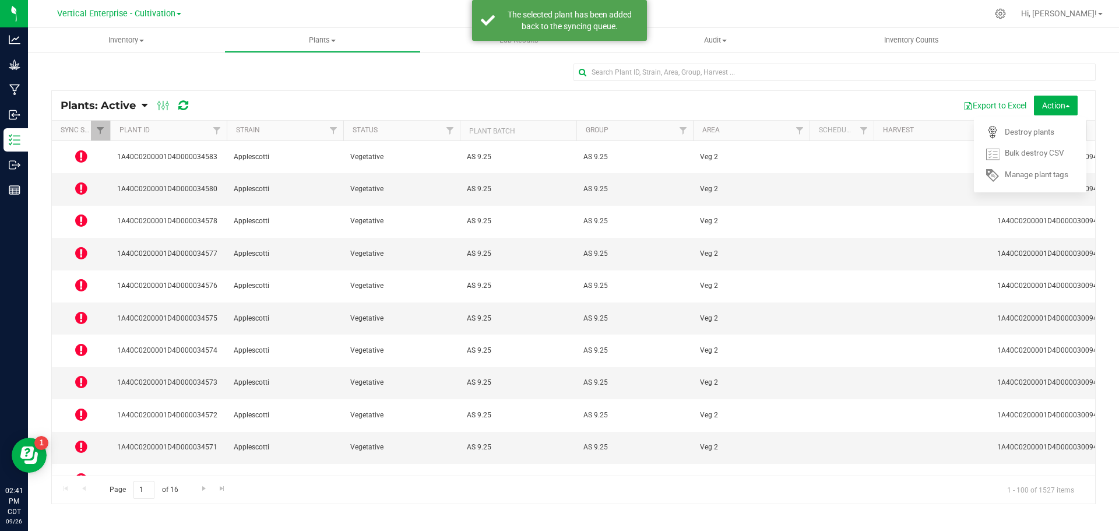
click at [80, 181] on icon at bounding box center [81, 188] width 12 height 14
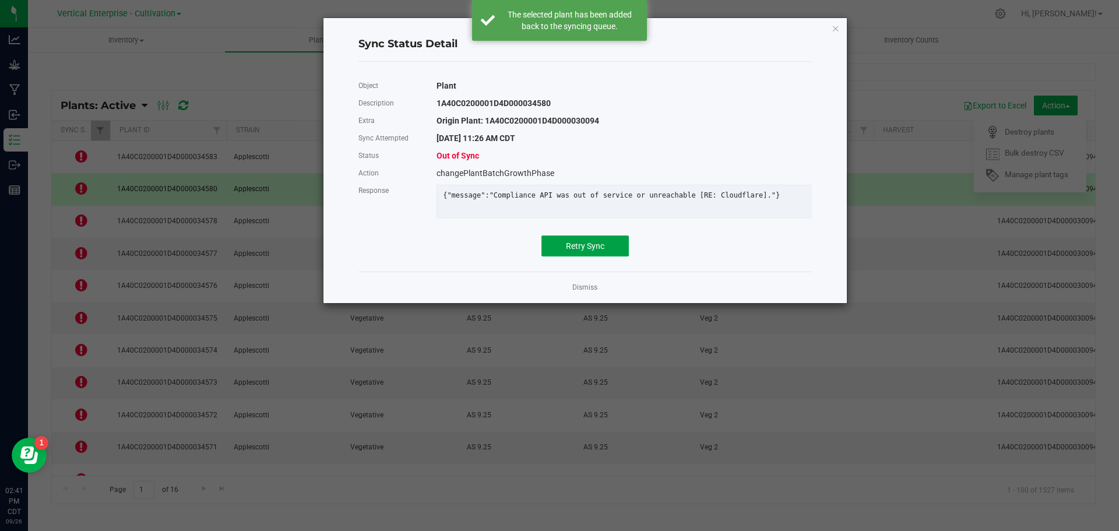
click at [603, 256] on button "Retry Sync" at bounding box center [584, 245] width 87 height 21
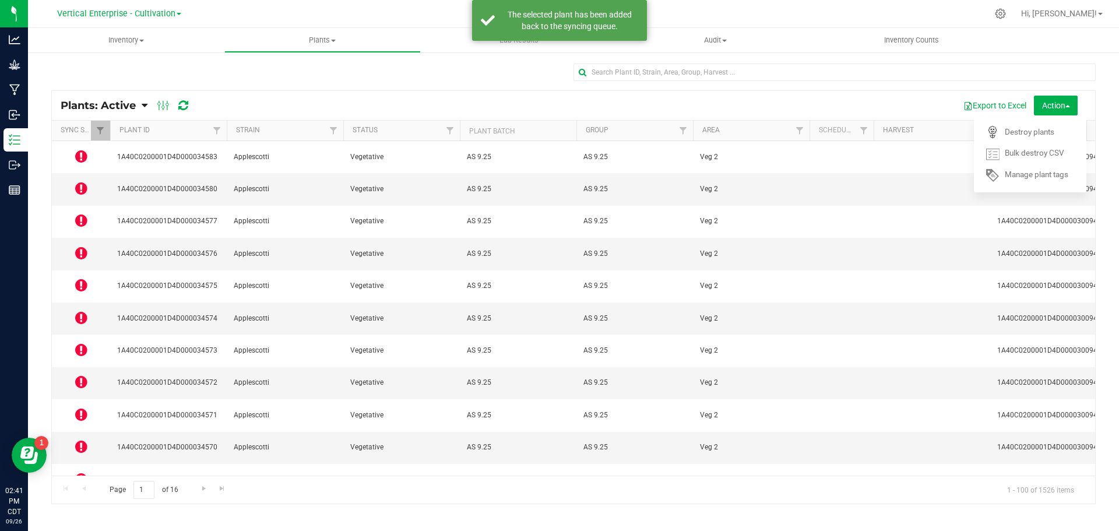
click at [80, 213] on icon at bounding box center [81, 220] width 12 height 14
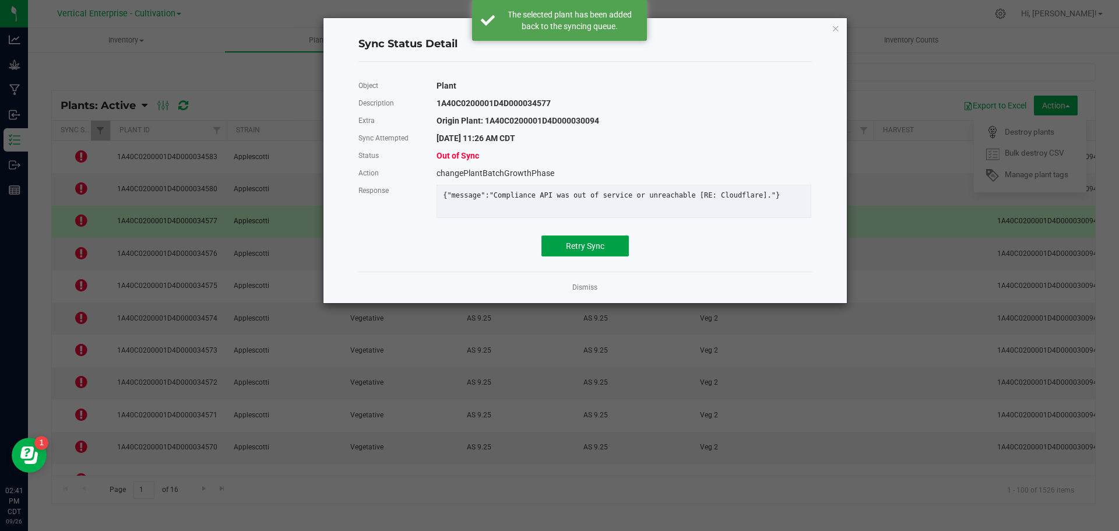
drag, startPoint x: 590, startPoint y: 250, endPoint x: 544, endPoint y: 252, distance: 46.1
click at [589, 249] on span "Retry Sync" at bounding box center [585, 245] width 38 height 9
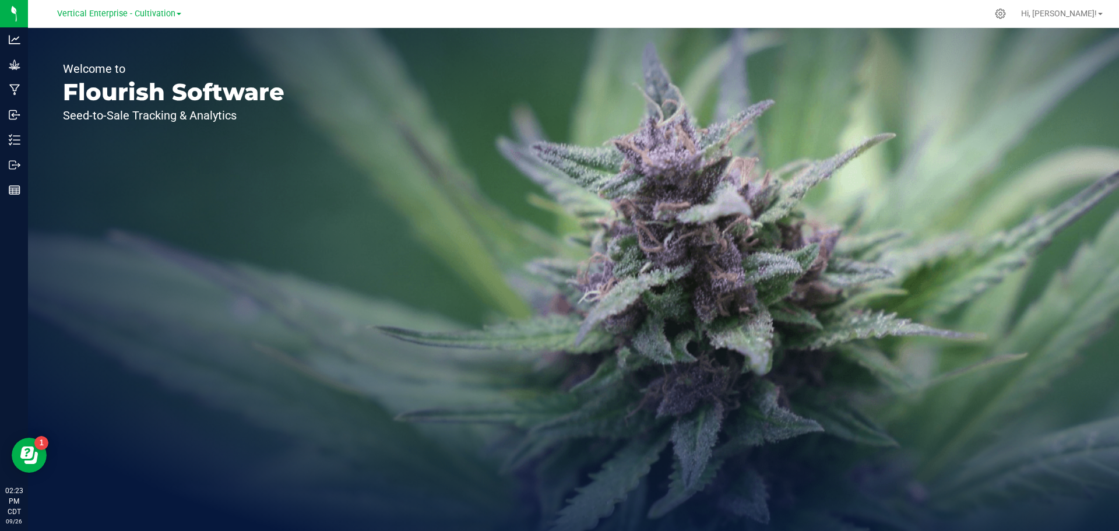
click at [116, 16] on span "Vertical Enterprise - Cultivation" at bounding box center [116, 14] width 118 height 10
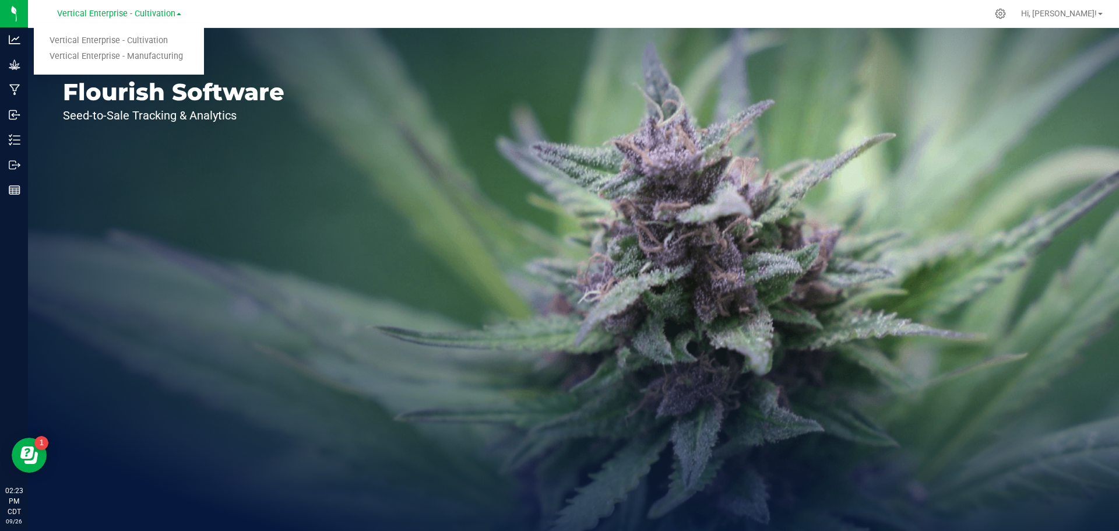
click at [110, 54] on link "Vertical Enterprise - Manufacturing" at bounding box center [119, 57] width 170 height 16
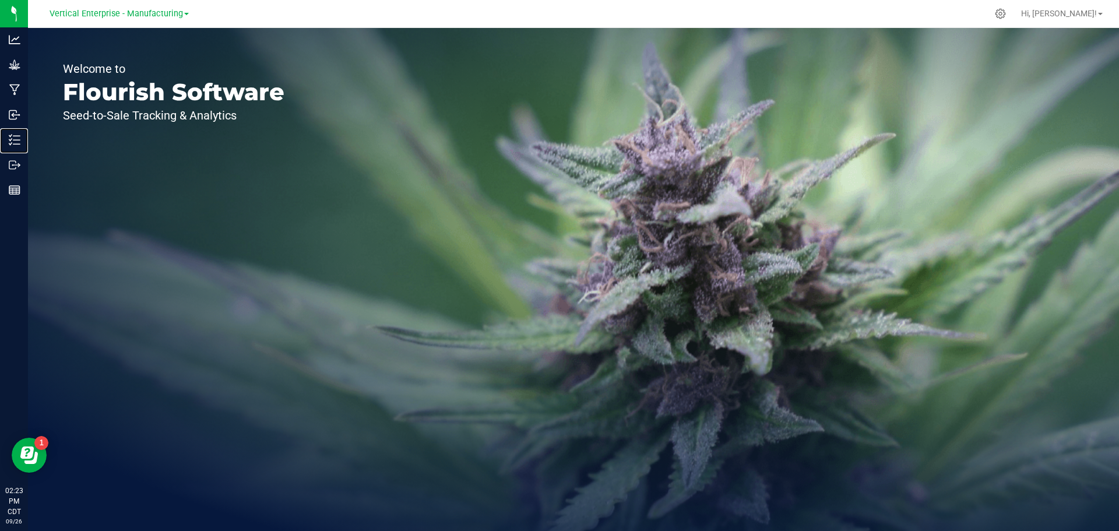
click at [0, 0] on p "Inventory" at bounding box center [0, 0] width 0 height 0
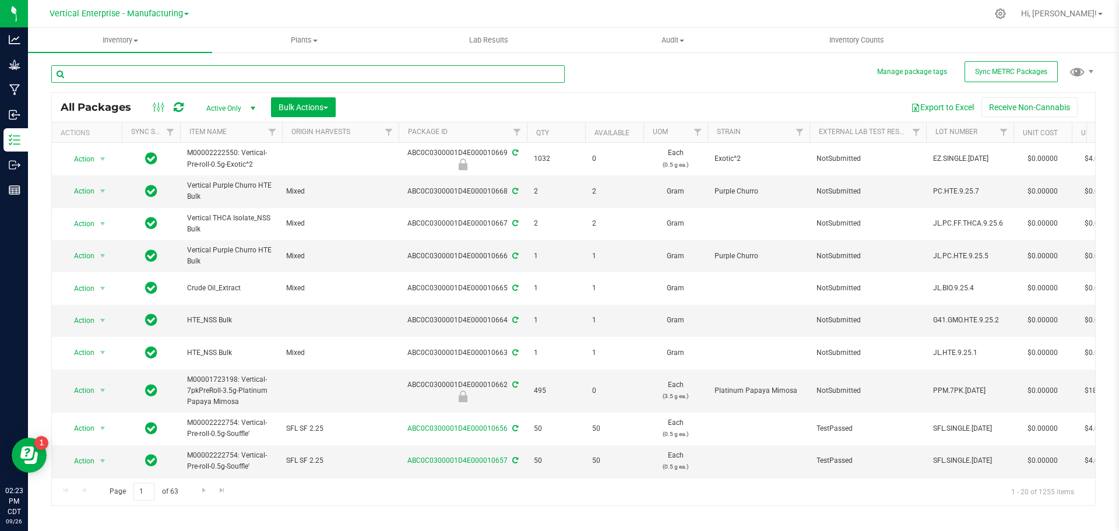
click at [199, 79] on input "text" at bounding box center [307, 73] width 513 height 17
type input "10678"
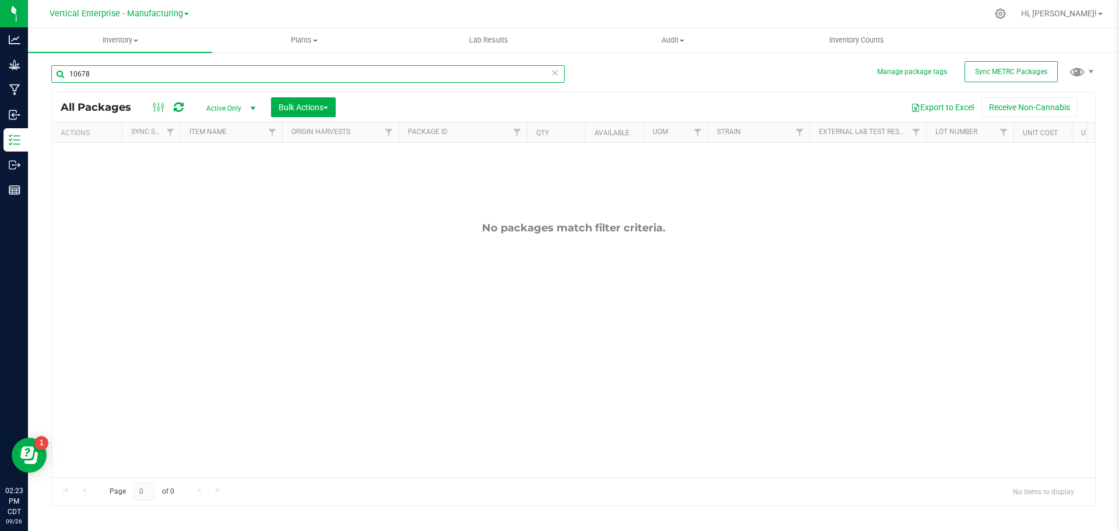
drag, startPoint x: 132, startPoint y: 80, endPoint x: 0, endPoint y: 79, distance: 132.3
click at [0, 79] on div "Analytics Grow Manufacturing Inbound Inventory Outbound Reports 02:23 PM CDT [D…" at bounding box center [559, 265] width 1119 height 531
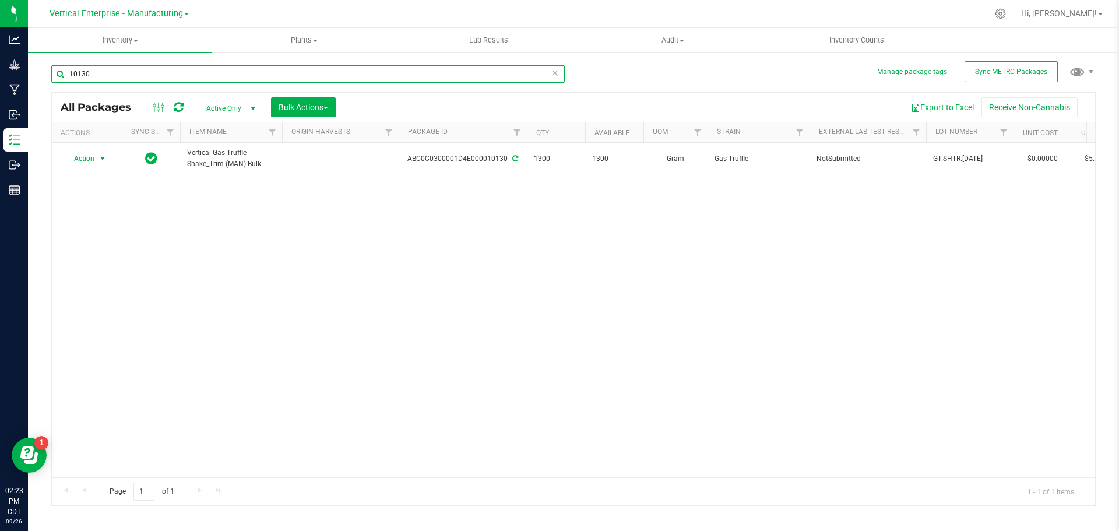
type input "10130"
click at [86, 154] on span "Action" at bounding box center [79, 158] width 31 height 16
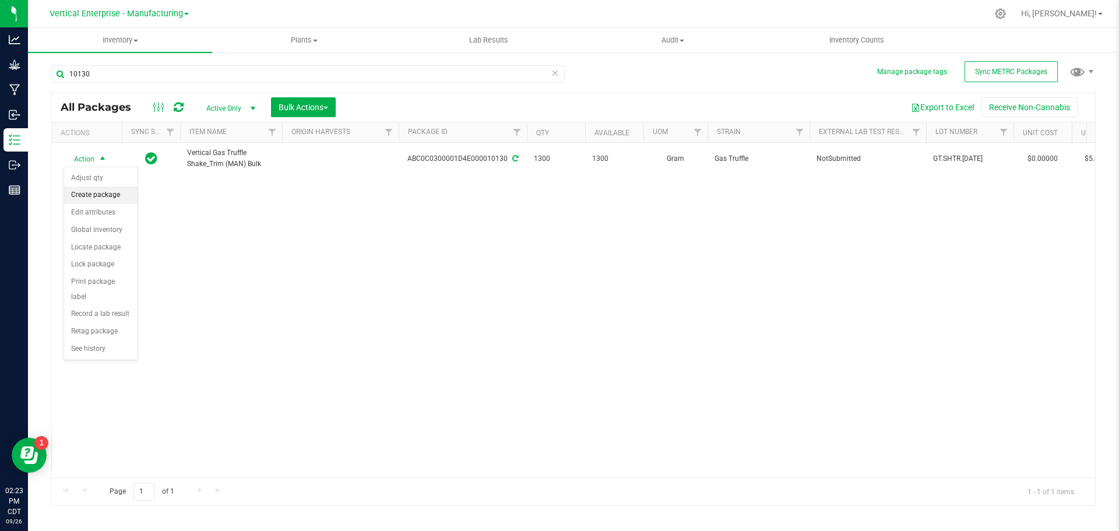
click at [87, 188] on li "Create package" at bounding box center [100, 194] width 73 height 17
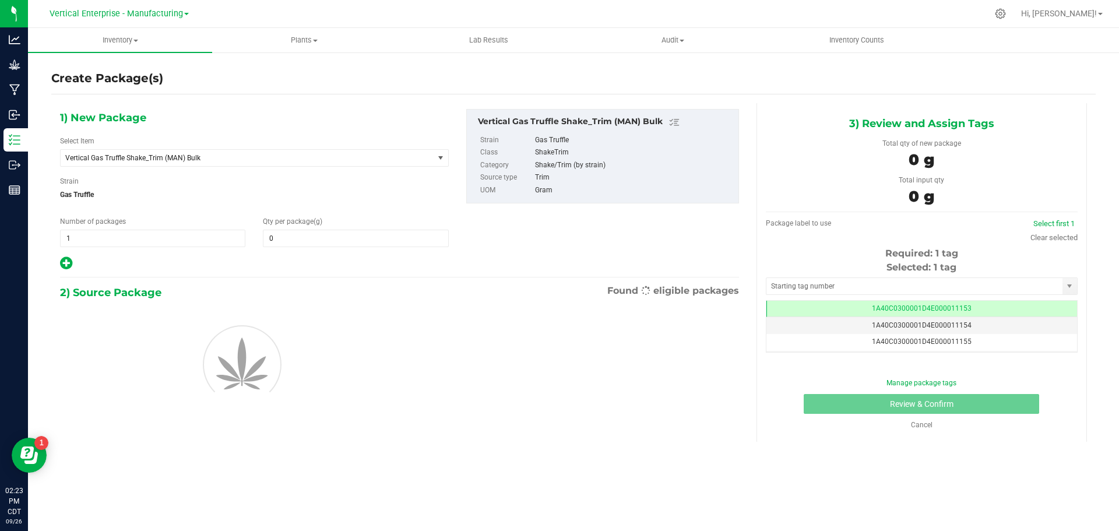
type input "0.0000"
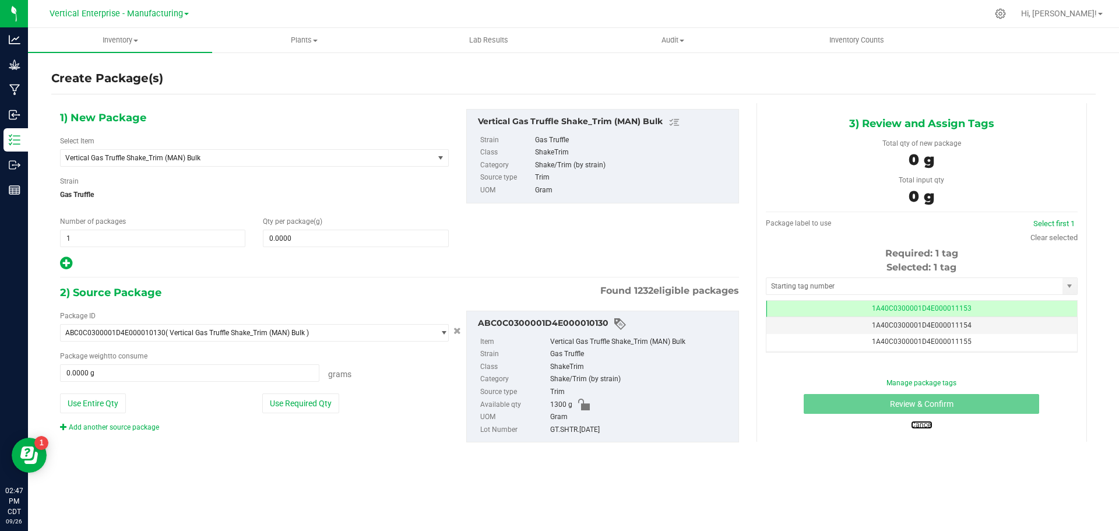
click at [928, 422] on link "Cancel" at bounding box center [922, 425] width 22 height 8
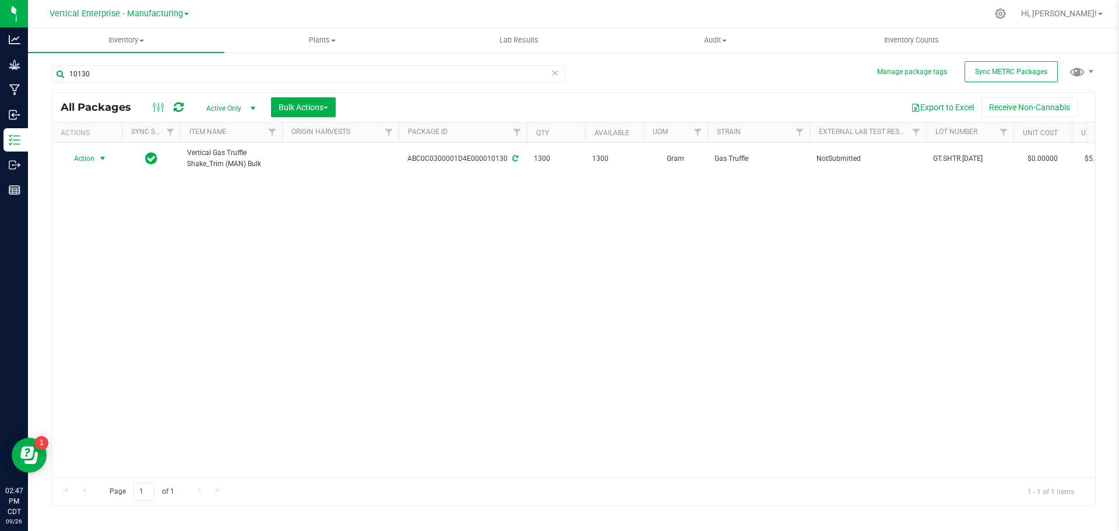
click at [78, 156] on span "Action" at bounding box center [79, 158] width 31 height 16
click at [90, 193] on li "Create package" at bounding box center [100, 194] width 73 height 17
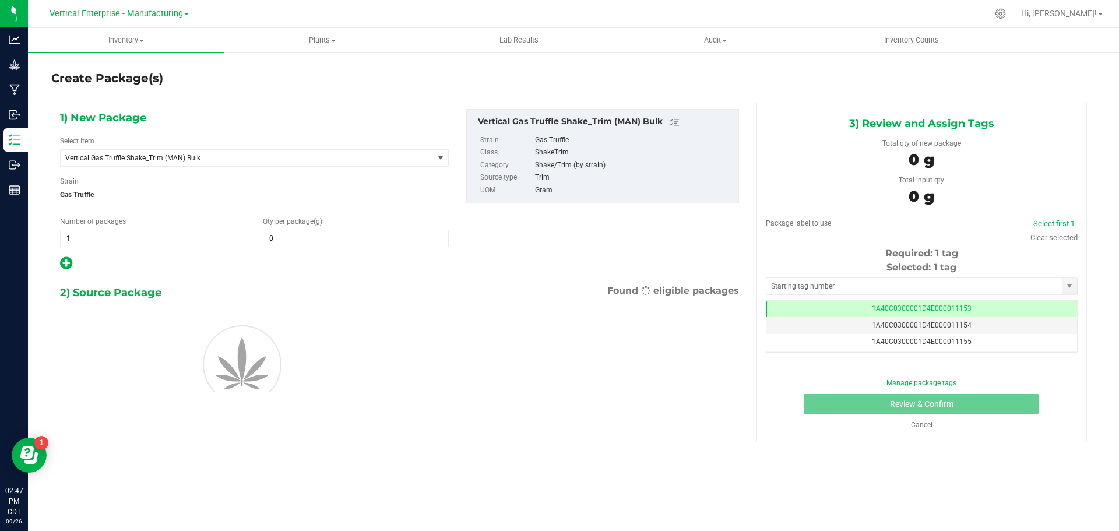
type input "0.0000"
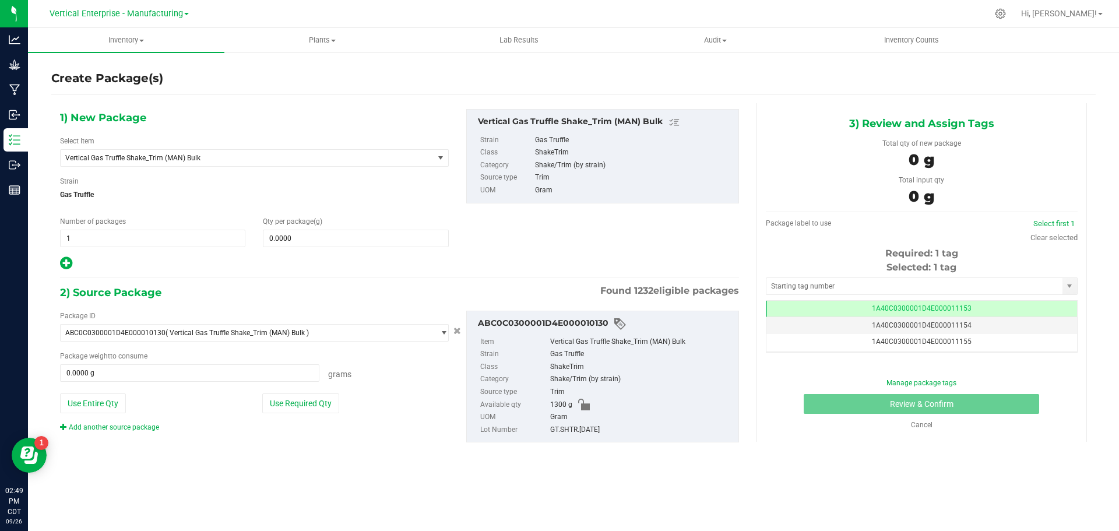
click at [938, 423] on div "Cancel" at bounding box center [922, 425] width 89 height 10
click at [924, 425] on link "Cancel" at bounding box center [922, 425] width 22 height 8
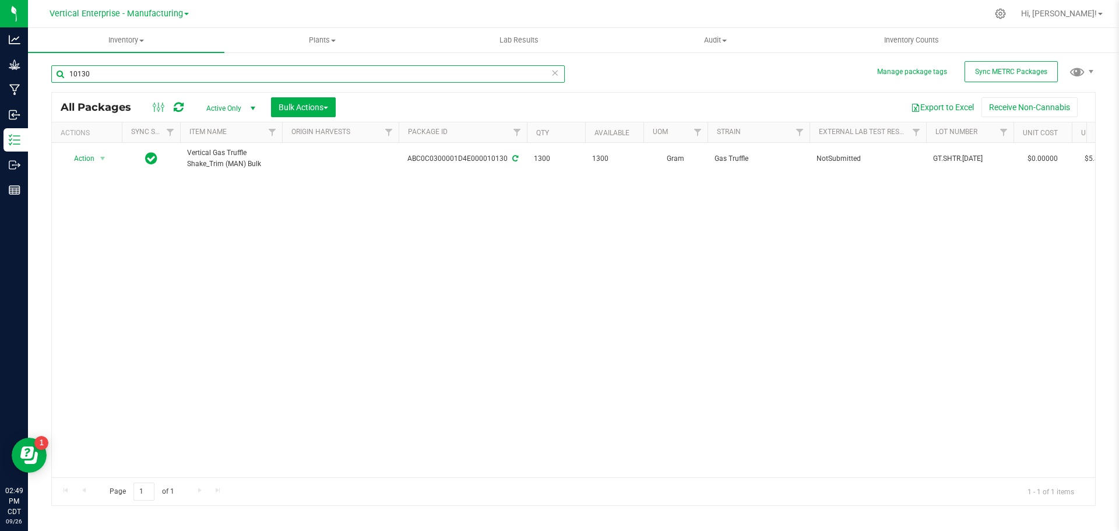
drag, startPoint x: 117, startPoint y: 71, endPoint x: 24, endPoint y: 78, distance: 93.5
click at [24, 78] on div "Analytics Grow Manufacturing Inbound Inventory Outbound Reports 02:49 PM CDT 09…" at bounding box center [559, 265] width 1119 height 531
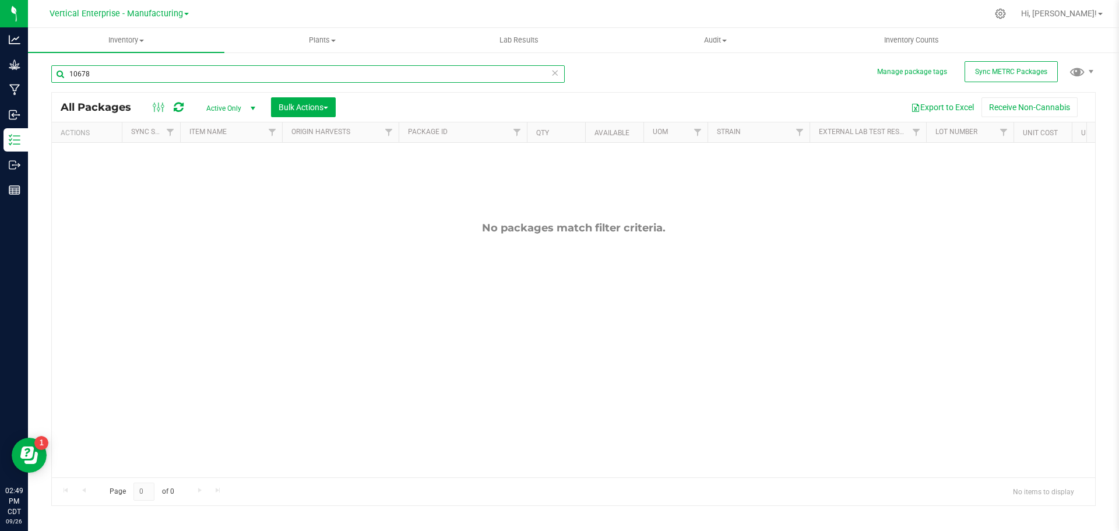
type input "10678"
drag, startPoint x: 115, startPoint y: 75, endPoint x: 22, endPoint y: 77, distance: 93.9
click at [22, 77] on div "Analytics Grow Manufacturing Inbound Inventory Outbound Reports 02:52 PM CDT 09…" at bounding box center [559, 265] width 1119 height 531
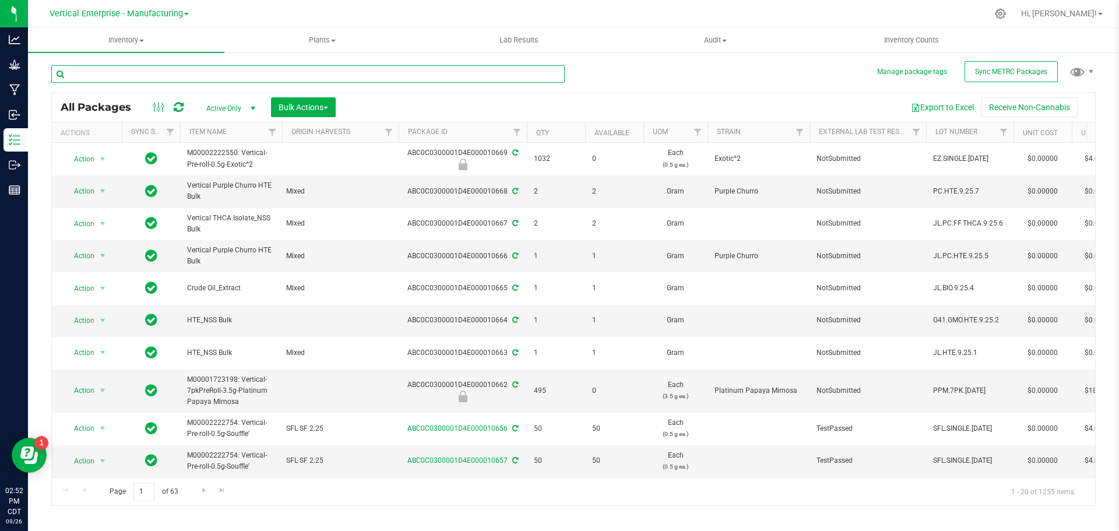
click at [171, 73] on input "text" at bounding box center [307, 73] width 513 height 17
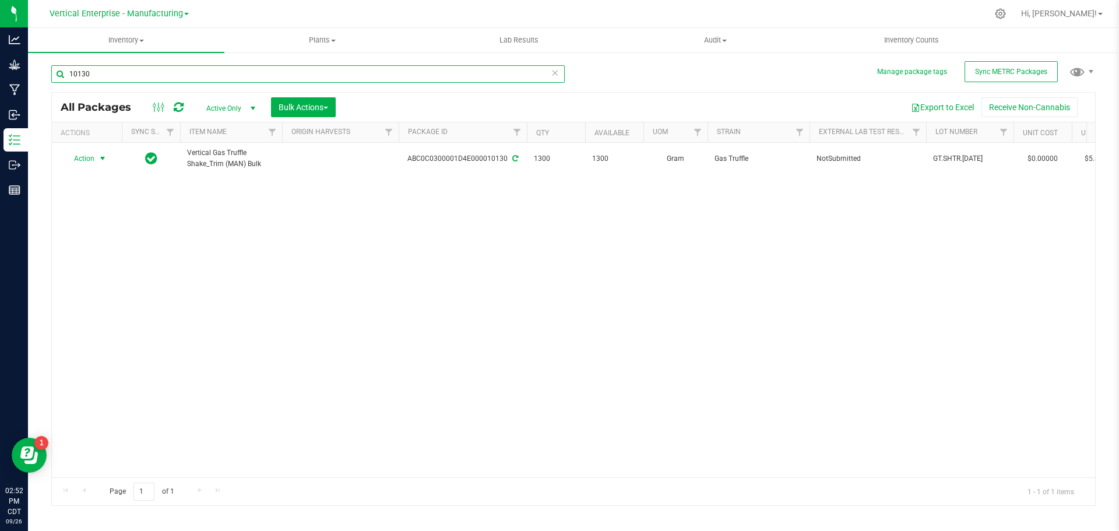
type input "10130"
click at [79, 154] on span "Action" at bounding box center [79, 158] width 31 height 16
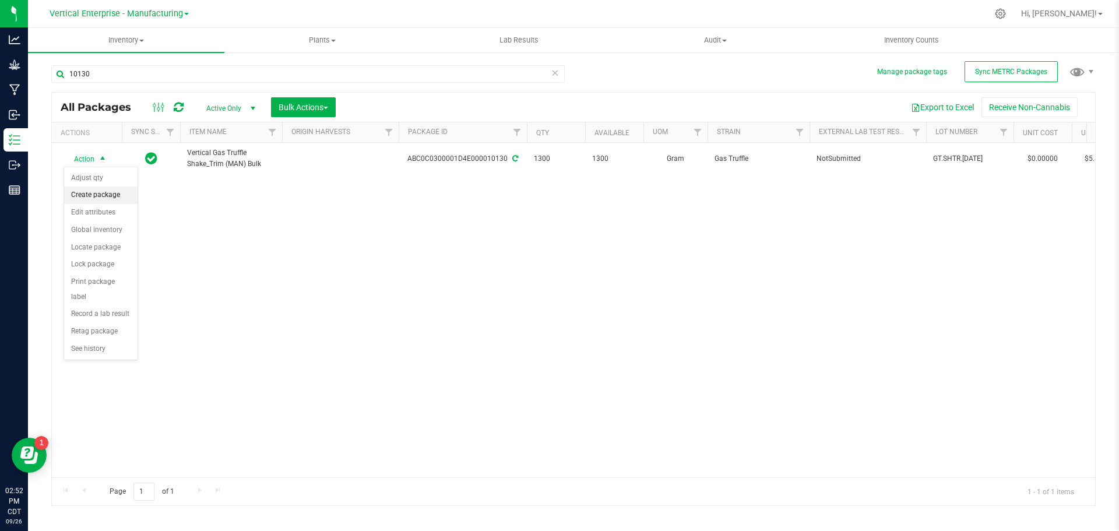
click at [89, 190] on li "Create package" at bounding box center [100, 194] width 73 height 17
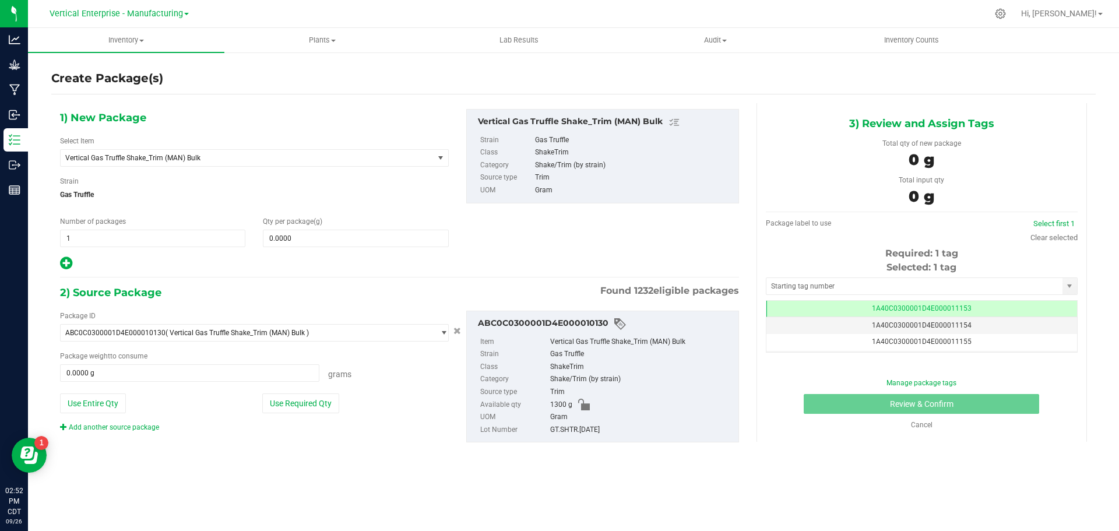
scroll to position [0, -1]
click at [166, 153] on span "Vertical Gas Truffle Shake_Trim (MAN) Bulk" at bounding box center [247, 158] width 373 height 16
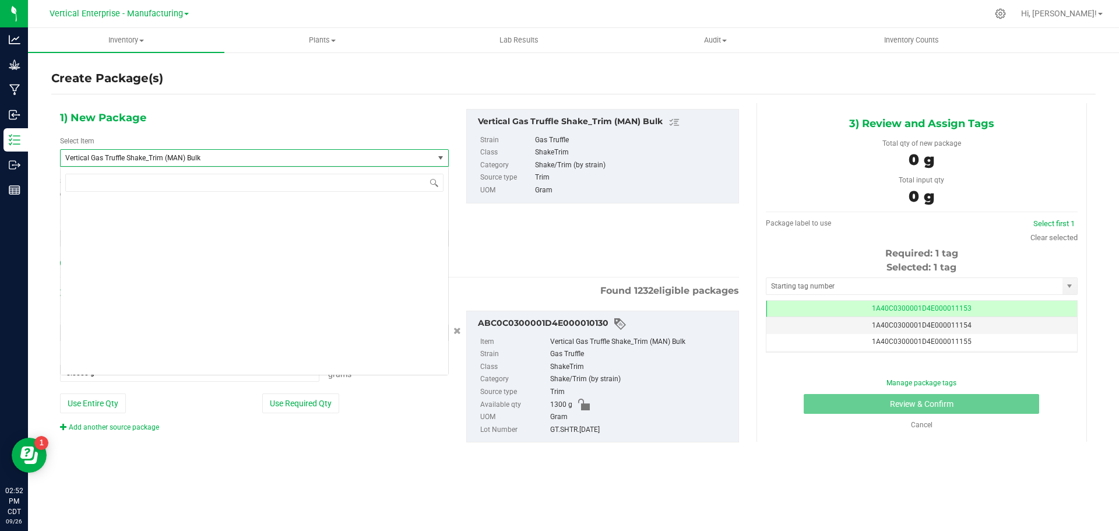
scroll to position [35361, 0]
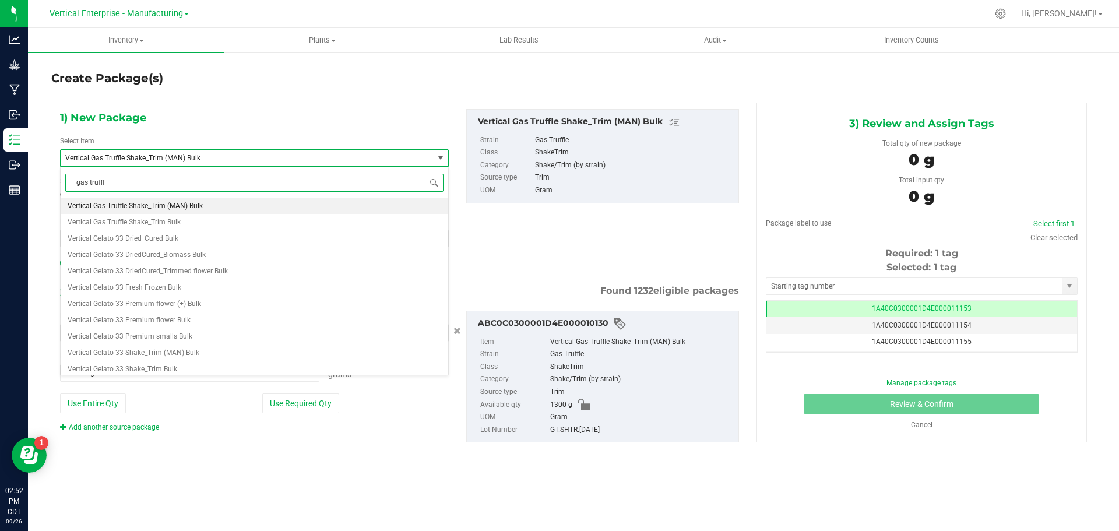
type input "gas truffle"
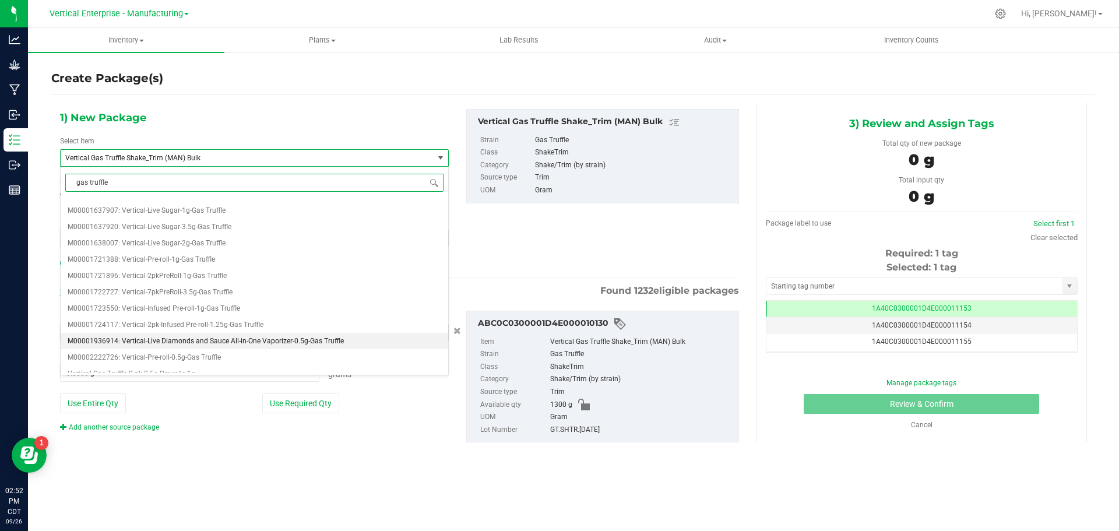
scroll to position [233, 0]
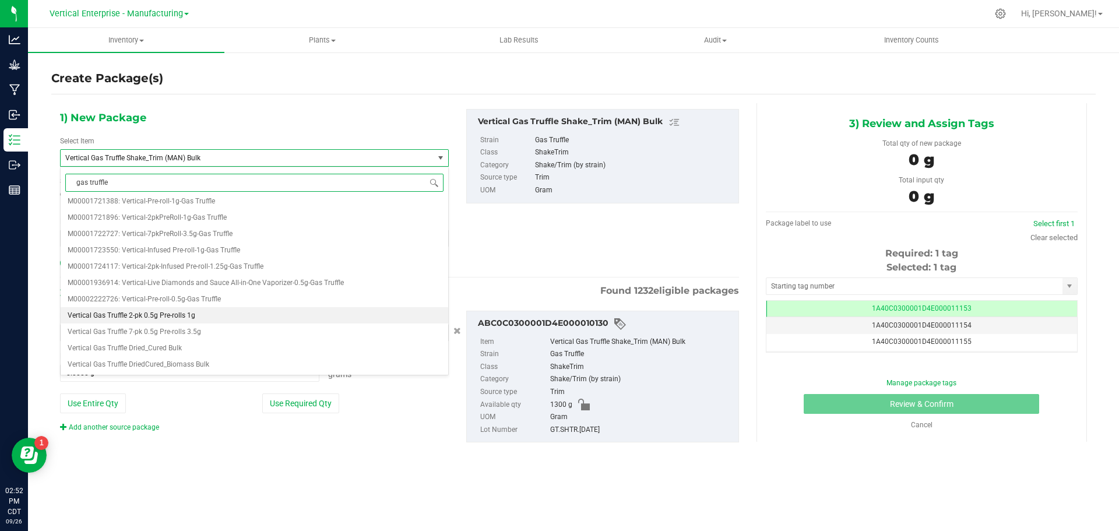
click at [150, 315] on span "Vertical Gas Truffle 2-pk 0.5g Pre-rolls 1g" at bounding box center [132, 315] width 128 height 8
type input "0"
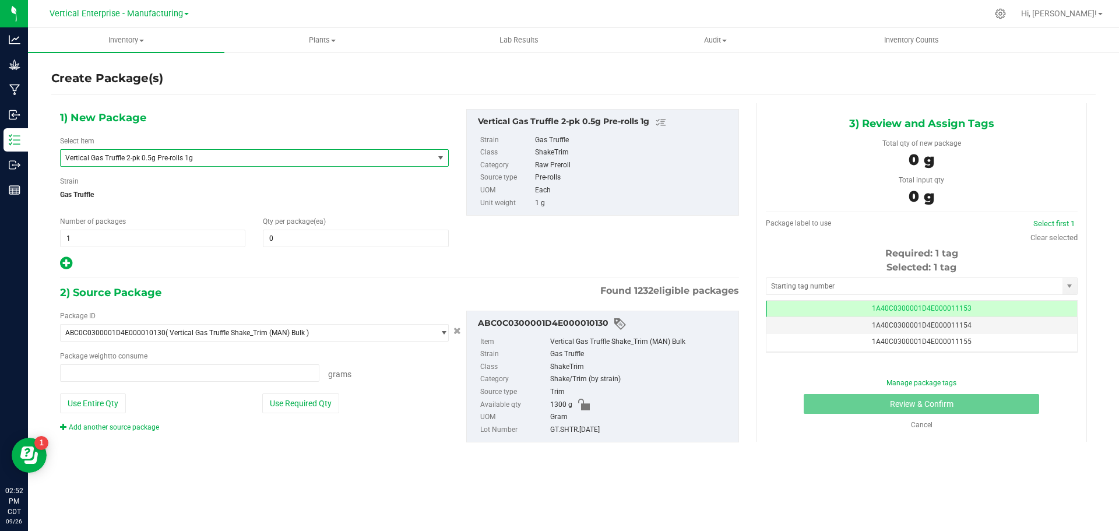
type input "0.0000 g"
click at [309, 248] on div "1) New Package Select Item Vertical Gas Truffle 2-pk 0.5g Pre-rolls 1g Vertical…" at bounding box center [254, 190] width 406 height 162
click at [304, 235] on span at bounding box center [355, 238] width 185 height 17
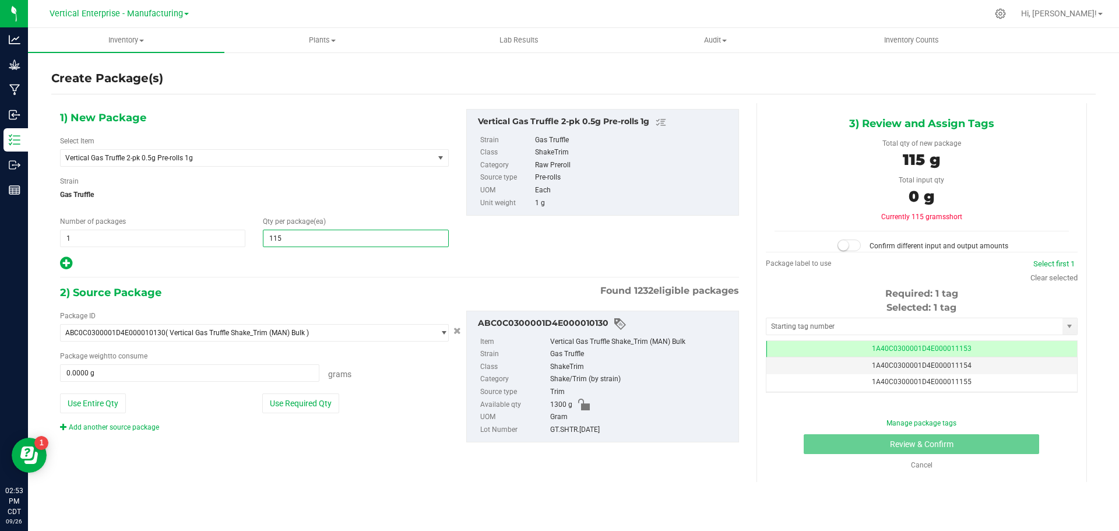
type input "1150"
type input "1,150"
click at [93, 402] on button "Use Entire Qty" at bounding box center [93, 403] width 66 height 20
type input "1300.0000 g"
click at [848, 241] on small at bounding box center [843, 245] width 10 height 10
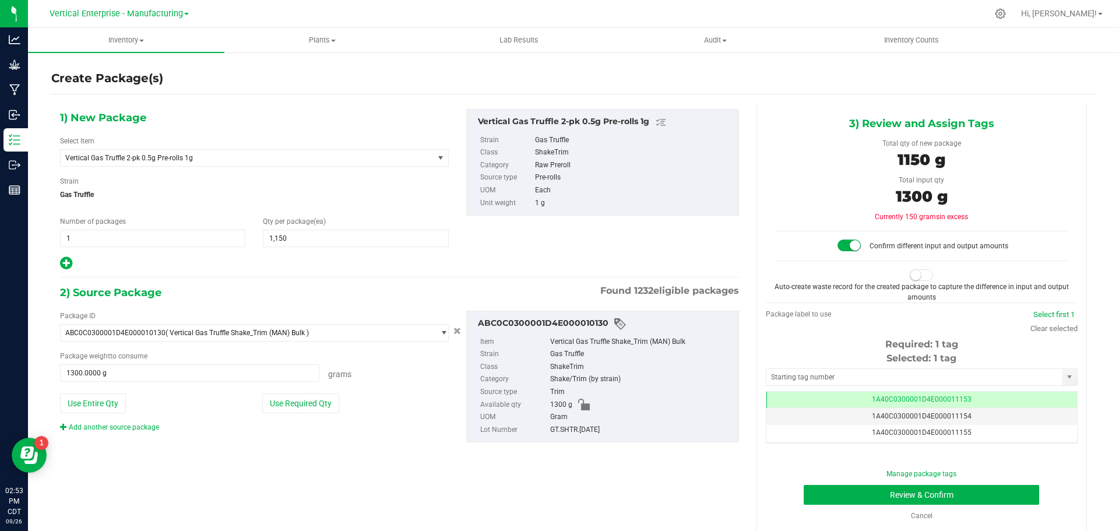
click at [913, 277] on small at bounding box center [915, 275] width 10 height 10
click at [823, 401] on td "1A40C0300001D4E000011153" at bounding box center [921, 400] width 311 height 17
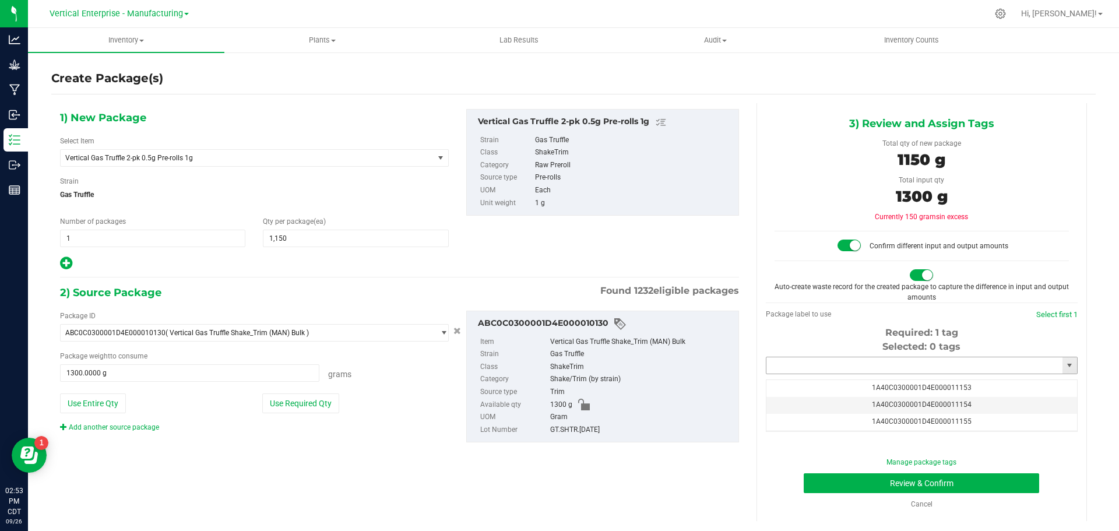
click at [808, 363] on input "text" at bounding box center [914, 365] width 296 height 16
click at [811, 392] on li "ABC0C0300001D4E000010678" at bounding box center [921, 384] width 311 height 17
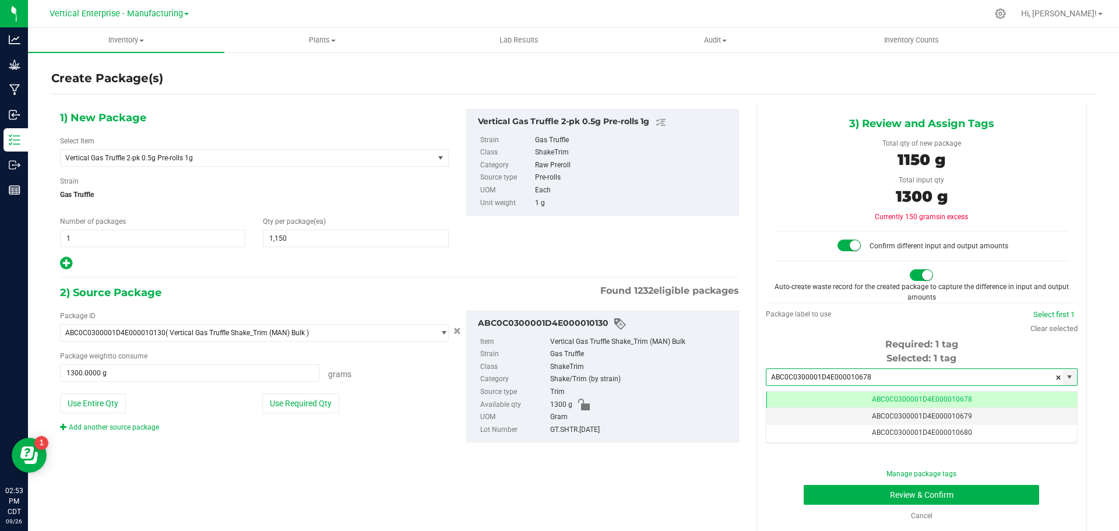
type input "ABC0C0300001D4E000010678"
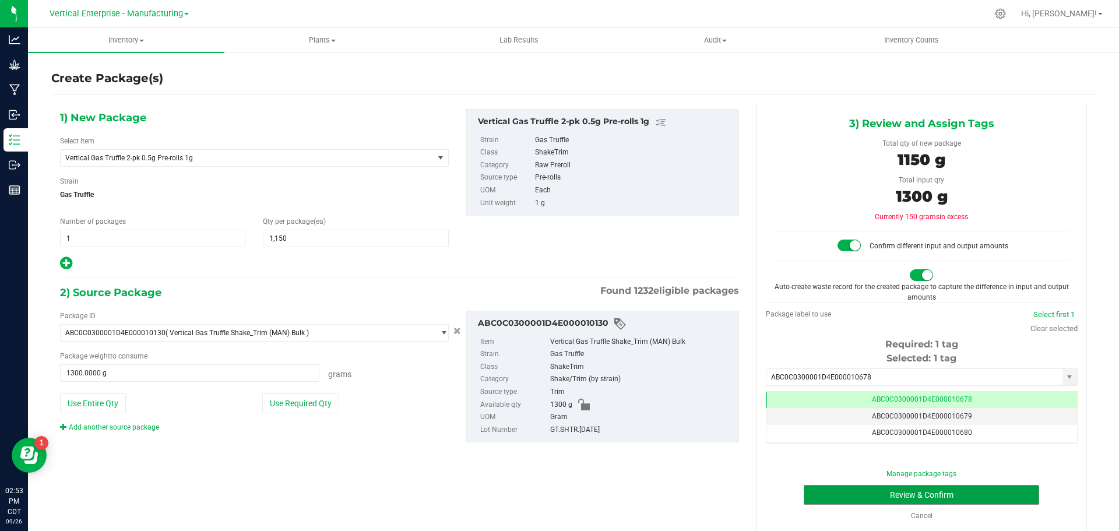
click at [909, 492] on button "Review & Confirm" at bounding box center [921, 495] width 235 height 20
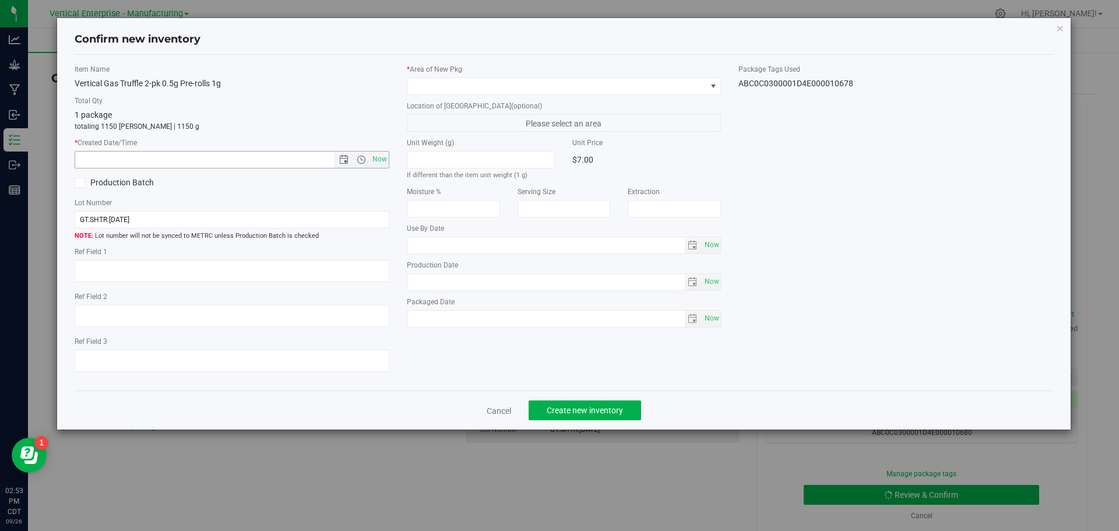
click at [375, 166] on span "Now" at bounding box center [379, 159] width 20 height 17
type input "9/26/2025 2:53 PM"
click at [115, 183] on label "Production Batch" at bounding box center [149, 183] width 149 height 12
click at [0, 0] on input "Production Batch" at bounding box center [0, 0] width 0 height 0
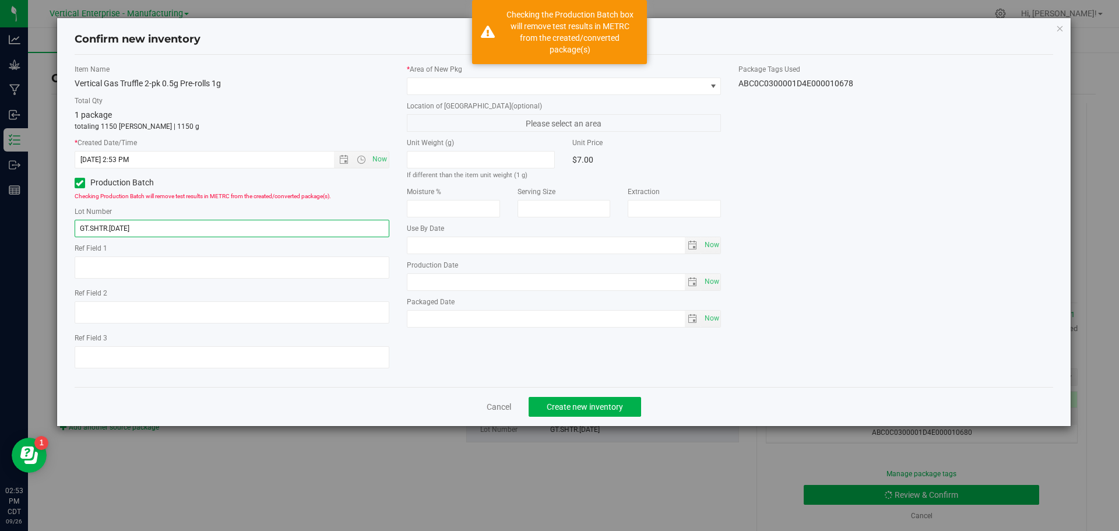
click at [177, 228] on input "GT.SHTR.8.27.25" at bounding box center [232, 228] width 315 height 17
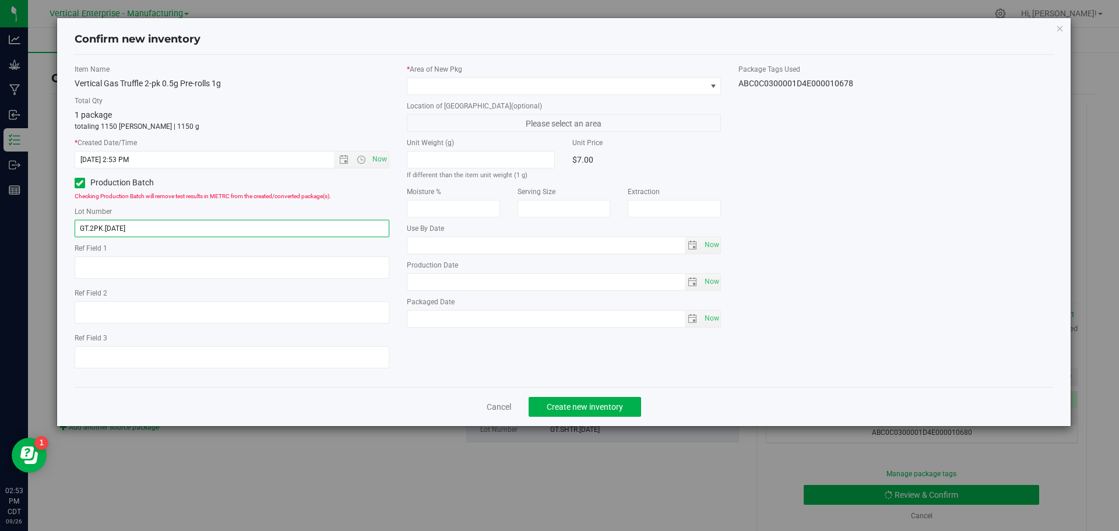
type input "GT.2PK.9.26.25"
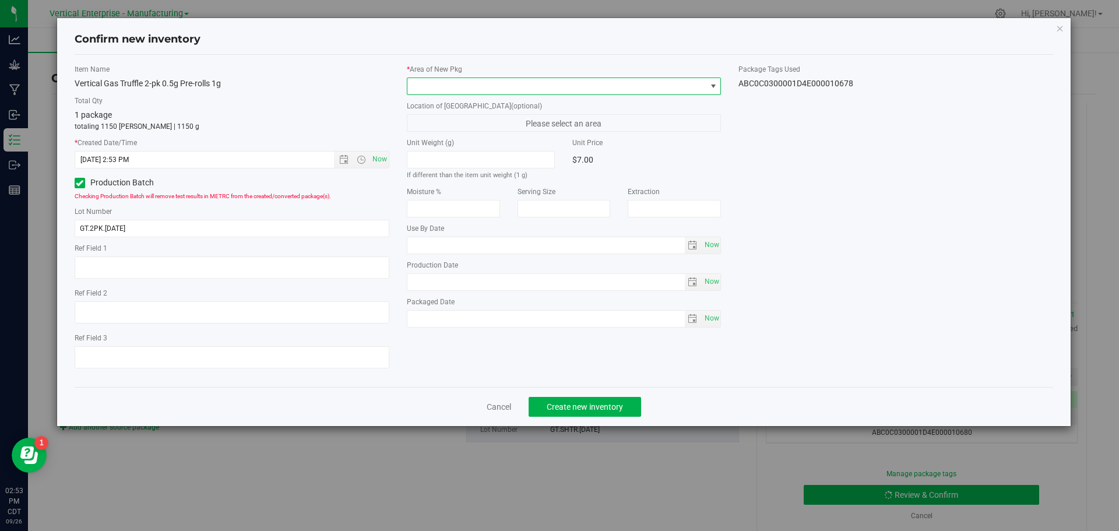
click at [467, 87] on span at bounding box center [556, 86] width 299 height 16
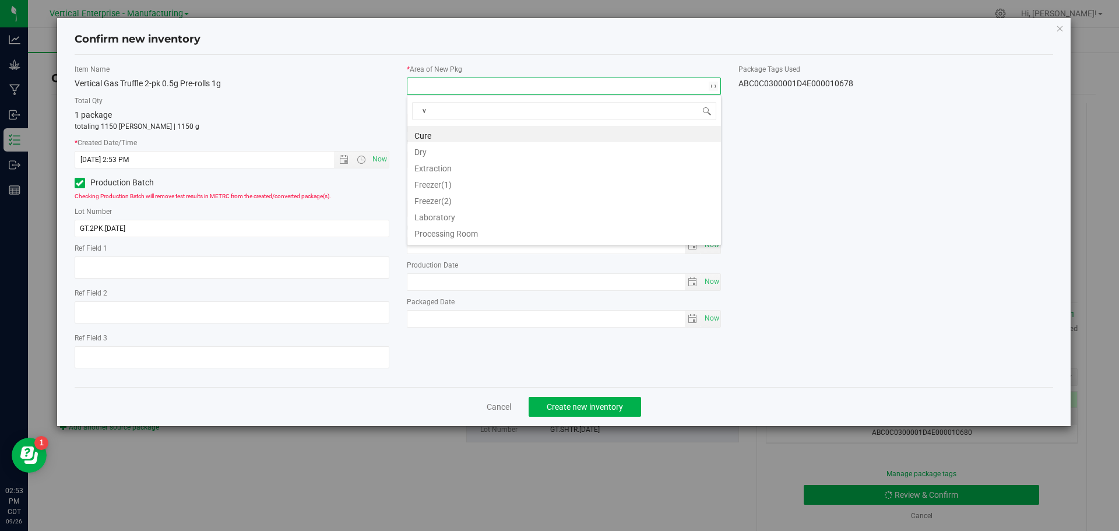
type input "va"
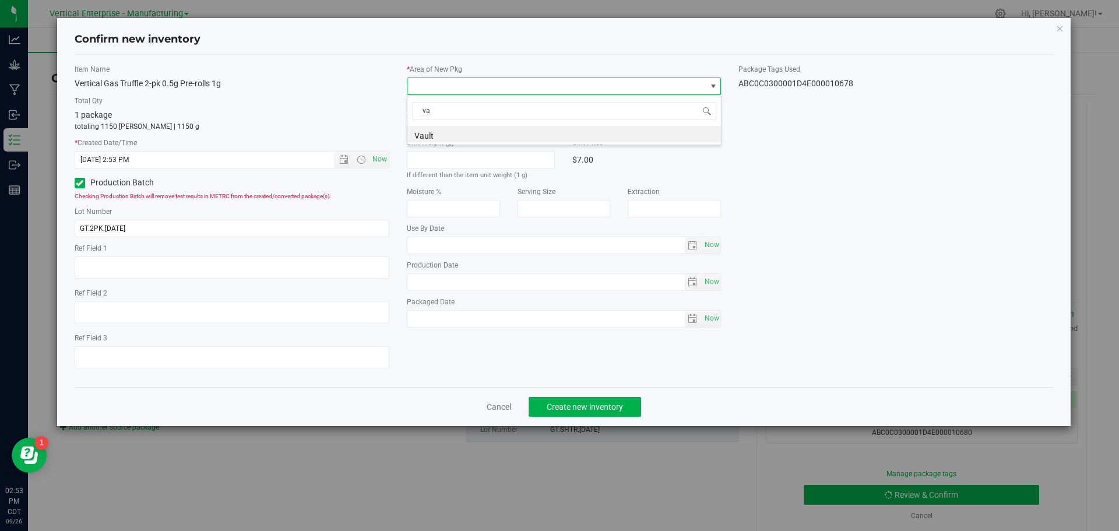
click at [434, 135] on li "Vault" at bounding box center [564, 134] width 314 height 16
click at [569, 409] on span "Create new inventory" at bounding box center [585, 406] width 76 height 9
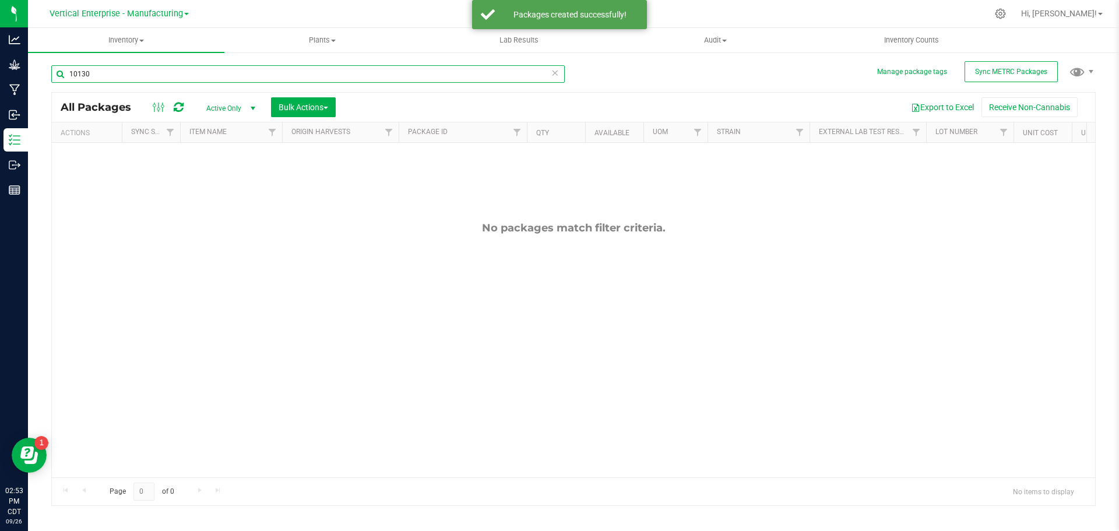
drag, startPoint x: 108, startPoint y: 69, endPoint x: 34, endPoint y: 71, distance: 74.6
click at [34, 71] on div "Manage package tags Sync METRC Packages 10130 All Packages Active Only Active O…" at bounding box center [573, 229] width 1091 height 356
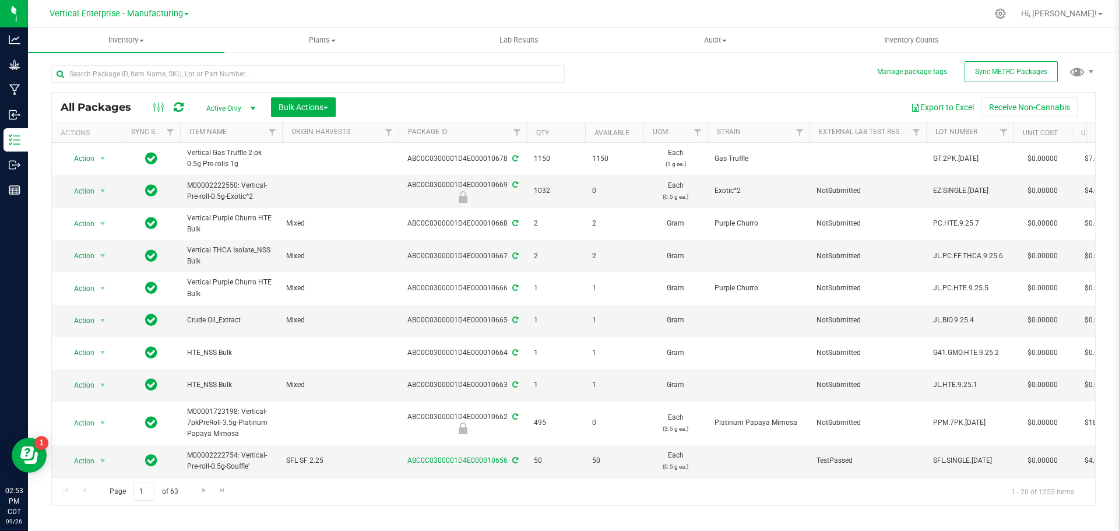
click at [452, 159] on div "ABC0C0300001D4E000010678" at bounding box center [463, 158] width 132 height 11
copy div "ABC0C0300001D4E000010678"
click at [72, 157] on span "Action" at bounding box center [79, 158] width 31 height 16
click at [97, 269] on li "Lock package" at bounding box center [100, 264] width 73 height 17
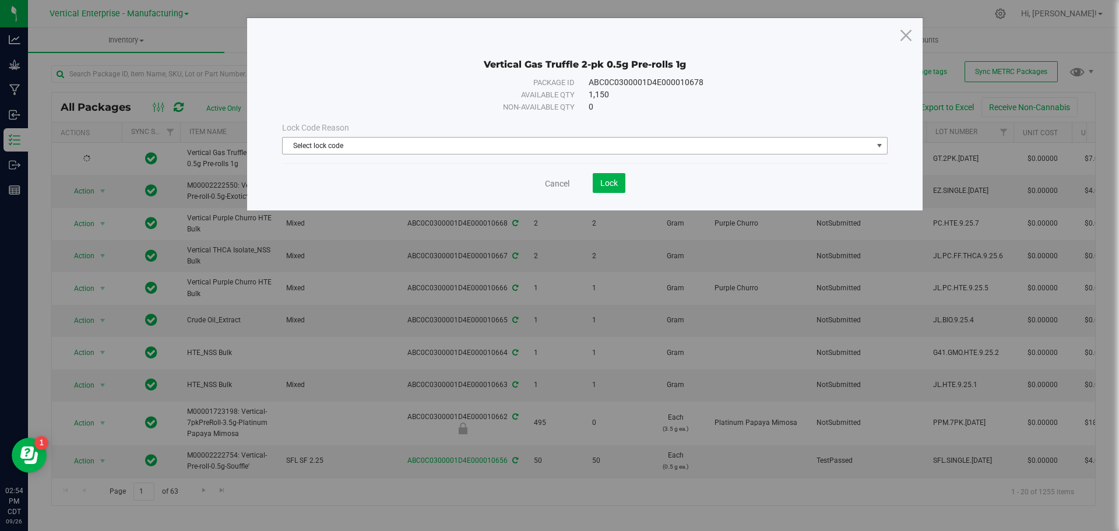
click at [339, 148] on span "Select lock code" at bounding box center [578, 146] width 590 height 16
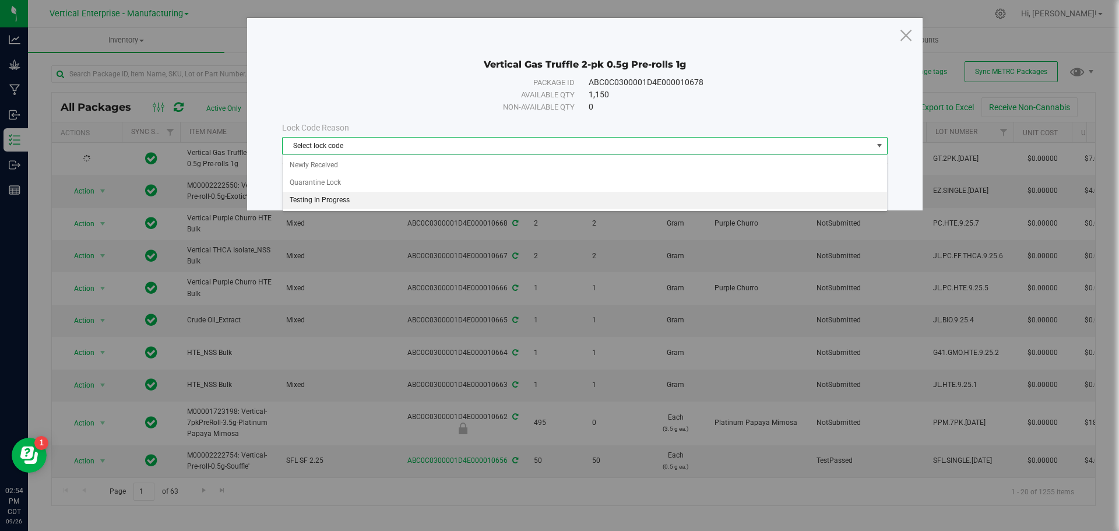
click at [306, 193] on li "Testing In Progress" at bounding box center [585, 200] width 604 height 17
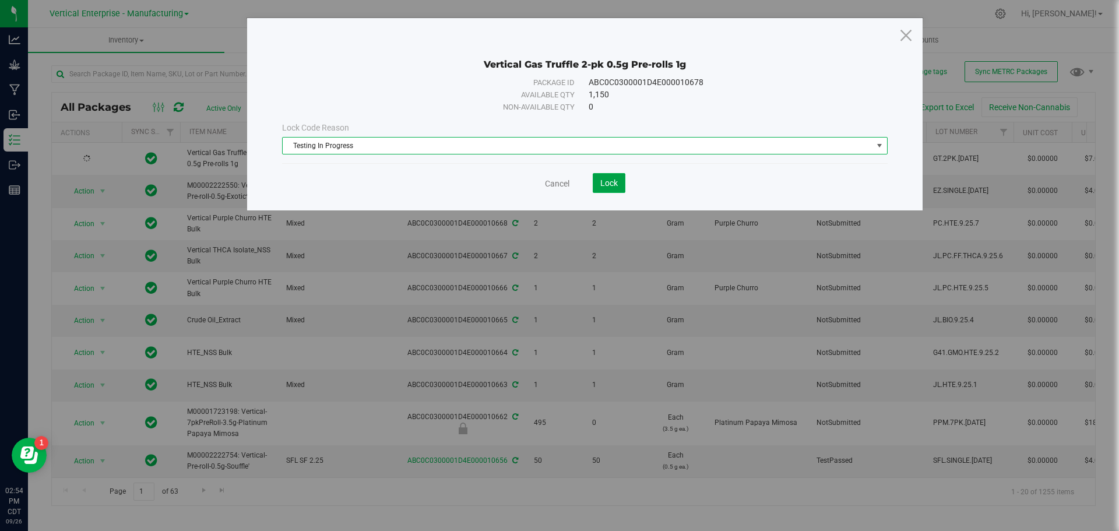
click at [618, 178] on button "Lock" at bounding box center [609, 183] width 33 height 20
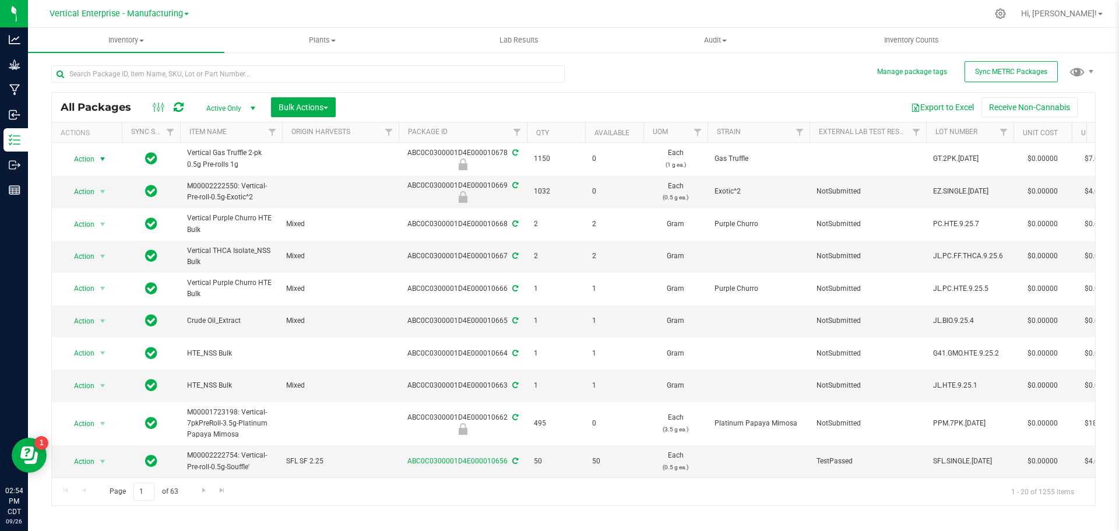
click at [84, 157] on span "Action" at bounding box center [79, 159] width 31 height 16
click at [275, 271] on td "Vertical THCA Isolate_NSS Bulk" at bounding box center [231, 257] width 102 height 32
click at [85, 228] on span "Action" at bounding box center [79, 224] width 31 height 16
click at [91, 258] on li "Create package" at bounding box center [100, 260] width 73 height 17
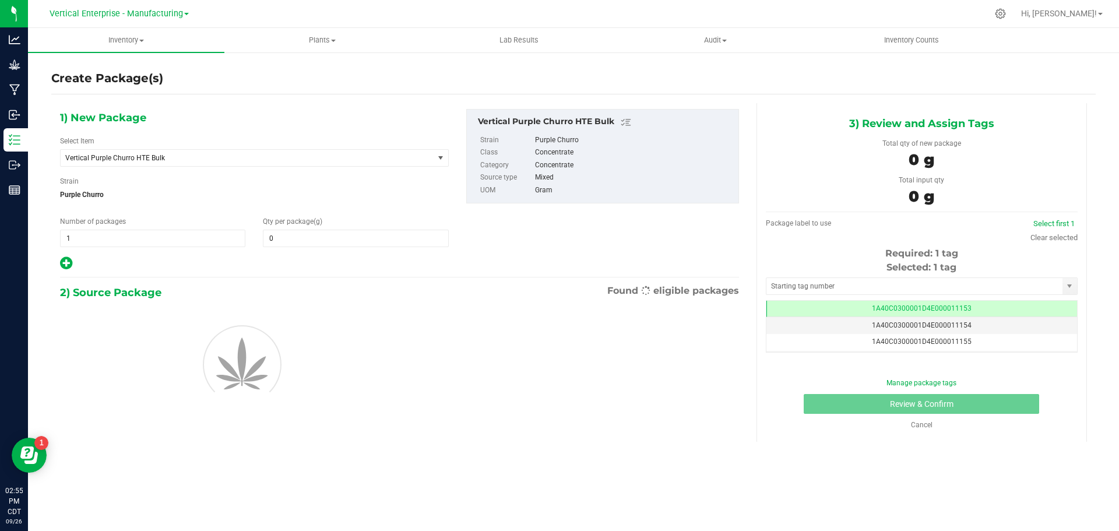
type input "0.0000"
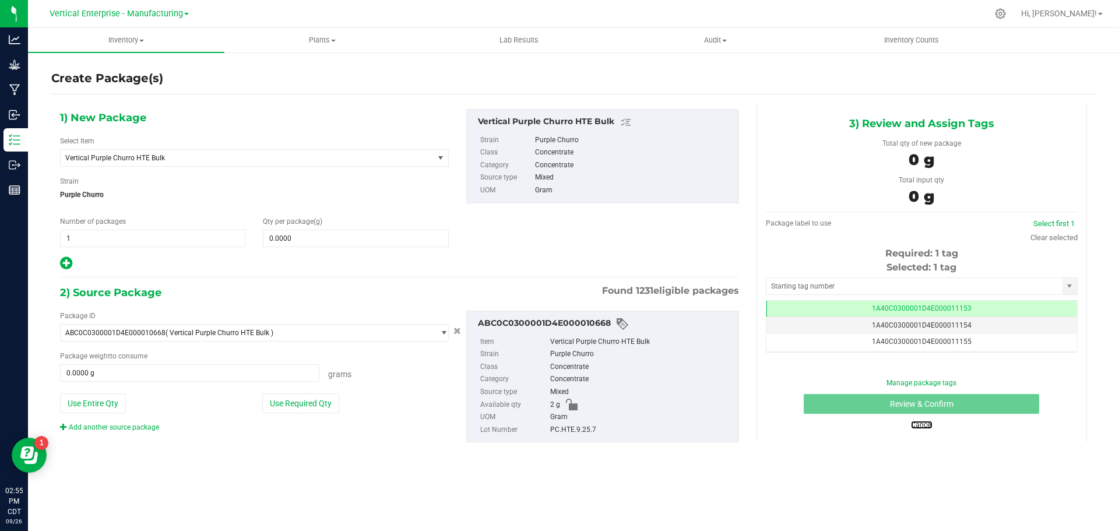
click at [916, 425] on link "Cancel" at bounding box center [922, 425] width 22 height 8
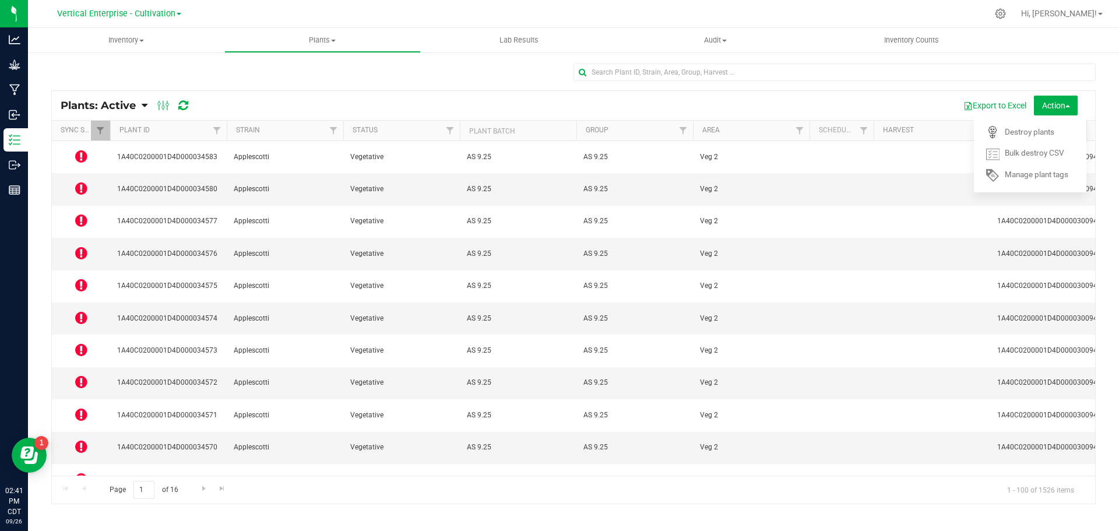
click at [85, 246] on icon at bounding box center [81, 253] width 12 height 14
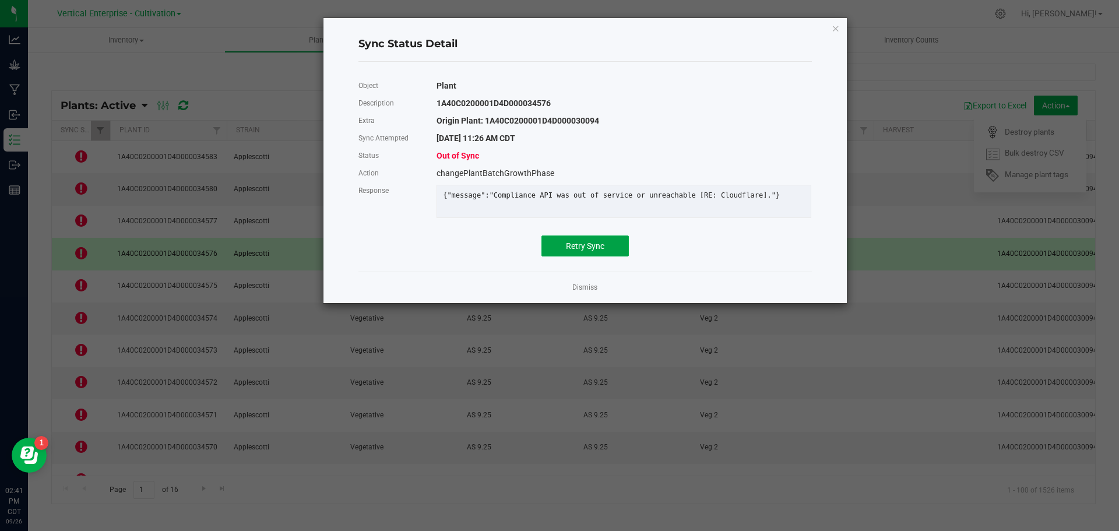
click at [595, 256] on button "Retry Sync" at bounding box center [584, 245] width 87 height 21
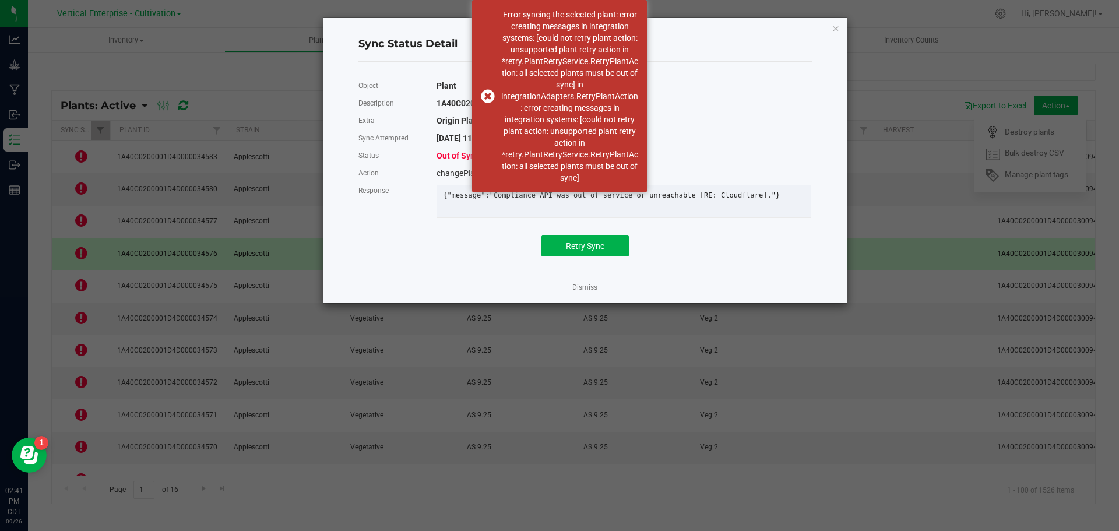
click at [583, 293] on link "Dismiss" at bounding box center [584, 288] width 25 height 10
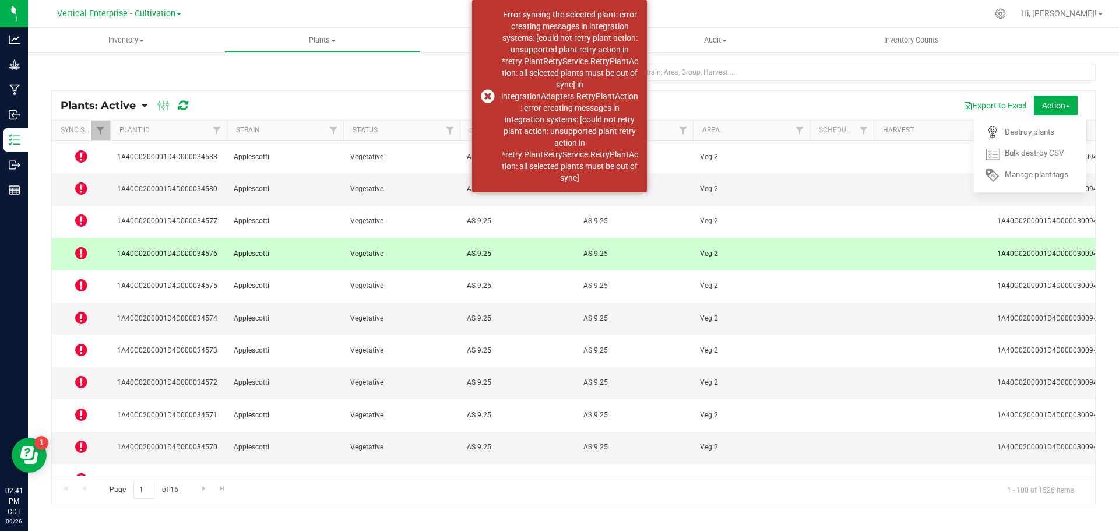
click at [483, 97] on div "Error syncing the selected plant: error creating messages in integration system…" at bounding box center [559, 96] width 175 height 192
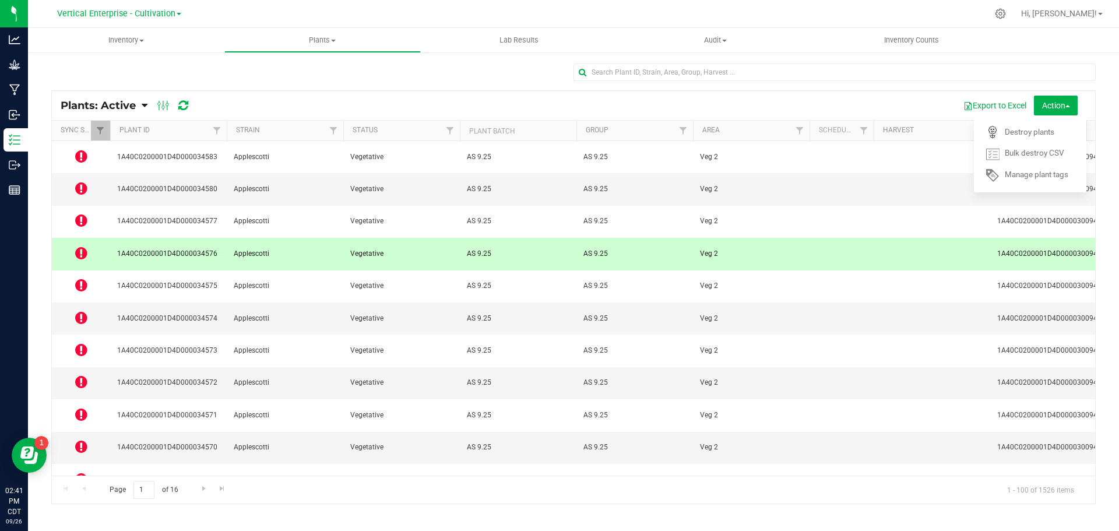
click at [85, 278] on icon at bounding box center [81, 285] width 12 height 14
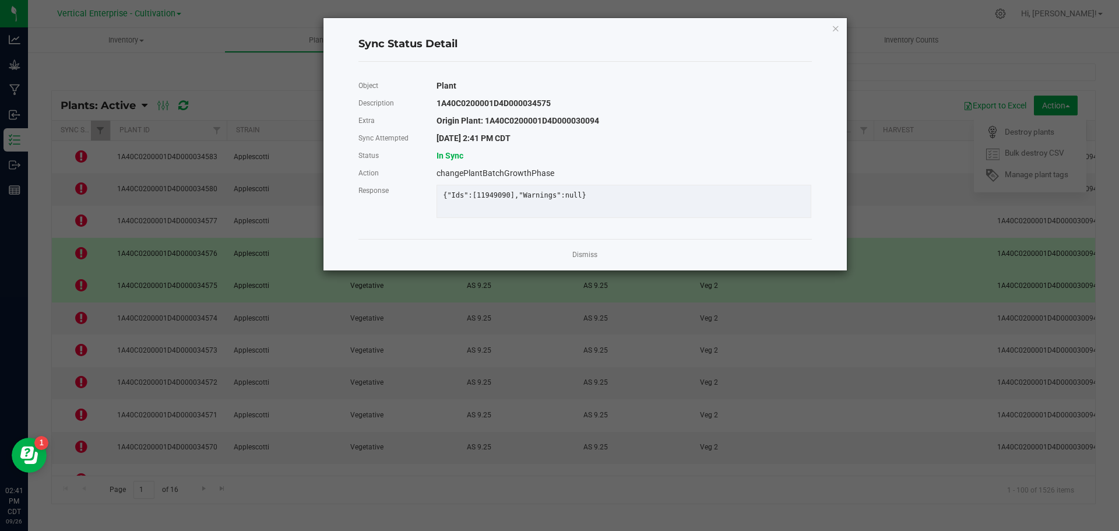
click at [595, 260] on link "Dismiss" at bounding box center [584, 255] width 25 height 10
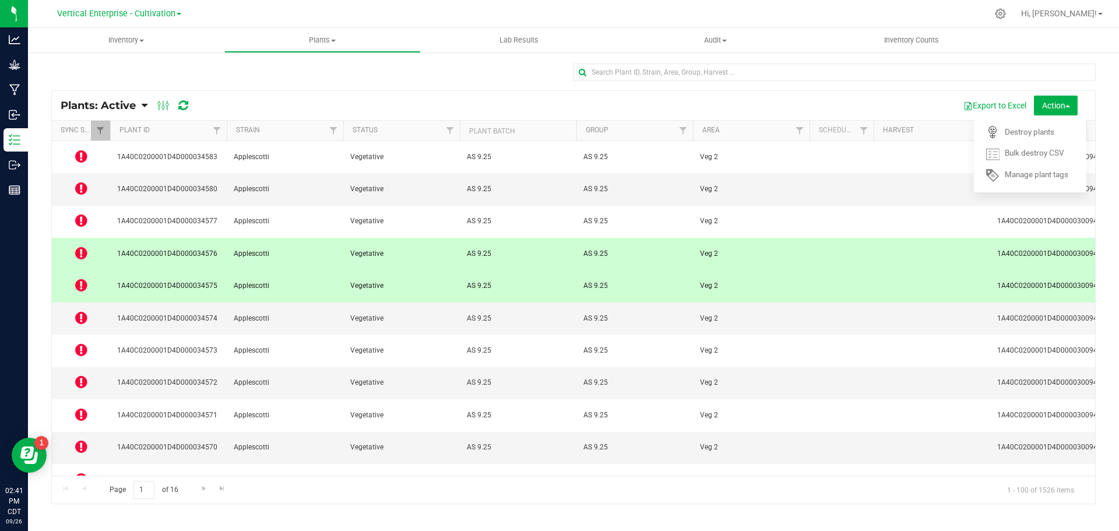
click at [75, 311] on icon at bounding box center [81, 318] width 12 height 14
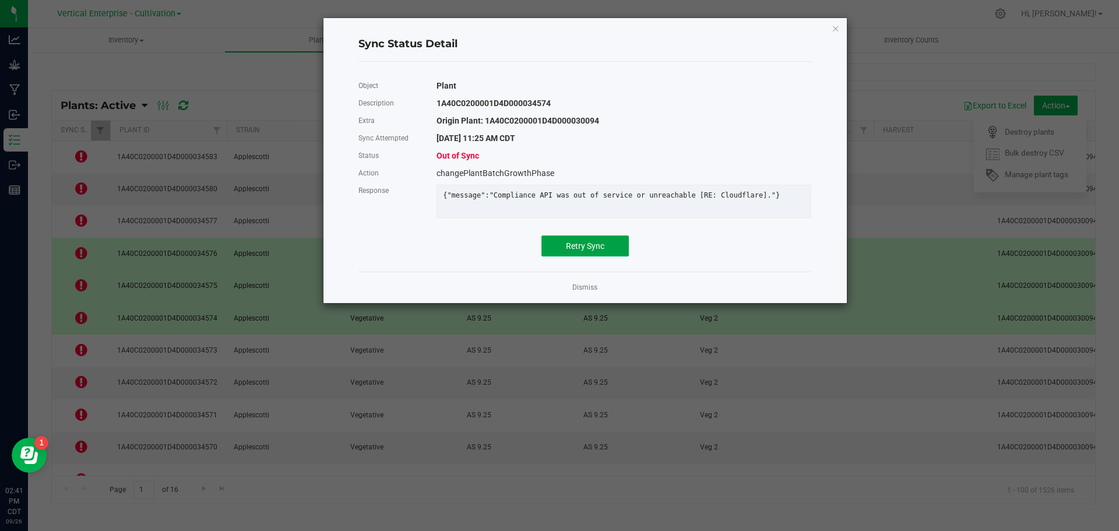
click at [615, 245] on button "Retry Sync" at bounding box center [584, 245] width 87 height 21
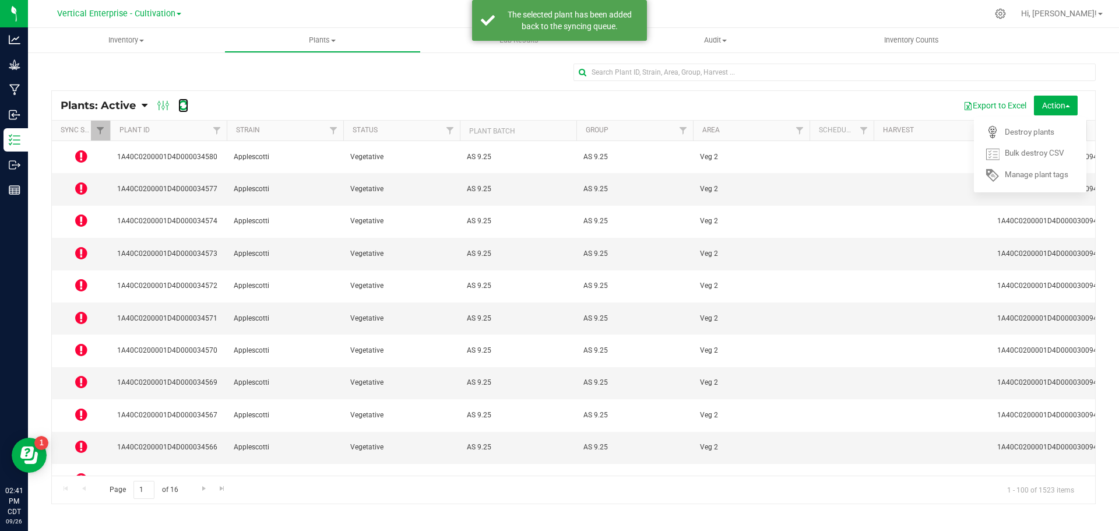
click at [188, 105] on icon at bounding box center [183, 106] width 10 height 12
click at [184, 106] on icon at bounding box center [183, 106] width 10 height 12
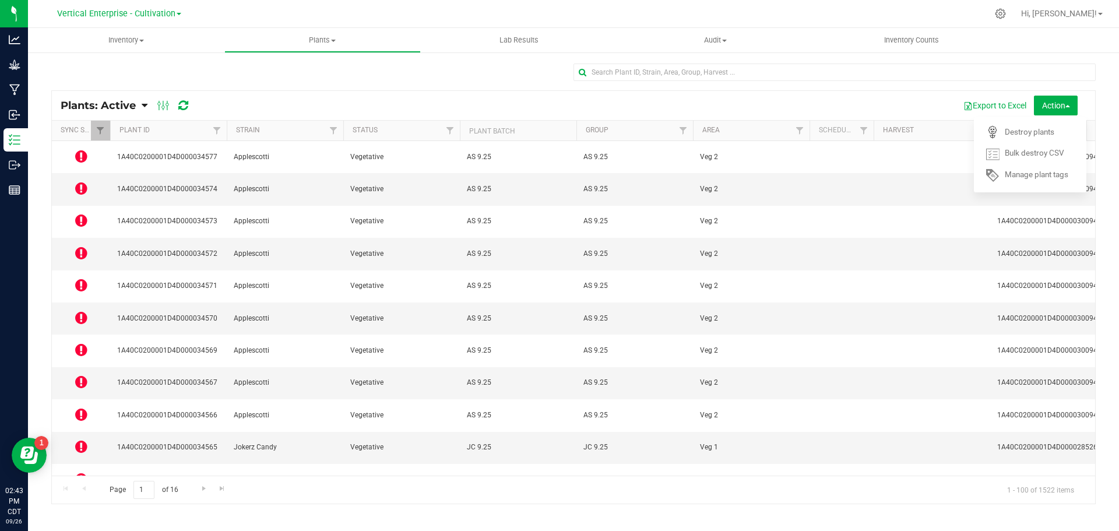
click at [80, 152] on icon at bounding box center [81, 156] width 12 height 14
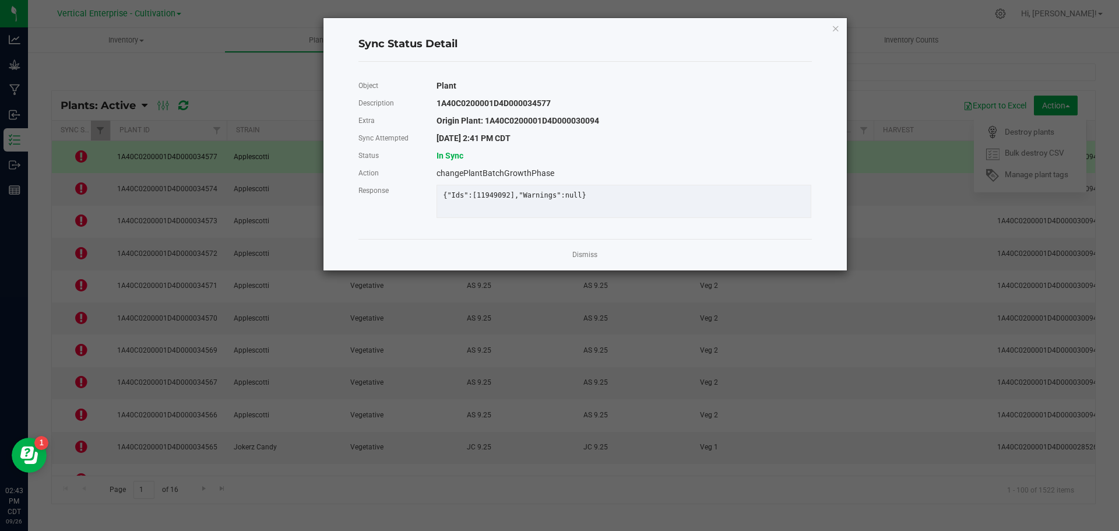
click at [592, 260] on link "Dismiss" at bounding box center [584, 255] width 25 height 10
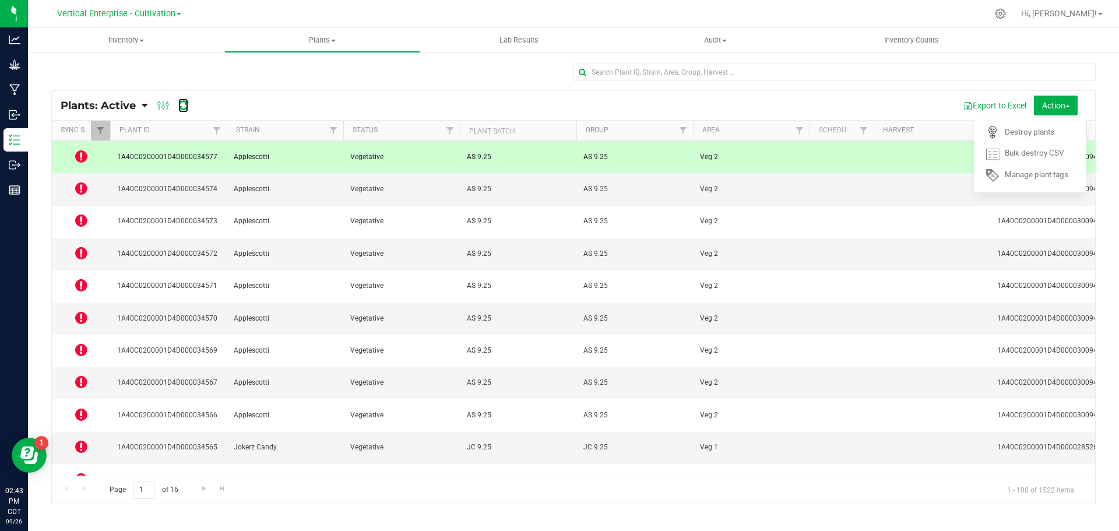
click at [184, 103] on icon at bounding box center [183, 106] width 10 height 12
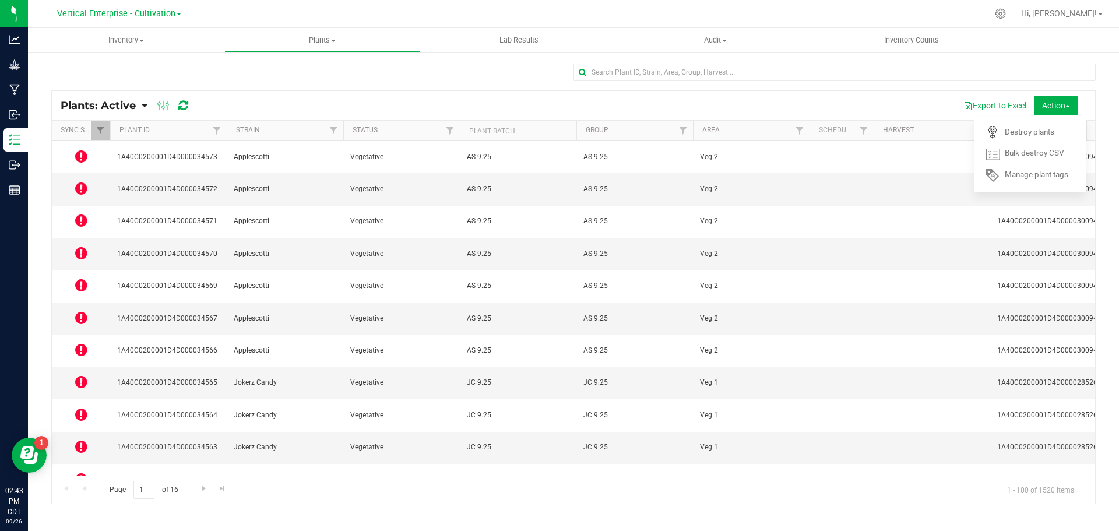
click at [82, 278] on icon at bounding box center [81, 285] width 12 height 14
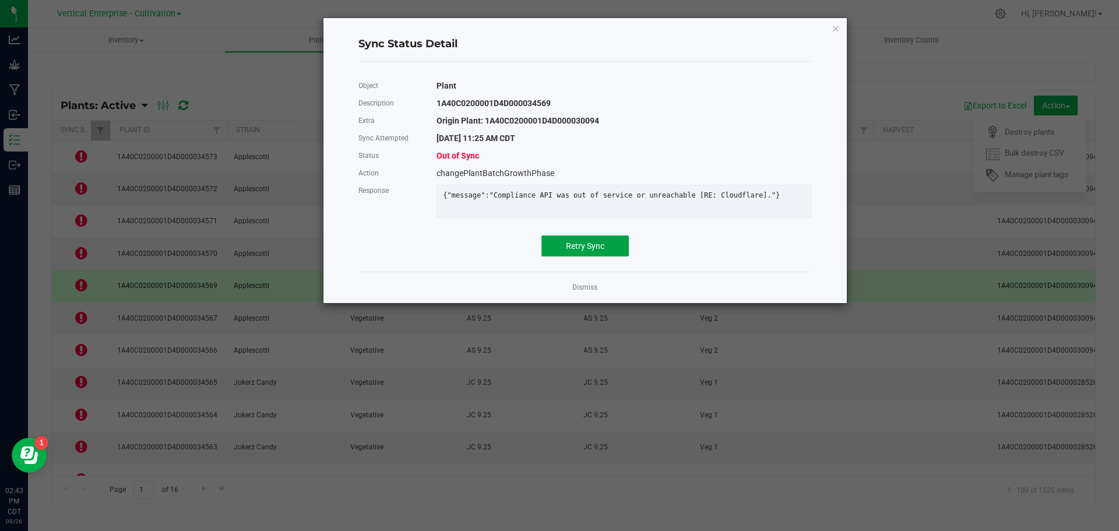
click at [574, 251] on span "Retry Sync" at bounding box center [585, 245] width 38 height 9
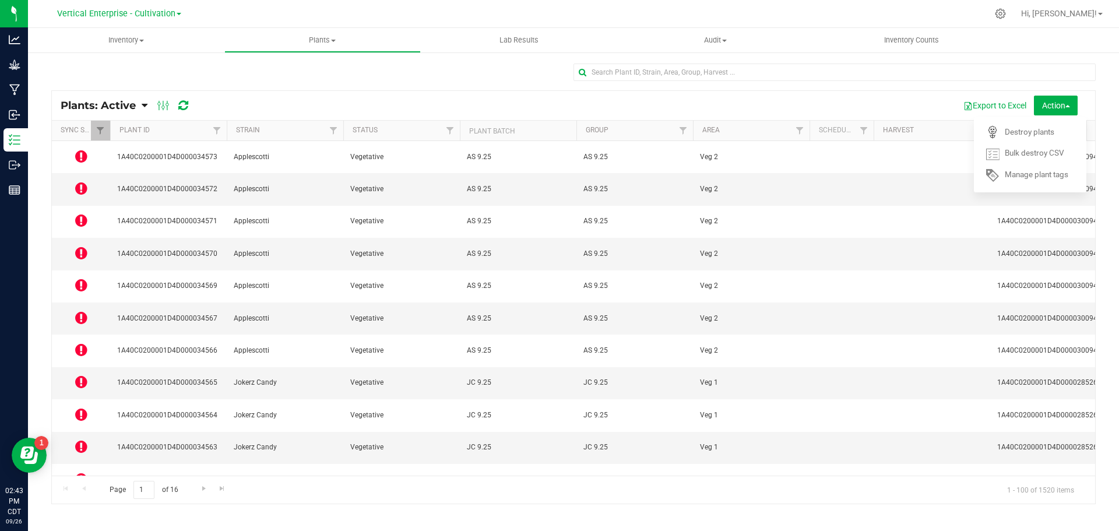
click at [79, 149] on icon at bounding box center [81, 156] width 12 height 14
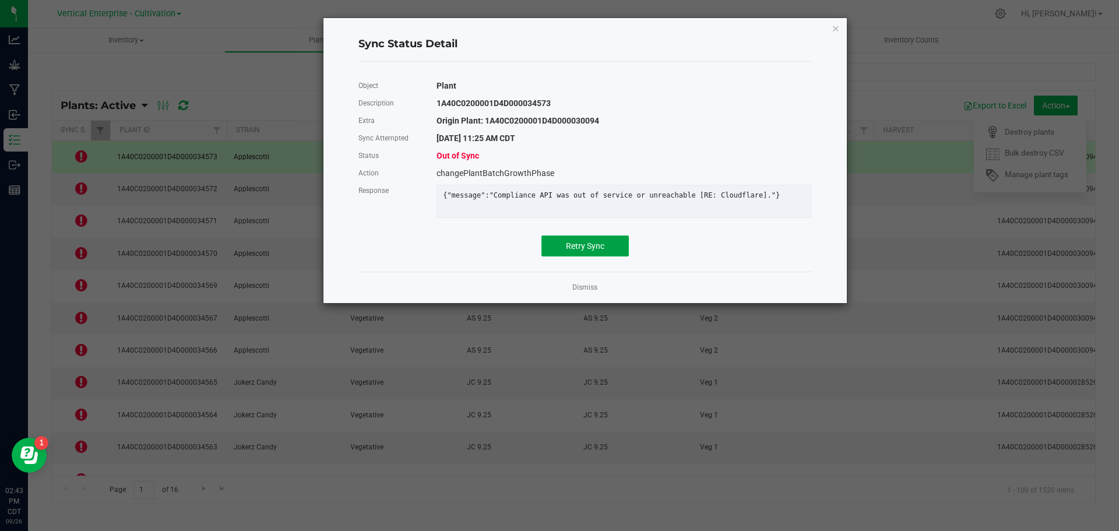
click at [568, 251] on span "Retry Sync" at bounding box center [585, 245] width 38 height 9
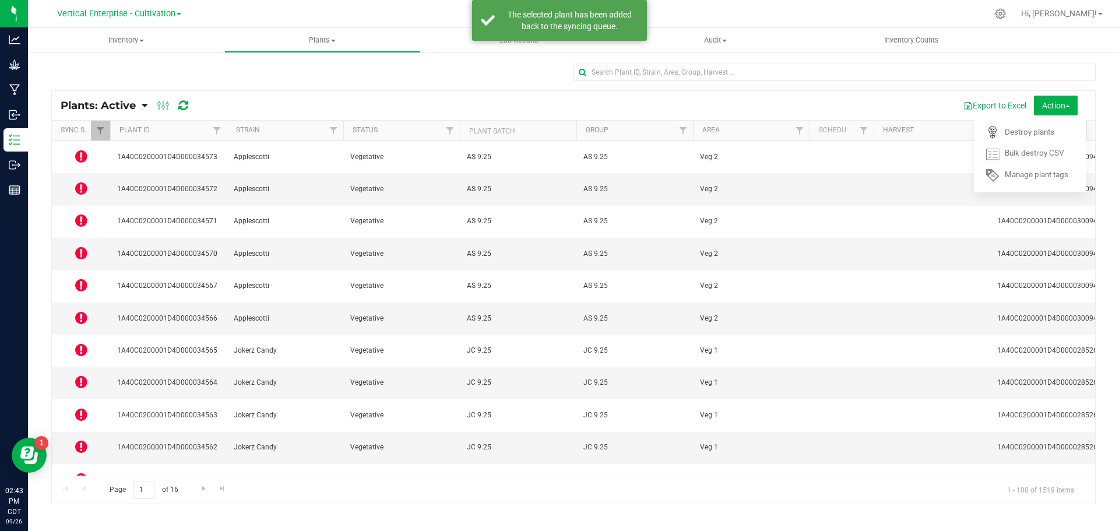
click at [83, 181] on icon at bounding box center [81, 188] width 12 height 14
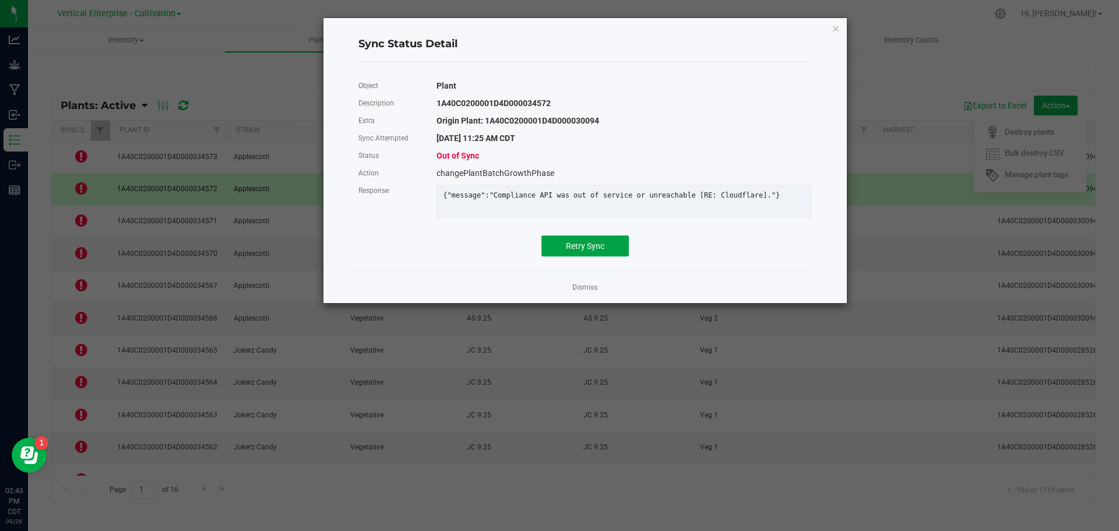
click at [559, 252] on button "Retry Sync" at bounding box center [584, 245] width 87 height 21
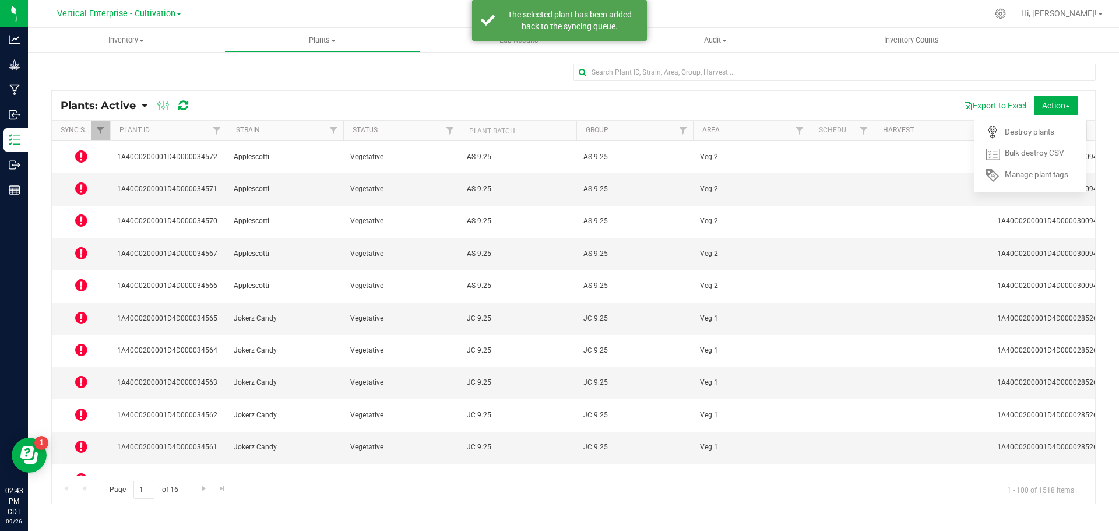
click at [82, 213] on icon at bounding box center [81, 220] width 12 height 14
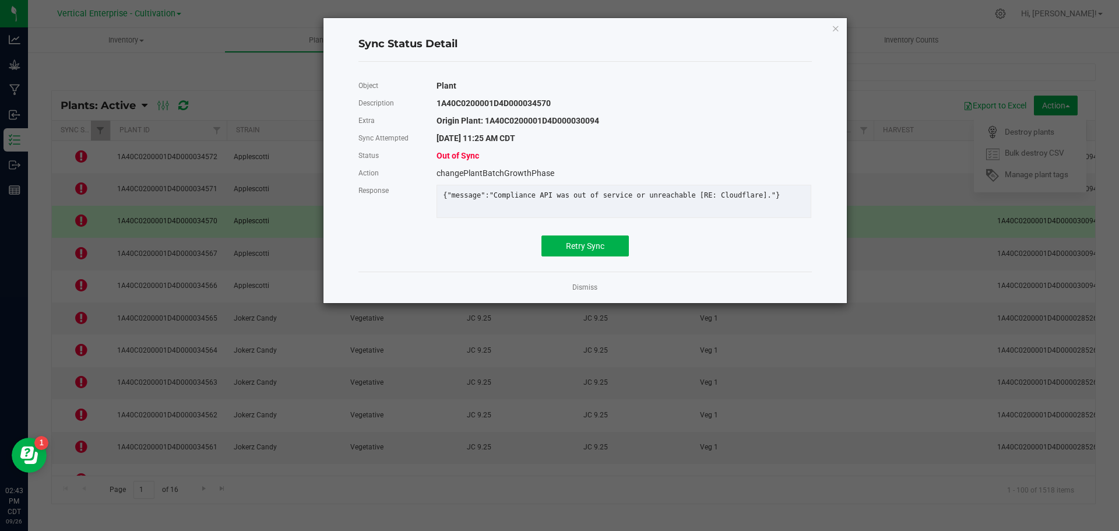
click at [576, 293] on link "Dismiss" at bounding box center [584, 288] width 25 height 10
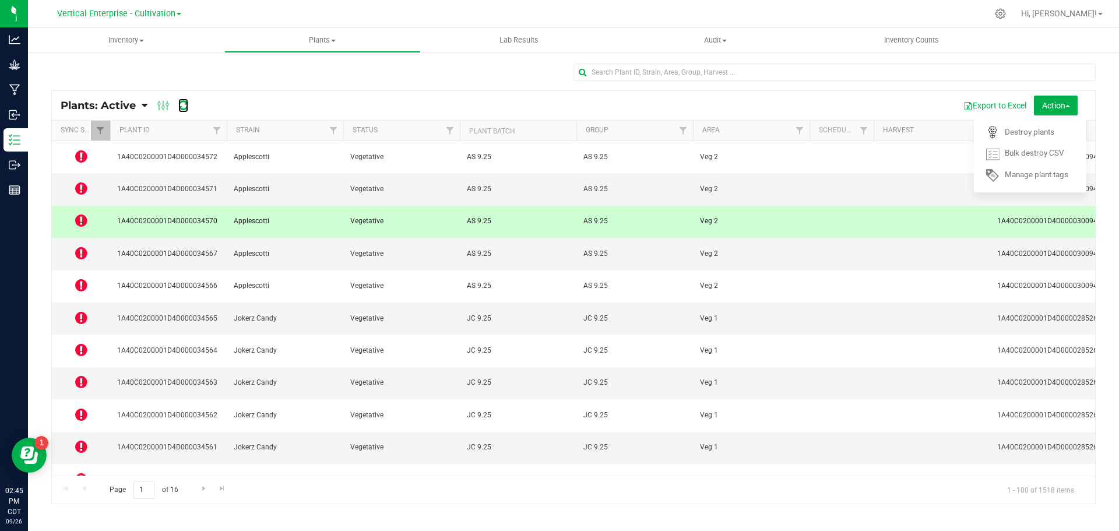
click at [179, 104] on icon at bounding box center [183, 106] width 10 height 12
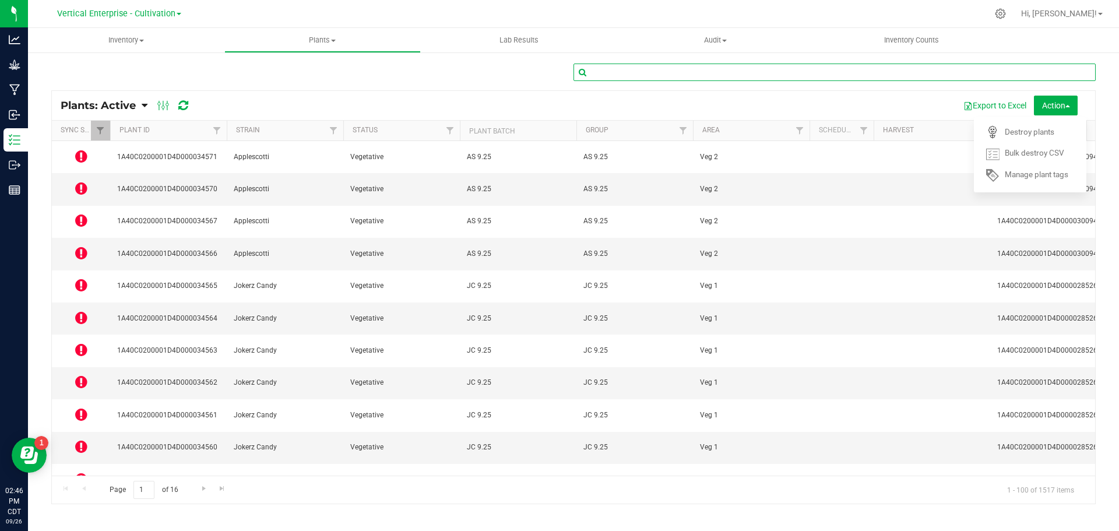
click at [621, 74] on input "text" at bounding box center [834, 72] width 522 height 17
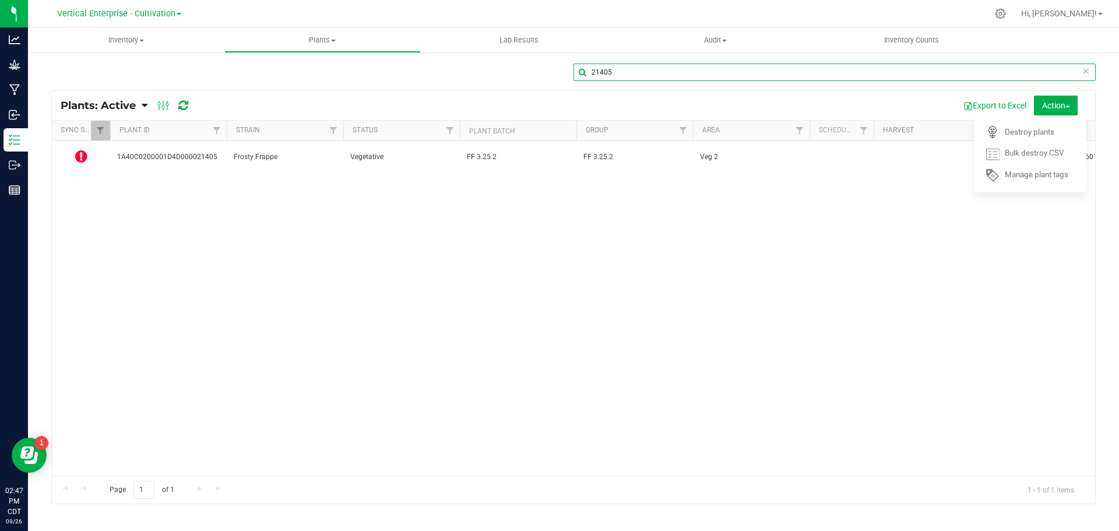
type input "21405"
click at [510, 67] on div "21405" at bounding box center [573, 77] width 1044 height 27
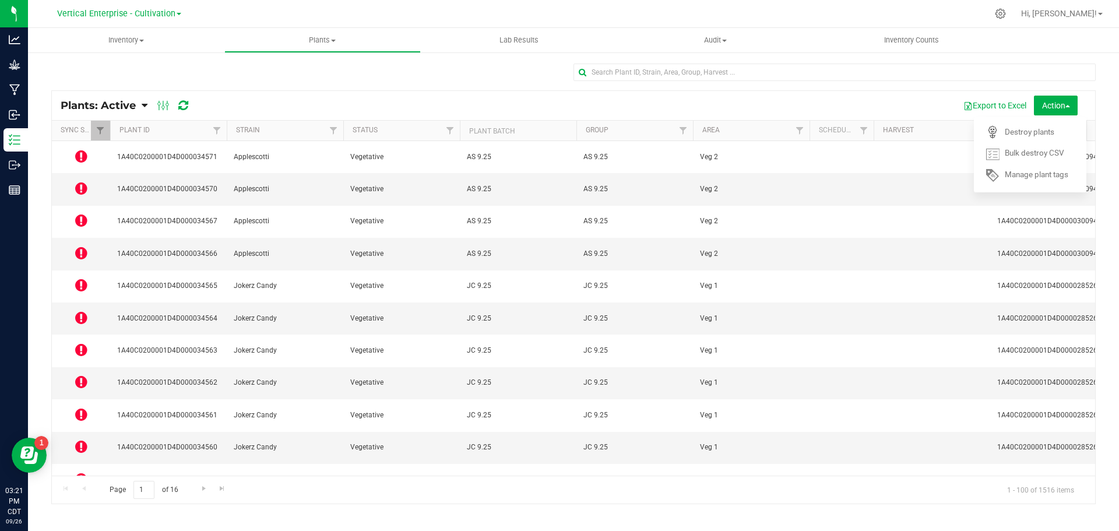
click at [79, 153] on icon at bounding box center [81, 156] width 12 height 14
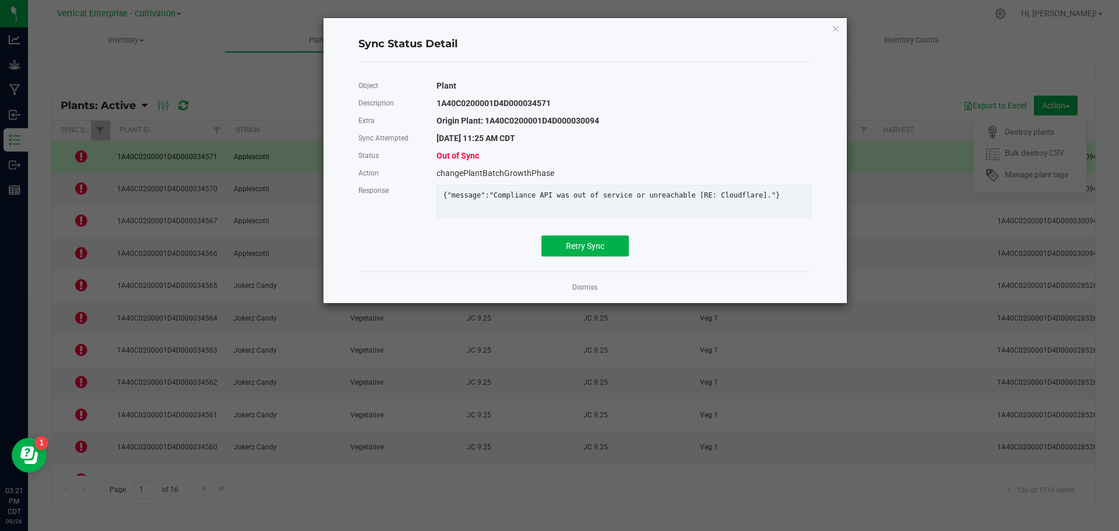
click at [620, 224] on div "{"message":"Compliance API was out of service or unreachable [RE: Cloudflare]."}" at bounding box center [624, 203] width 392 height 42
click at [616, 251] on button "Retry Sync" at bounding box center [584, 245] width 87 height 21
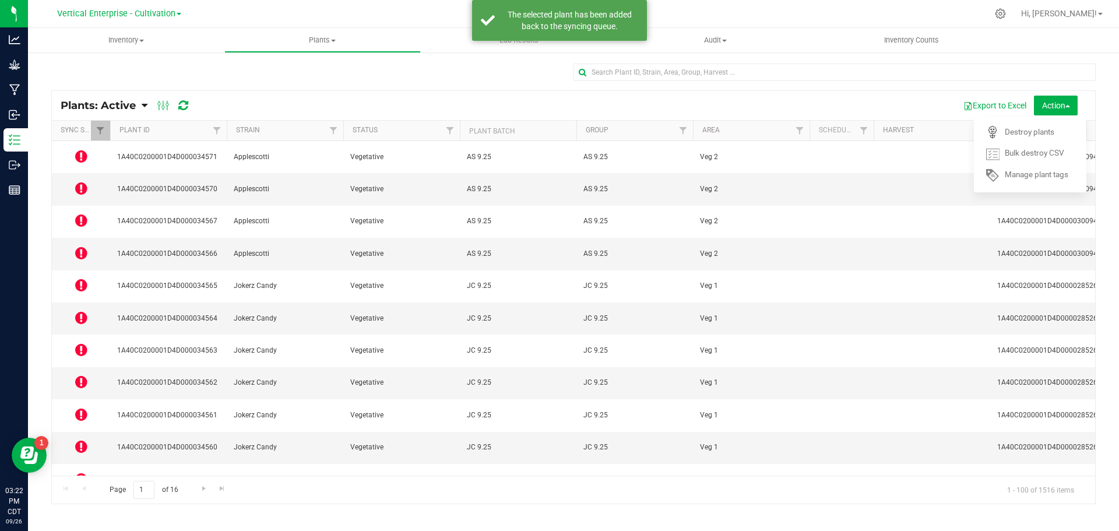
click at [78, 181] on icon at bounding box center [81, 188] width 12 height 14
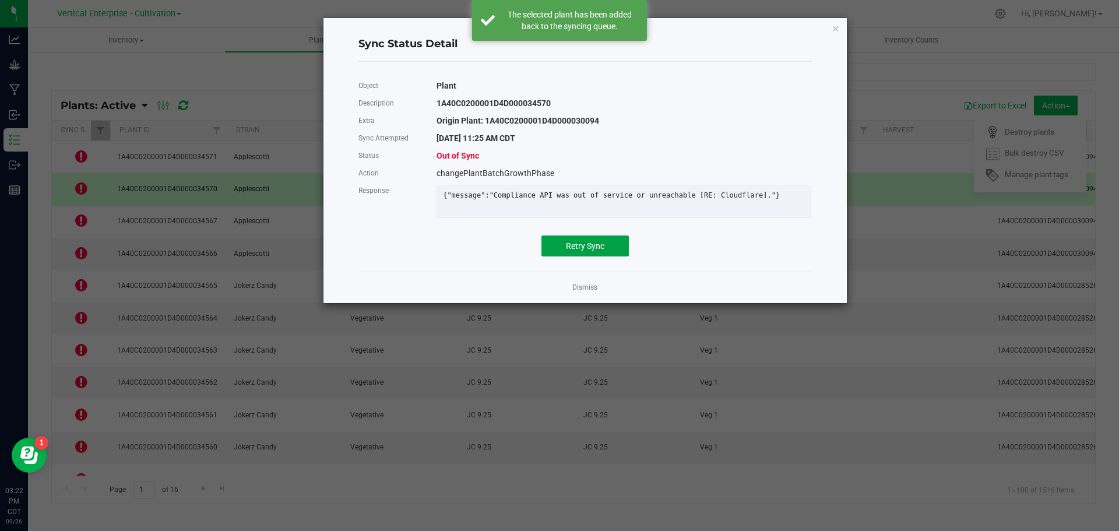
click at [564, 256] on button "Retry Sync" at bounding box center [584, 245] width 87 height 21
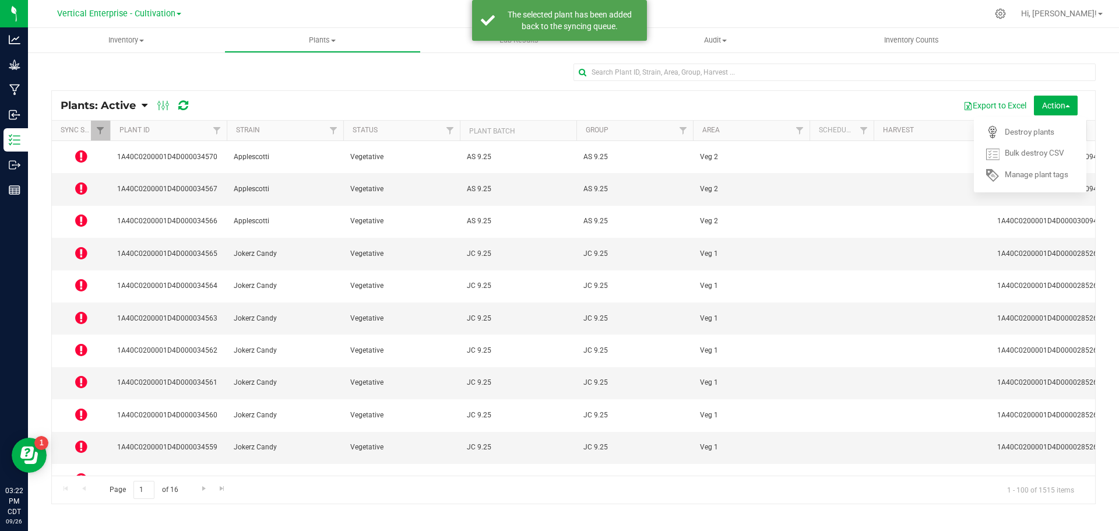
click at [76, 213] on icon at bounding box center [81, 220] width 12 height 14
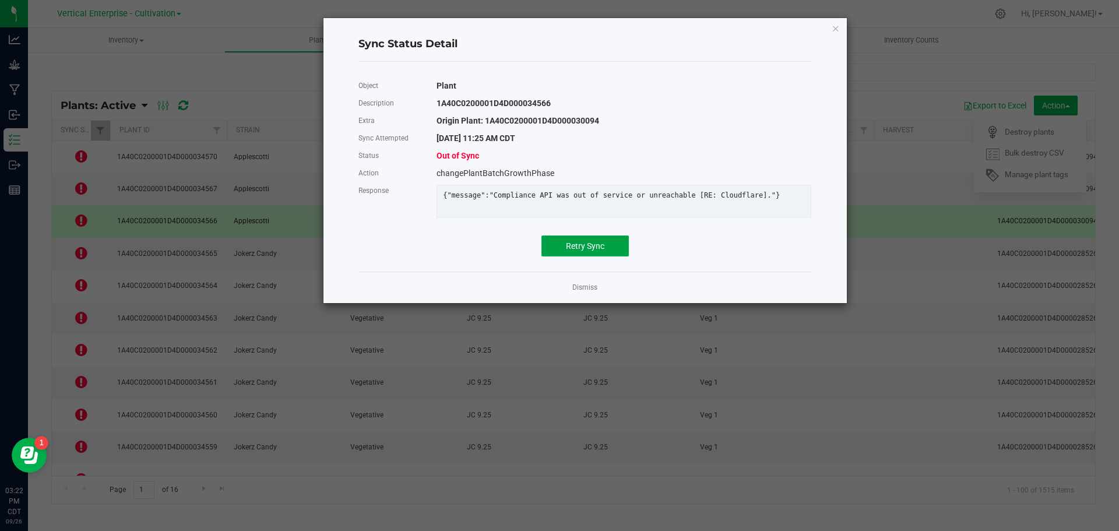
click at [604, 251] on span "Retry Sync" at bounding box center [585, 245] width 38 height 9
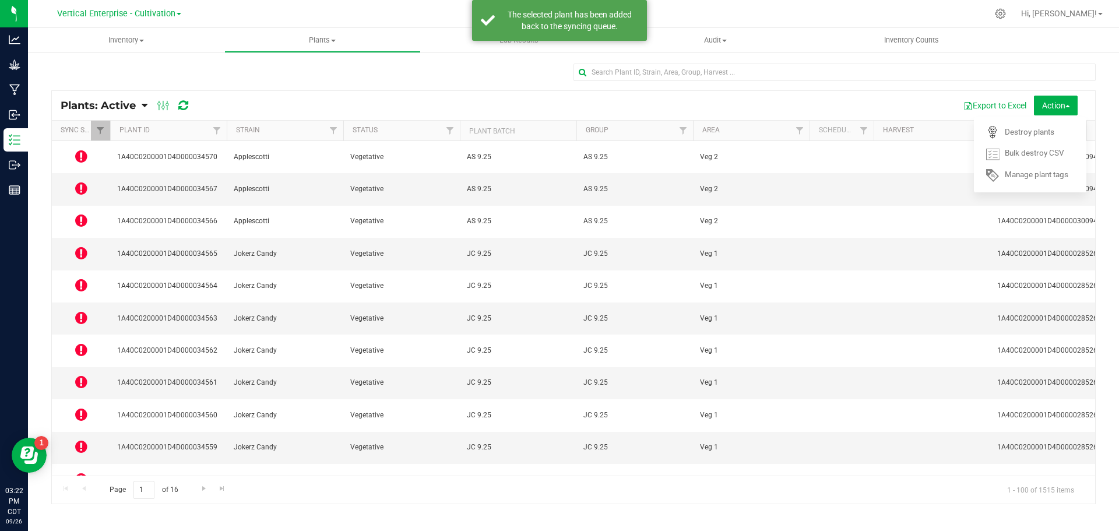
click at [81, 246] on icon at bounding box center [81, 253] width 12 height 14
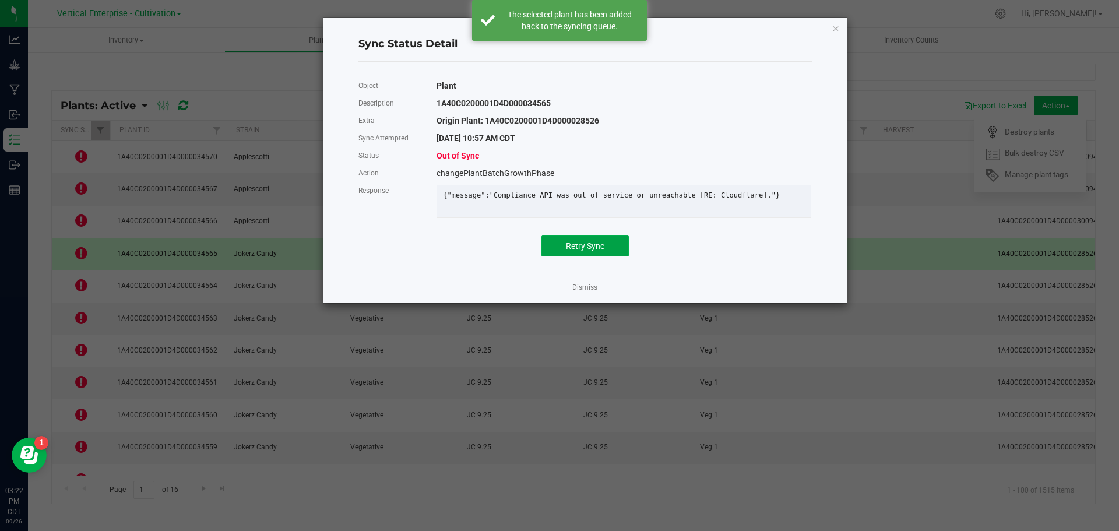
click at [580, 251] on span "Retry Sync" at bounding box center [585, 245] width 38 height 9
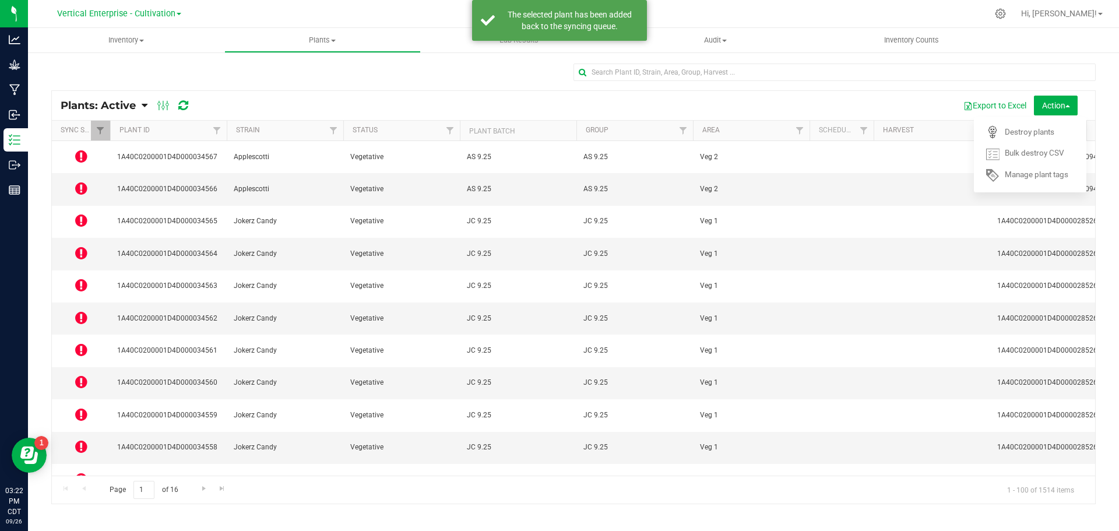
click at [198, 110] on div "Plants: Active Plants: Active Plants: Harvested Plants: Dead Plants: Dead + Out…" at bounding box center [131, 105] width 140 height 14
click at [181, 101] on icon at bounding box center [183, 106] width 10 height 12
click at [74, 154] on td at bounding box center [81, 157] width 58 height 32
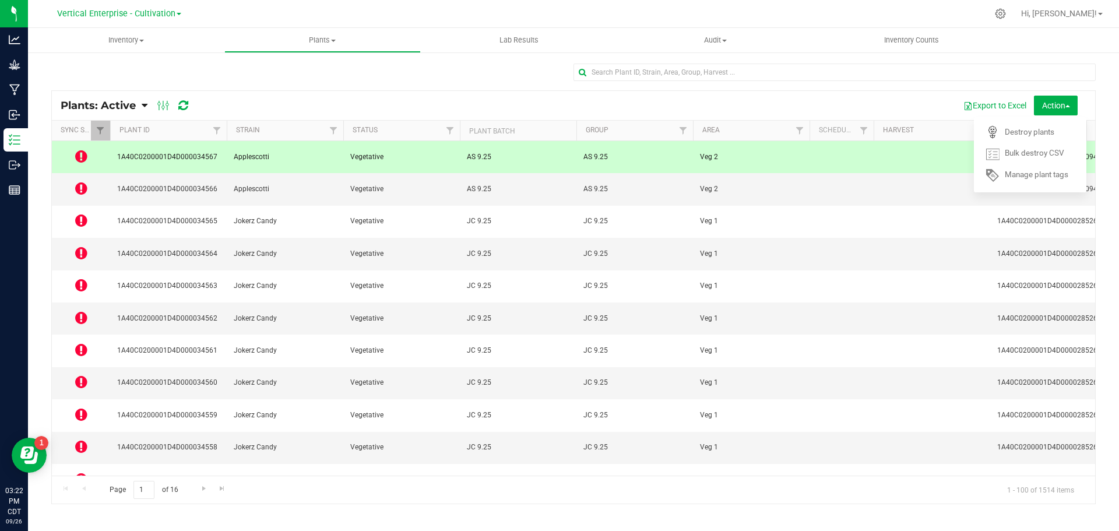
click at [86, 152] on icon at bounding box center [81, 156] width 12 height 14
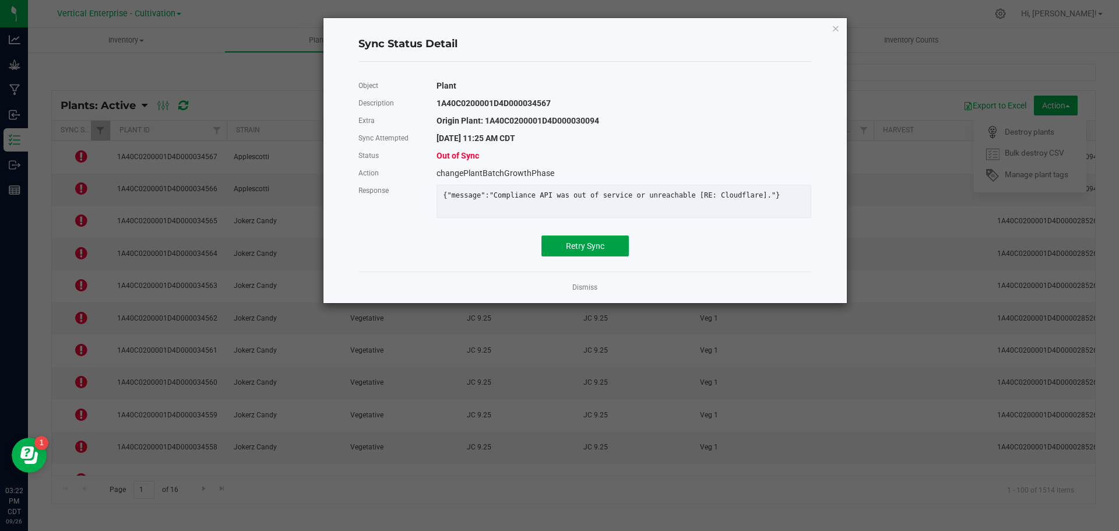
click at [563, 248] on button "Retry Sync" at bounding box center [584, 245] width 87 height 21
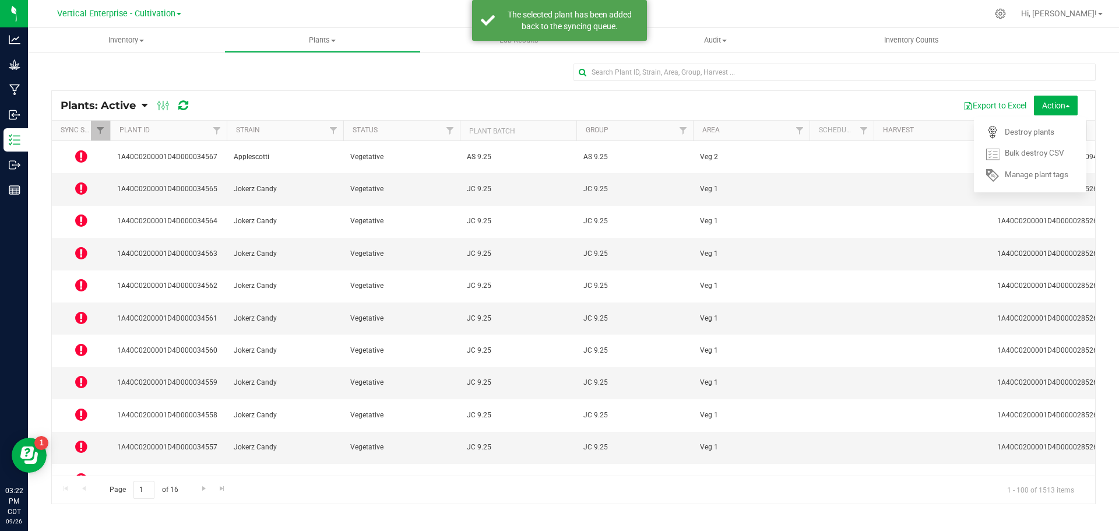
click at [82, 181] on icon at bounding box center [81, 188] width 12 height 14
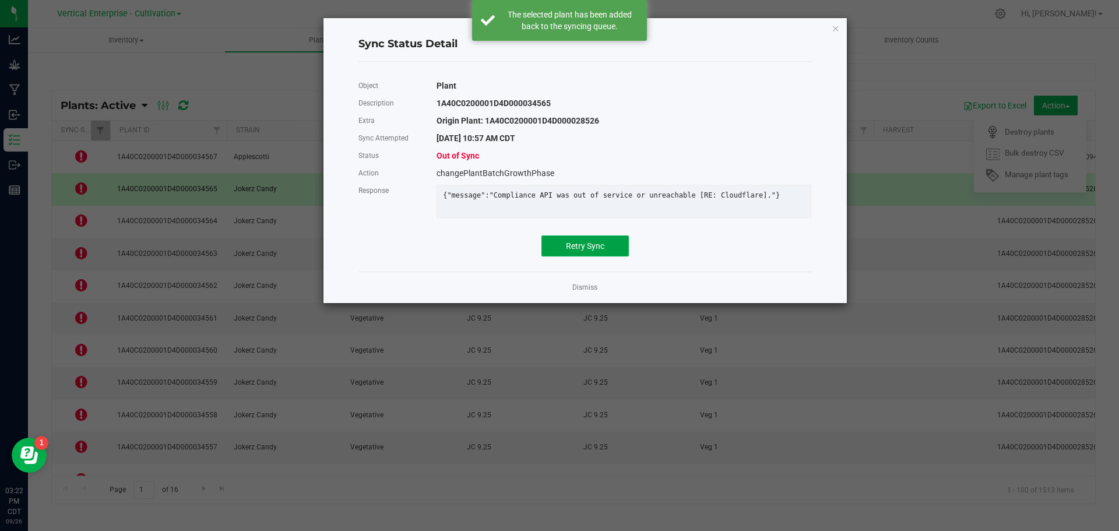
click at [622, 256] on button "Retry Sync" at bounding box center [584, 245] width 87 height 21
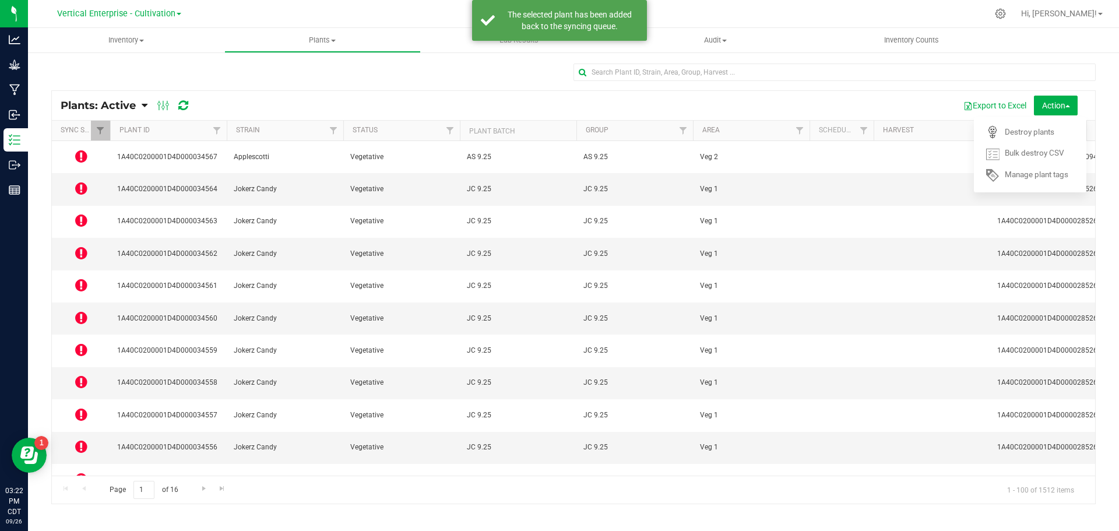
click at [82, 213] on icon at bounding box center [81, 220] width 12 height 14
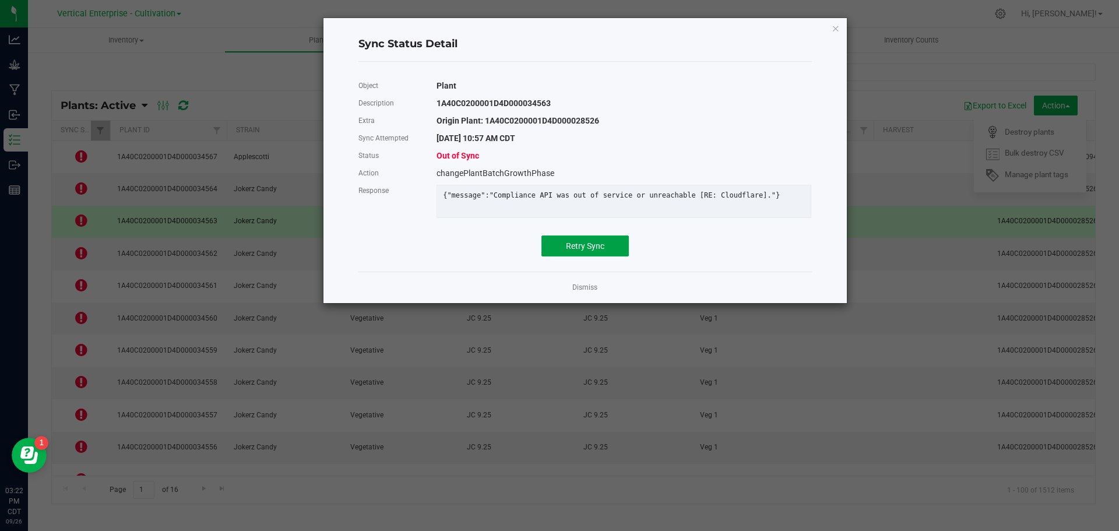
drag, startPoint x: 603, startPoint y: 254, endPoint x: 412, endPoint y: 264, distance: 191.4
click at [602, 251] on span "Retry Sync" at bounding box center [585, 245] width 38 height 9
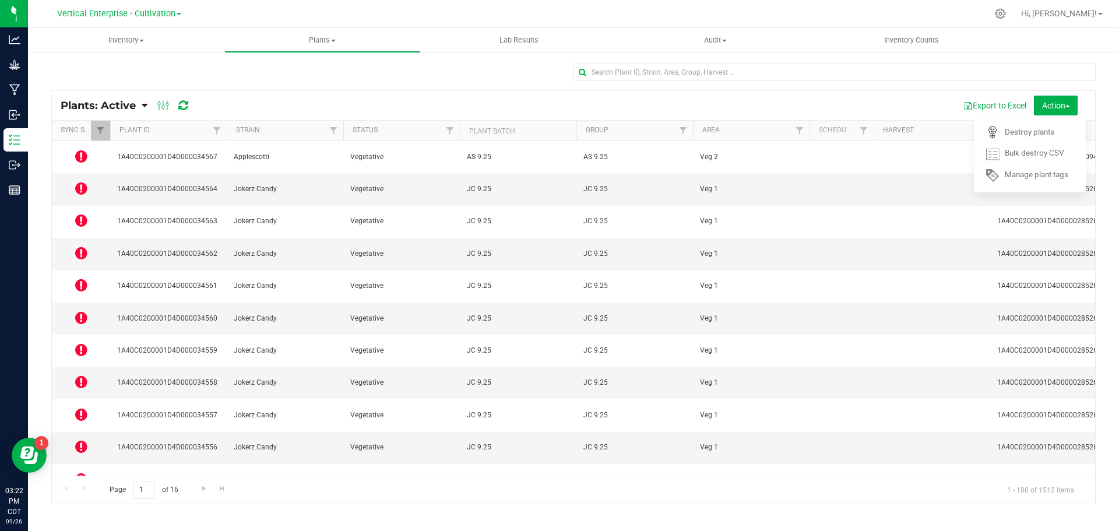
click at [81, 246] on icon at bounding box center [81, 253] width 12 height 14
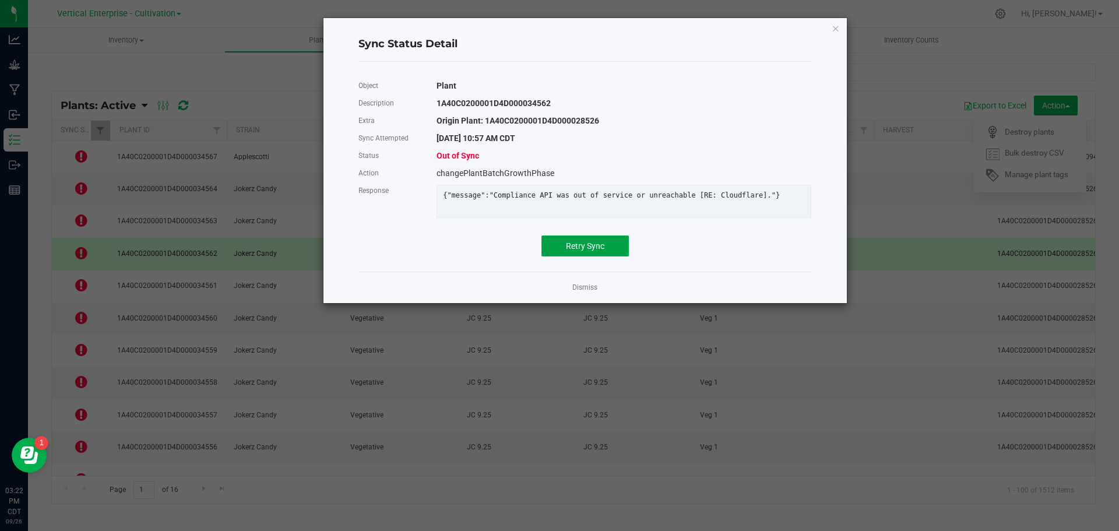
click at [607, 254] on button "Retry Sync" at bounding box center [584, 245] width 87 height 21
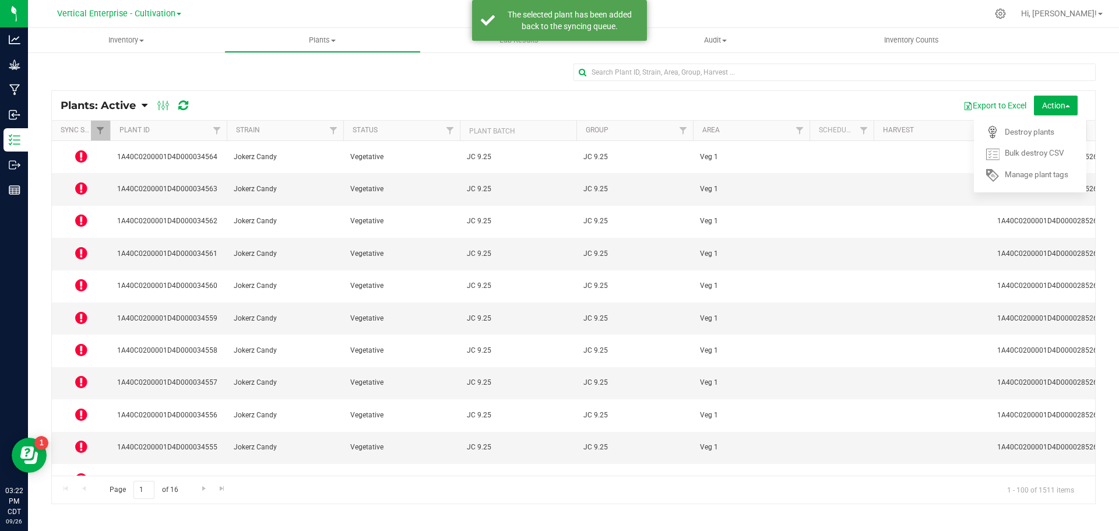
click at [85, 278] on icon at bounding box center [81, 285] width 12 height 14
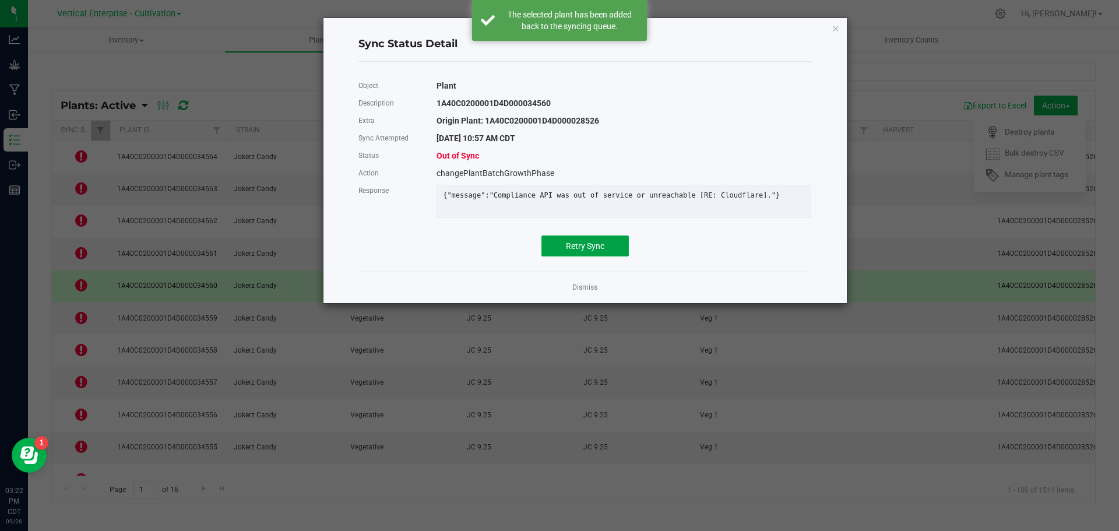
click at [569, 251] on span "Retry Sync" at bounding box center [585, 245] width 38 height 9
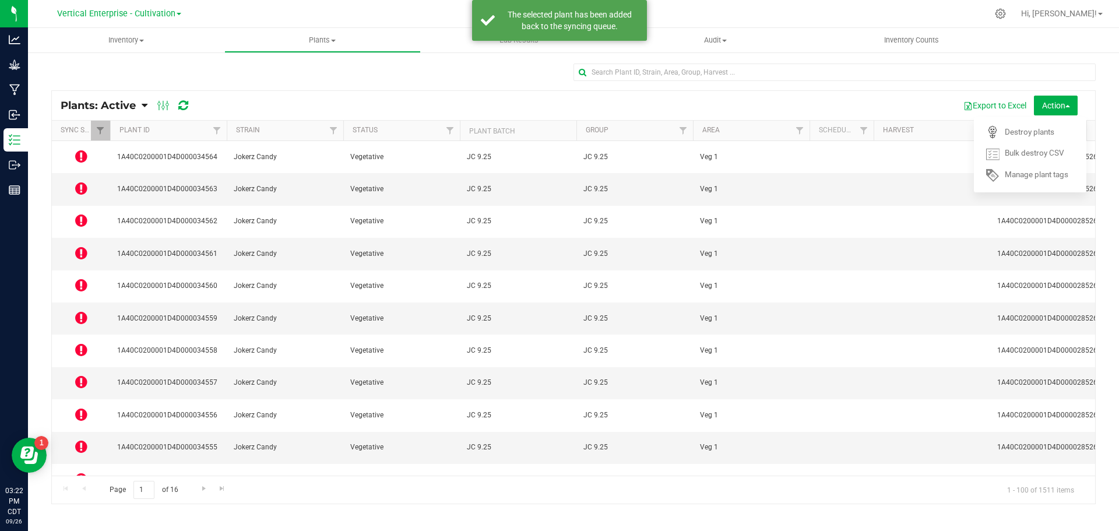
click at [85, 311] on icon at bounding box center [81, 318] width 12 height 14
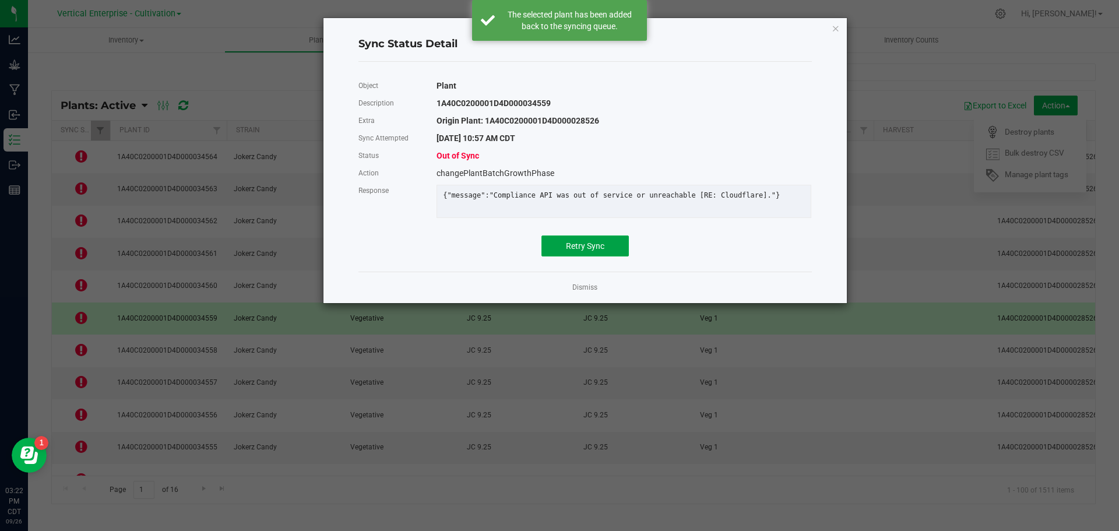
click at [579, 256] on button "Retry Sync" at bounding box center [584, 245] width 87 height 21
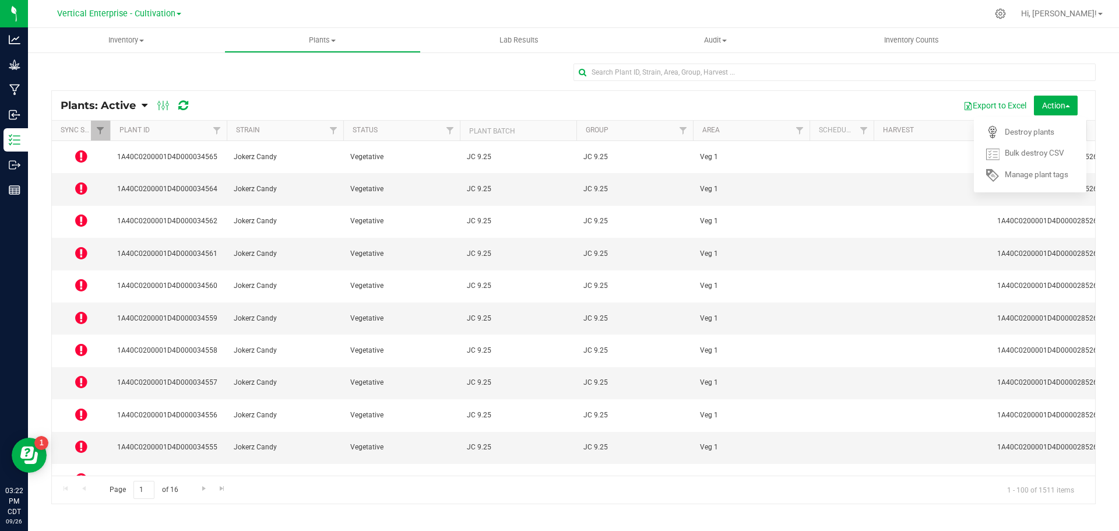
click at [80, 342] on span at bounding box center [81, 350] width 12 height 16
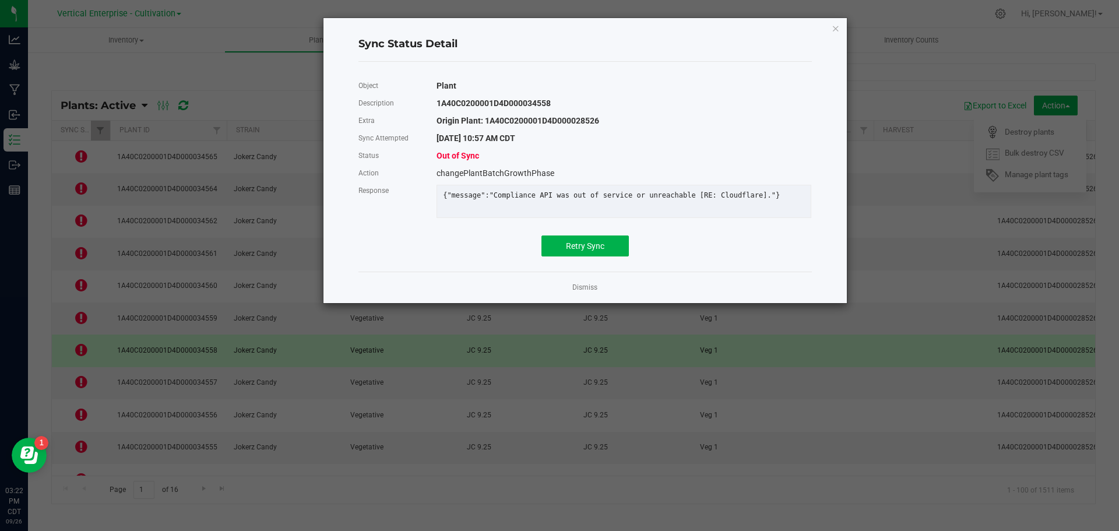
click at [599, 272] on div "Object Plant Description 1A40C0200001D4D000034558 Extra Origin Plant: 1A40C0200…" at bounding box center [584, 167] width 453 height 210
click at [604, 254] on button "Retry Sync" at bounding box center [584, 245] width 87 height 21
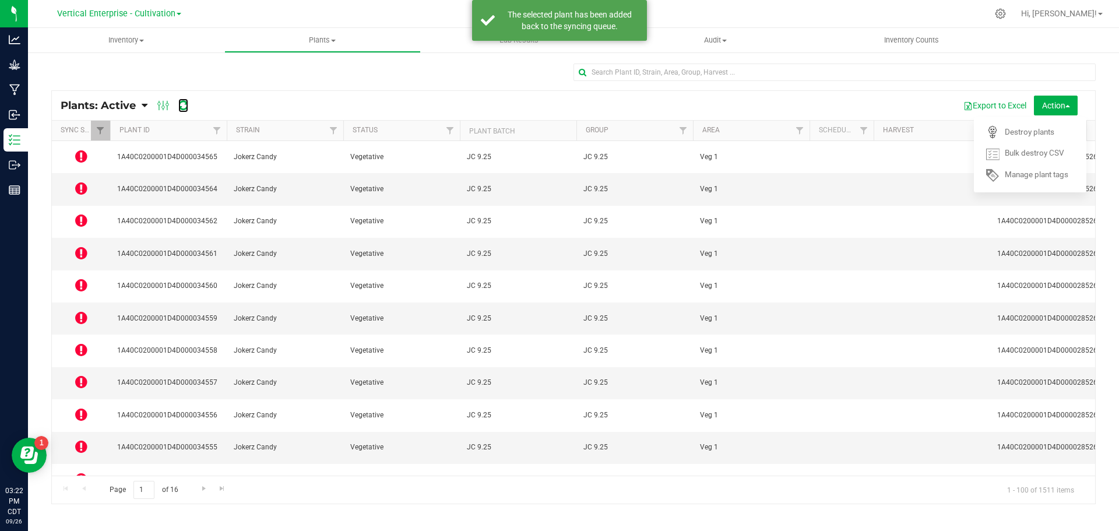
click at [184, 108] on icon at bounding box center [183, 106] width 10 height 12
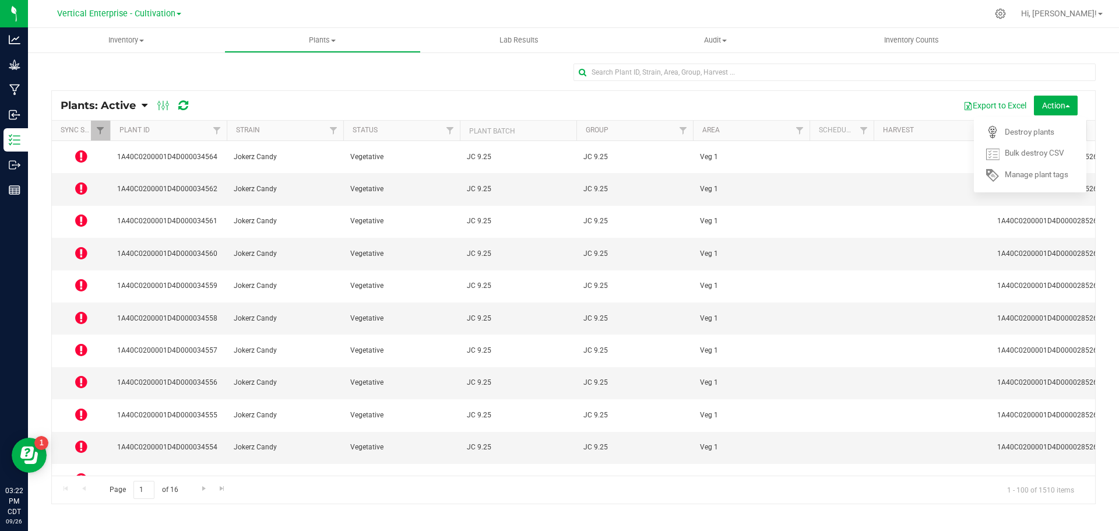
click at [79, 157] on icon at bounding box center [81, 156] width 12 height 14
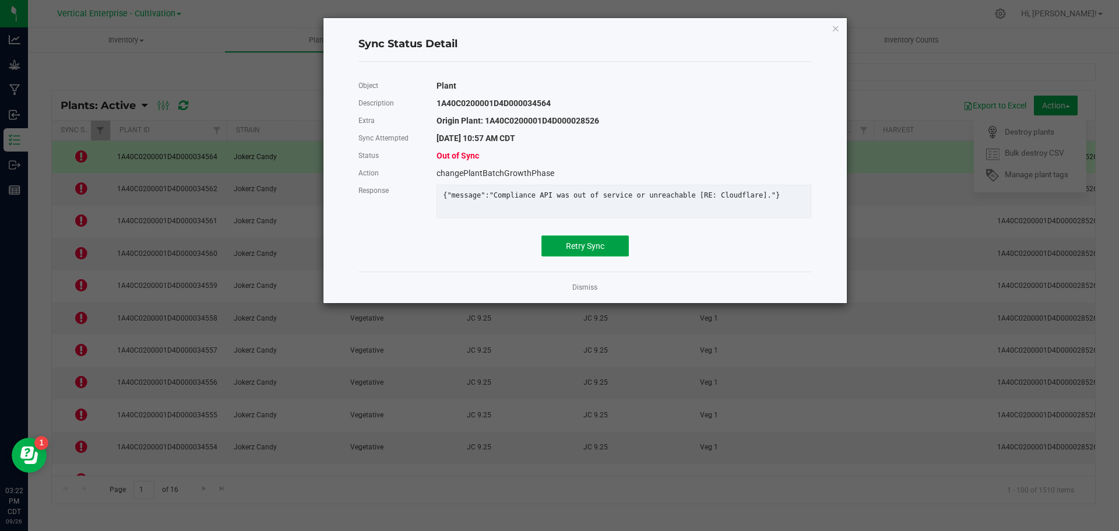
click at [591, 247] on button "Retry Sync" at bounding box center [584, 245] width 87 height 21
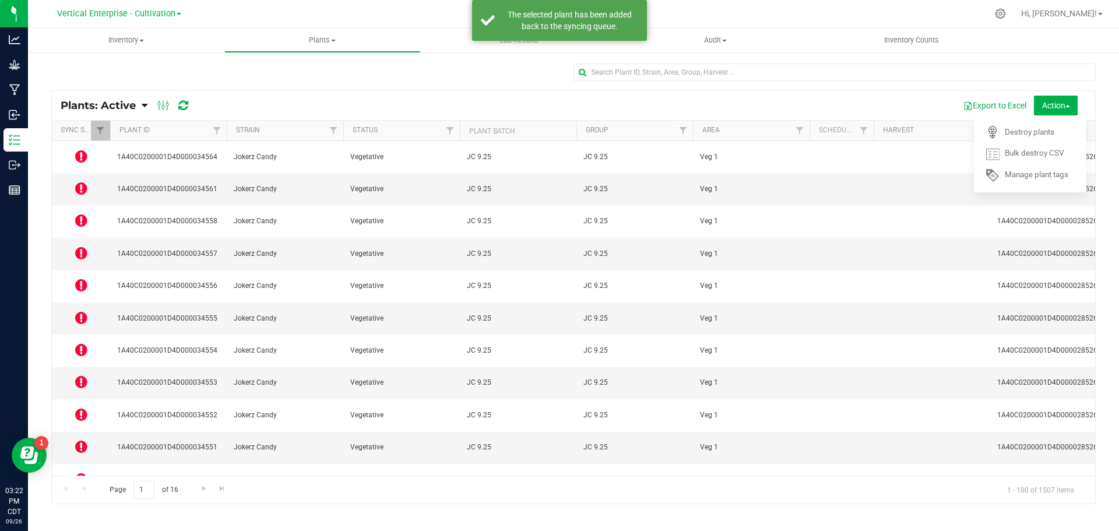
click at [78, 181] on icon at bounding box center [81, 188] width 12 height 14
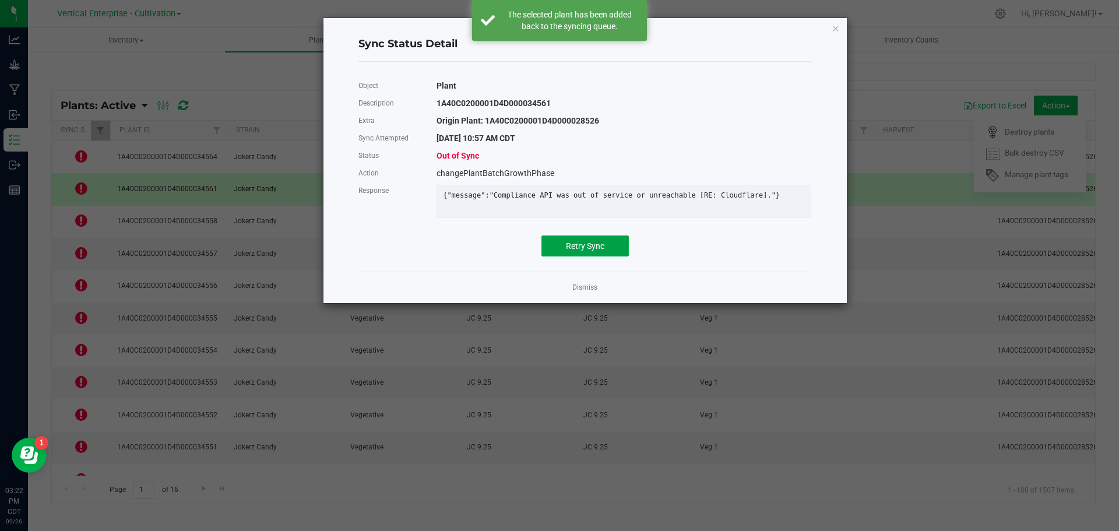
click at [592, 251] on span "Retry Sync" at bounding box center [585, 245] width 38 height 9
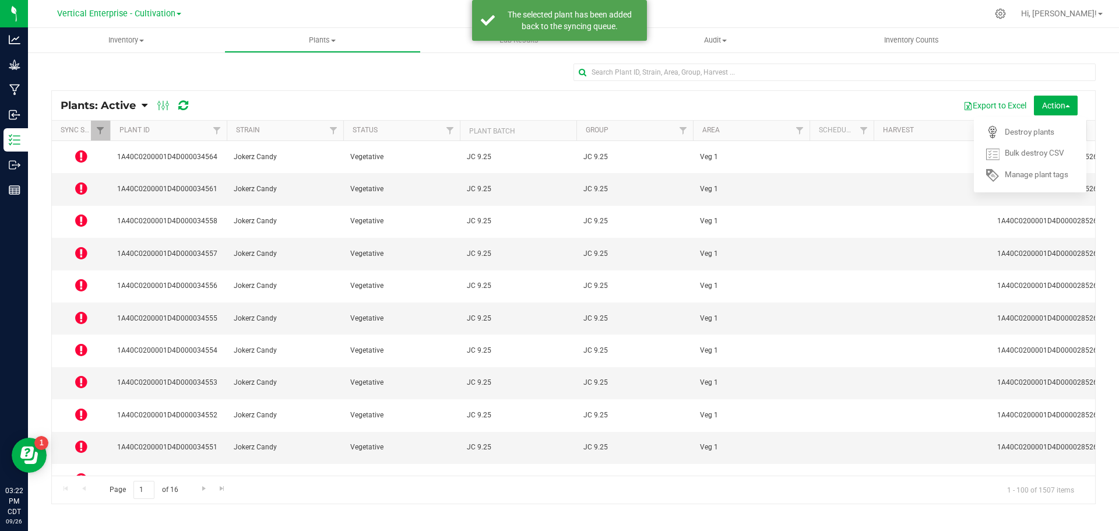
click at [79, 213] on icon at bounding box center [81, 220] width 12 height 14
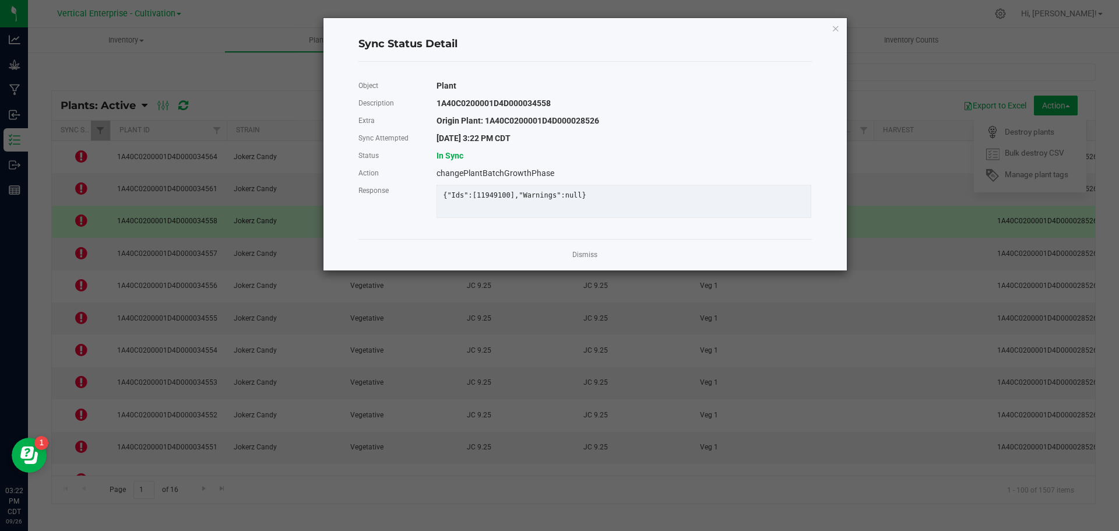
click at [582, 260] on link "Dismiss" at bounding box center [584, 255] width 25 height 10
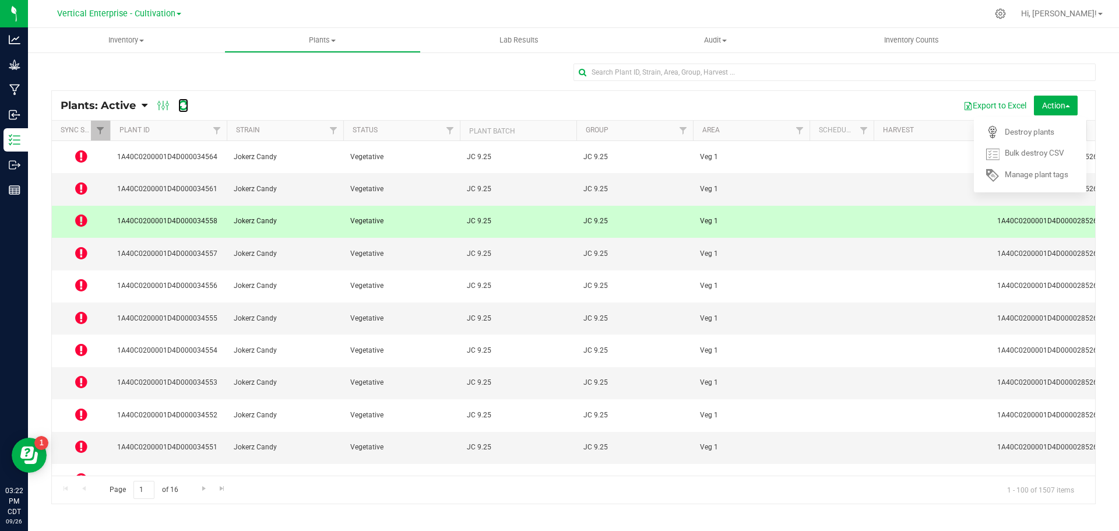
click at [181, 105] on icon at bounding box center [183, 106] width 10 height 12
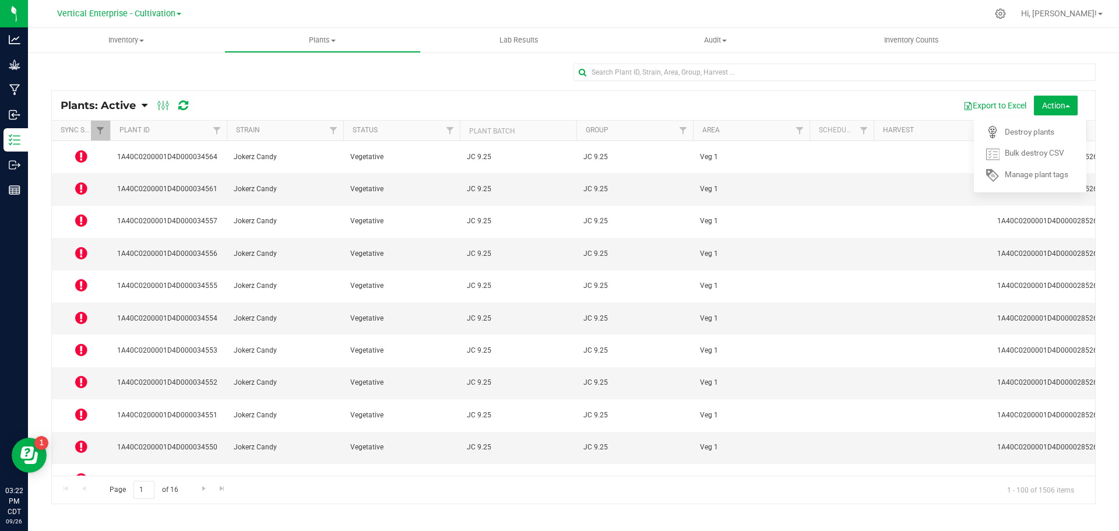
click at [78, 153] on icon at bounding box center [81, 156] width 12 height 14
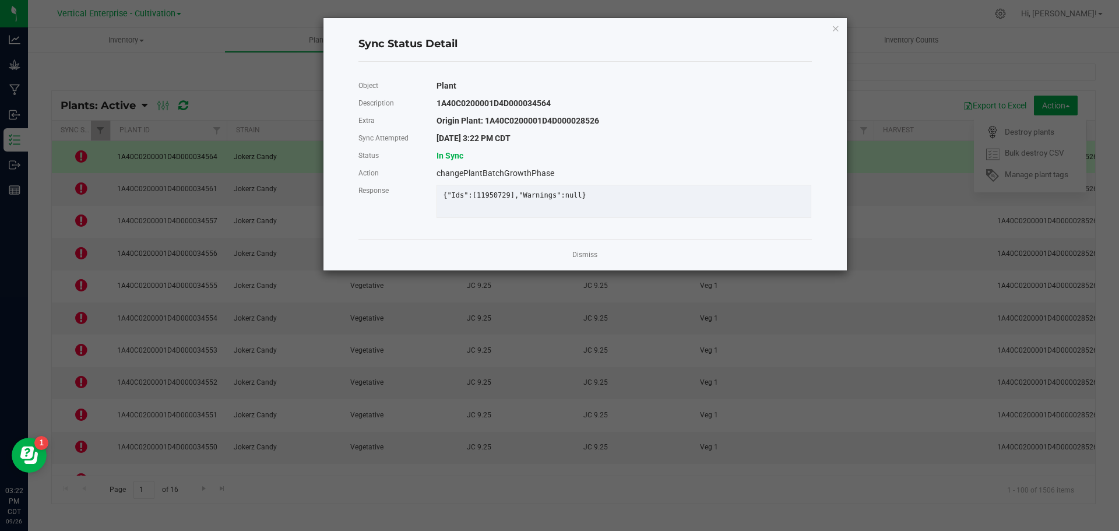
click at [594, 260] on link "Dismiss" at bounding box center [584, 255] width 25 height 10
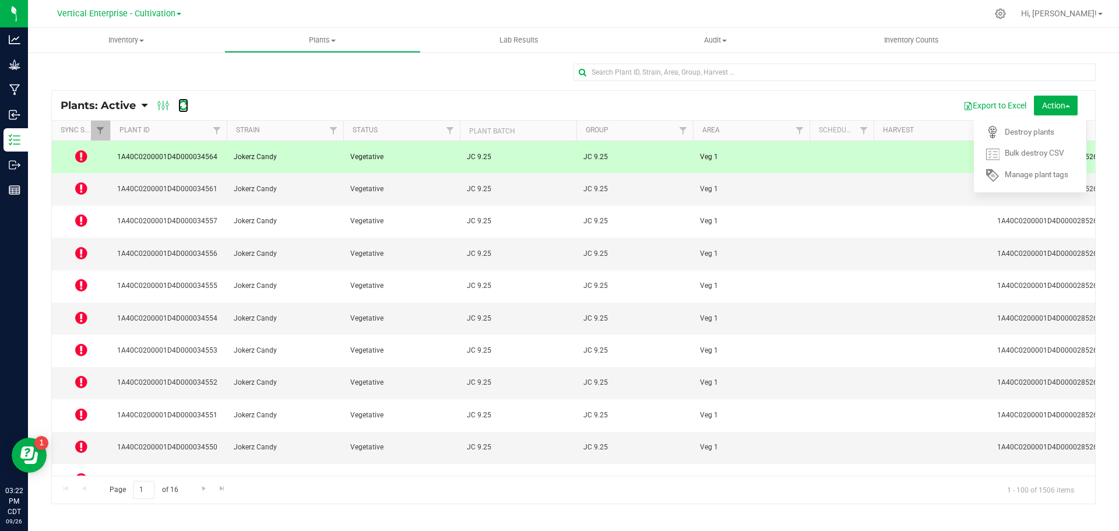
click at [180, 106] on icon at bounding box center [183, 106] width 10 height 12
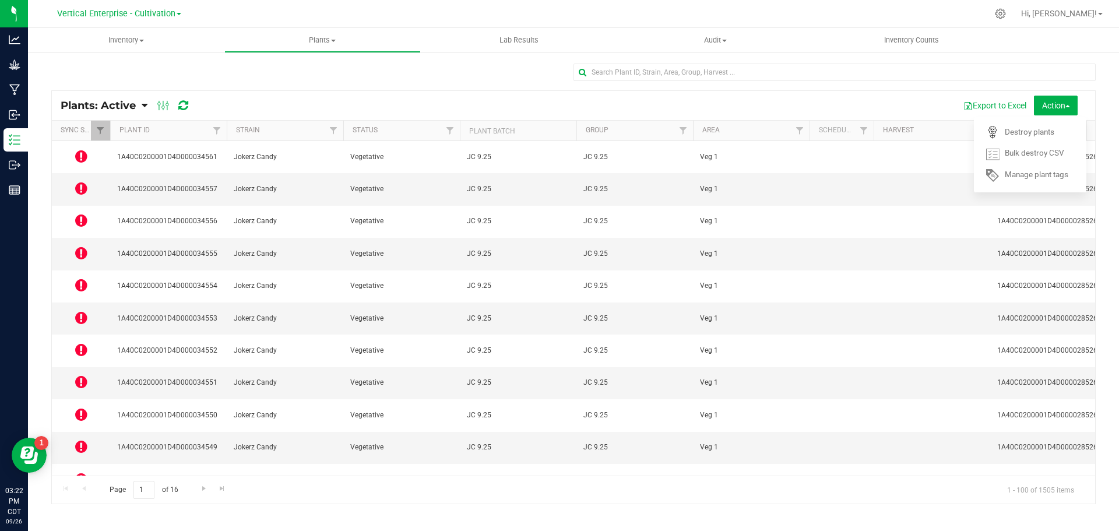
click at [76, 157] on icon at bounding box center [81, 156] width 12 height 14
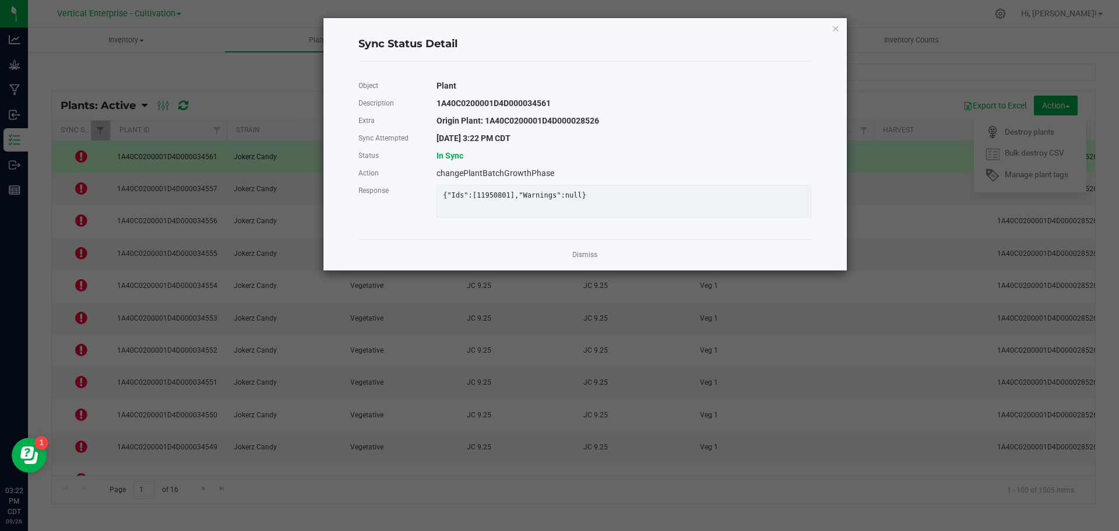
click at [593, 258] on app-cancel-button "Dismiss" at bounding box center [584, 255] width 25 height 12
click at [580, 260] on link "Dismiss" at bounding box center [584, 255] width 25 height 10
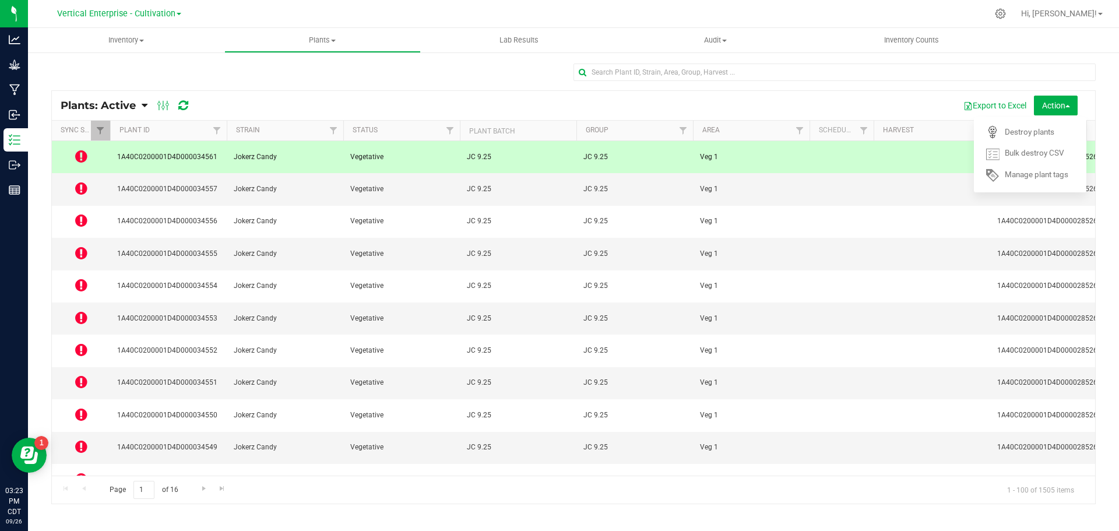
click at [84, 343] on icon at bounding box center [81, 350] width 12 height 14
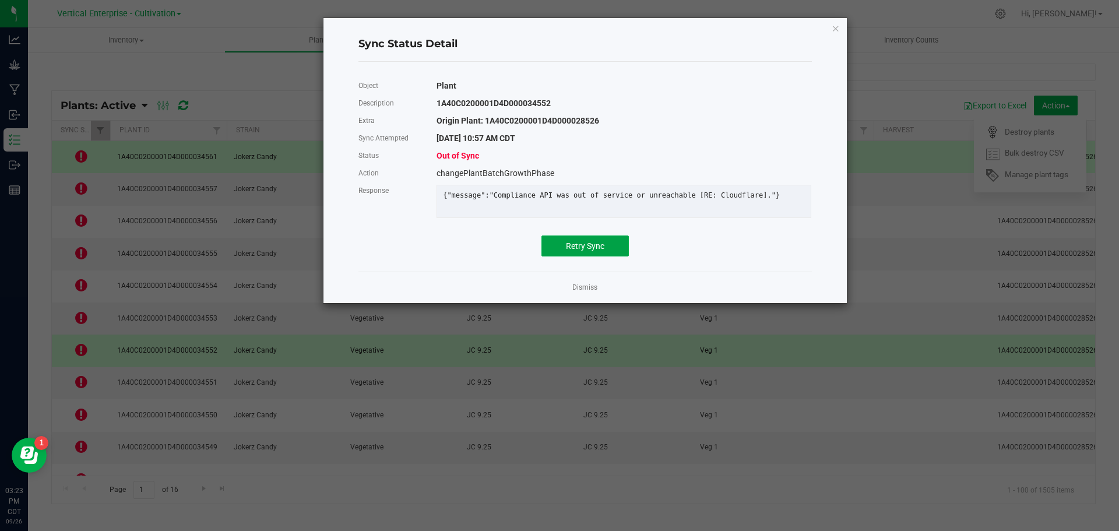
click at [596, 256] on button "Retry Sync" at bounding box center [584, 245] width 87 height 21
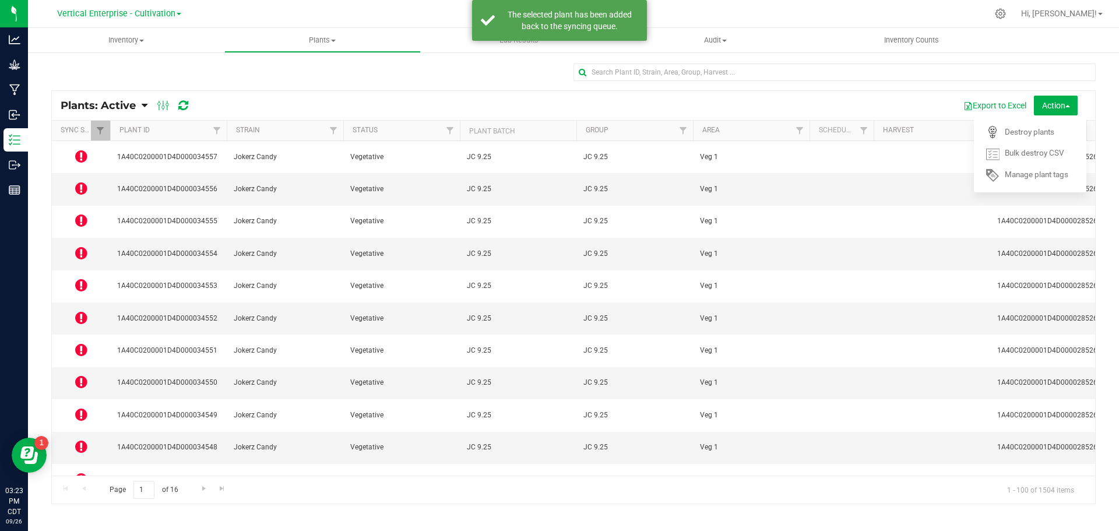
click at [85, 278] on icon at bounding box center [81, 285] width 12 height 14
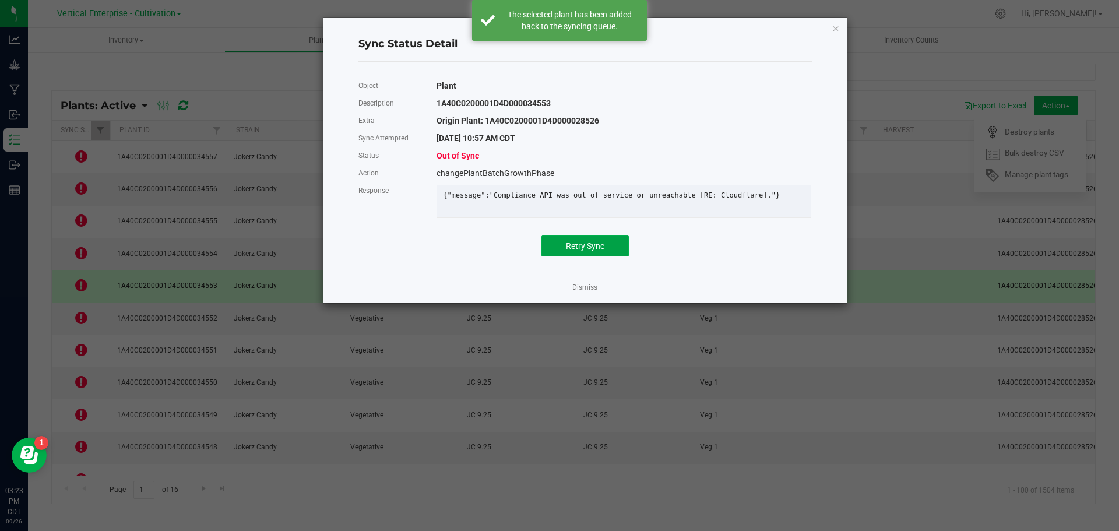
click at [589, 256] on button "Retry Sync" at bounding box center [584, 245] width 87 height 21
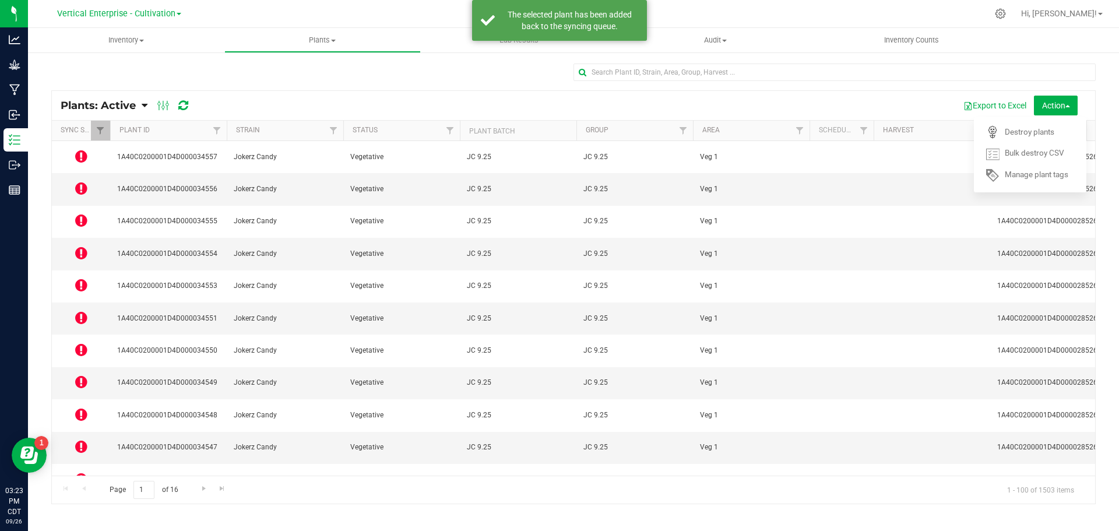
click at [80, 213] on icon at bounding box center [81, 220] width 12 height 14
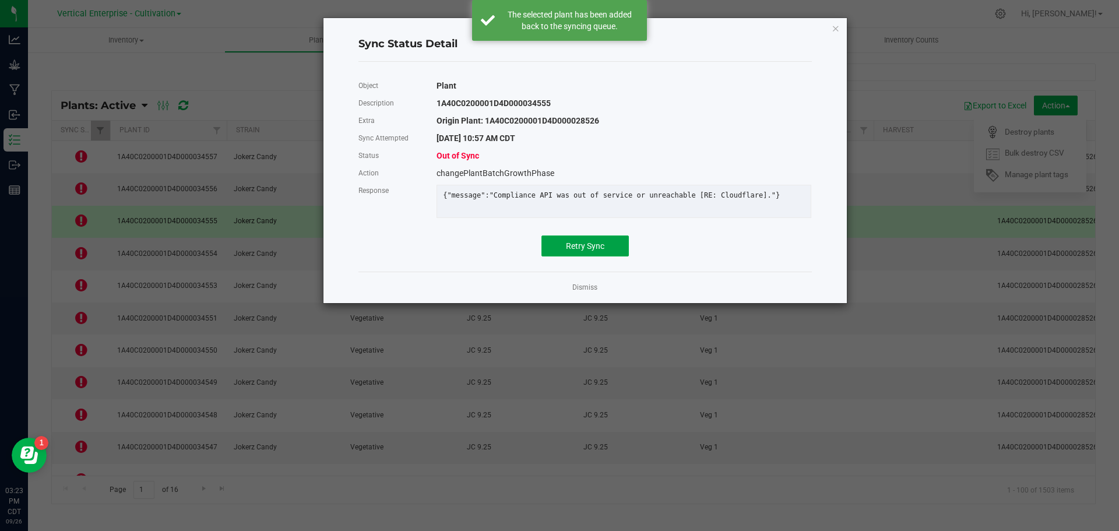
click at [586, 256] on button "Retry Sync" at bounding box center [584, 245] width 87 height 21
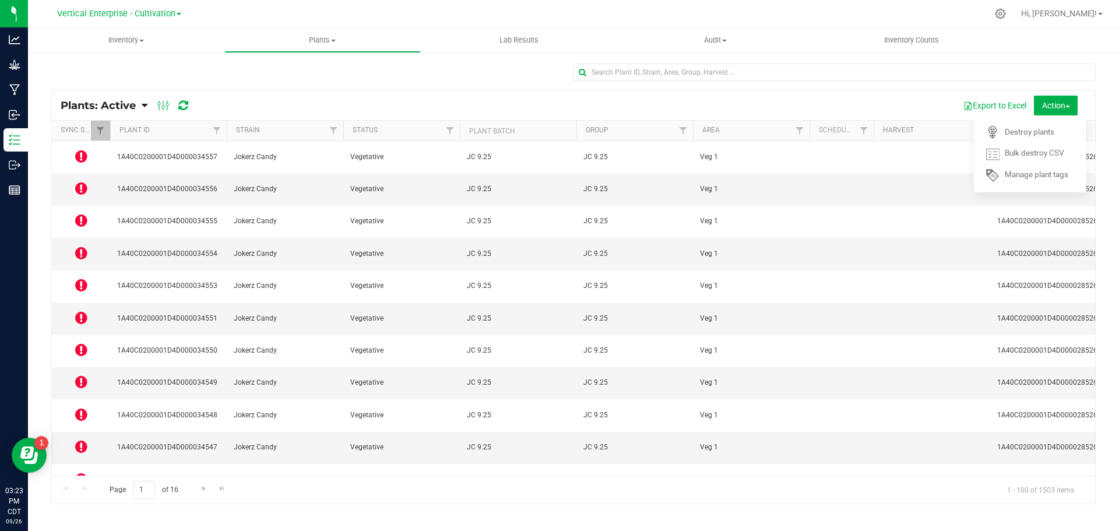
click at [84, 472] on icon at bounding box center [81, 479] width 12 height 14
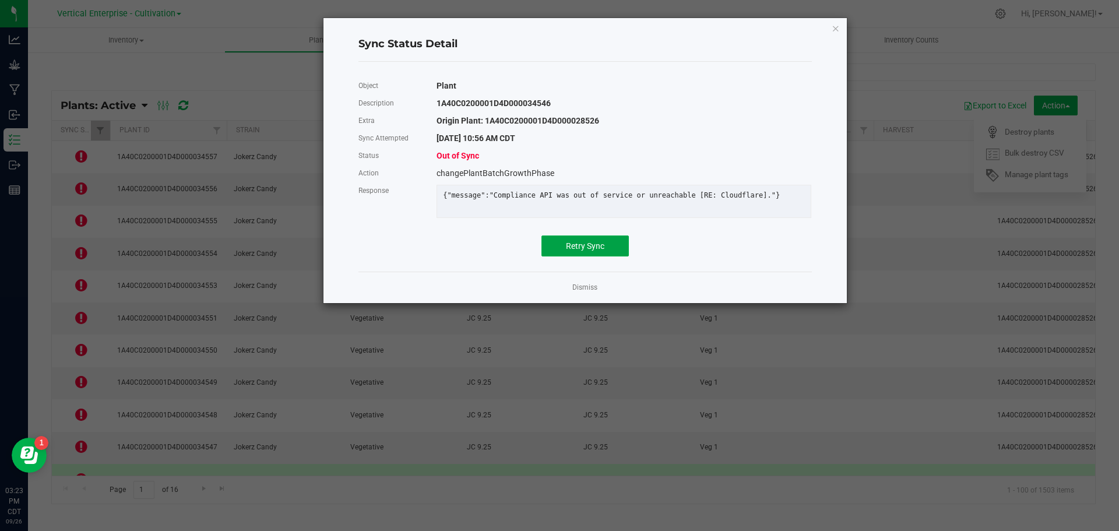
click at [581, 251] on span "Retry Sync" at bounding box center [585, 245] width 38 height 9
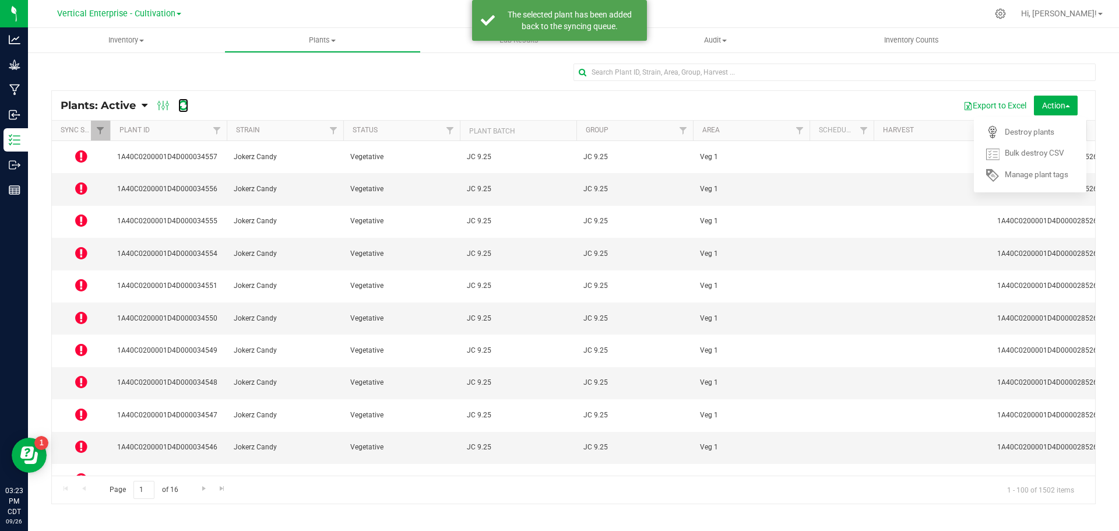
click at [184, 101] on icon at bounding box center [183, 106] width 10 height 12
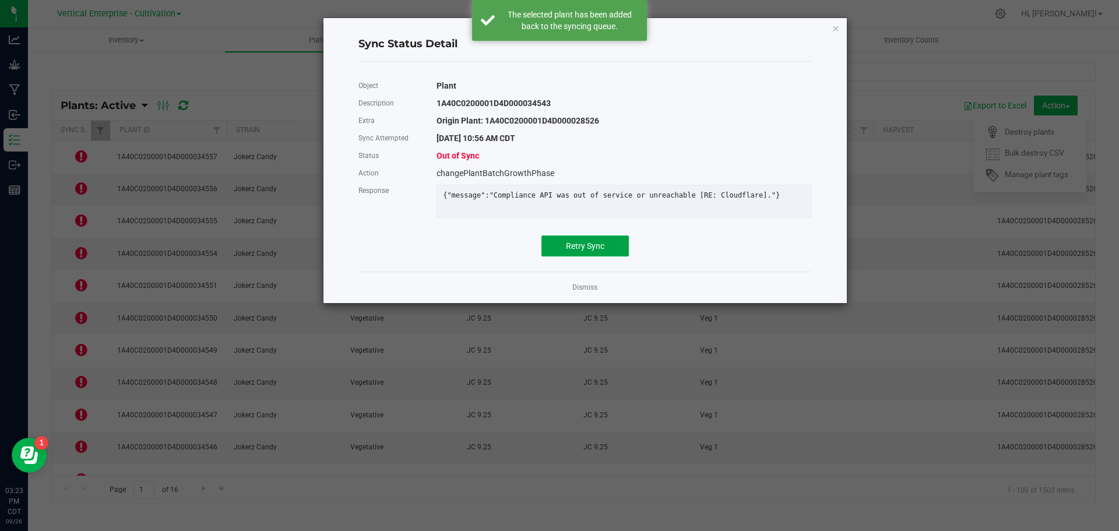
click at [583, 251] on span "Retry Sync" at bounding box center [585, 245] width 38 height 9
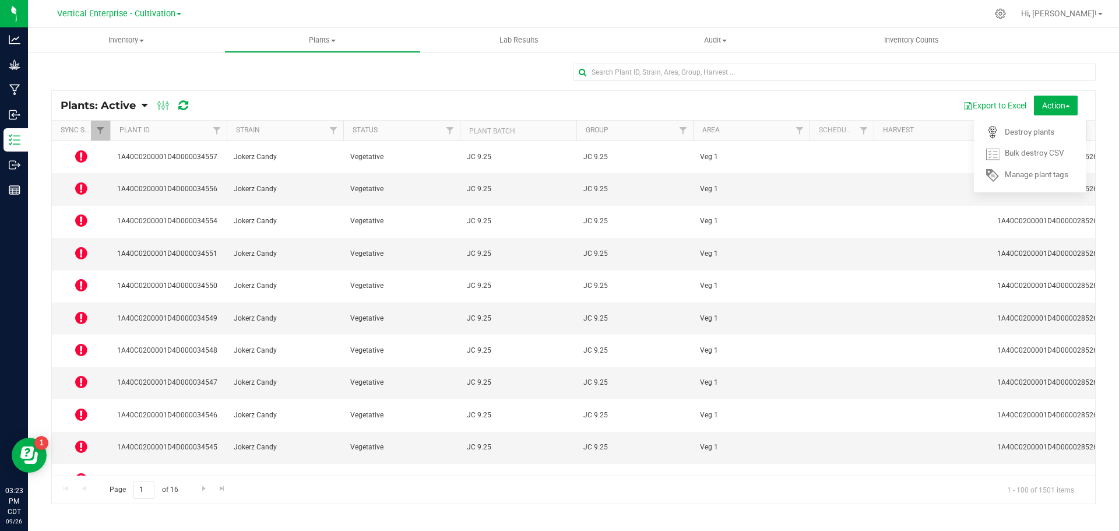
click at [80, 155] on icon at bounding box center [81, 156] width 12 height 14
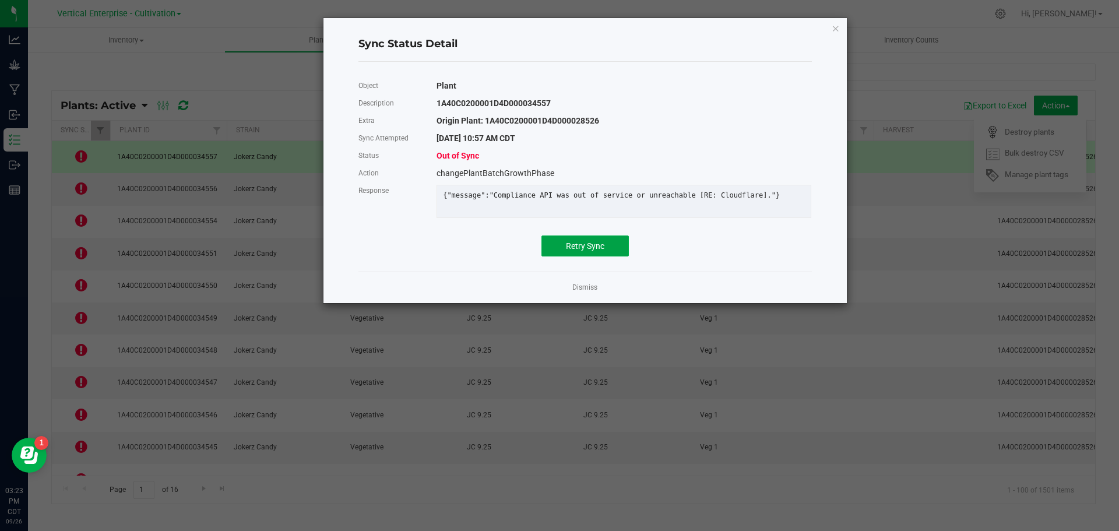
click at [592, 251] on span "Retry Sync" at bounding box center [585, 245] width 38 height 9
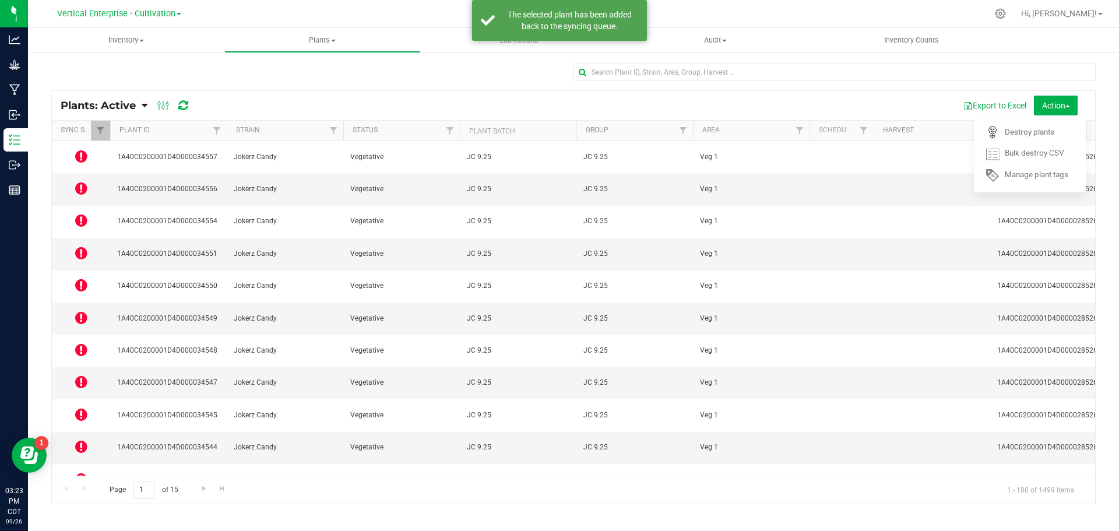
click at [80, 181] on icon at bounding box center [81, 188] width 12 height 14
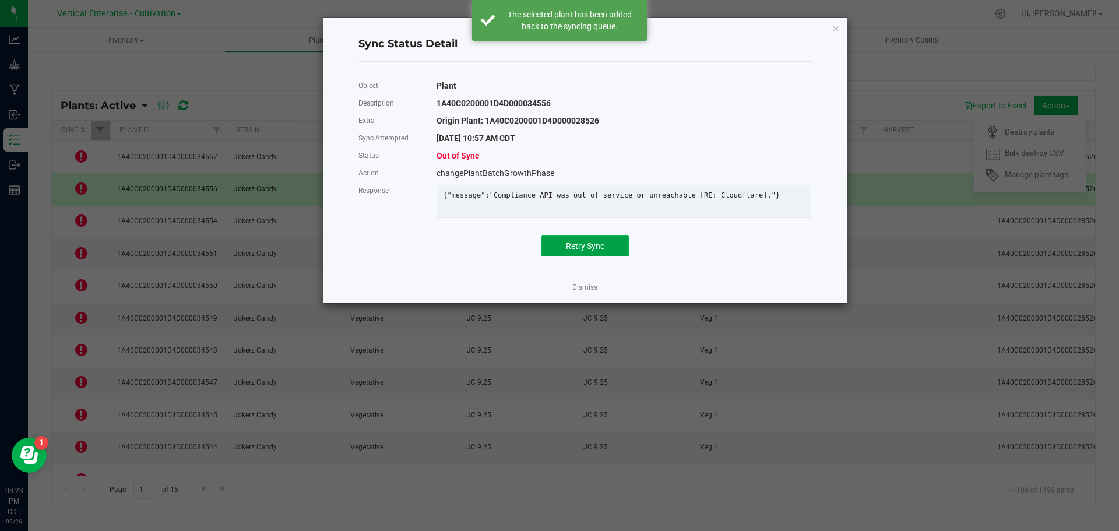
click at [569, 251] on span "Retry Sync" at bounding box center [585, 245] width 38 height 9
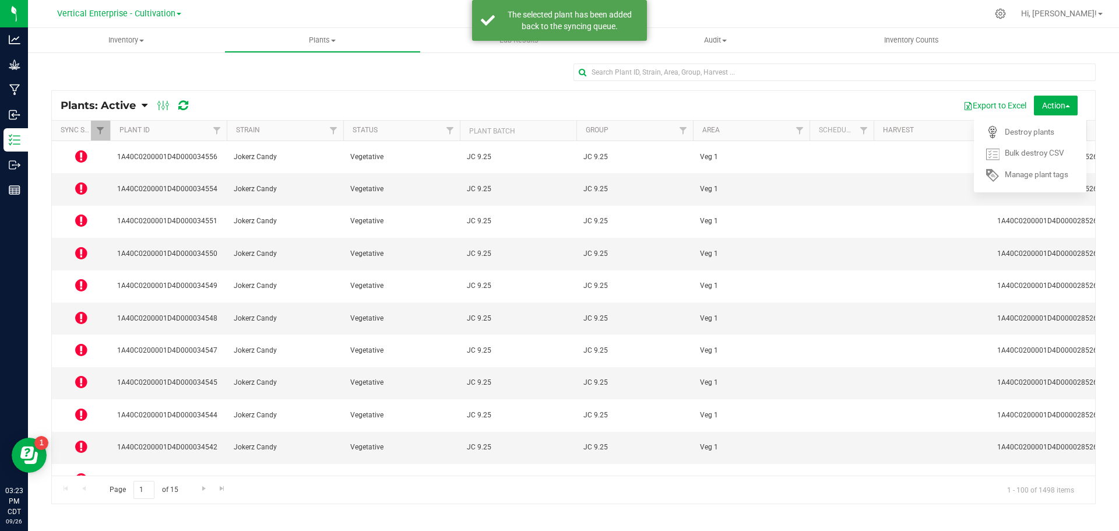
click at [70, 206] on td at bounding box center [81, 222] width 58 height 32
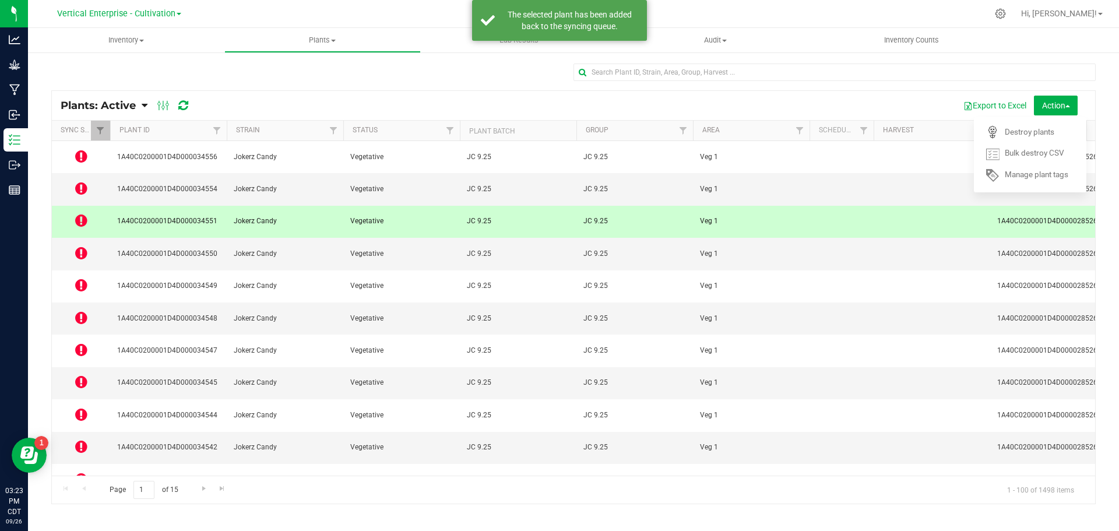
click at [75, 206] on td at bounding box center [81, 222] width 58 height 32
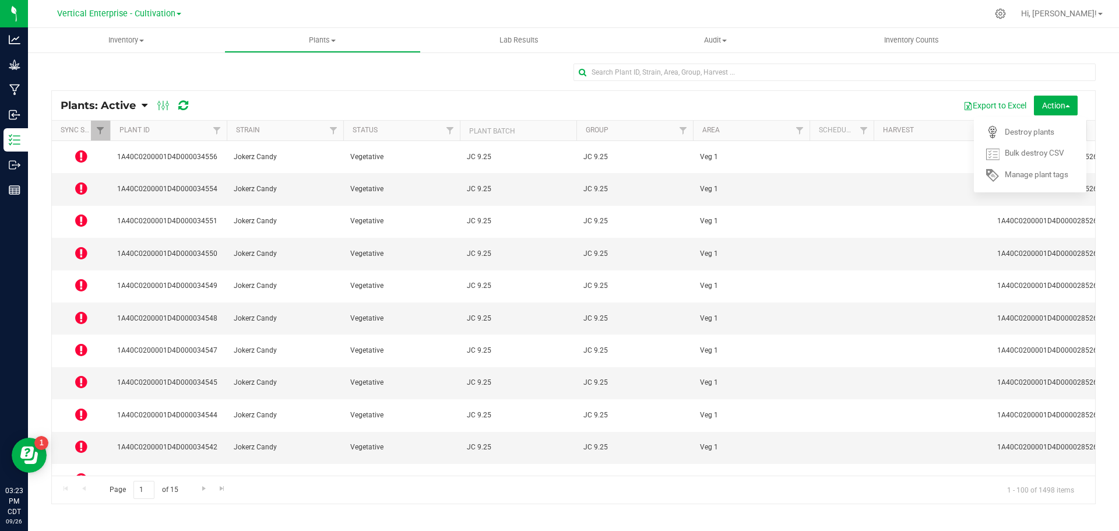
click at [73, 206] on td at bounding box center [81, 222] width 58 height 32
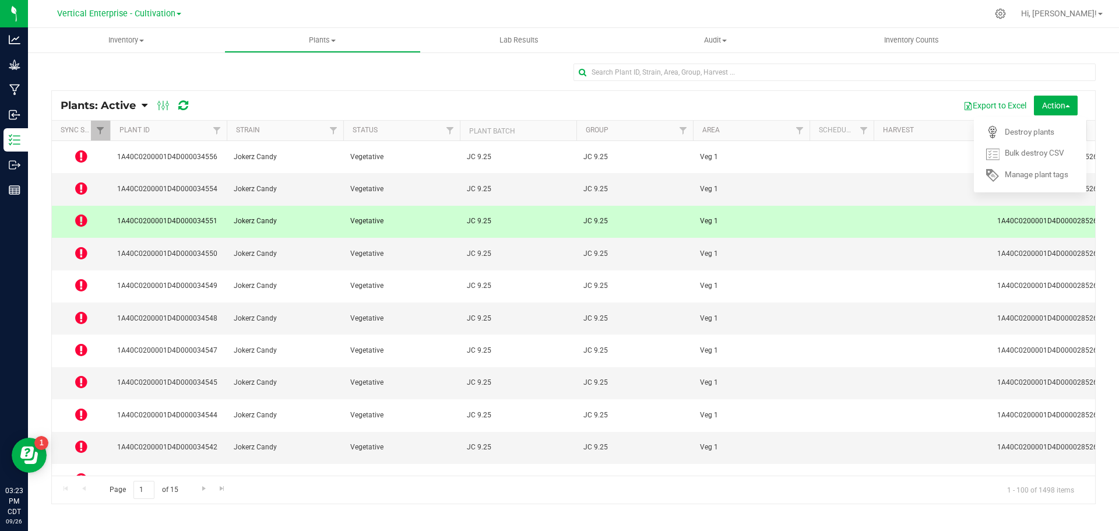
click at [73, 206] on td at bounding box center [81, 222] width 58 height 32
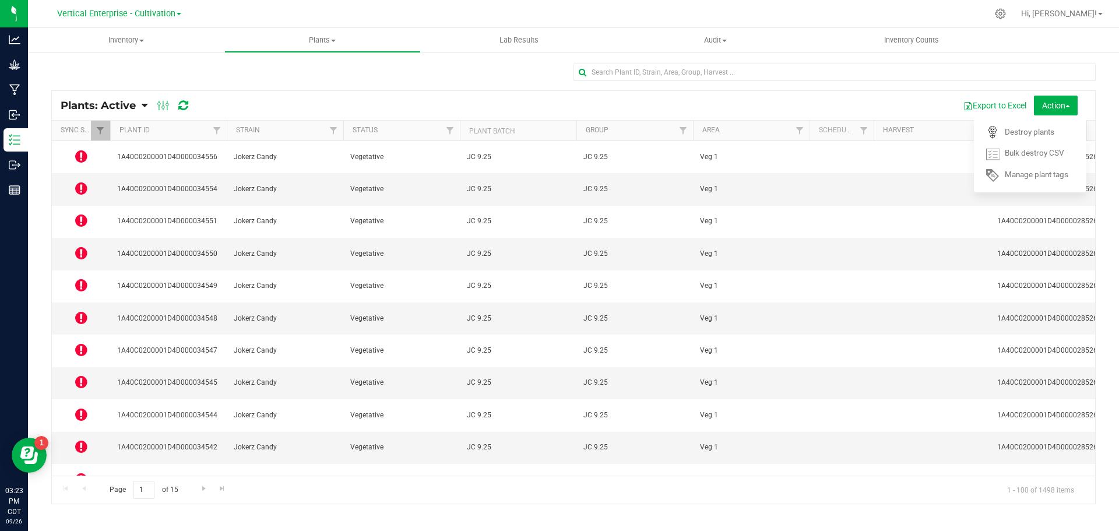
click at [75, 213] on icon at bounding box center [81, 220] width 12 height 14
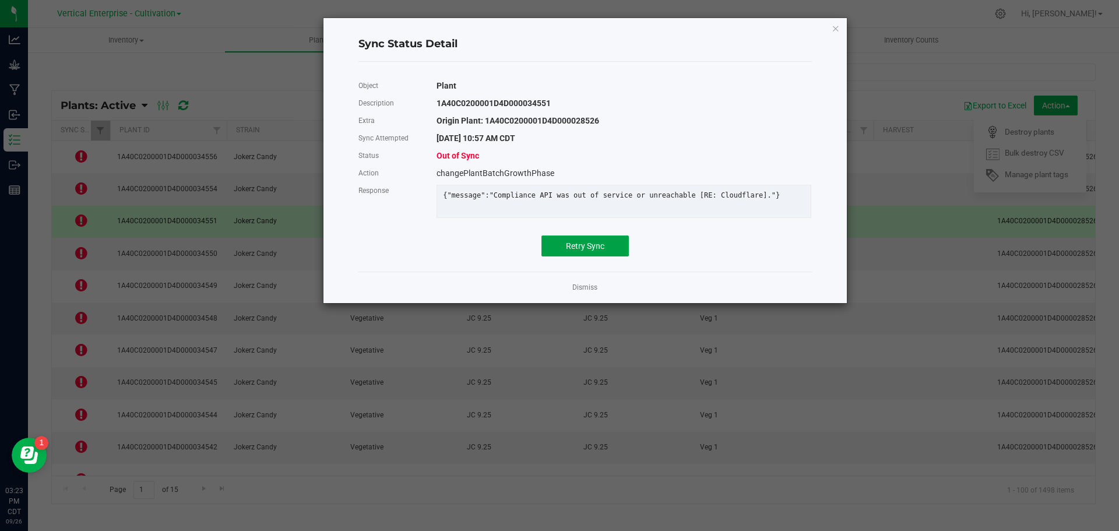
click at [586, 249] on span "Retry Sync" at bounding box center [585, 245] width 38 height 9
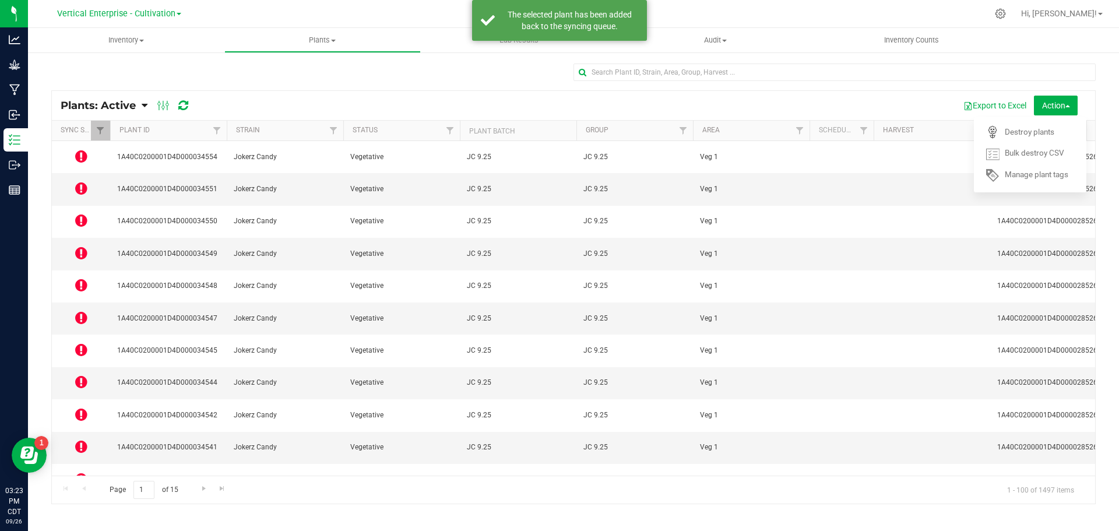
click at [71, 238] on td at bounding box center [81, 254] width 58 height 32
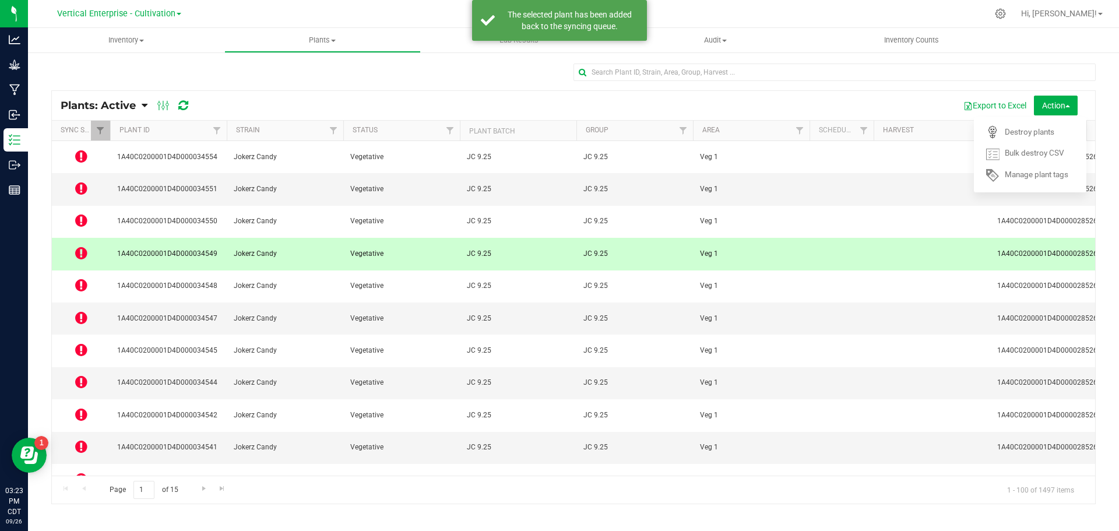
click at [83, 246] on icon at bounding box center [81, 253] width 12 height 14
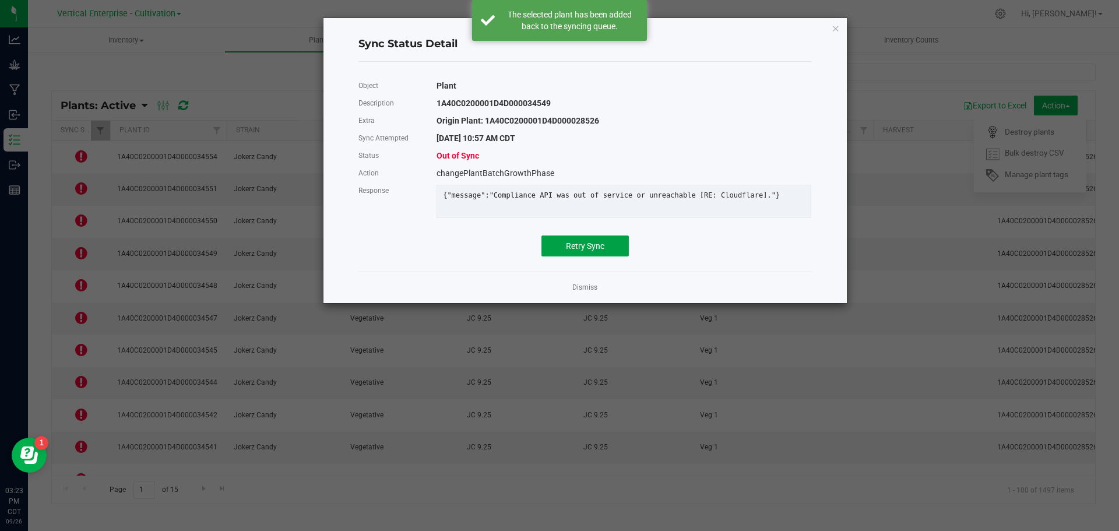
click at [593, 251] on span "Retry Sync" at bounding box center [585, 245] width 38 height 9
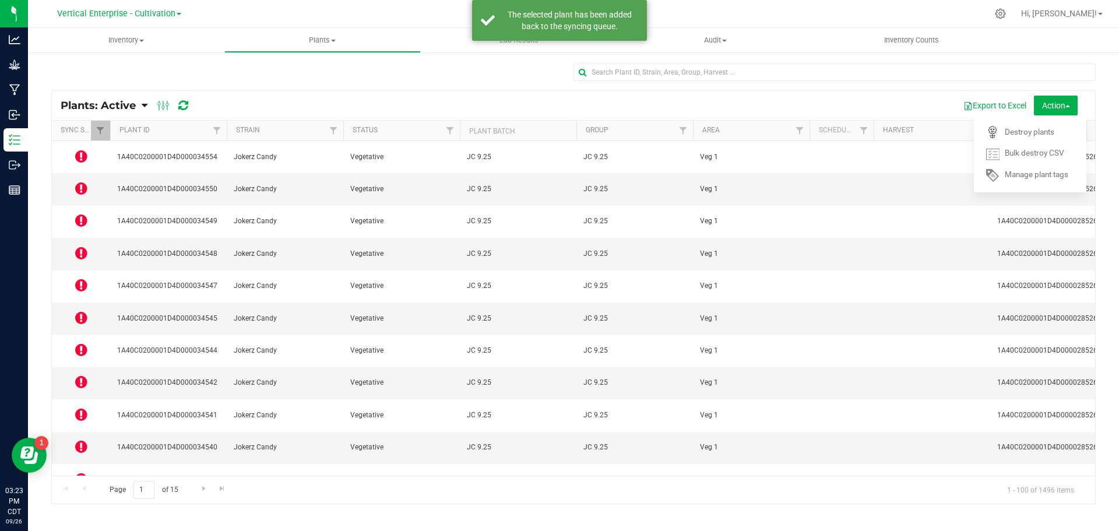
click at [82, 311] on icon at bounding box center [81, 318] width 12 height 14
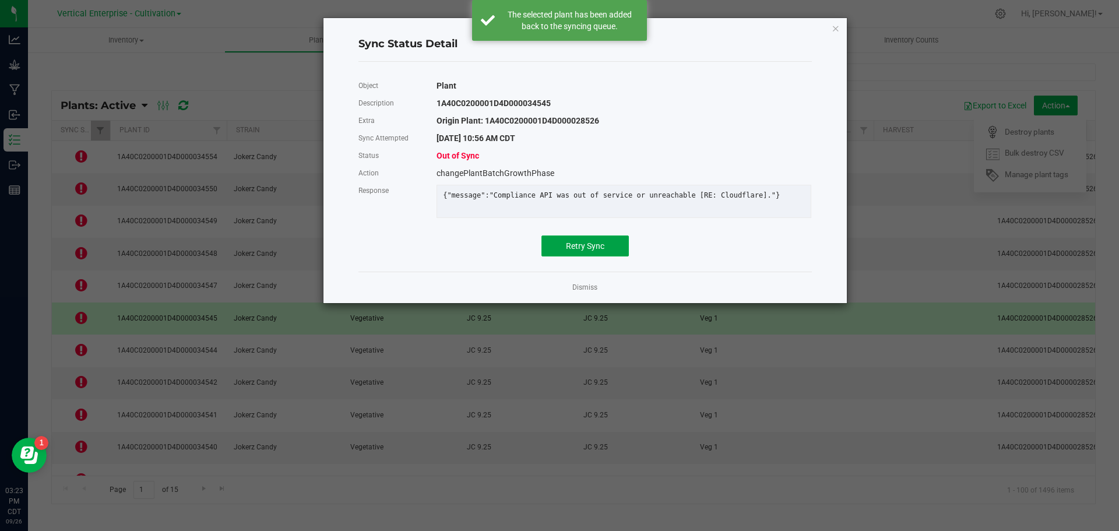
click at [593, 251] on span "Retry Sync" at bounding box center [585, 245] width 38 height 9
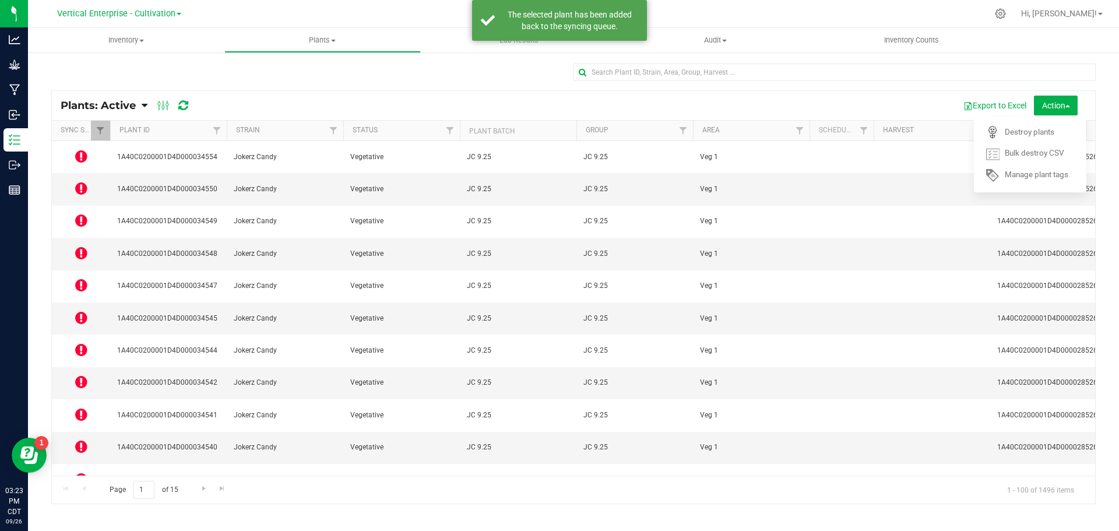
click at [85, 375] on icon at bounding box center [81, 382] width 12 height 14
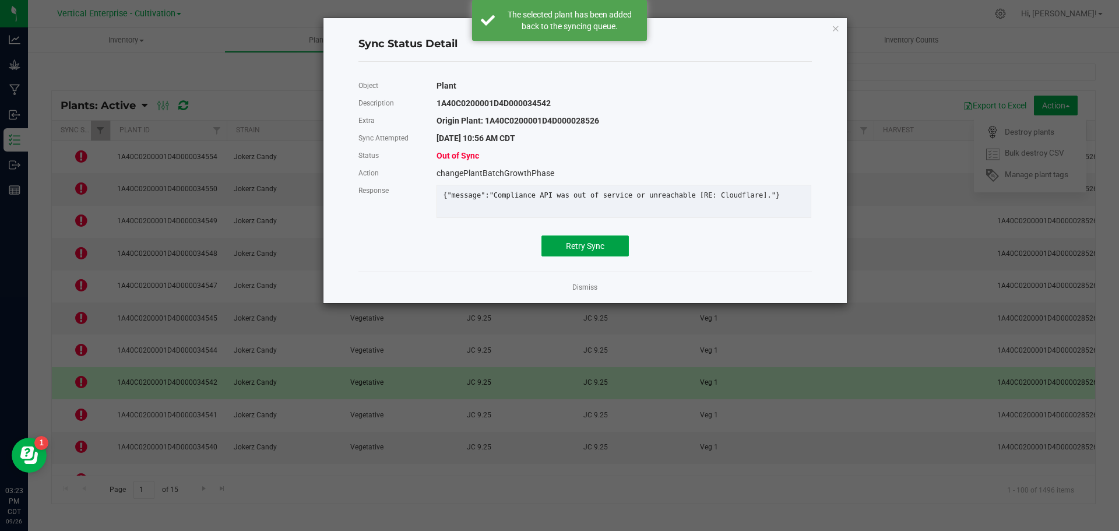
click at [598, 248] on button "Retry Sync" at bounding box center [584, 245] width 87 height 21
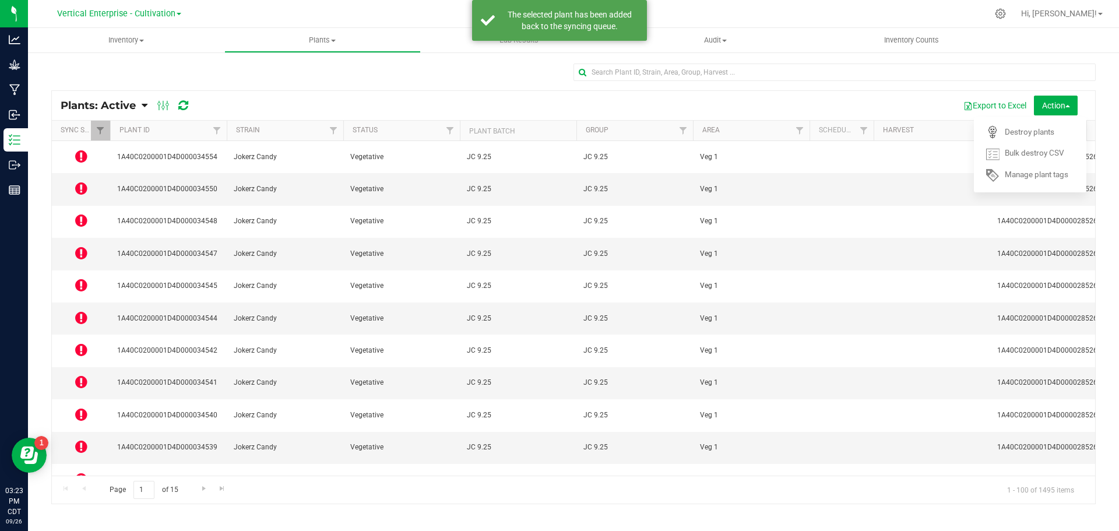
click at [79, 439] on icon at bounding box center [81, 446] width 12 height 14
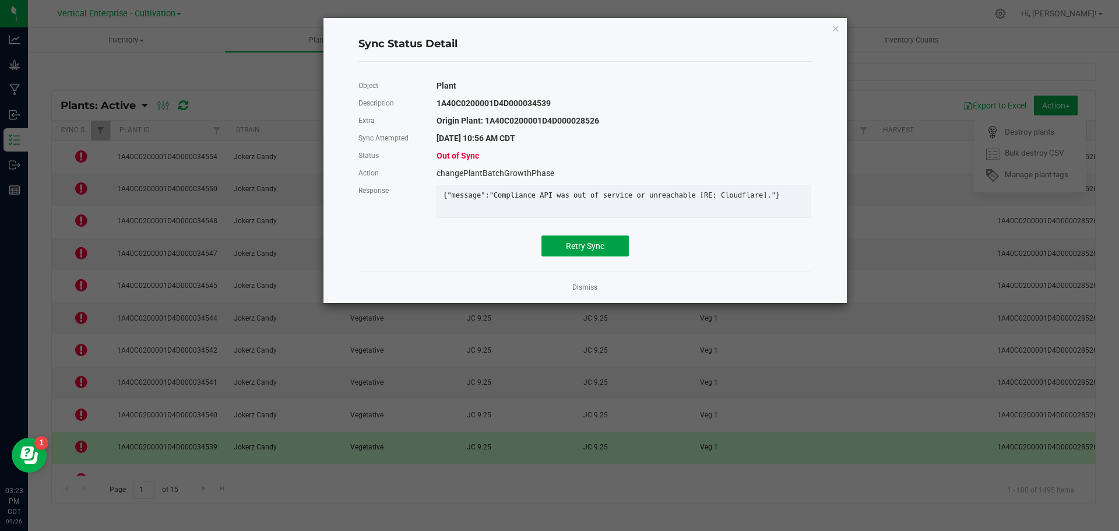
click at [611, 255] on button "Retry Sync" at bounding box center [584, 245] width 87 height 21
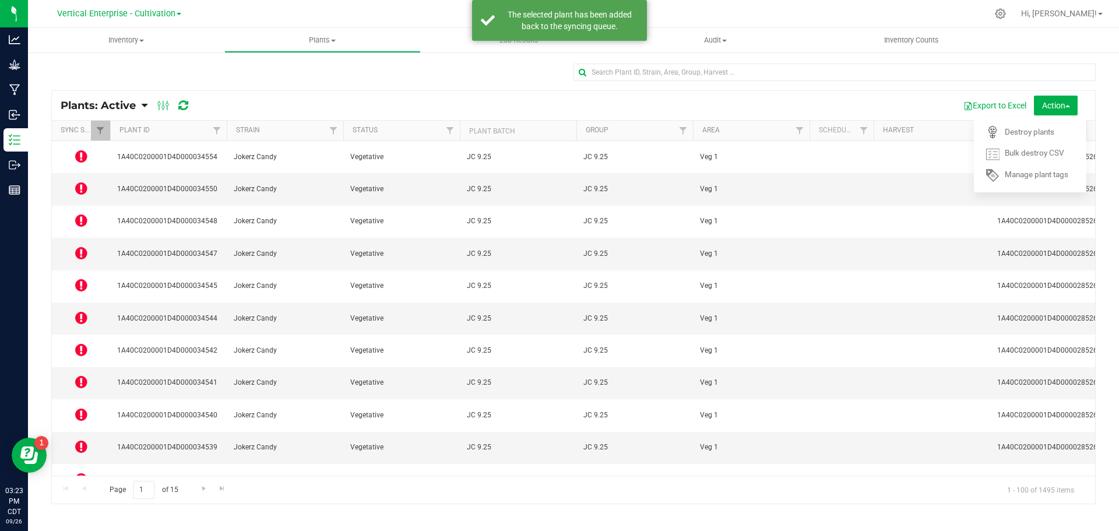
click at [86, 472] on icon at bounding box center [81, 479] width 12 height 14
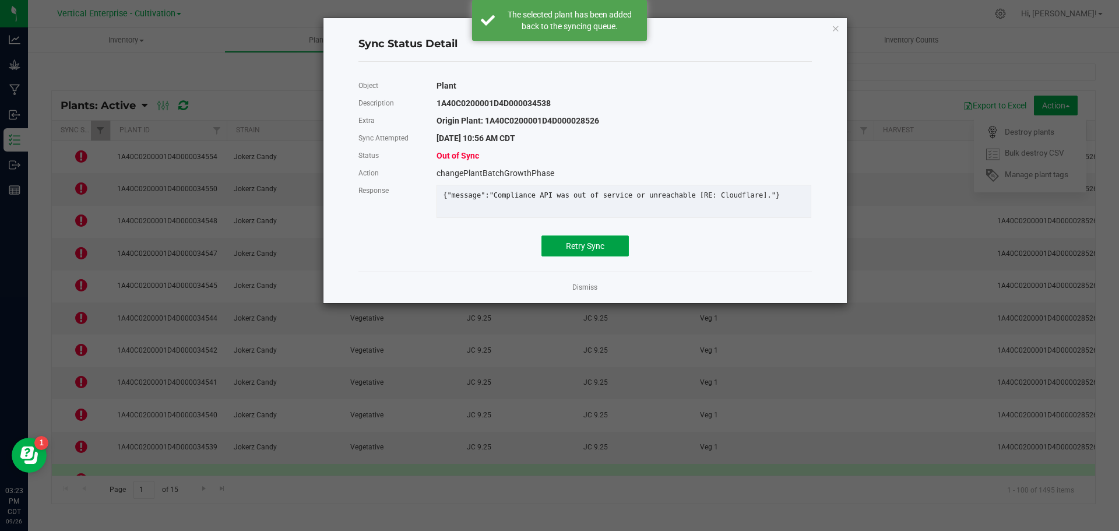
click at [578, 251] on span "Retry Sync" at bounding box center [585, 245] width 38 height 9
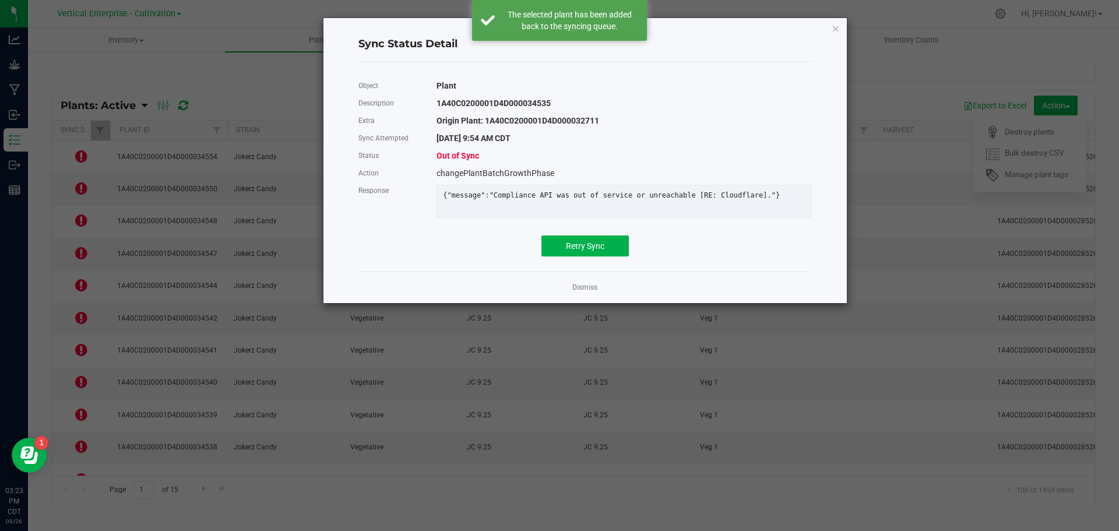
click at [605, 237] on div "Object Plant Description 1A40C0200001D4D000034535 Extra Origin Plant: 1A40C0200…" at bounding box center [584, 166] width 453 height 179
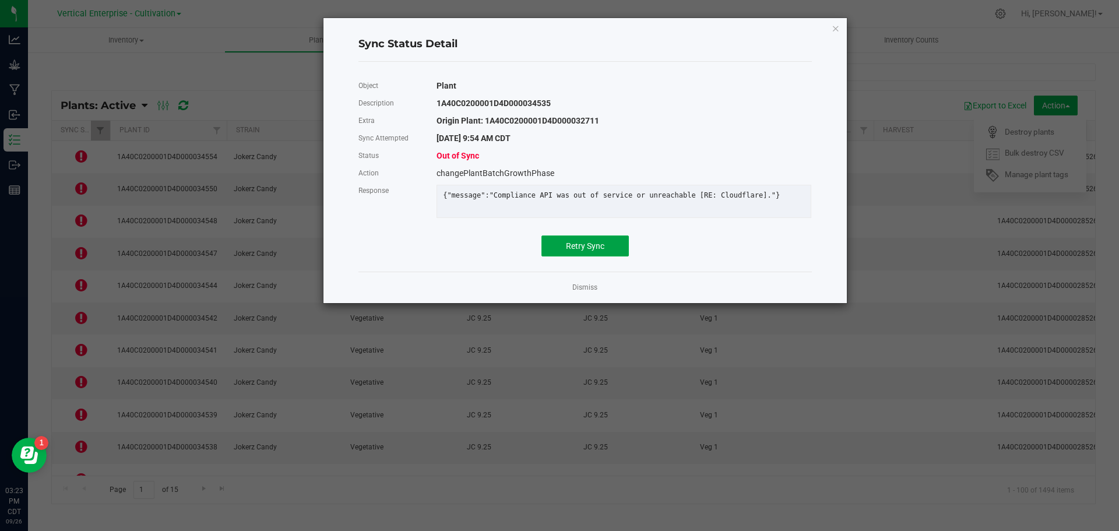
click at [605, 254] on button "Retry Sync" at bounding box center [584, 245] width 87 height 21
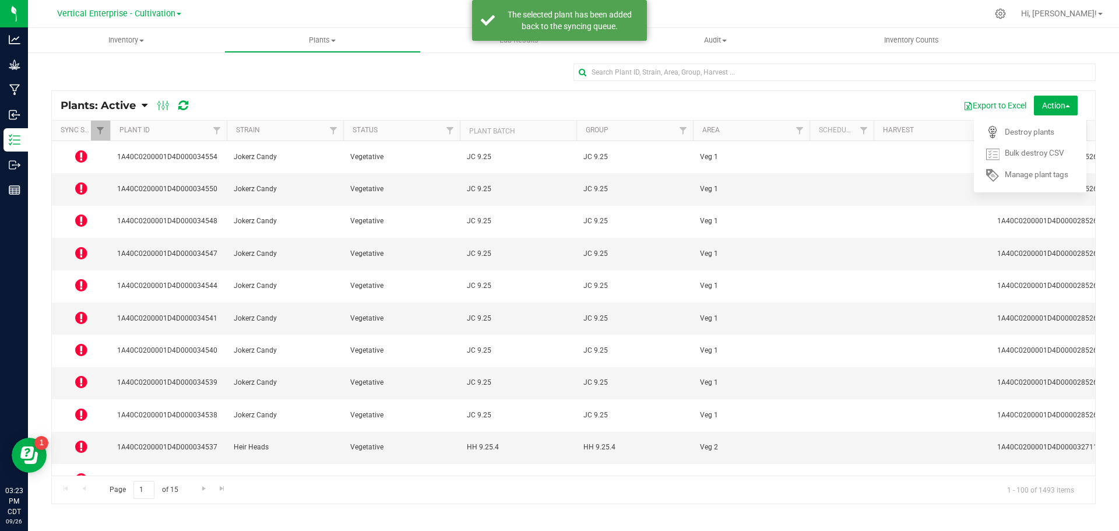
click at [79, 375] on icon at bounding box center [81, 382] width 12 height 14
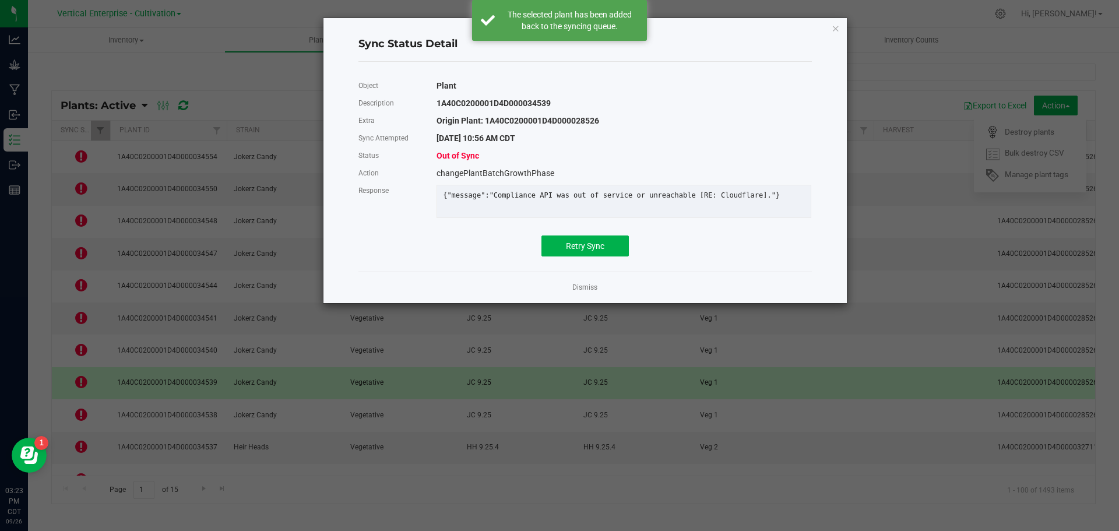
click at [561, 256] on div "Object Plant Description 1A40C0200001D4D000034539 Extra Origin Plant: 1A40C0200…" at bounding box center [584, 166] width 453 height 179
click at [587, 251] on span "Retry Sync" at bounding box center [585, 245] width 38 height 9
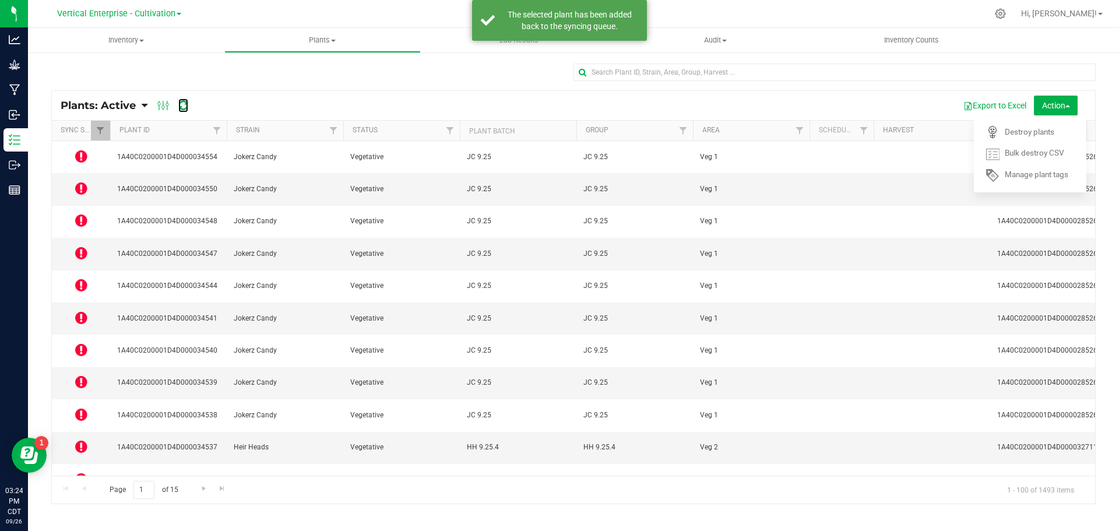
click at [185, 105] on icon at bounding box center [183, 106] width 10 height 12
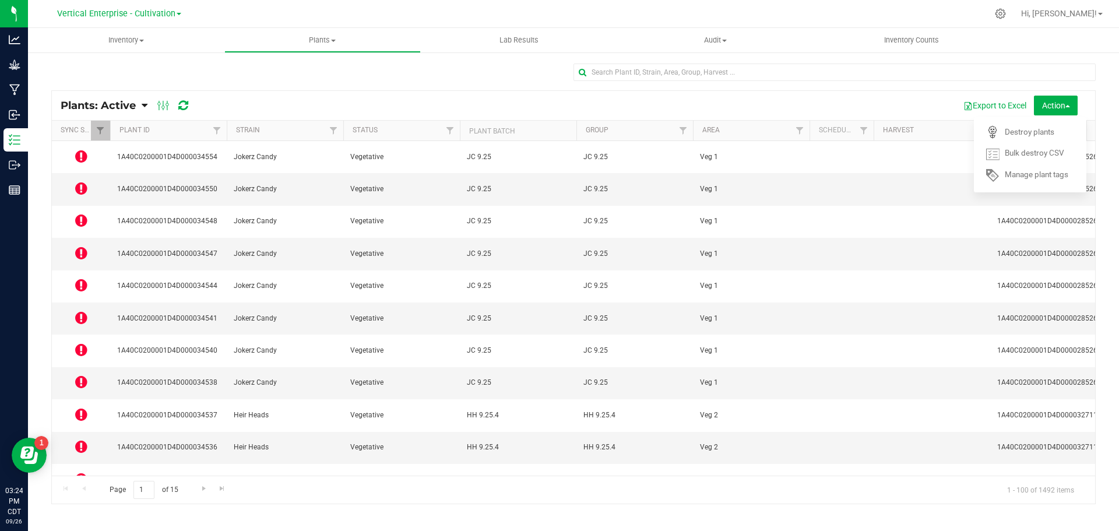
click at [78, 152] on icon at bounding box center [81, 156] width 12 height 14
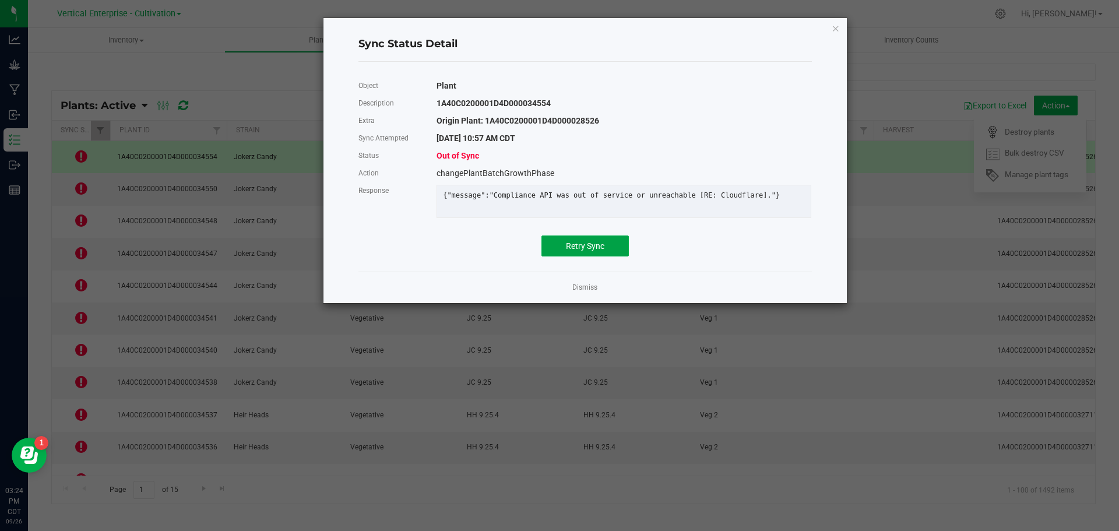
click at [572, 251] on span "Retry Sync" at bounding box center [585, 245] width 38 height 9
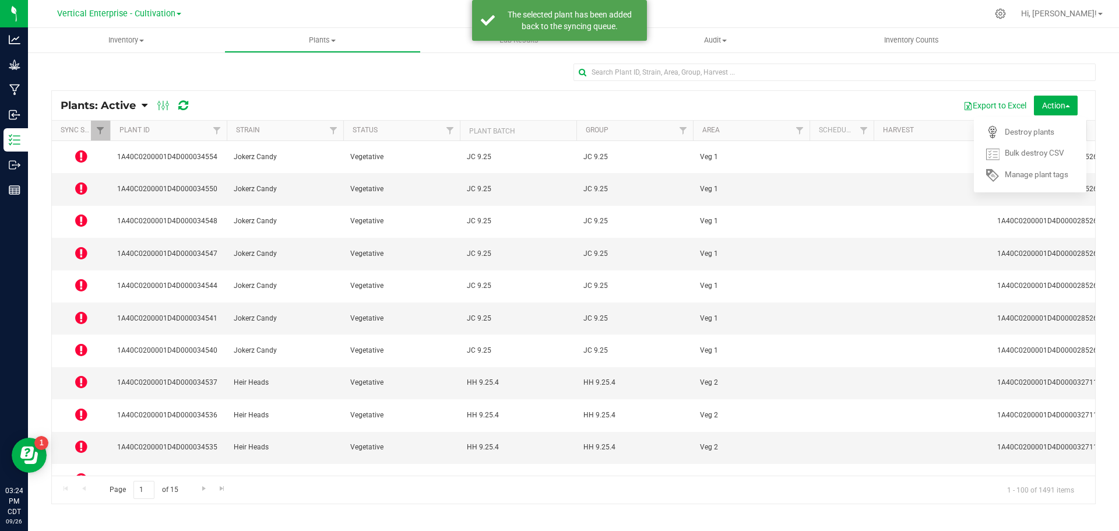
click at [80, 181] on icon at bounding box center [81, 188] width 12 height 14
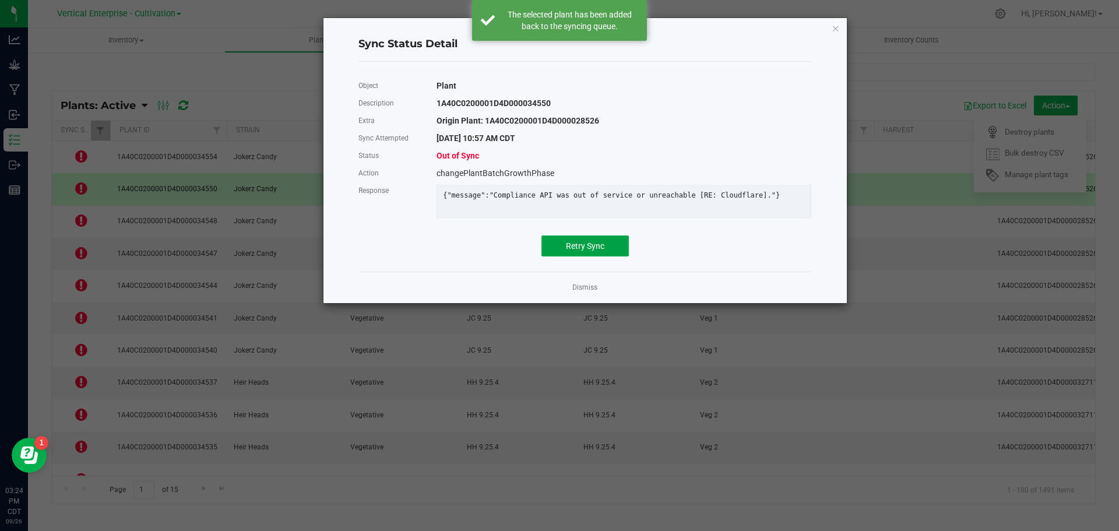
drag, startPoint x: 590, startPoint y: 255, endPoint x: 484, endPoint y: 261, distance: 105.6
click at [589, 251] on span "Retry Sync" at bounding box center [585, 245] width 38 height 9
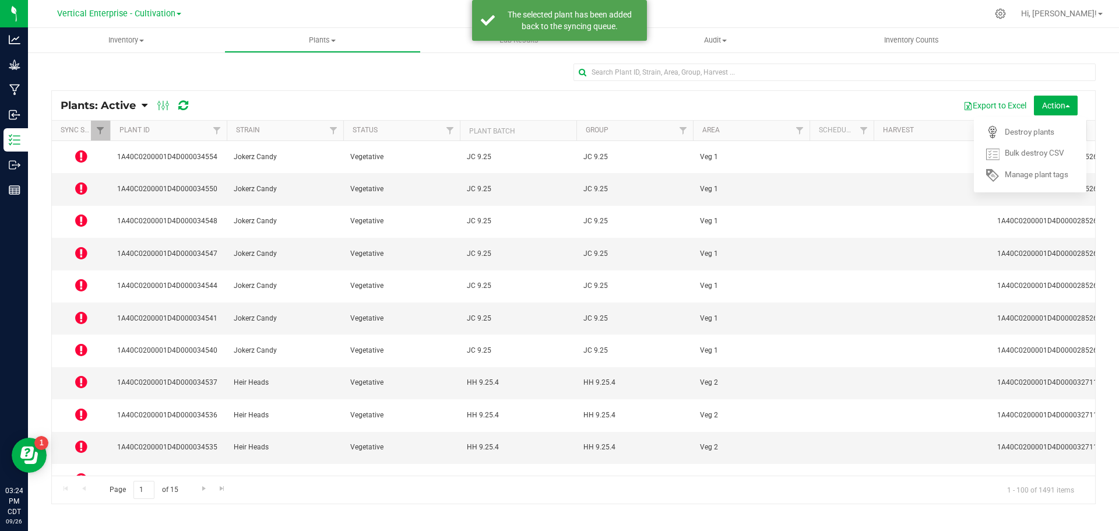
click at [85, 213] on icon at bounding box center [81, 220] width 12 height 14
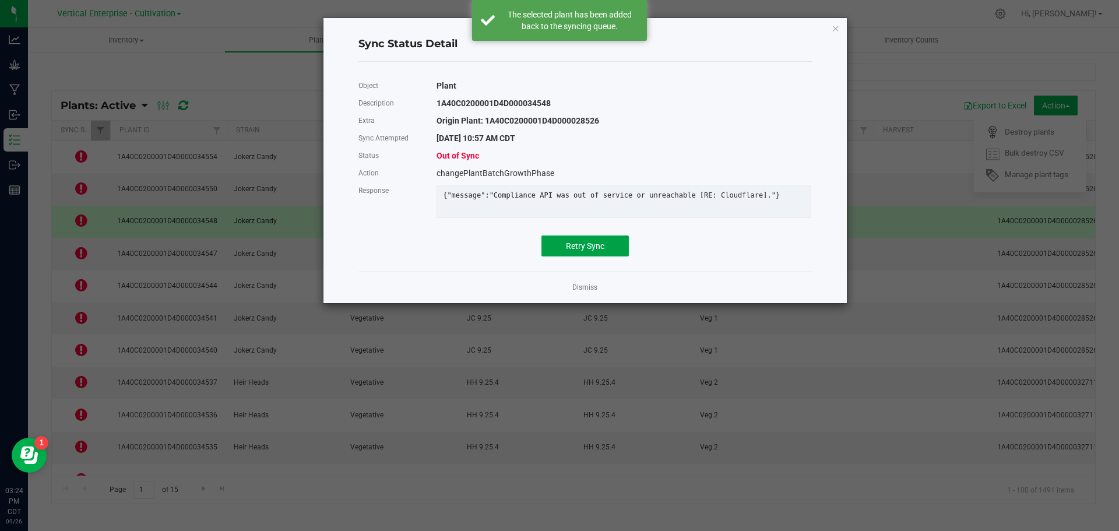
click at [599, 251] on span "Retry Sync" at bounding box center [585, 245] width 38 height 9
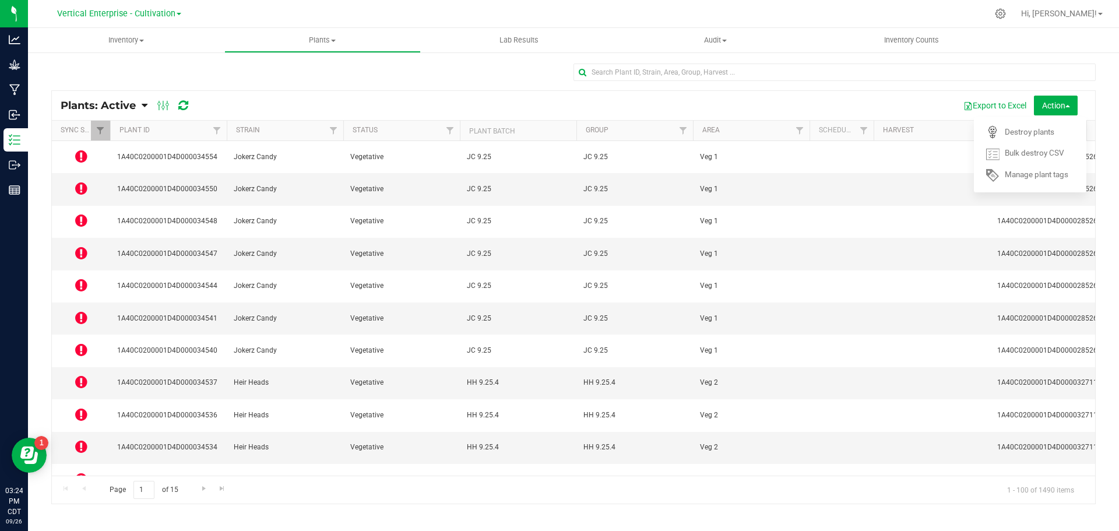
click at [83, 246] on icon at bounding box center [81, 253] width 12 height 14
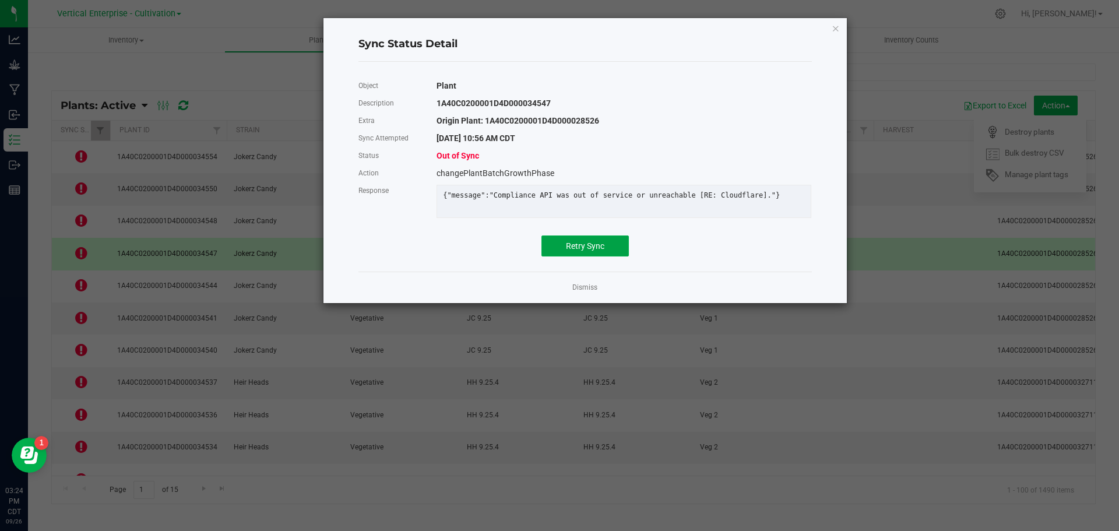
click at [576, 251] on span "Retry Sync" at bounding box center [585, 245] width 38 height 9
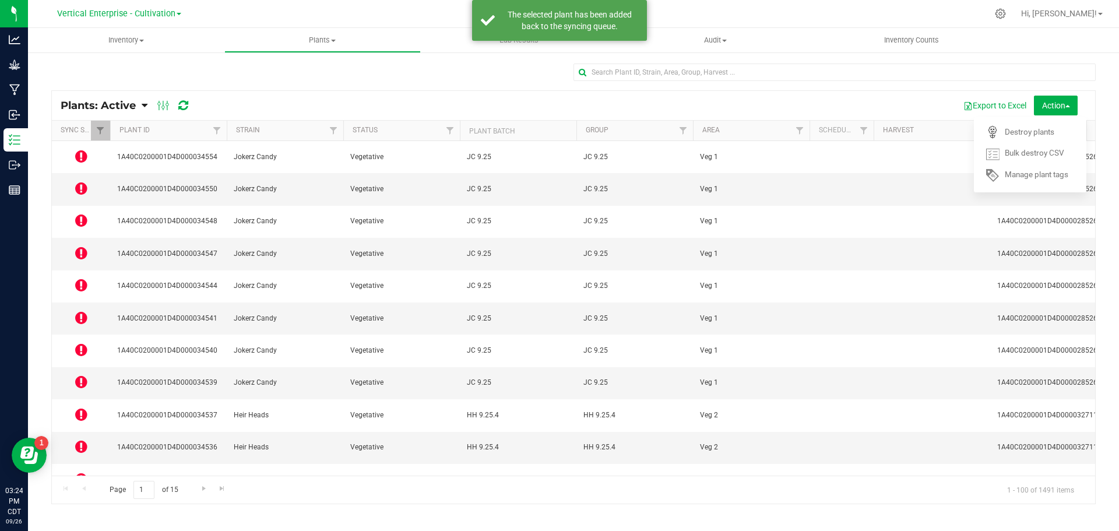
click at [80, 278] on icon at bounding box center [81, 285] width 12 height 14
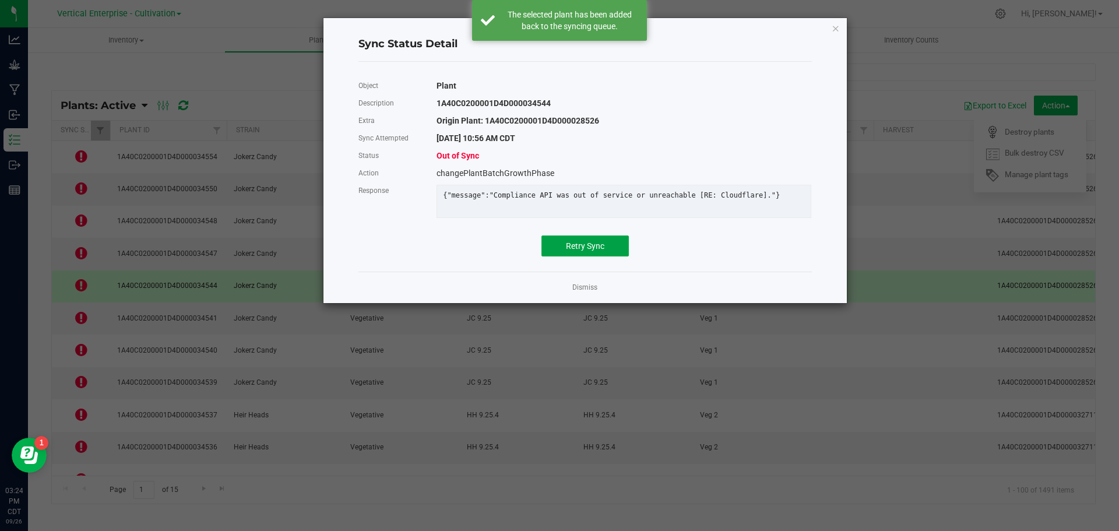
click at [624, 256] on button "Retry Sync" at bounding box center [584, 245] width 87 height 21
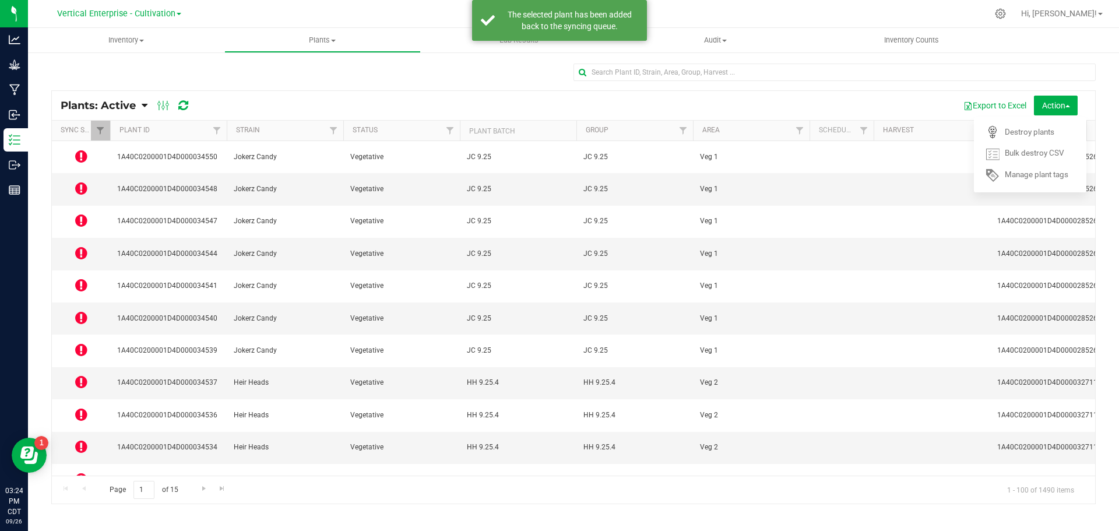
click at [83, 311] on icon at bounding box center [81, 318] width 12 height 14
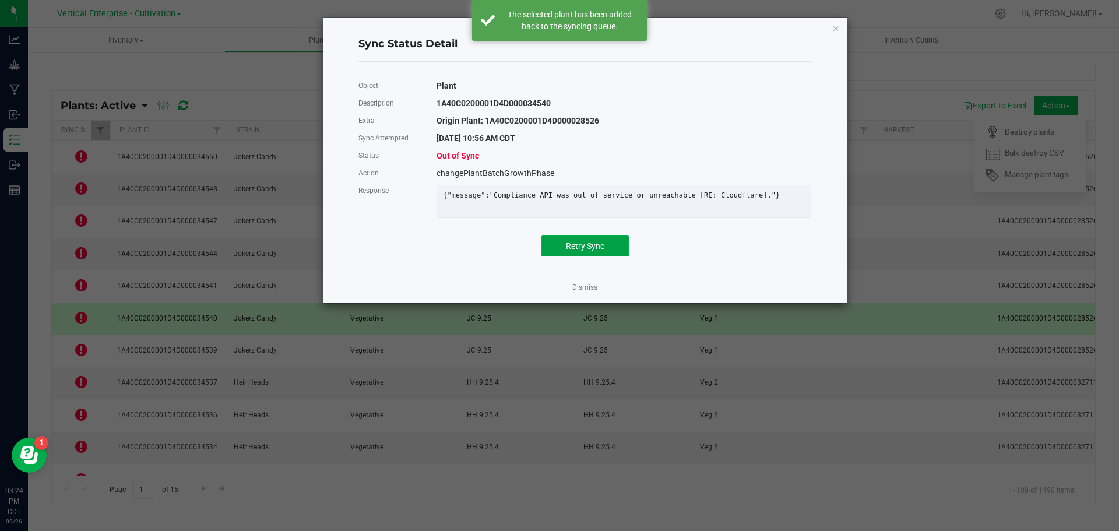
click at [589, 256] on button "Retry Sync" at bounding box center [584, 245] width 87 height 21
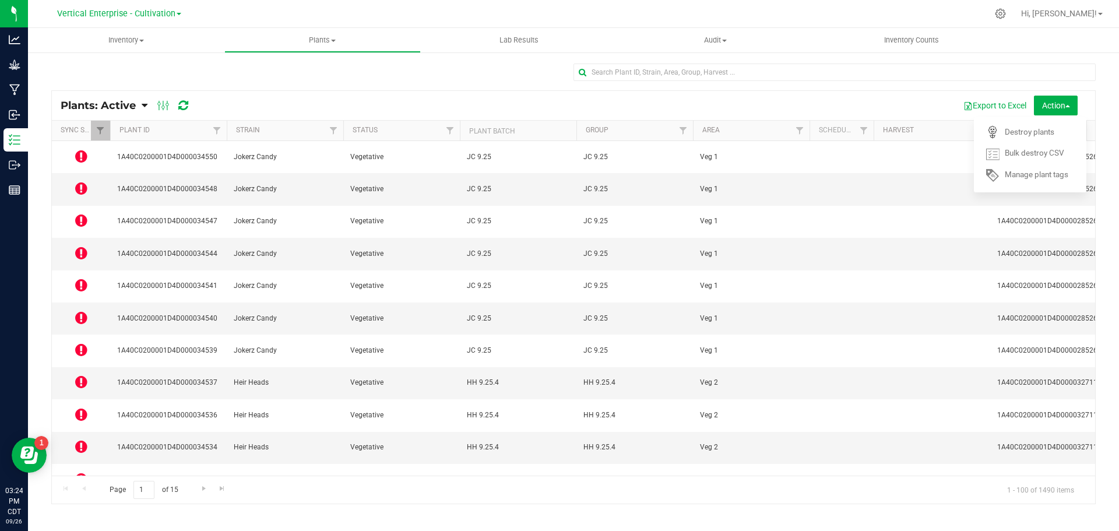
click at [80, 343] on icon at bounding box center [81, 350] width 12 height 14
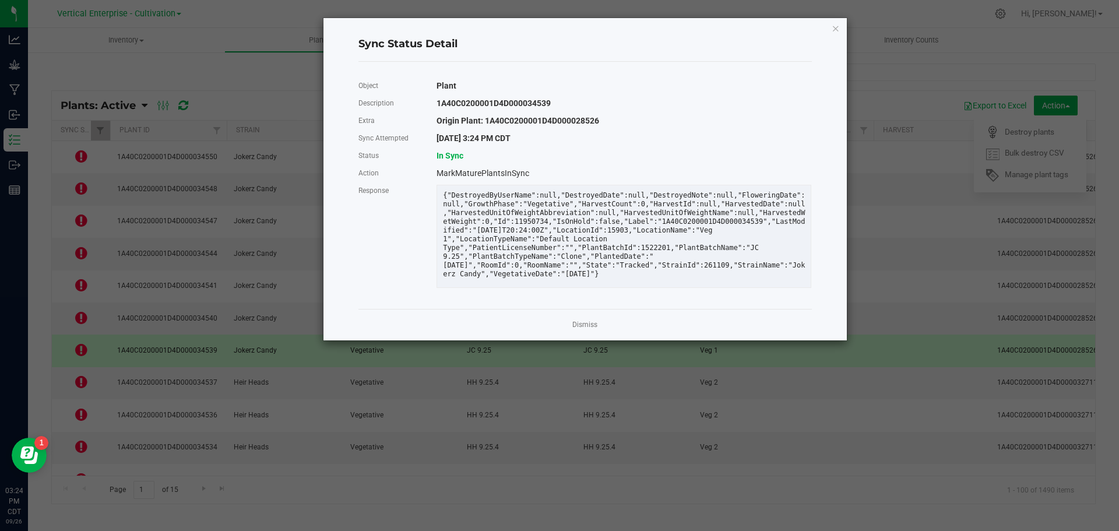
click at [586, 326] on link "Dismiss" at bounding box center [584, 325] width 25 height 10
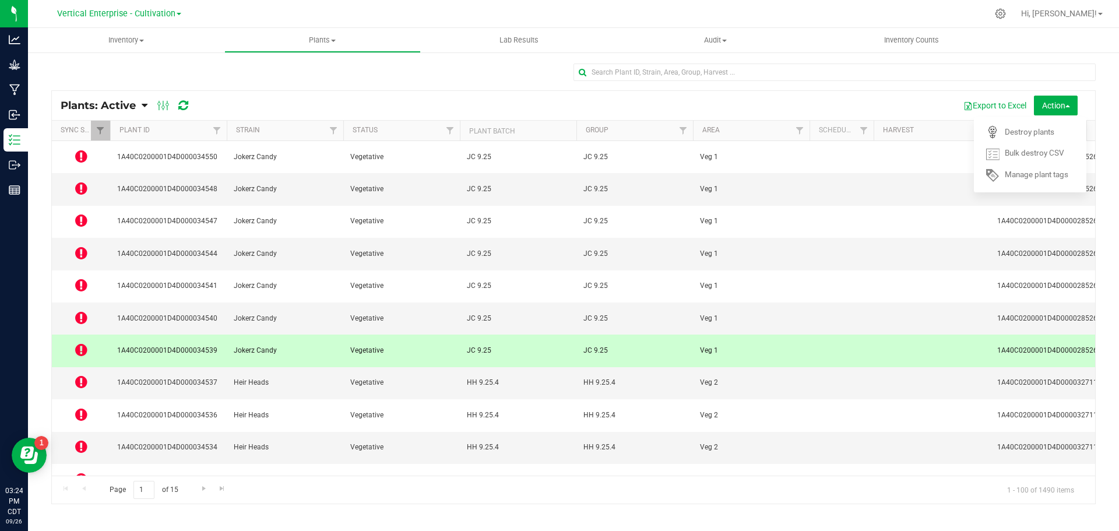
click at [79, 407] on icon at bounding box center [81, 414] width 12 height 14
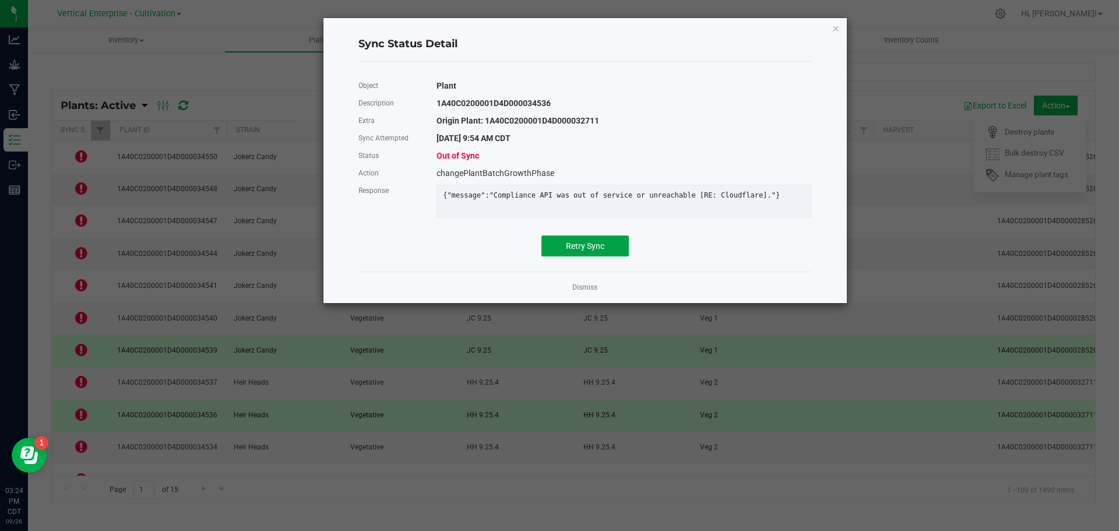
click at [585, 246] on button "Retry Sync" at bounding box center [584, 245] width 87 height 21
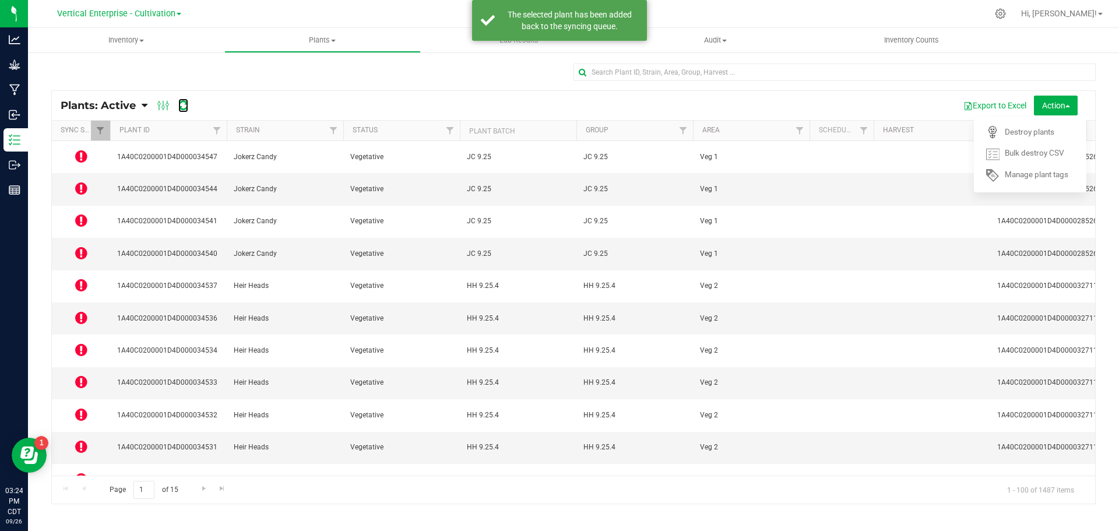
click at [181, 103] on icon at bounding box center [183, 106] width 10 height 12
click at [79, 153] on icon at bounding box center [81, 156] width 12 height 14
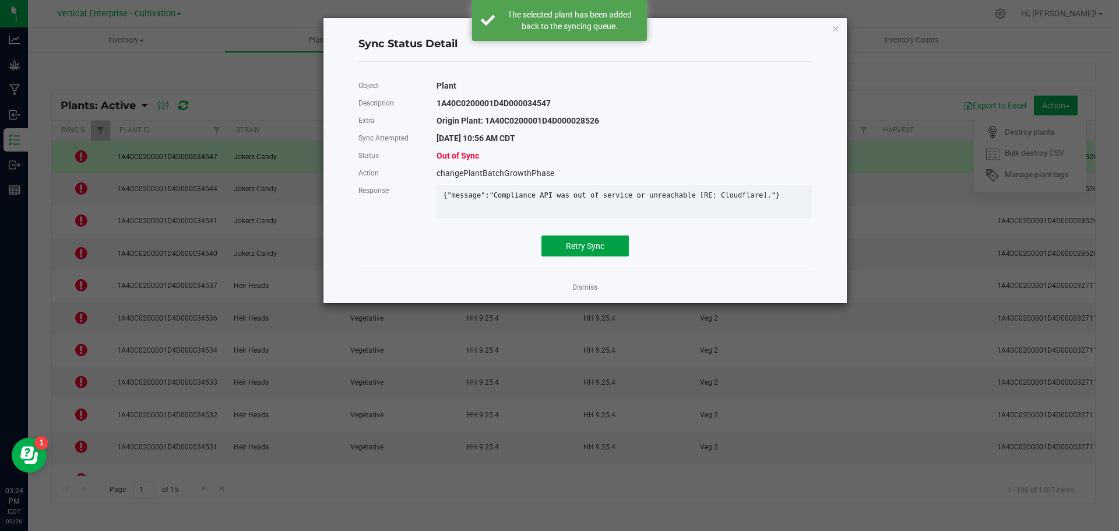
drag, startPoint x: 600, startPoint y: 250, endPoint x: 566, endPoint y: 251, distance: 33.2
click at [600, 251] on span "Retry Sync" at bounding box center [585, 245] width 38 height 9
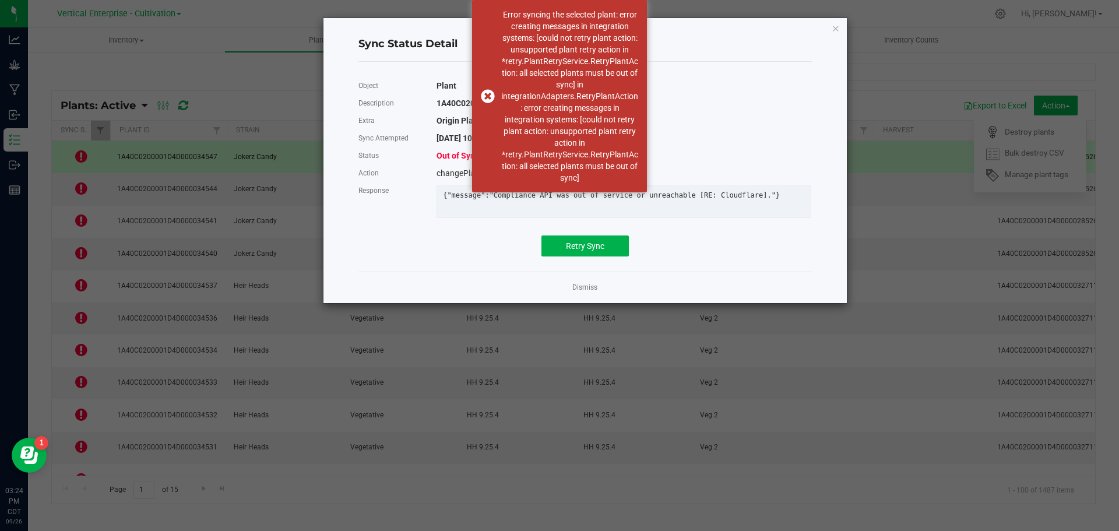
click at [590, 293] on link "Dismiss" at bounding box center [584, 288] width 25 height 10
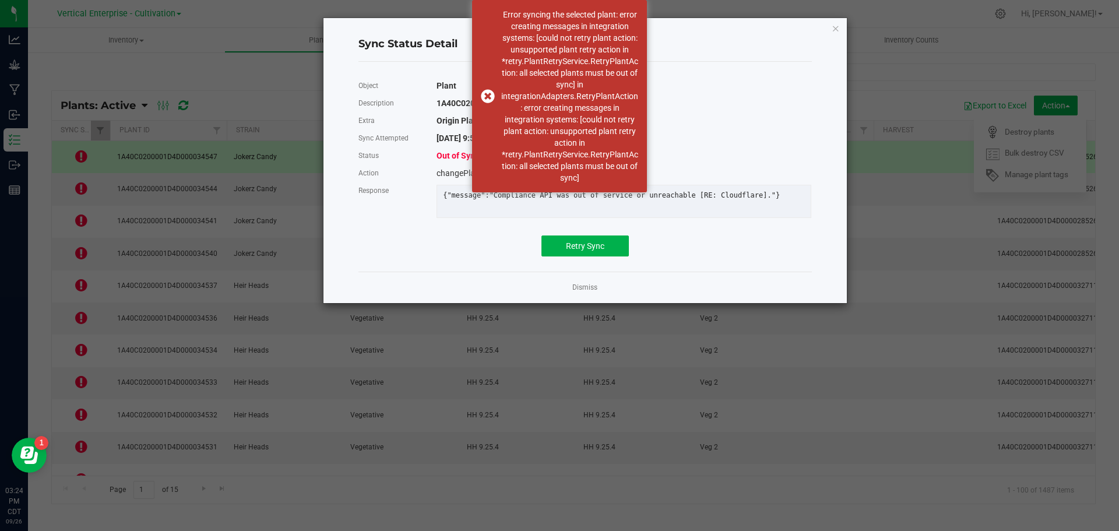
click at [487, 98] on div "Error syncing the selected plant: error creating messages in integration system…" at bounding box center [559, 96] width 175 height 192
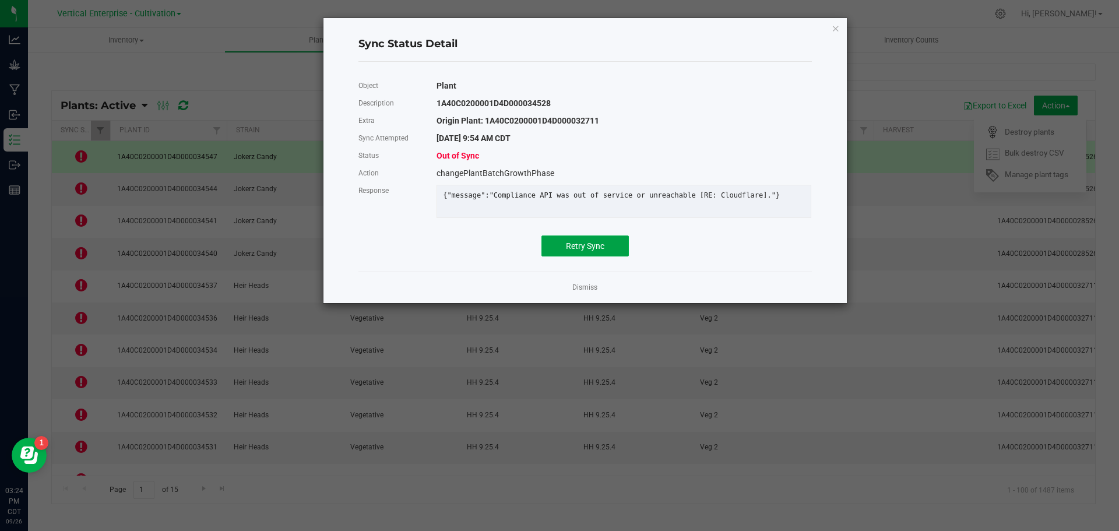
click at [576, 251] on span "Retry Sync" at bounding box center [585, 245] width 38 height 9
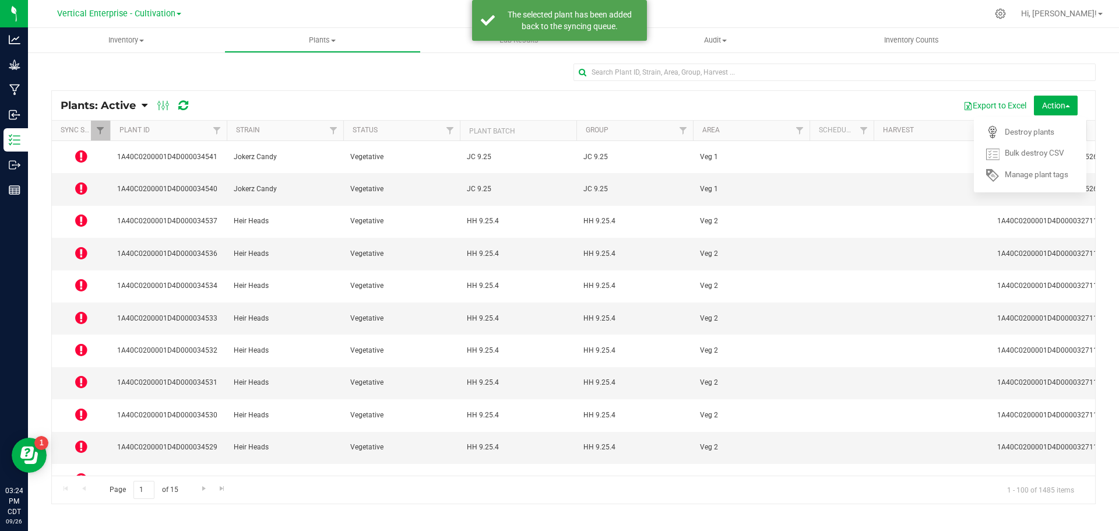
click at [82, 504] on icon at bounding box center [81, 511] width 12 height 14
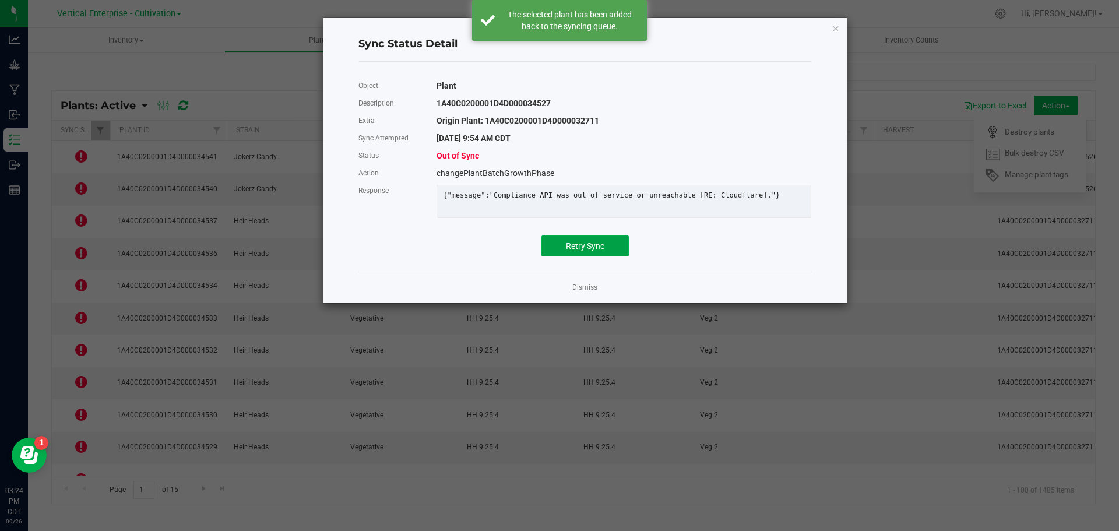
click at [551, 256] on button "Retry Sync" at bounding box center [584, 245] width 87 height 21
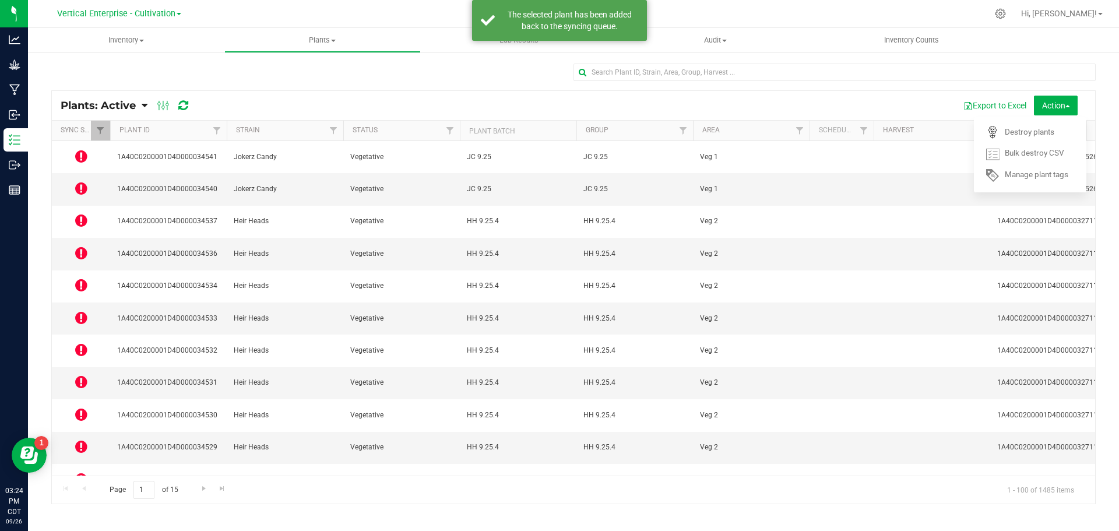
click at [80, 472] on icon at bounding box center [81, 479] width 12 height 14
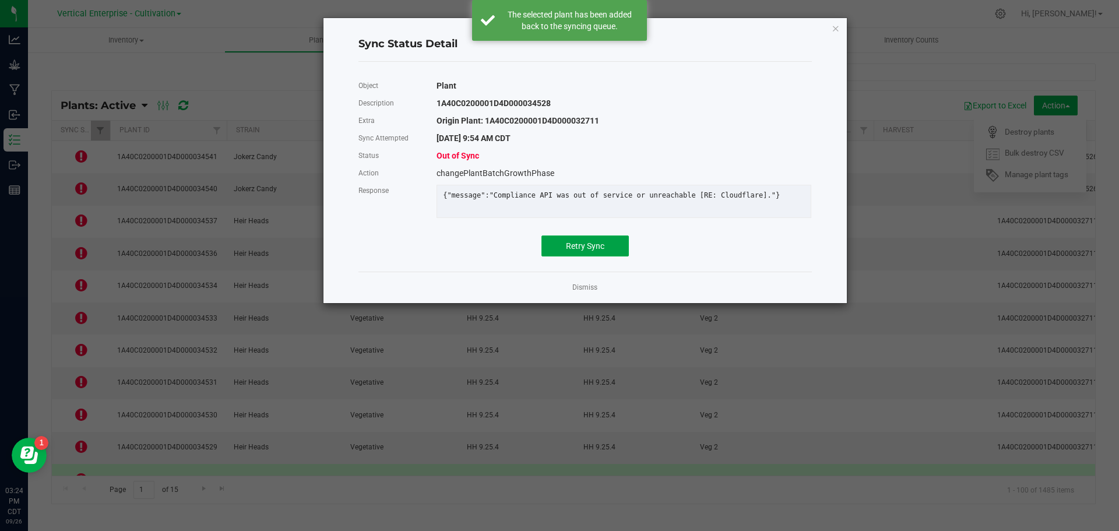
click at [567, 251] on span "Retry Sync" at bounding box center [585, 245] width 38 height 9
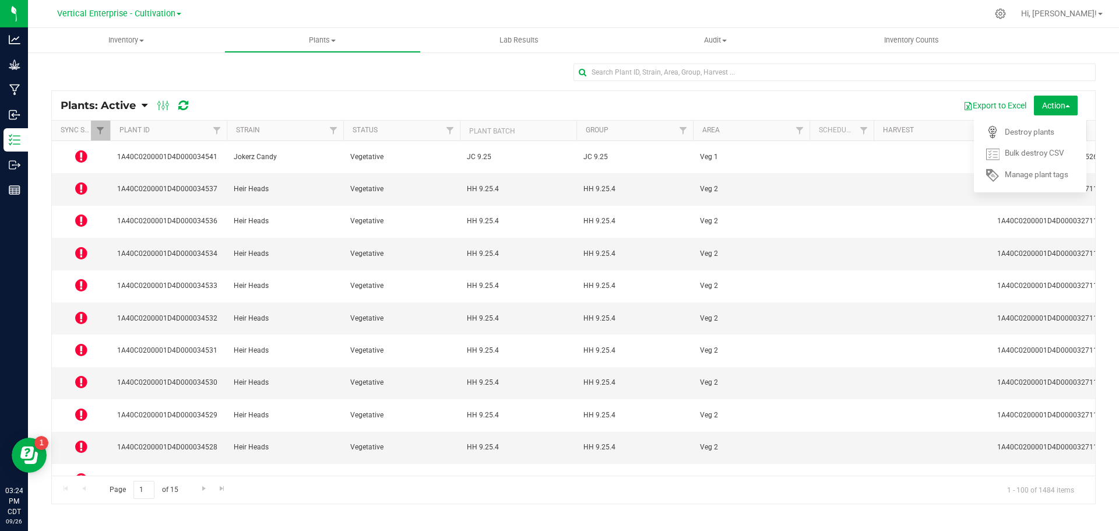
click at [83, 407] on icon at bounding box center [81, 414] width 12 height 14
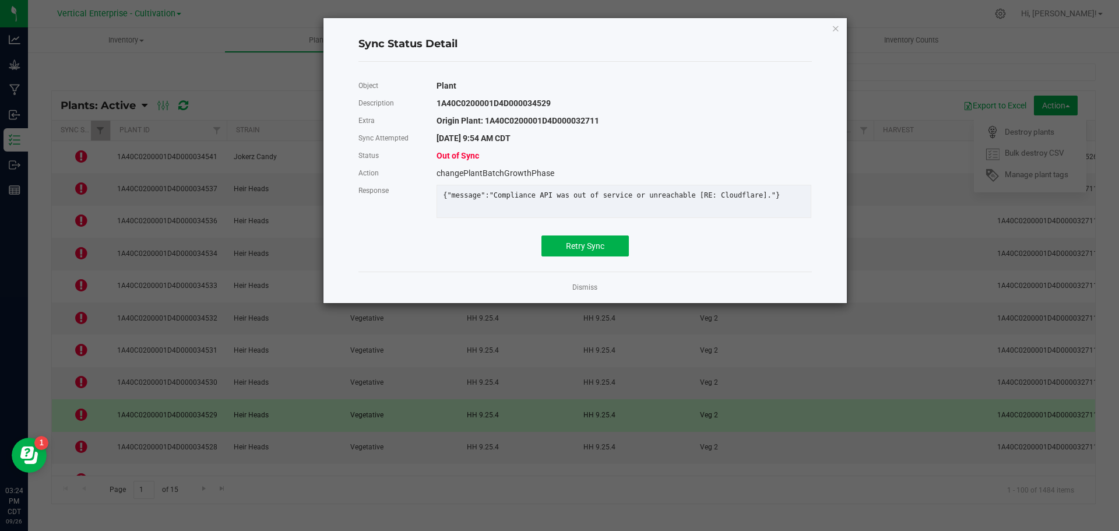
click at [575, 262] on div "Object Plant Description 1A40C0200001D4D000034529 Extra Origin Plant: 1A40C0200…" at bounding box center [585, 166] width 471 height 191
click at [576, 251] on span "Retry Sync" at bounding box center [585, 245] width 38 height 9
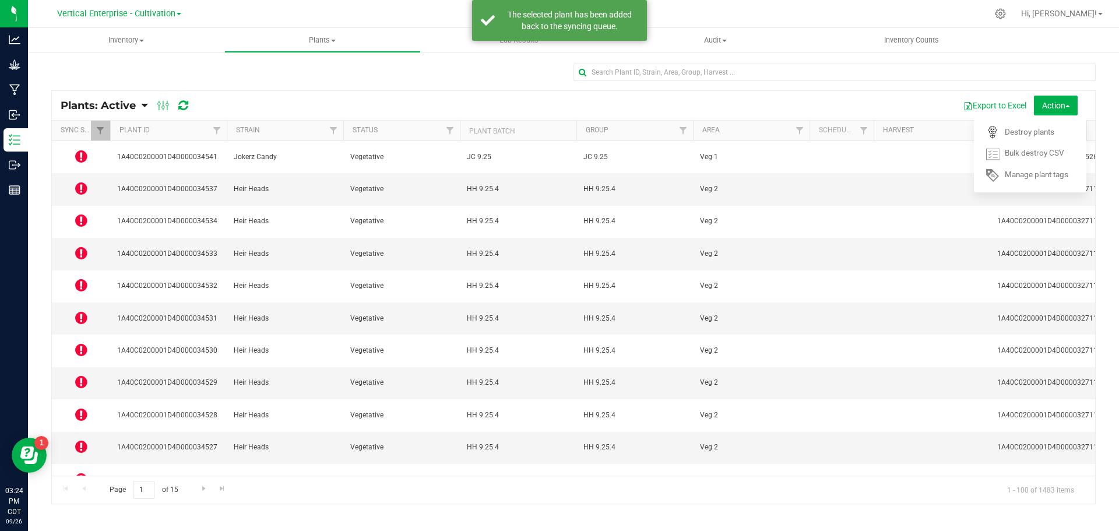
click at [87, 375] on icon at bounding box center [81, 382] width 12 height 14
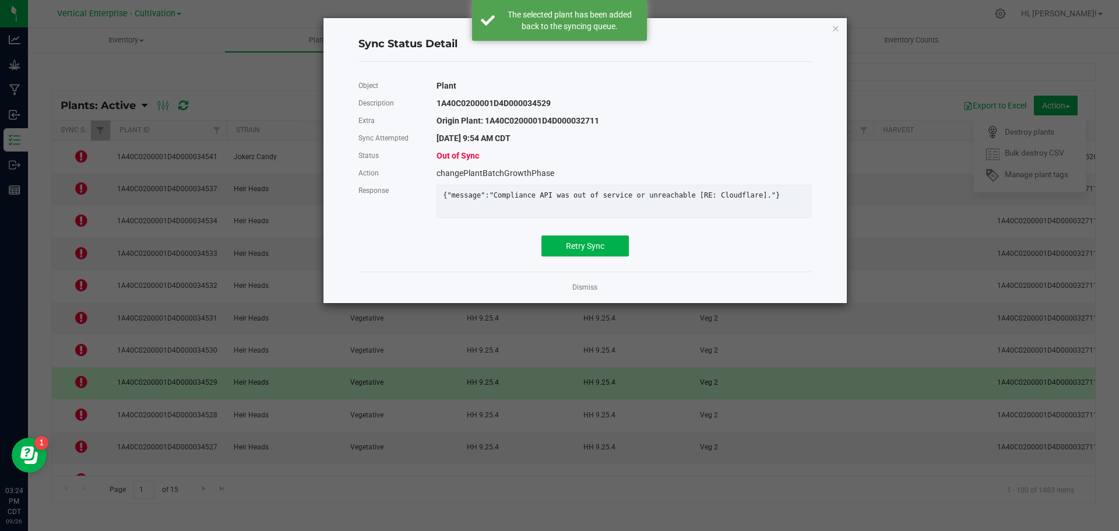
click at [554, 272] on div "Object Plant Description 1A40C0200001D4D000034529 Extra Origin Plant: 1A40C0200…" at bounding box center [584, 167] width 453 height 210
click at [576, 248] on button "Retry Sync" at bounding box center [584, 245] width 87 height 21
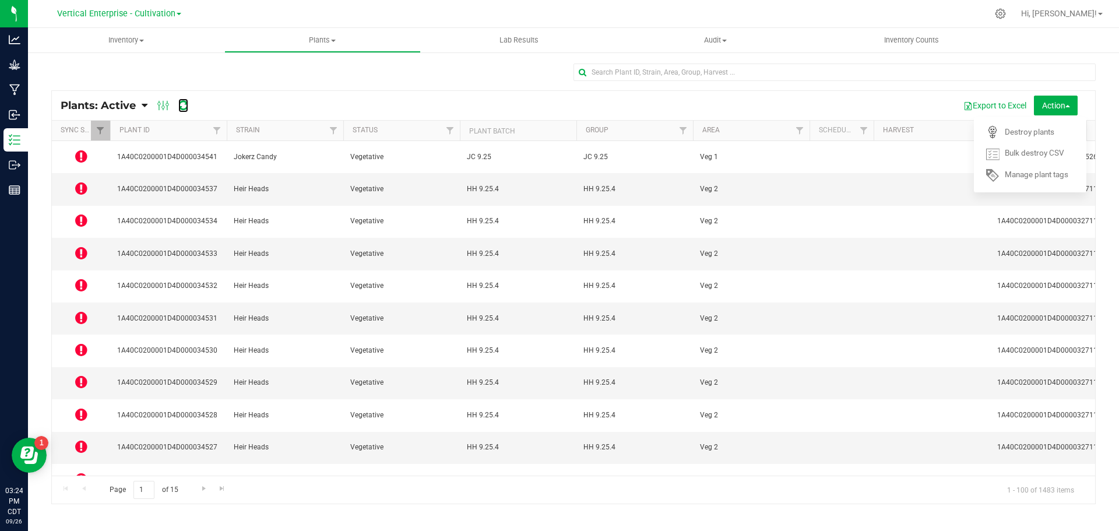
click at [181, 105] on icon at bounding box center [183, 106] width 10 height 12
click at [78, 246] on icon at bounding box center [81, 253] width 12 height 14
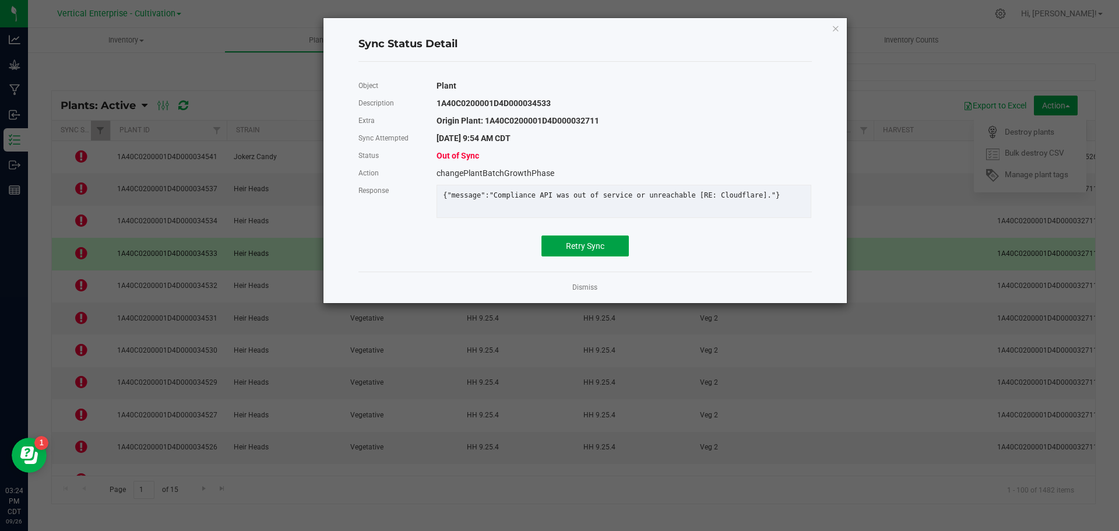
click at [591, 251] on span "Retry Sync" at bounding box center [585, 245] width 38 height 9
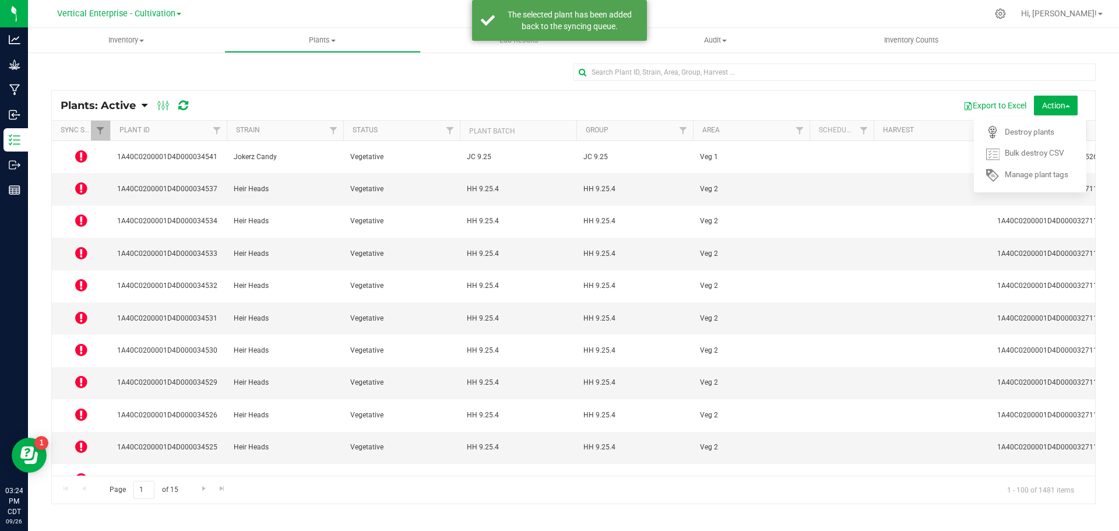
click at [82, 181] on icon at bounding box center [81, 188] width 12 height 14
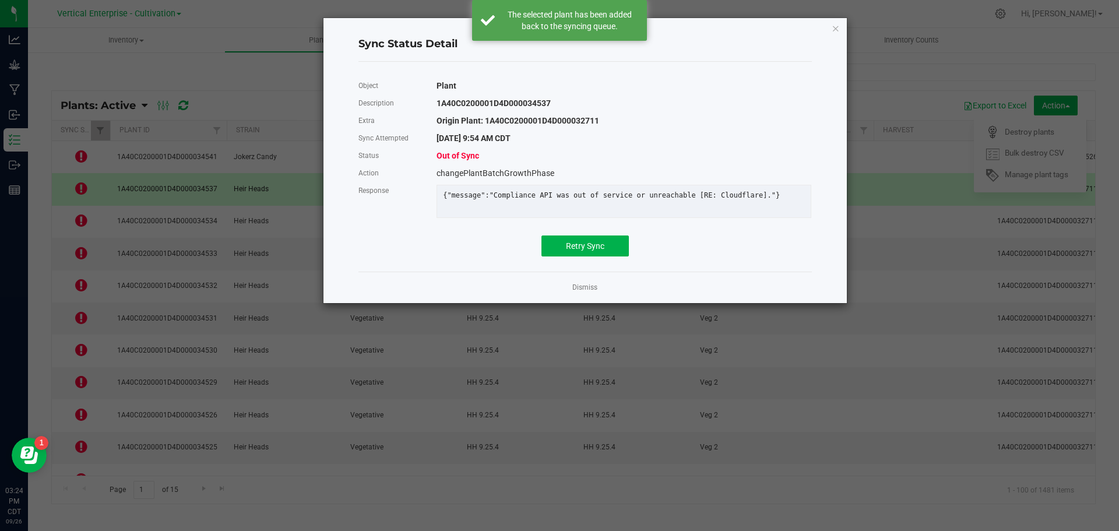
drag, startPoint x: 582, startPoint y: 241, endPoint x: 583, endPoint y: 254, distance: 12.3
click at [581, 245] on div "Object Plant Description 1A40C0200001D4D000034537 Extra Origin Plant: 1A40C0200…" at bounding box center [584, 166] width 453 height 179
drag, startPoint x: 583, startPoint y: 254, endPoint x: 498, endPoint y: 256, distance: 85.1
click at [583, 251] on span "Retry Sync" at bounding box center [585, 245] width 38 height 9
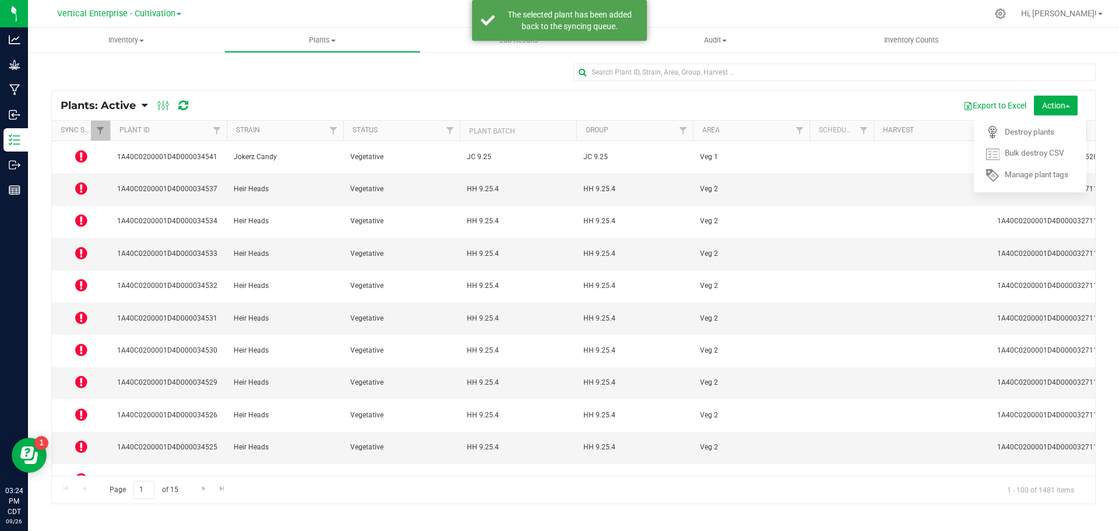
click at [85, 154] on icon at bounding box center [81, 156] width 12 height 14
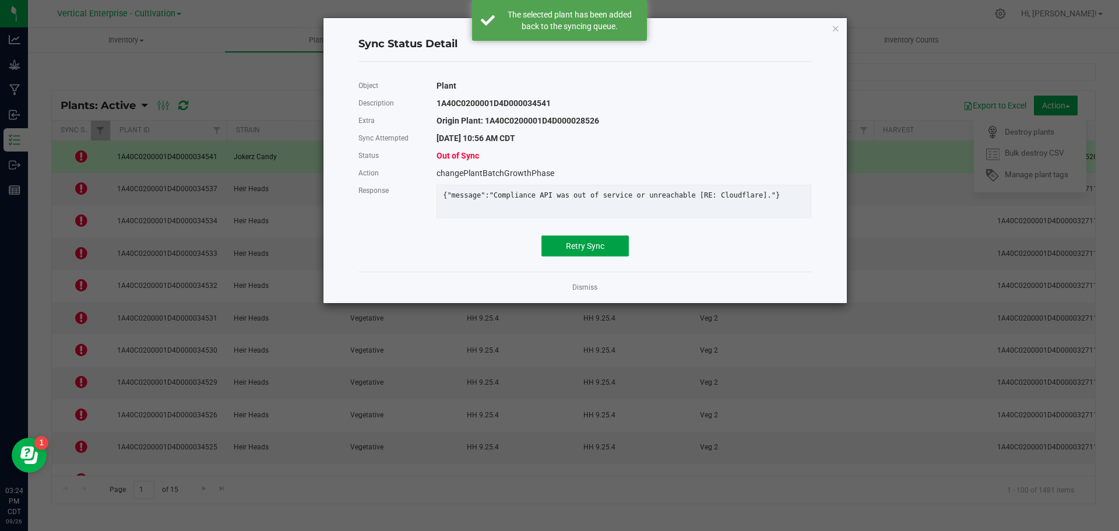
click at [609, 256] on button "Retry Sync" at bounding box center [584, 245] width 87 height 21
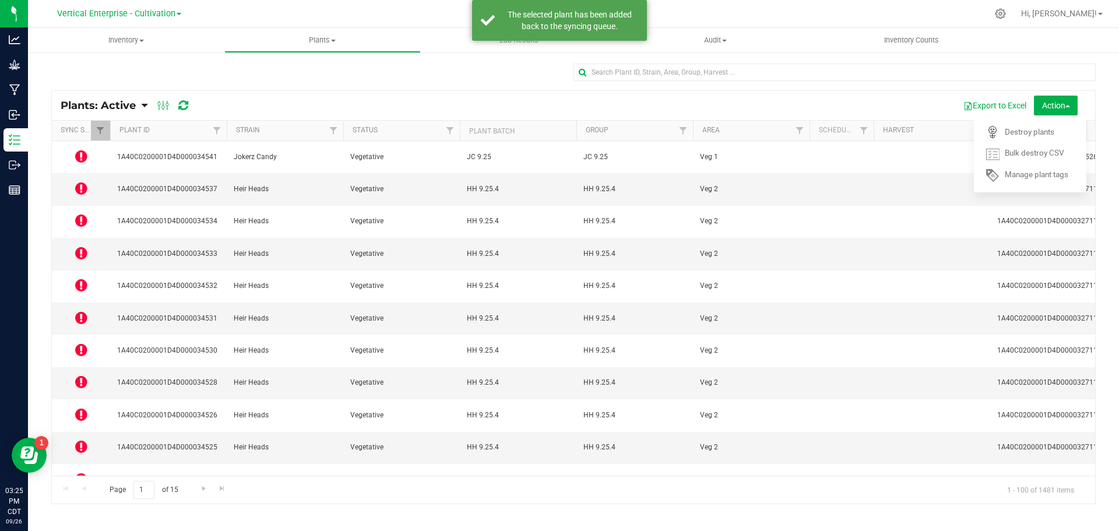
click at [73, 206] on td at bounding box center [81, 222] width 58 height 32
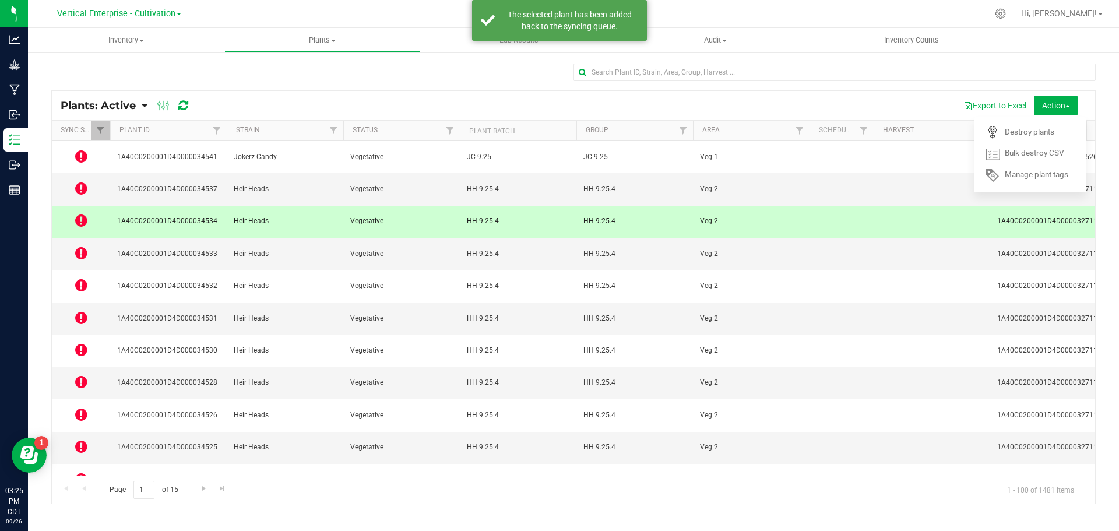
click at [81, 213] on icon at bounding box center [81, 220] width 12 height 14
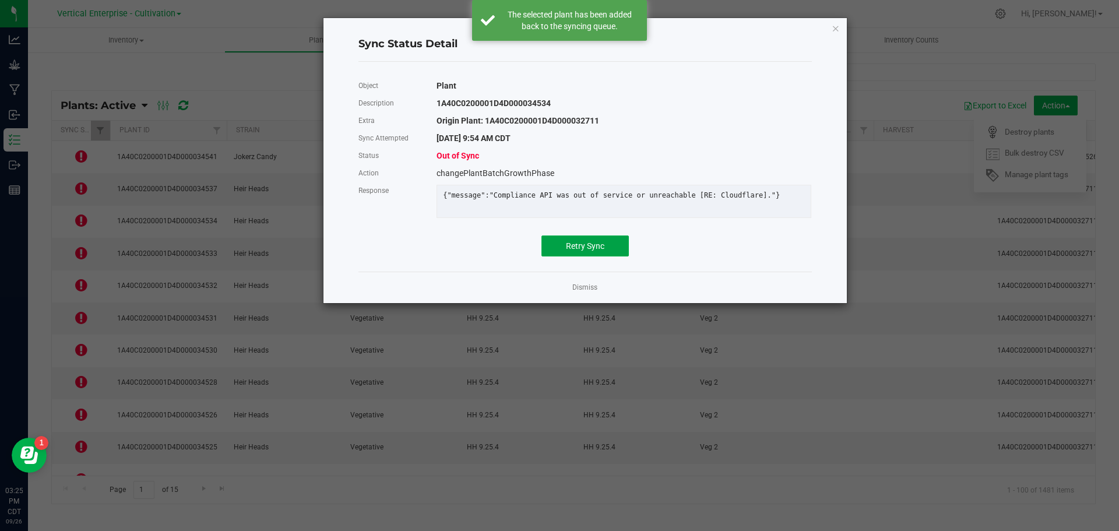
click at [594, 251] on span "Retry Sync" at bounding box center [585, 245] width 38 height 9
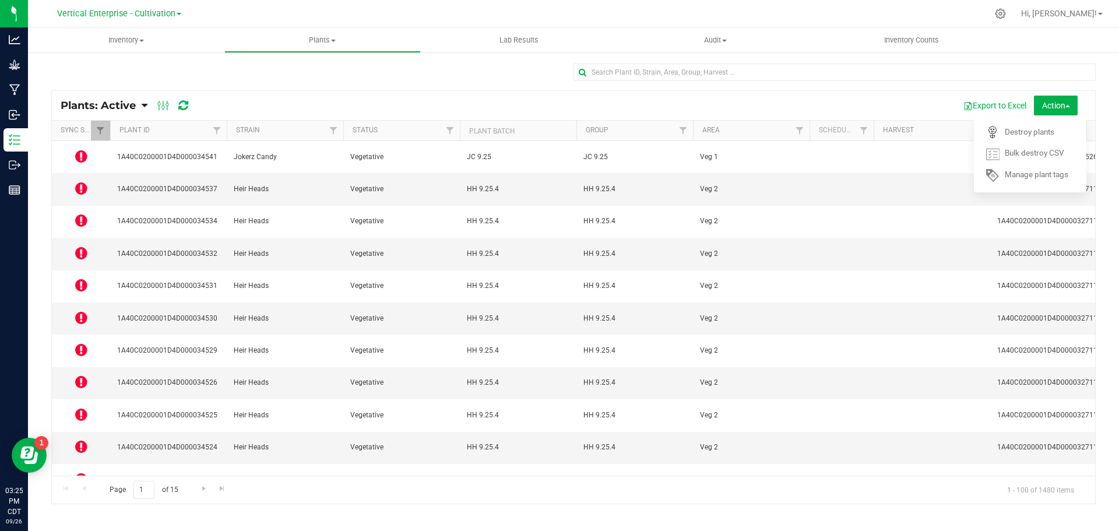
click at [84, 343] on icon at bounding box center [81, 350] width 12 height 14
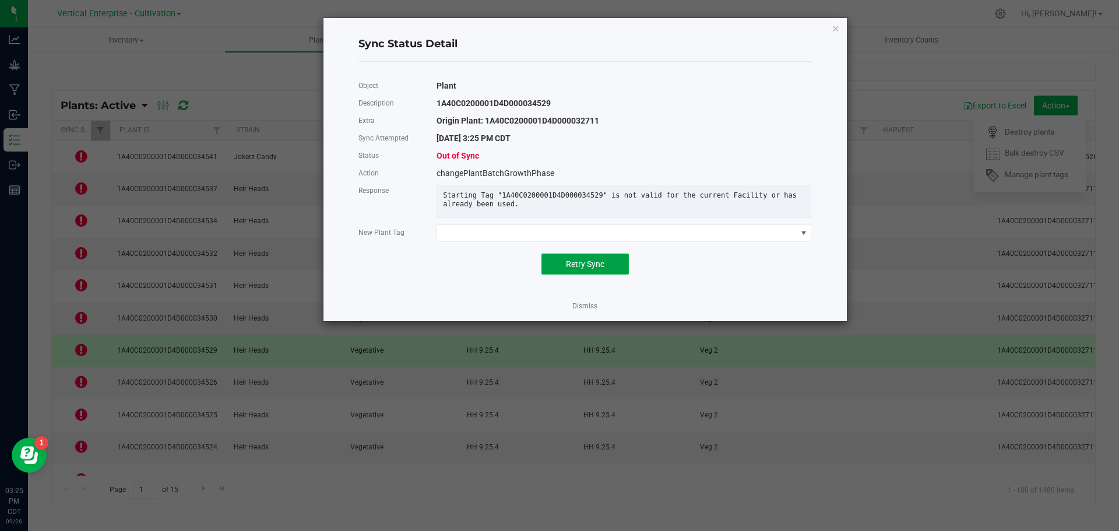
click at [581, 269] on span "Retry Sync" at bounding box center [585, 263] width 38 height 9
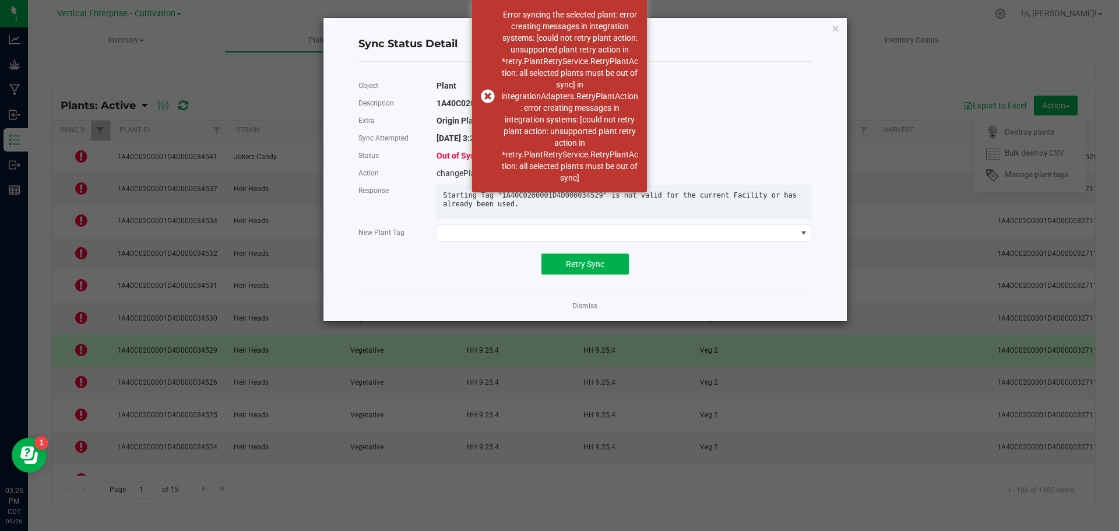
click at [596, 311] on link "Dismiss" at bounding box center [584, 306] width 25 height 10
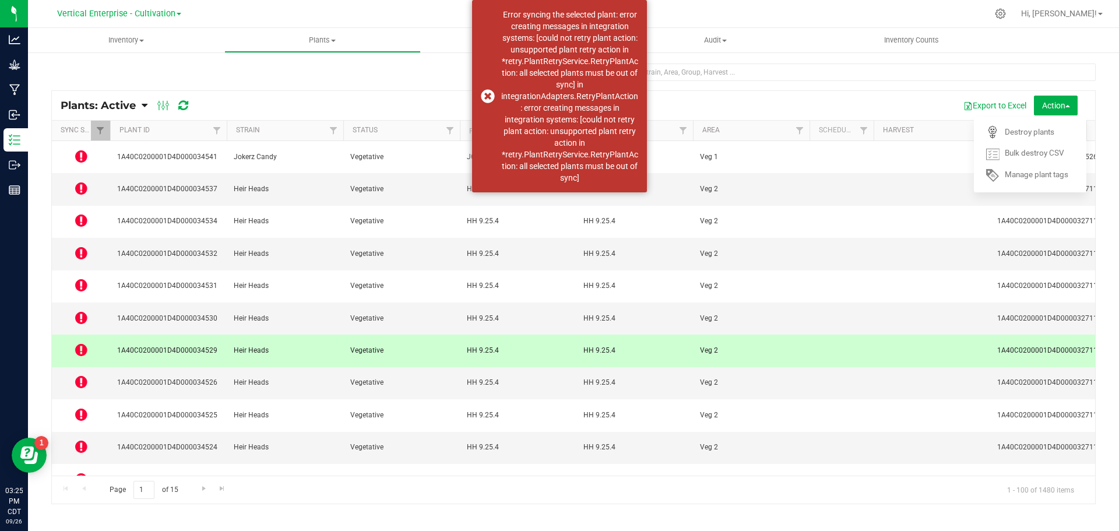
click at [487, 93] on div "Error syncing the selected plant: error creating messages in integration system…" at bounding box center [559, 96] width 175 height 192
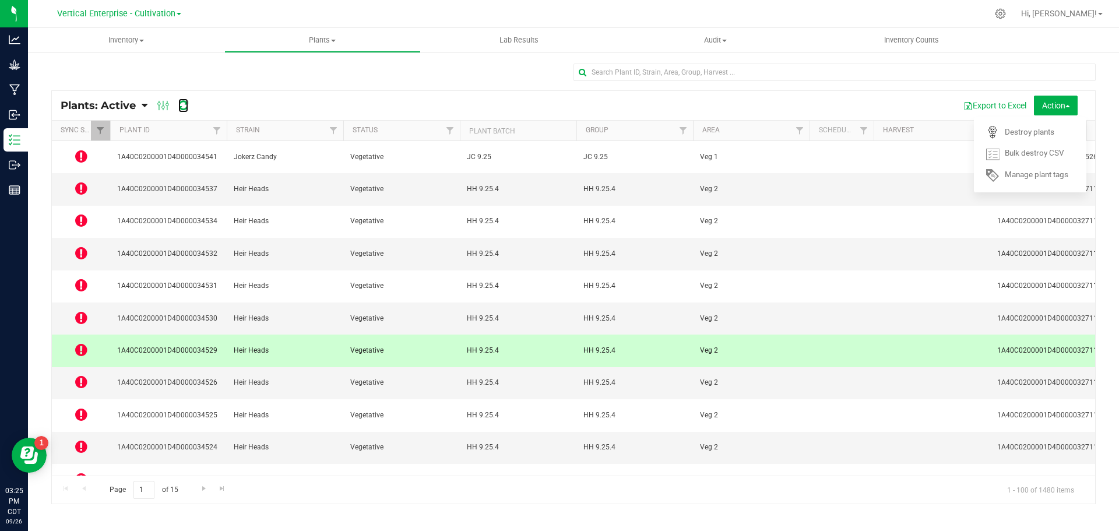
click at [181, 107] on icon at bounding box center [183, 106] width 10 height 12
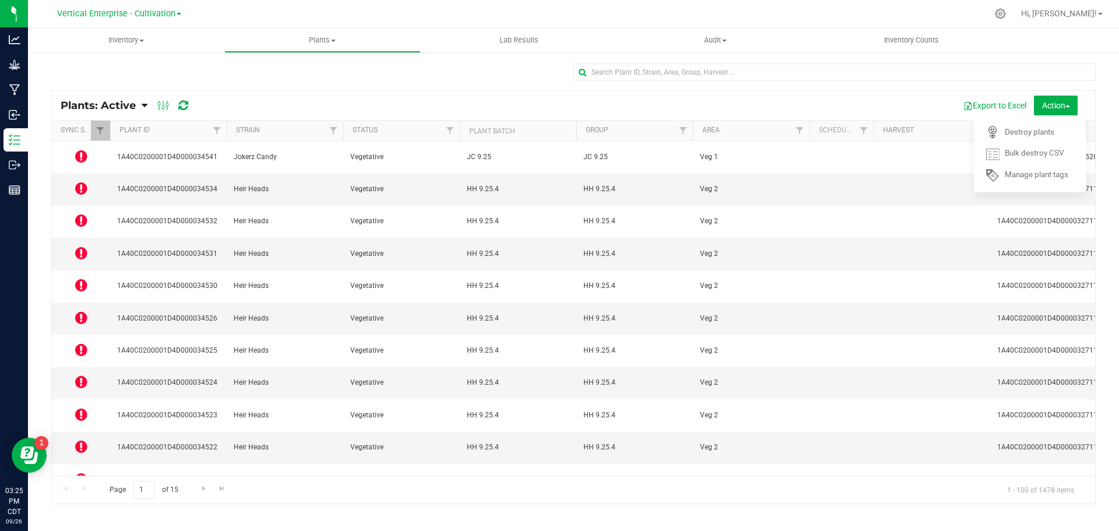
click at [77, 153] on icon at bounding box center [81, 156] width 12 height 14
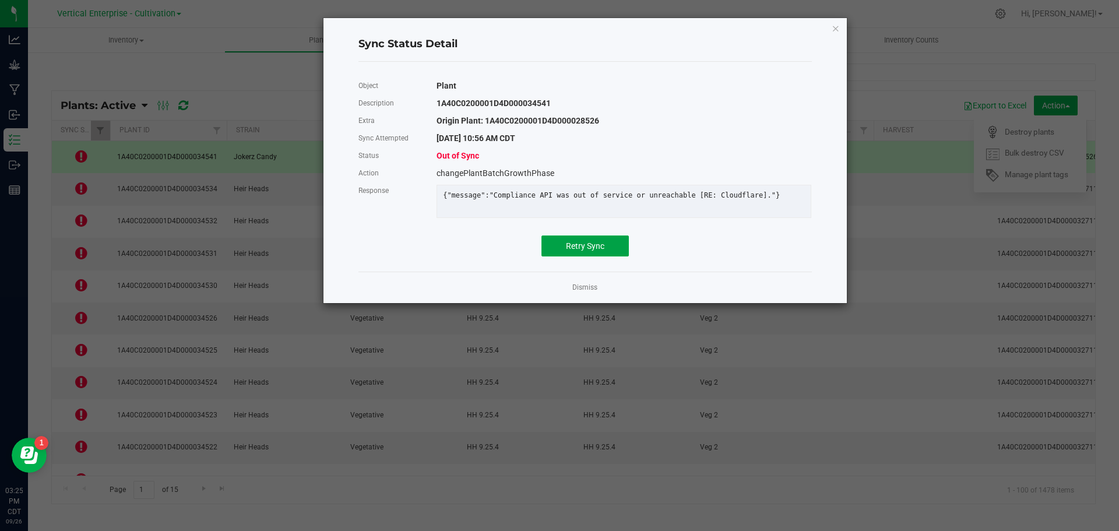
click at [572, 247] on button "Retry Sync" at bounding box center [584, 245] width 87 height 21
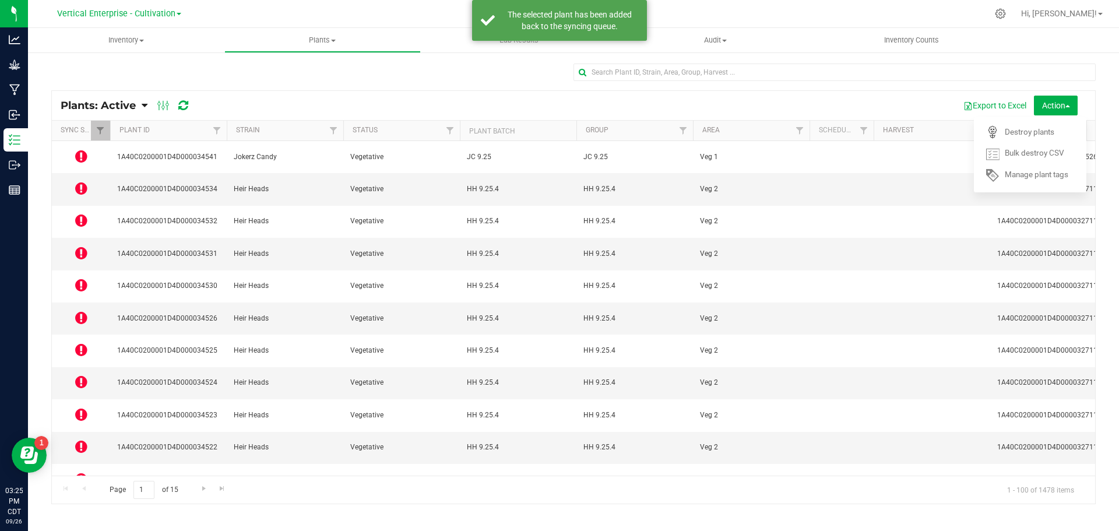
click at [83, 182] on icon at bounding box center [81, 188] width 12 height 14
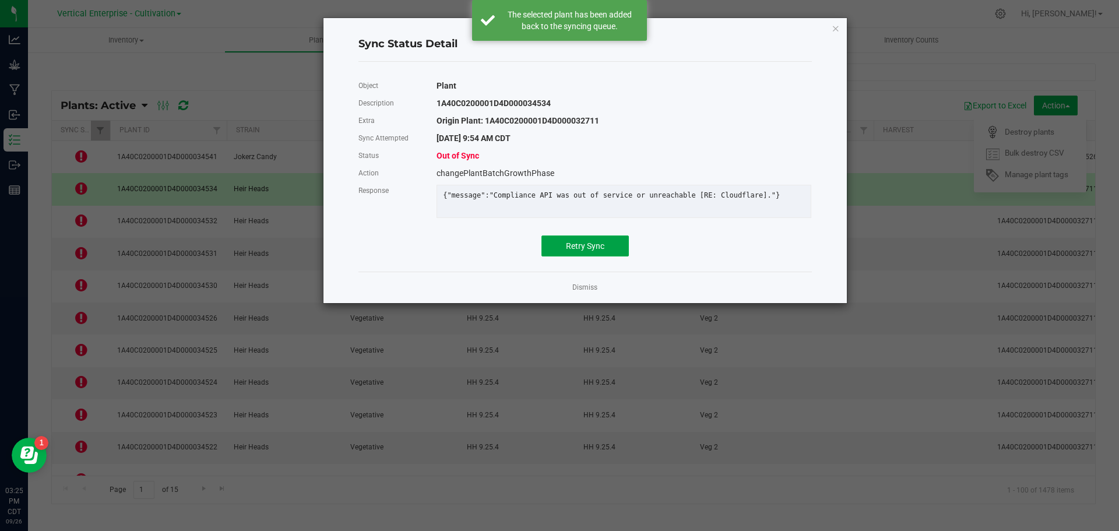
drag, startPoint x: 563, startPoint y: 258, endPoint x: 547, endPoint y: 258, distance: 15.7
click at [559, 256] on button "Retry Sync" at bounding box center [584, 245] width 87 height 21
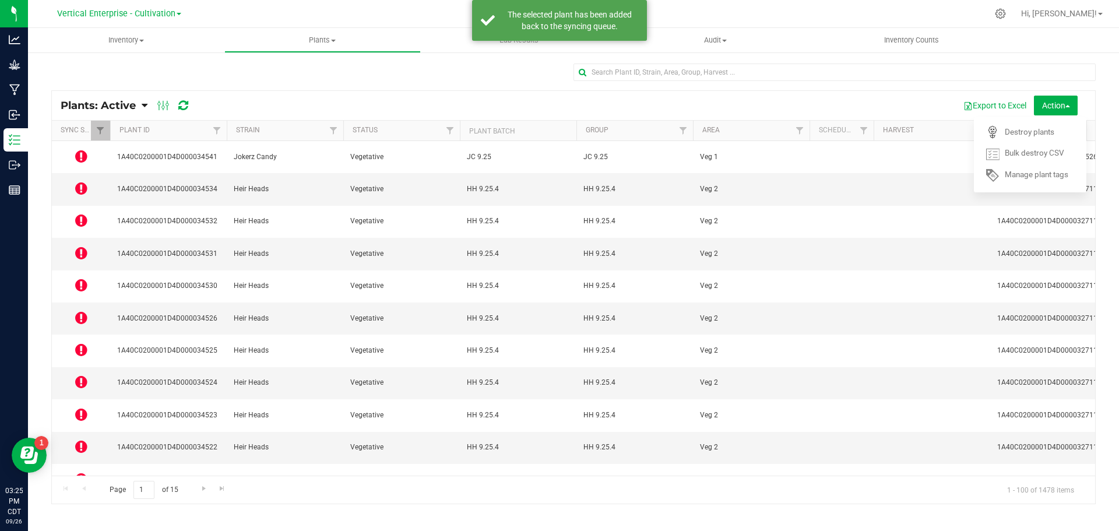
click at [83, 213] on icon at bounding box center [81, 220] width 12 height 14
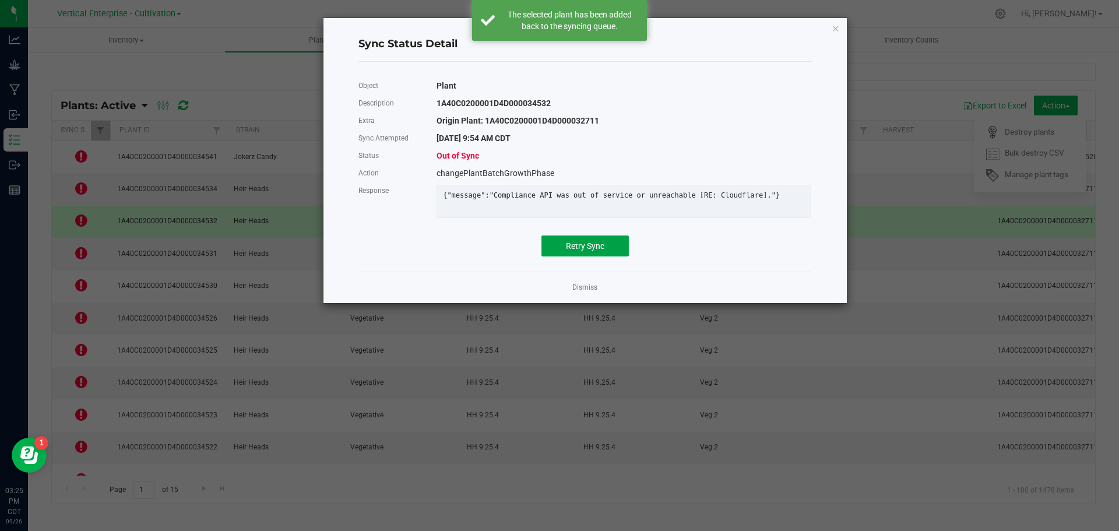
click at [582, 248] on button "Retry Sync" at bounding box center [584, 245] width 87 height 21
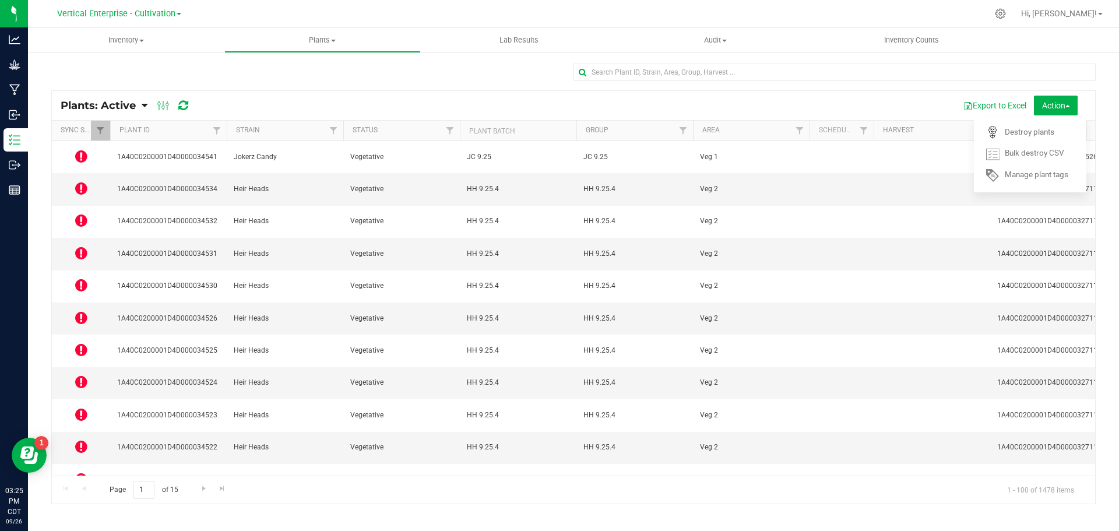
drag, startPoint x: 71, startPoint y: 230, endPoint x: 83, endPoint y: 234, distance: 12.7
click at [71, 238] on td at bounding box center [81, 254] width 58 height 32
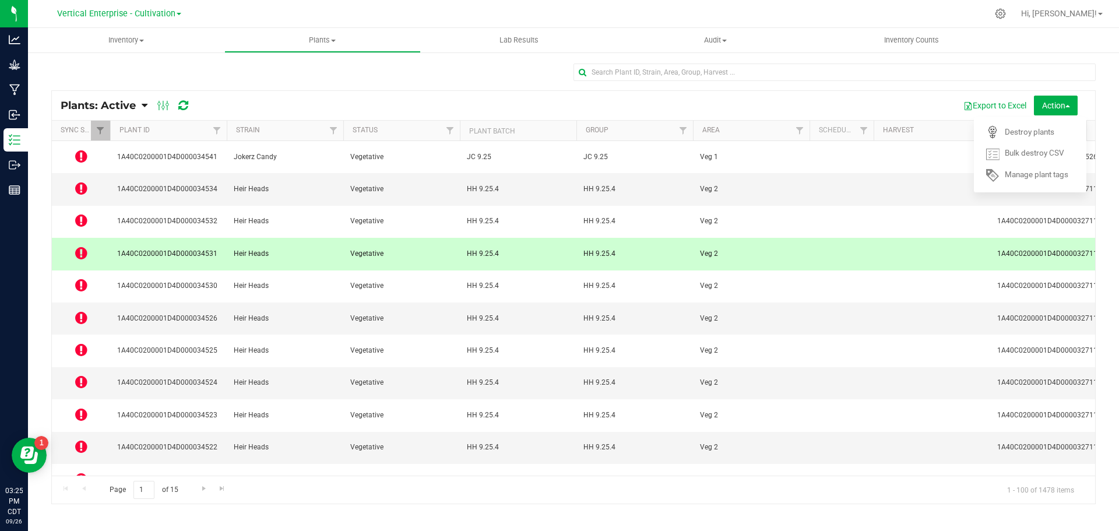
click at [86, 246] on icon at bounding box center [81, 253] width 12 height 14
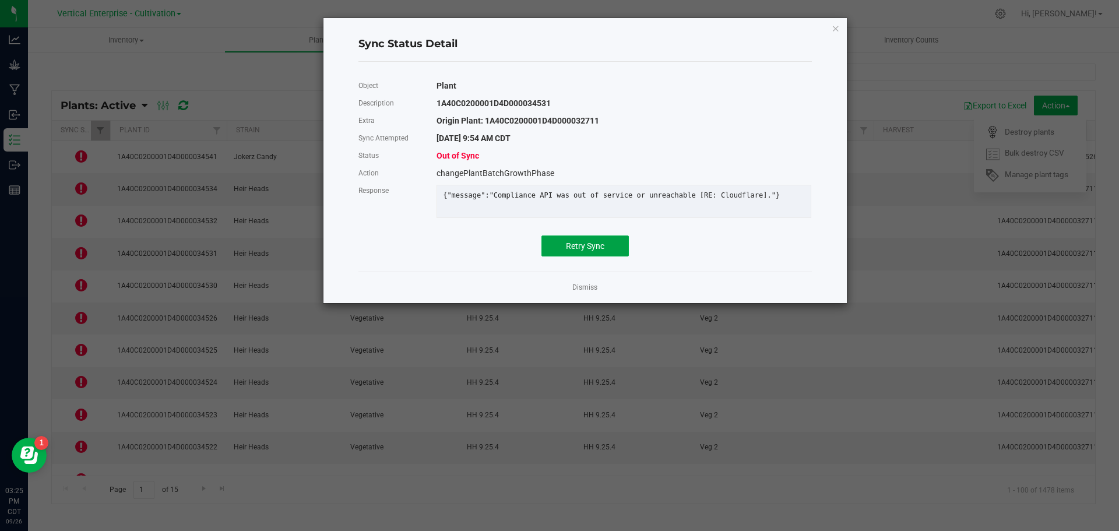
click at [571, 251] on span "Retry Sync" at bounding box center [585, 245] width 38 height 9
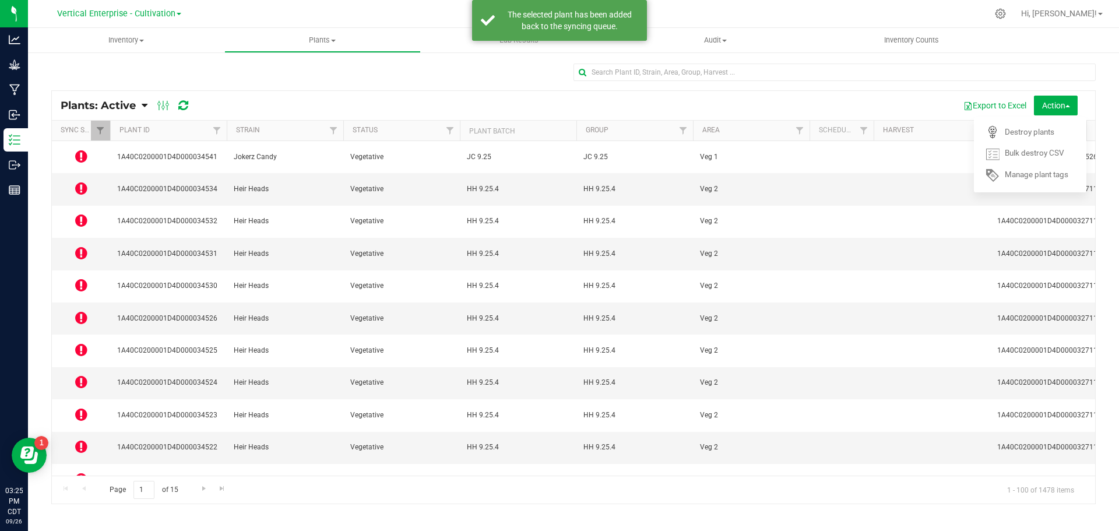
click at [83, 278] on icon at bounding box center [81, 285] width 12 height 14
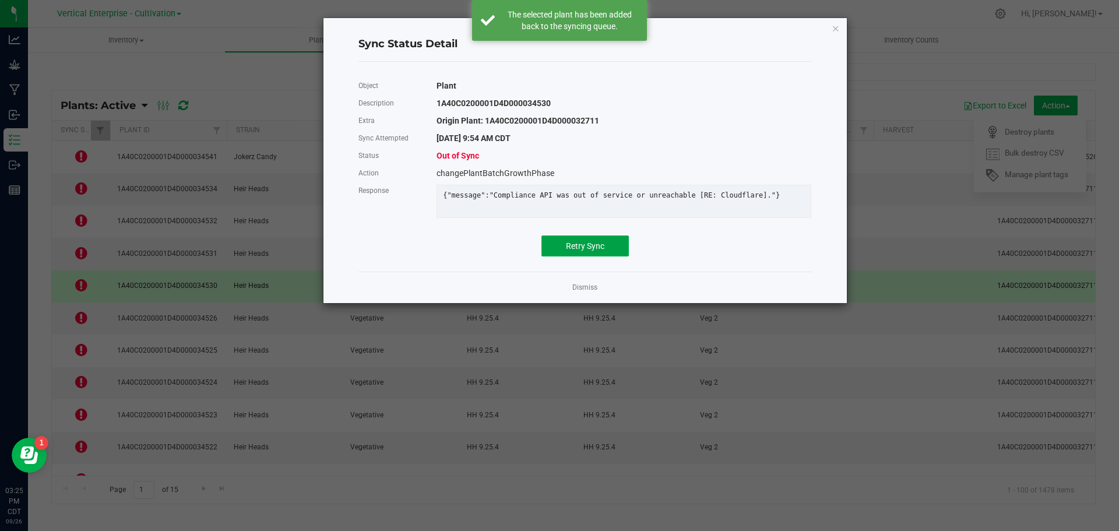
click at [600, 251] on span "Retry Sync" at bounding box center [585, 245] width 38 height 9
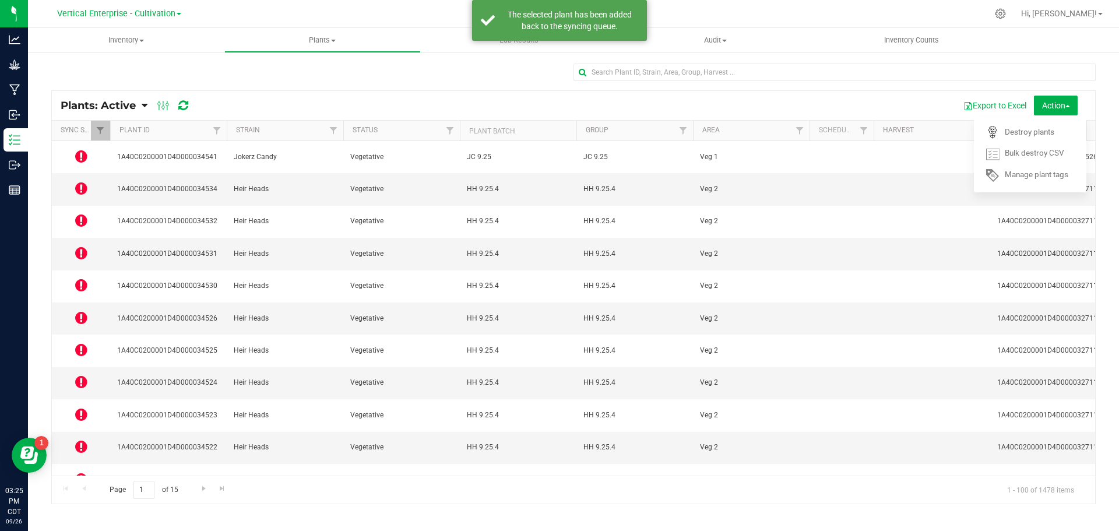
click at [79, 343] on icon at bounding box center [81, 350] width 12 height 14
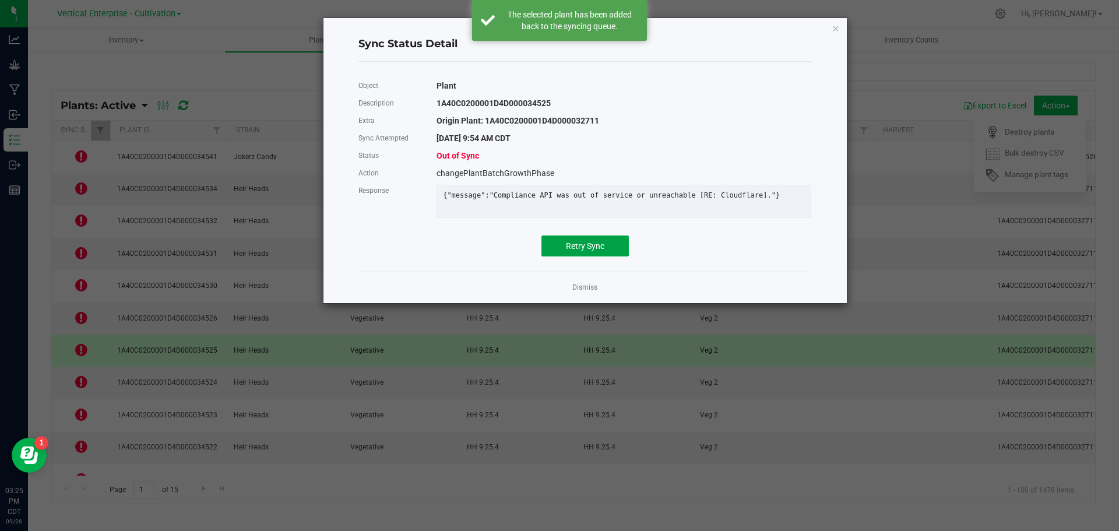
click at [589, 244] on button "Retry Sync" at bounding box center [584, 245] width 87 height 21
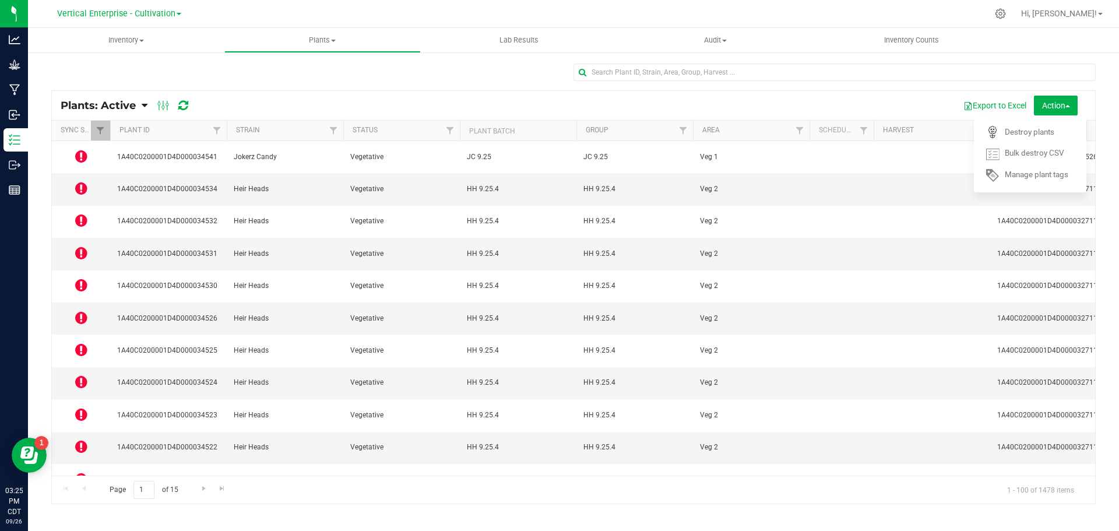
click at [79, 407] on icon at bounding box center [81, 414] width 12 height 14
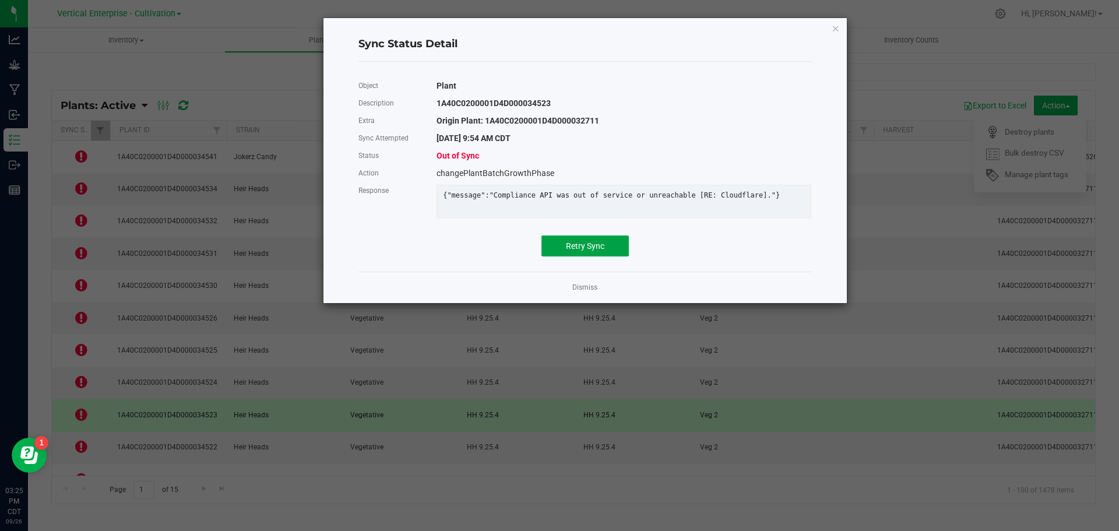
click at [586, 251] on span "Retry Sync" at bounding box center [585, 245] width 38 height 9
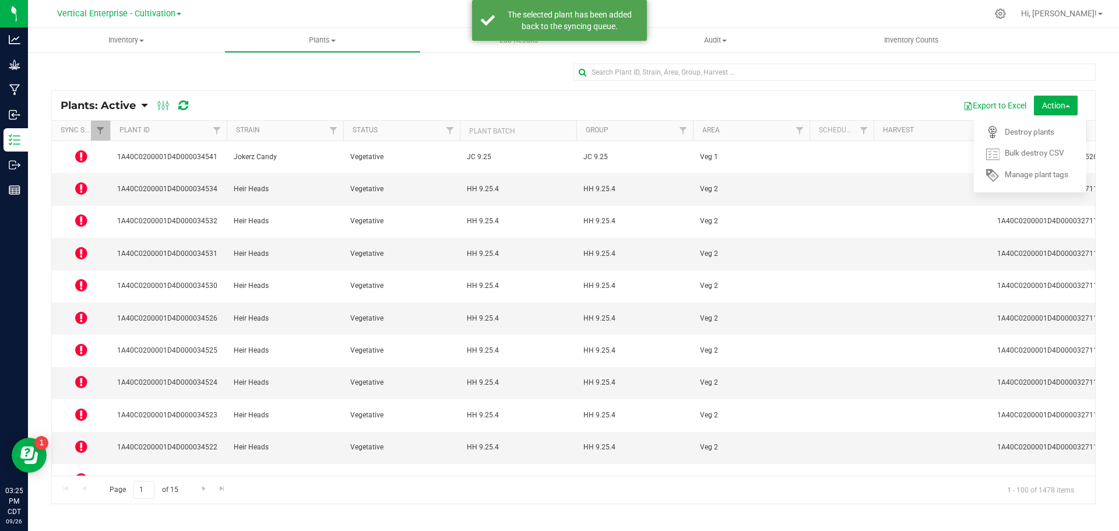
click at [83, 472] on icon at bounding box center [81, 479] width 12 height 14
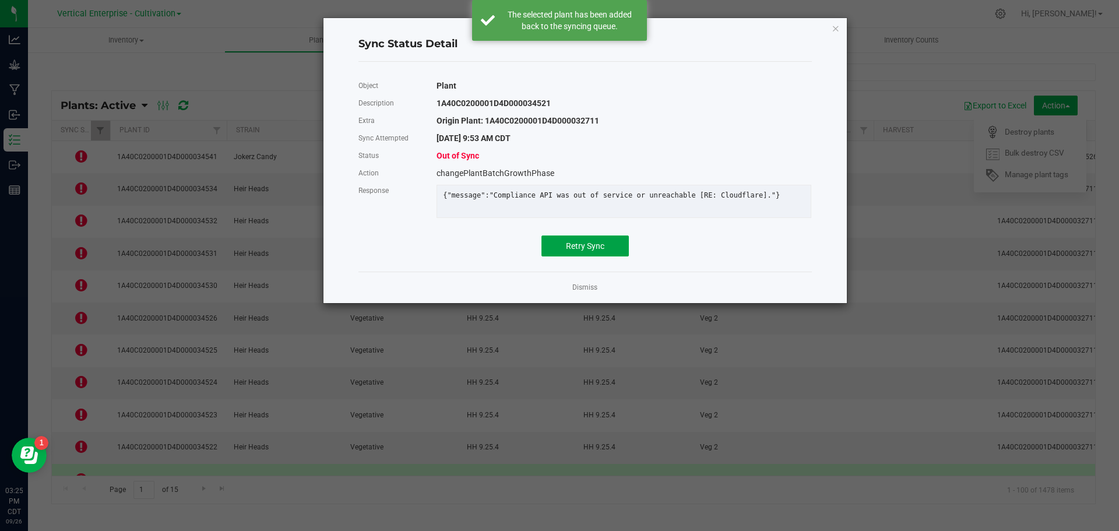
click at [607, 253] on button "Retry Sync" at bounding box center [584, 245] width 87 height 21
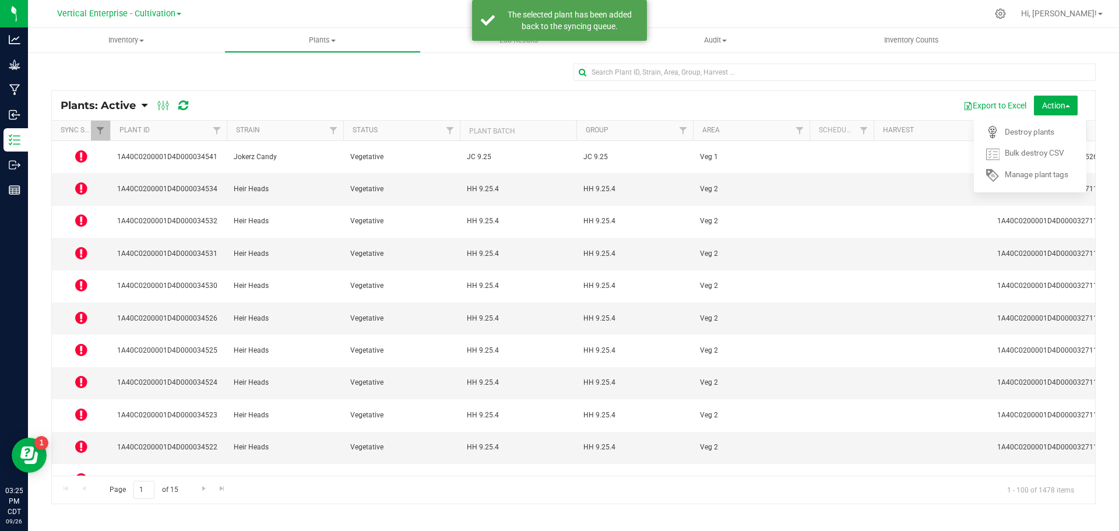
click at [82, 504] on icon at bounding box center [81, 511] width 12 height 14
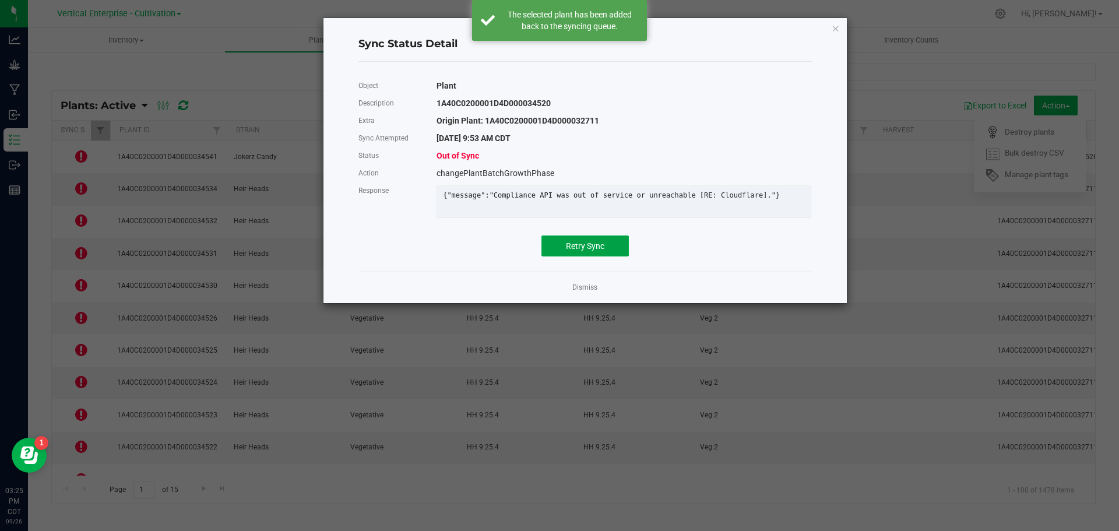
click at [593, 251] on span "Retry Sync" at bounding box center [585, 245] width 38 height 9
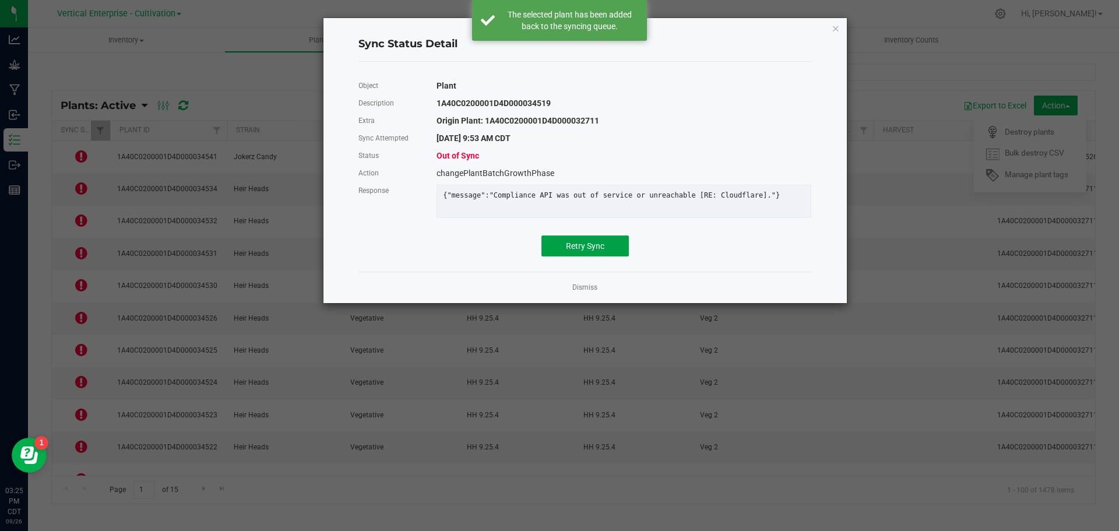
click at [599, 244] on button "Retry Sync" at bounding box center [584, 245] width 87 height 21
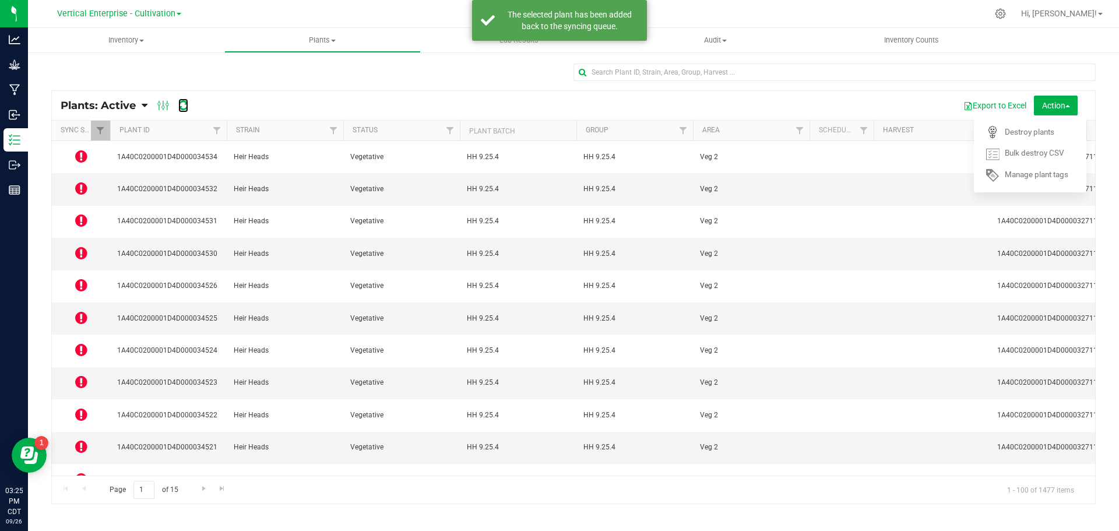
click at [183, 106] on icon at bounding box center [183, 106] width 10 height 12
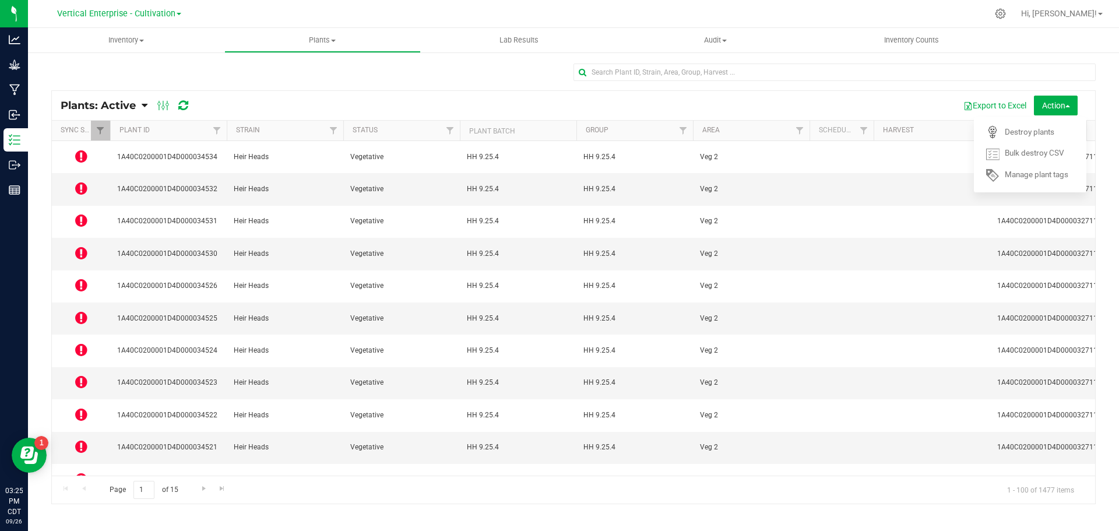
click at [76, 181] on icon at bounding box center [81, 188] width 12 height 14
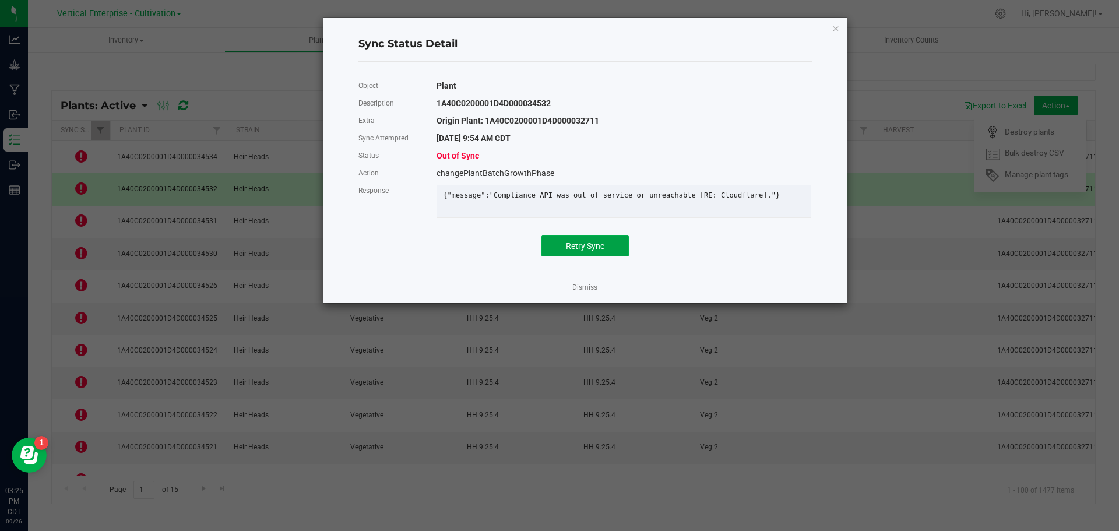
click at [602, 251] on span "Retry Sync" at bounding box center [585, 245] width 38 height 9
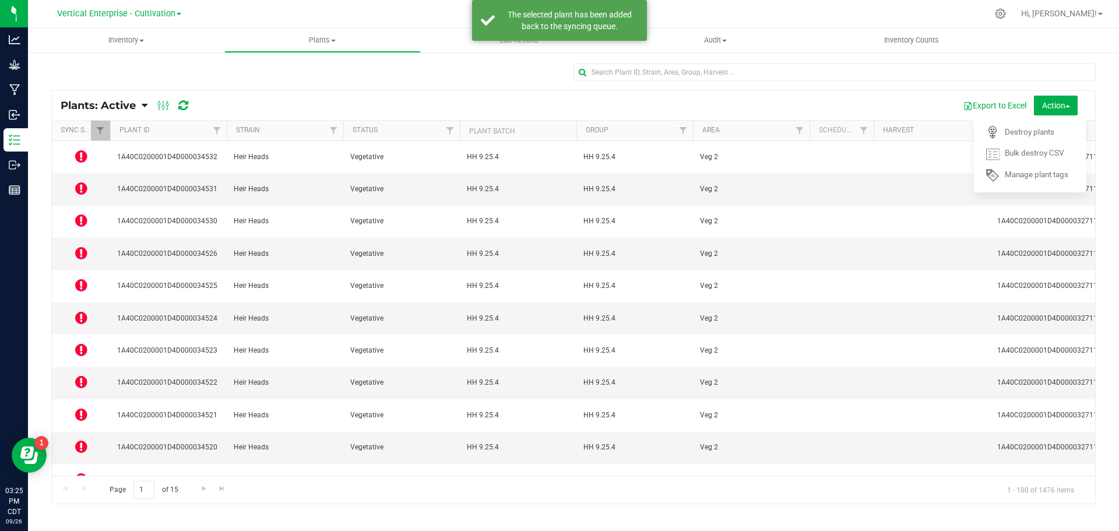
click at [87, 213] on icon at bounding box center [81, 220] width 12 height 14
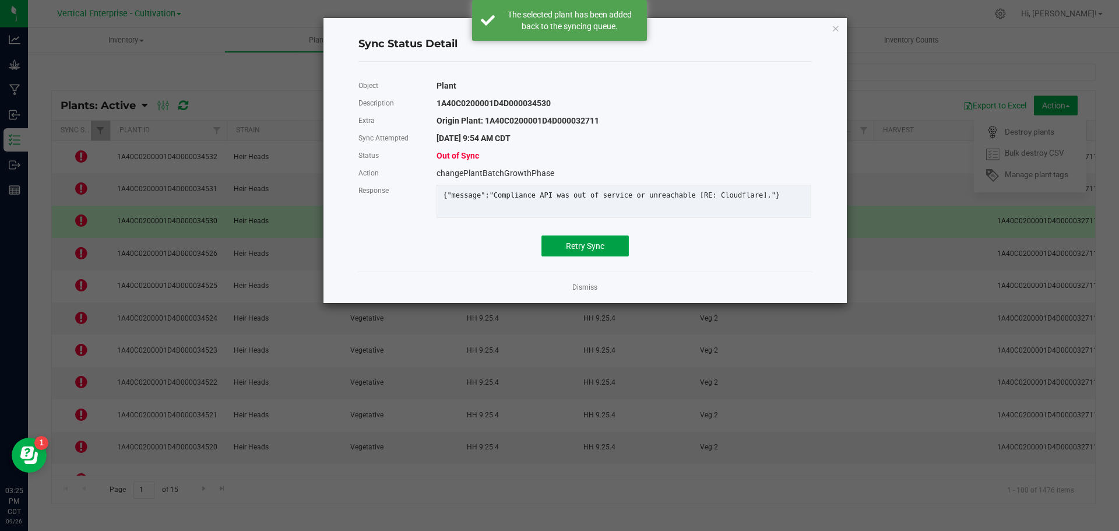
click at [559, 248] on button "Retry Sync" at bounding box center [584, 245] width 87 height 21
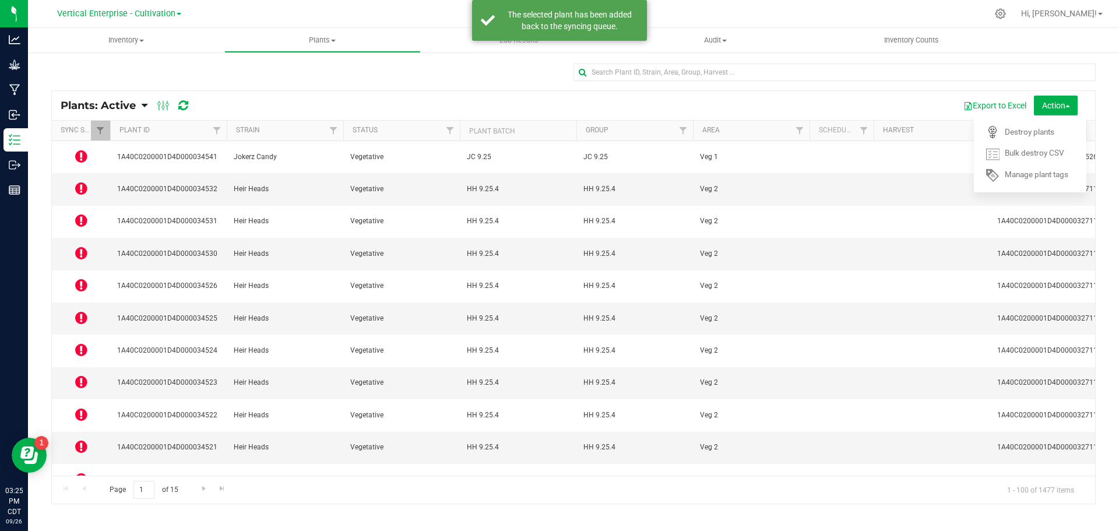
click at [76, 246] on icon at bounding box center [81, 253] width 12 height 14
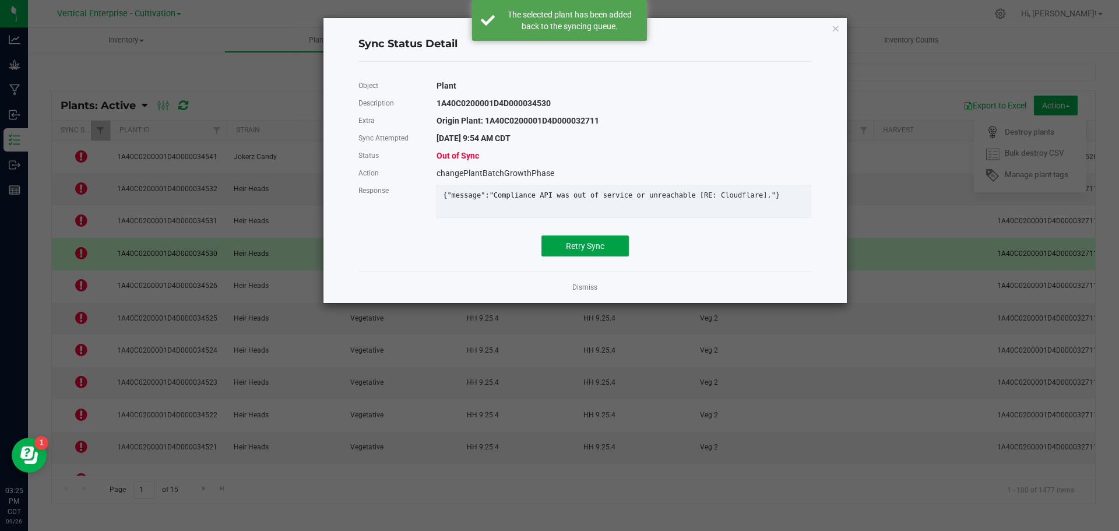
drag, startPoint x: 577, startPoint y: 253, endPoint x: 559, endPoint y: 253, distance: 18.1
click at [576, 251] on span "Retry Sync" at bounding box center [585, 245] width 38 height 9
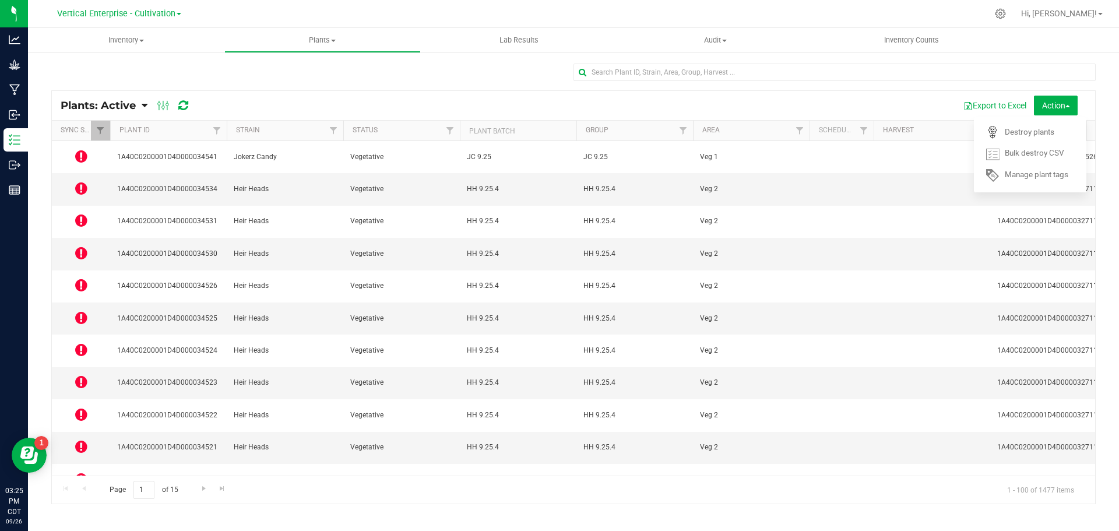
click at [78, 311] on icon at bounding box center [81, 318] width 12 height 14
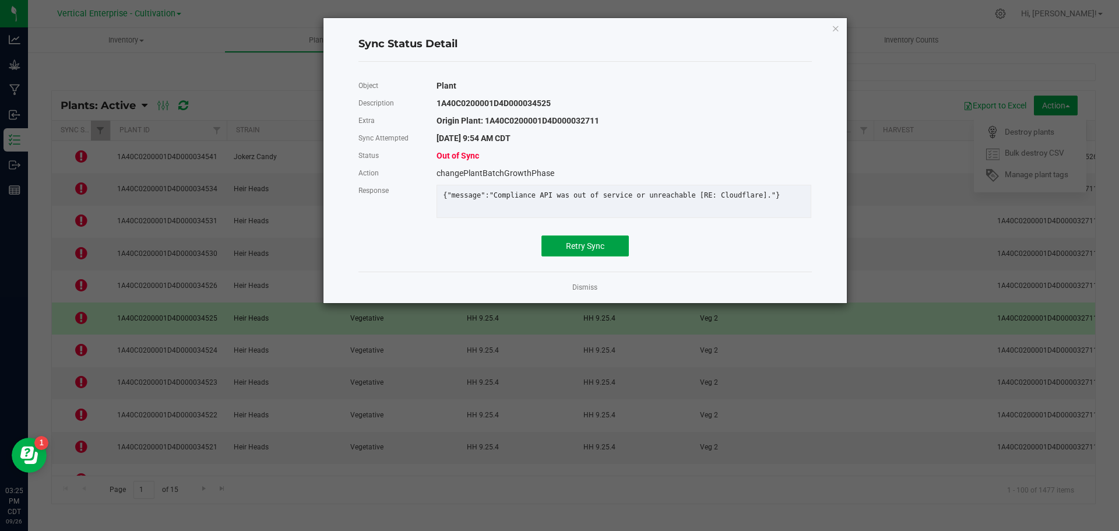
click at [608, 252] on button "Retry Sync" at bounding box center [584, 245] width 87 height 21
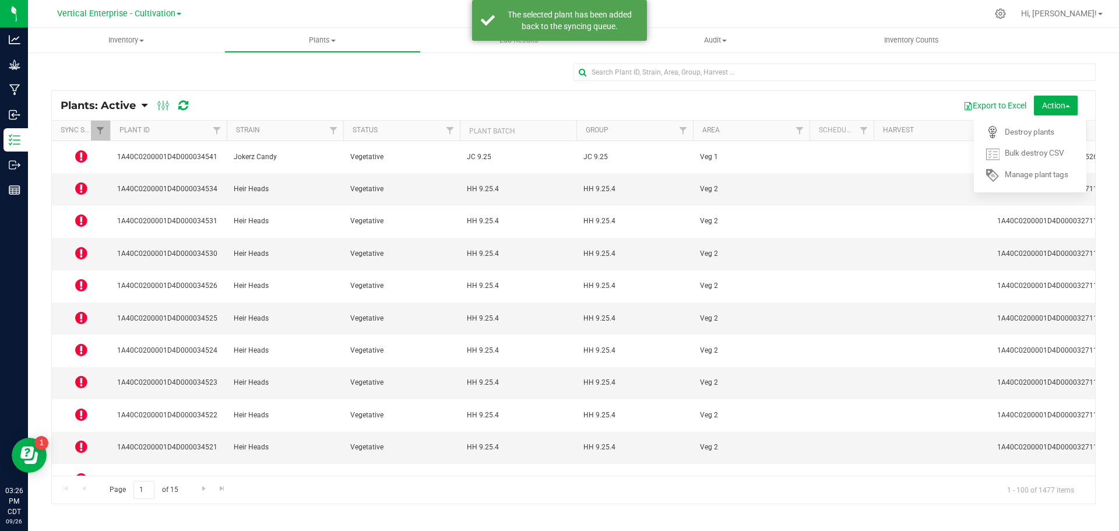
click at [85, 407] on icon at bounding box center [81, 414] width 12 height 14
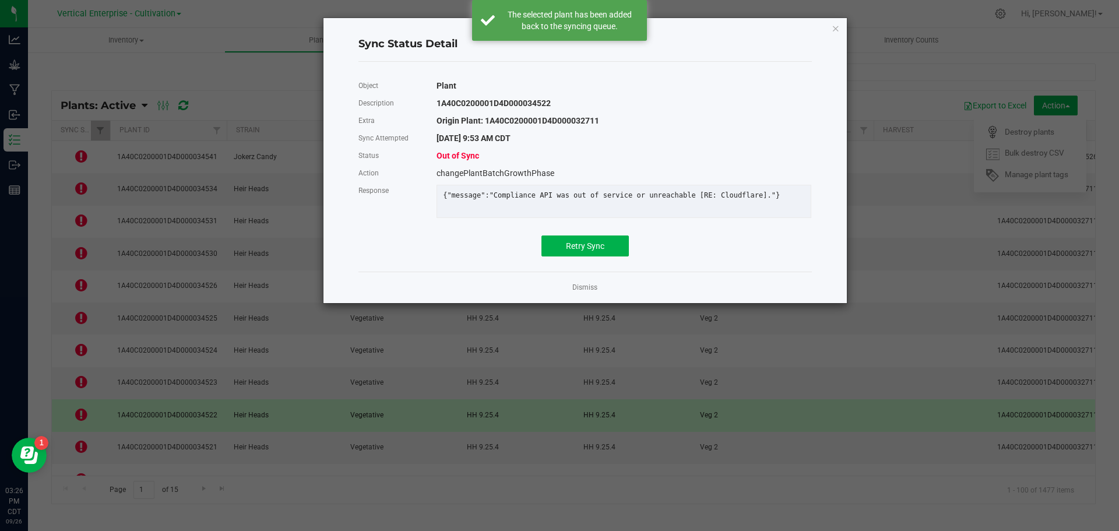
drag, startPoint x: 547, startPoint y: 281, endPoint x: 553, endPoint y: 249, distance: 32.7
click at [552, 270] on div "Sync Status Detail Object Plant Description 1A40C0200001D4D000034522 Extra Orig…" at bounding box center [584, 160] width 523 height 285
click at [553, 249] on button "Retry Sync" at bounding box center [584, 245] width 87 height 21
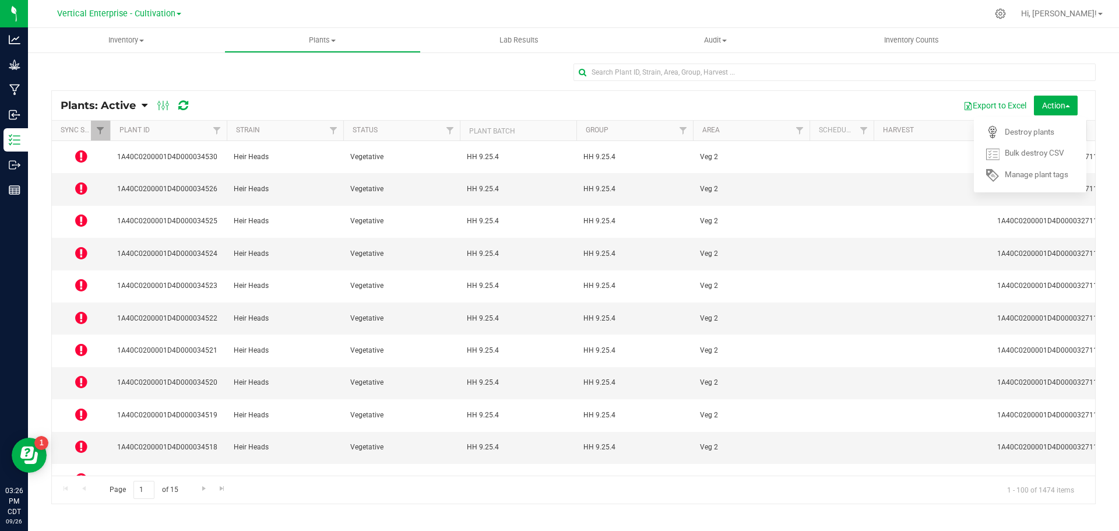
click at [85, 472] on icon at bounding box center [81, 479] width 12 height 14
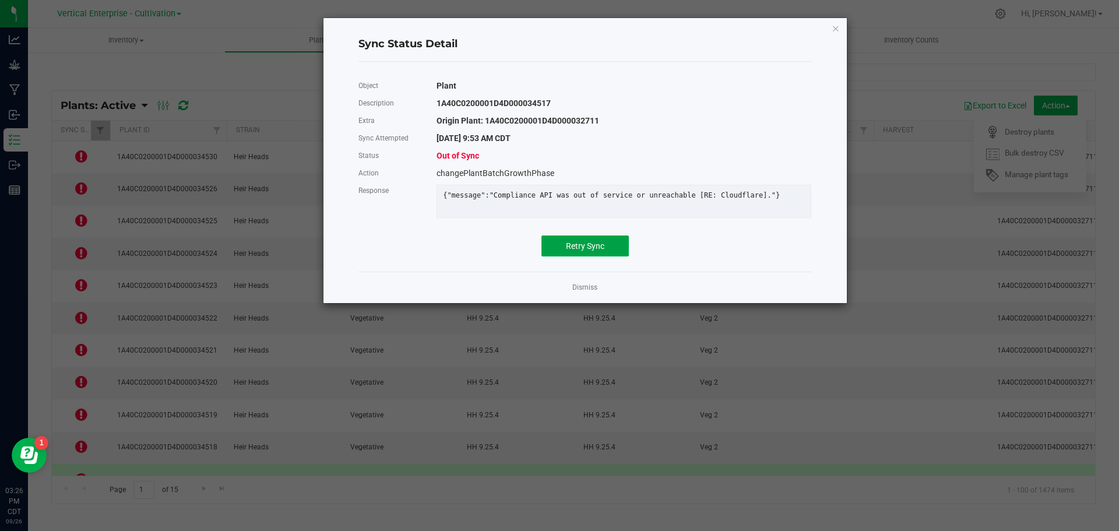
click at [590, 251] on span "Retry Sync" at bounding box center [585, 245] width 38 height 9
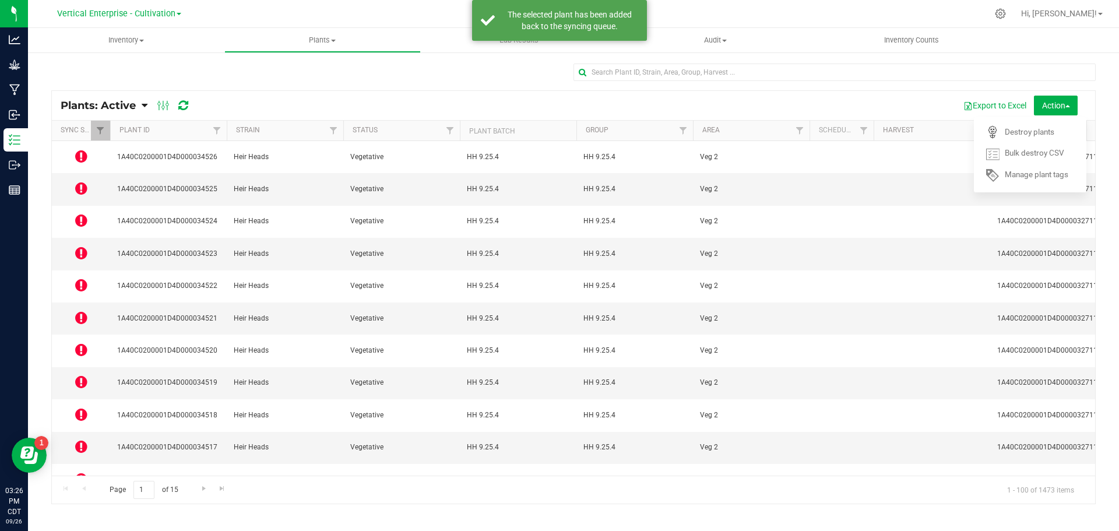
click at [75, 504] on icon at bounding box center [81, 511] width 12 height 14
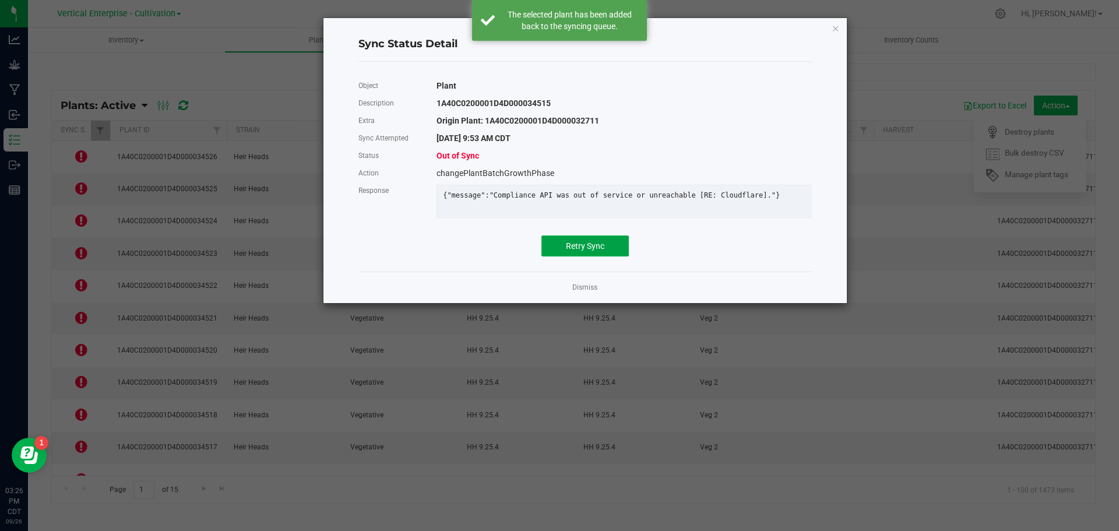
click at [605, 254] on button "Retry Sync" at bounding box center [584, 245] width 87 height 21
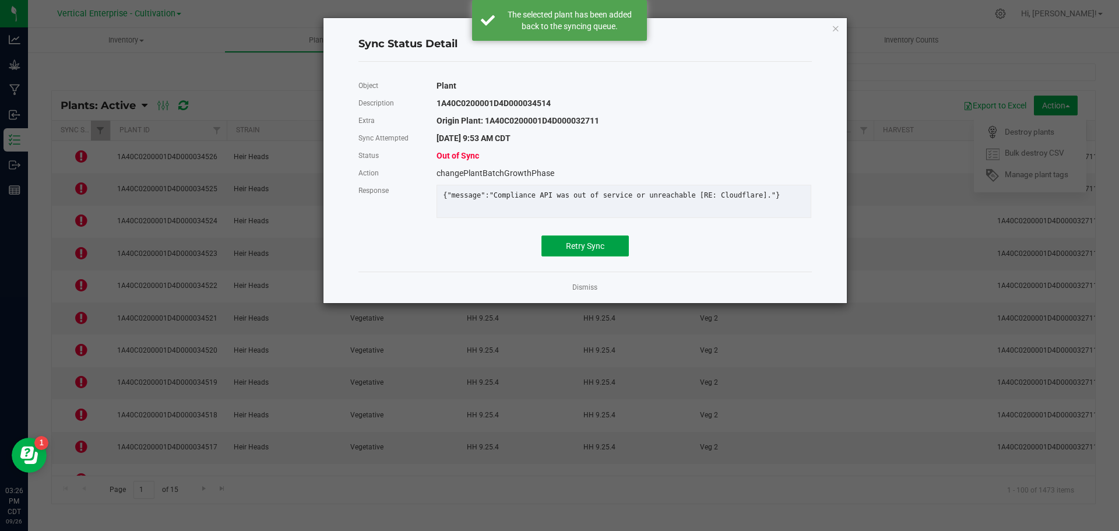
click at [597, 256] on button "Retry Sync" at bounding box center [584, 245] width 87 height 21
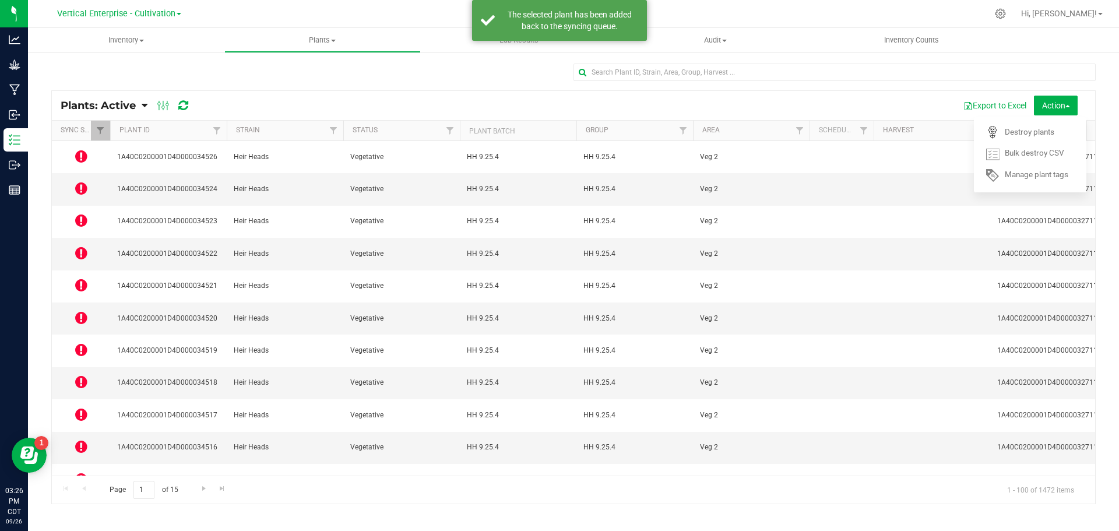
click at [86, 504] on icon at bounding box center [81, 511] width 12 height 14
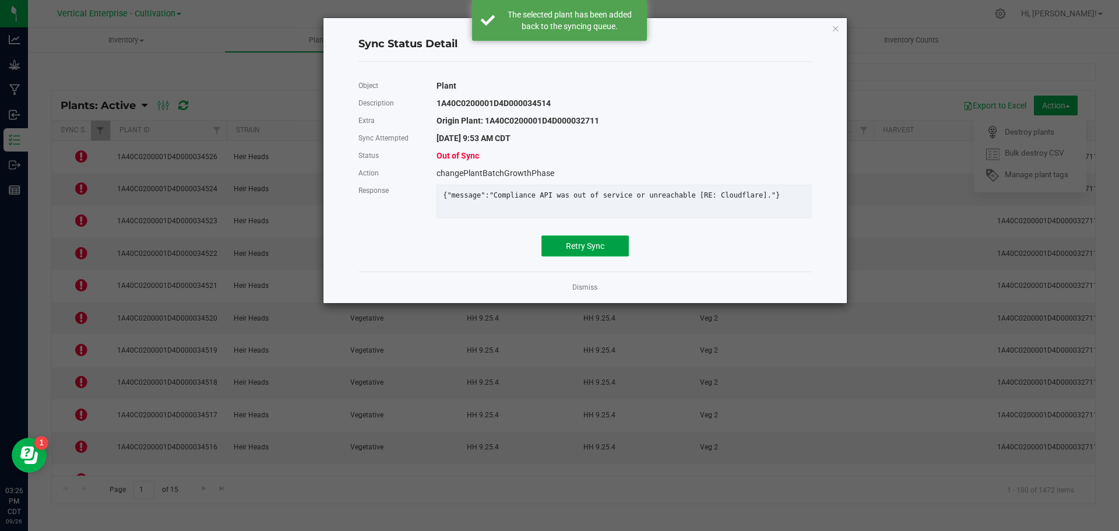
click at [618, 245] on button "Retry Sync" at bounding box center [584, 245] width 87 height 21
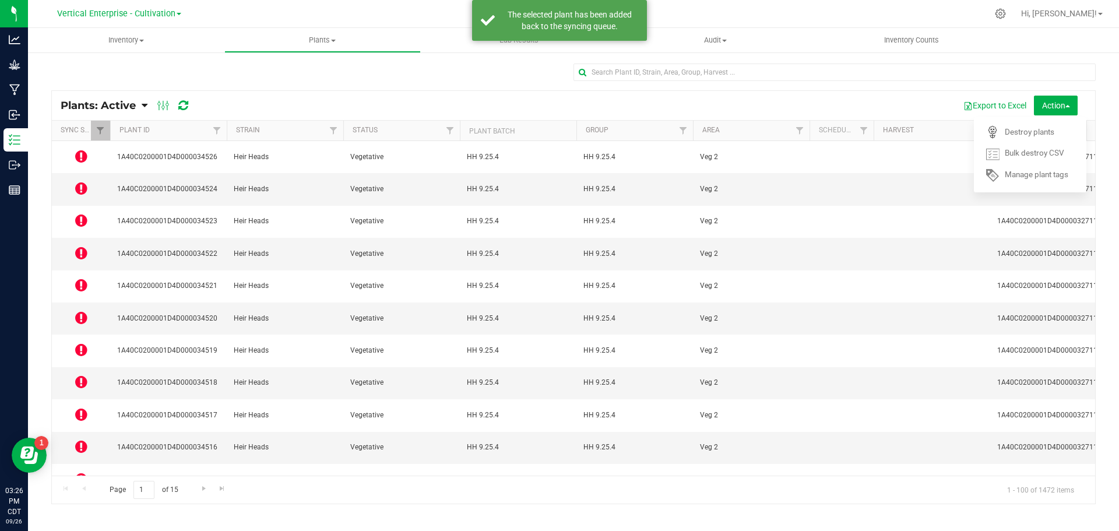
drag, startPoint x: 89, startPoint y: 383, endPoint x: 77, endPoint y: 386, distance: 12.6
click at [71, 432] on td at bounding box center [81, 448] width 58 height 32
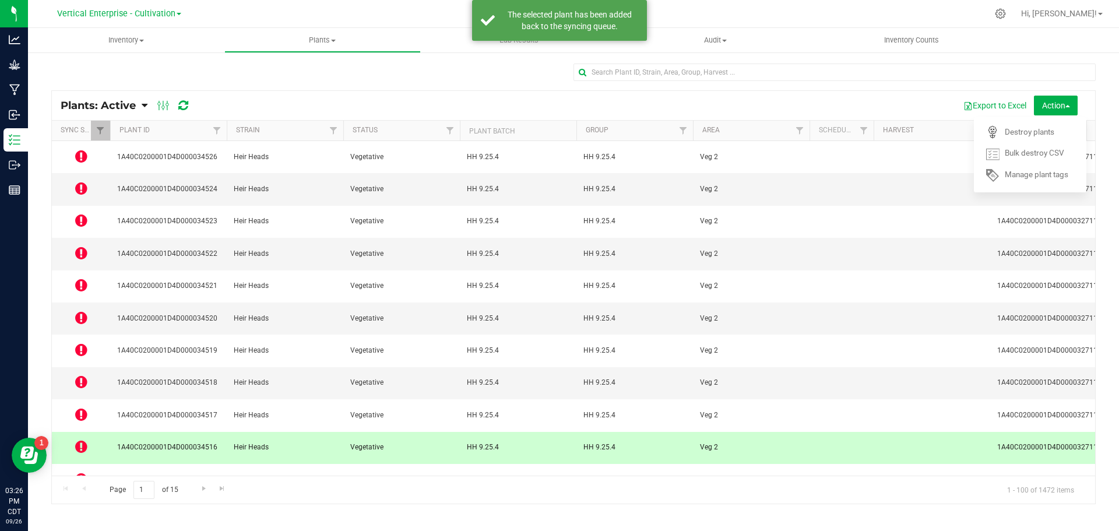
click at [77, 439] on icon at bounding box center [81, 446] width 12 height 14
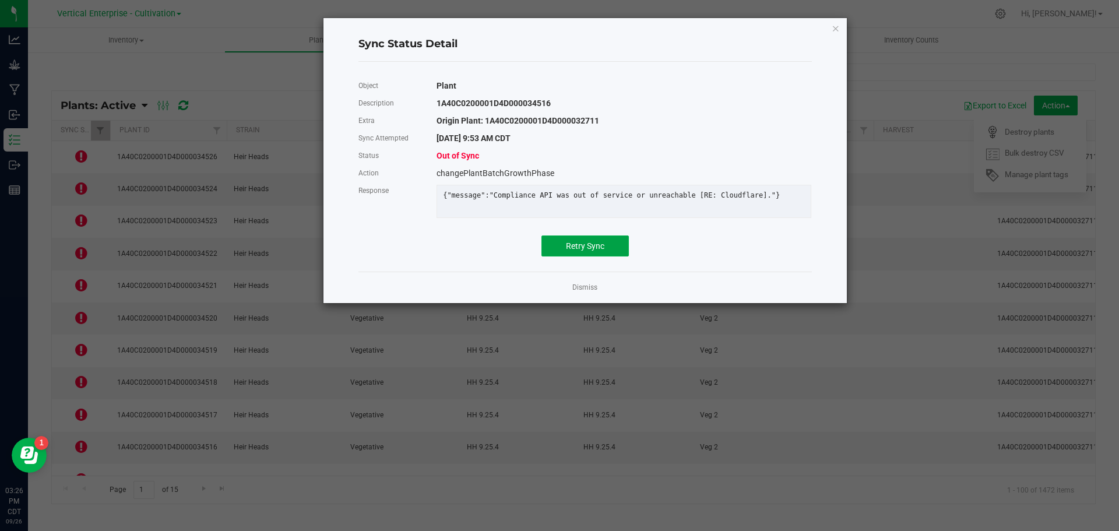
click at [572, 247] on button "Retry Sync" at bounding box center [584, 245] width 87 height 21
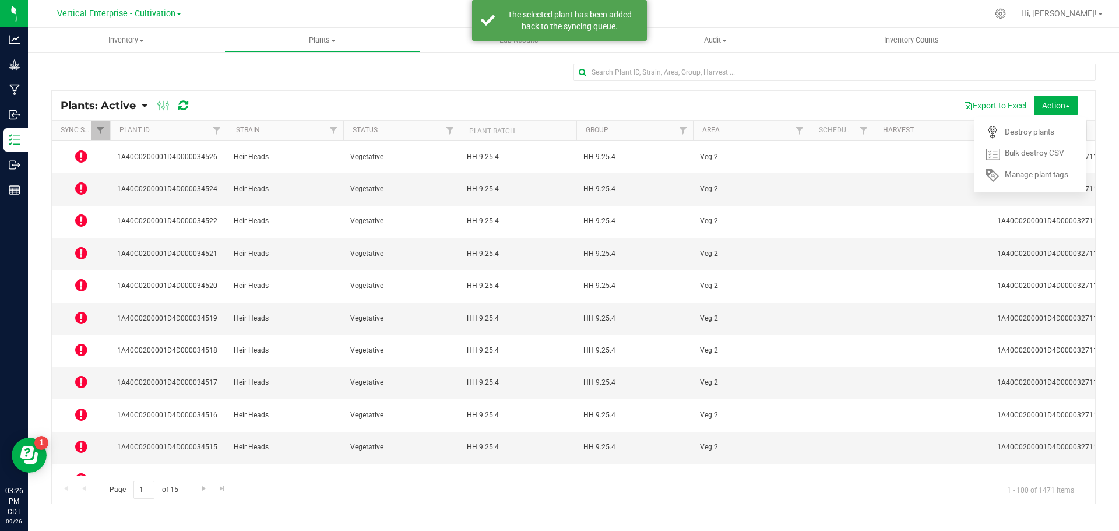
click at [79, 407] on icon at bounding box center [81, 414] width 12 height 14
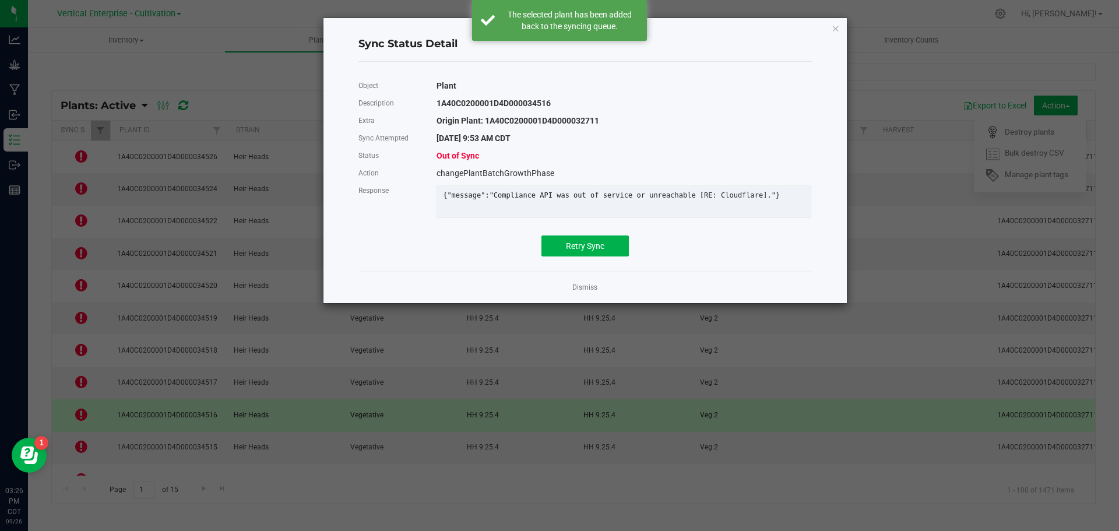
drag, startPoint x: 600, startPoint y: 240, endPoint x: 590, endPoint y: 248, distance: 12.8
click at [597, 242] on div "Object Plant Description 1A40C0200001D4D000034516 Extra Origin Plant: 1A40C0200…" at bounding box center [584, 166] width 453 height 179
click at [590, 251] on span "Retry Sync" at bounding box center [585, 245] width 38 height 9
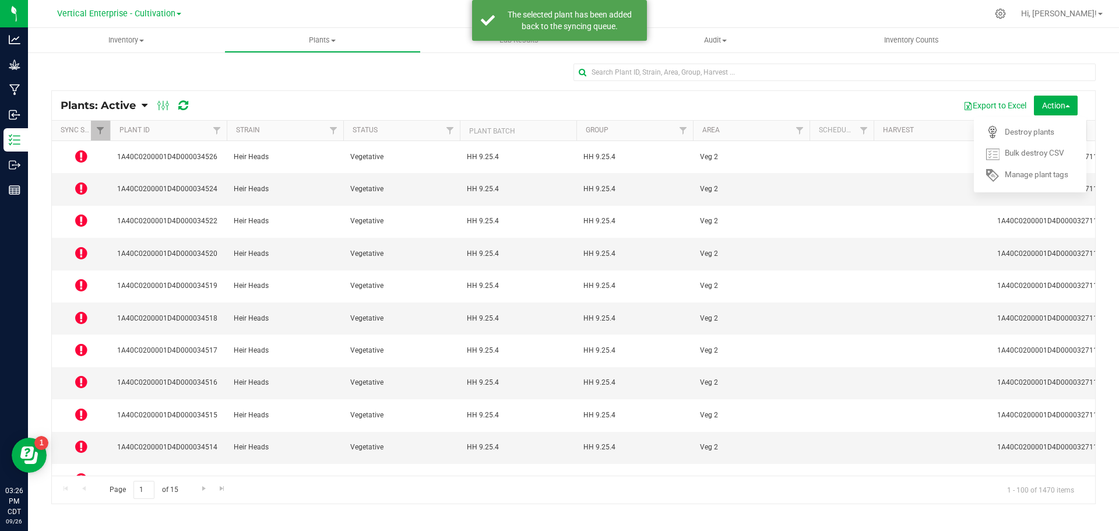
click at [82, 343] on icon at bounding box center [81, 350] width 12 height 14
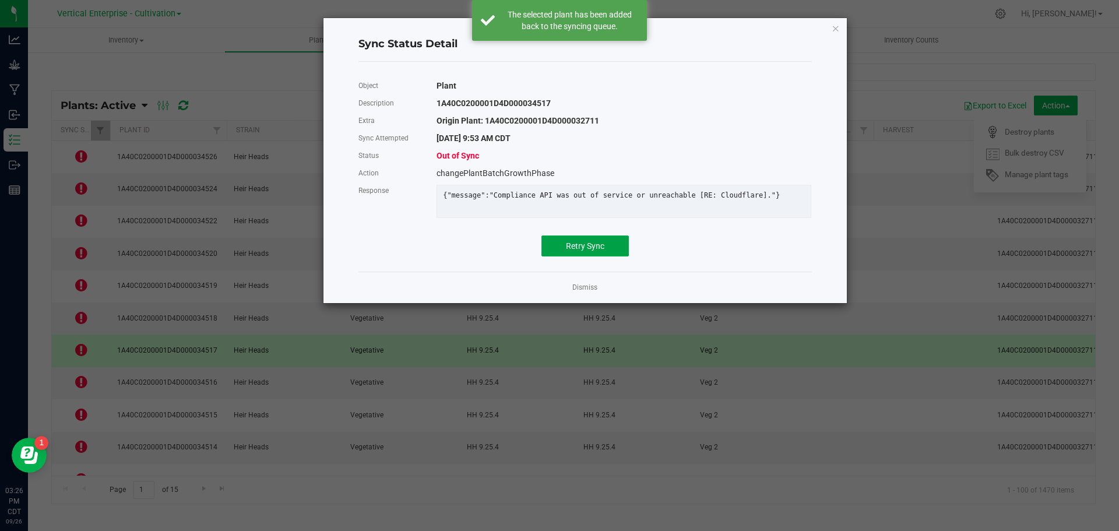
click at [586, 251] on span "Retry Sync" at bounding box center [585, 245] width 38 height 9
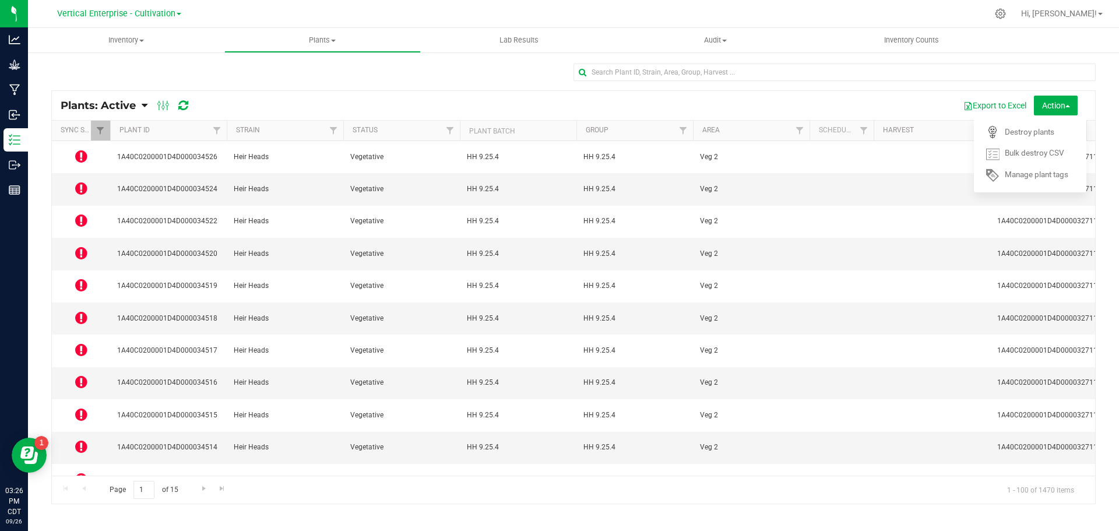
click at [79, 278] on icon at bounding box center [81, 285] width 12 height 14
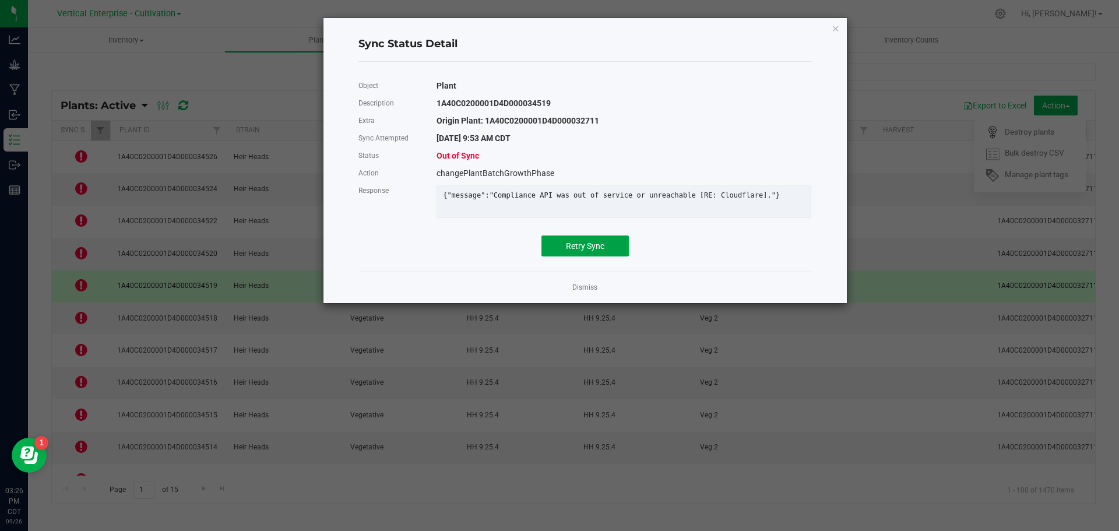
click at [592, 251] on span "Retry Sync" at bounding box center [585, 245] width 38 height 9
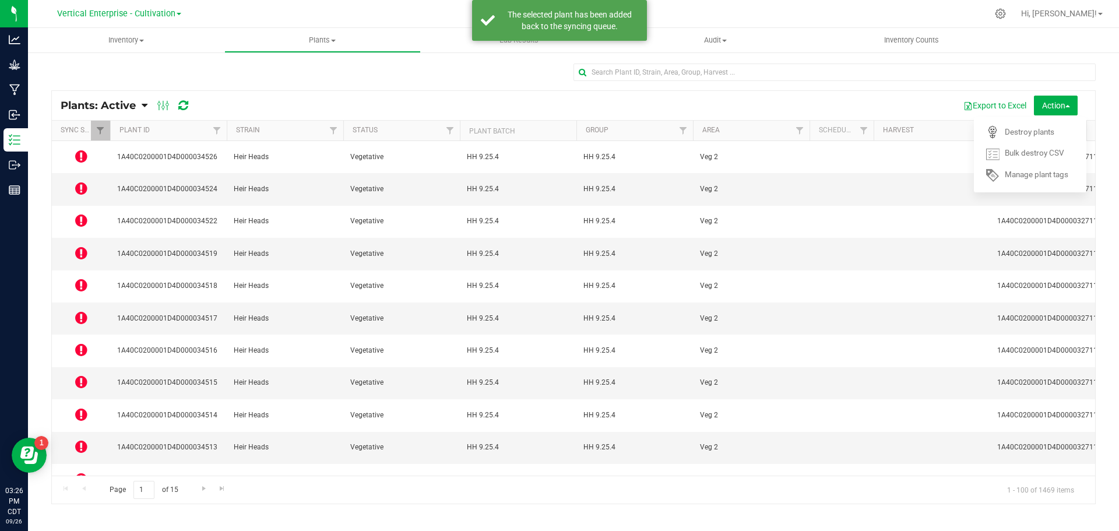
click at [85, 213] on icon at bounding box center [81, 220] width 12 height 14
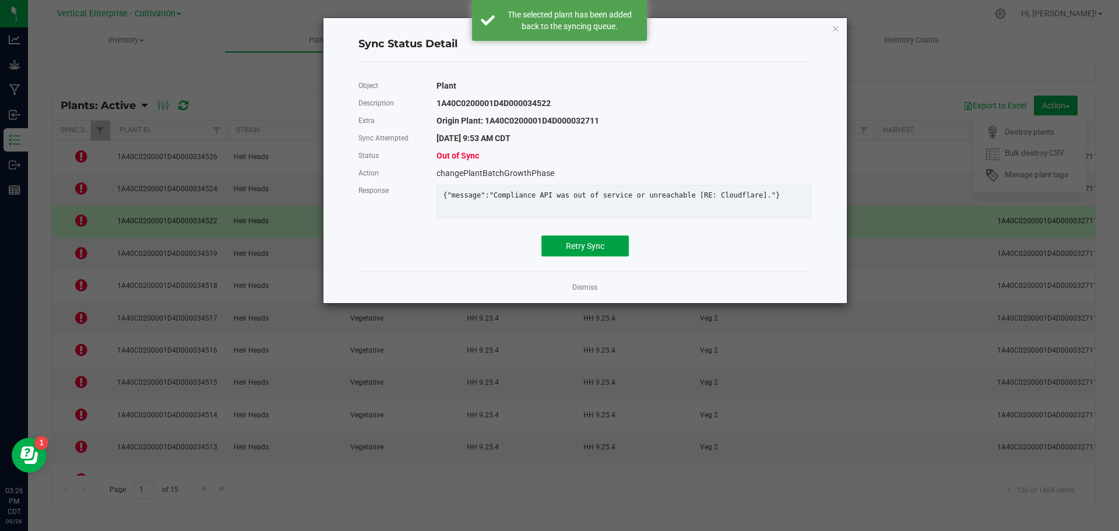
click at [575, 251] on span "Retry Sync" at bounding box center [585, 245] width 38 height 9
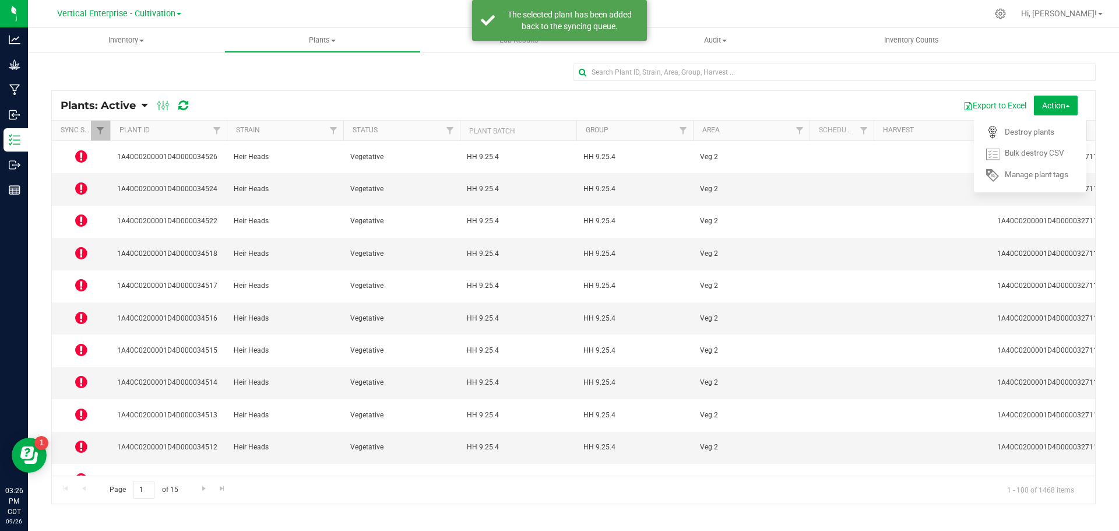
click at [78, 155] on icon at bounding box center [81, 156] width 12 height 14
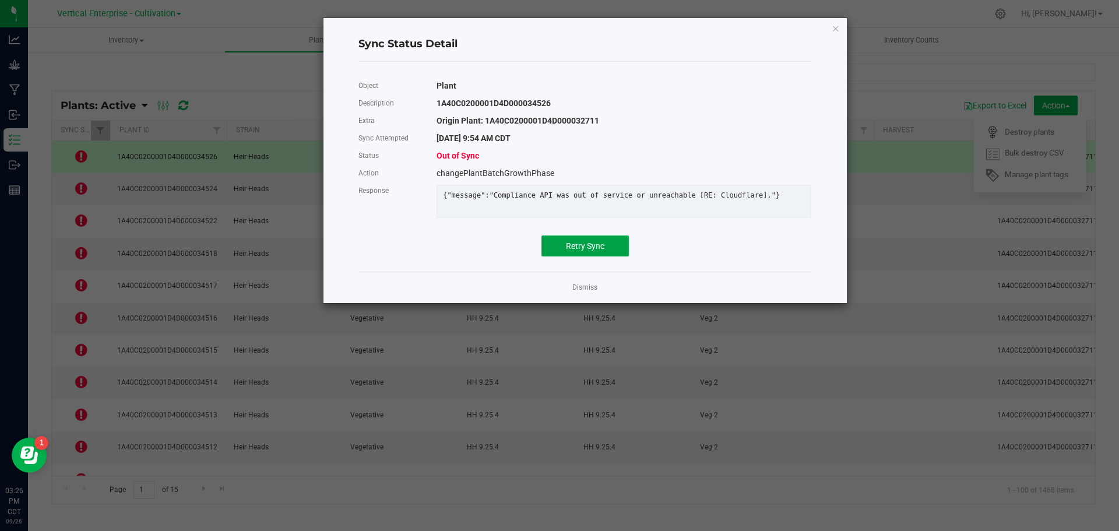
click at [601, 251] on span "Retry Sync" at bounding box center [585, 245] width 38 height 9
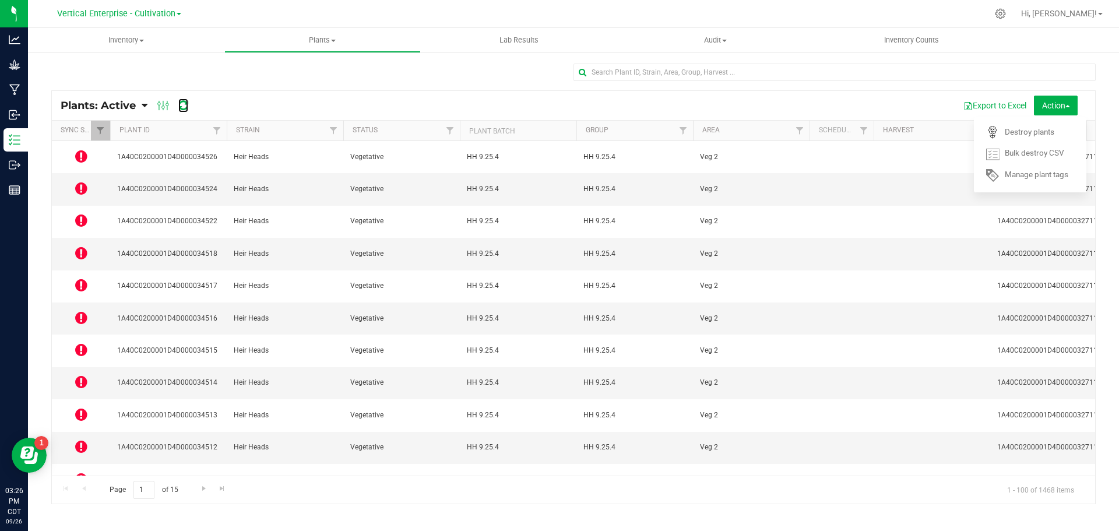
click at [178, 104] on icon at bounding box center [183, 106] width 10 height 12
click at [80, 153] on icon at bounding box center [81, 156] width 12 height 14
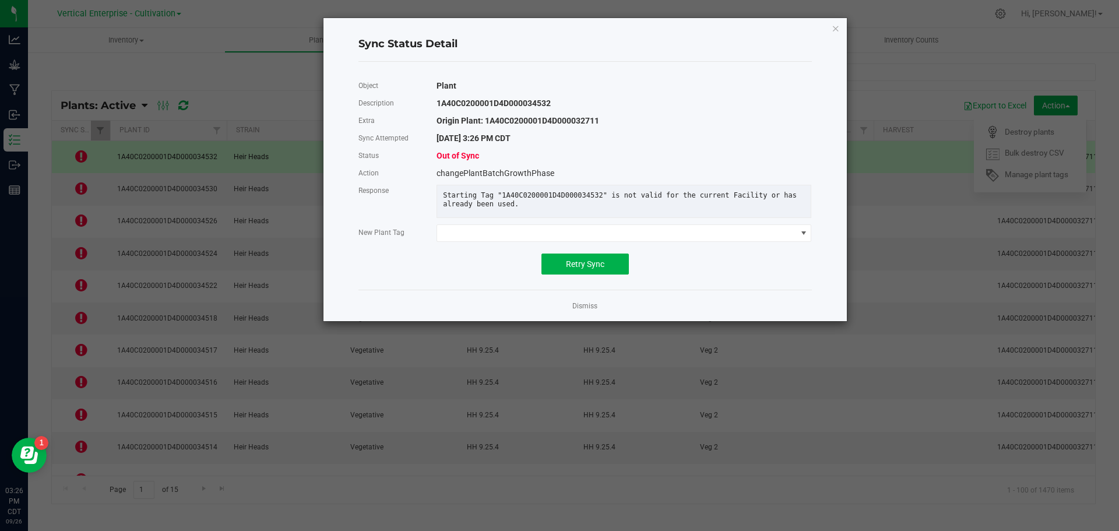
click at [588, 259] on div "Object Plant Description 1A40C0200001D4D000034532 Extra Origin Plant: 1A40C0200…" at bounding box center [584, 176] width 453 height 198
click at [575, 269] on span "Retry Sync" at bounding box center [585, 263] width 38 height 9
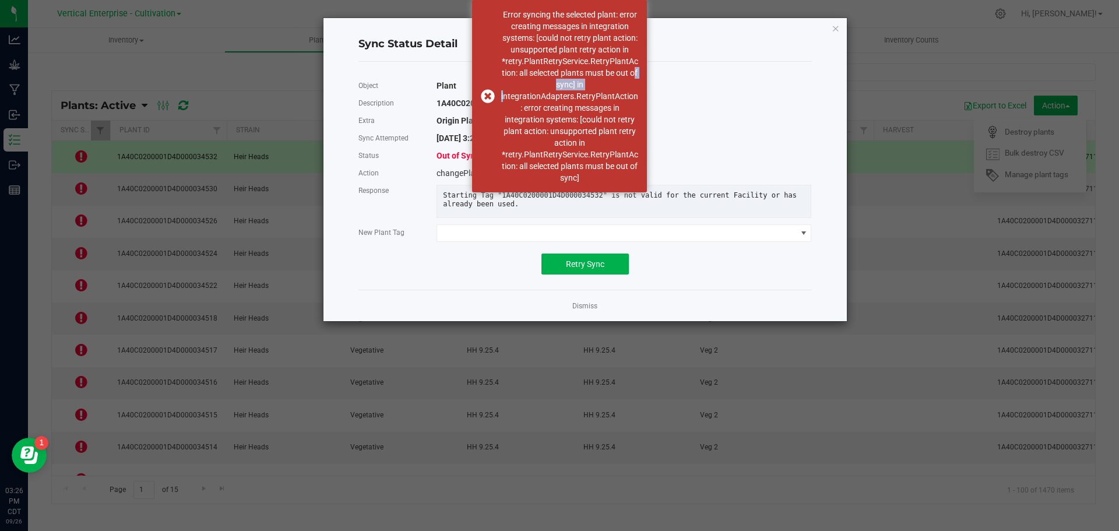
click at [484, 95] on div "Error syncing the selected plant: error creating messages in integration system…" at bounding box center [559, 96] width 175 height 192
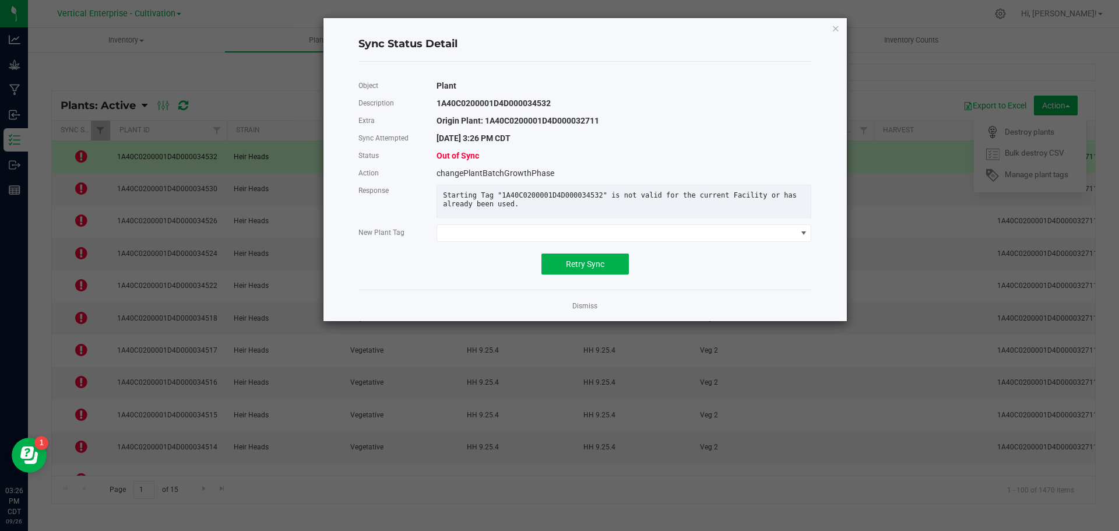
click at [594, 311] on link "Dismiss" at bounding box center [584, 306] width 25 height 10
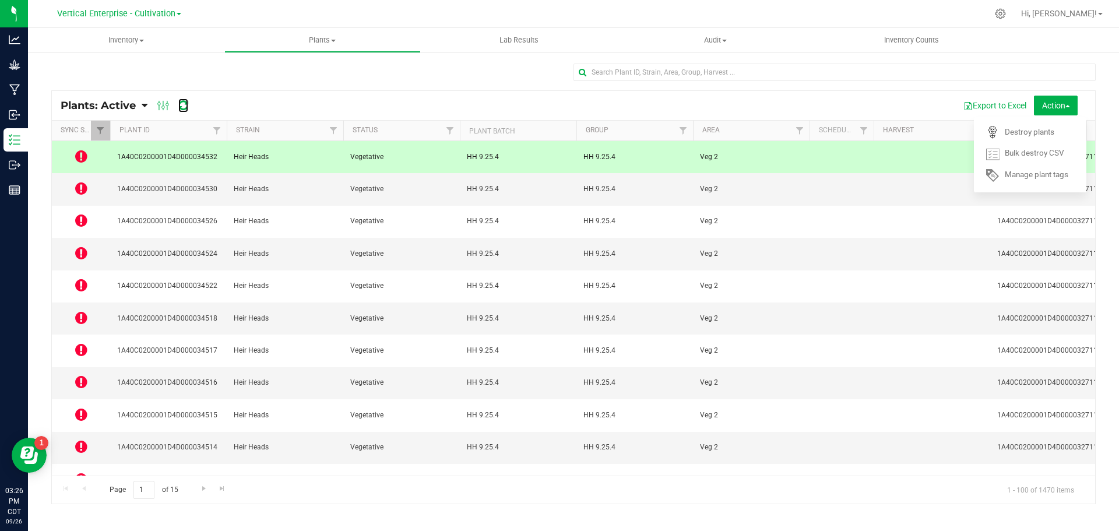
click at [181, 103] on icon at bounding box center [183, 106] width 10 height 12
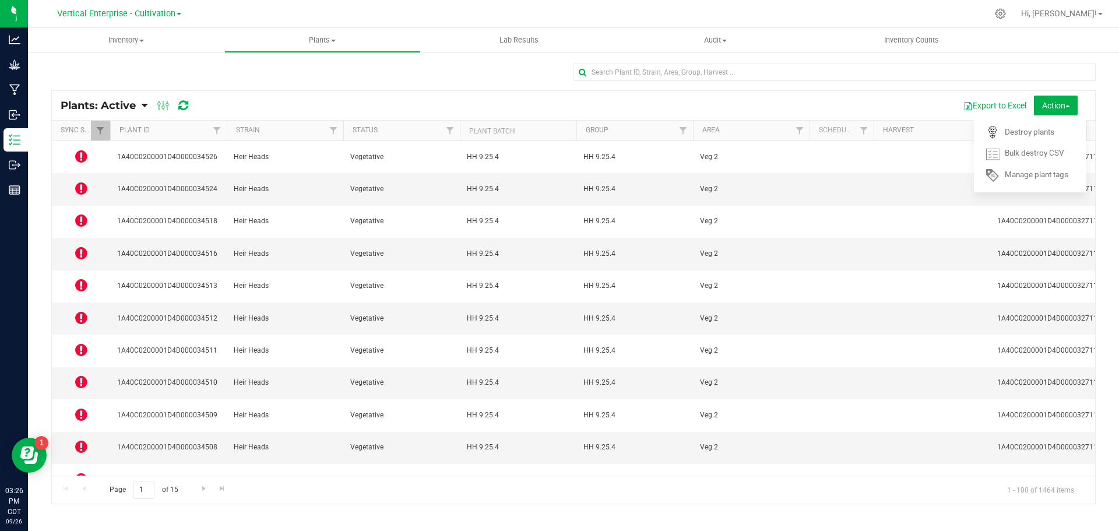
click at [75, 311] on icon at bounding box center [81, 318] width 12 height 14
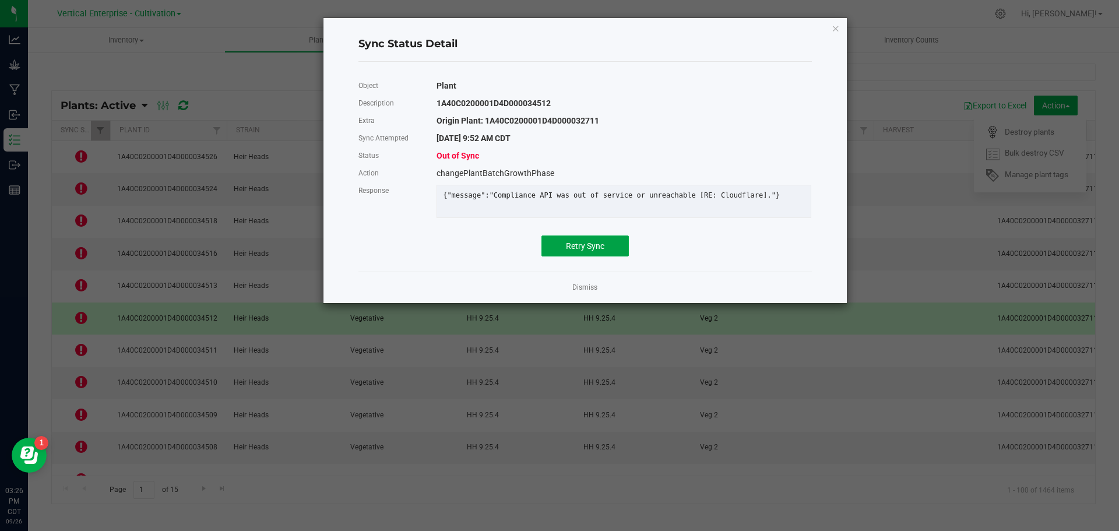
click at [568, 251] on span "Retry Sync" at bounding box center [585, 245] width 38 height 9
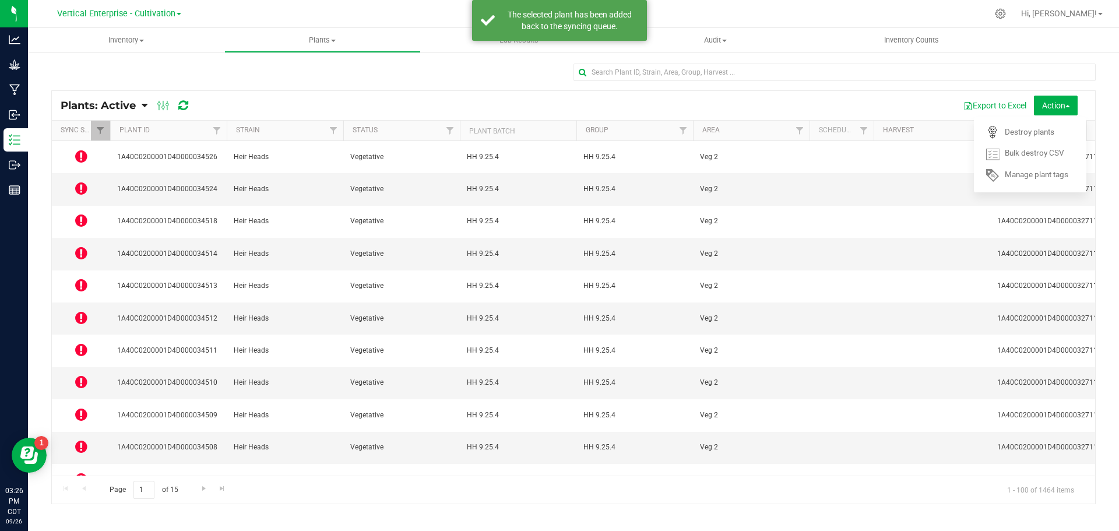
click at [78, 375] on icon at bounding box center [81, 382] width 12 height 14
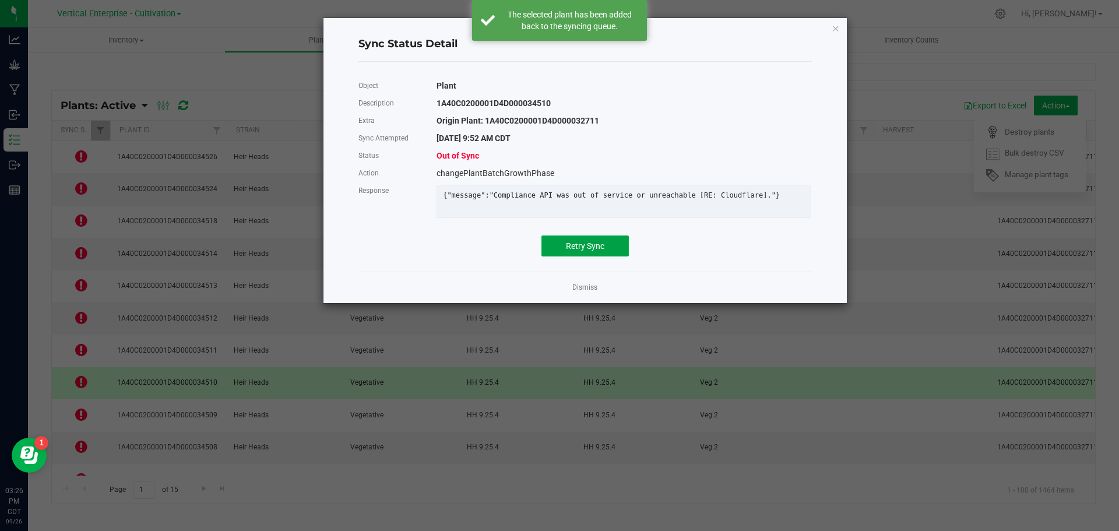
click at [579, 251] on span "Retry Sync" at bounding box center [585, 245] width 38 height 9
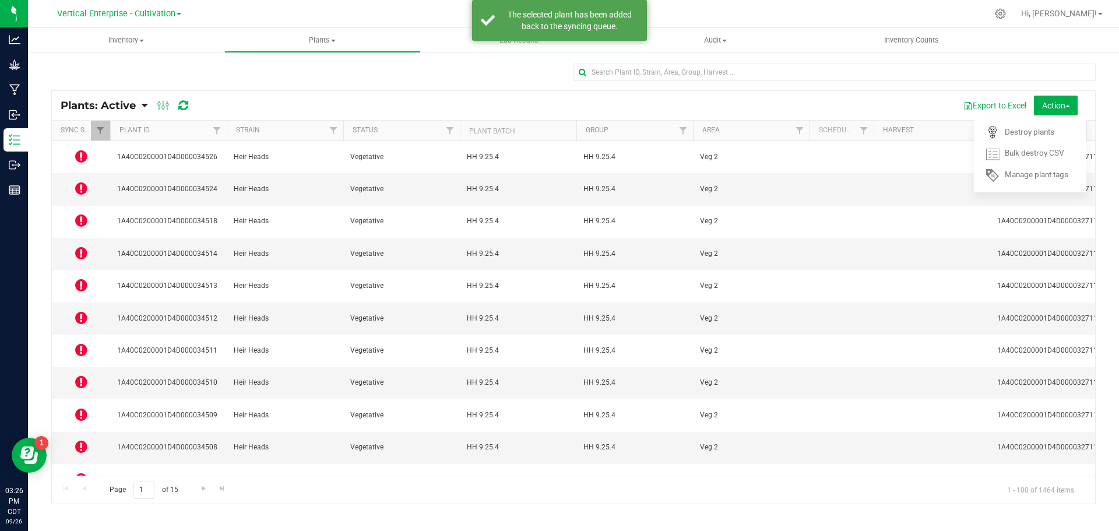
click at [82, 472] on icon at bounding box center [81, 479] width 12 height 14
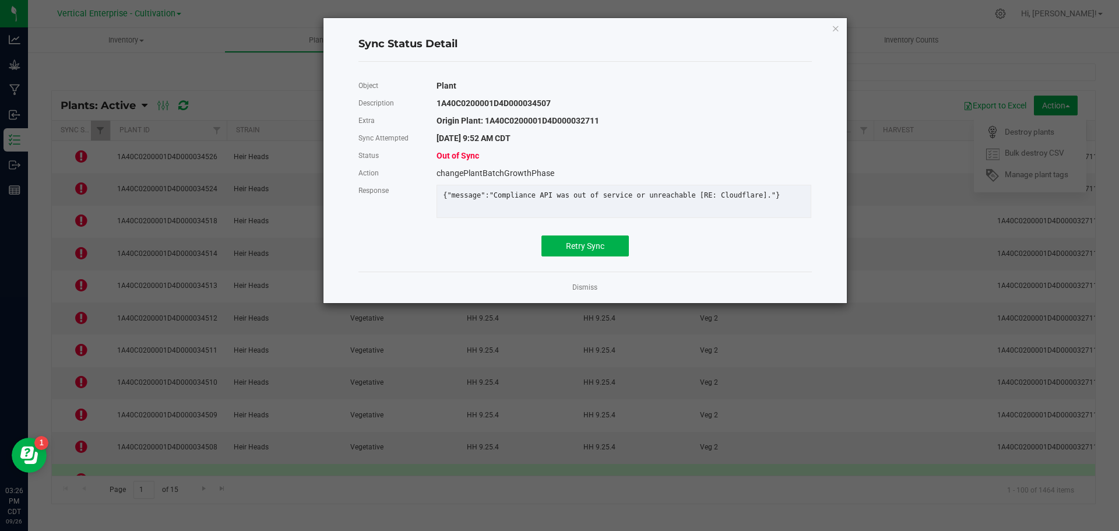
click at [576, 262] on div "Object Plant Description 1A40C0200001D4D000034507 Extra Origin Plant: 1A40C0200…" at bounding box center [585, 166] width 471 height 191
click at [580, 251] on span "Retry Sync" at bounding box center [585, 245] width 38 height 9
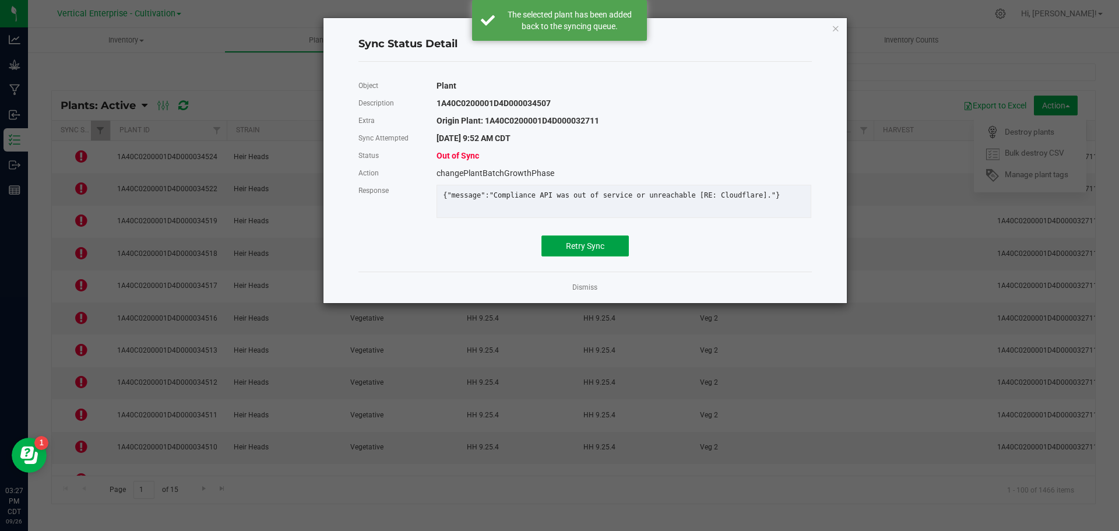
click at [590, 249] on button "Retry Sync" at bounding box center [584, 245] width 87 height 21
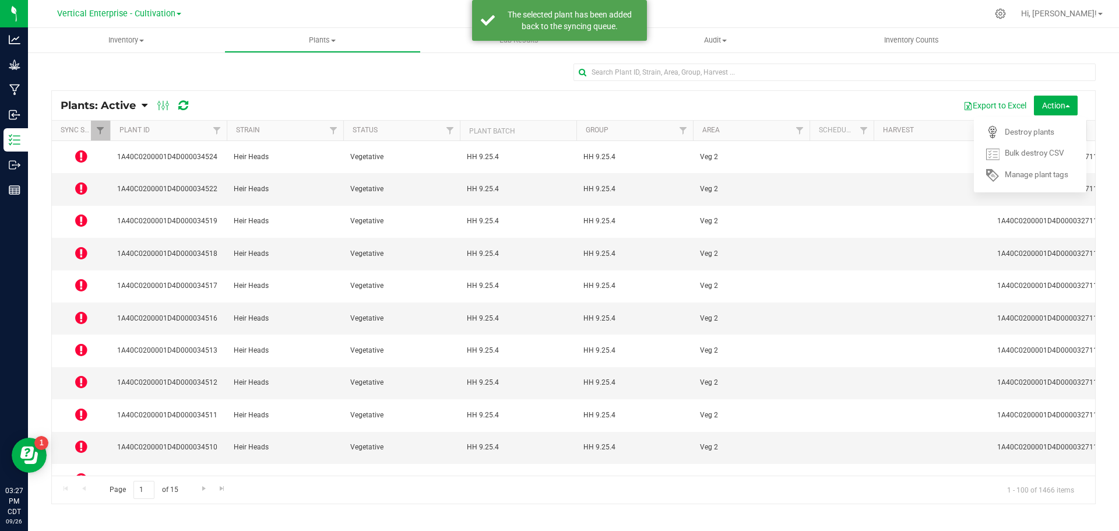
click at [75, 504] on icon at bounding box center [81, 511] width 12 height 14
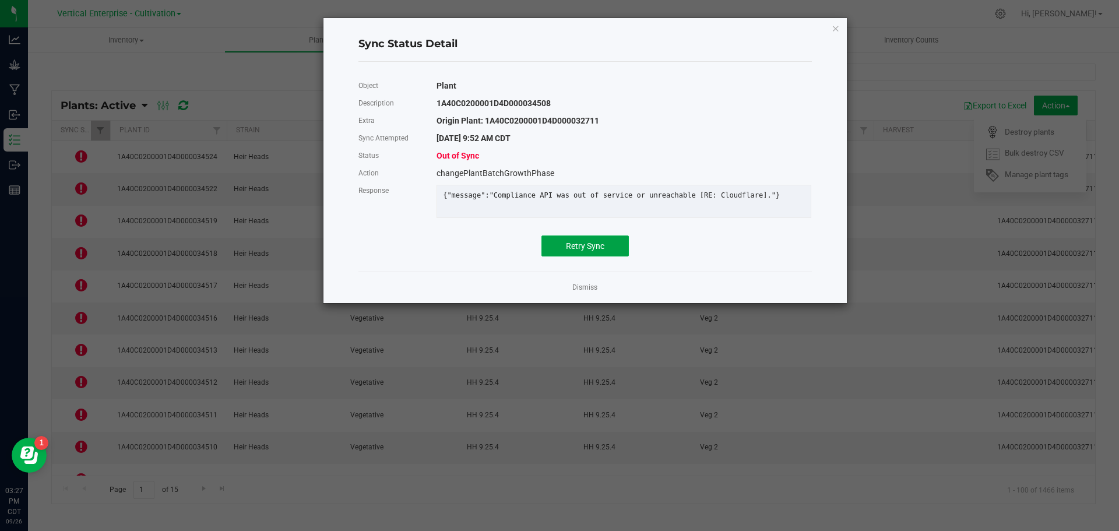
click at [566, 251] on span "Retry Sync" at bounding box center [585, 245] width 38 height 9
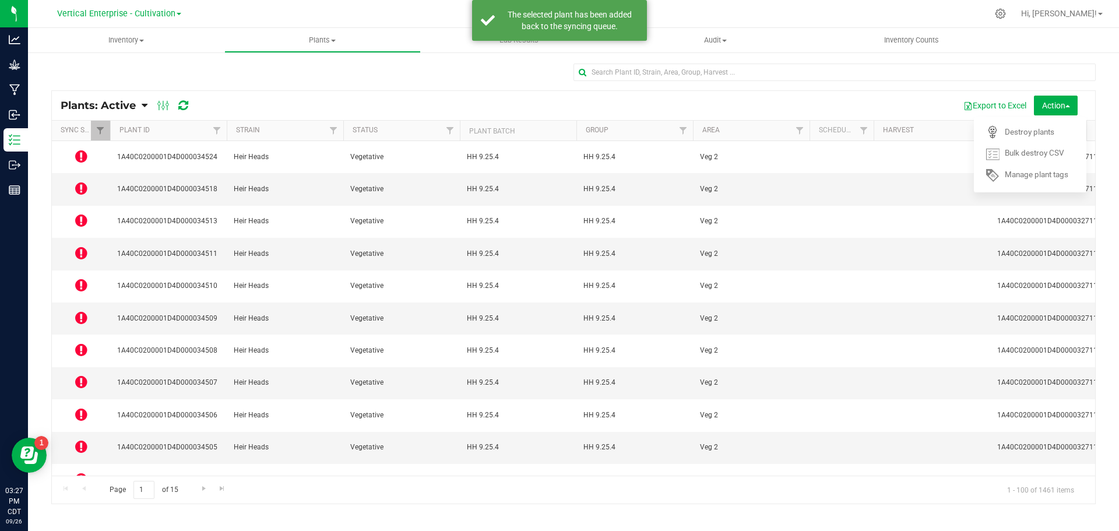
click at [76, 472] on icon at bounding box center [81, 479] width 12 height 14
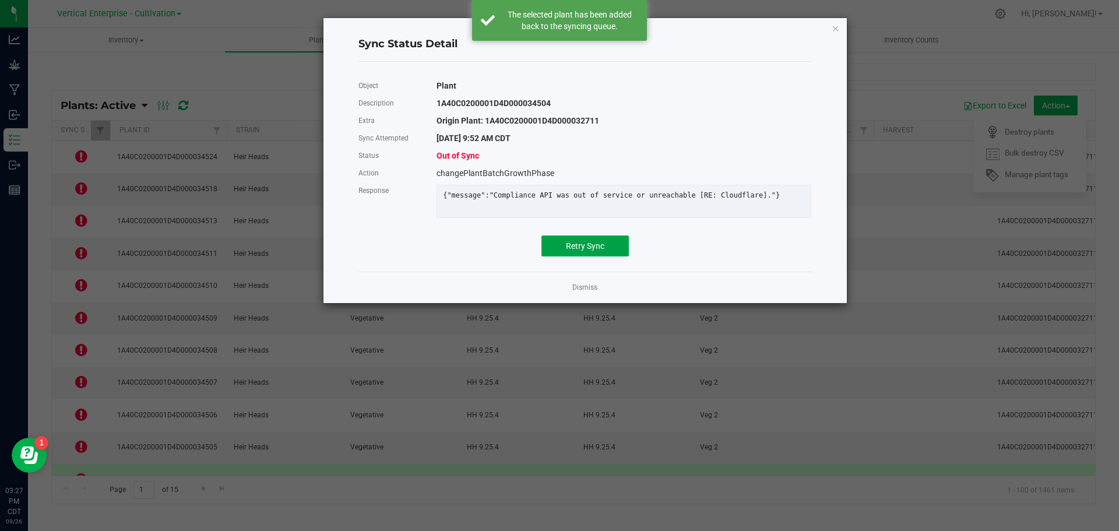
click at [591, 251] on span "Retry Sync" at bounding box center [585, 245] width 38 height 9
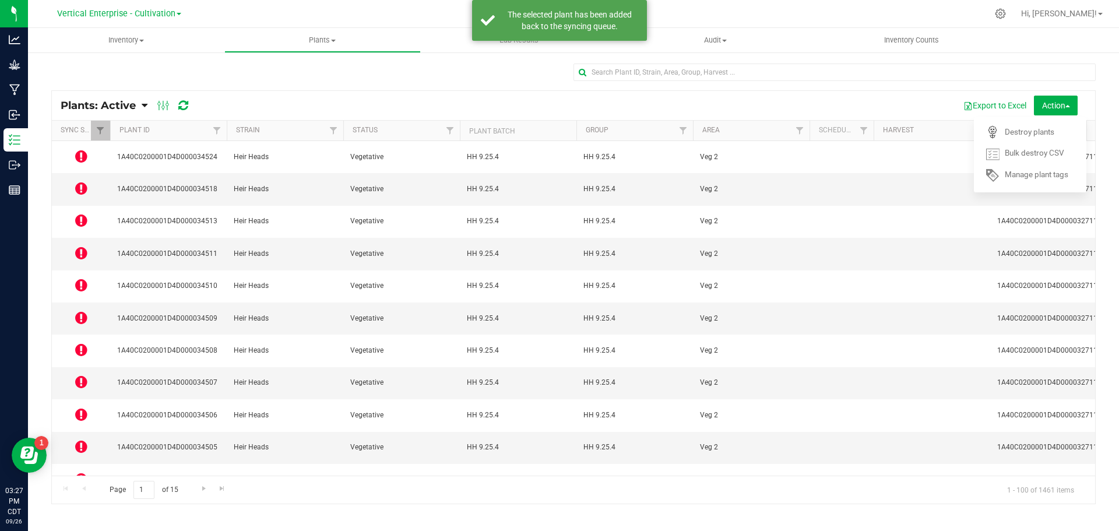
click at [79, 407] on icon at bounding box center [81, 414] width 12 height 14
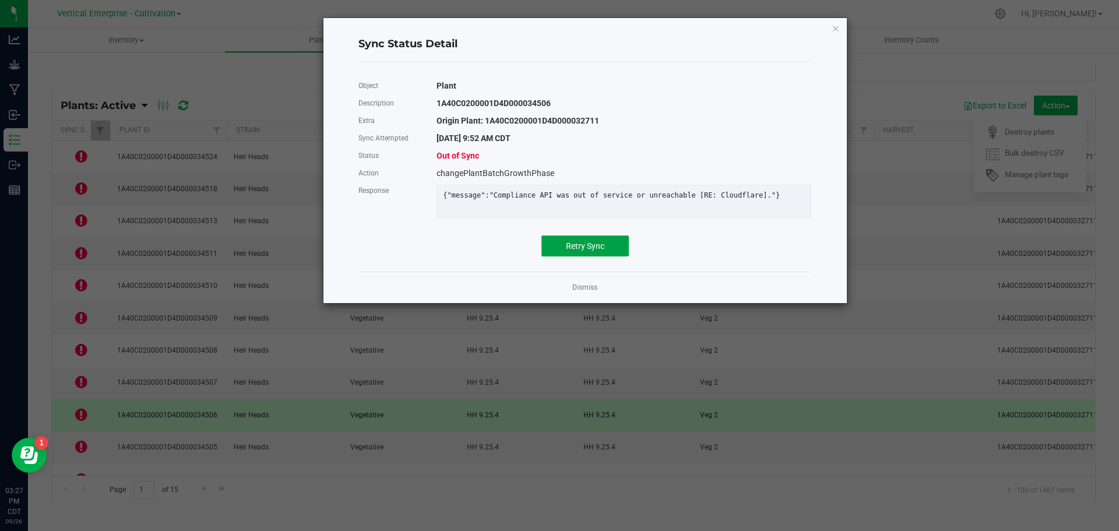
click at [596, 251] on span "Retry Sync" at bounding box center [585, 245] width 38 height 9
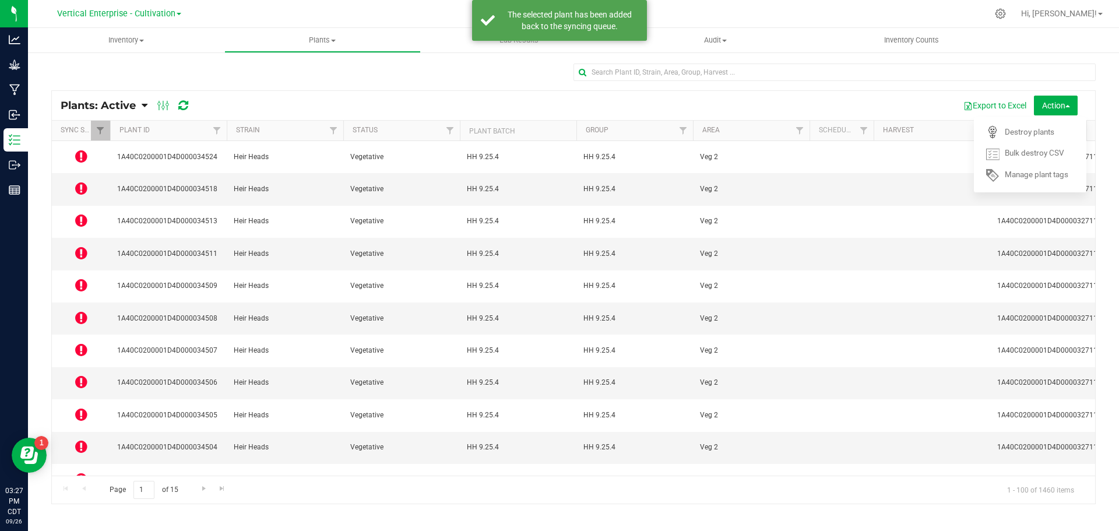
click at [84, 375] on icon at bounding box center [81, 382] width 12 height 14
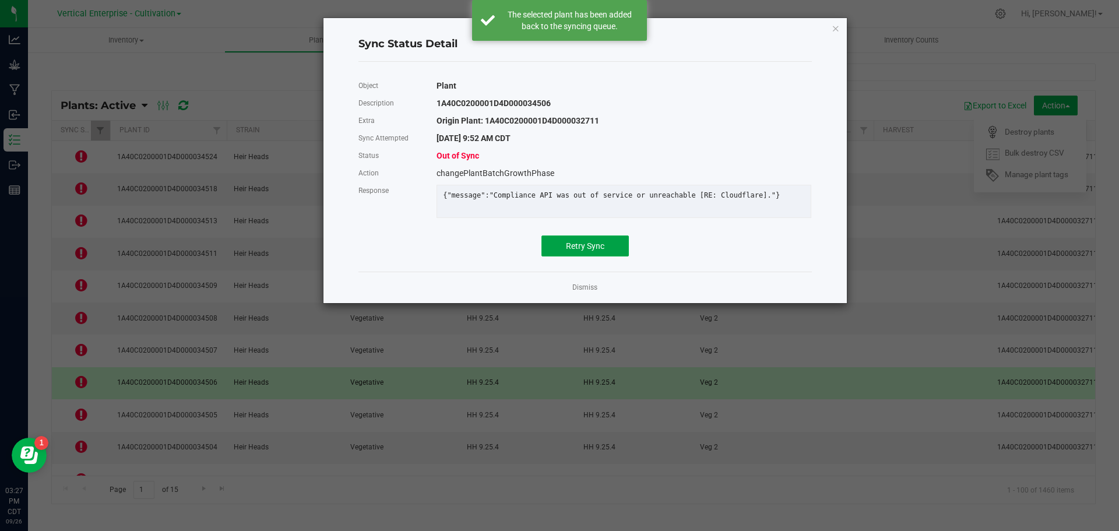
drag, startPoint x: 596, startPoint y: 256, endPoint x: 585, endPoint y: 258, distance: 11.3
click at [595, 251] on span "Retry Sync" at bounding box center [585, 245] width 38 height 9
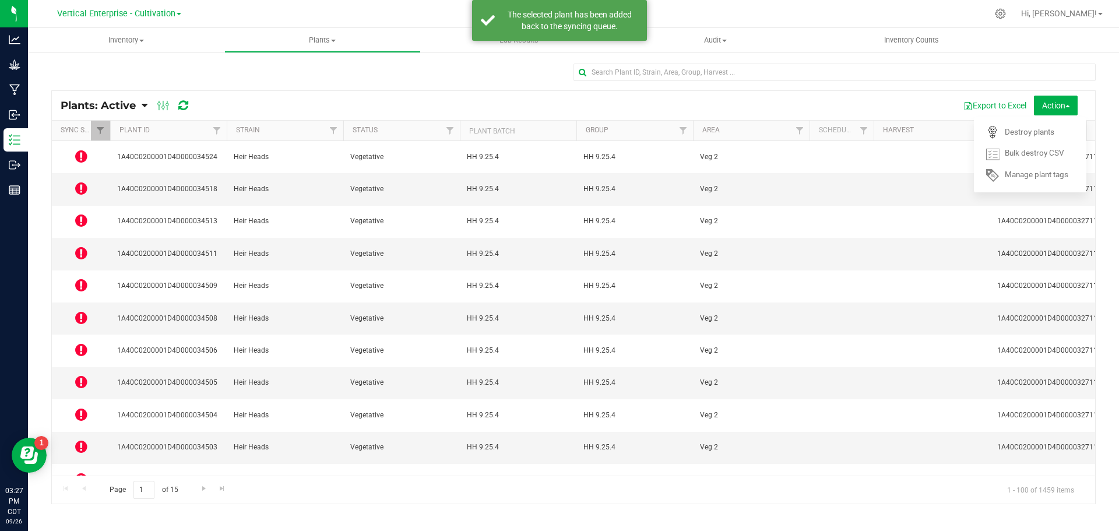
click at [79, 278] on icon at bounding box center [81, 285] width 12 height 14
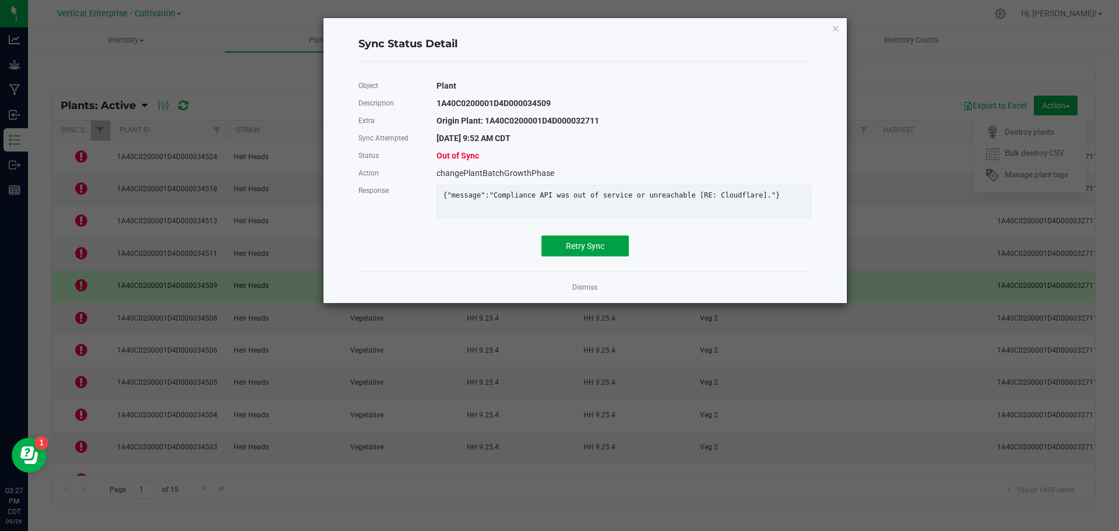
click at [569, 249] on span "Retry Sync" at bounding box center [585, 245] width 38 height 9
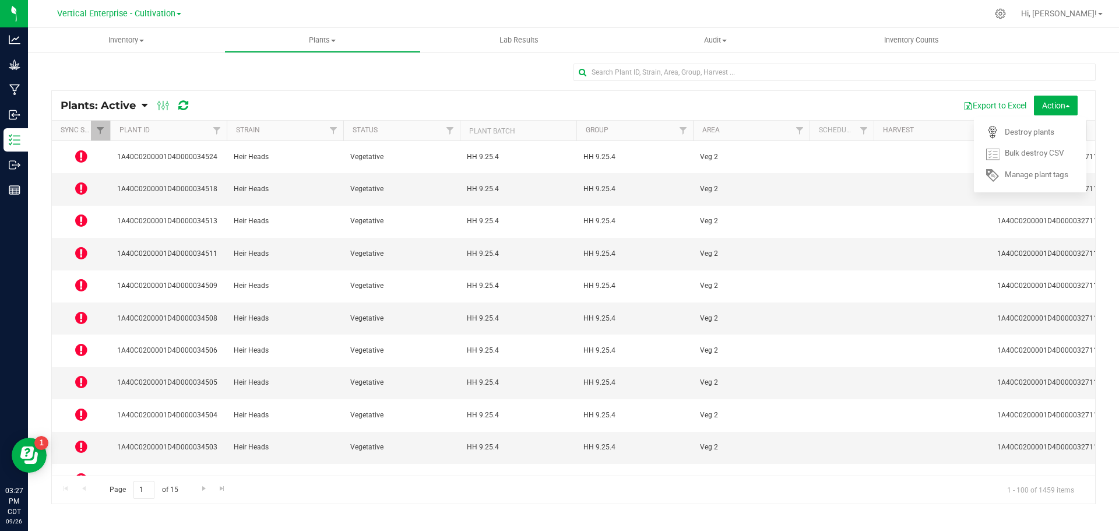
click at [84, 246] on icon at bounding box center [81, 253] width 12 height 14
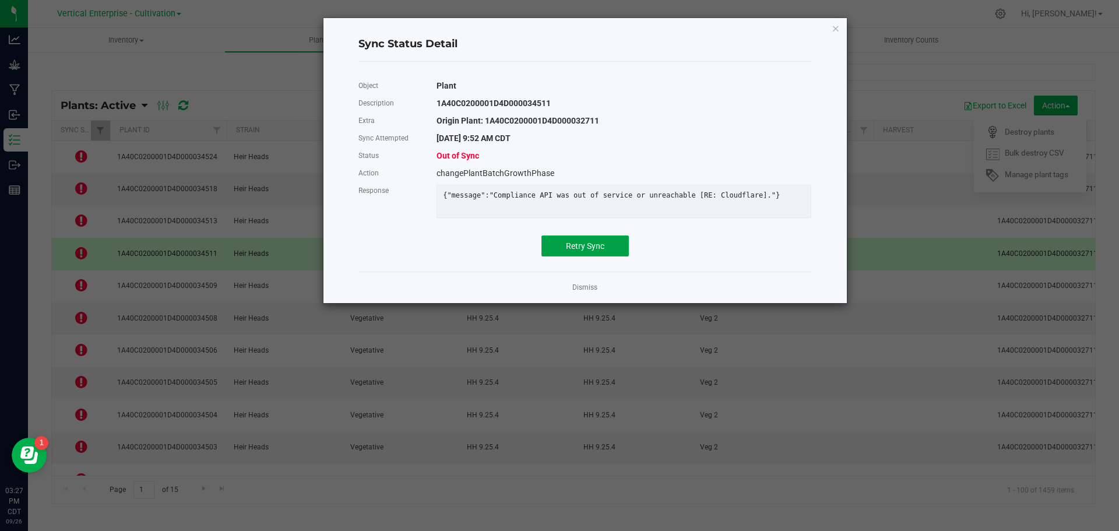
click at [614, 251] on button "Retry Sync" at bounding box center [584, 245] width 87 height 21
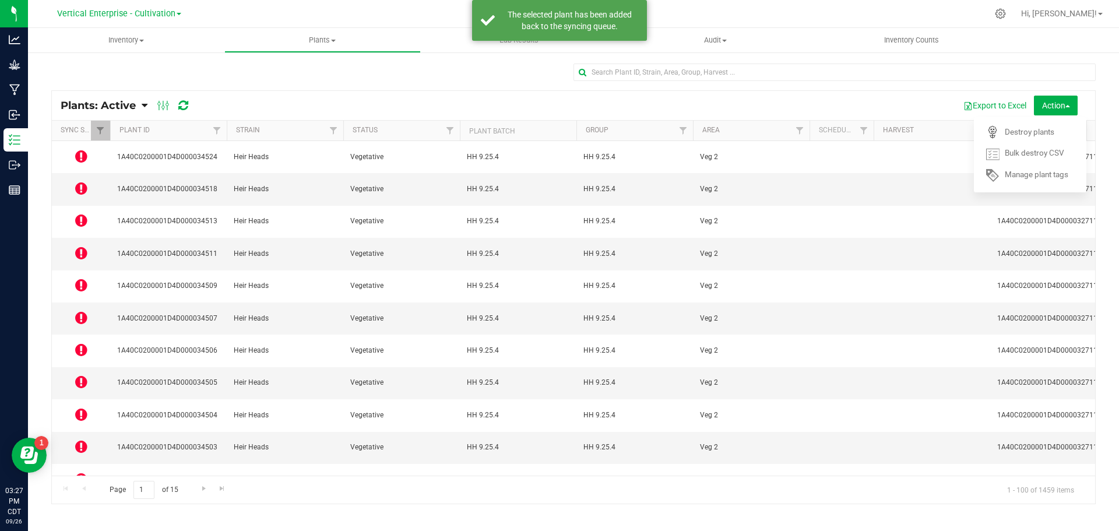
click at [84, 213] on span at bounding box center [81, 221] width 12 height 16
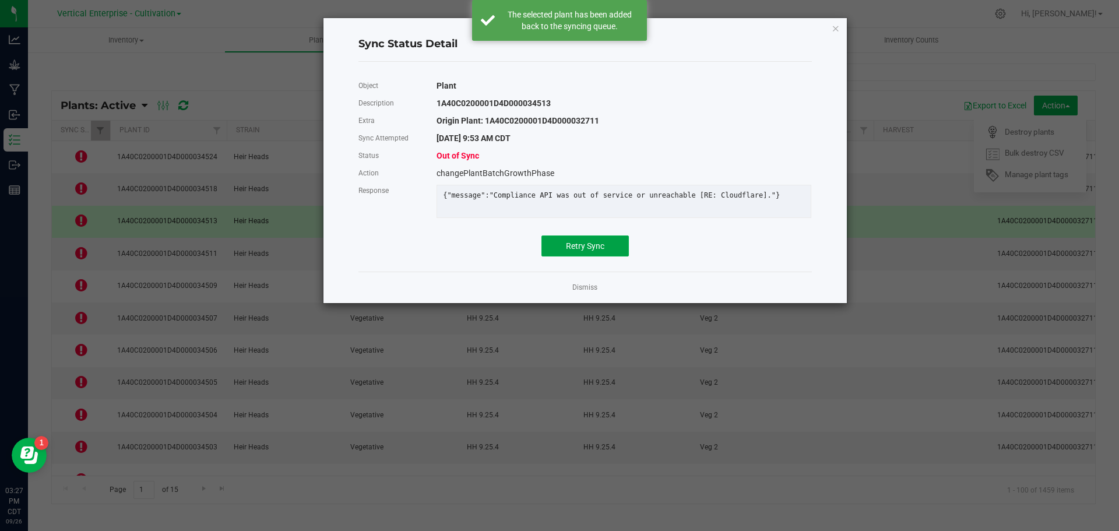
click at [606, 250] on button "Retry Sync" at bounding box center [584, 245] width 87 height 21
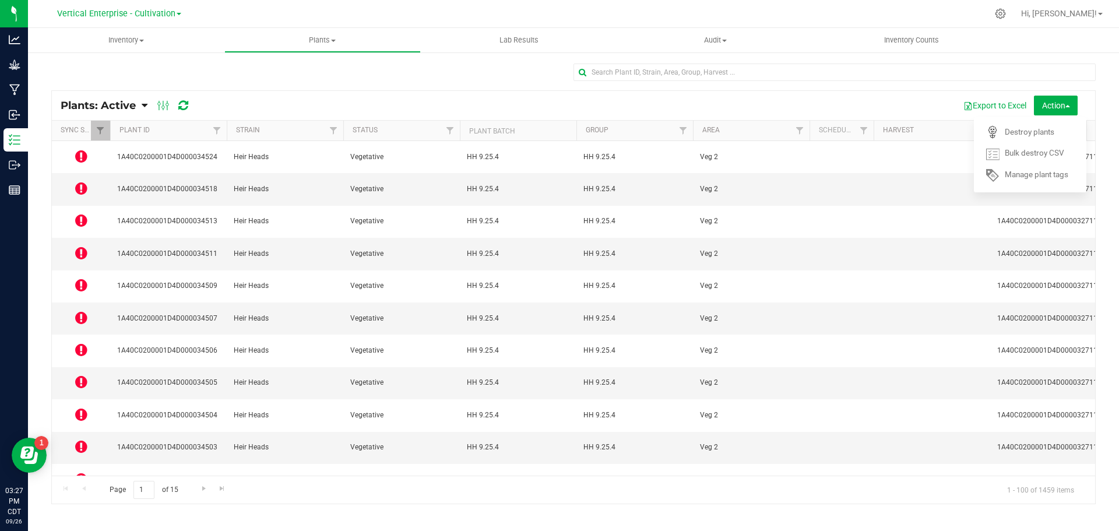
click at [83, 150] on icon at bounding box center [81, 156] width 12 height 14
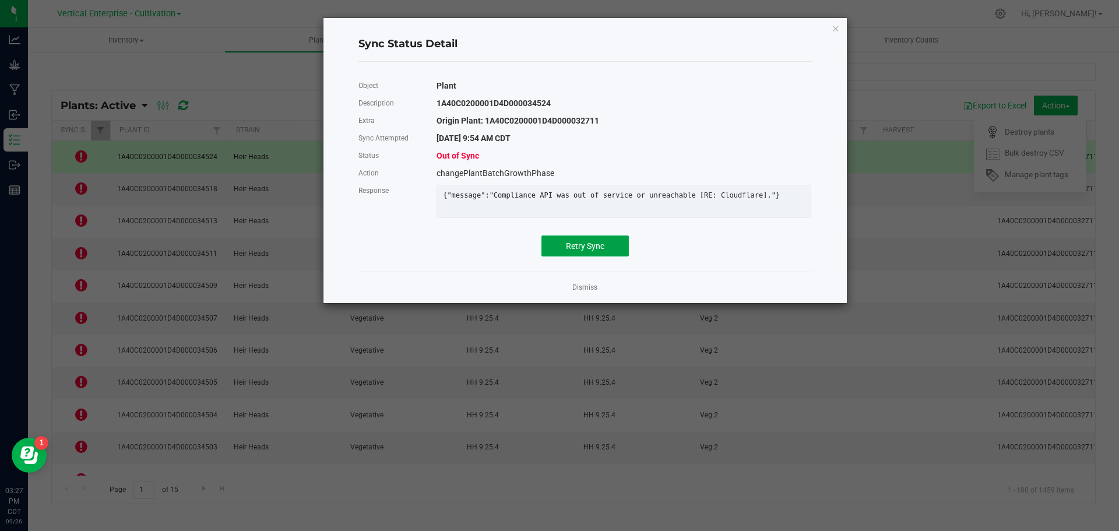
click at [607, 256] on button "Retry Sync" at bounding box center [584, 245] width 87 height 21
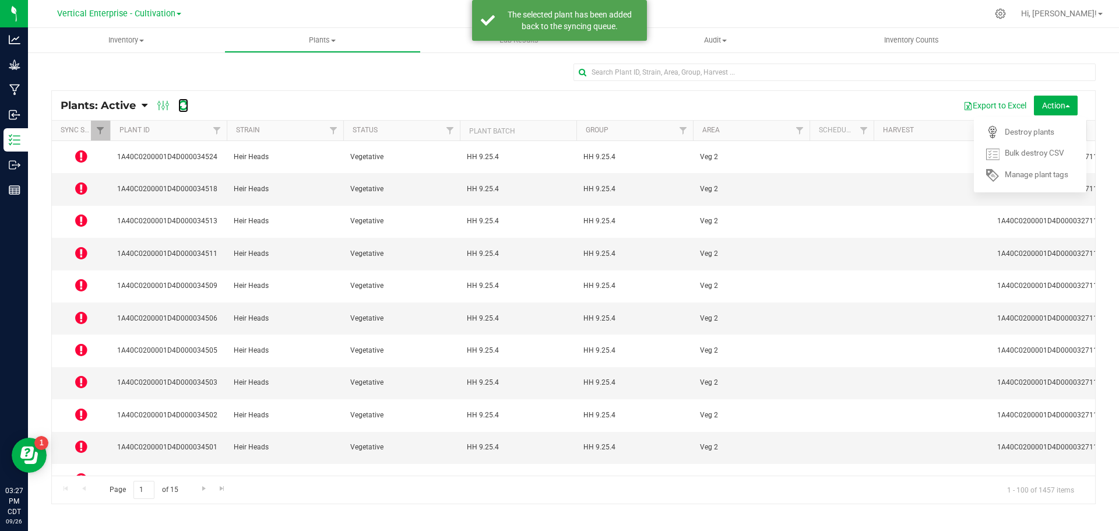
click at [185, 106] on icon at bounding box center [183, 106] width 10 height 12
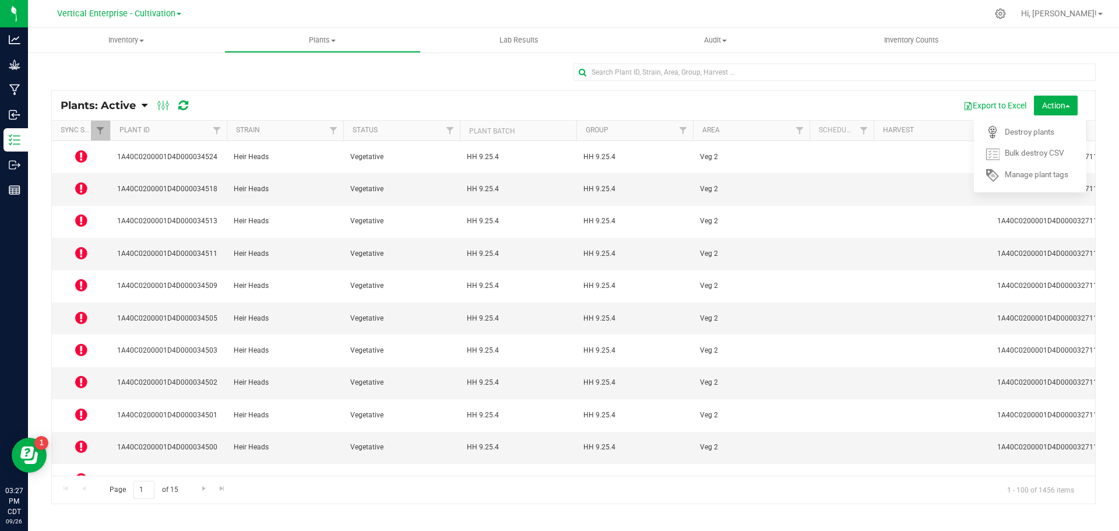
click at [75, 154] on icon at bounding box center [81, 156] width 12 height 14
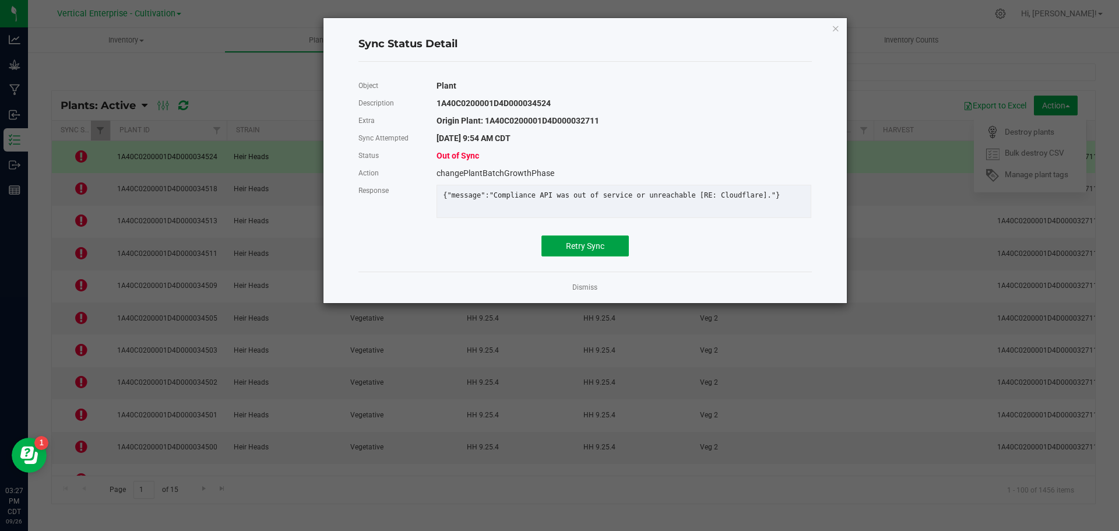
click at [593, 255] on button "Retry Sync" at bounding box center [584, 245] width 87 height 21
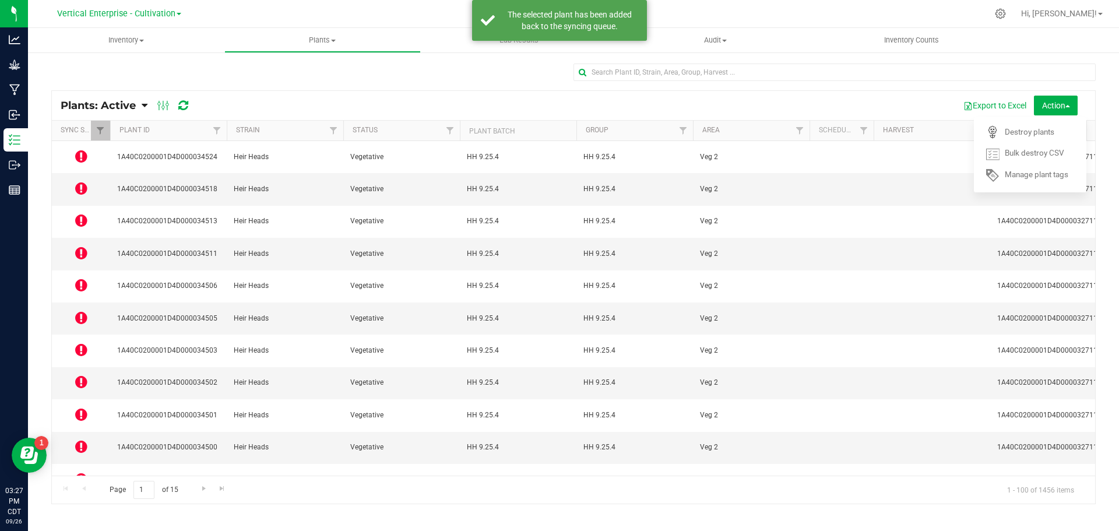
click at [85, 149] on icon at bounding box center [81, 156] width 12 height 14
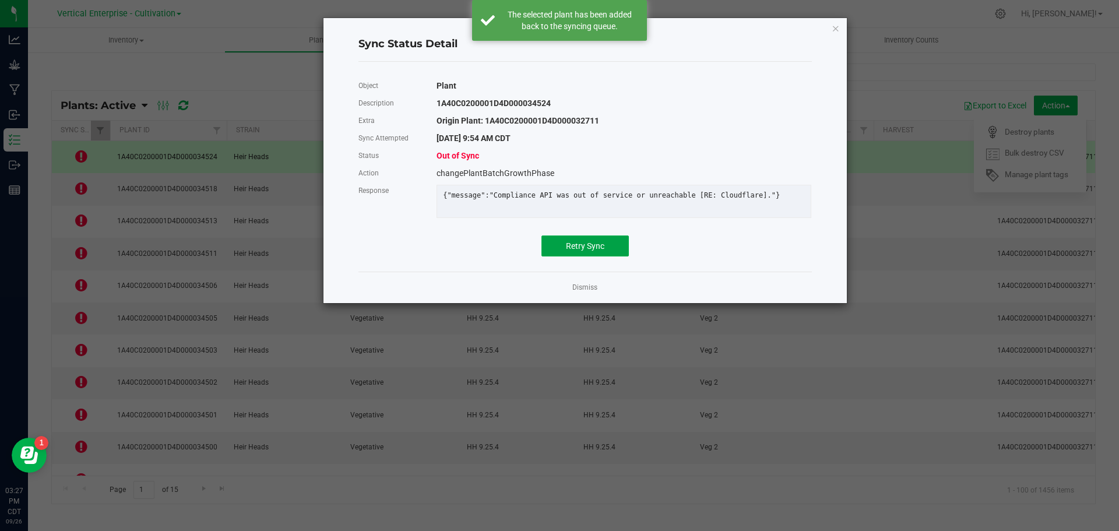
click at [597, 251] on span "Retry Sync" at bounding box center [585, 245] width 38 height 9
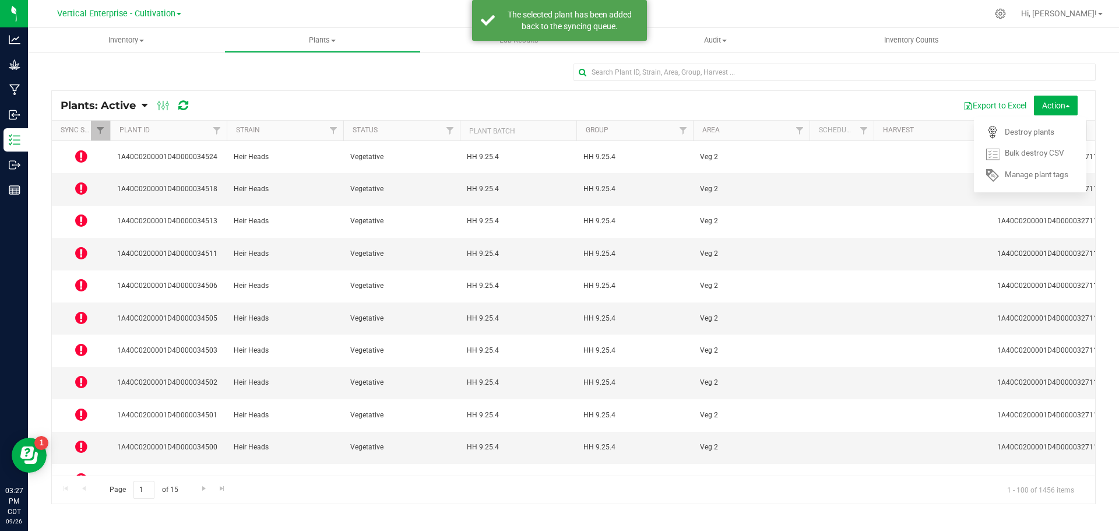
click at [81, 153] on icon at bounding box center [81, 156] width 12 height 14
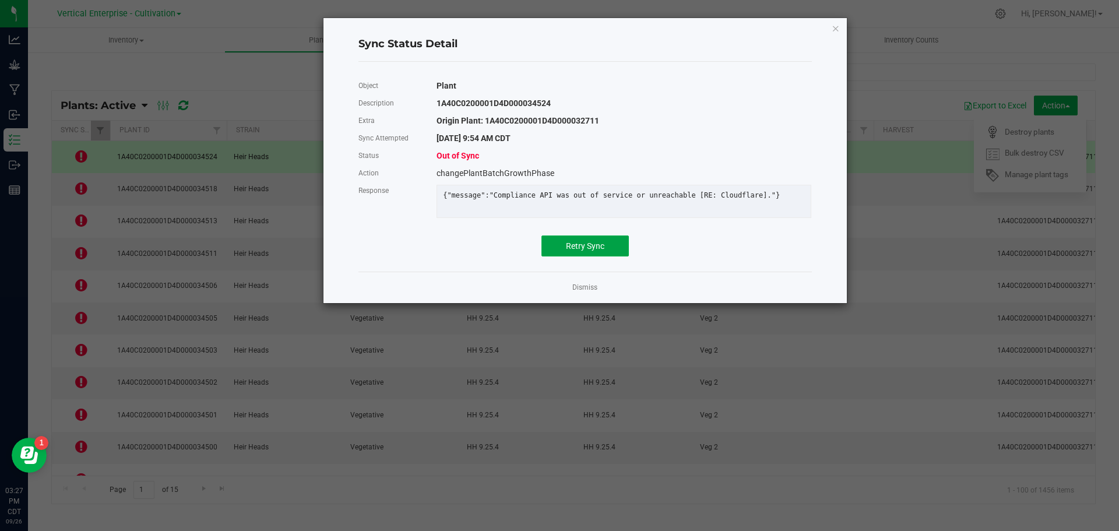
click at [589, 249] on span "Retry Sync" at bounding box center [585, 245] width 38 height 9
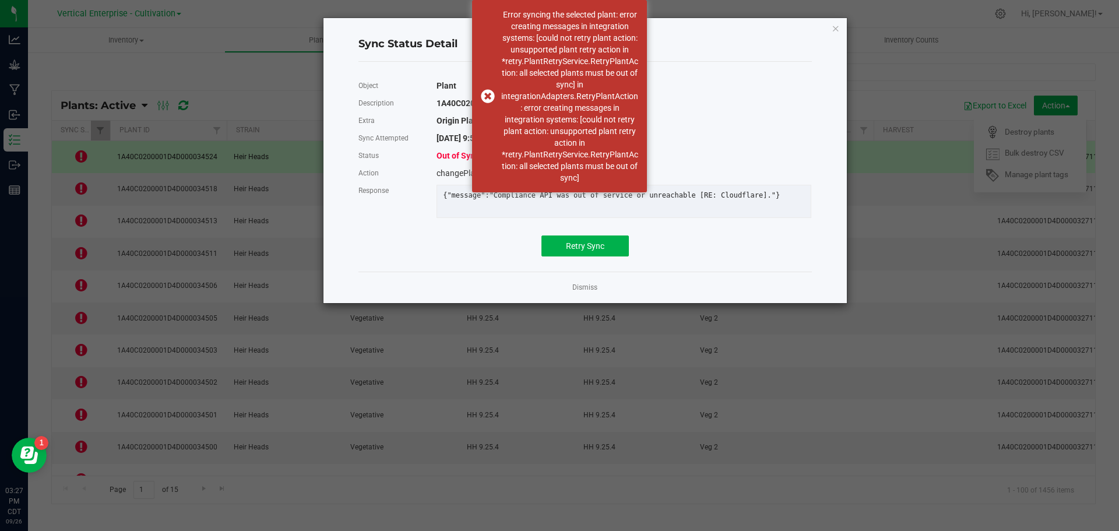
click at [486, 97] on div "Error syncing the selected plant: error creating messages in integration system…" at bounding box center [559, 96] width 175 height 192
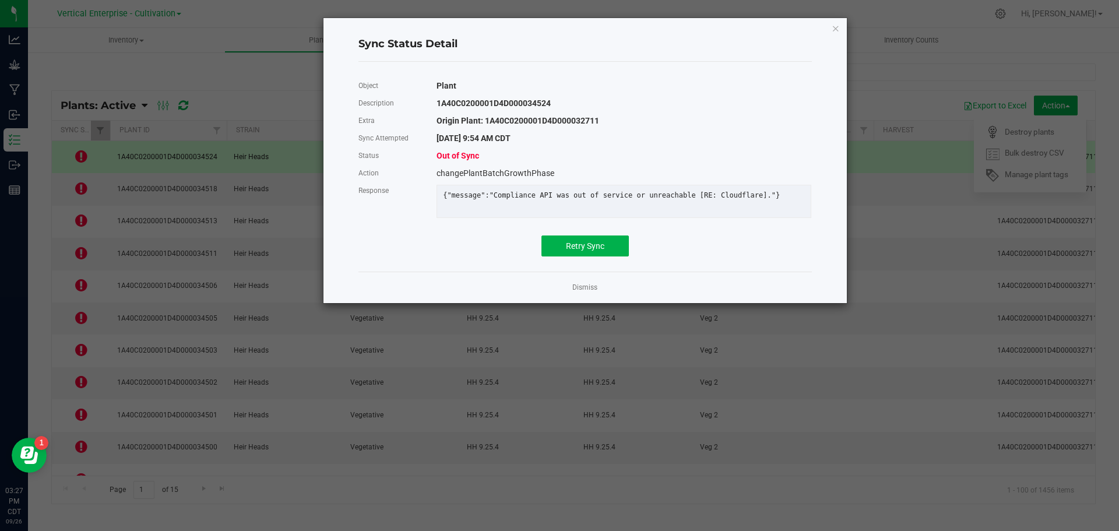
click at [593, 293] on link "Dismiss" at bounding box center [584, 288] width 25 height 10
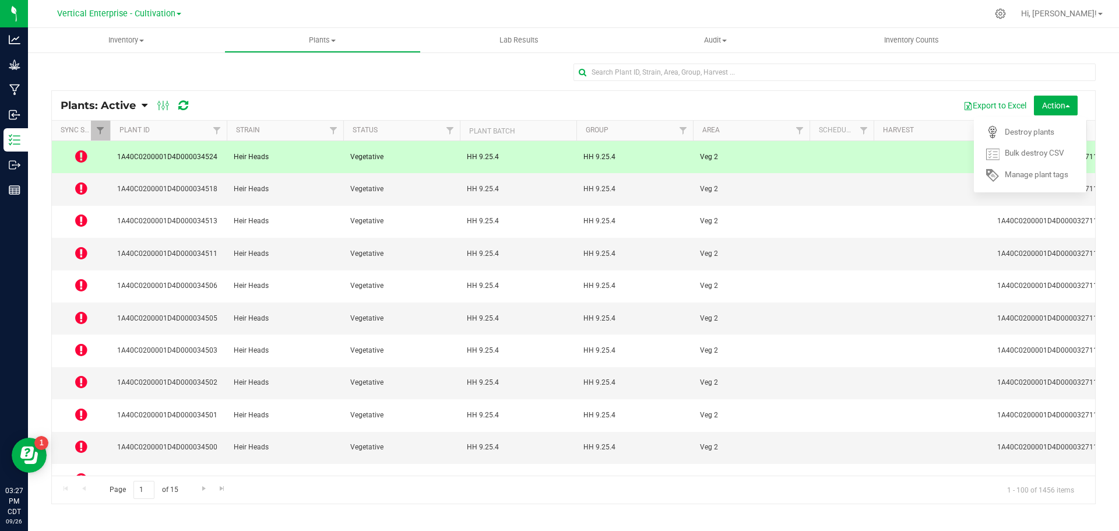
click at [83, 181] on icon at bounding box center [81, 188] width 12 height 14
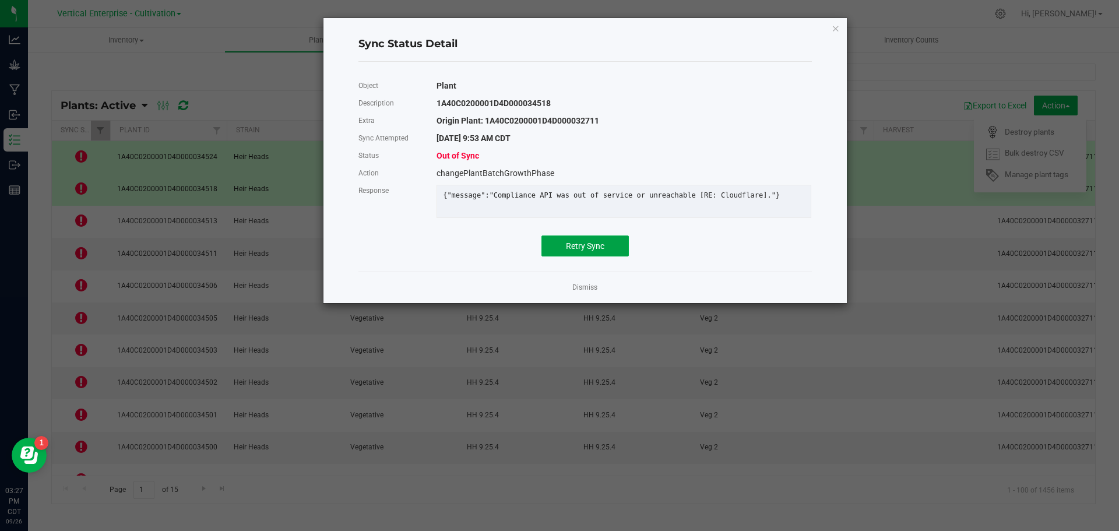
click at [594, 251] on span "Retry Sync" at bounding box center [585, 245] width 38 height 9
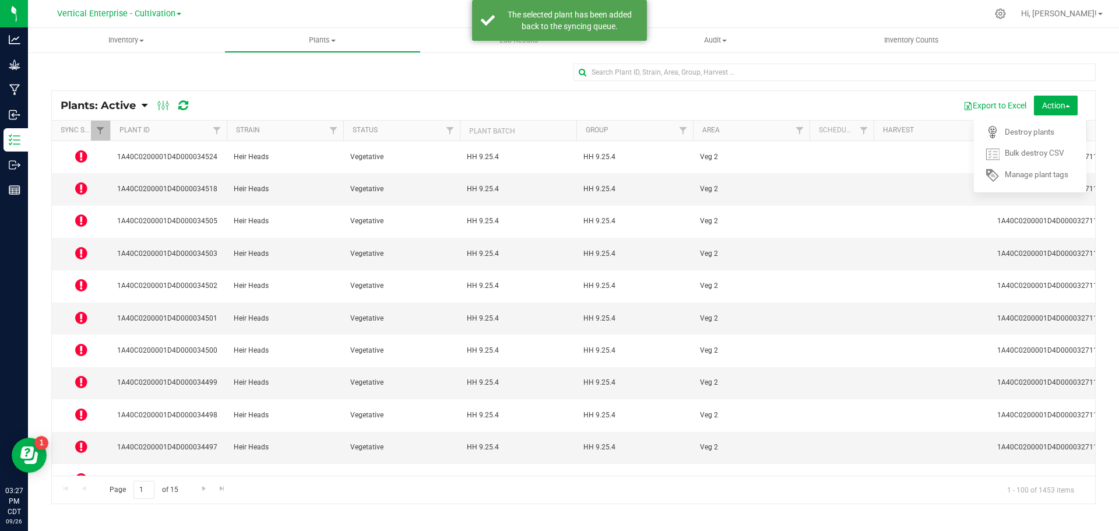
click at [80, 213] on icon at bounding box center [81, 220] width 12 height 14
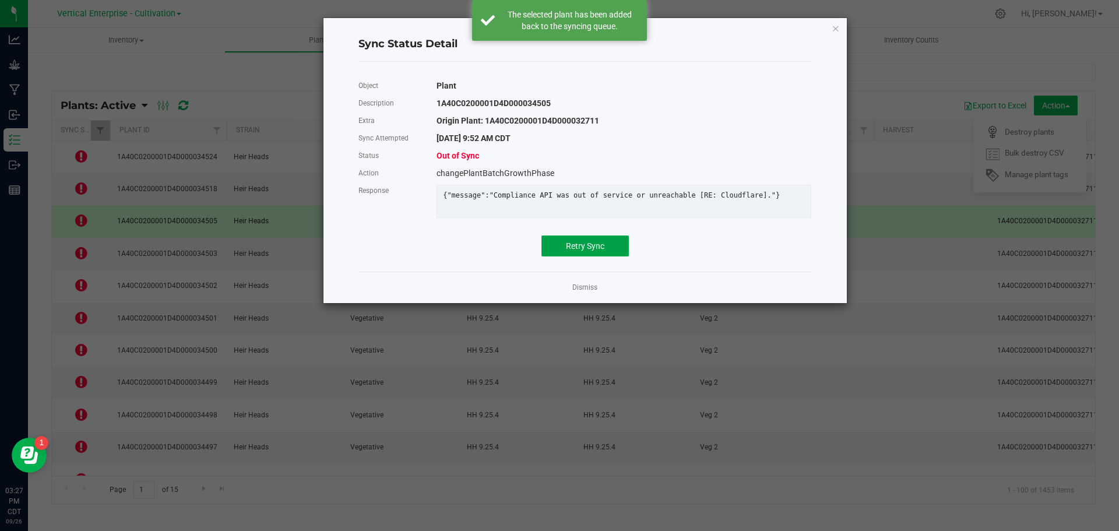
click at [561, 249] on button "Retry Sync" at bounding box center [584, 245] width 87 height 21
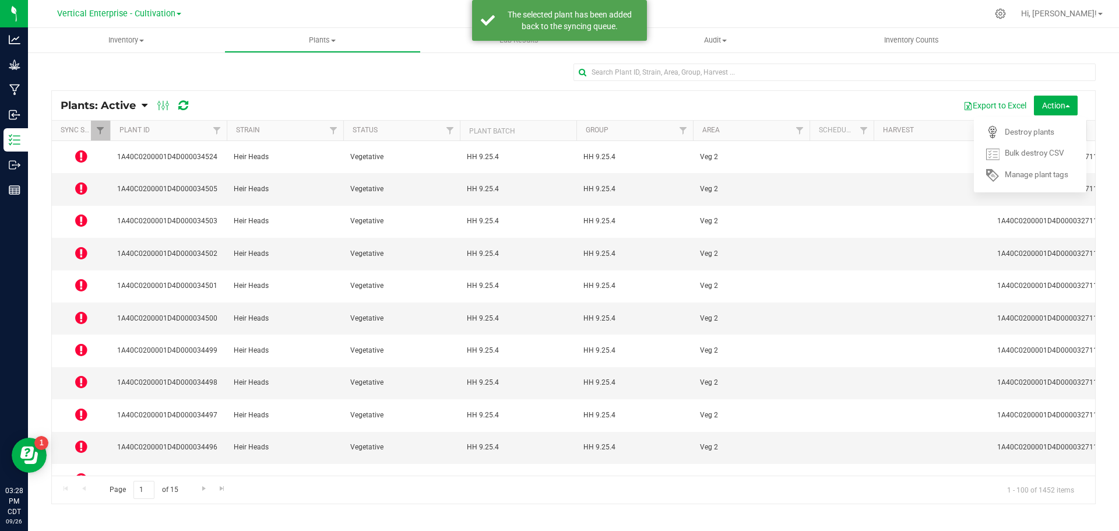
click at [75, 246] on icon at bounding box center [81, 253] width 12 height 14
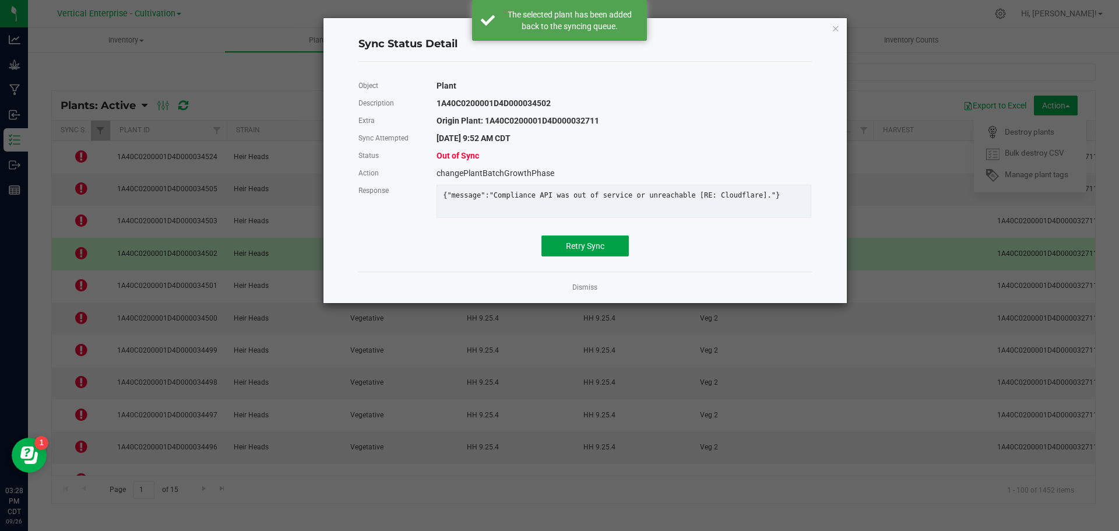
click at [611, 255] on button "Retry Sync" at bounding box center [584, 245] width 87 height 21
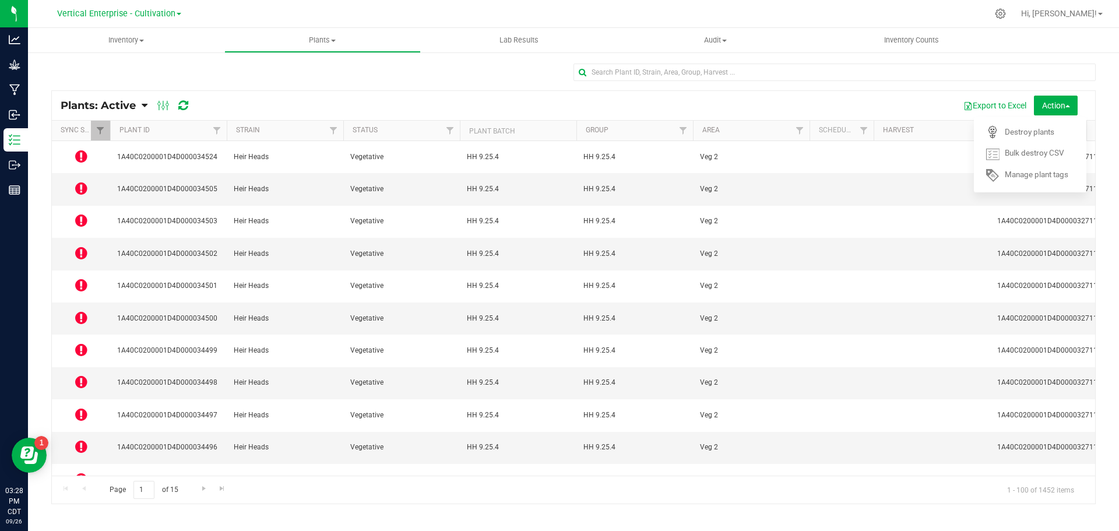
click at [87, 270] on td at bounding box center [81, 286] width 58 height 32
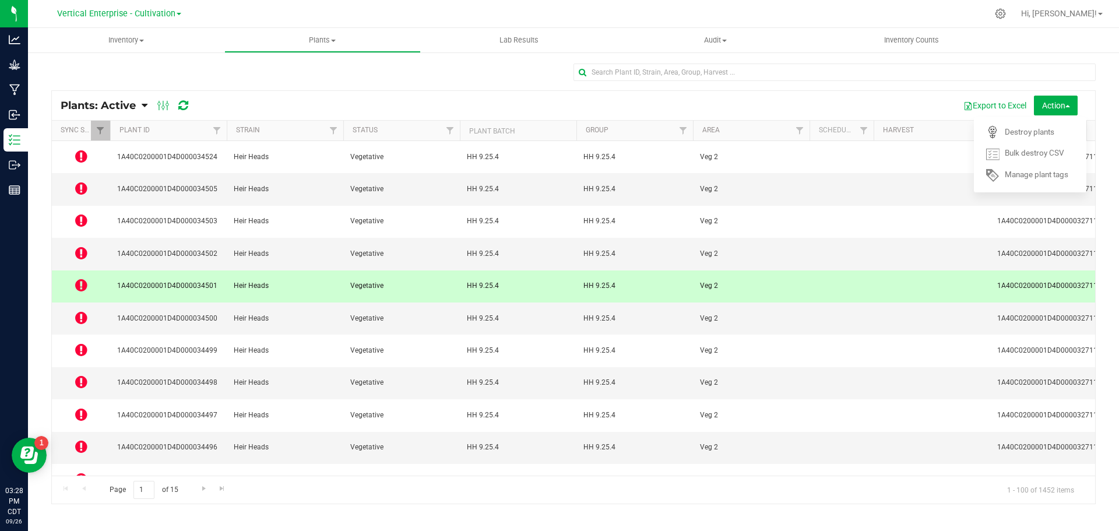
click at [80, 278] on icon at bounding box center [81, 285] width 12 height 14
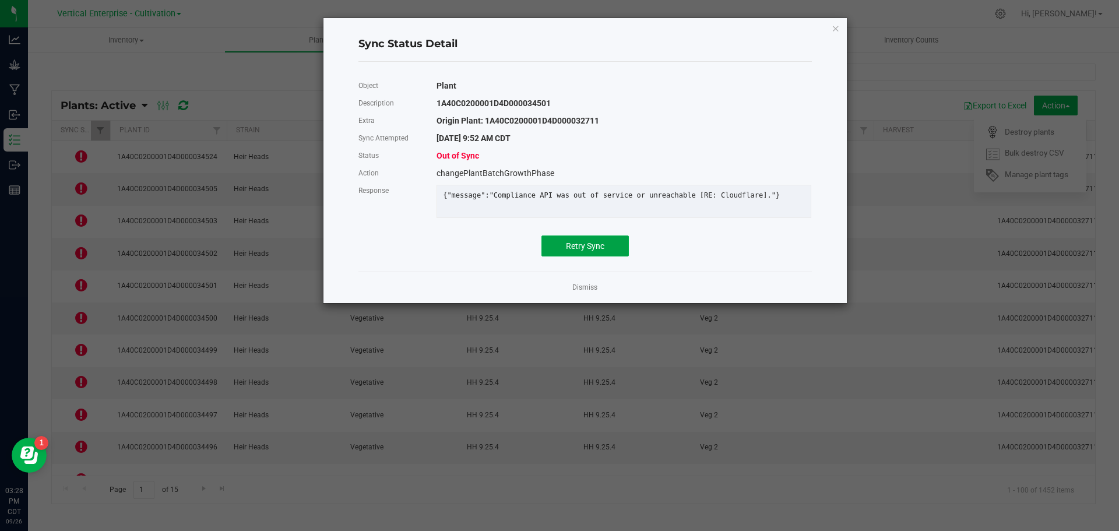
click at [593, 248] on button "Retry Sync" at bounding box center [584, 245] width 87 height 21
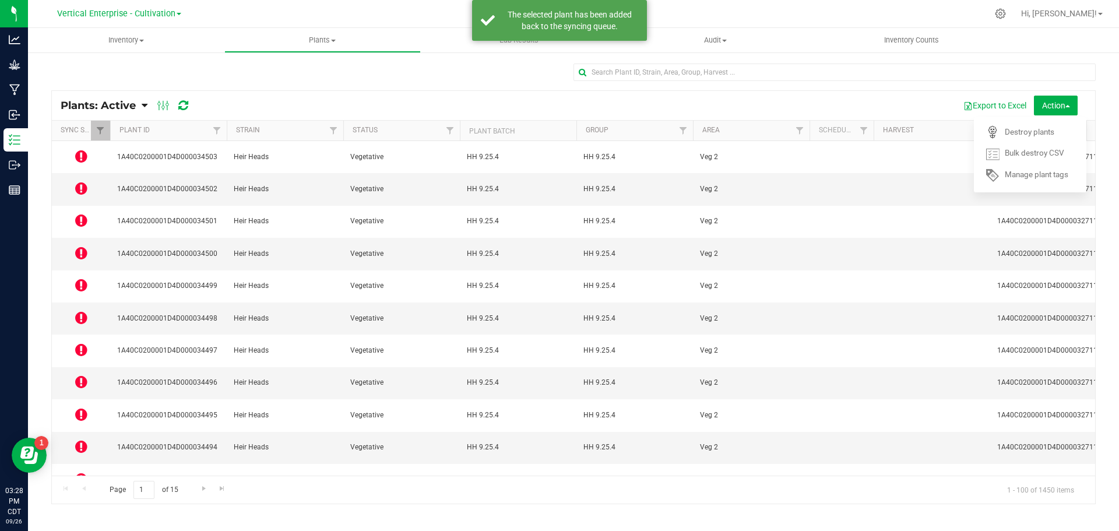
click at [78, 311] on icon at bounding box center [81, 318] width 12 height 14
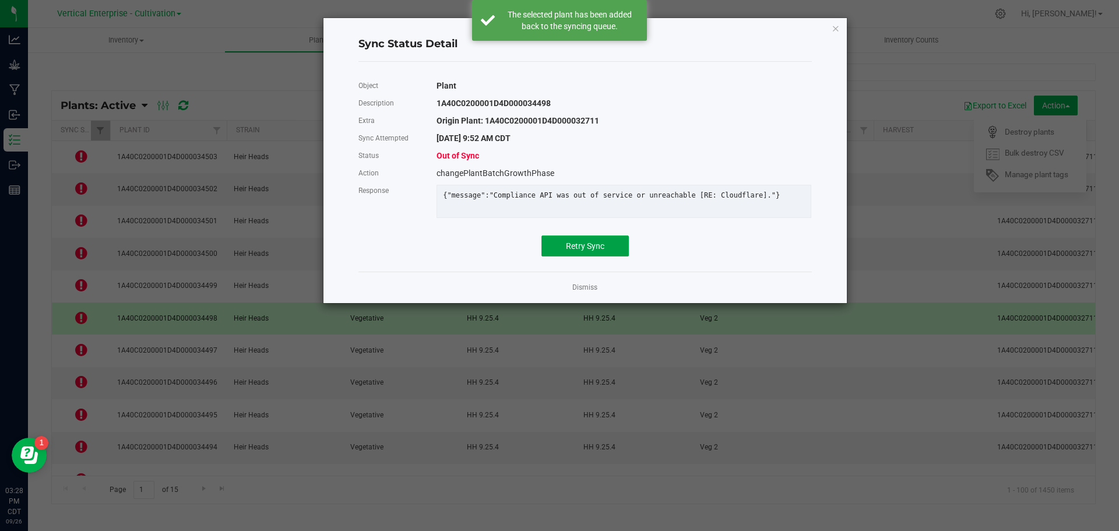
click at [590, 251] on span "Retry Sync" at bounding box center [585, 245] width 38 height 9
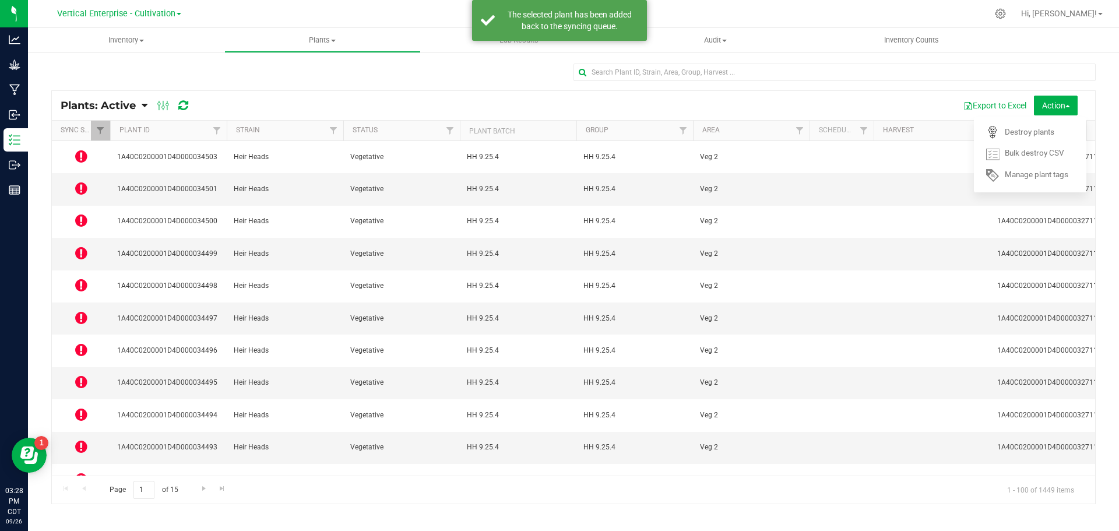
click at [78, 375] on icon at bounding box center [81, 382] width 12 height 14
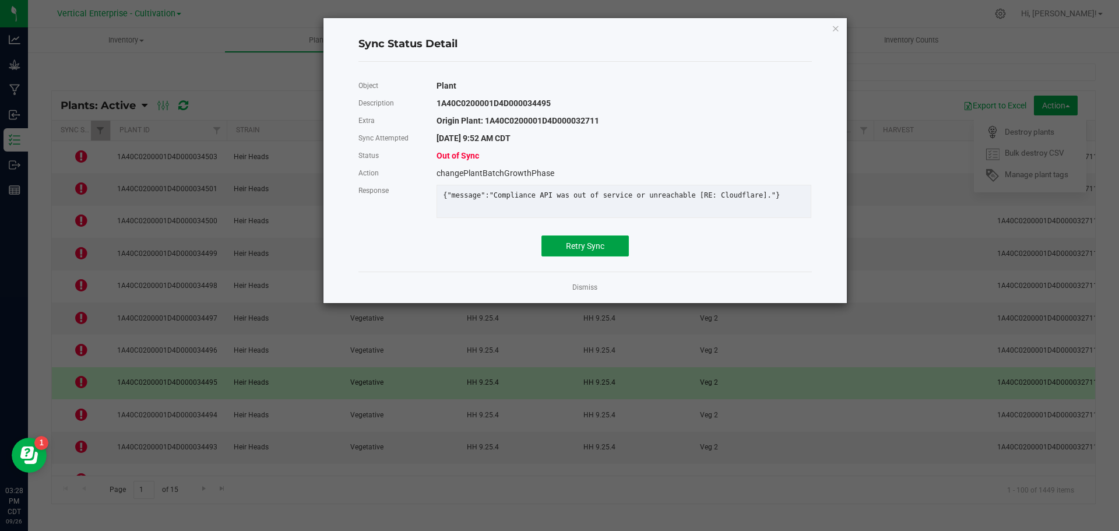
click at [568, 251] on span "Retry Sync" at bounding box center [585, 245] width 38 height 9
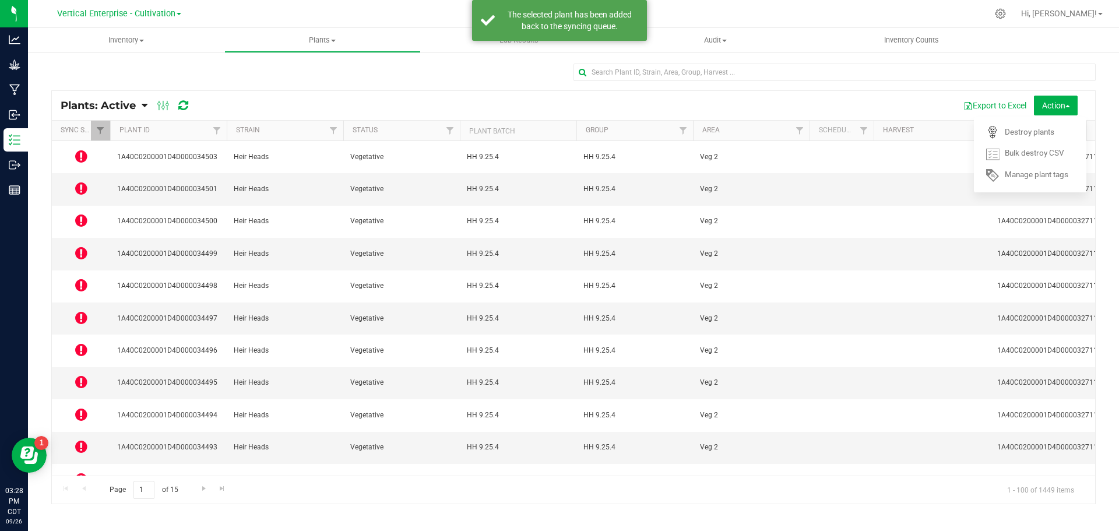
click at [86, 439] on icon at bounding box center [81, 446] width 12 height 14
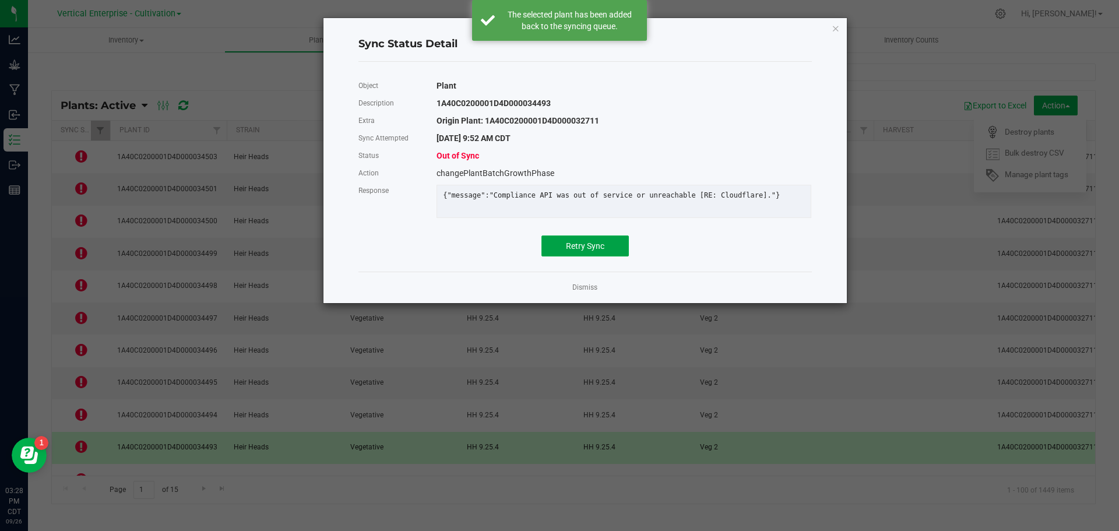
click at [603, 251] on span "Retry Sync" at bounding box center [585, 245] width 38 height 9
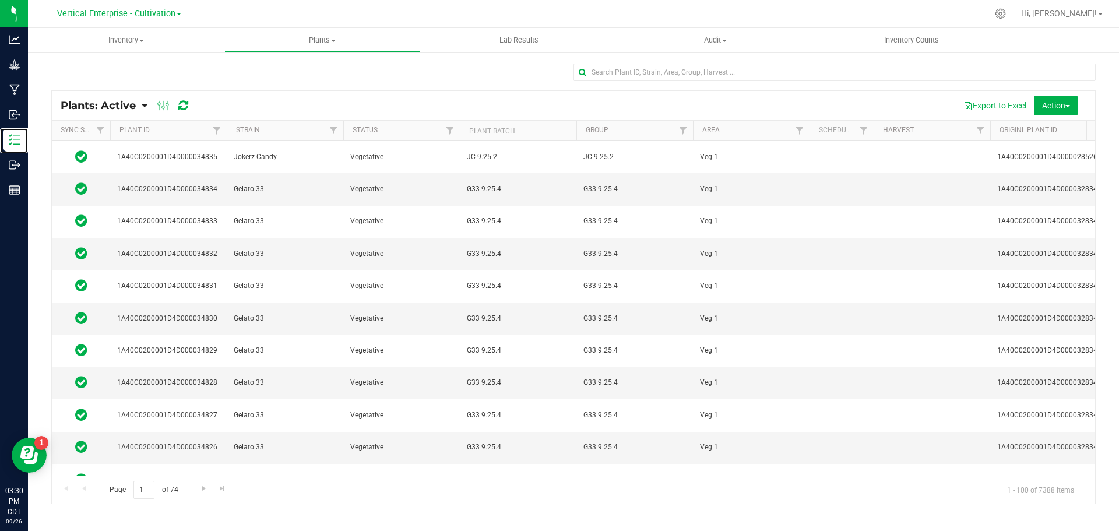
click at [0, 0] on p "Inventory" at bounding box center [0, 0] width 0 height 0
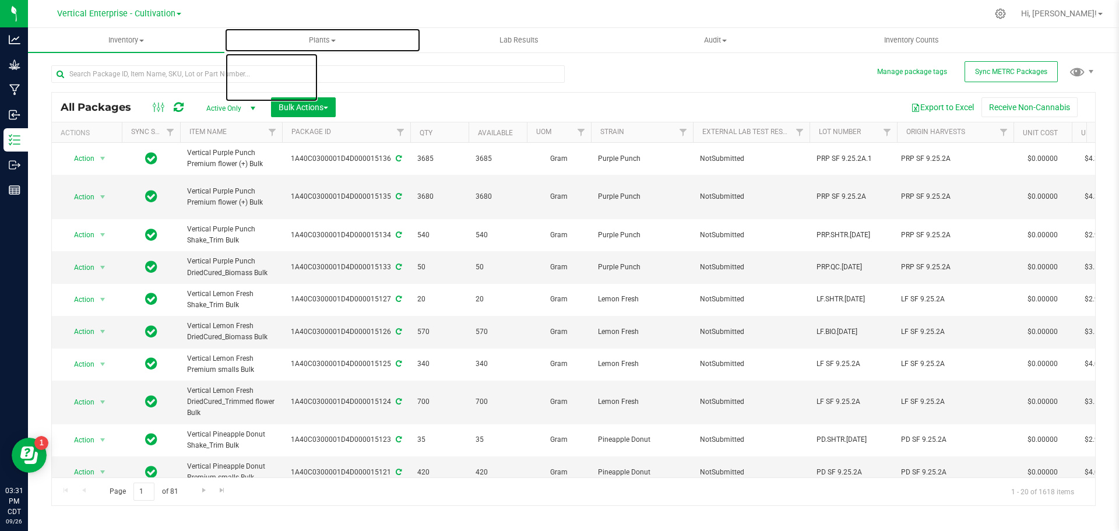
click at [333, 37] on span "Plants" at bounding box center [322, 40] width 195 height 10
click at [321, 69] on li "All plants" at bounding box center [322, 71] width 196 height 14
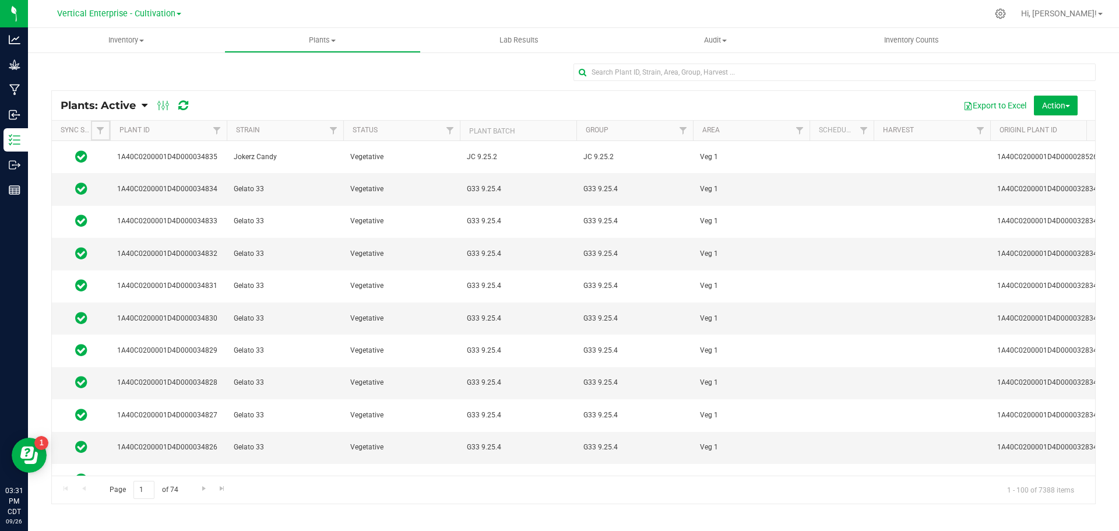
click at [98, 127] on span "Filter" at bounding box center [100, 130] width 9 height 9
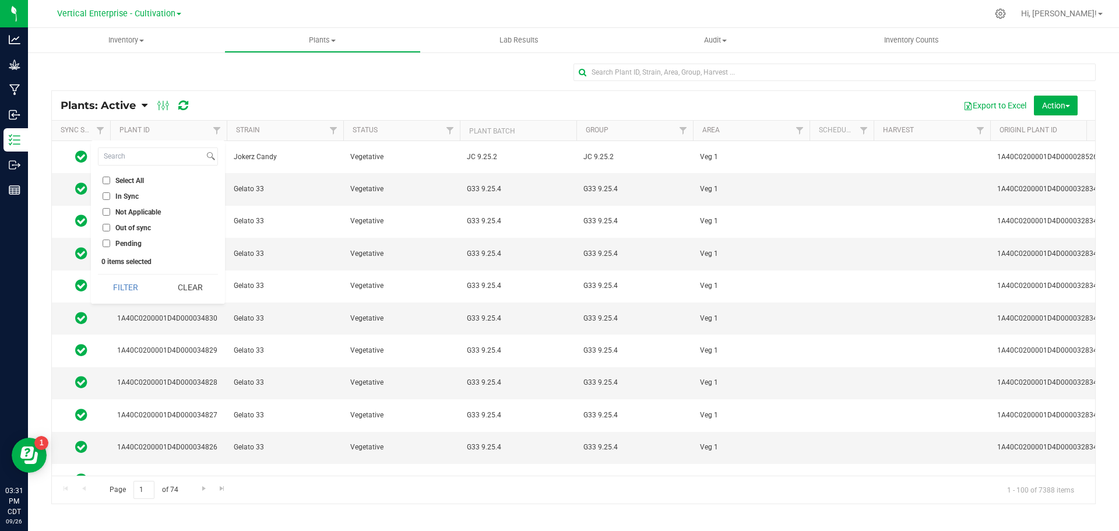
click at [111, 224] on label "Out of sync" at bounding box center [127, 228] width 48 height 8
click at [110, 224] on input "Out of sync" at bounding box center [107, 228] width 8 height 8
checkbox input "true"
click at [113, 288] on button "Filter" at bounding box center [126, 287] width 56 height 26
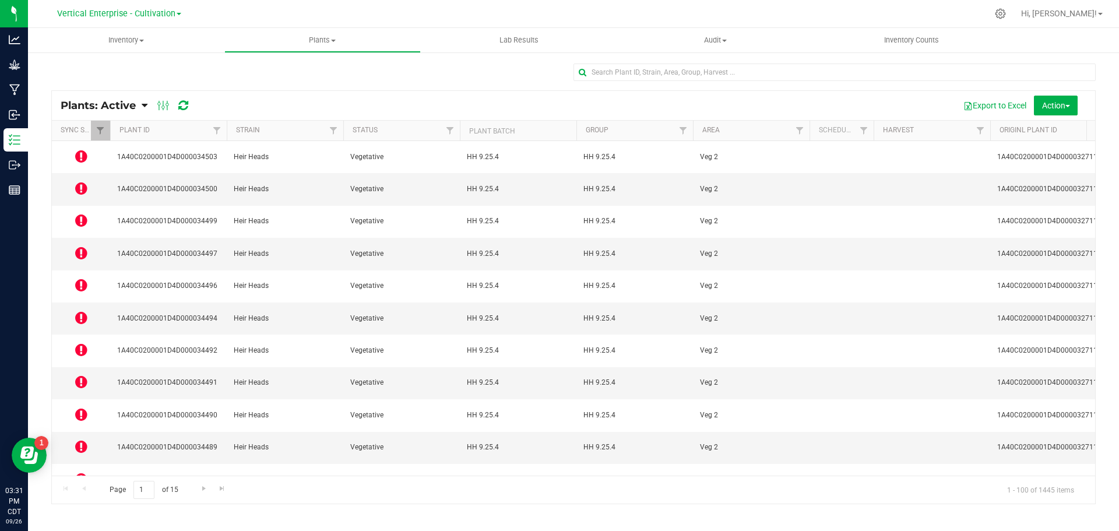
click at [284, 106] on div "Export to Excel Action Schedule destroy Destroy plants Bulk destroy CSV" at bounding box center [643, 106] width 885 height 20
click at [136, 40] on span "Inventory" at bounding box center [126, 40] width 196 height 10
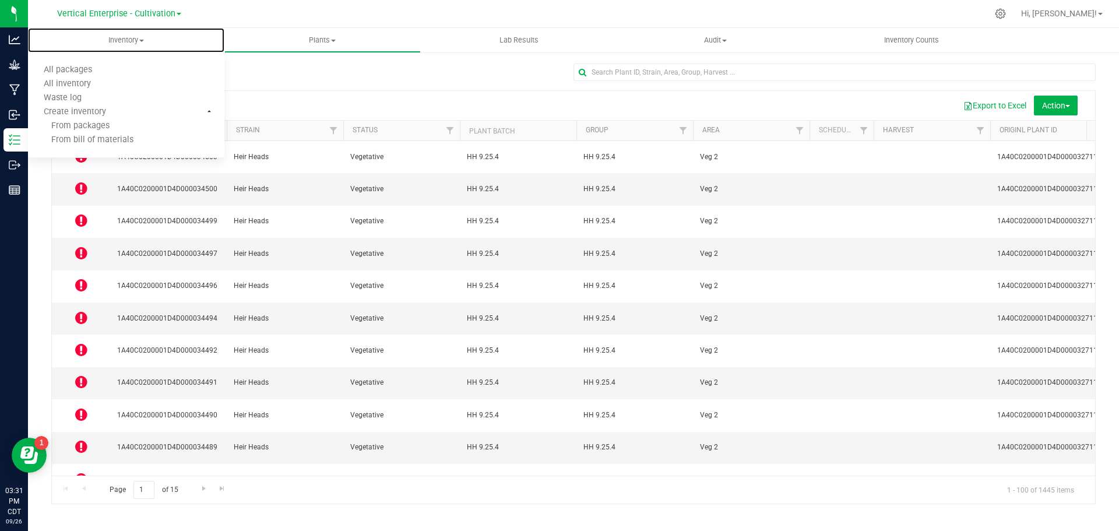
click at [65, 62] on ul "All packages All inventory Waste log Create inventory From packages From bill o…" at bounding box center [126, 105] width 196 height 105
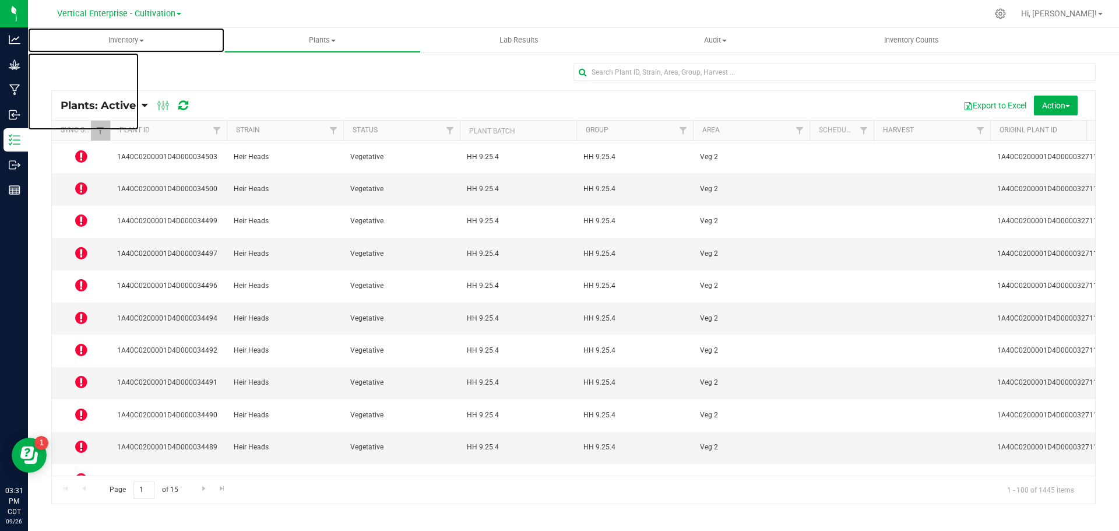
click at [121, 36] on span "Inventory" at bounding box center [126, 40] width 196 height 10
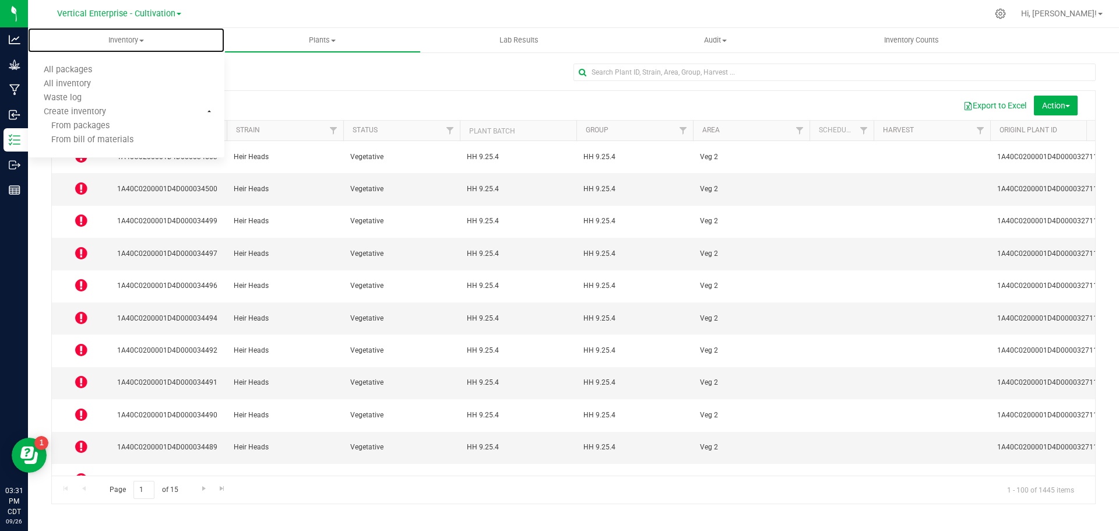
click at [82, 66] on li "All packages" at bounding box center [126, 71] width 196 height 14
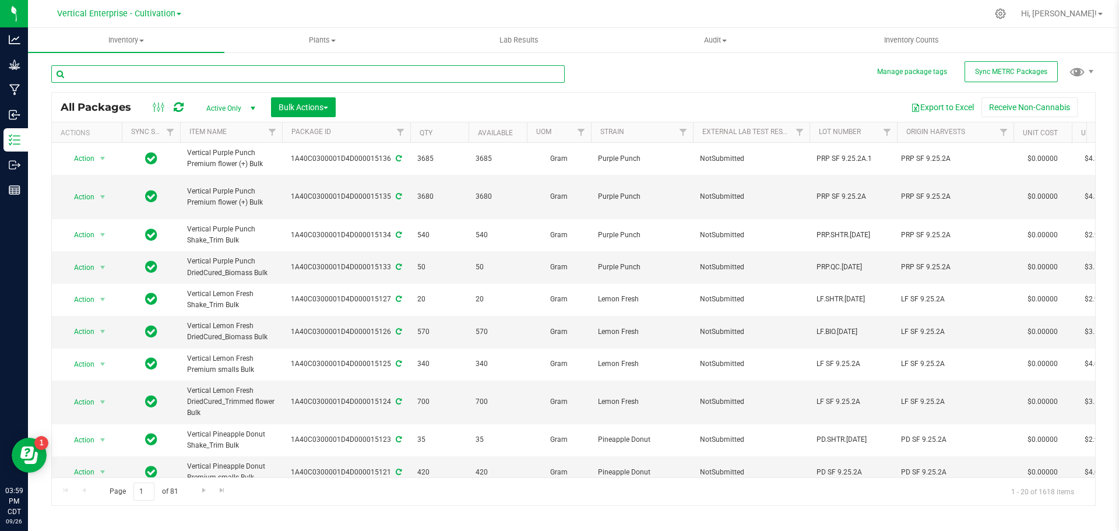
click at [102, 75] on input "text" at bounding box center [307, 73] width 513 height 17
